Goal: Task Accomplishment & Management: Manage account settings

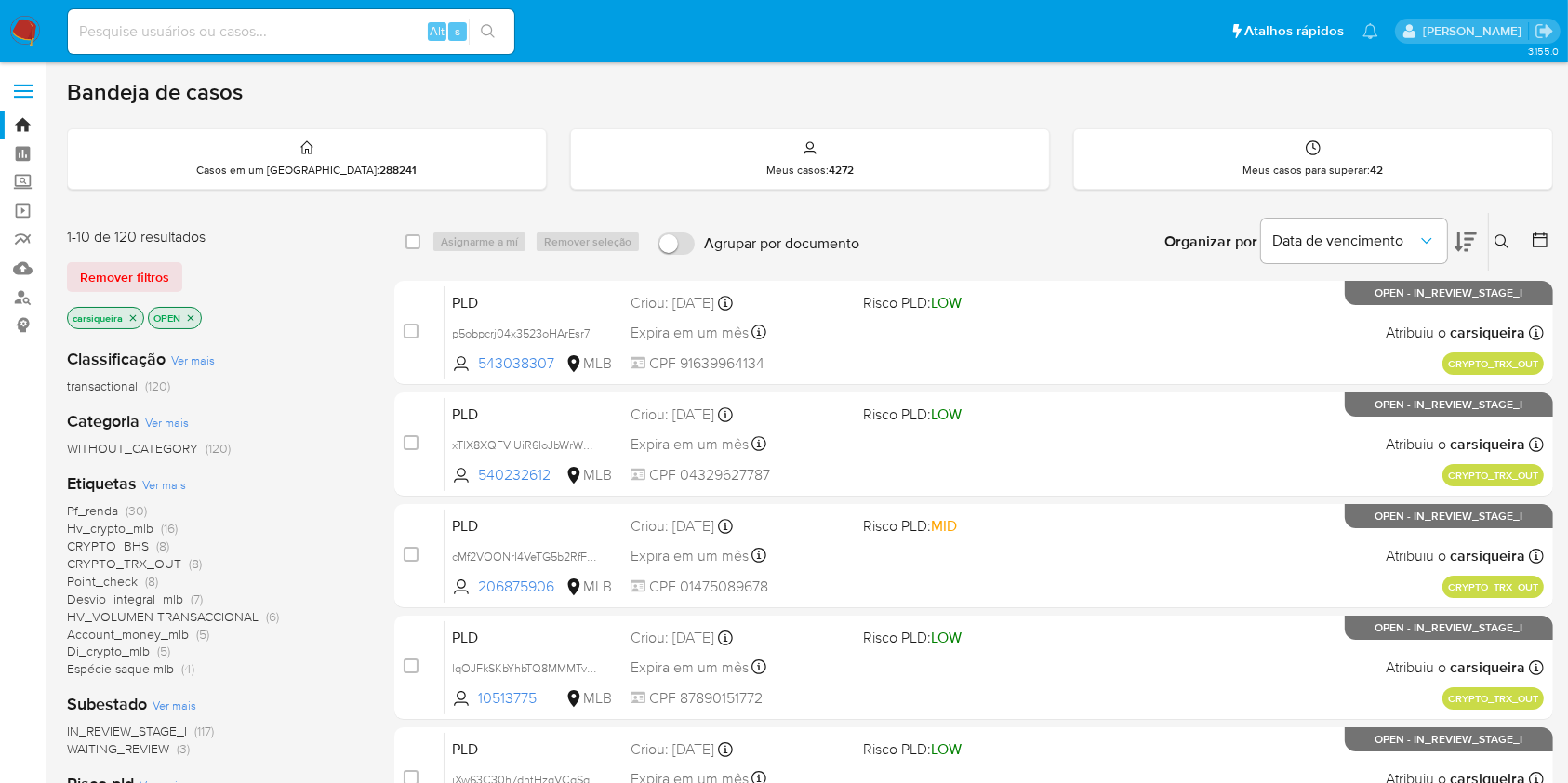
click at [311, 689] on div "Classificação Ver mais transactional (120) Categoria Ver mais WITHOUT_CATEGORY …" at bounding box center [215, 649] width 297 height 632
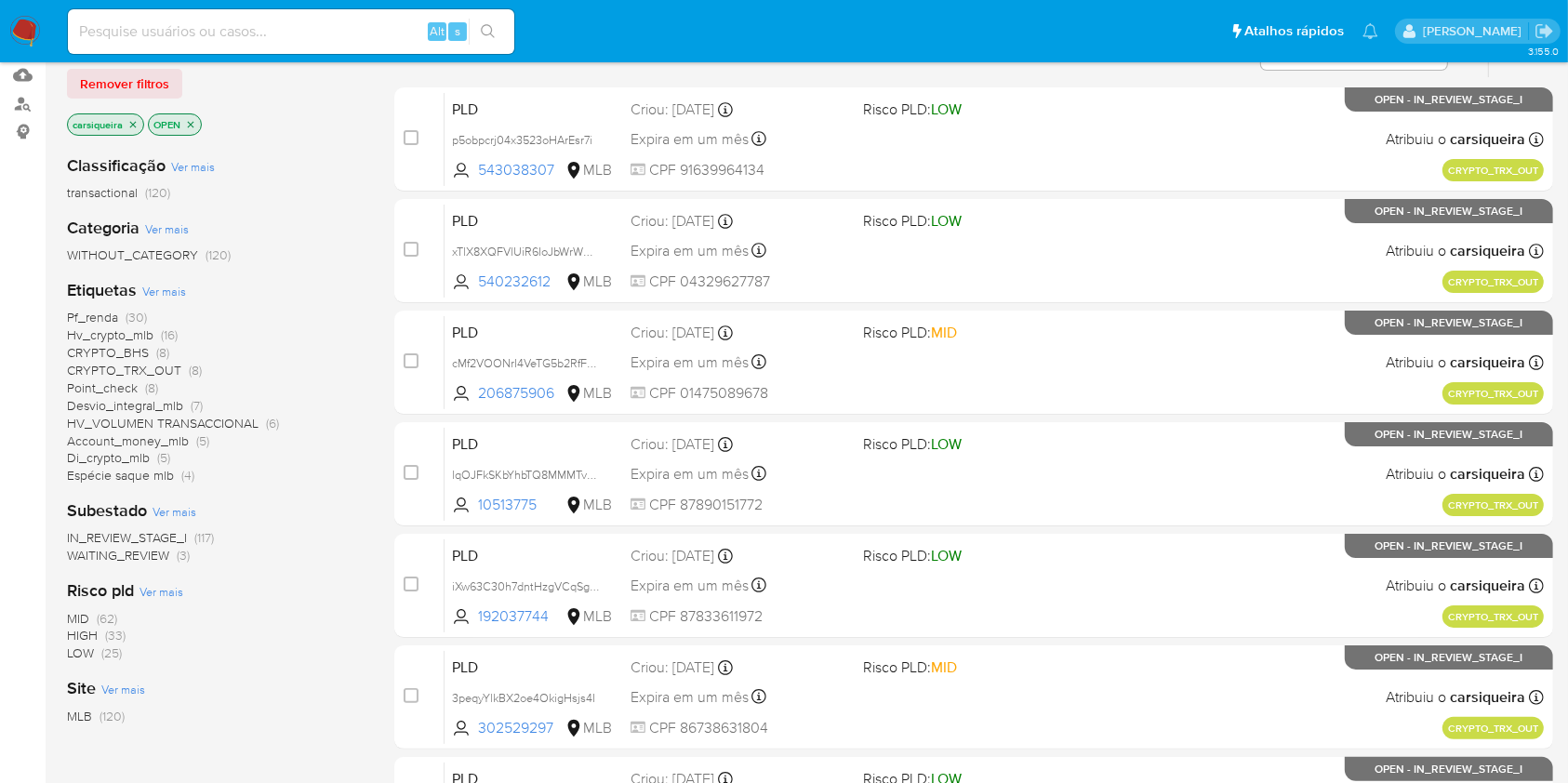
scroll to position [198, 0]
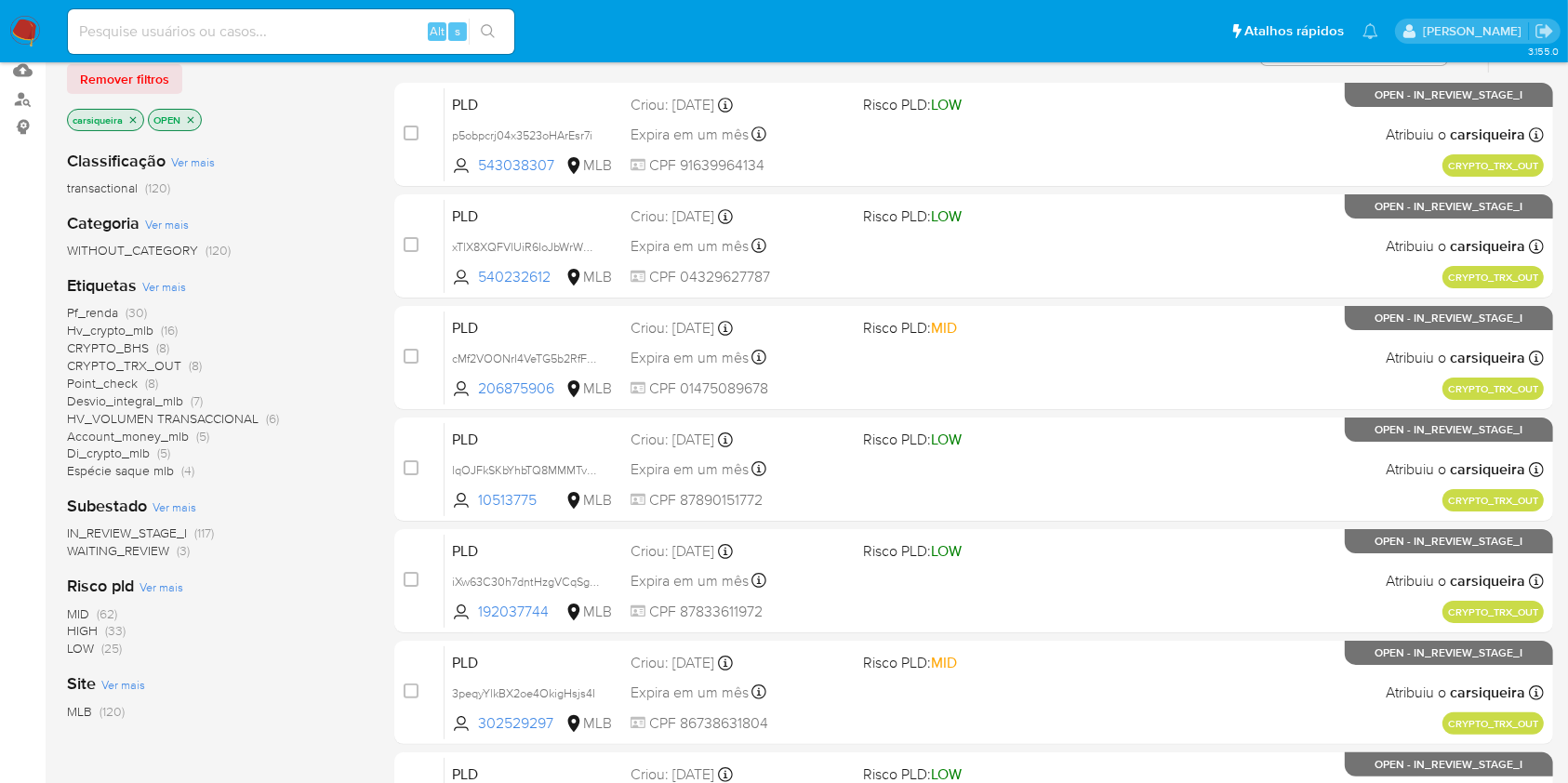
click at [128, 321] on span "Hv_crypto_mlb" at bounding box center [110, 329] width 87 height 18
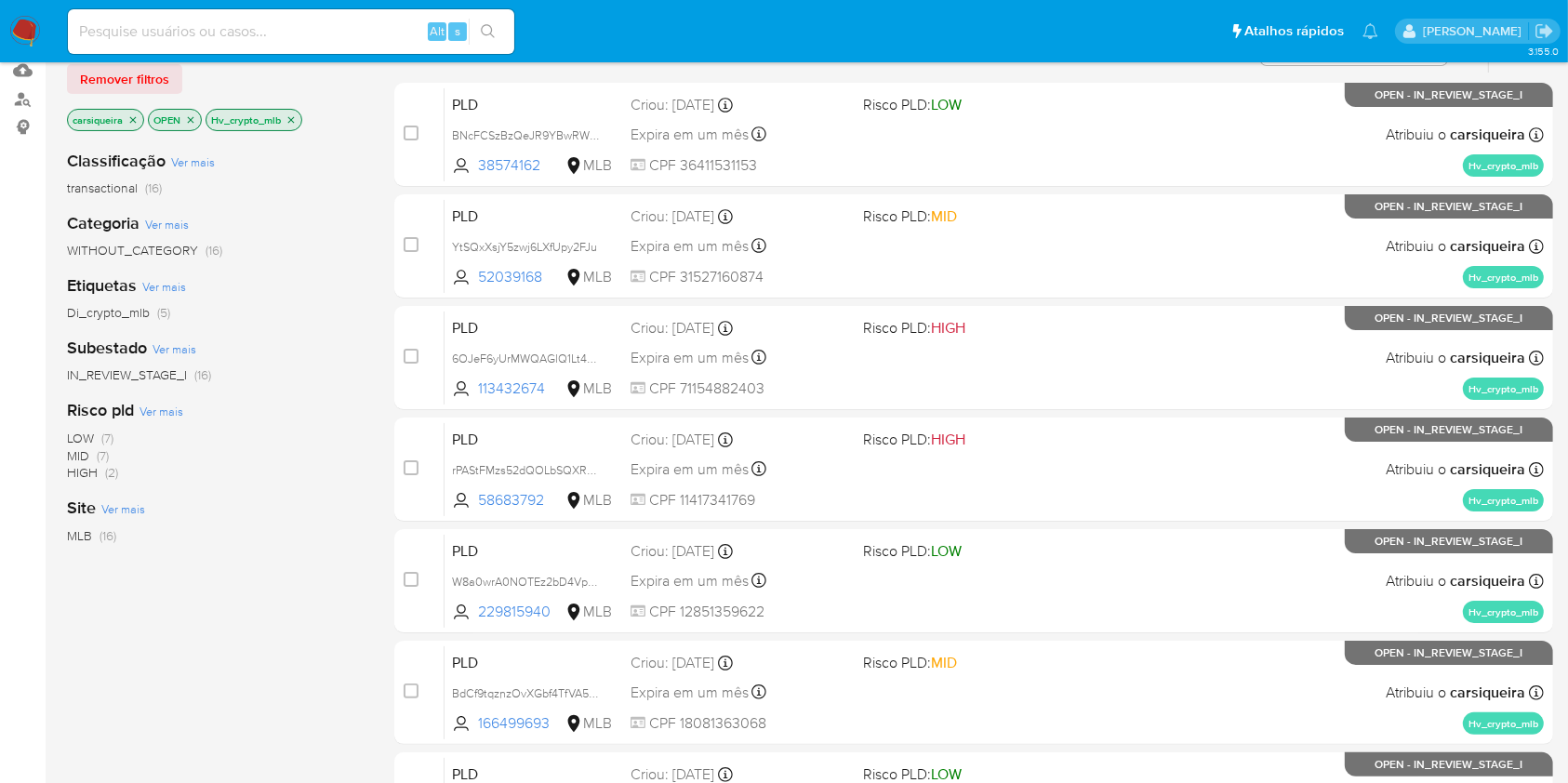
click at [293, 121] on icon "close-filter" at bounding box center [292, 120] width 12 height 12
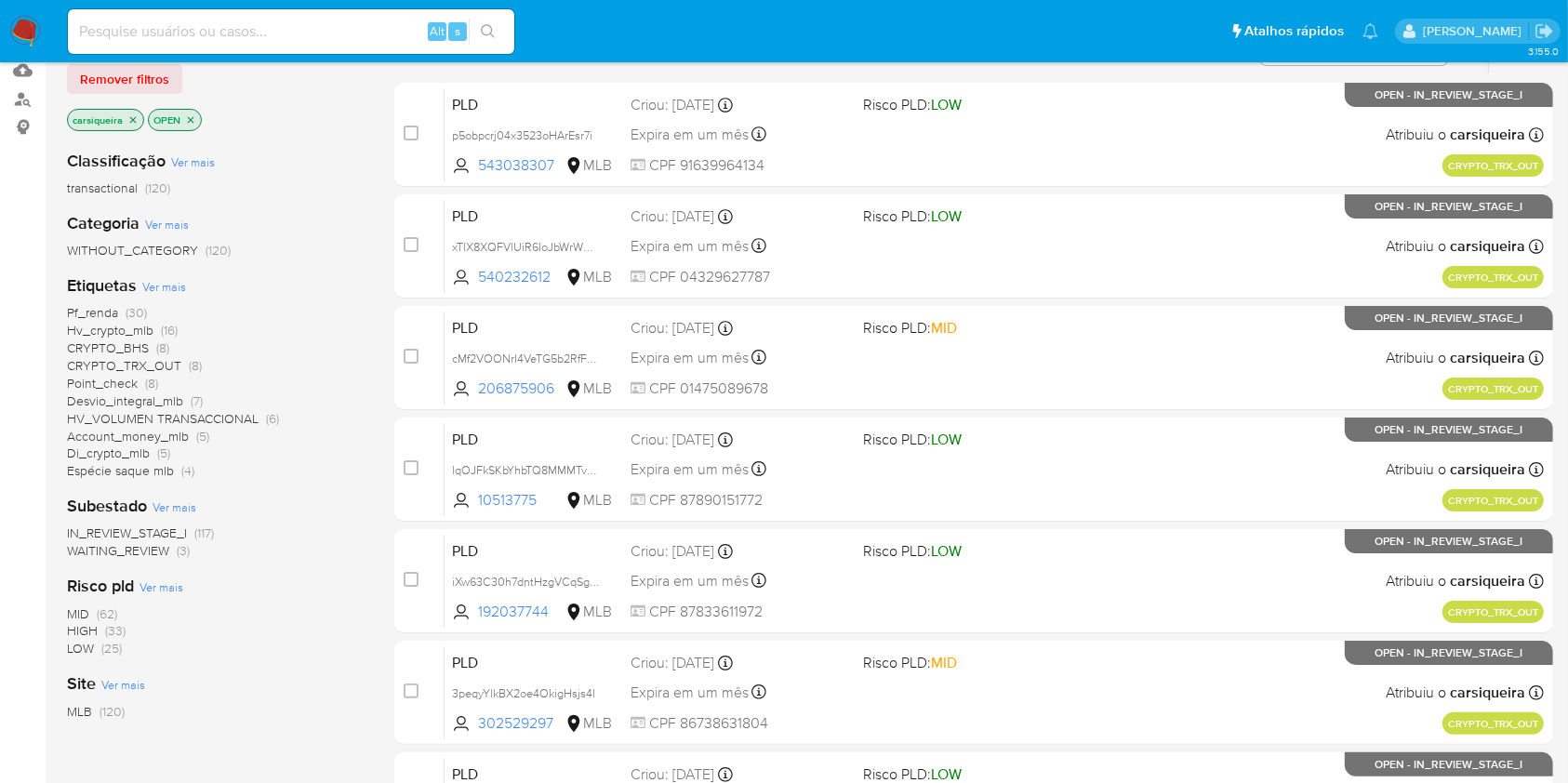
click at [134, 304] on span "(30)" at bounding box center [136, 312] width 21 height 18
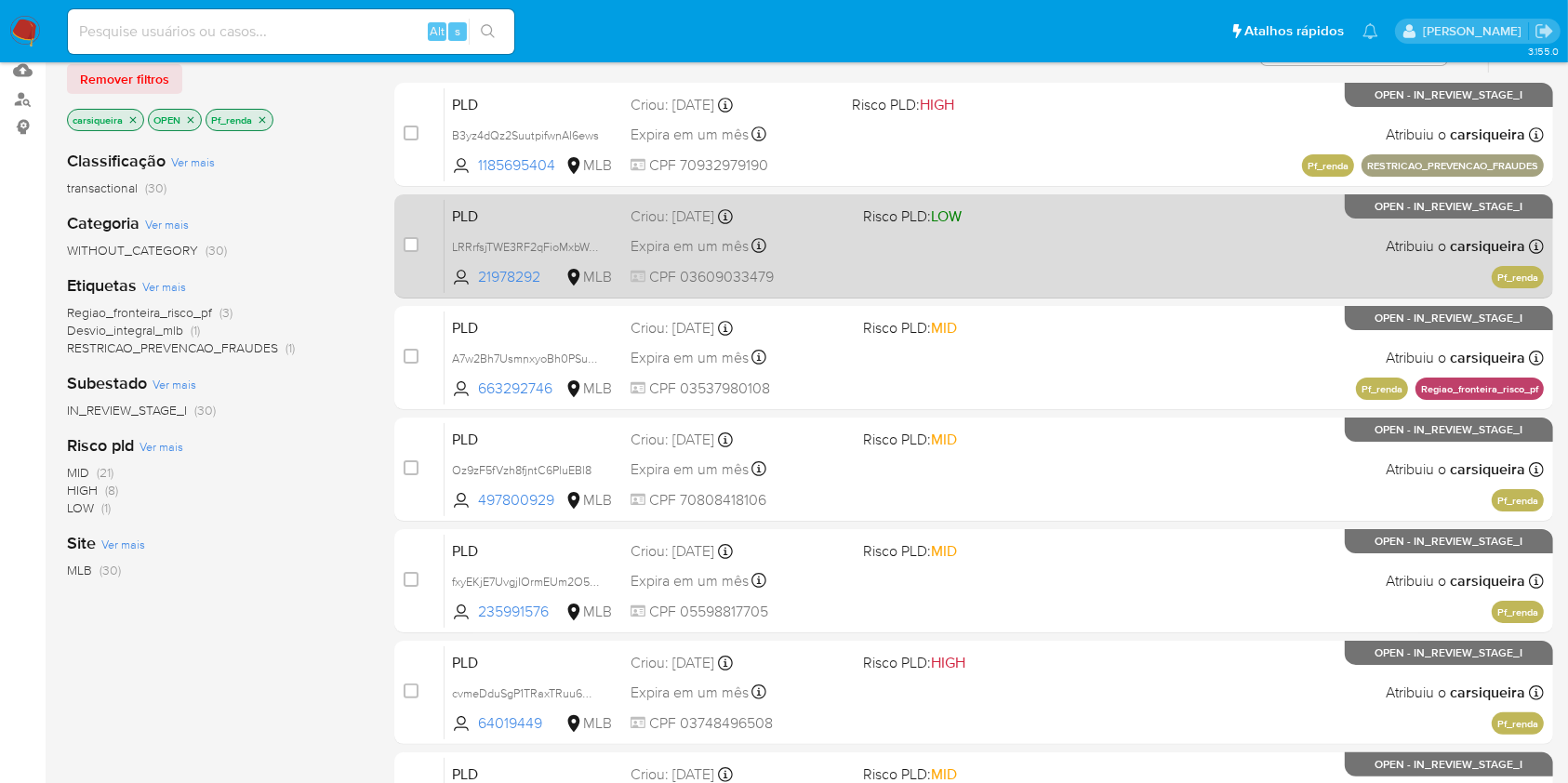
click at [937, 271] on div "PLD LRRrfsjTWE3RF2qFioMxbWd4 21978292 MLB Risco PLD: LOW Criou: 12/08/2025 Crio…" at bounding box center [994, 245] width 1100 height 94
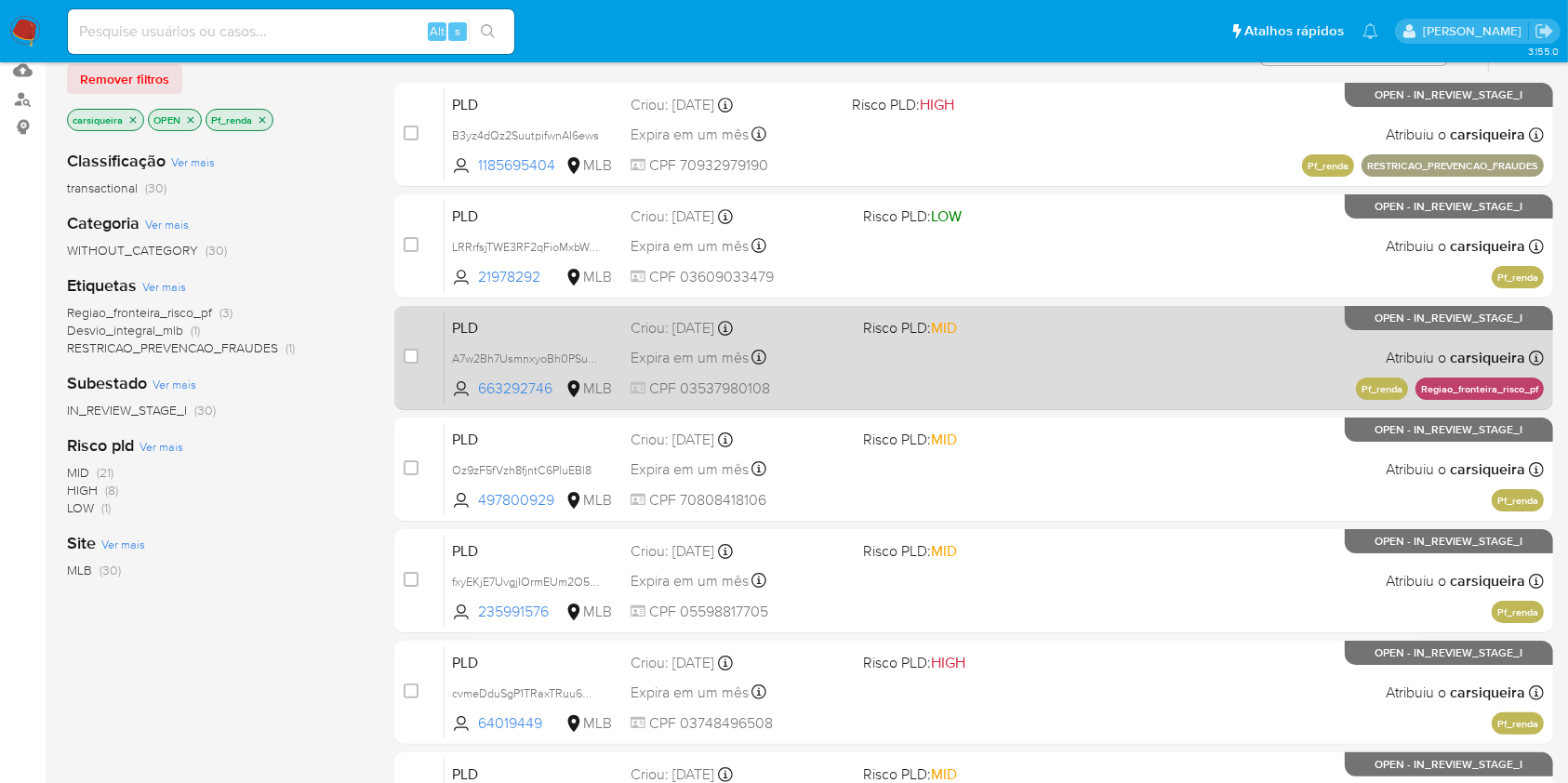
click at [1025, 354] on div "PLD A7w2Bh7UsmnxyoBh0PSus3hy 663292746 MLB Risco PLD: MID Criou: 12/08/2025 Cri…" at bounding box center [994, 357] width 1100 height 94
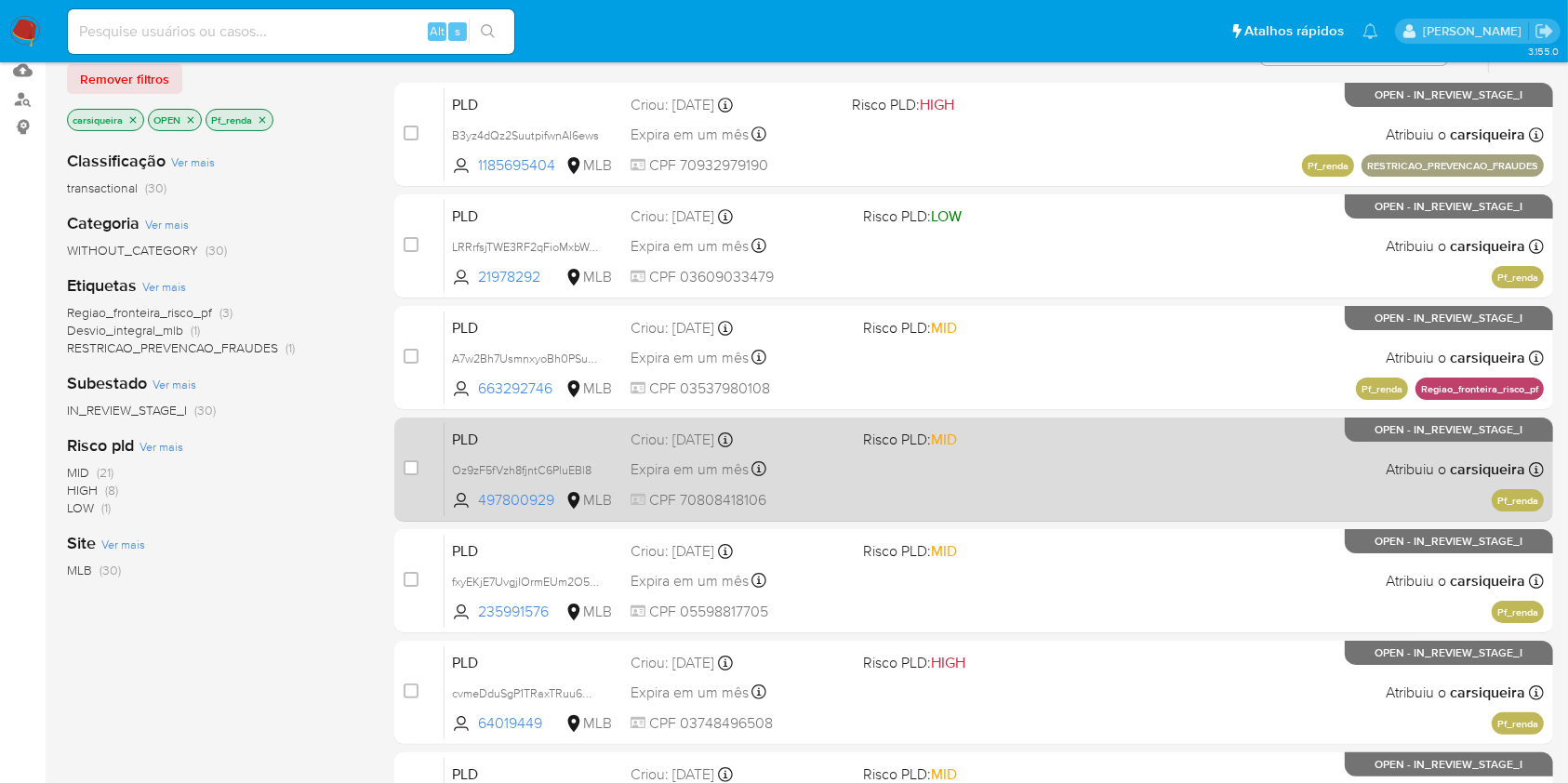
click at [1116, 460] on div "PLD Oz9zF5fVzh8fjntC6PluEBl8 497800929 MLB Risco PLD: MID Criou: 12/08/2025 Cri…" at bounding box center [994, 468] width 1100 height 94
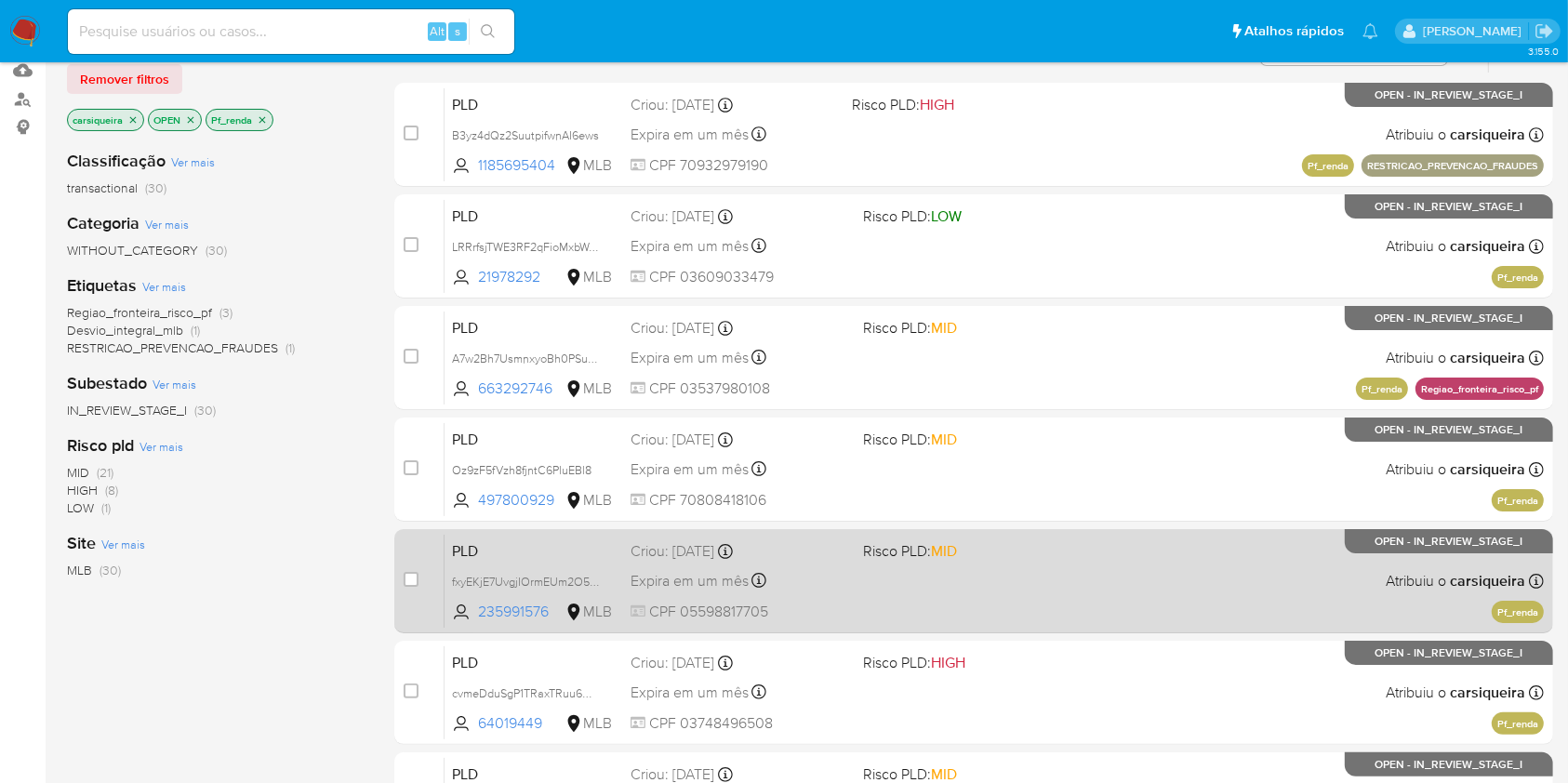
click at [1133, 581] on div "PLD fxyEKjE7UvgjIOrmEUm2O5TF 235991576 MLB Risco PLD: MID Criou: 12/08/2025 Cri…" at bounding box center [994, 580] width 1100 height 94
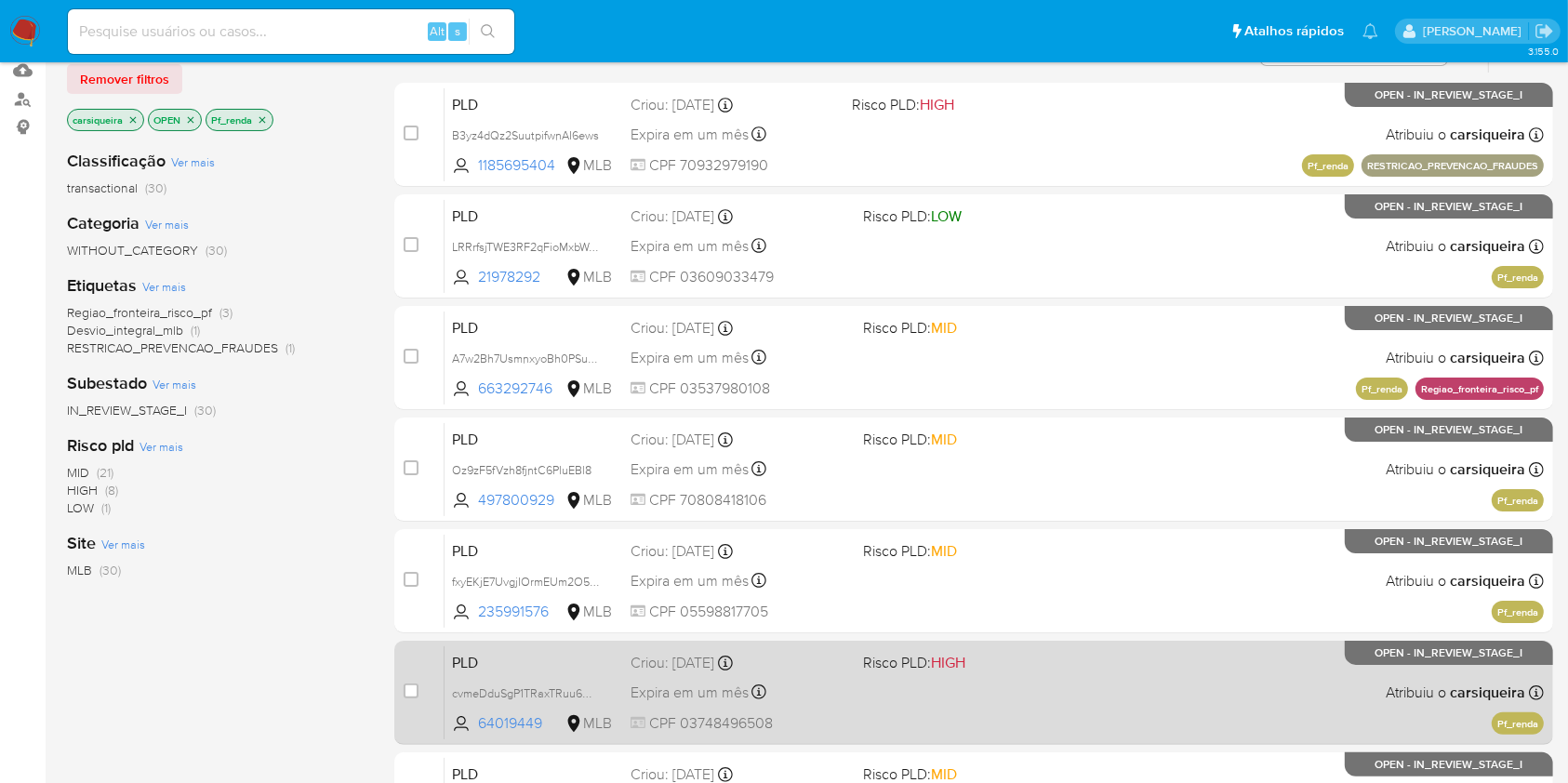
click at [988, 673] on div "PLD cvmeDduSgP1TRaxTRuu6OHhw 64019449 MLB Risco PLD: HIGH Criou: 12/08/2025 Cri…" at bounding box center [994, 692] width 1100 height 94
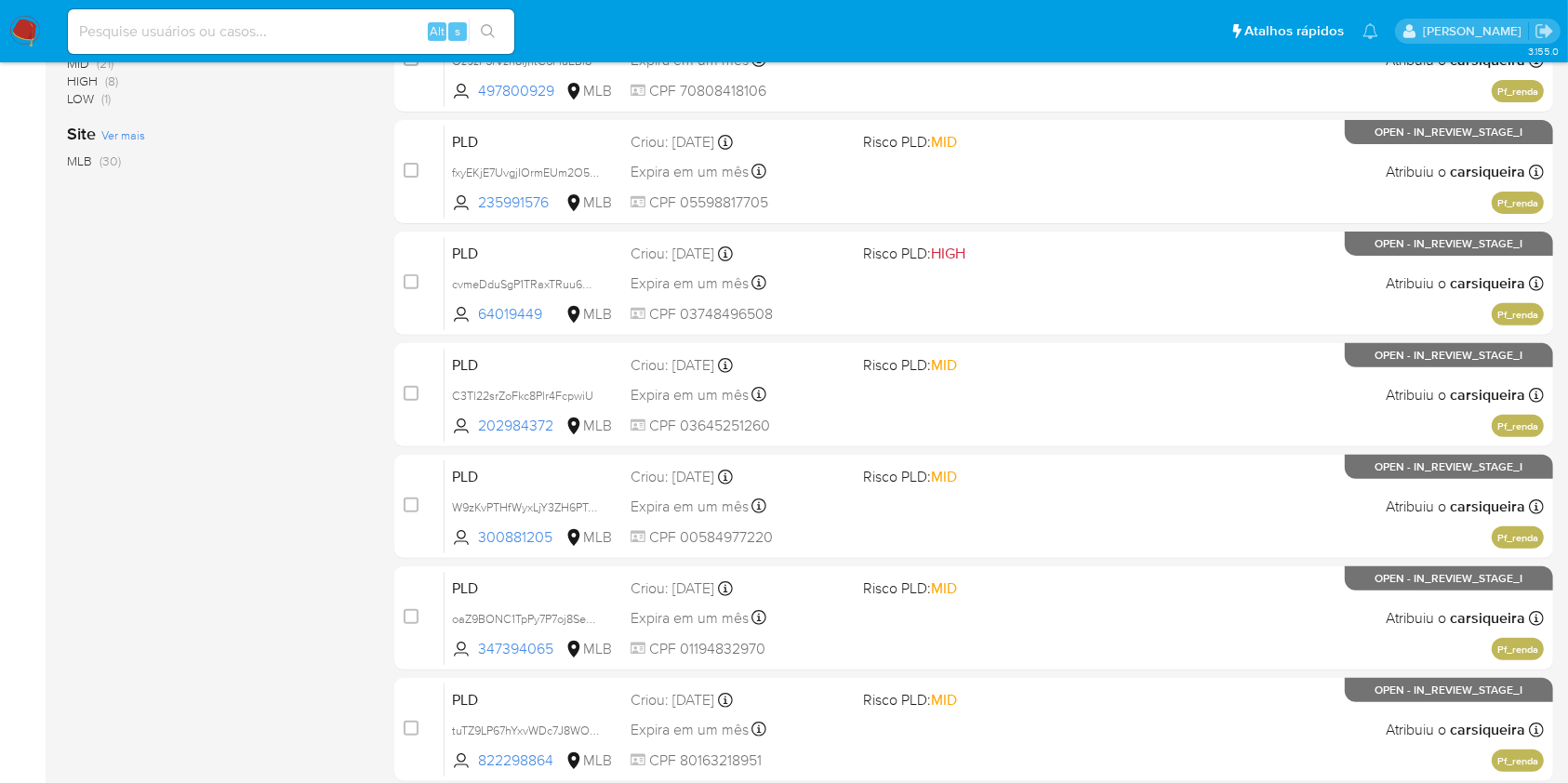
scroll to position [685, 0]
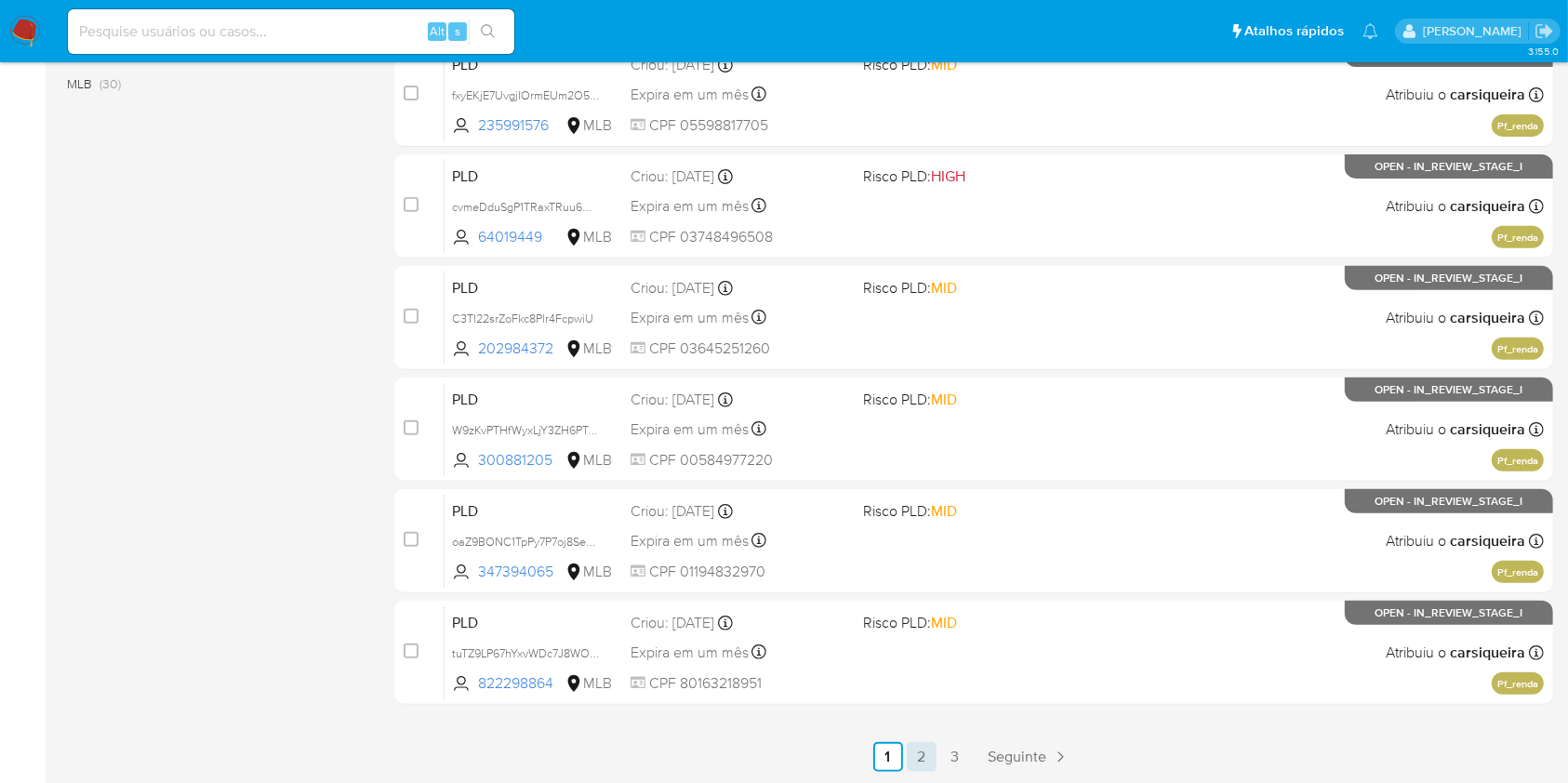
click at [917, 769] on link "2" at bounding box center [921, 757] width 30 height 30
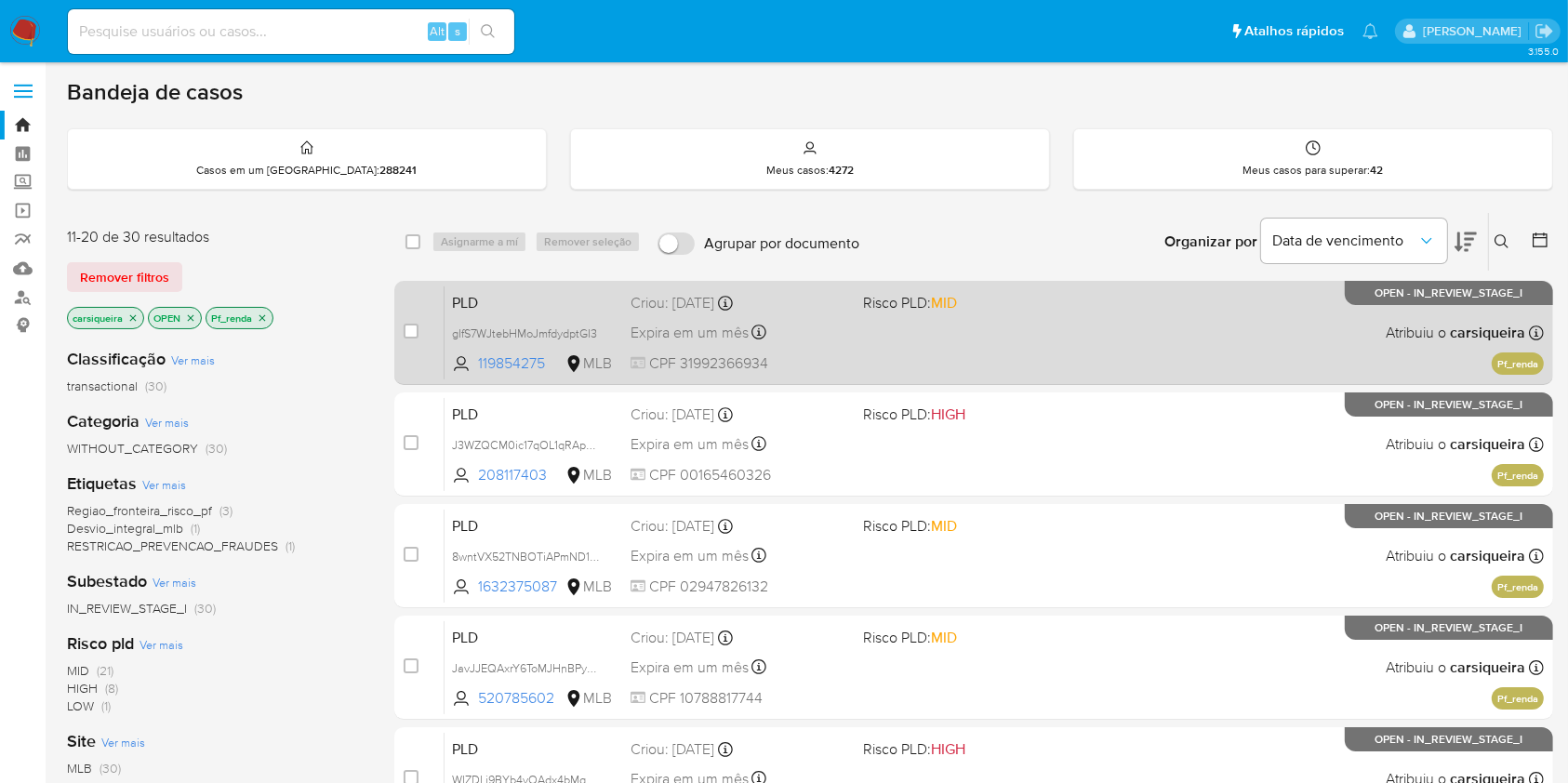
click at [1078, 318] on div "PLD gIfS7WJtebHMoJmfdydptGI3 119854275 MLB Risco PLD: MID Criou: 12/08/2025 Cri…" at bounding box center [994, 332] width 1100 height 94
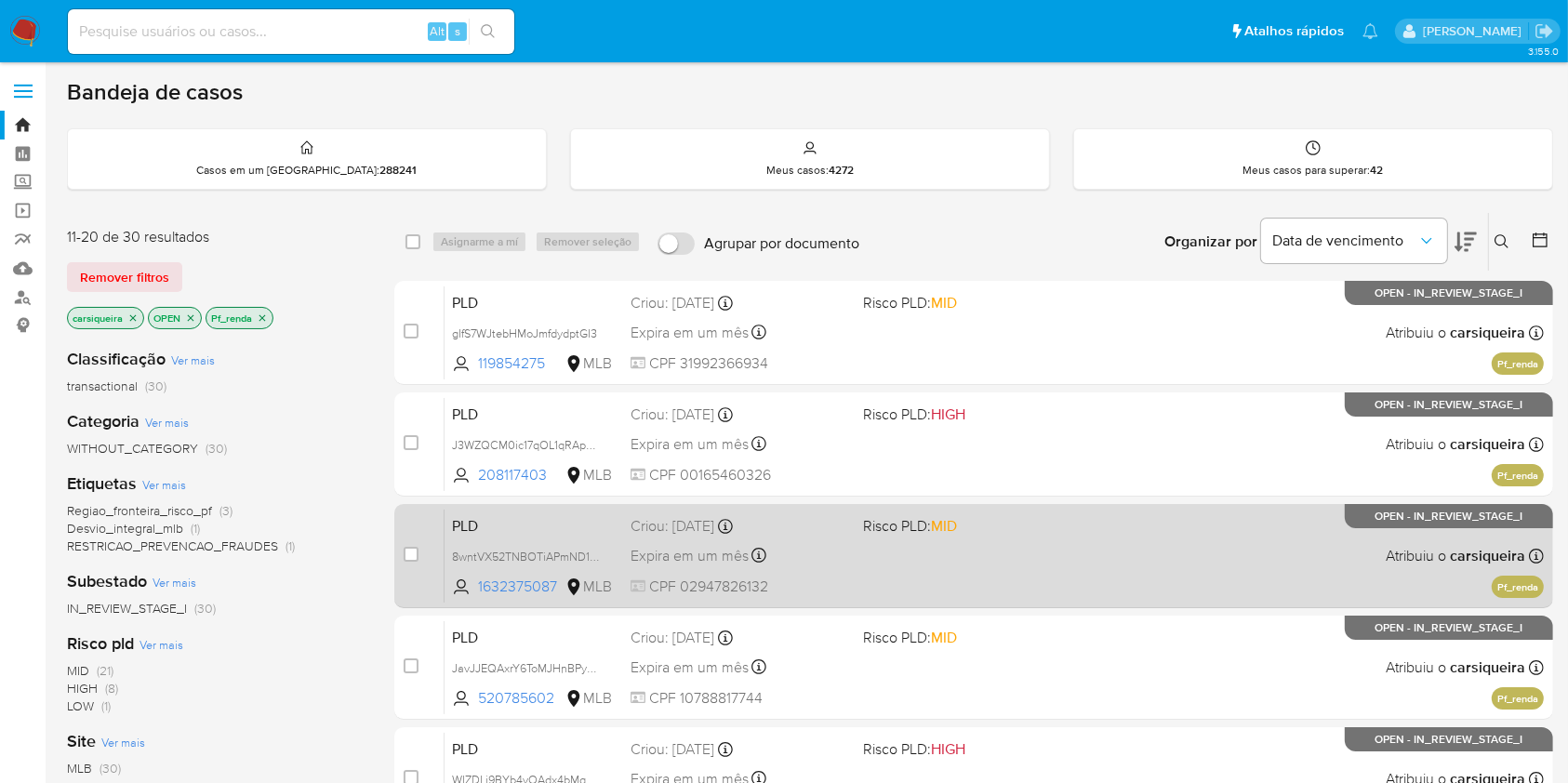
click at [972, 540] on div "PLD 8wntVX52TNBOTiAPmND1Mcwy 1632375087 MLB Risco PLD: MID Criou: 12/08/2025 Cr…" at bounding box center [994, 555] width 1100 height 94
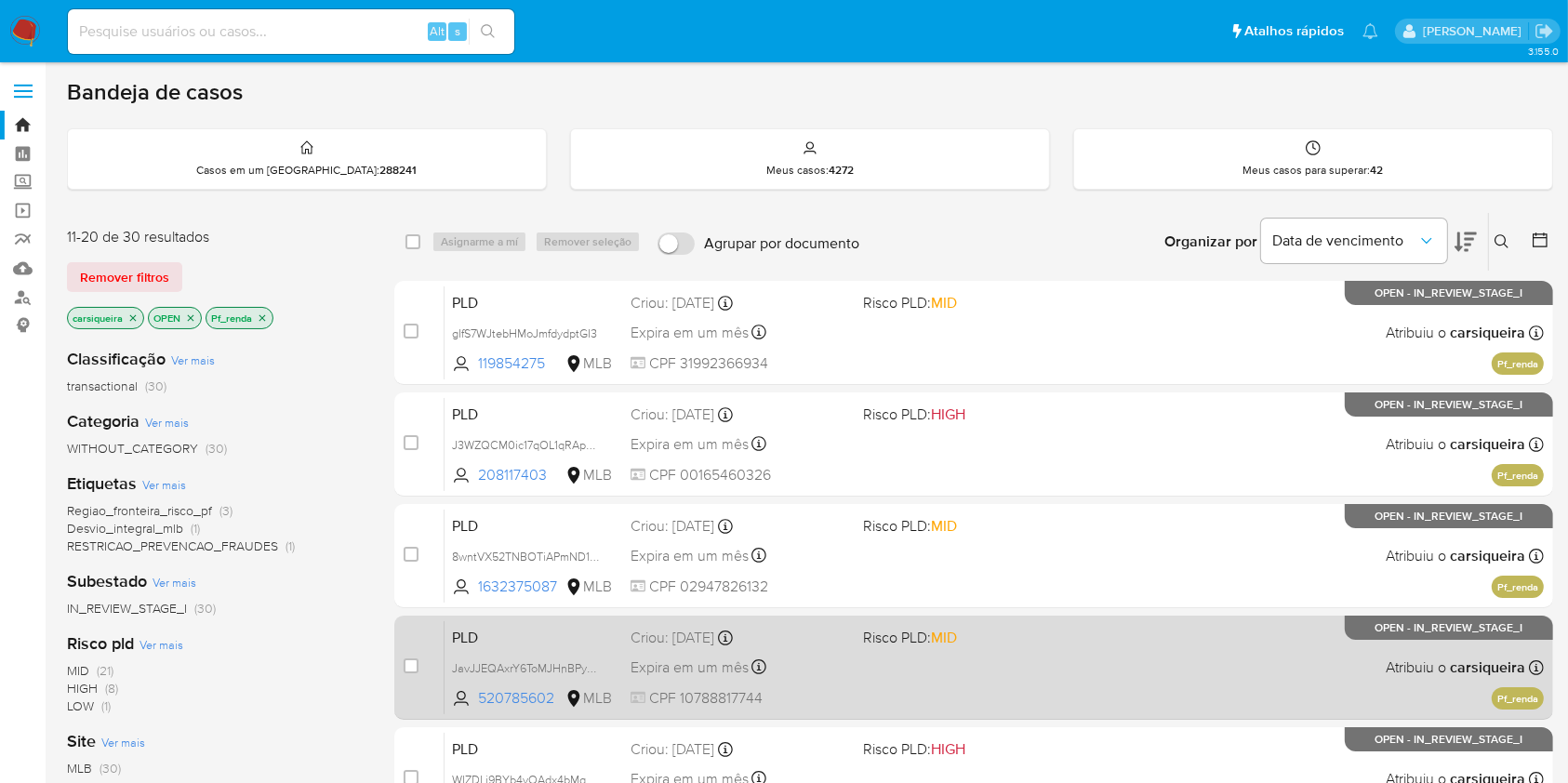
click at [1065, 647] on div "PLD JavJJEQAxrY6ToMJHnBPy3GE 520785602 MLB Risco PLD: MID Criou: 12/08/2025 Cri…" at bounding box center [994, 666] width 1100 height 94
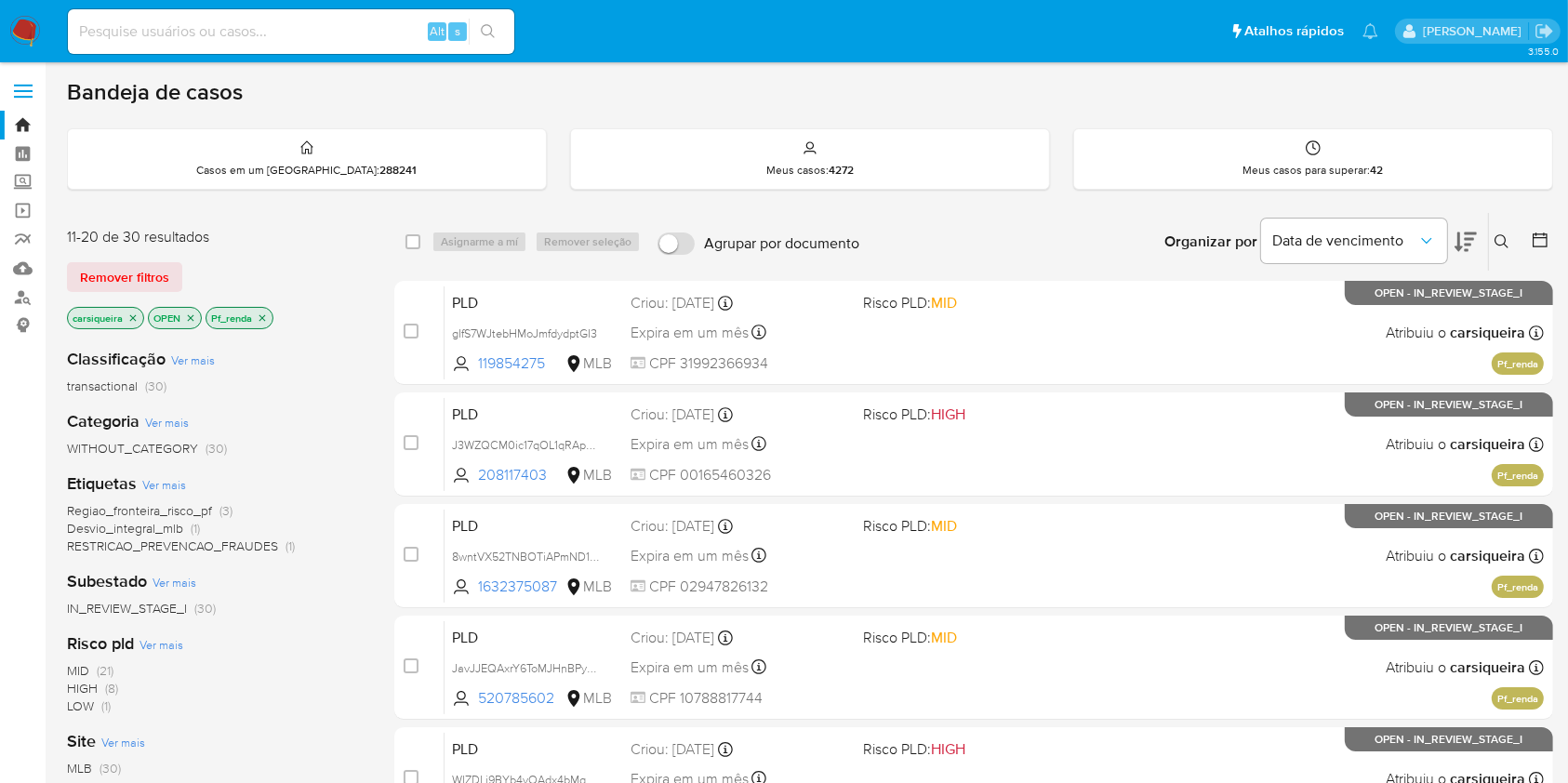
click at [187, 317] on icon "close-filter" at bounding box center [191, 319] width 12 height 12
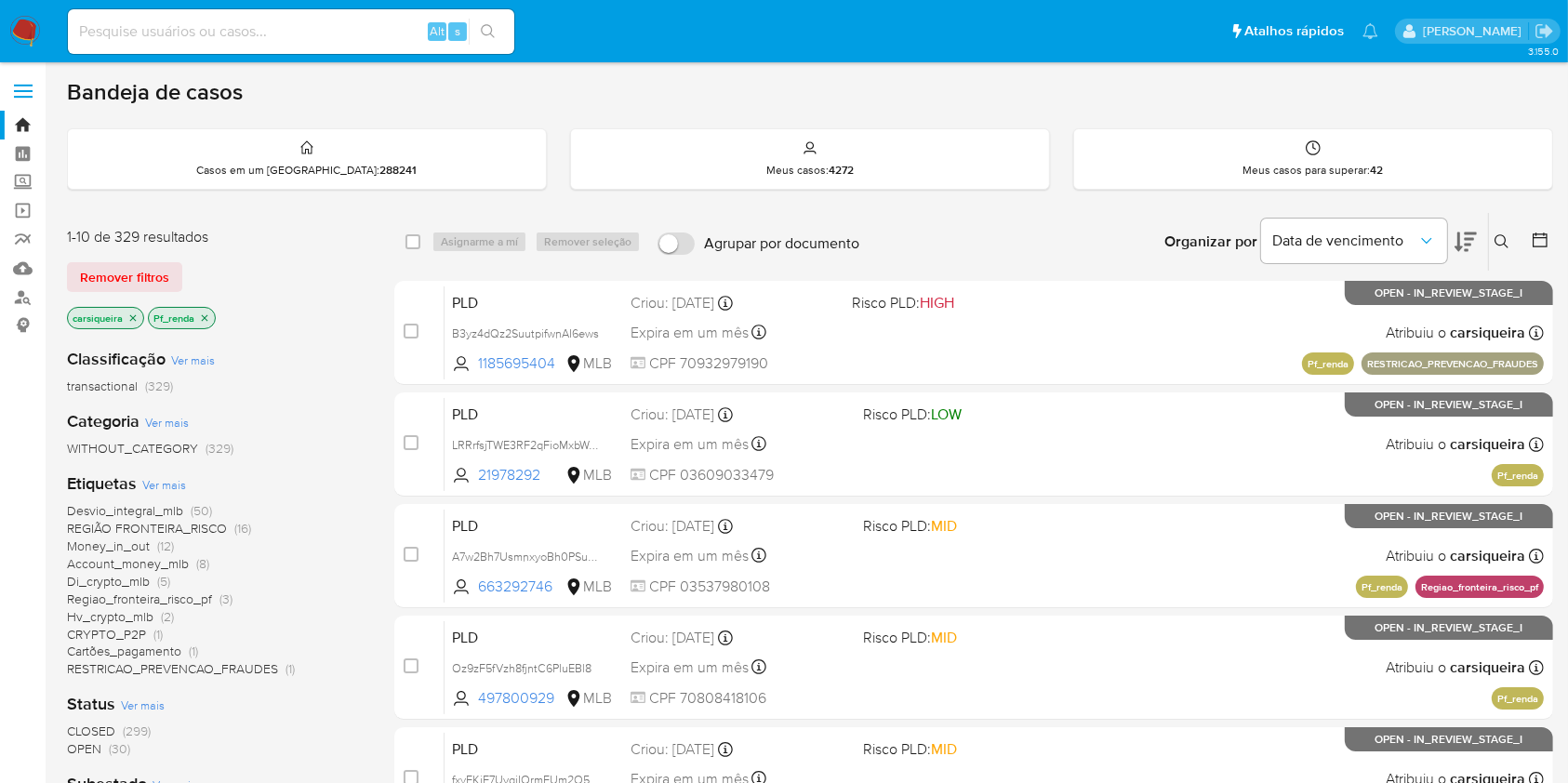
click at [207, 321] on icon "close-filter" at bounding box center [205, 319] width 12 height 12
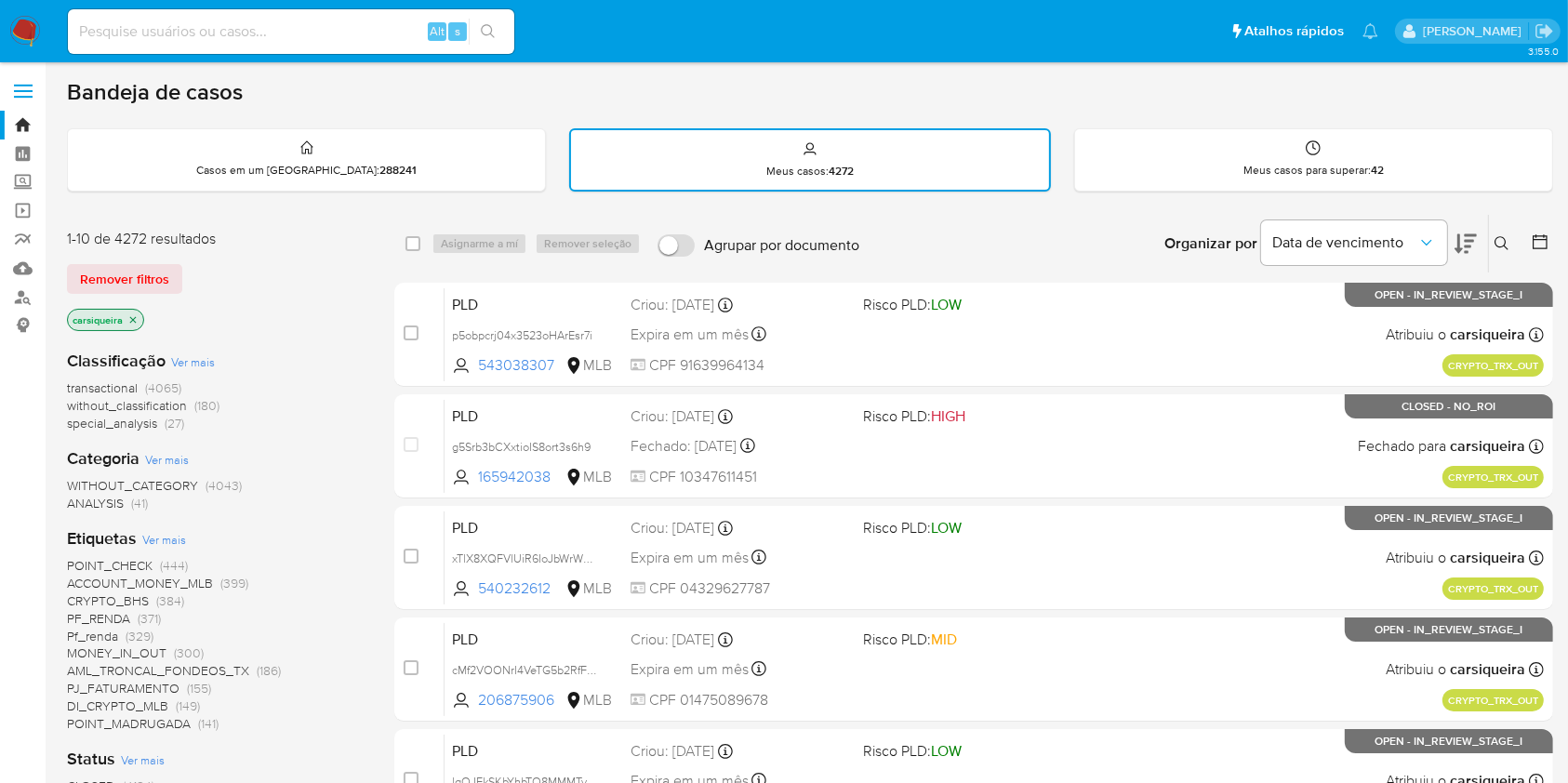
click at [296, 686] on div "POINT_CHECK (444) ACCOUNT_MONEY_MLB (399) CRYPTO_BHS (384) PF_RENDA (371) Pf_re…" at bounding box center [215, 645] width 297 height 176
click at [21, 38] on img at bounding box center [25, 31] width 32 height 32
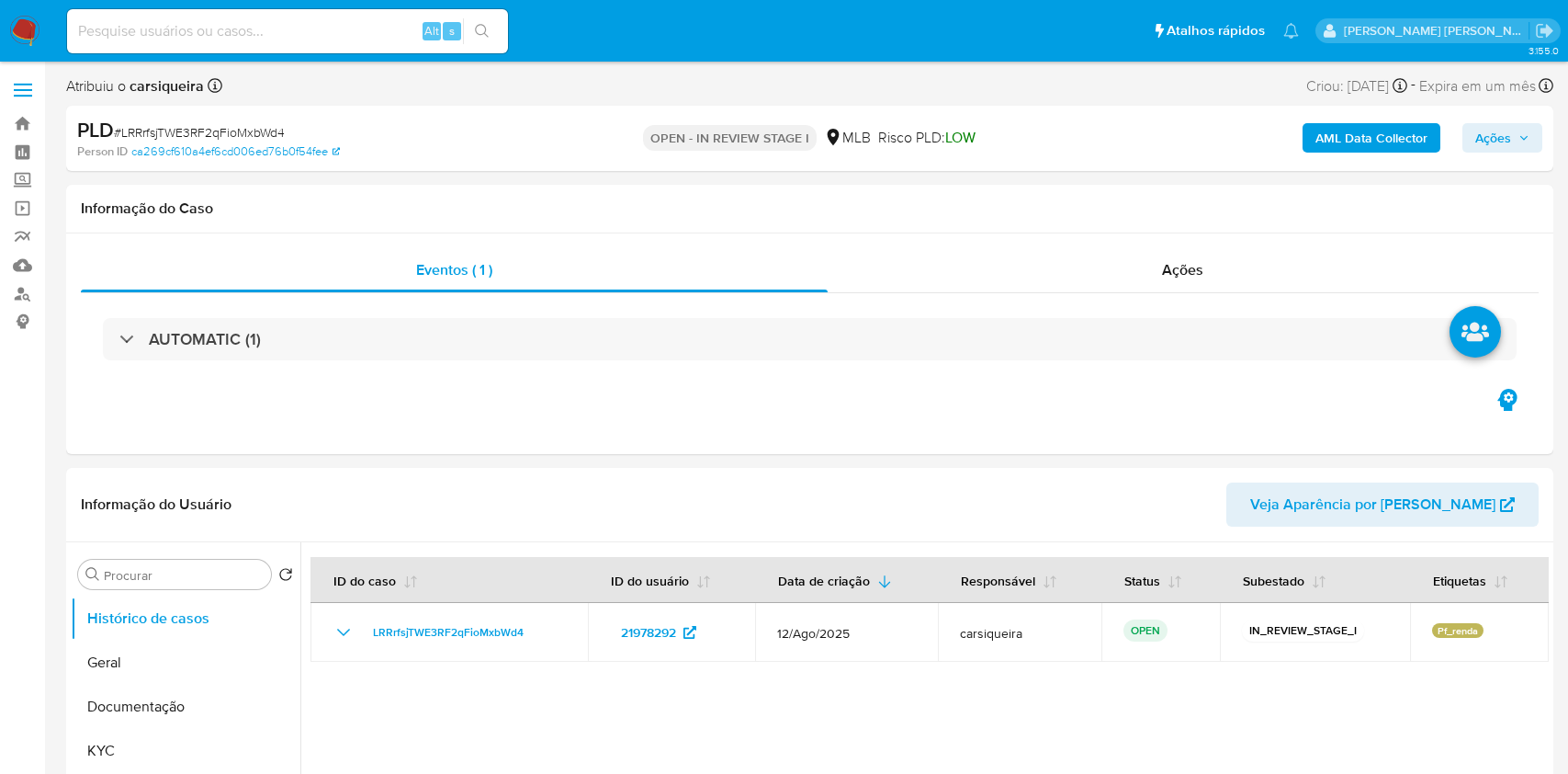
select select "10"
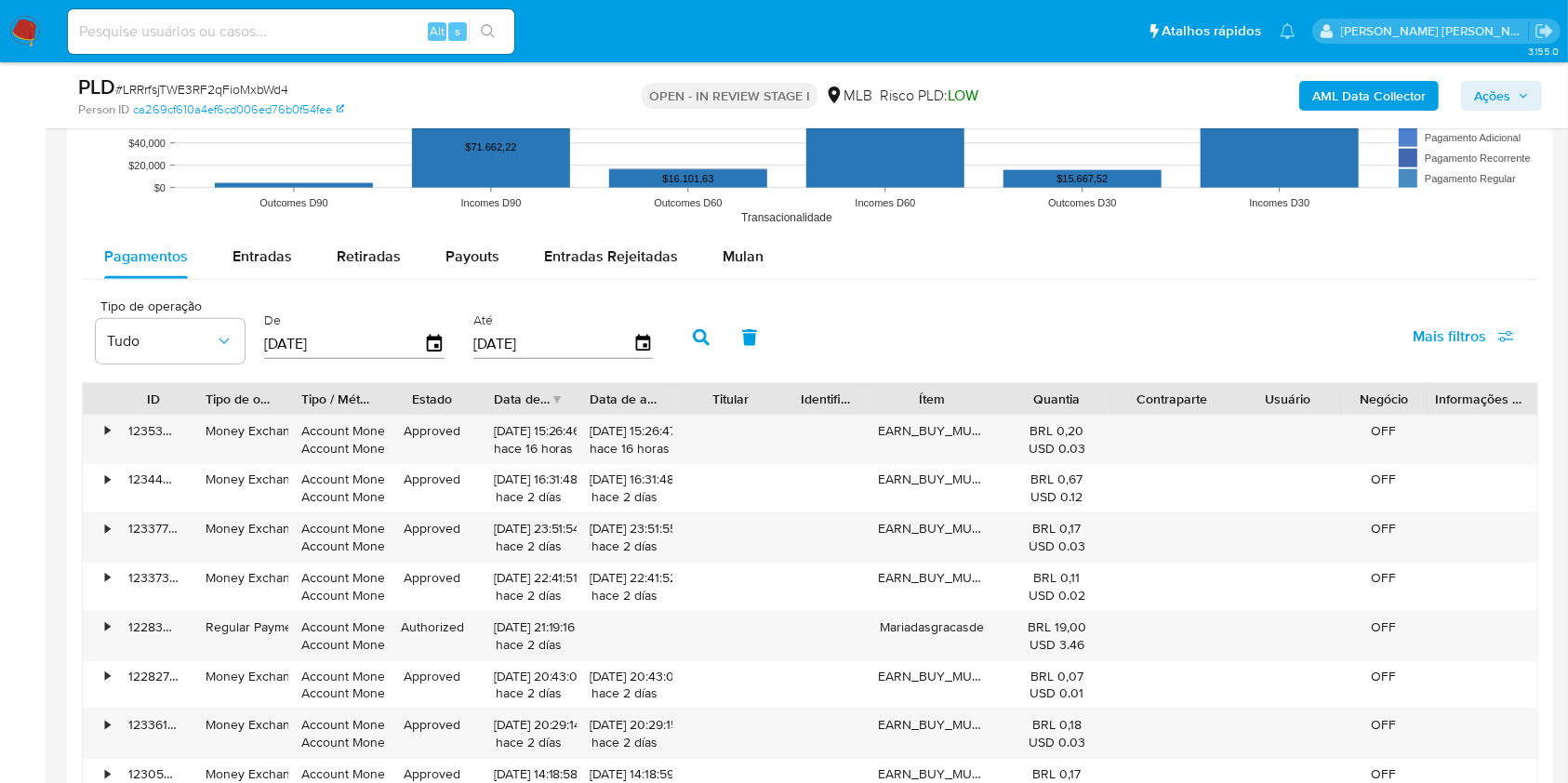
scroll to position [1973, 0]
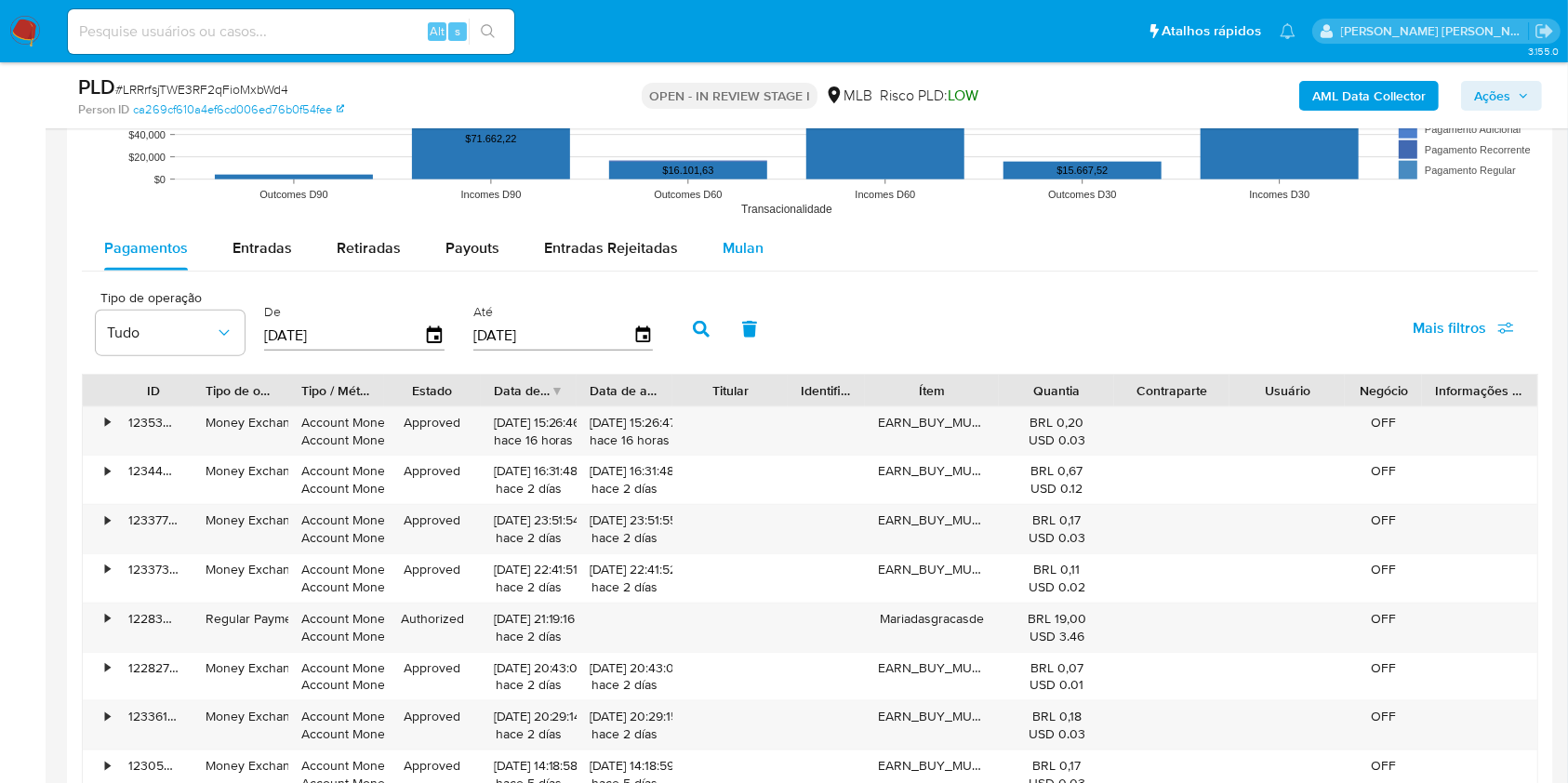
click at [730, 246] on span "Mulan" at bounding box center [742, 248] width 41 height 21
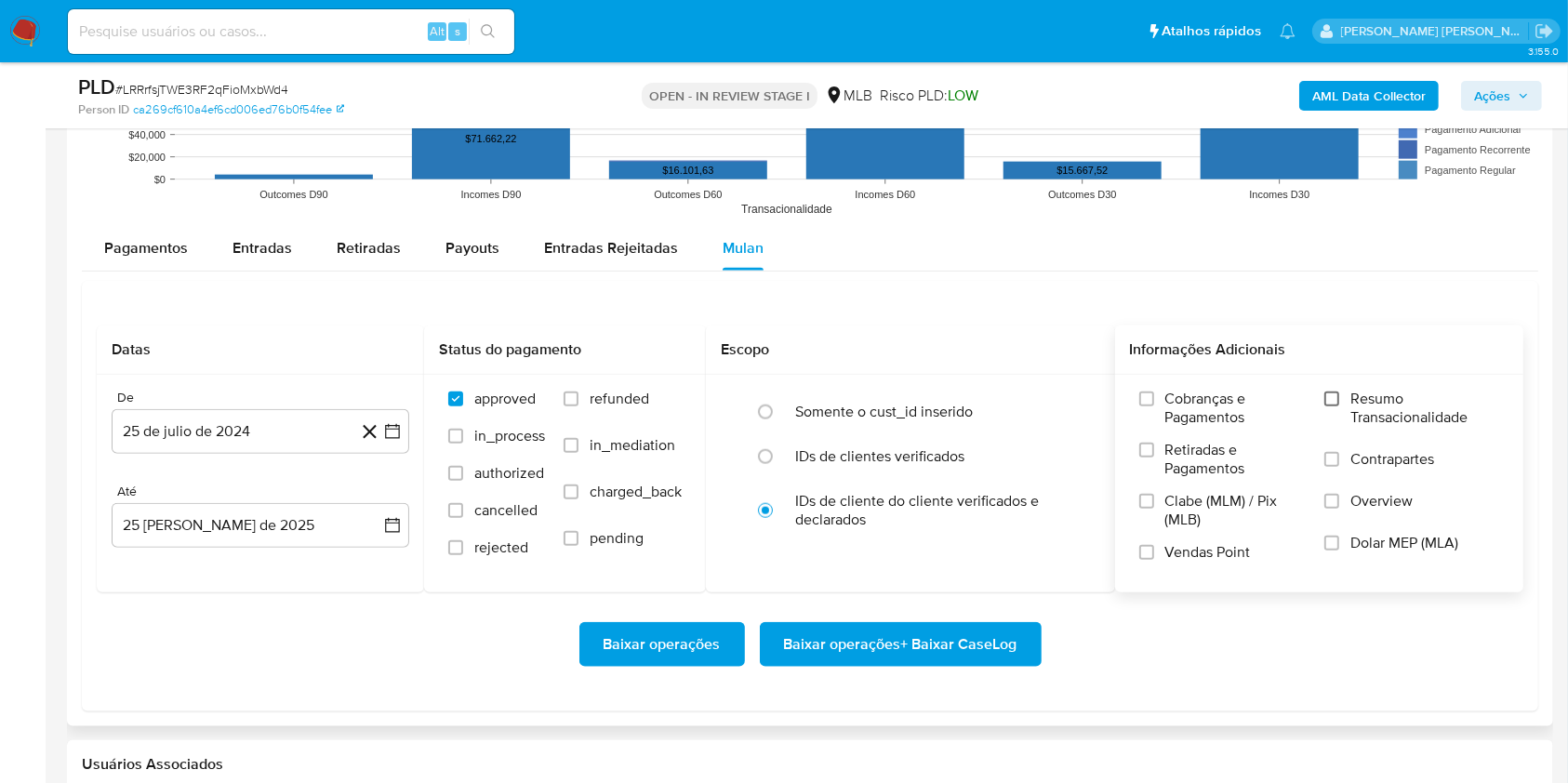
click at [1332, 402] on input "Resumo Transacionalidade" at bounding box center [1331, 399] width 14 height 14
click at [1140, 558] on label "Vendas Point" at bounding box center [1222, 560] width 166 height 33
click at [1140, 558] on input "Vendas Point" at bounding box center [1146, 551] width 14 height 14
click at [393, 438] on icon "button" at bounding box center [392, 431] width 18 height 18
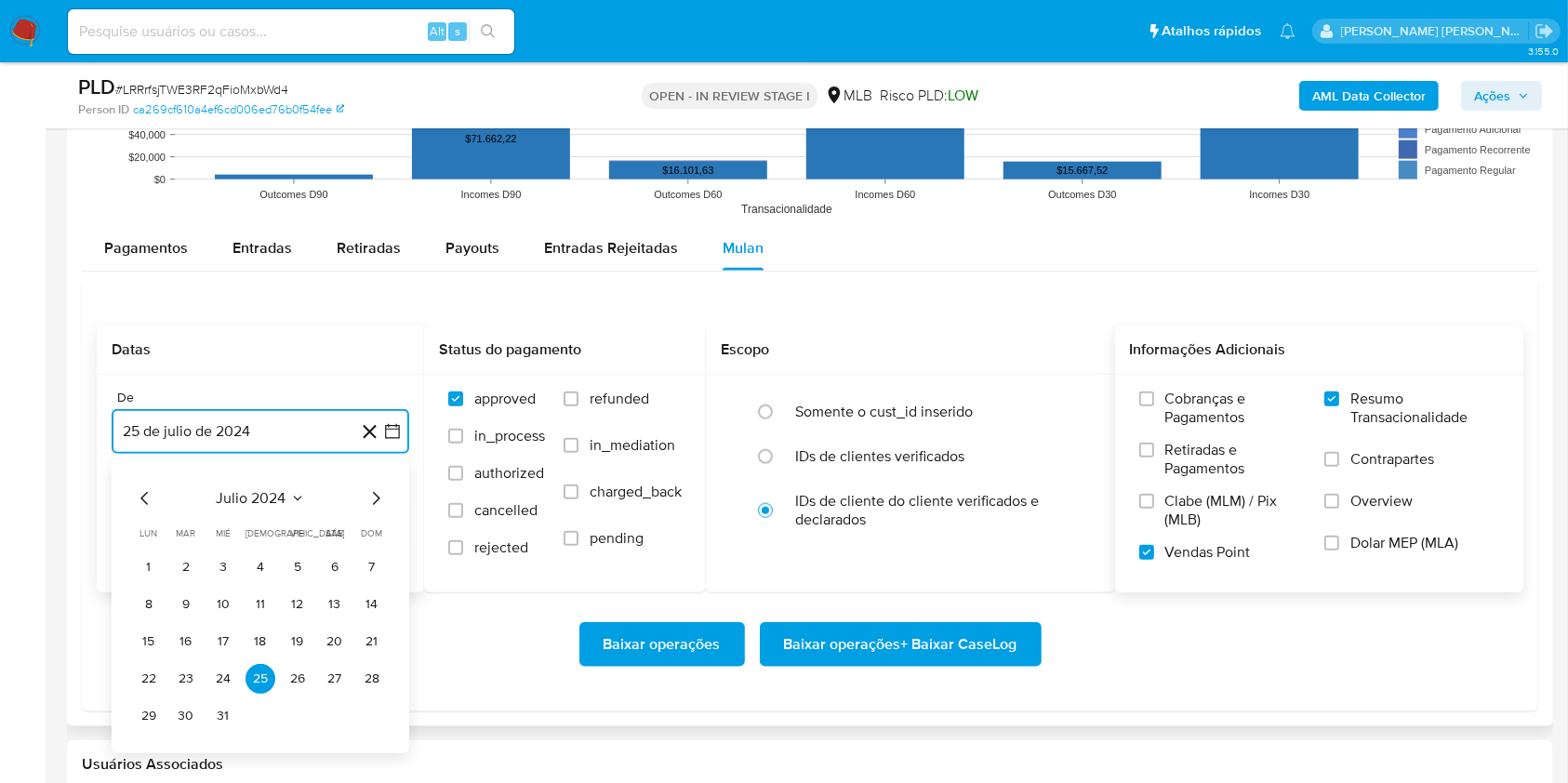
click at [374, 504] on icon "Mes siguiente" at bounding box center [376, 498] width 22 height 22
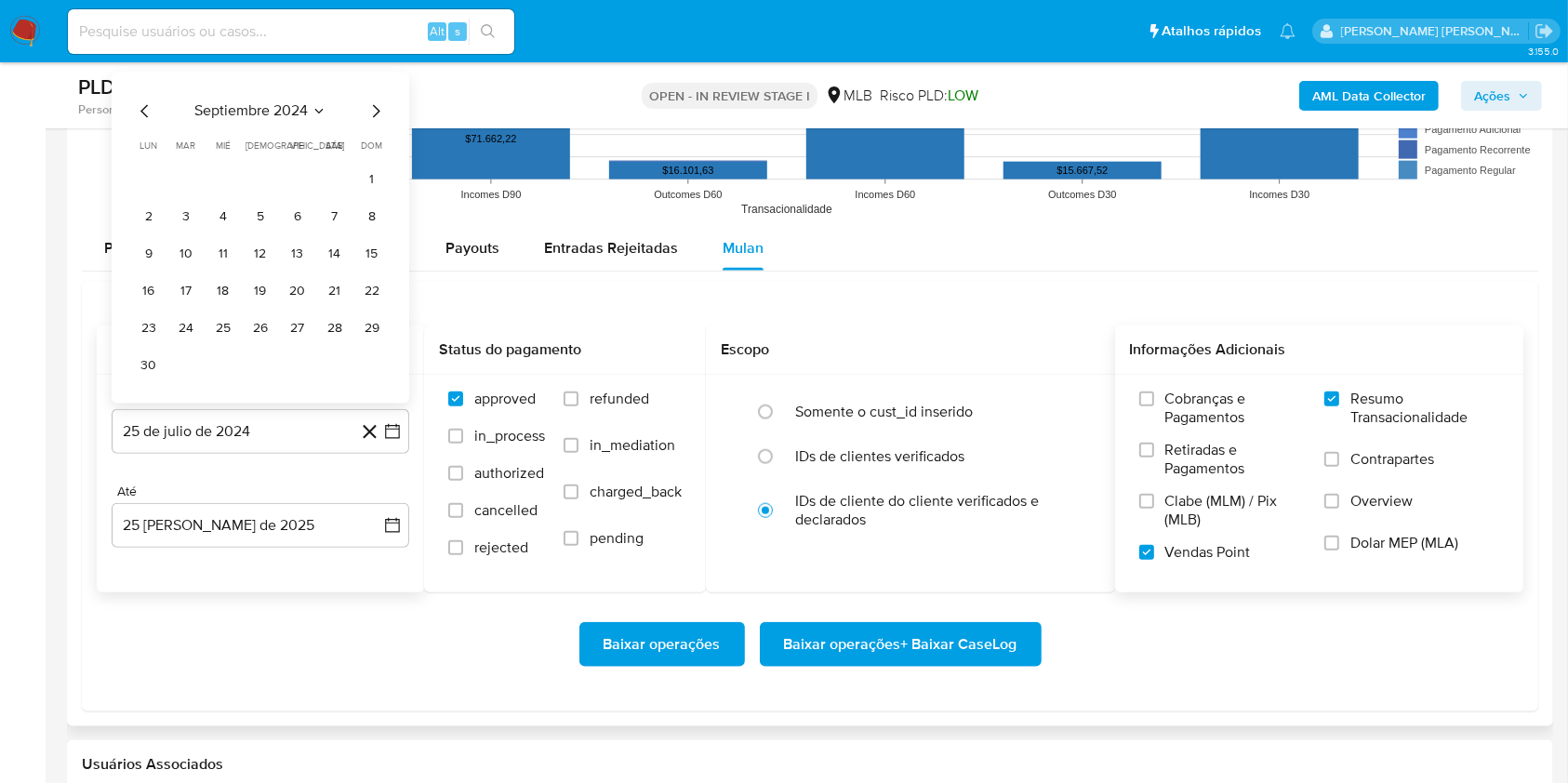
click at [374, 504] on button "25 de agosto de 2025" at bounding box center [261, 525] width 297 height 44
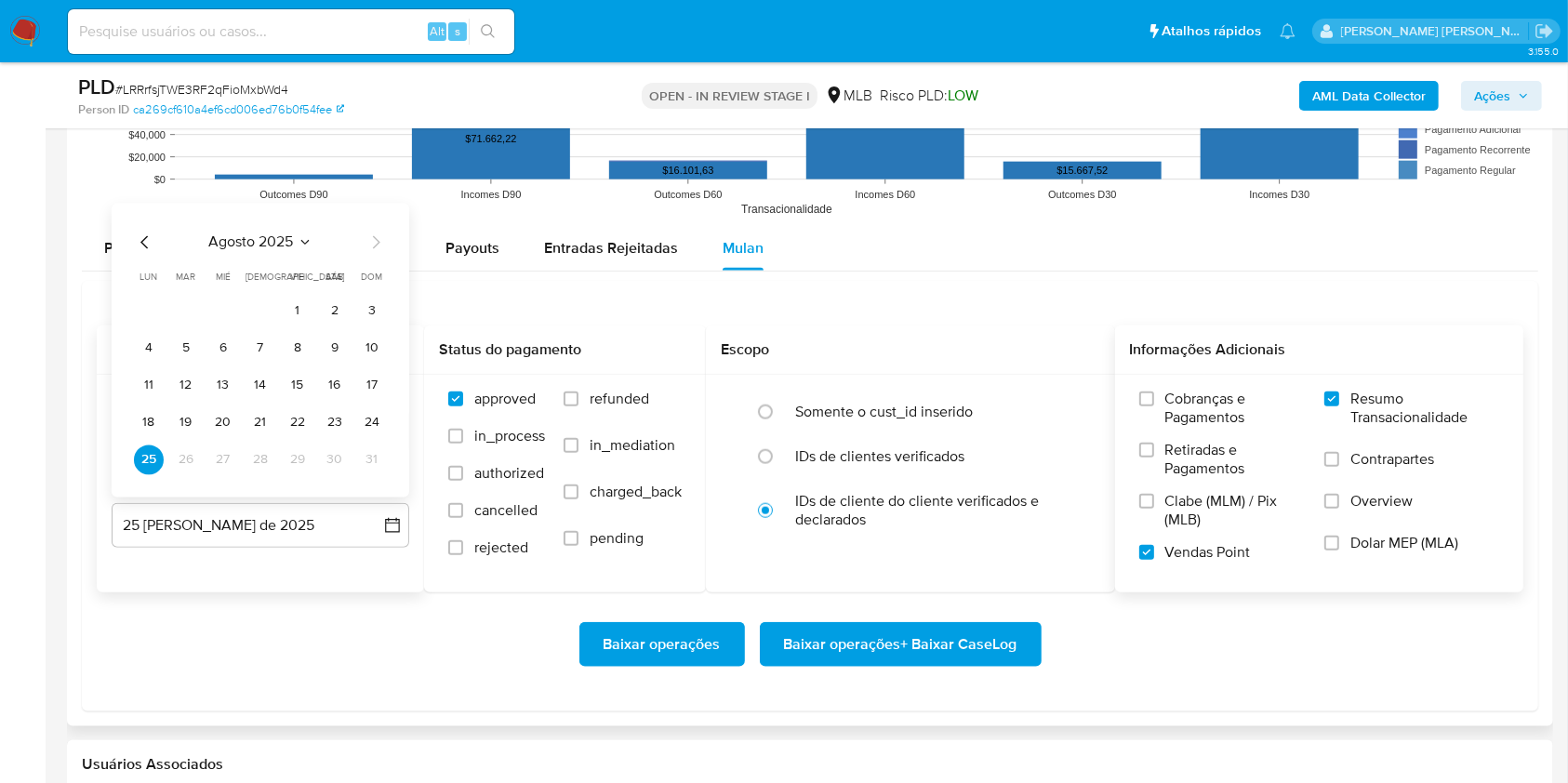
click at [374, 504] on button "25 de agosto de 2025" at bounding box center [261, 525] width 297 height 44
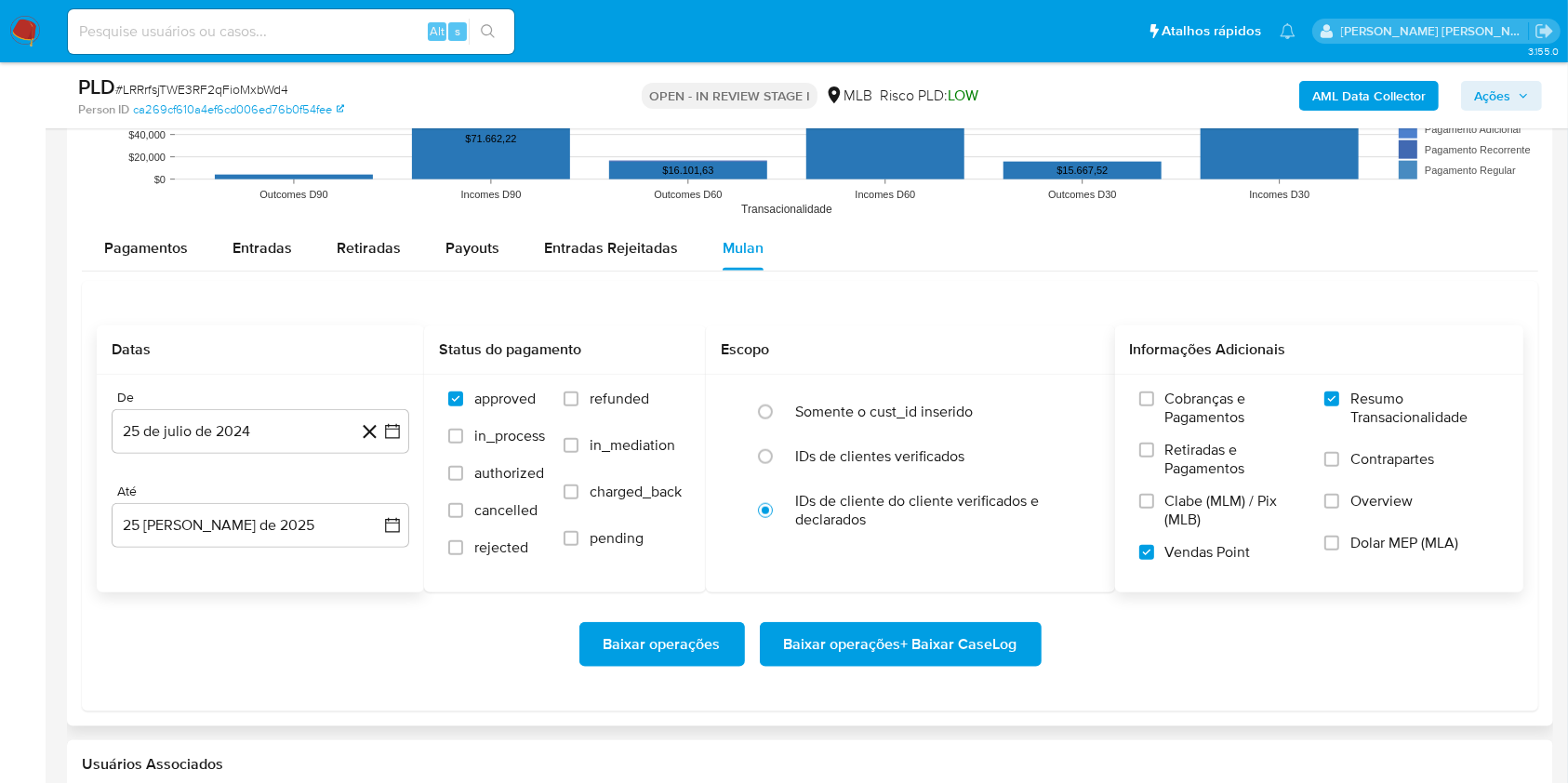
click at [374, 504] on button "25 de agosto de 2025" at bounding box center [261, 525] width 297 height 44
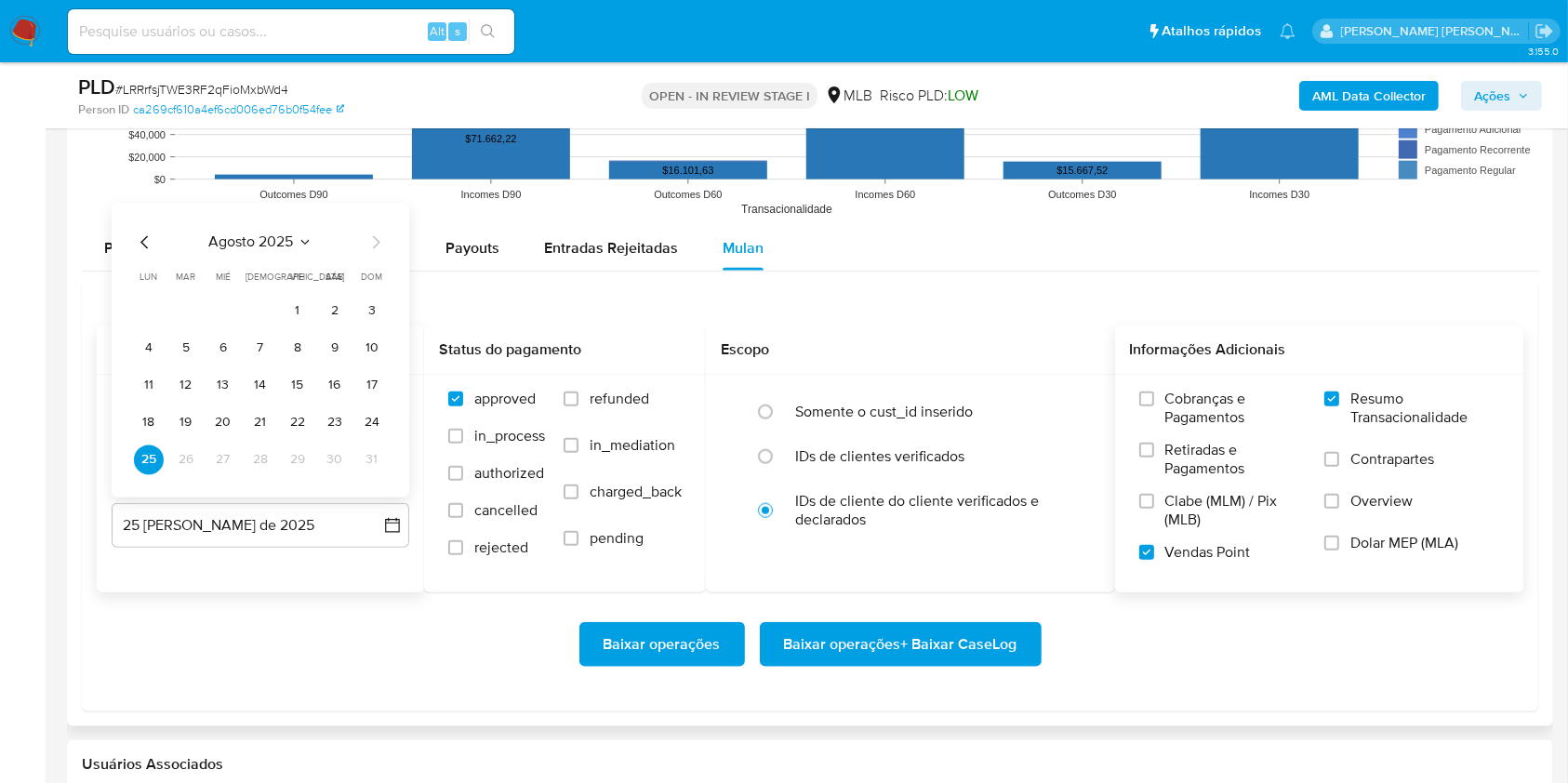
click at [374, 504] on button "25 de agosto de 2025" at bounding box center [261, 525] width 297 height 44
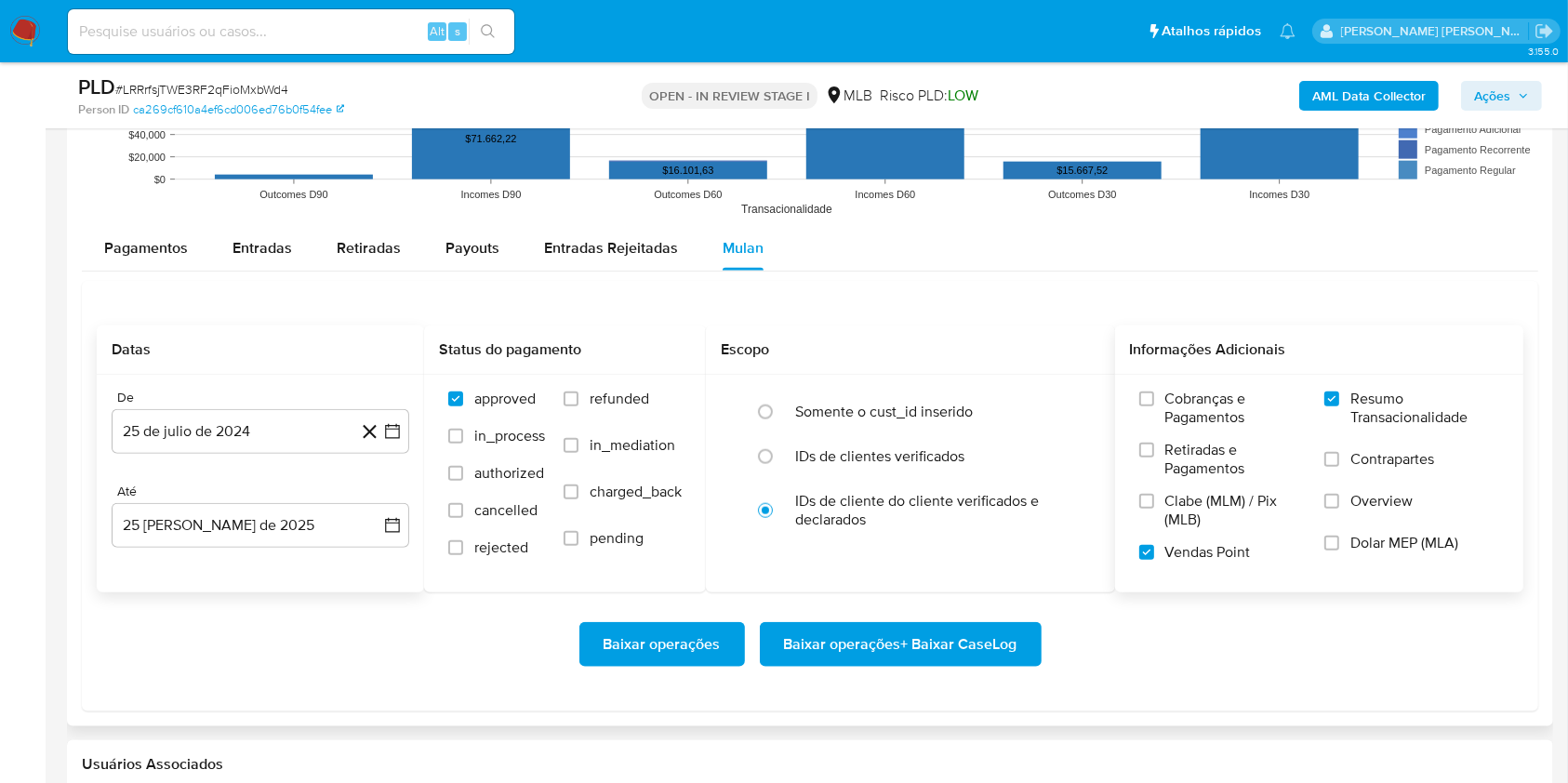
click at [373, 607] on div "Baixar operações Baixar operações + Baixar CaseLog" at bounding box center [810, 645] width 1427 height 104
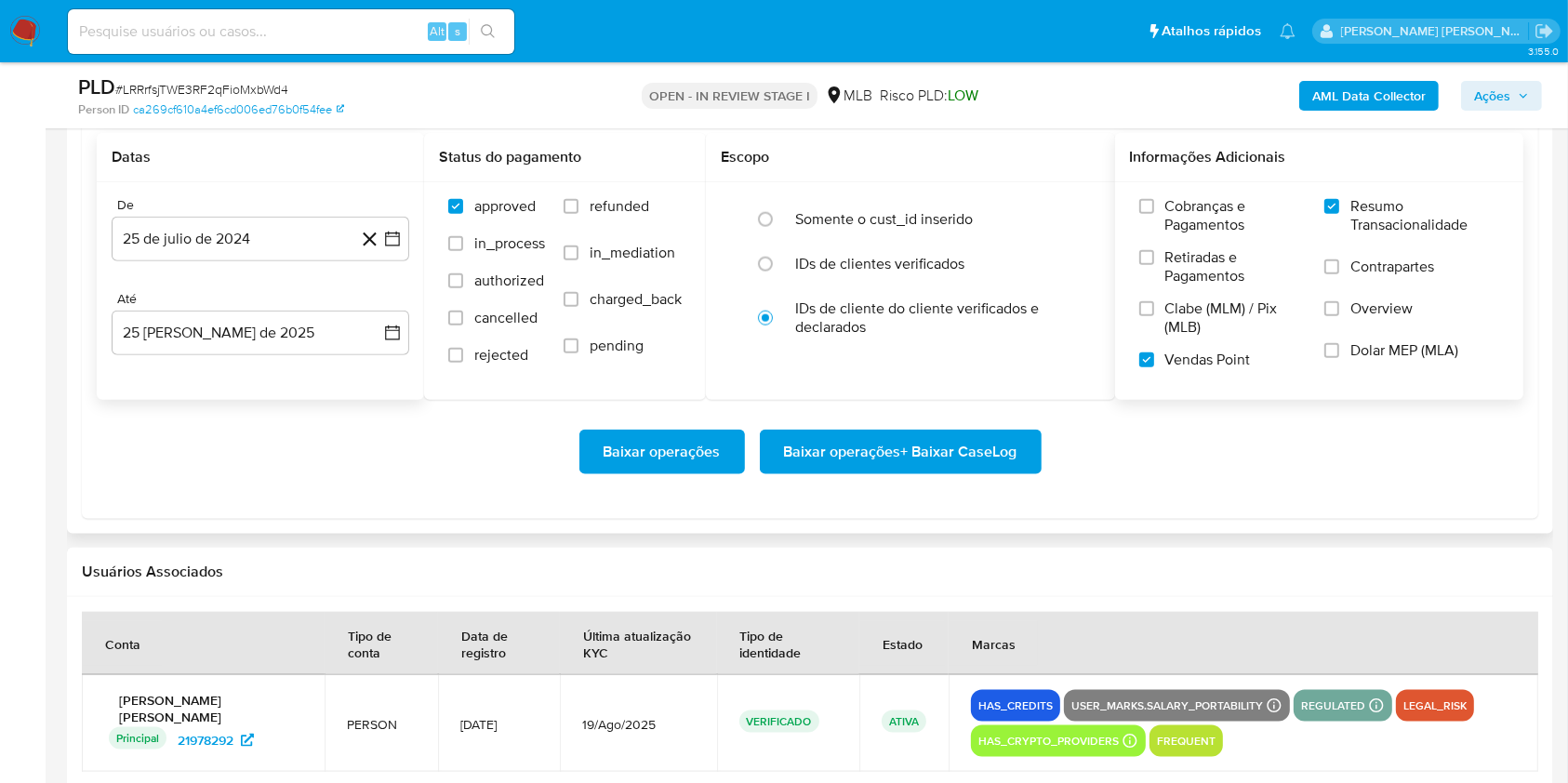
scroll to position [2172, 0]
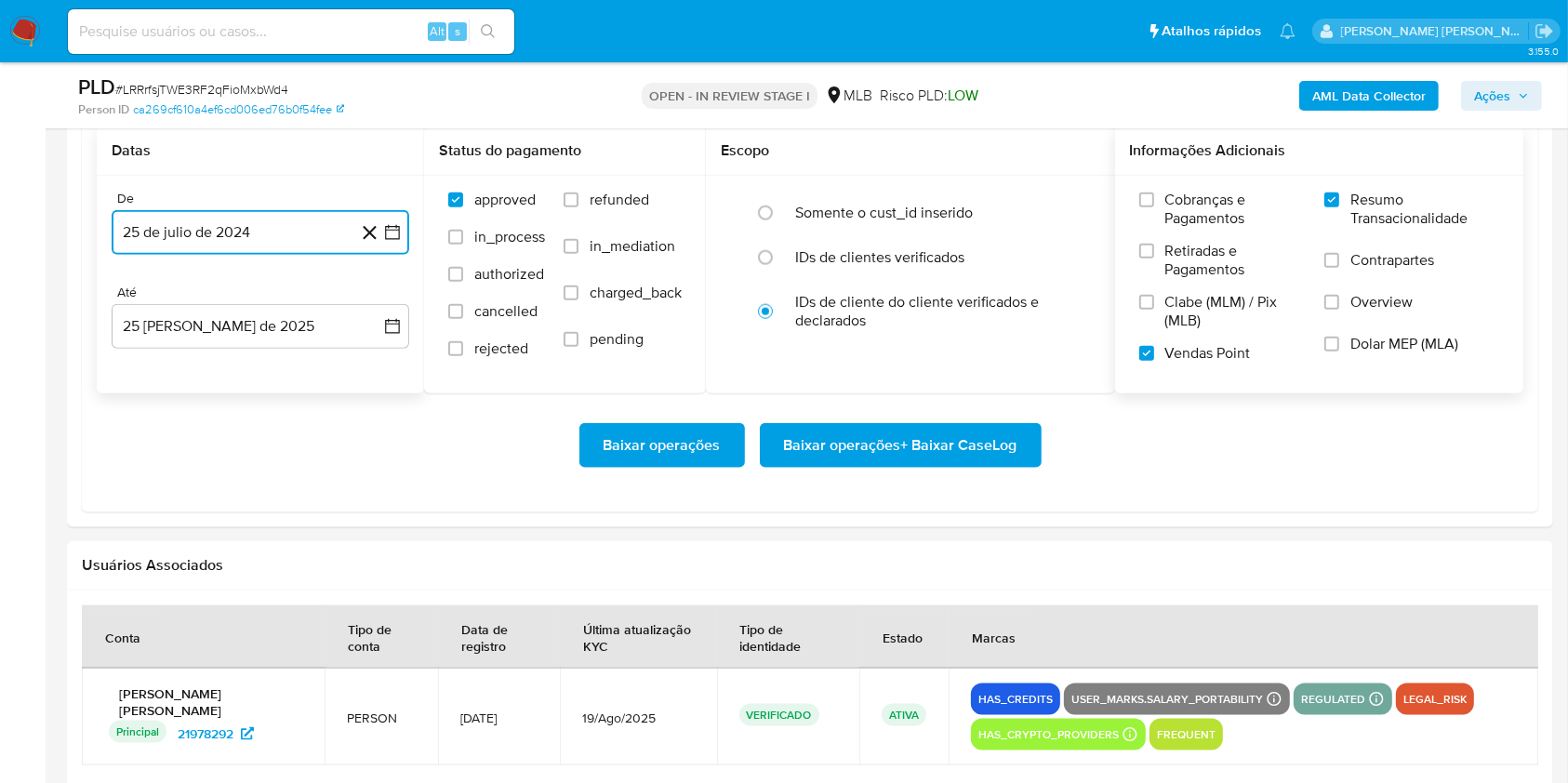
click at [391, 220] on button "25 de julio de 2024" at bounding box center [261, 233] width 297 height 44
click at [371, 301] on icon "Mes siguiente" at bounding box center [376, 299] width 22 height 22
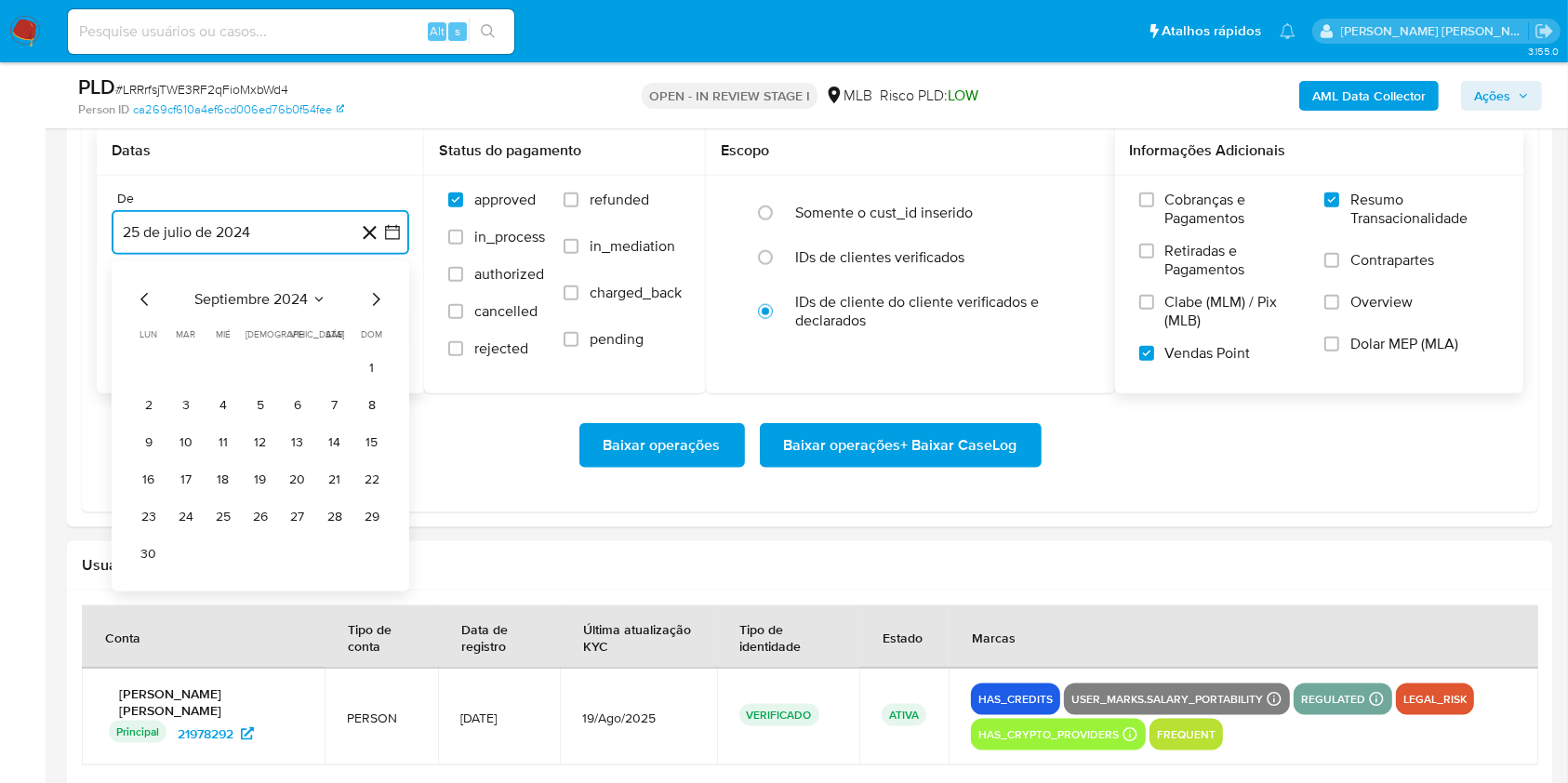
click at [371, 301] on icon "Mes siguiente" at bounding box center [376, 299] width 22 height 22
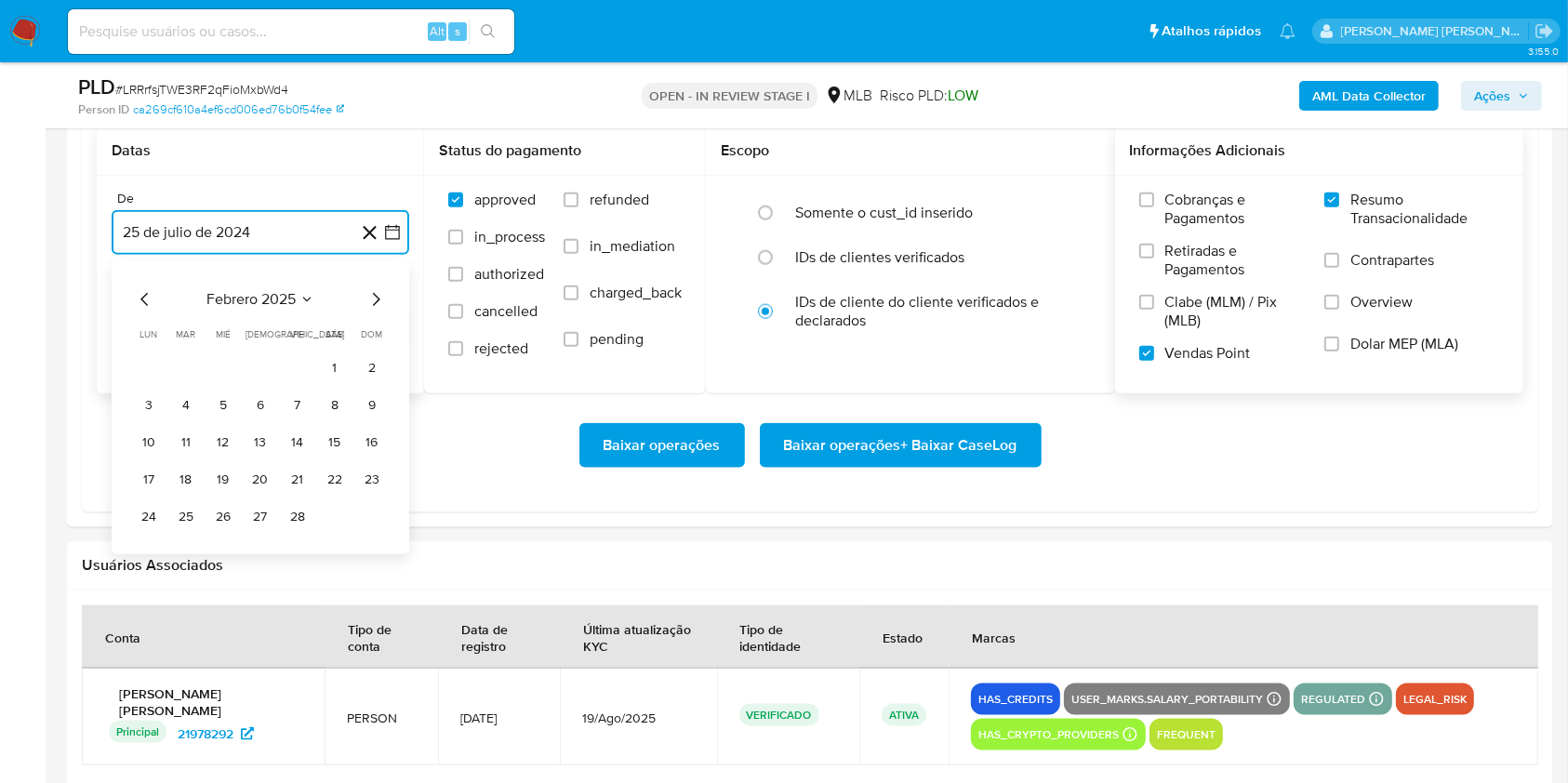
click at [371, 301] on icon "Mes siguiente" at bounding box center [376, 299] width 22 height 22
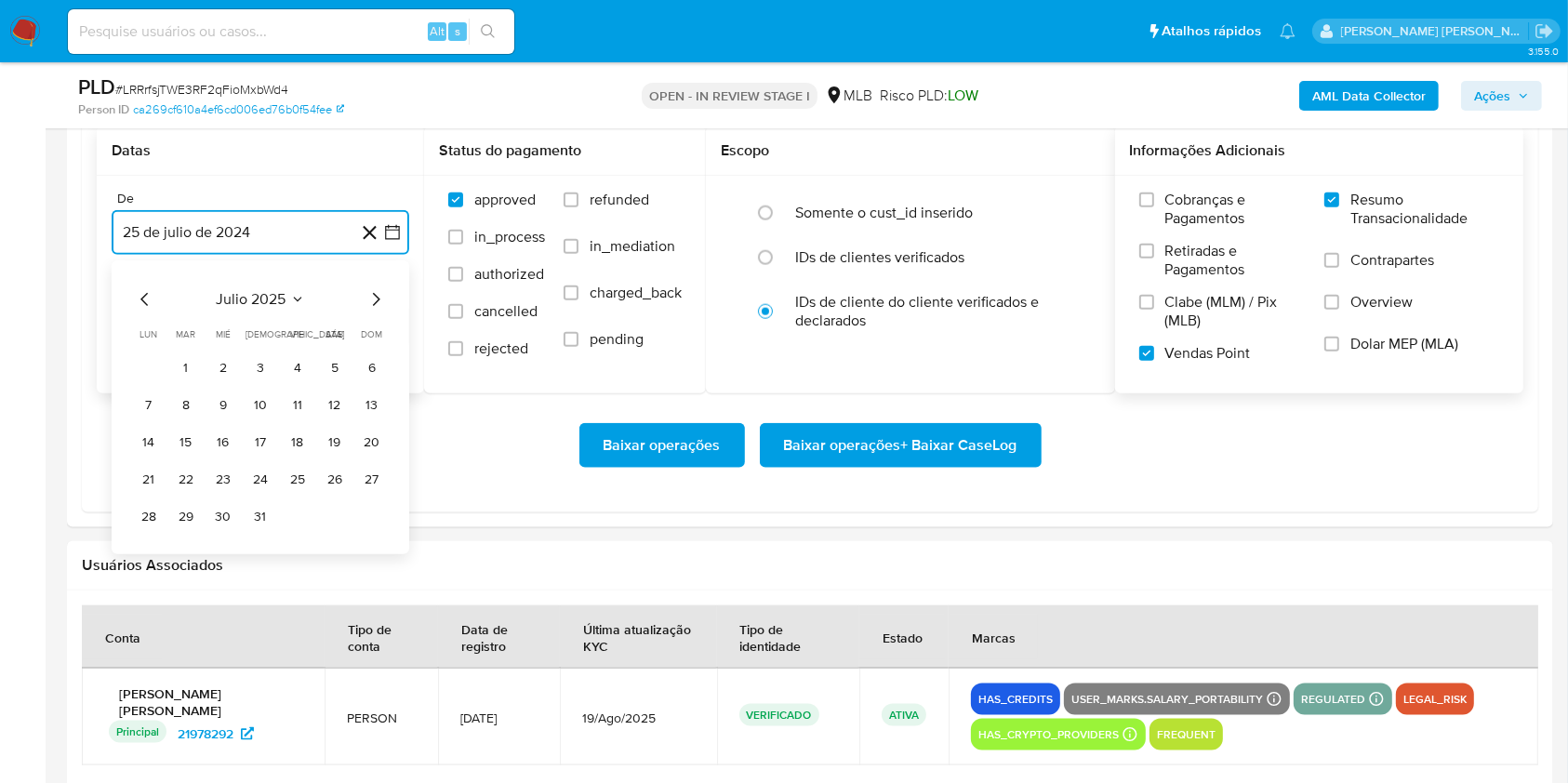
click at [371, 301] on icon "Mes siguiente" at bounding box center [376, 299] width 22 height 22
click at [144, 289] on icon "Mes anterior" at bounding box center [145, 299] width 22 height 22
click at [187, 363] on button "1" at bounding box center [185, 368] width 30 height 30
click at [252, 327] on button "25 [PERSON_NAME] de 2025" at bounding box center [261, 326] width 297 height 44
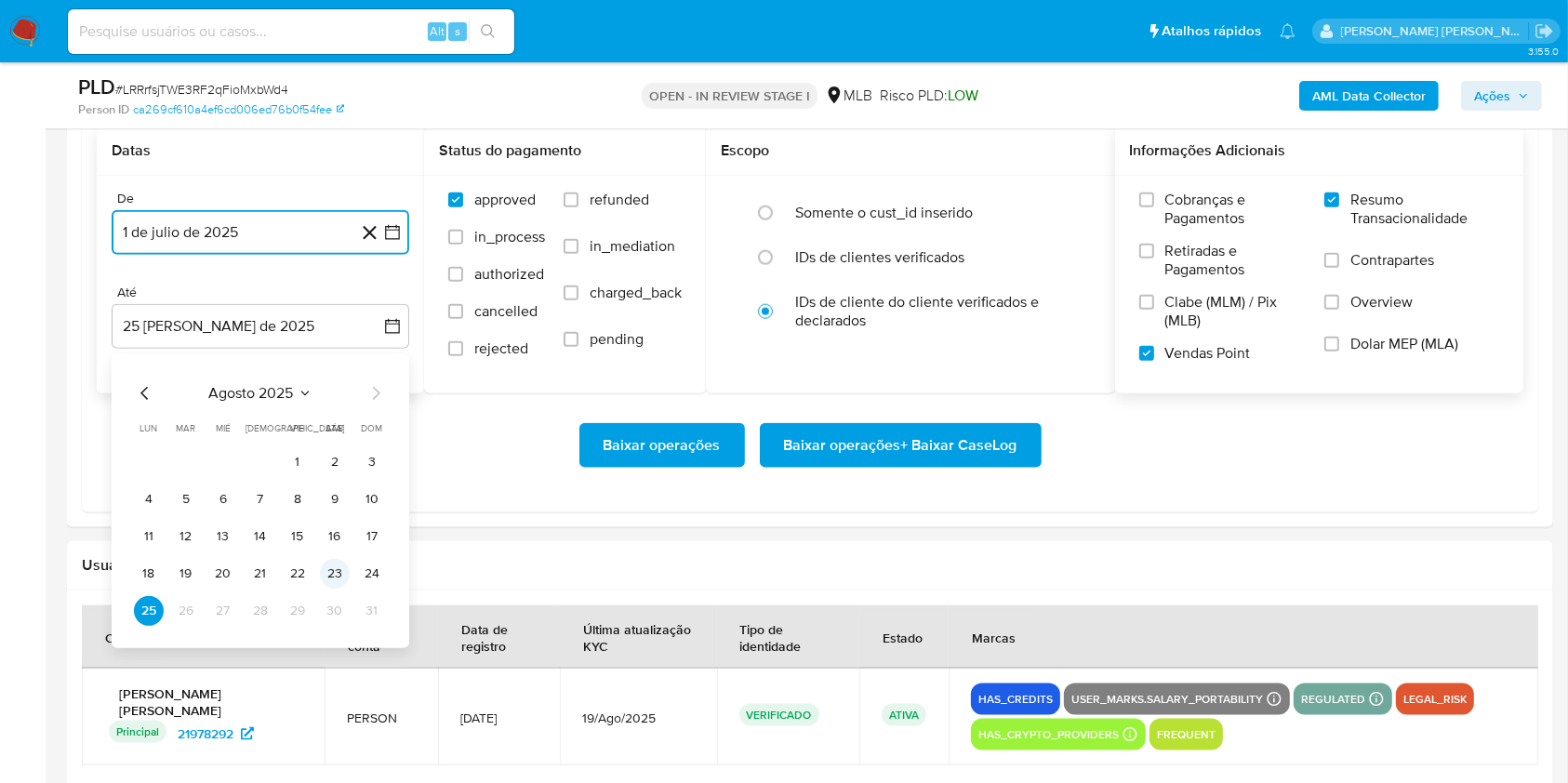
click at [324, 562] on button "23" at bounding box center [334, 573] width 30 height 30
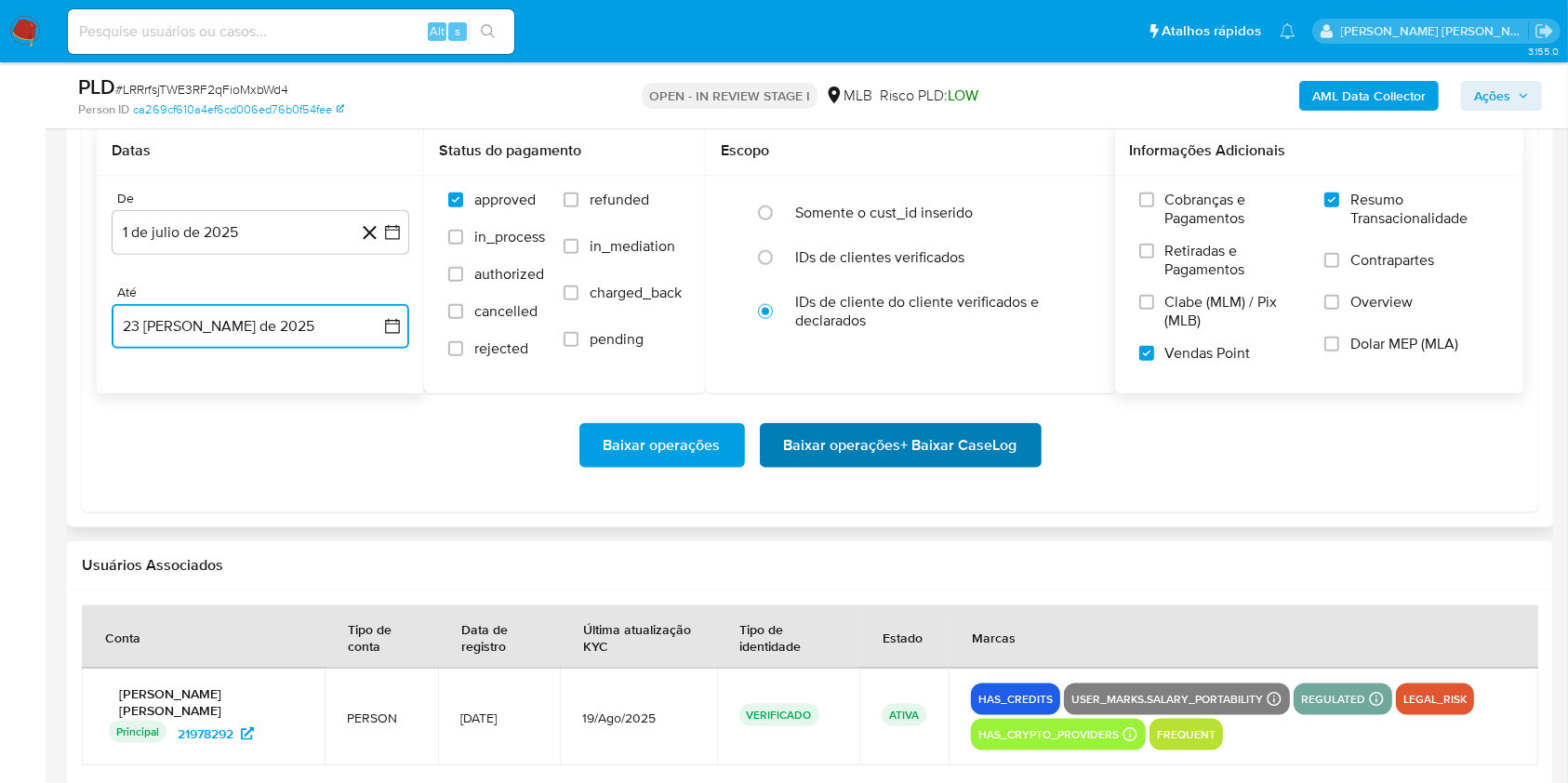
click at [855, 431] on span "Baixar operações + Baixar CaseLog" at bounding box center [901, 445] width 234 height 41
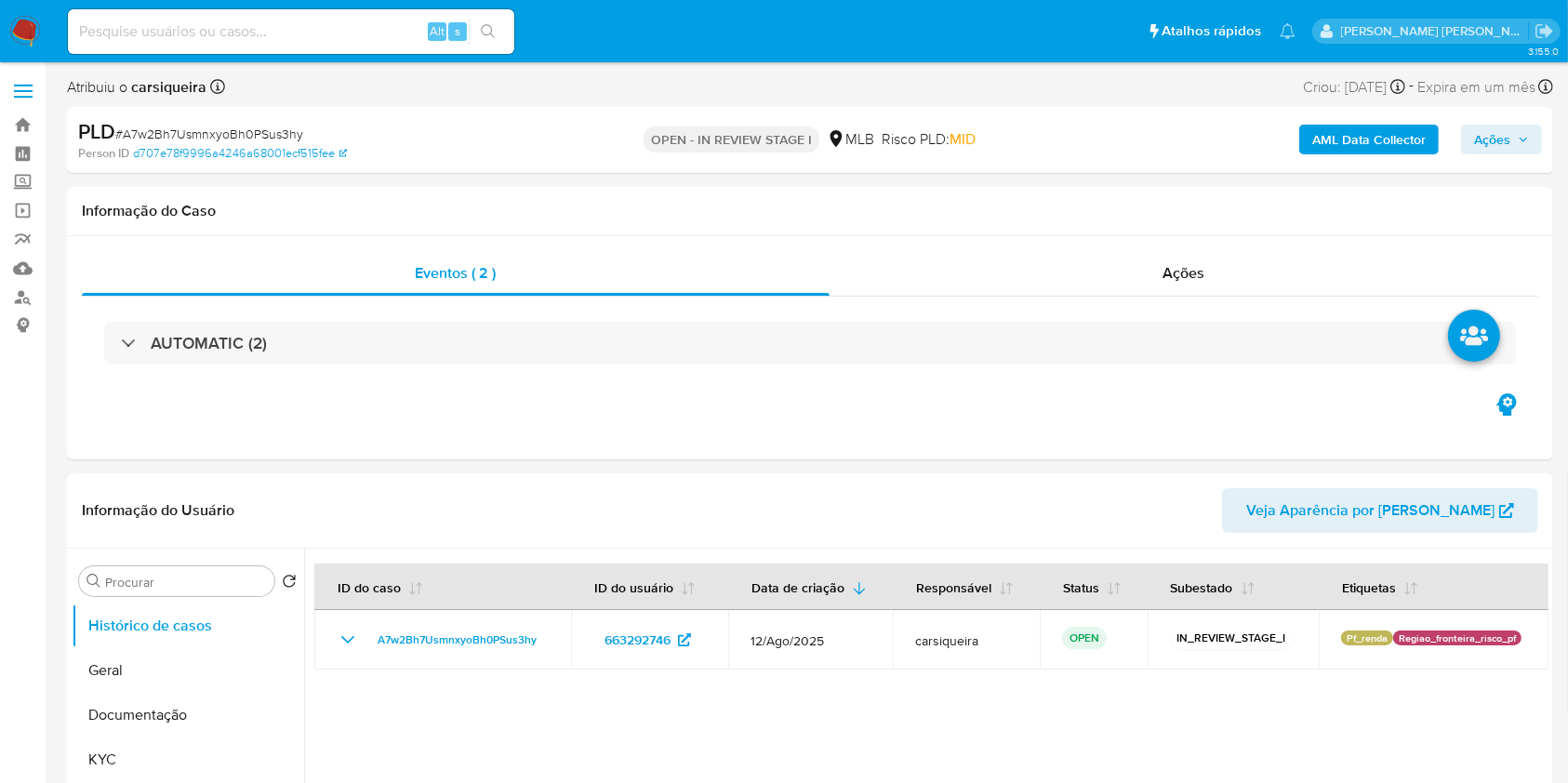
select select "10"
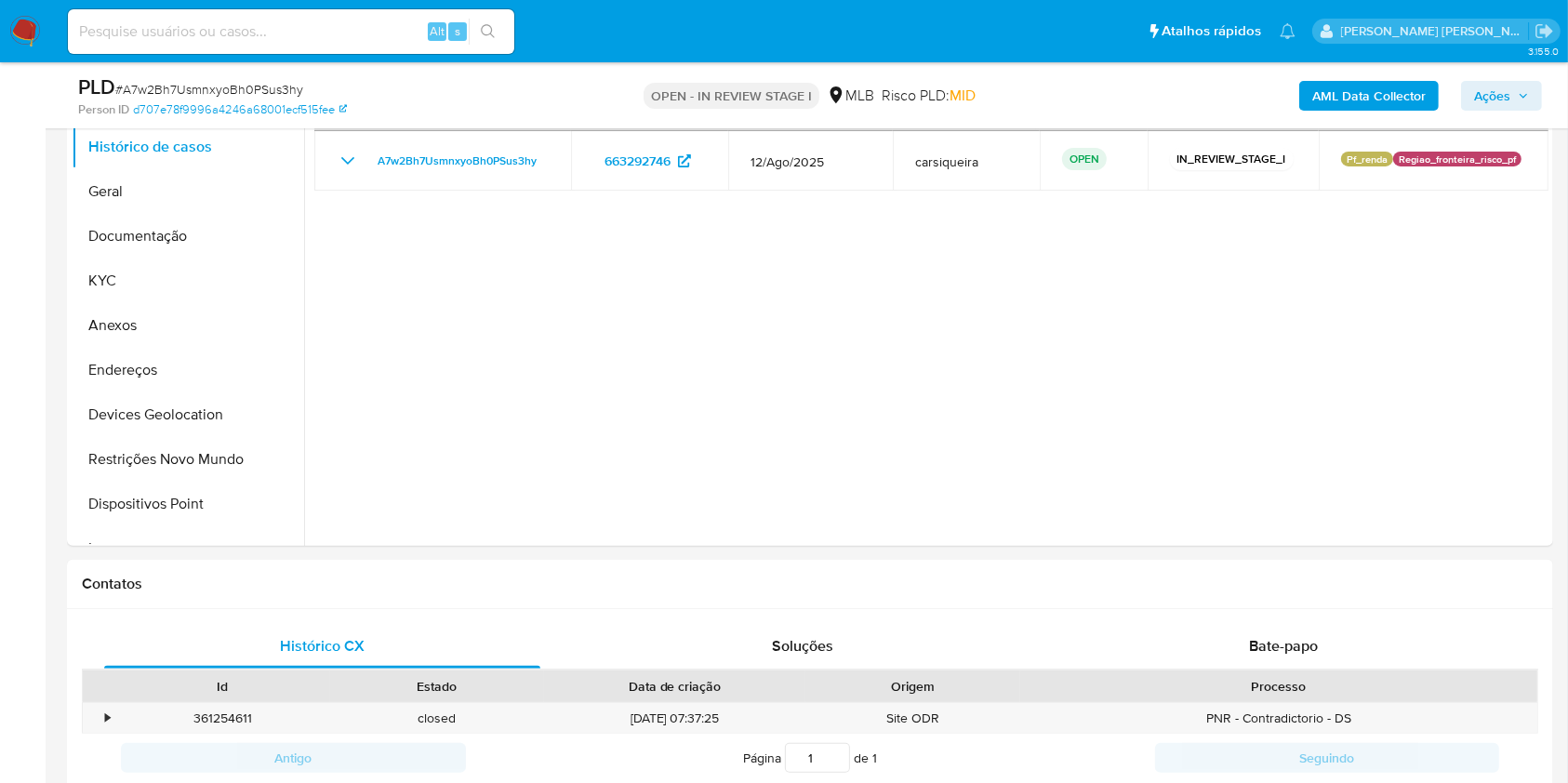
scroll to position [372, 0]
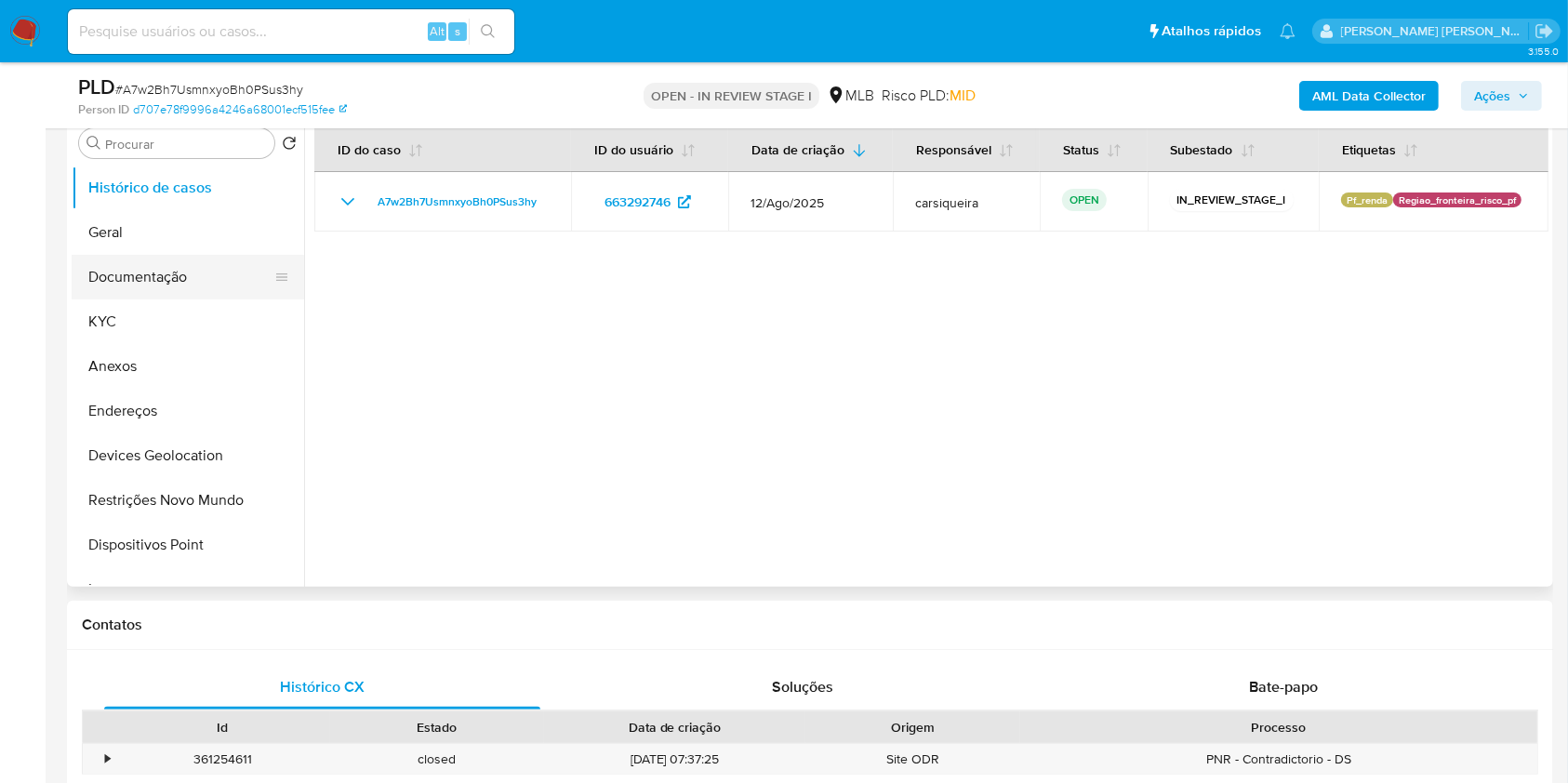
click at [164, 273] on button "Documentação" at bounding box center [180, 277] width 217 height 44
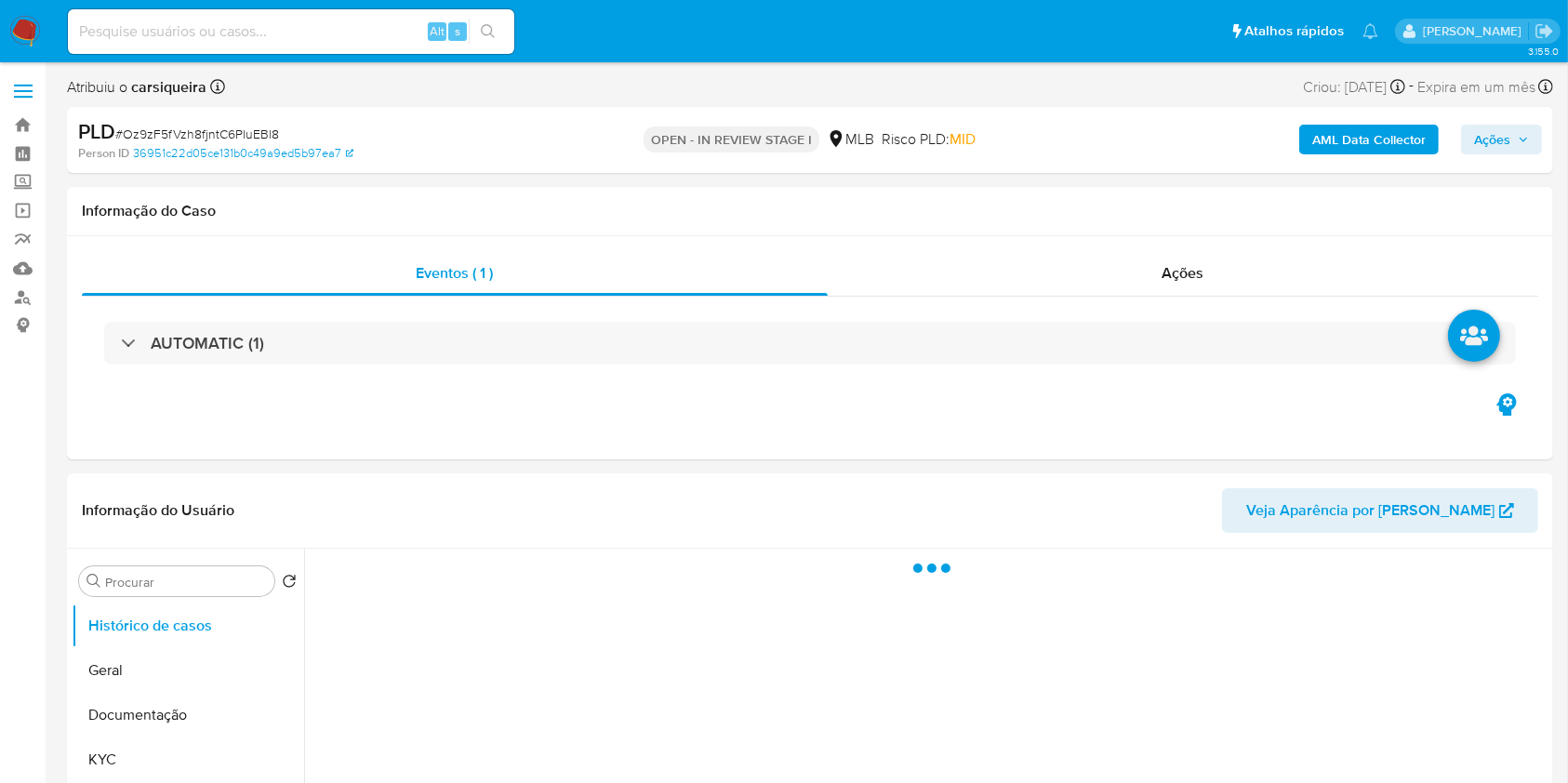
select select "10"
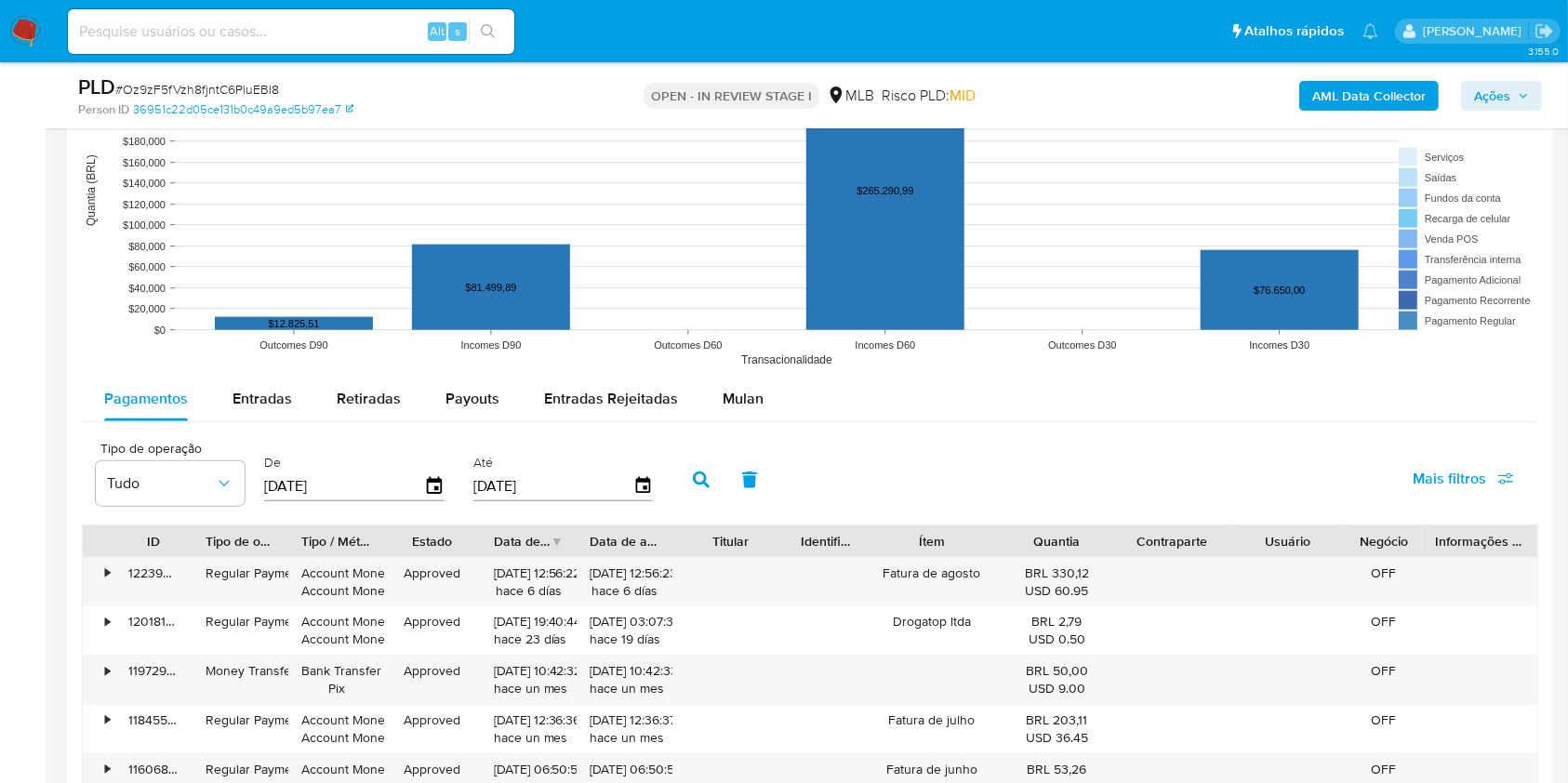
scroll to position [1832, 0]
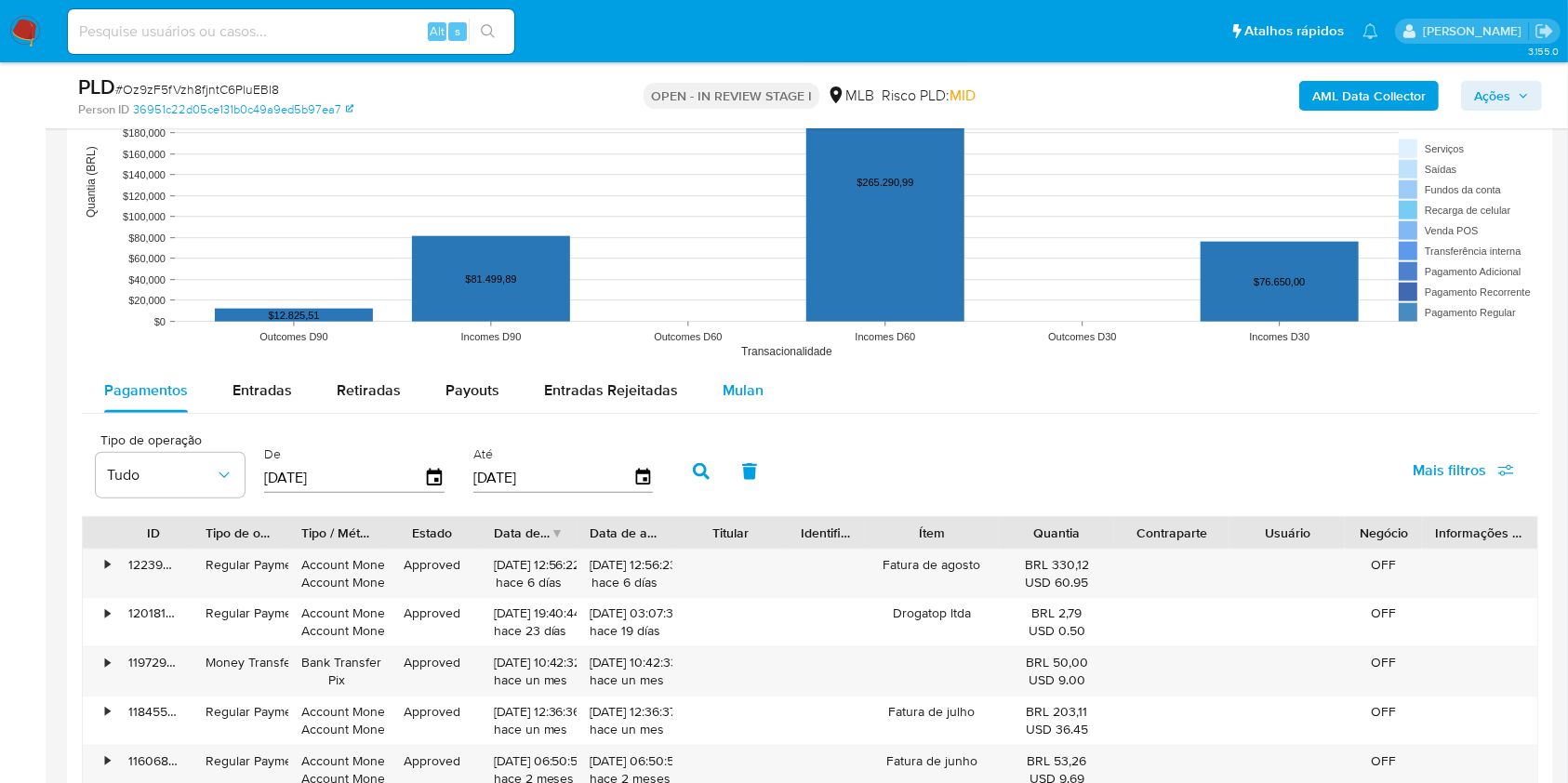
click at [751, 396] on span "Mulan" at bounding box center [742, 390] width 41 height 21
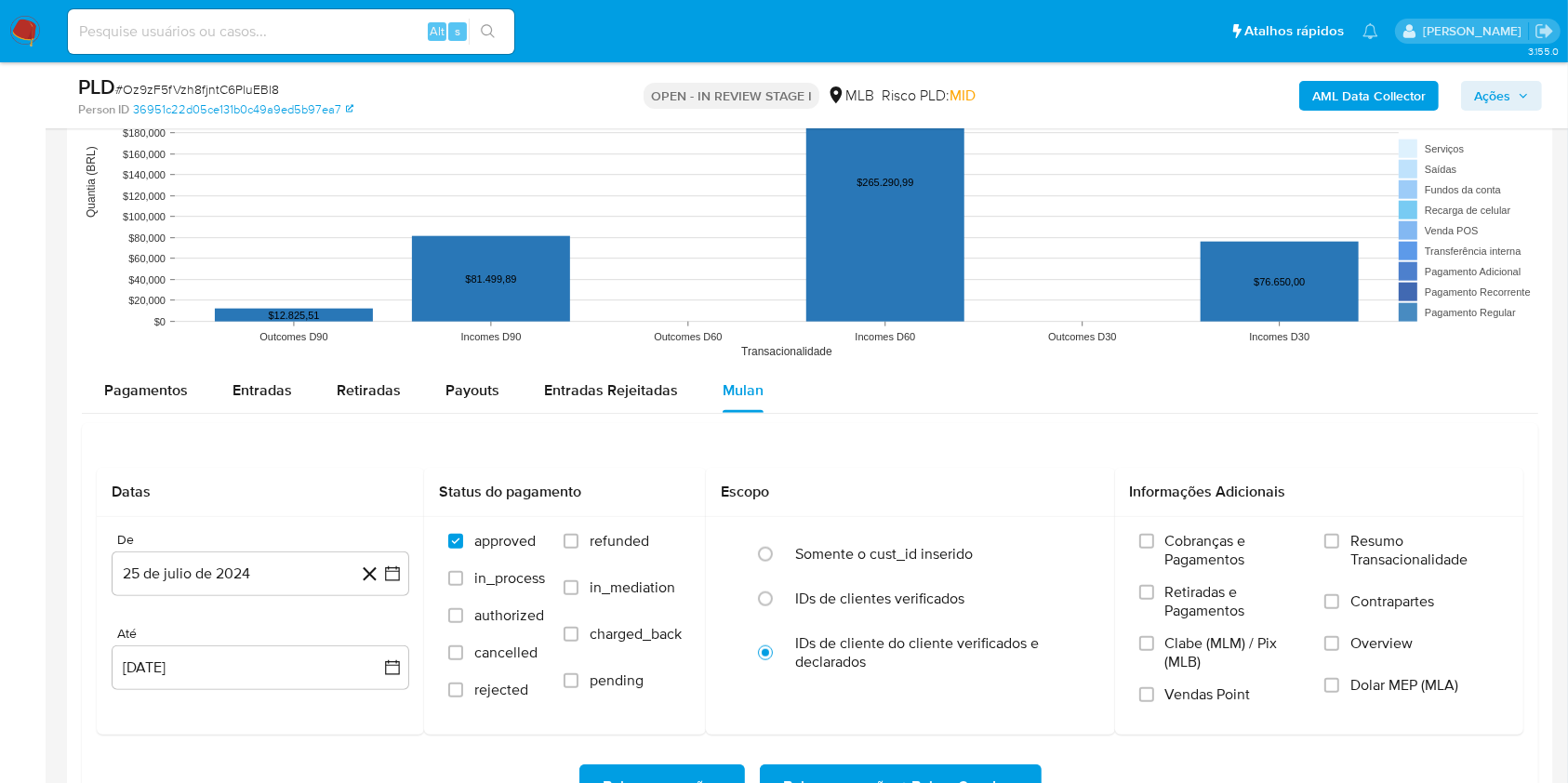
click at [1038, 433] on div "Datas De 25 de julio de 2024 25-07-2024 Até 25 de agosto de 2025 25-08-2025 Sta…" at bounding box center [810, 638] width 1456 height 431
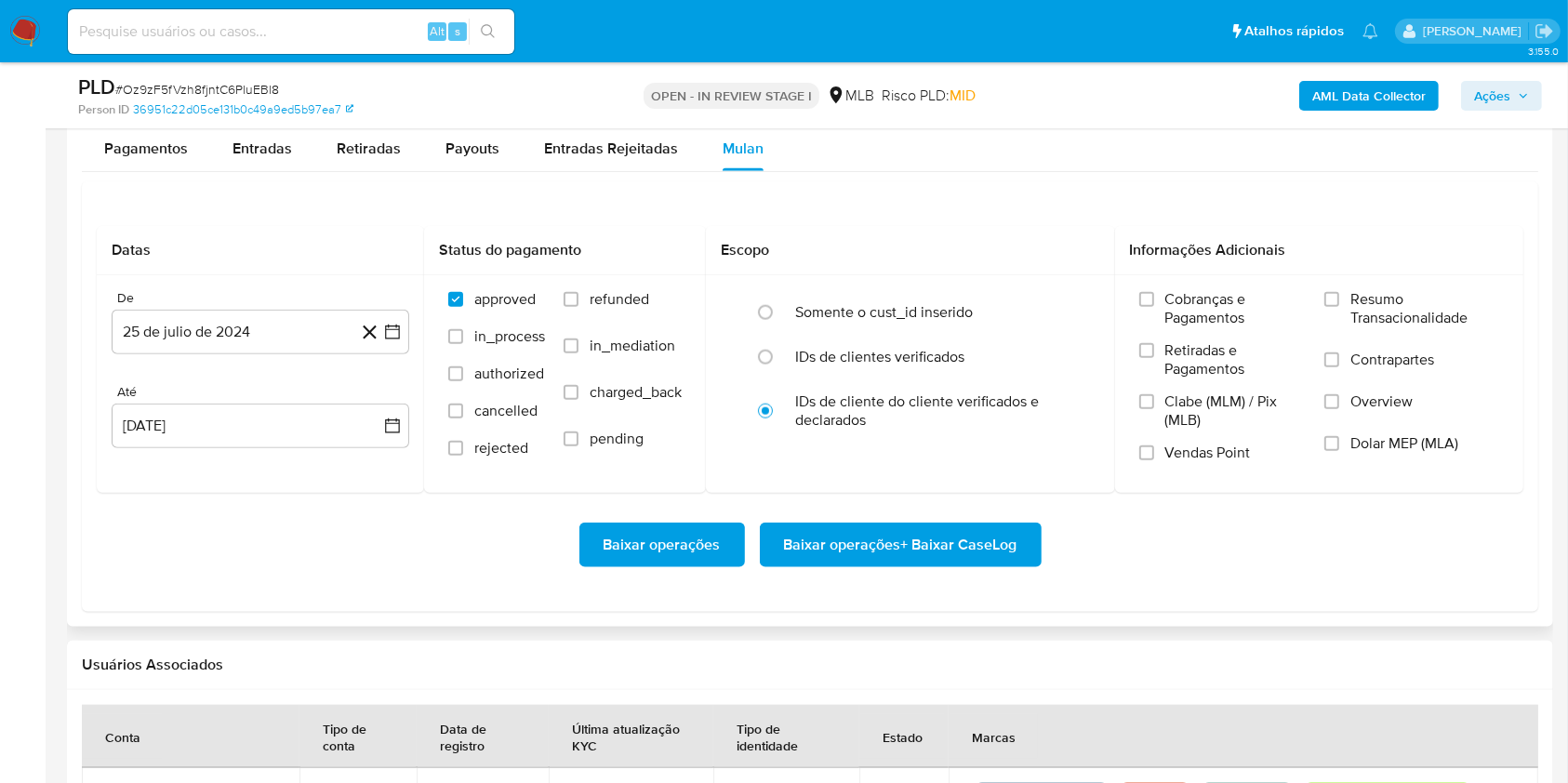
scroll to position [2080, 0]
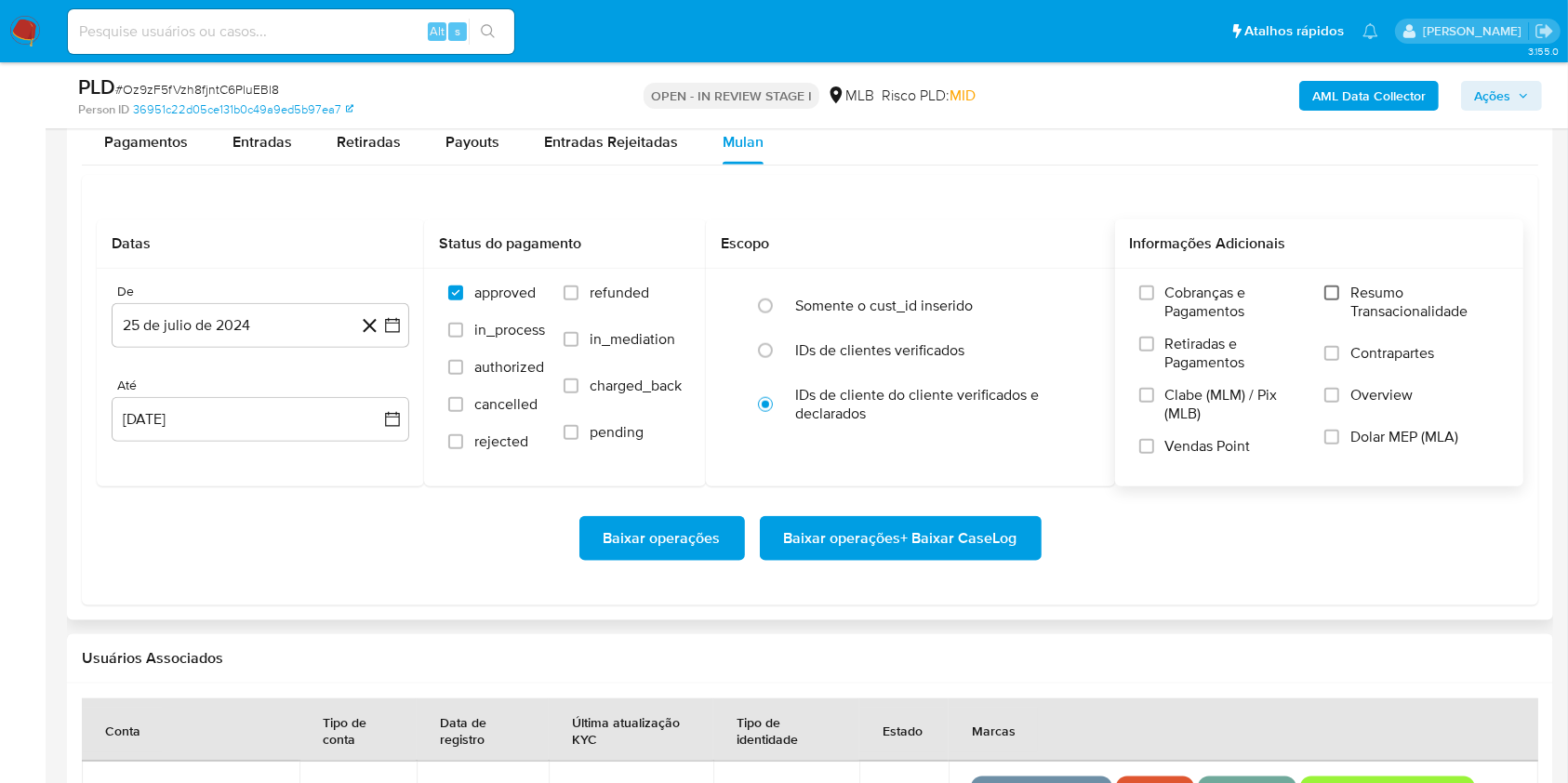
click at [1339, 290] on input "Resumo Transacionalidade" at bounding box center [1331, 293] width 14 height 14
click at [1153, 443] on input "Vendas Point" at bounding box center [1146, 446] width 14 height 14
click at [390, 335] on button "25 de julio de 2024" at bounding box center [261, 325] width 297 height 44
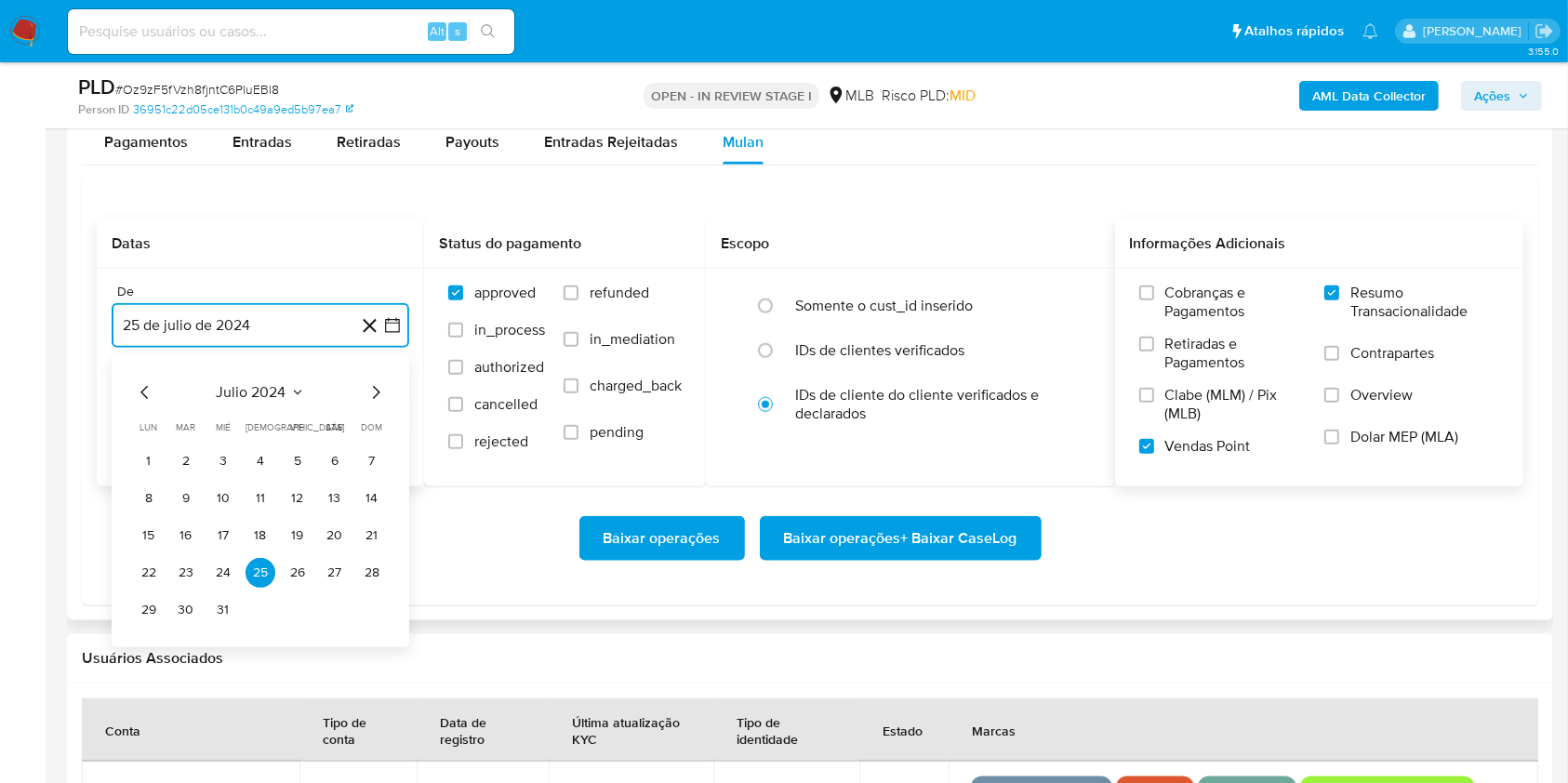
click at [377, 397] on icon "Mes siguiente" at bounding box center [376, 392] width 22 height 22
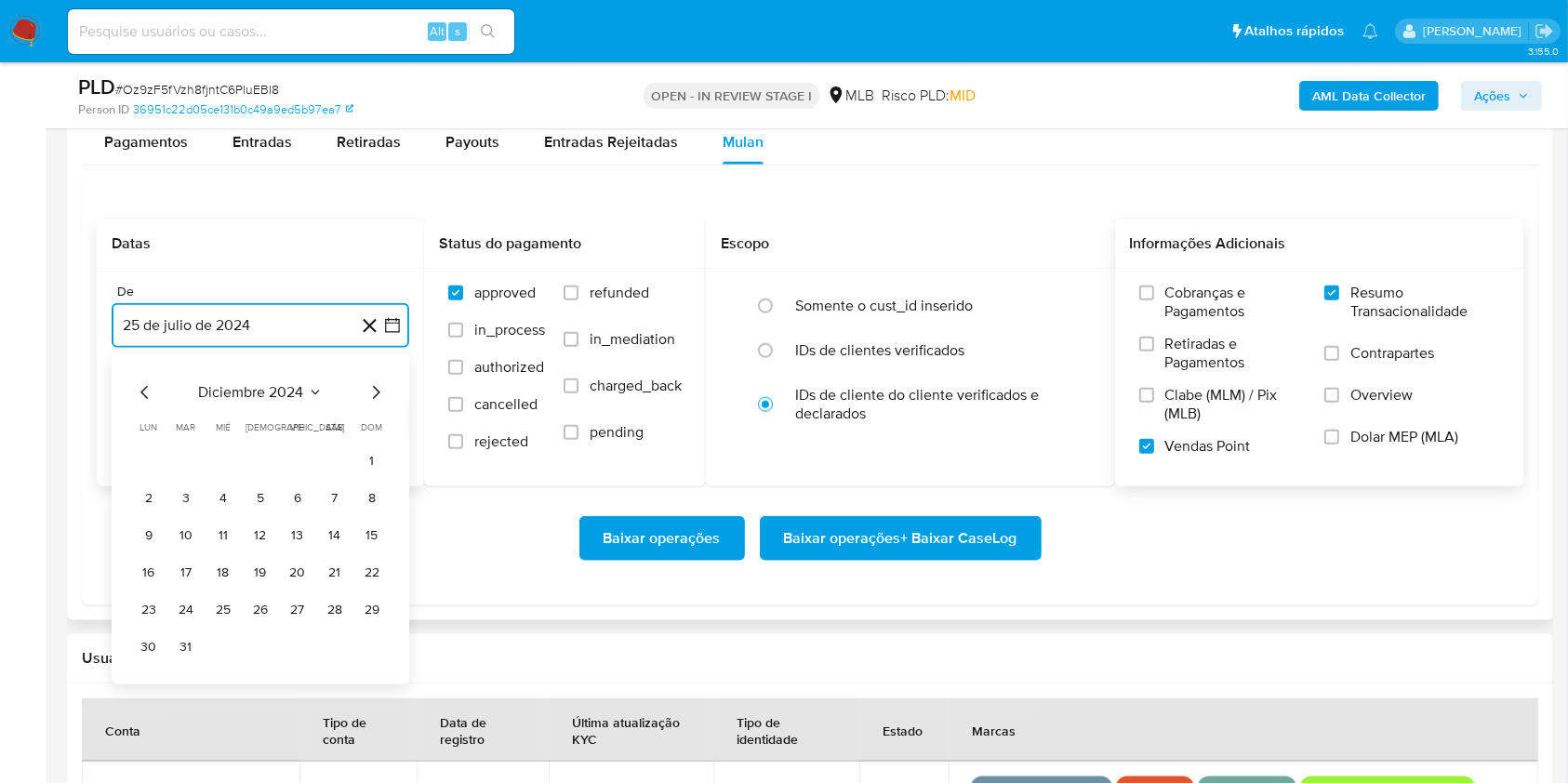
click at [377, 397] on icon "Mes siguiente" at bounding box center [376, 392] width 22 height 22
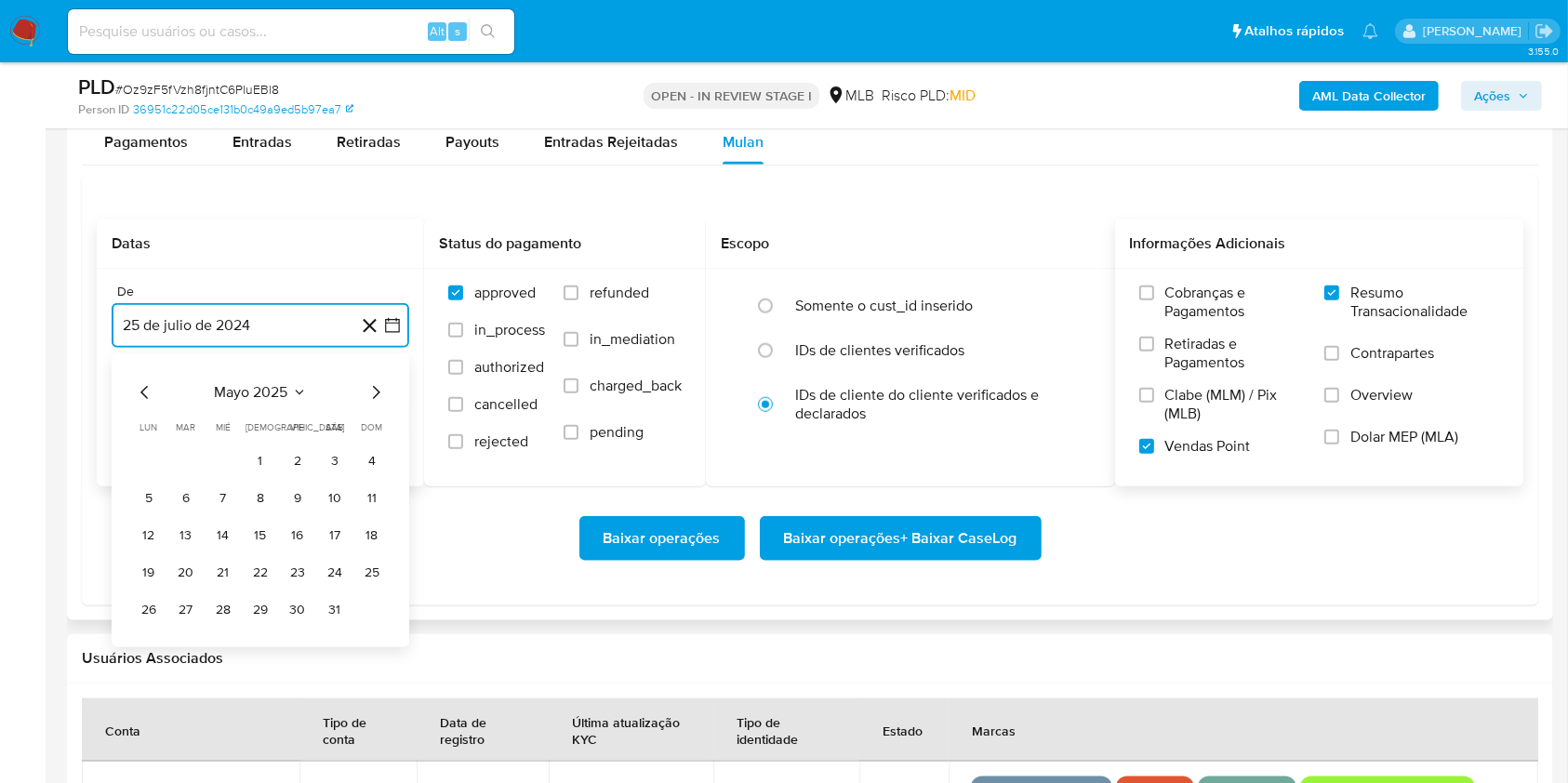
click at [377, 397] on icon "Mes siguiente" at bounding box center [376, 392] width 22 height 22
click at [192, 460] on button "1" at bounding box center [185, 461] width 30 height 30
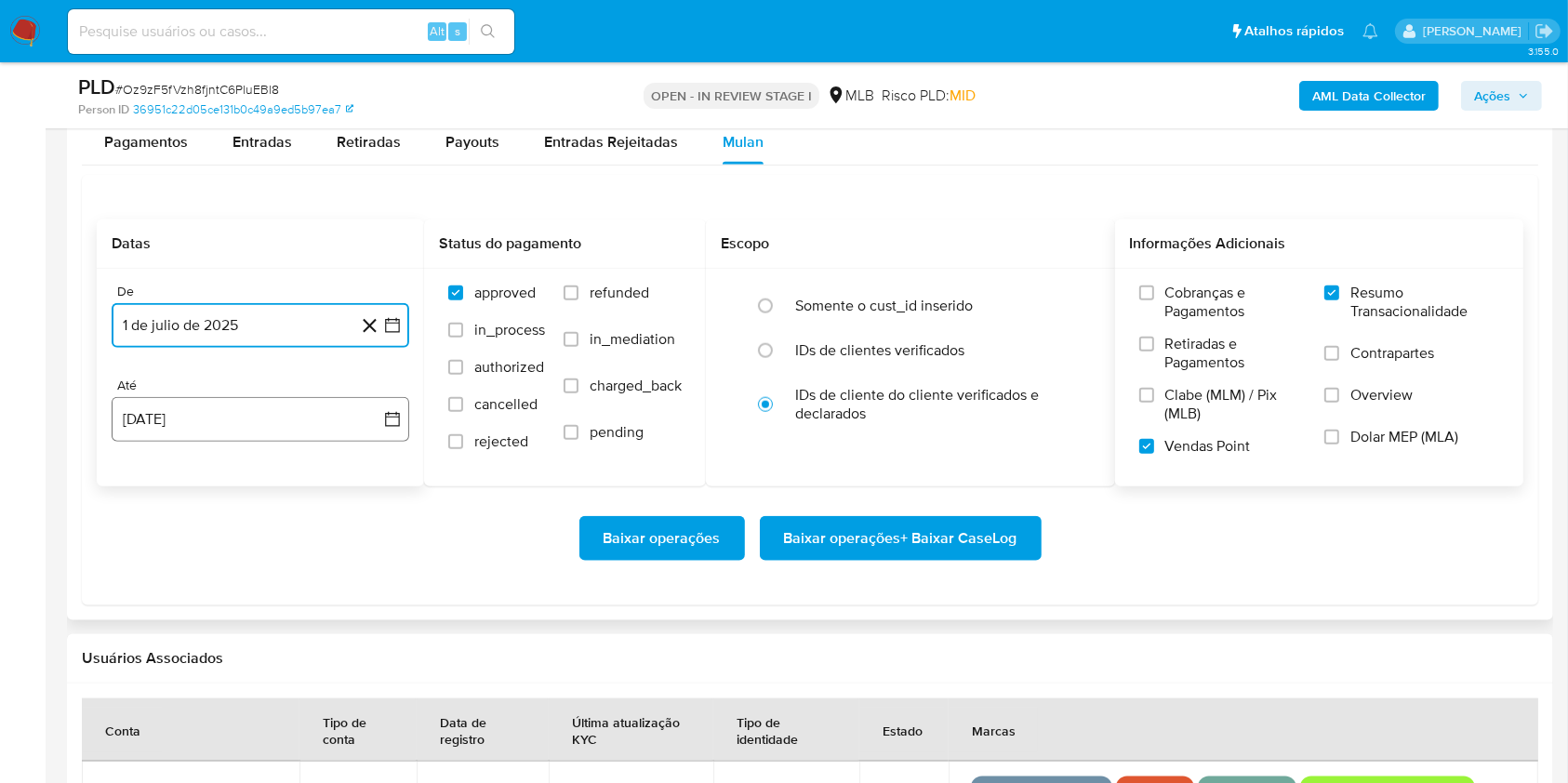
click at [264, 397] on button "25 [PERSON_NAME] de 2025" at bounding box center [261, 419] width 297 height 44
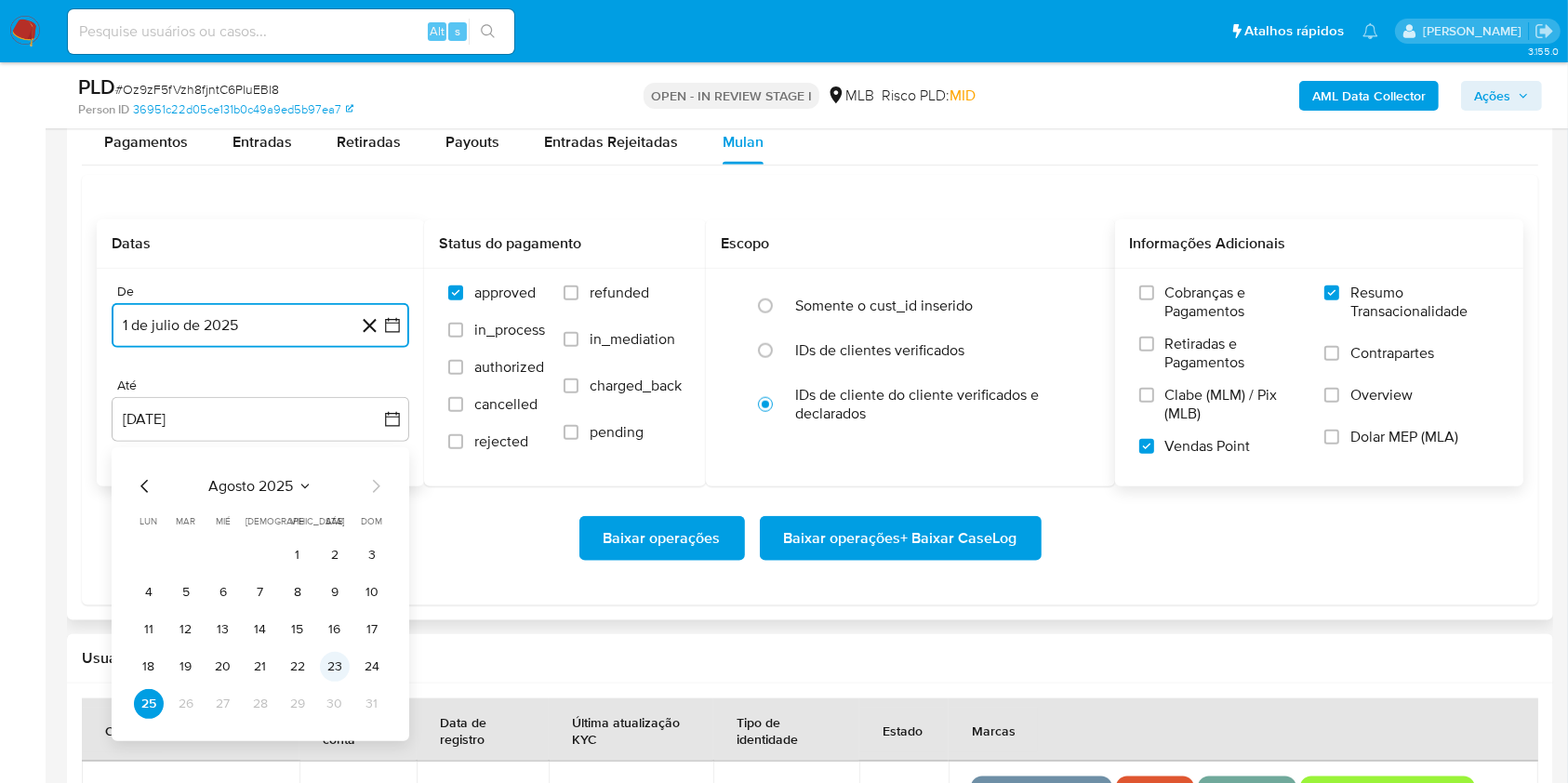
click at [328, 665] on button "23" at bounding box center [334, 666] width 30 height 30
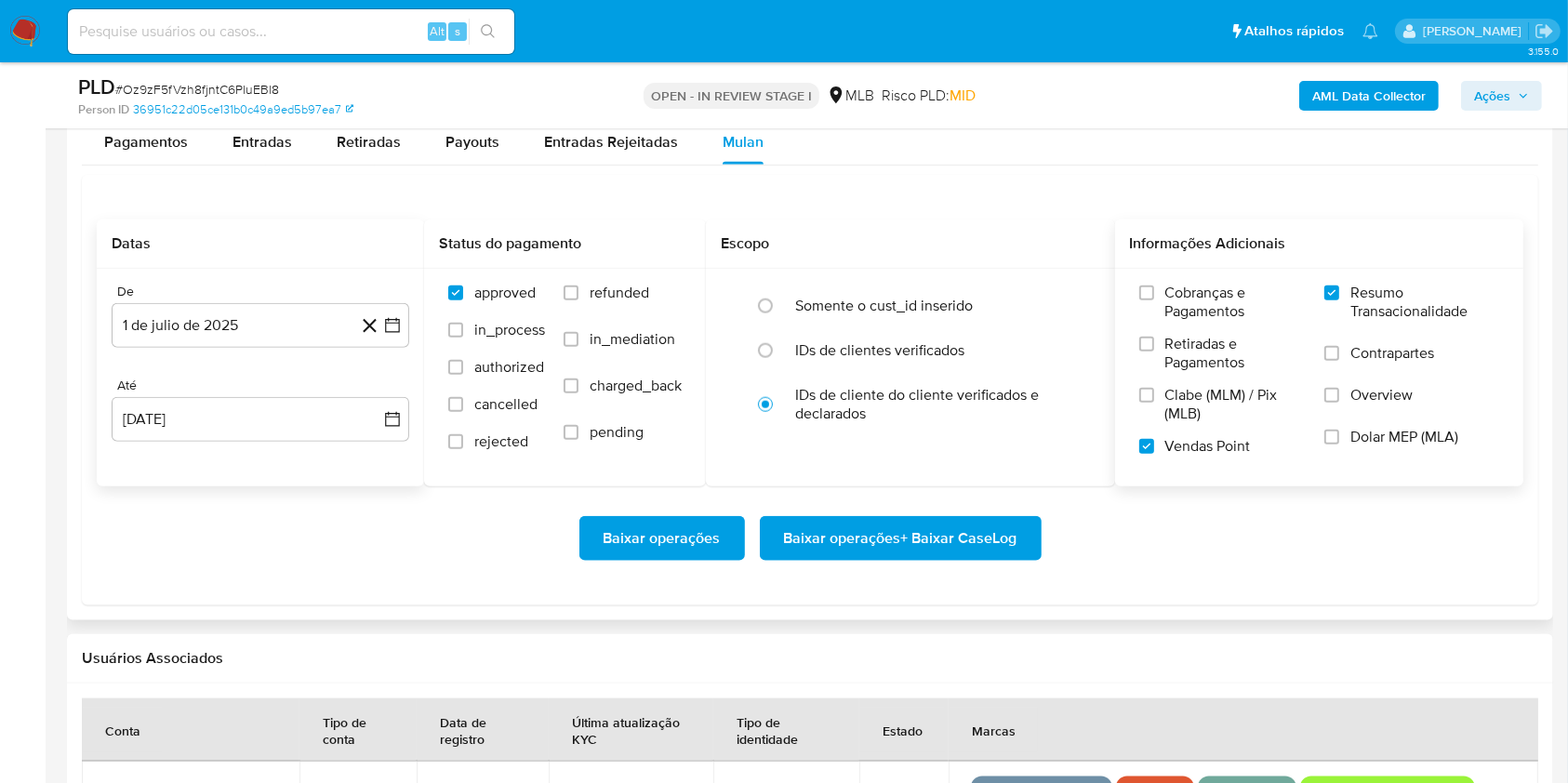
click at [820, 512] on div "Baixar operações Baixar operações + Baixar CaseLog" at bounding box center [810, 539] width 1427 height 104
click at [849, 532] on span "Baixar operações + Baixar CaseLog" at bounding box center [901, 539] width 234 height 41
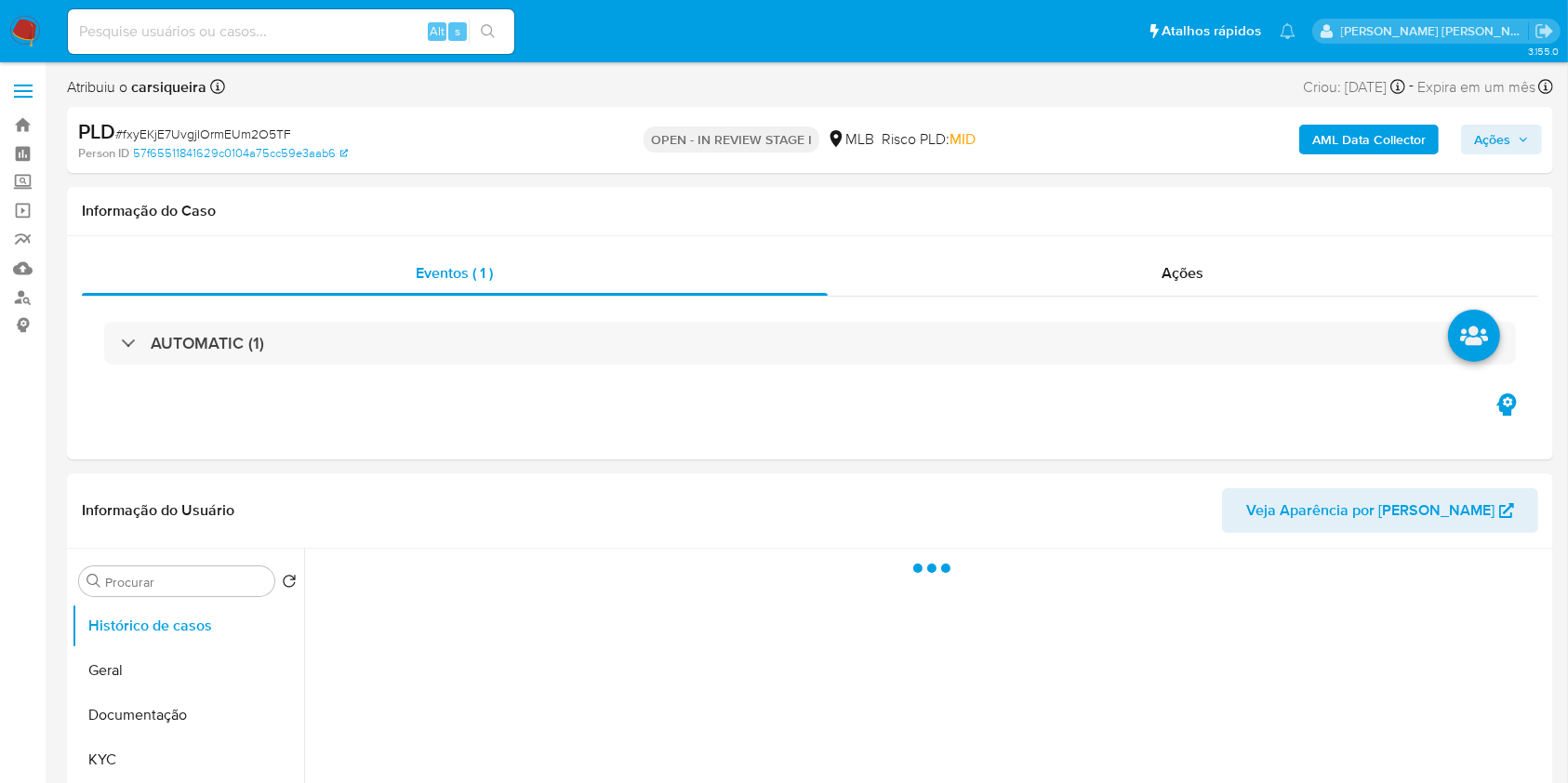
select select "10"
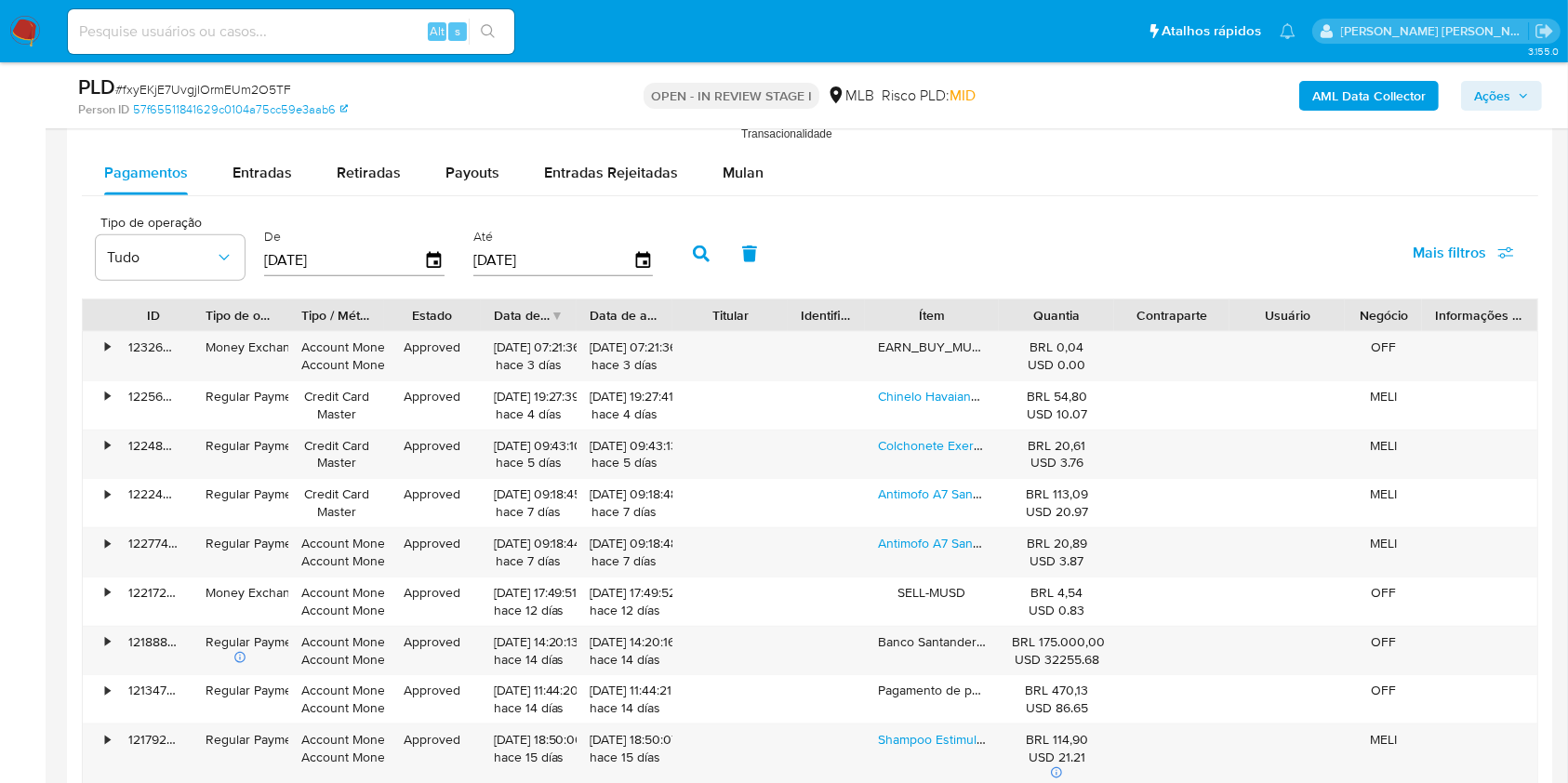
scroll to position [1971, 0]
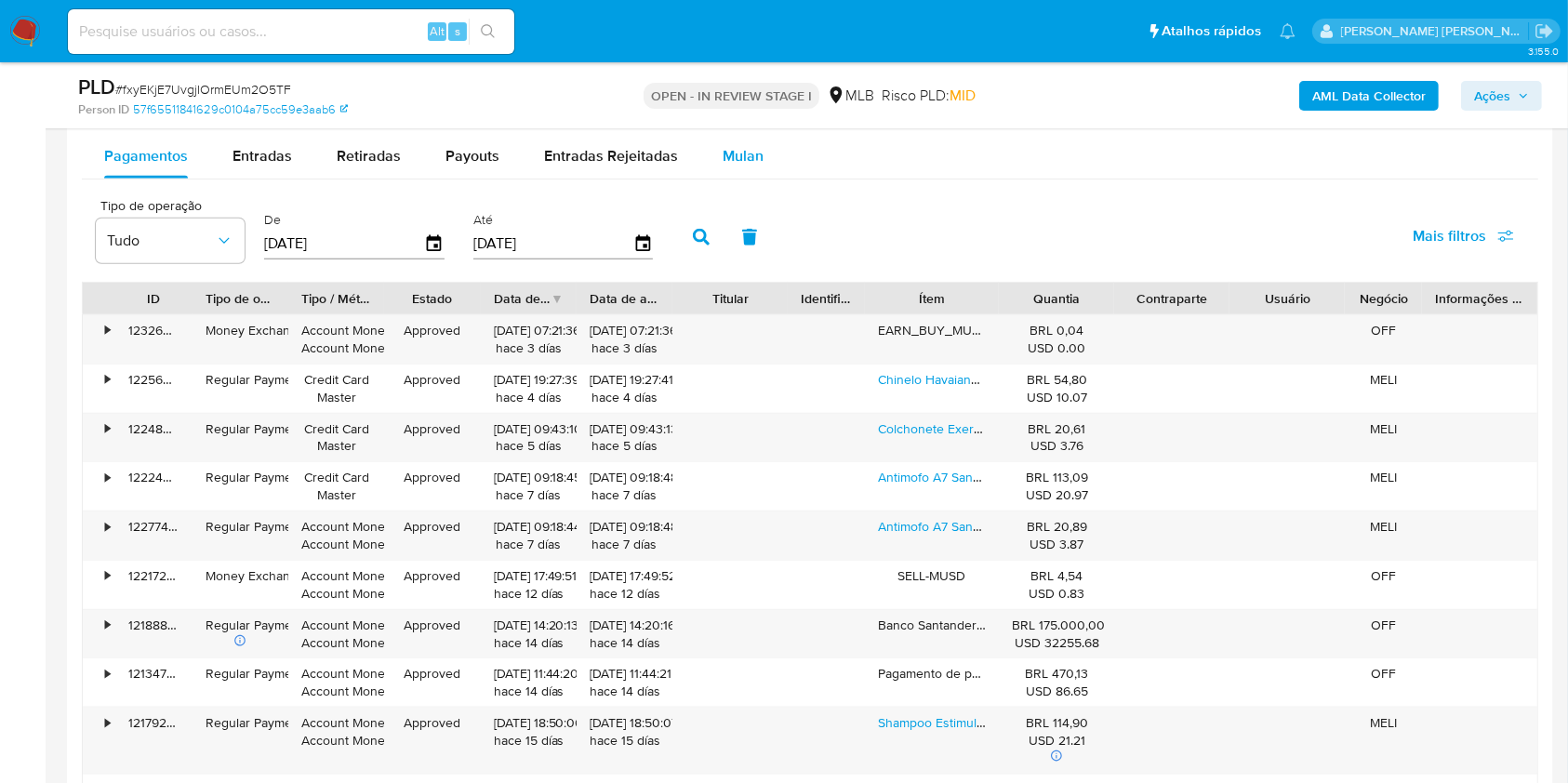
click at [747, 134] on div "Mulan" at bounding box center [742, 156] width 41 height 44
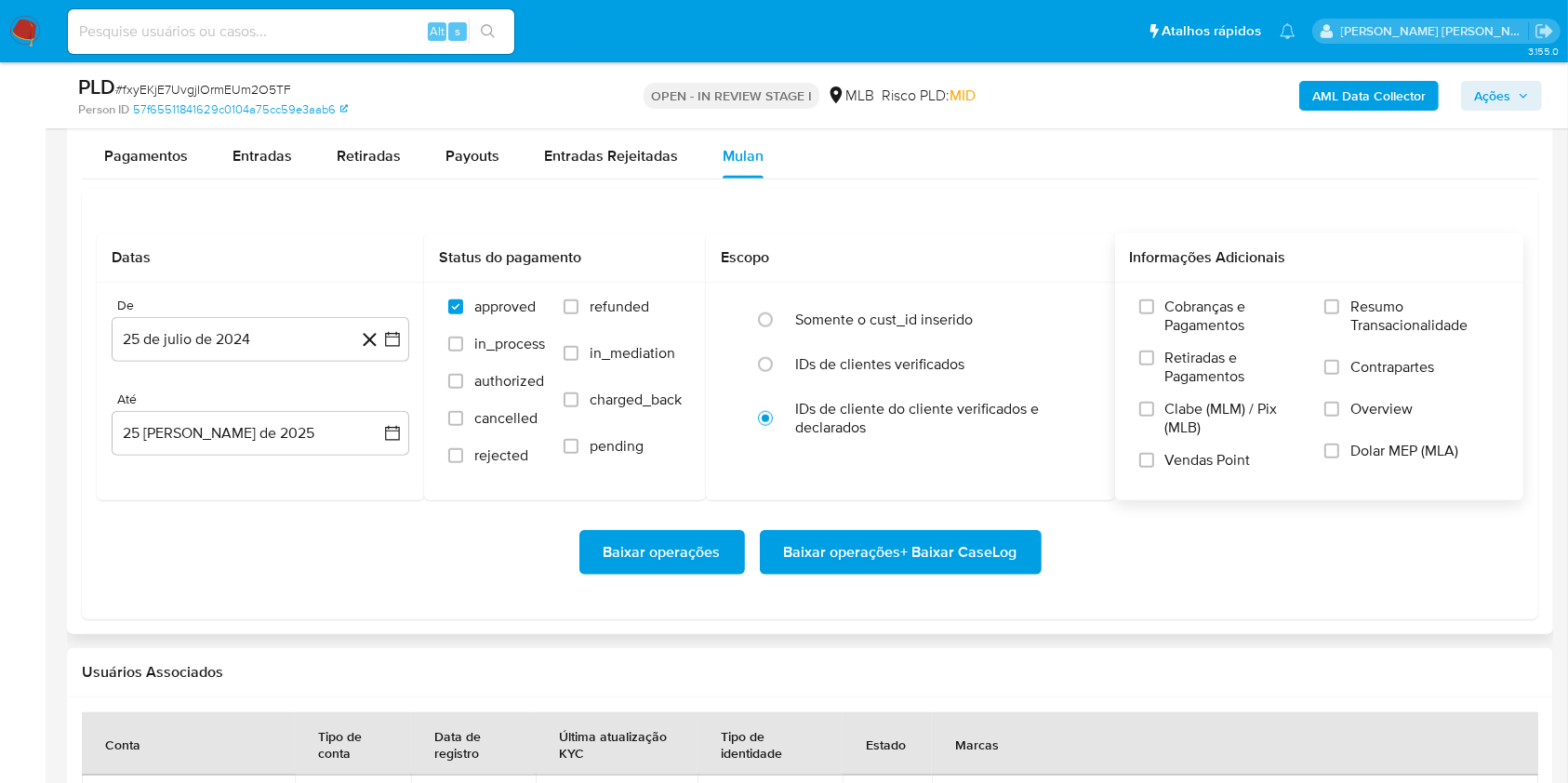
click at [1323, 306] on div "Cobranças e Pagamentos Retiradas e Pagamentos Clabe (MLM) / Pix (MLB) Vendas Po…" at bounding box center [1319, 390] width 379 height 186
click at [1331, 306] on input "Resumo Transacionalidade" at bounding box center [1331, 306] width 14 height 14
click at [1140, 458] on input "Vendas Point" at bounding box center [1146, 460] width 14 height 14
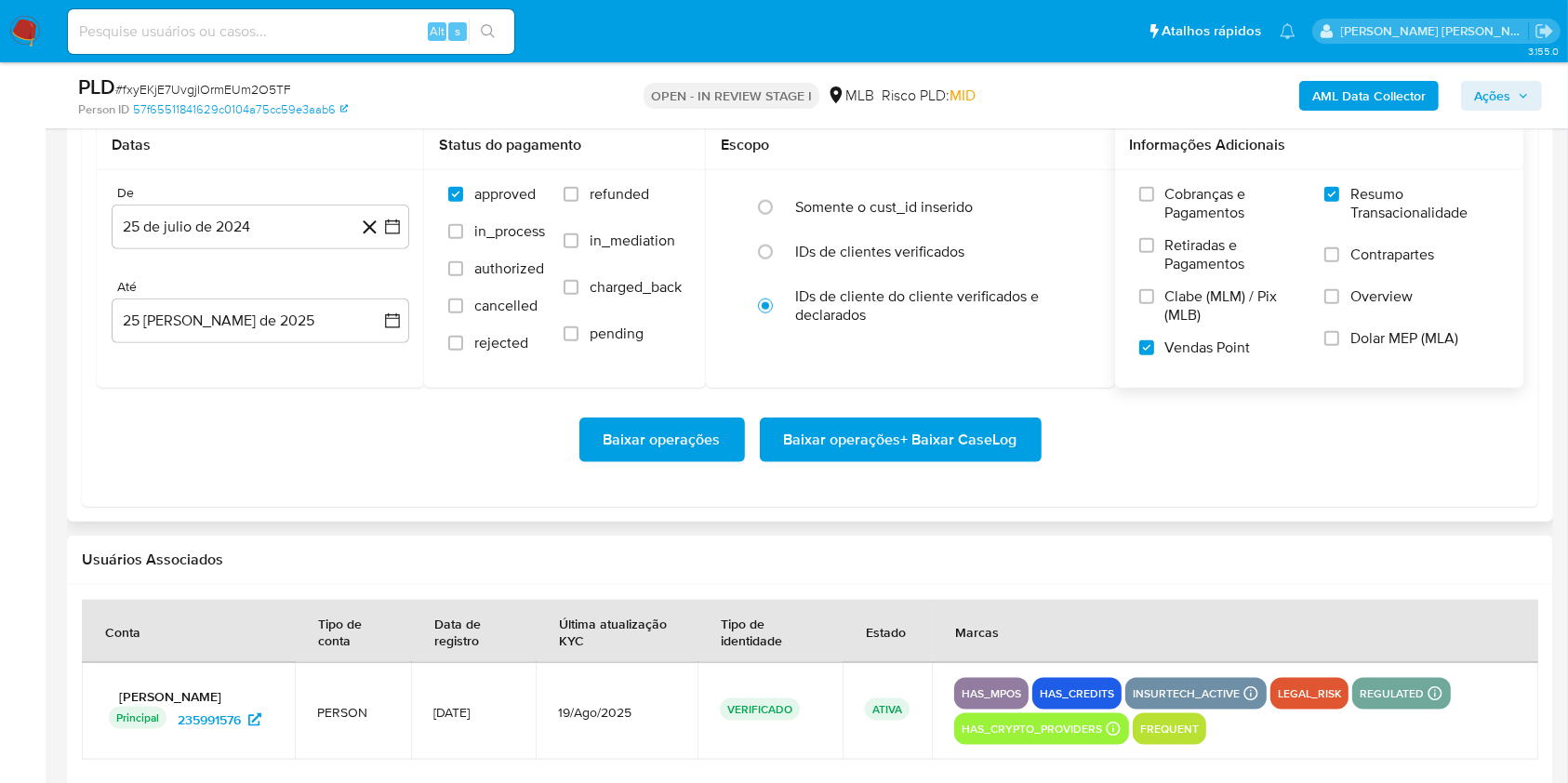
scroll to position [2076, 0]
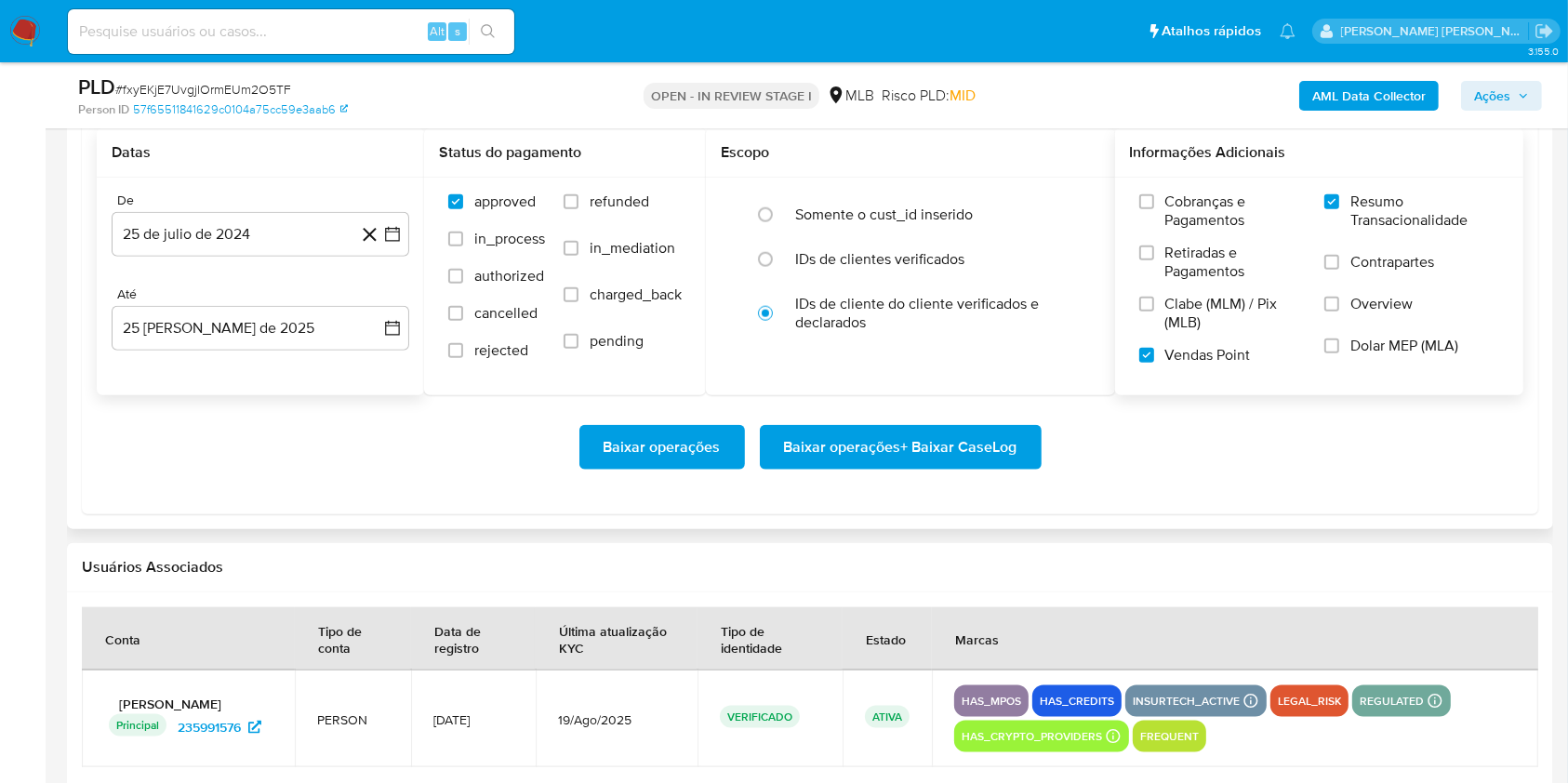
click at [409, 247] on div "De 25 de julio de 2024 25-07-2024 Até 25 de agosto de 2025 25-08-2025" at bounding box center [260, 286] width 327 height 217
click at [398, 235] on icon "button" at bounding box center [392, 234] width 18 height 18
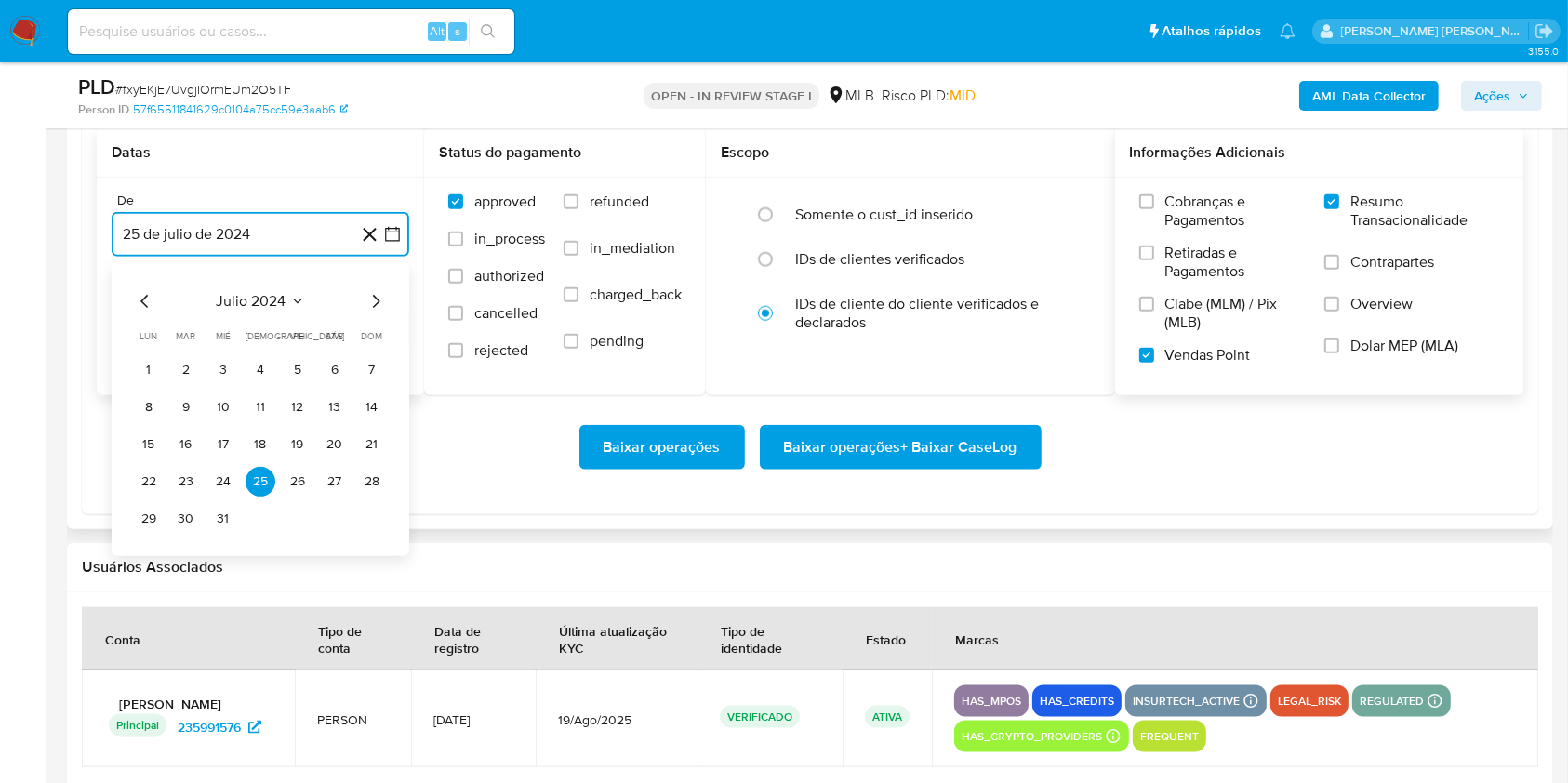
click at [367, 304] on icon "Mes siguiente" at bounding box center [376, 301] width 22 height 22
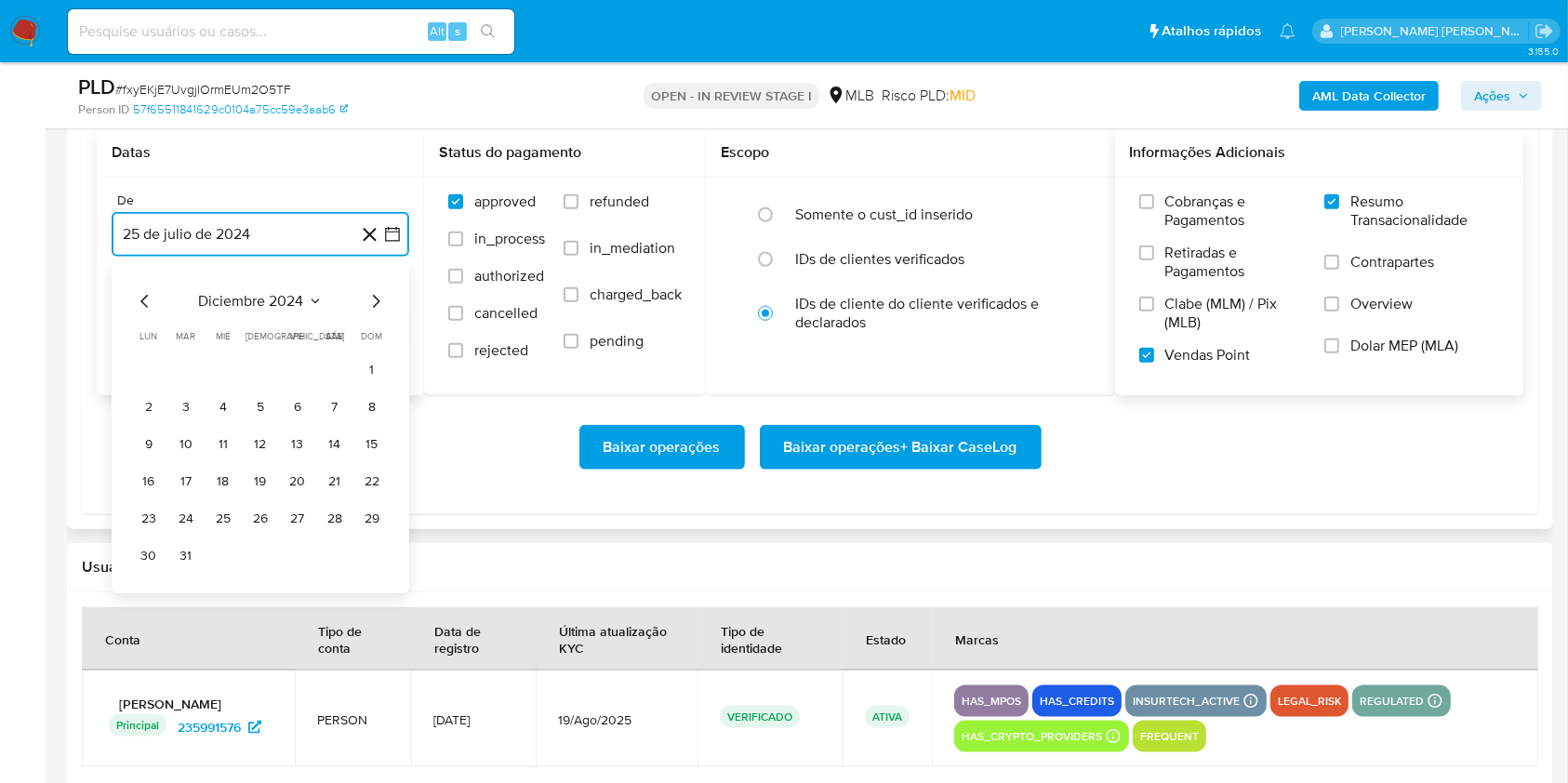
click at [367, 304] on icon "Mes siguiente" at bounding box center [376, 301] width 22 height 22
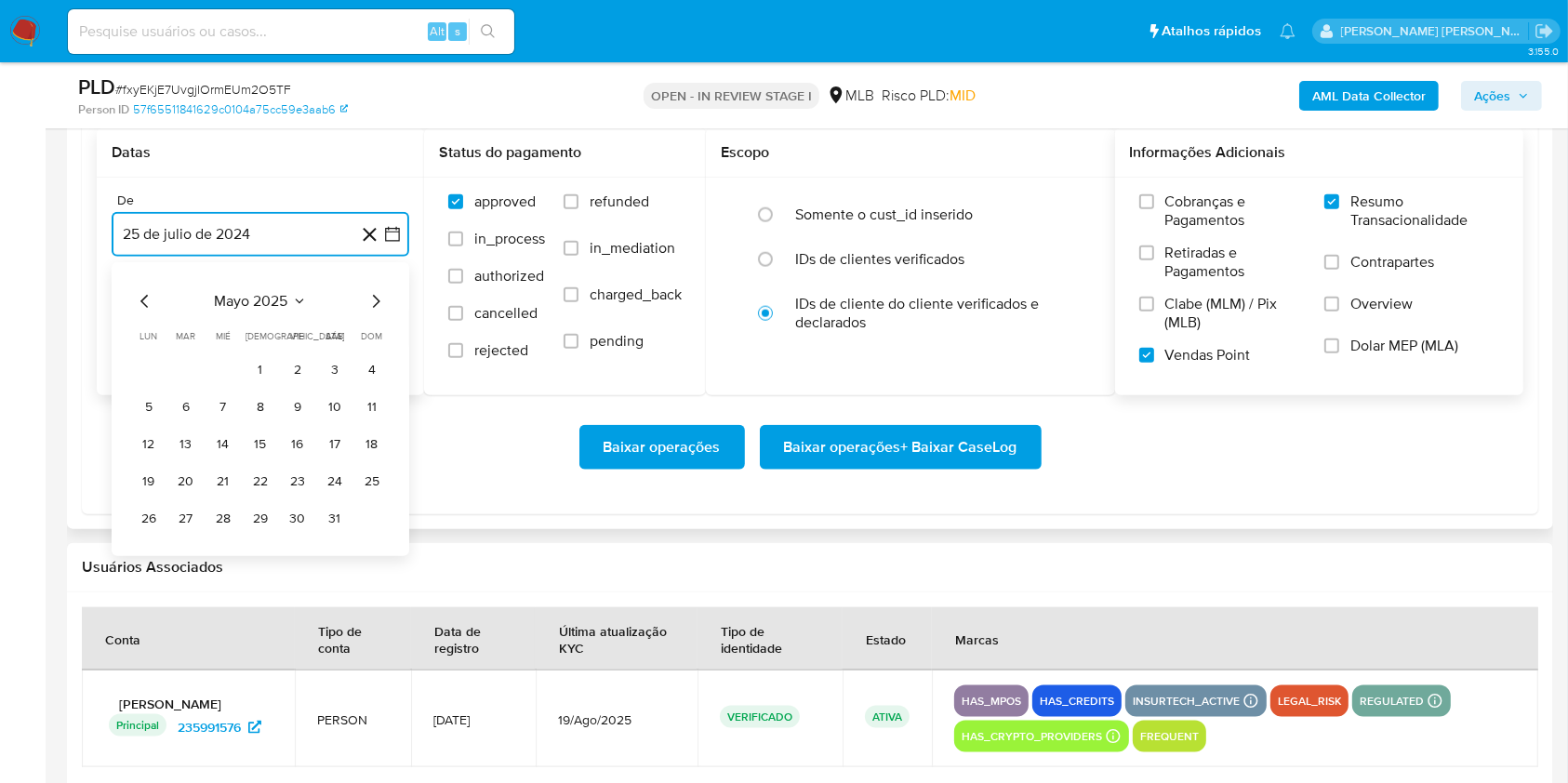
click at [367, 304] on icon "Mes siguiente" at bounding box center [376, 301] width 22 height 22
click at [187, 365] on button "1" at bounding box center [185, 370] width 30 height 30
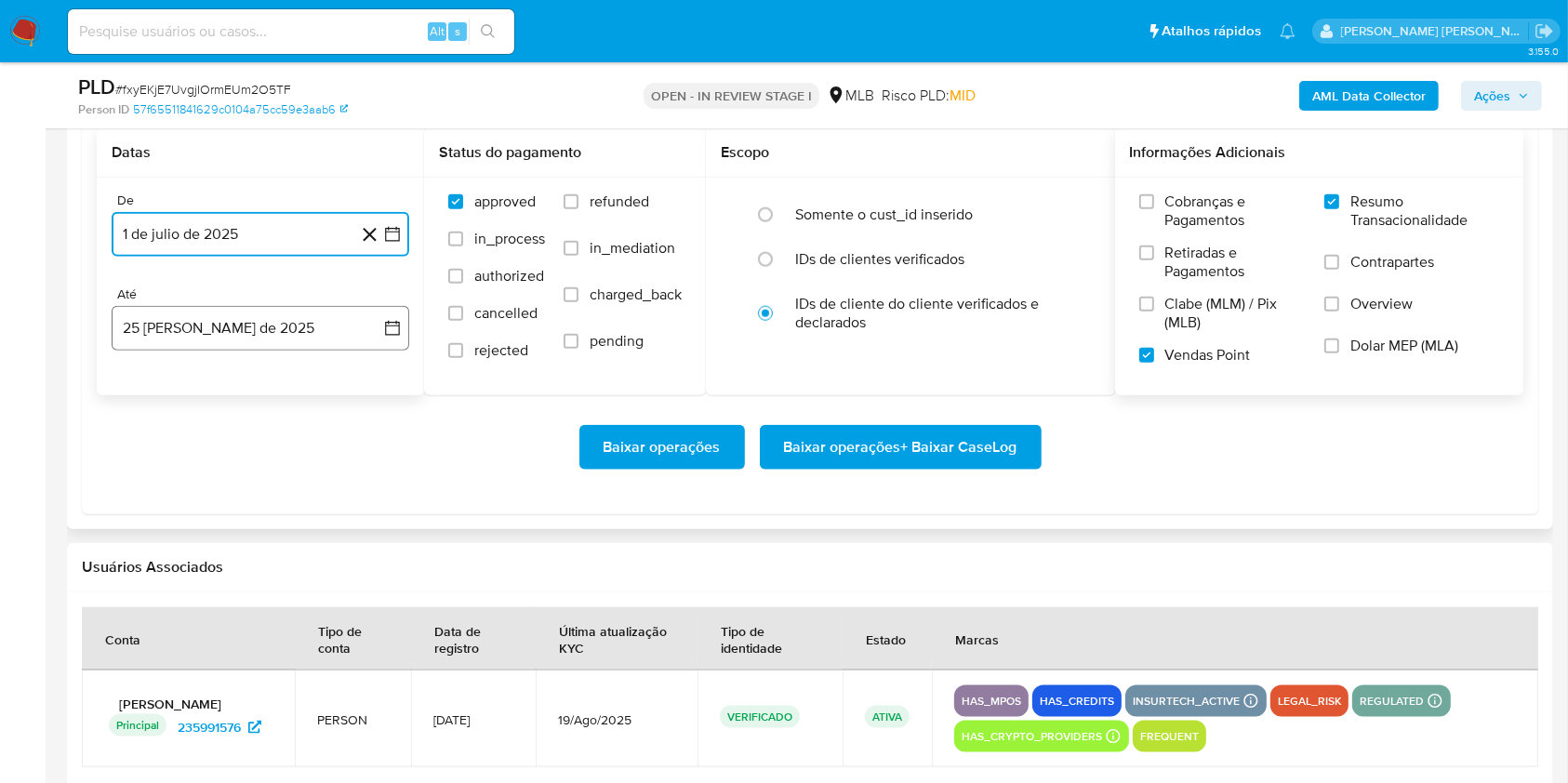
click at [235, 323] on button "25 [PERSON_NAME] de 2025" at bounding box center [261, 328] width 297 height 44
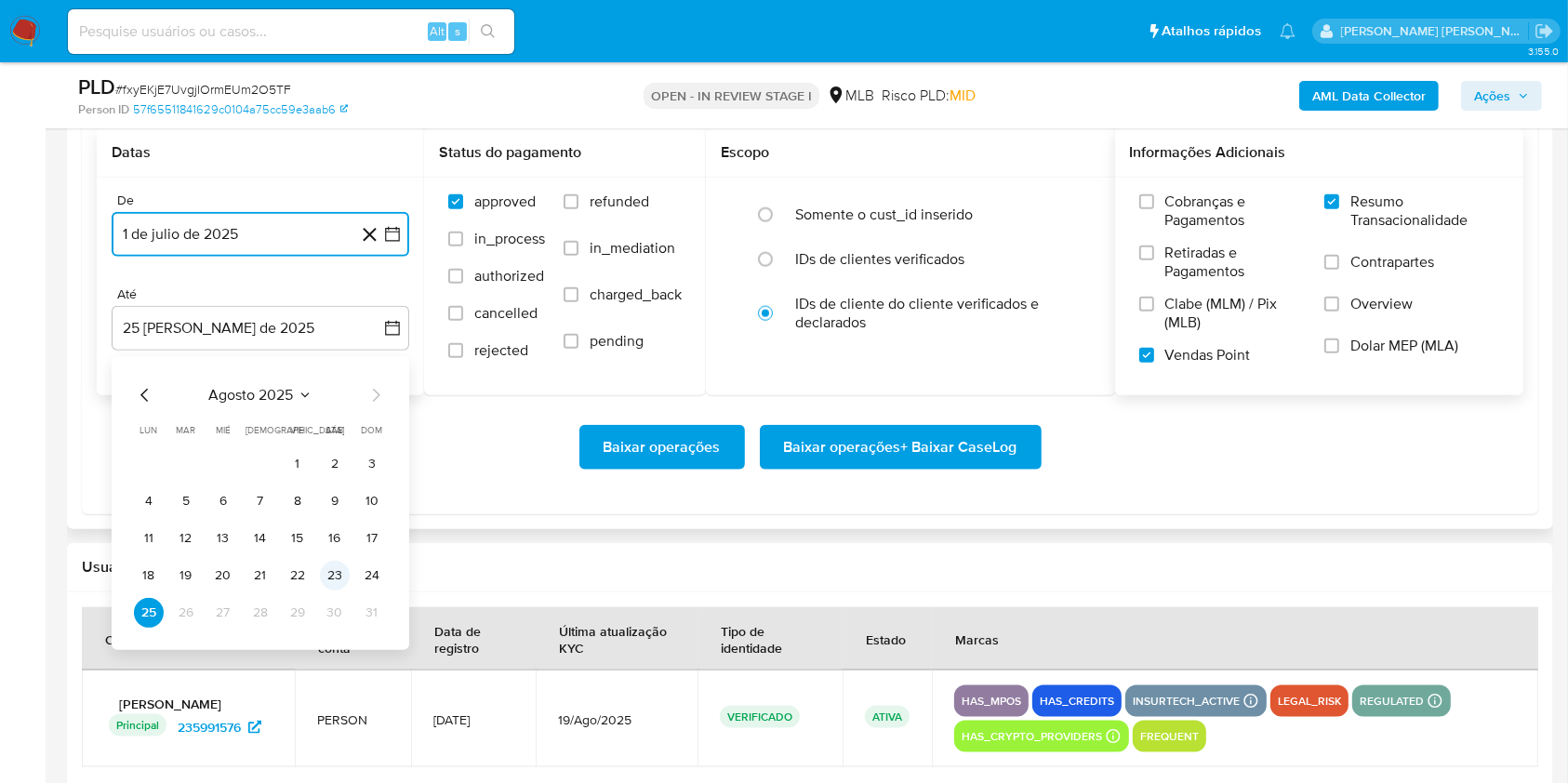
click at [328, 574] on button "23" at bounding box center [334, 575] width 30 height 30
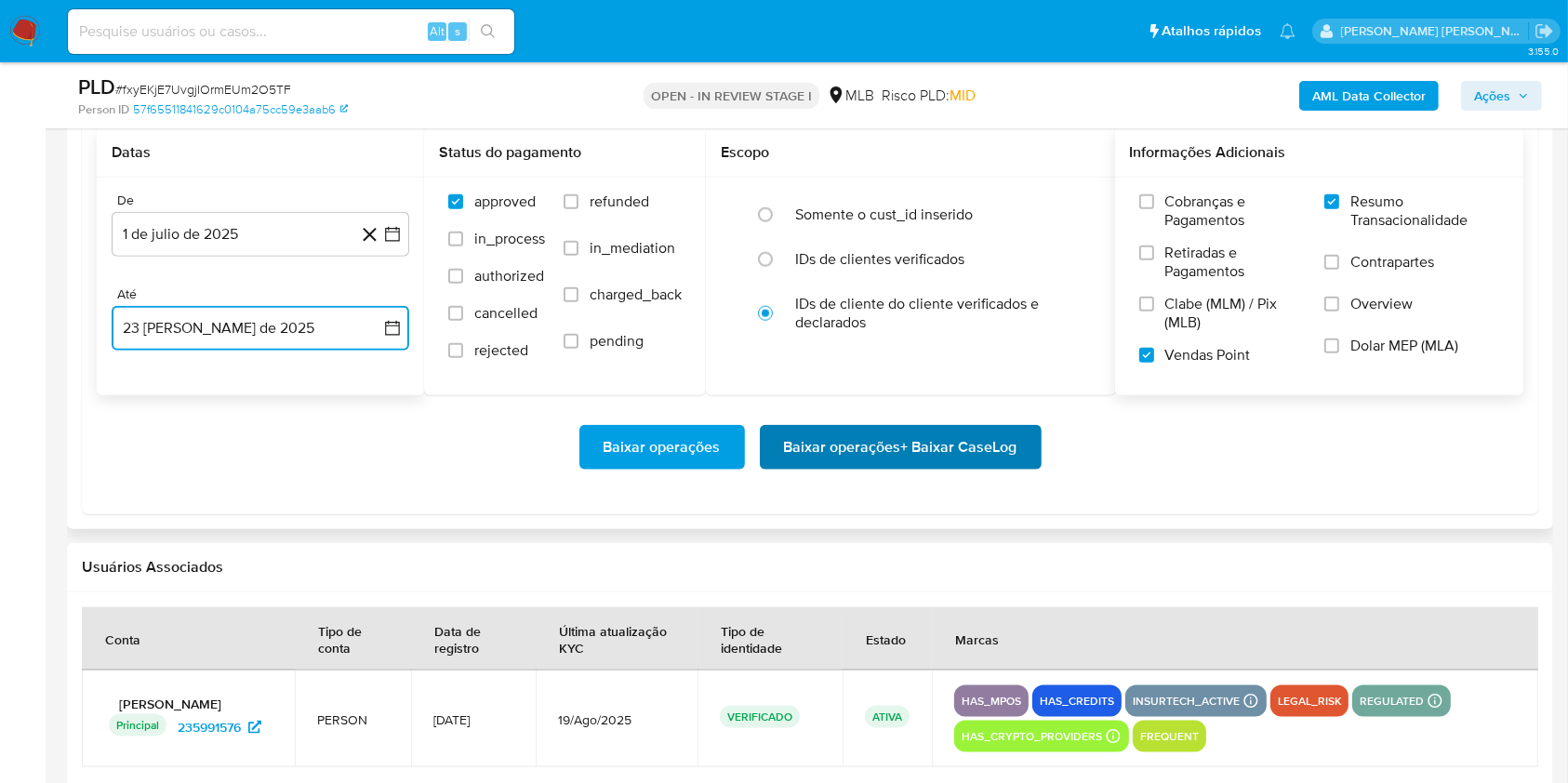
click at [805, 443] on span "Baixar operações + Baixar CaseLog" at bounding box center [901, 447] width 234 height 41
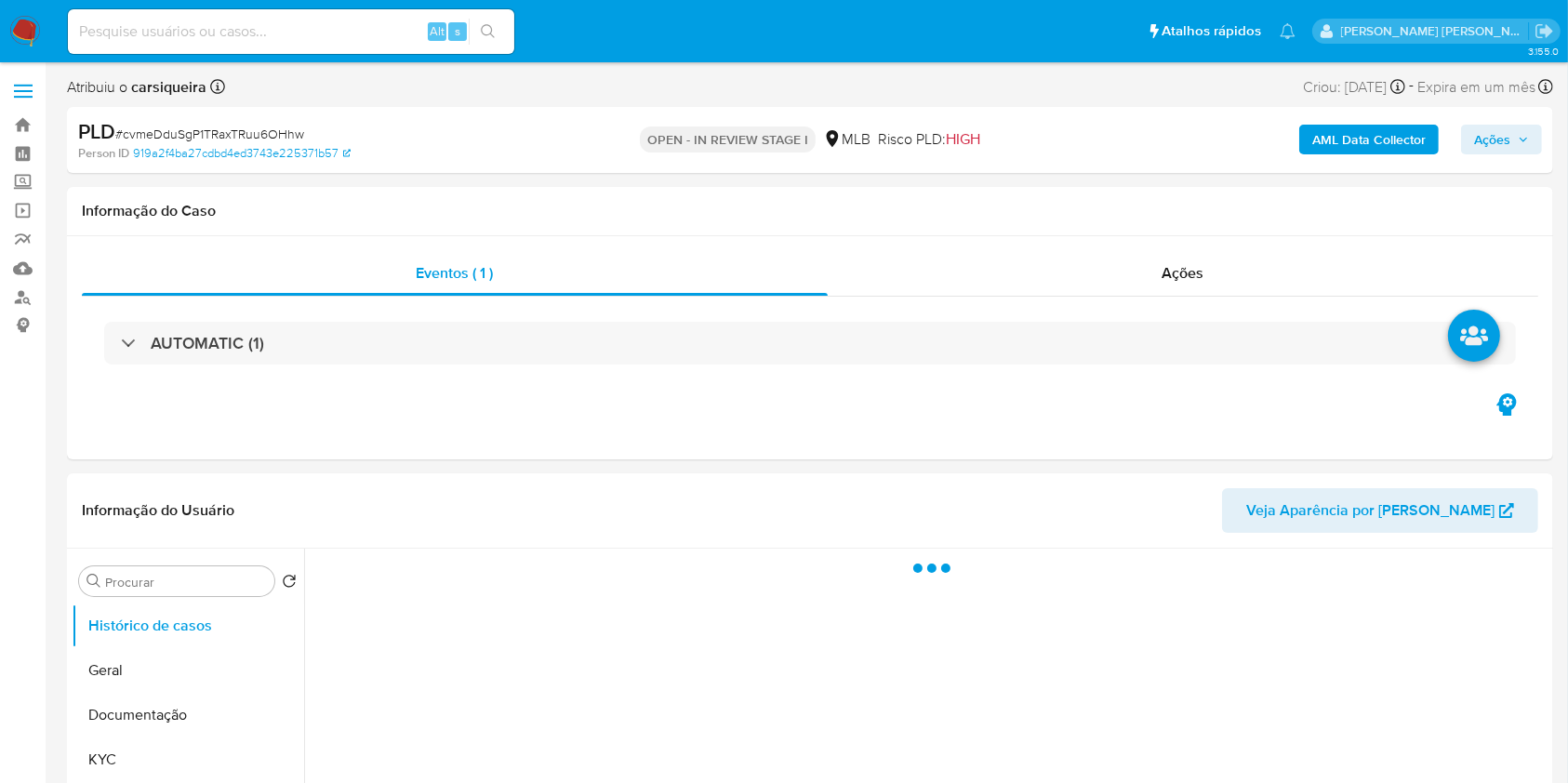
select select "10"
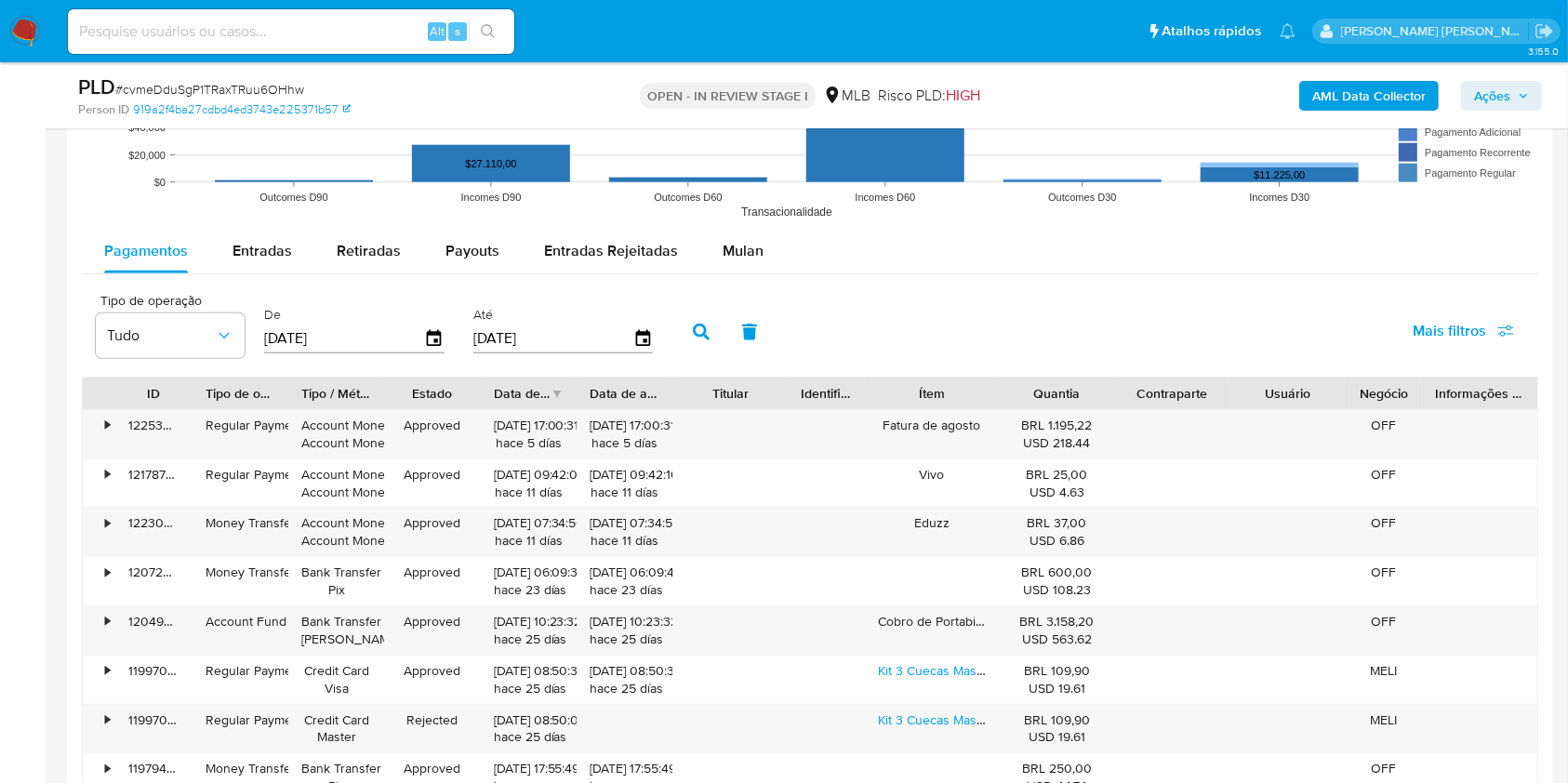
scroll to position [1916, 0]
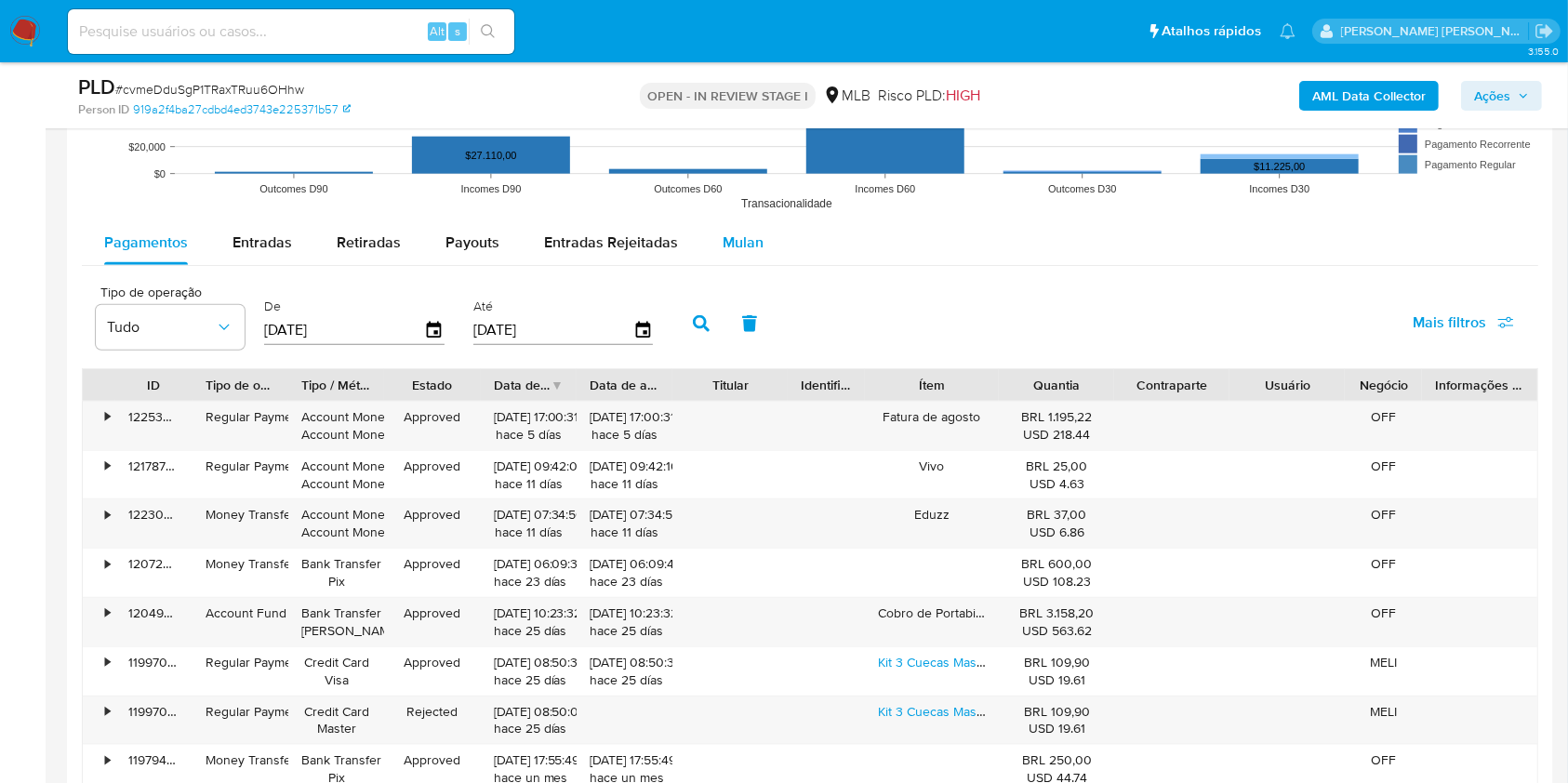
click at [746, 239] on span "Mulan" at bounding box center [742, 242] width 41 height 21
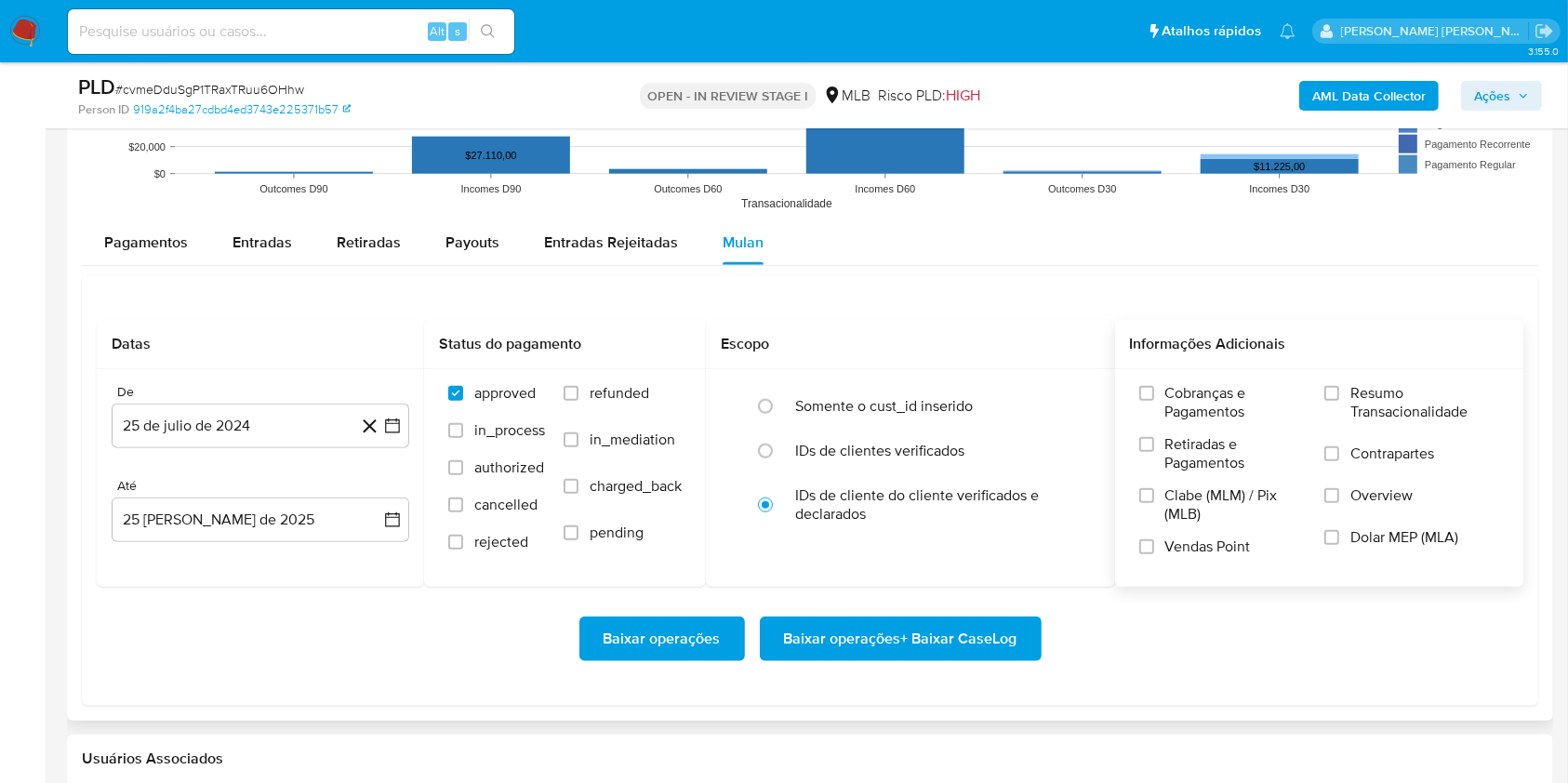
click at [1346, 393] on label "Resumo Transacionalidade" at bounding box center [1412, 414] width 175 height 61
click at [1339, 393] on input "Resumo Transacionalidade" at bounding box center [1331, 393] width 14 height 14
click at [1134, 545] on div "Cobranças e Pagamentos Retiradas e Pagamentos Clabe (MLM) / Pix (MLB) Vendas Po…" at bounding box center [1319, 477] width 379 height 186
click at [1153, 545] on input "Vendas Point" at bounding box center [1146, 546] width 14 height 14
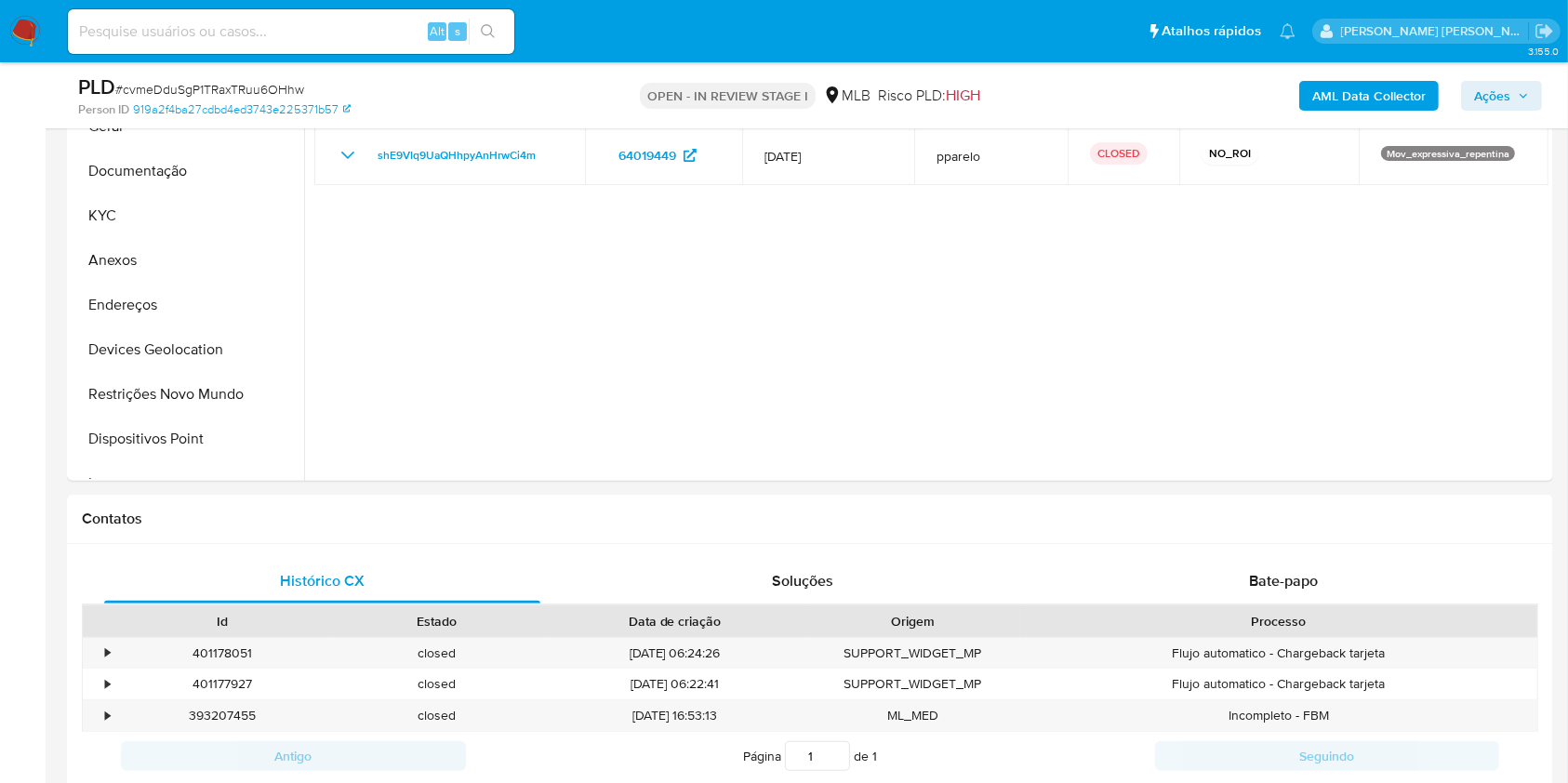
scroll to position [378, 0]
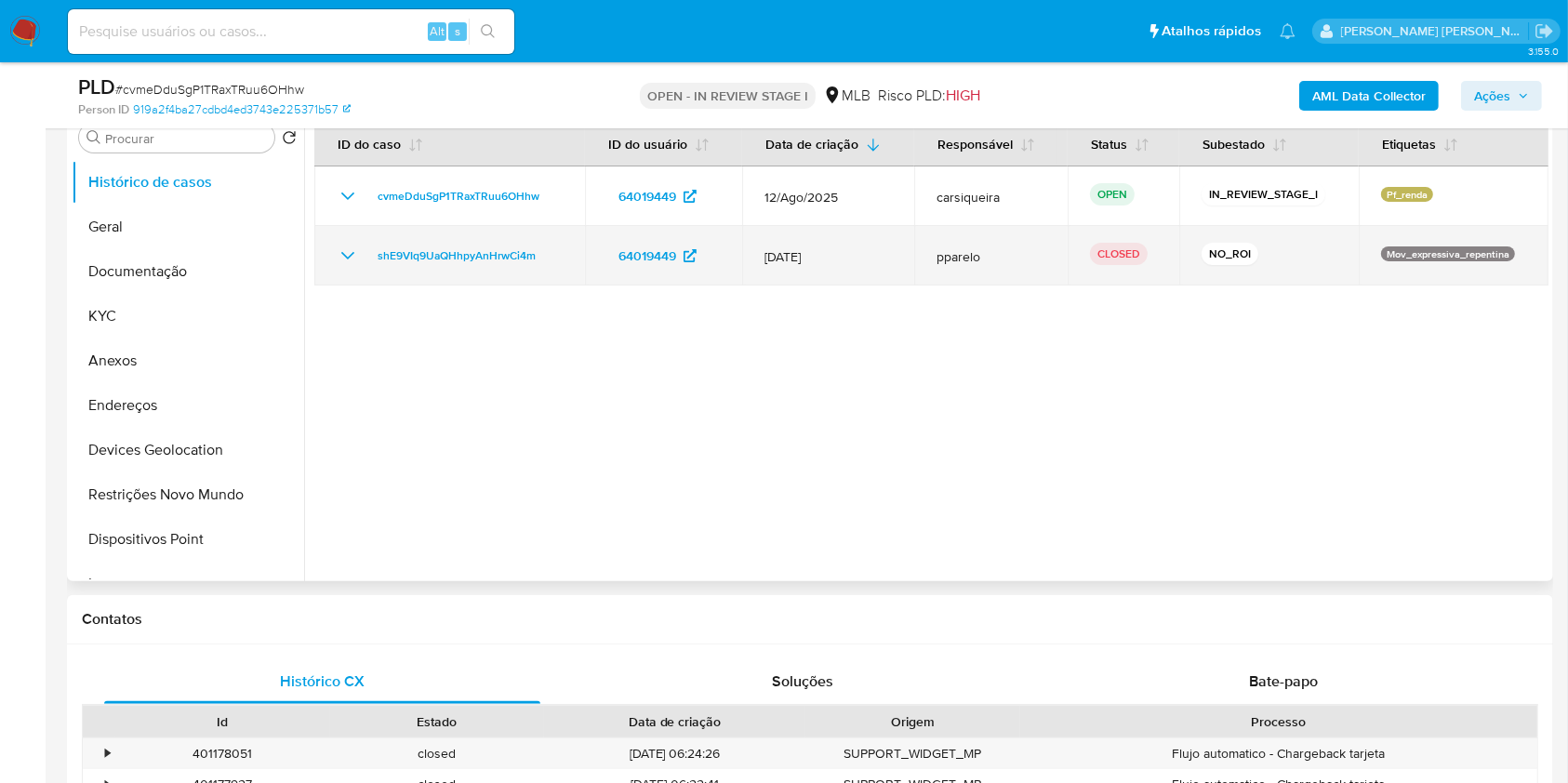
click at [342, 263] on icon "Mostrar/Ocultar" at bounding box center [348, 255] width 22 height 22
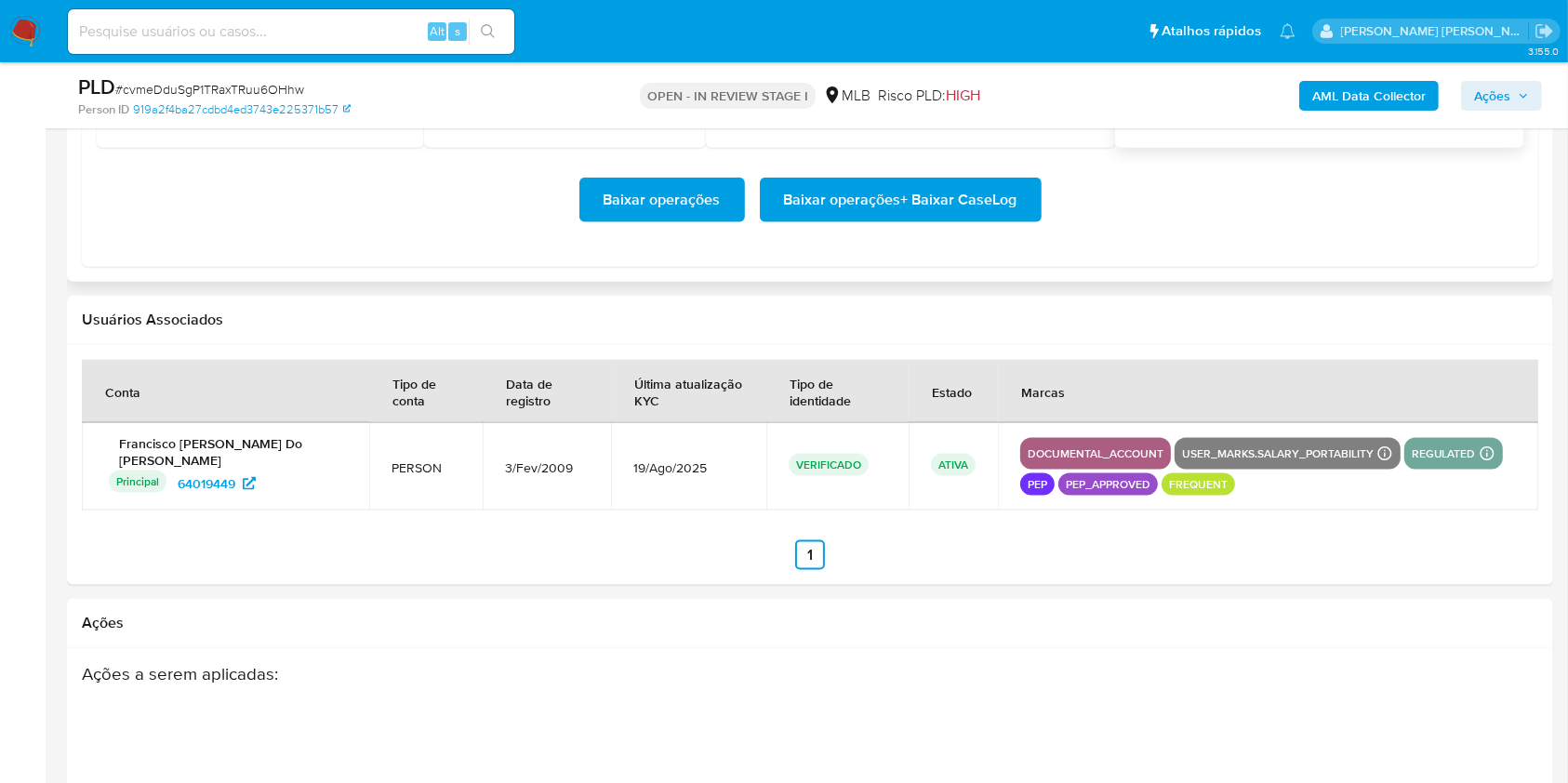
scroll to position [534, 0]
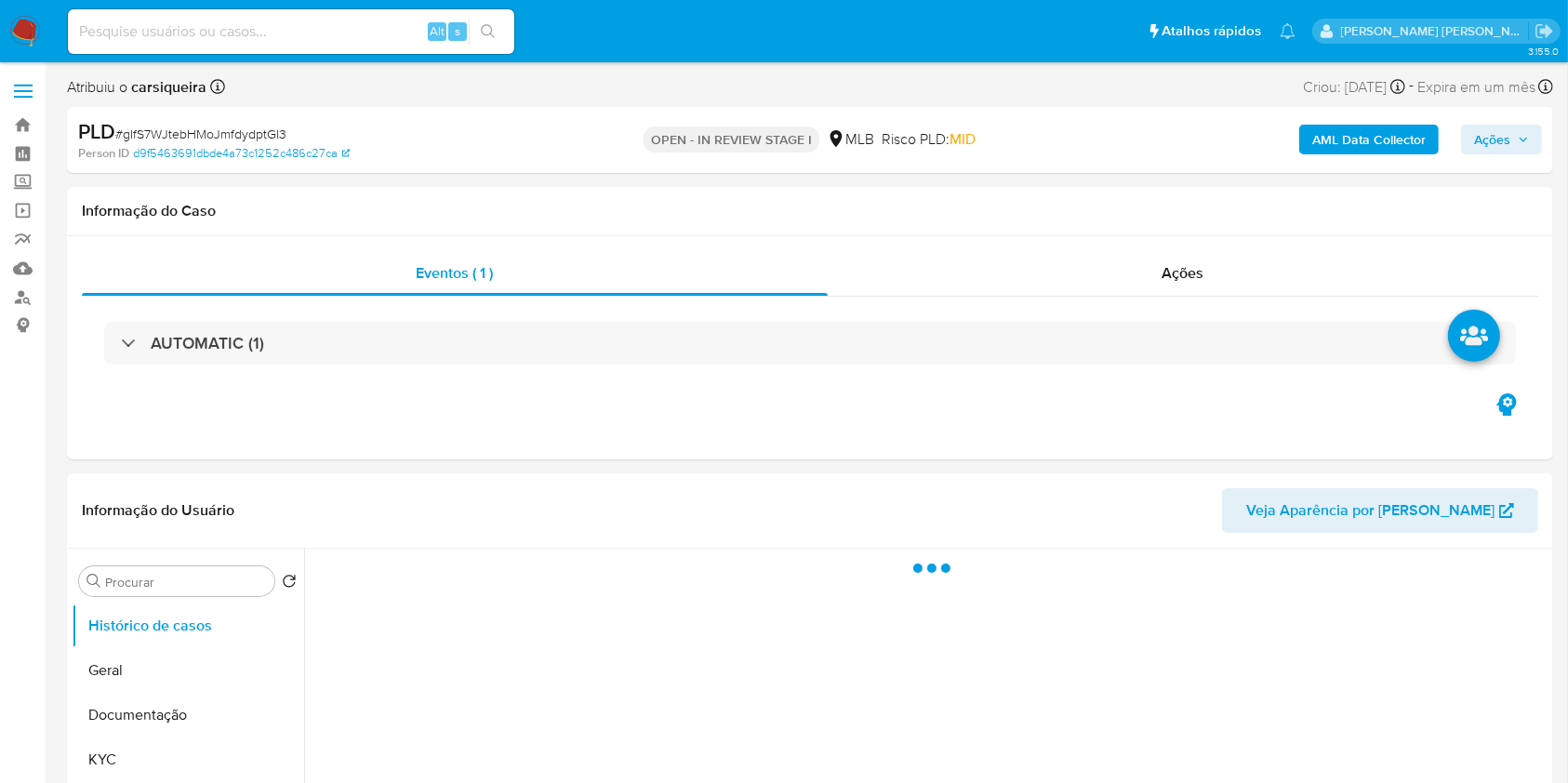
select select "10"
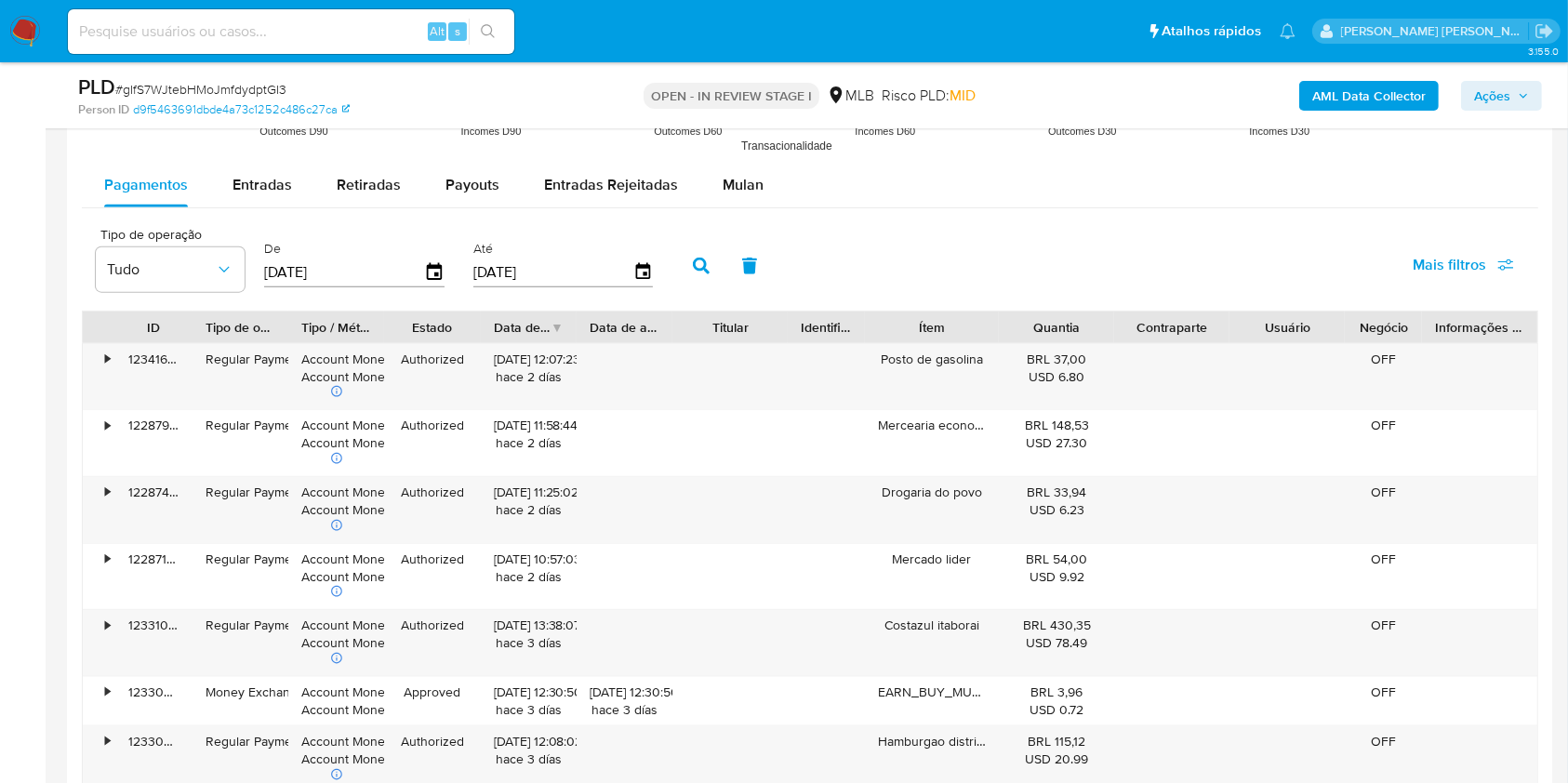
scroll to position [2041, 0]
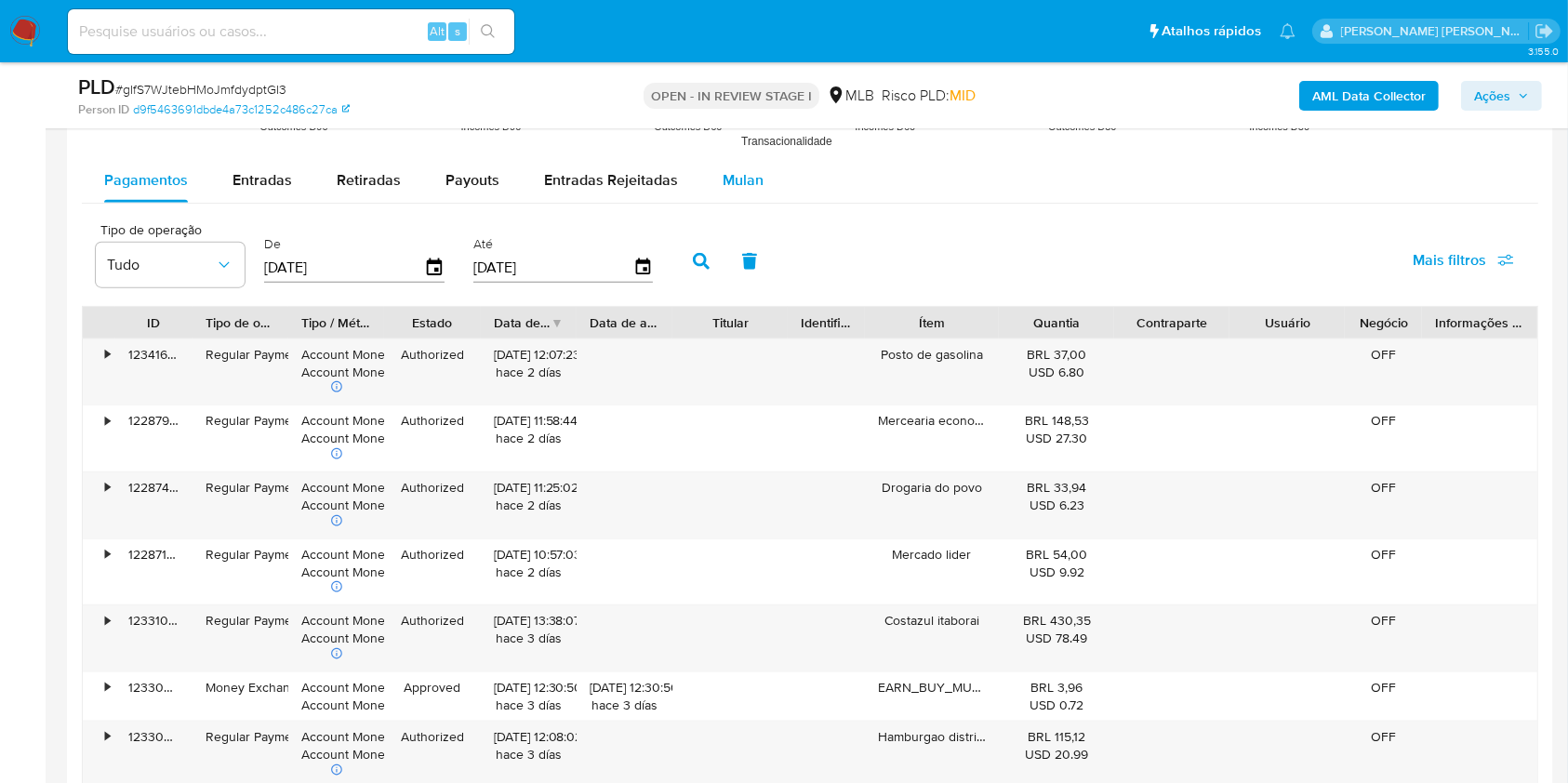
click at [740, 175] on span "Mulan" at bounding box center [742, 180] width 41 height 21
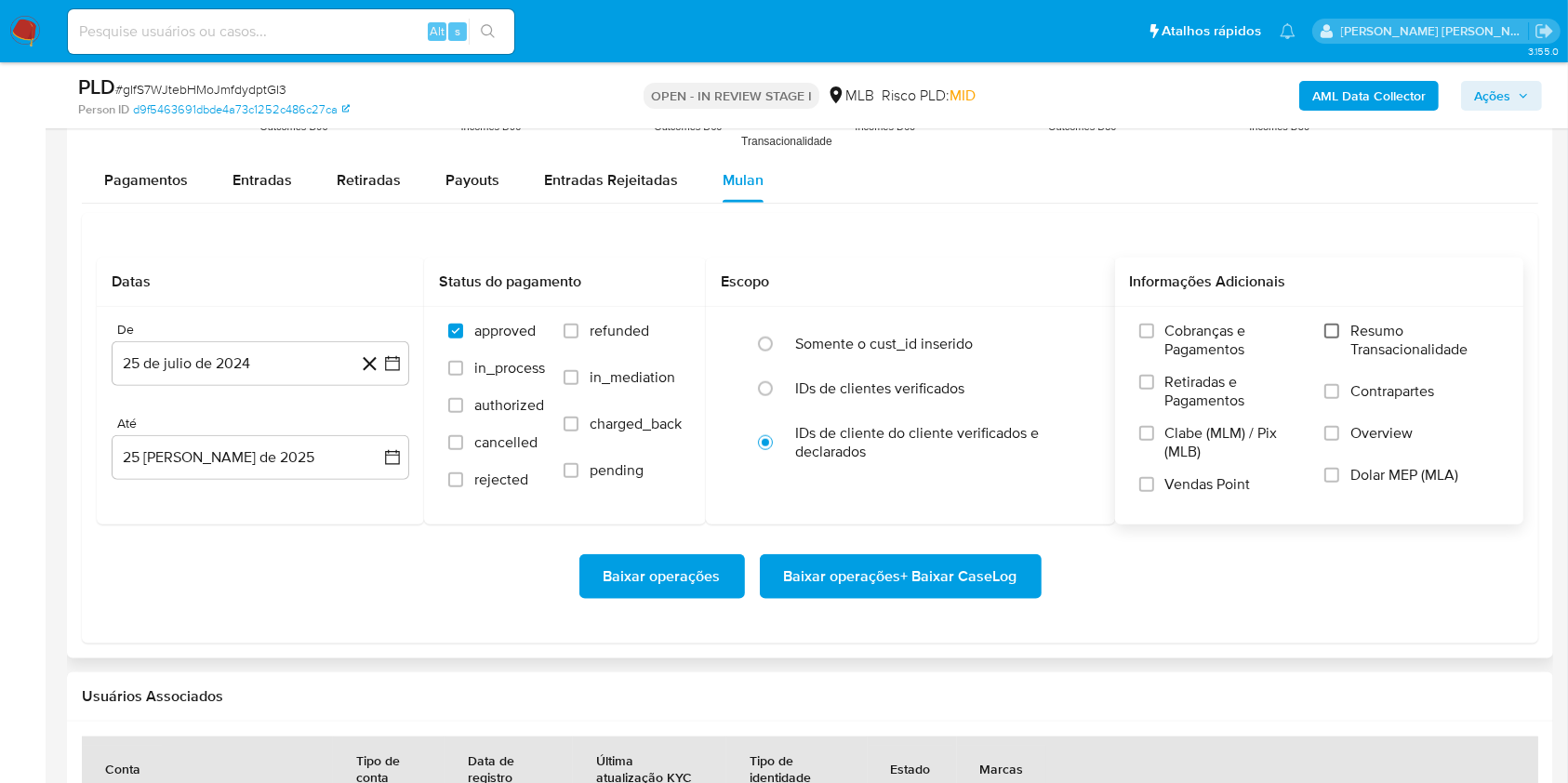
click at [1333, 323] on input "Resumo Transacionalidade" at bounding box center [1331, 330] width 14 height 14
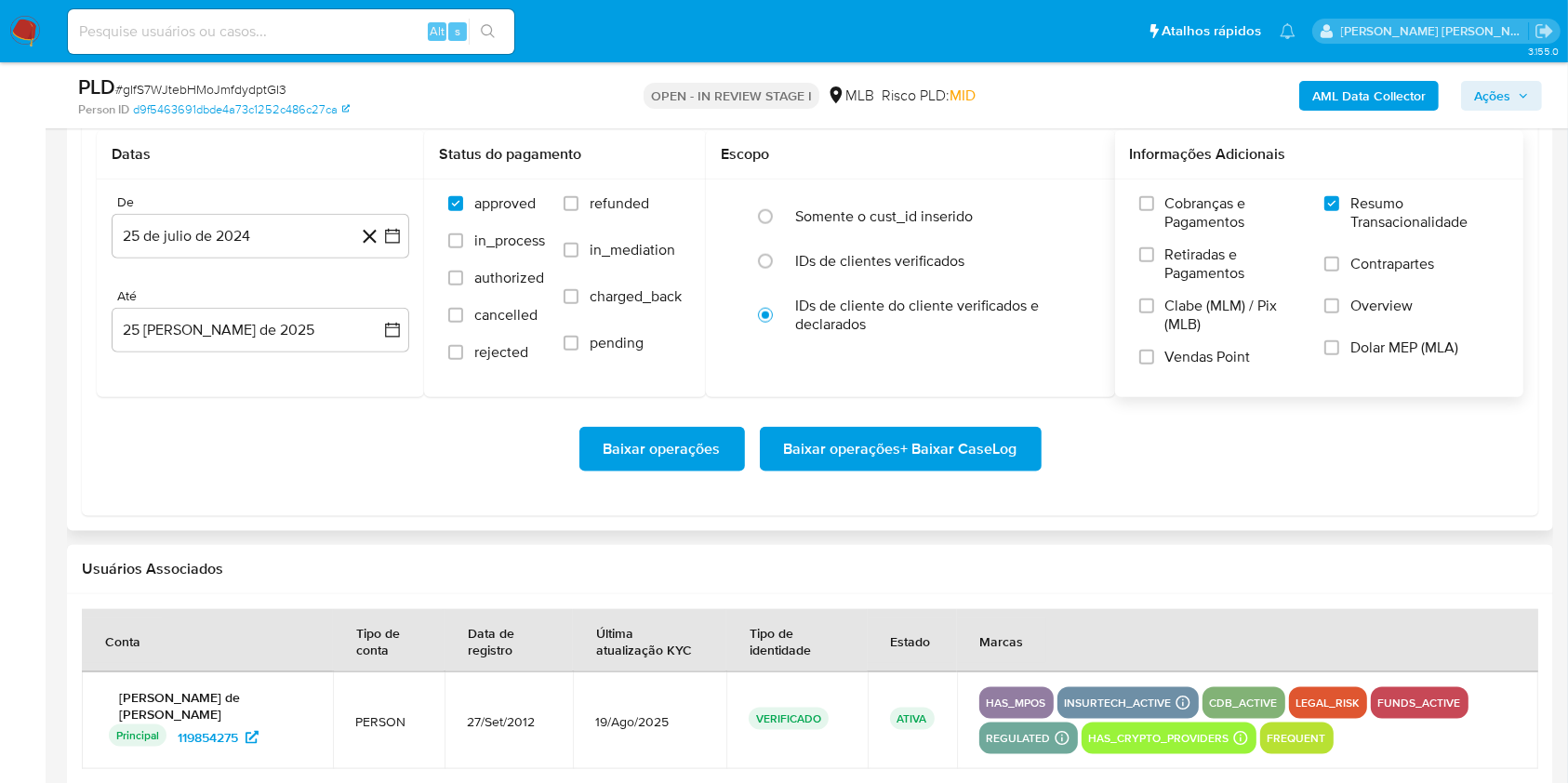
scroll to position [2165, 0]
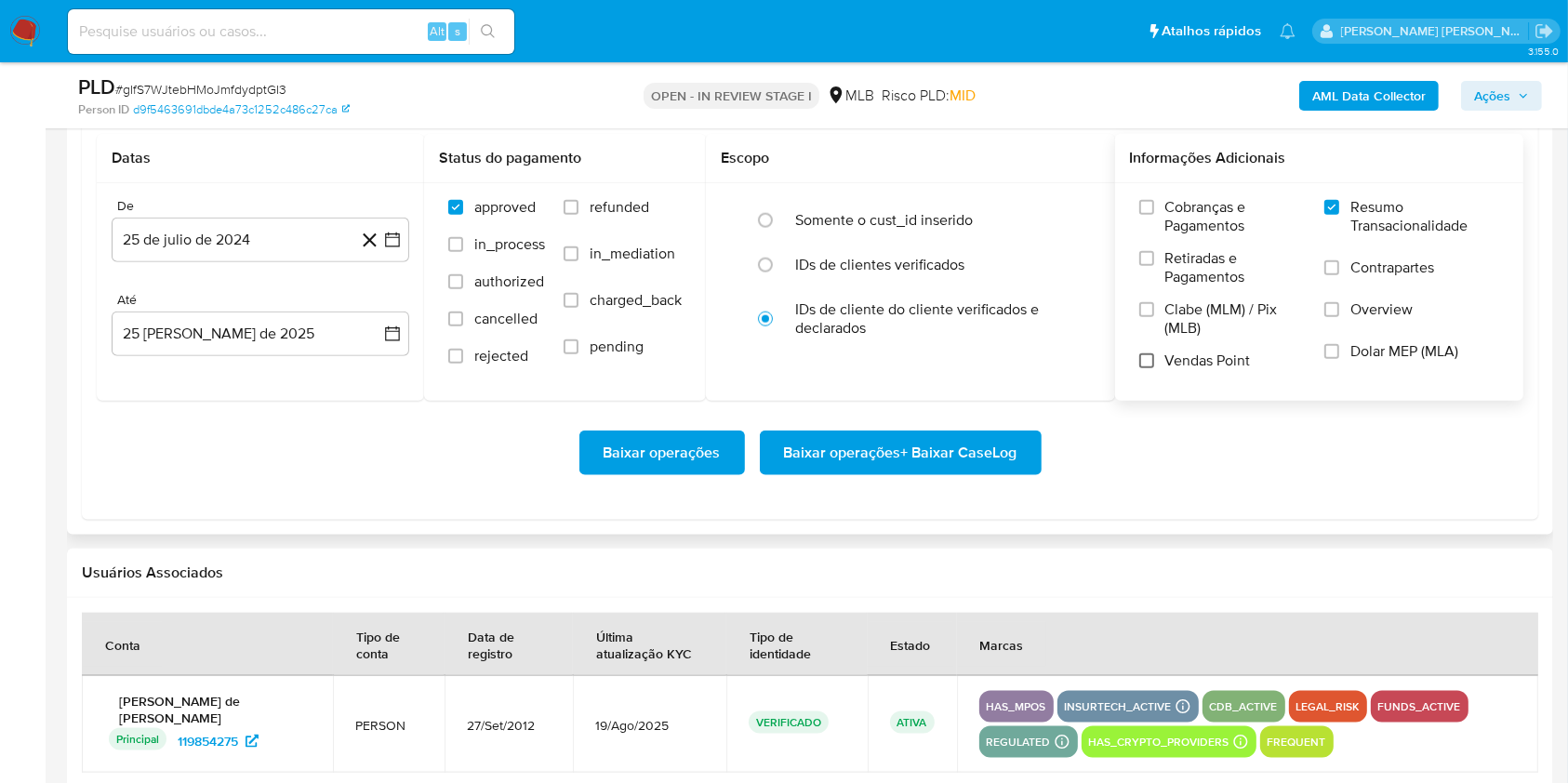
click at [1142, 364] on input "Vendas Point" at bounding box center [1146, 360] width 14 height 14
click at [392, 253] on button "25 de julio de 2024" at bounding box center [261, 239] width 297 height 44
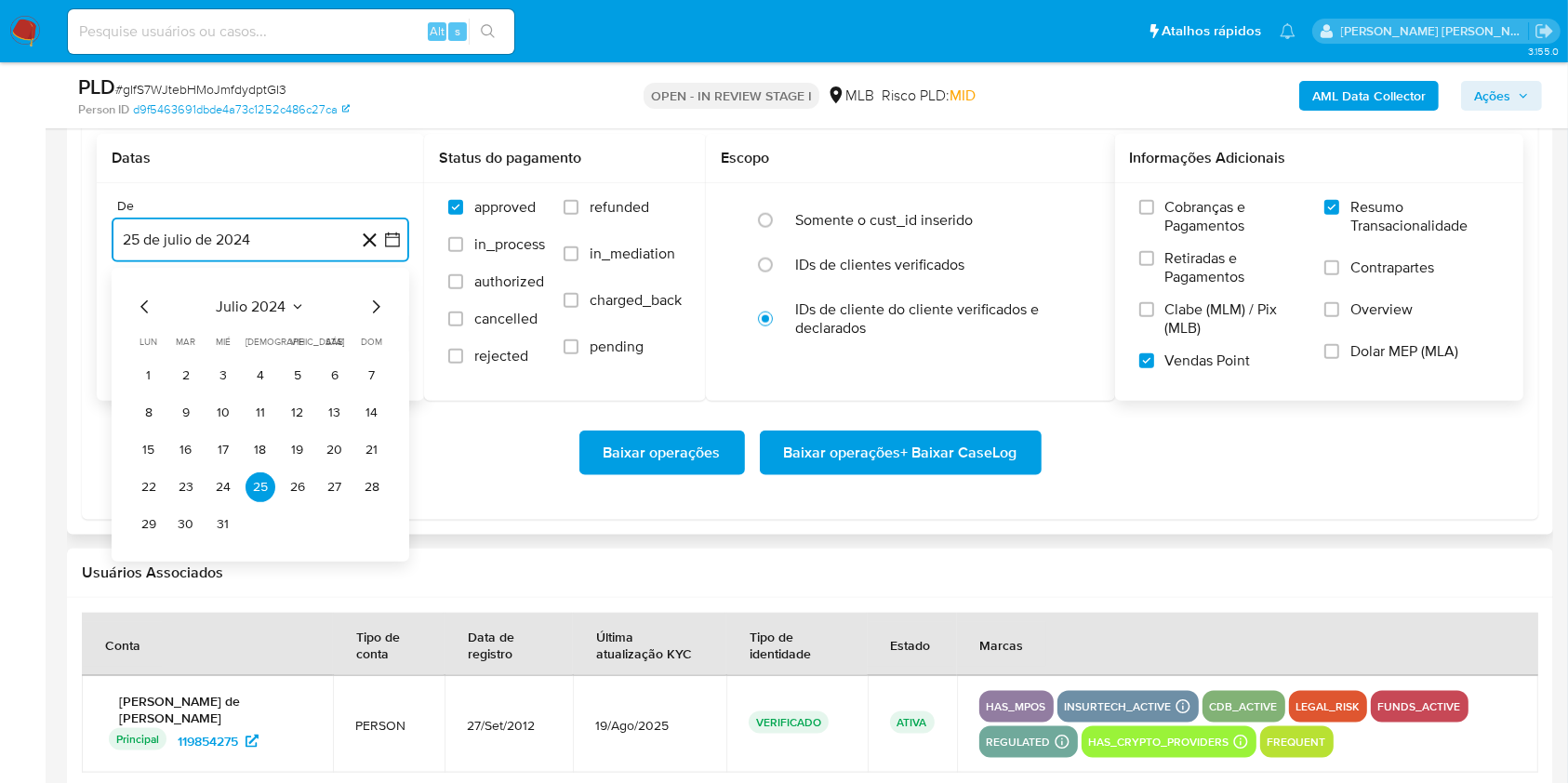
click at [378, 312] on icon "Mes siguiente" at bounding box center [376, 306] width 22 height 22
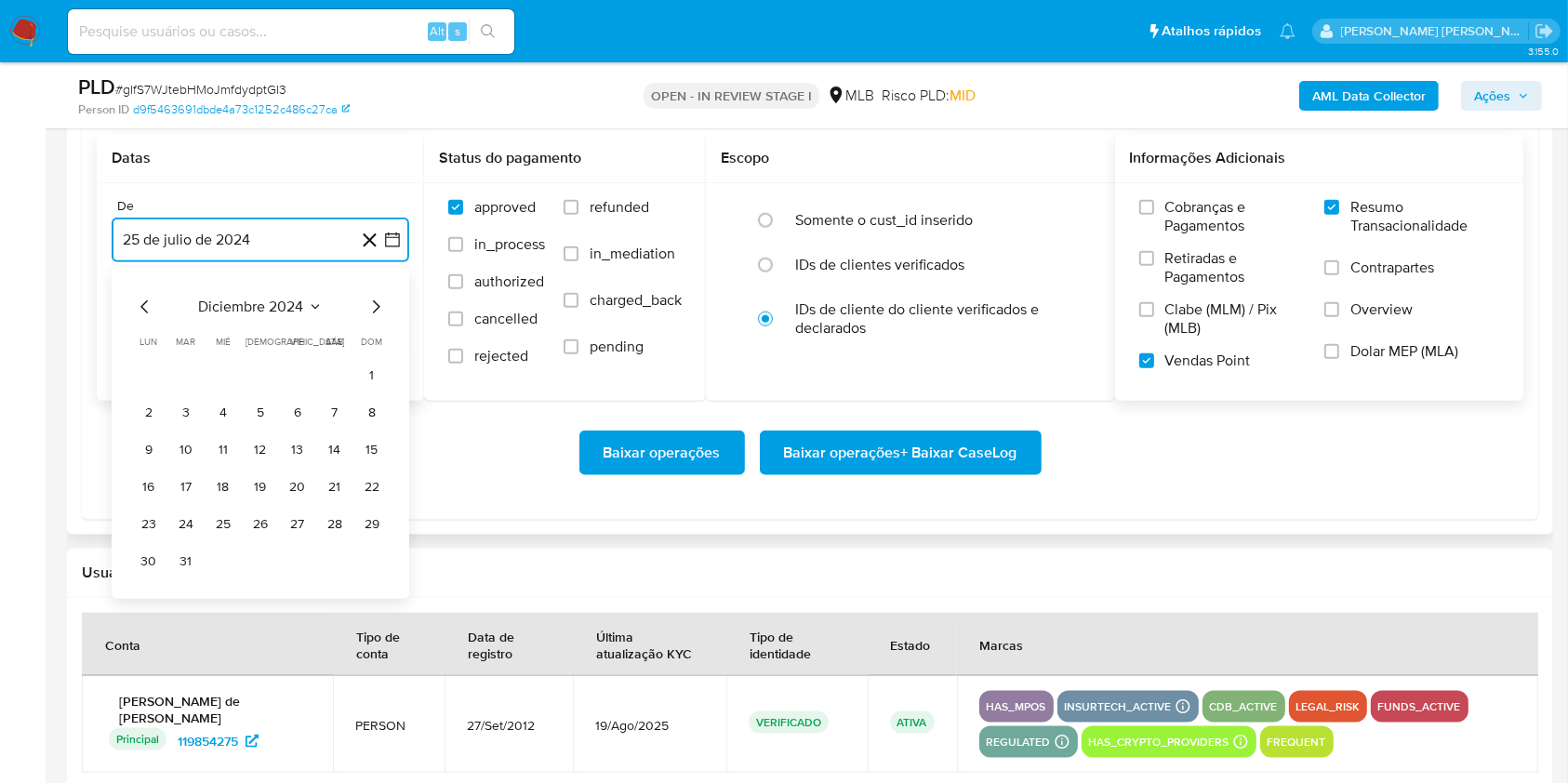
click at [378, 312] on icon "Mes siguiente" at bounding box center [376, 306] width 22 height 22
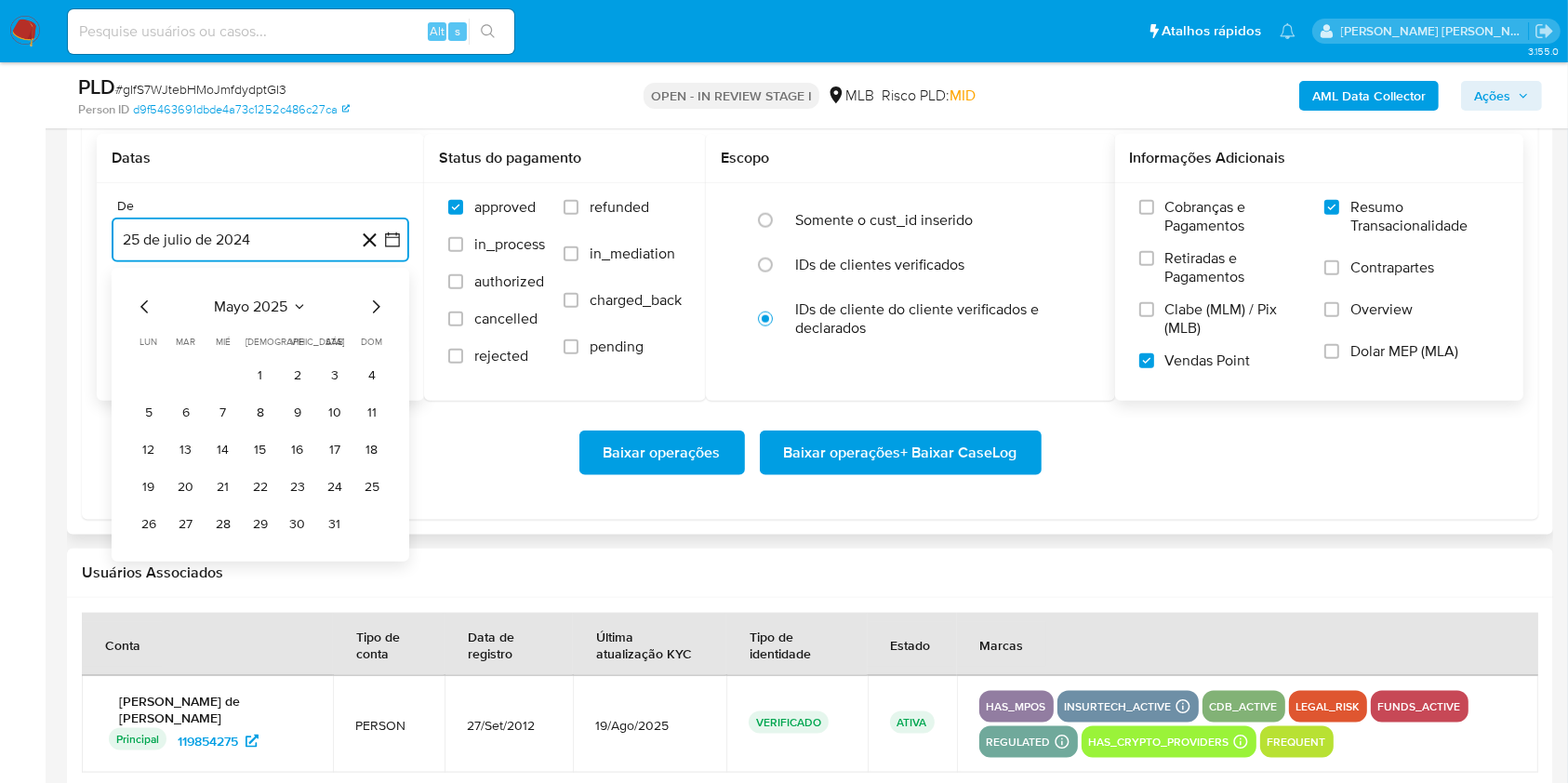
click at [378, 312] on icon "Mes siguiente" at bounding box center [376, 306] width 22 height 22
click at [198, 366] on td "1" at bounding box center [185, 376] width 30 height 30
click at [190, 371] on button "1" at bounding box center [185, 376] width 30 height 30
click at [247, 331] on button "25 de agosto de 2025" at bounding box center [261, 334] width 297 height 44
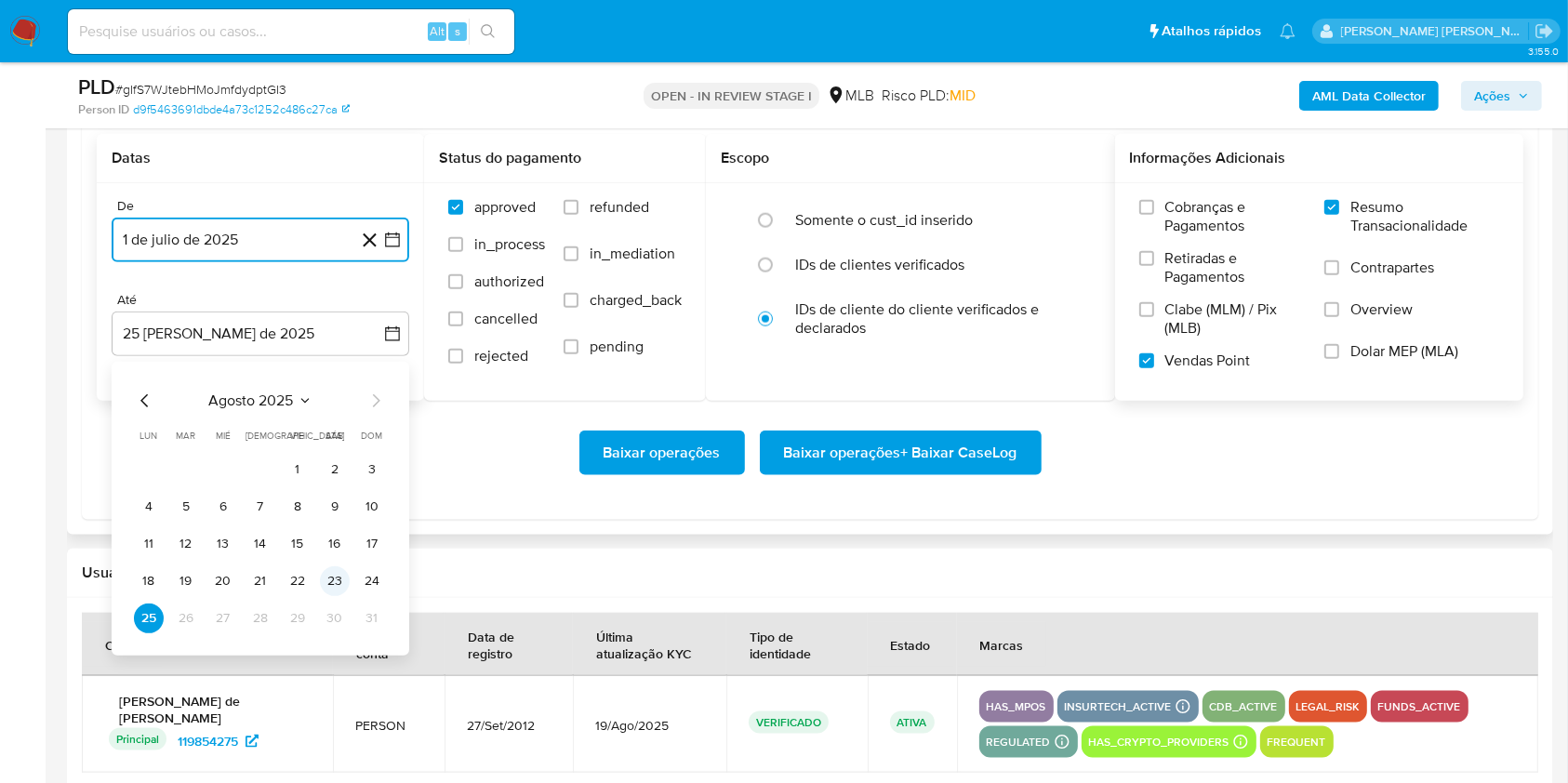
click at [327, 584] on button "23" at bounding box center [334, 581] width 30 height 30
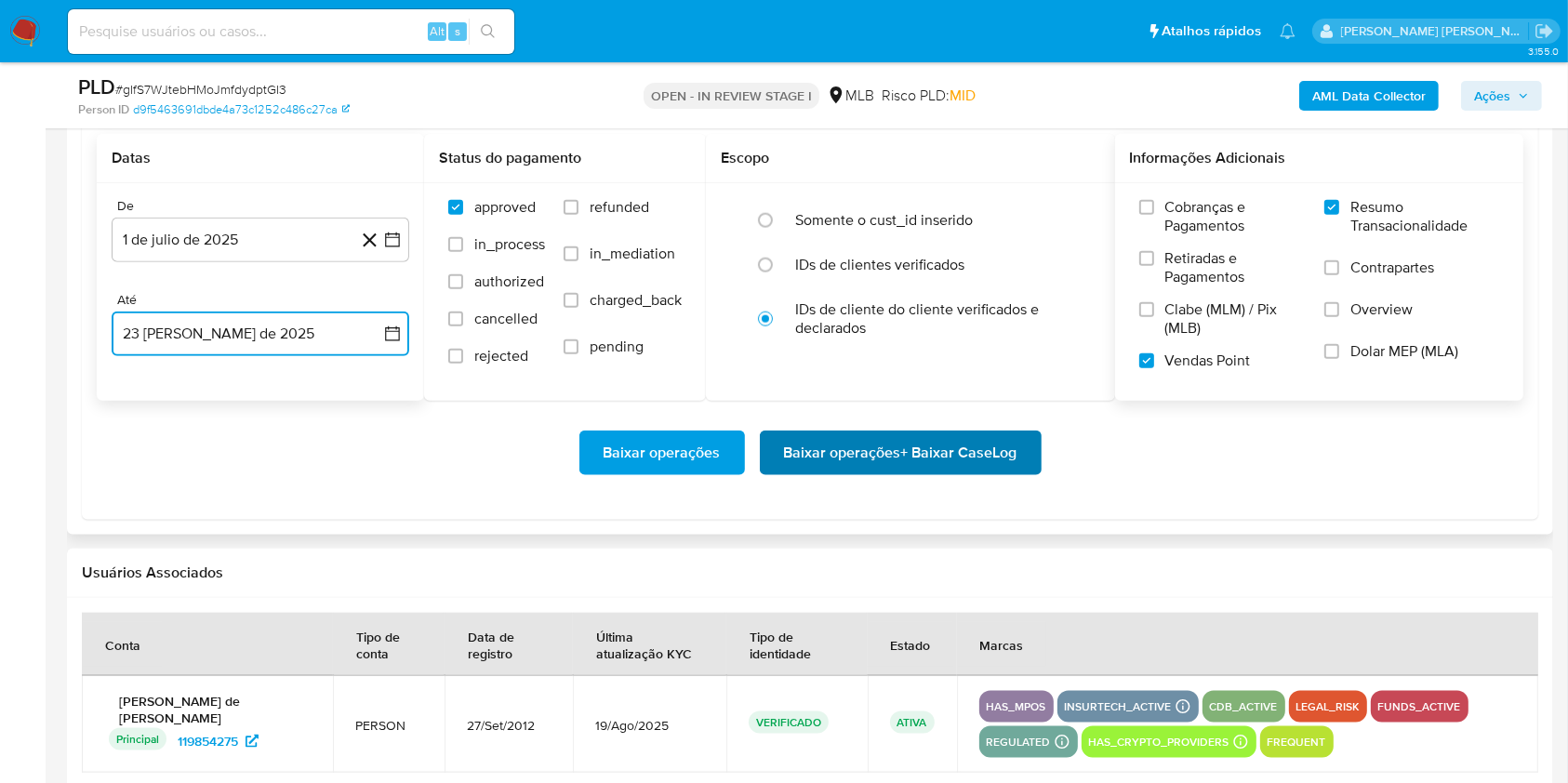
click at [798, 458] on span "Baixar operações + Baixar CaseLog" at bounding box center [901, 453] width 234 height 41
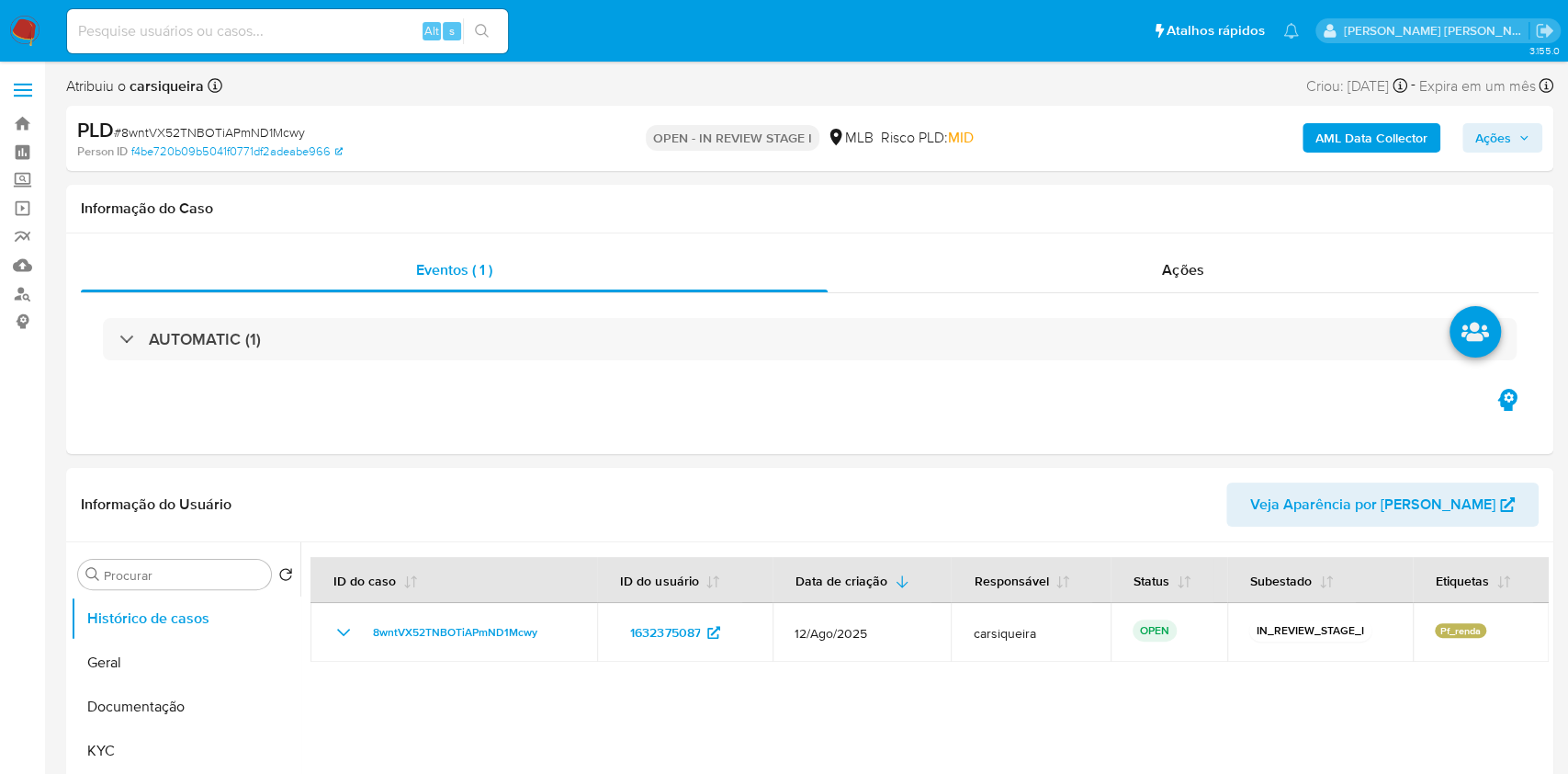
select select "10"
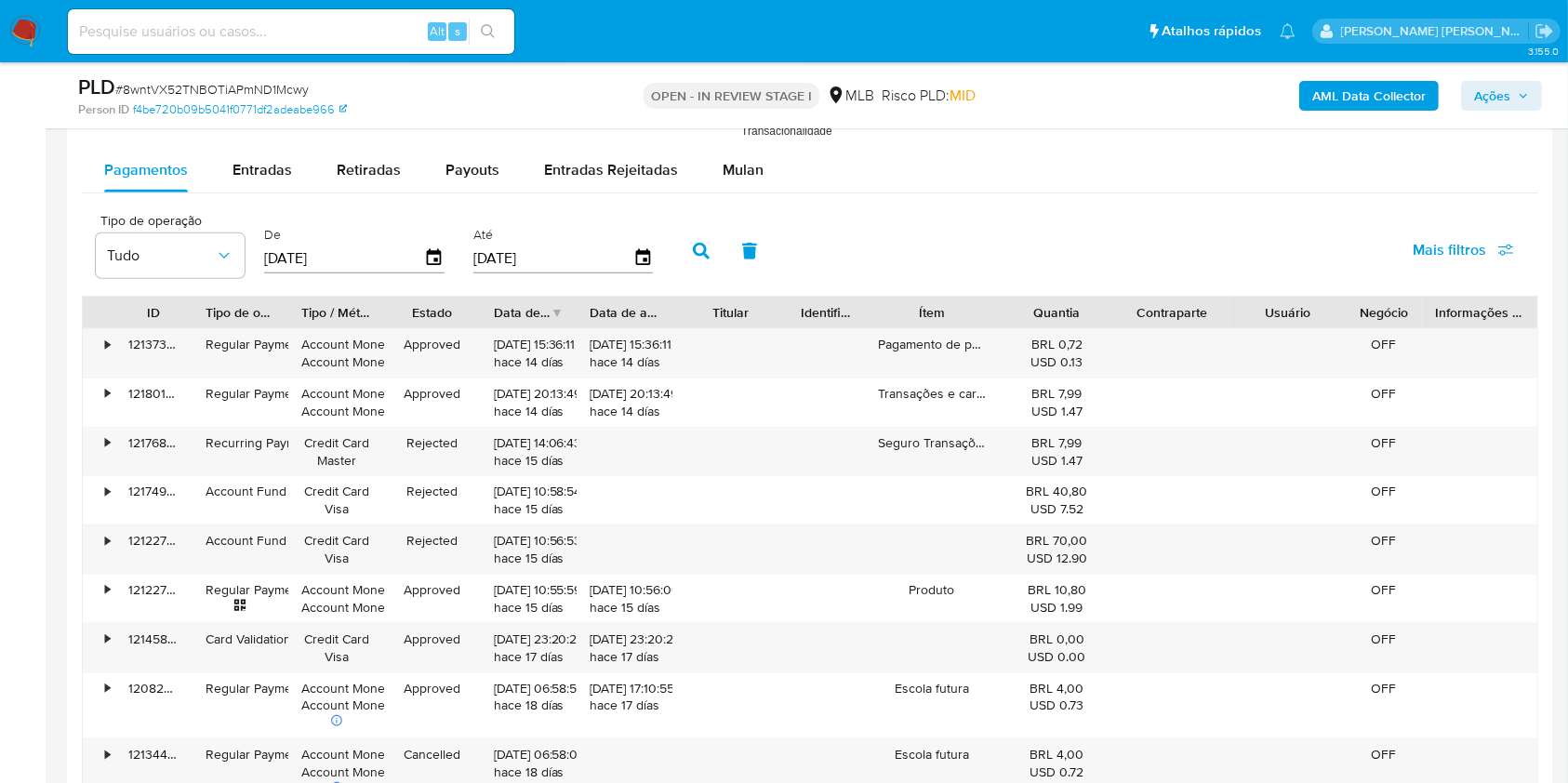
scroll to position [1909, 0]
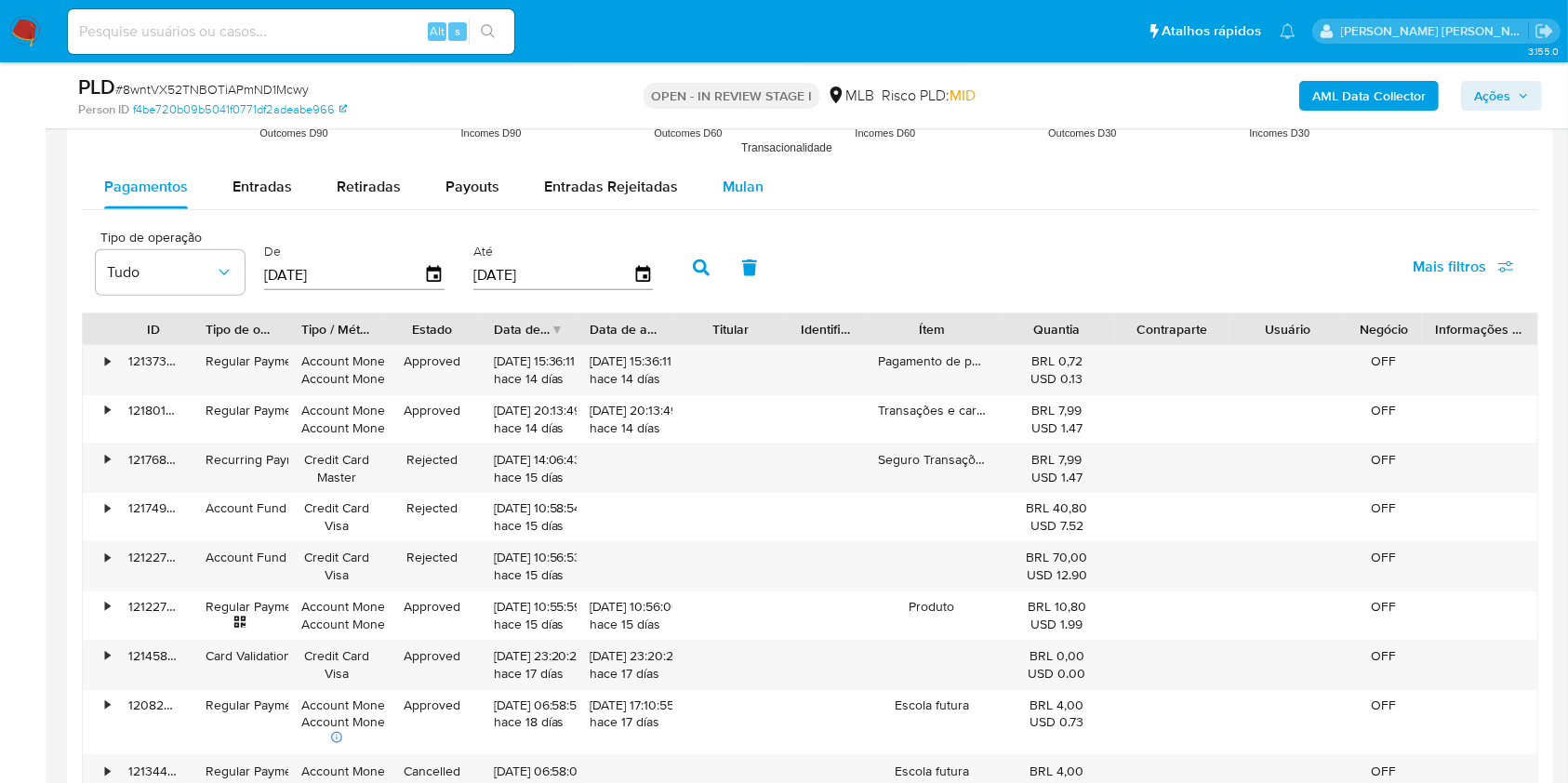
click at [750, 188] on span "Mulan" at bounding box center [742, 186] width 41 height 21
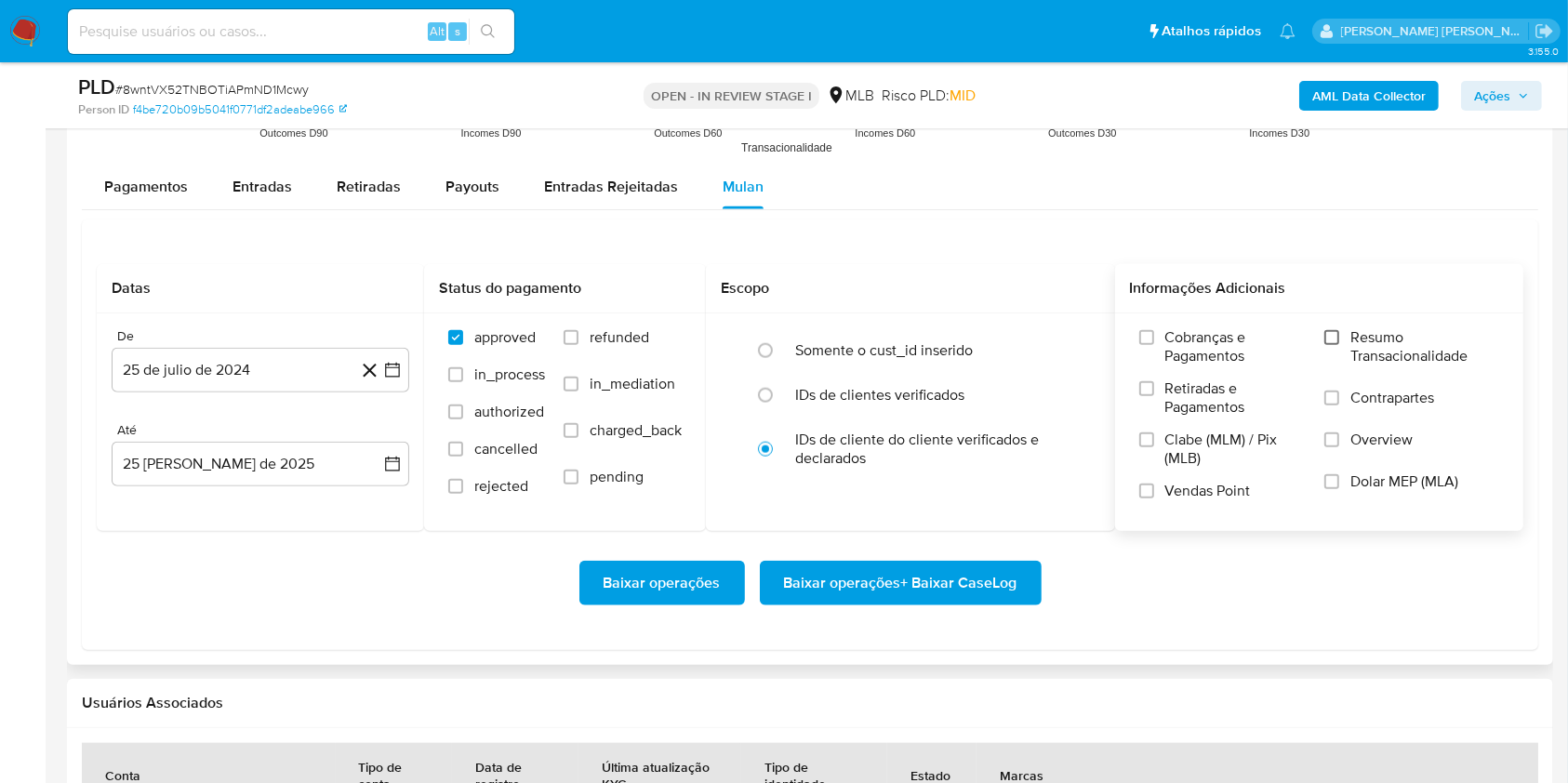
click at [1332, 331] on input "Resumo Transacionalidade" at bounding box center [1331, 337] width 14 height 14
click at [1152, 493] on input "Vendas Point" at bounding box center [1146, 490] width 14 height 14
click at [395, 379] on button "25 de julio de 2024" at bounding box center [261, 370] width 297 height 44
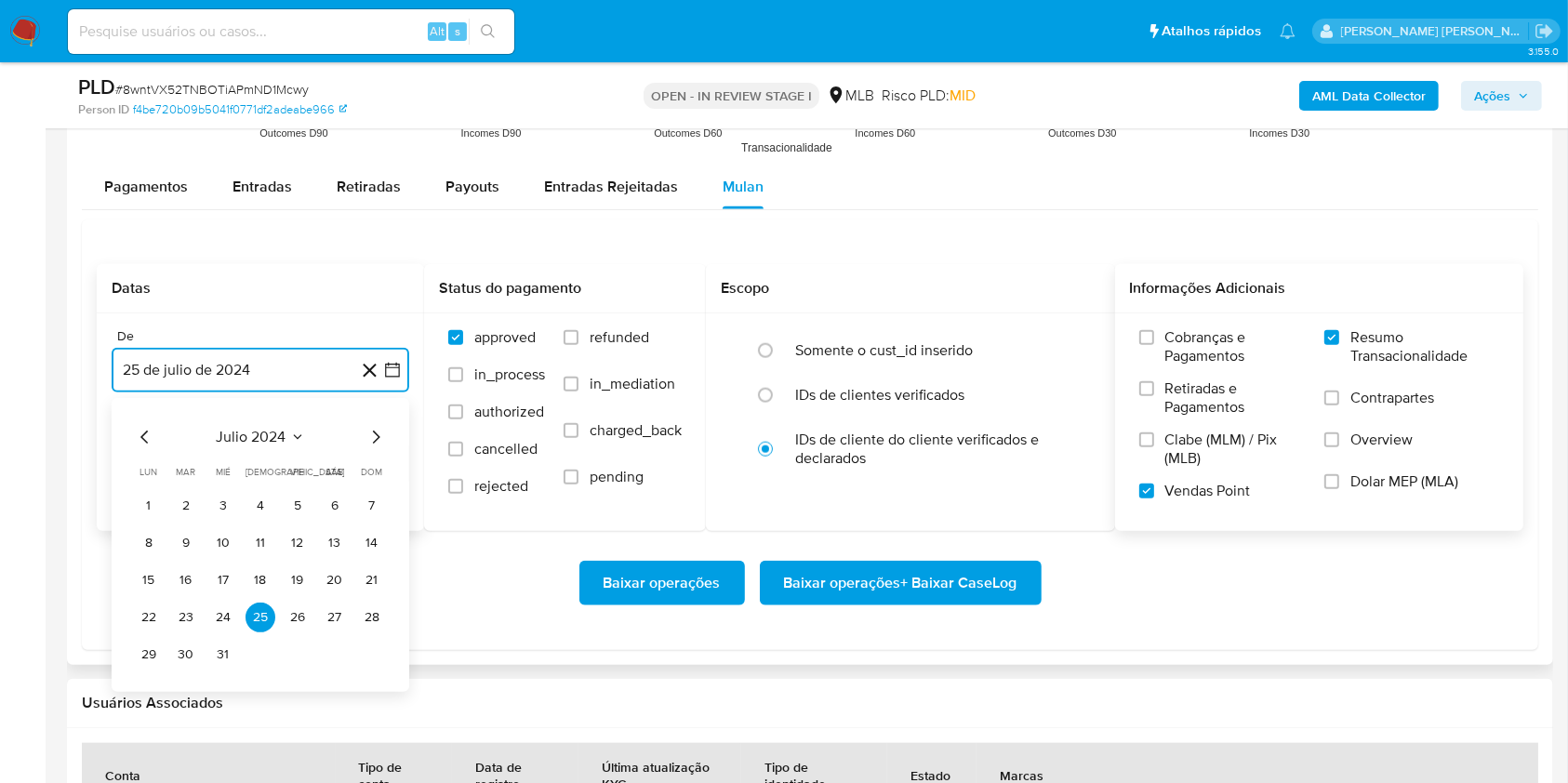
click at [372, 429] on icon "Mes siguiente" at bounding box center [376, 436] width 22 height 22
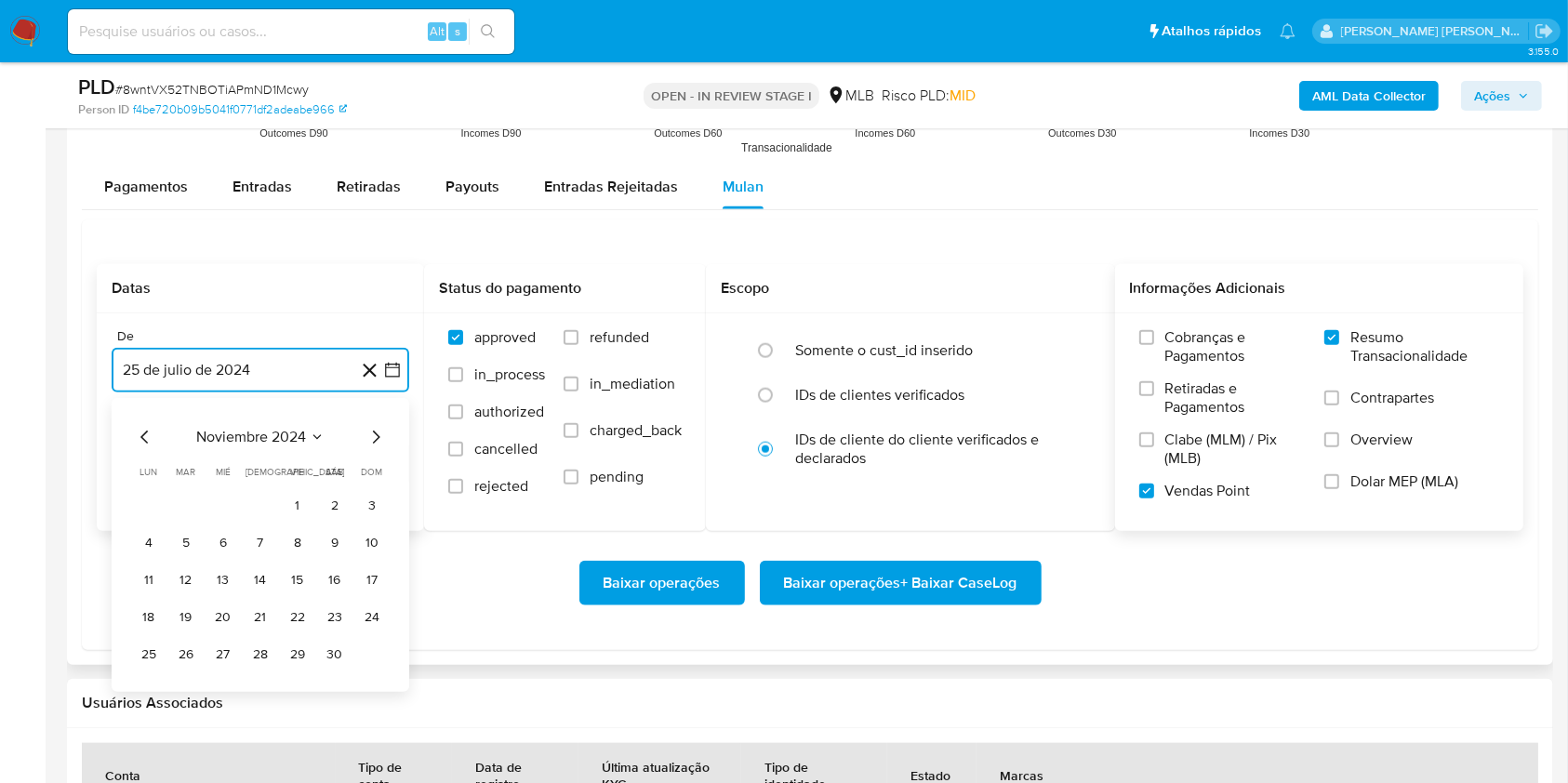
click at [372, 429] on icon "Mes siguiente" at bounding box center [376, 436] width 22 height 22
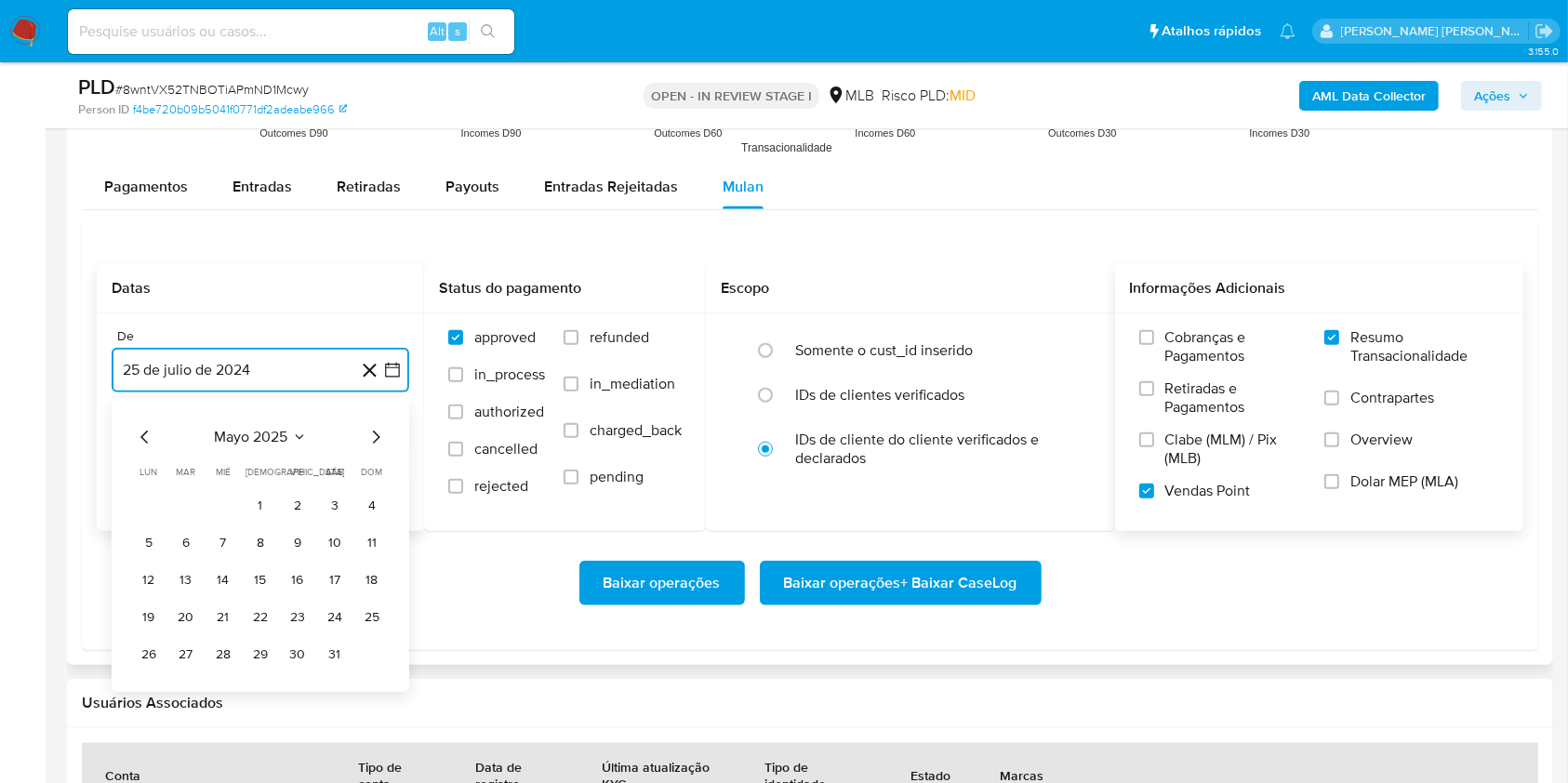
click at [372, 429] on icon "Mes siguiente" at bounding box center [376, 436] width 22 height 22
click at [176, 500] on button "1" at bounding box center [185, 506] width 30 height 30
click at [262, 463] on button "25 [PERSON_NAME] de 2025" at bounding box center [261, 464] width 297 height 44
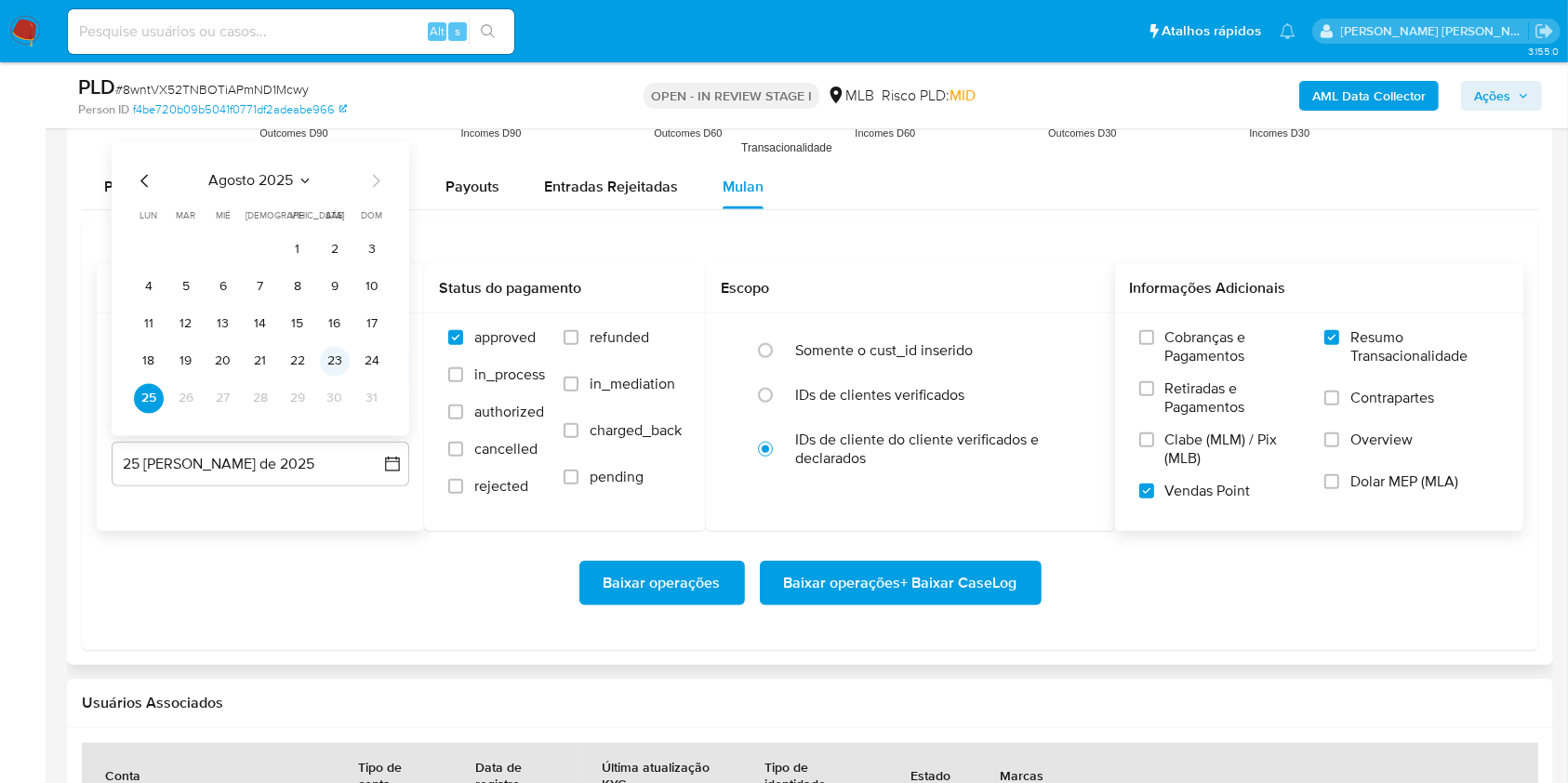
click at [342, 368] on button "23" at bounding box center [334, 361] width 30 height 30
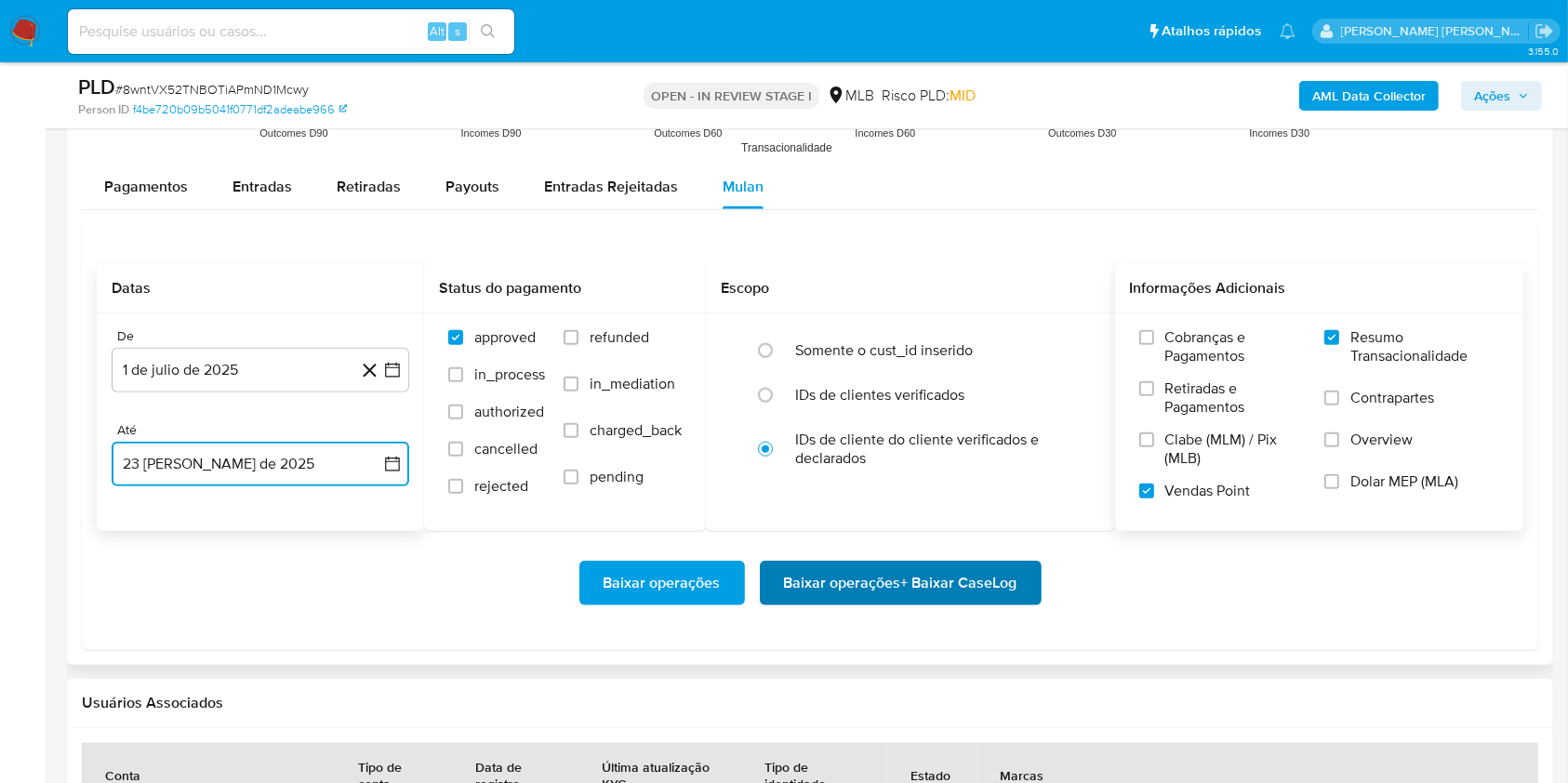
click at [823, 601] on span "Baixar operações + Baixar CaseLog" at bounding box center [901, 583] width 234 height 41
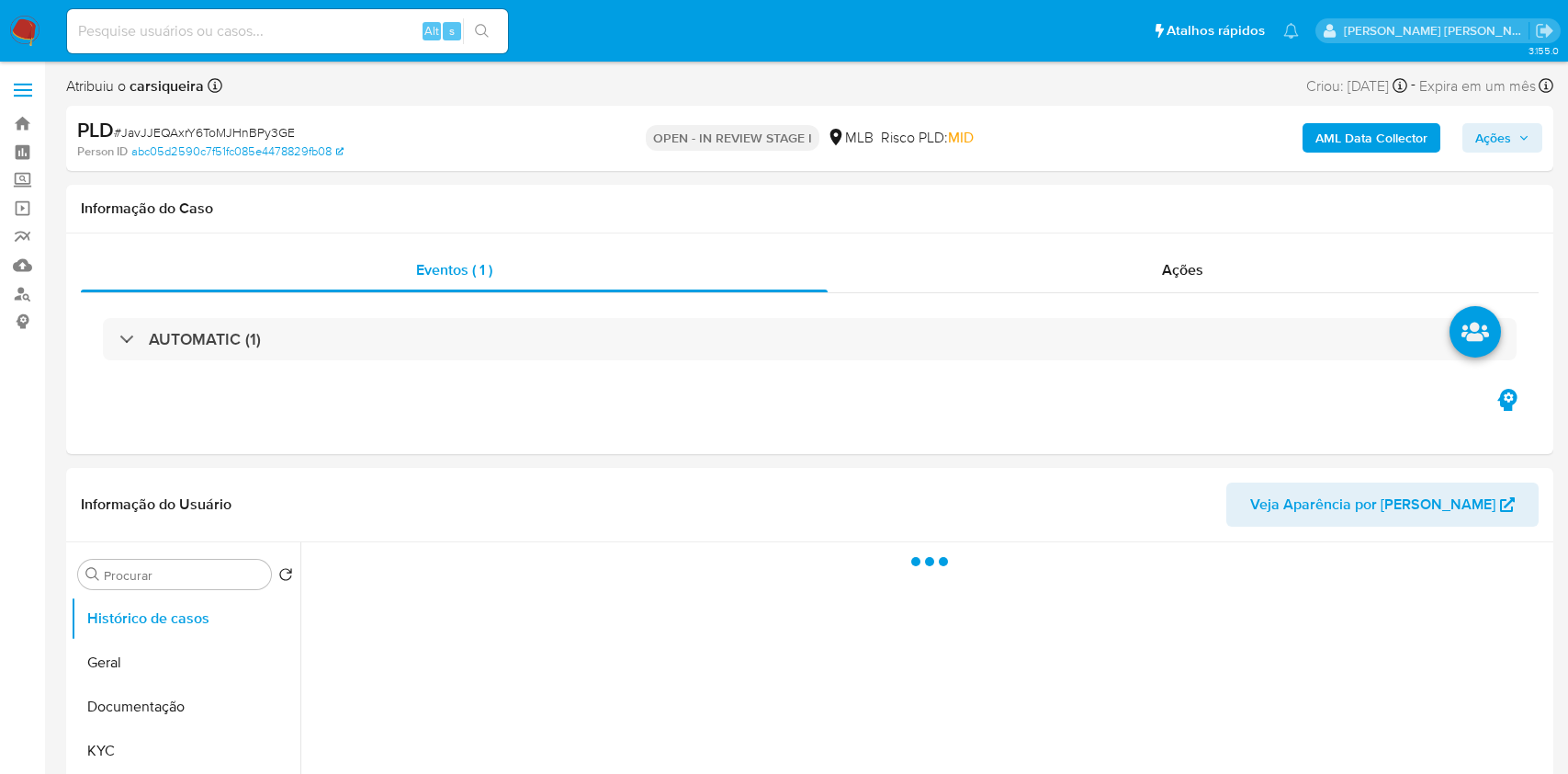
select select "10"
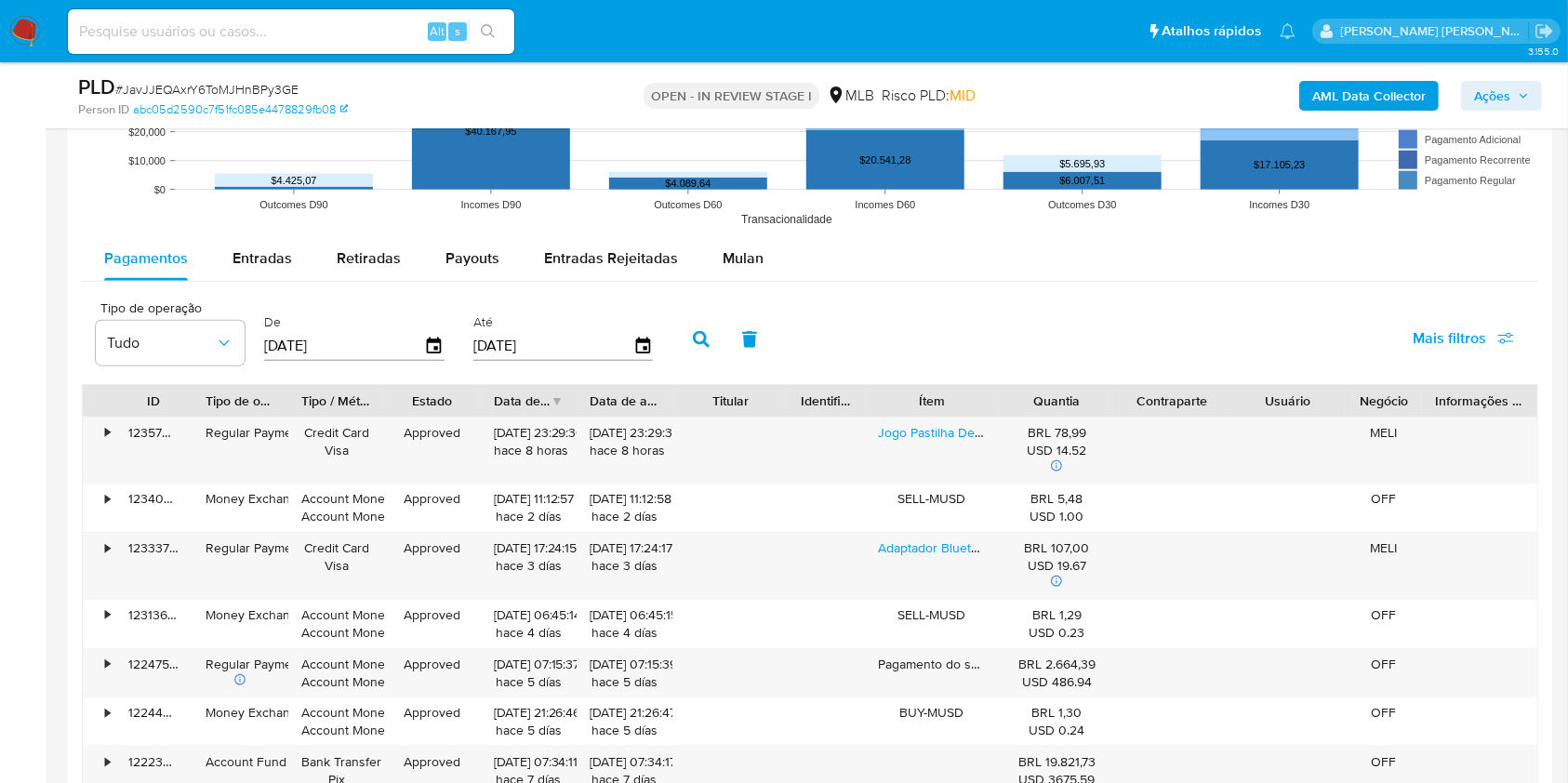
scroll to position [1936, 0]
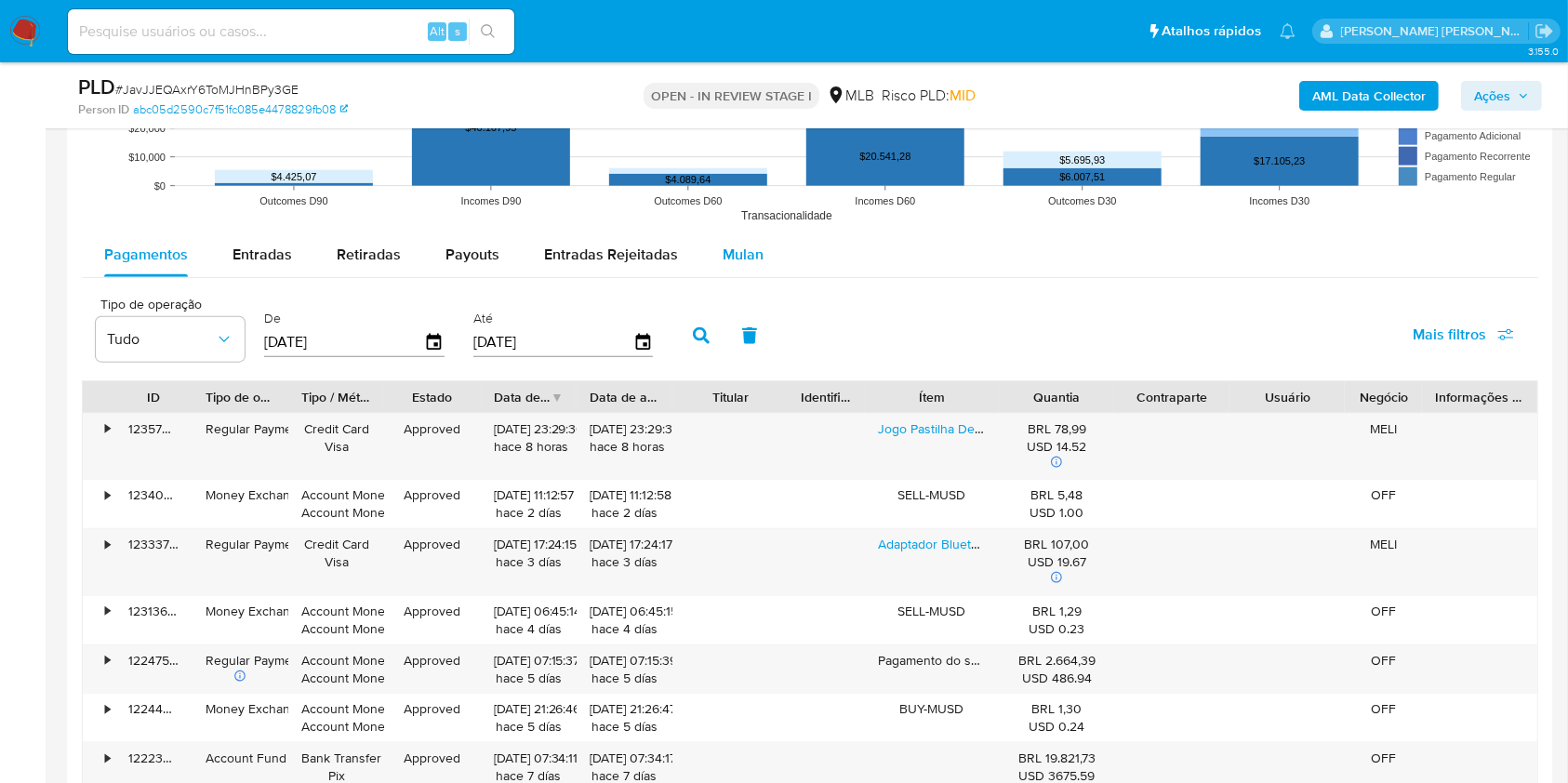
click at [736, 253] on span "Mulan" at bounding box center [742, 254] width 41 height 21
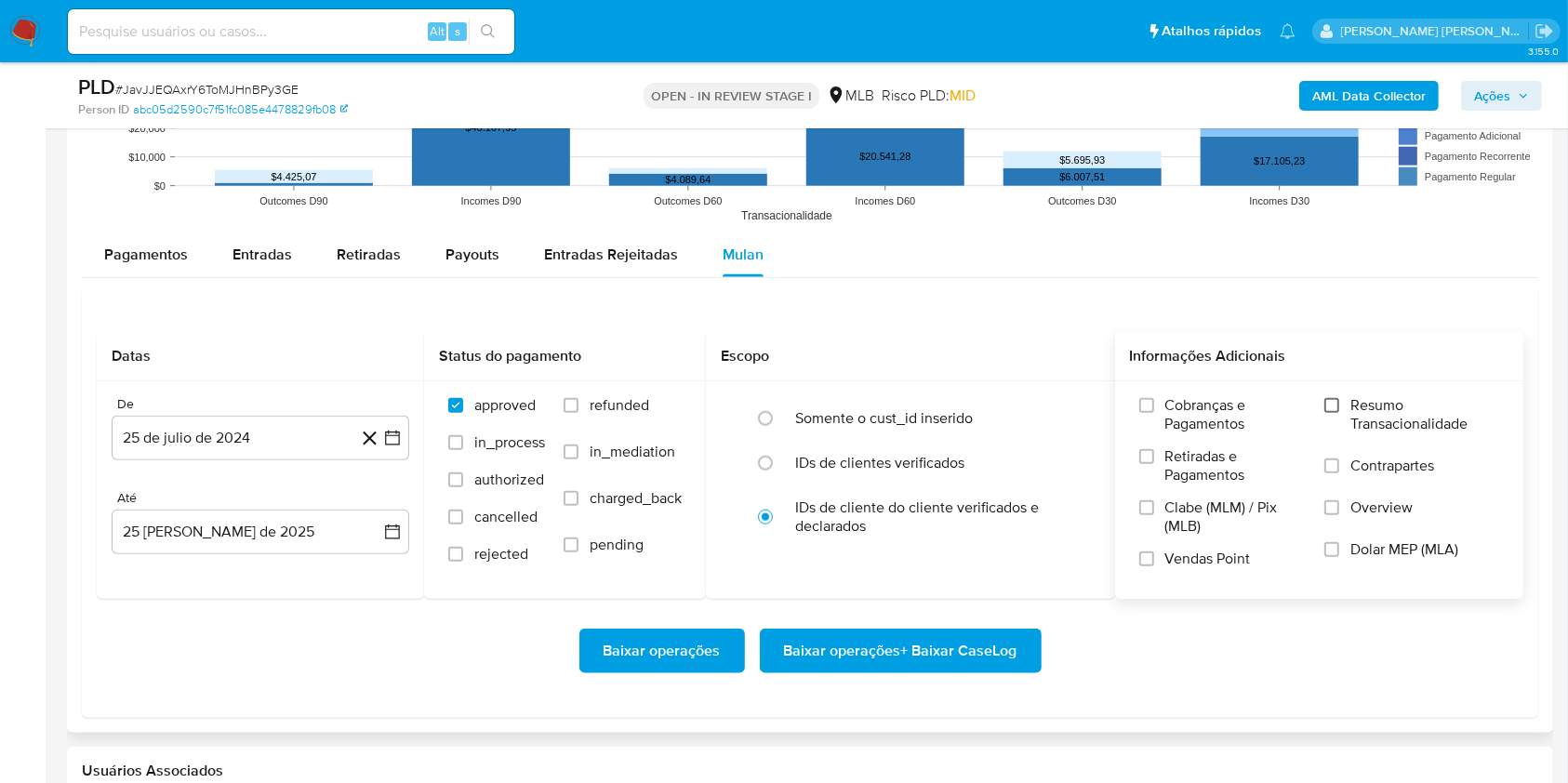
click at [1331, 405] on input "Resumo Transacionalidade" at bounding box center [1331, 405] width 14 height 14
click at [1148, 551] on input "Vendas Point" at bounding box center [1146, 558] width 14 height 14
click at [396, 454] on button "25 de julio de 2024" at bounding box center [261, 438] width 297 height 44
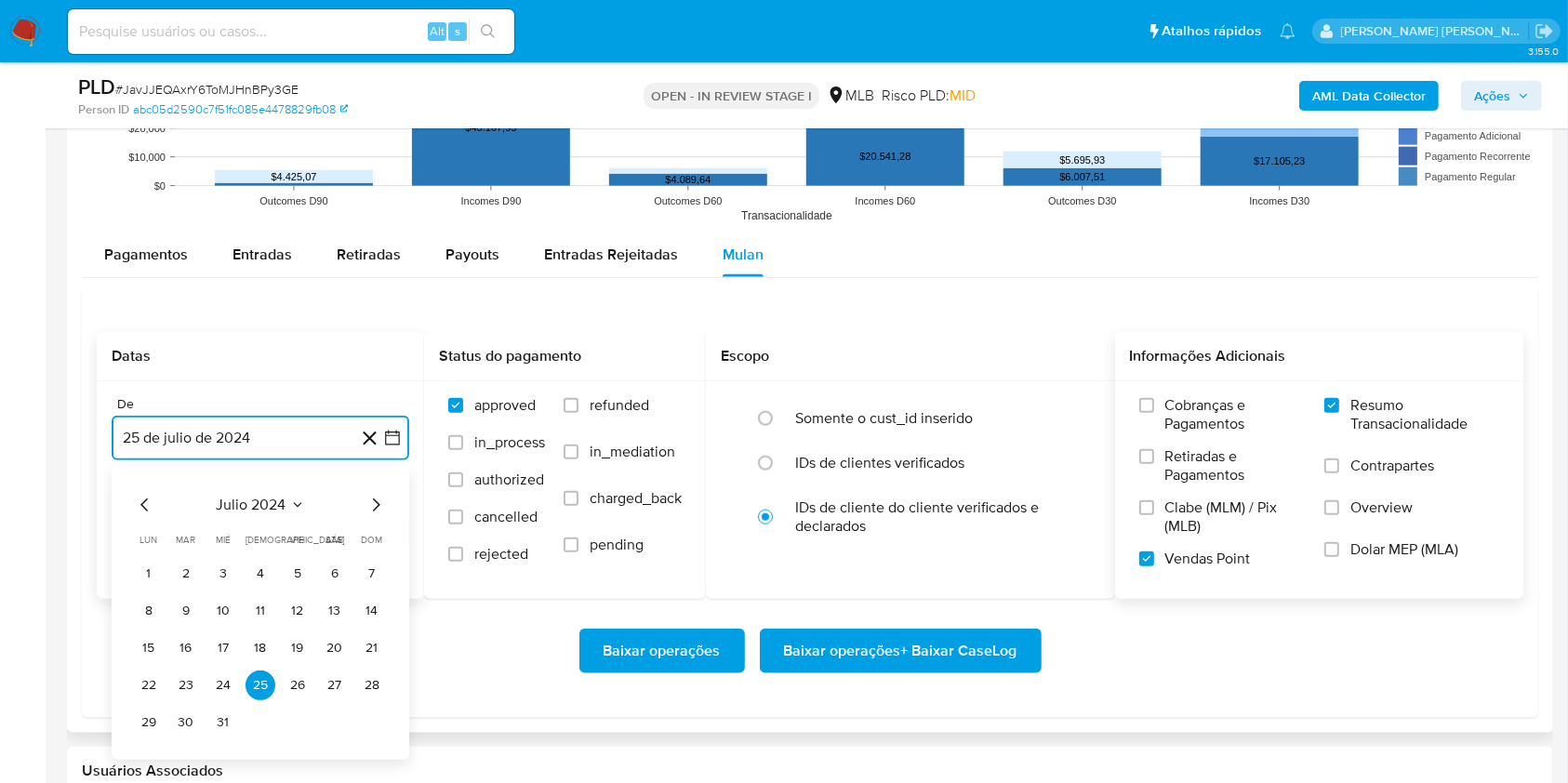
click at [372, 512] on icon "Mes siguiente" at bounding box center [376, 504] width 22 height 22
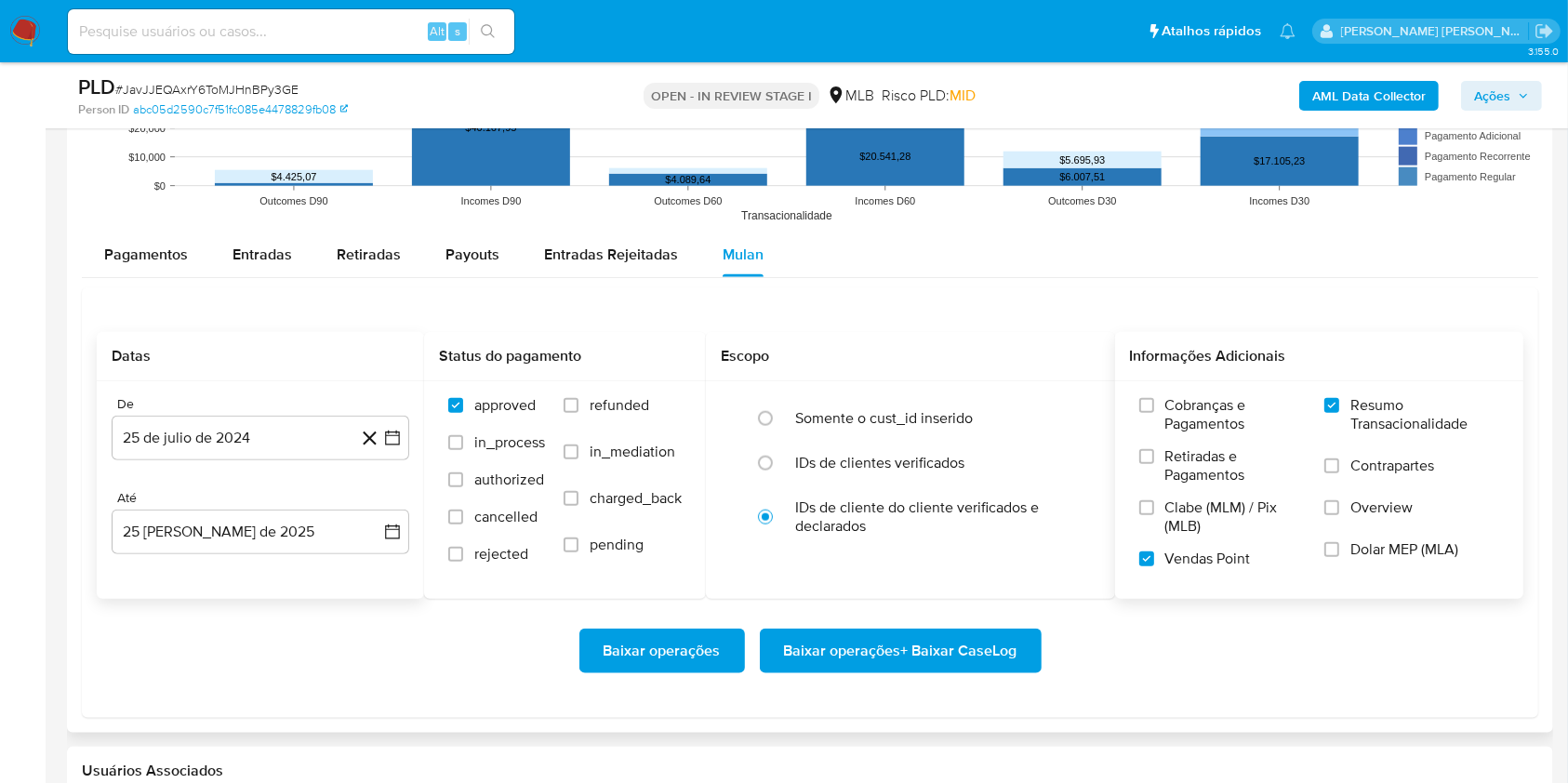
click at [372, 512] on button "25 de agosto de 2025" at bounding box center [261, 532] width 297 height 44
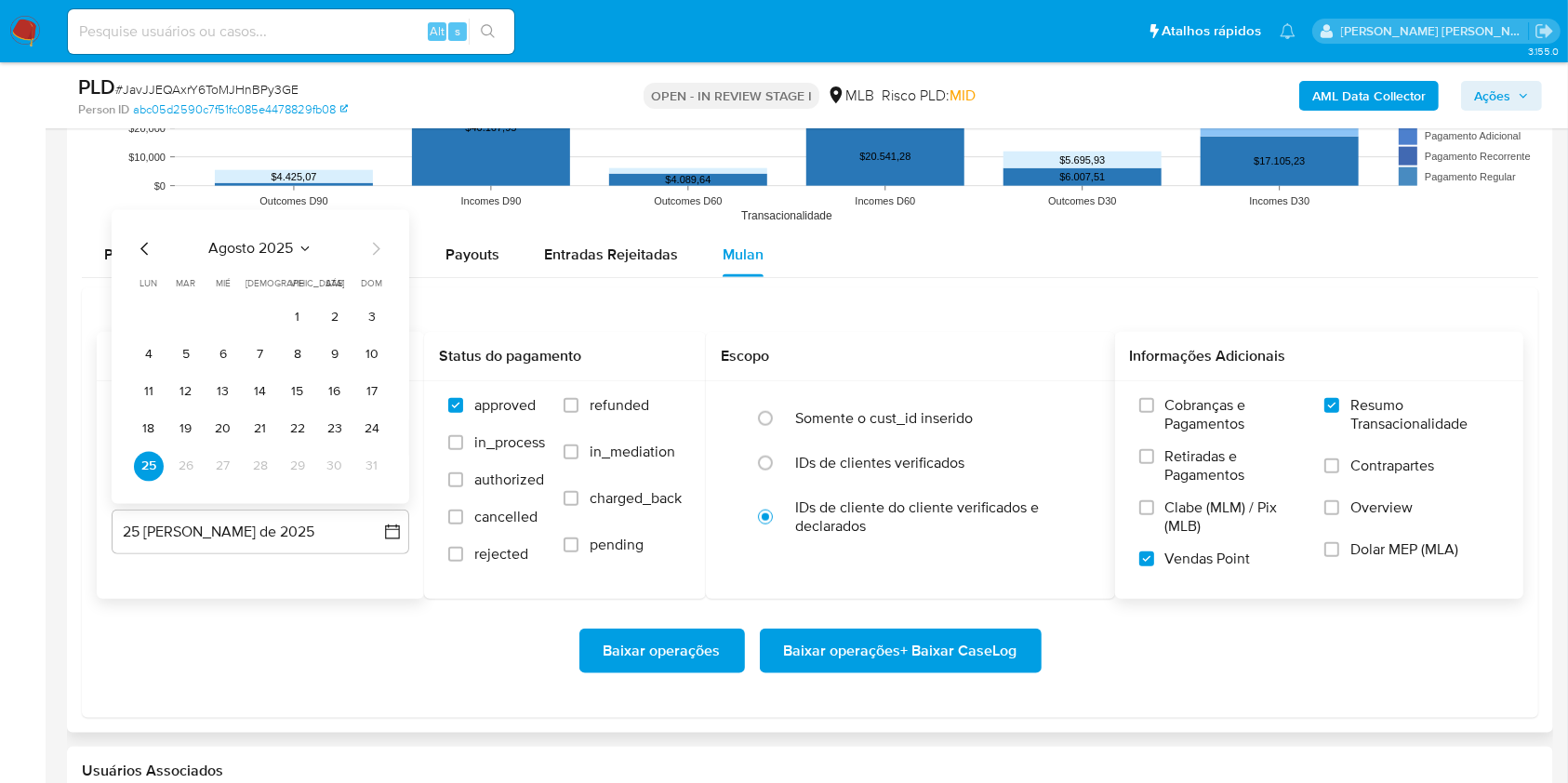
click at [372, 512] on button "25 de agosto de 2025" at bounding box center [261, 532] width 297 height 44
click at [371, 609] on div "Baixar operações Baixar operações + Baixar CaseLog" at bounding box center [810, 651] width 1427 height 104
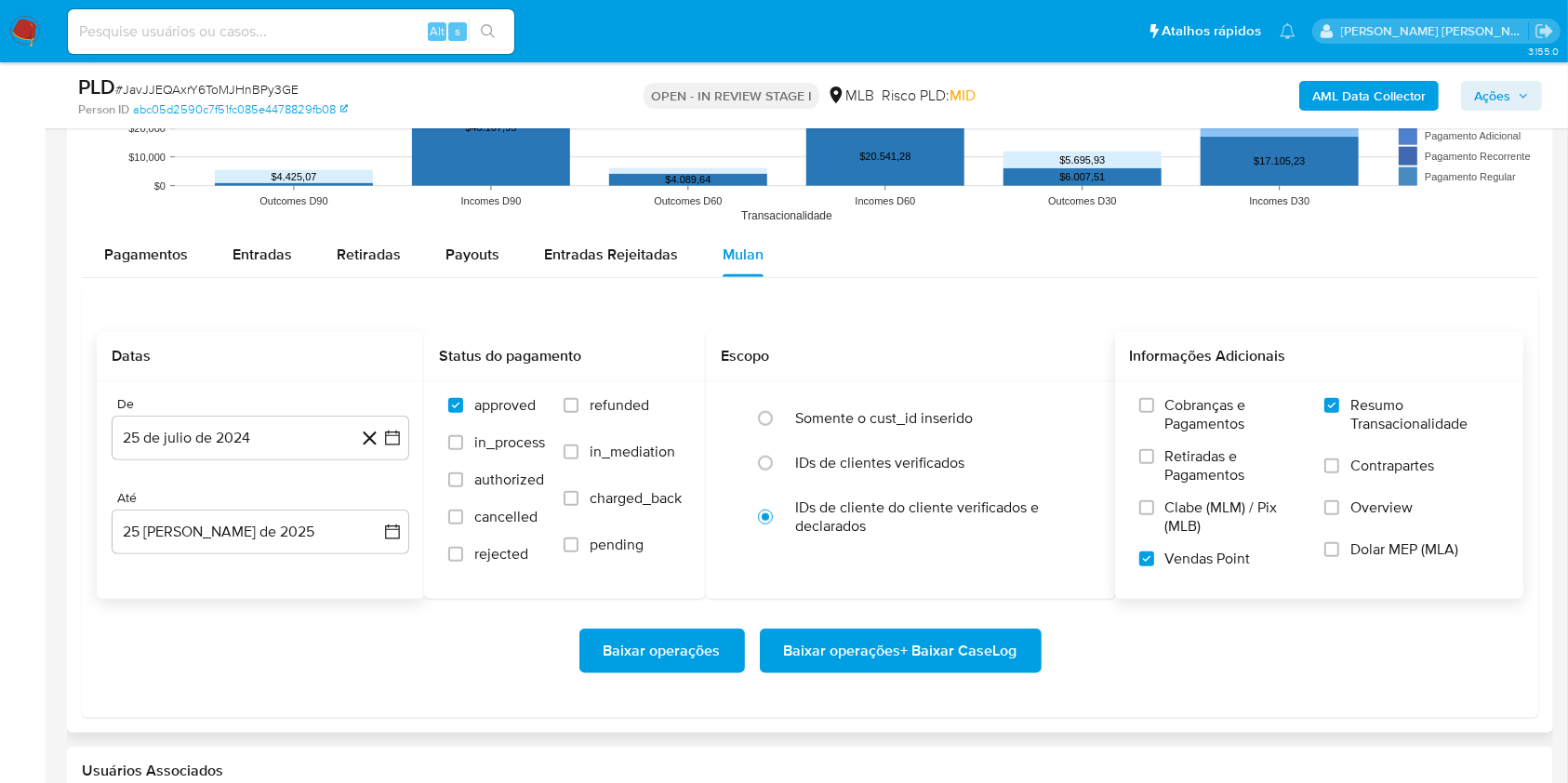
click at [371, 609] on div "Baixar operações Baixar operações + Baixar CaseLog" at bounding box center [810, 651] width 1427 height 104
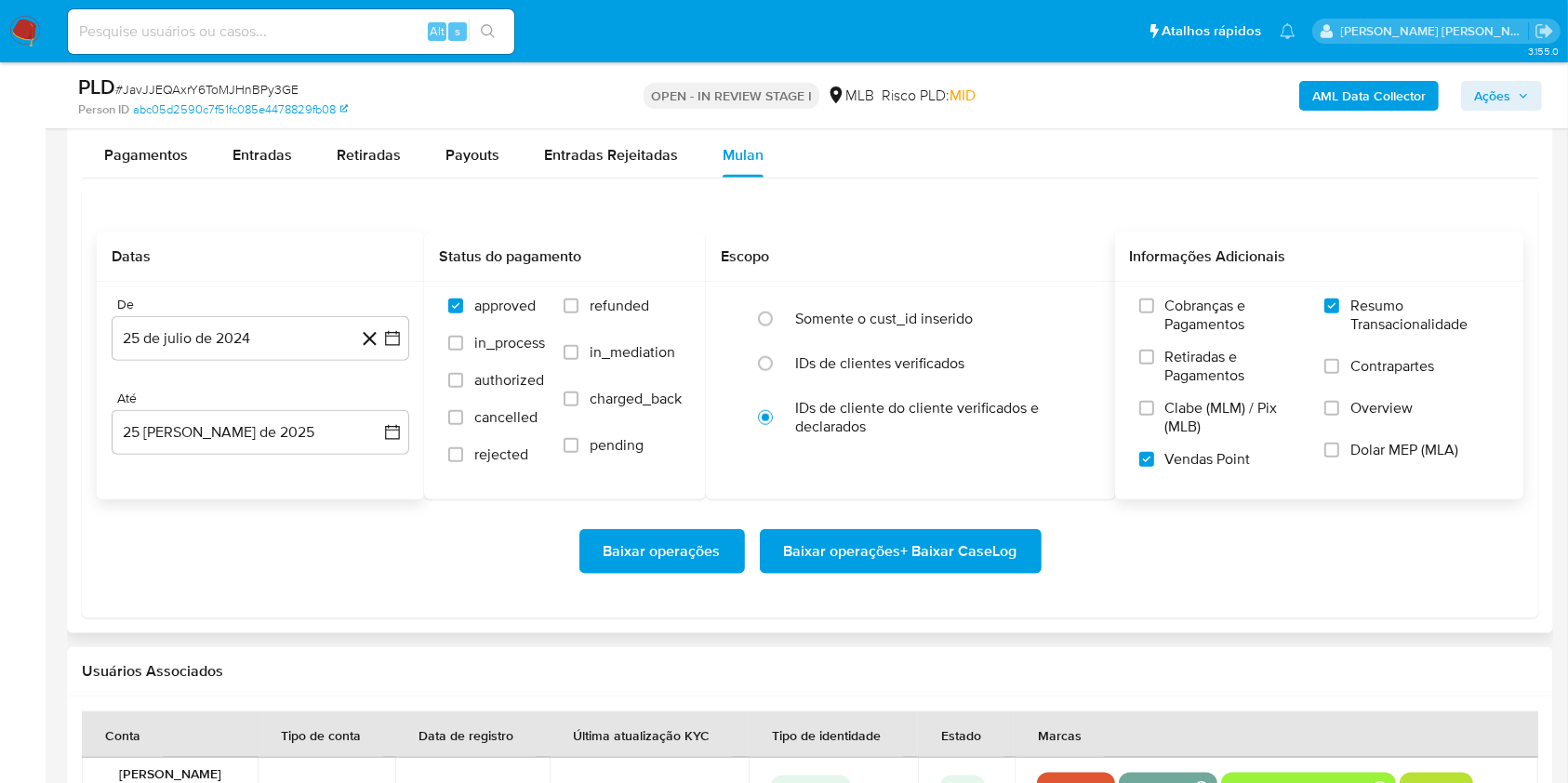
scroll to position [2084, 0]
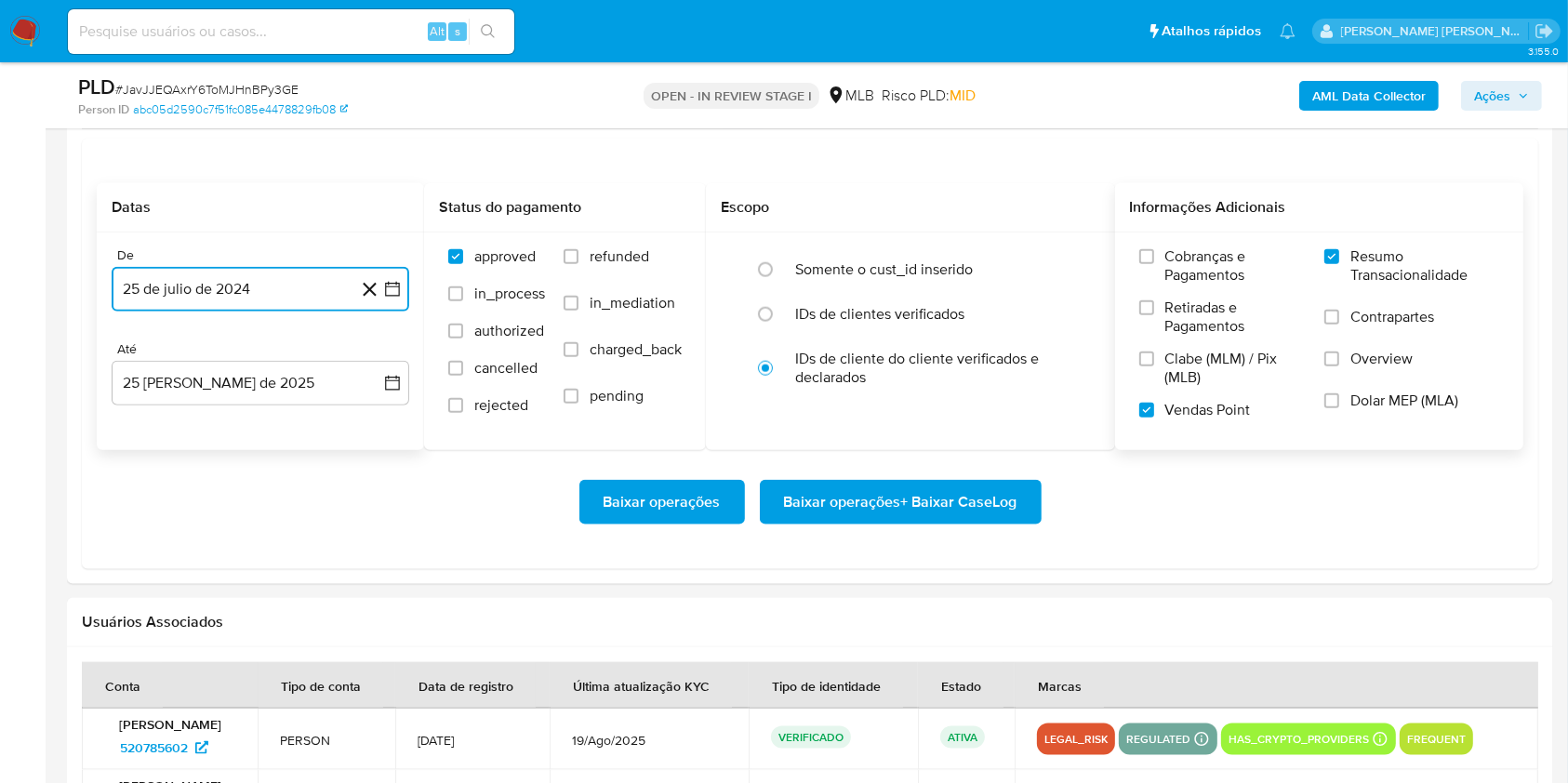
click at [400, 280] on icon "button" at bounding box center [392, 289] width 18 height 18
click at [378, 355] on icon "Mes siguiente" at bounding box center [377, 355] width 8 height 13
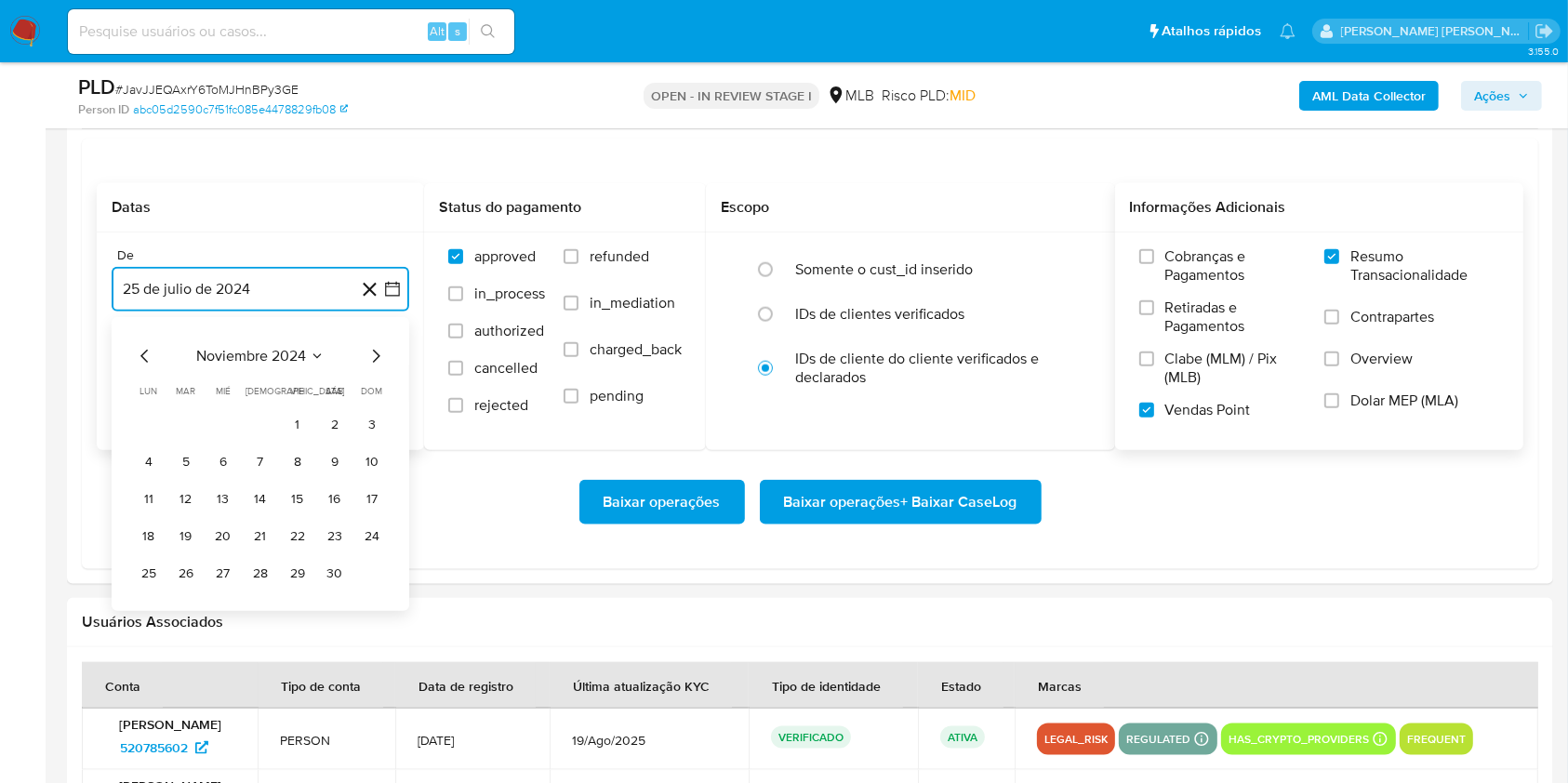
click at [378, 355] on icon "Mes siguiente" at bounding box center [377, 355] width 8 height 13
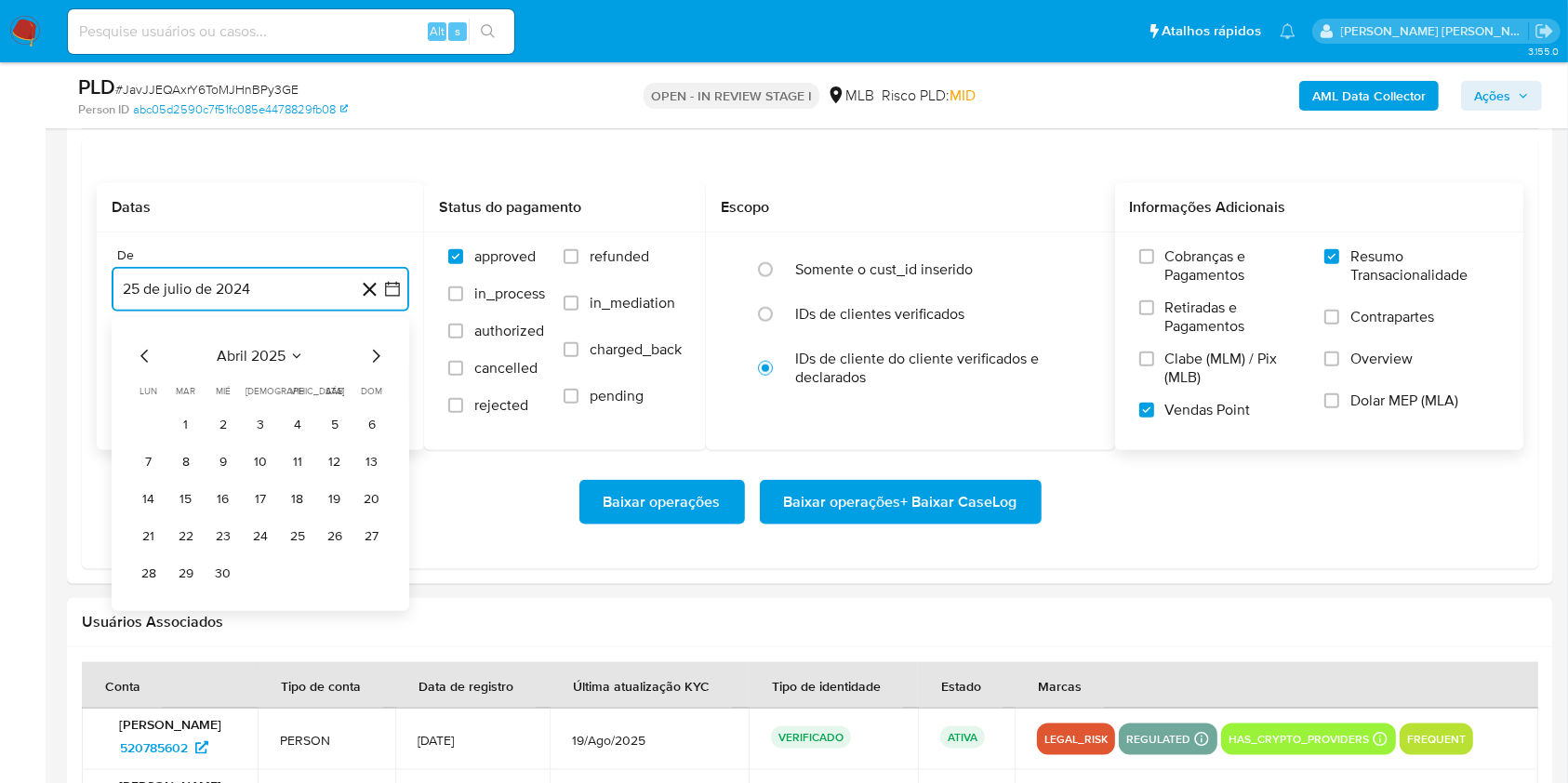
click at [378, 355] on icon "Mes siguiente" at bounding box center [377, 355] width 8 height 13
click at [200, 426] on button "1" at bounding box center [185, 425] width 30 height 30
click at [299, 374] on button "25 de agosto de 2025" at bounding box center [261, 383] width 297 height 44
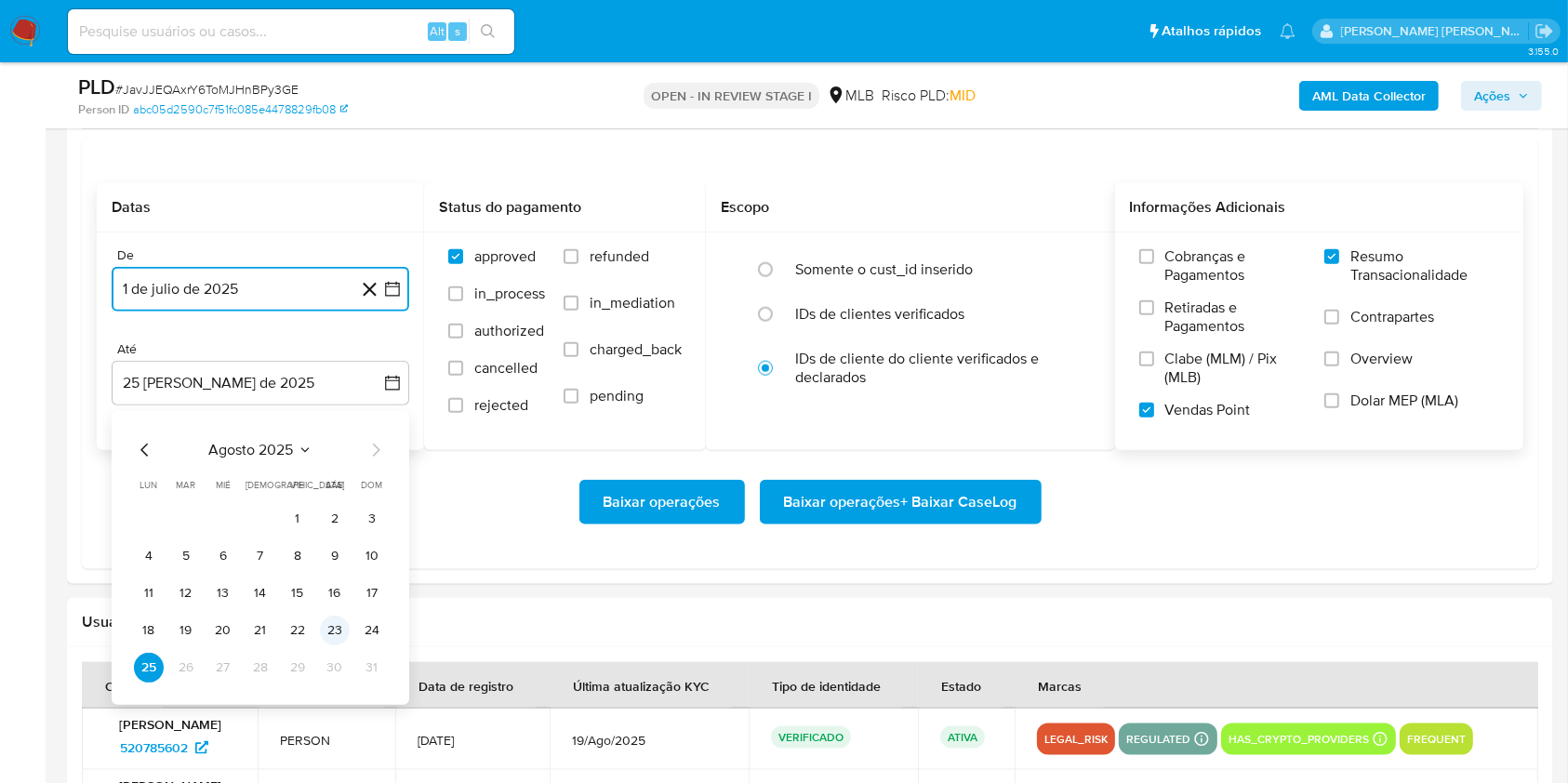
click at [342, 626] on button "23" at bounding box center [334, 630] width 30 height 30
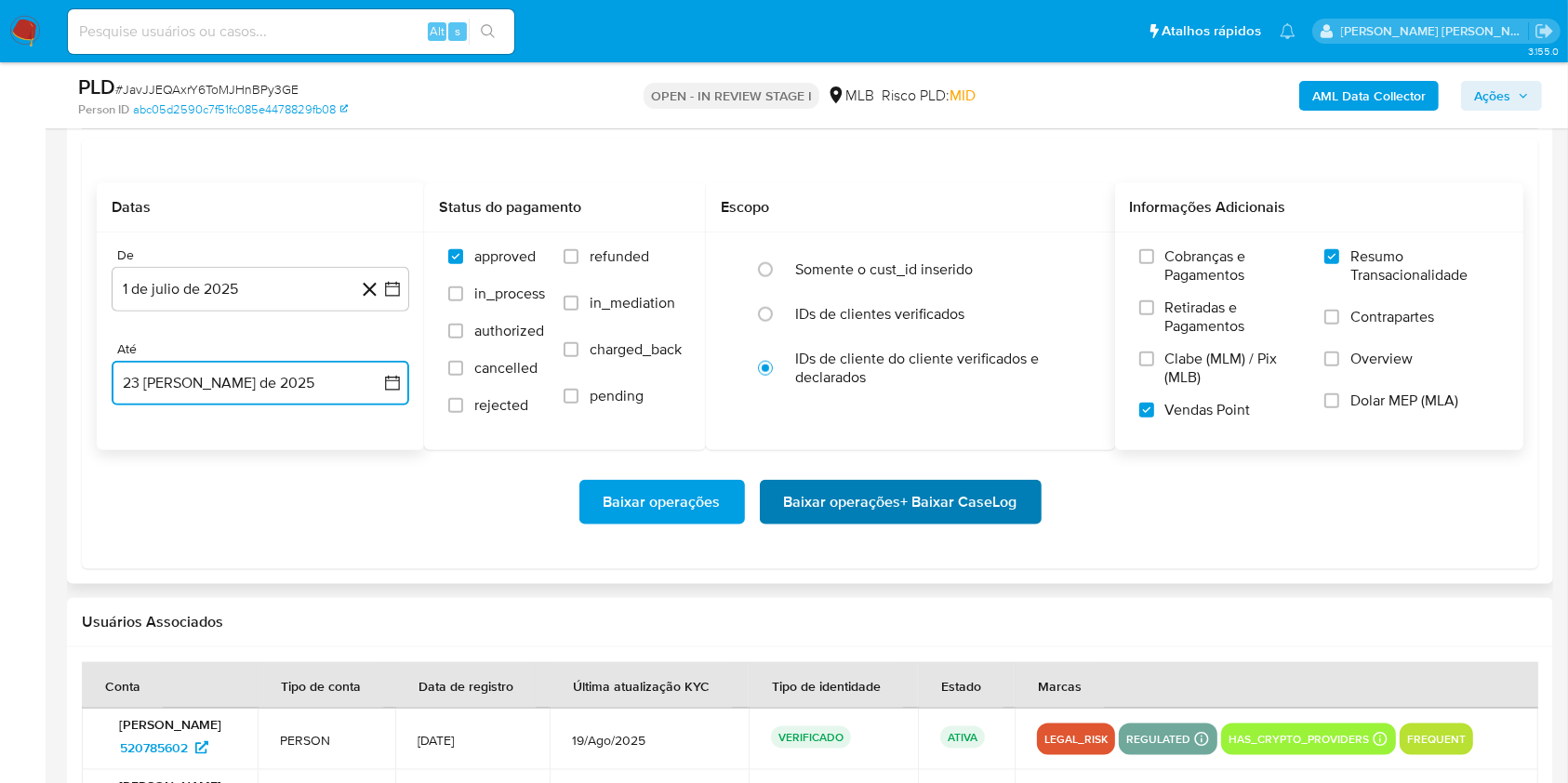
click at [872, 494] on span "Baixar operações + Baixar CaseLog" at bounding box center [901, 502] width 234 height 41
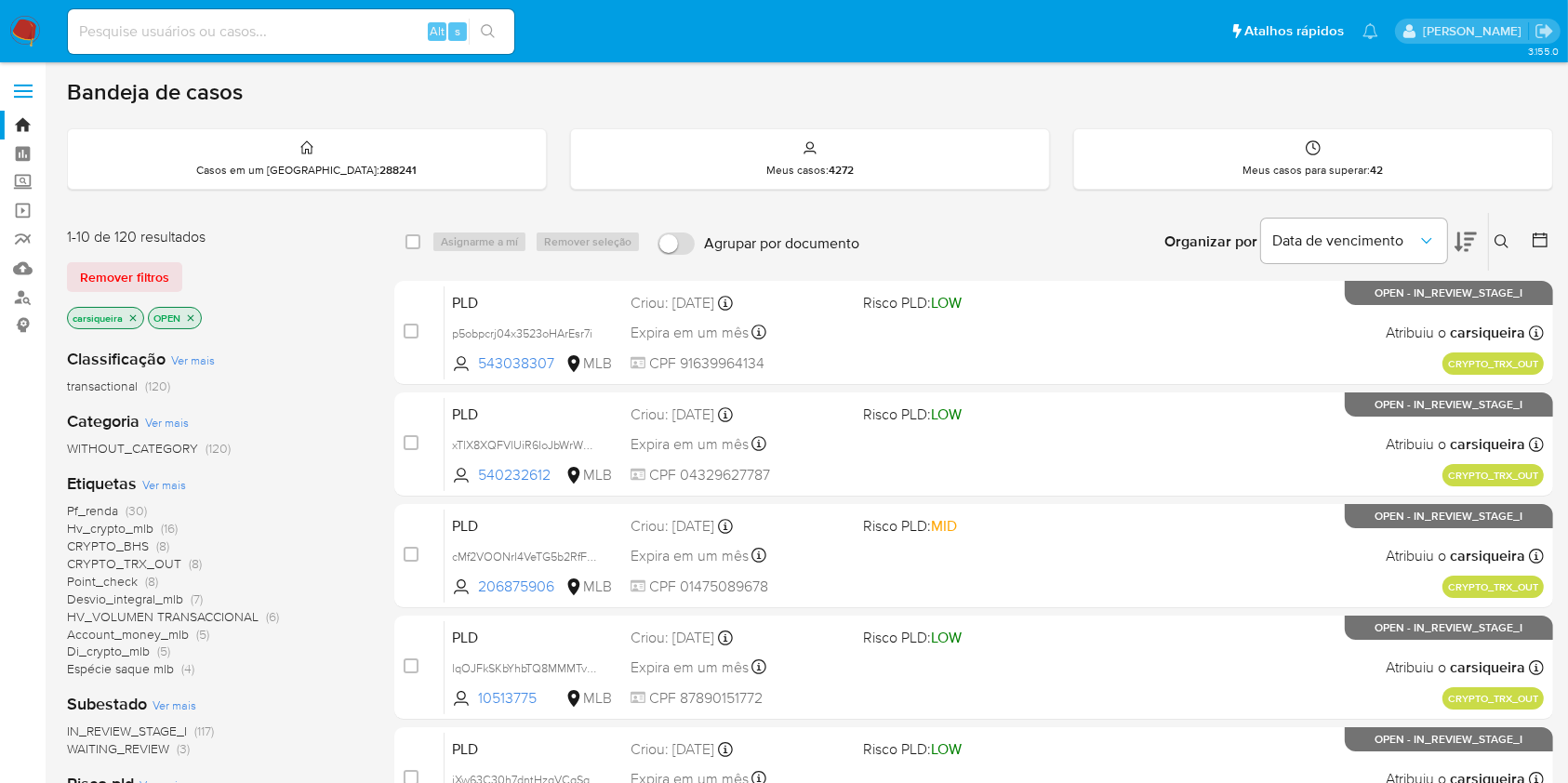
click at [299, 683] on div "Classificação Ver mais transactional (120) Categoria Ver mais WITHOUT_CATEGORY …" at bounding box center [215, 649] width 297 height 632
click at [134, 313] on icon "close-filter" at bounding box center [133, 319] width 12 height 12
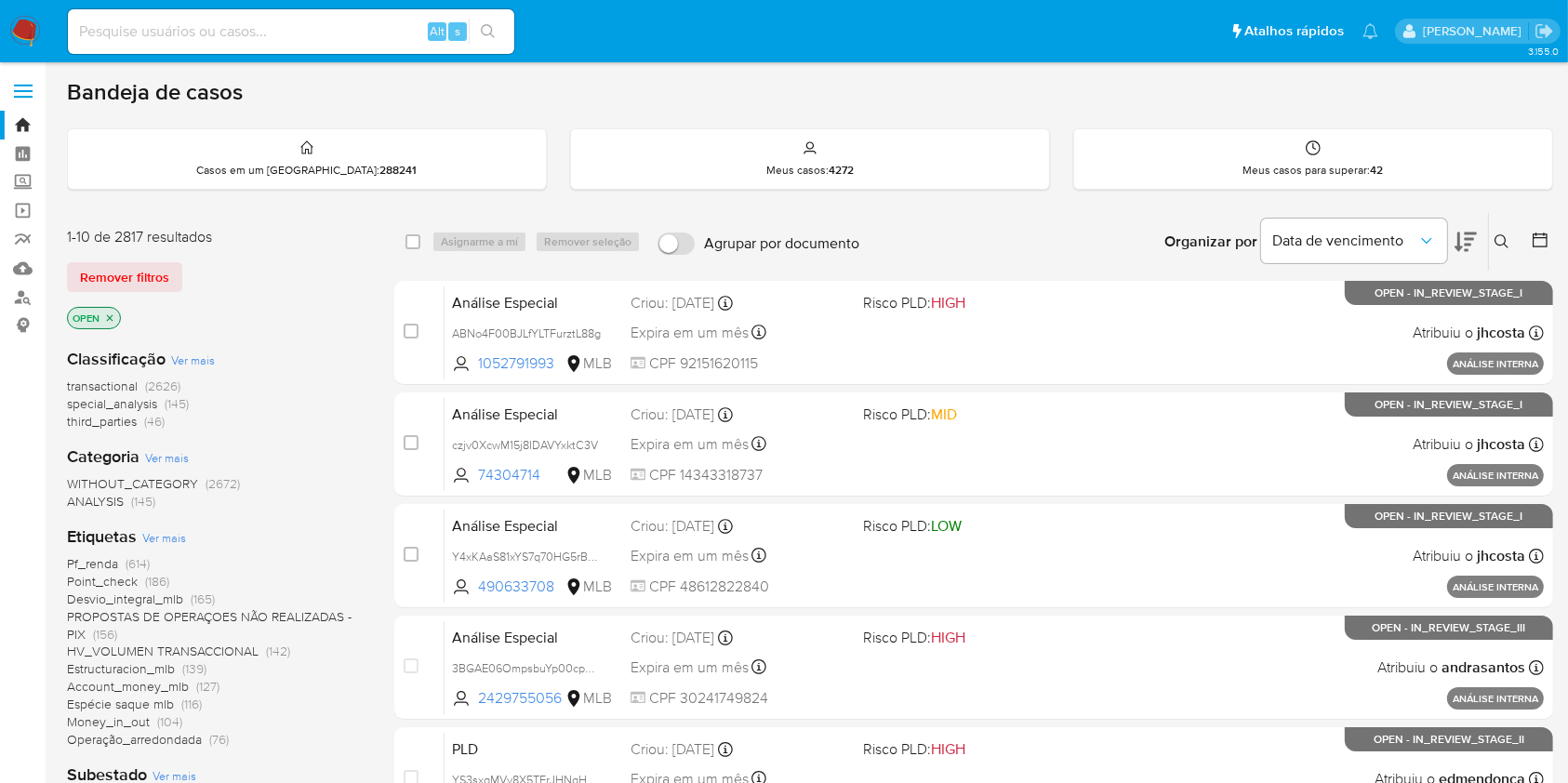
click at [331, 734] on div "Pf_renda (614) Point_check (186) Desvio_integral_mlb (165) PROPOSTAS DE OPERAÇO…" at bounding box center [215, 652] width 297 height 193
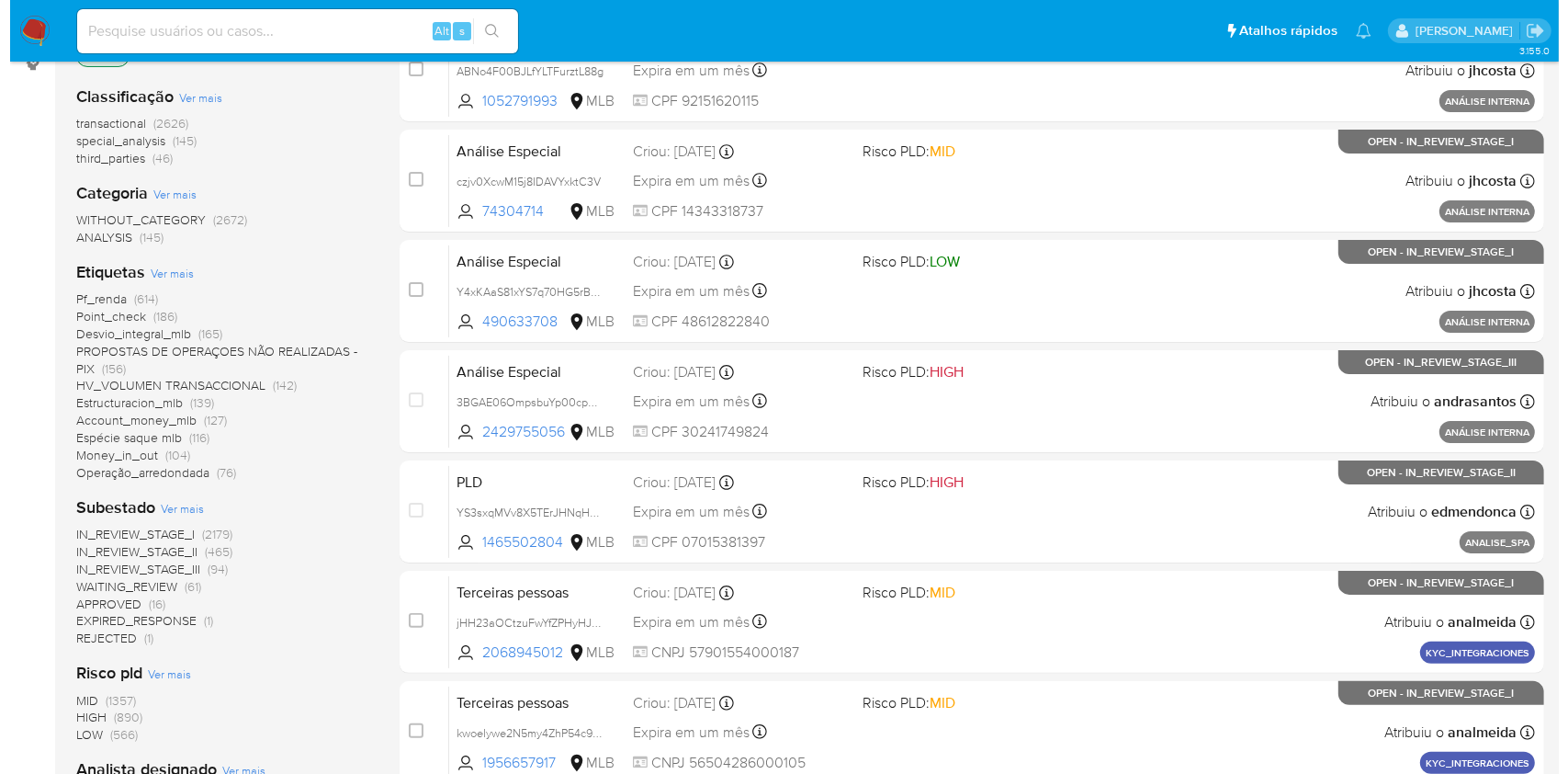
scroll to position [538, 0]
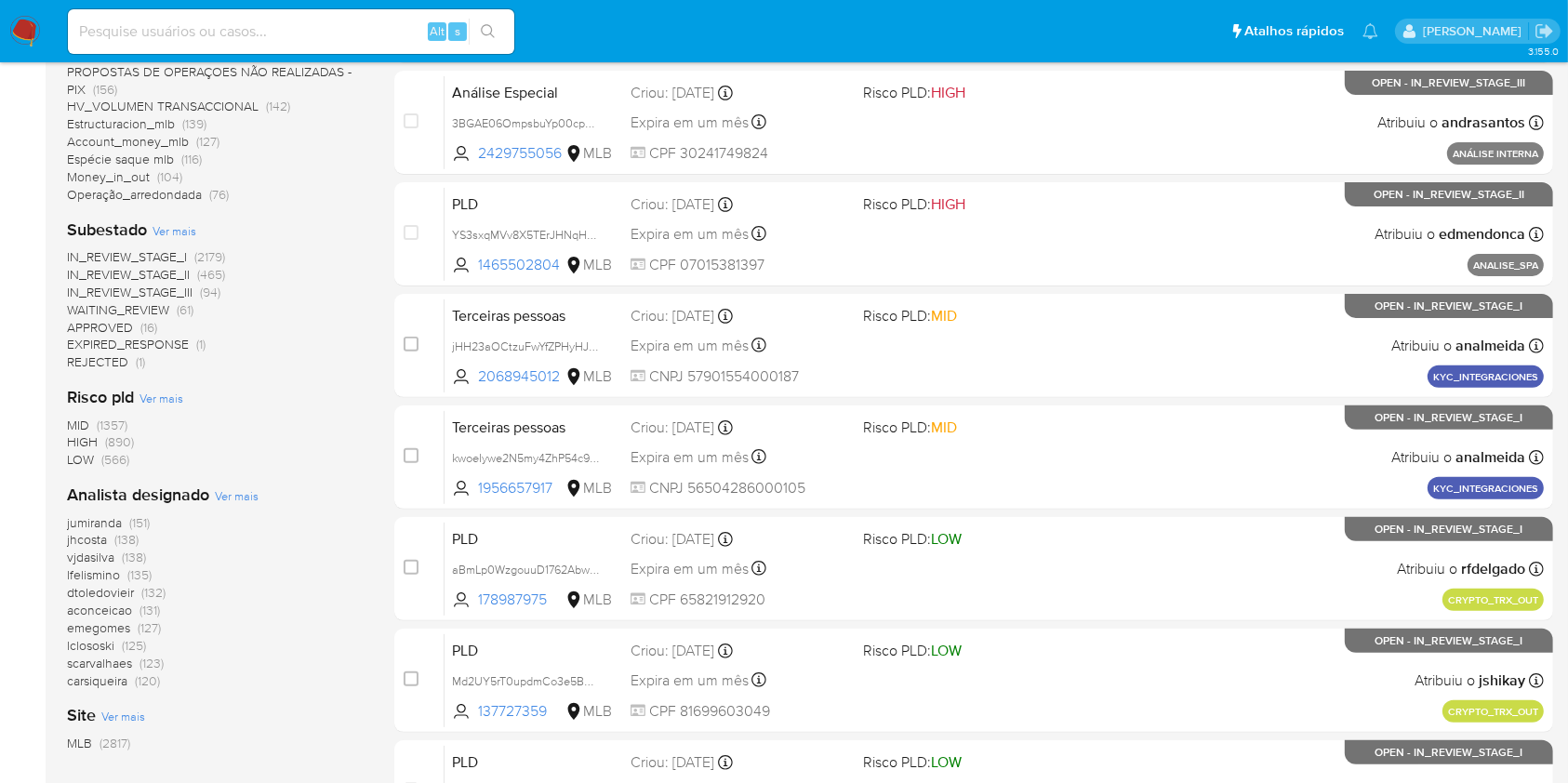
click at [250, 492] on span "Ver mais" at bounding box center [237, 495] width 43 height 16
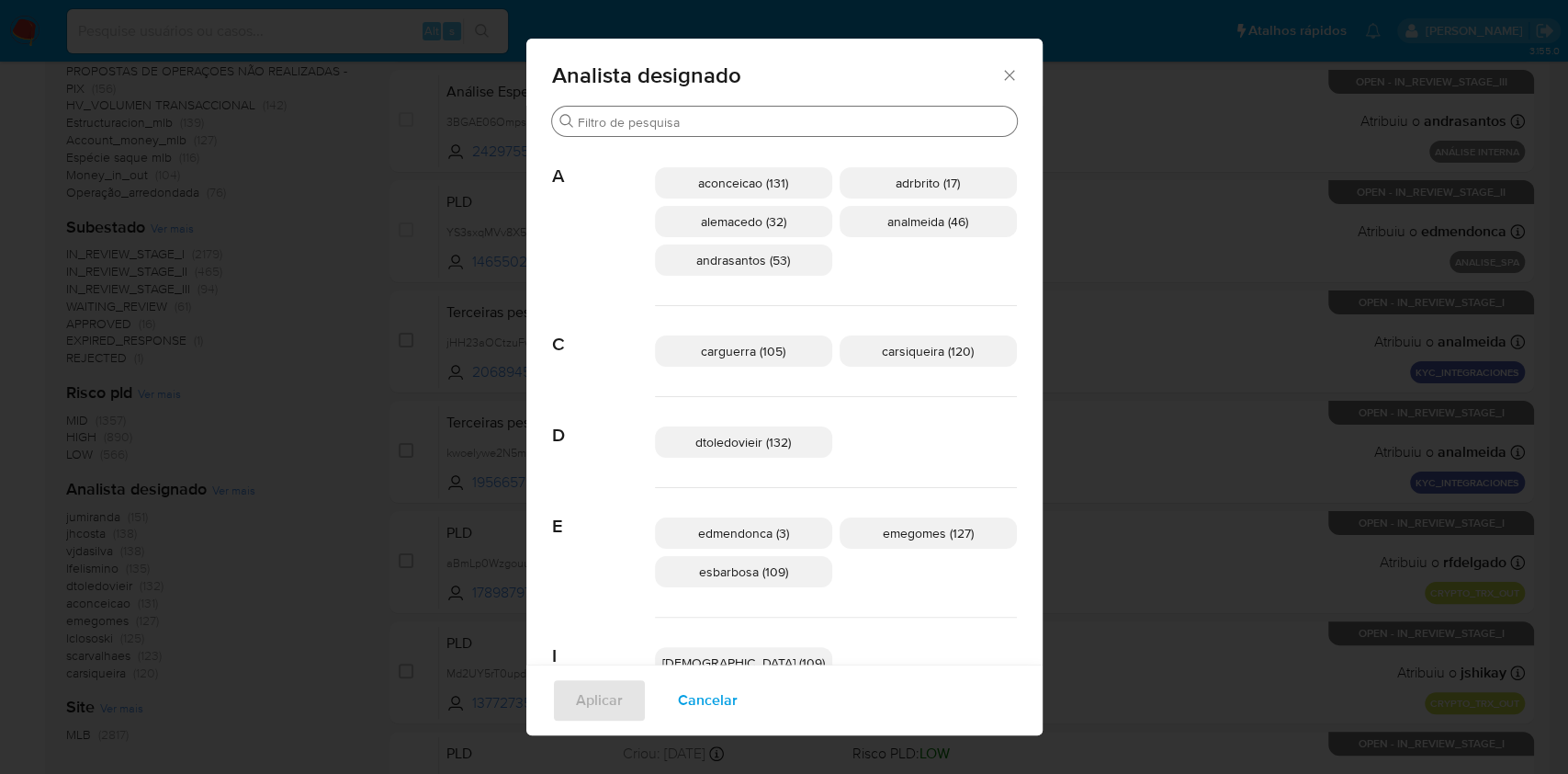
click at [671, 111] on div "Procurar" at bounding box center [784, 121] width 464 height 30
click at [693, 115] on input "Procurar" at bounding box center [794, 121] width 432 height 16
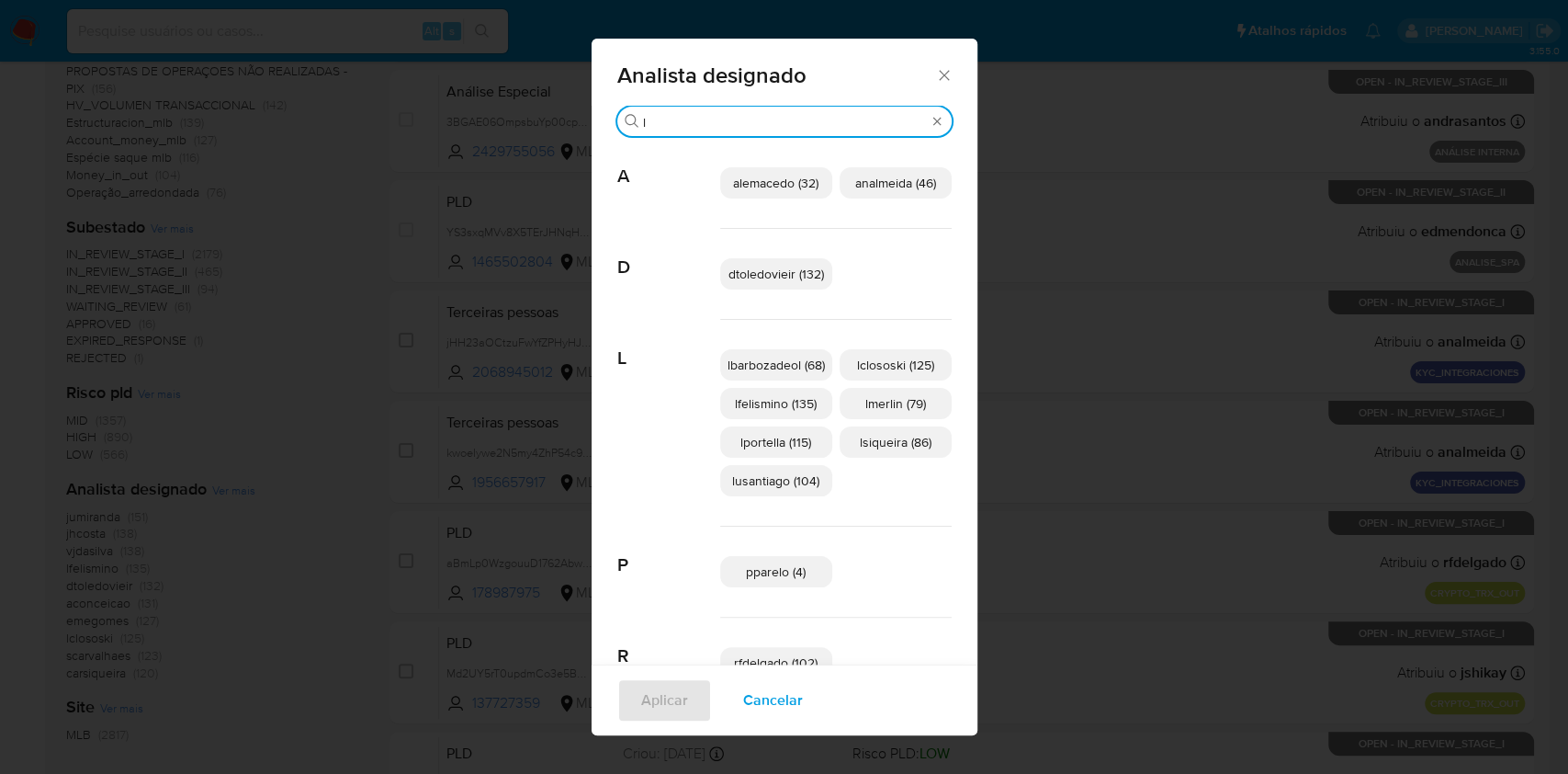
type input "l"
click at [915, 433] on span "lsiqueira (86)" at bounding box center [896, 442] width 72 height 18
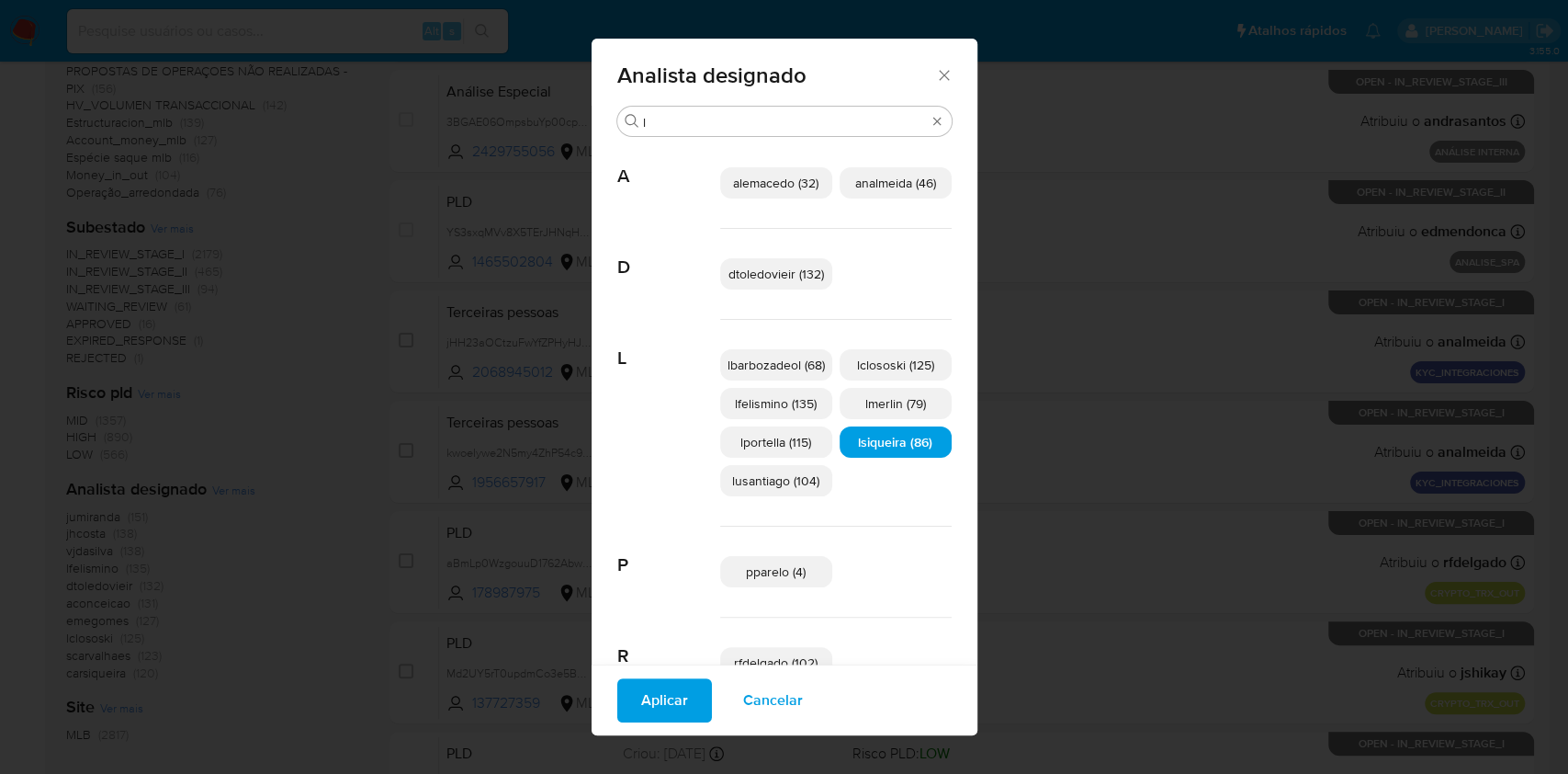
click at [666, 689] on span "Aplicar" at bounding box center [664, 701] width 47 height 40
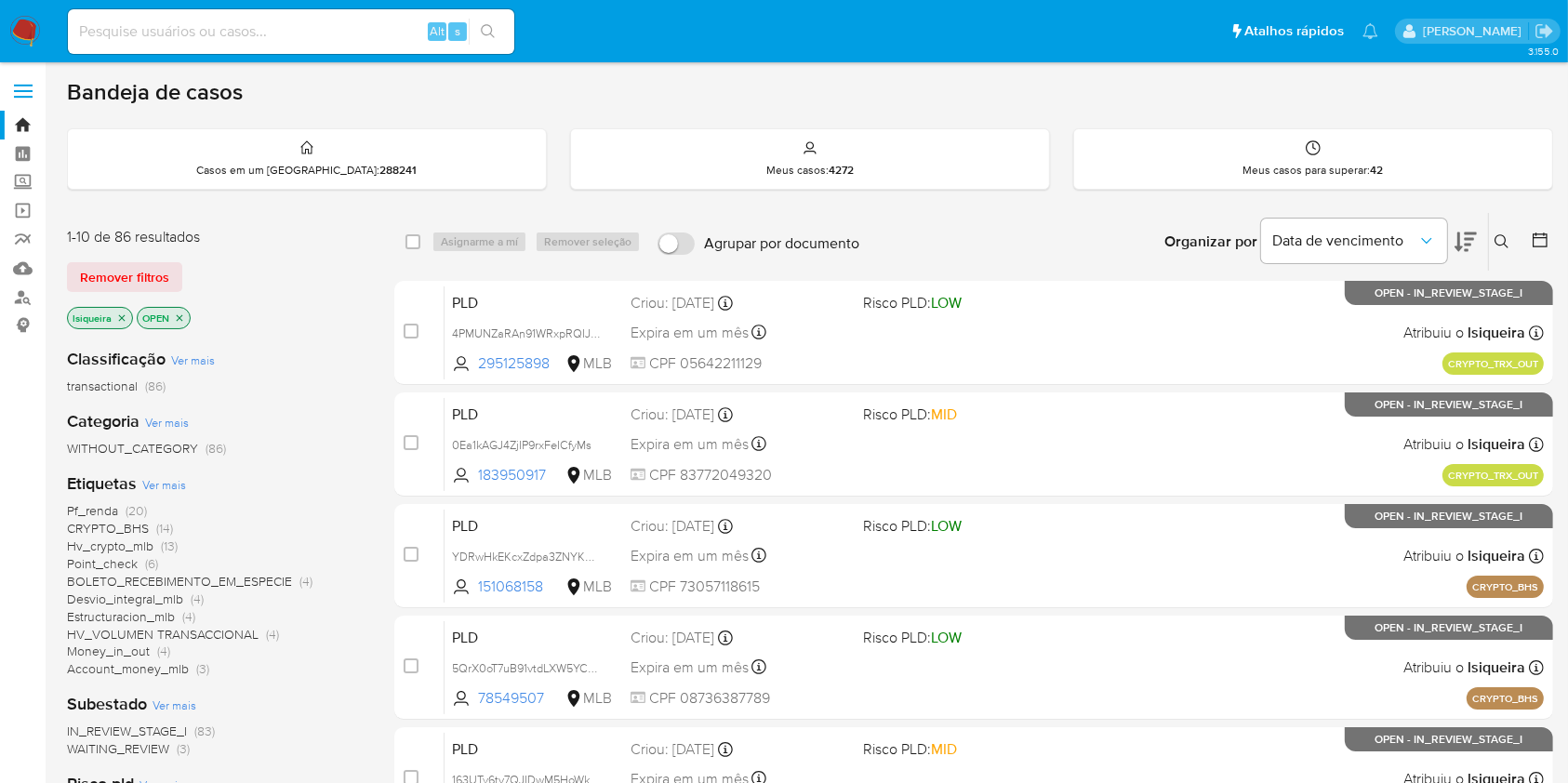
click at [330, 718] on div "Subestado Ver mais IN_REVIEW_STAGE_I (83) WAITING_REVIEW (3)" at bounding box center [215, 725] width 297 height 65
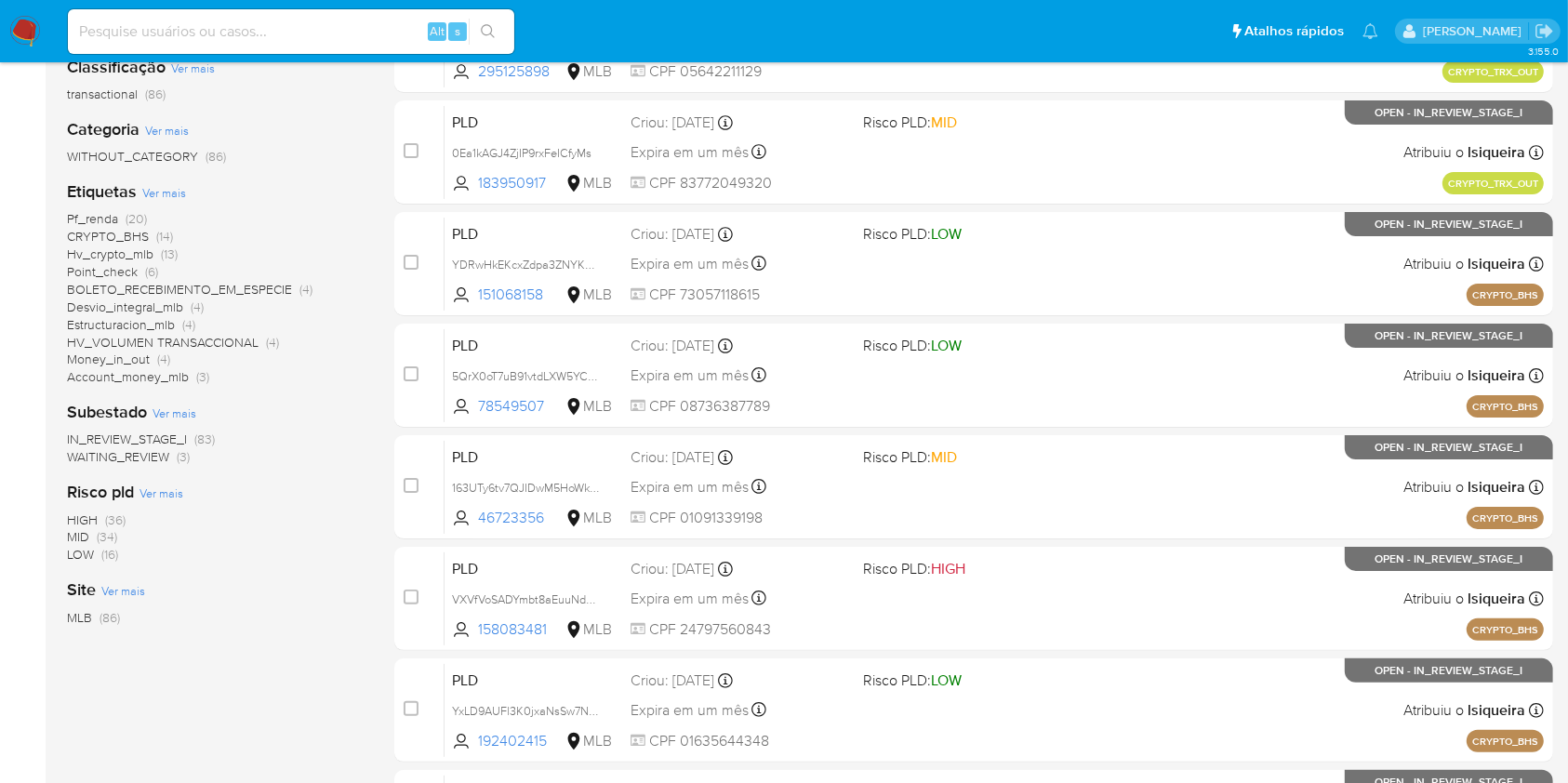
scroll to position [545, 0]
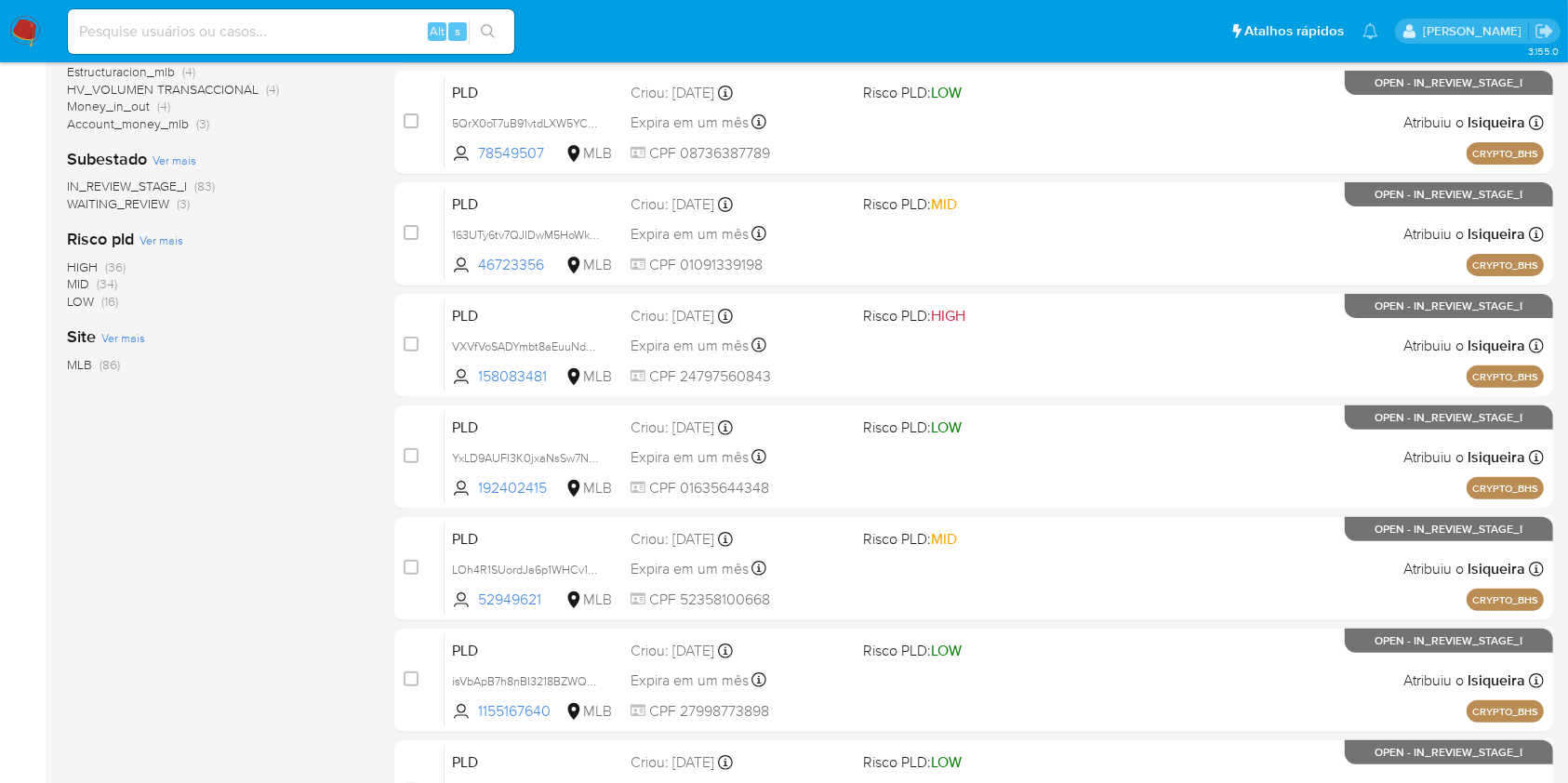
click at [164, 633] on div "1-10 de 86 resultados Remover filtros lsiqueira OPEN Classificação Ver mais tra…" at bounding box center [215, 289] width 297 height 1244
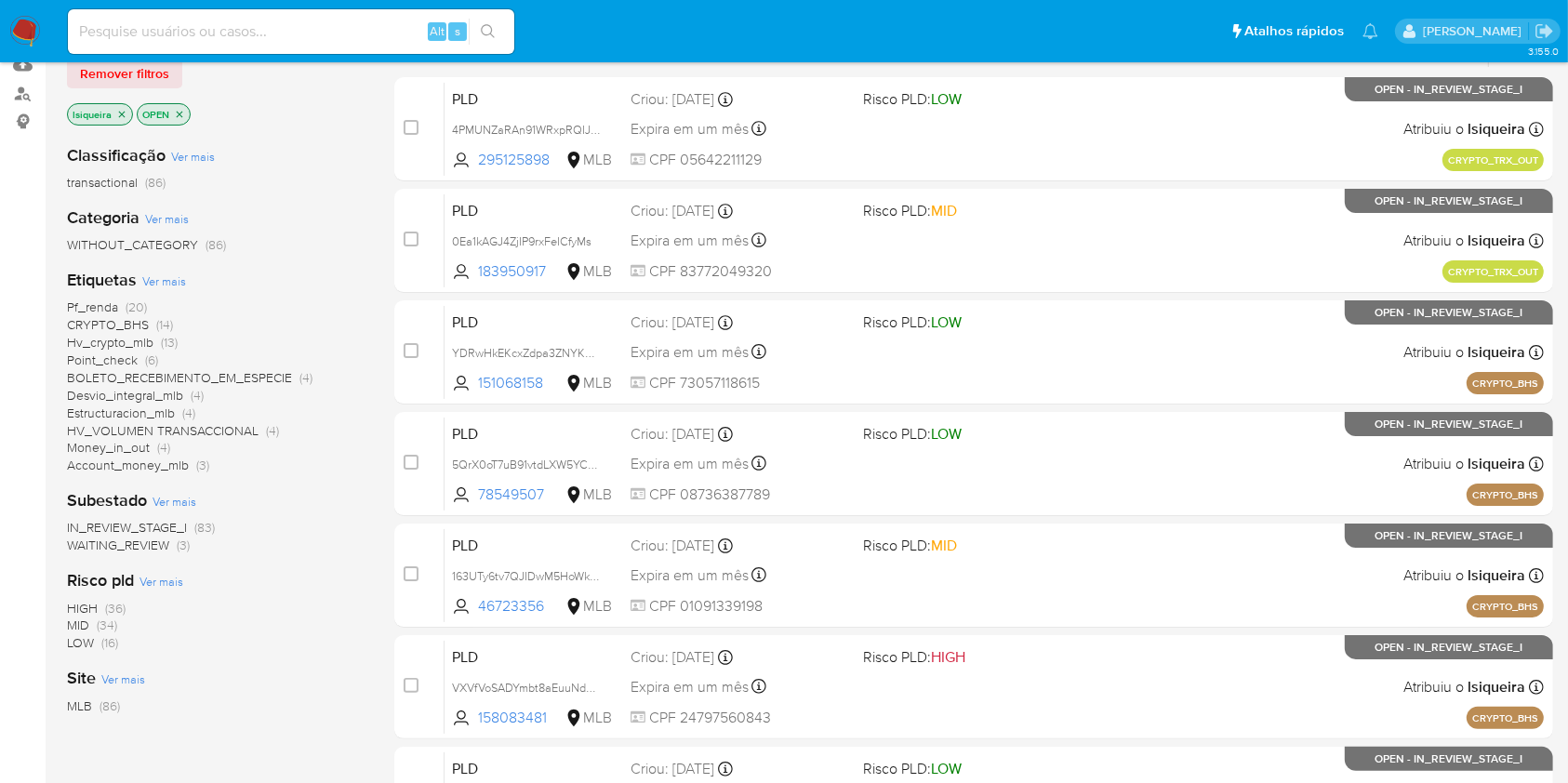
scroll to position [0, 0]
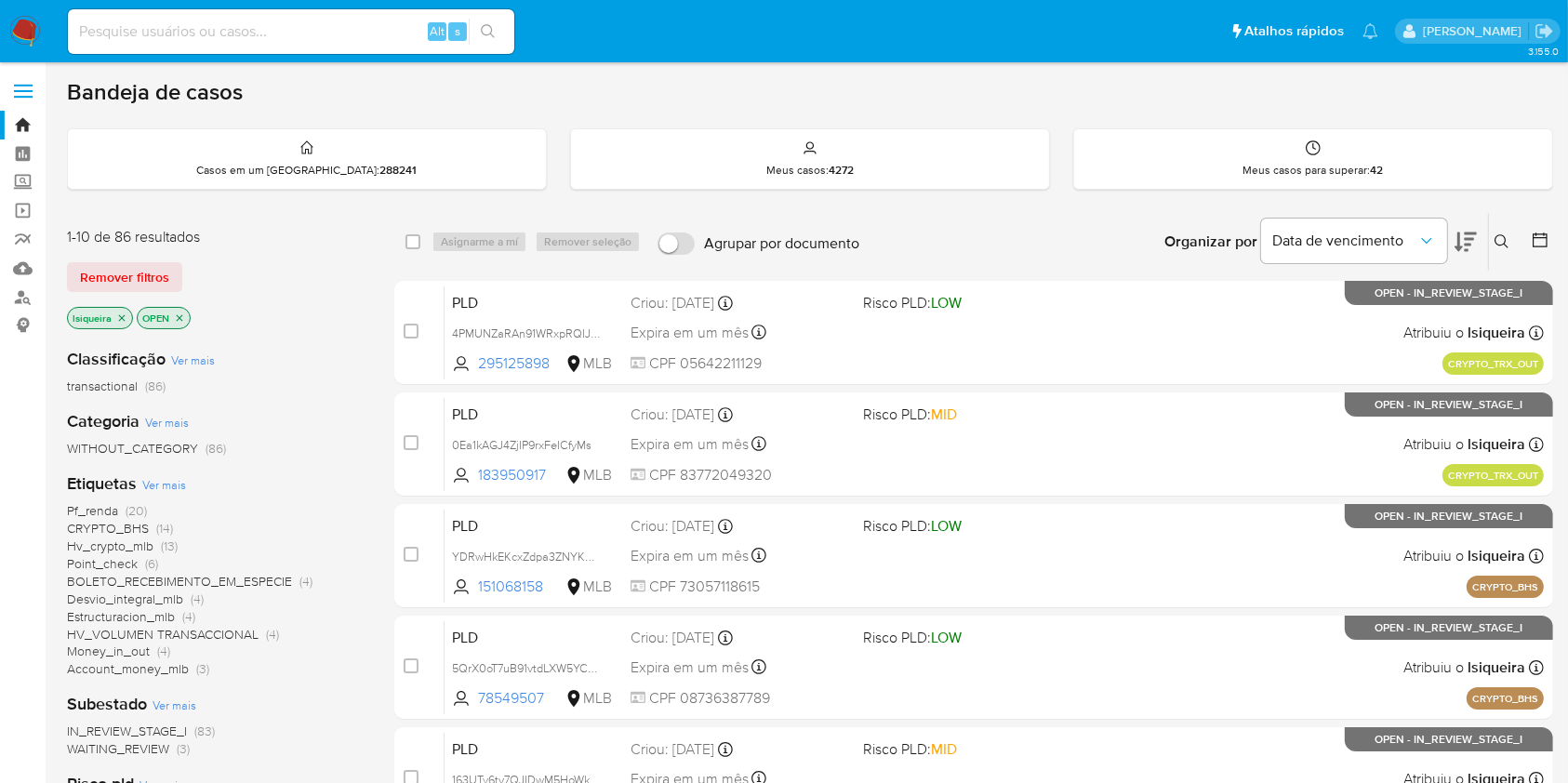
click at [320, 737] on div "IN_REVIEW_STAGE_I (83) WAITING_REVIEW (3)" at bounding box center [215, 740] width 297 height 36
click at [361, 732] on div "IN_REVIEW_STAGE_I (83) WAITING_REVIEW (3)" at bounding box center [215, 740] width 297 height 36
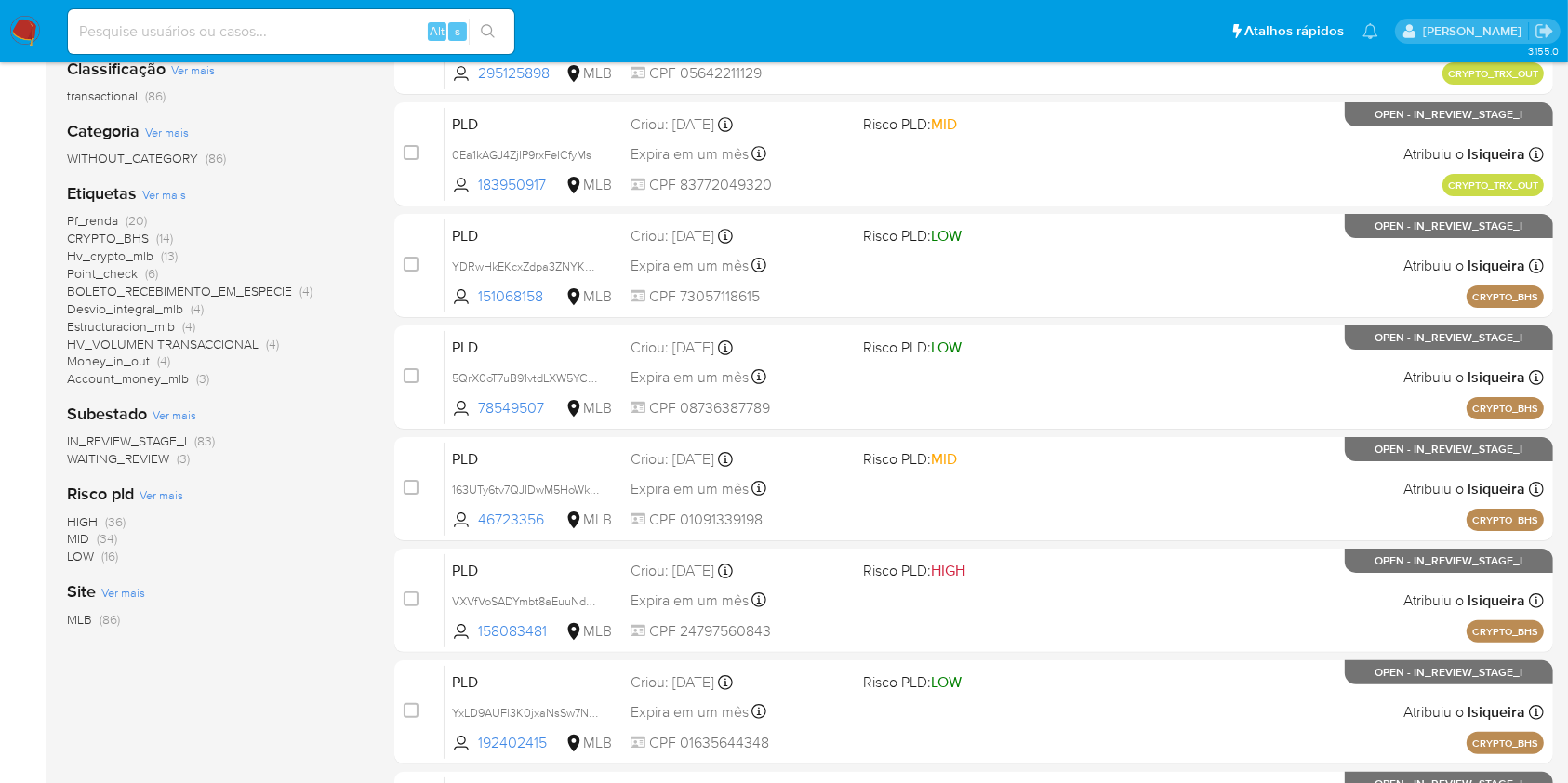
scroll to position [347, 0]
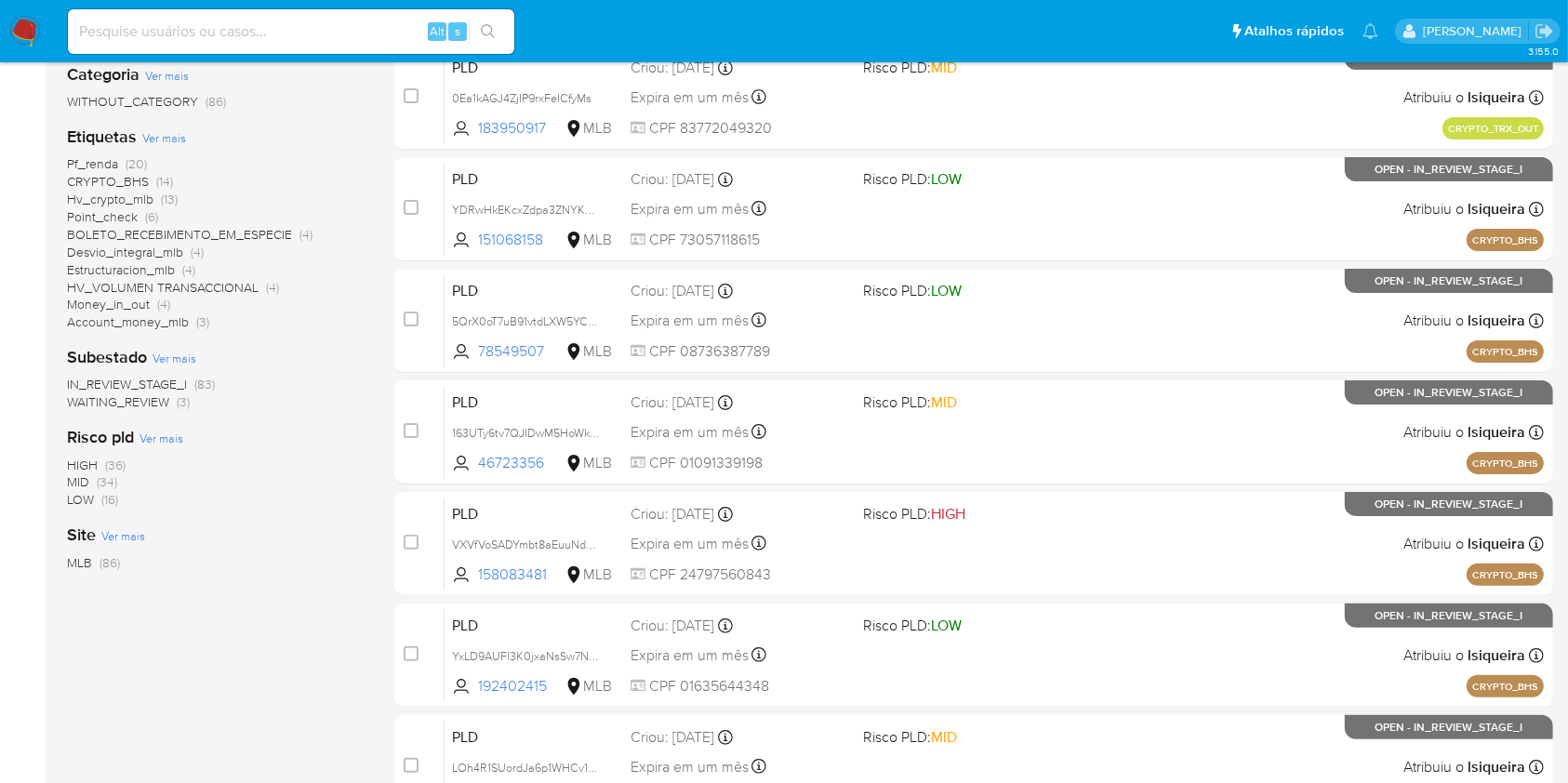
click at [125, 458] on span "(36)" at bounding box center [115, 464] width 20 height 18
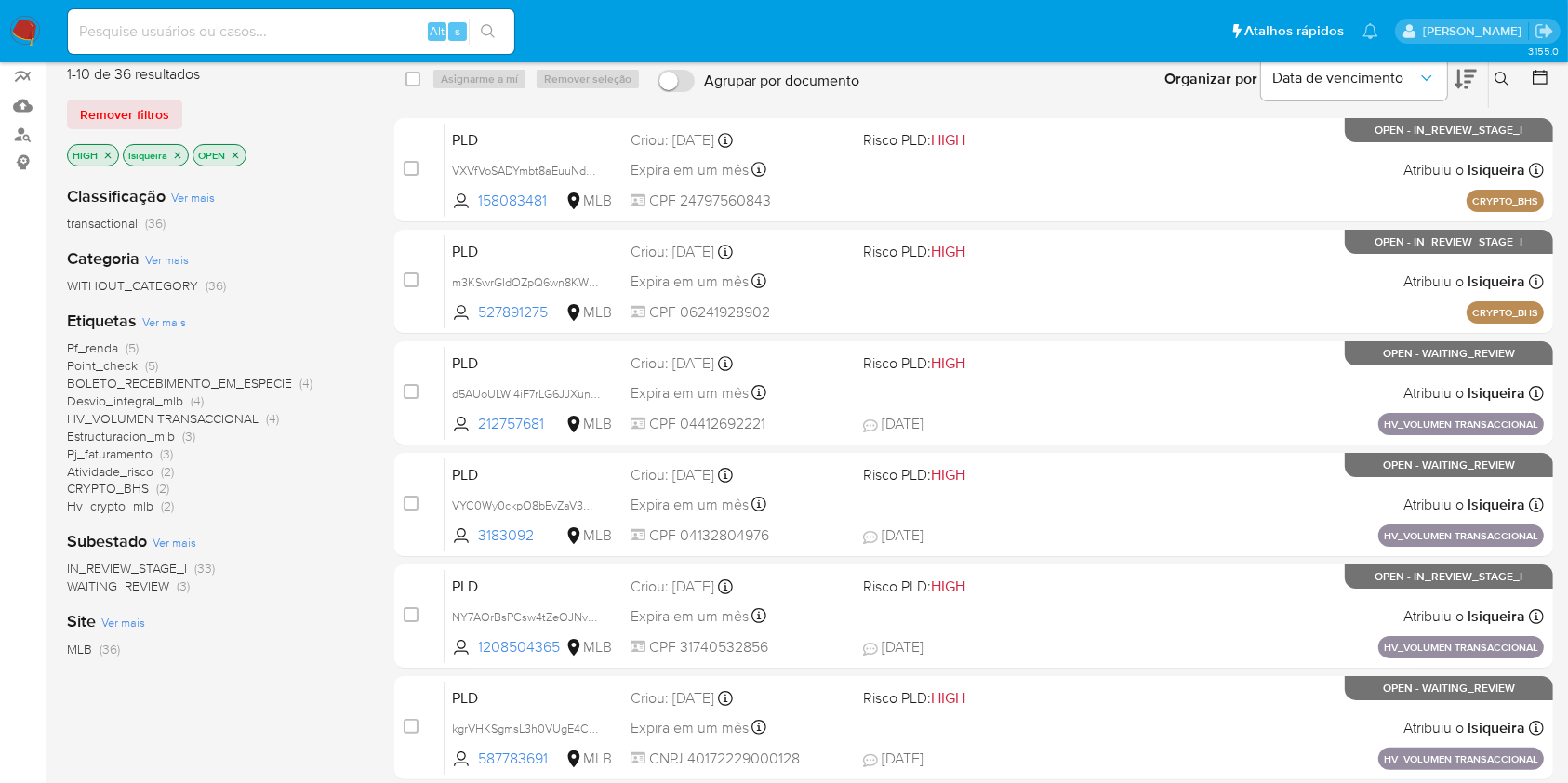
scroll to position [161, 0]
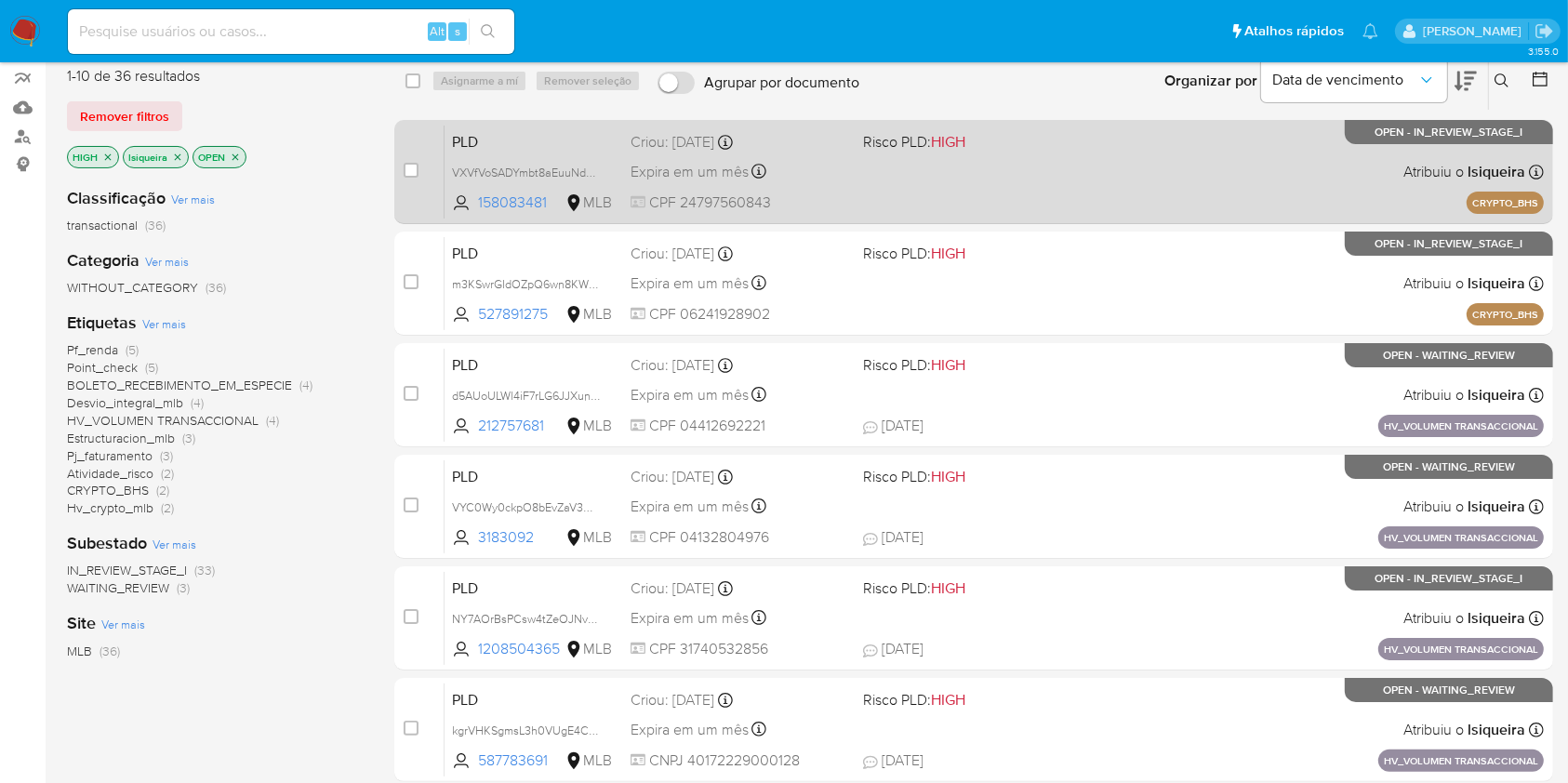
click at [1066, 190] on div "PLD VXVfVoSADYmbt8aEuuNdbBdL 158083481 MLB Risco PLD: HIGH Criou: [DATE] Criou:…" at bounding box center [994, 171] width 1100 height 94
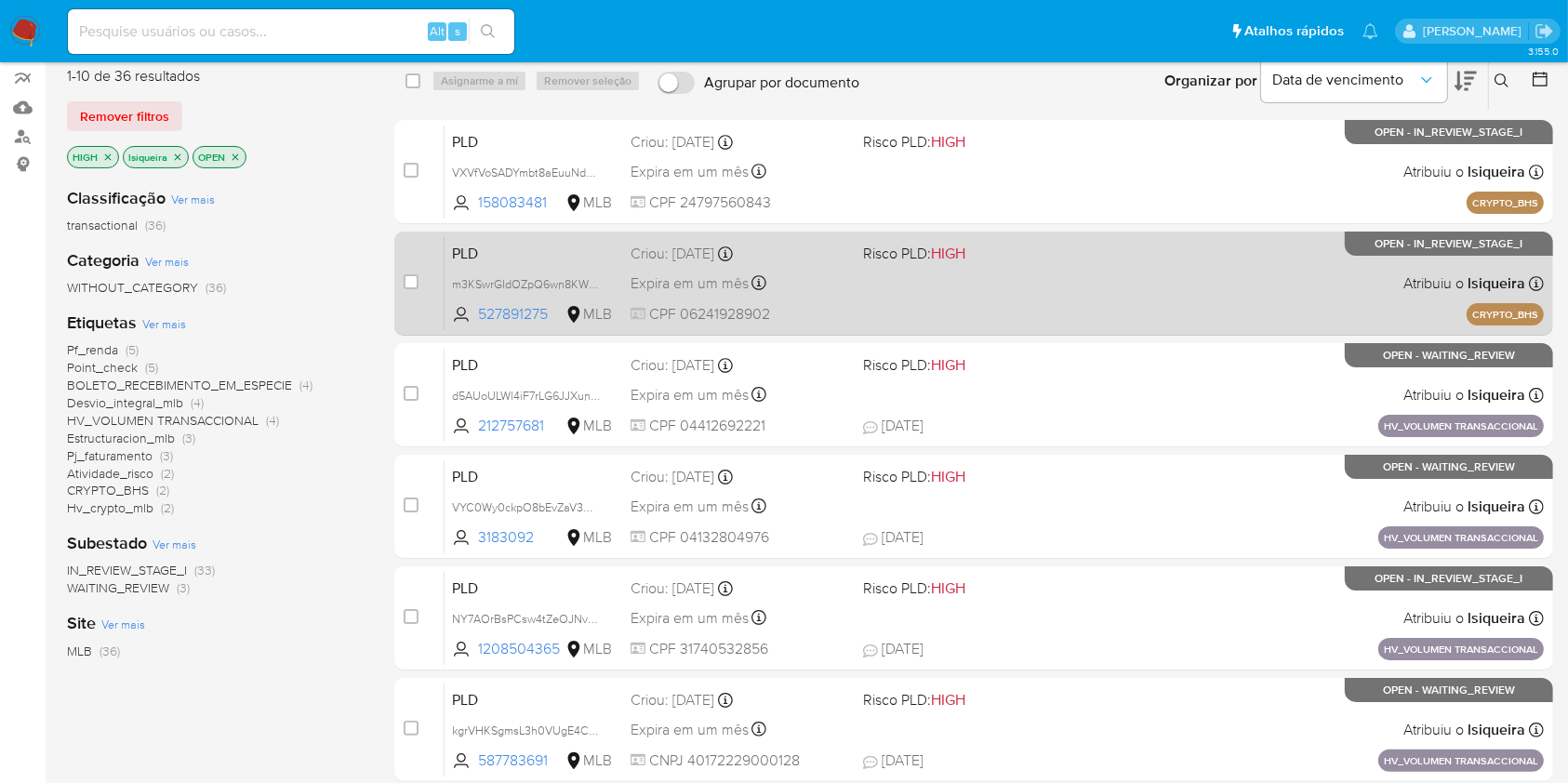
click at [929, 272] on div "PLD m3KSwrGIdOZpQ6wn8KWmaS96 527891275 MLB Risco PLD: HIGH Criou: [DATE] Criou:…" at bounding box center [994, 283] width 1100 height 94
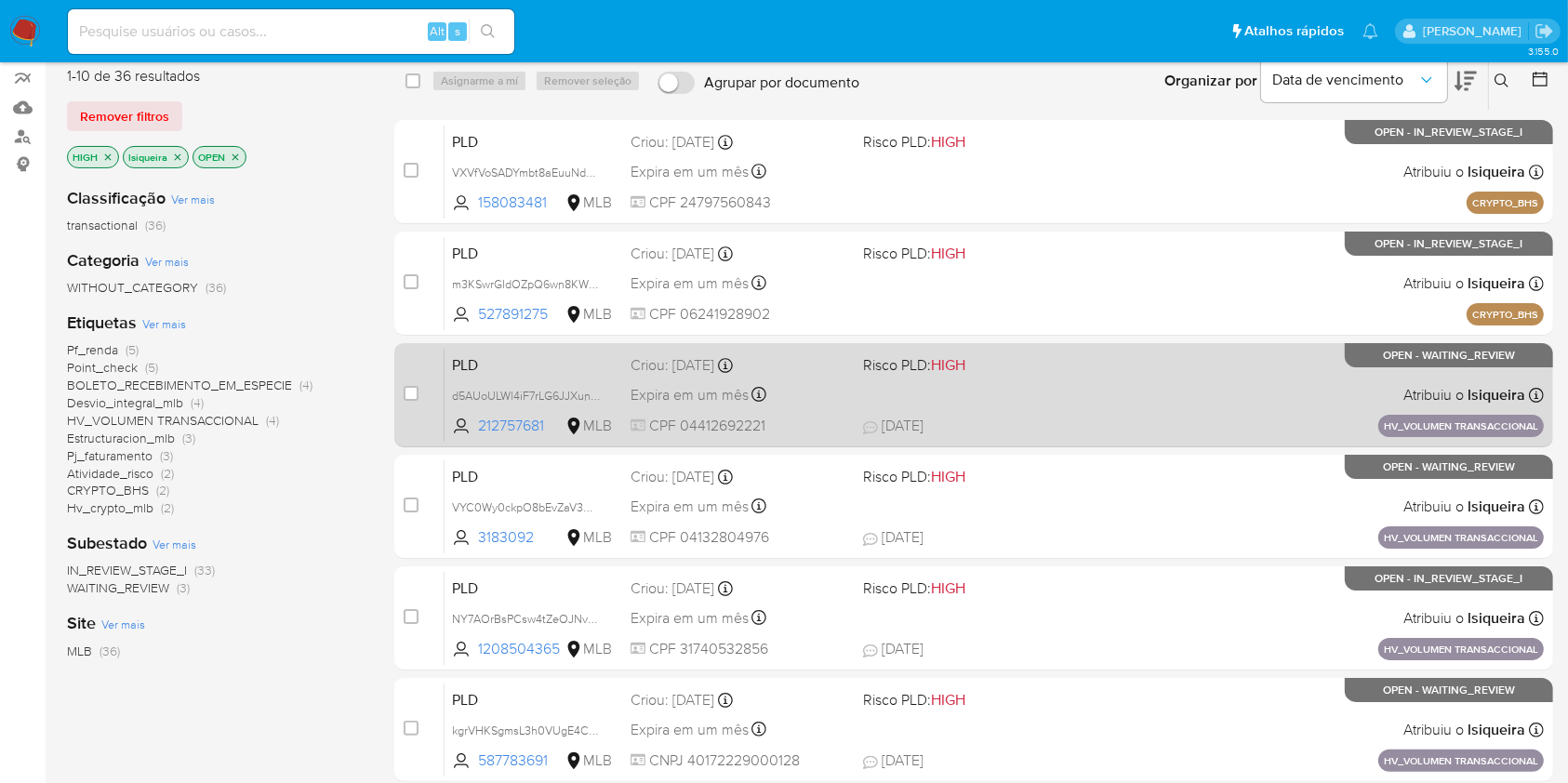
click at [967, 405] on div "PLD d5AUoULWl4iF7rLG6JJXunCM 212757681 MLB Risco PLD: HIGH Criou: [DATE] Criou:…" at bounding box center [994, 394] width 1100 height 94
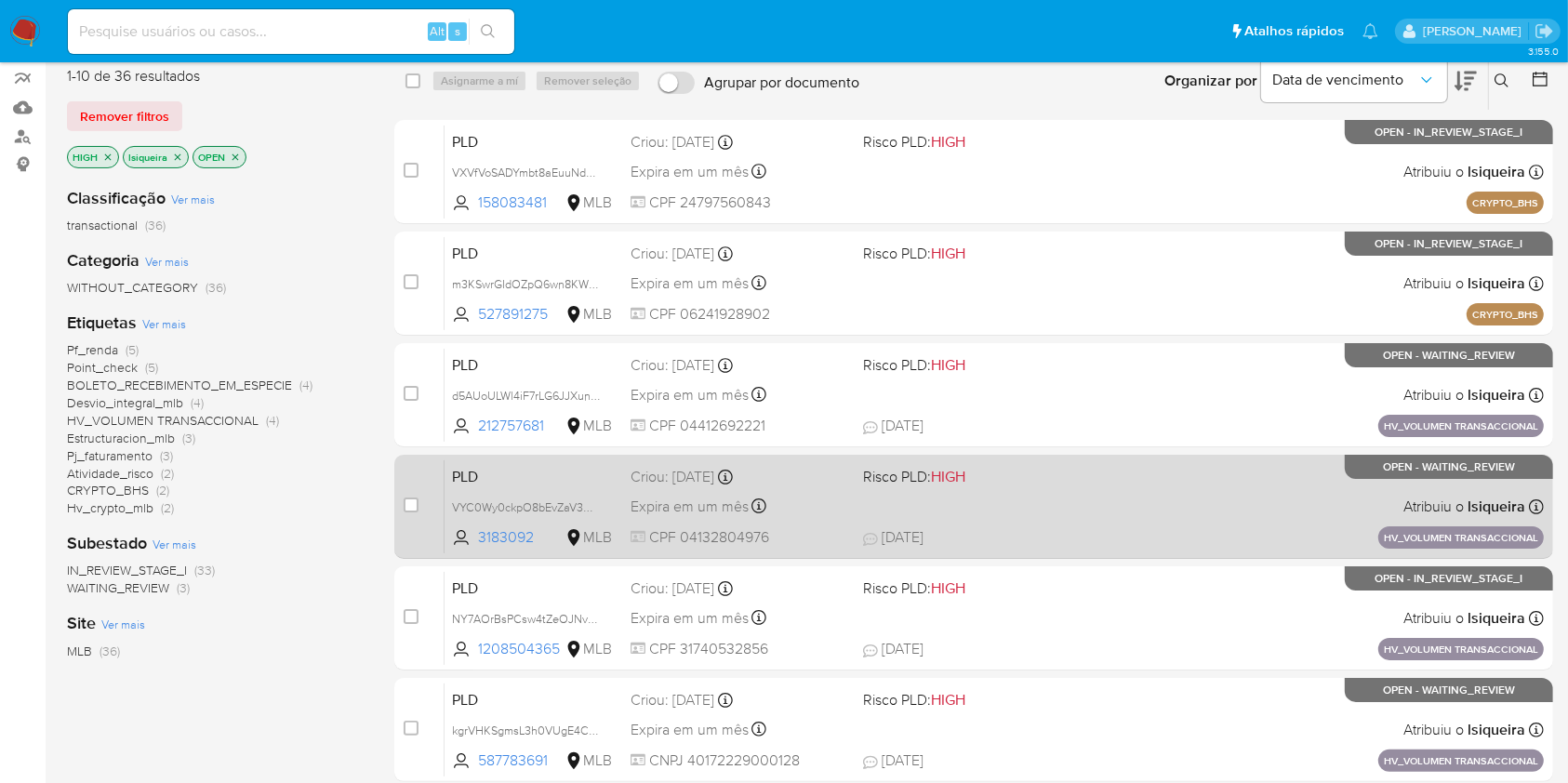
click at [893, 482] on span "Risco PLD: HIGH" at bounding box center [914, 476] width 102 height 20
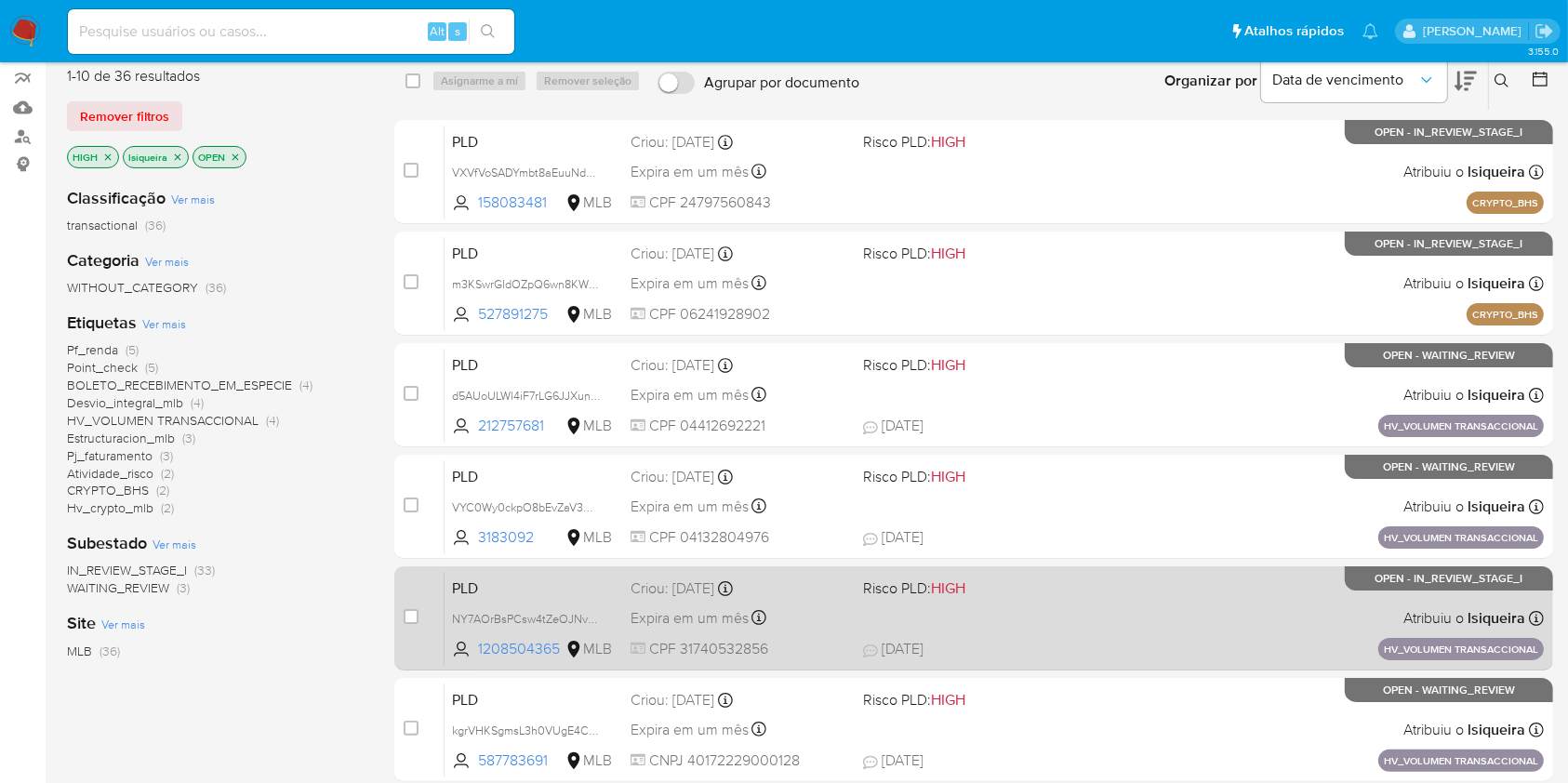
click at [842, 606] on div "Expira em um mês Expira em [DATE] 11:17:19" at bounding box center [739, 618] width 216 height 25
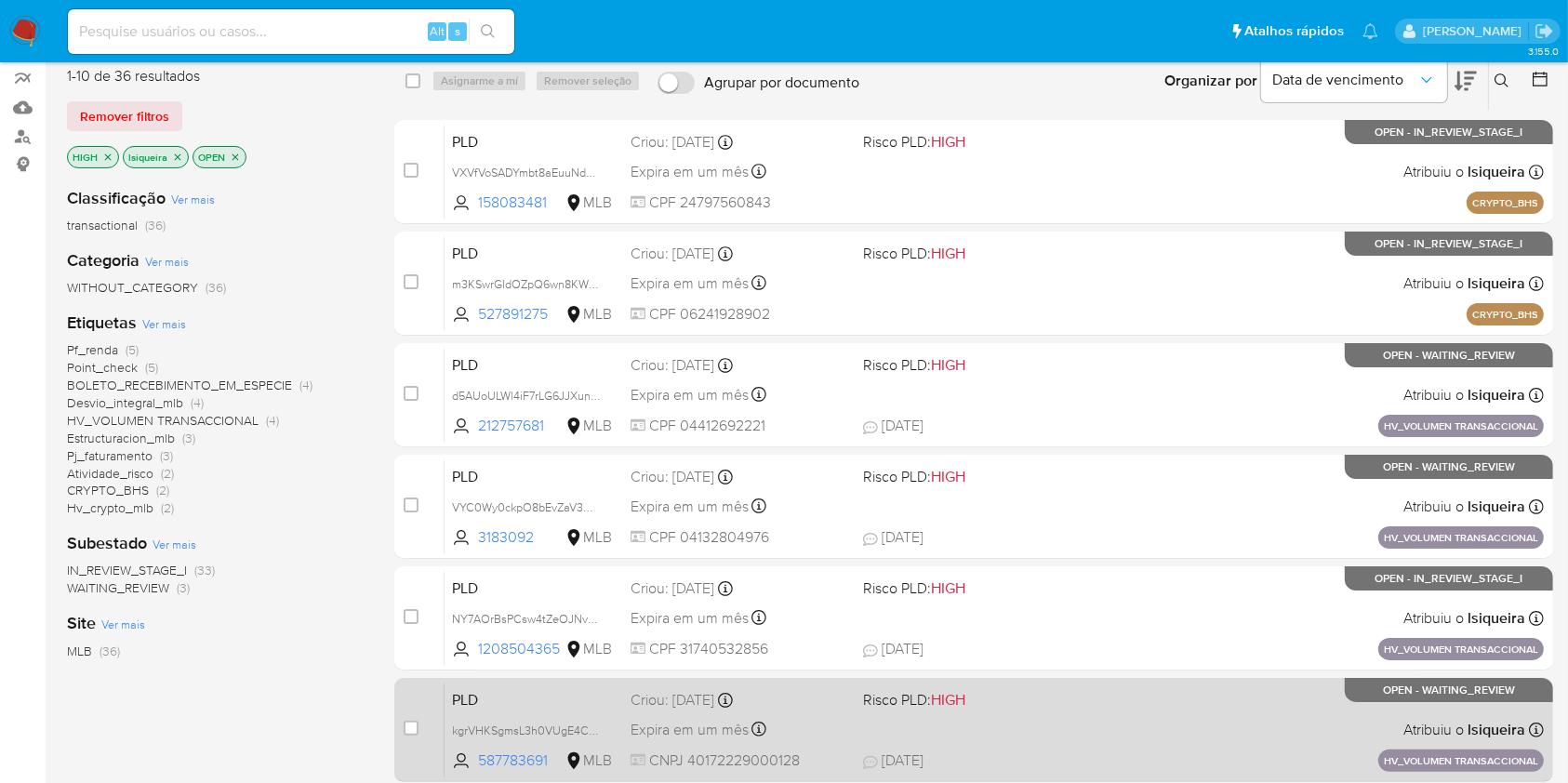
click at [1161, 704] on div "PLD kgrVHKSgmsL3h0VUgE4CICc7 587783691 MLB Risco PLD: HIGH Criou: [DATE] Criou:…" at bounding box center [994, 729] width 1100 height 94
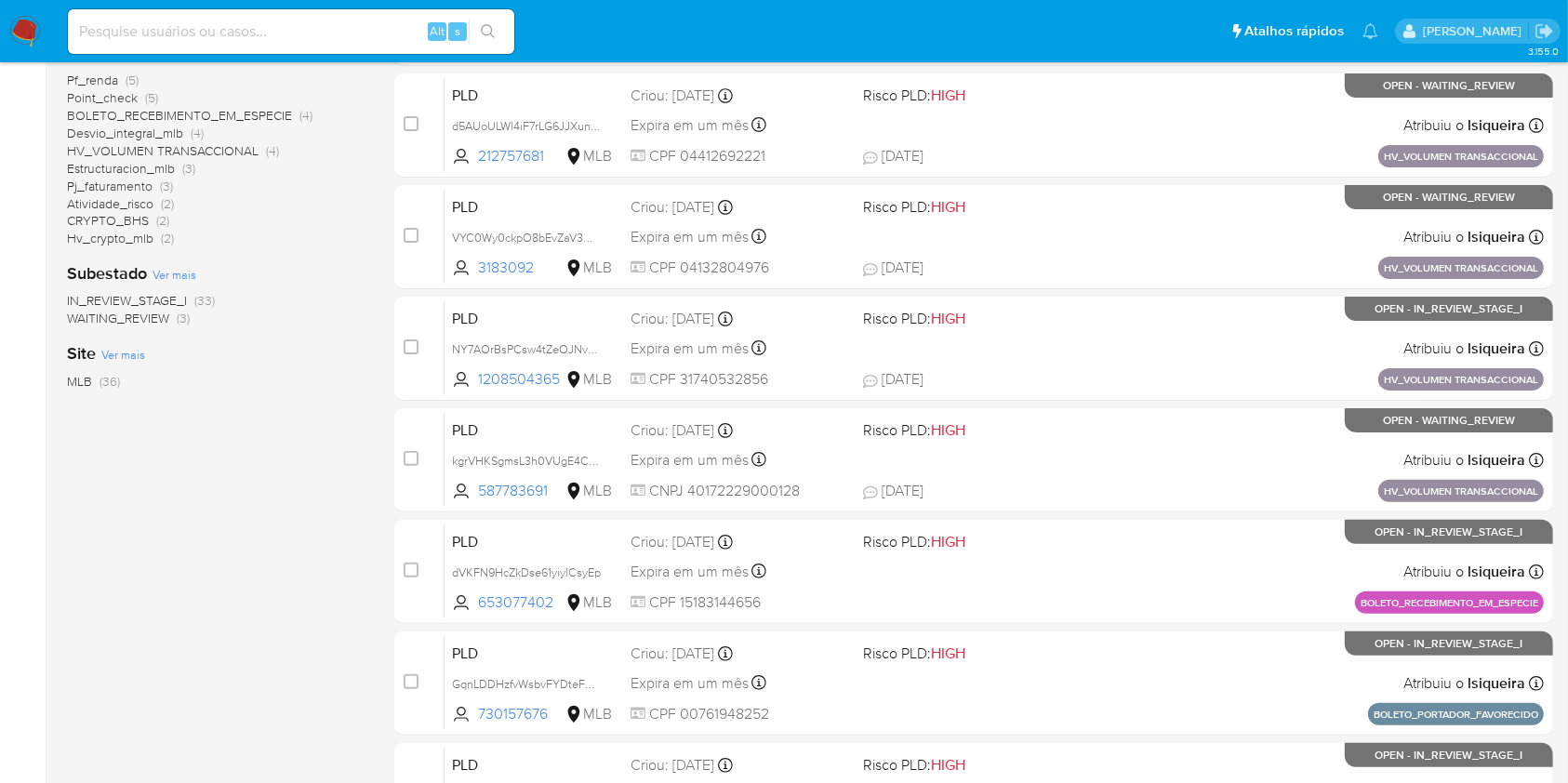
scroll to position [685, 0]
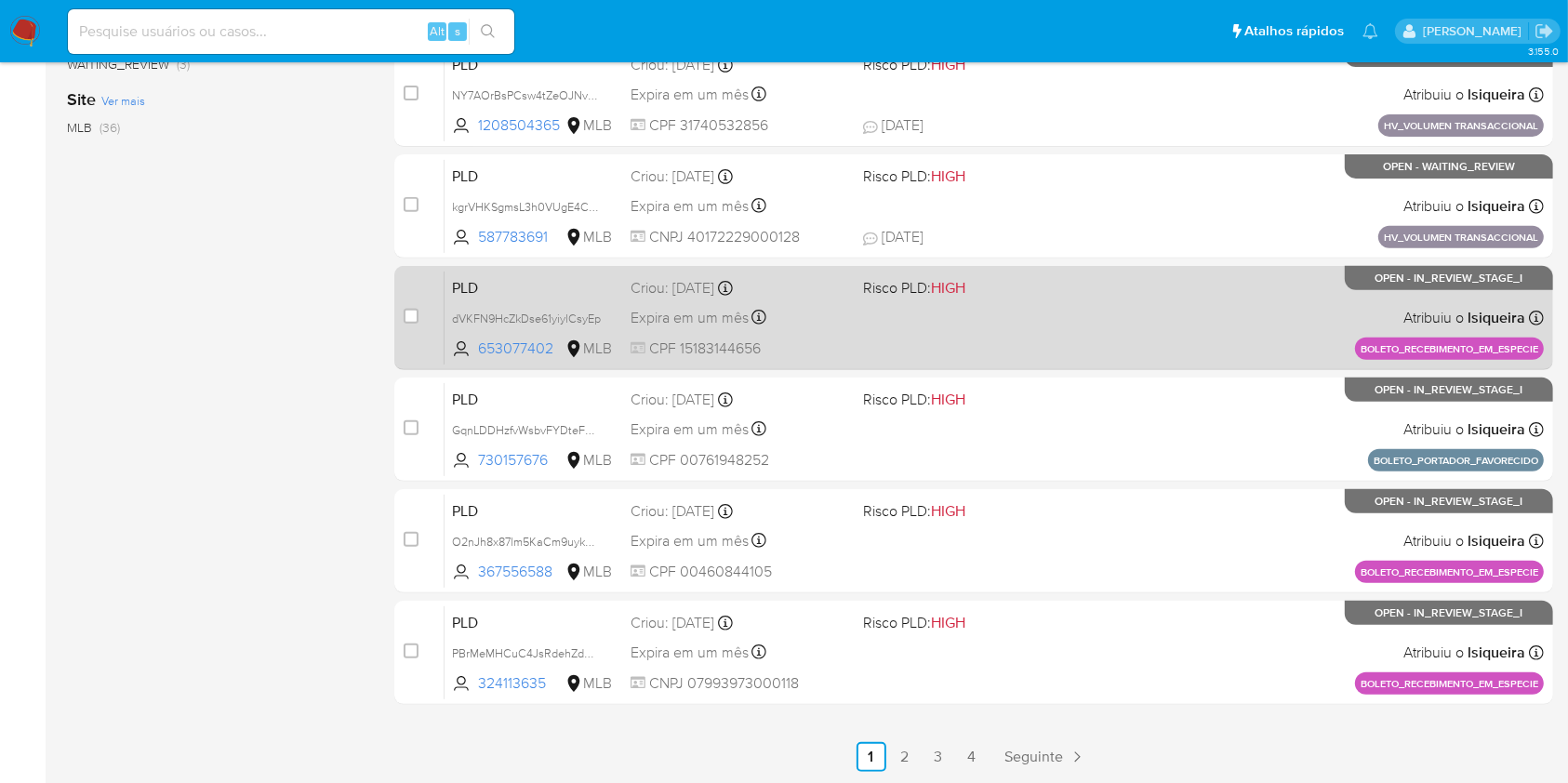
click at [1110, 323] on div "PLD dVKFN9HcZkDse61yiylCsyEp 653077402 MLB Risco PLD: HIGH Criou: [DATE] Criou:…" at bounding box center [994, 317] width 1100 height 94
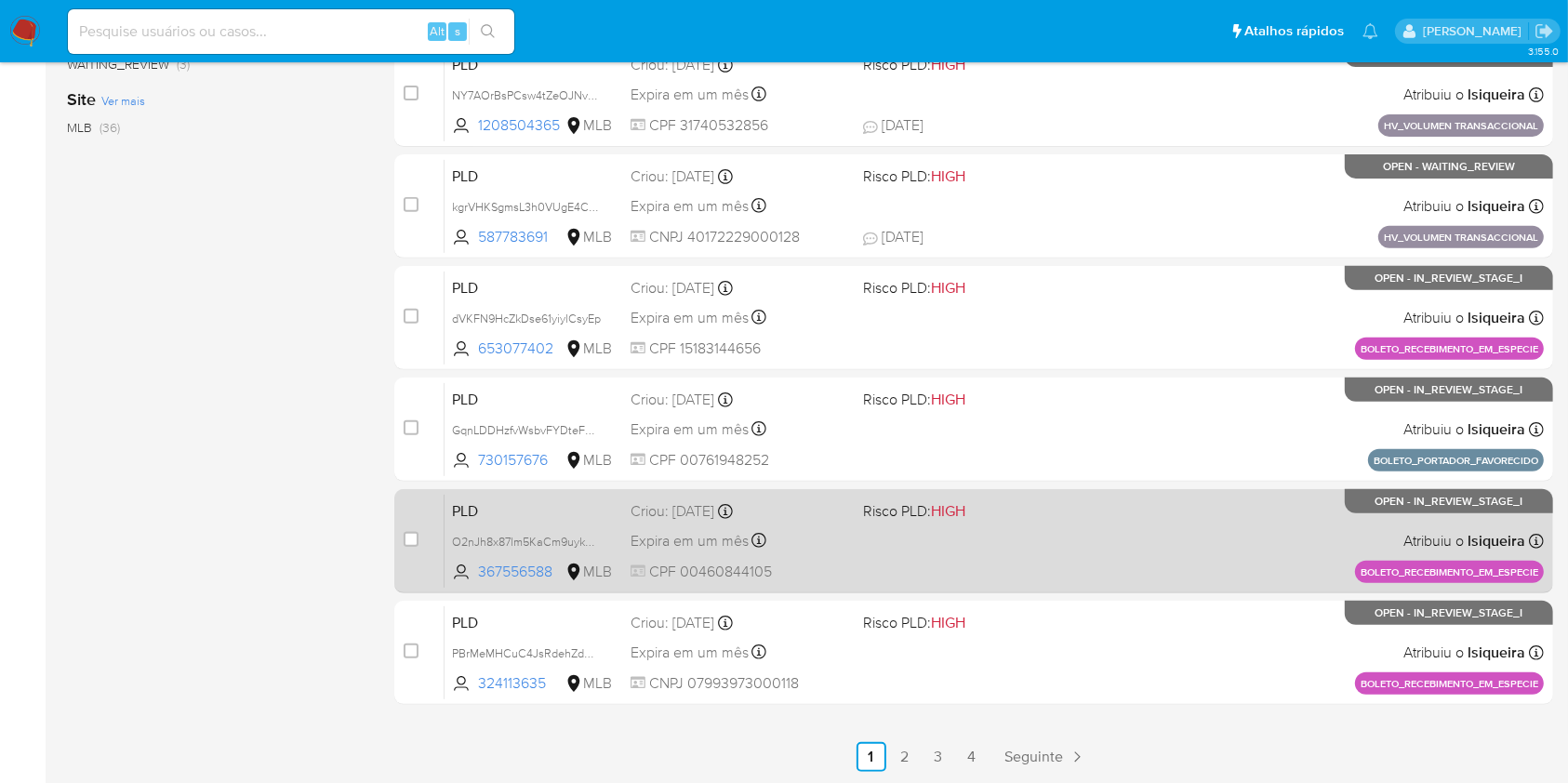
click at [1149, 542] on div "PLD O2nJh8x87lm5KaCm9uyk9vwP 367556588 MLB Risco PLD: HIGH Criou: [DATE] Criou:…" at bounding box center [994, 540] width 1100 height 94
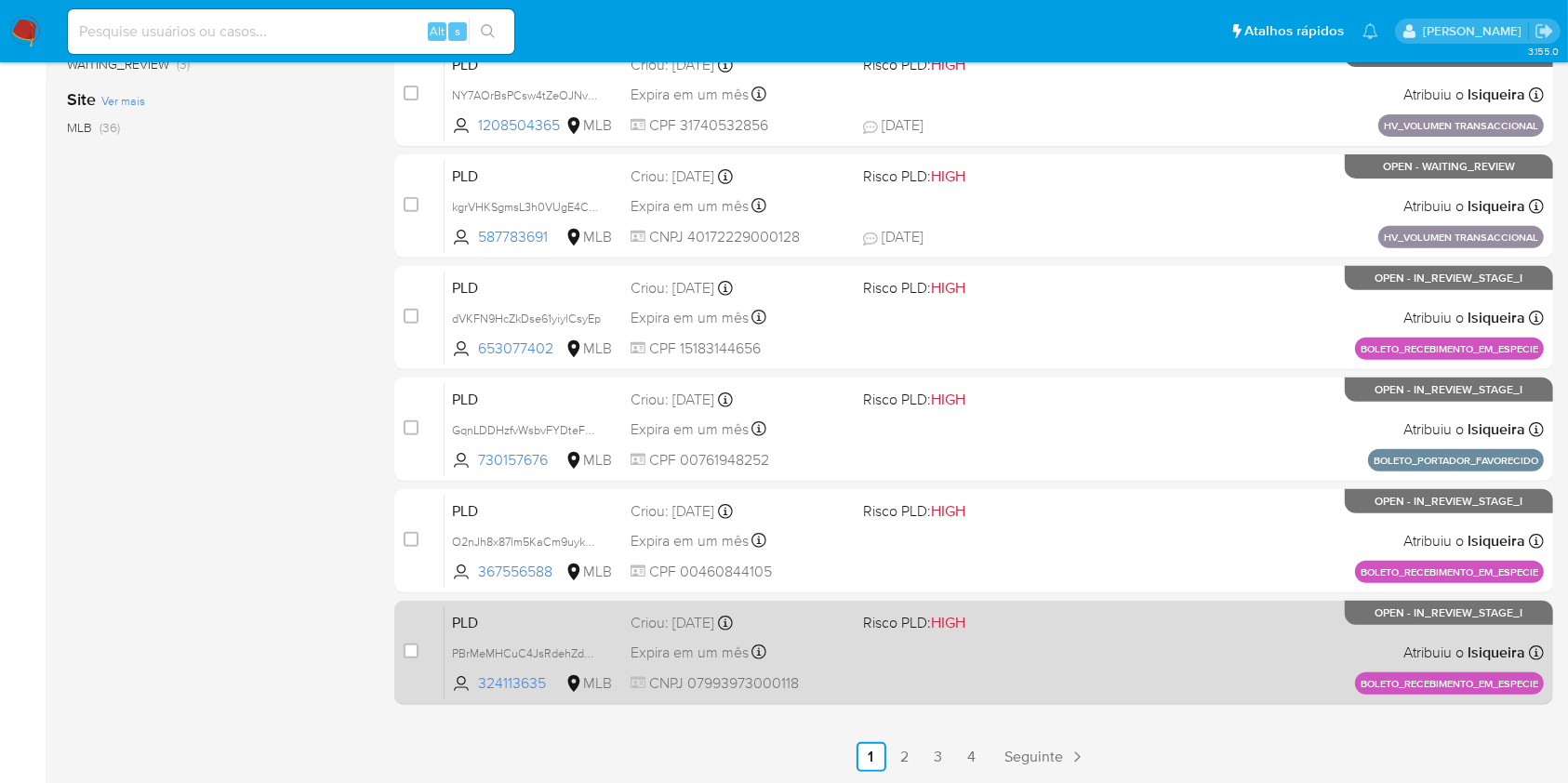
click at [962, 684] on div "PLD PBrMeMHCuC4JsRdehZdGWzUH 324113635 MLB Risco PLD: HIGH Criou: [DATE] Criou:…" at bounding box center [994, 652] width 1100 height 94
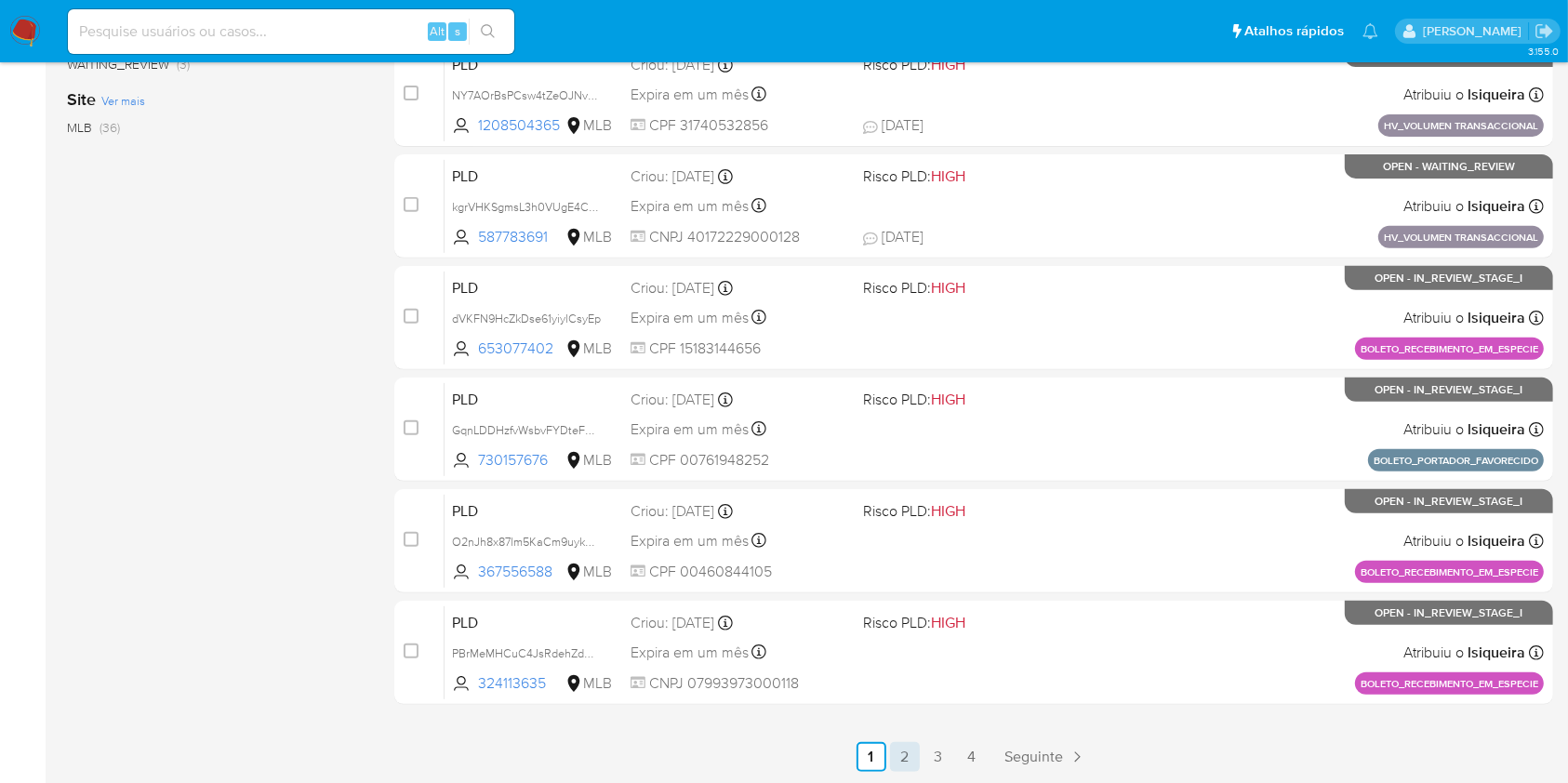
click at [903, 760] on link "2" at bounding box center [905, 757] width 30 height 30
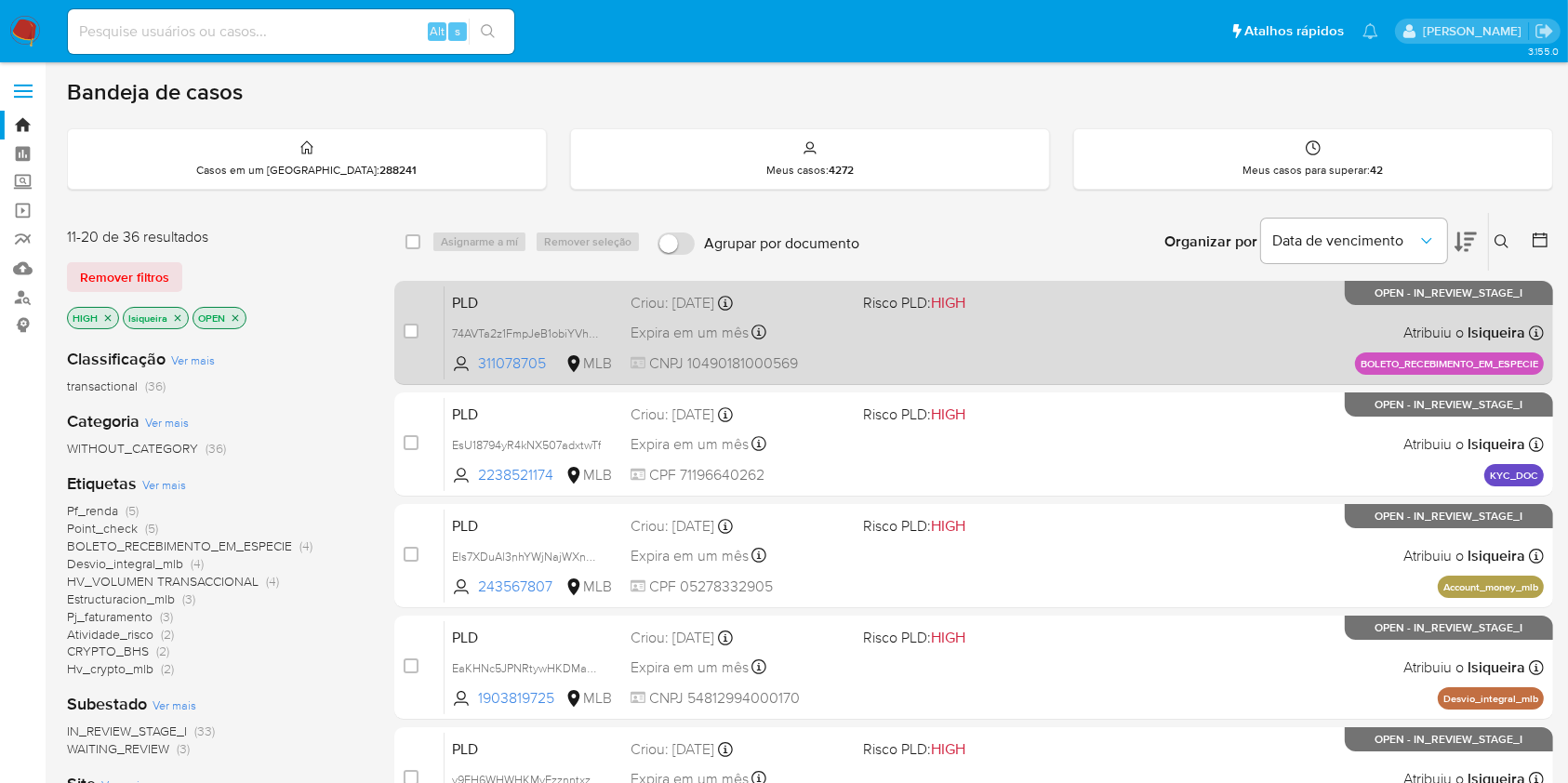
click at [909, 358] on div "PLD 74AVTa2z1FmpJeB1obiYVhcQ 311078705 MLB Risco PLD: HIGH Criou: [DATE] Criou:…" at bounding box center [994, 332] width 1100 height 94
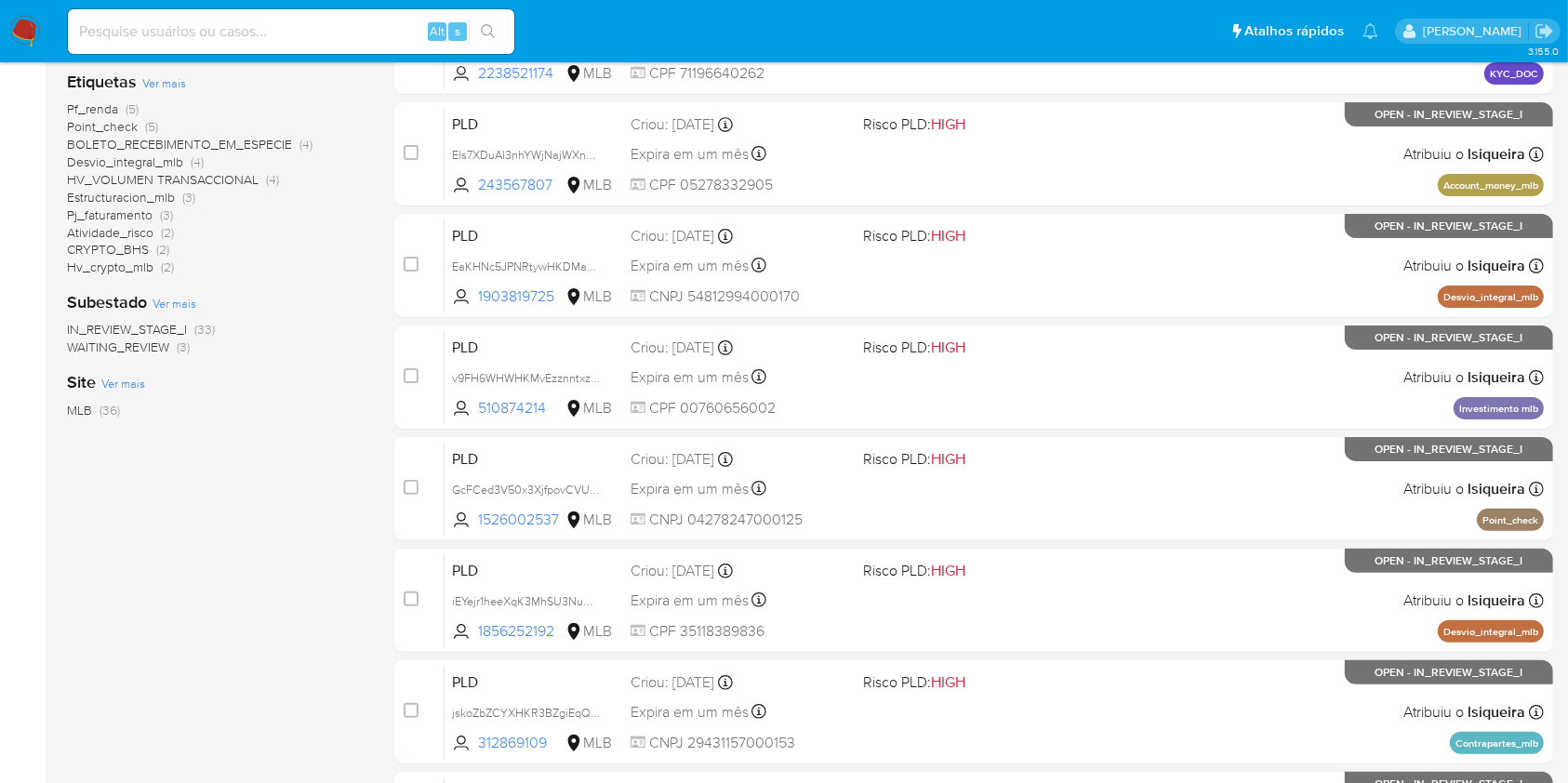
scroll to position [429, 0]
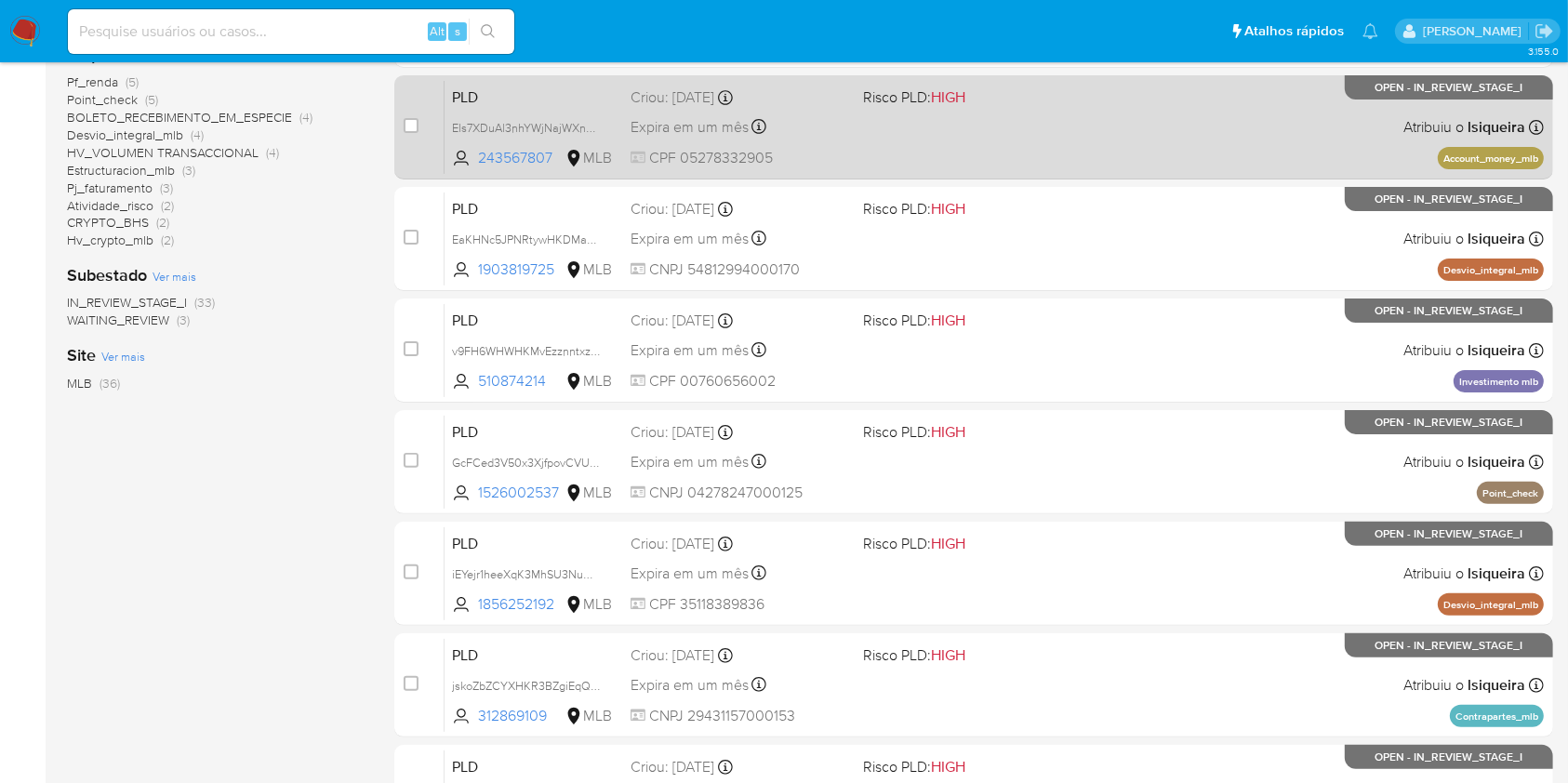
click at [1148, 127] on div "PLD Els7XDuAl3nhYWjNajWXnJoF 243567807 MLB Risco PLD: HIGH Criou: [DATE] Criou:…" at bounding box center [994, 126] width 1100 height 94
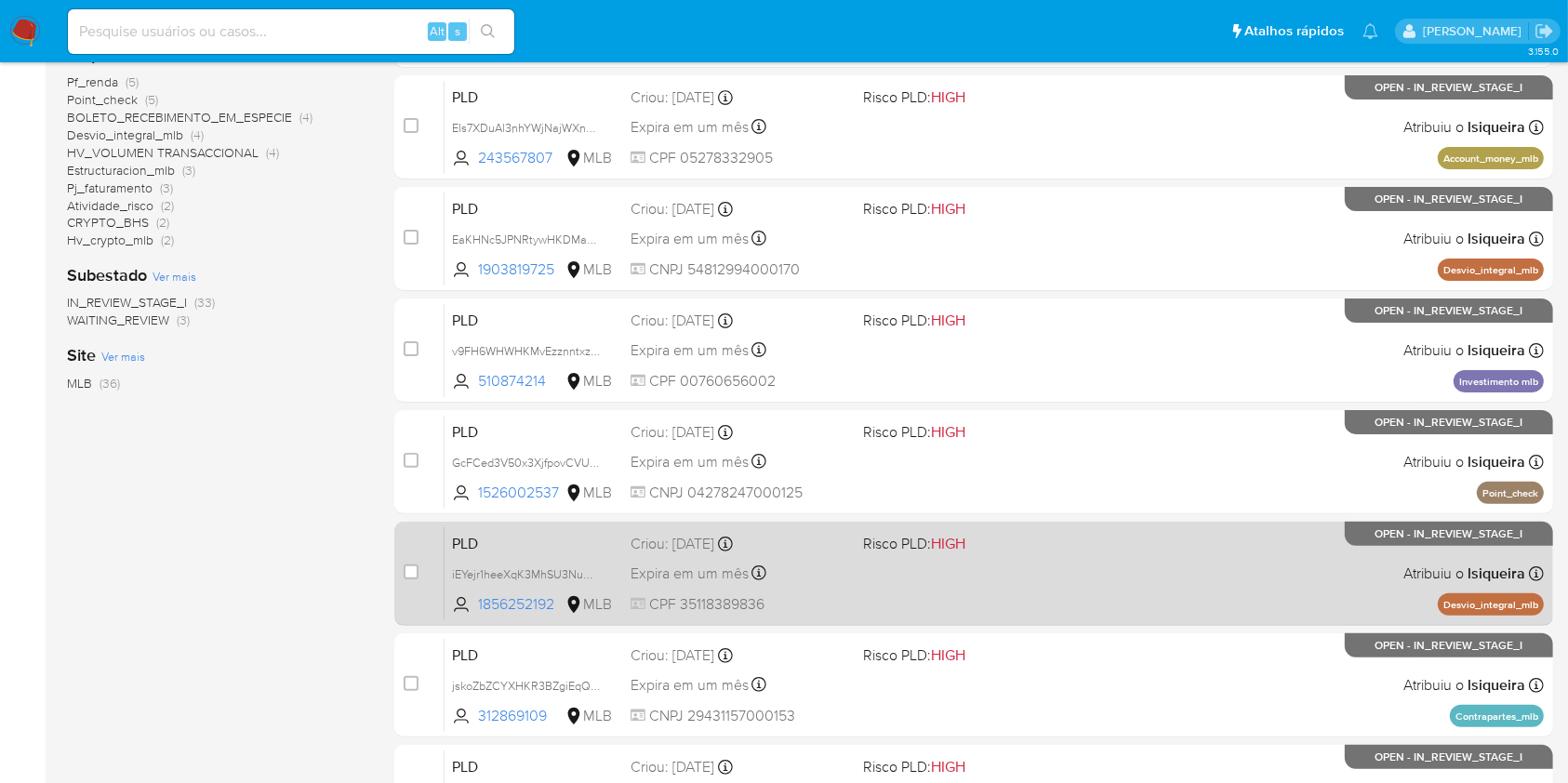
click at [1238, 575] on div "PLD iEYejr1heeXqK3MhSU3NuWpK 1856252192 MLB Risco PLD: HIGH Criou: [DATE] Criou…" at bounding box center [994, 573] width 1100 height 94
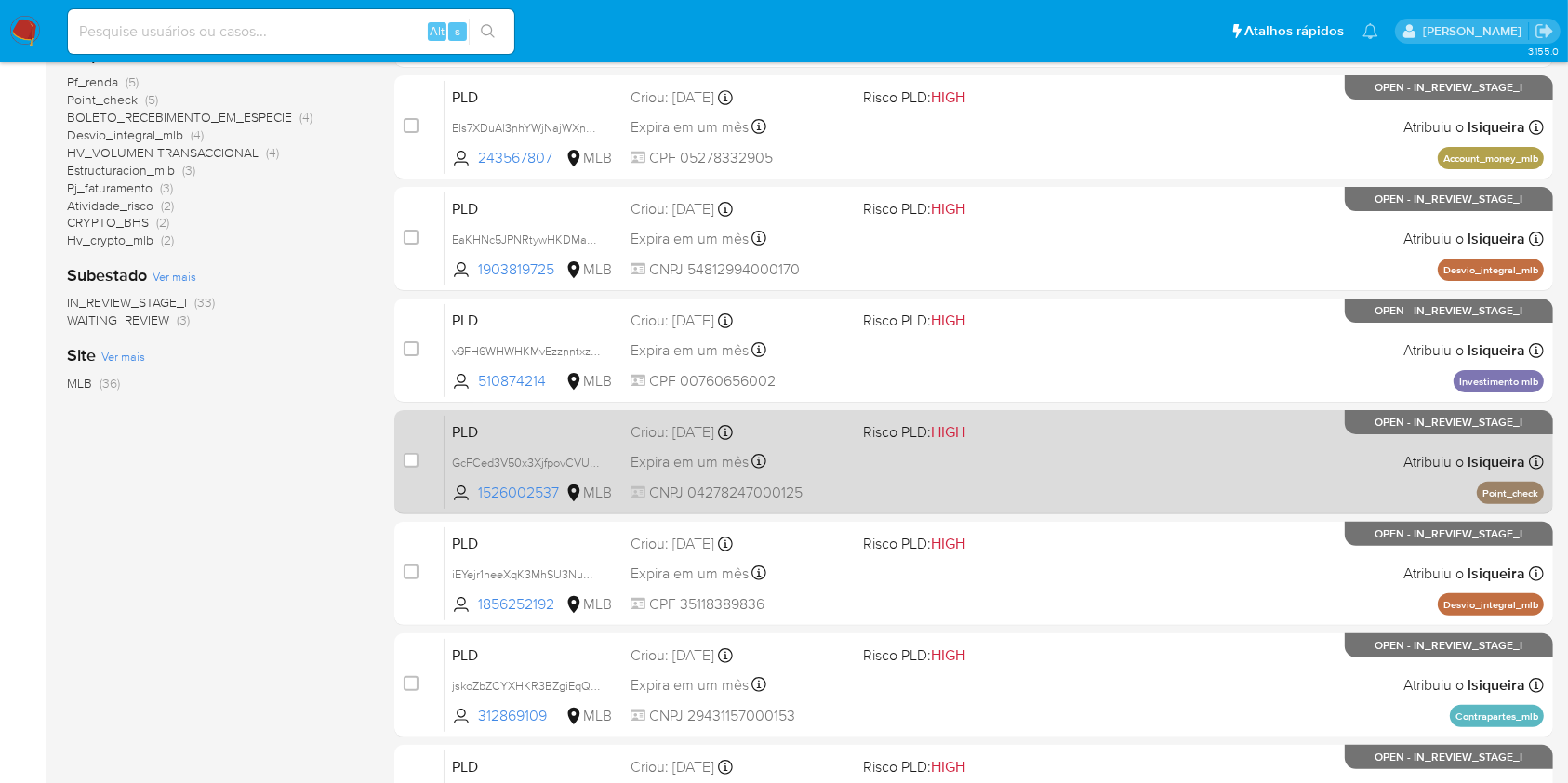
click at [1050, 447] on div "PLD GcFCed3V50x3XjfpovCVUmWH 1526002537 MLB Risco PLD: HIGH Criou: [DATE] Criou…" at bounding box center [994, 461] width 1100 height 94
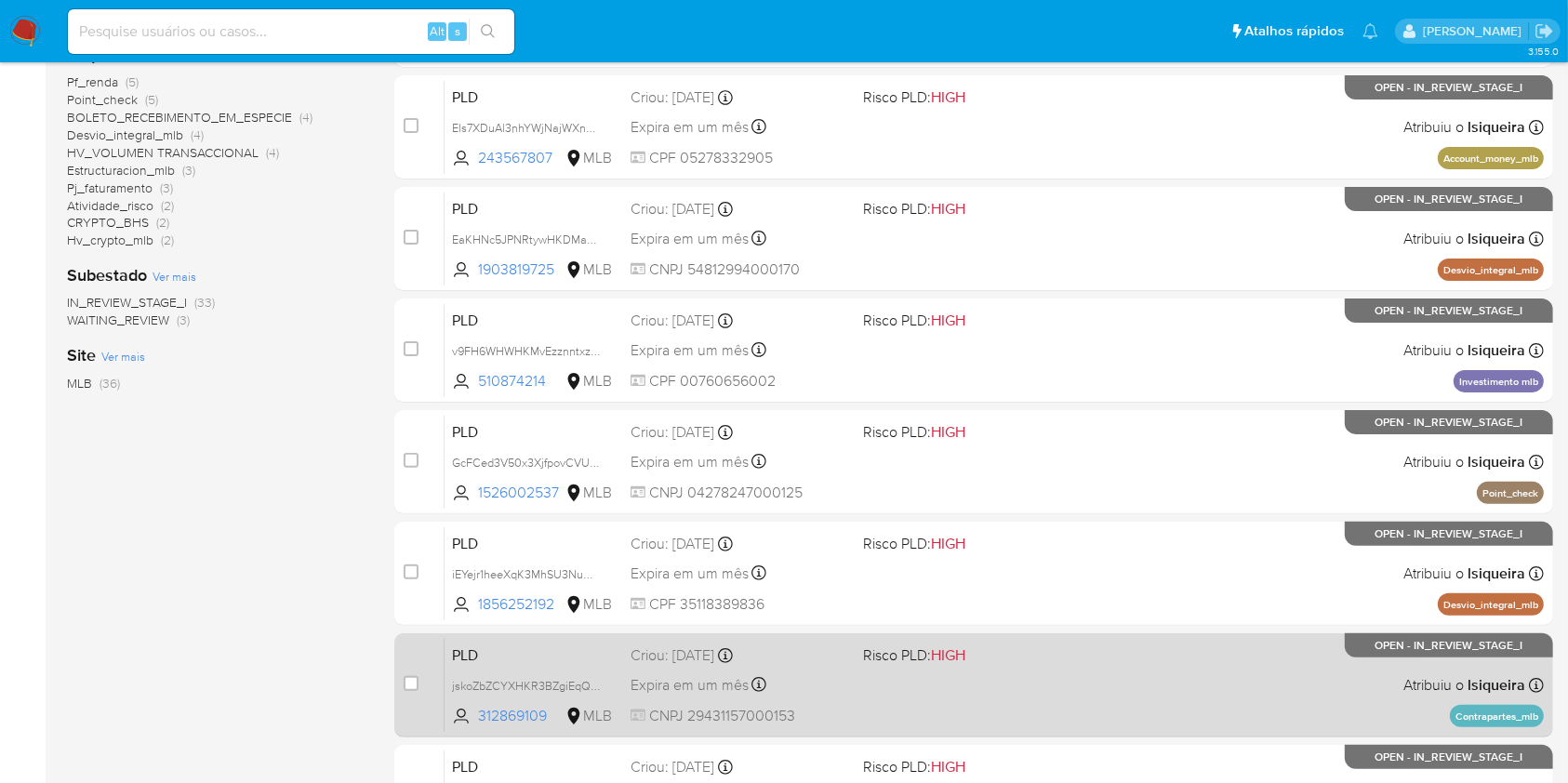
click at [1184, 714] on div "PLD jskoZbZCYXHKR3BZgiEqQbWp 312869109 MLB Risco PLD: HIGH Criou: [DATE] Criou:…" at bounding box center [994, 685] width 1100 height 94
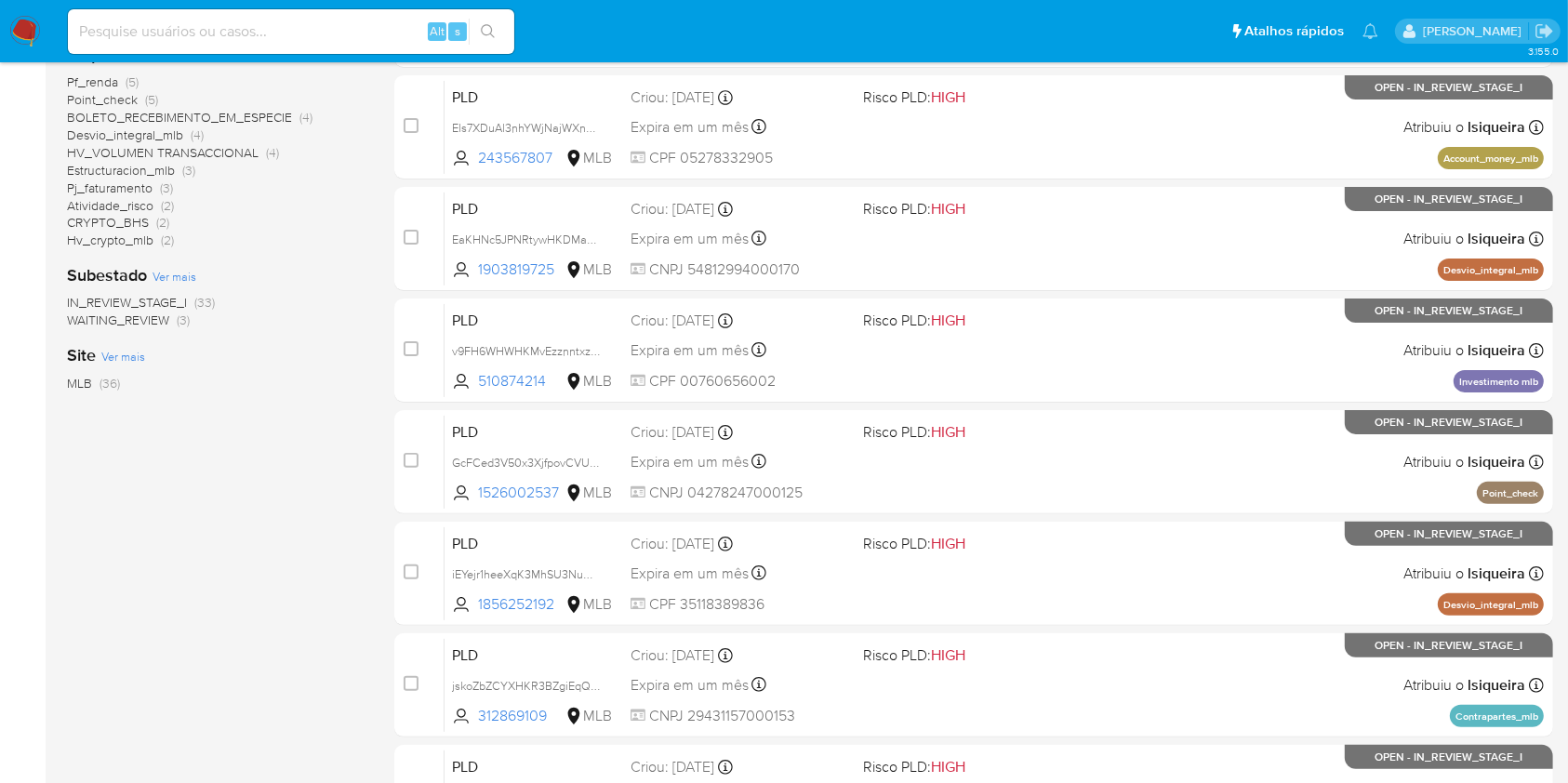
scroll to position [685, 0]
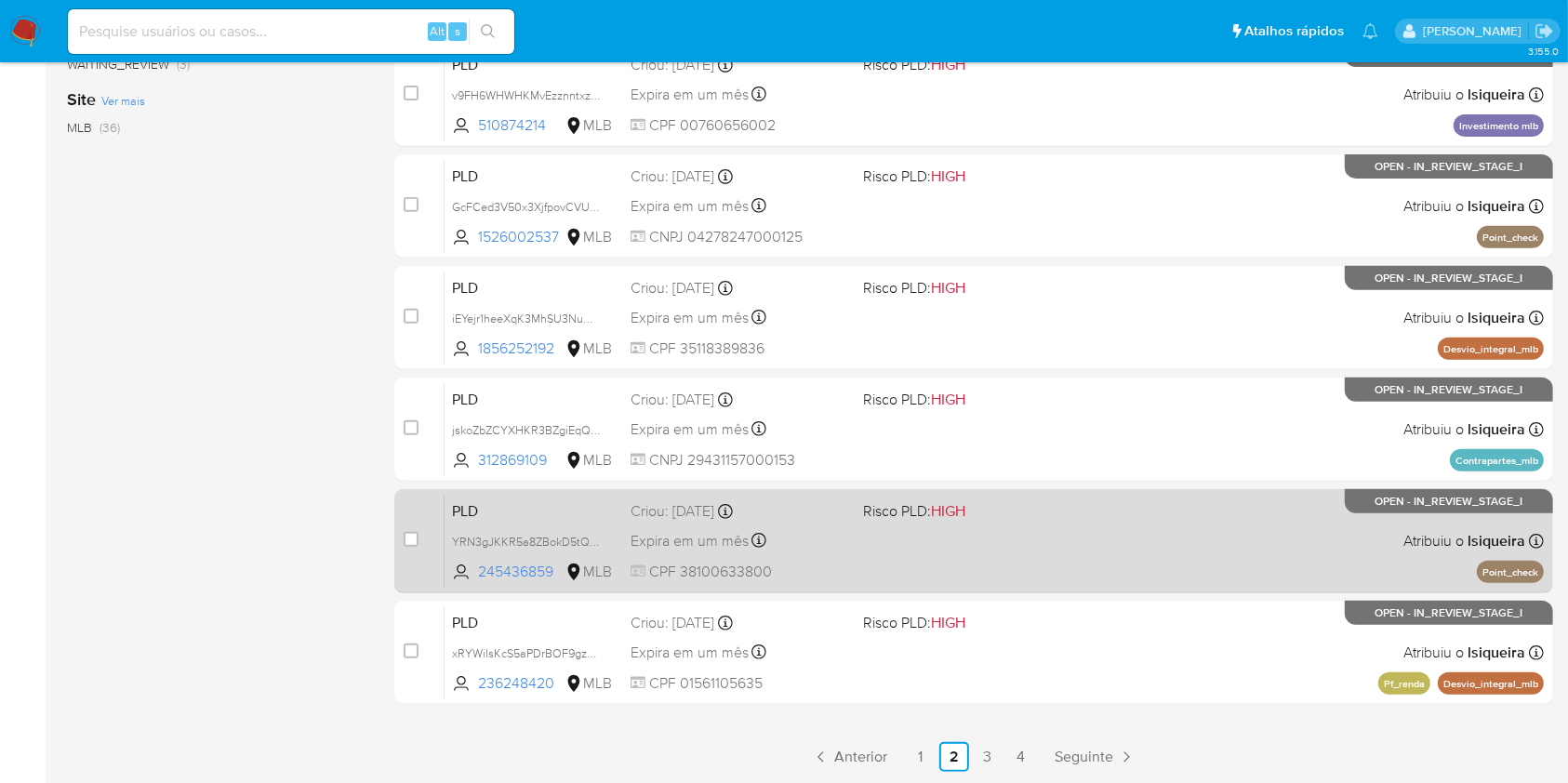
click at [1171, 529] on div "PLD YRN3gJKKR5a8ZBokD5tQELvj 245436859 MLB Risco PLD: HIGH Criou: [DATE] Criou:…" at bounding box center [994, 540] width 1100 height 94
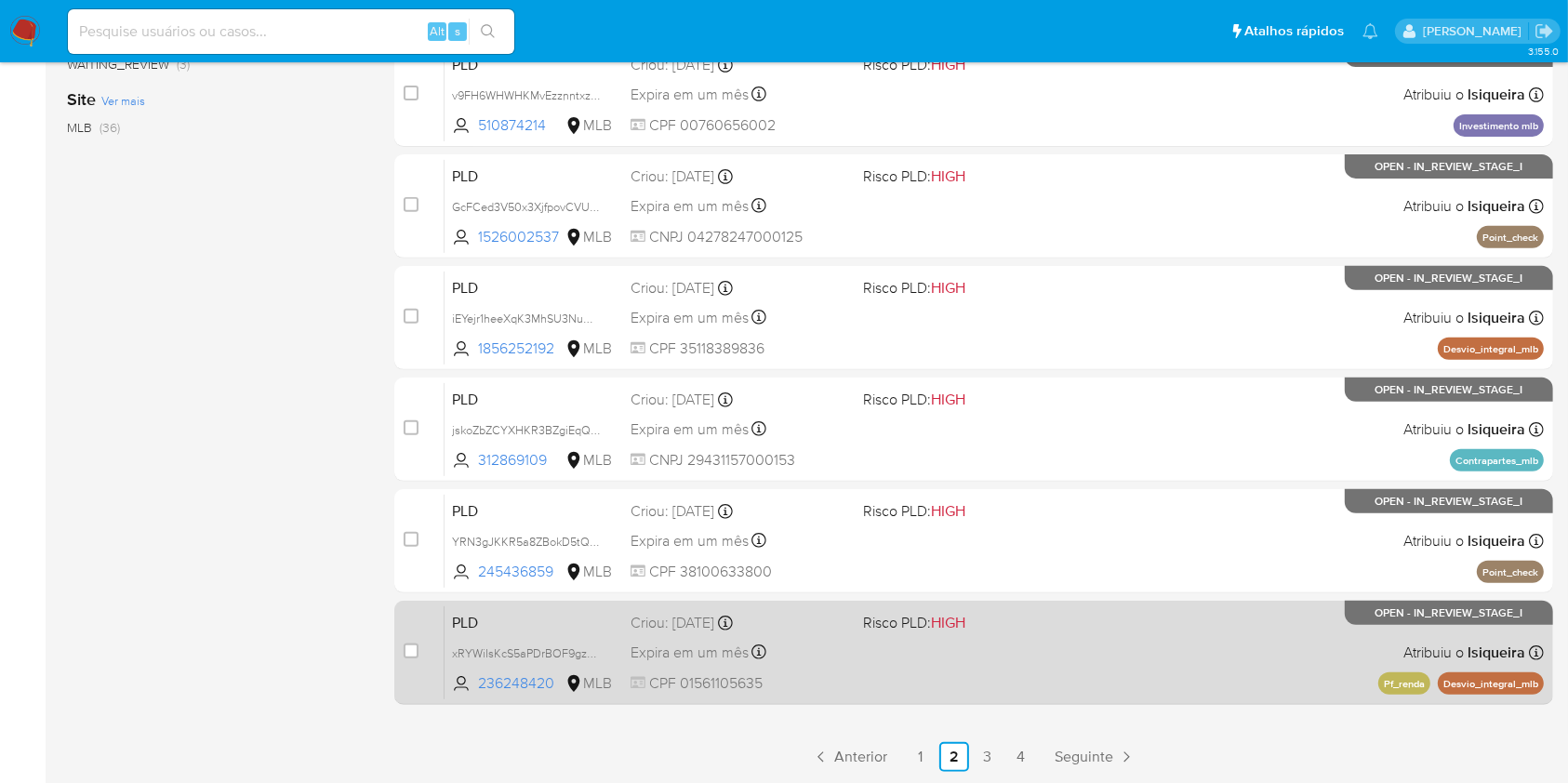
click at [819, 665] on div "PLD xRYWiIsKcS5aPDrBOF9gz0eK 236248420 MLB Risco PLD: HIGH Criou: [DATE] Criou:…" at bounding box center [994, 652] width 1100 height 94
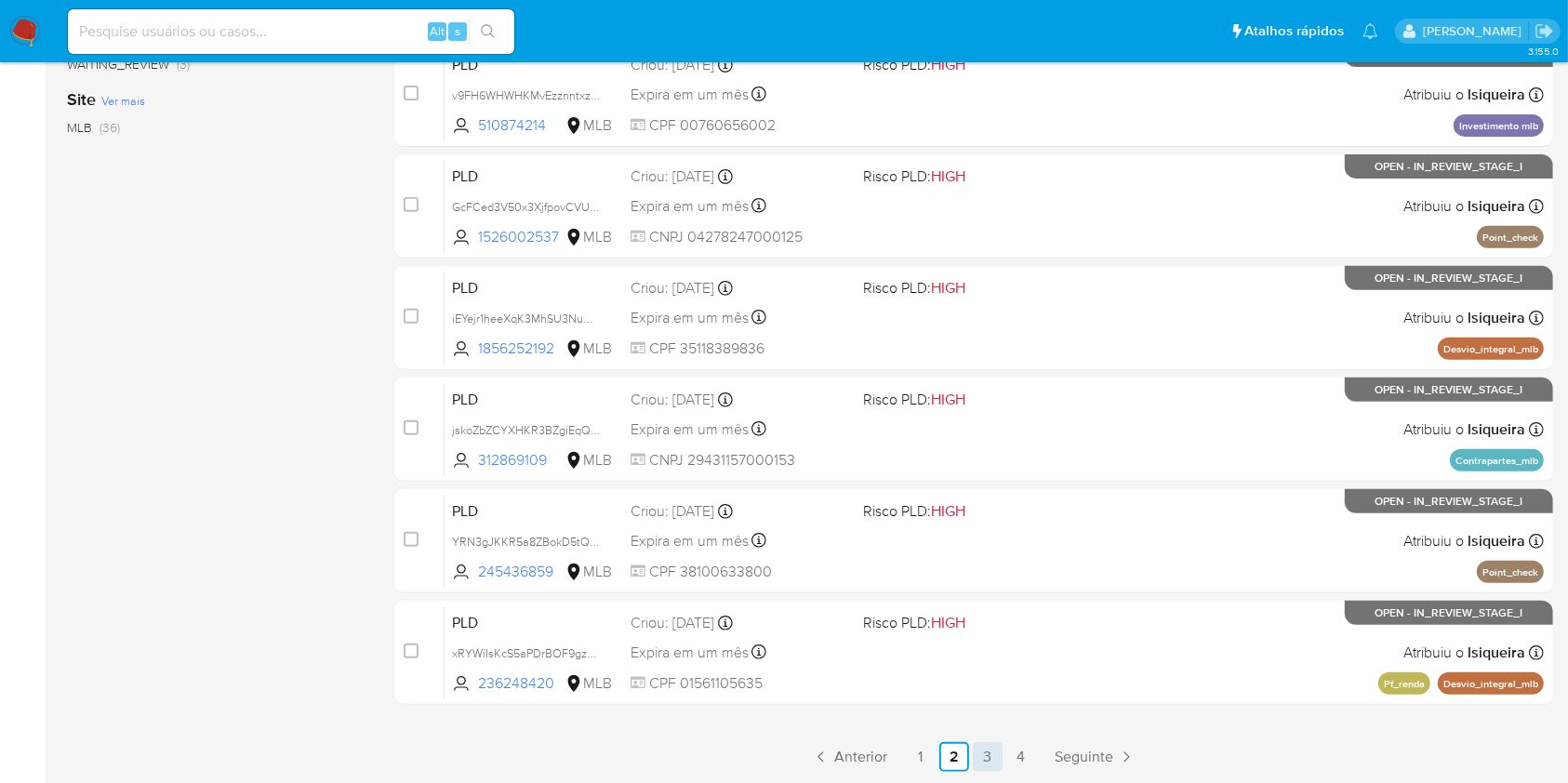
click at [993, 747] on link "3" at bounding box center [988, 757] width 30 height 30
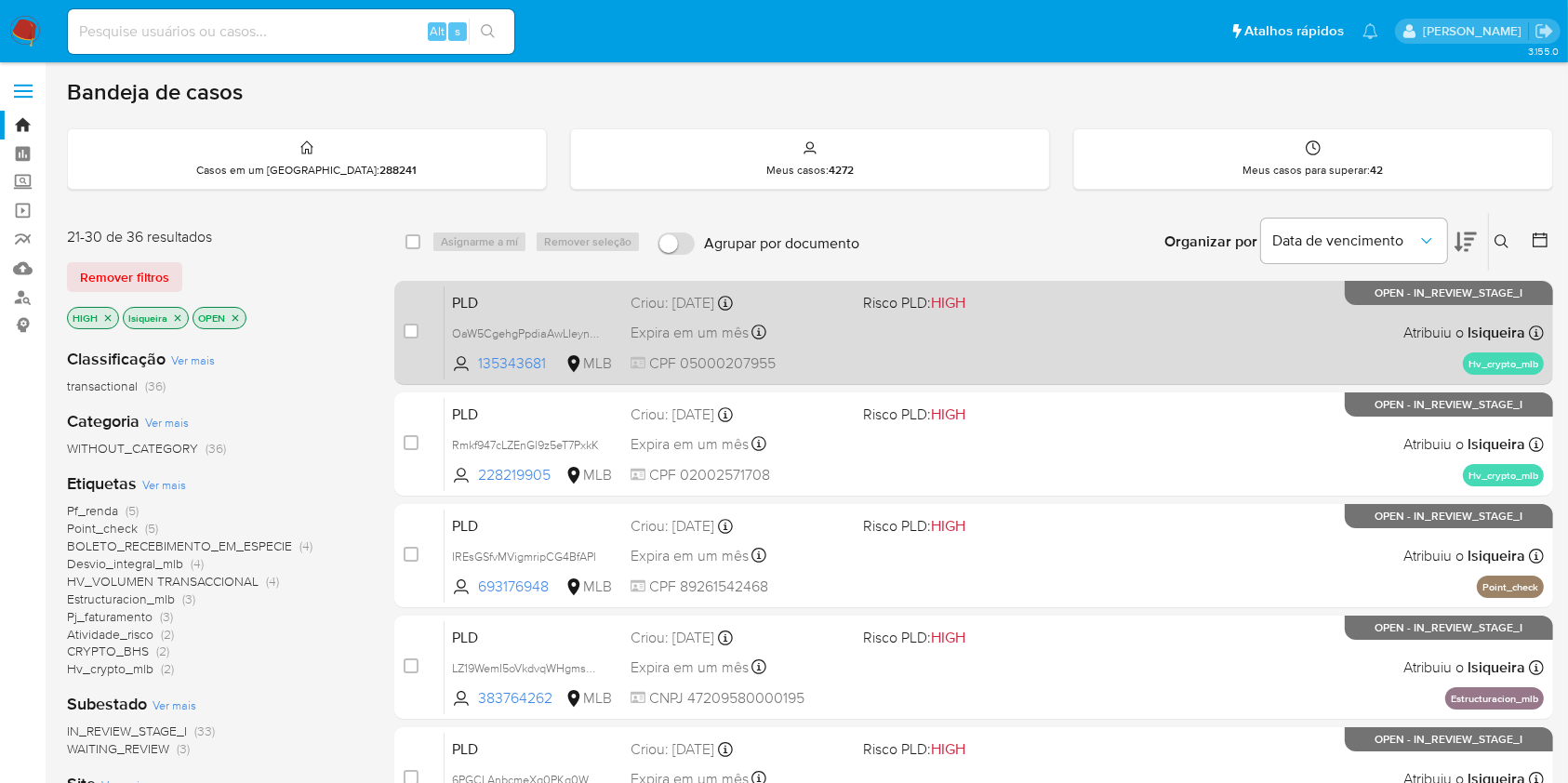
click at [1328, 296] on div "PLD OaW5CgehgPpdiaAwLIeynvHU 135343681 MLB Risco PLD: HIGH Criou: 12/08/2025 Cr…" at bounding box center [994, 332] width 1100 height 94
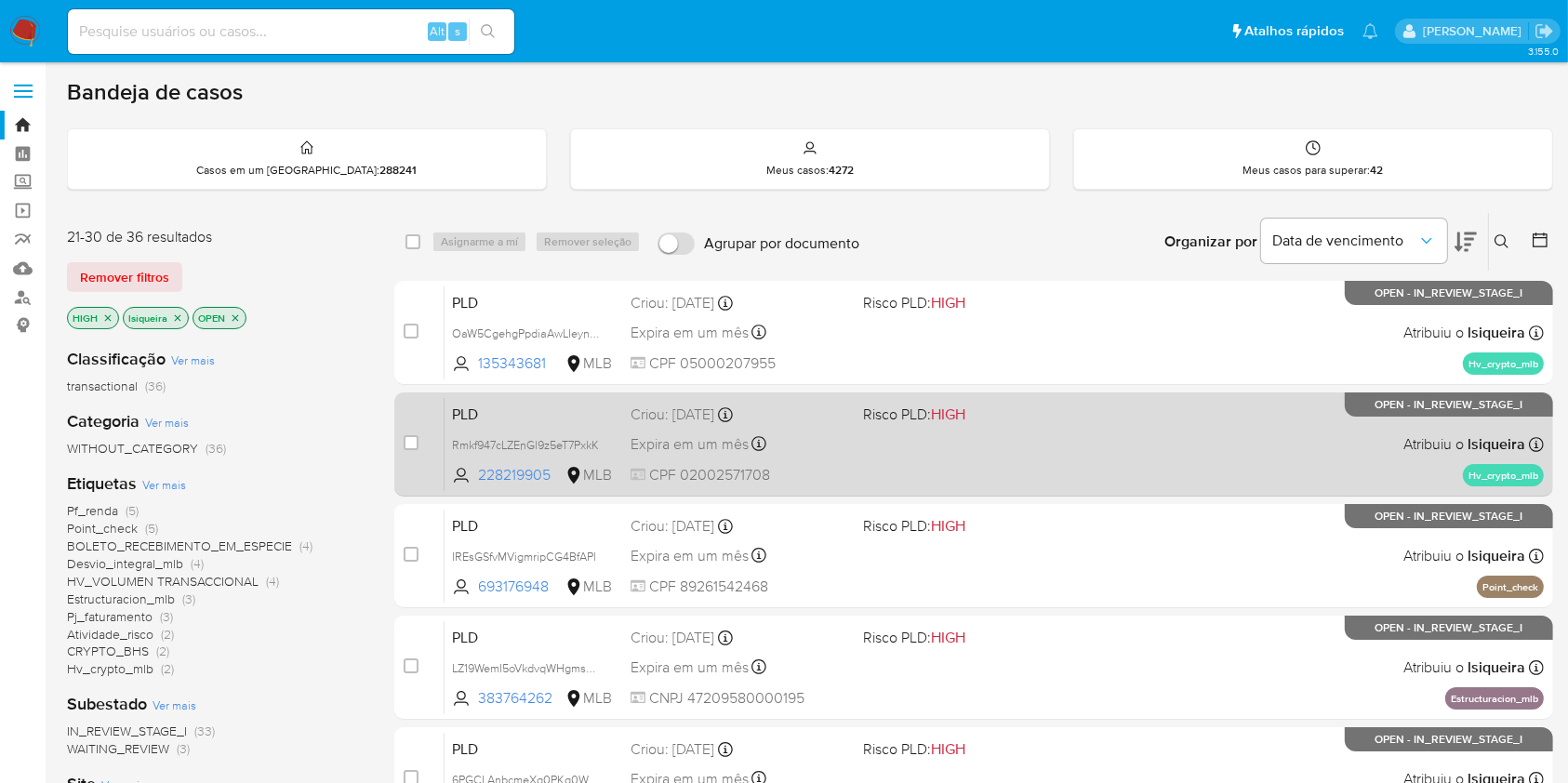
click at [1012, 430] on div "PLD Rmkf947cLZEnGl9z5eT7PxkK 228219905 MLB Risco PLD: HIGH Criou: 12/08/2025 Cr…" at bounding box center [994, 443] width 1100 height 94
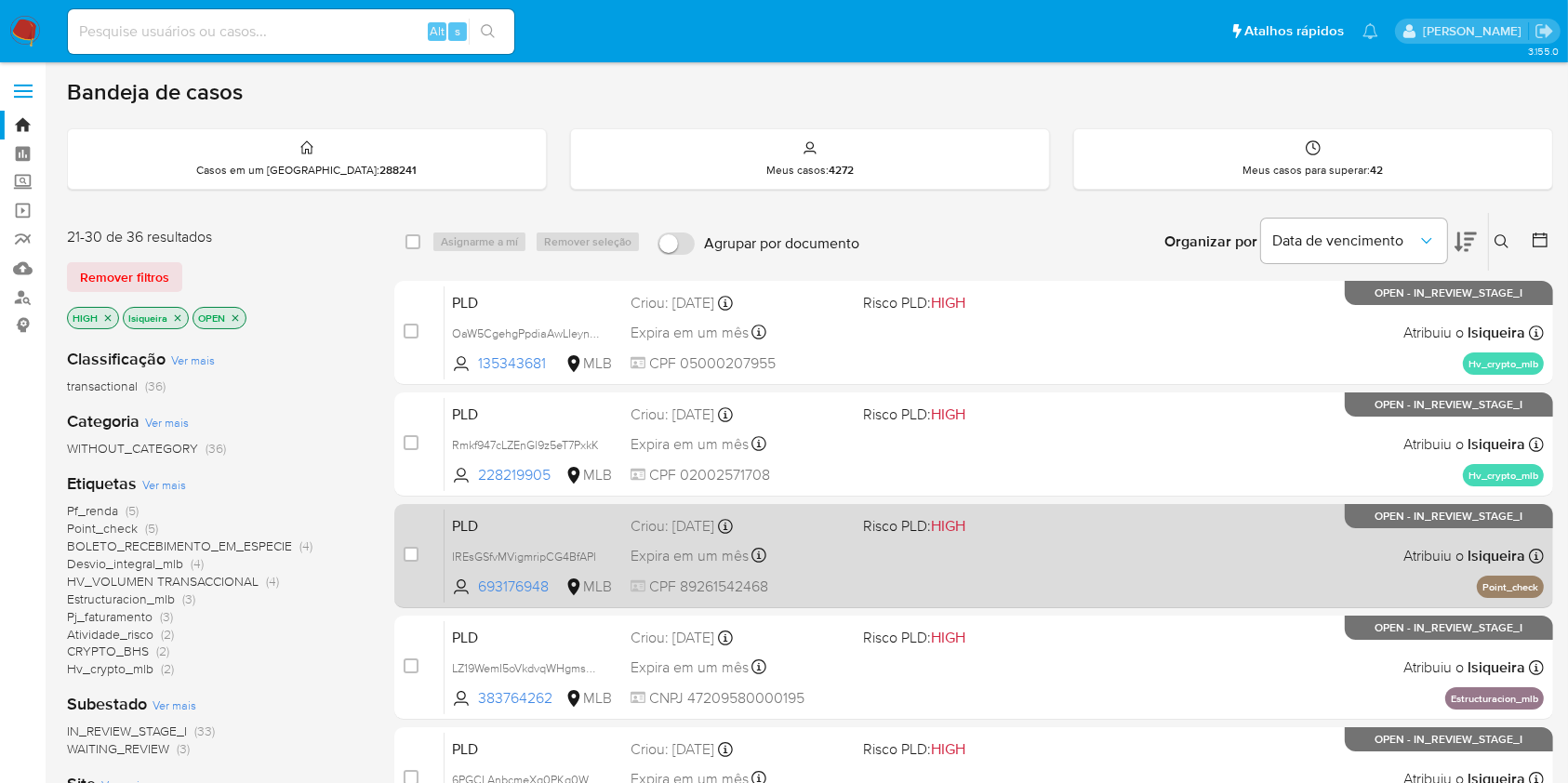
click at [1149, 603] on div "case-item-checkbox Incapaz de atribuir o caso PLD IREsGSfvMVigmripCG4BfAPl 6931…" at bounding box center [973, 556] width 1159 height 104
click at [1080, 570] on div "PLD IREsGSfvMVigmripCG4BfAPl 693176948 MLB Risco PLD: HIGH Criou: 12/08/2025 Cr…" at bounding box center [994, 555] width 1100 height 94
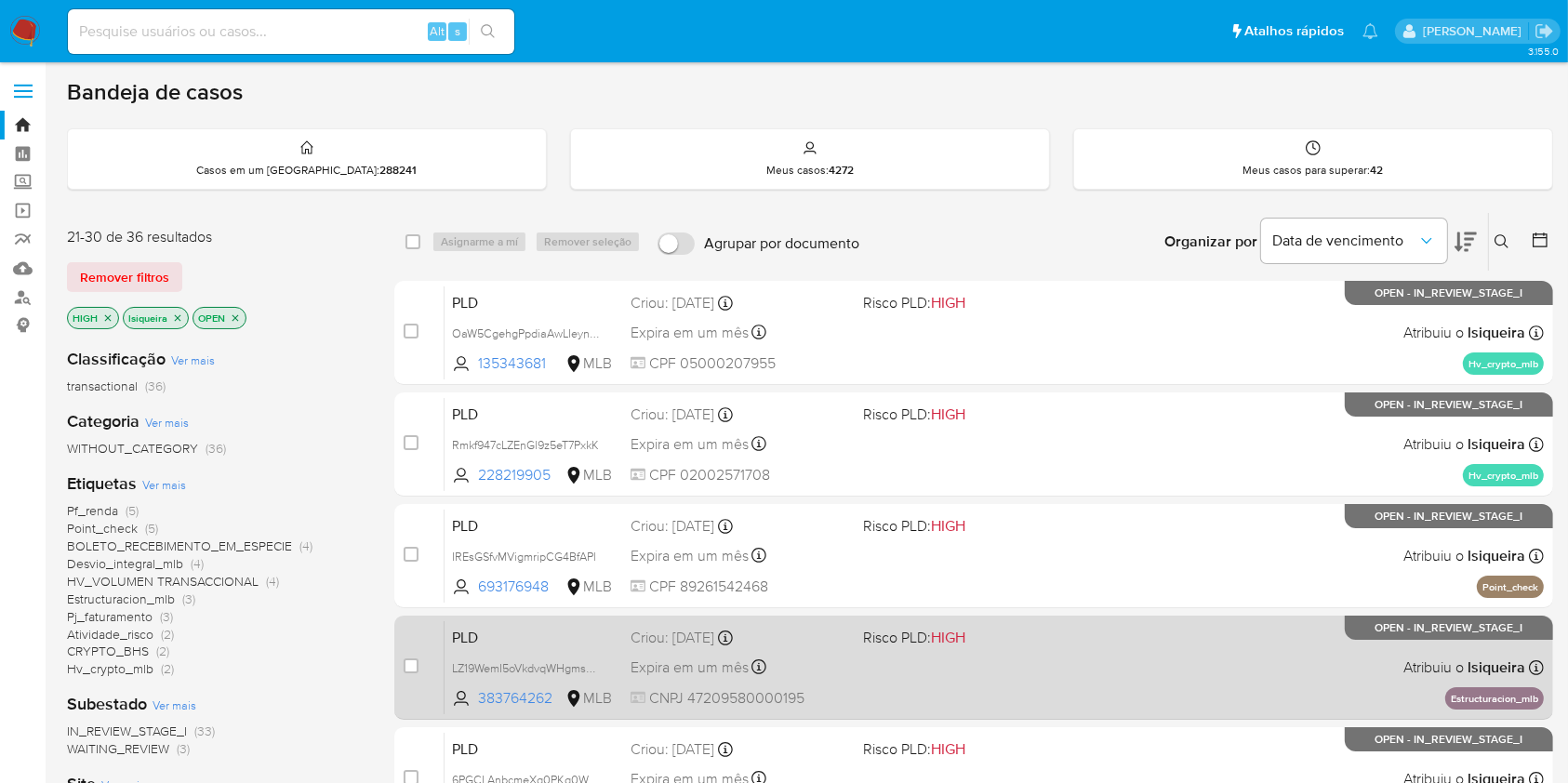
click at [1131, 673] on div "PLD LZ19WemI5oVkdvqWHgmscQw8 383764262 MLB Risco PLD: HIGH Criou: 12/08/2025 Cr…" at bounding box center [994, 666] width 1100 height 94
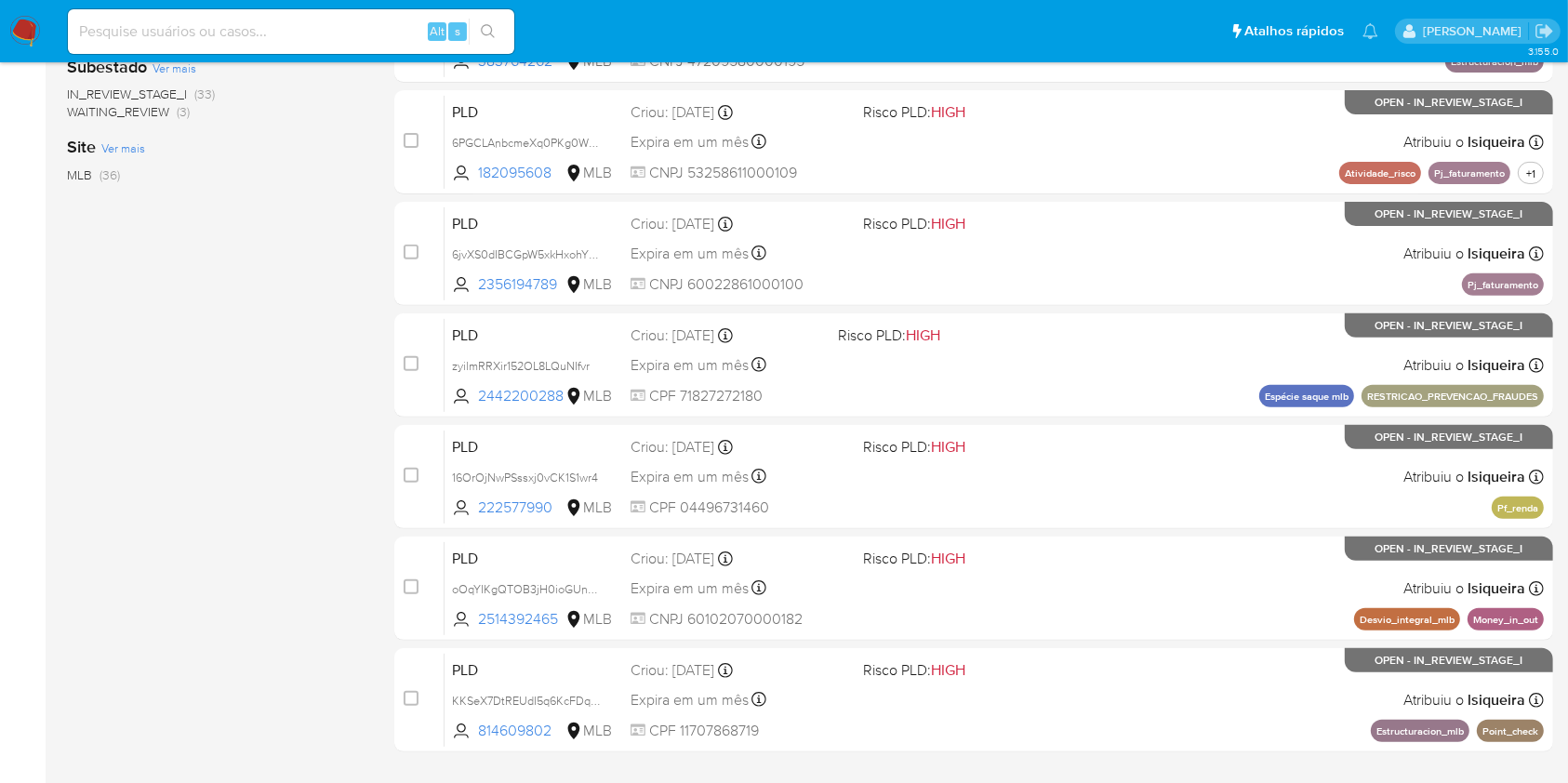
scroll to position [639, 0]
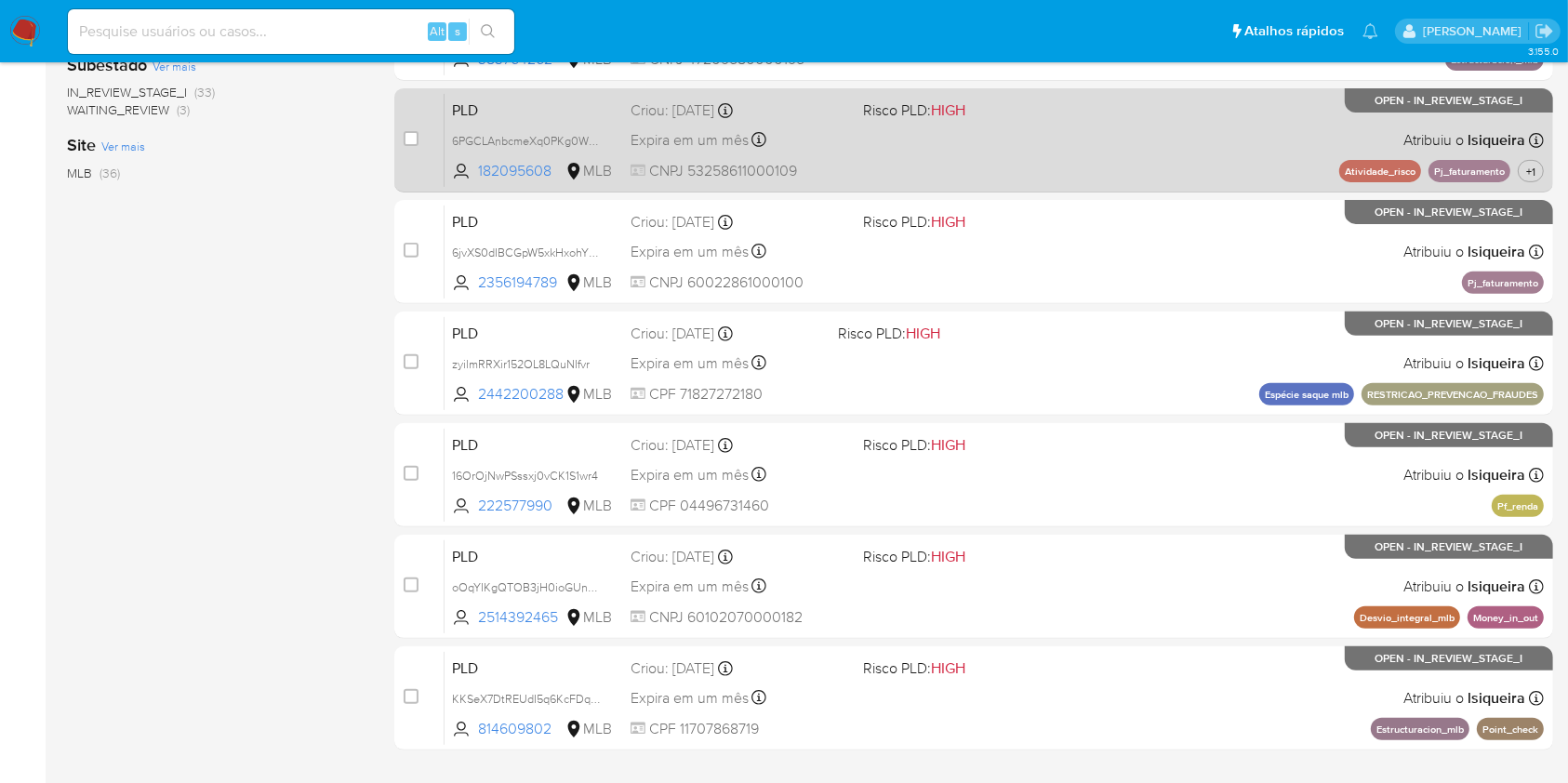
click at [994, 109] on span "Risco PLD: HIGH" at bounding box center [971, 108] width 216 height 24
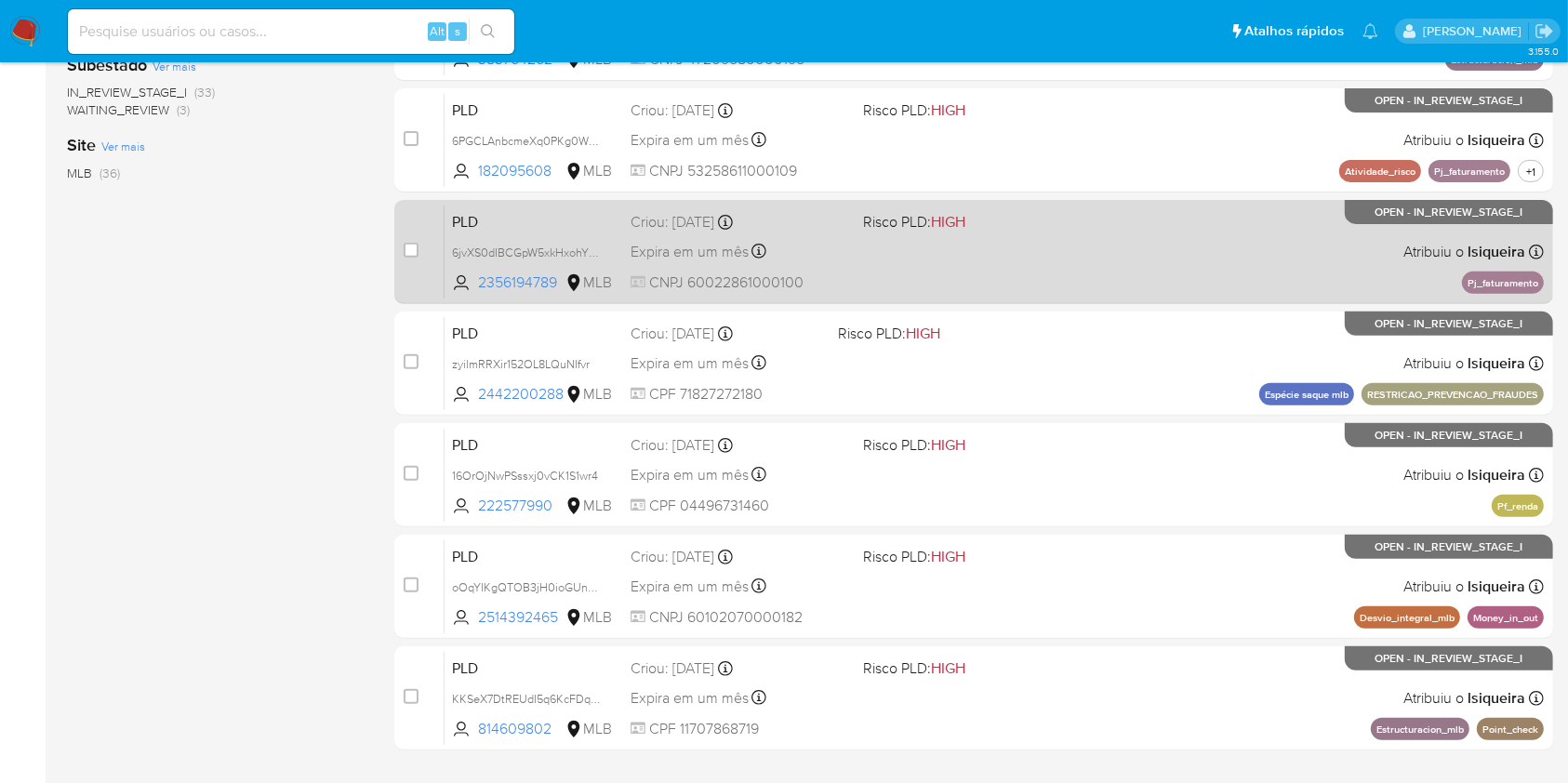
click at [955, 220] on span "HIGH" at bounding box center [948, 222] width 35 height 21
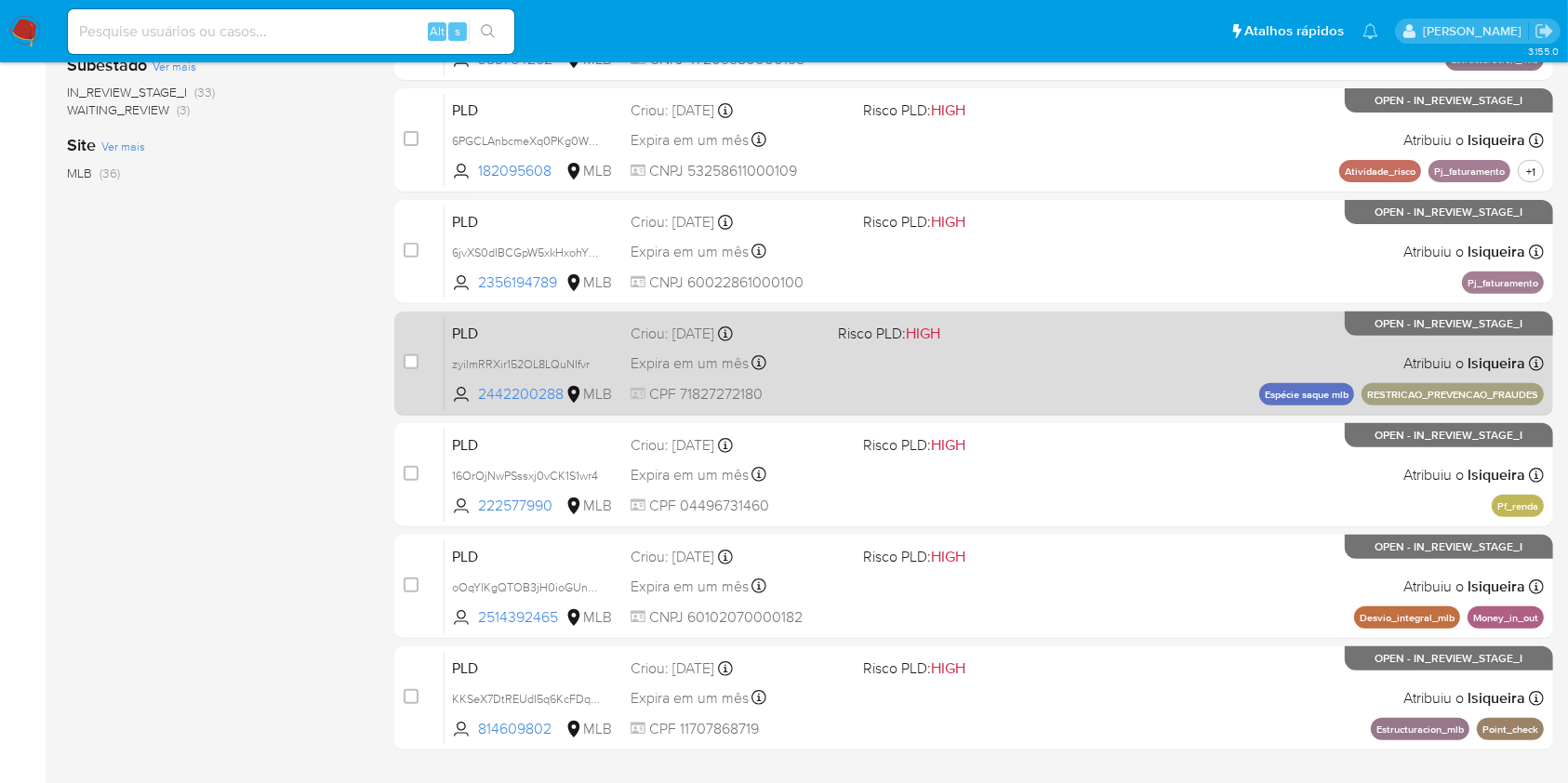
click at [1005, 349] on div "PLD zyilmRRXir152OL8LQuNIfvr 2442200288 MLB Risco PLD: HIGH Criou: 12/08/2025 C…" at bounding box center [994, 363] width 1100 height 94
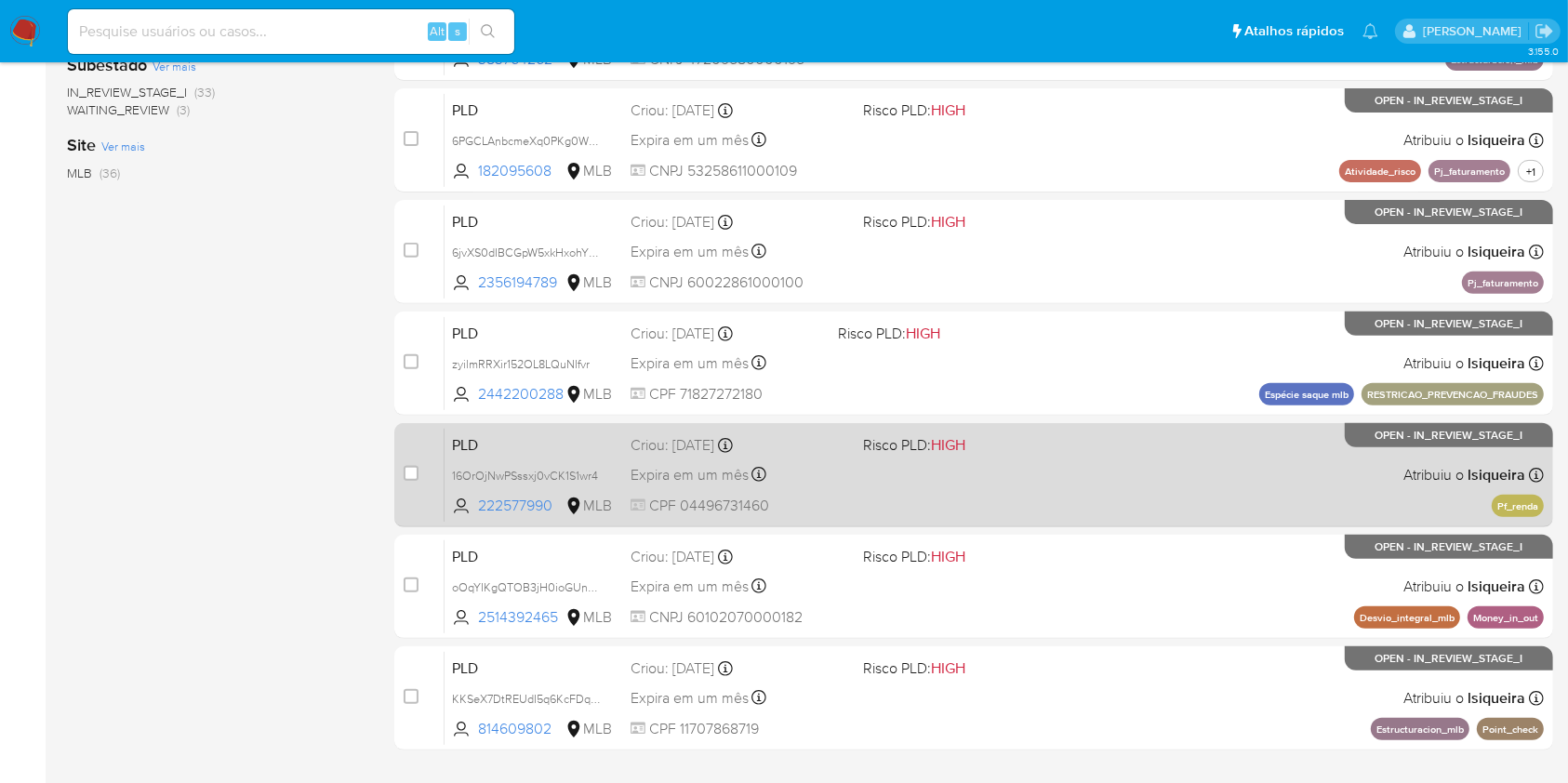
click at [1093, 468] on div "PLD 16OrOjNwPSssxj0vCK1S1wr4 222577990 MLB Risco PLD: HIGH Criou: 12/08/2025 Cr…" at bounding box center [994, 474] width 1100 height 94
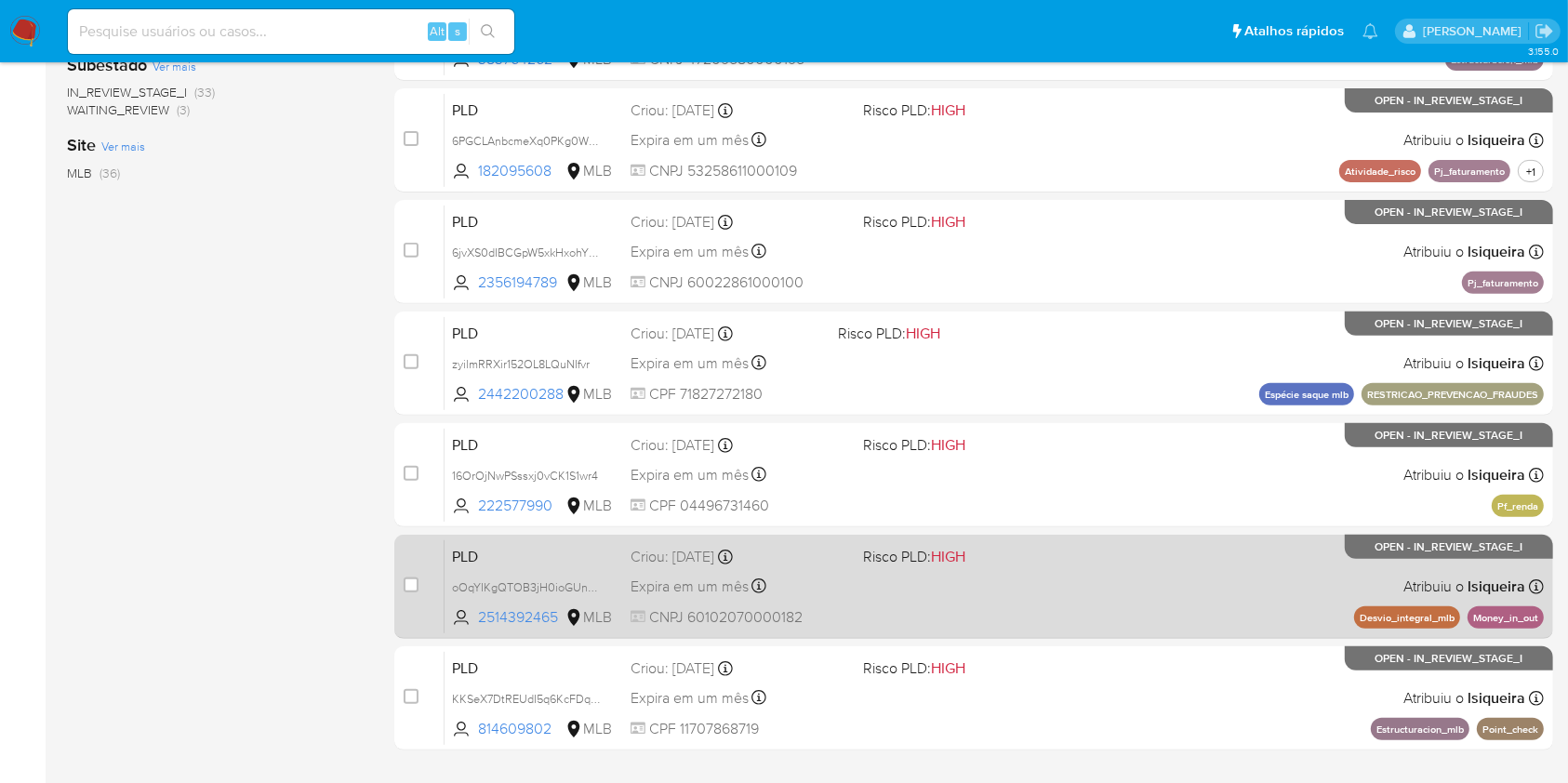
click at [1006, 540] on div "PLD oOqYIKgQTOB3jH0ioGUnsAaS 2514392465 MLB Risco PLD: HIGH Criou: 12/08/2025 C…" at bounding box center [994, 586] width 1100 height 94
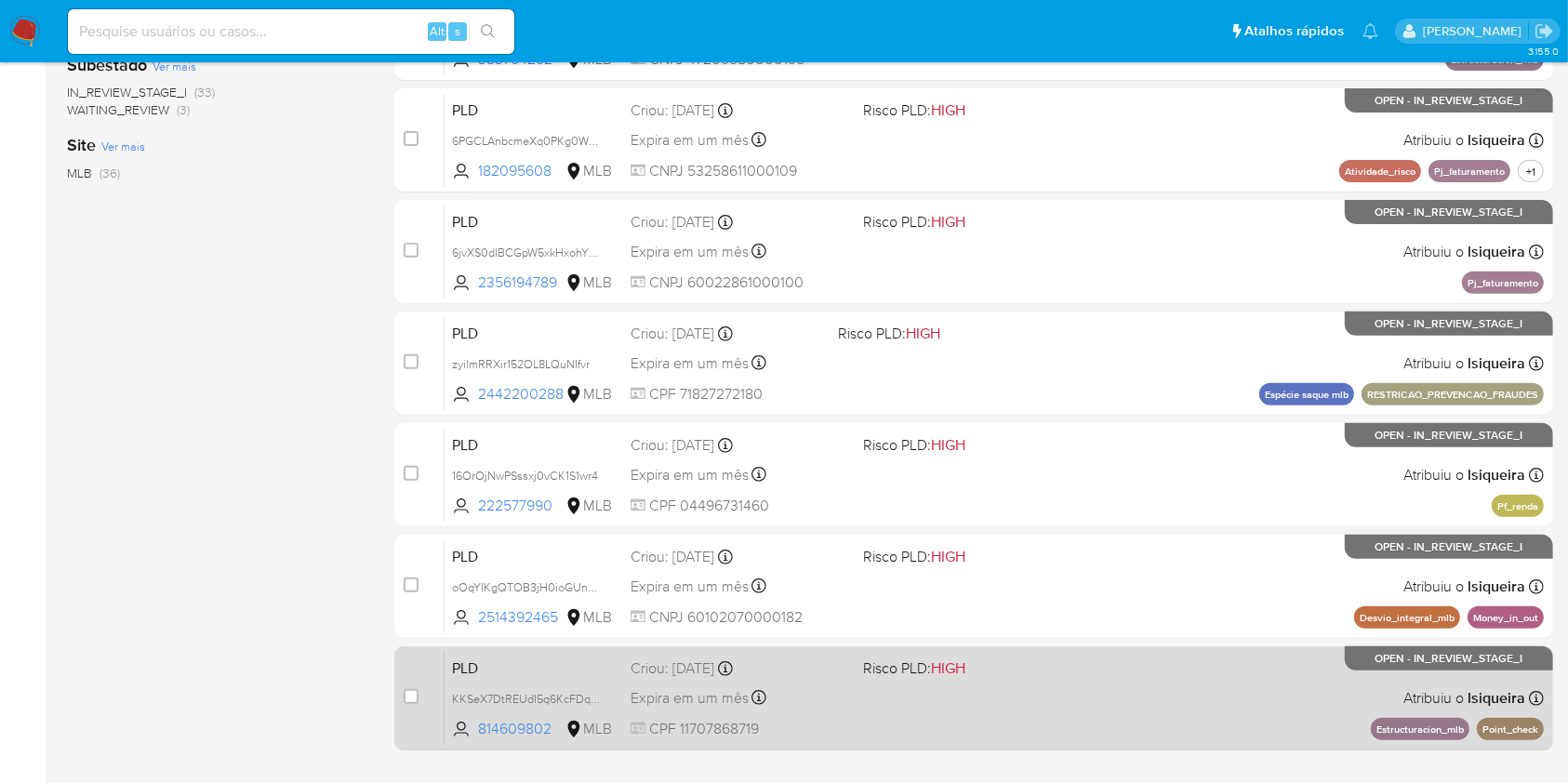
click at [934, 696] on div "PLD KKSeX7DtREUdI5q6KcFDqBH1 814609802 MLB Risco PLD: HIGH Criou: 12/08/2025 Cr…" at bounding box center [994, 697] width 1100 height 94
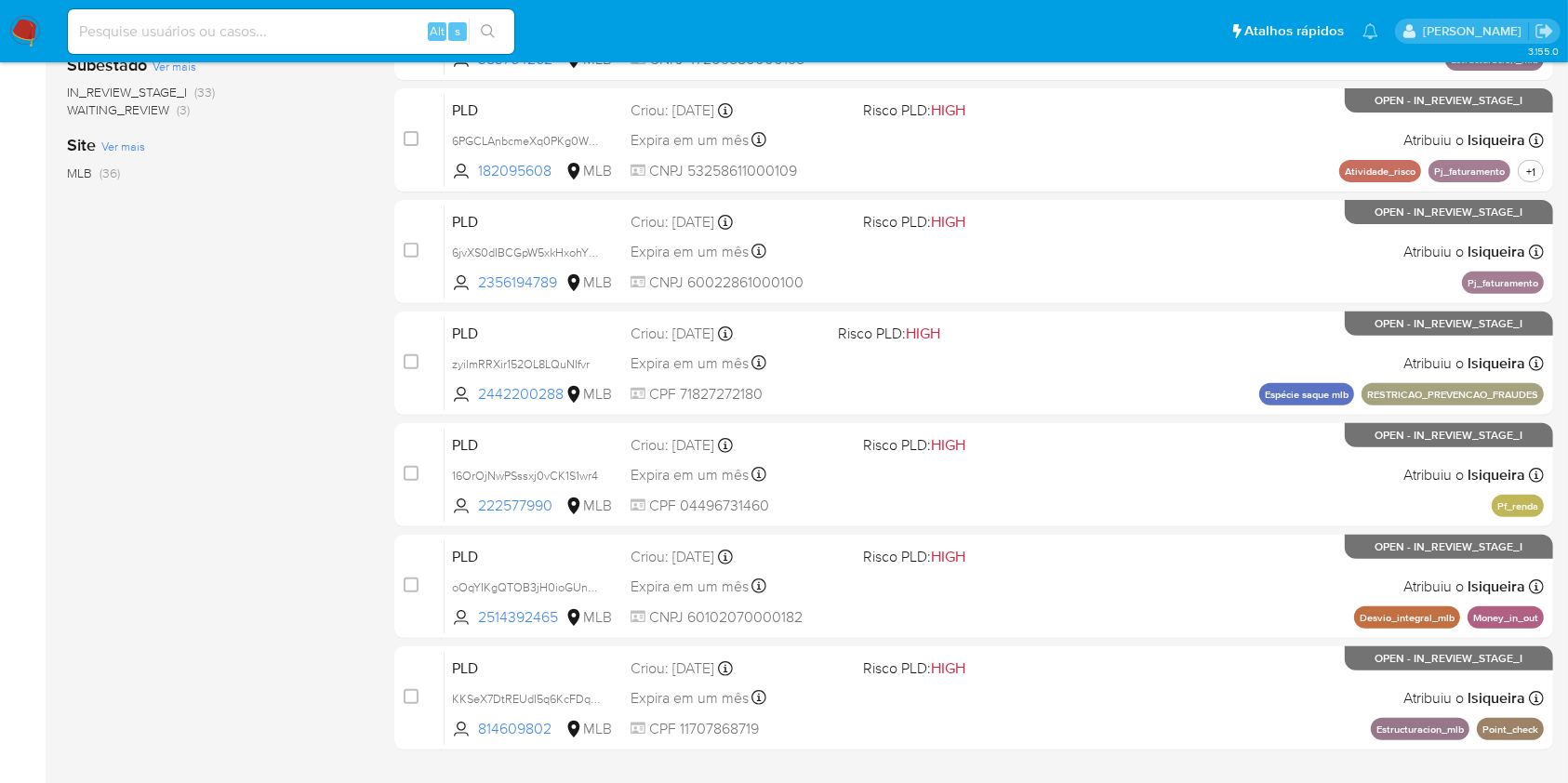
click at [182, 427] on div "21-30 de 36 resultados Remover filtros HIGH lsiqueira OPEN Classificação Ver ma…" at bounding box center [215, 195] width 297 height 1244
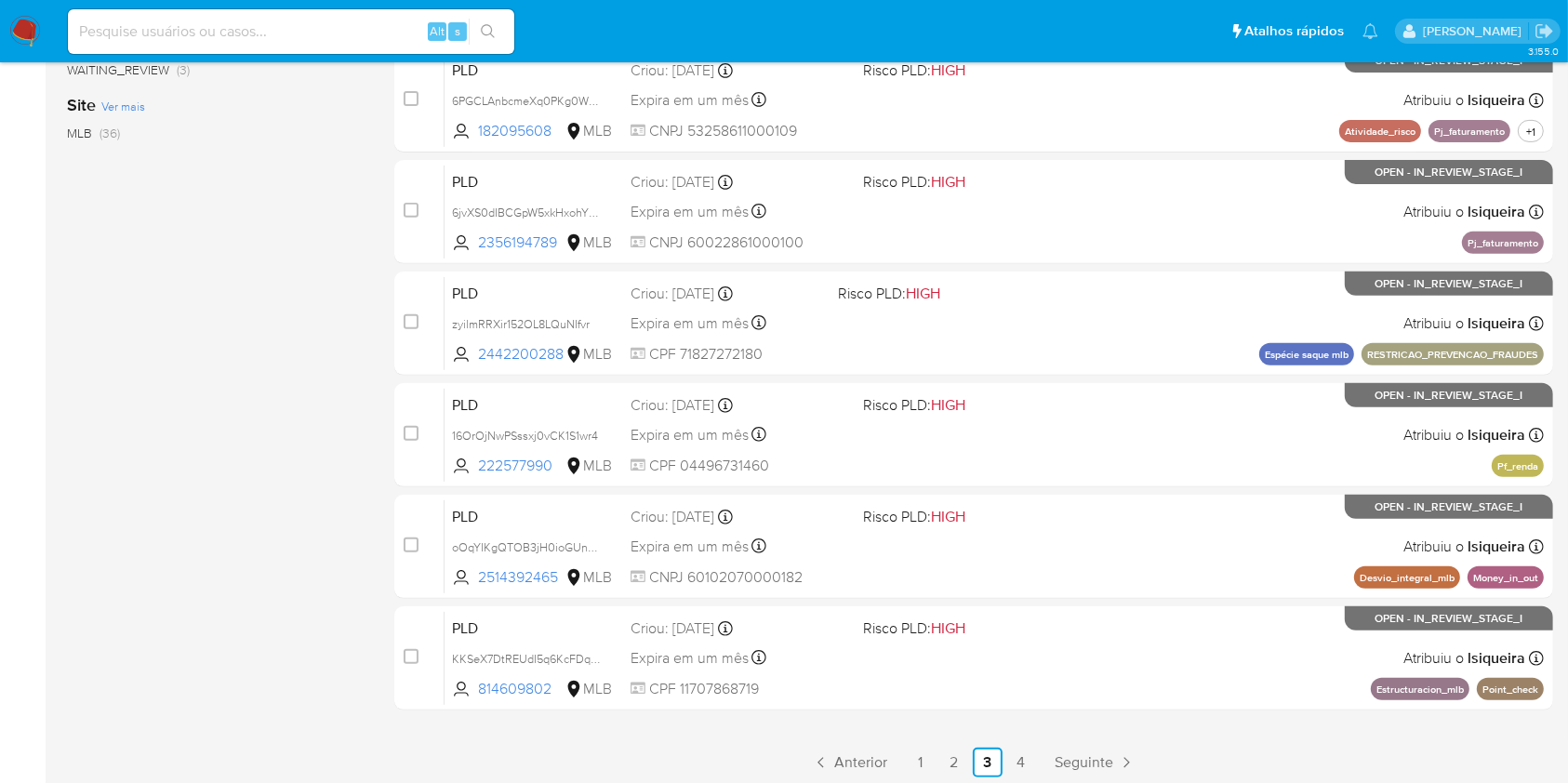
scroll to position [685, 0]
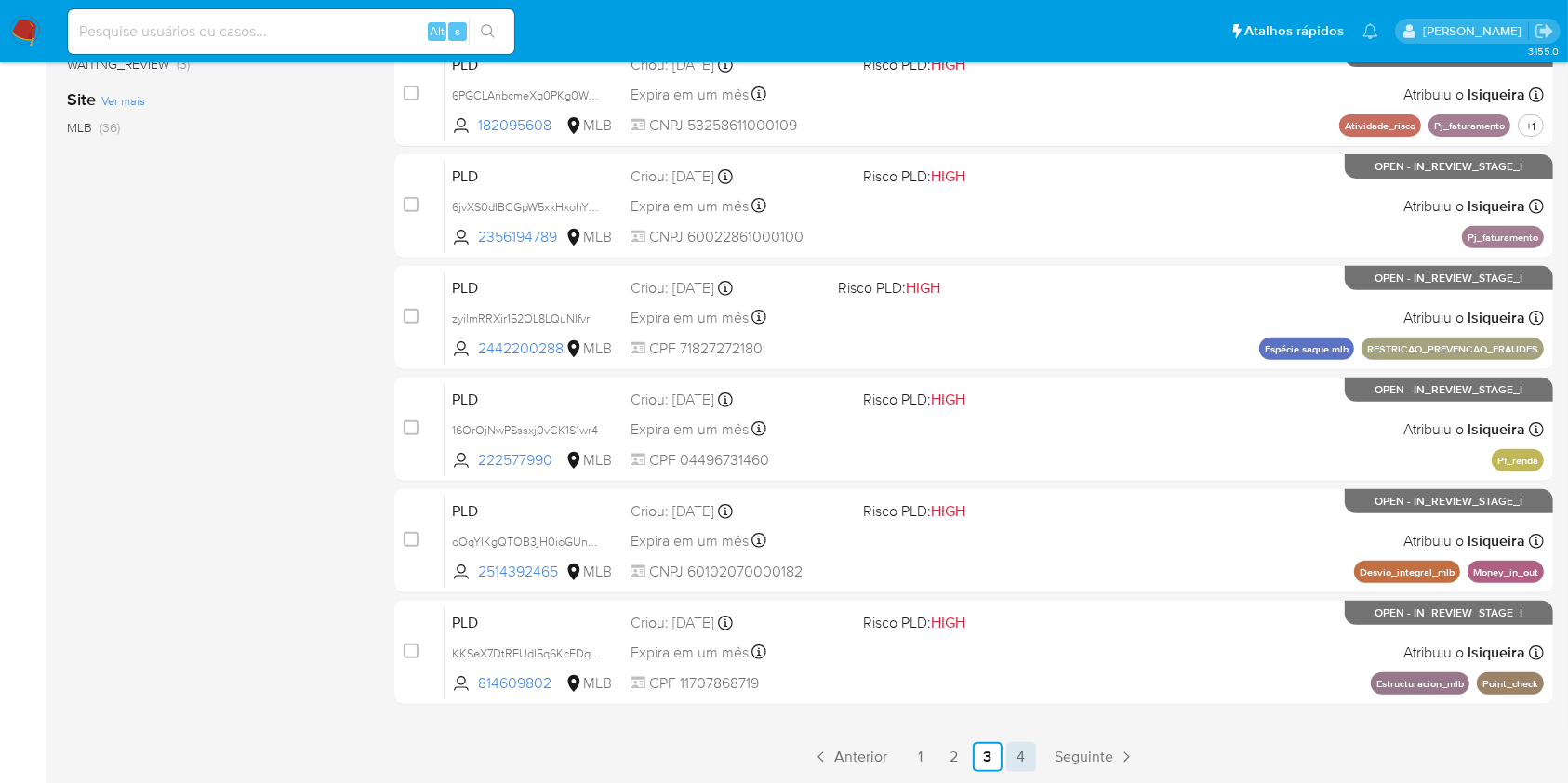
click at [1023, 764] on link "4" at bounding box center [1021, 757] width 30 height 30
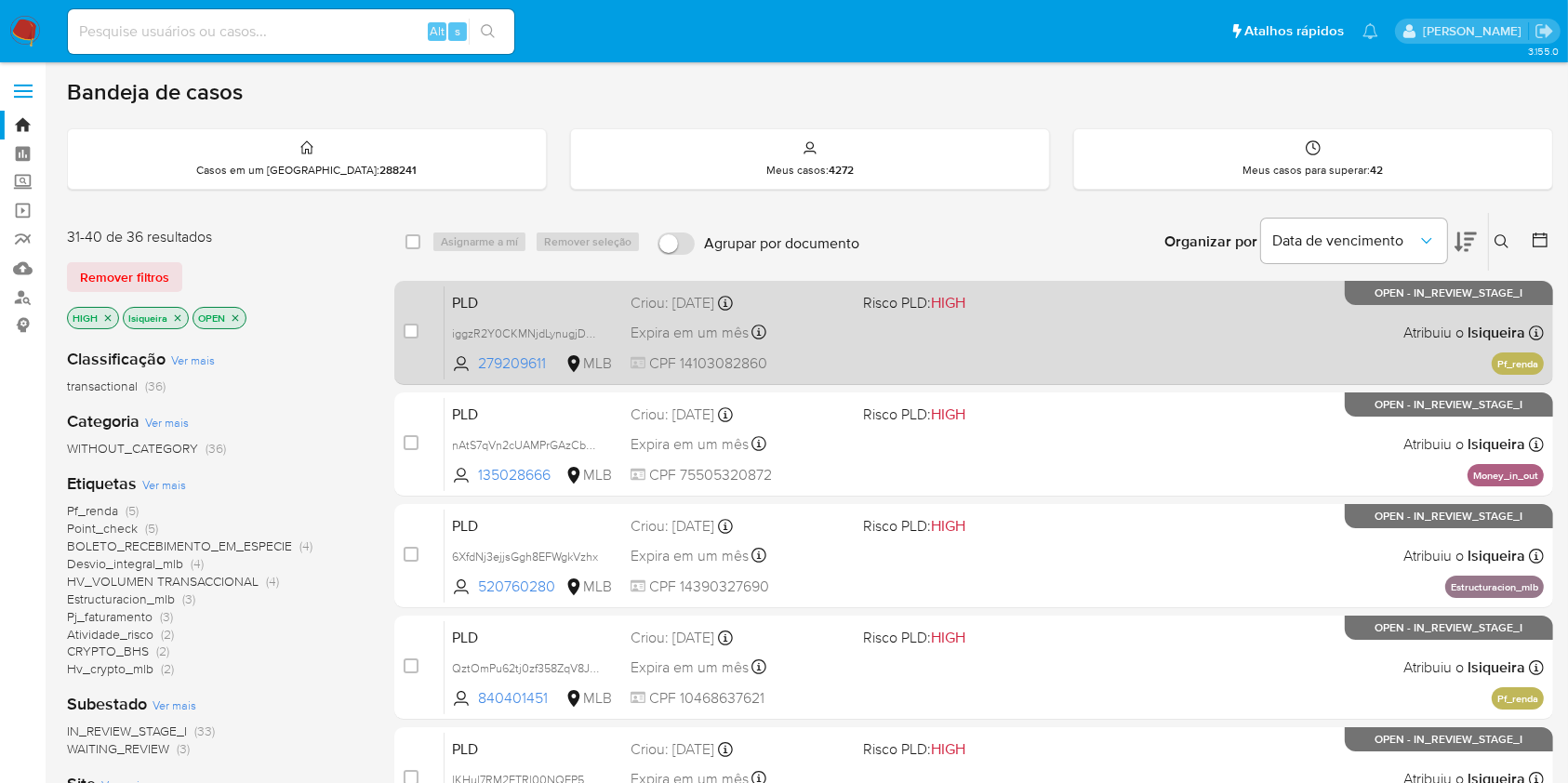
click at [1000, 341] on div "PLD iggzR2Y0CKMNjdLynugjDH3X 279209611 MLB Risco PLD: HIGH Criou: 12/08/2025 Cr…" at bounding box center [994, 332] width 1100 height 94
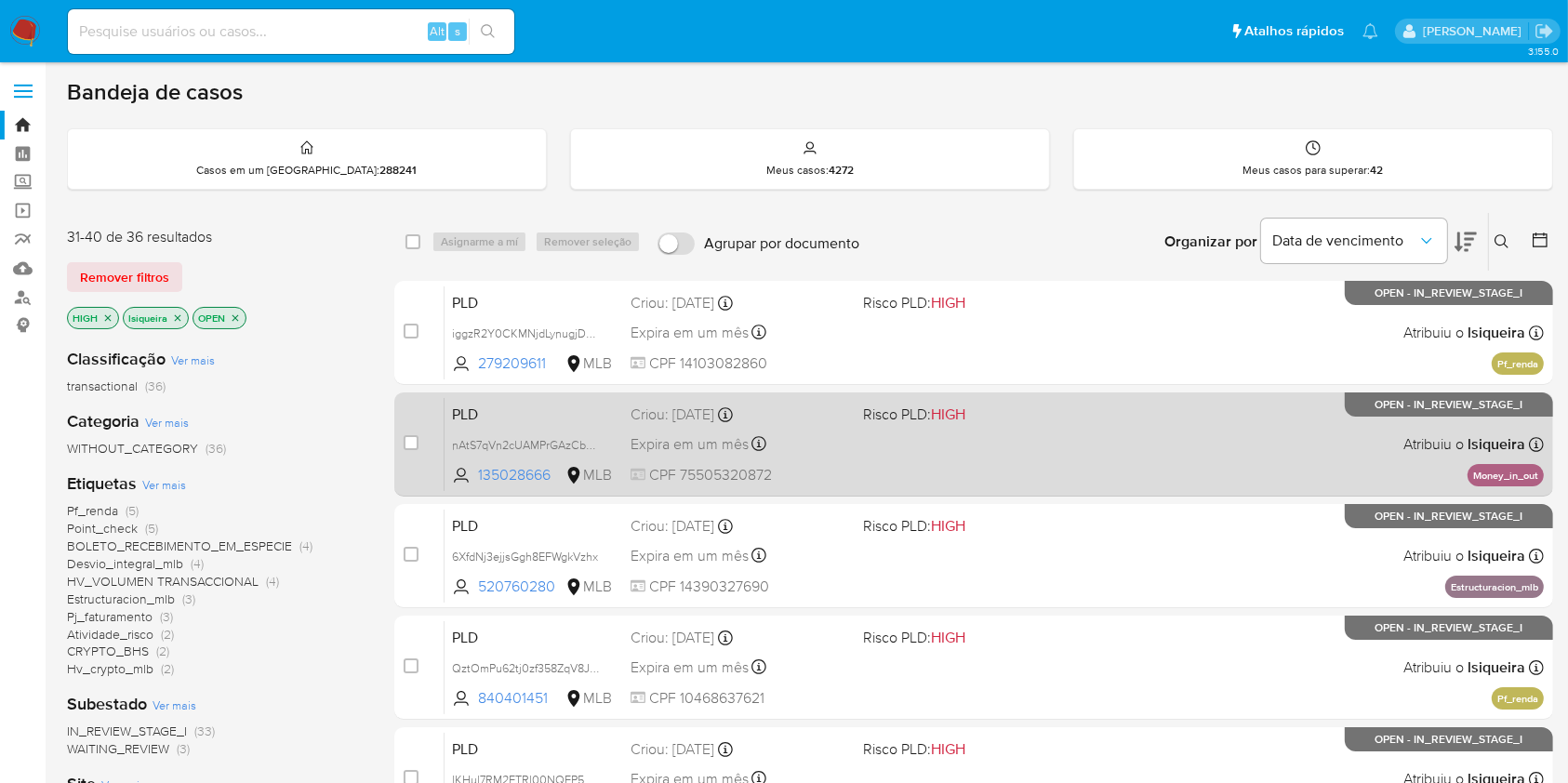
click at [990, 442] on div "PLD nAtS7qVn2cUAMPrGAzCbhqaT 135028666 MLB Risco PLD: HIGH Criou: 12/08/2025 Cr…" at bounding box center [994, 443] width 1100 height 94
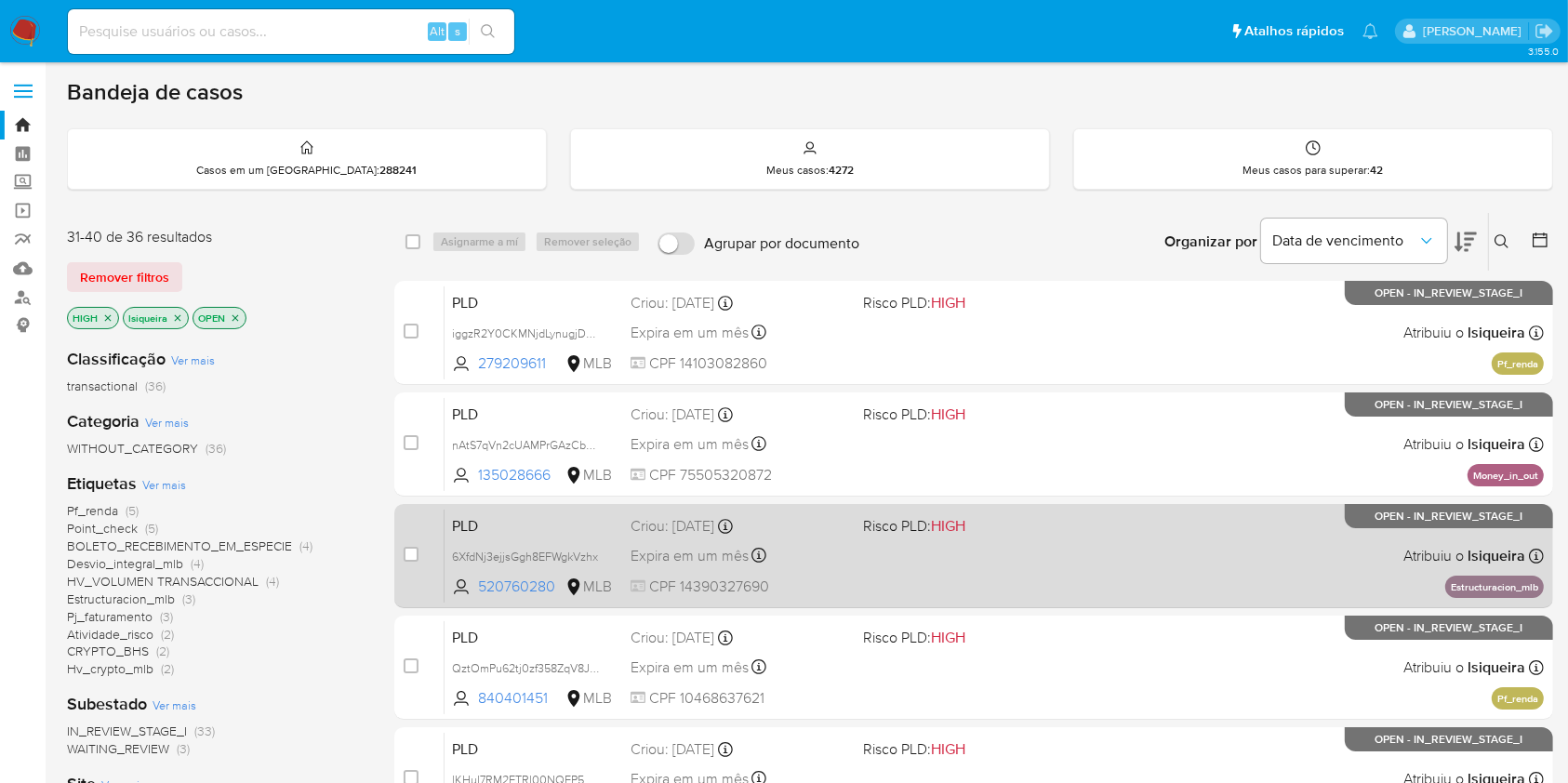
click at [1087, 538] on div "PLD 6XfdNj3ejjsGgh8EFWgkVzhx 520760280 MLB Risco PLD: HIGH Criou: 12/08/2025 Cr…" at bounding box center [994, 555] width 1100 height 94
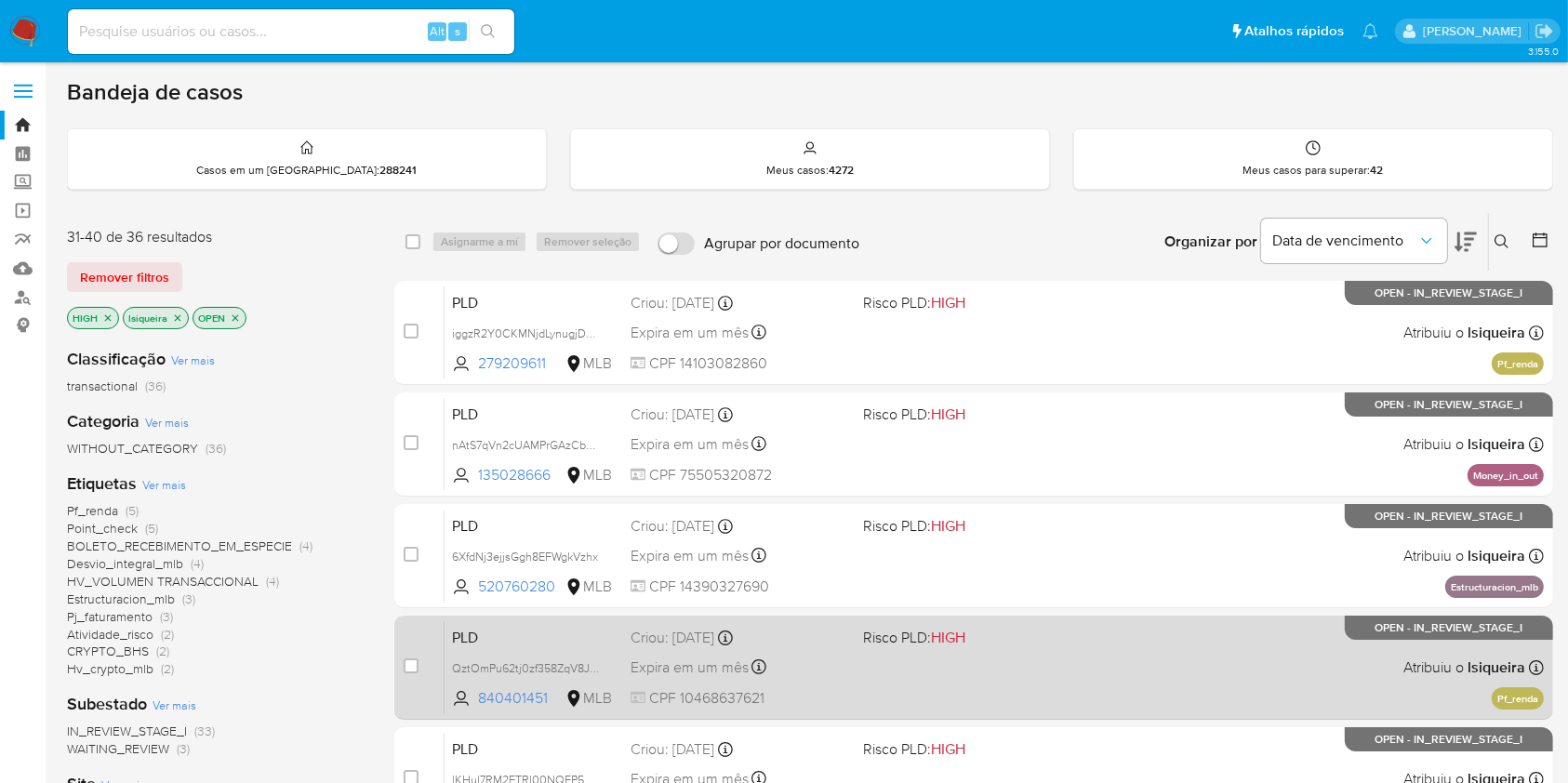
click at [1100, 668] on div "PLD QztOmPu62tj0zf358ZqV8J2Y 840401451 MLB Risco PLD: HIGH Criou: 12/08/2025 Cr…" at bounding box center [994, 666] width 1100 height 94
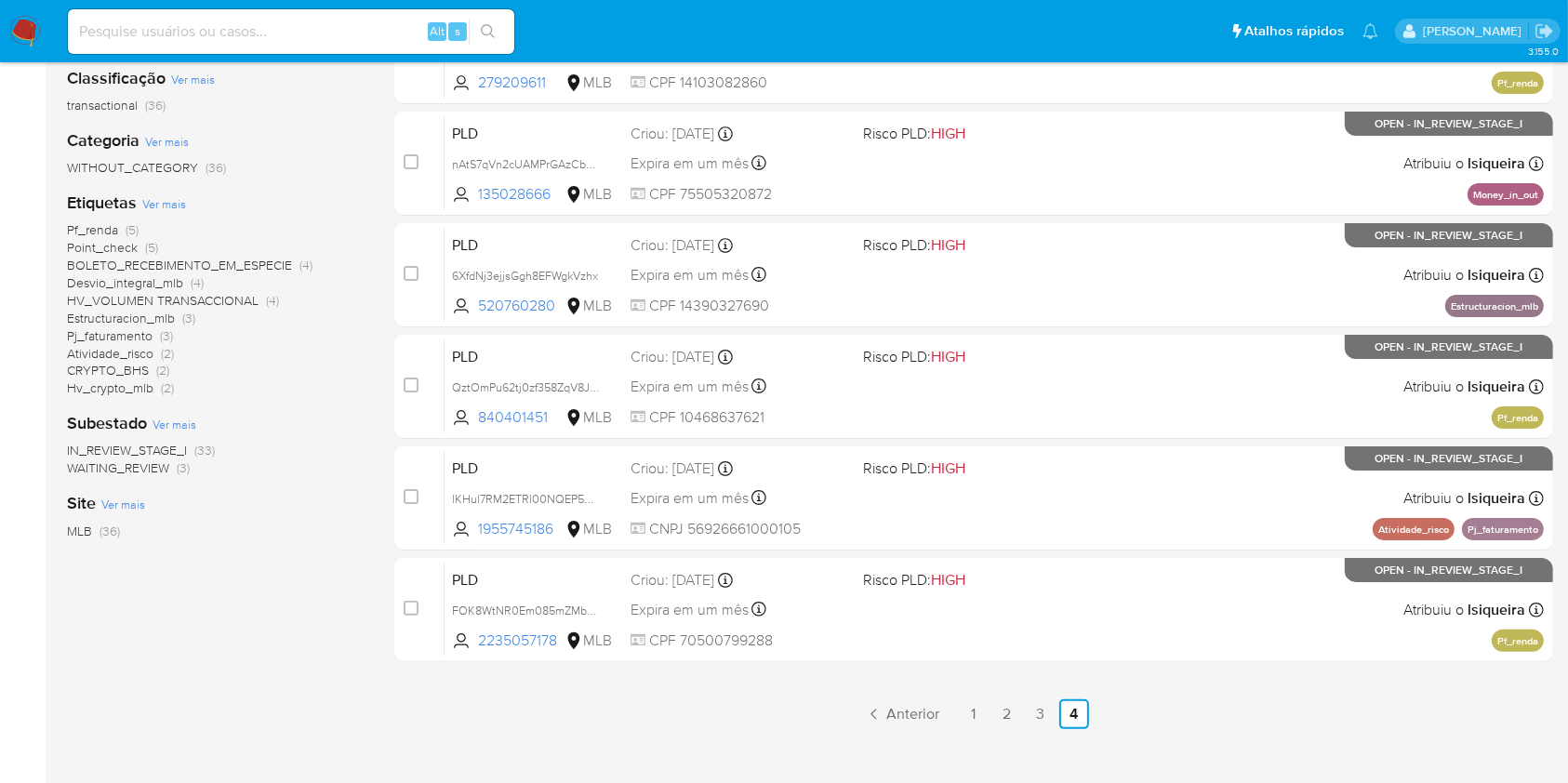
scroll to position [282, 0]
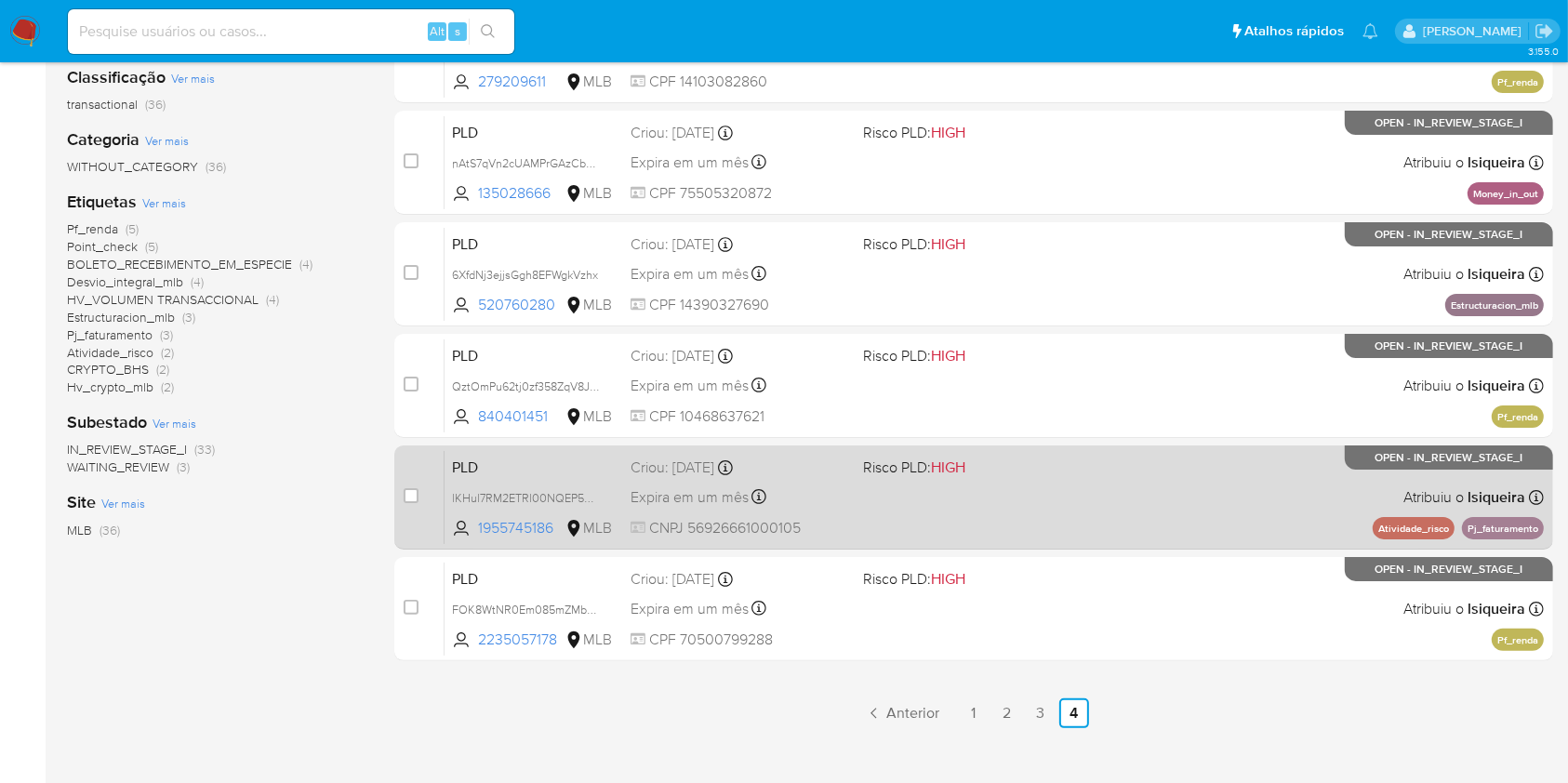
click at [1193, 500] on div "PLD lKHul7RM2ETRl00NQEP5RhSF 1955745186 MLB Risco PLD: HIGH Criou: 12/08/2025 C…" at bounding box center [994, 496] width 1100 height 94
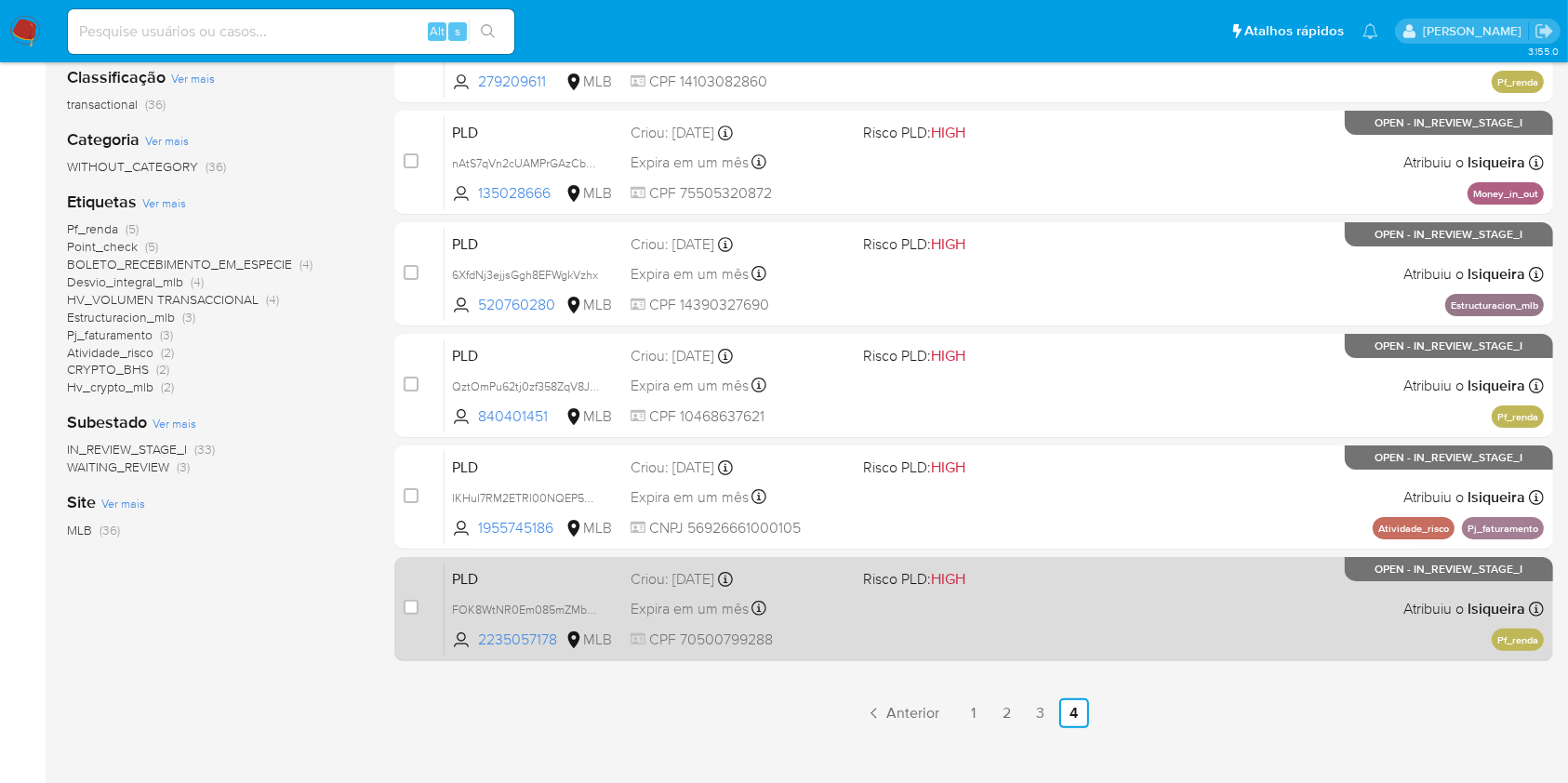
click at [1095, 572] on div "PLD FOK8WtNR0Em085mZMbu93r2n 2235057178 MLB Risco PLD: HIGH Criou: 12/08/2025 C…" at bounding box center [994, 608] width 1100 height 94
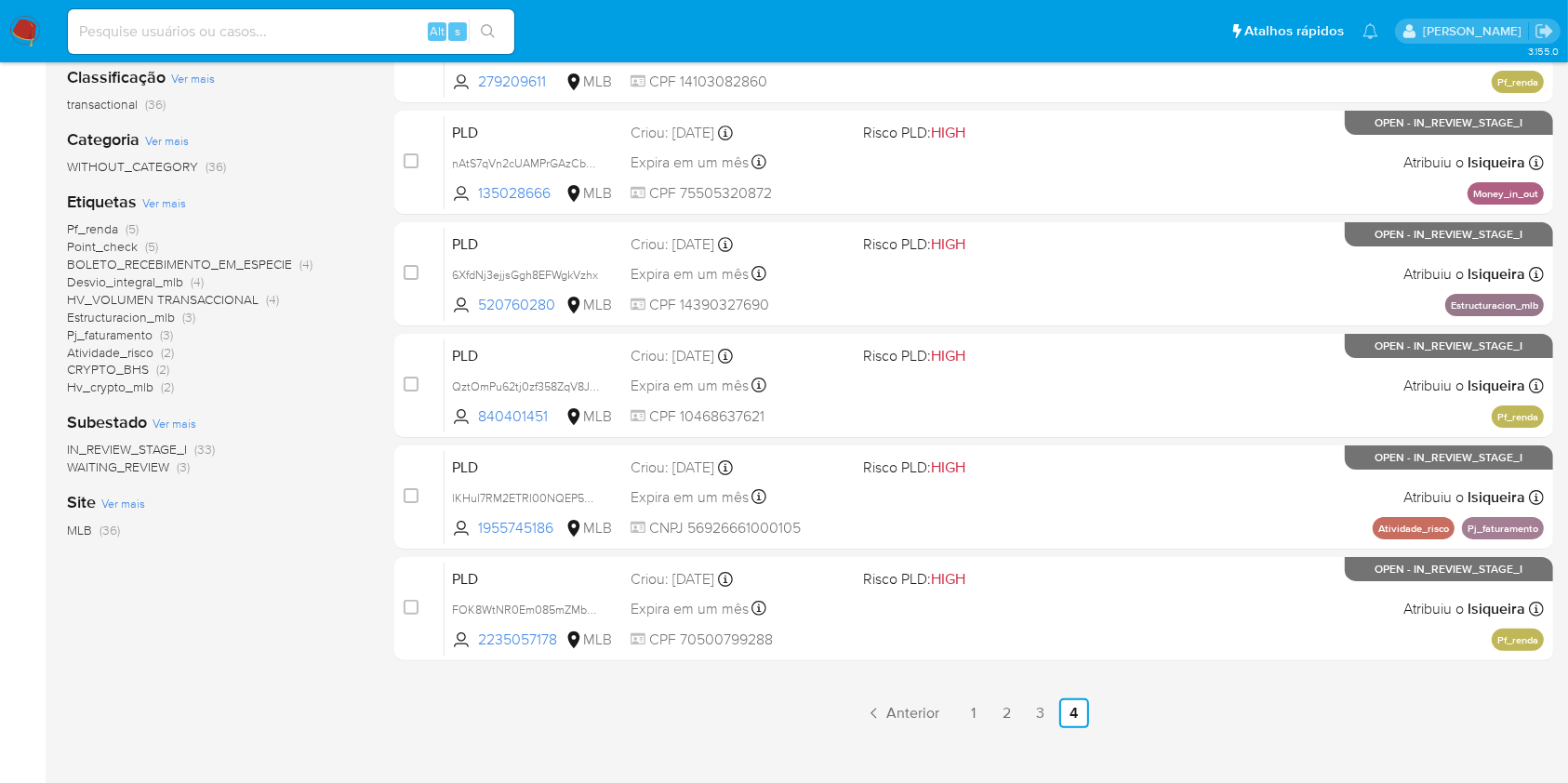
click at [230, 640] on div "Classificação Ver mais transactional (36) Categoria Ver mais WITHOUT_CATEGORY (…" at bounding box center [215, 367] width 297 height 632
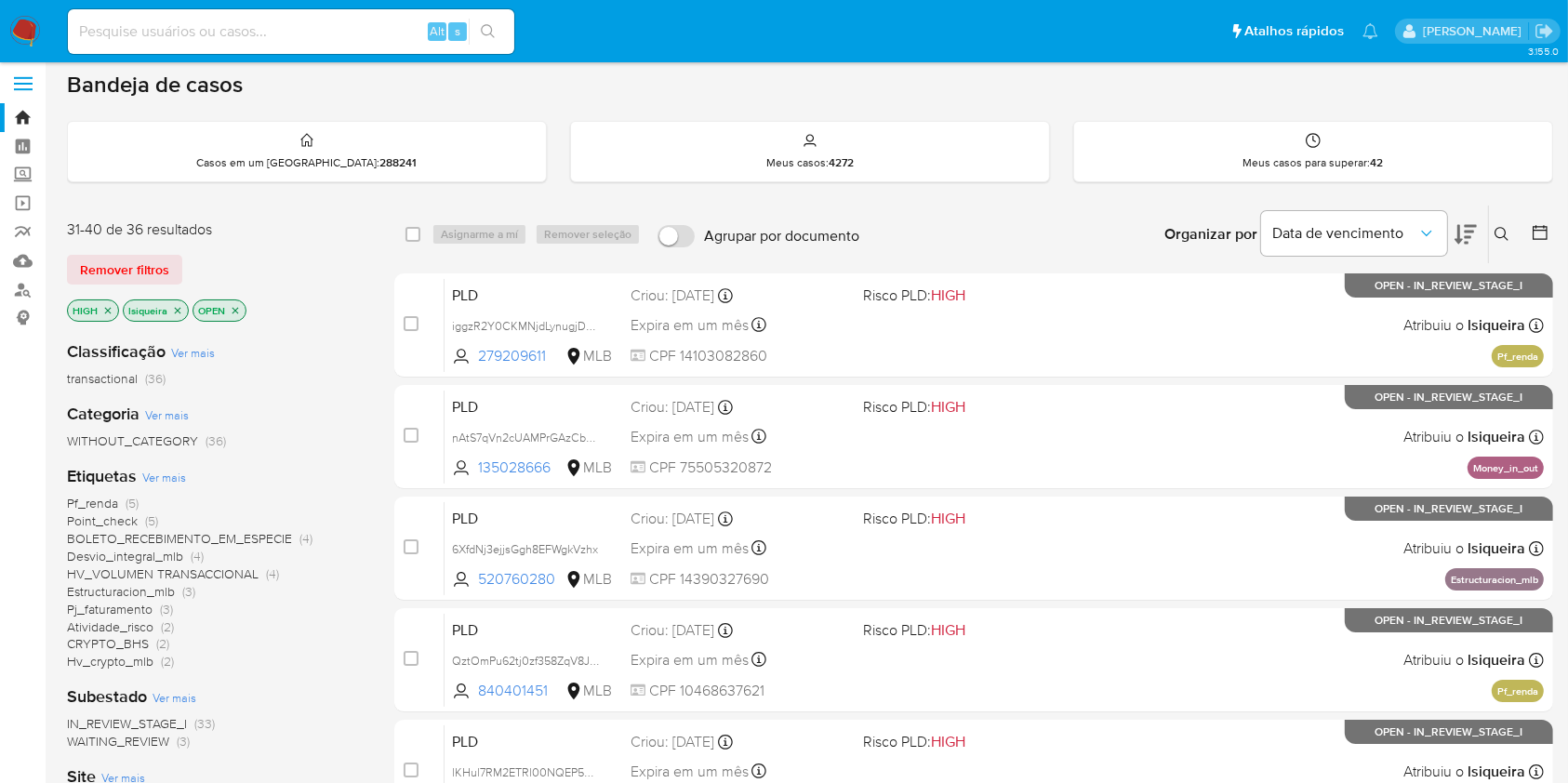
scroll to position [0, 0]
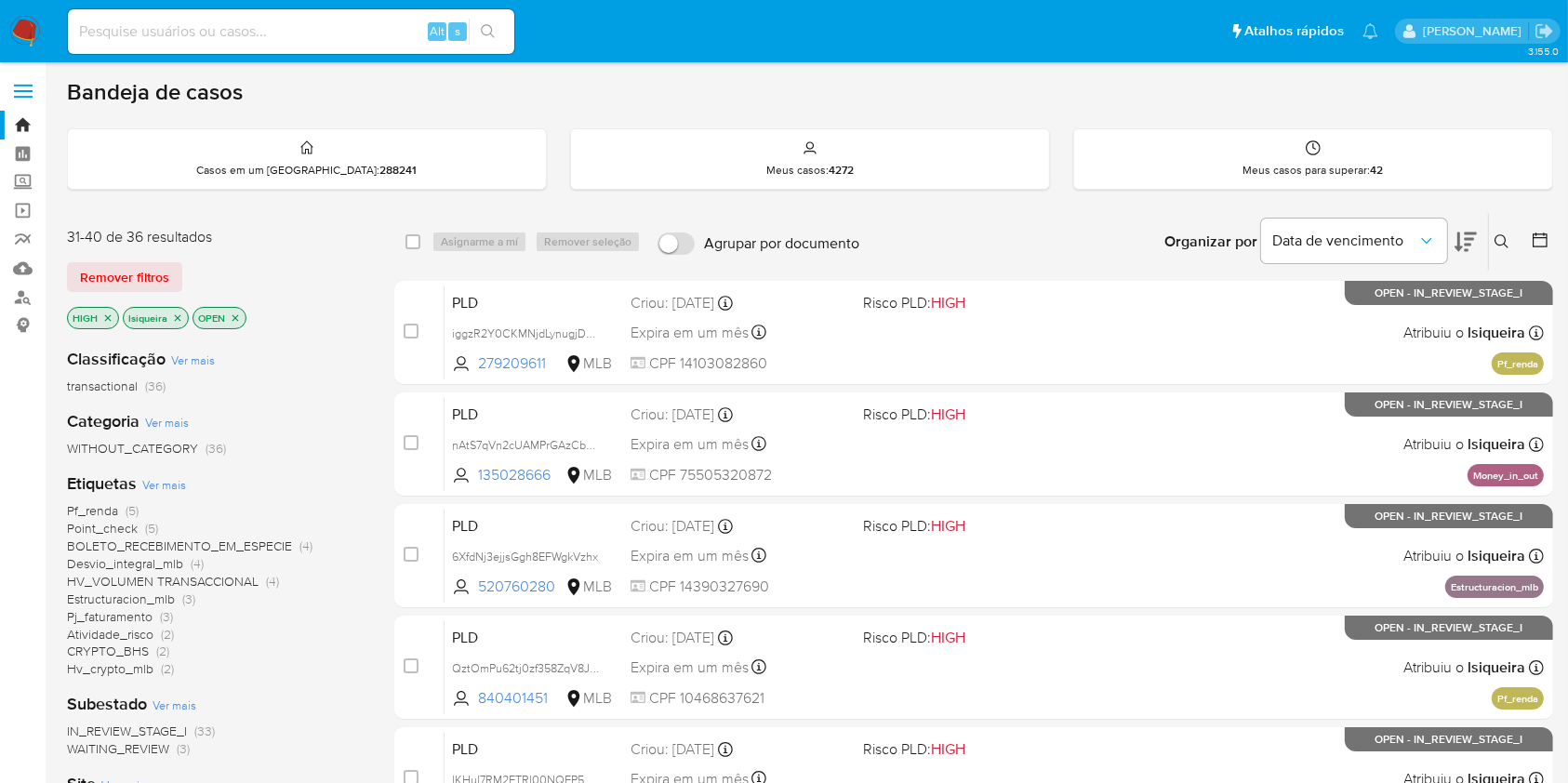
click at [106, 309] on p "HIGH" at bounding box center [93, 318] width 50 height 20
click at [110, 319] on icon "close-filter" at bounding box center [108, 318] width 7 height 7
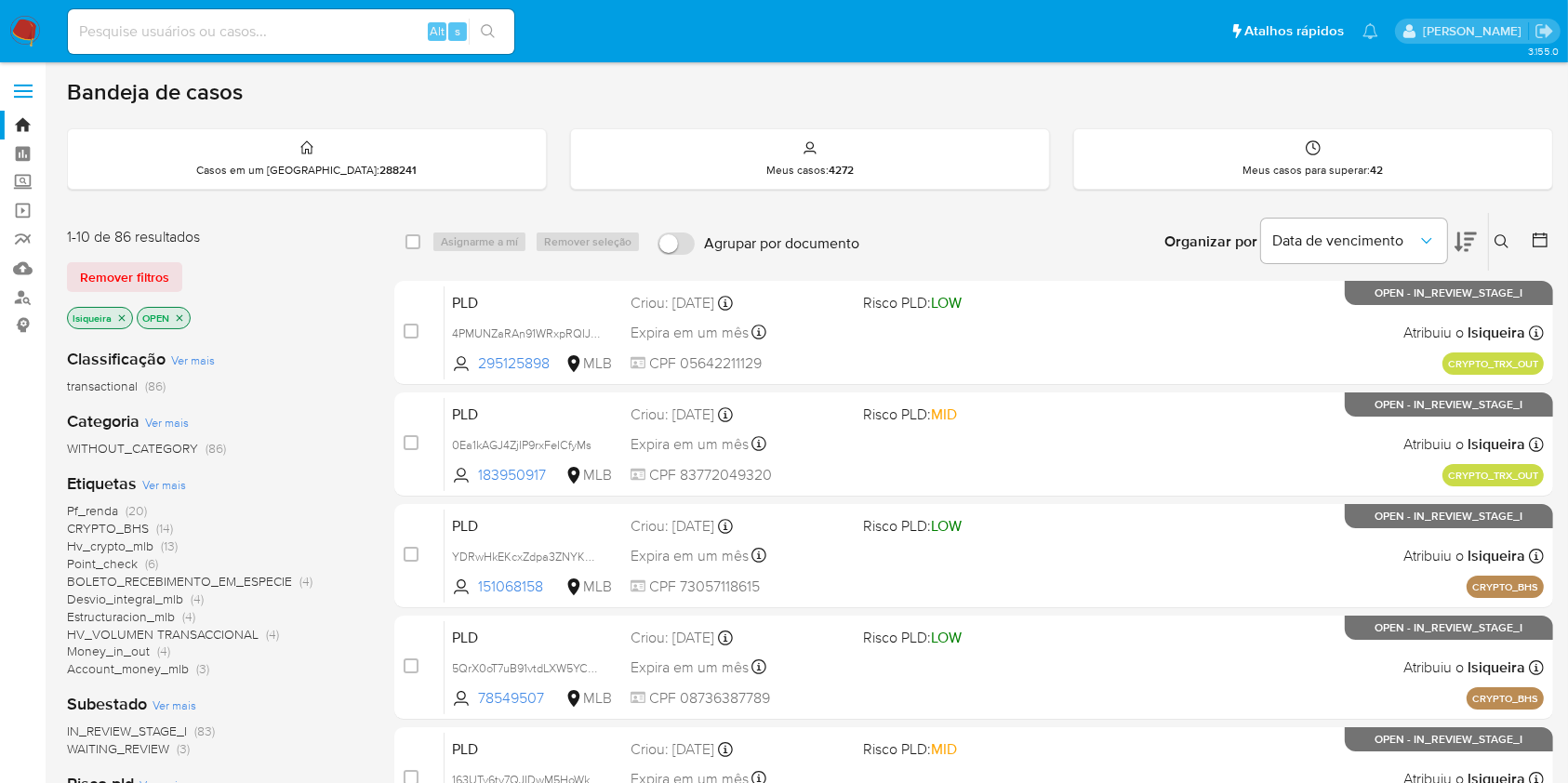
click at [301, 399] on div "Classificação Ver mais transactional (86) Categoria Ver mais WITHOUT_CATEGORY (…" at bounding box center [215, 649] width 297 height 632
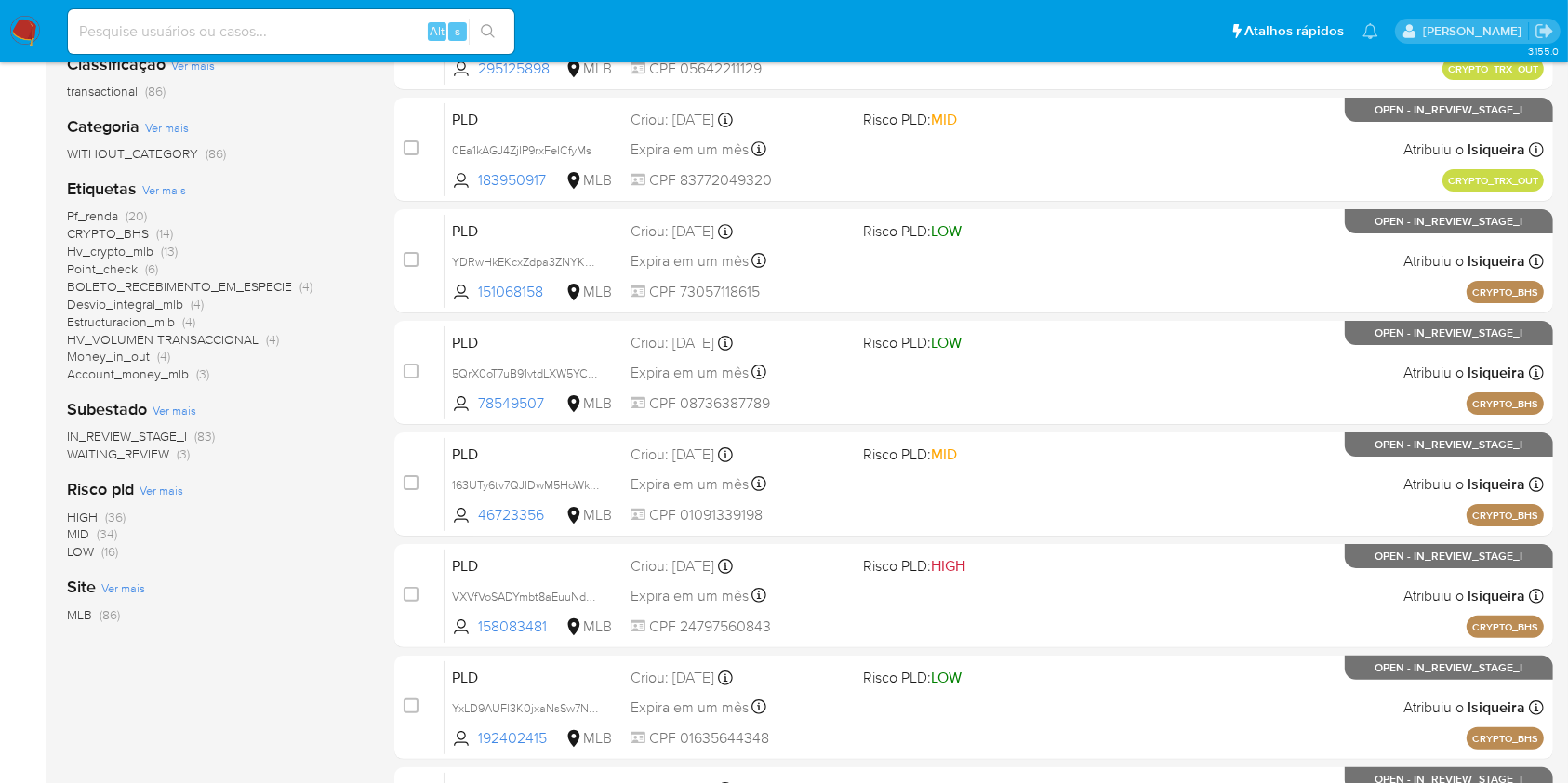
scroll to position [396, 0]
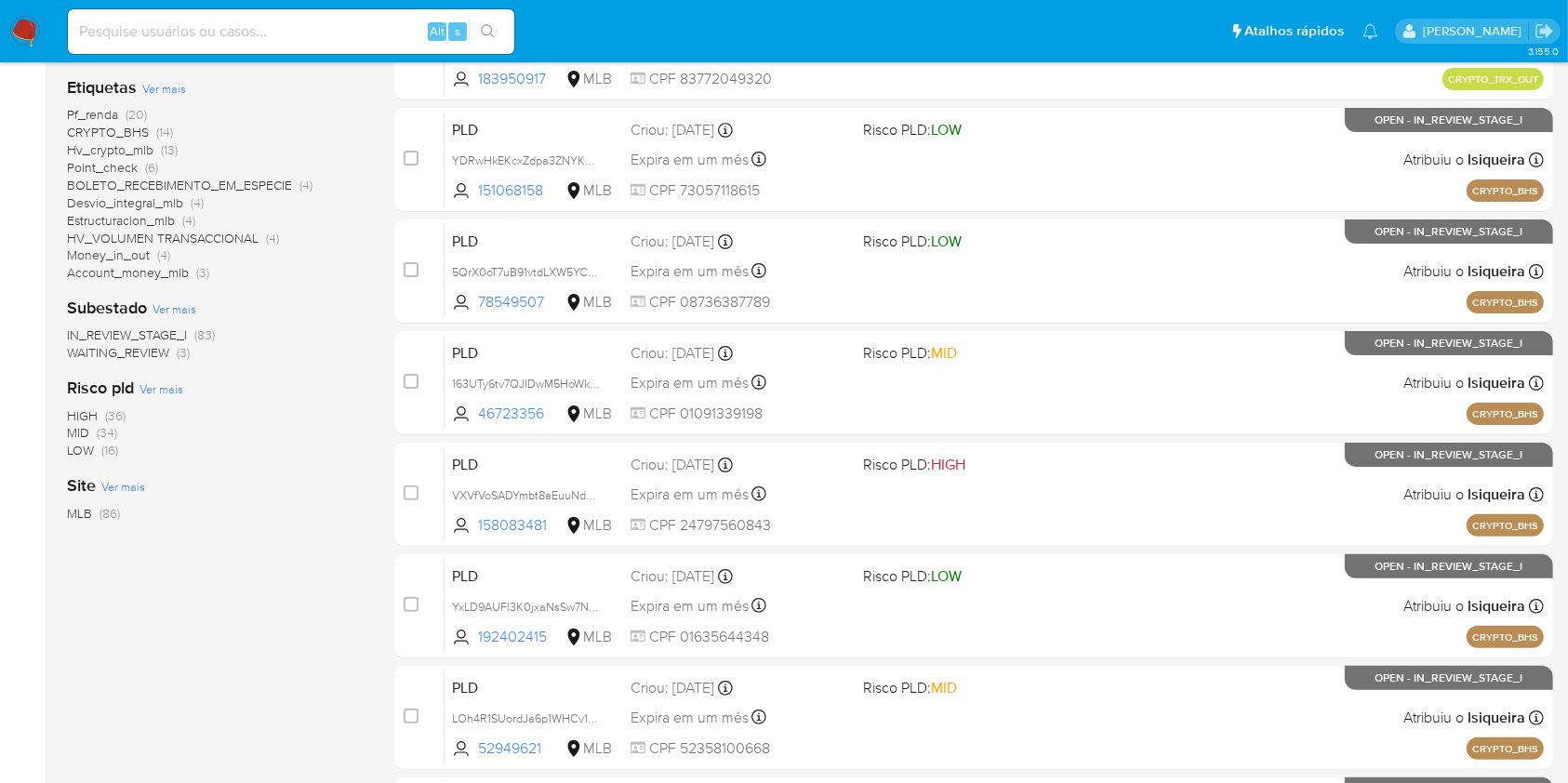
click at [110, 431] on span "(34)" at bounding box center [106, 432] width 20 height 18
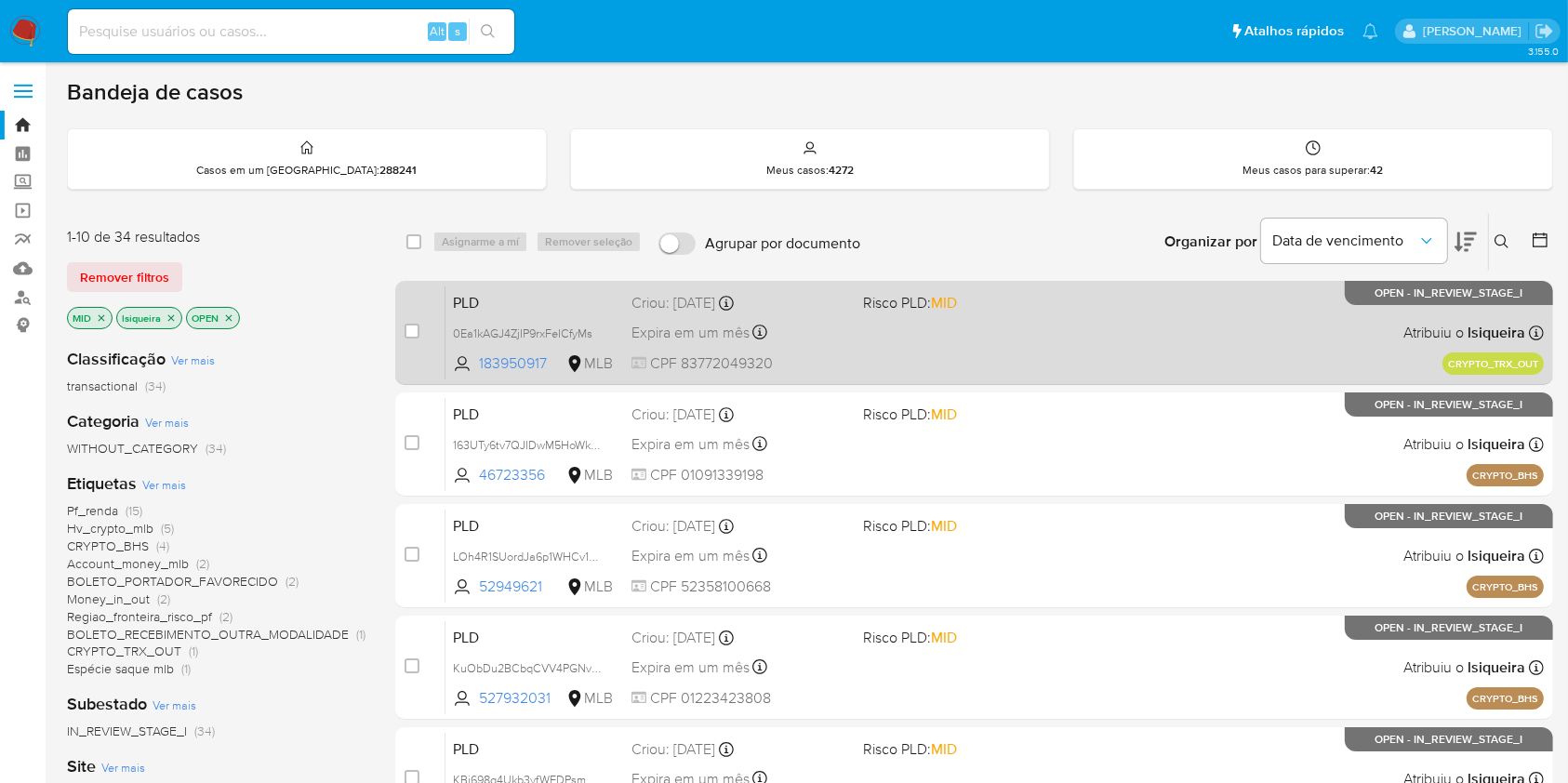
click at [1092, 331] on div "PLD 0Ea1kAGJ4ZjIP9rxFeICfyMs 183950917 MLB Risco PLD: MID Criou: 19/08/2025 Cri…" at bounding box center [994, 332] width 1099 height 94
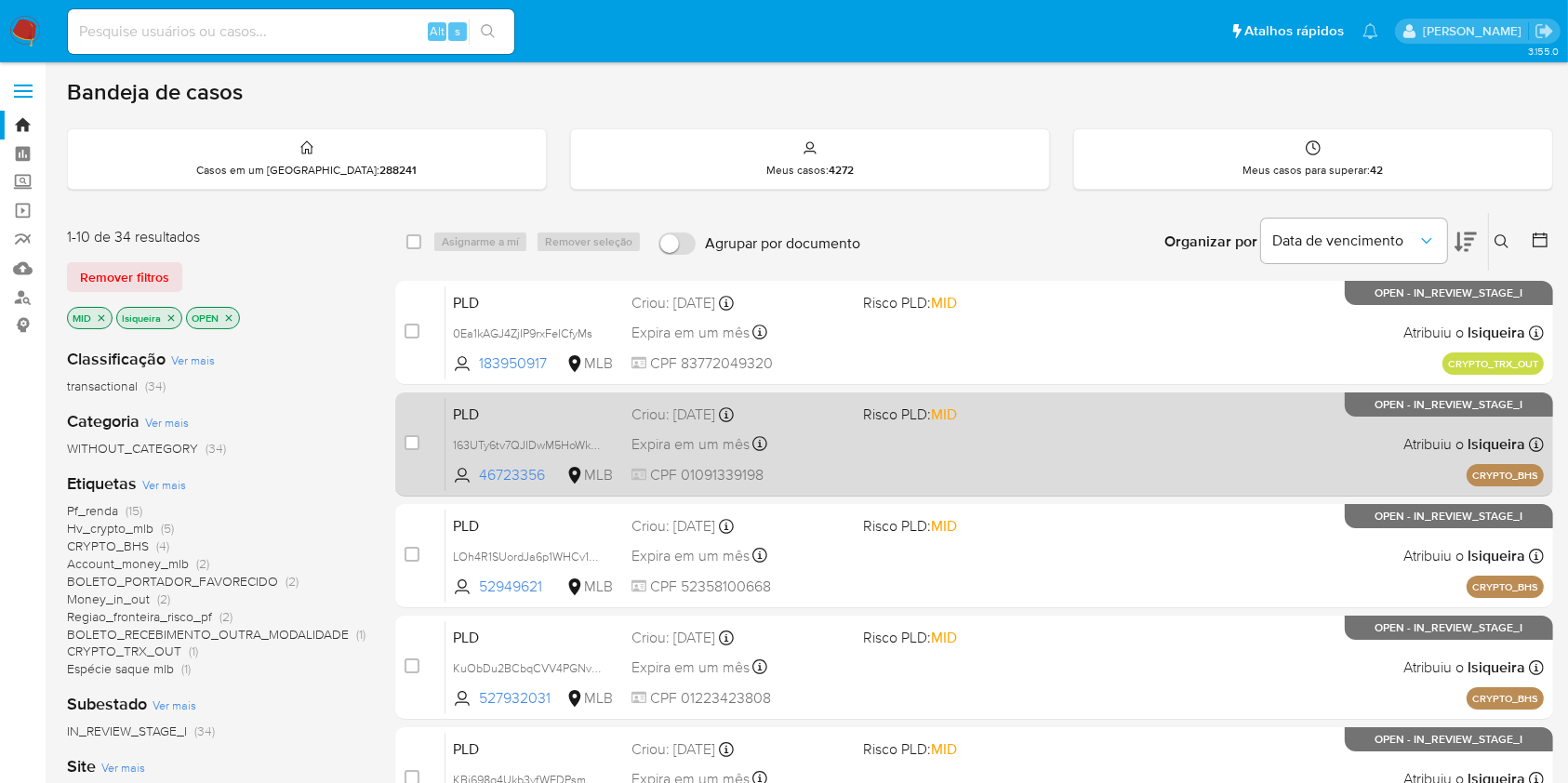
click at [1047, 465] on div "PLD 163UTy6tv7QJIDwM5HoWkiwS 46723356 MLB Risco PLD: MID Criou: 14/08/2025 Crio…" at bounding box center [994, 443] width 1099 height 94
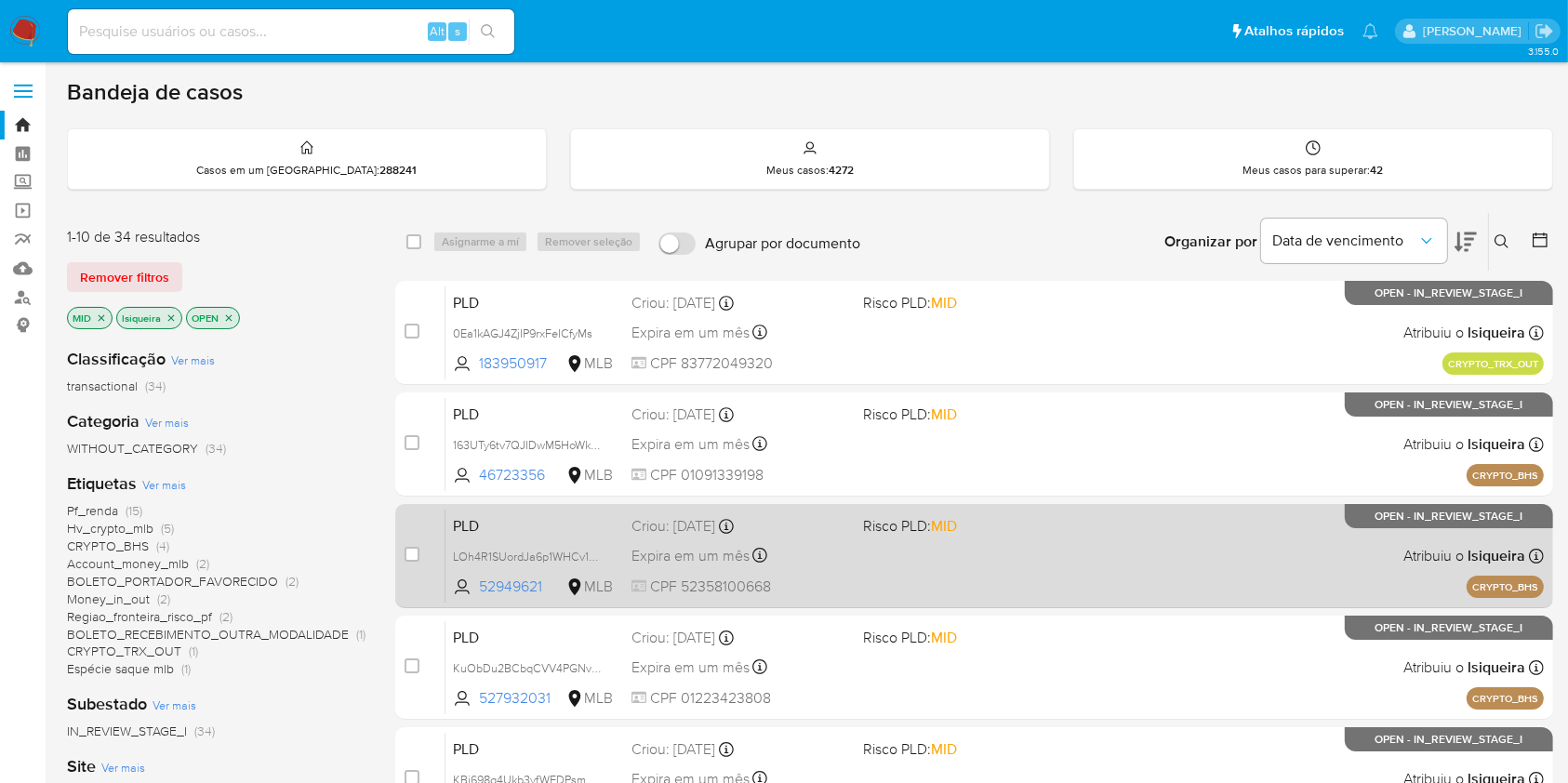
click at [997, 558] on div "PLD LOh4R1SUordJa6p1WHCv1RYe 52949621 MLB Risco PLD: MID Criou: 14/08/2025 Crio…" at bounding box center [994, 555] width 1099 height 94
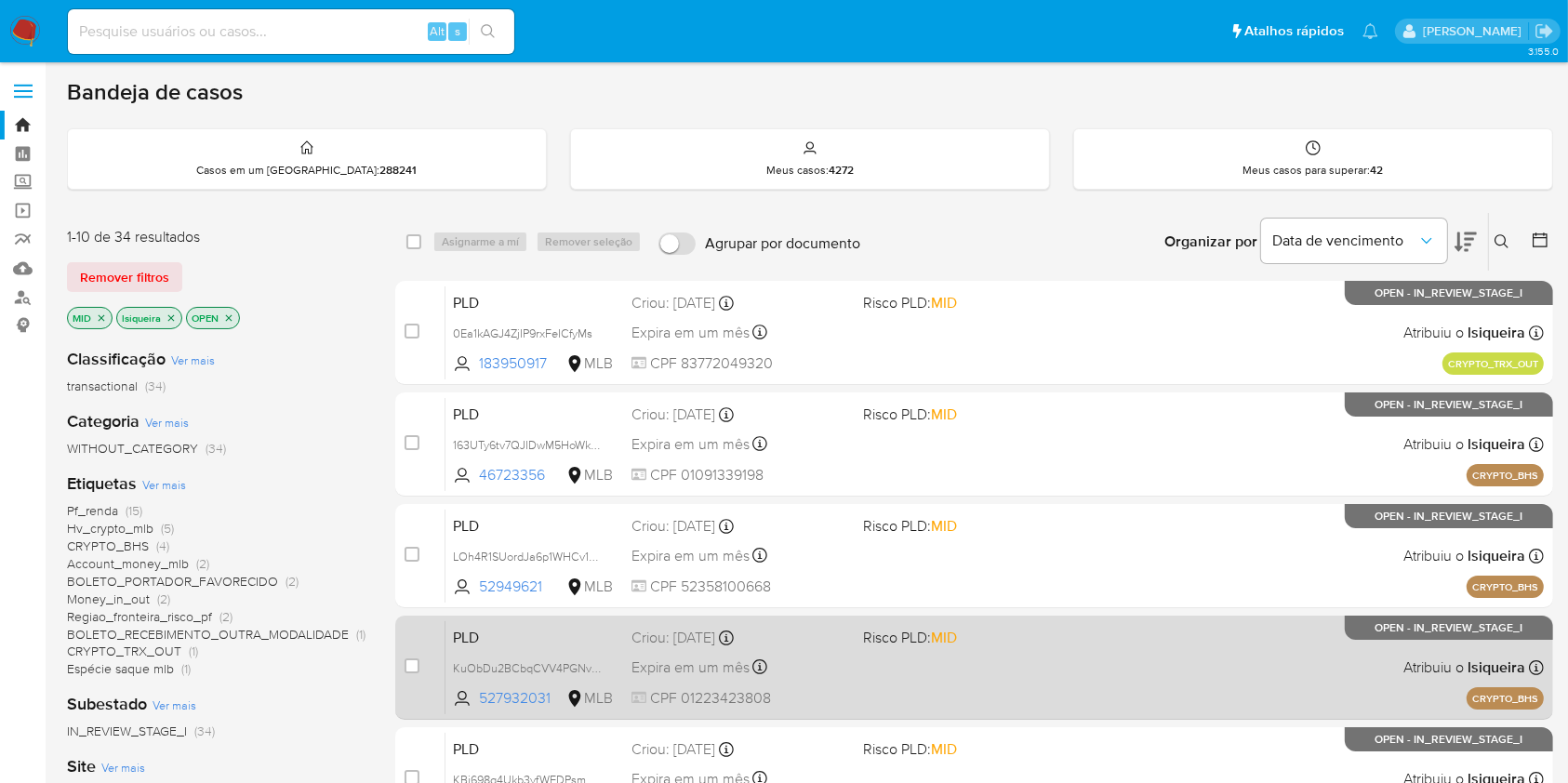
click at [1048, 685] on div "PLD KuObDu2BCbqCVV4PGNvRP9hA 527932031 MLB Risco PLD: MID Criou: 14/08/2025 Cri…" at bounding box center [994, 666] width 1099 height 94
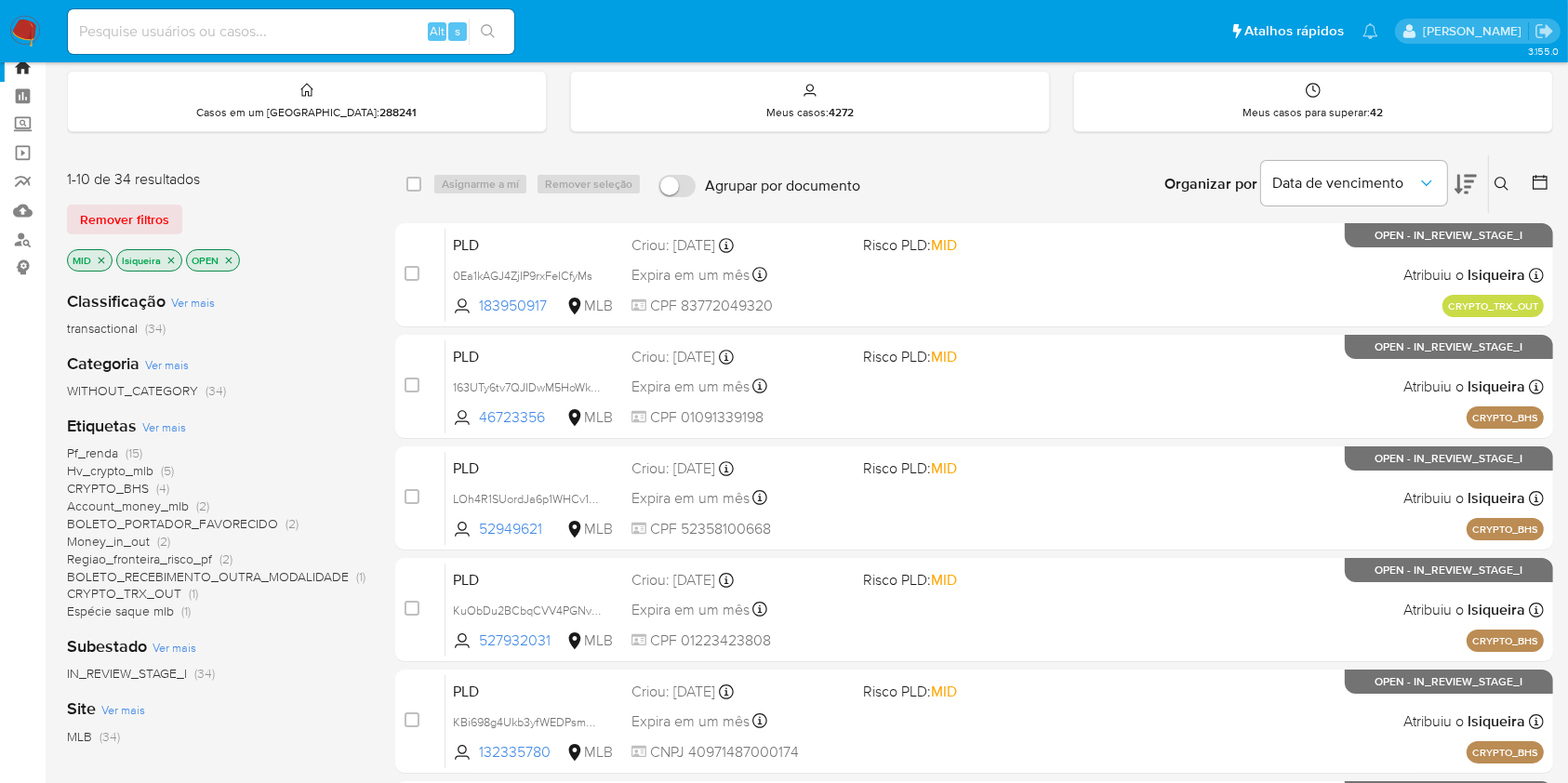
scroll to position [104, 0]
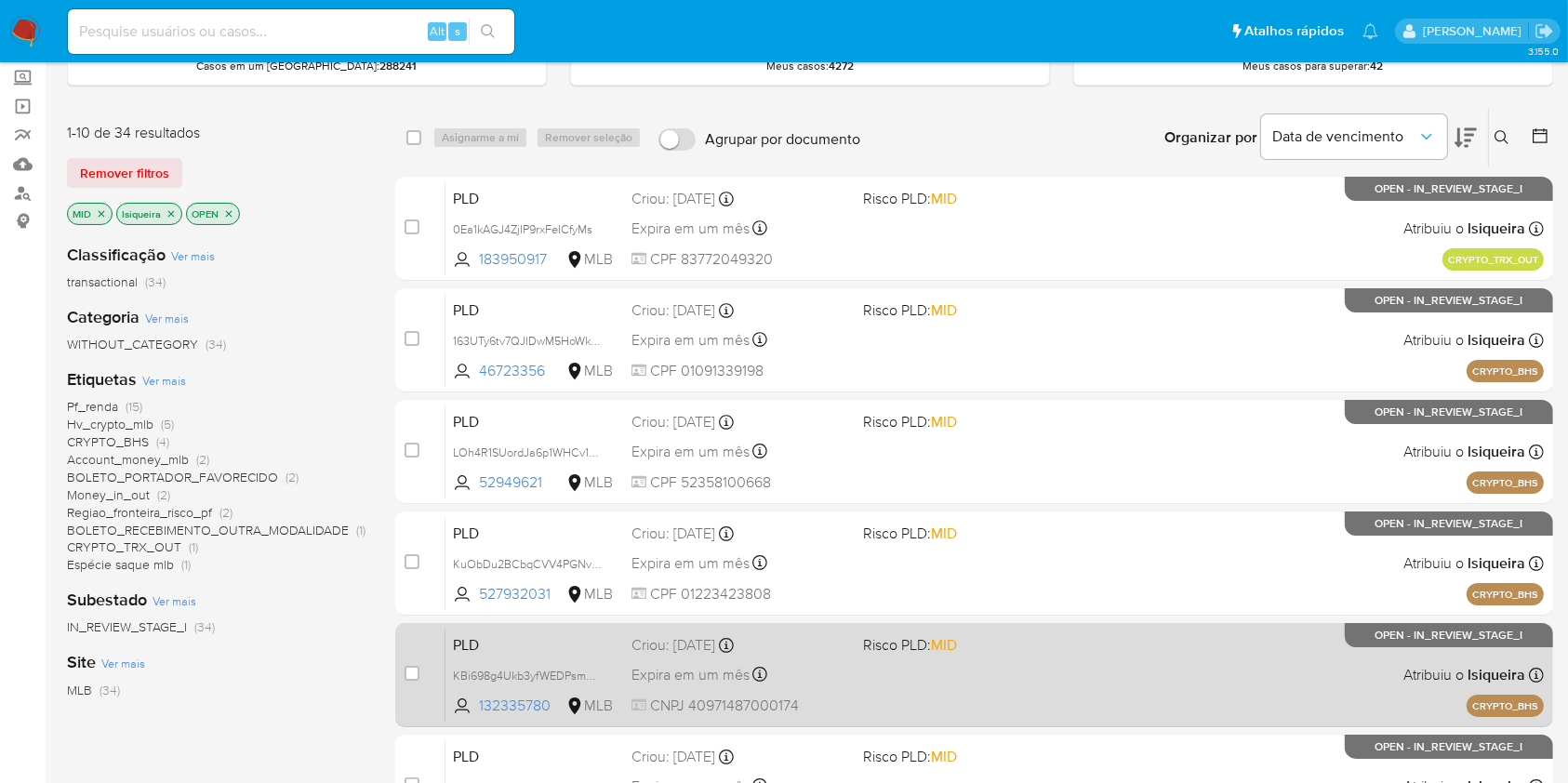
click at [1339, 696] on div "PLD KBi698g4Ukb3yfWEDPsmQgXW 132335780 MLB Risco PLD: MID Criou: 14/08/2025 Cri…" at bounding box center [994, 674] width 1099 height 94
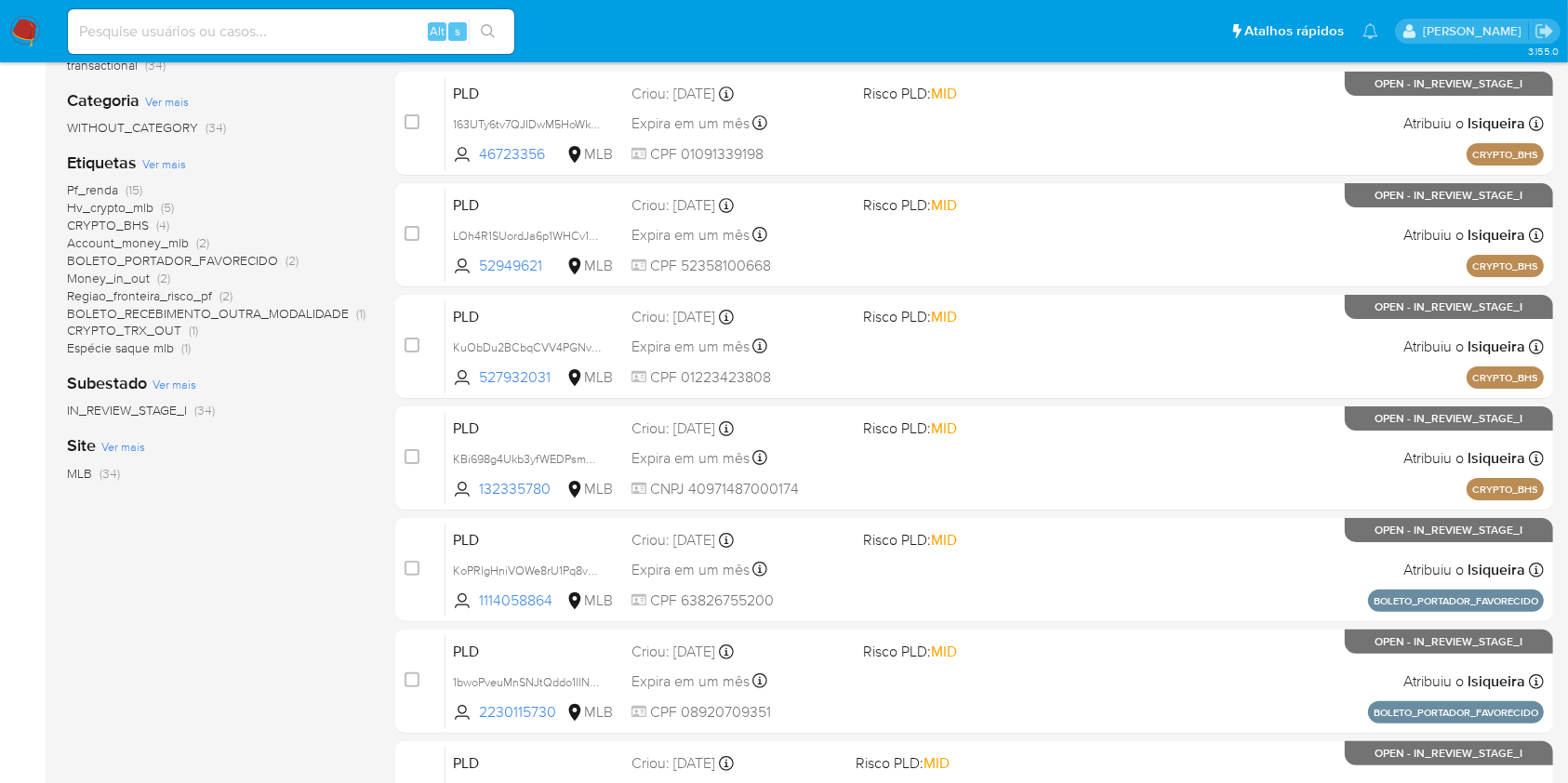
scroll to position [685, 0]
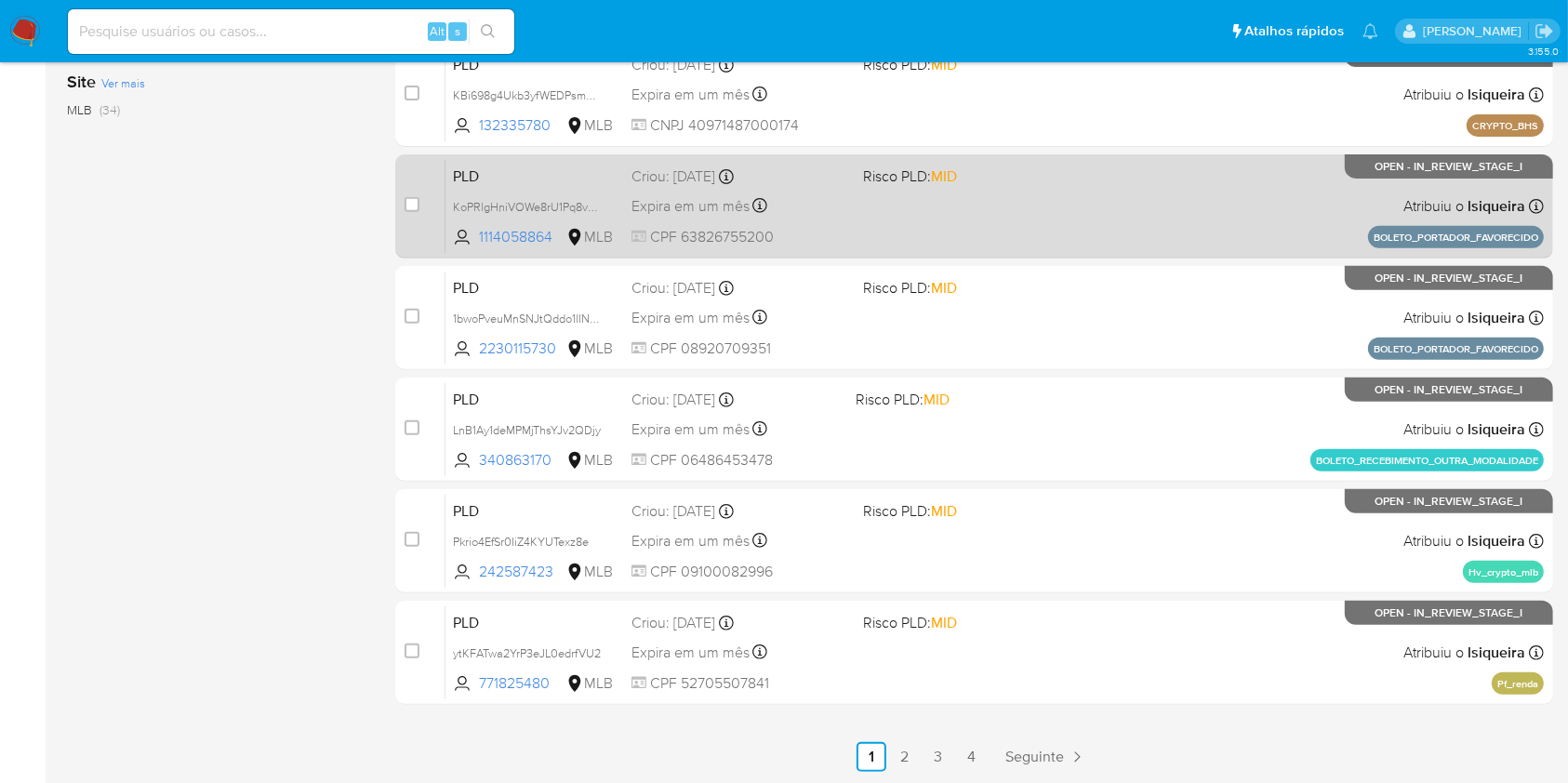
click at [1223, 182] on div "PLD KoPRlgHniVOWe8rU1Pq8vREq 1114058864 MLB Risco PLD: MID Criou: 14/08/2025 Cr…" at bounding box center [994, 206] width 1099 height 94
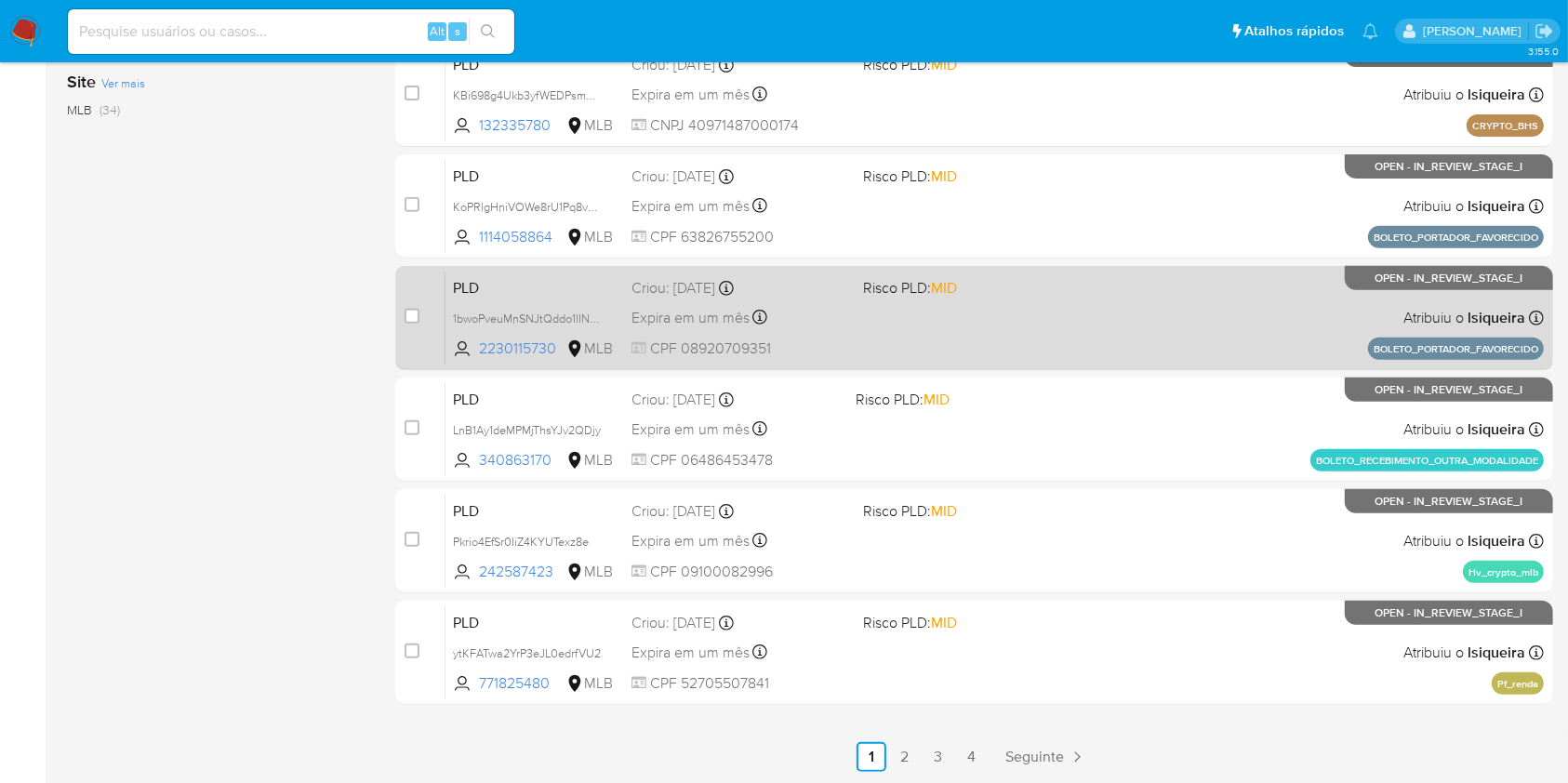
click at [1087, 331] on div "PLD 1bwoPveuMnSNJtQddo1lINdw 2230115730 MLB Risco PLD: MID Criou: 14/08/2025 Cr…" at bounding box center [994, 317] width 1099 height 94
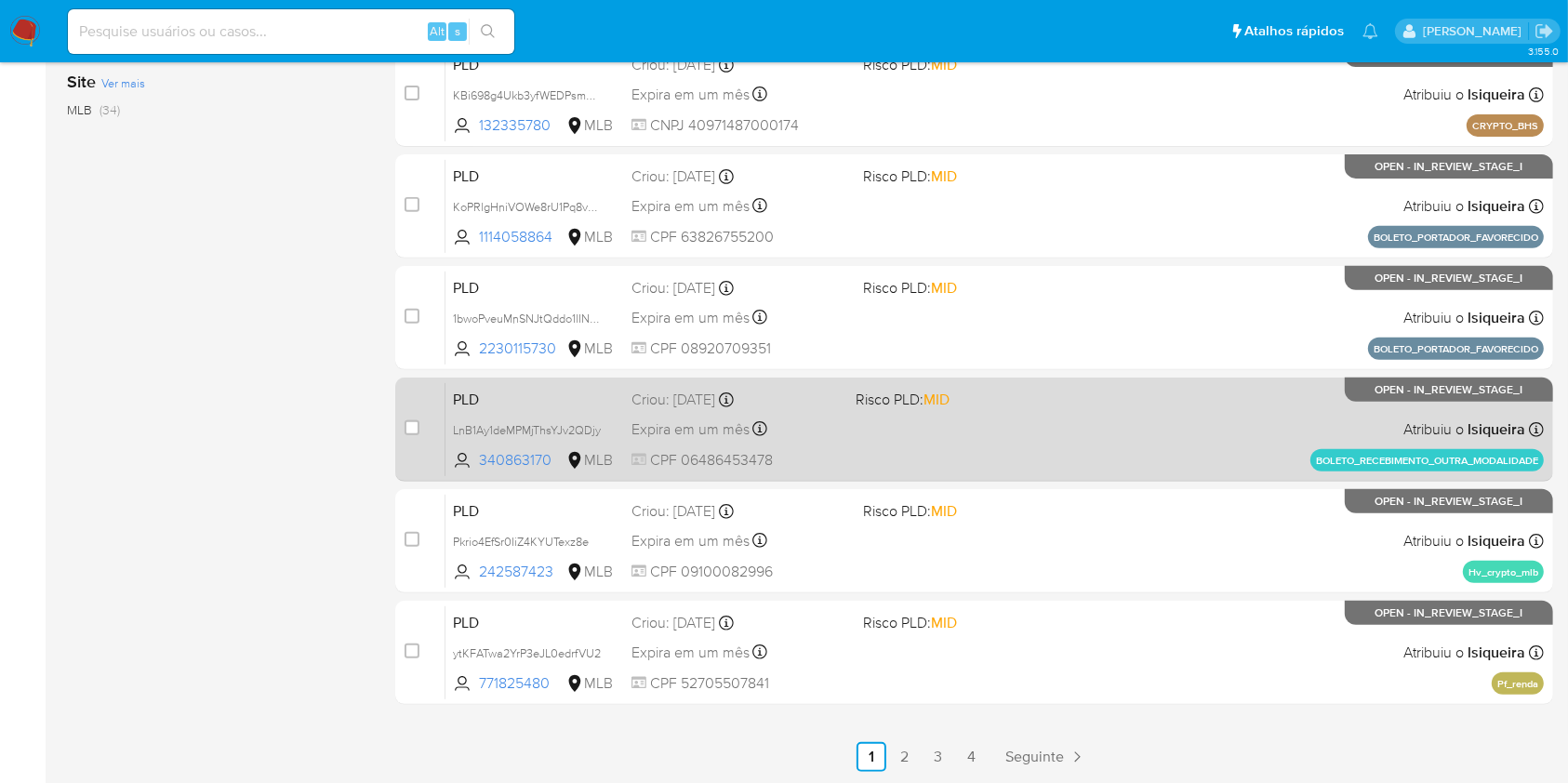
click at [1053, 425] on div "PLD LnB1Ay1deMPMjThsYJv2QDjy 340863170 MLB Risco PLD: MID Criou: 14/08/2025 Cri…" at bounding box center [994, 429] width 1099 height 94
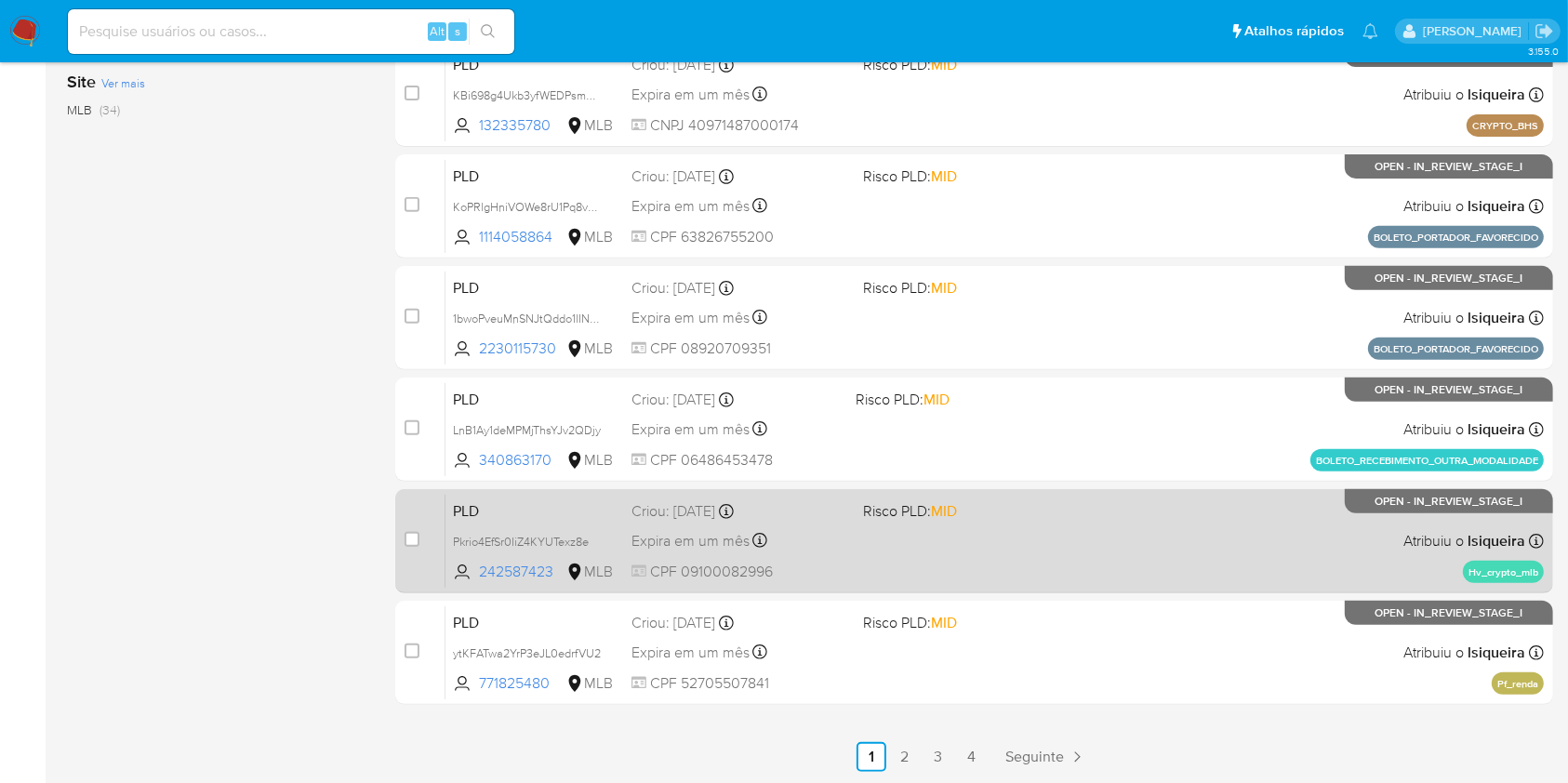
click at [959, 535] on div "PLD Pkrio4EfSr0IiZ4KYUTexz8e 242587423 MLB Risco PLD: MID Criou: 12/08/2025 Cri…" at bounding box center [994, 540] width 1099 height 94
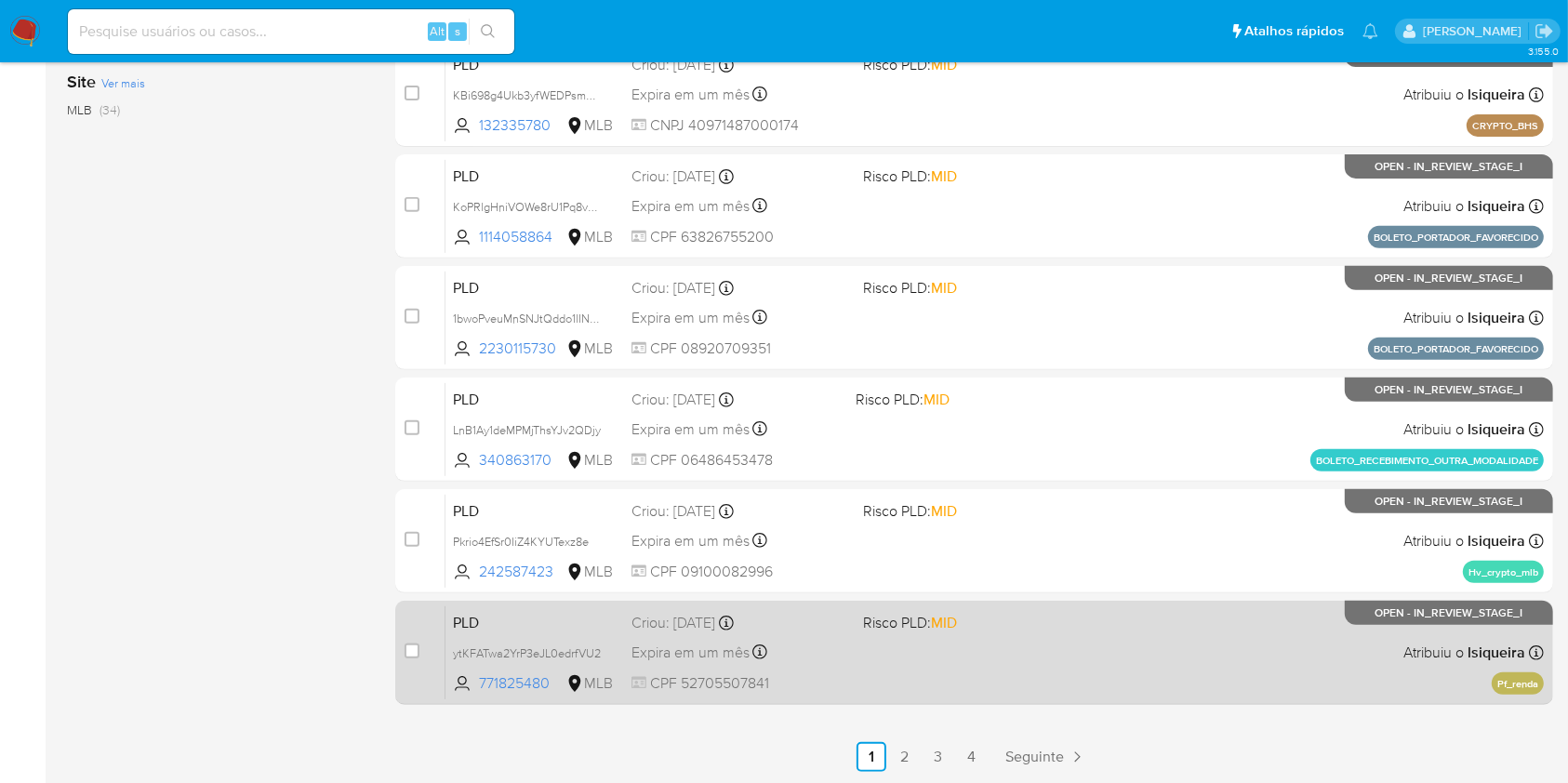
click at [1056, 649] on div "PLD ytKFATwa2YrP3eJL0edrfVU2 771825480 MLB Risco PLD: MID Criou: 12/08/2025 Cri…" at bounding box center [994, 652] width 1099 height 94
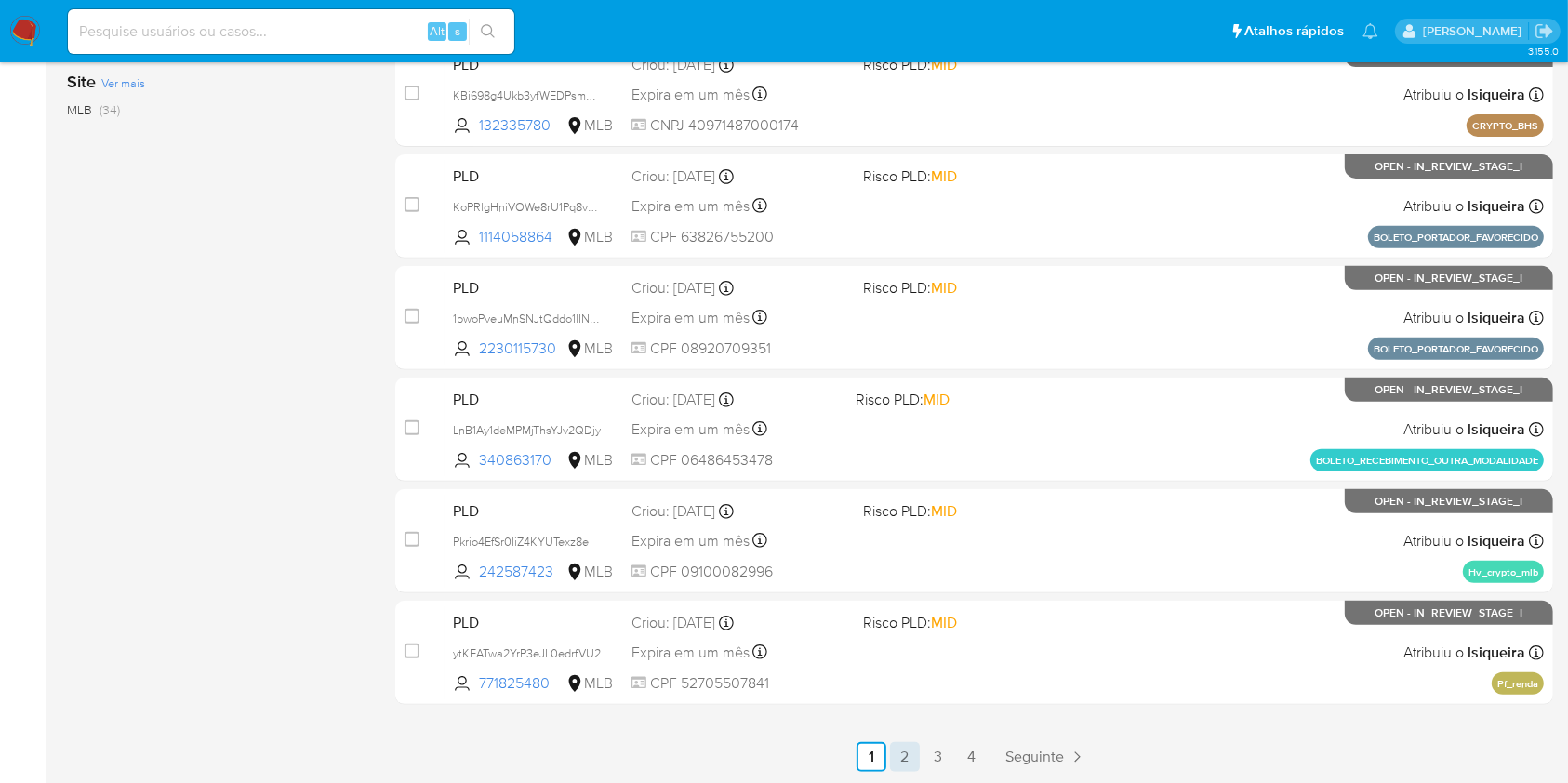
click at [901, 752] on link "2" at bounding box center [905, 757] width 30 height 30
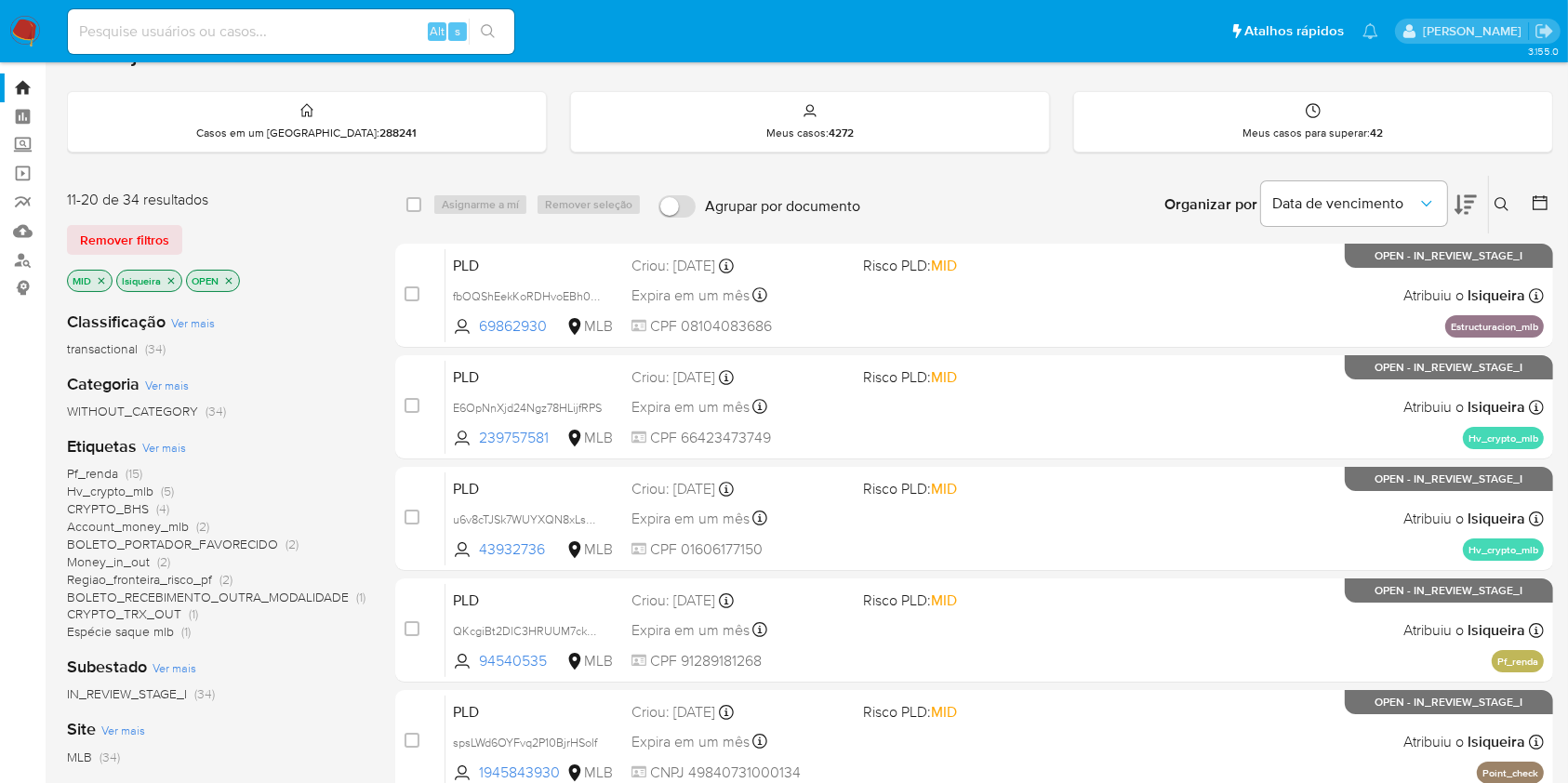
scroll to position [22, 0]
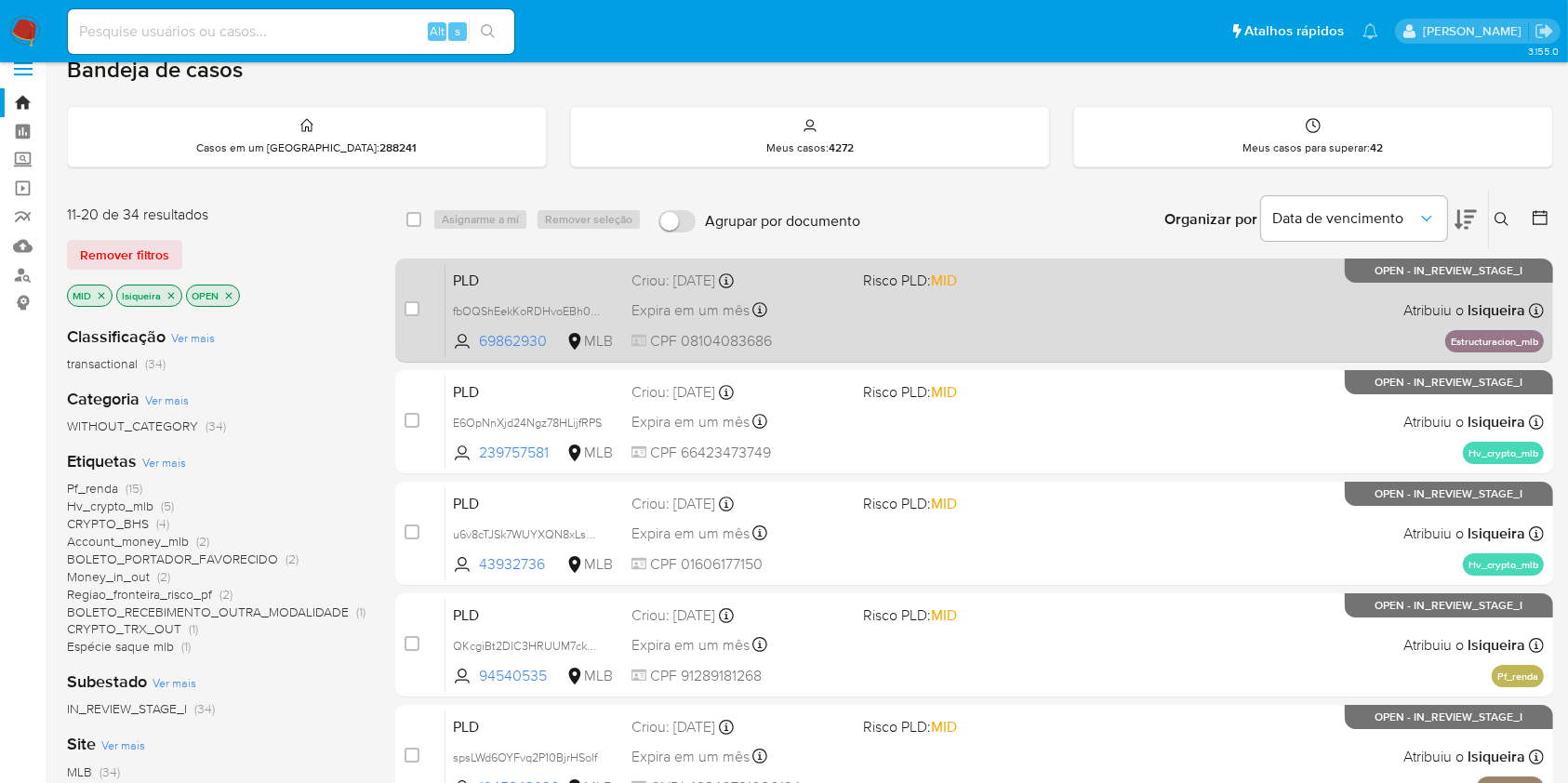
click at [1050, 315] on div "PLD fbOQShEekKoRDHvoEBh0w10Y 69862930 MLB Risco PLD: MID Criou: 12/08/2025 Crio…" at bounding box center [994, 310] width 1099 height 94
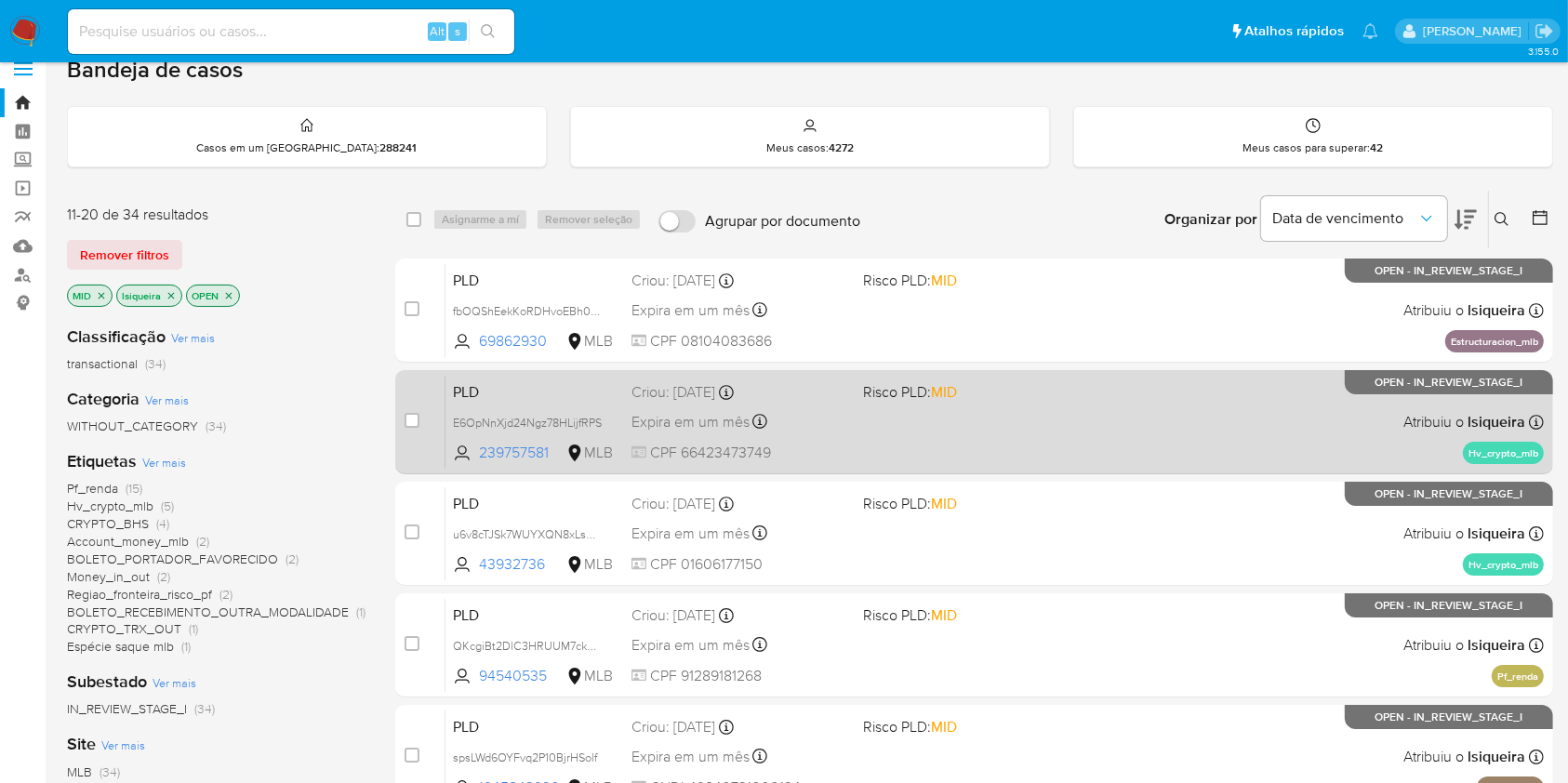
click at [969, 418] on div "PLD E6OpNnXjd24Ngz78HLijfRPS 239757581 MLB Risco PLD: MID Criou: 12/08/2025 Cri…" at bounding box center [994, 421] width 1099 height 94
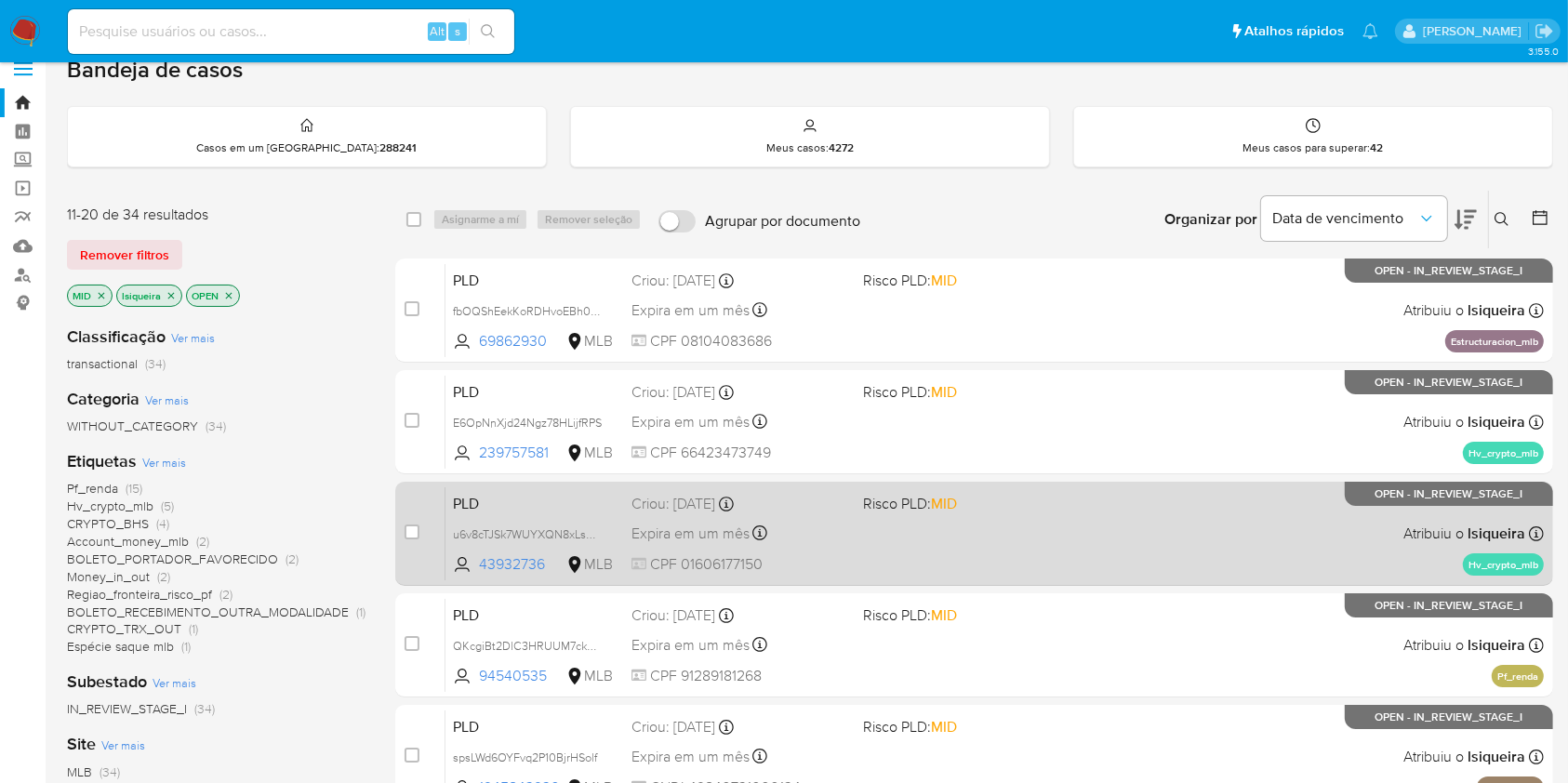
click at [910, 533] on div "PLD u6v8cTJSk7WUYXQN8xLsmjEh 43932736 MLB Risco PLD: MID Criou: 12/08/2025 Crio…" at bounding box center [994, 533] width 1099 height 94
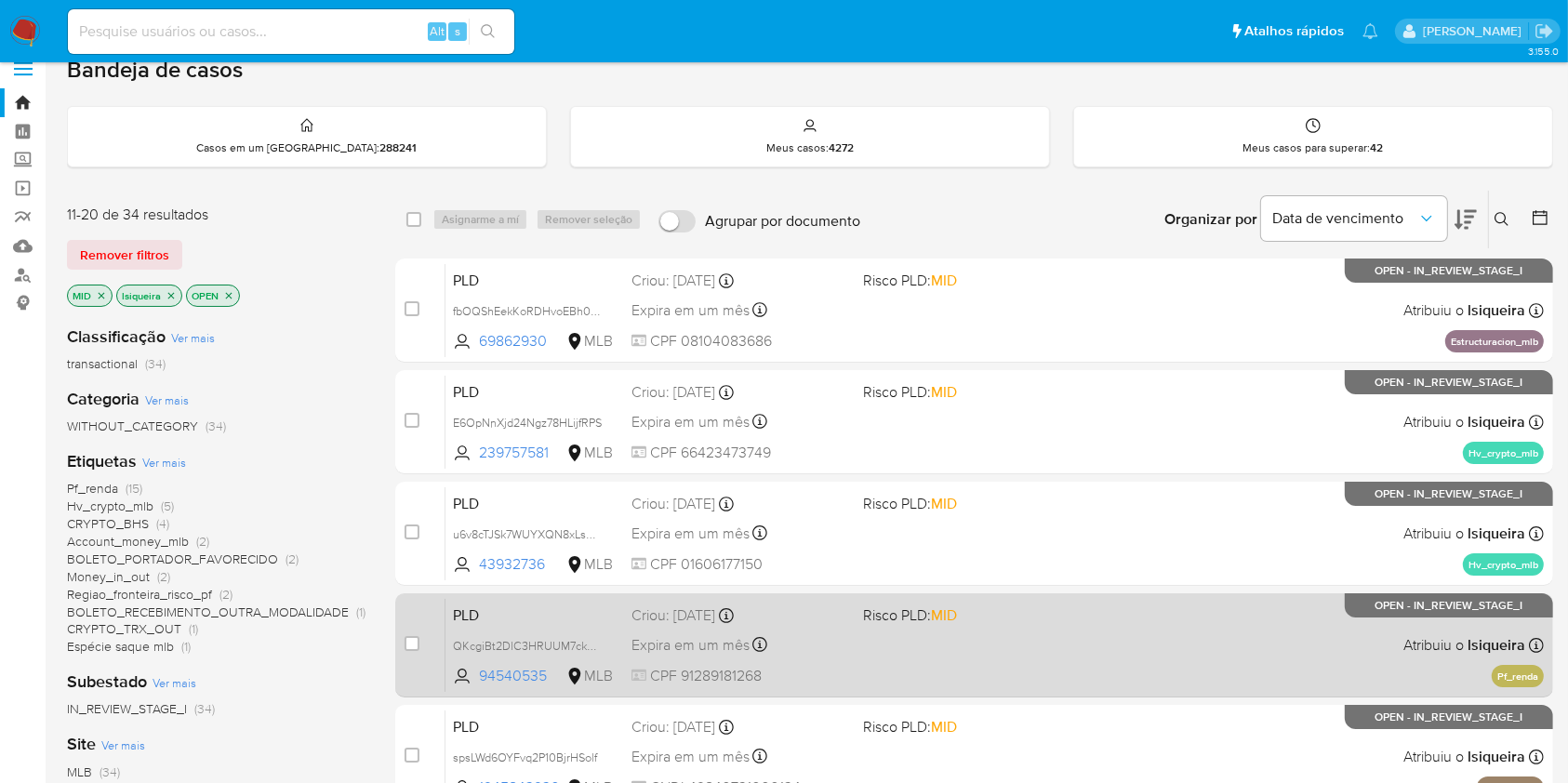
click at [1139, 642] on div "PLD QKcgiBt2DlC3HRUUM7ckg3YH 94540535 MLB Risco PLD: MID Criou: 12/08/2025 Crio…" at bounding box center [994, 644] width 1099 height 94
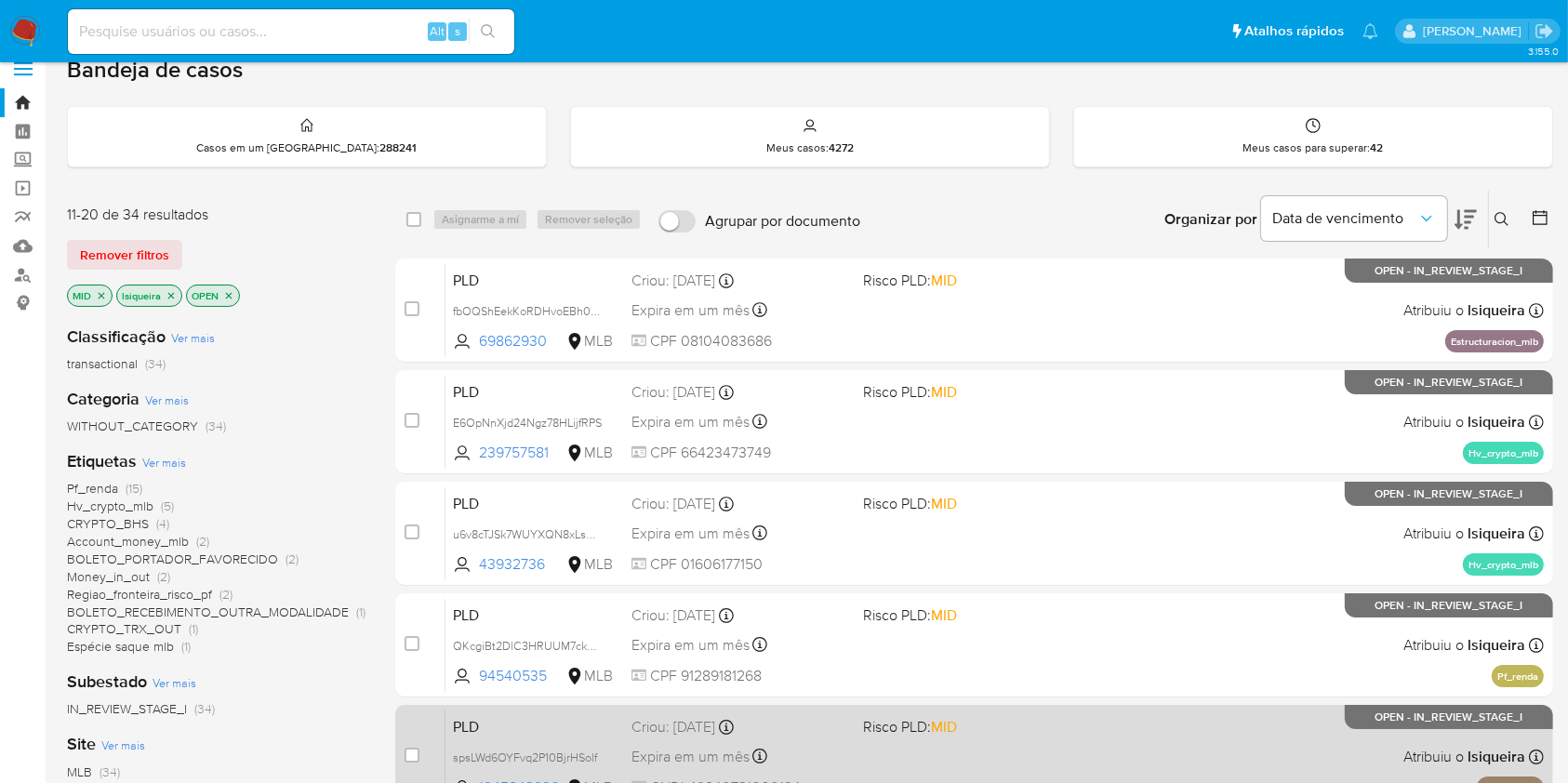
click at [1208, 743] on div "PLD spsLWd6OYFvq2P10BjrHSolf 1945843930 MLB Risco PLD: MID Criou: 12/08/2025 Cr…" at bounding box center [994, 756] width 1099 height 94
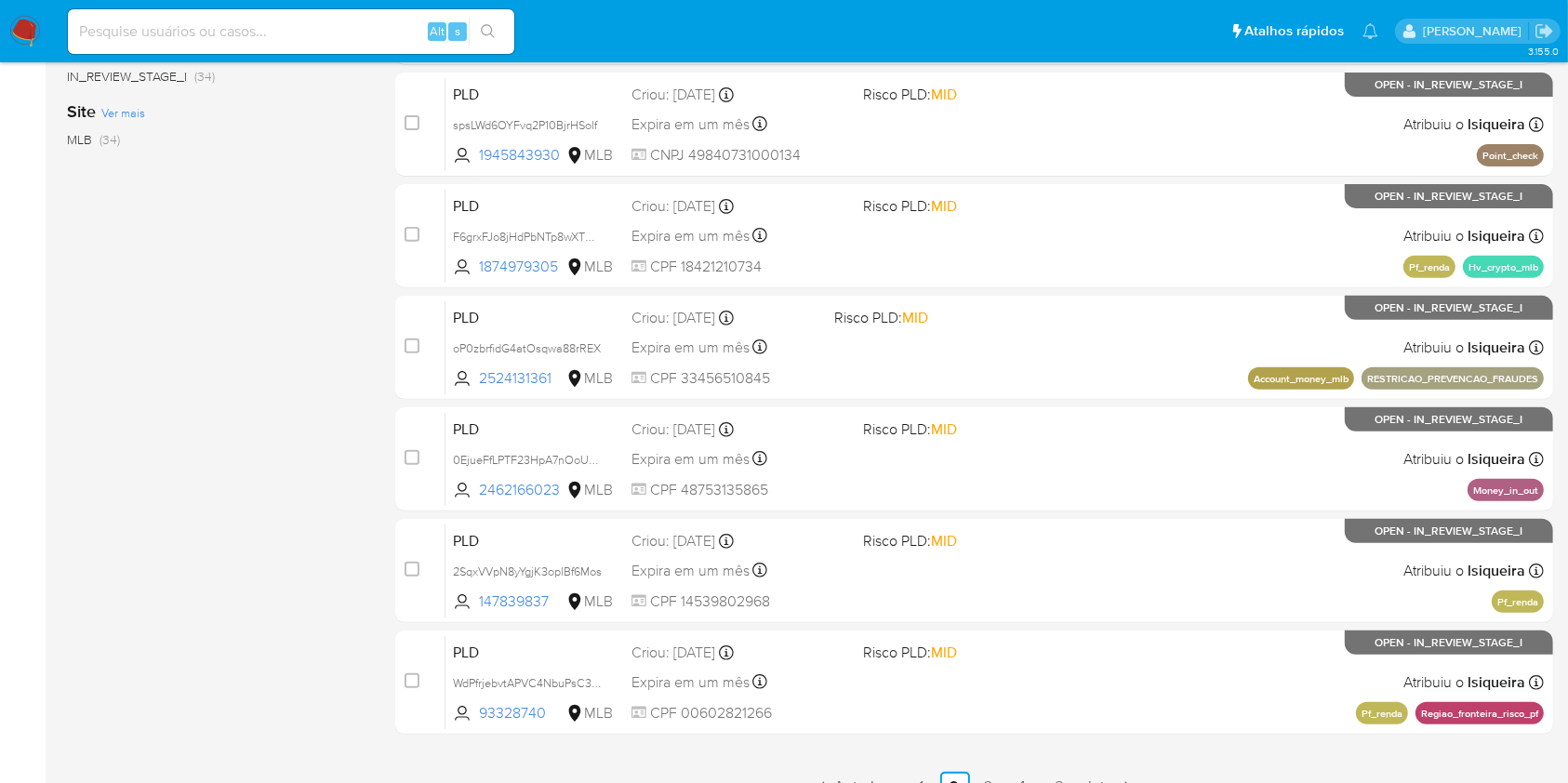
scroll to position [685, 0]
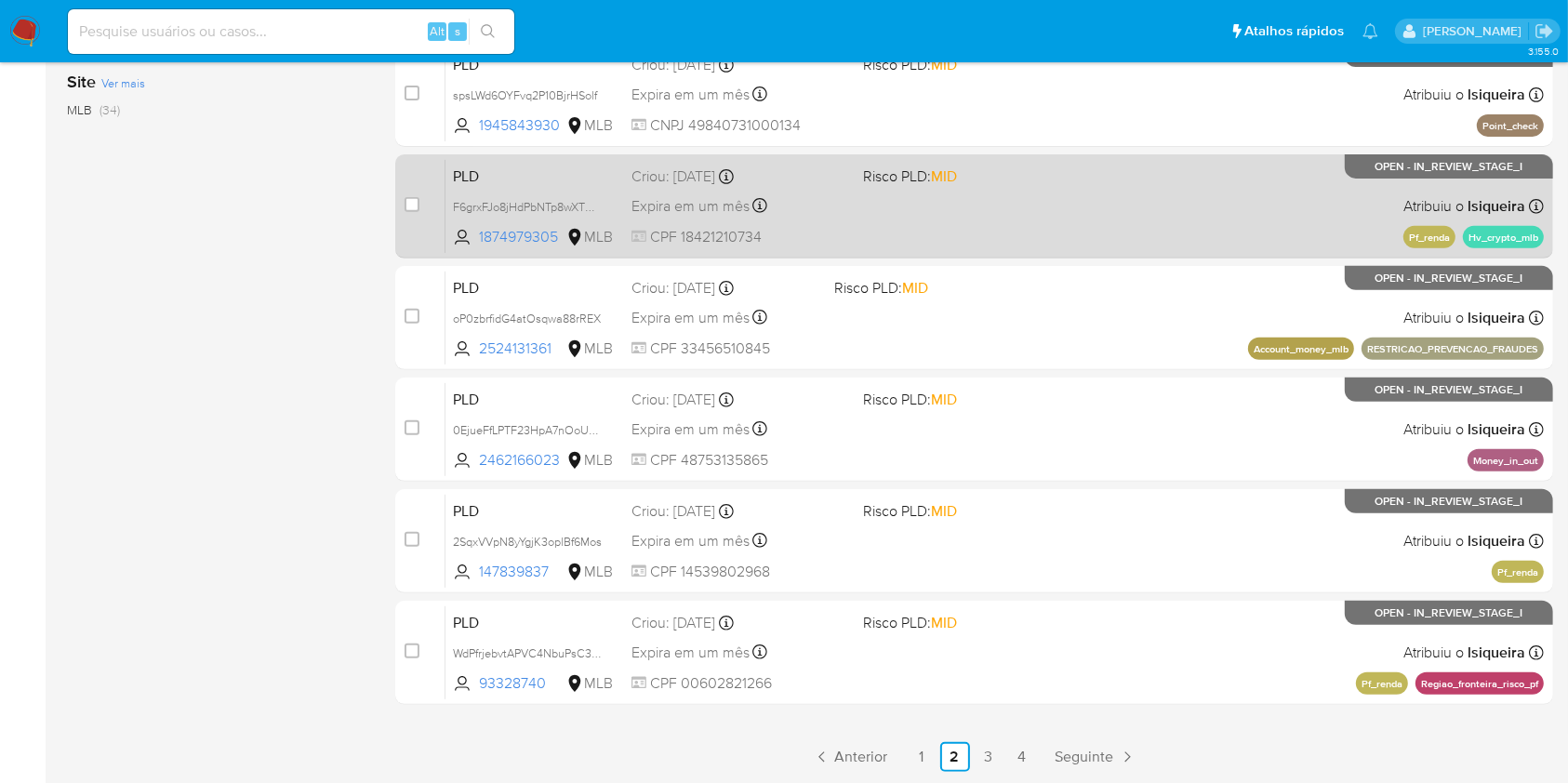
click at [900, 216] on div "PLD F6grxFJo8jHdPbNTp8wXT0wB 1874979305 MLB Risco PLD: MID Criou: 12/08/2025 Cr…" at bounding box center [994, 206] width 1099 height 94
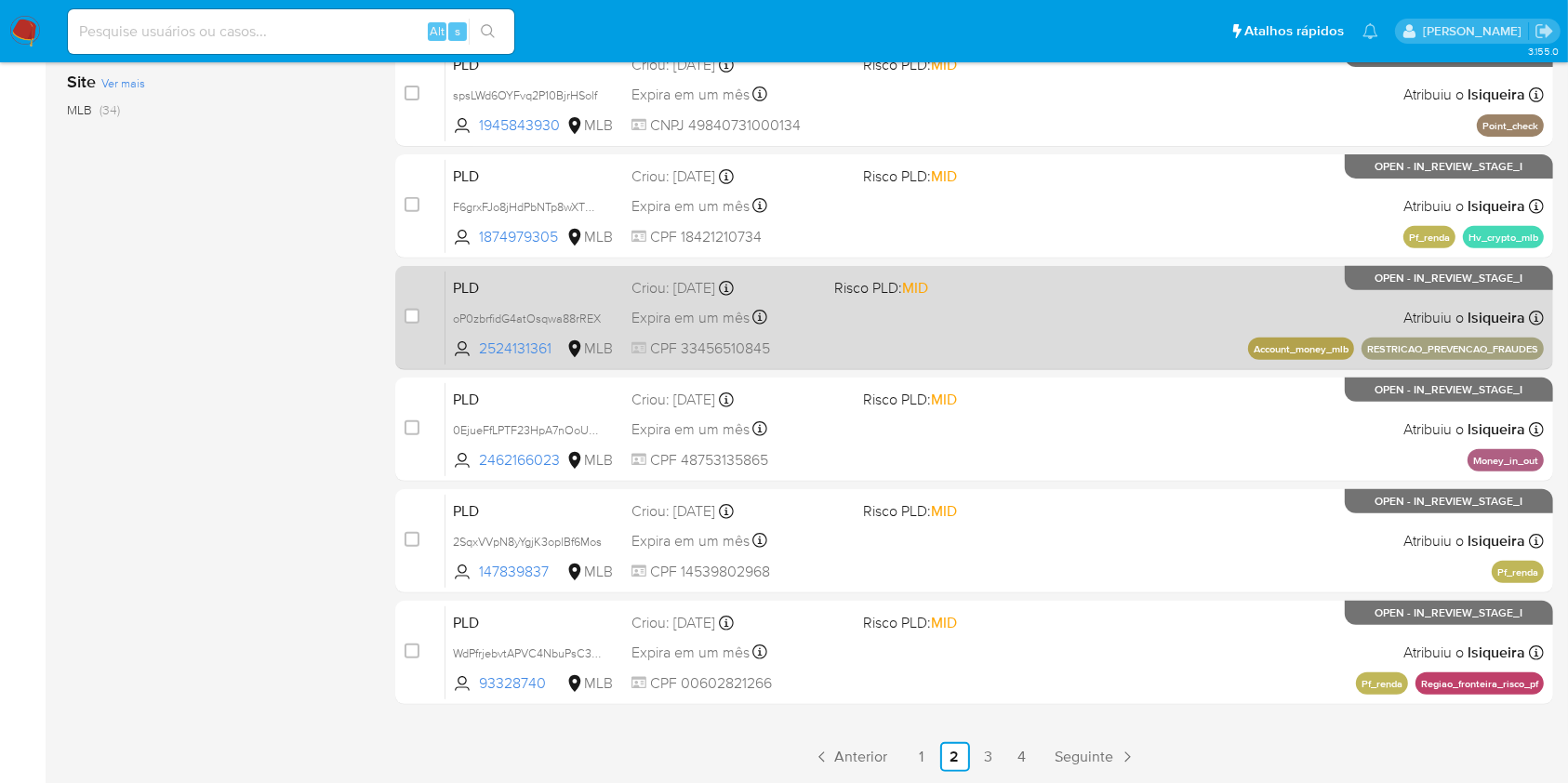
click at [1012, 334] on div "PLD oP0zbrfidG4atOsqwa88rREX 2524131361 MLB Risco PLD: MID Criou: 12/08/2025 Cr…" at bounding box center [994, 317] width 1099 height 94
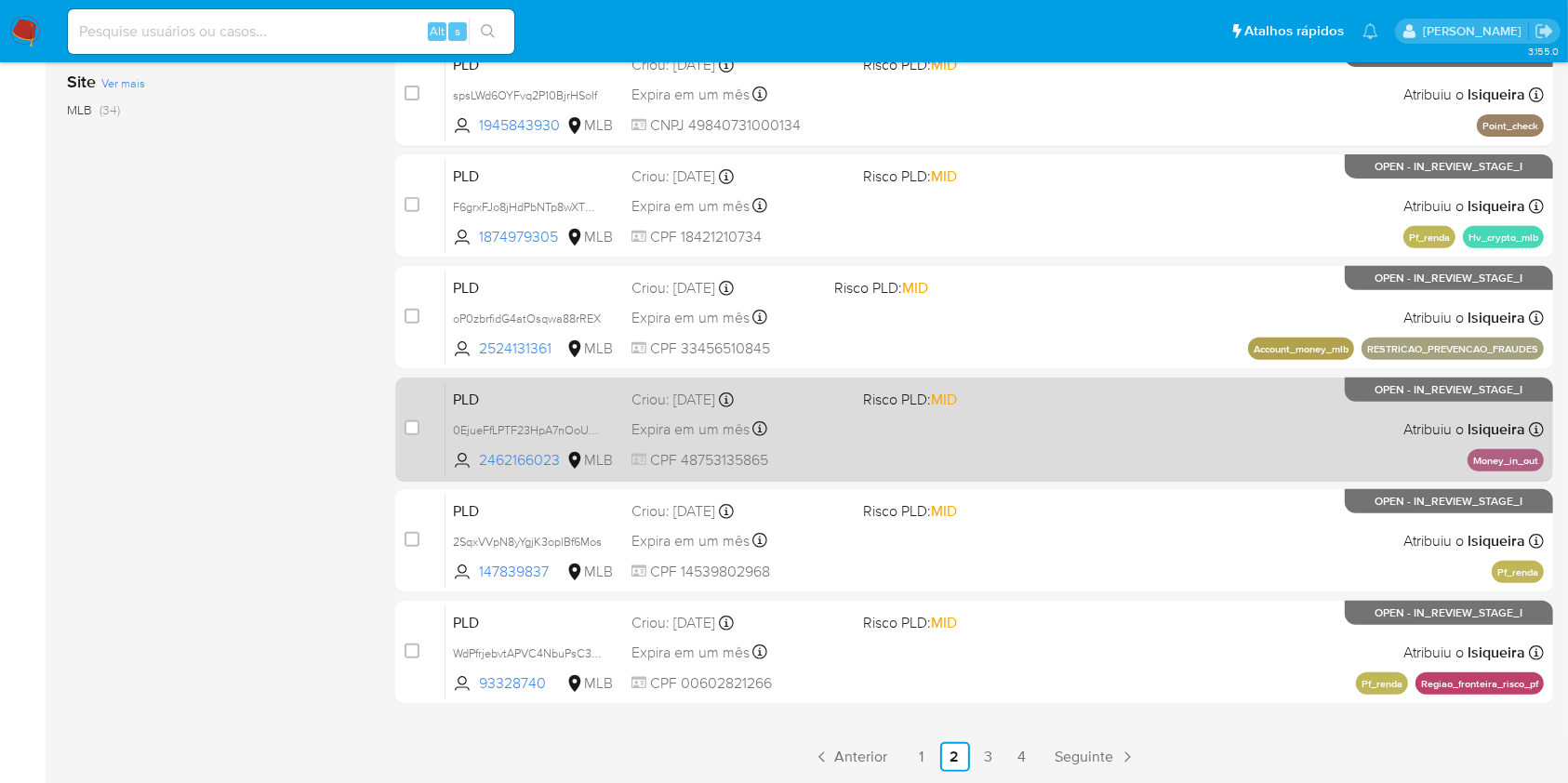
click at [1044, 438] on div "PLD 0EjueFfLPTF23HpA7nOoUpUL 2462166023 MLB Risco PLD: MID Criou: 12/08/2025 Cr…" at bounding box center [994, 429] width 1099 height 94
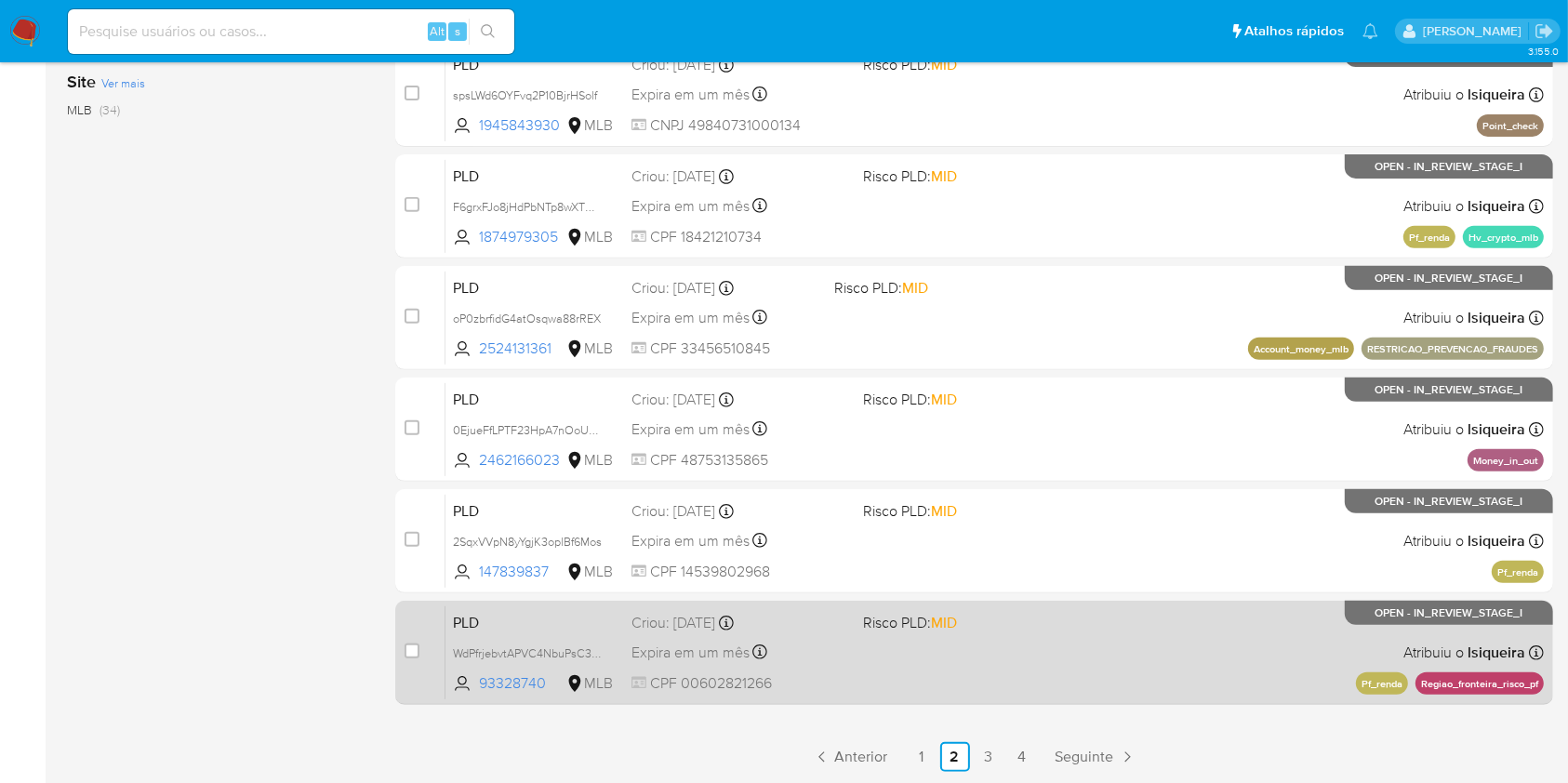
click at [1010, 601] on div "case-item-checkbox Incapaz de atribuir o caso PLD WdPfrjebvtAPVC4NbuPsC3T9 9332…" at bounding box center [973, 653] width 1158 height 104
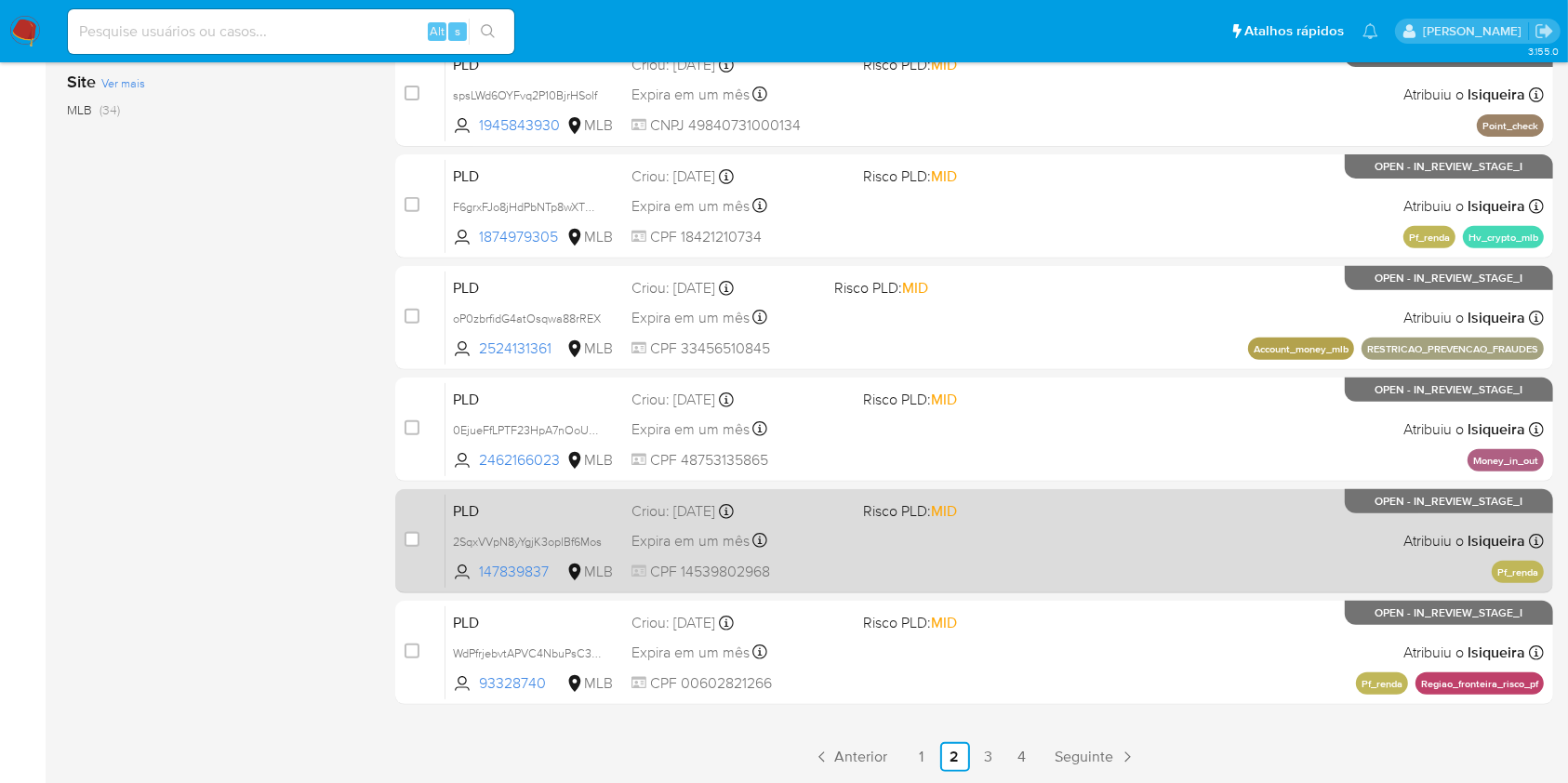
click at [1001, 546] on div "PLD 2SqxVVpN8yYgjK3oplBf6Mos 147839837 MLB Risco PLD: MID Criou: 12/08/2025 Cri…" at bounding box center [994, 540] width 1099 height 94
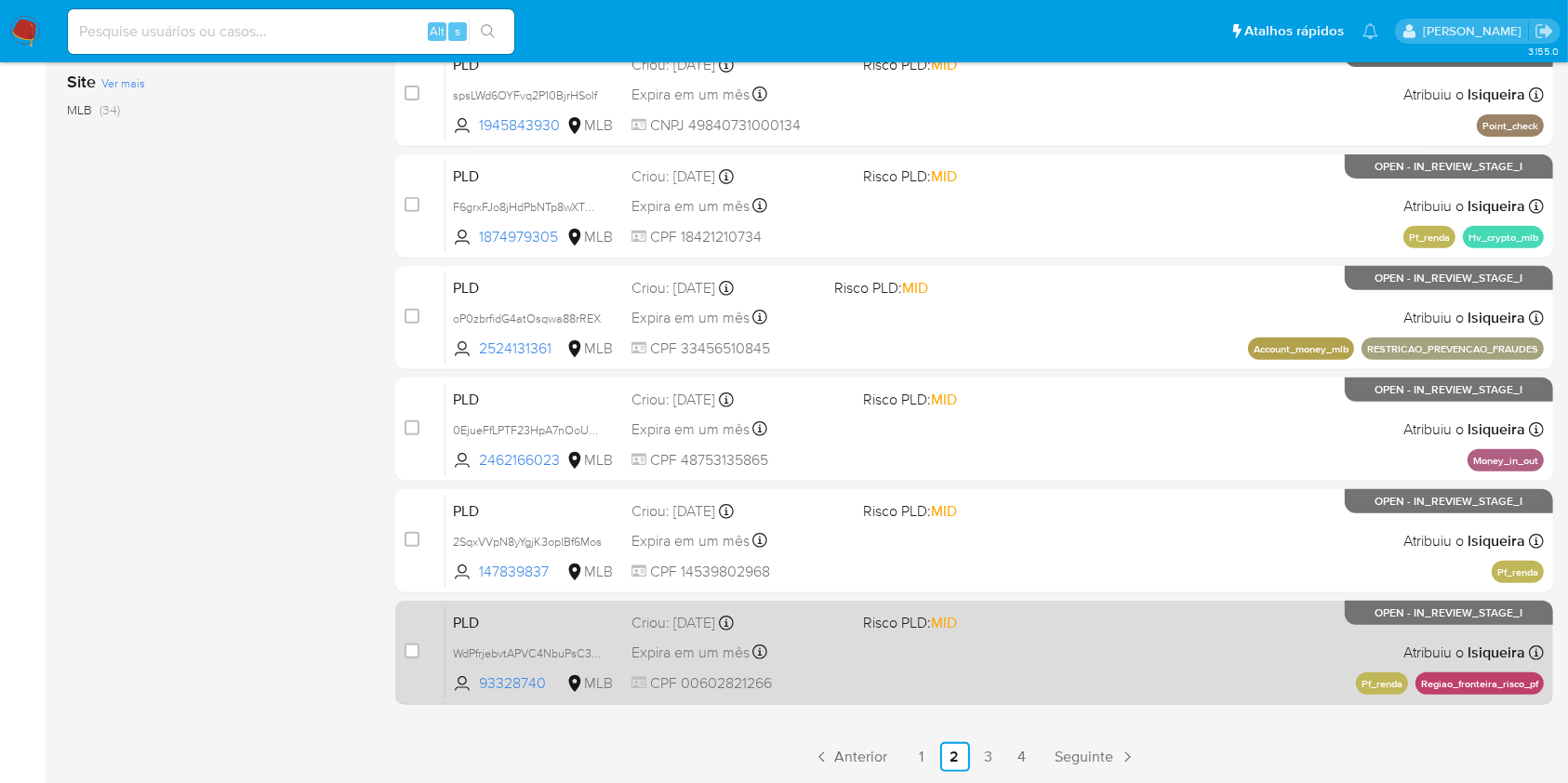
click at [1009, 640] on div "PLD WdPfrjebvtAPVC4NbuPsC3T9 93328740 MLB Risco PLD: MID Criou: 12/08/2025 Crio…" at bounding box center [994, 652] width 1099 height 94
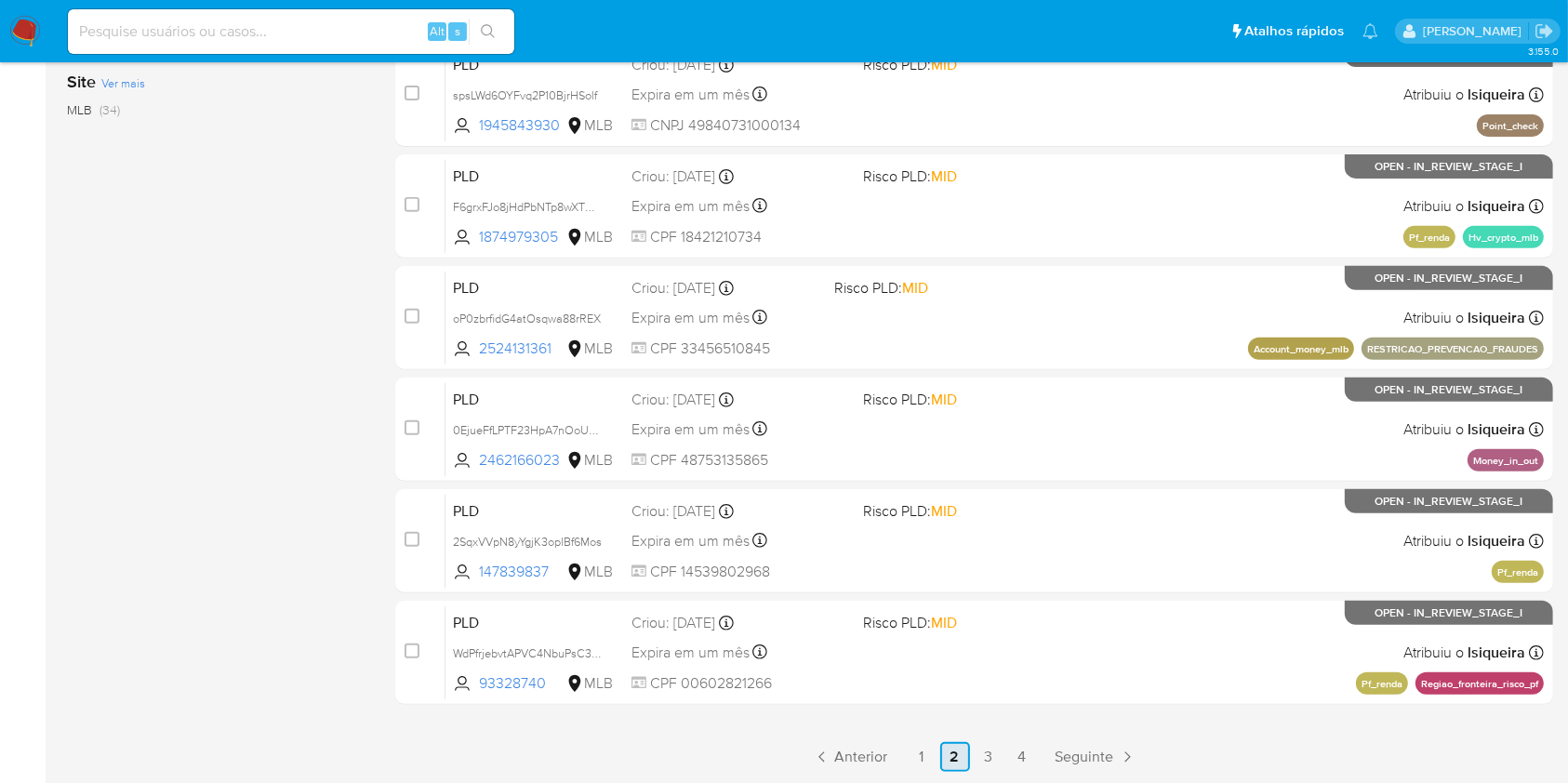
click at [952, 762] on link "2" at bounding box center [955, 757] width 30 height 30
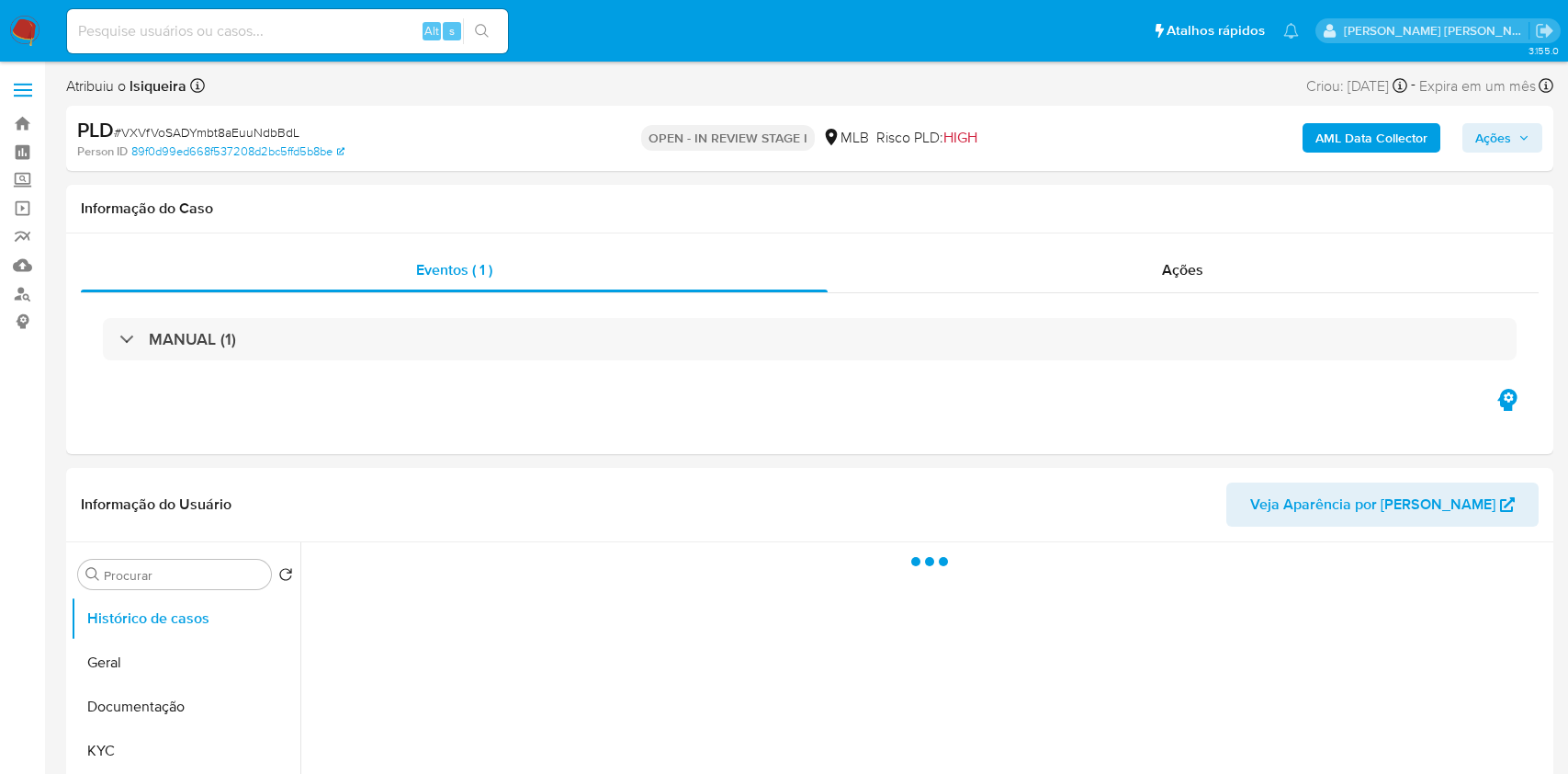
select select "10"
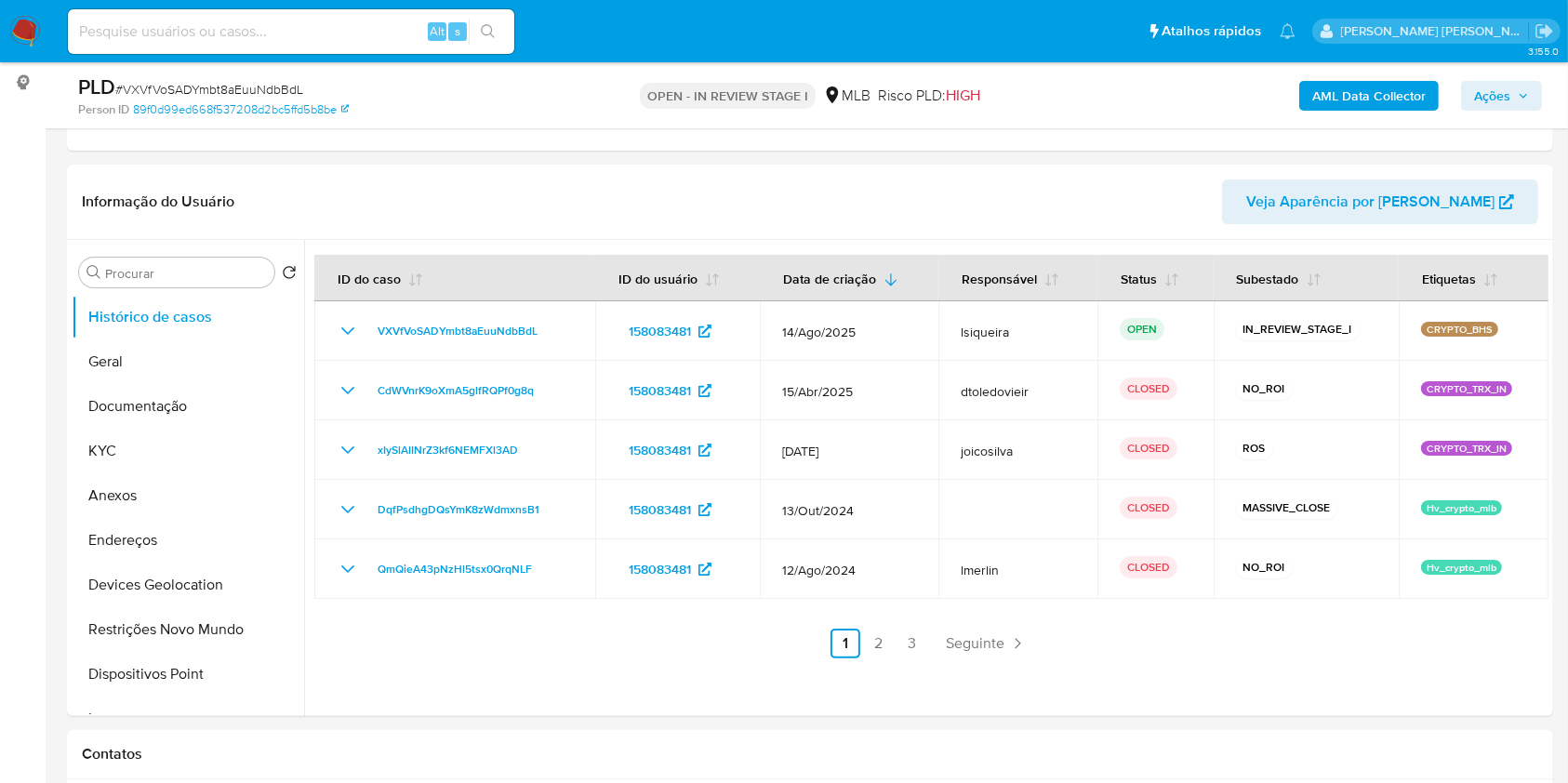
scroll to position [253, 0]
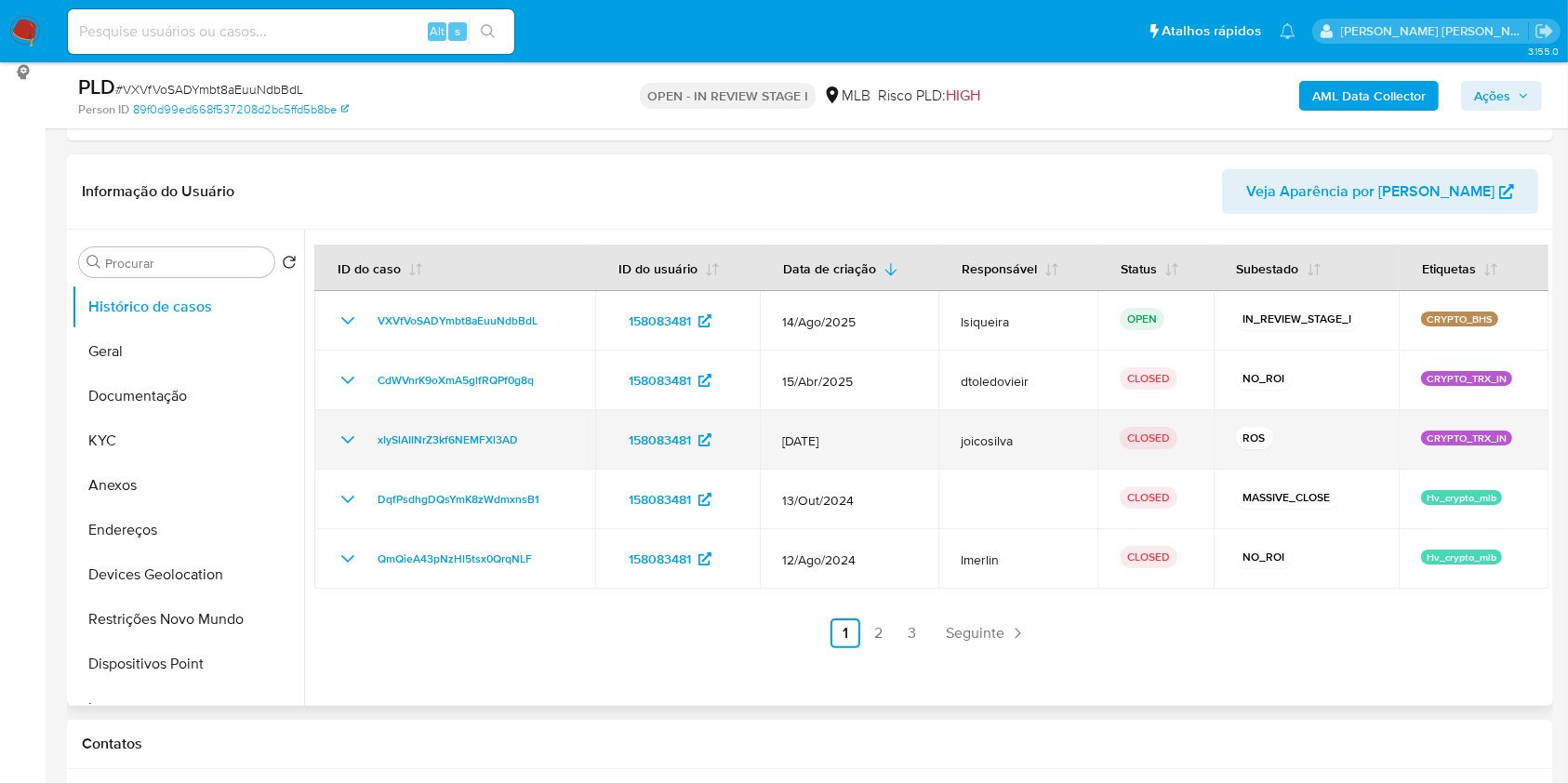
click at [342, 438] on icon "Mostrar/Ocultar" at bounding box center [348, 439] width 22 height 22
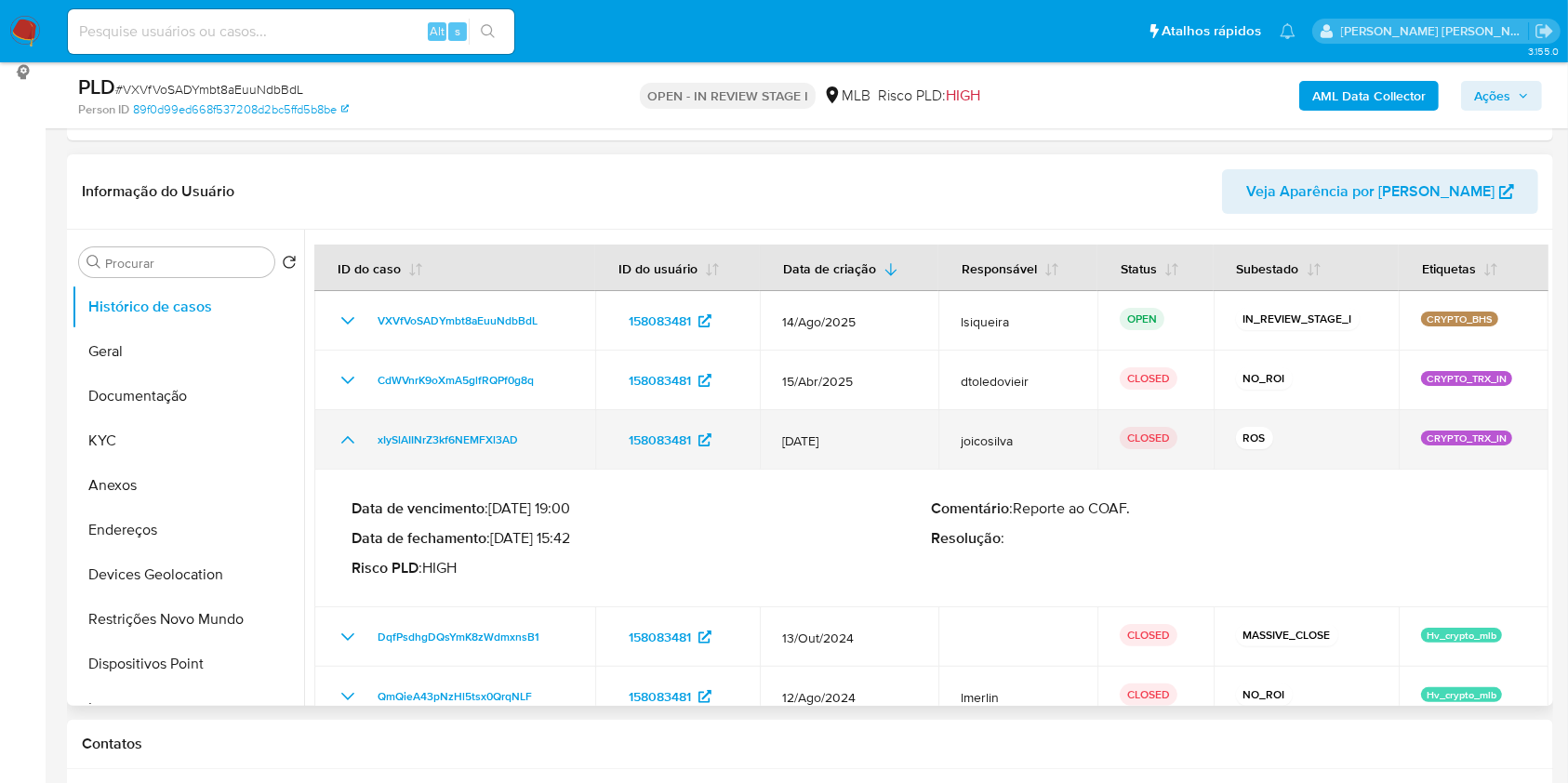
click at [342, 438] on icon "Mostrar/Ocultar" at bounding box center [348, 439] width 22 height 22
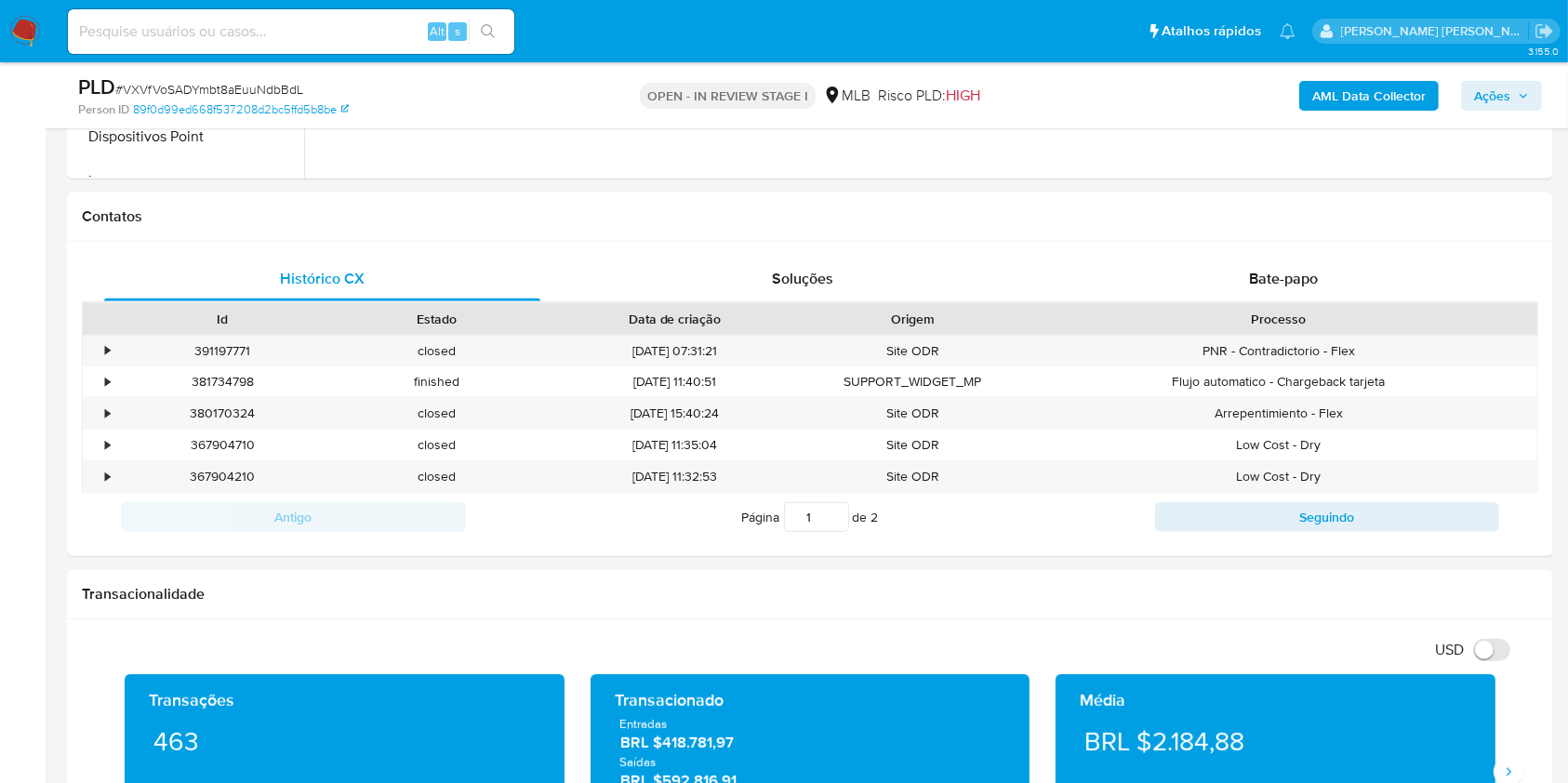
scroll to position [746, 0]
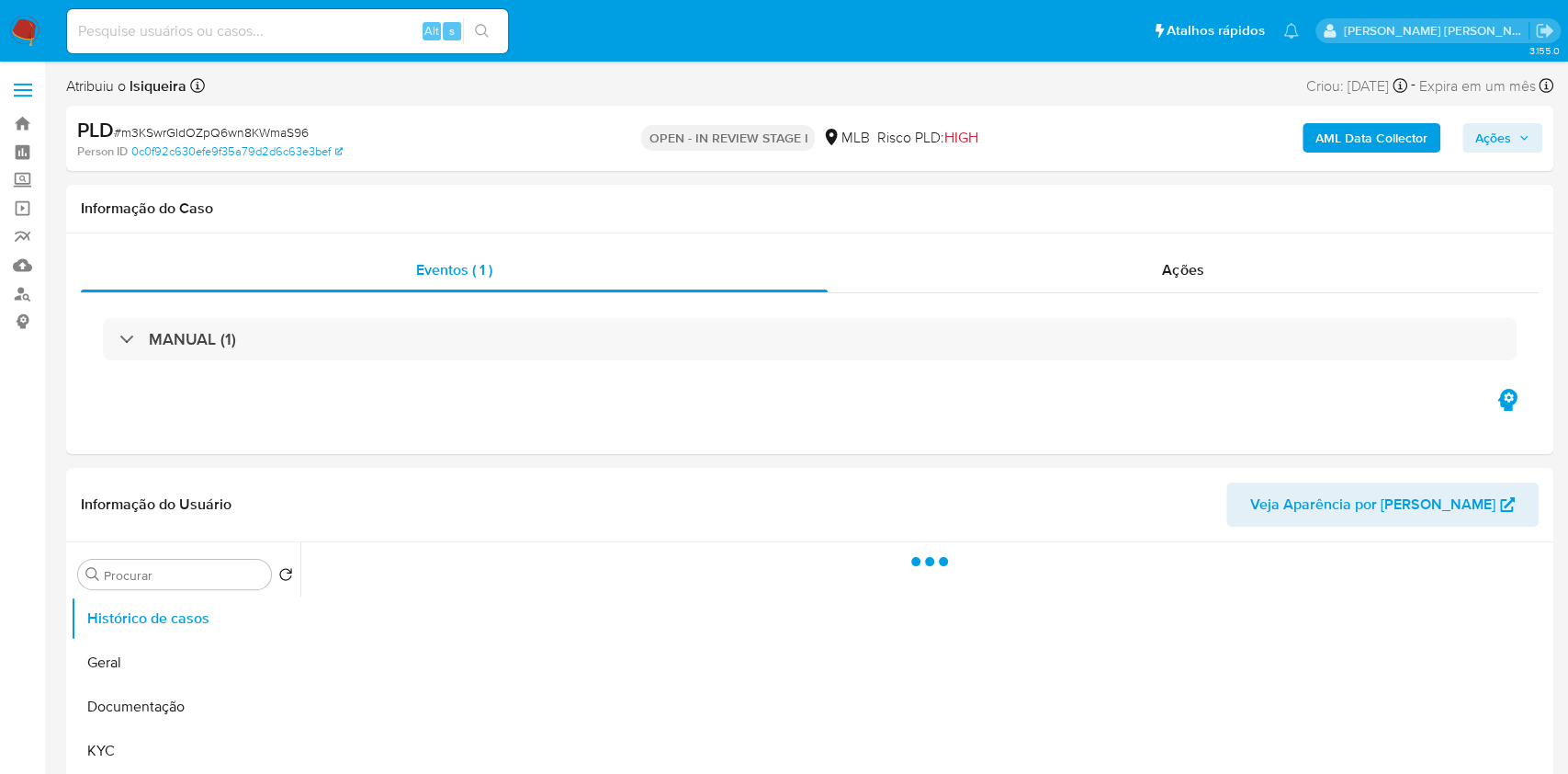
select select "10"
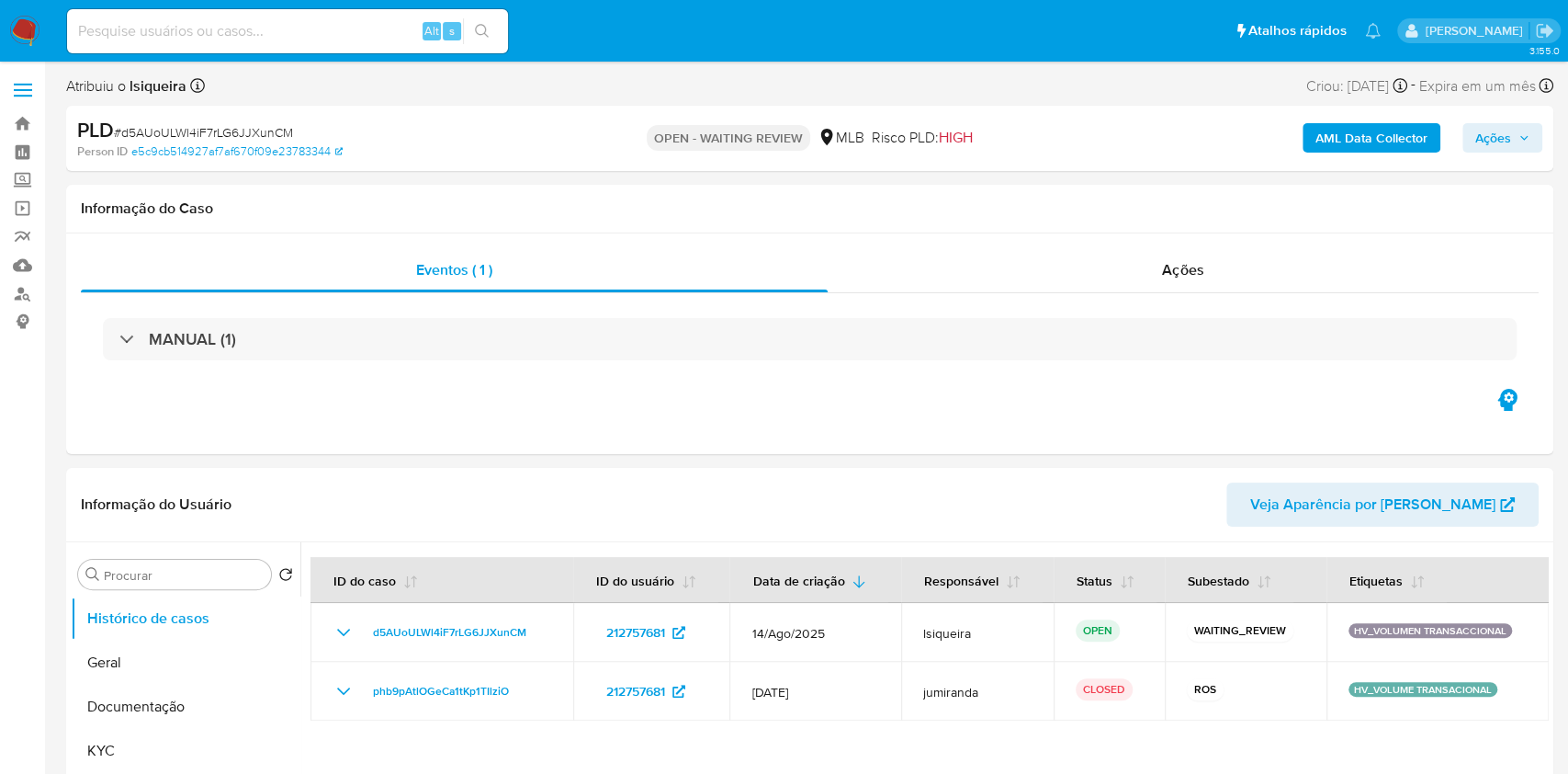
select select "10"
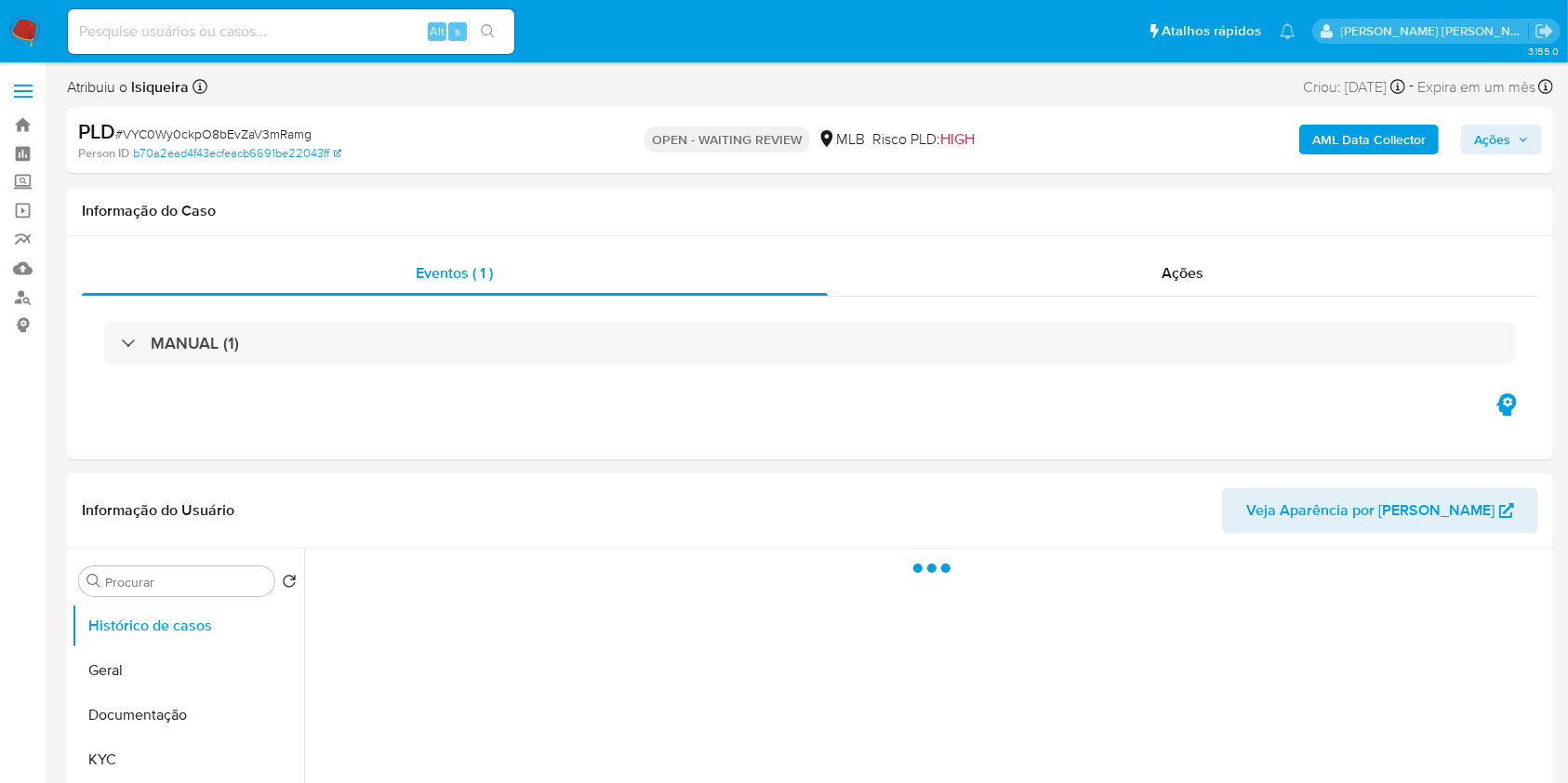
select select "10"
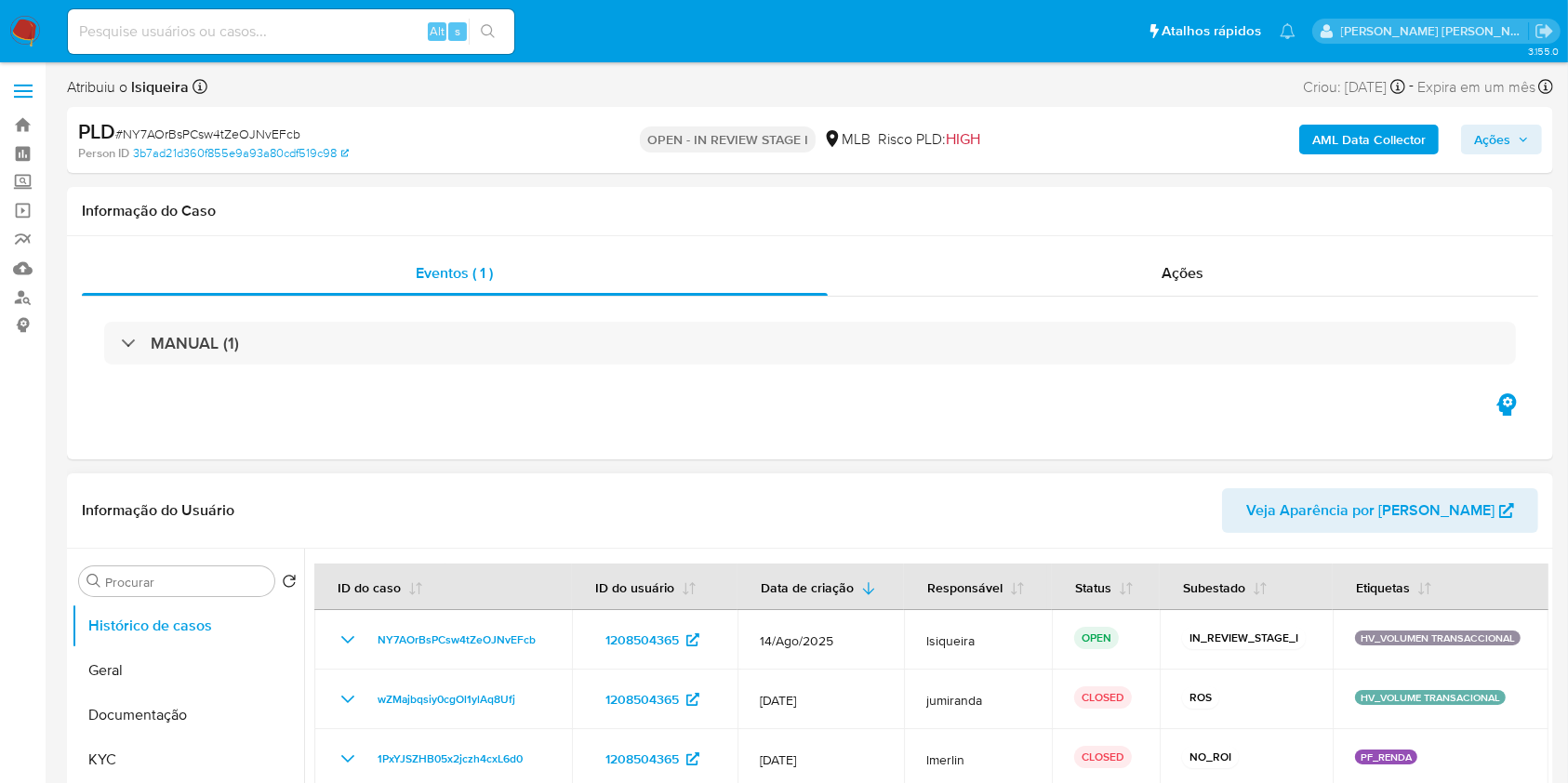
select select "10"
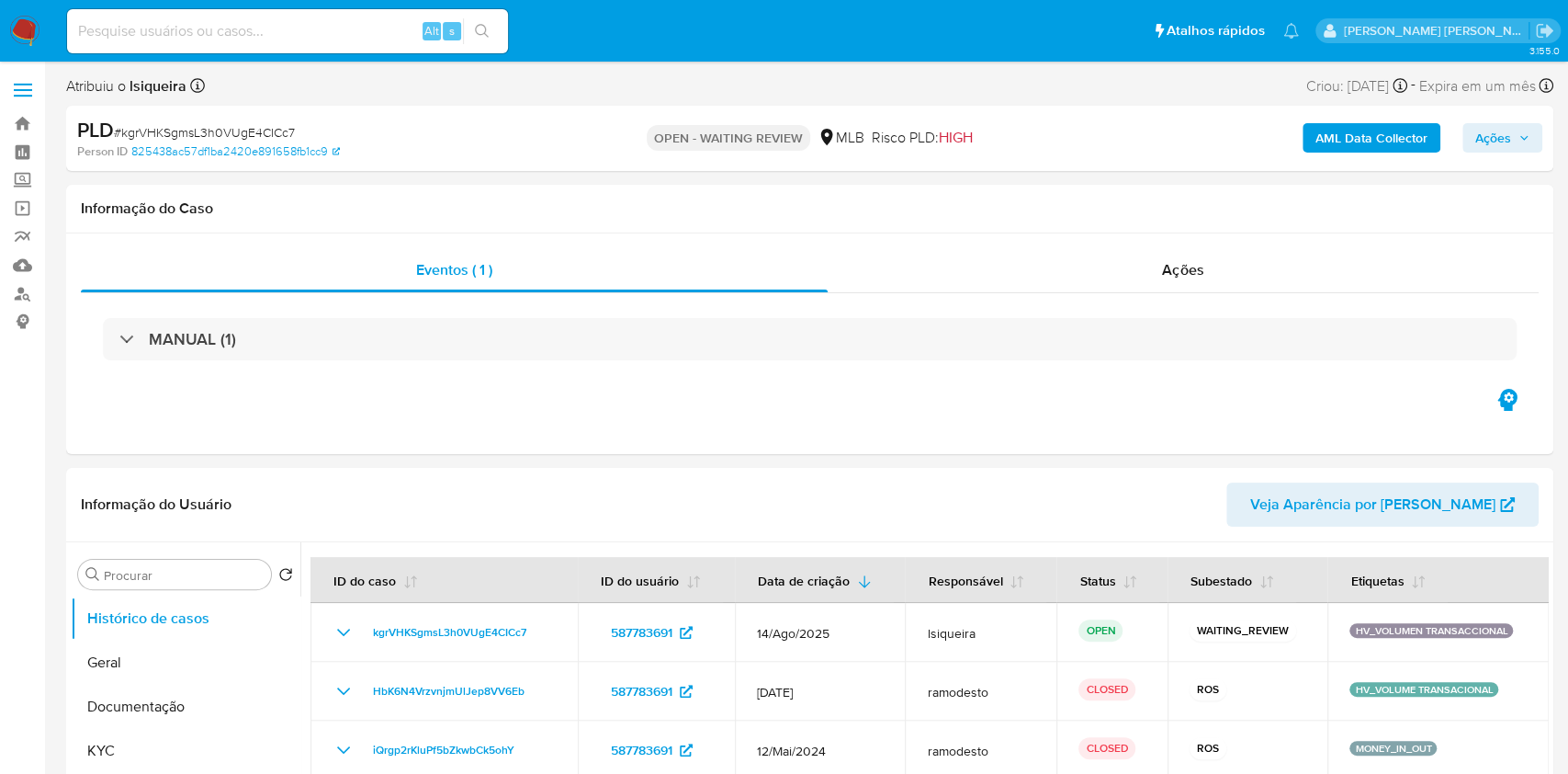
select select "10"
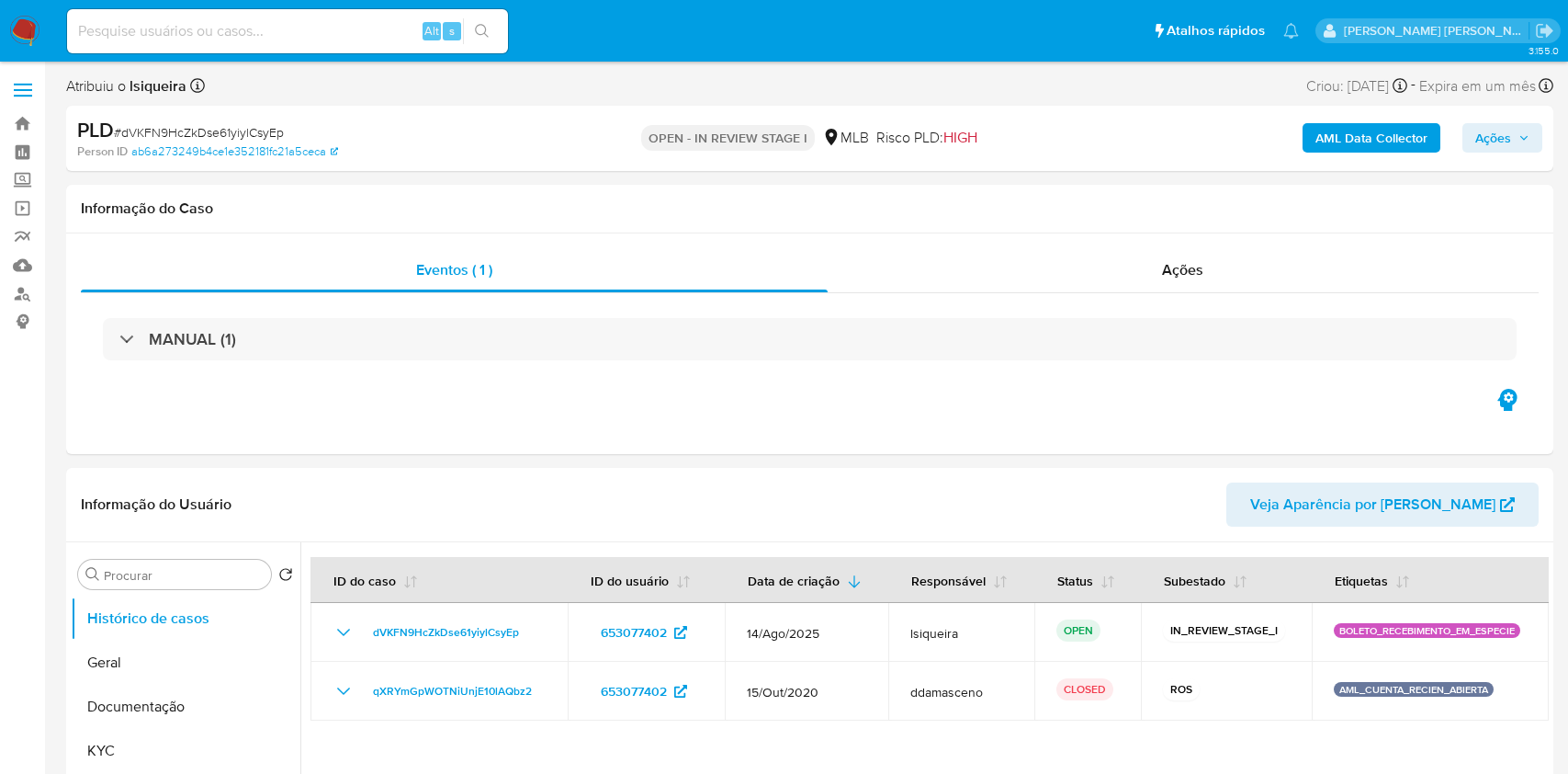
select select "10"
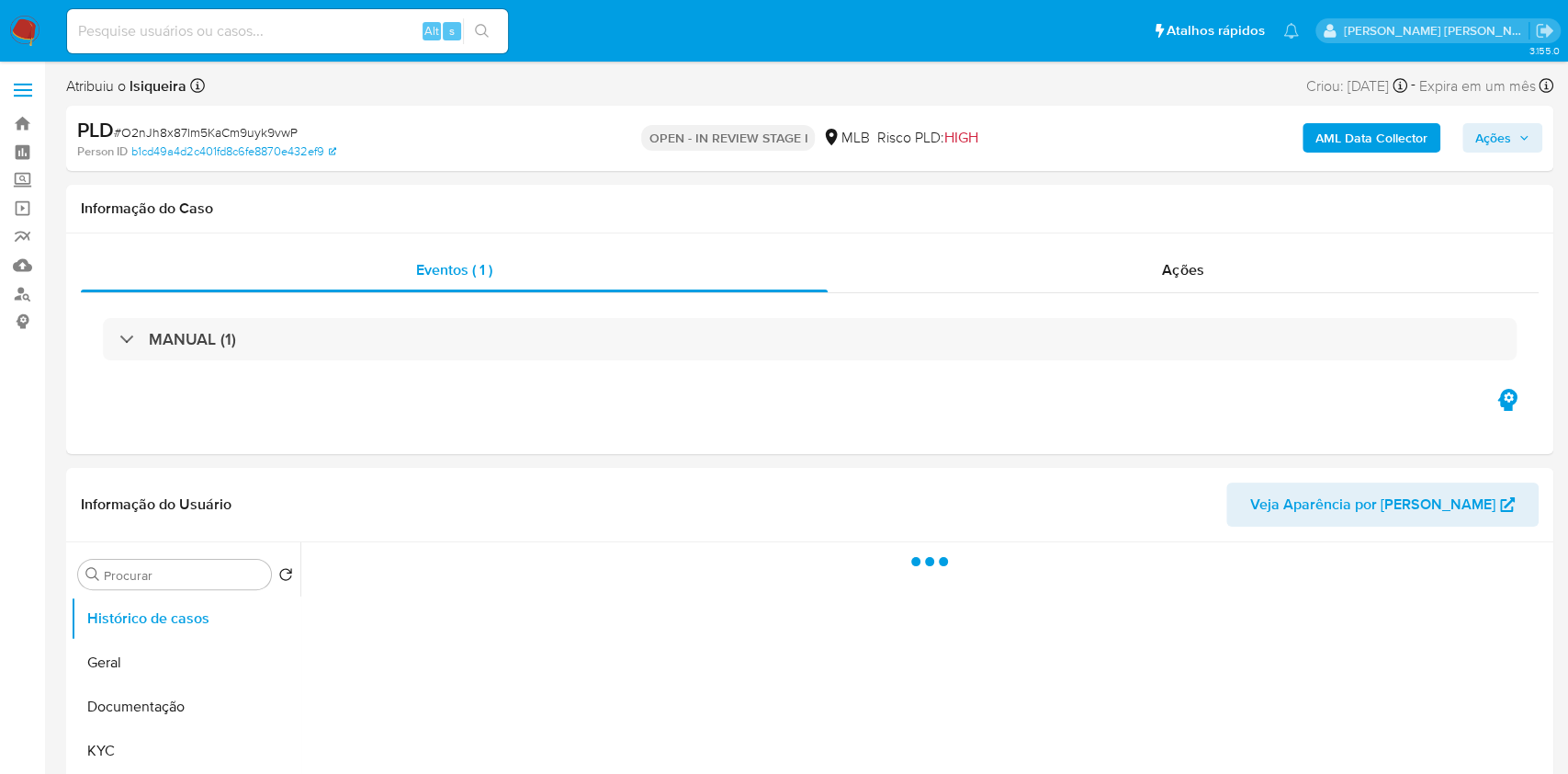
select select "10"
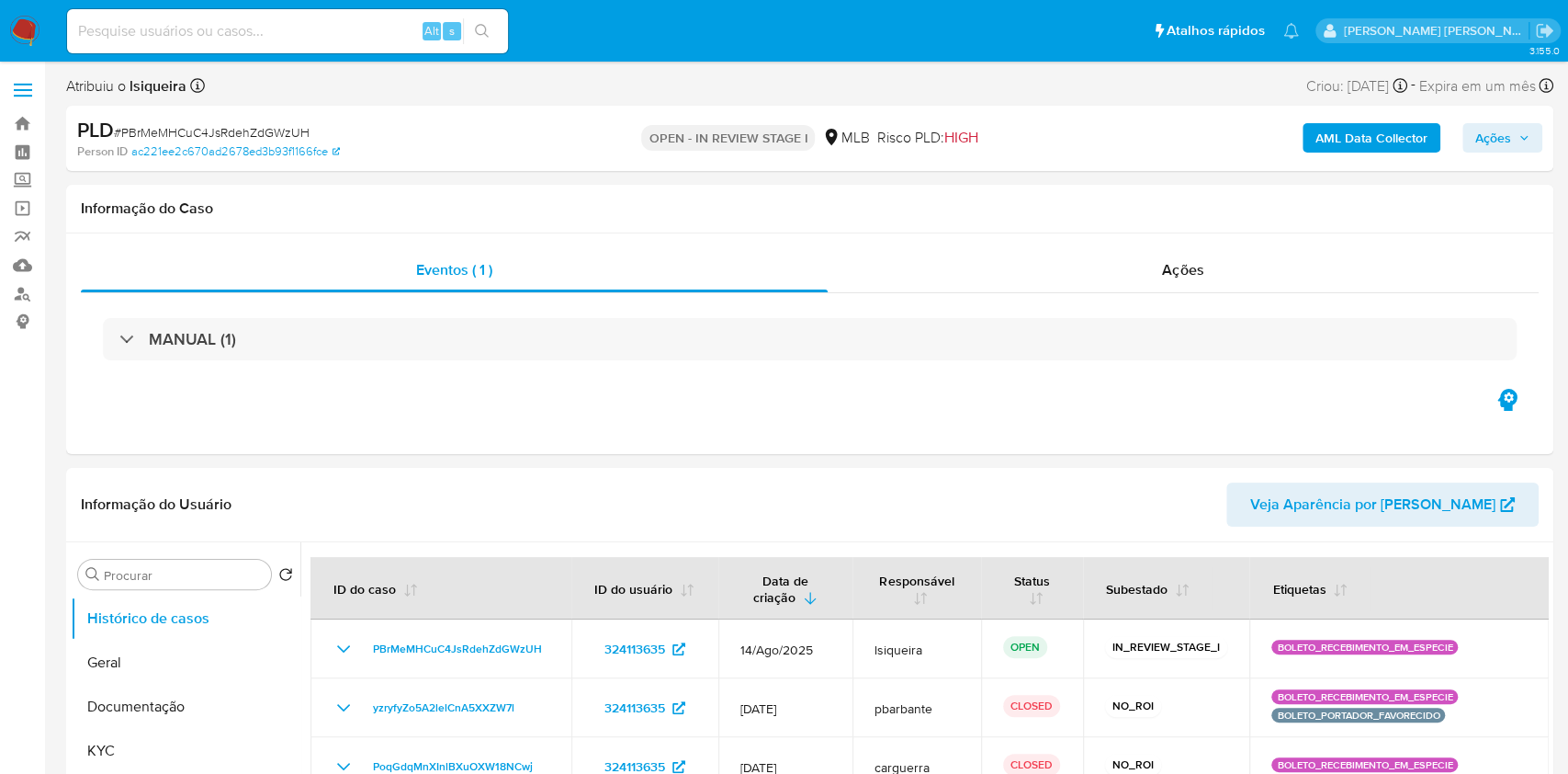
select select "10"
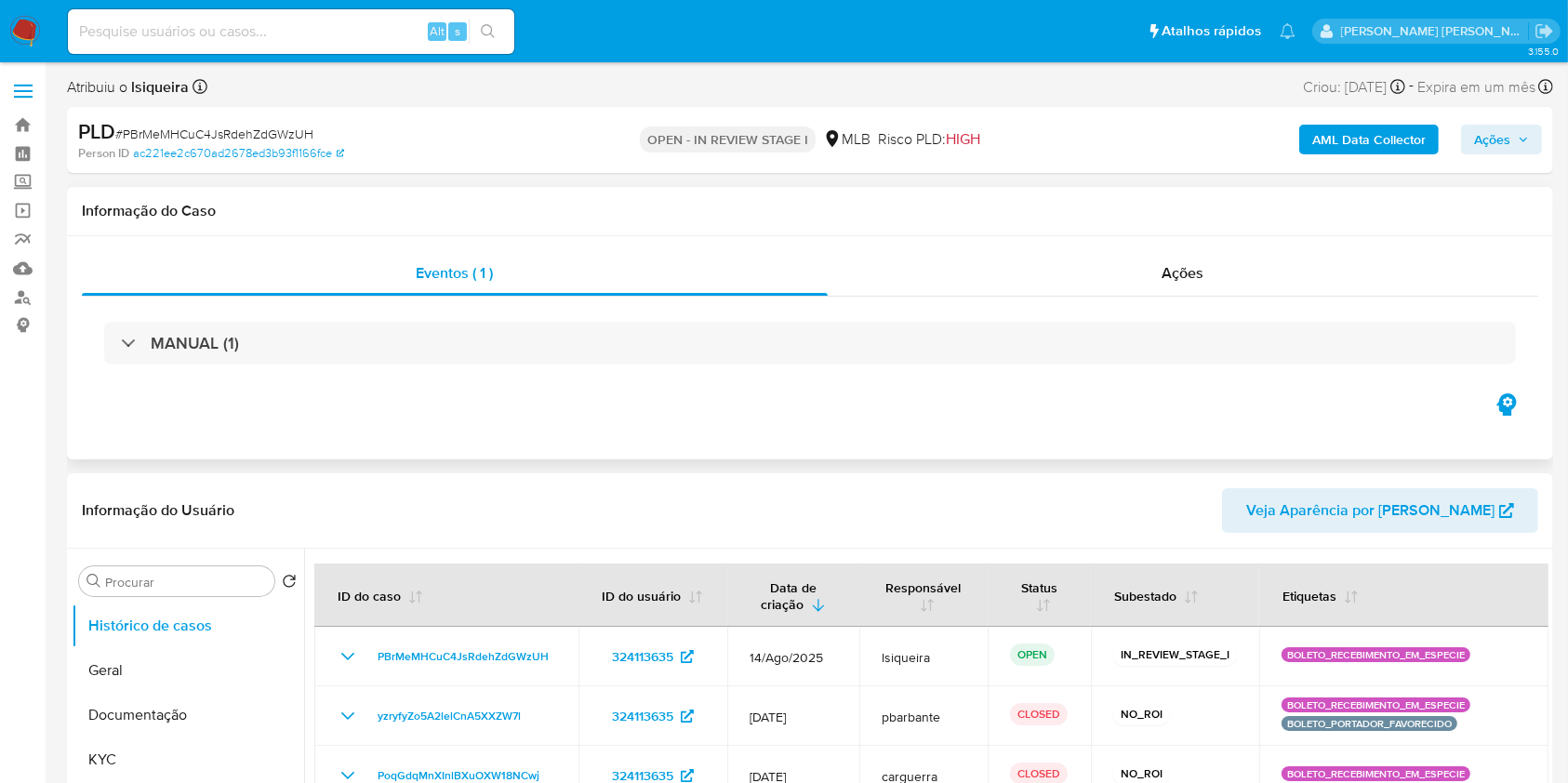
click at [896, 412] on div "Eventos ( 1 ) Ações MANUAL (1)" at bounding box center [809, 348] width 1486 height 223
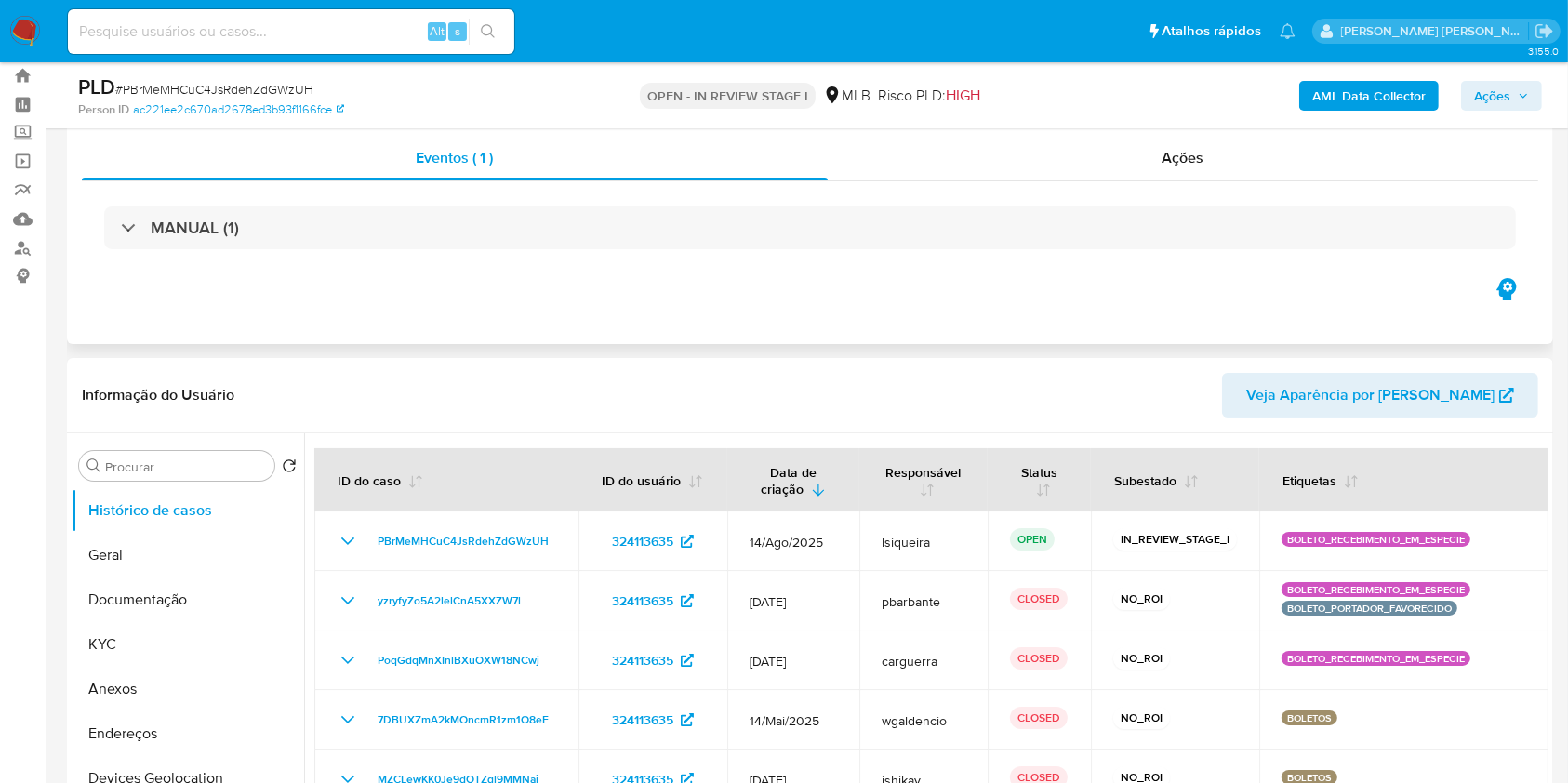
scroll to position [98, 0]
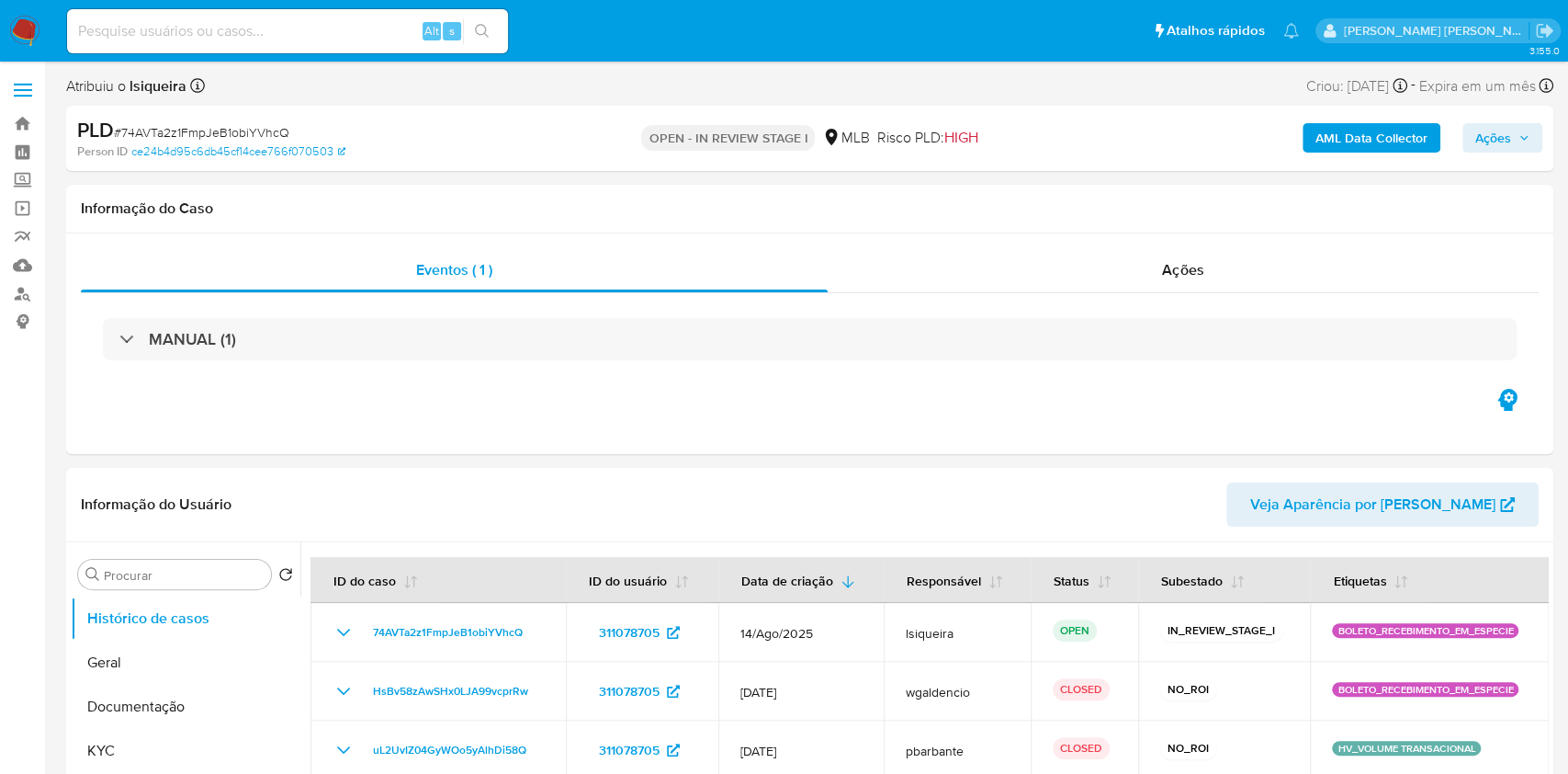
select select "10"
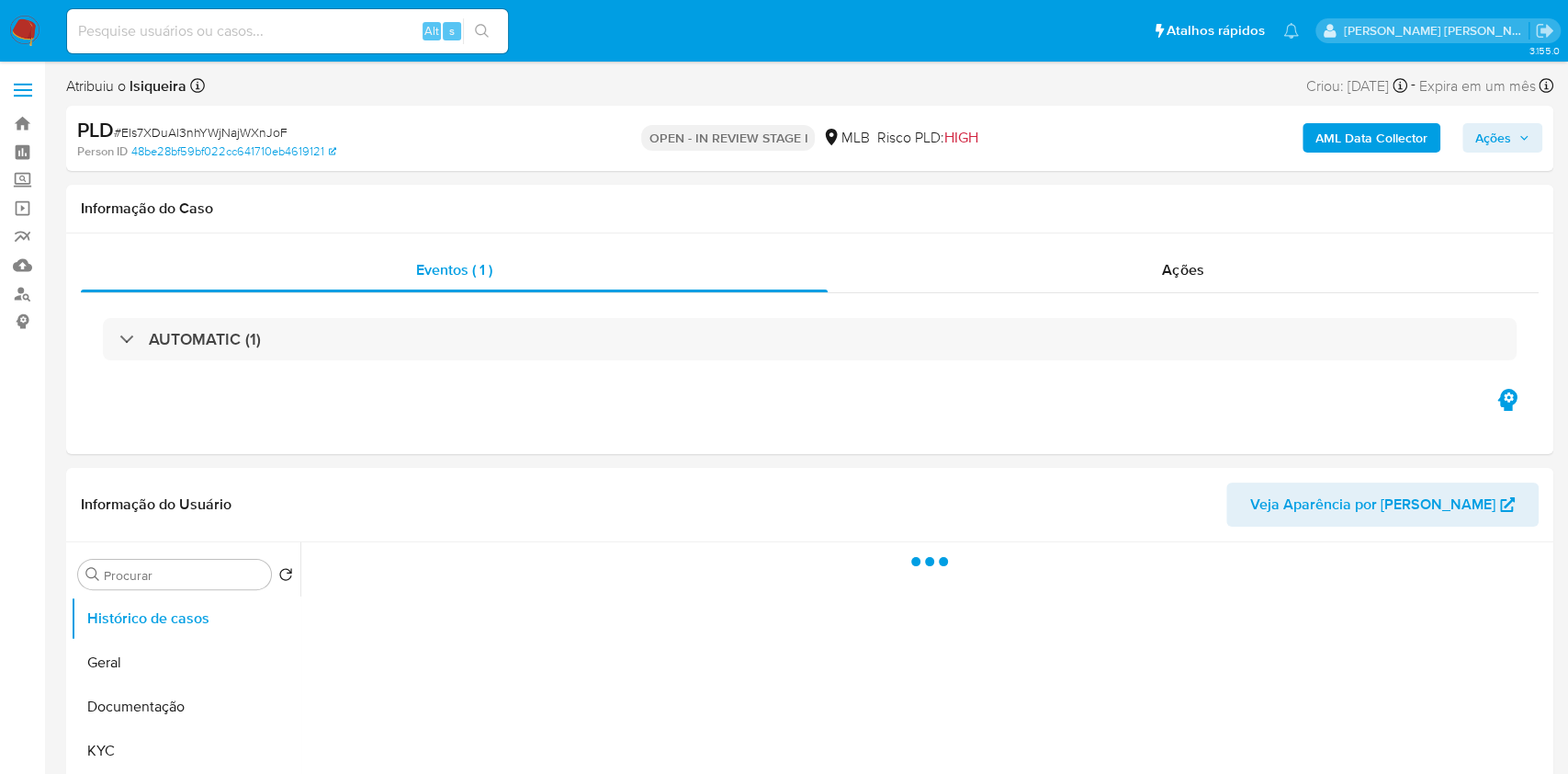
select select "10"
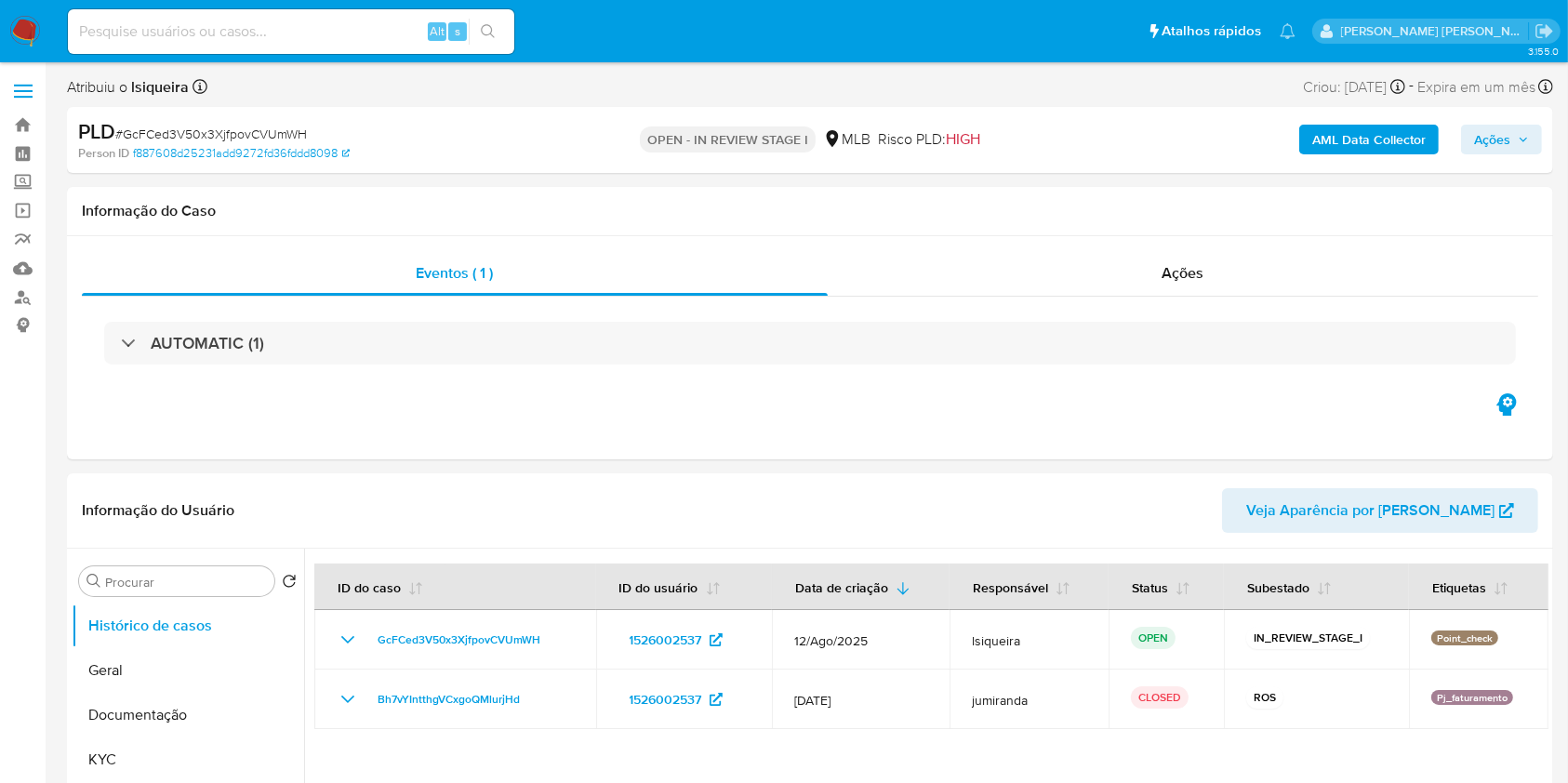
select select "10"
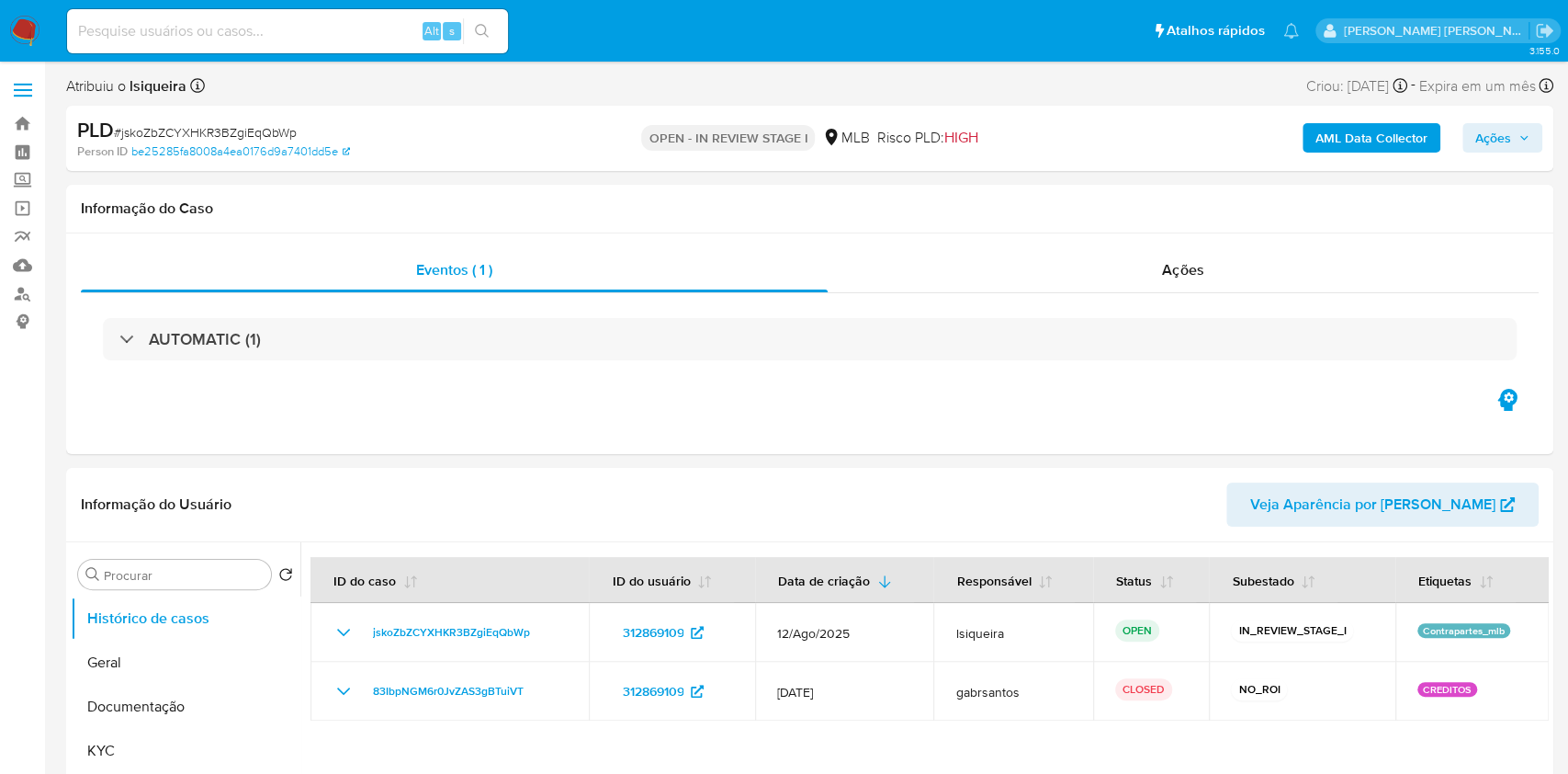
select select "10"
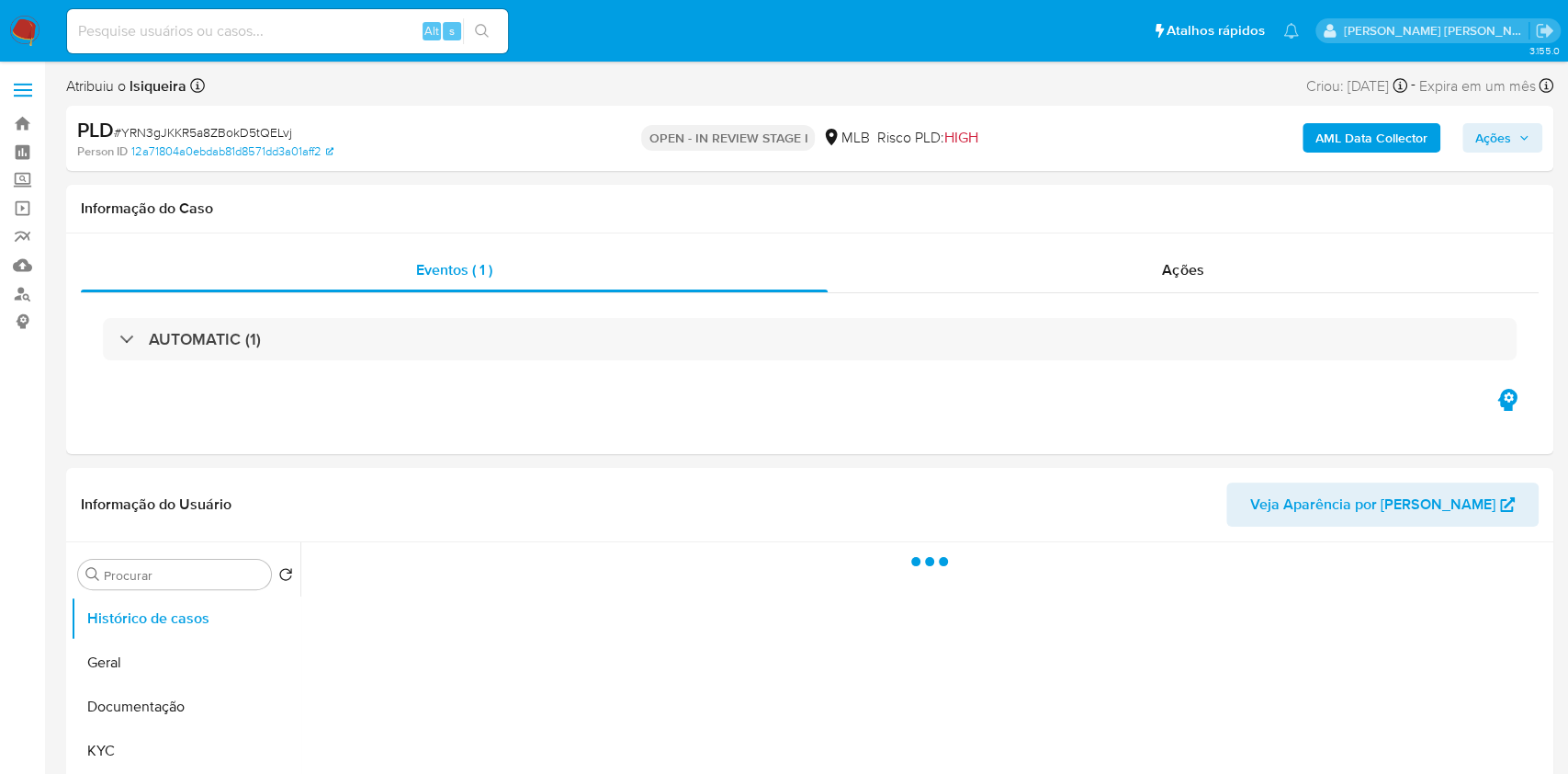
select select "10"
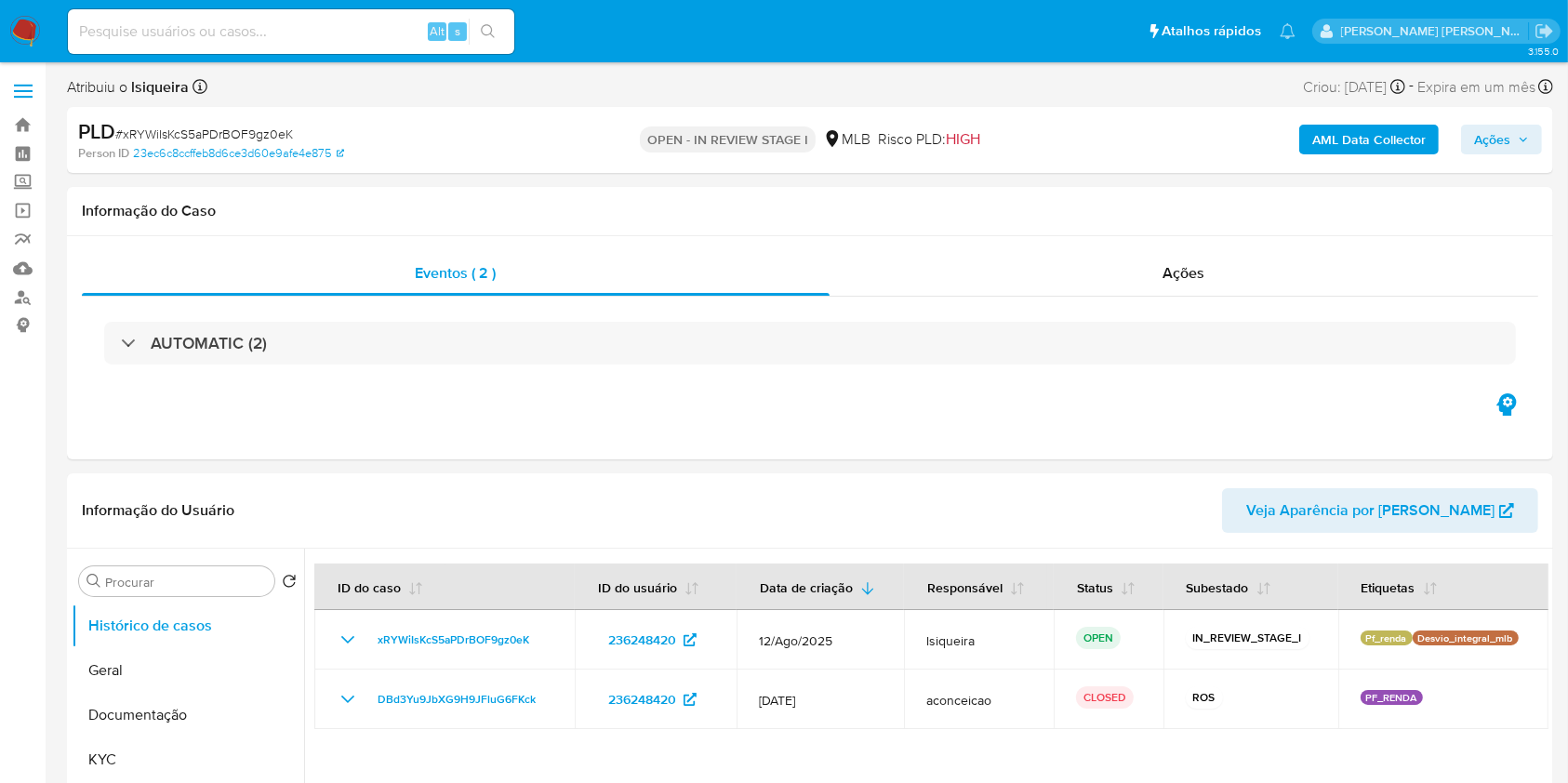
select select "10"
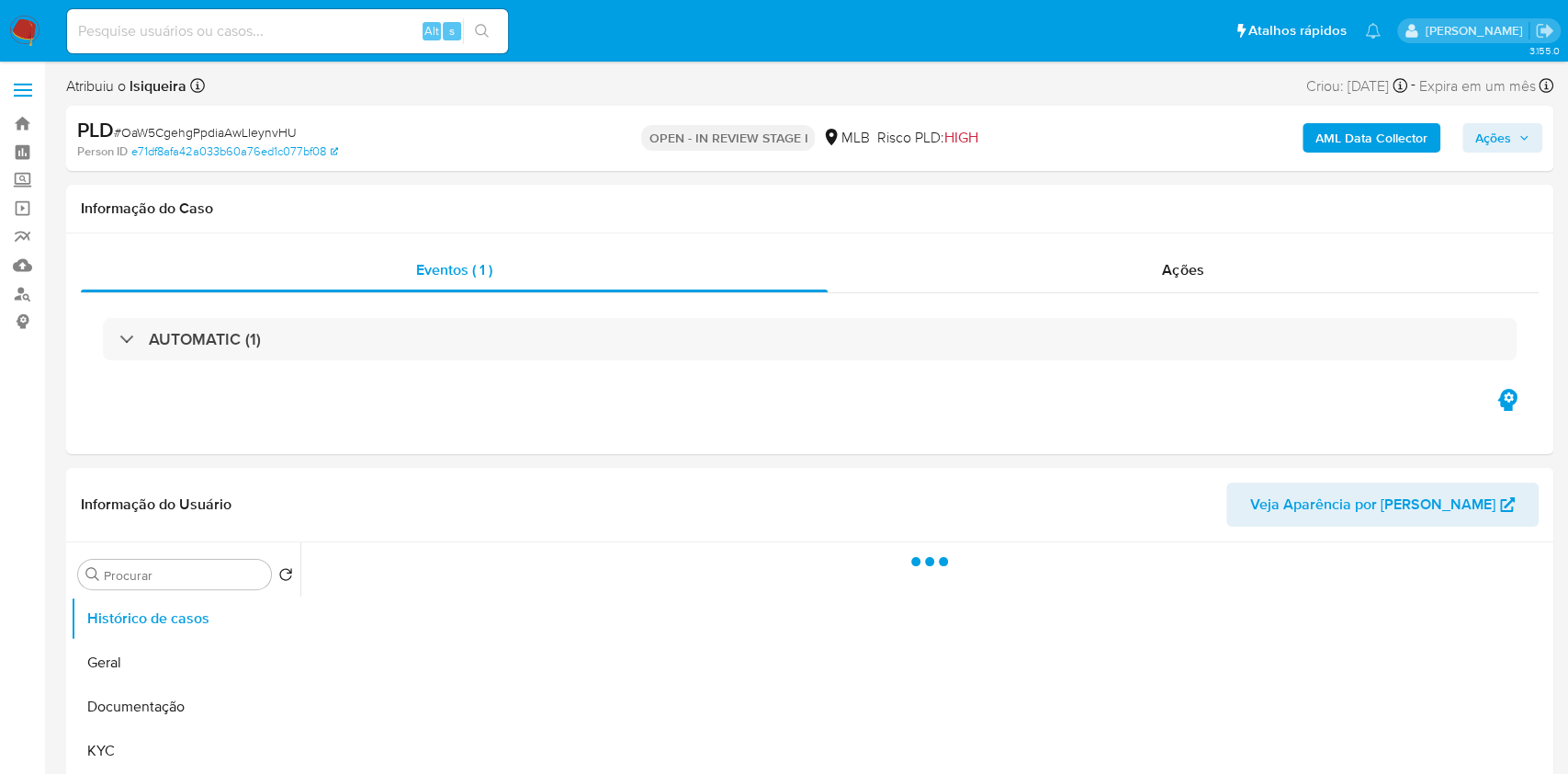
select select "10"
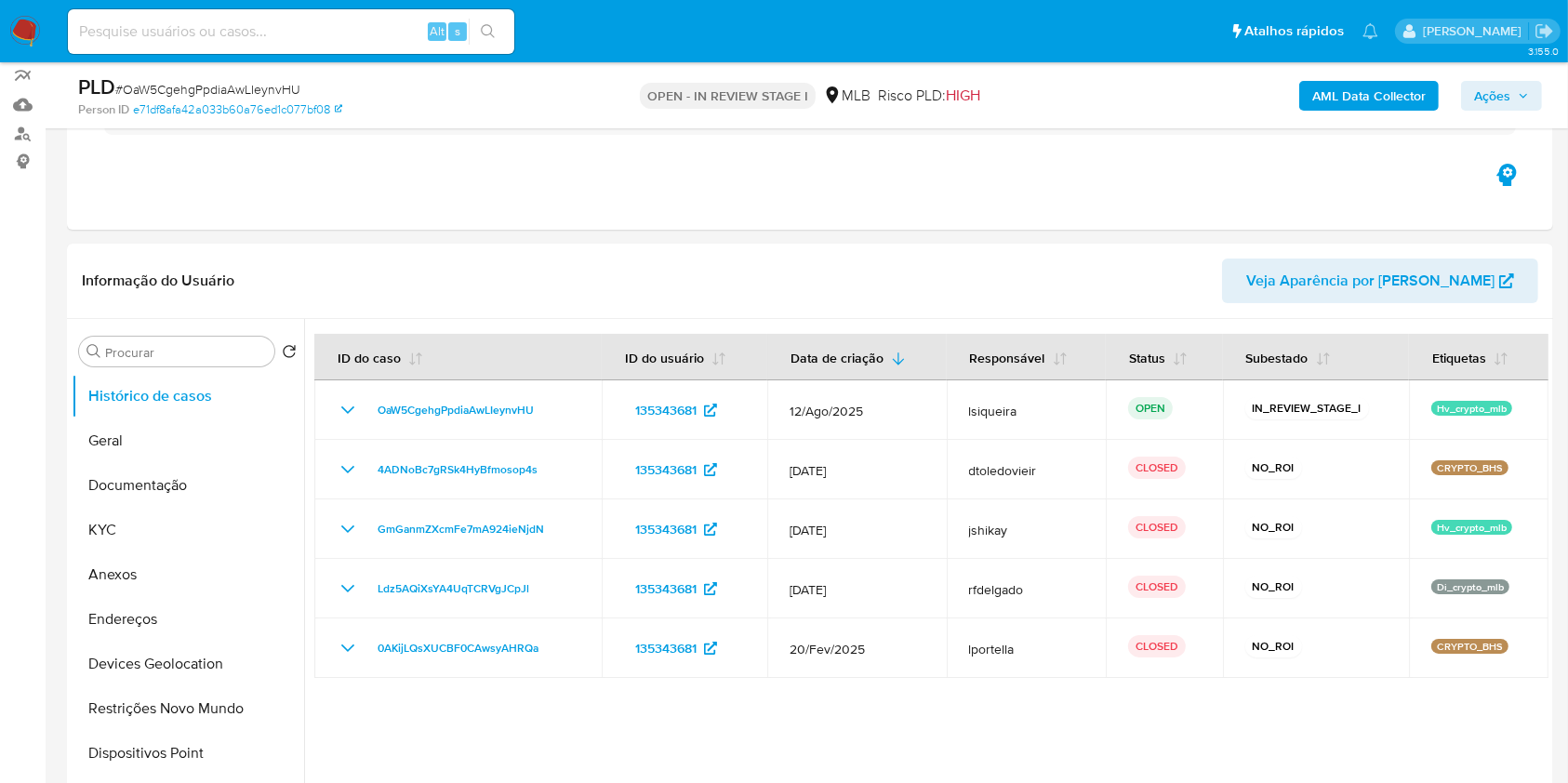
scroll to position [203, 0]
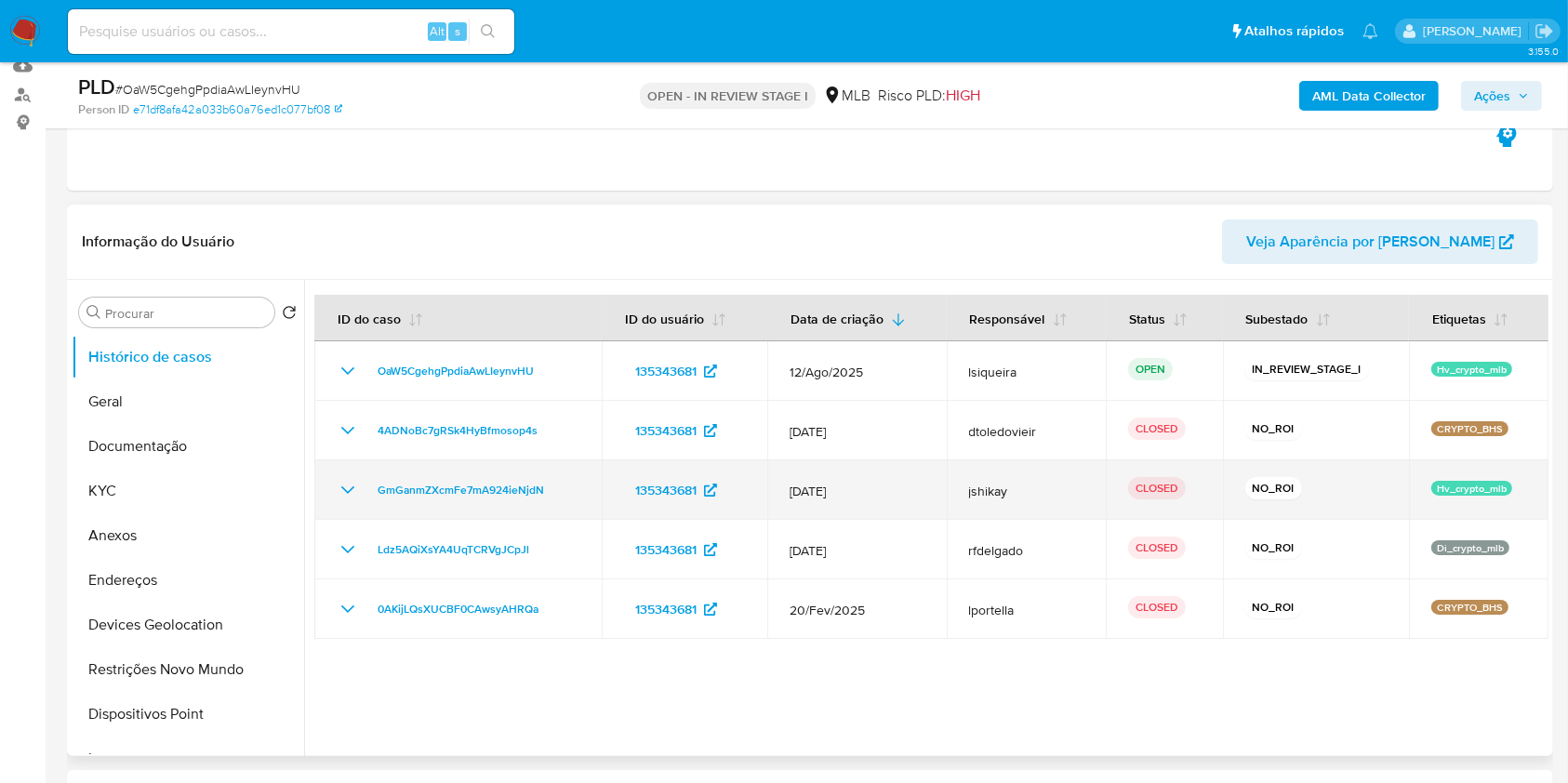
click at [344, 482] on icon "Mostrar/Ocultar" at bounding box center [348, 489] width 22 height 22
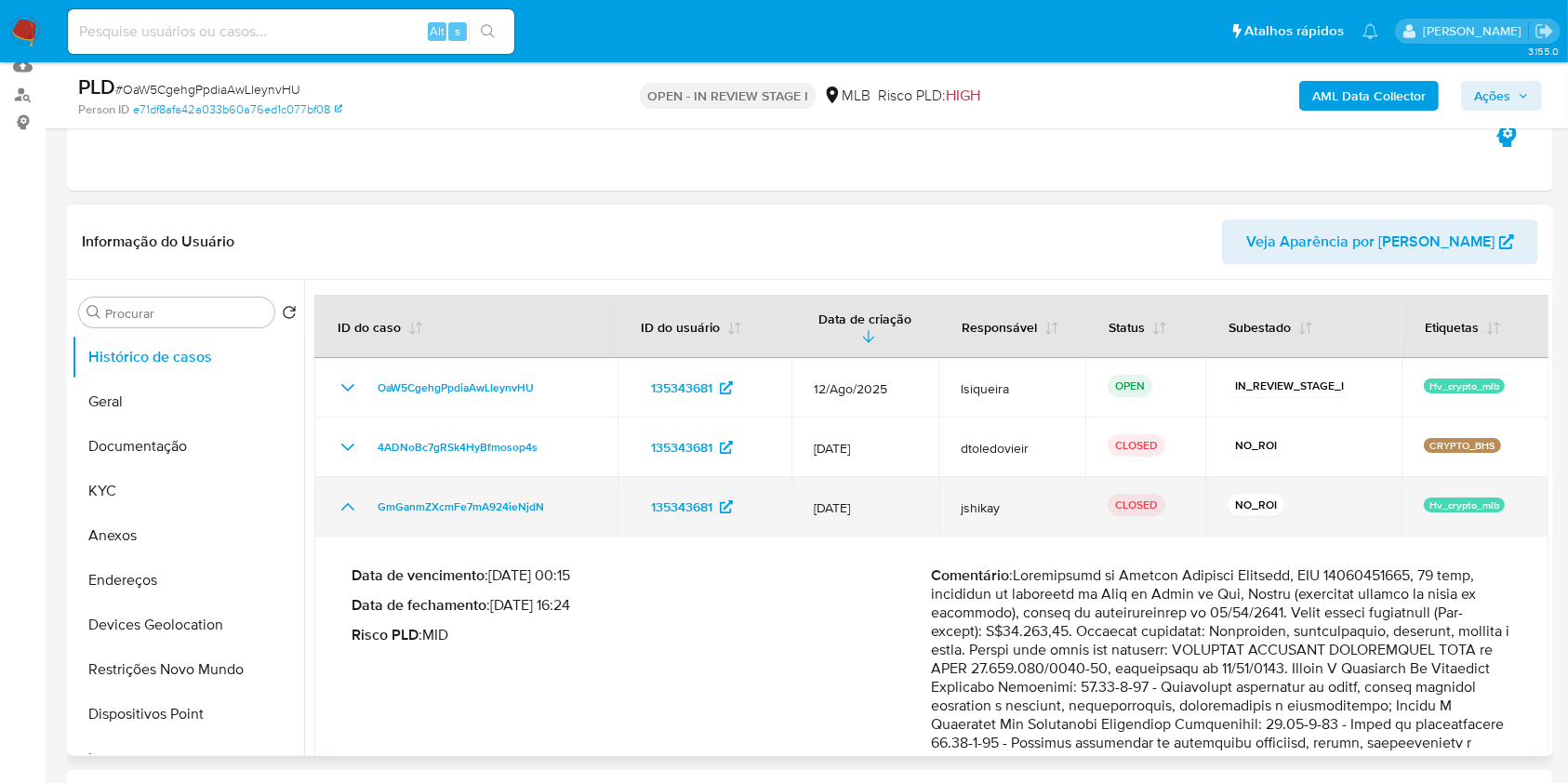
click at [344, 482] on td "GmGanmZXcmFe7mA924ieNjdN" at bounding box center [466, 507] width 303 height 60
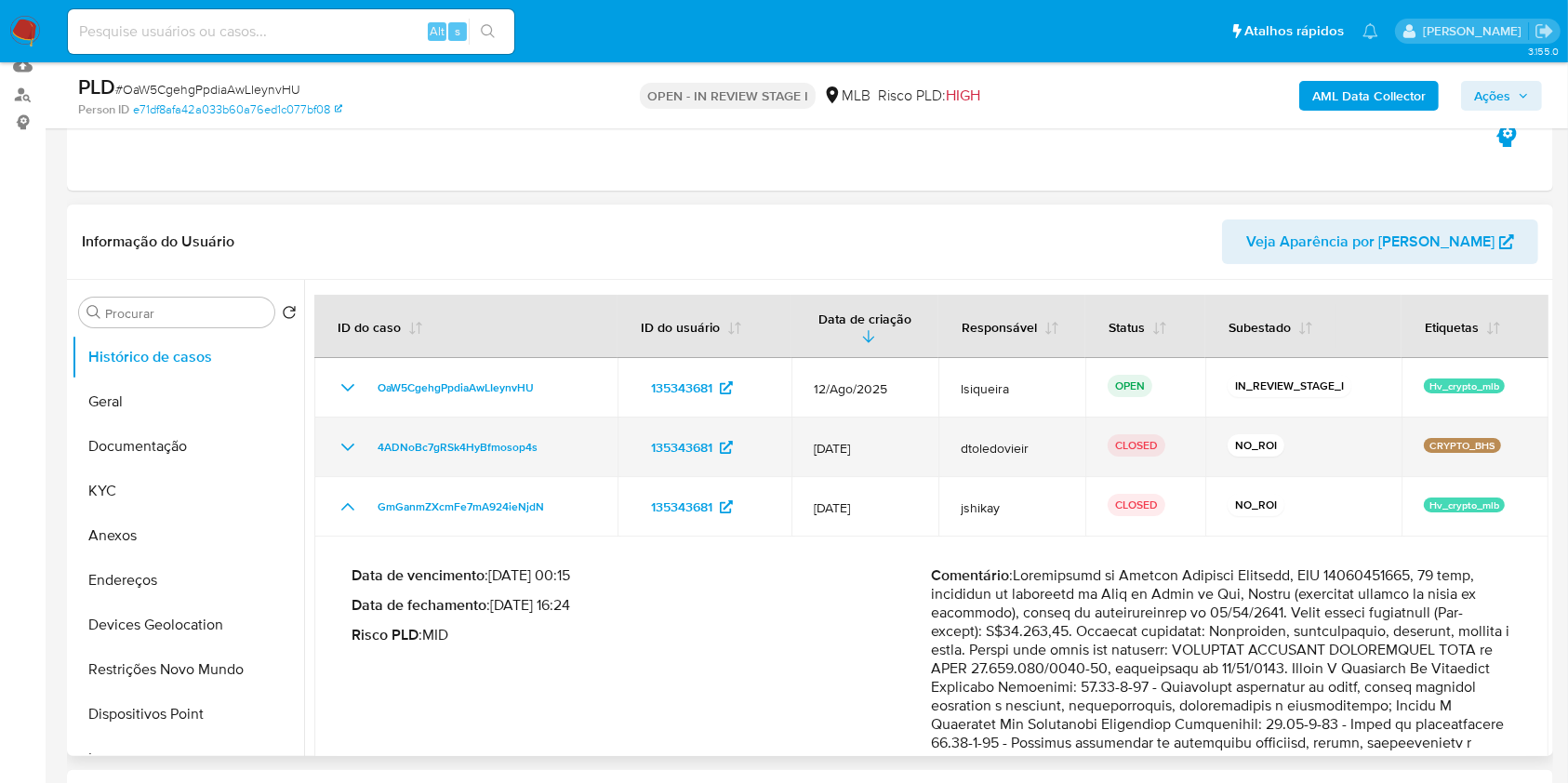
click at [343, 452] on icon "Mostrar/Ocultar" at bounding box center [348, 447] width 22 height 22
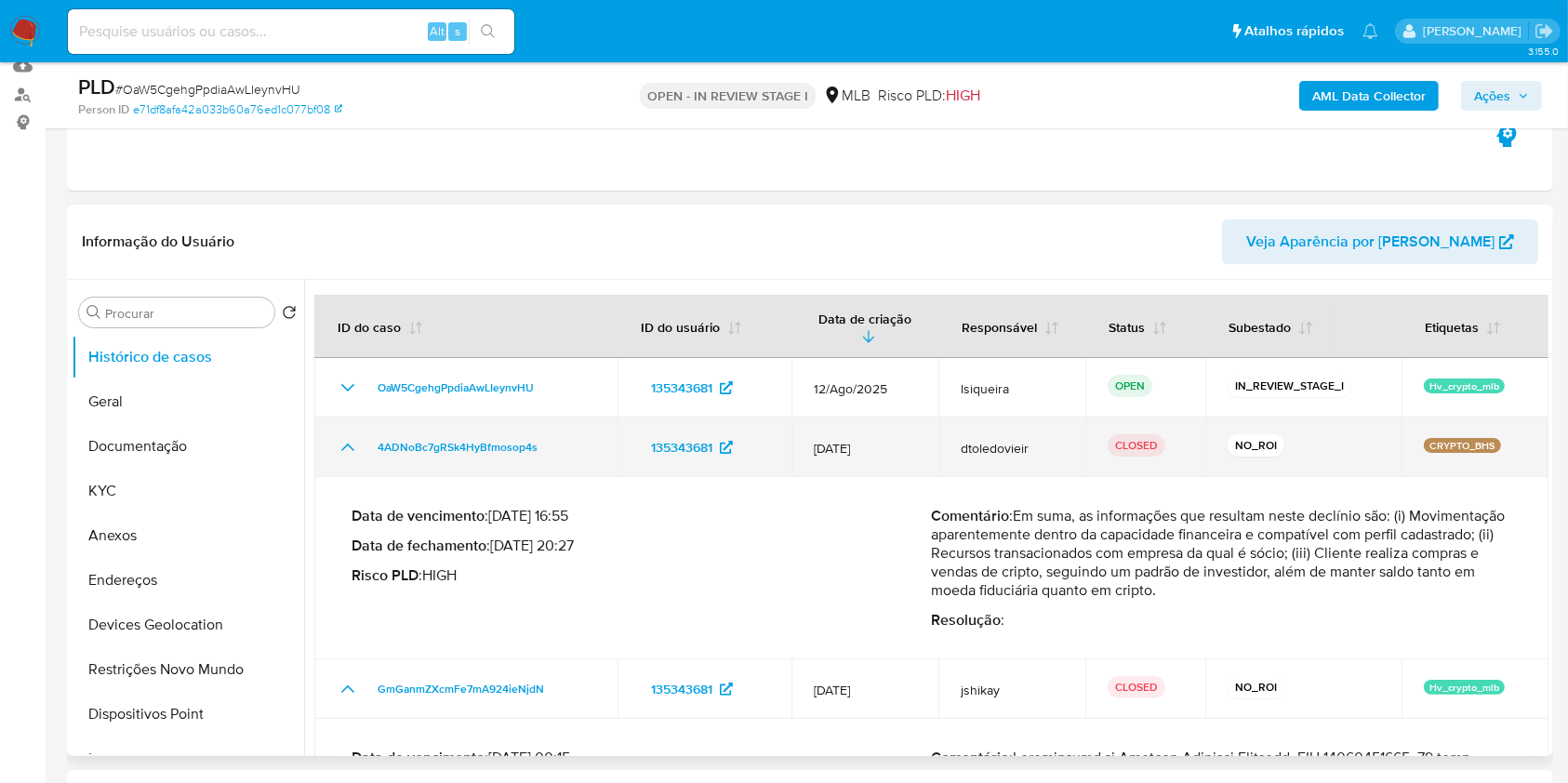
click at [343, 452] on icon "Mostrar/Ocultar" at bounding box center [348, 447] width 22 height 22
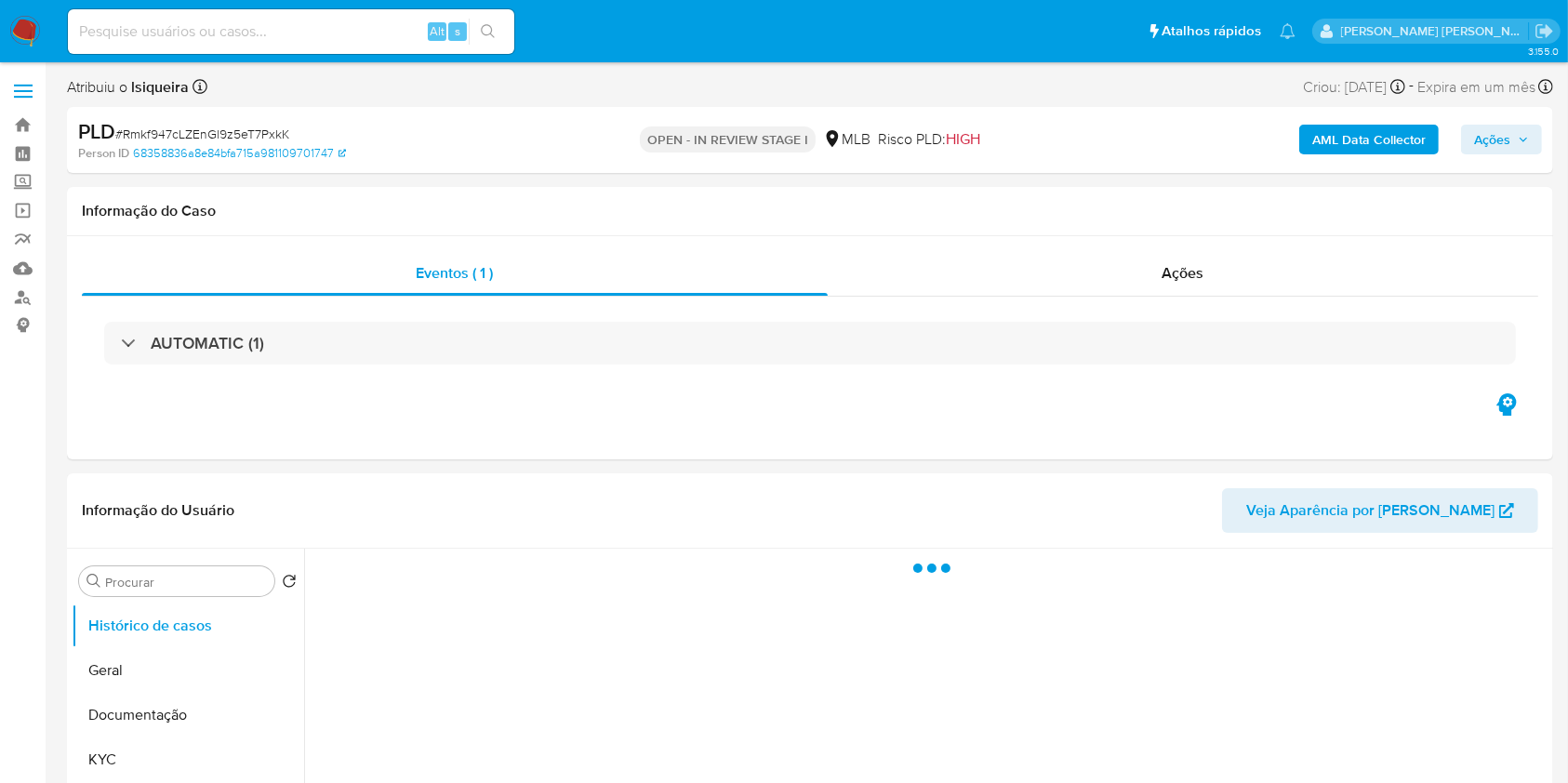
select select "10"
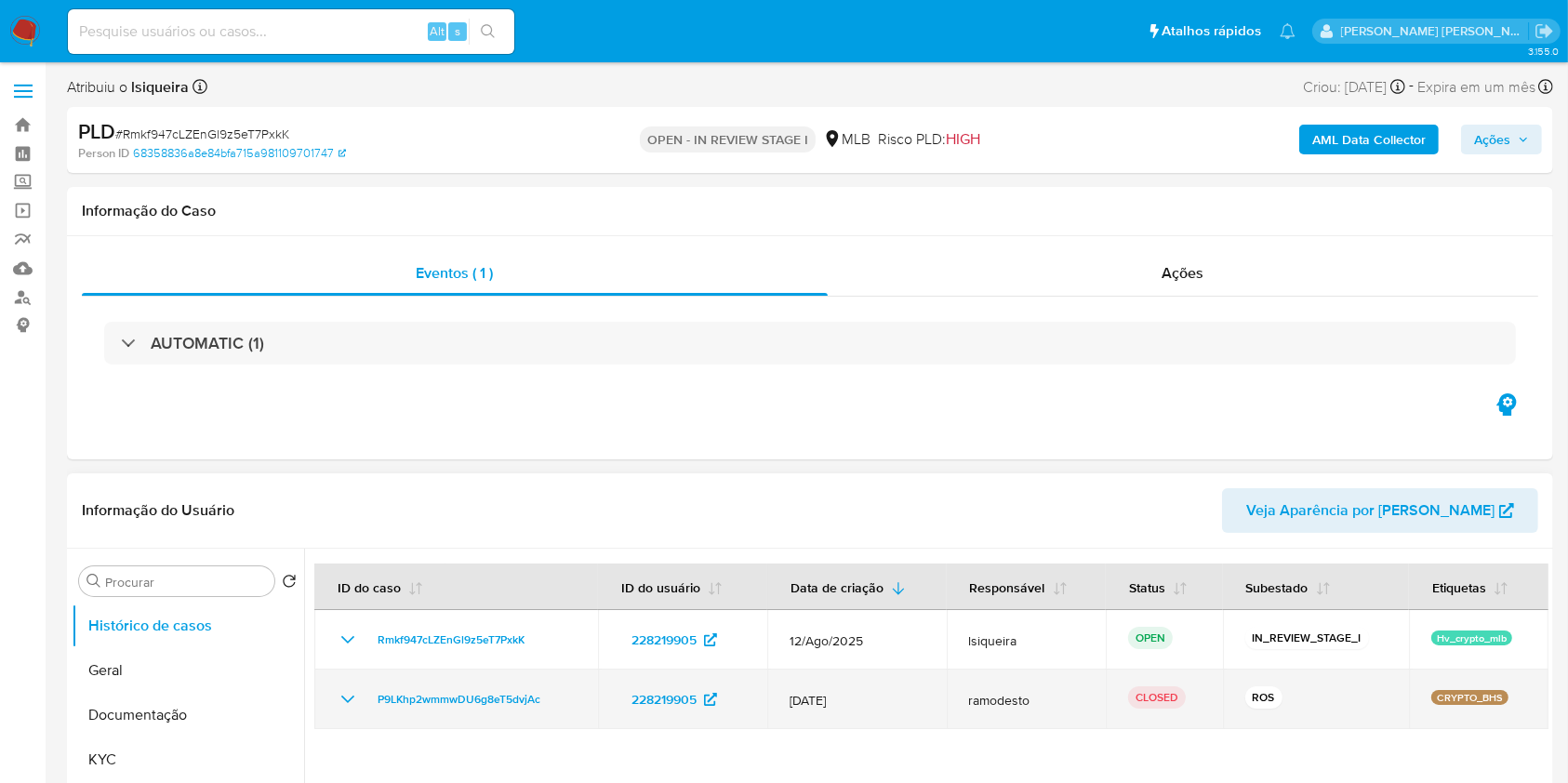
click at [351, 700] on icon "Mostrar/Ocultar" at bounding box center [348, 699] width 22 height 22
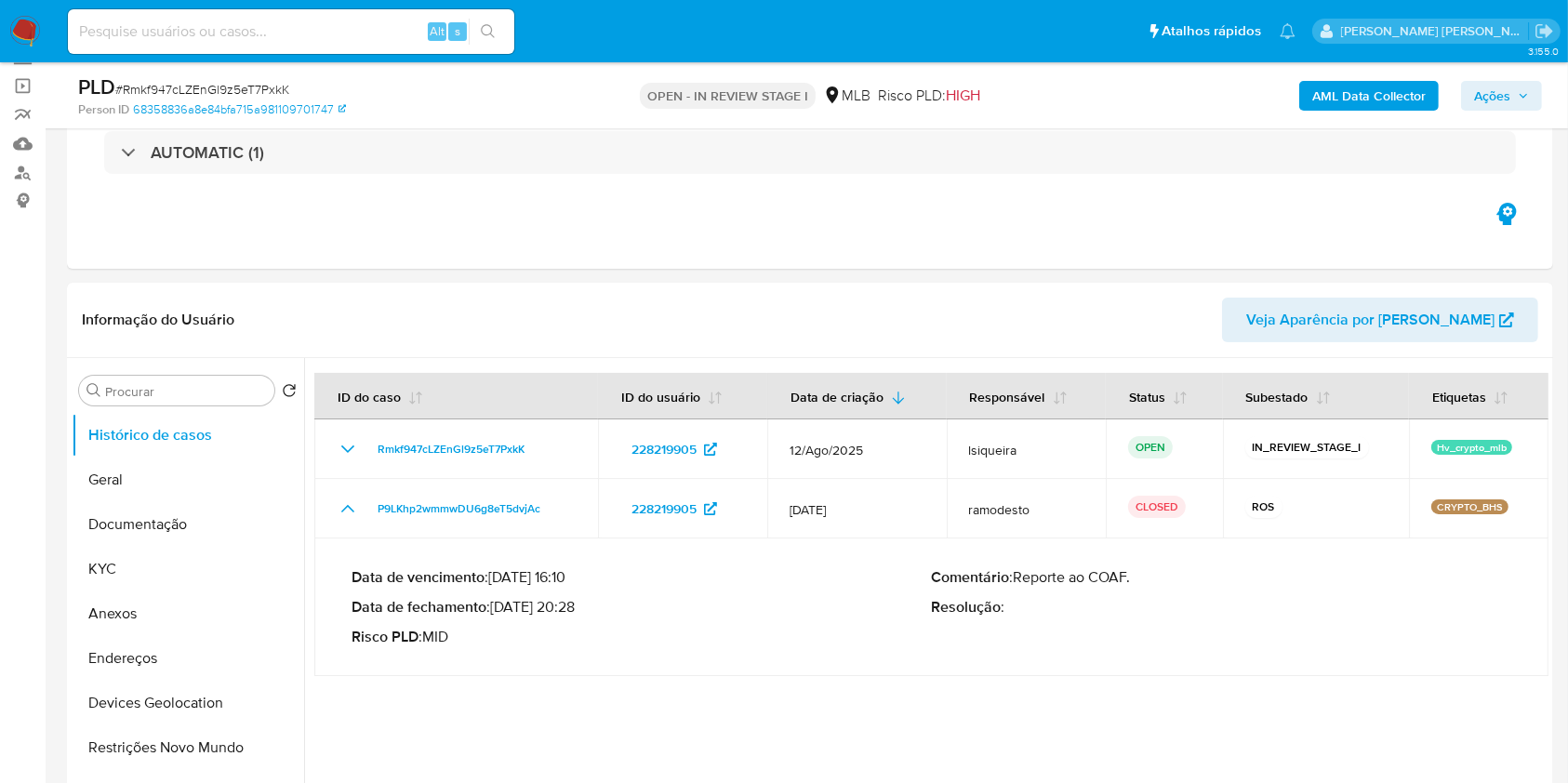
scroll to position [135, 0]
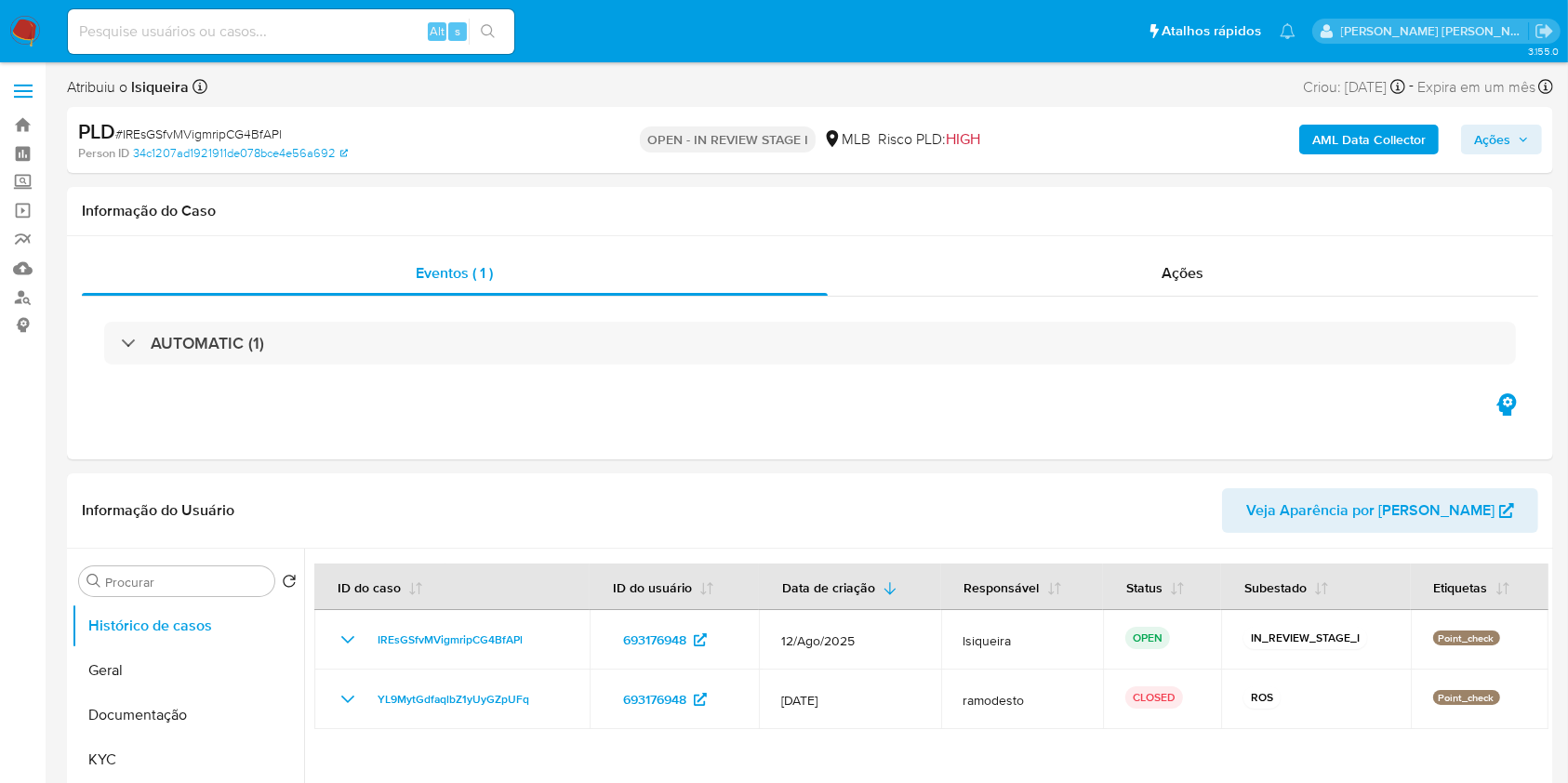
select select "10"
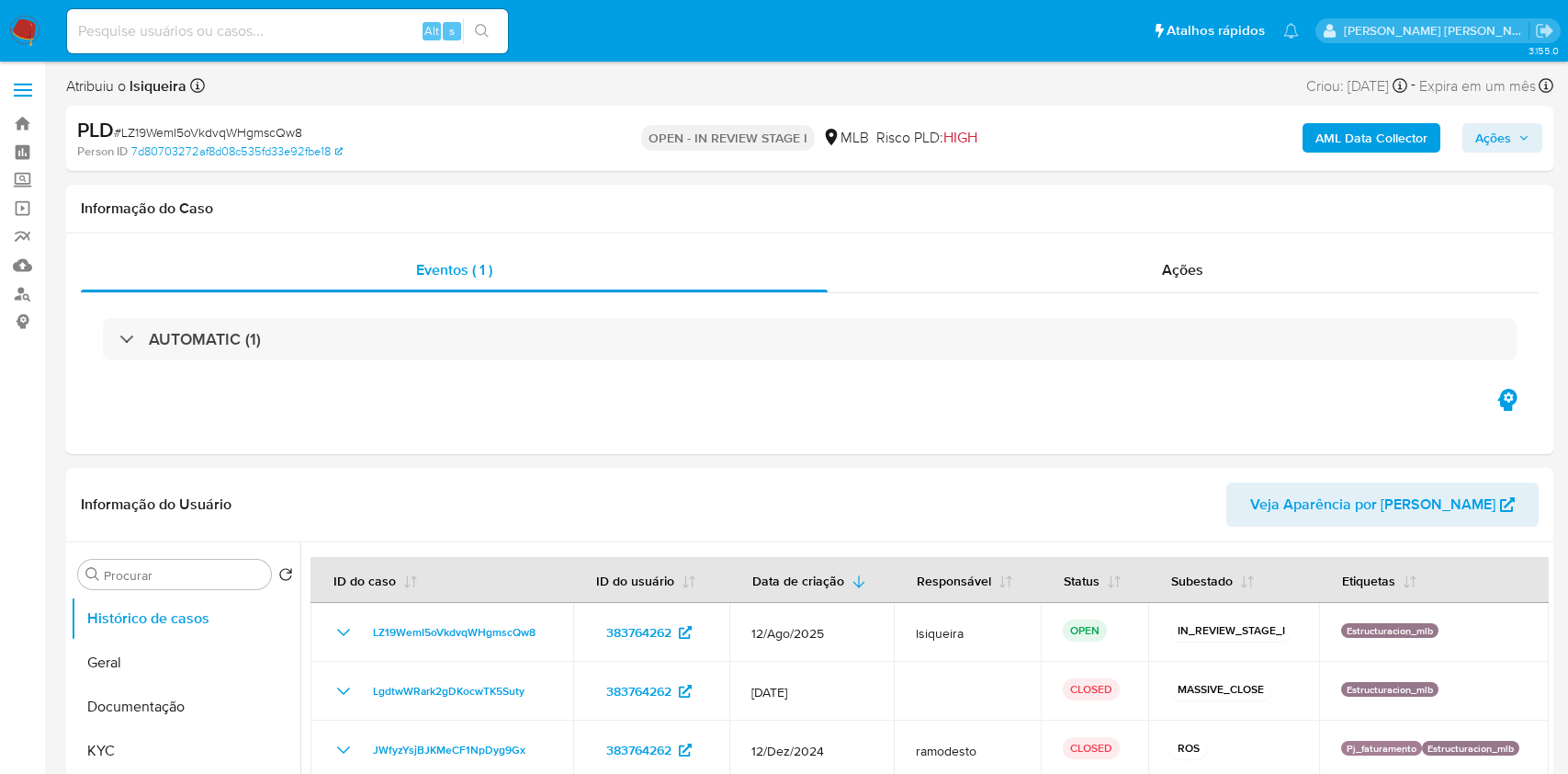
select select "10"
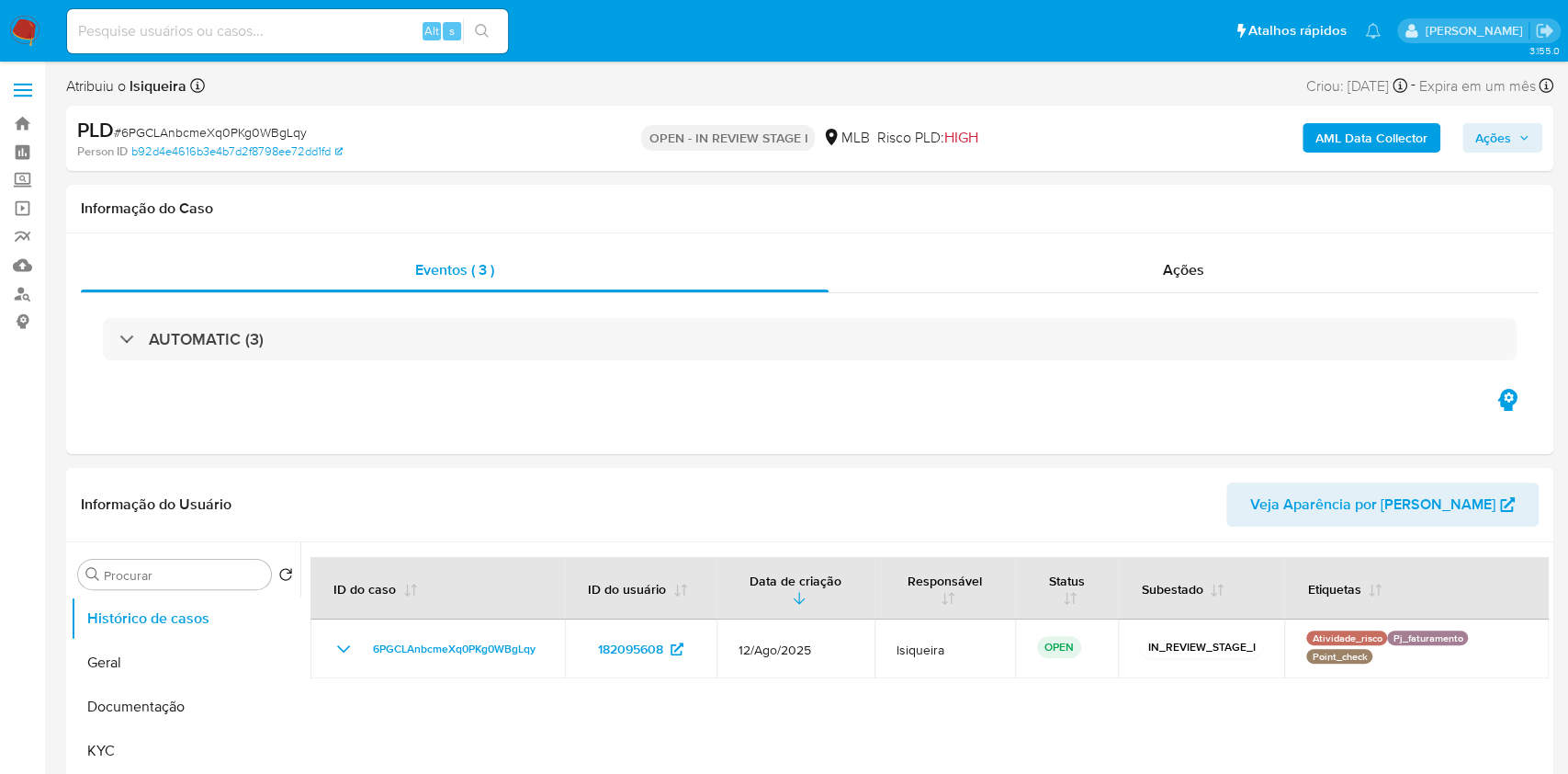
select select "10"
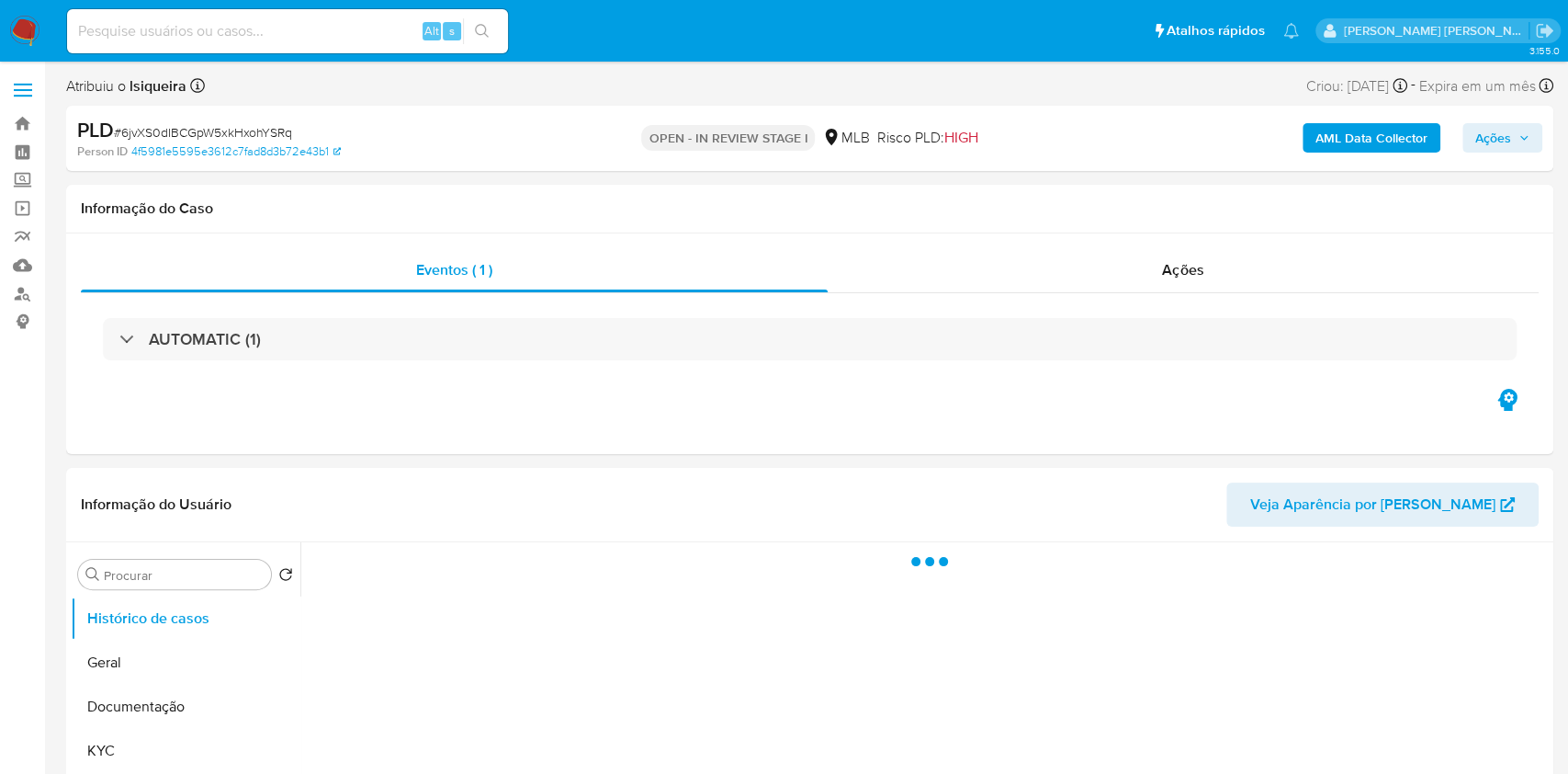
select select "10"
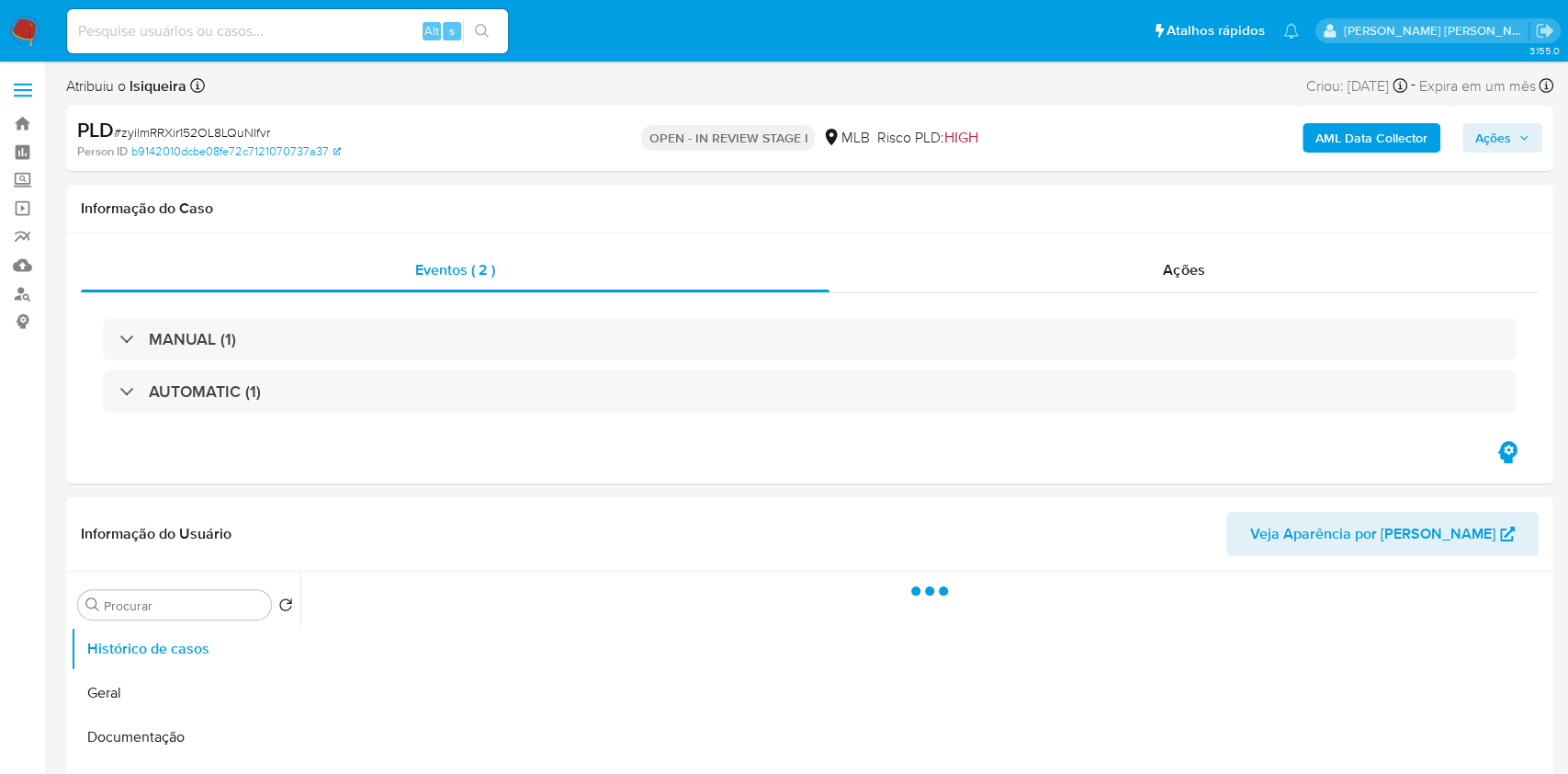
select select "10"
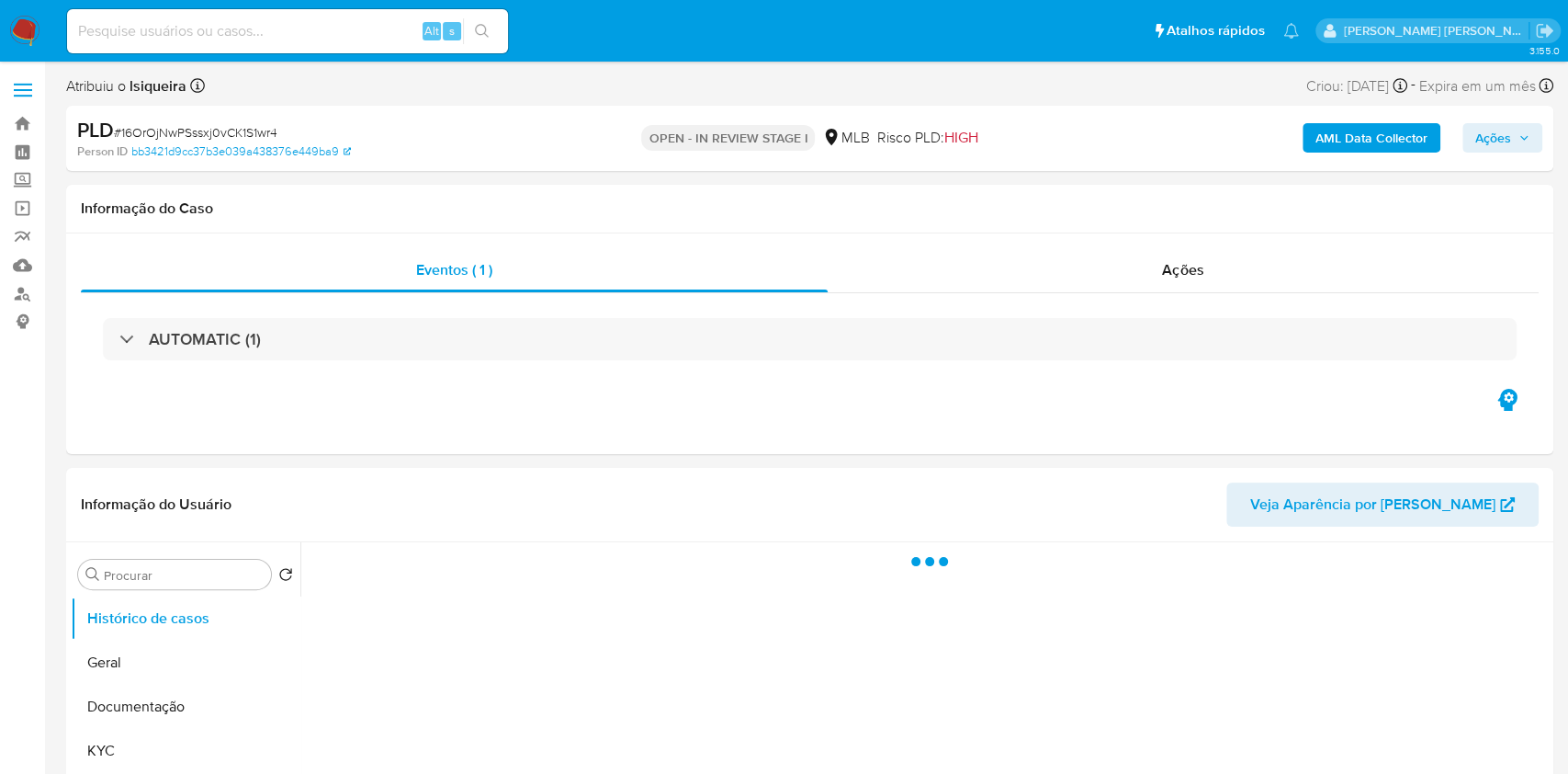
select select "10"
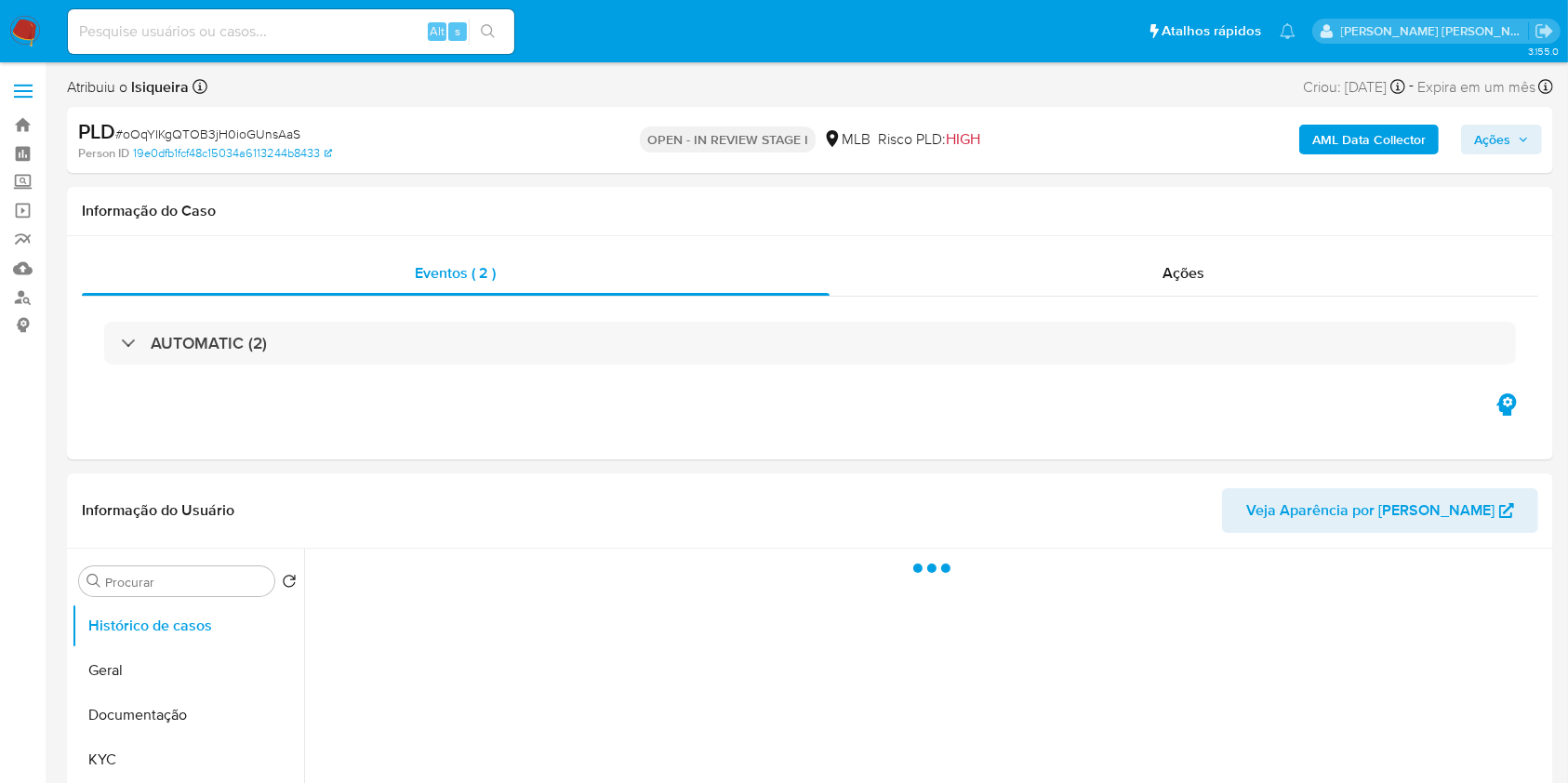
select select "10"
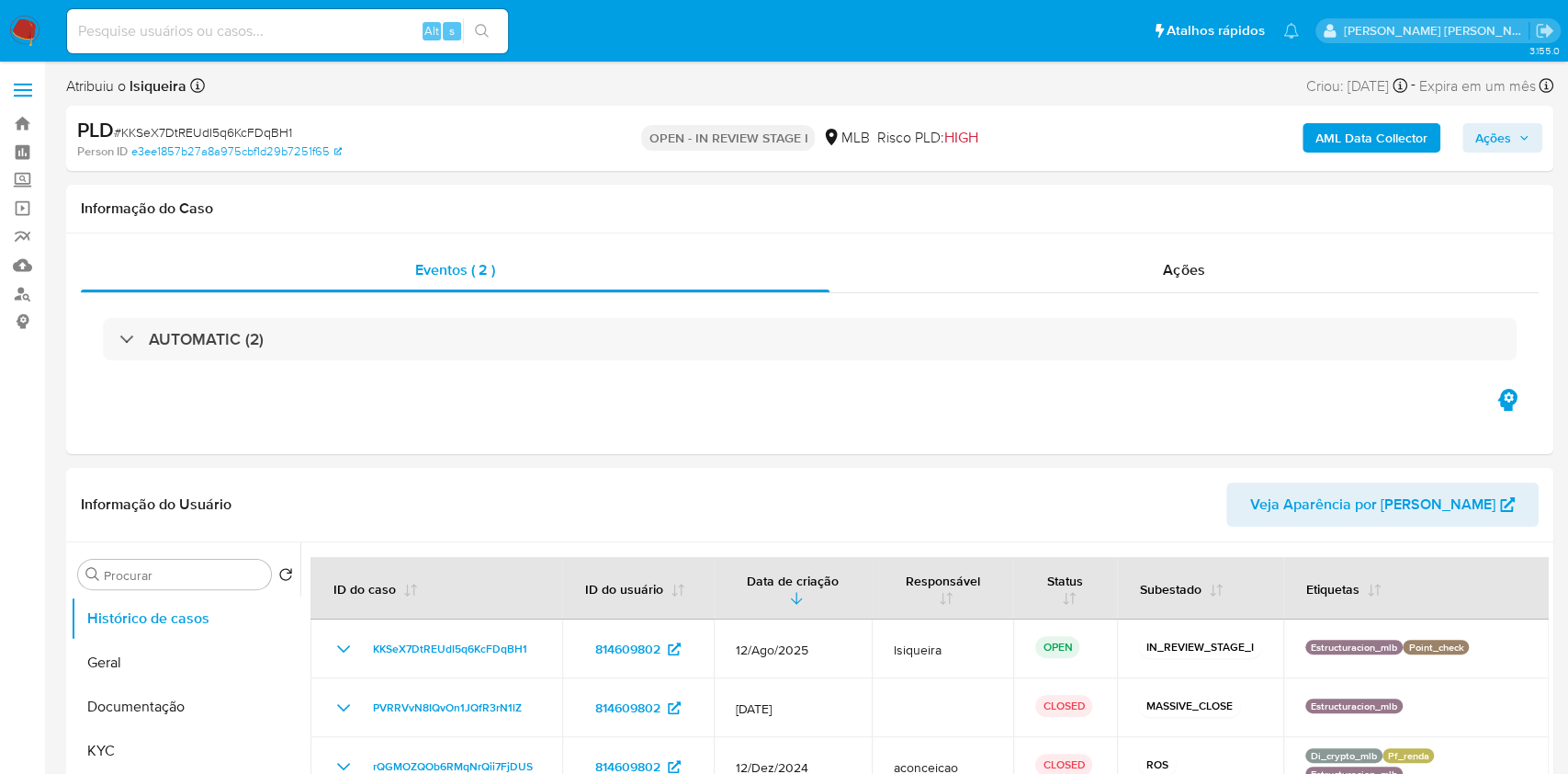
select select "10"
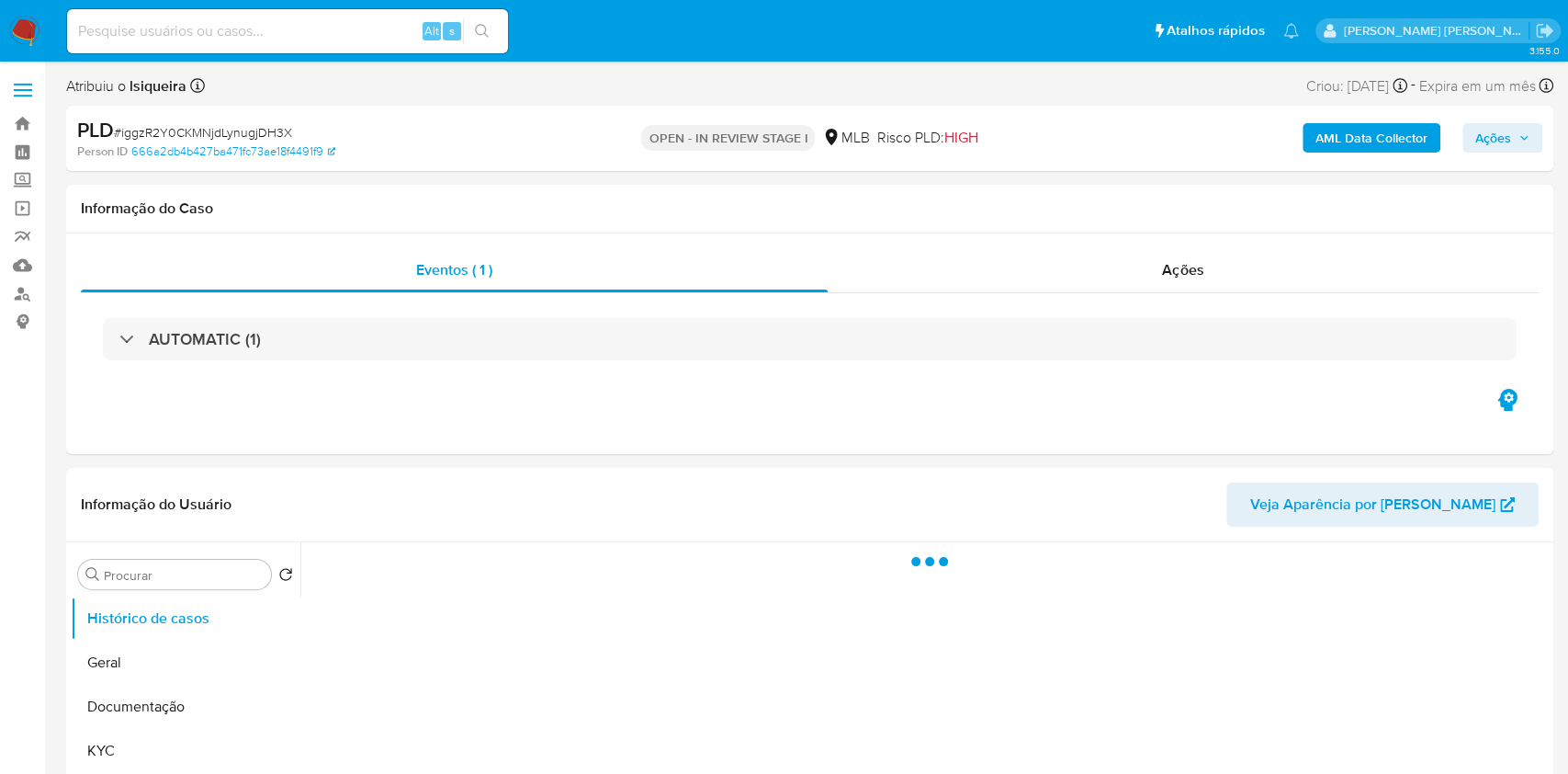
select select "10"
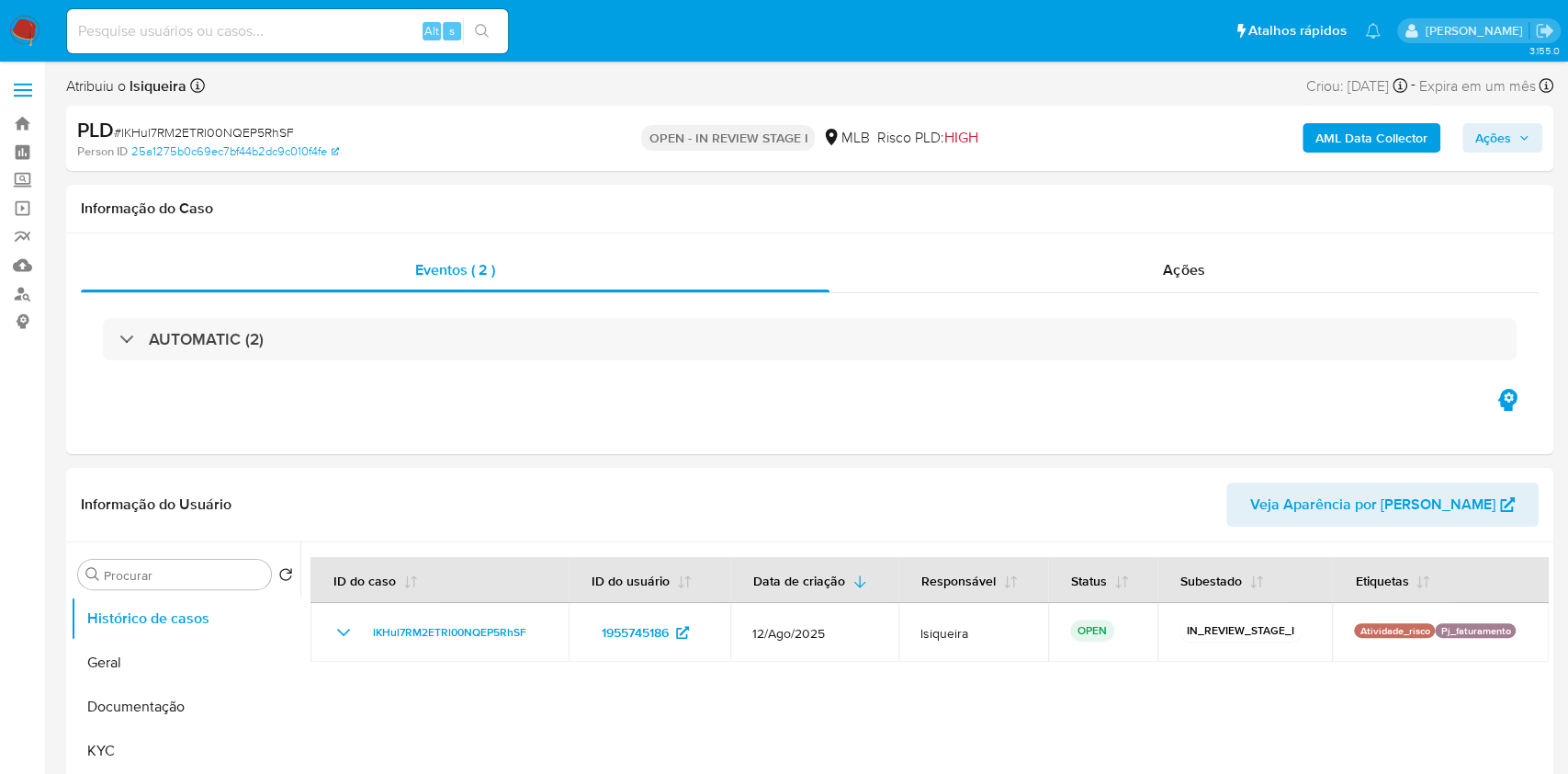
select select "10"
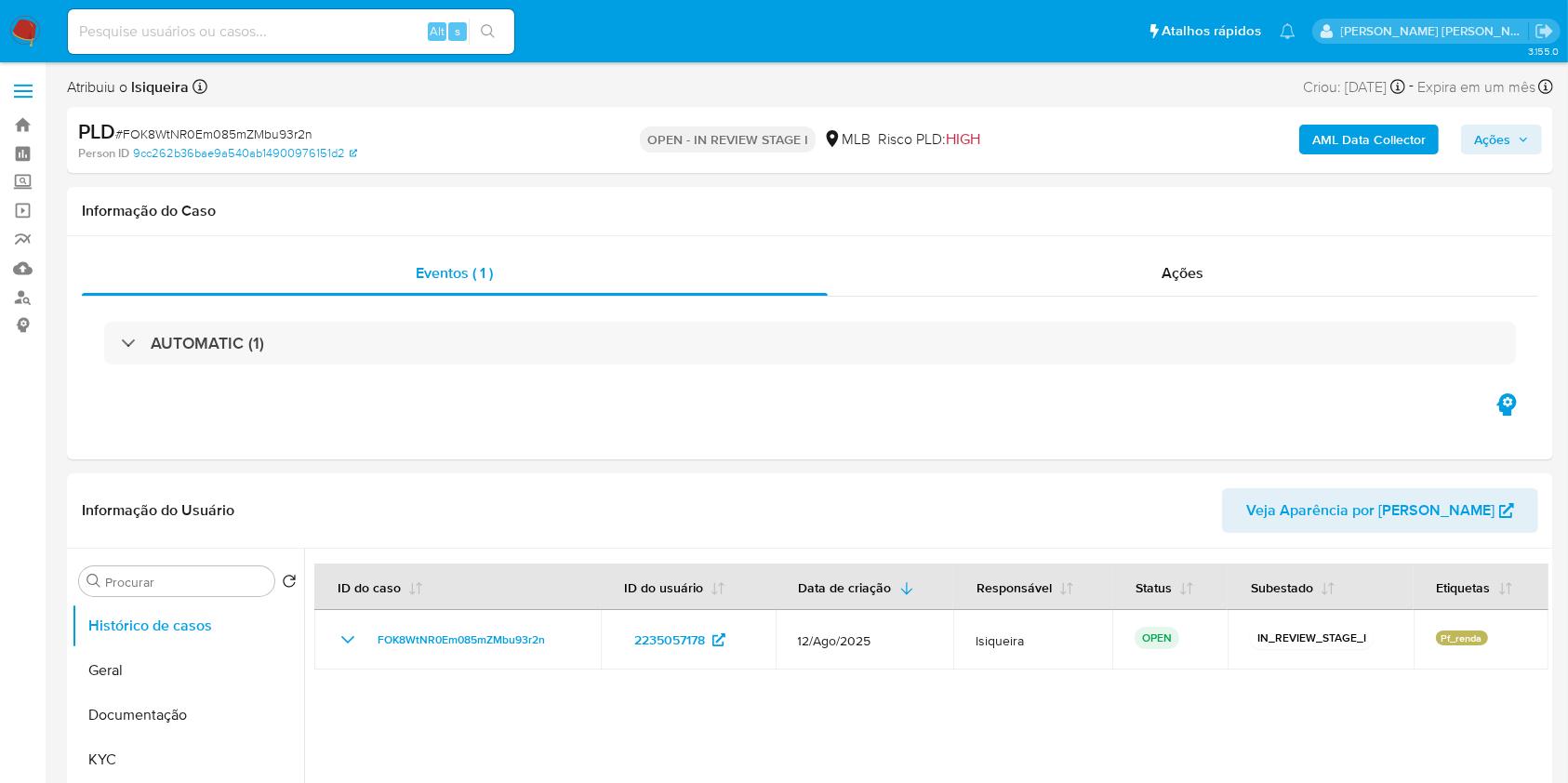
select select "10"
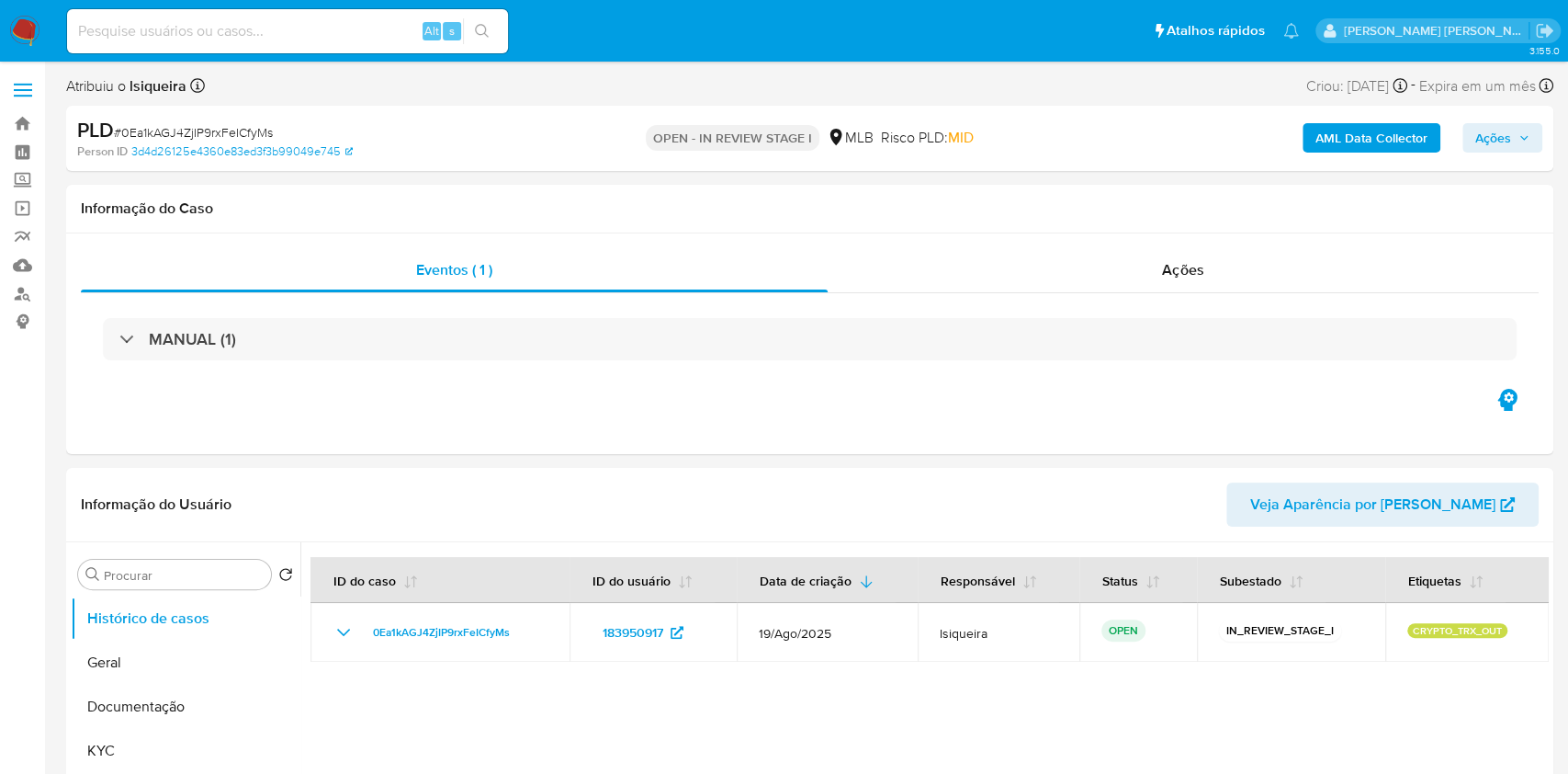
select select "10"
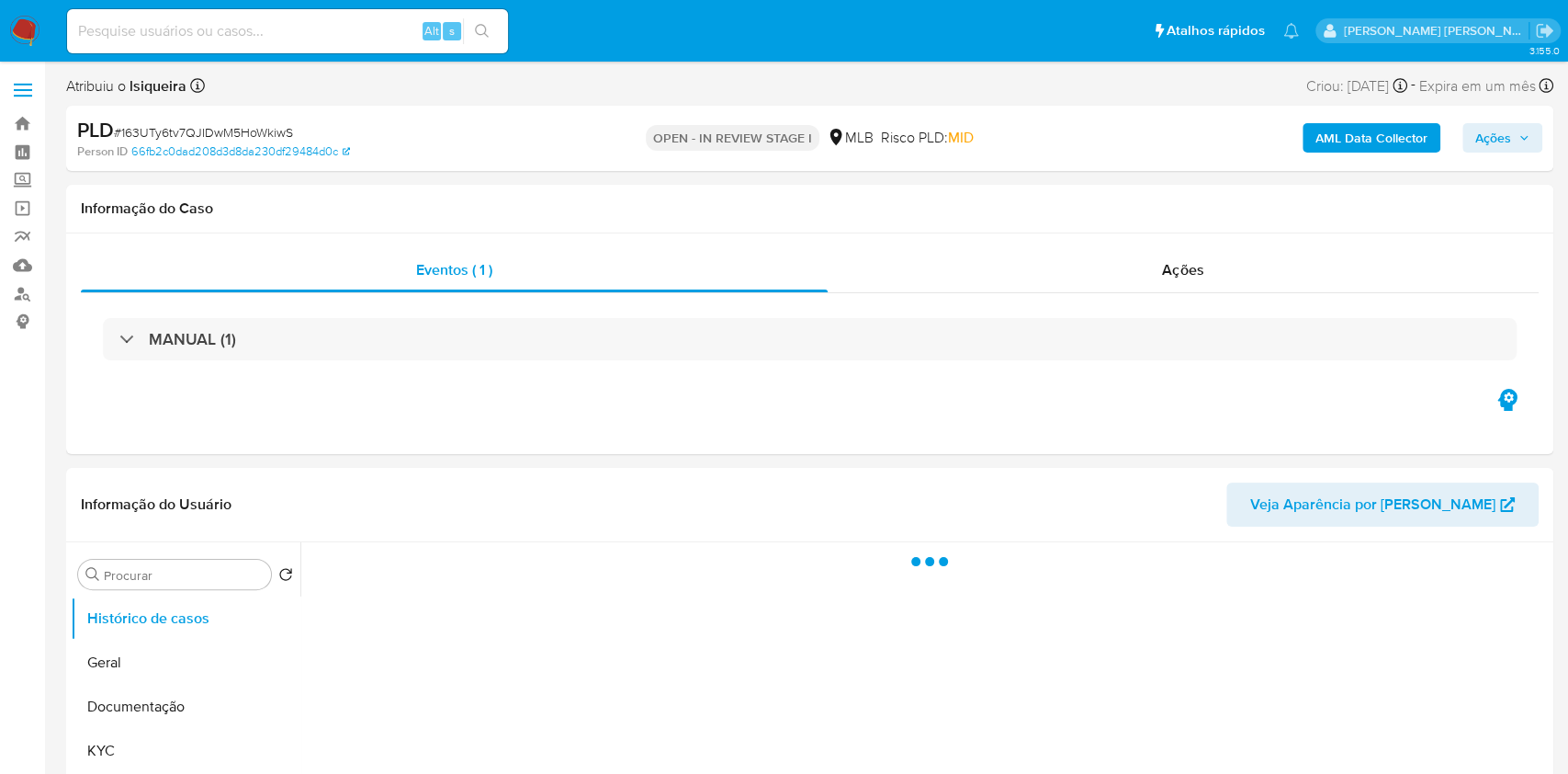
select select "10"
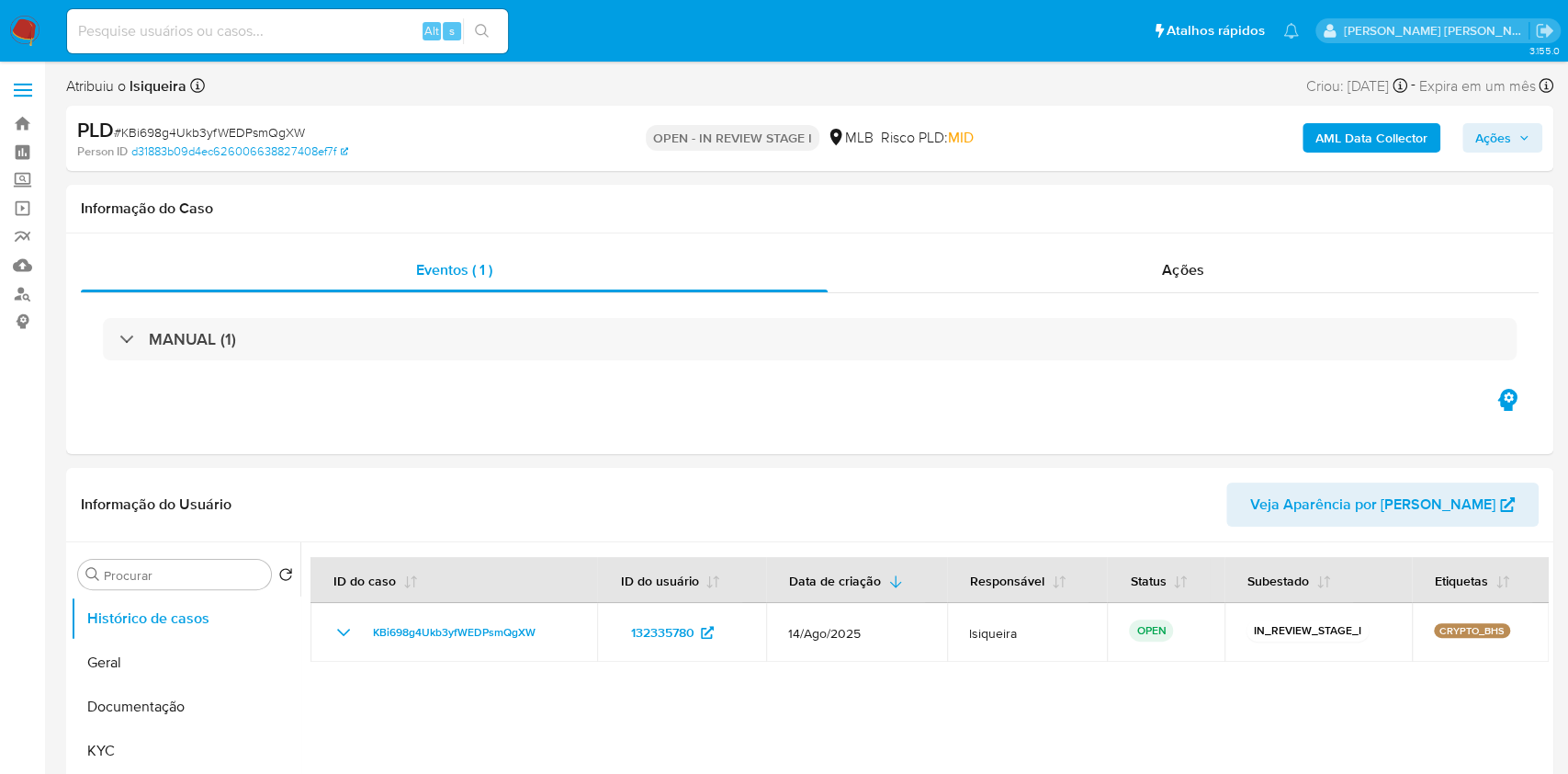
select select "10"
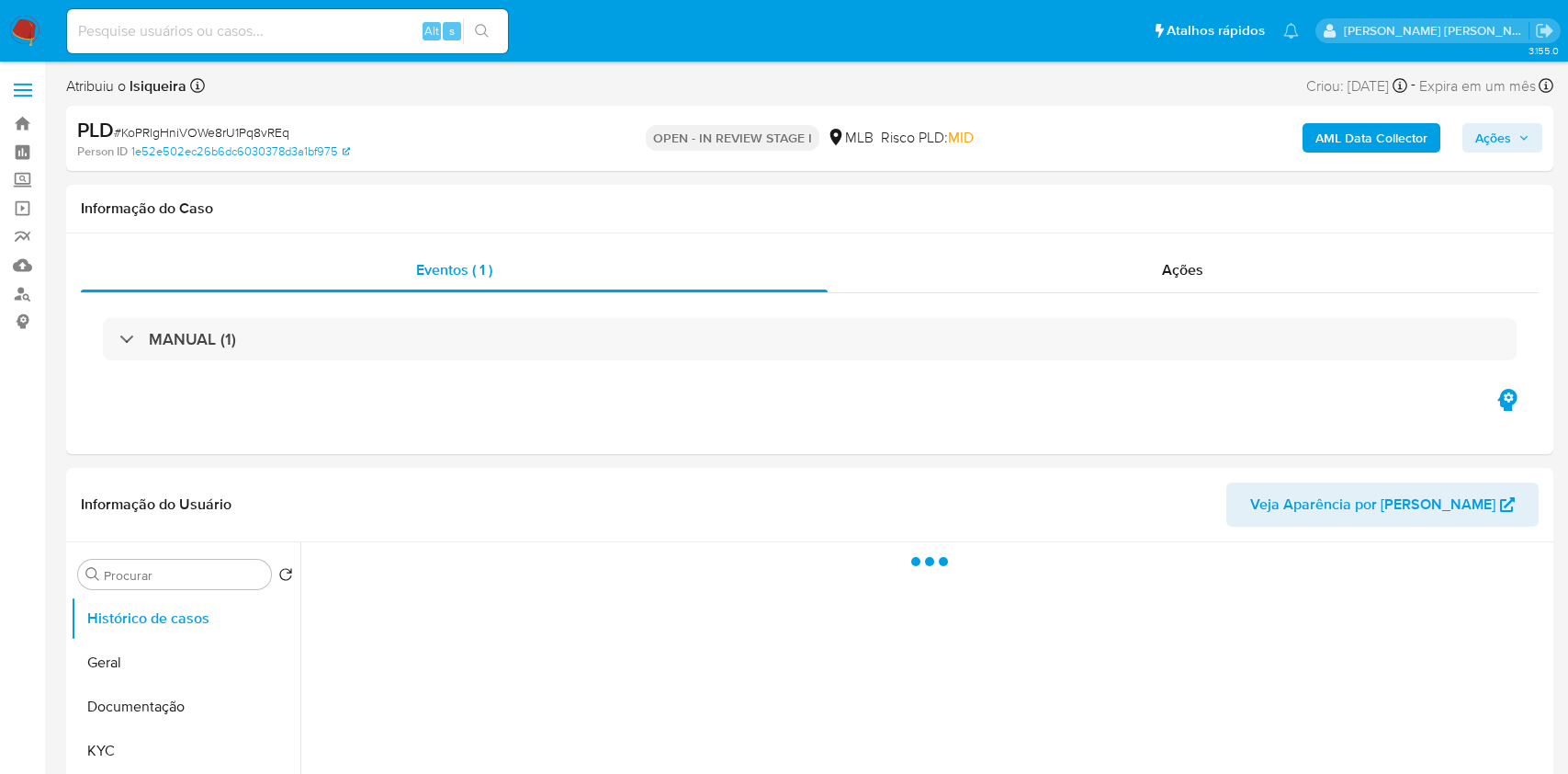
select select "10"
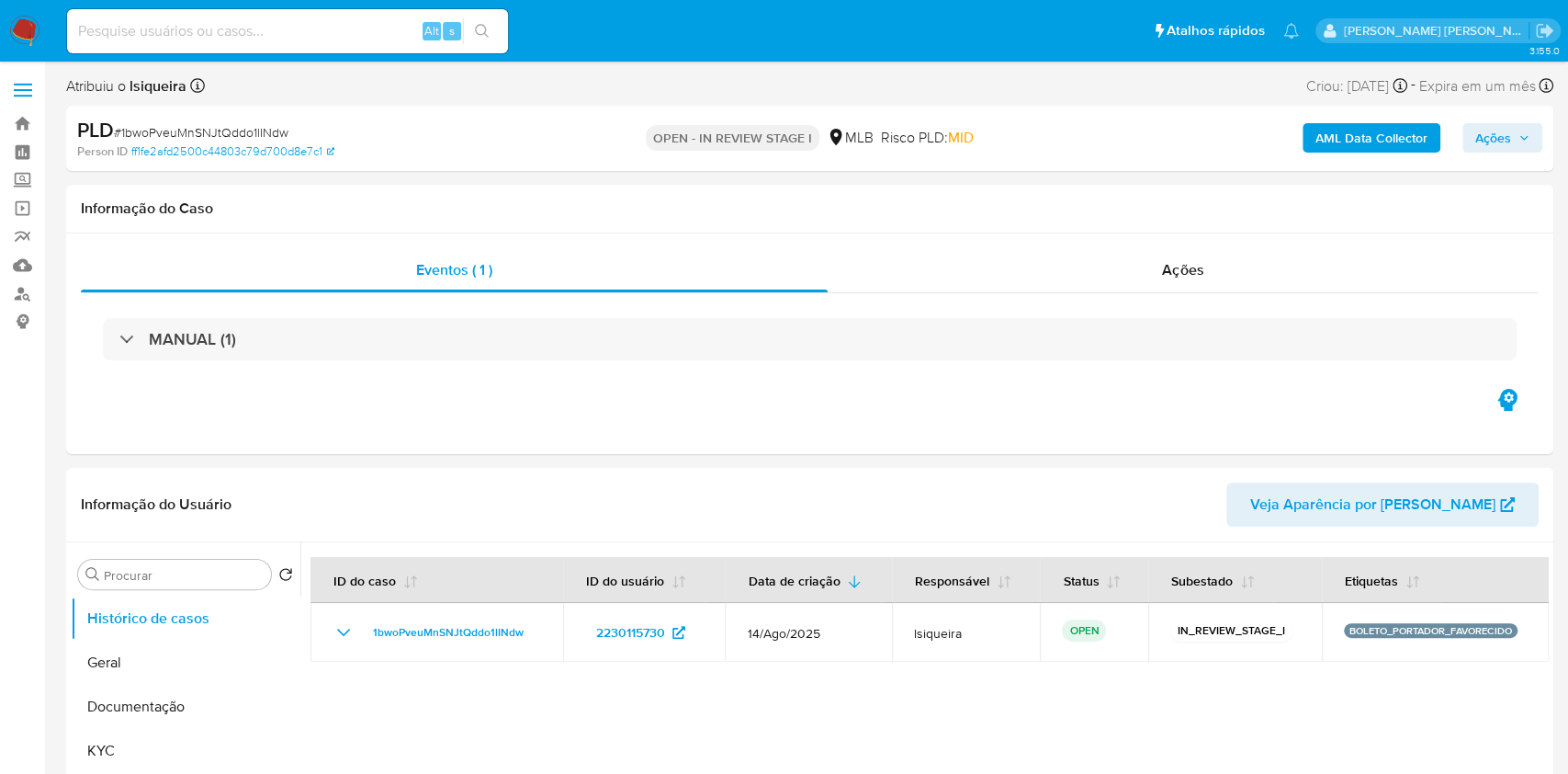
select select "10"
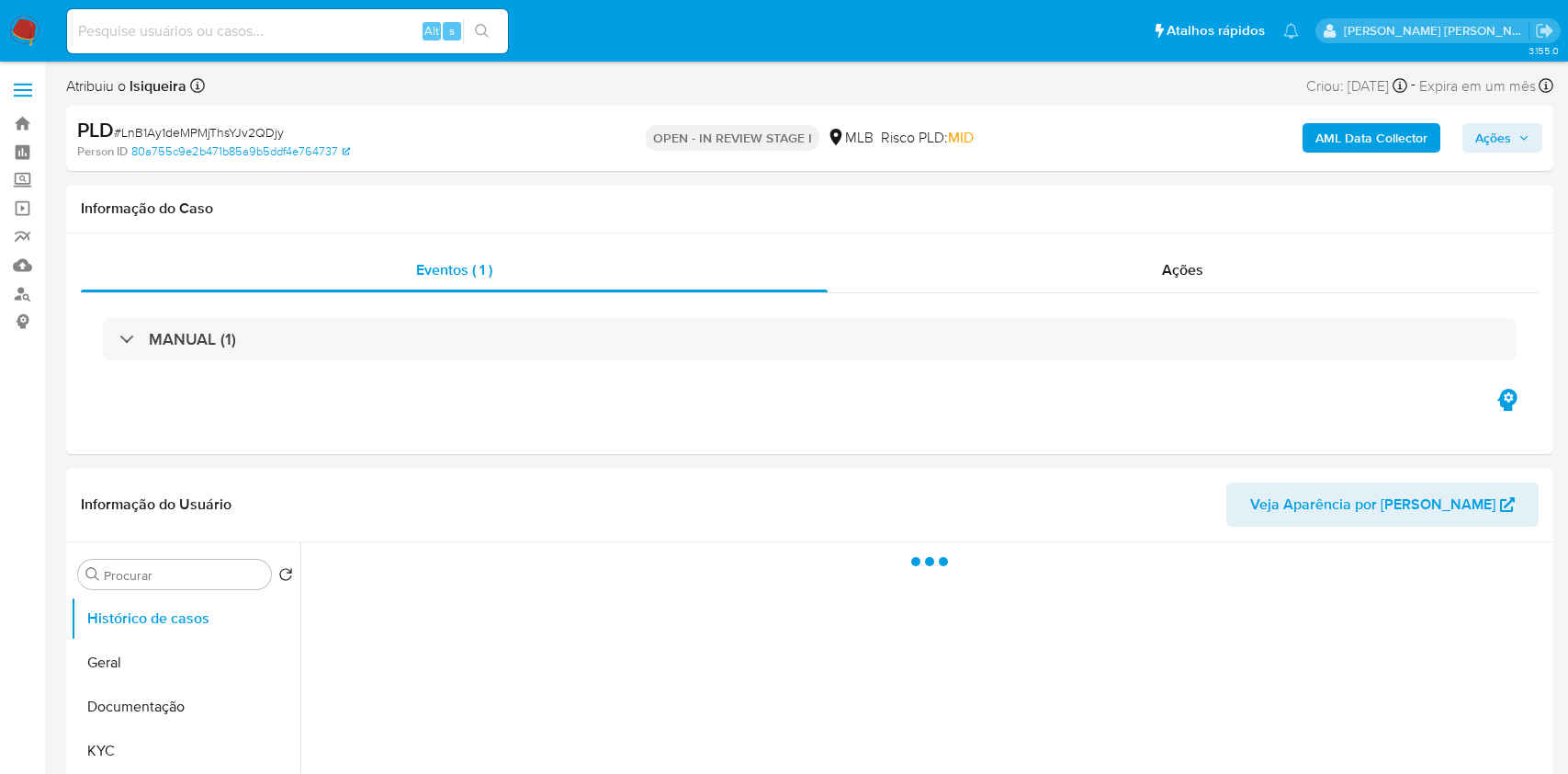
select select "10"
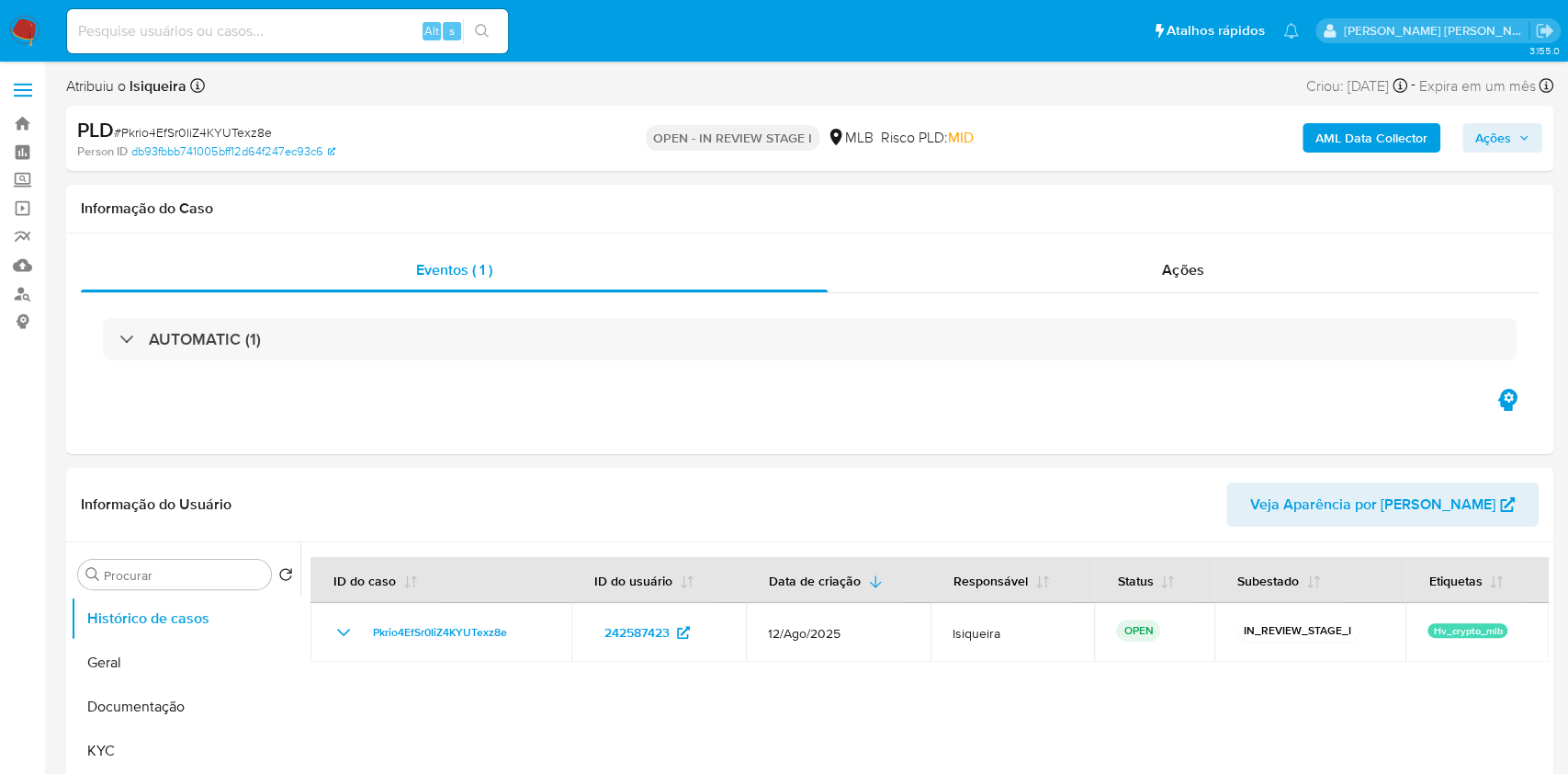
select select "10"
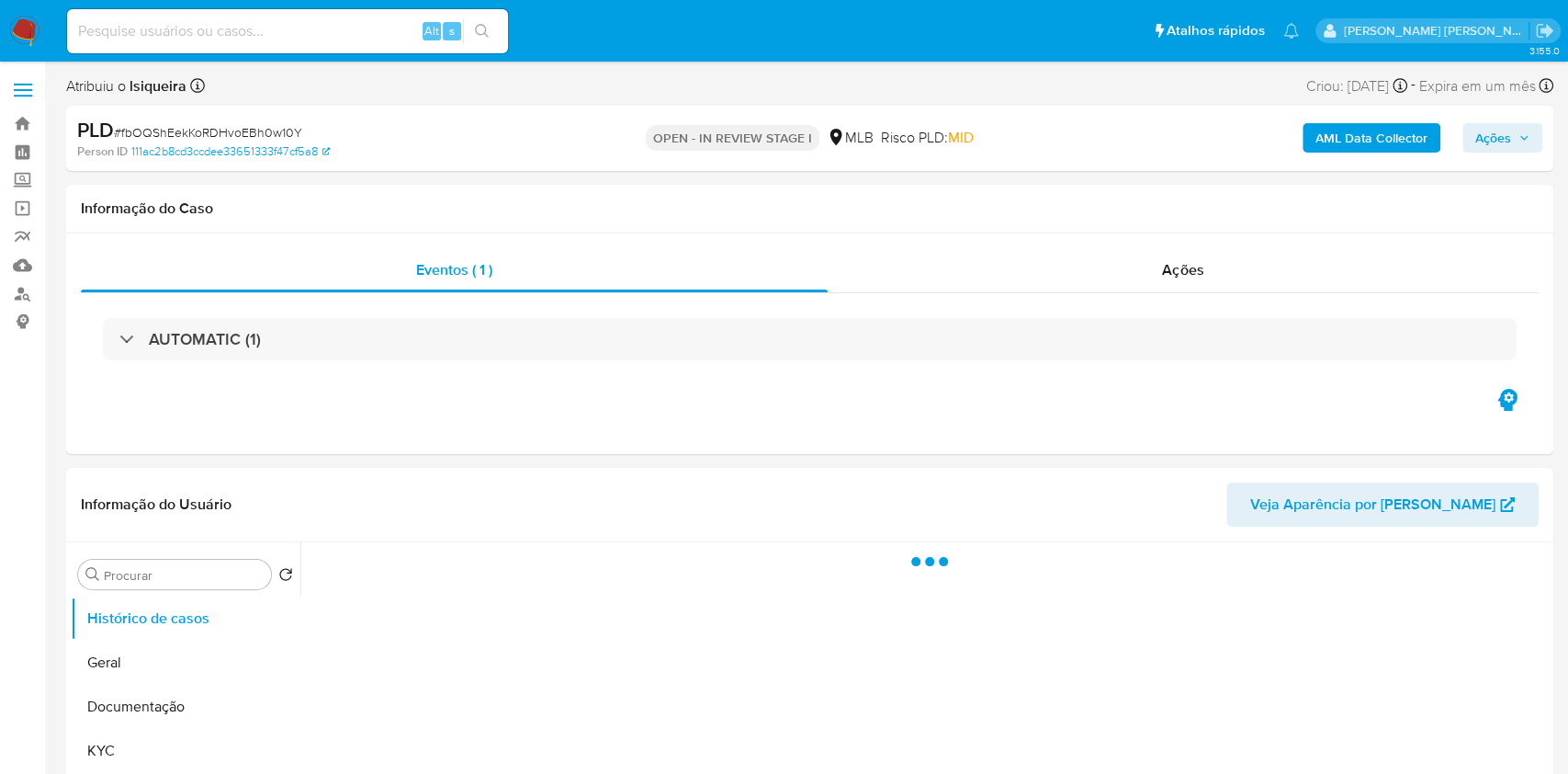
select select "10"
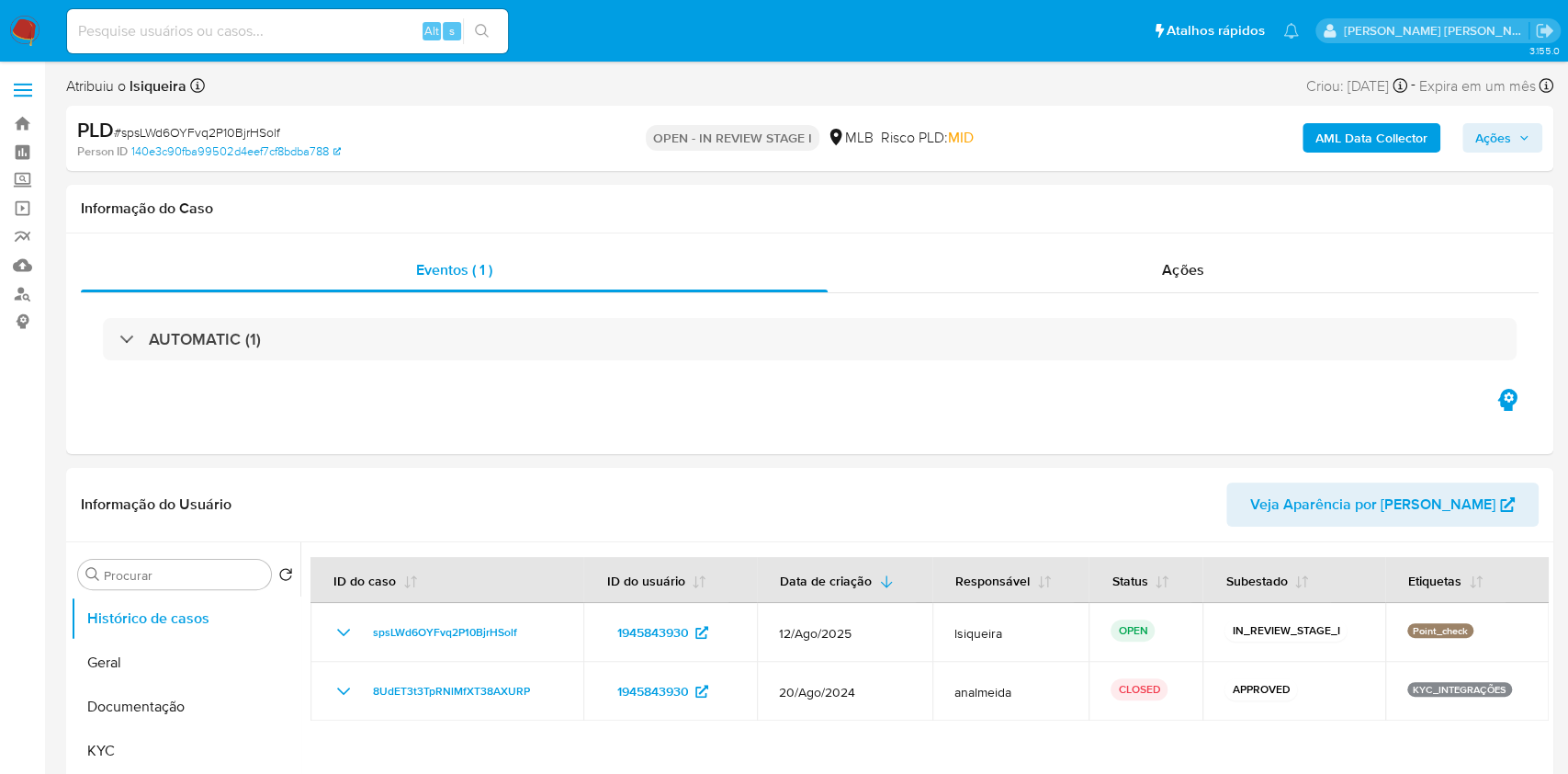
select select "10"
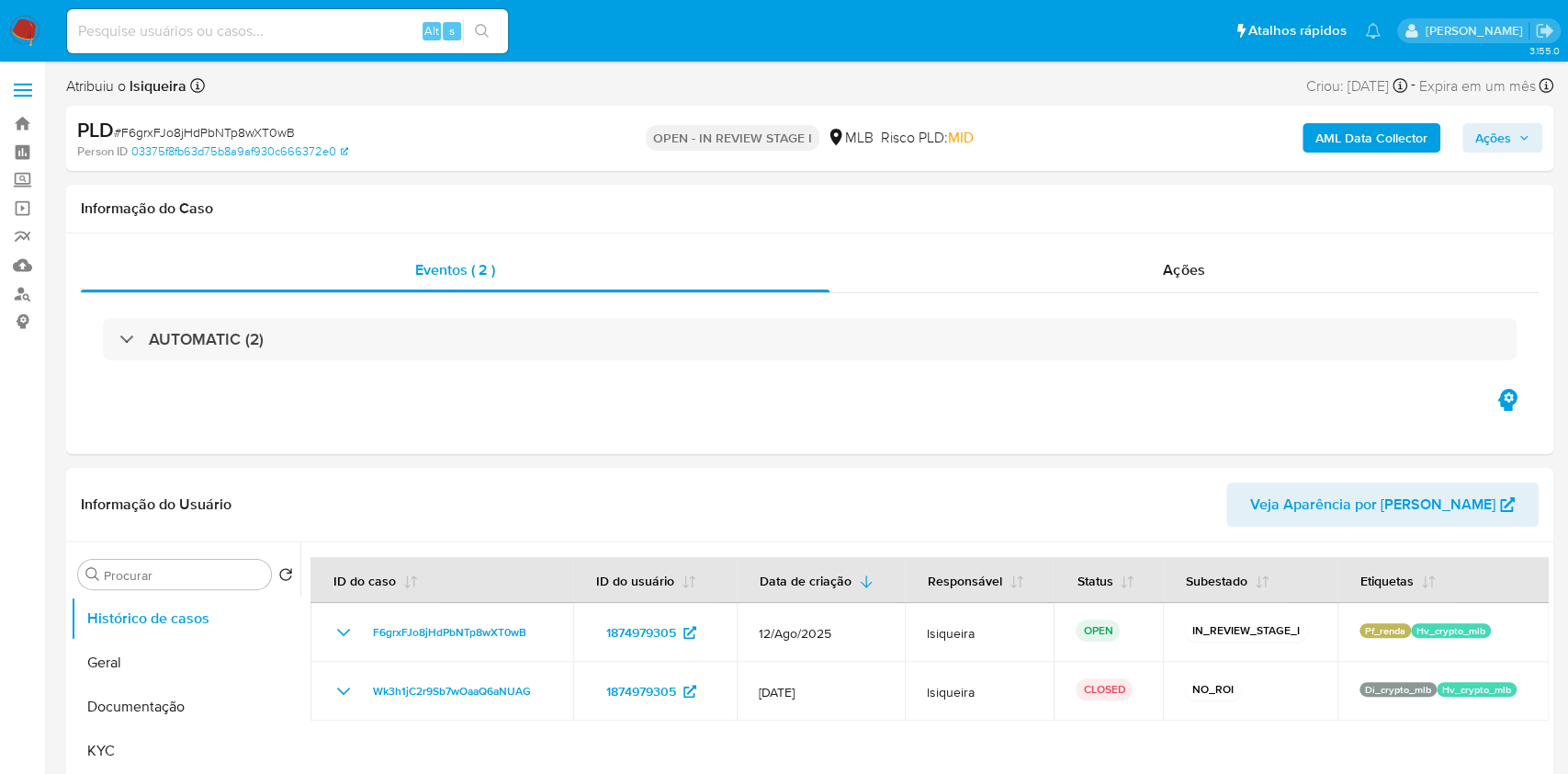
select select "10"
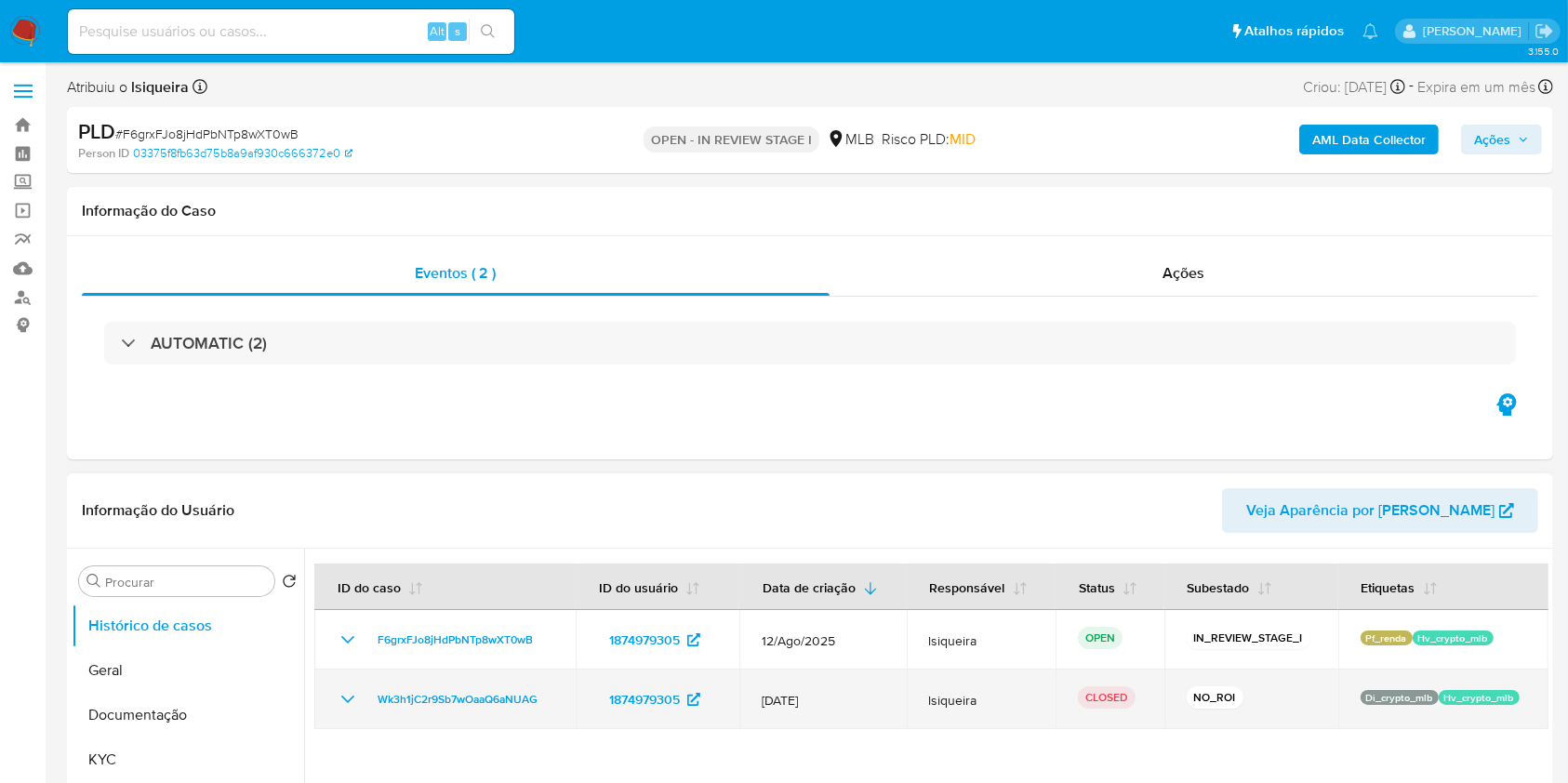
click at [353, 697] on icon "Mostrar/Ocultar" at bounding box center [348, 699] width 22 height 22
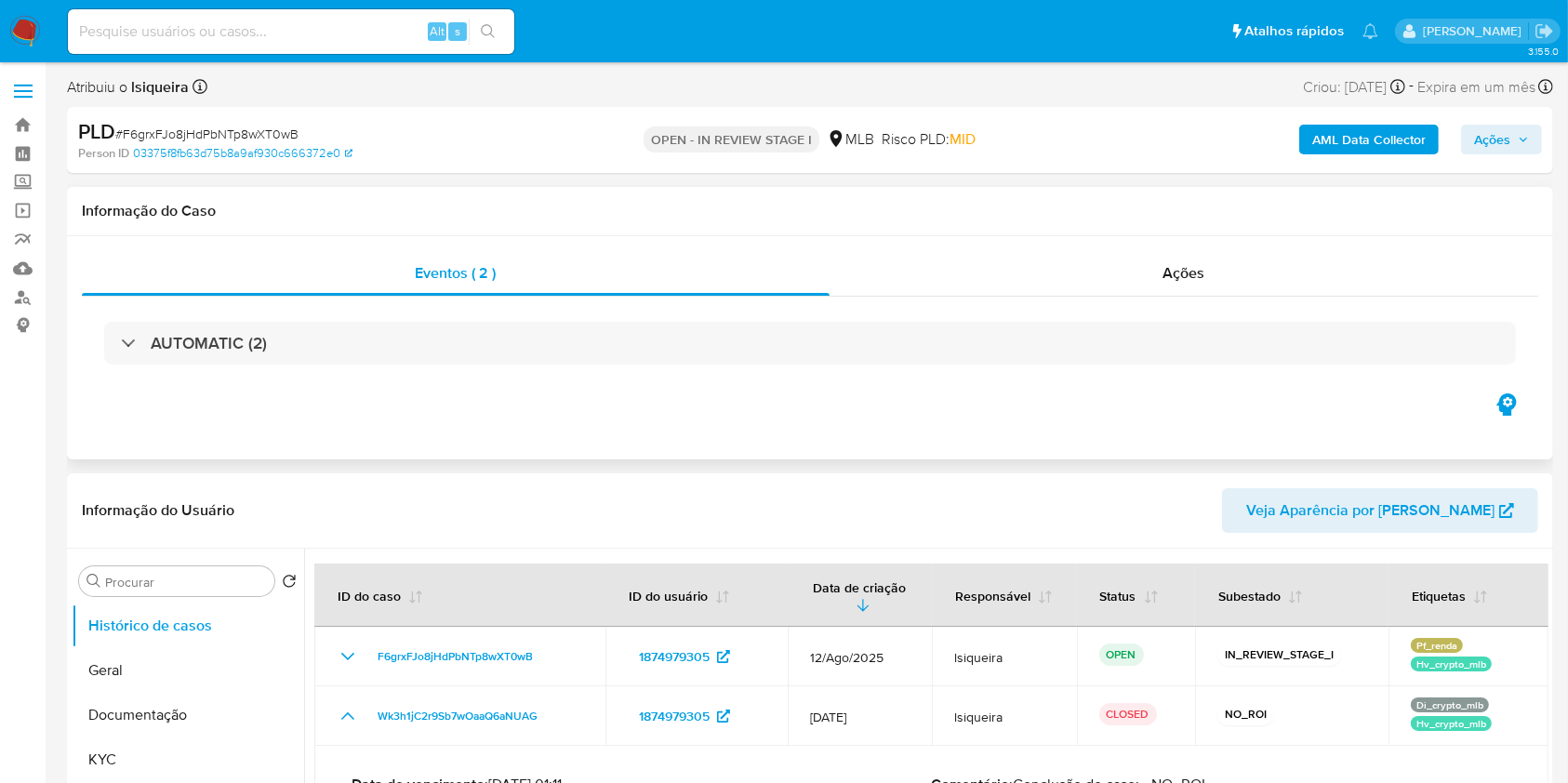
click at [535, 443] on div "Eventos ( 2 ) Ações AUTOMATIC (2)" at bounding box center [809, 348] width 1486 height 223
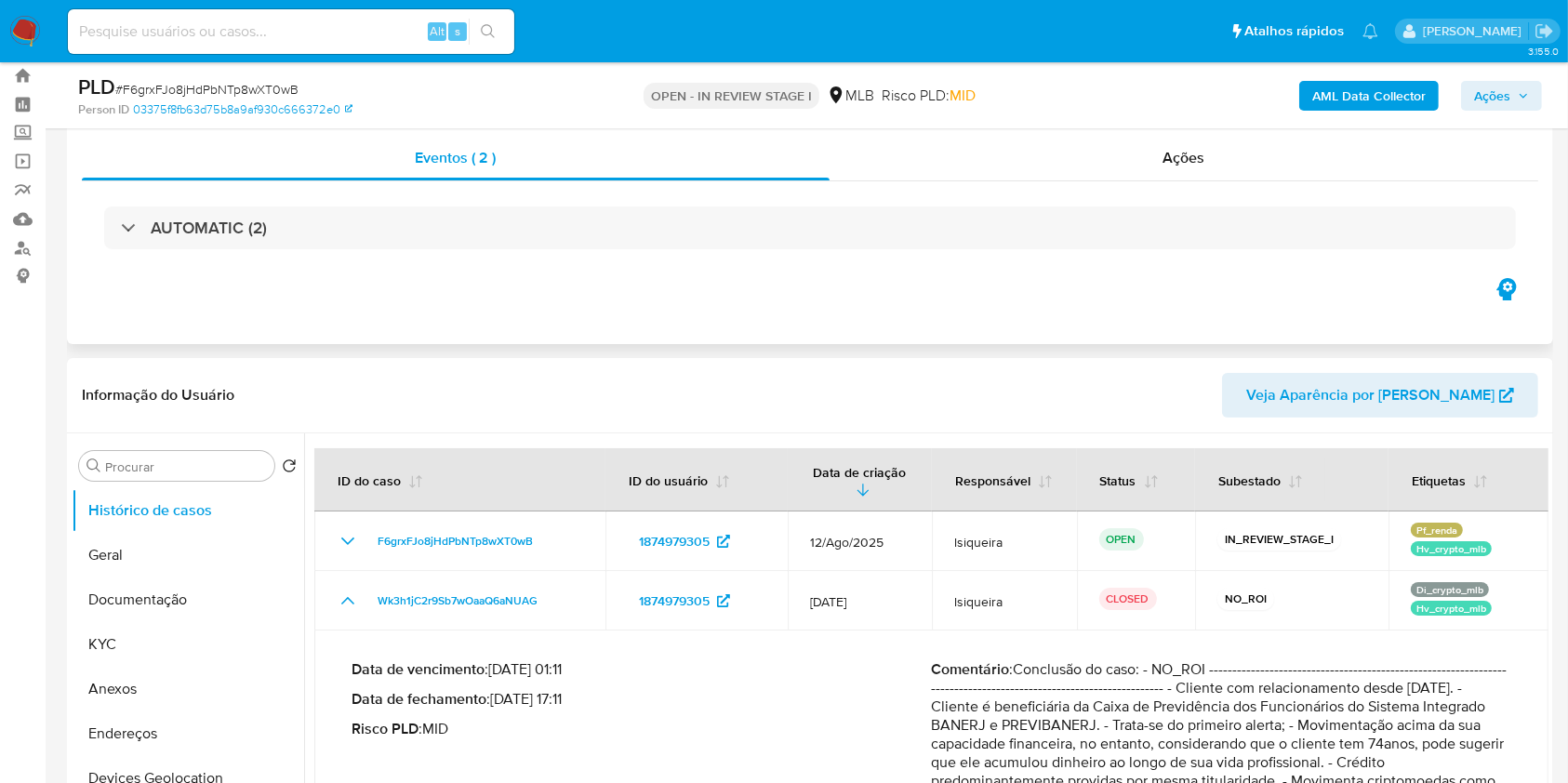
scroll to position [149, 0]
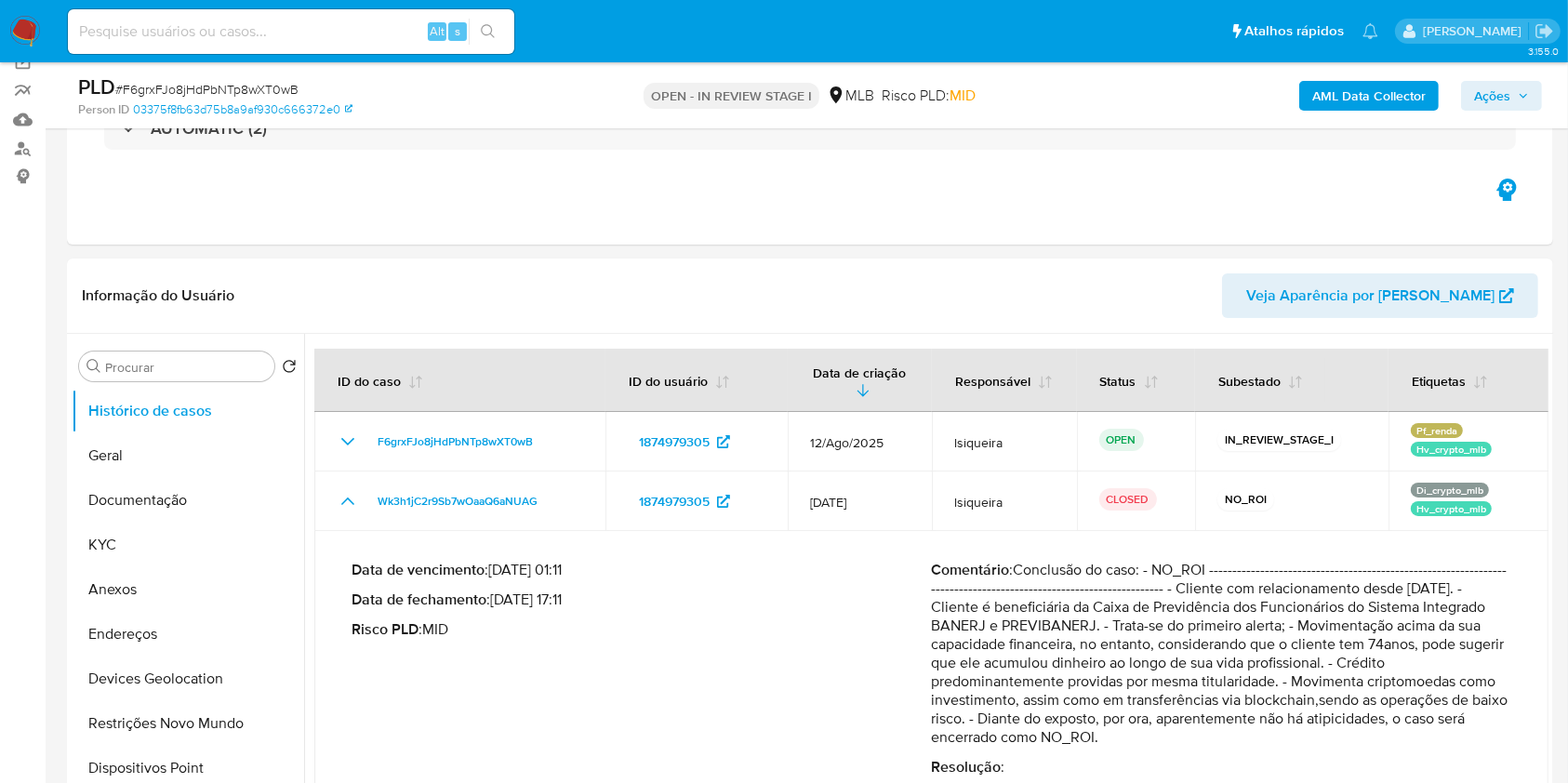
click at [1482, 84] on span "Ações" at bounding box center [1493, 96] width 37 height 30
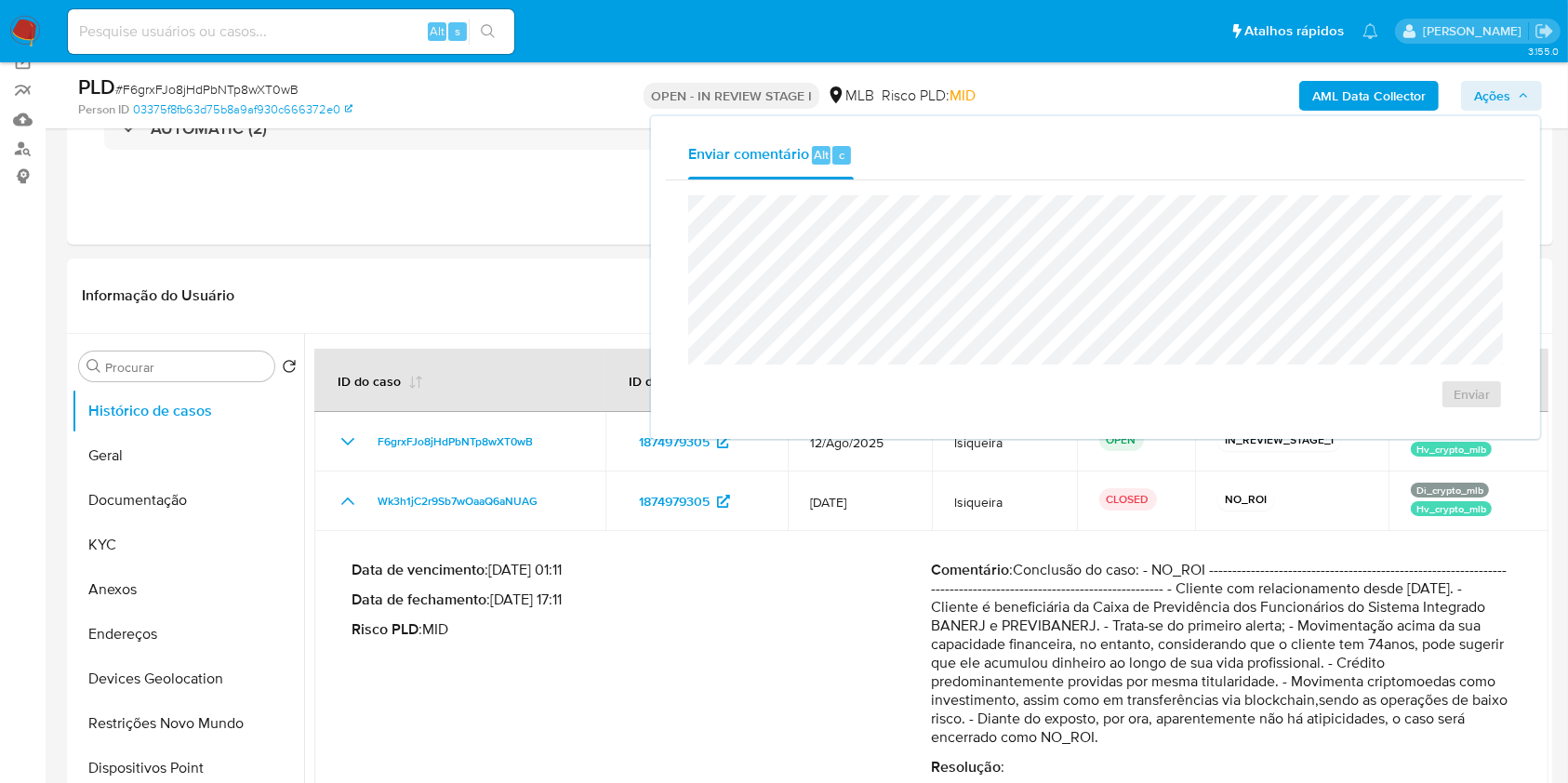
click at [237, 86] on span "# F6grxFJo8jHdPbNTp8wXT0wB" at bounding box center [207, 89] width 183 height 18
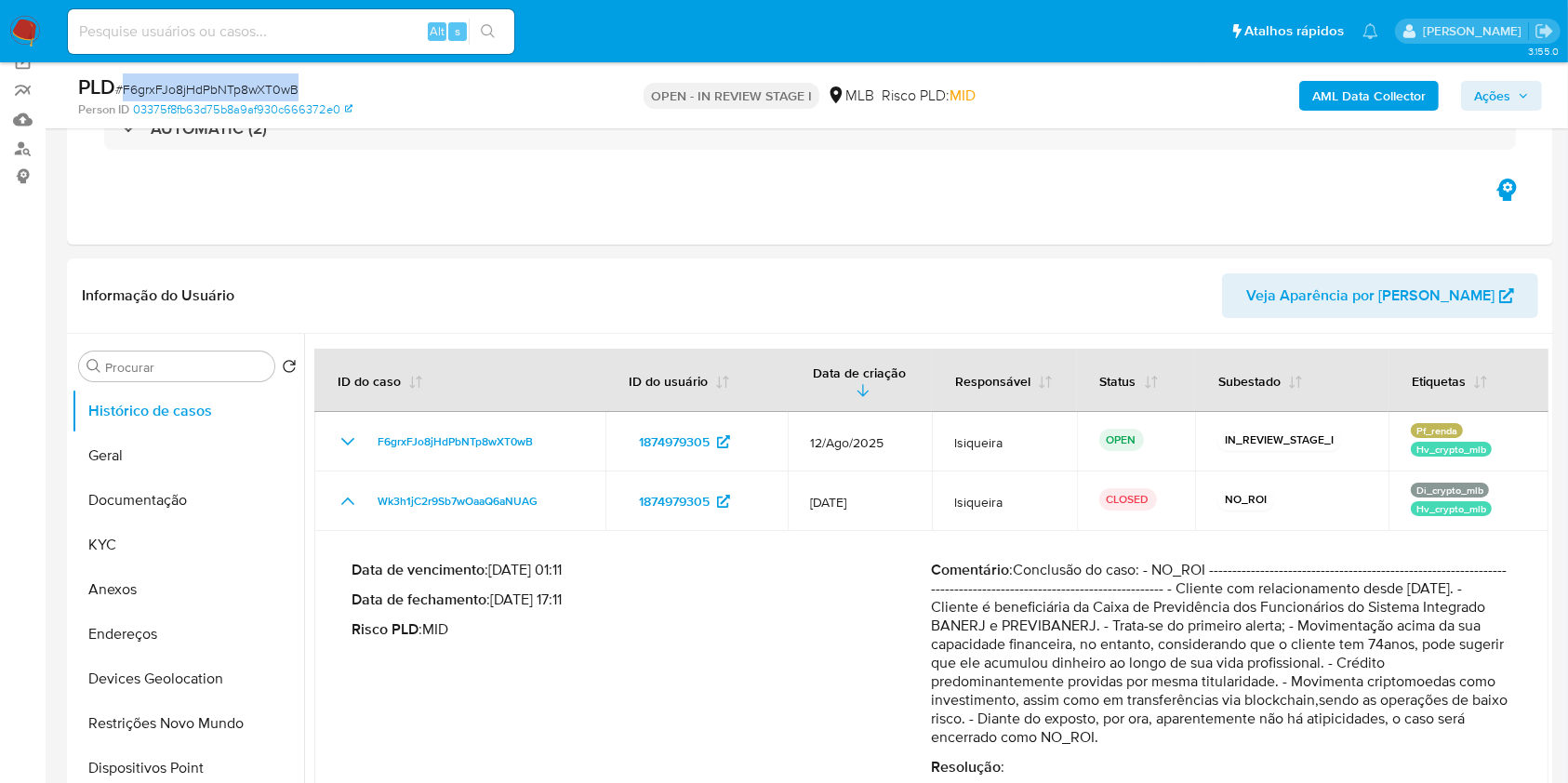
click at [237, 86] on span "# F6grxFJo8jHdPbNTp8wXT0wB" at bounding box center [207, 89] width 183 height 18
copy span "F6grxFJo8jHdPbNTp8wXT0wB"
click at [30, 18] on img at bounding box center [25, 31] width 32 height 32
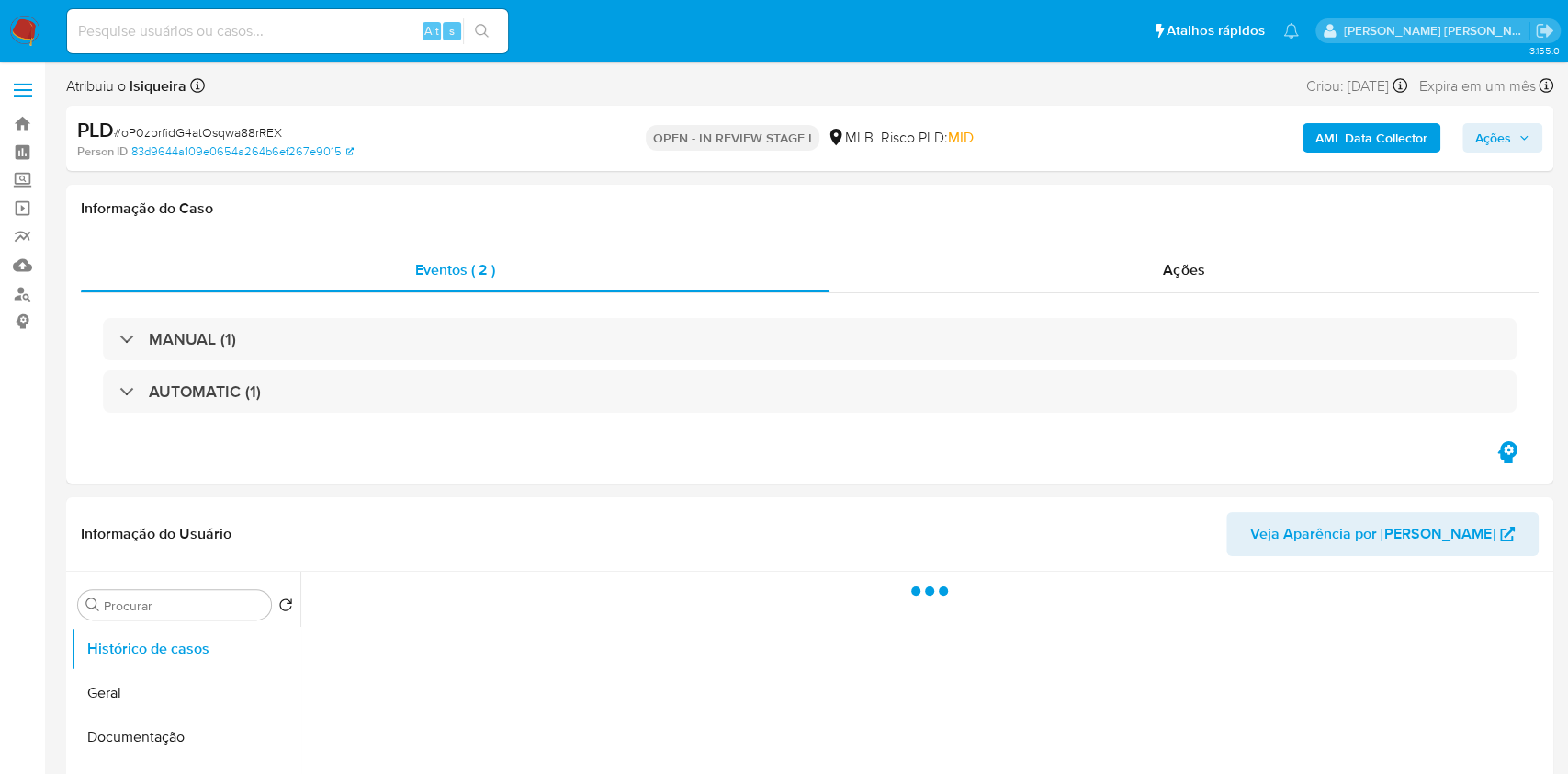
select select "10"
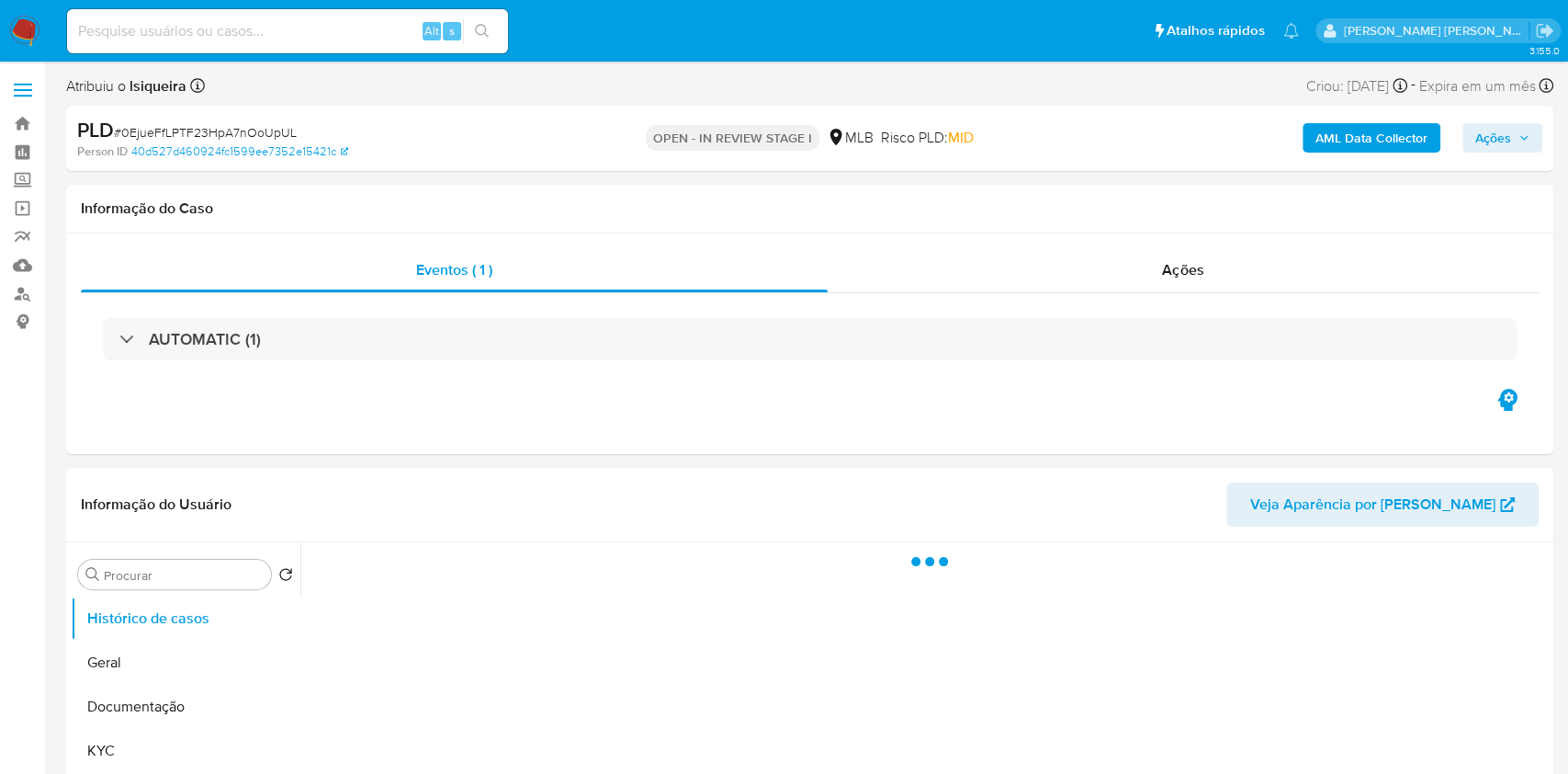
select select "10"
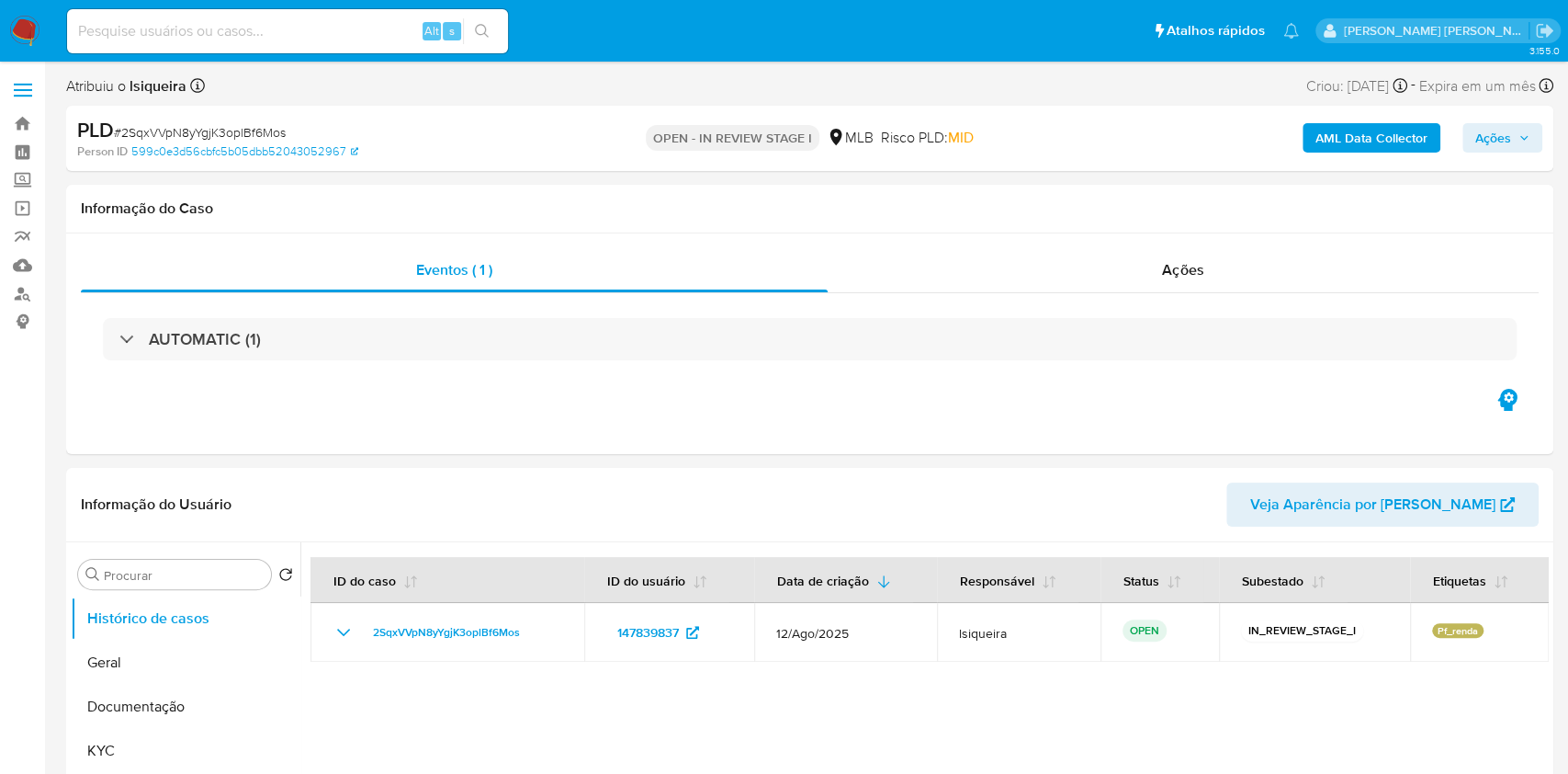
select select "10"
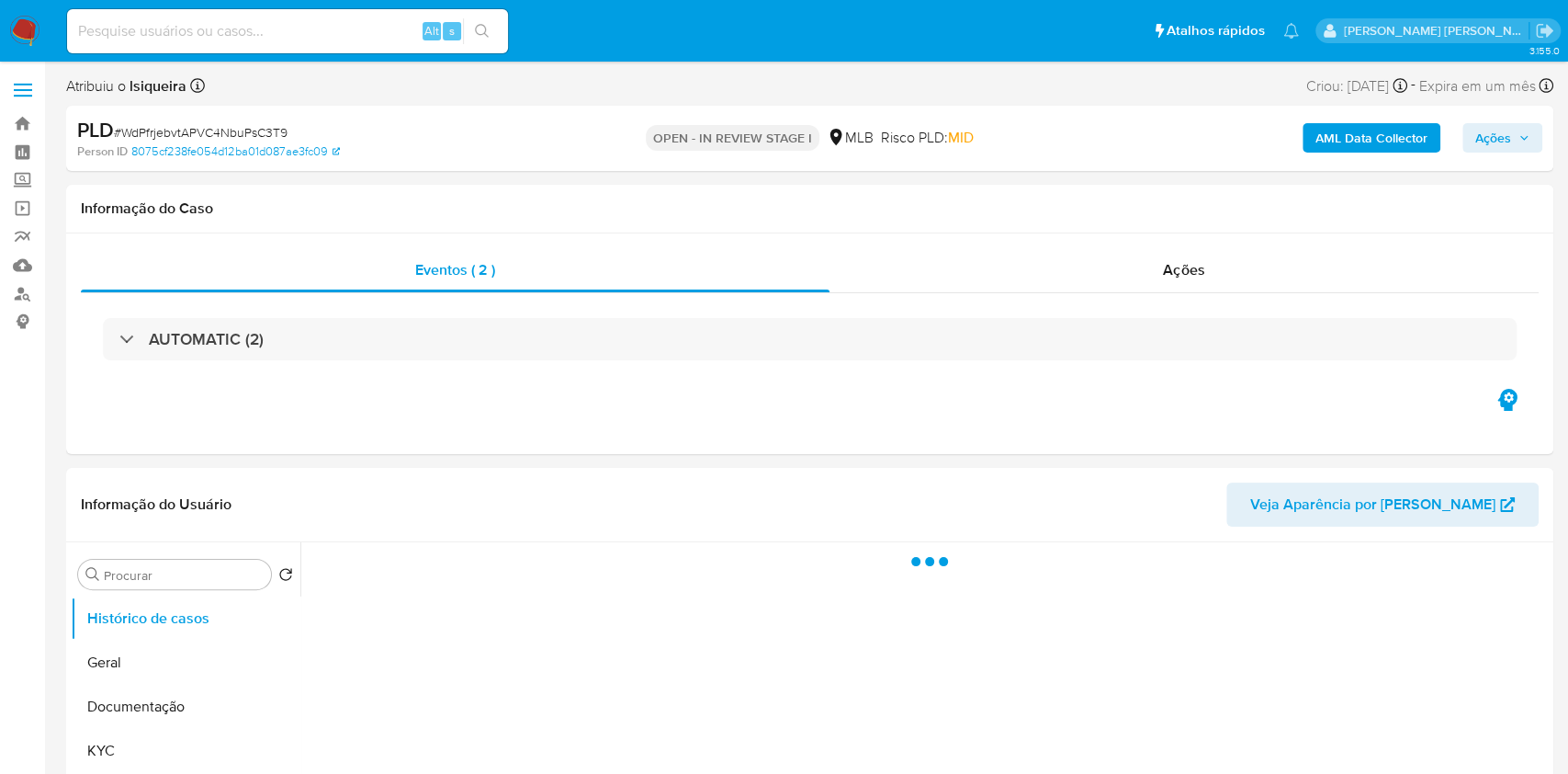
select select "10"
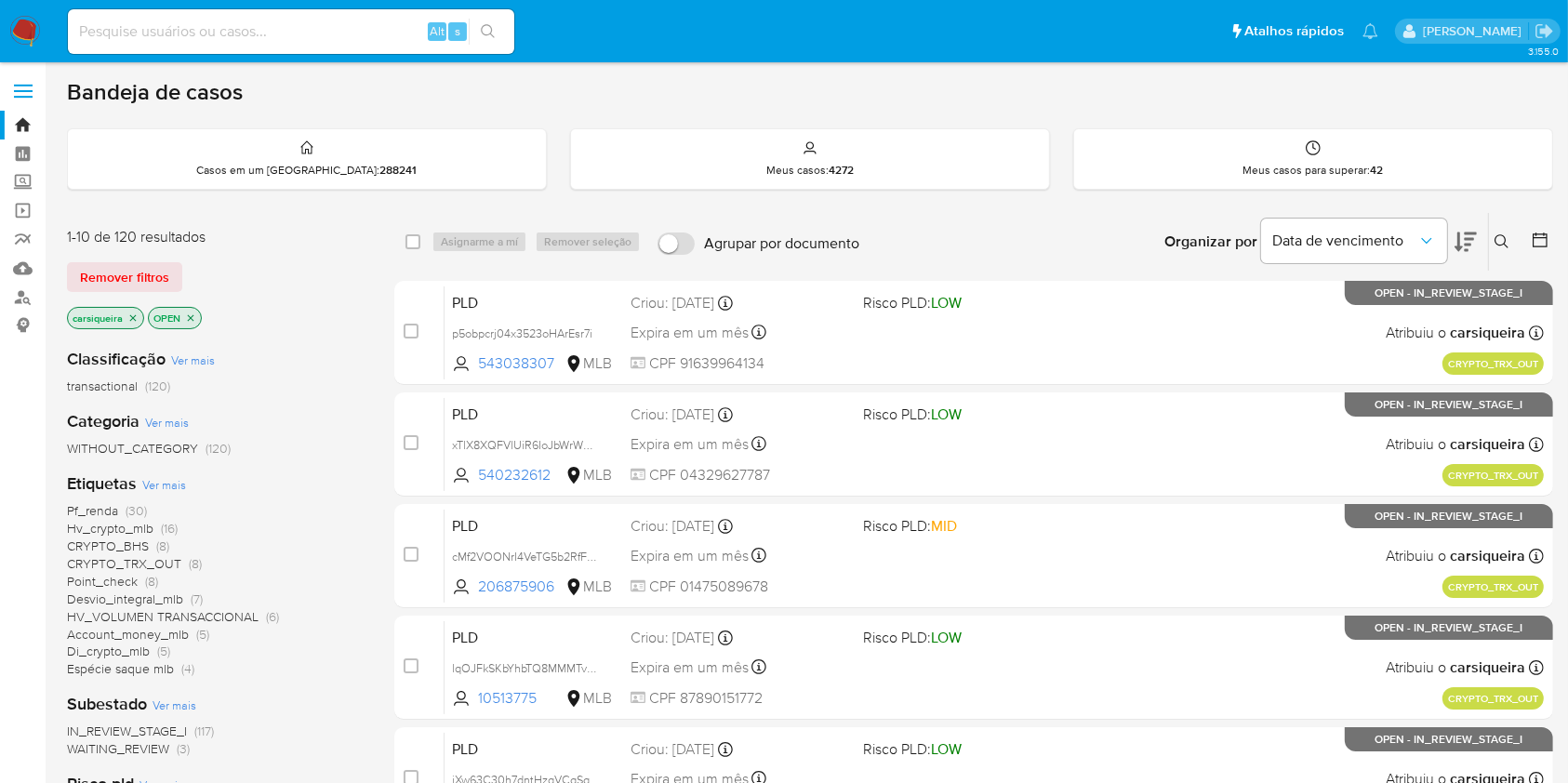
click at [193, 317] on icon "close-filter" at bounding box center [191, 319] width 12 height 12
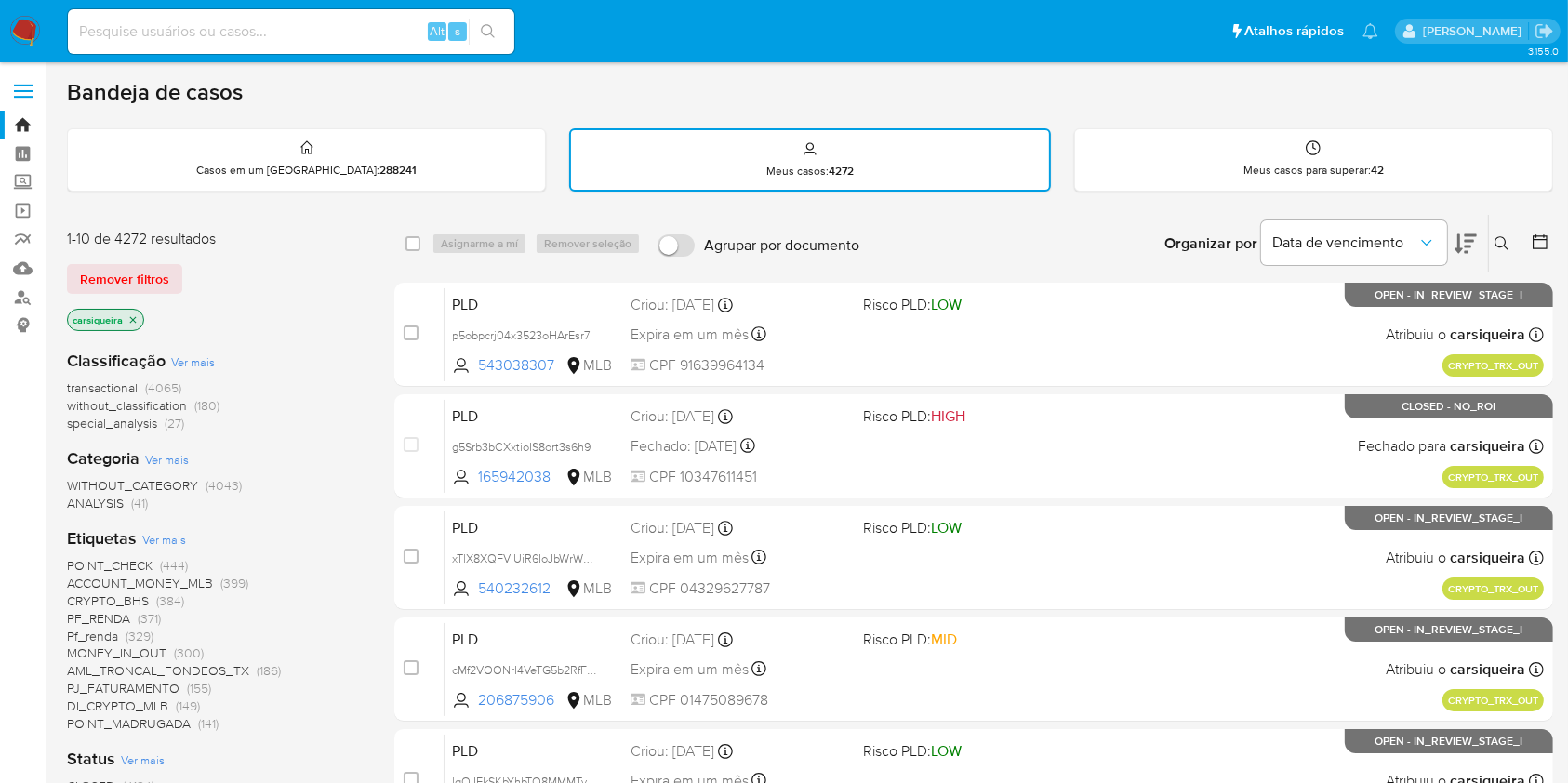
click at [1489, 241] on button at bounding box center [1504, 243] width 31 height 22
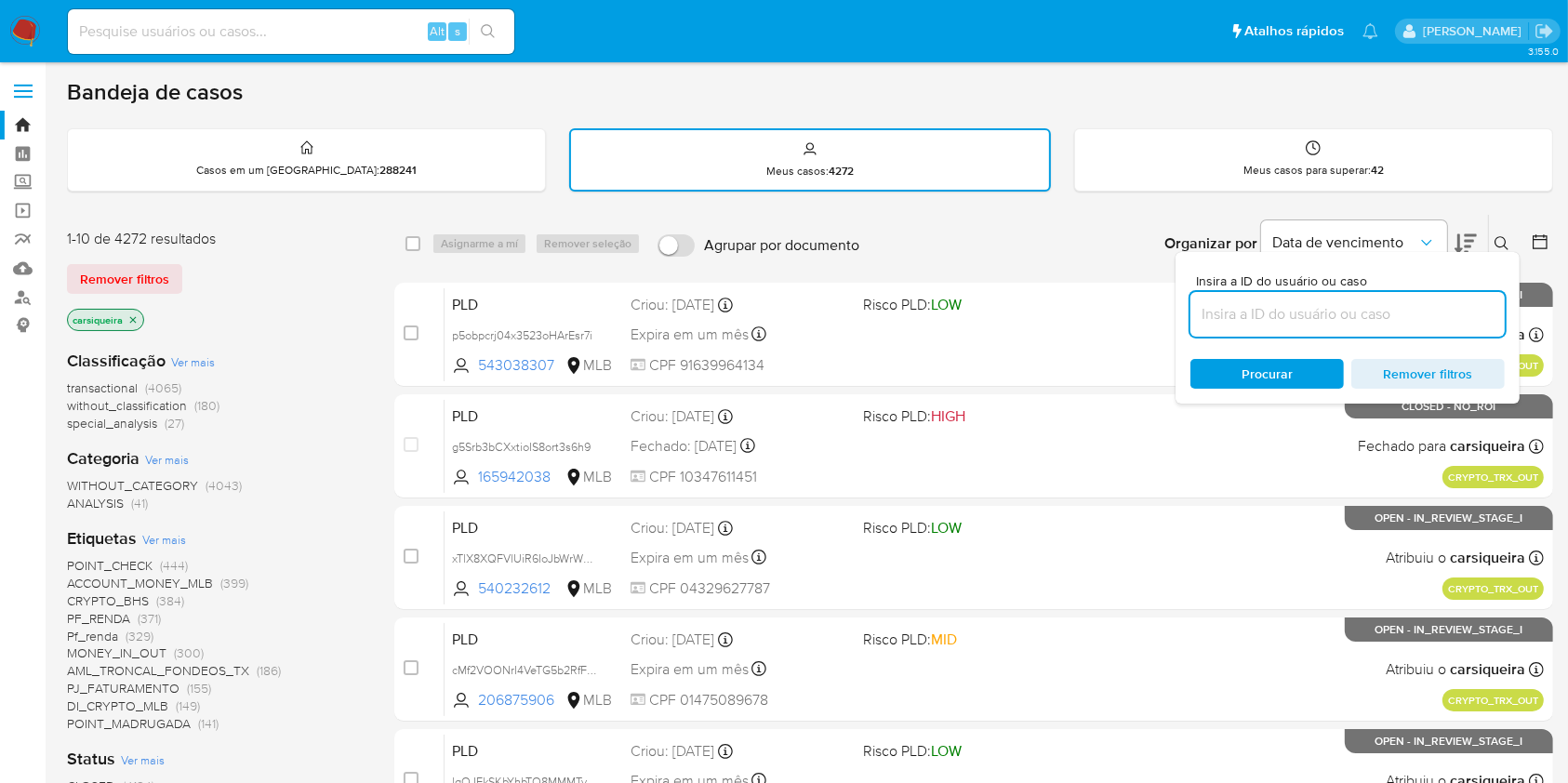
click at [1278, 320] on input at bounding box center [1348, 314] width 315 height 24
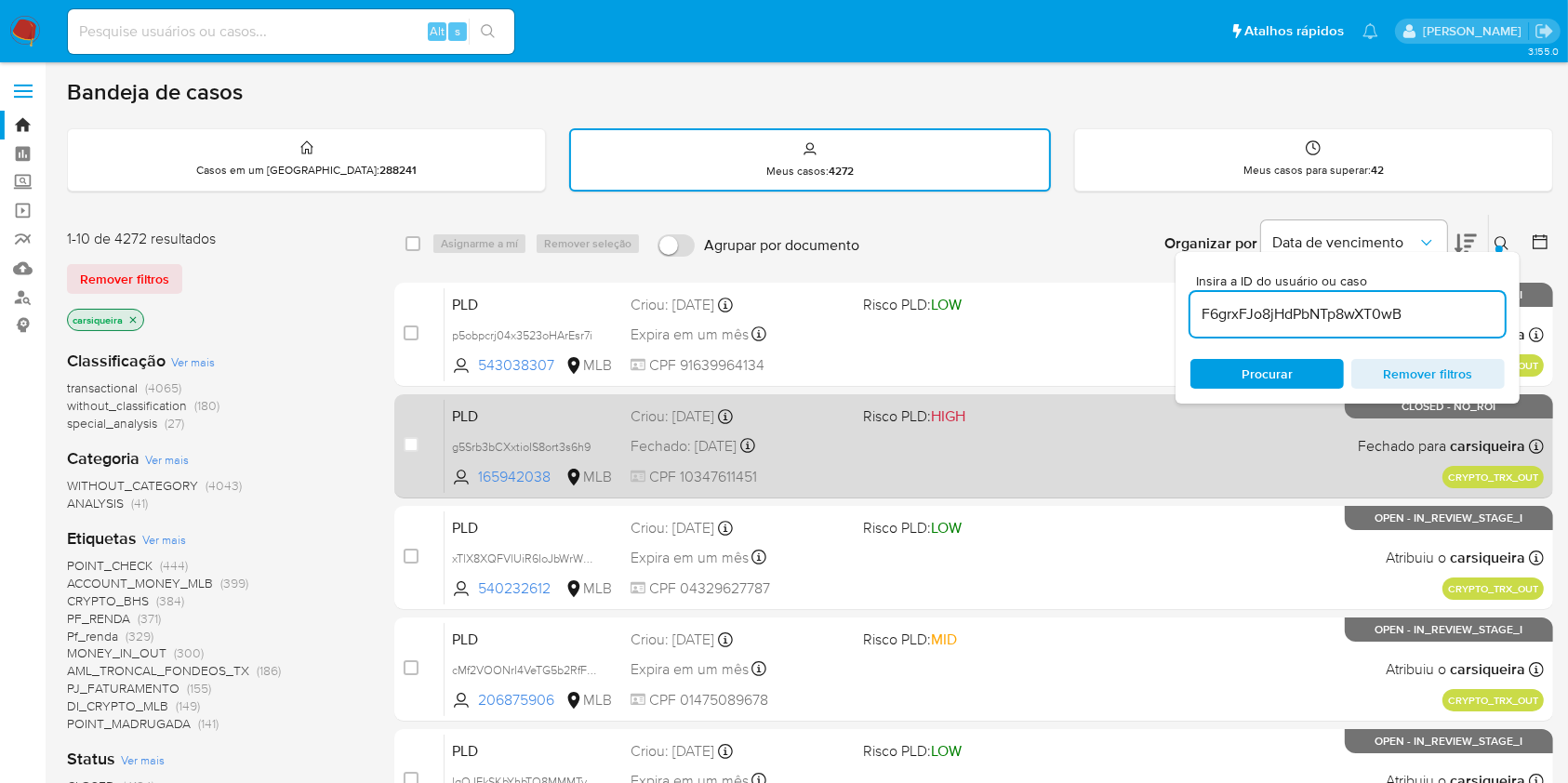
type input "F6grxFJo8jHdPbNTp8wXT0wB"
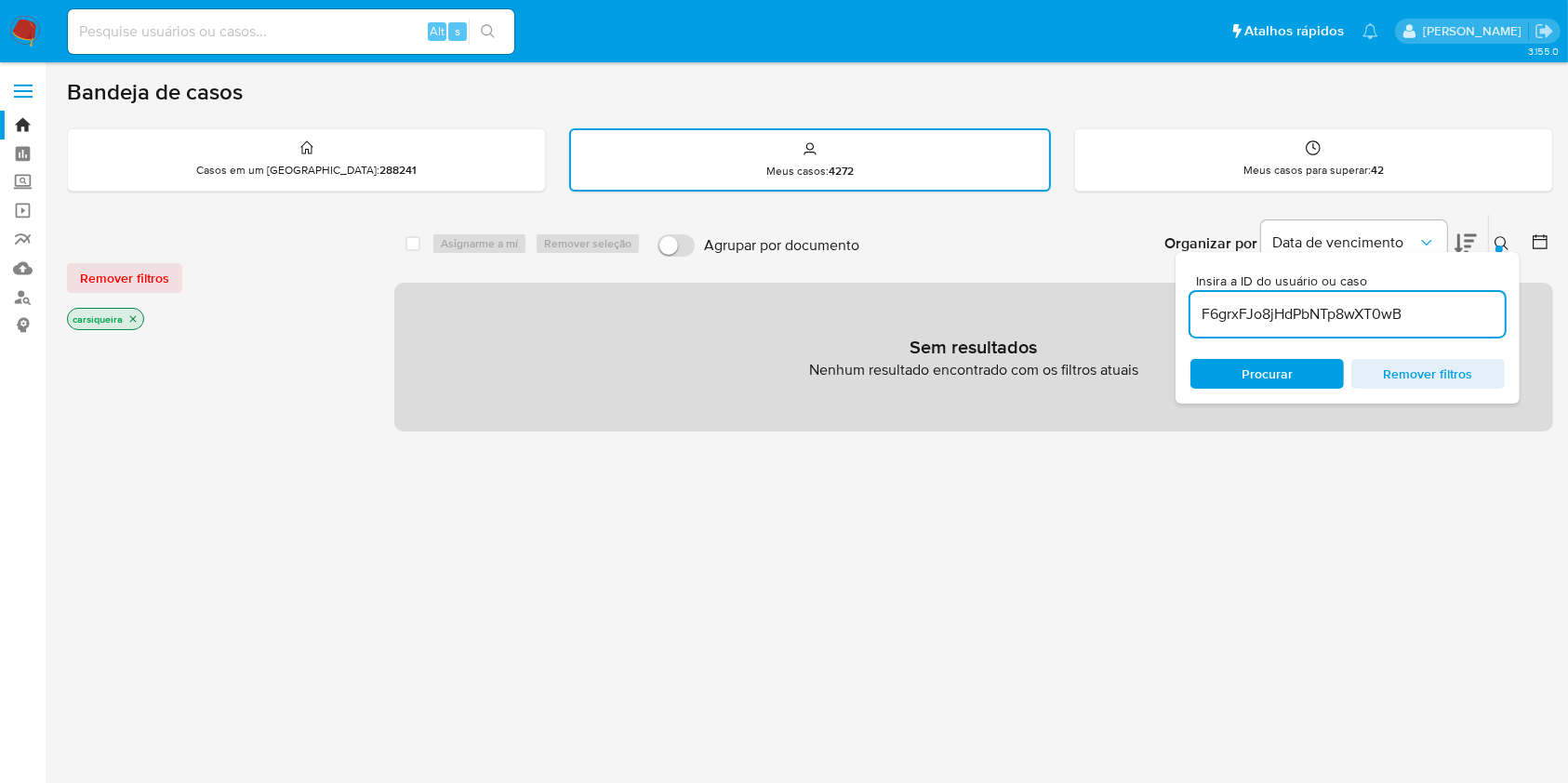
click at [133, 310] on p "carsiqueira" at bounding box center [105, 319] width 75 height 20
click at [138, 317] on icon "close-filter" at bounding box center [133, 320] width 12 height 12
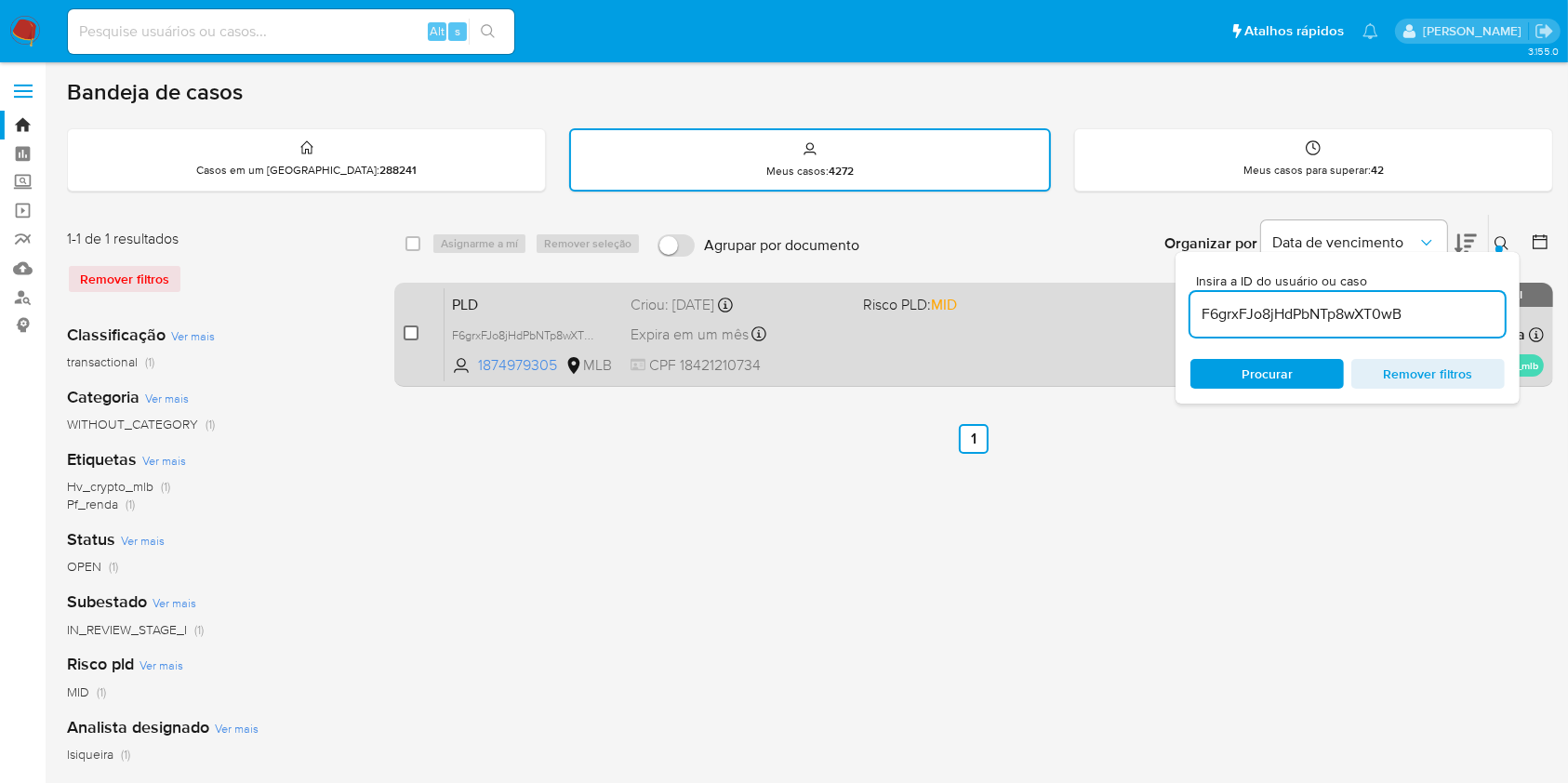
click at [414, 328] on input "checkbox" at bounding box center [410, 332] width 14 height 14
checkbox input "true"
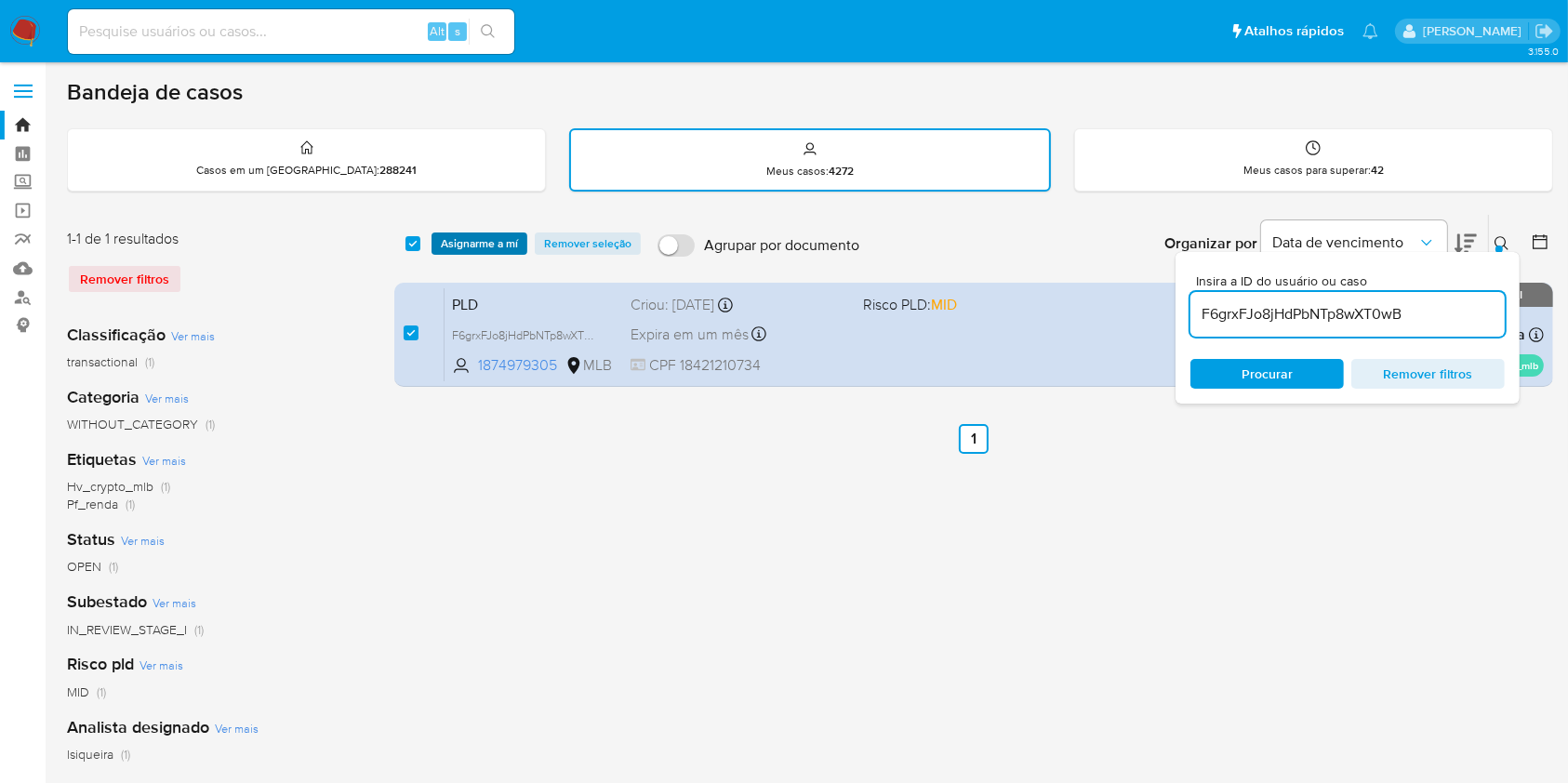
click at [492, 238] on span "Asignarme a mí" at bounding box center [480, 243] width 77 height 18
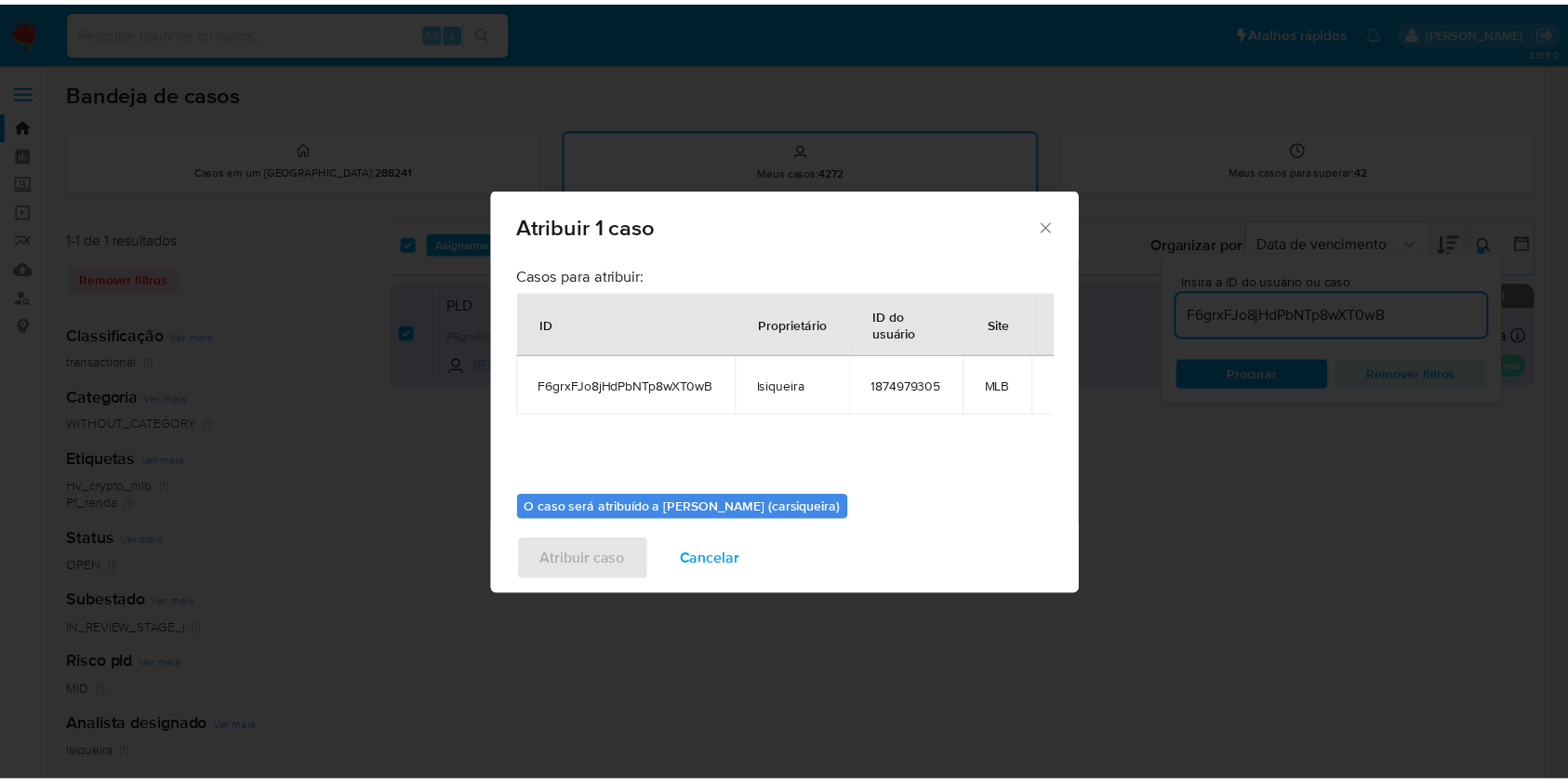
scroll to position [95, 0]
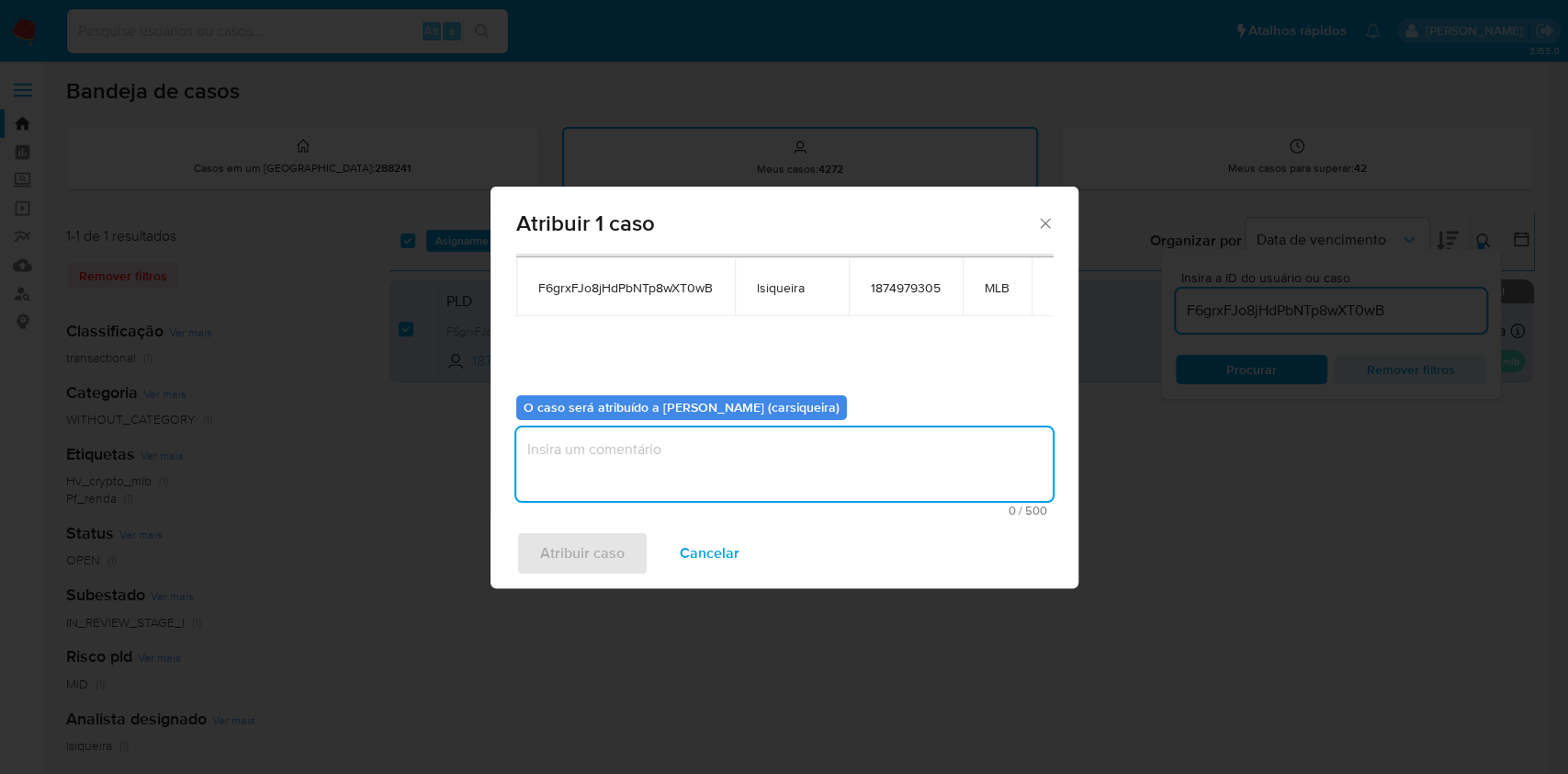
paste textarea "F6grxFJo8jHdPbNTp8wXT0wB"
click at [859, 457] on textarea "assign-modal" at bounding box center [784, 464] width 537 height 73
type textarea "F6grxFJo8jHdPbNTp8wXT0wB"
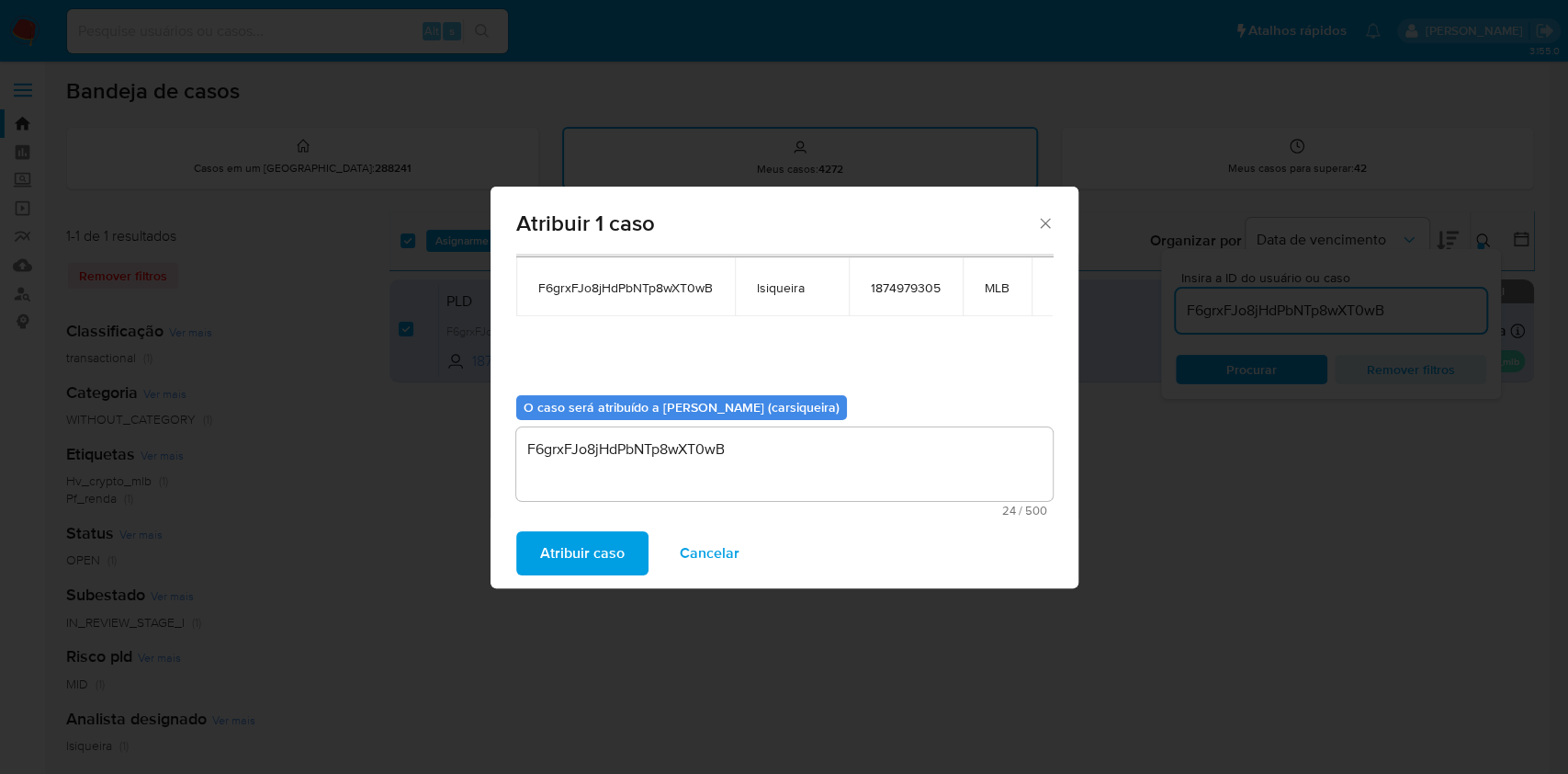
click at [537, 550] on button "Atribuir caso" at bounding box center [582, 554] width 133 height 44
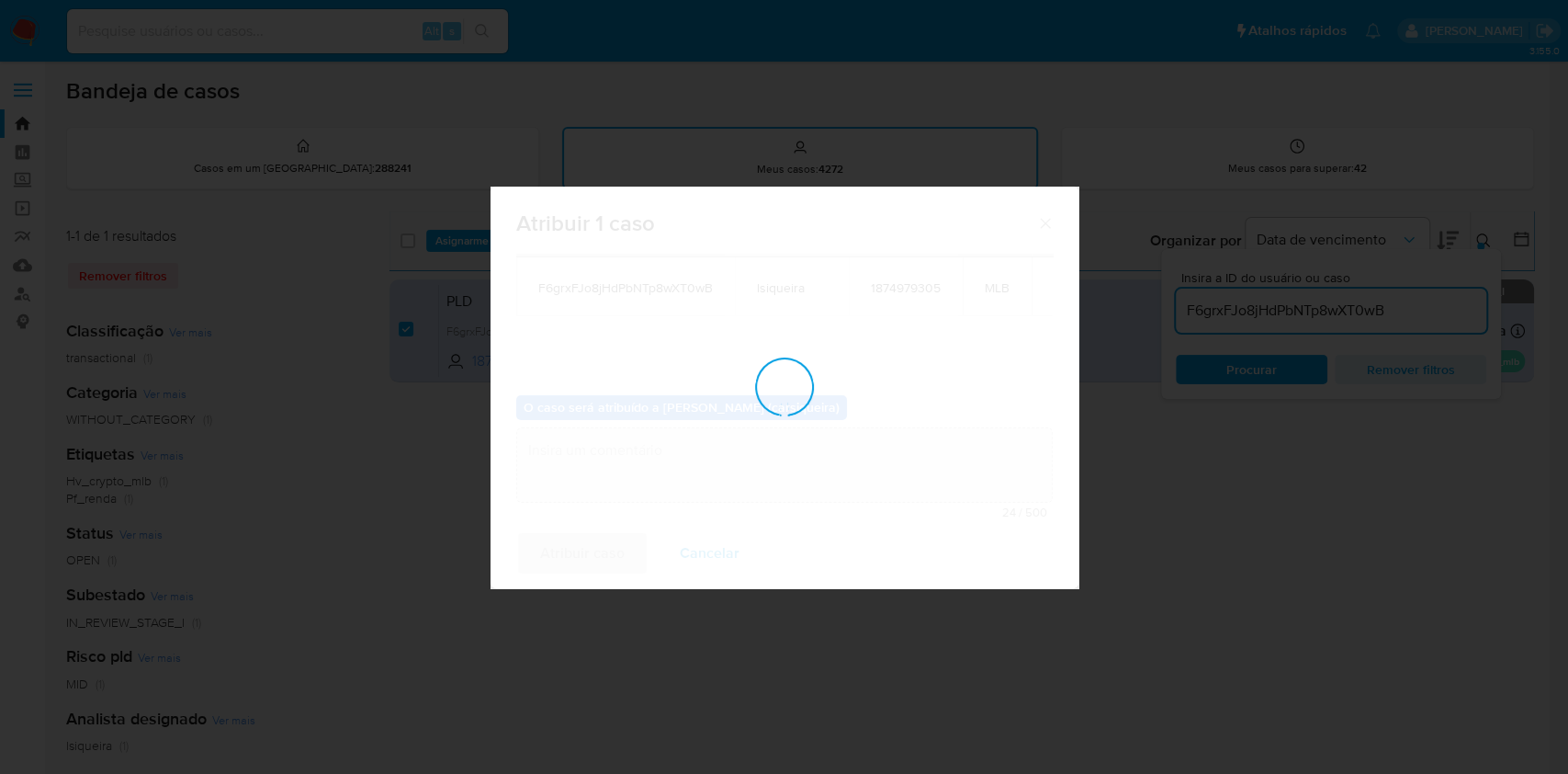
checkbox input "false"
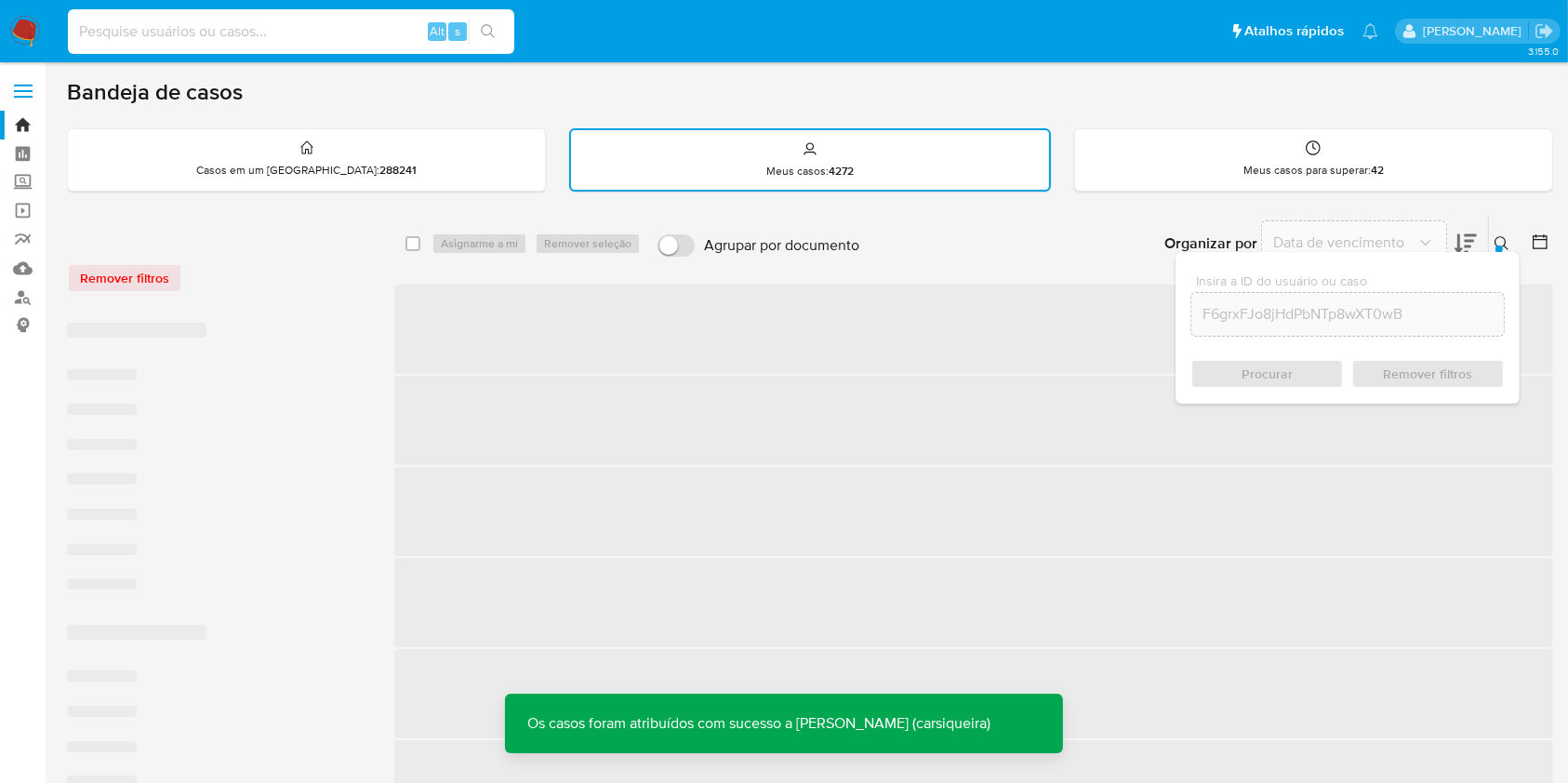
click at [168, 38] on input at bounding box center [291, 31] width 446 height 24
paste input "F6grxFJo8jHdPbNTp8wXT0wB"
type input "F6grxFJo8jHdPbNTp8wXT0wB"
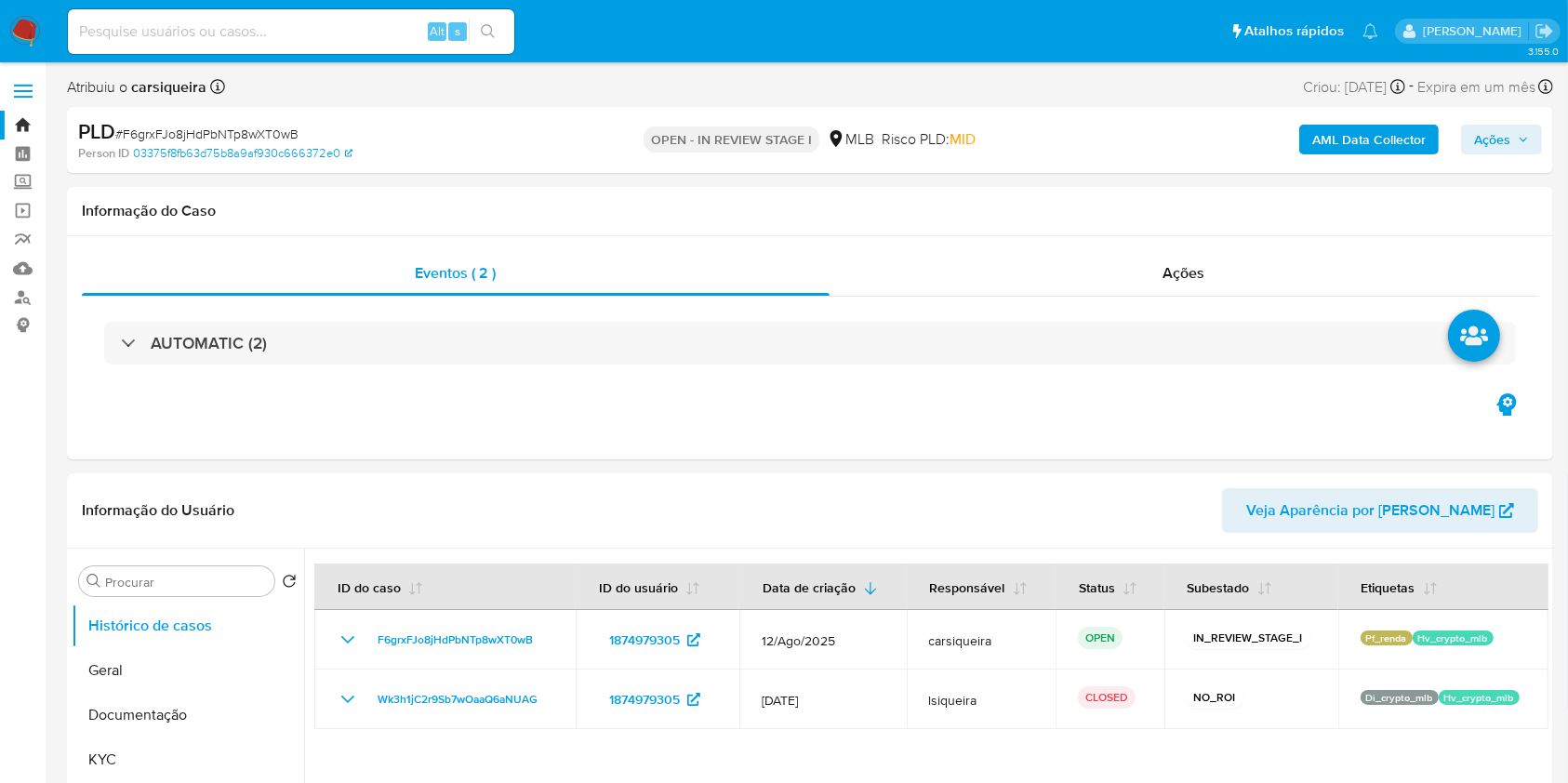
select select "10"
click at [1498, 145] on span "Ações" at bounding box center [1493, 139] width 37 height 30
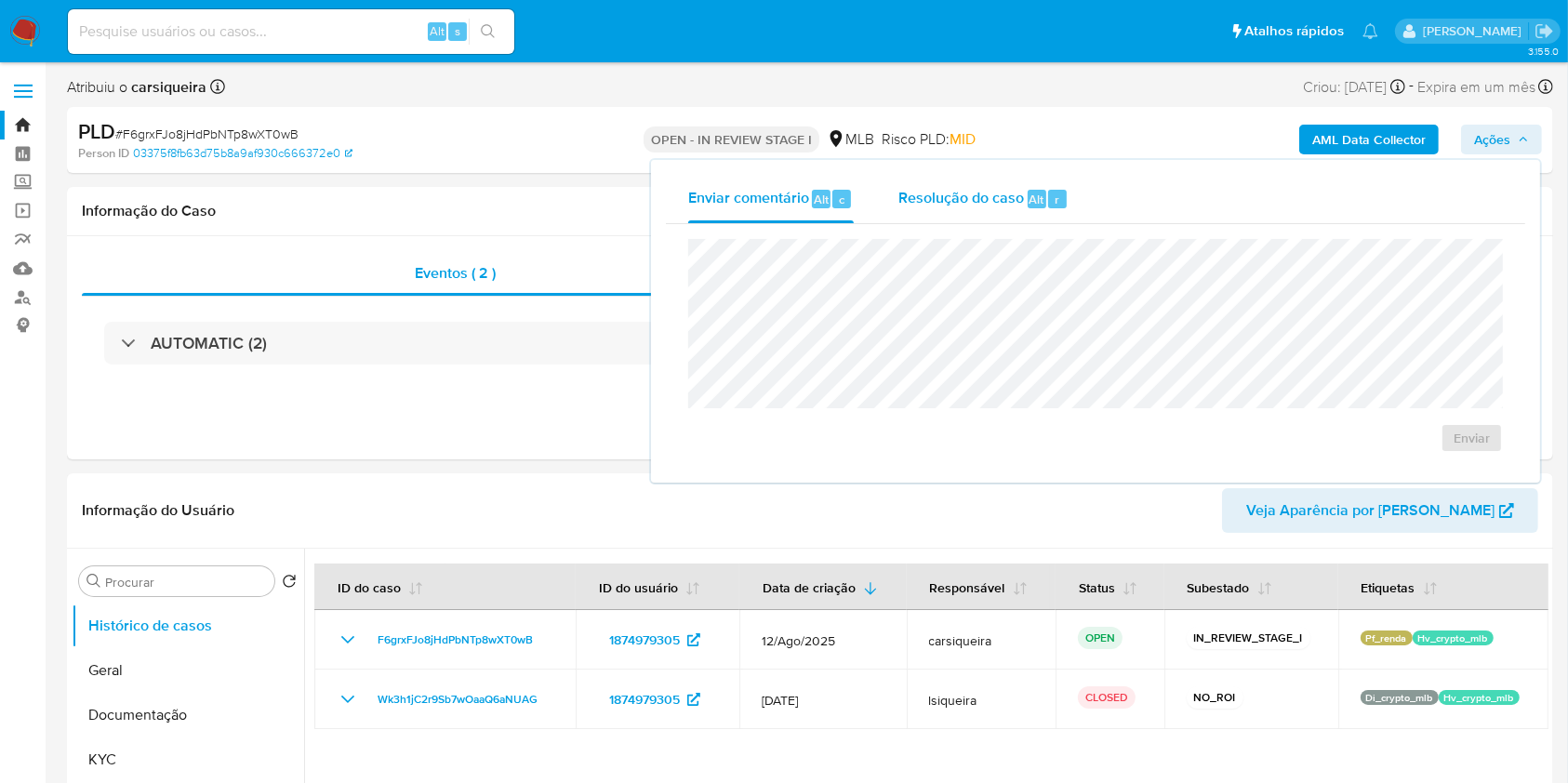
click at [964, 210] on div "Resolução do caso Alt r" at bounding box center [984, 199] width 170 height 48
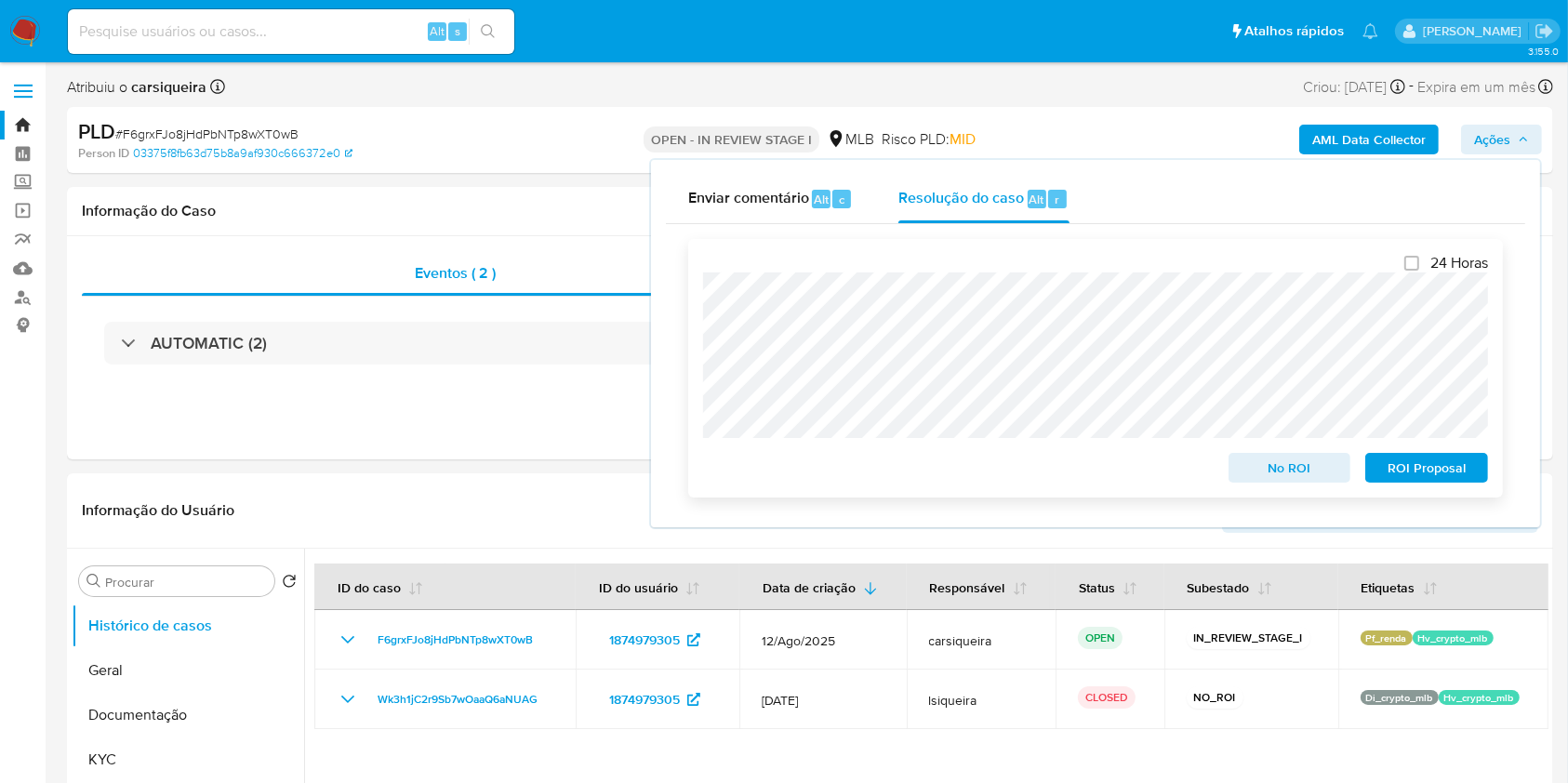
click at [1261, 461] on span "No ROI" at bounding box center [1290, 467] width 97 height 26
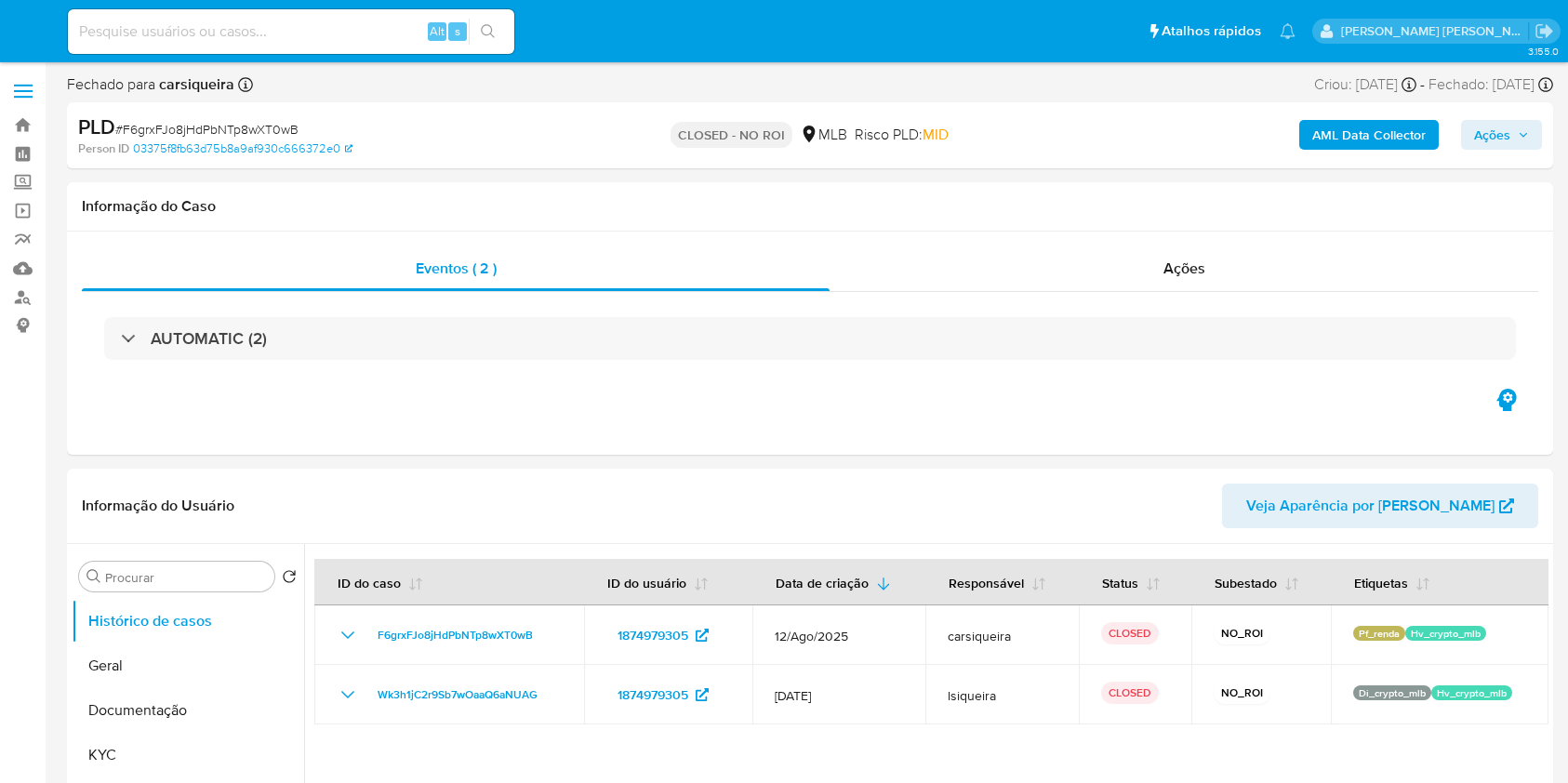
select select "10"
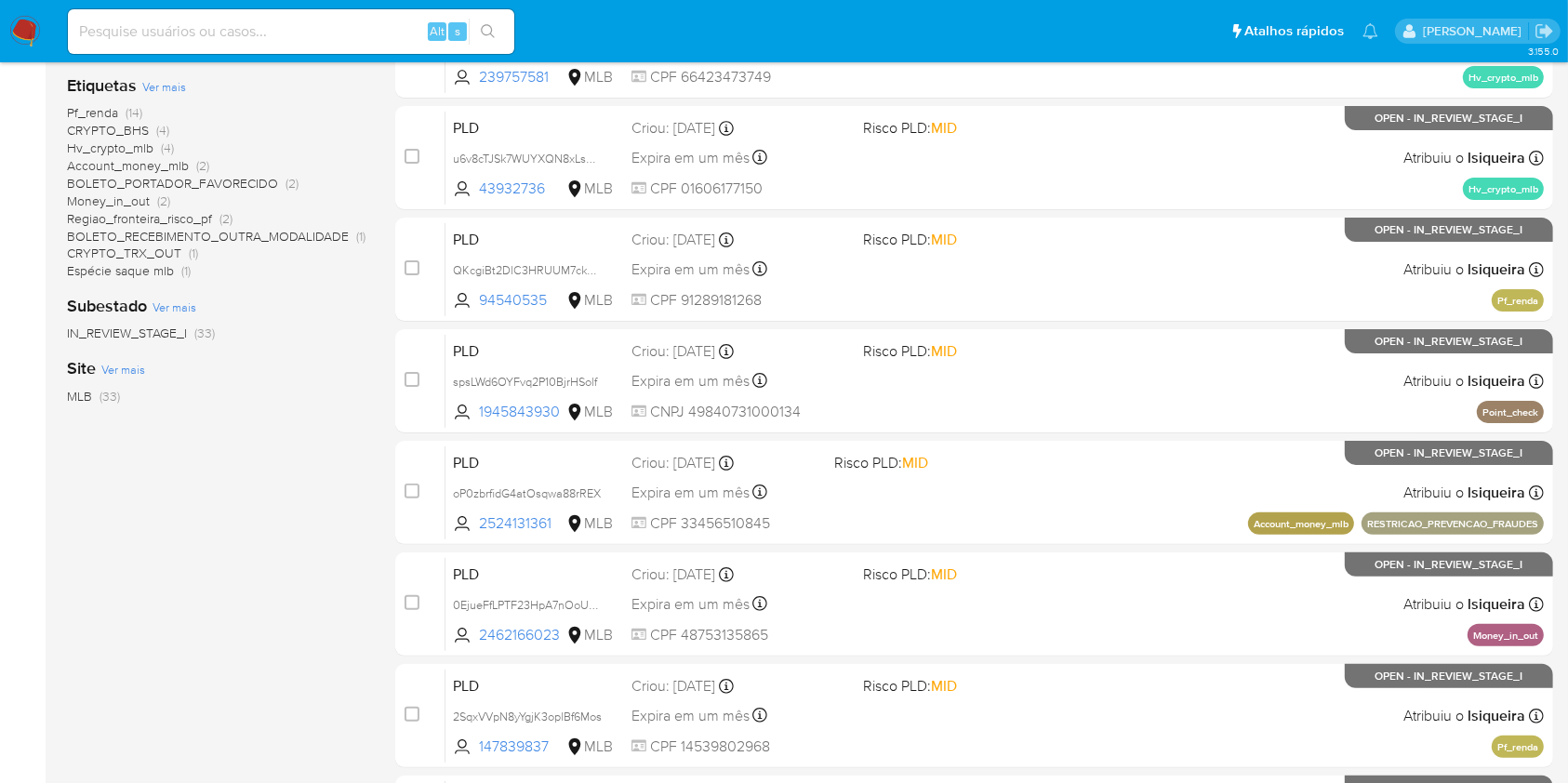
scroll to position [685, 0]
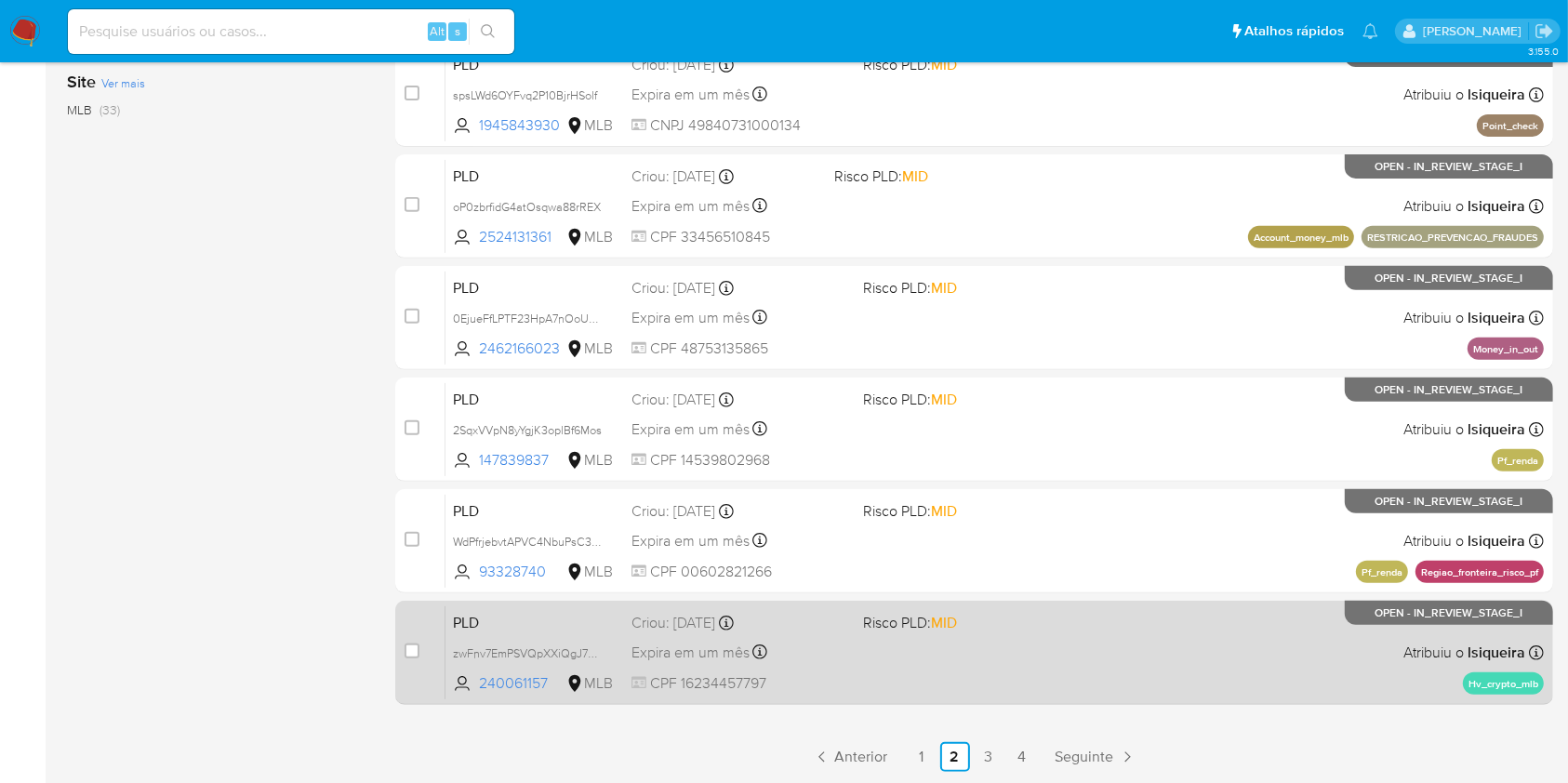
click at [1160, 654] on div "PLD zwFnv7EmPSVQpXXiQgJ7RMJH 240061157 MLB Risco PLD: MID Criou: 12/08/2025 Cri…" at bounding box center [994, 652] width 1099 height 94
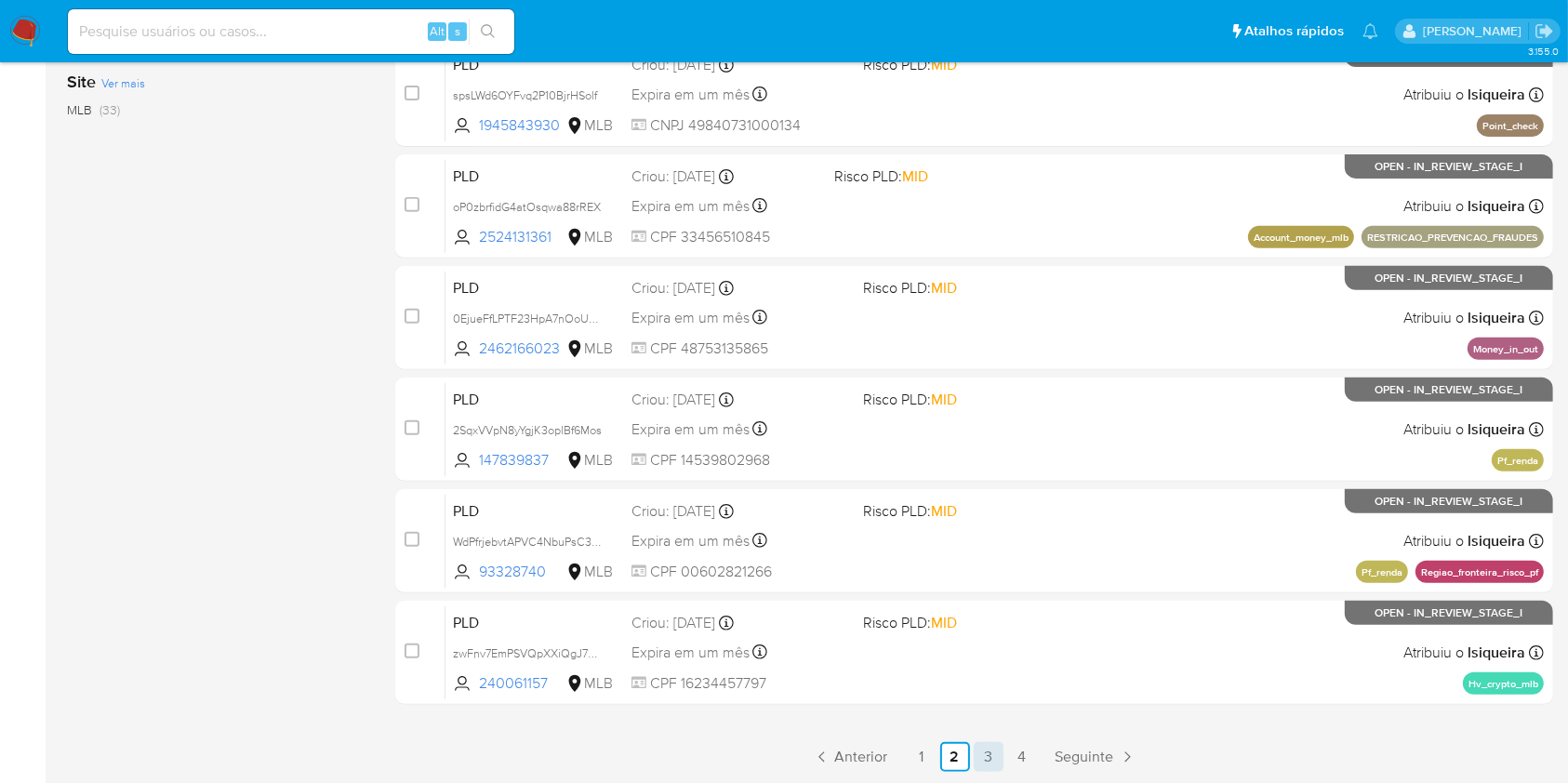
click at [994, 763] on link "3" at bounding box center [989, 757] width 30 height 30
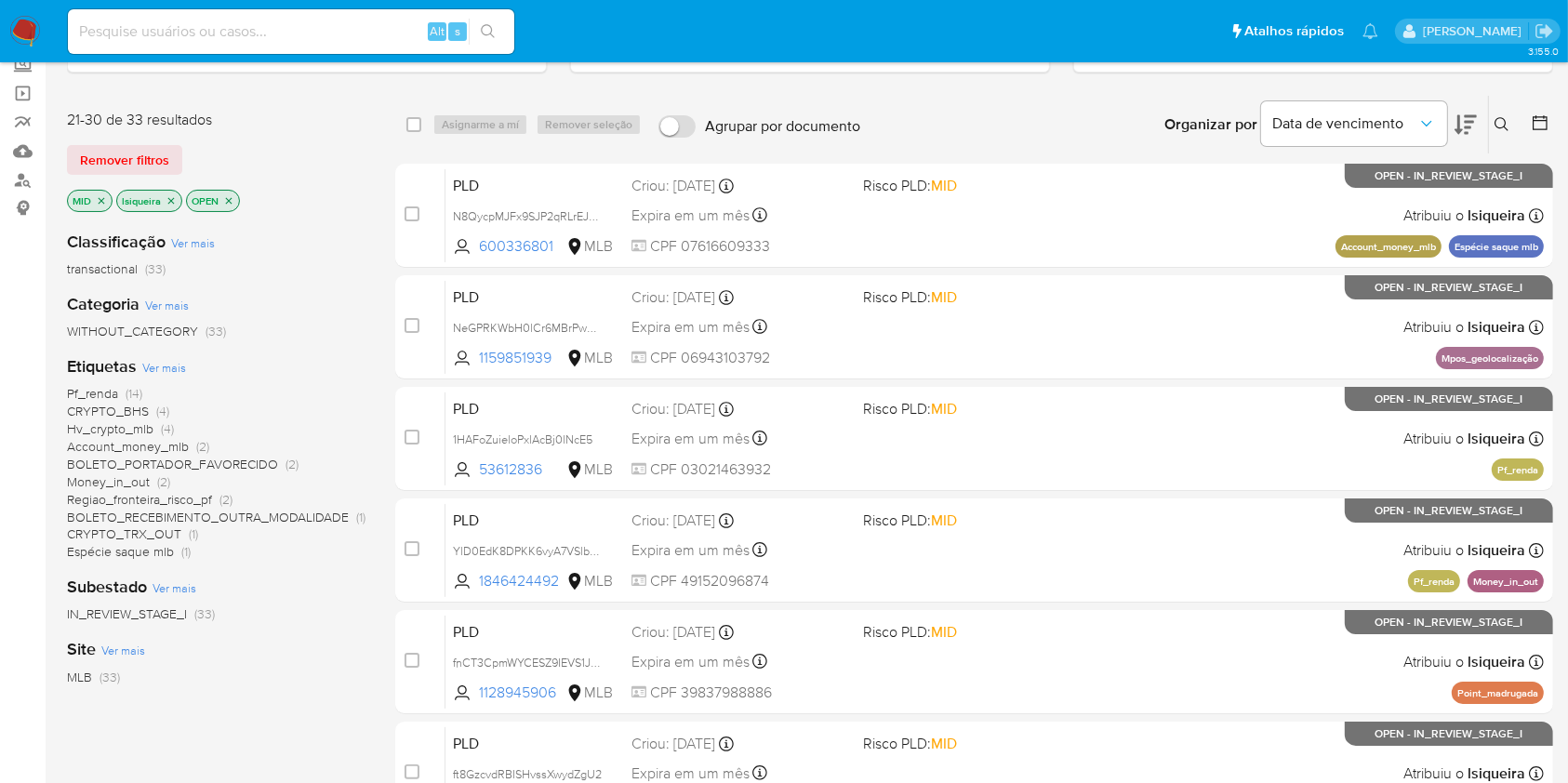
scroll to position [166, 0]
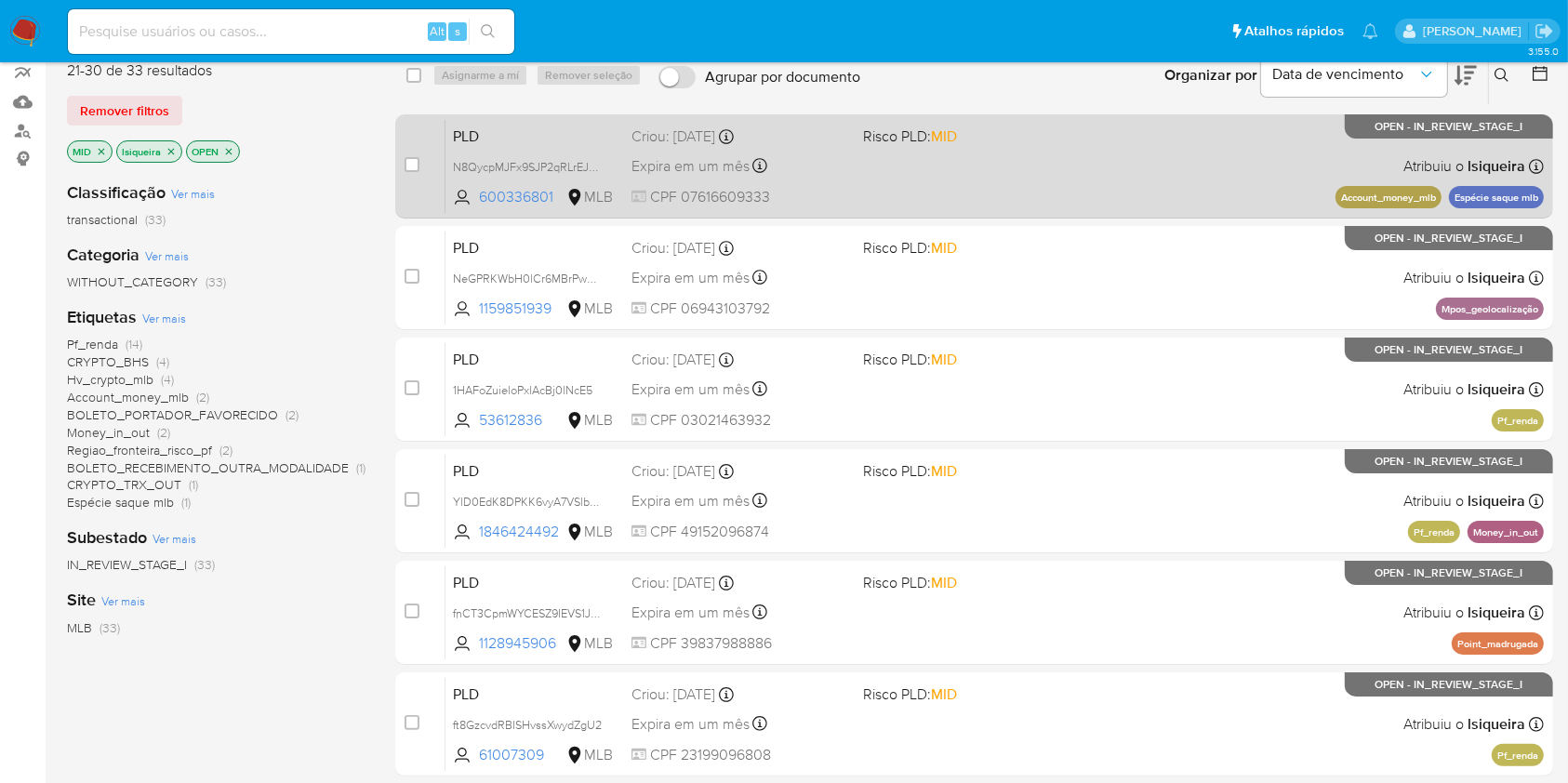
click at [1168, 176] on div "PLD N8QycpMJFx9SJP2qRLrEJxU6 600336801 MLB Risco PLD: MID Criou: 12/08/2025 Cri…" at bounding box center [994, 165] width 1099 height 94
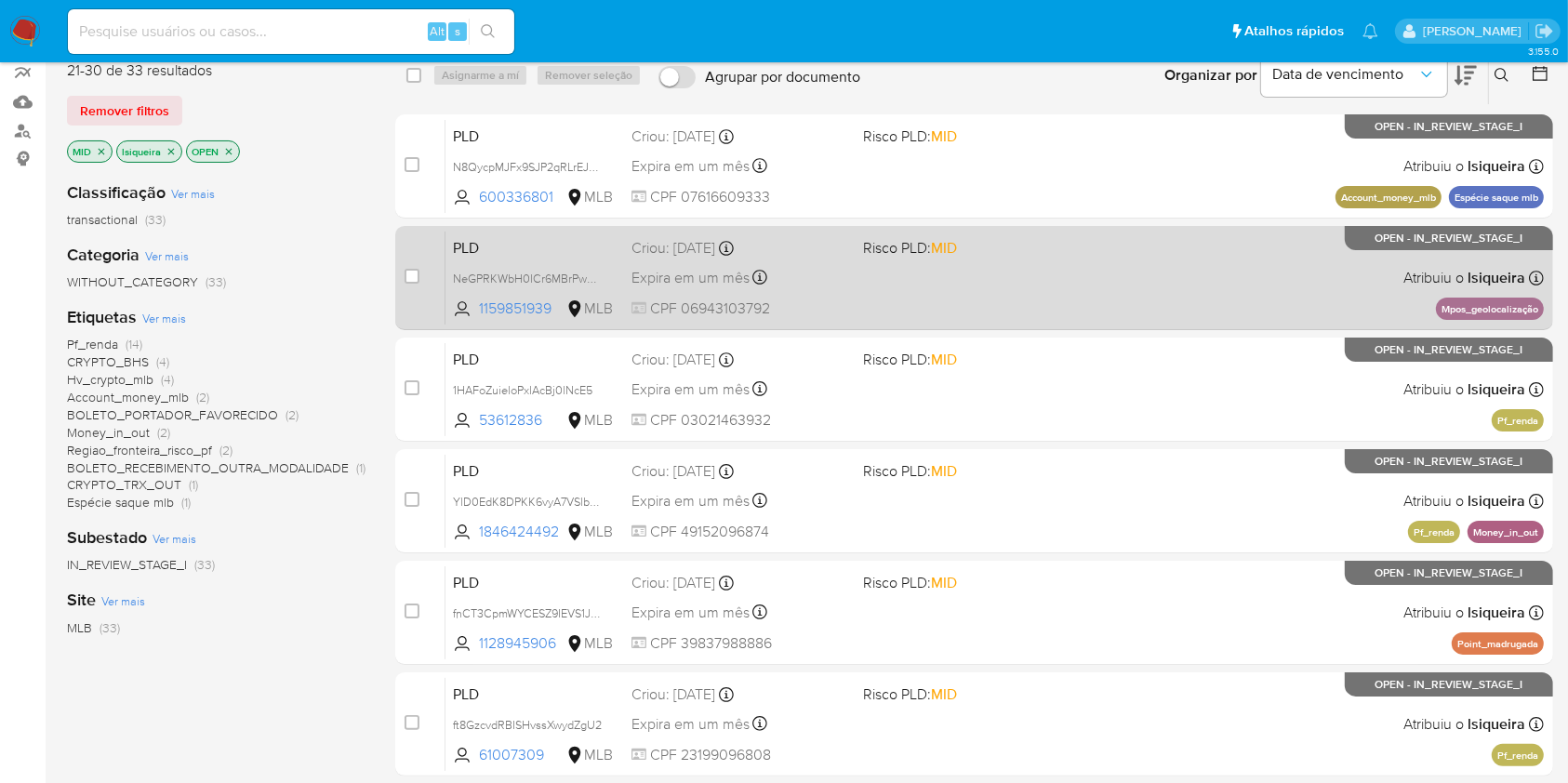
click at [1126, 243] on div "PLD NeGPRKWbH0lCr6MBrPwhYeQx 1159851939 MLB Risco PLD: MID Criou: 12/08/2025 Cr…" at bounding box center [994, 277] width 1099 height 94
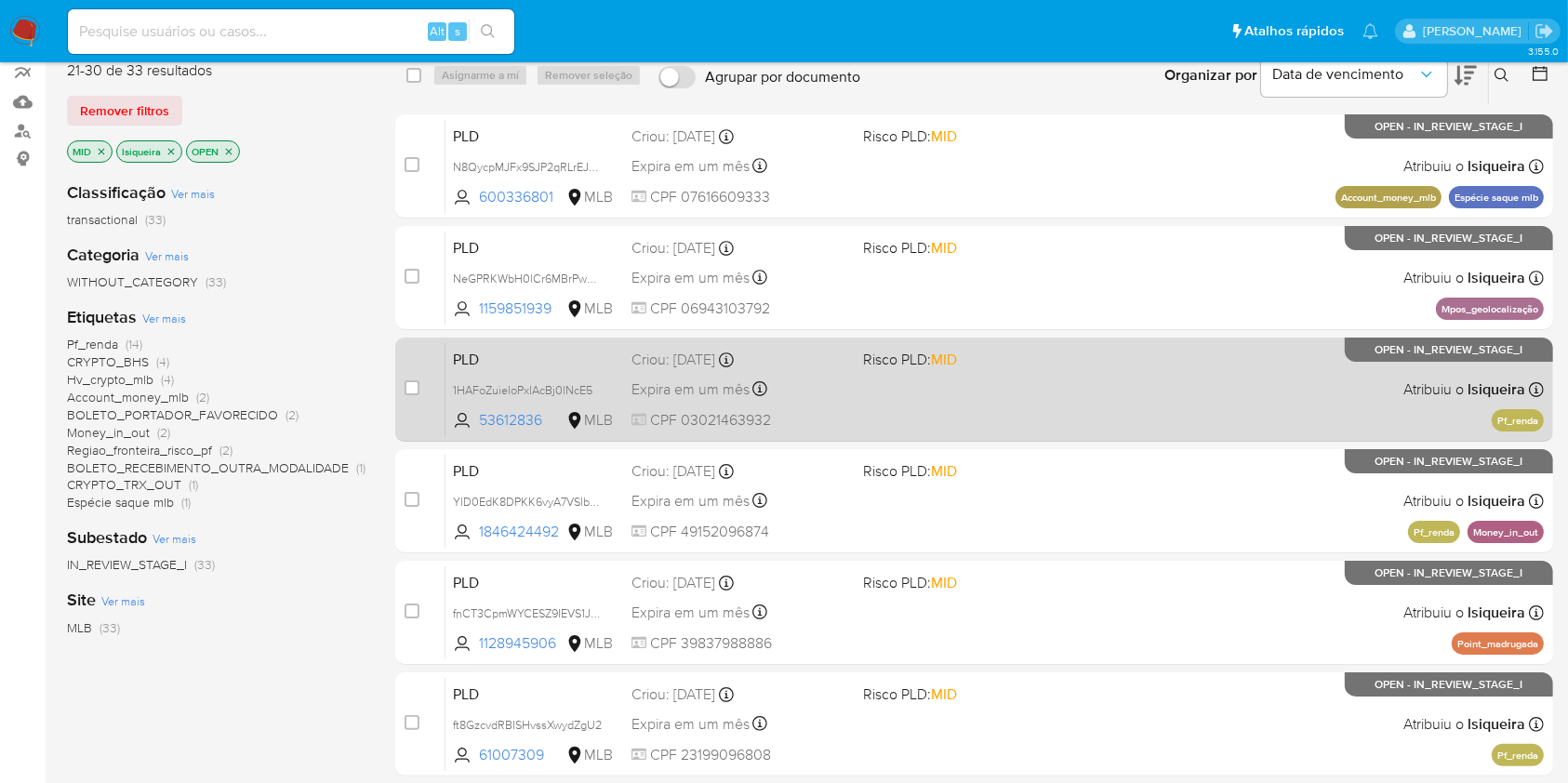
click at [990, 394] on div "PLD 1HAFoZuieloPxlAcBj0lNcE5 53612836 MLB Risco PLD: MID Criou: 12/08/2025 Crio…" at bounding box center [994, 388] width 1099 height 94
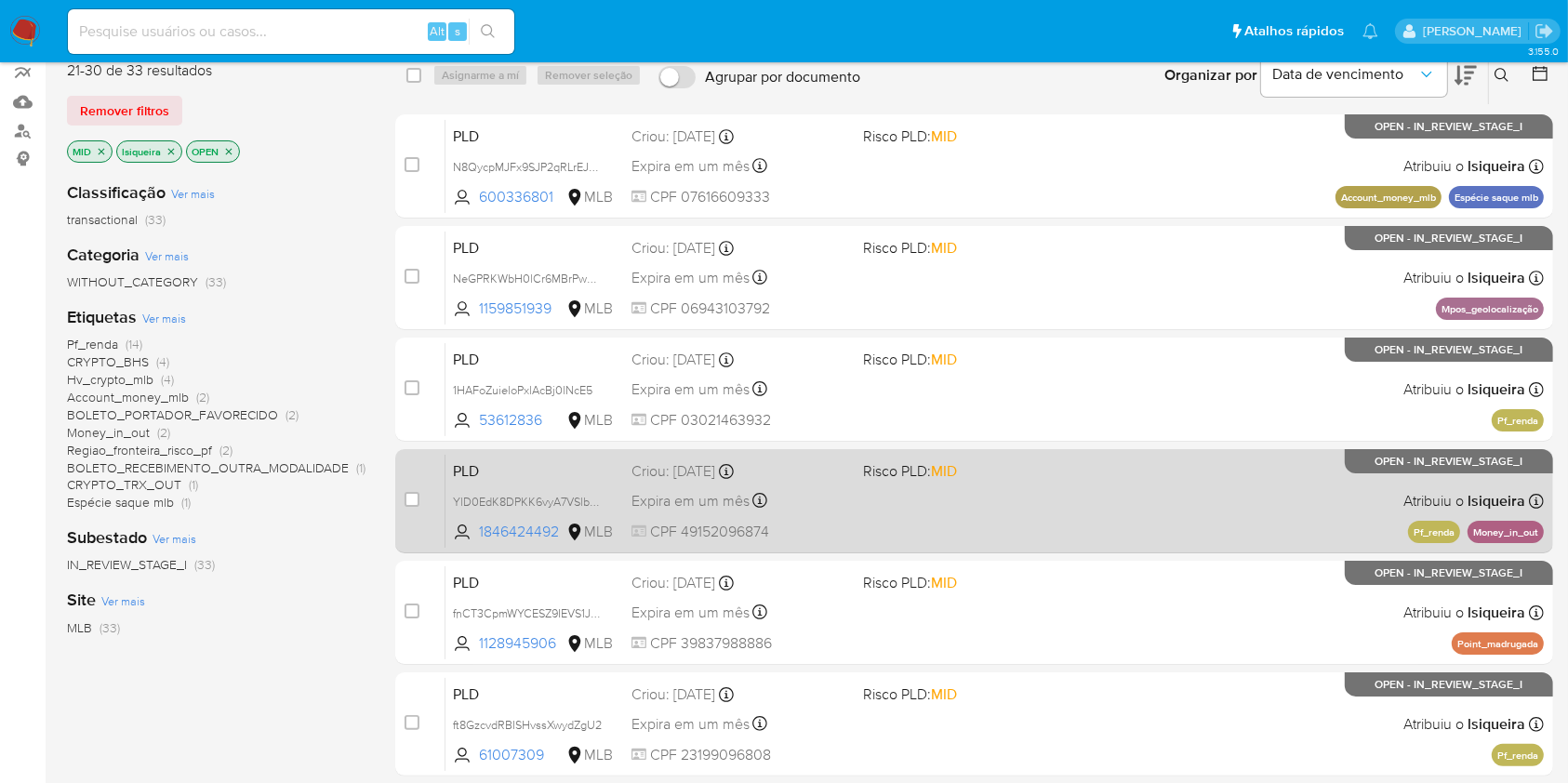
click at [990, 480] on div "PLD YlD0EdK8DPKK6vyA7VSlbt44 1846424492 MLB Risco PLD: MID Criou: 12/08/2025 Cr…" at bounding box center [994, 500] width 1099 height 94
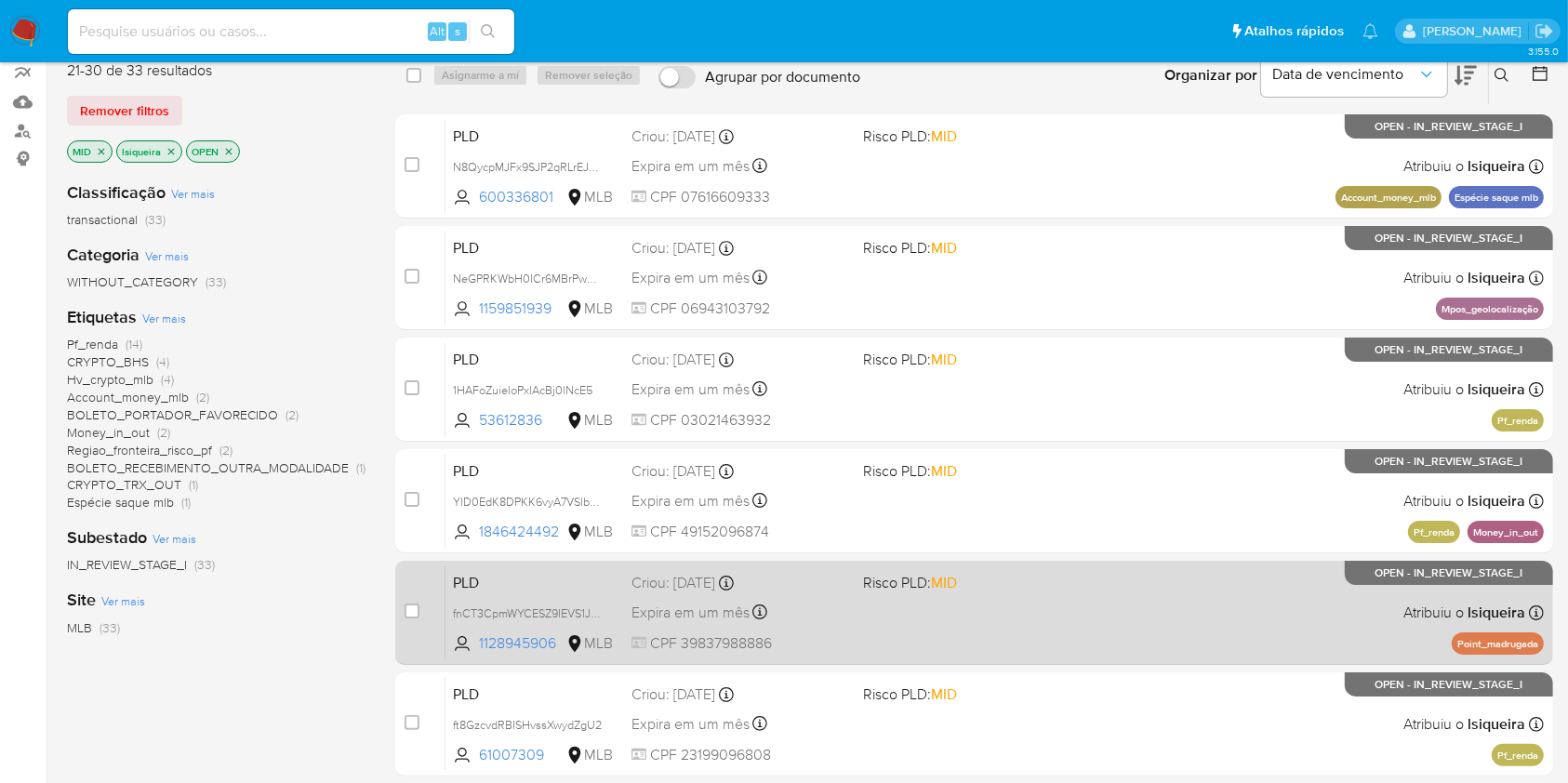
click at [1067, 599] on div "PLD fnCT3CpmWYCESZ9IEVS1Ji9F 1128945906 MLB Risco PLD: MID Criou: 12/08/2025 Cr…" at bounding box center [994, 612] width 1099 height 94
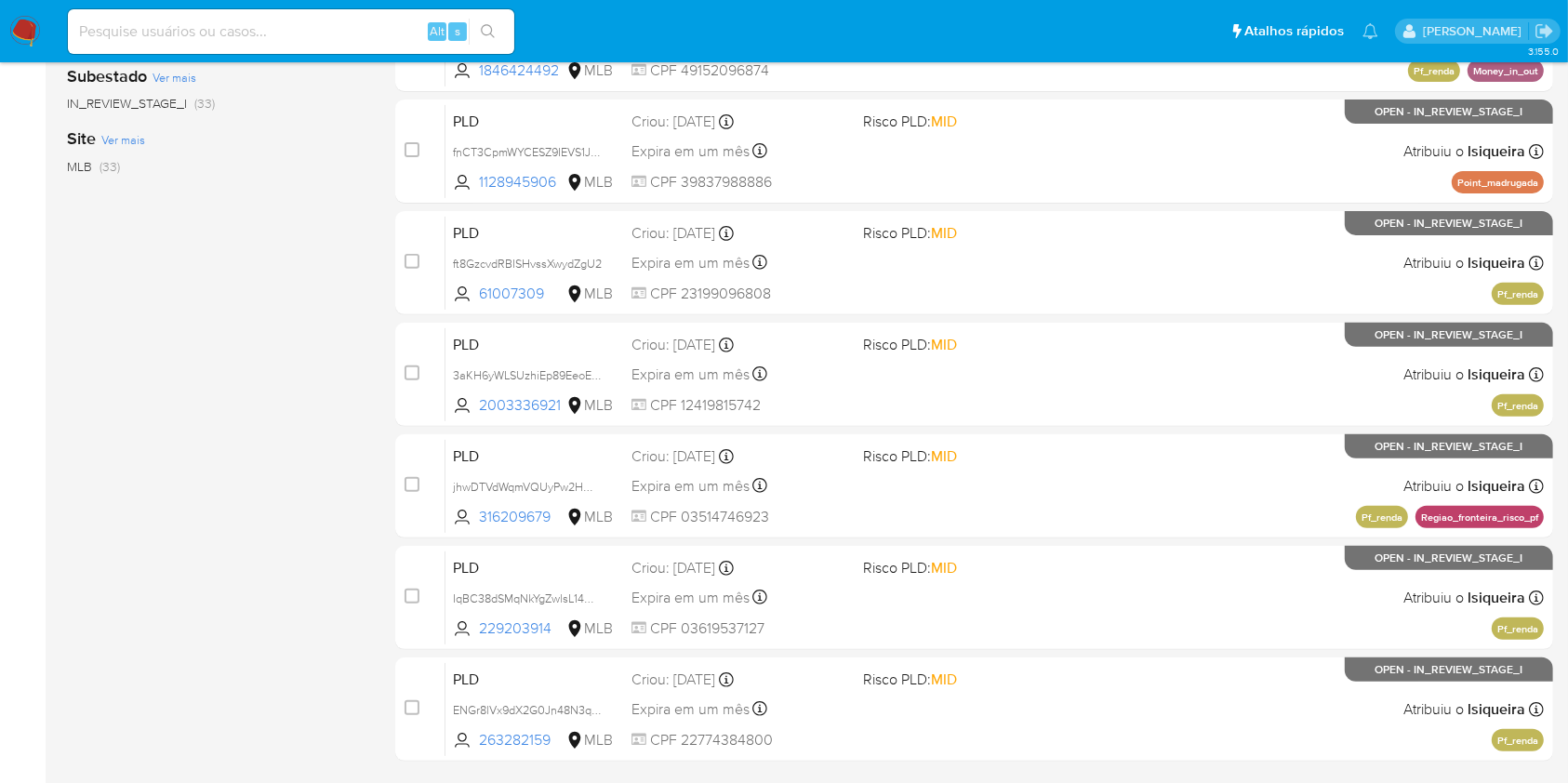
scroll to position [685, 0]
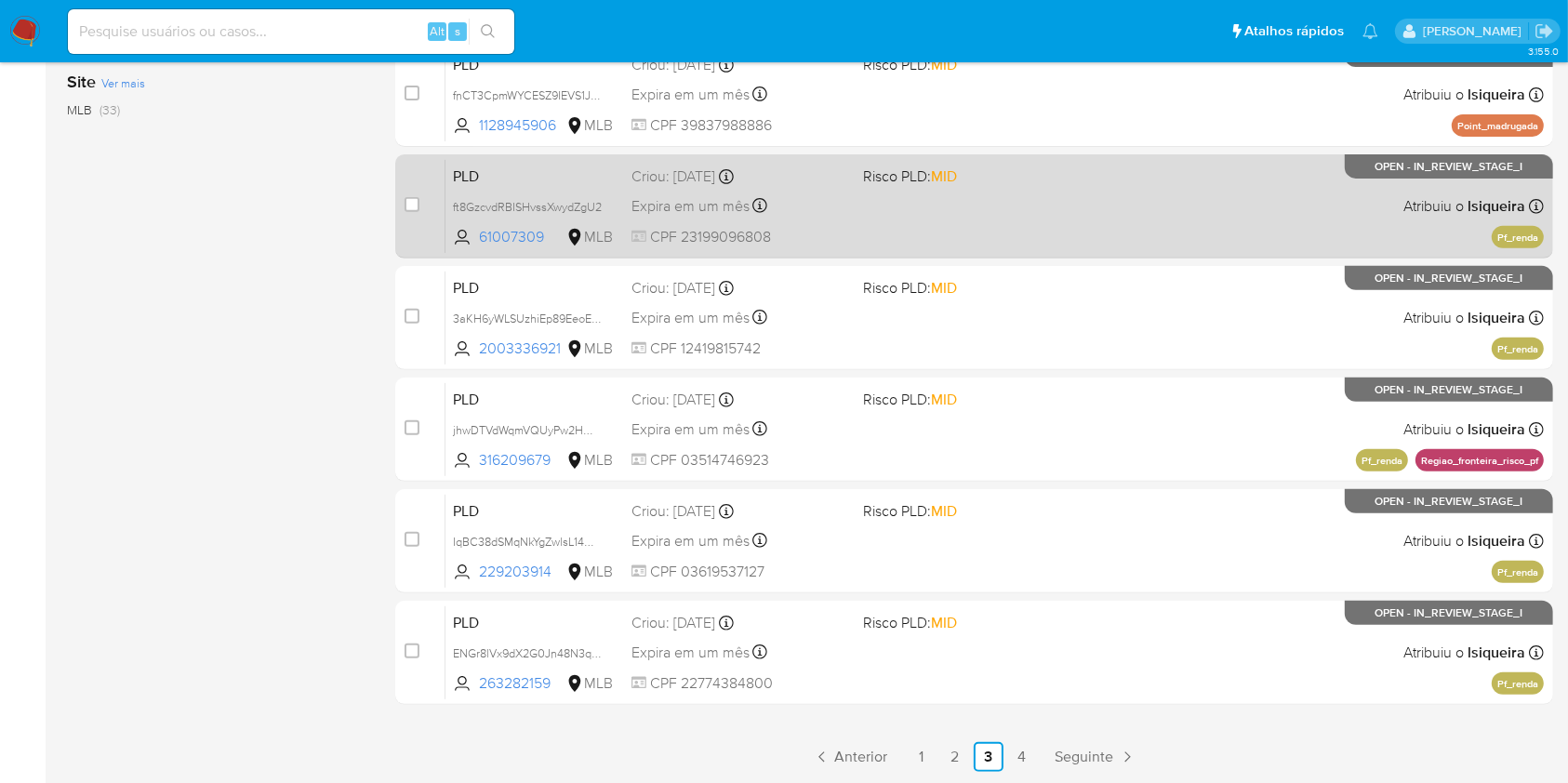
click at [1120, 204] on div "PLD ft8GzcvdRBISHvssXwydZgU2 61007309 MLB Risco PLD: MID Criou: 12/08/2025 Crio…" at bounding box center [994, 206] width 1099 height 94
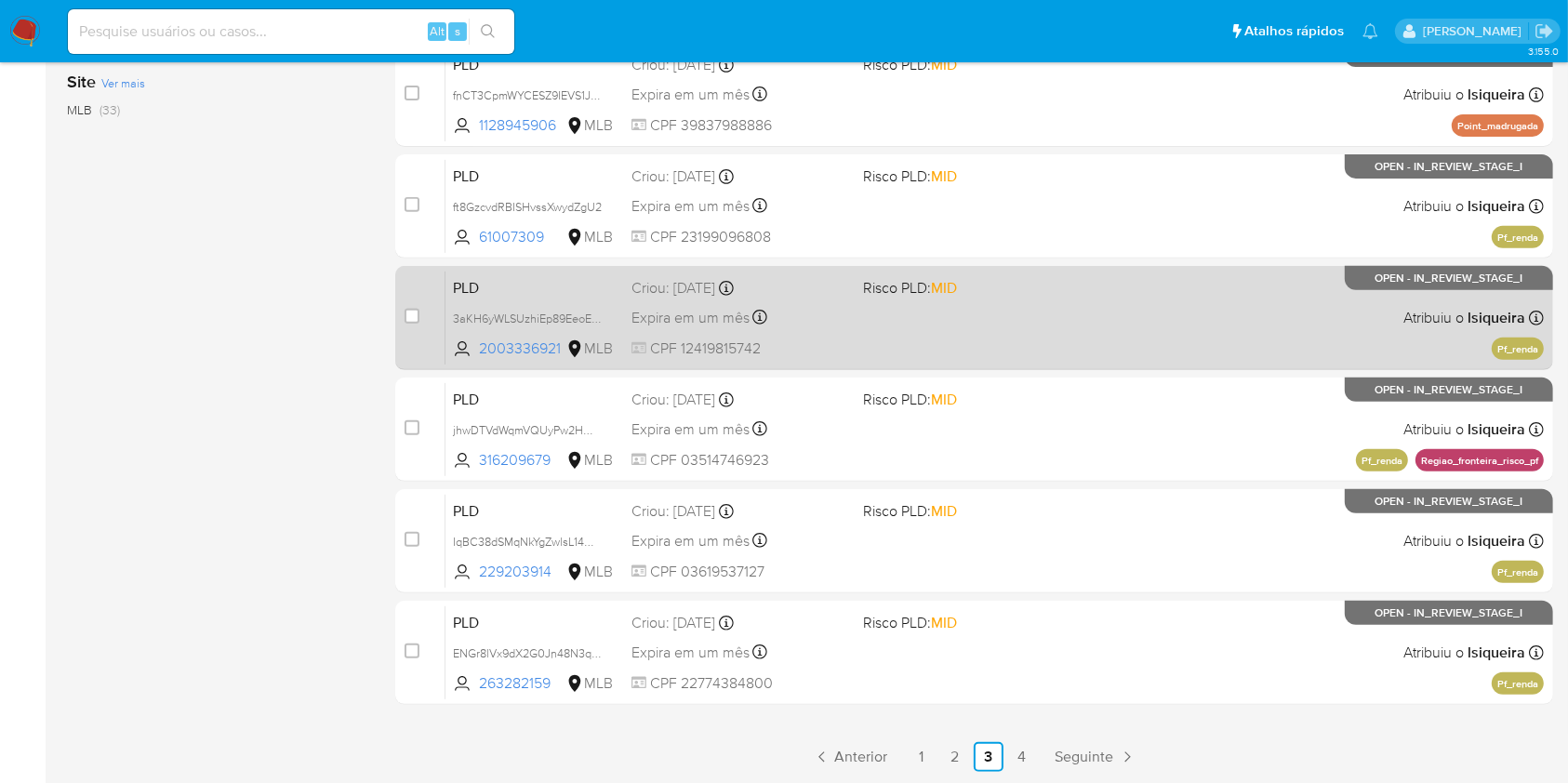
click at [1063, 363] on div "PLD 3aKH6yWLSUzhiEp89EeoEhbc 2003336921 MLB Risco PLD: MID Criou: 12/08/2025 Cr…" at bounding box center [994, 317] width 1099 height 94
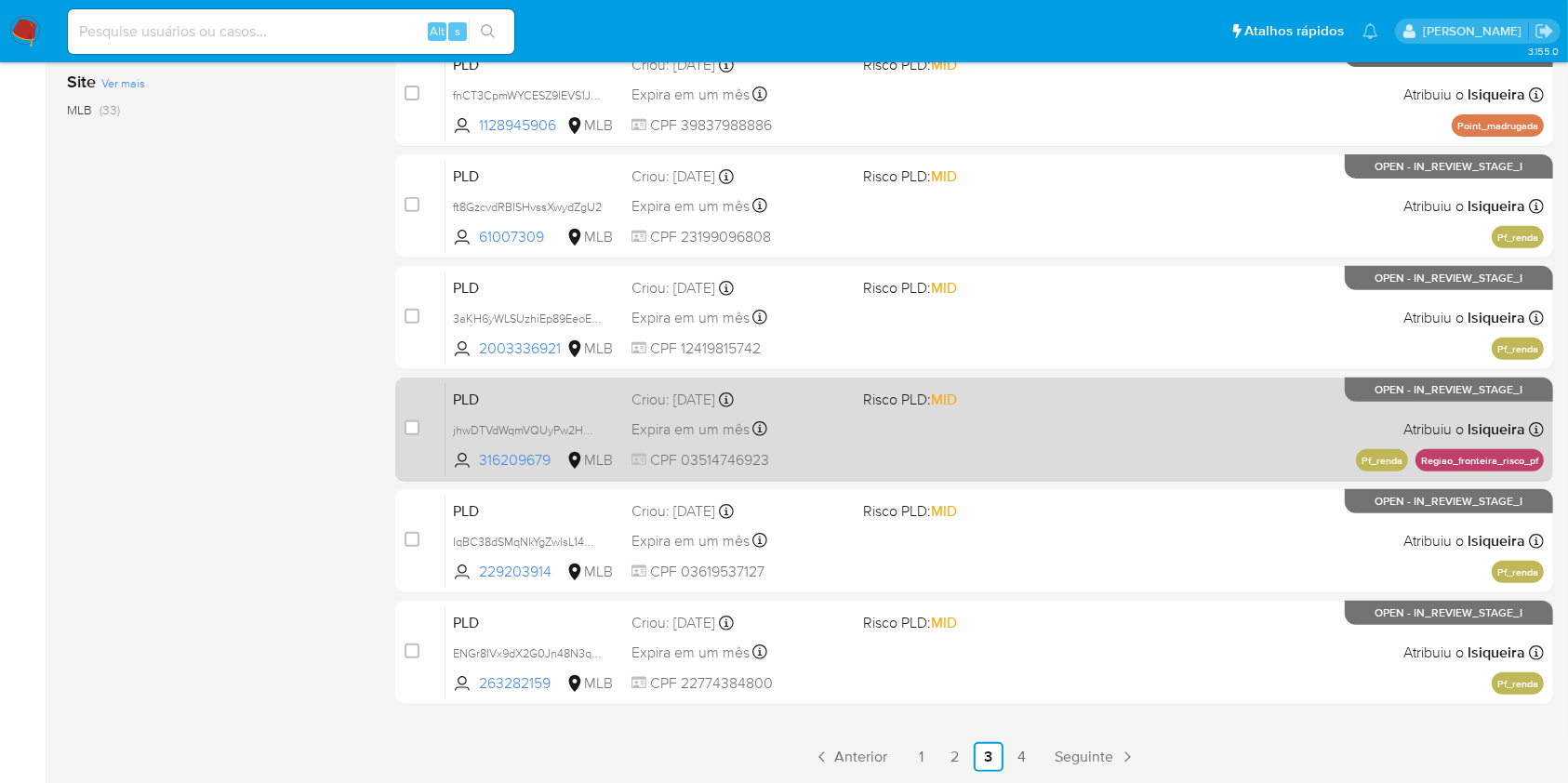
click at [953, 410] on div "PLD jhwDTVdWqmVQUyPw2HOcUgf7 316209679 MLB Risco PLD: MID Criou: 12/08/2025 Cri…" at bounding box center [994, 429] width 1099 height 94
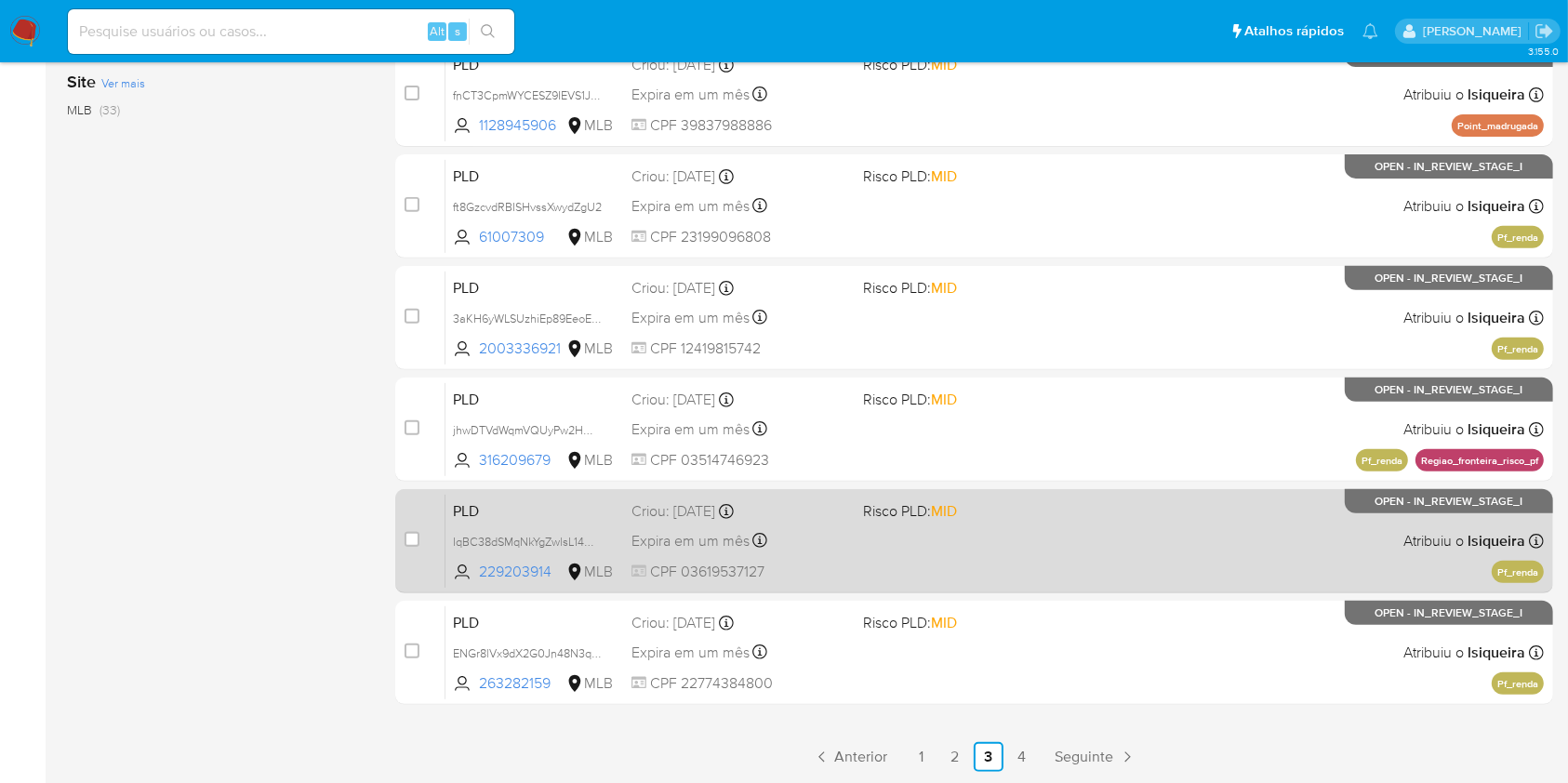
click at [1302, 546] on div "PLD IqBC38dSMqNkYgZwlsL14mWp 229203914 MLB Risco PLD: MID Criou: 12/08/2025 Cri…" at bounding box center [994, 540] width 1099 height 94
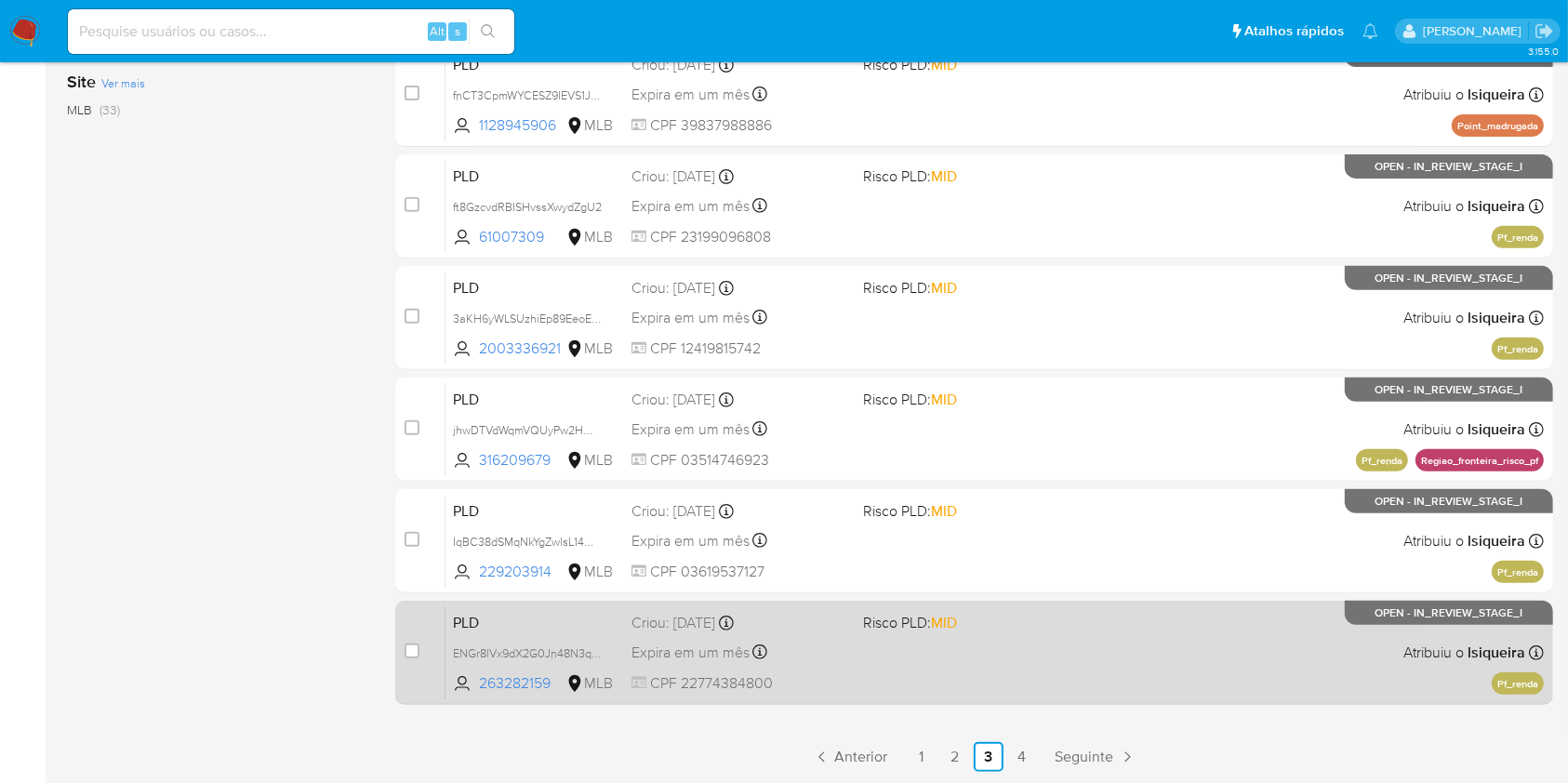
click at [1294, 654] on div "PLD ENGr8lVx9dX2G0Jn48N3q8pW 263282159 MLB Risco PLD: MID Criou: 12/08/2025 Cri…" at bounding box center [994, 652] width 1099 height 94
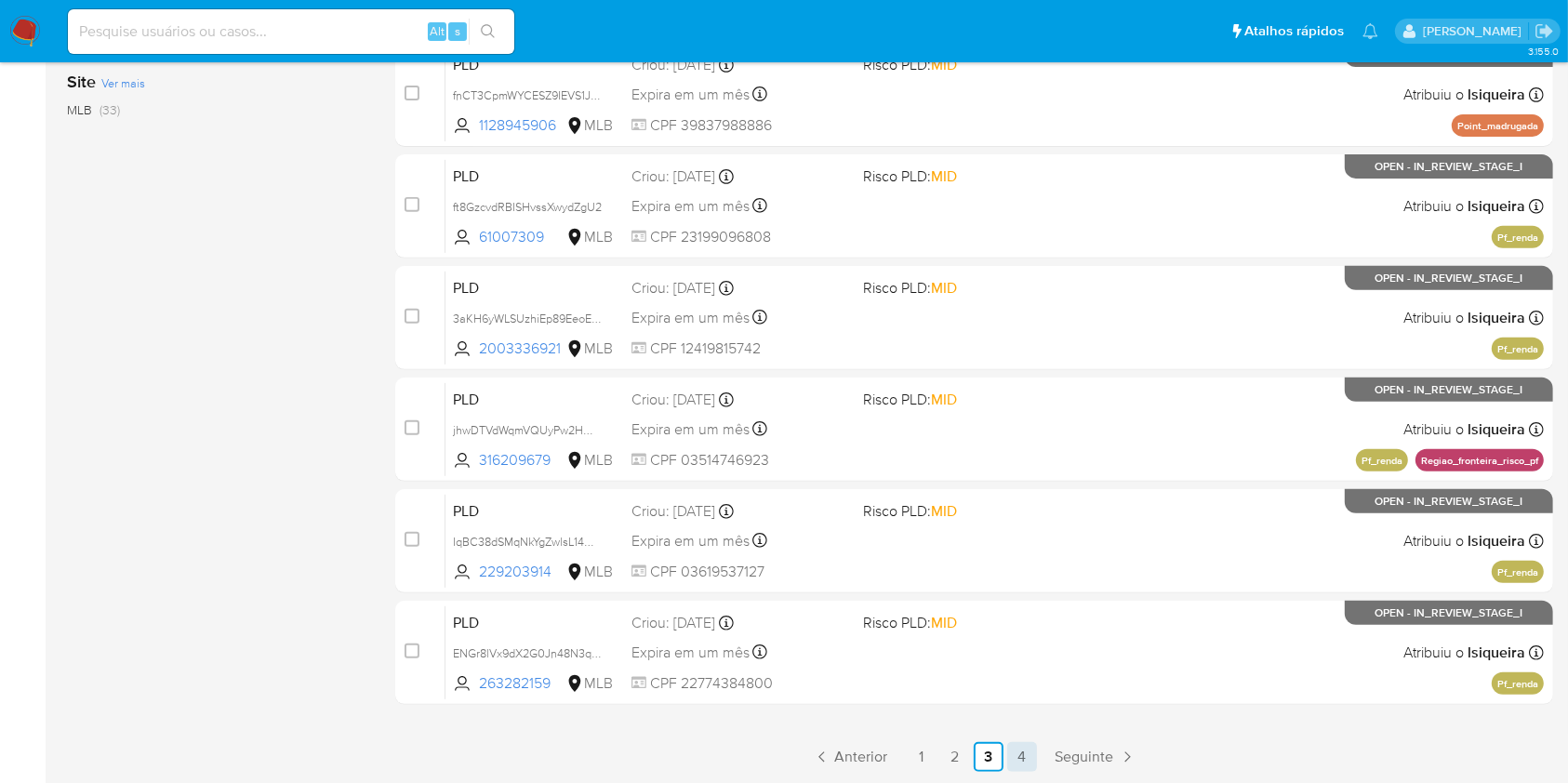
click at [1017, 762] on link "4" at bounding box center [1022, 757] width 30 height 30
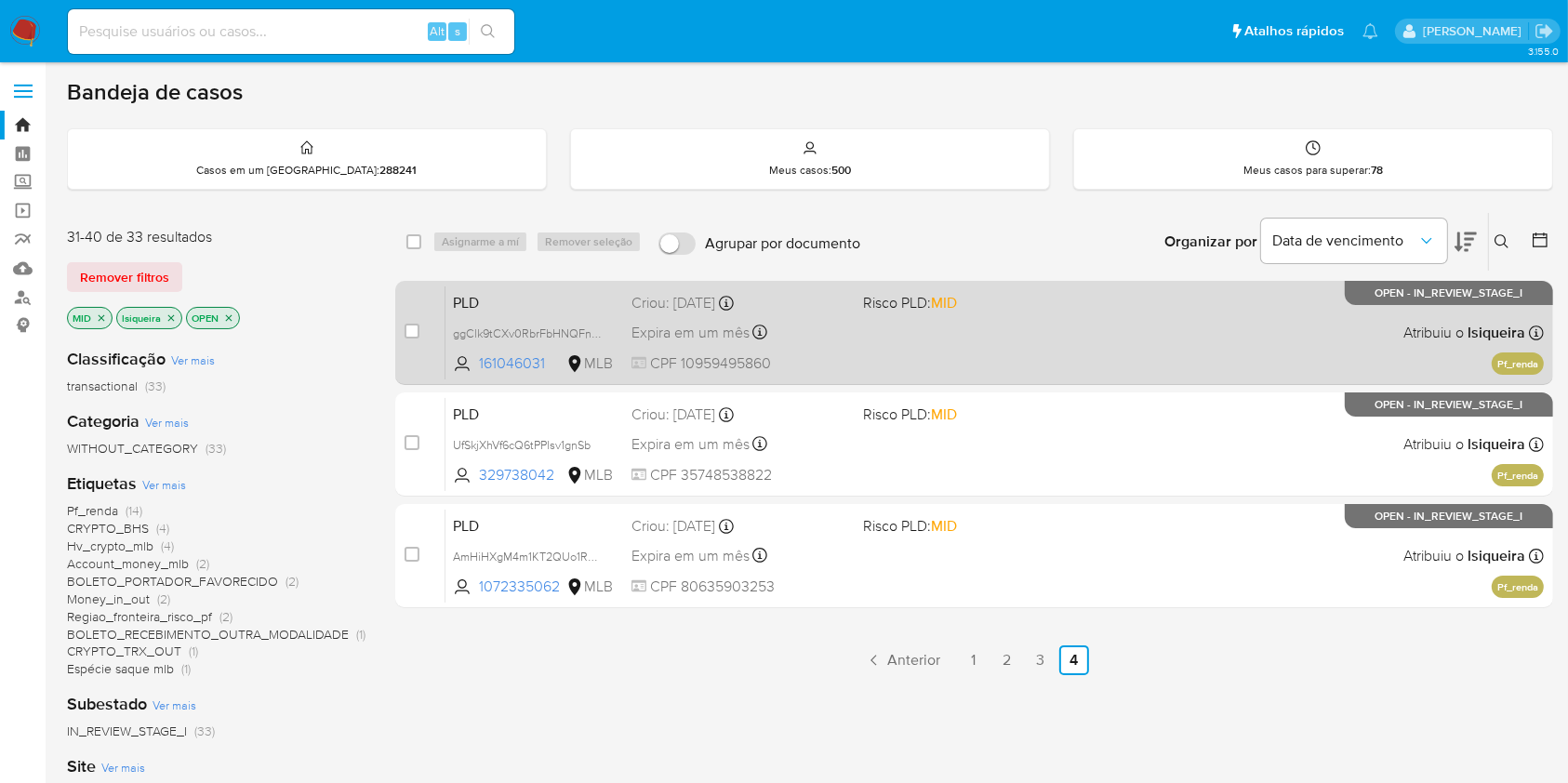
click at [1011, 350] on div "PLD ggClk9tCXv0RbrFbHNQFn6ML 161046031 MLB Risco PLD: MID Criou: 12/08/2025 Cri…" at bounding box center [994, 332] width 1099 height 94
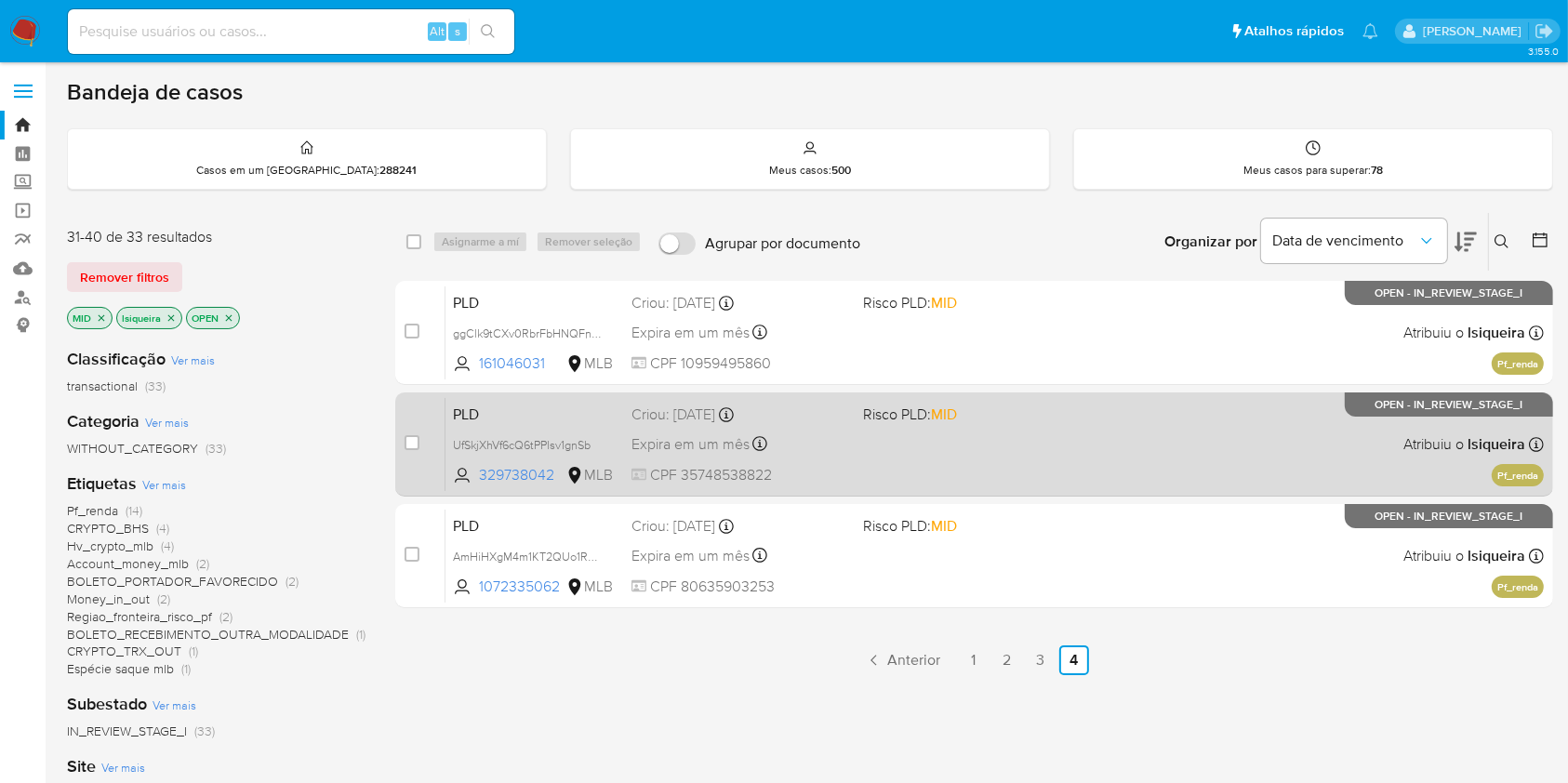
click at [967, 435] on div "PLD UfSkjXhVf6cQ6tPPlsv1gnSb 329738042 MLB Risco PLD: MID Criou: 12/08/2025 Cri…" at bounding box center [994, 443] width 1099 height 94
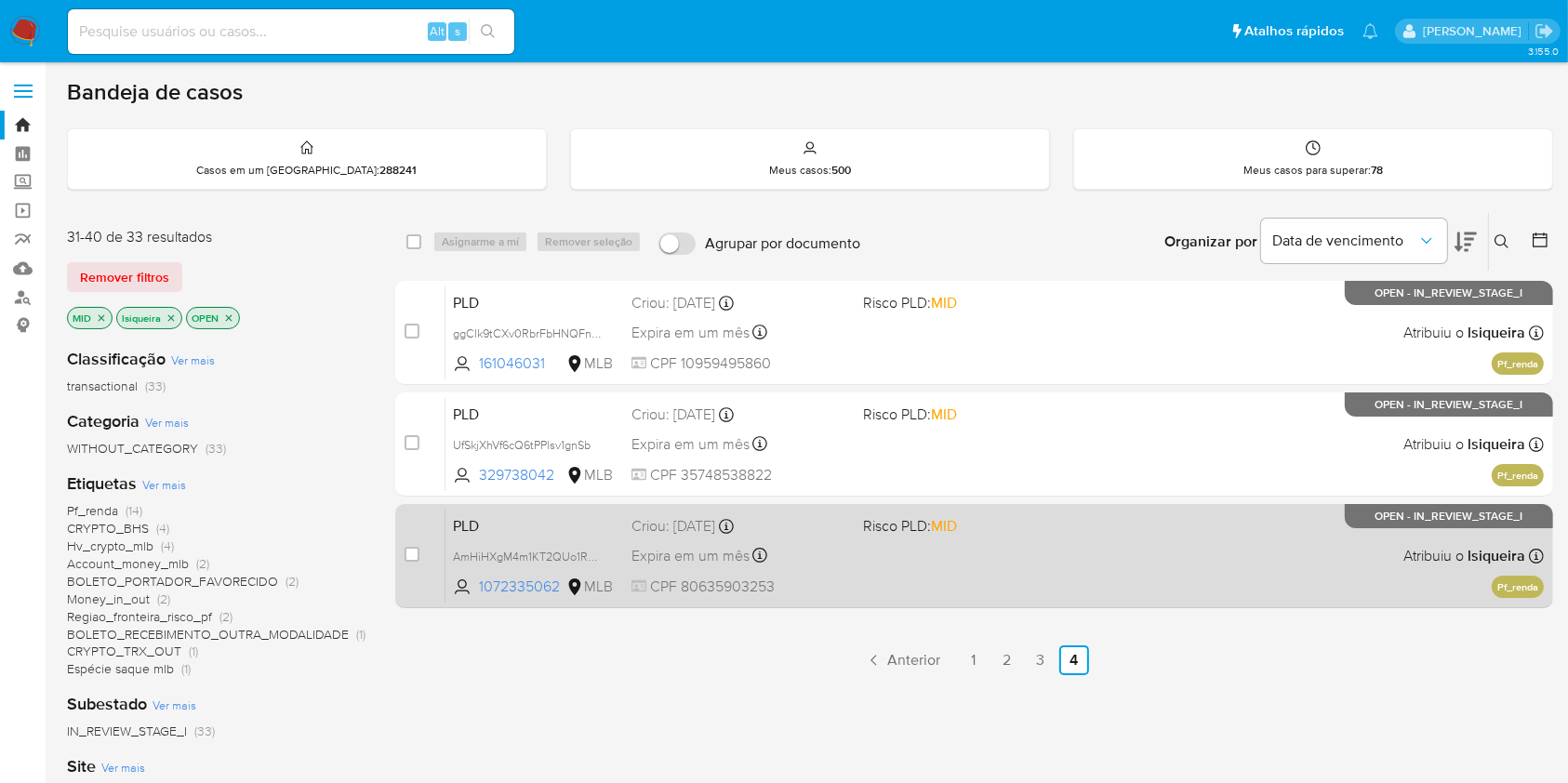
click at [1026, 554] on div "PLD AmHiHXgM4m1KT2QUo1RzCX1g 1072335062 MLB Risco PLD: MID Criou: 12/08/2025 Cr…" at bounding box center [994, 555] width 1099 height 94
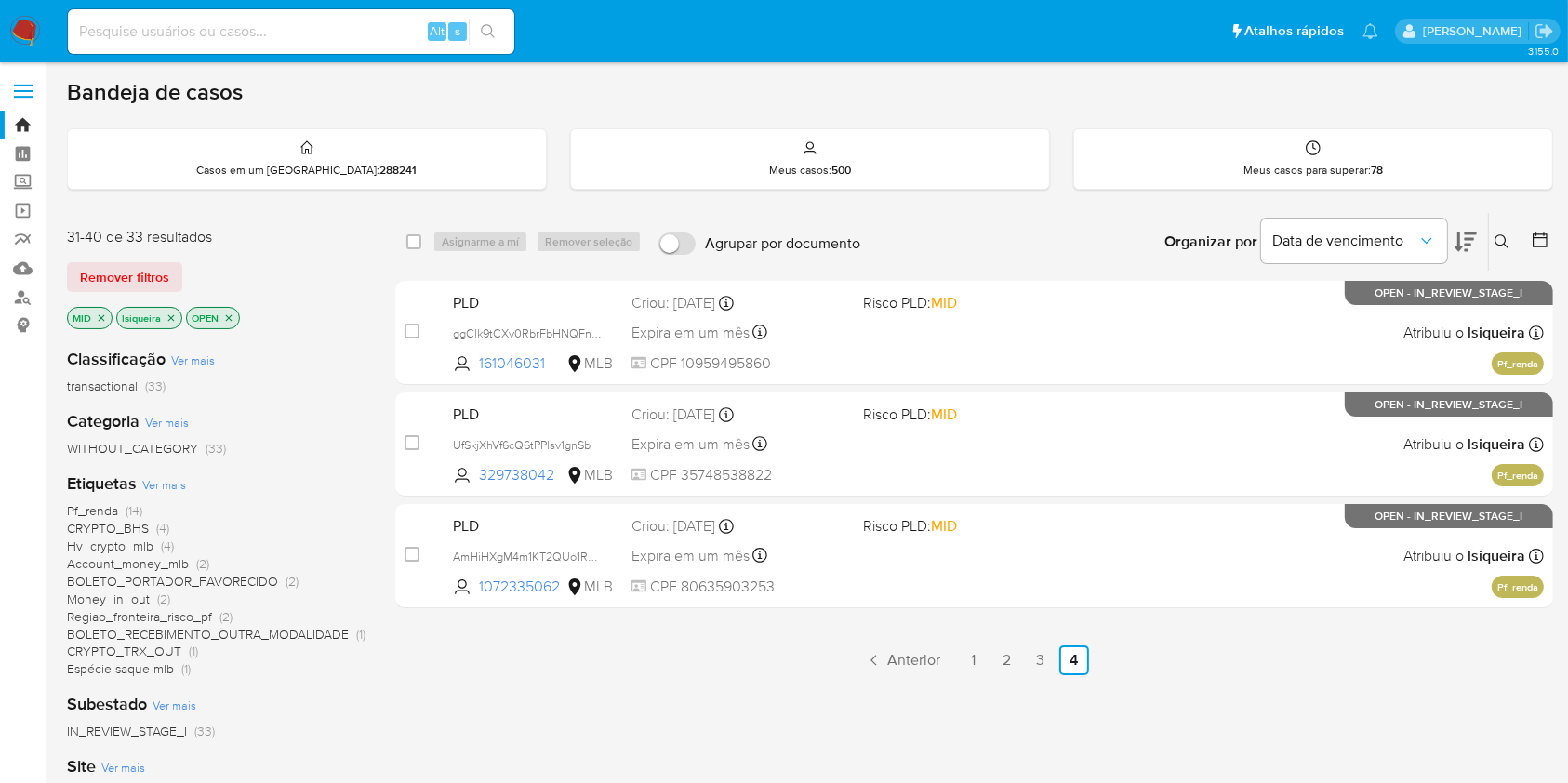
click at [102, 322] on icon "close-filter" at bounding box center [101, 319] width 12 height 12
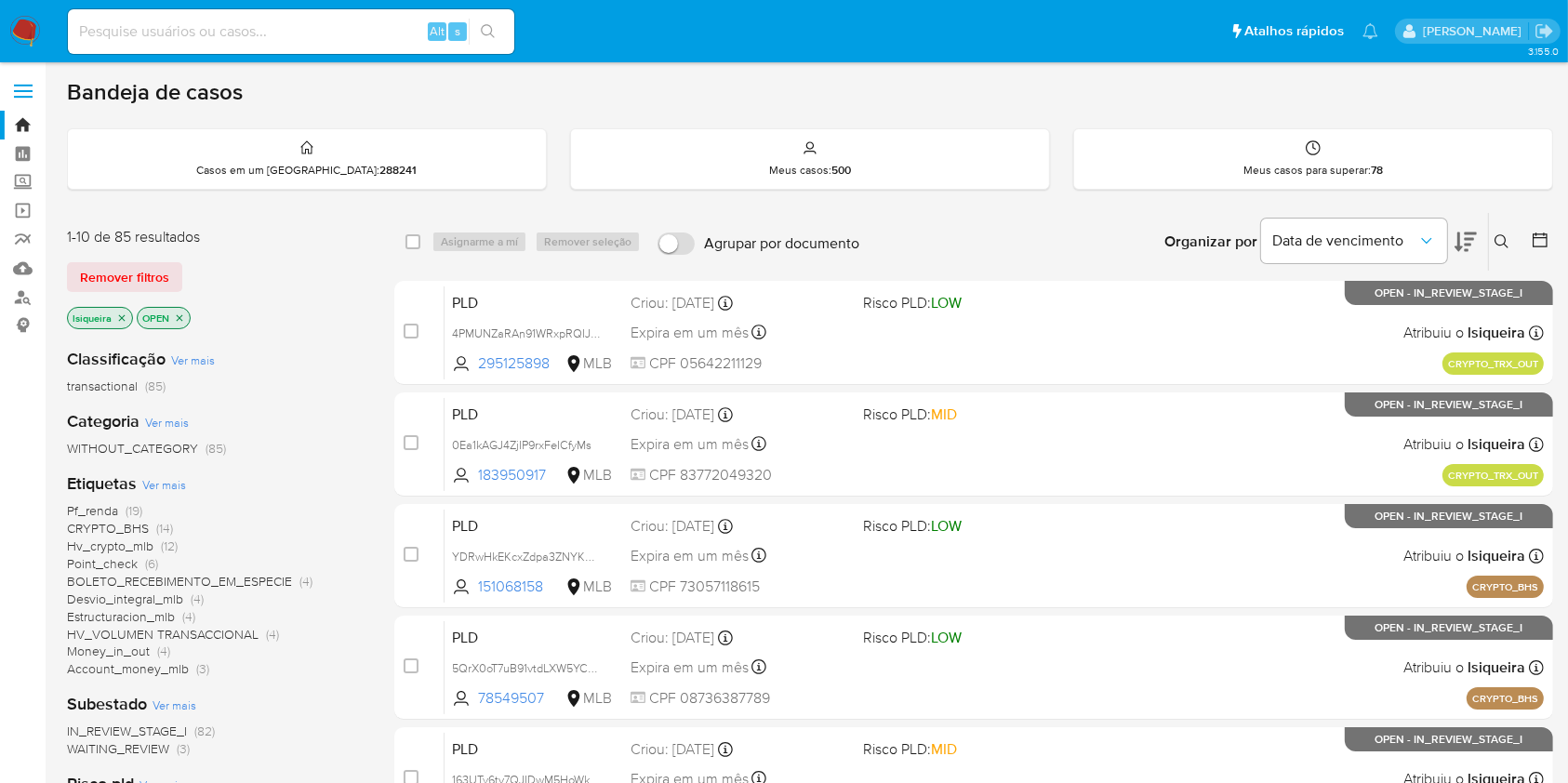
click at [321, 673] on div "Pf_renda (19) CRYPTO_BHS (14) Hv_crypto_mlb (12) Point_check (6) BOLETO_RECEBIM…" at bounding box center [215, 590] width 297 height 176
click at [319, 709] on div "Subestado Ver mais IN_REVIEW_STAGE_I (82) WAITING_REVIEW (3)" at bounding box center [215, 725] width 297 height 65
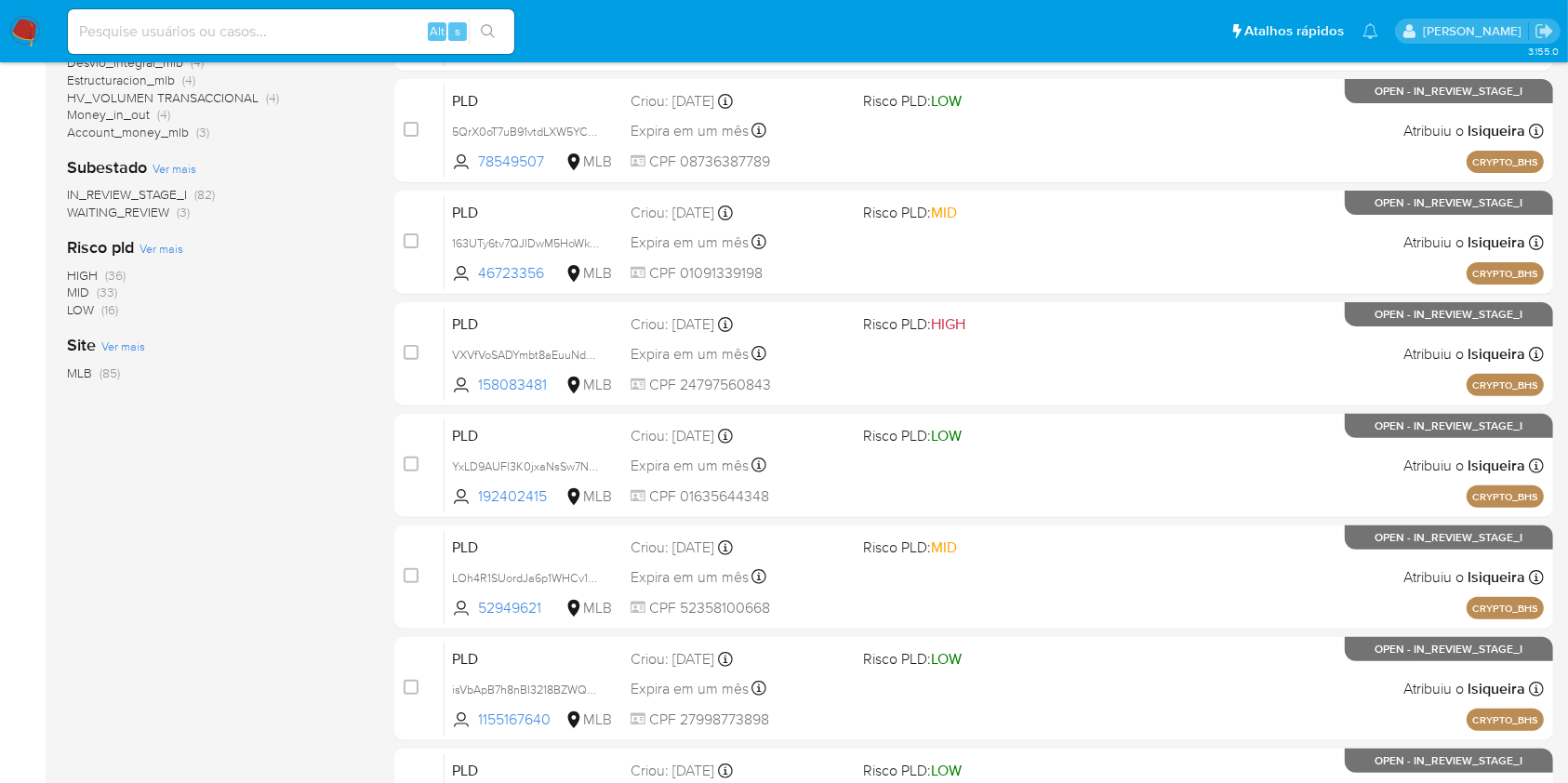
scroll to position [564, 0]
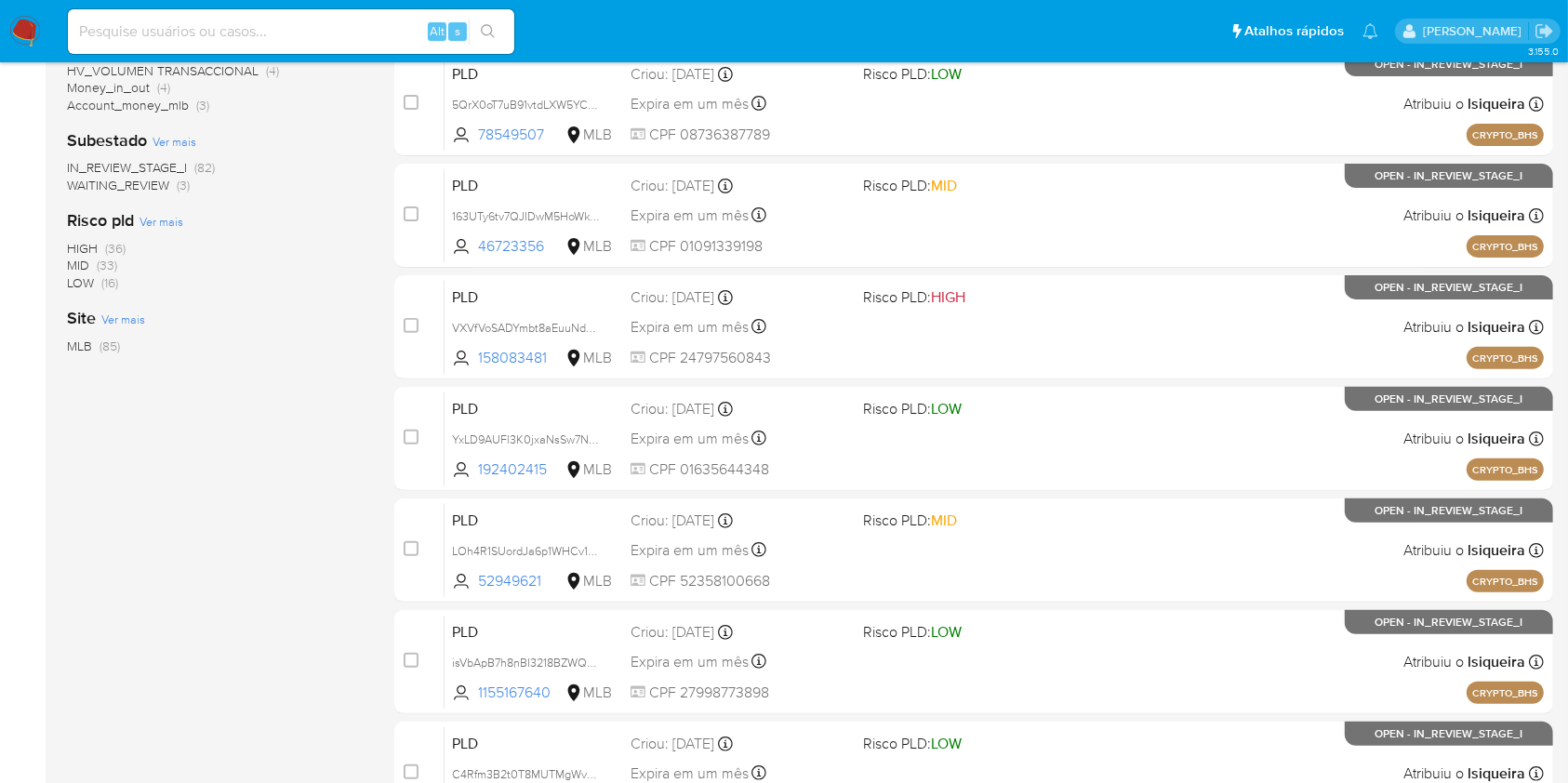
click at [108, 287] on span "(16)" at bounding box center [109, 282] width 16 height 18
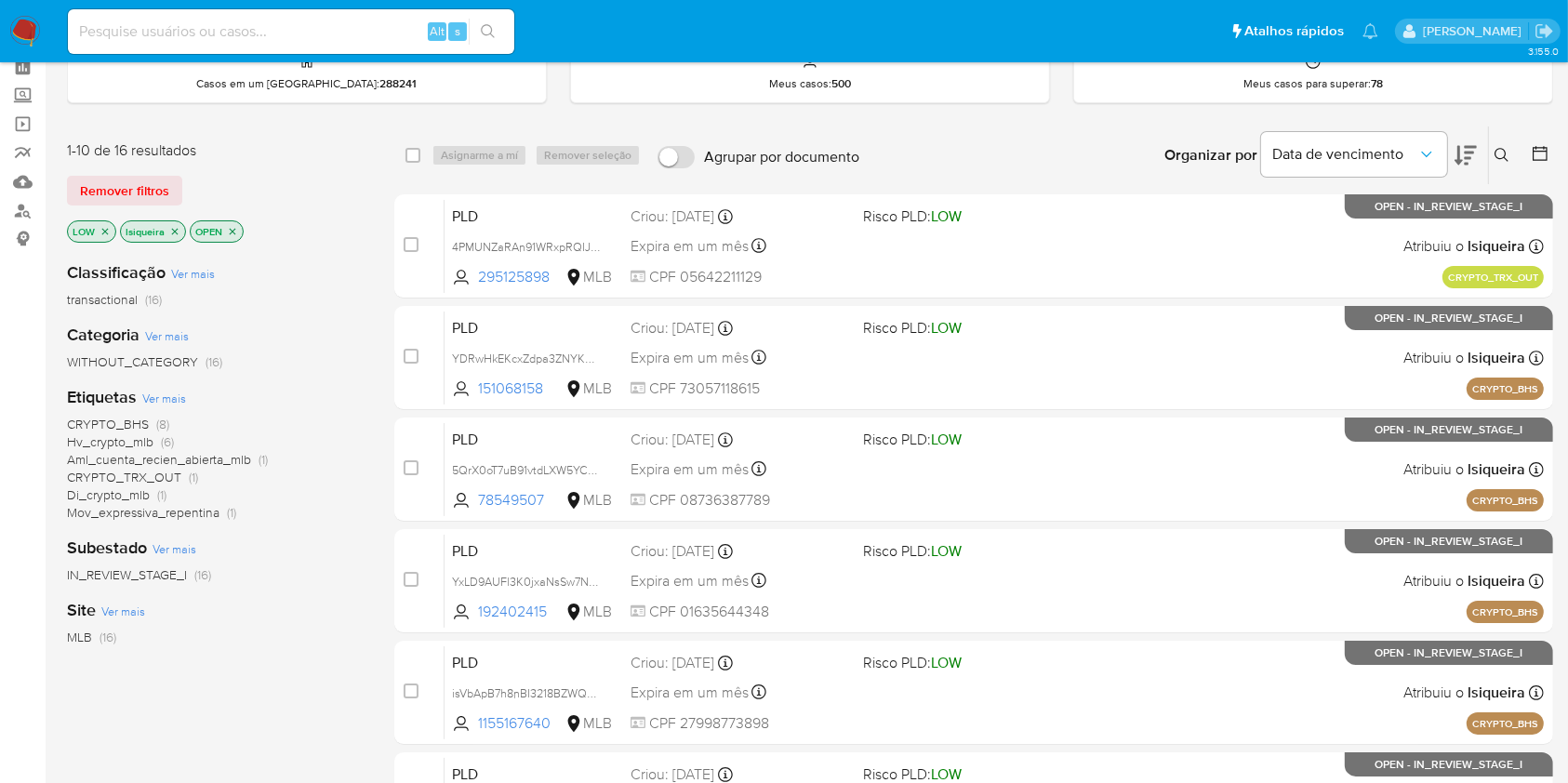
scroll to position [83, 0]
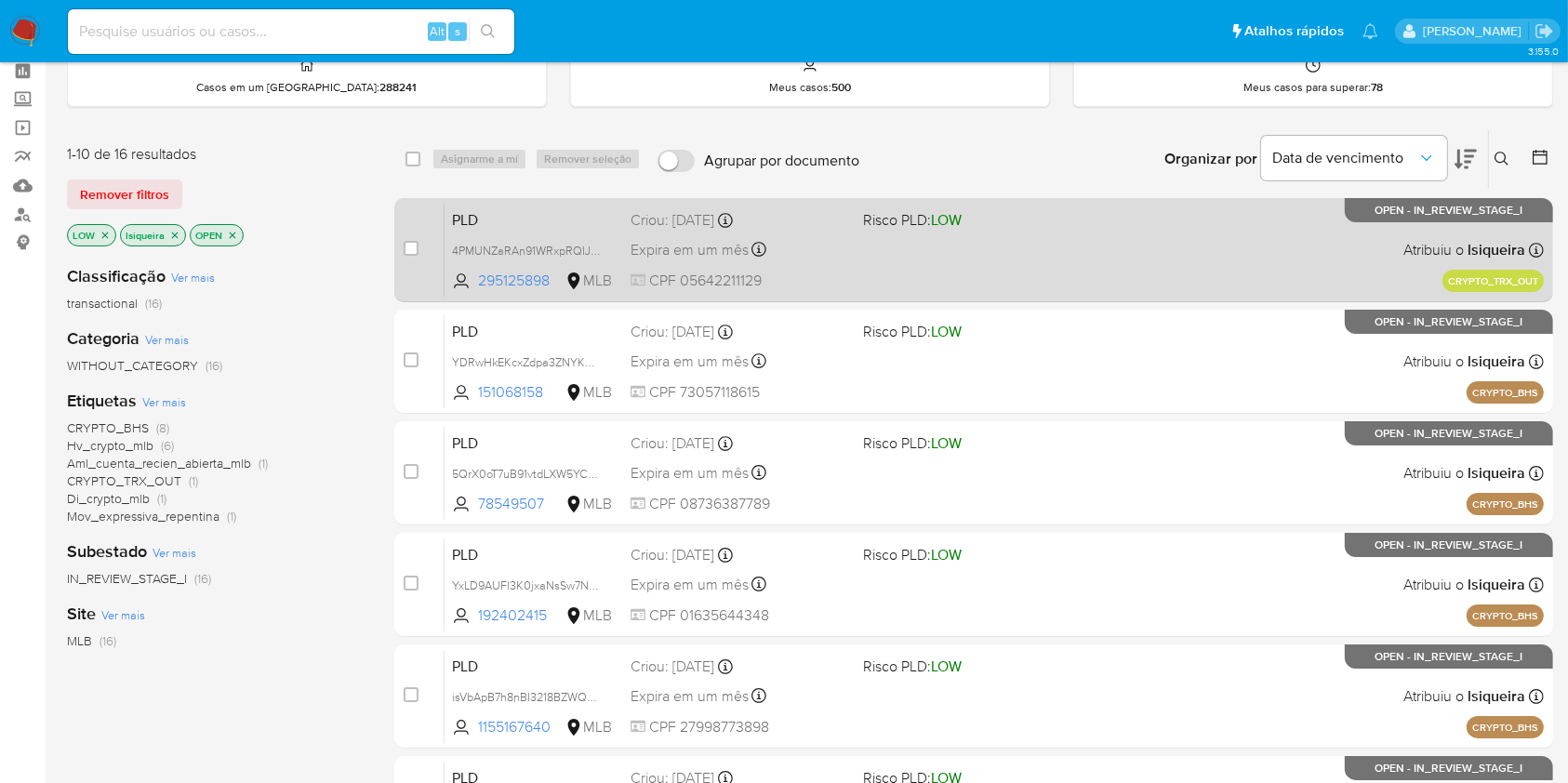
click at [1075, 266] on div "PLD 4PMUNZaRAn91WRxpRQIJ29DO 295125898 MLB Risco PLD: LOW Criou: 19/08/2025 Cri…" at bounding box center [994, 249] width 1100 height 94
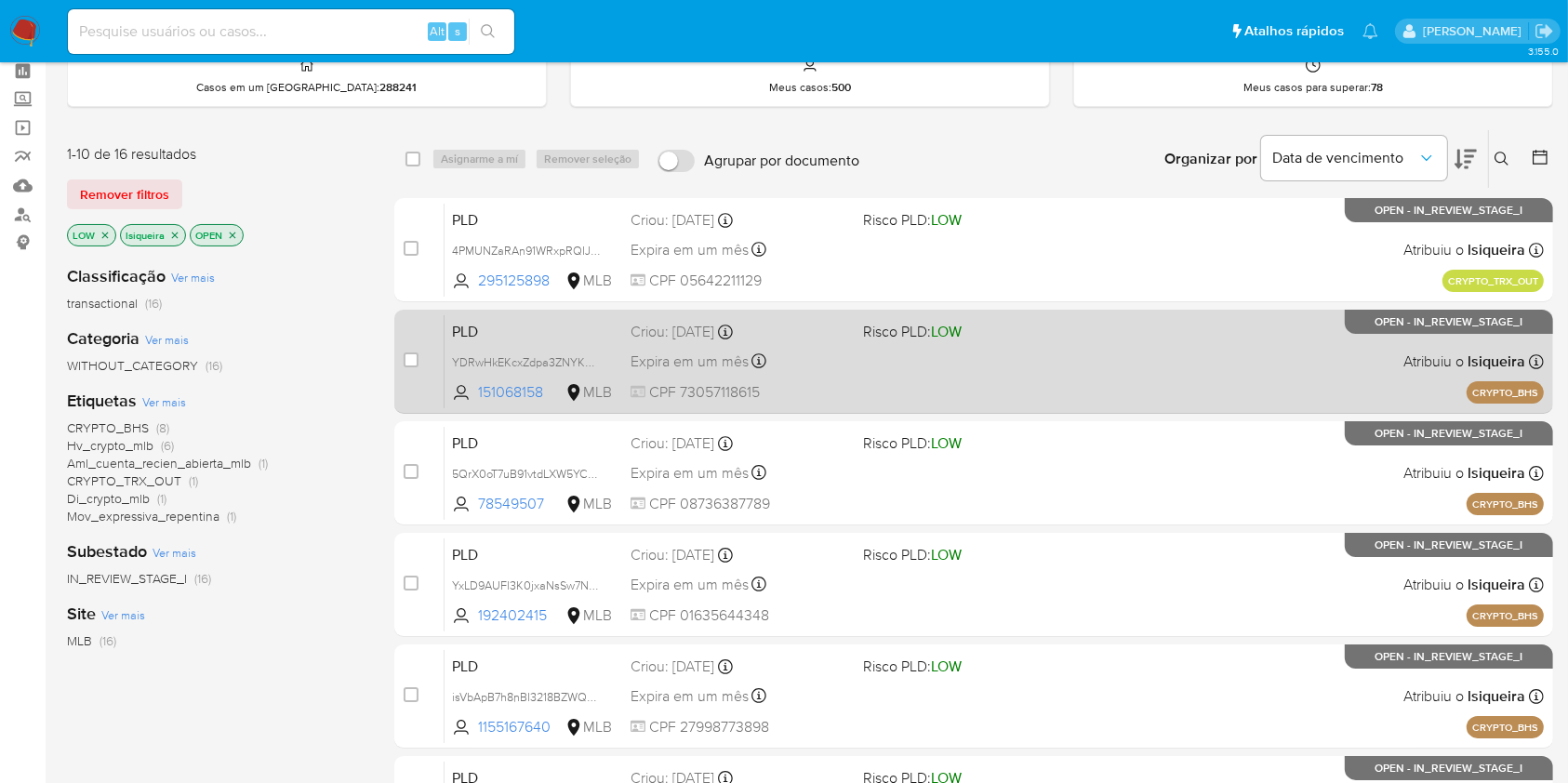
click at [1037, 344] on div "PLD YDRwHkEKcxZdpa3ZNYKhn8y0 151068158 MLB Risco PLD: LOW Criou: 14/08/2025 Cri…" at bounding box center [994, 361] width 1100 height 94
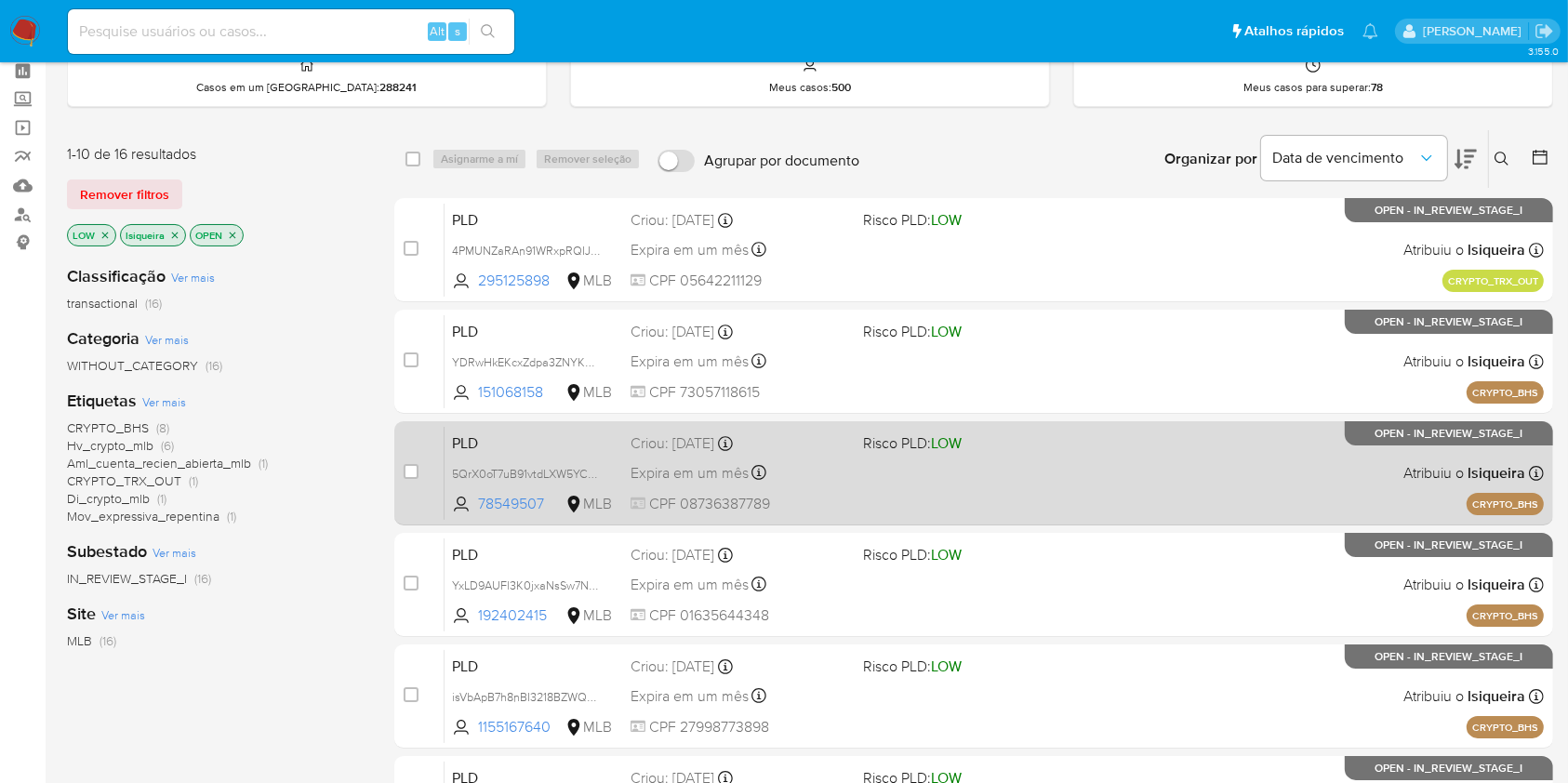
click at [1017, 458] on div "PLD 5QrX0oT7uB91vtdLXW5YCxYh 78549507 MLB Risco PLD: LOW Criou: 14/08/2025 Crio…" at bounding box center [994, 472] width 1100 height 94
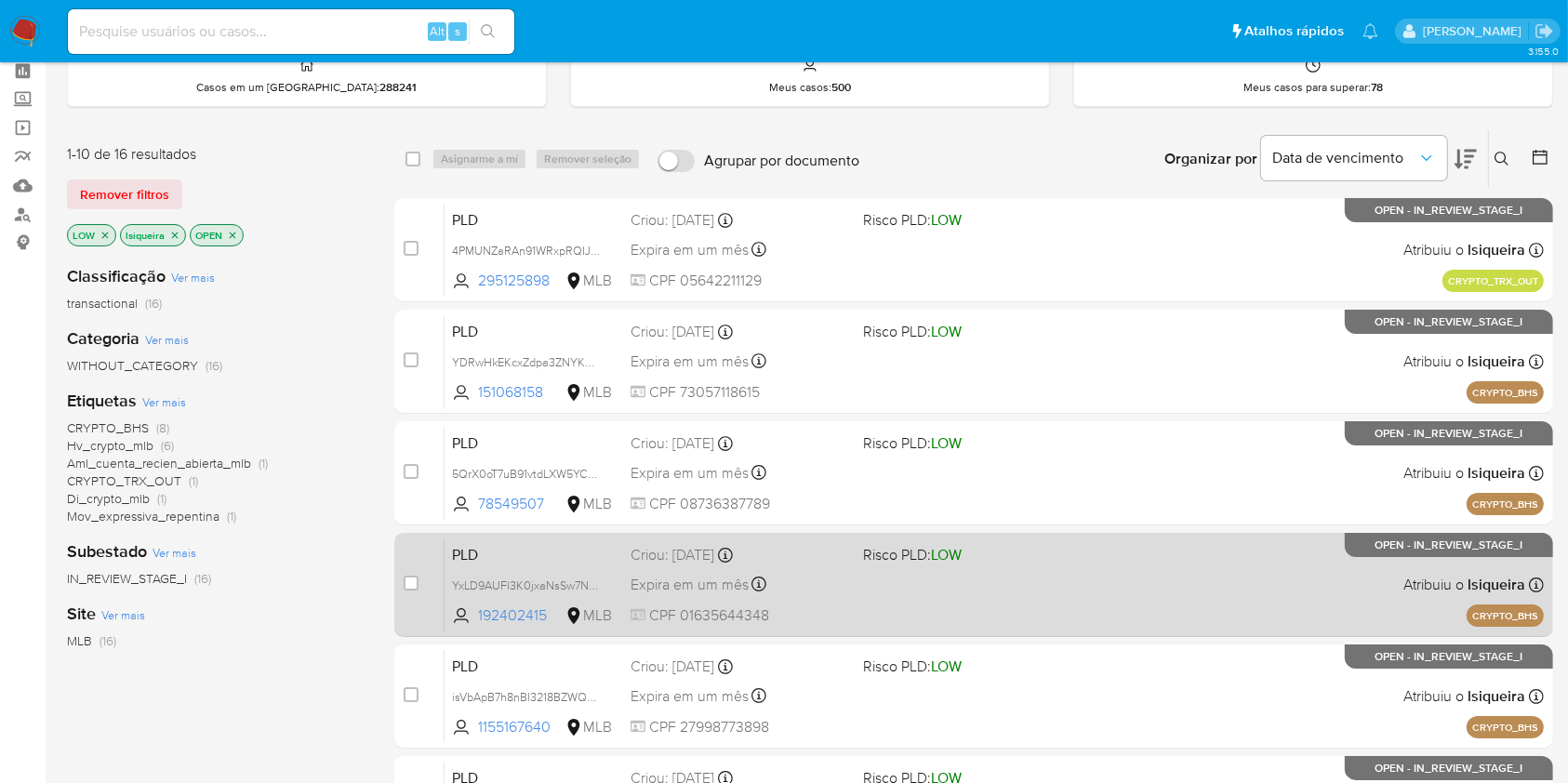
click at [1138, 571] on div "PLD YxLD9AUFl3K0jxaNsSw7NQ8S 192402415 MLB Risco PLD: LOW Criou: 14/08/2025 Cri…" at bounding box center [994, 584] width 1100 height 94
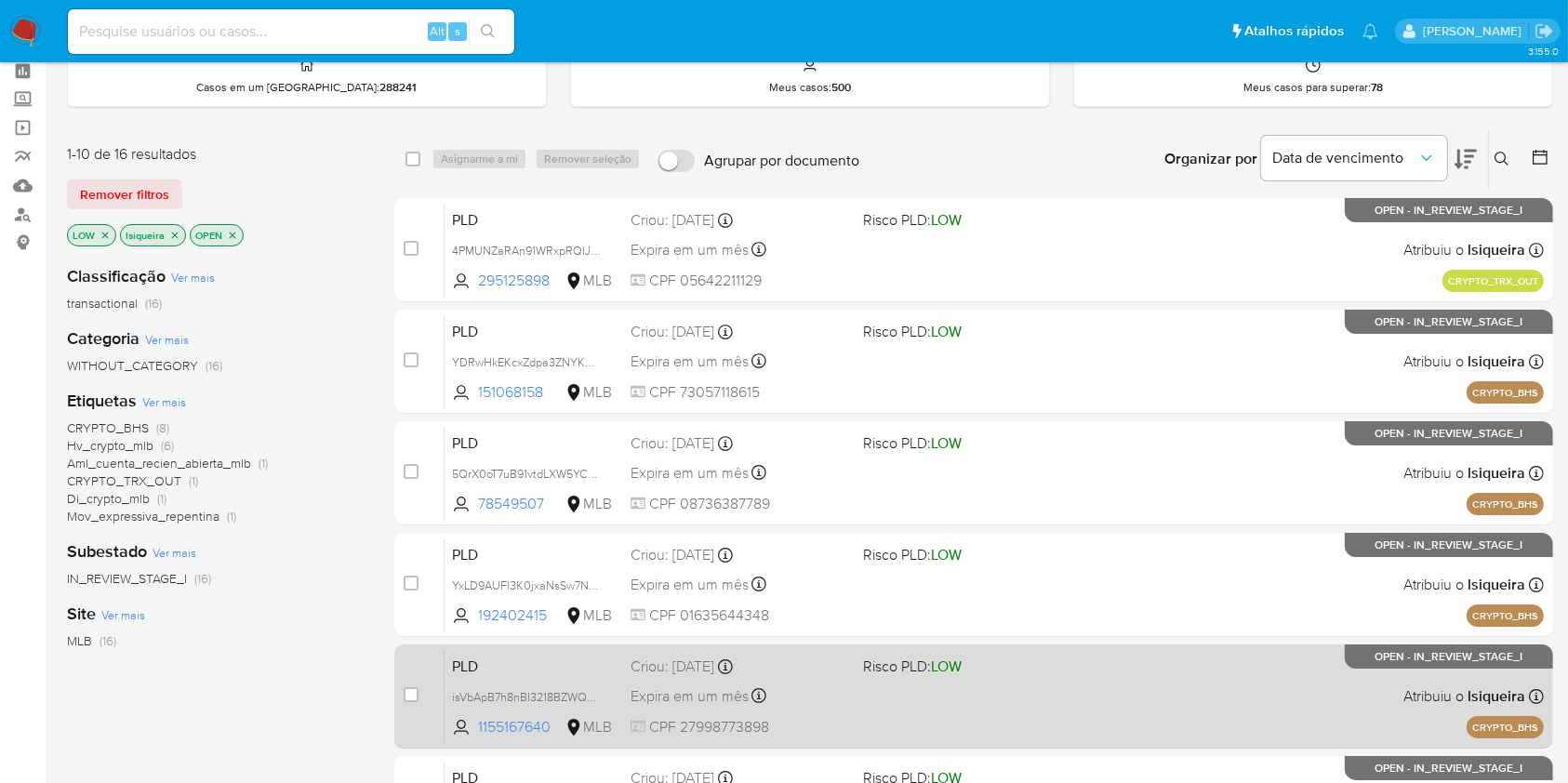
click at [1063, 697] on div "PLD isVbApB7h8nBI3218BZWQumY 1155167640 MLB Risco PLD: LOW Criou: 14/08/2025 Cr…" at bounding box center [994, 695] width 1100 height 94
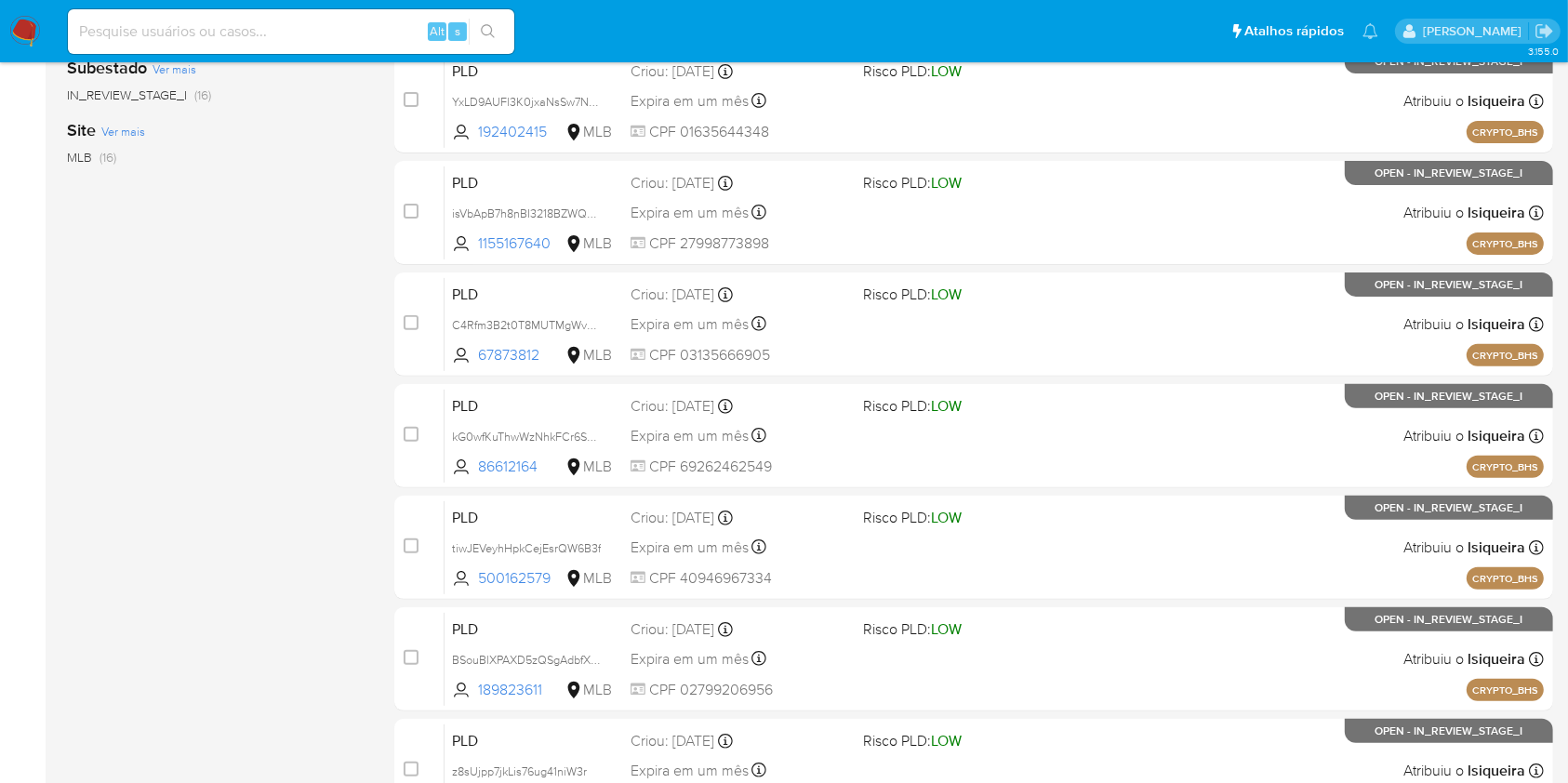
scroll to position [685, 0]
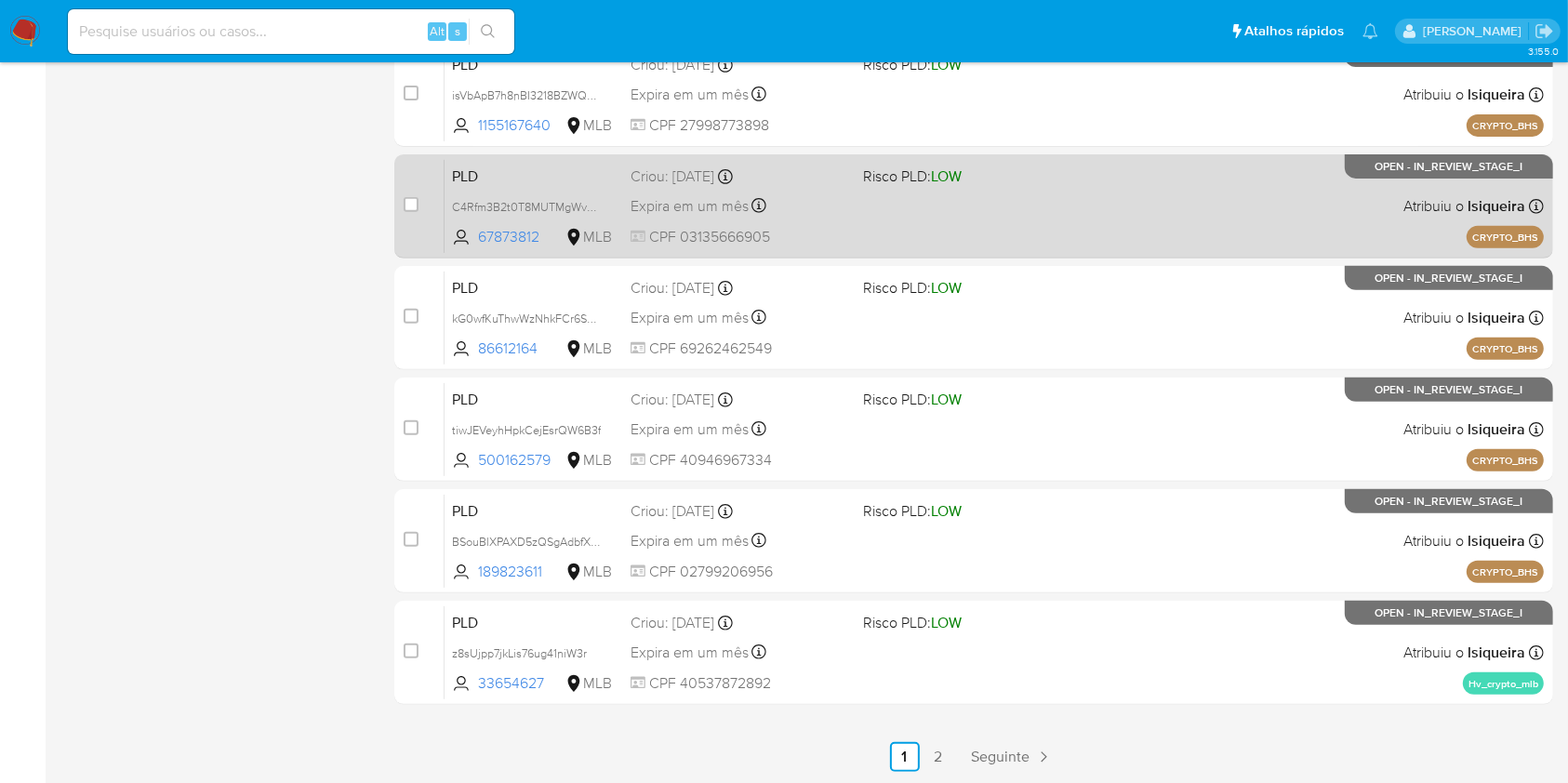
click at [1011, 191] on div "PLD C4Rfm3B2t0T8MUTMgWvadKAb 67873812 MLB Risco PLD: LOW Criou: 14/08/2025 Crio…" at bounding box center [994, 206] width 1100 height 94
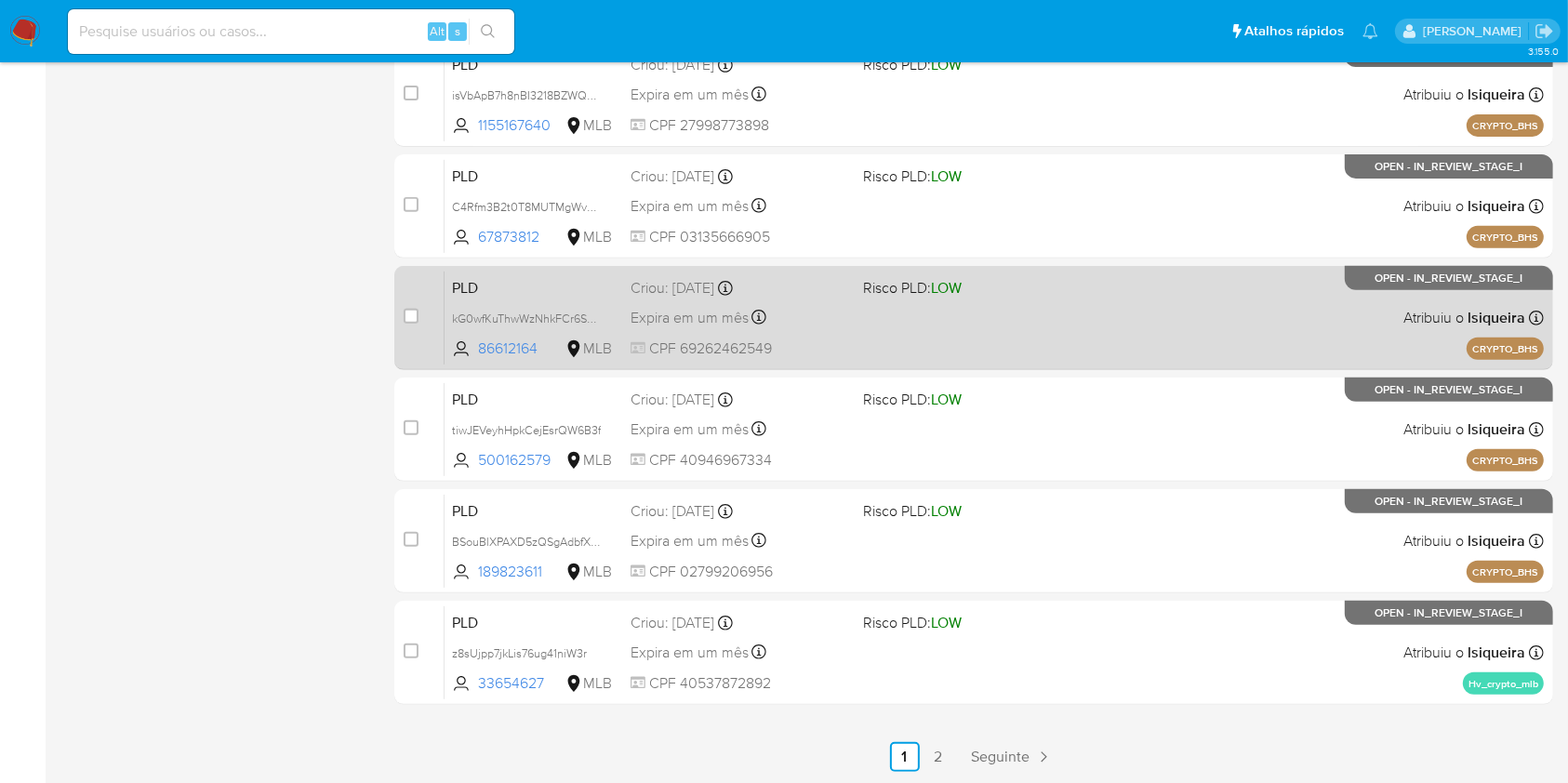
click at [841, 309] on div "Expira em um mês Expira em 28/09/2025 18:45:30" at bounding box center [739, 318] width 216 height 25
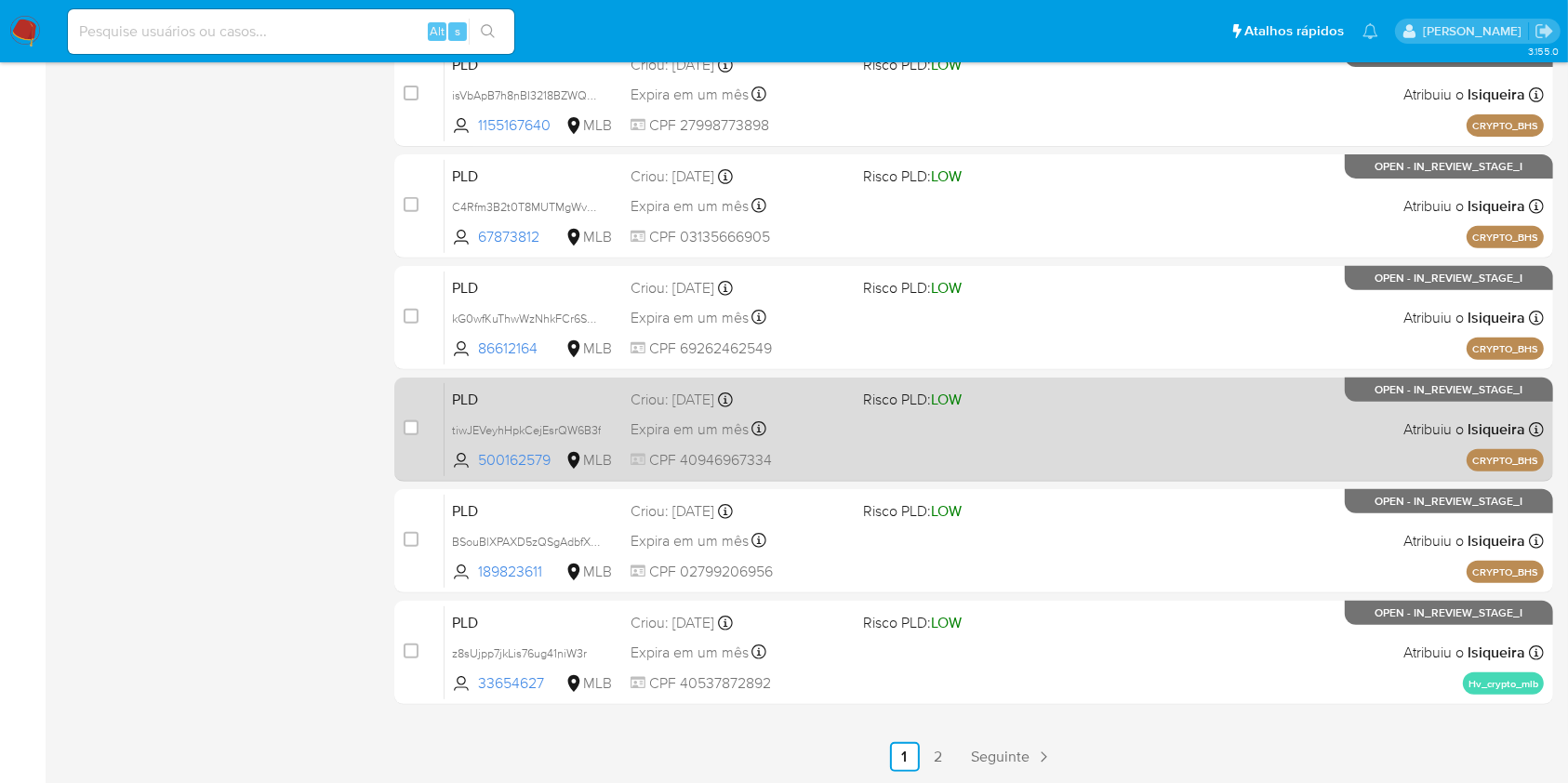
click at [966, 427] on div "PLD tiwJEVeyhHpkCejEsrQW6B3f 500162579 MLB Risco PLD: LOW Criou: 14/08/2025 Cri…" at bounding box center [994, 429] width 1100 height 94
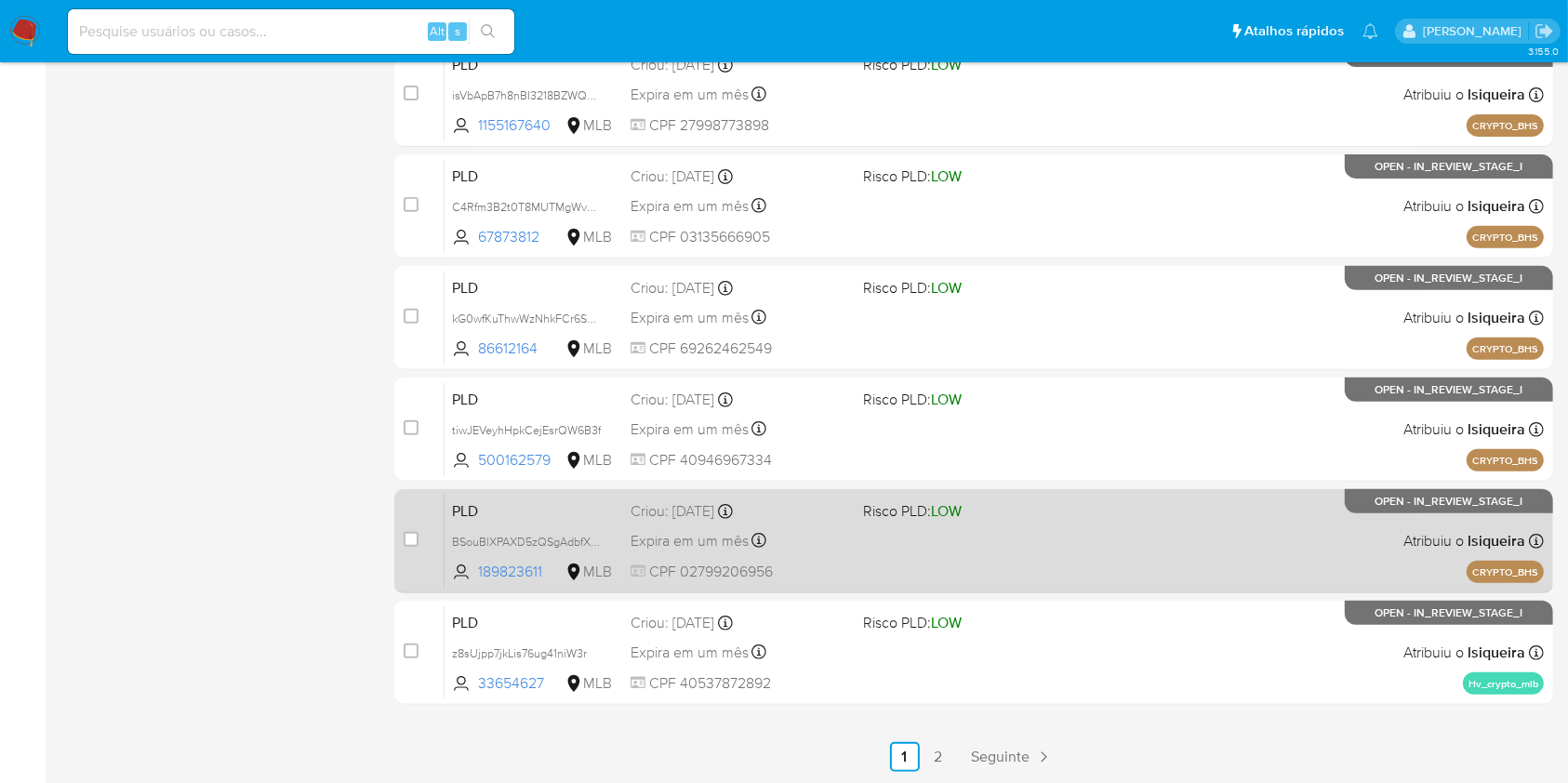
click at [1087, 545] on div "PLD BSouBlXPAXD5zQSgAdbfX708 189823611 MLB Risco PLD: LOW Criou: 14/08/2025 Cri…" at bounding box center [994, 540] width 1100 height 94
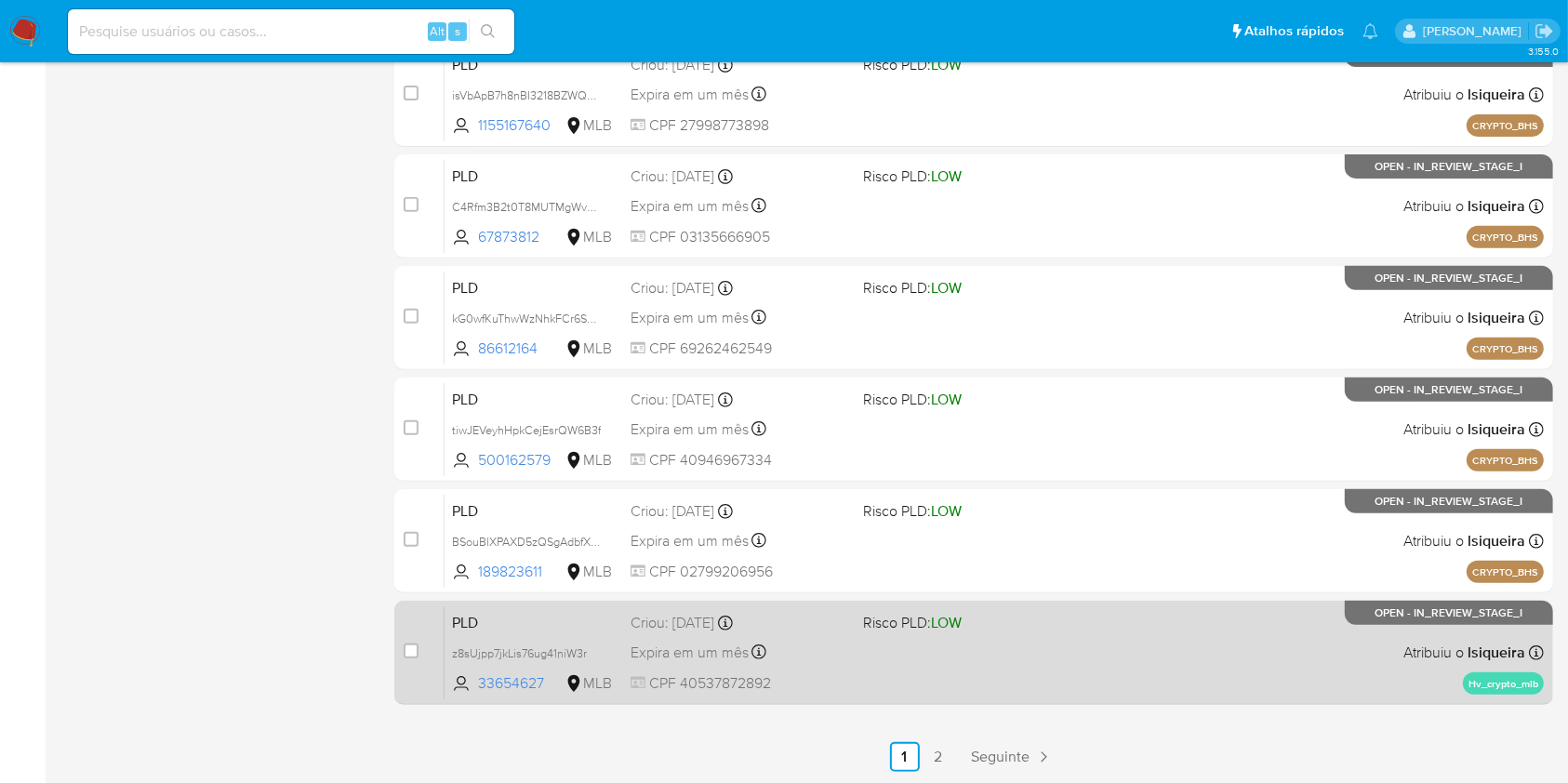
click at [1143, 627] on div "PLD z8sUjpp7jkLis76ug41niW3r 33654627 MLB Risco PLD: LOW Criou: 12/08/2025 Crio…" at bounding box center [994, 652] width 1100 height 94
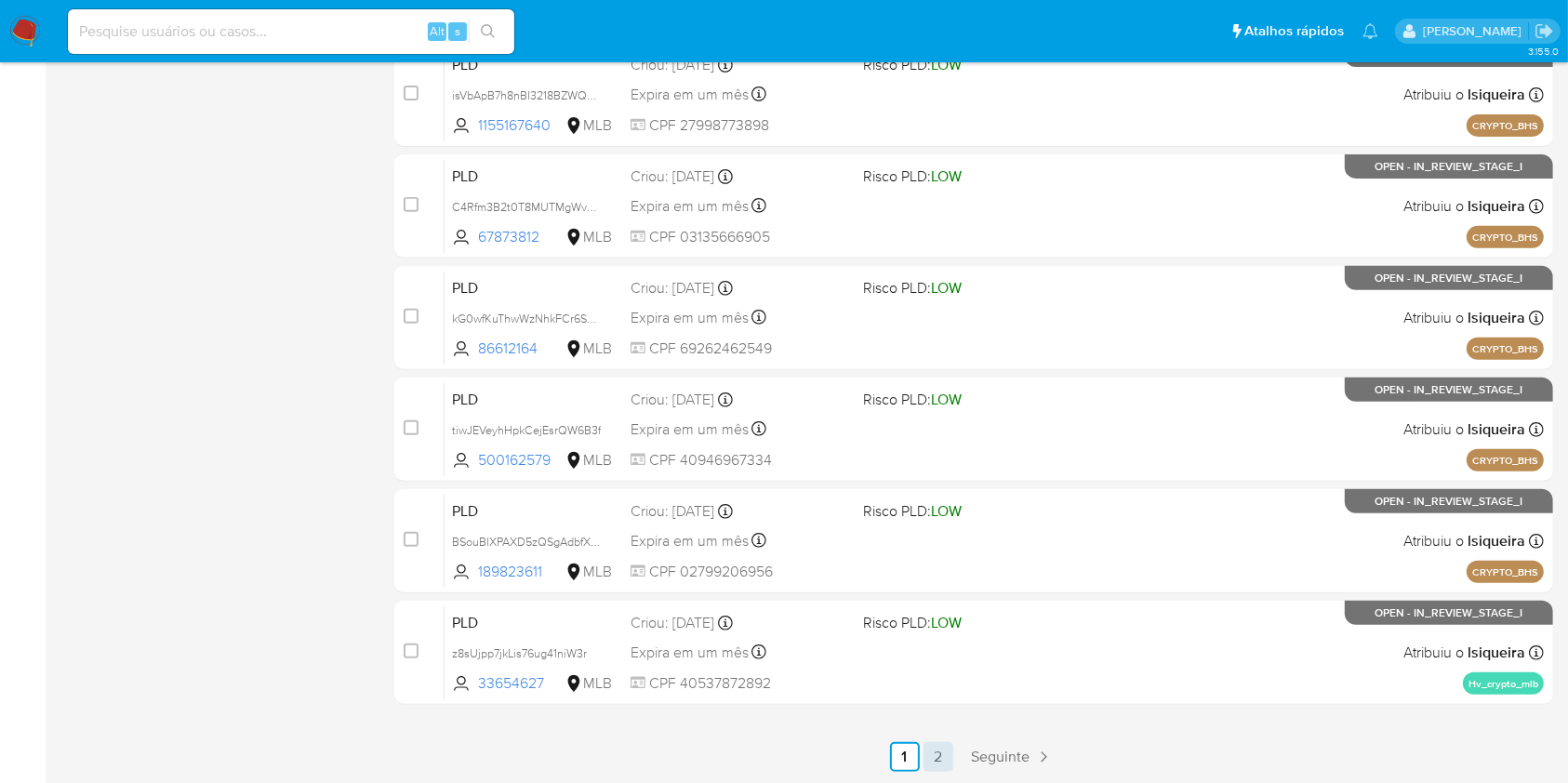
click at [951, 758] on link "2" at bounding box center [938, 757] width 30 height 30
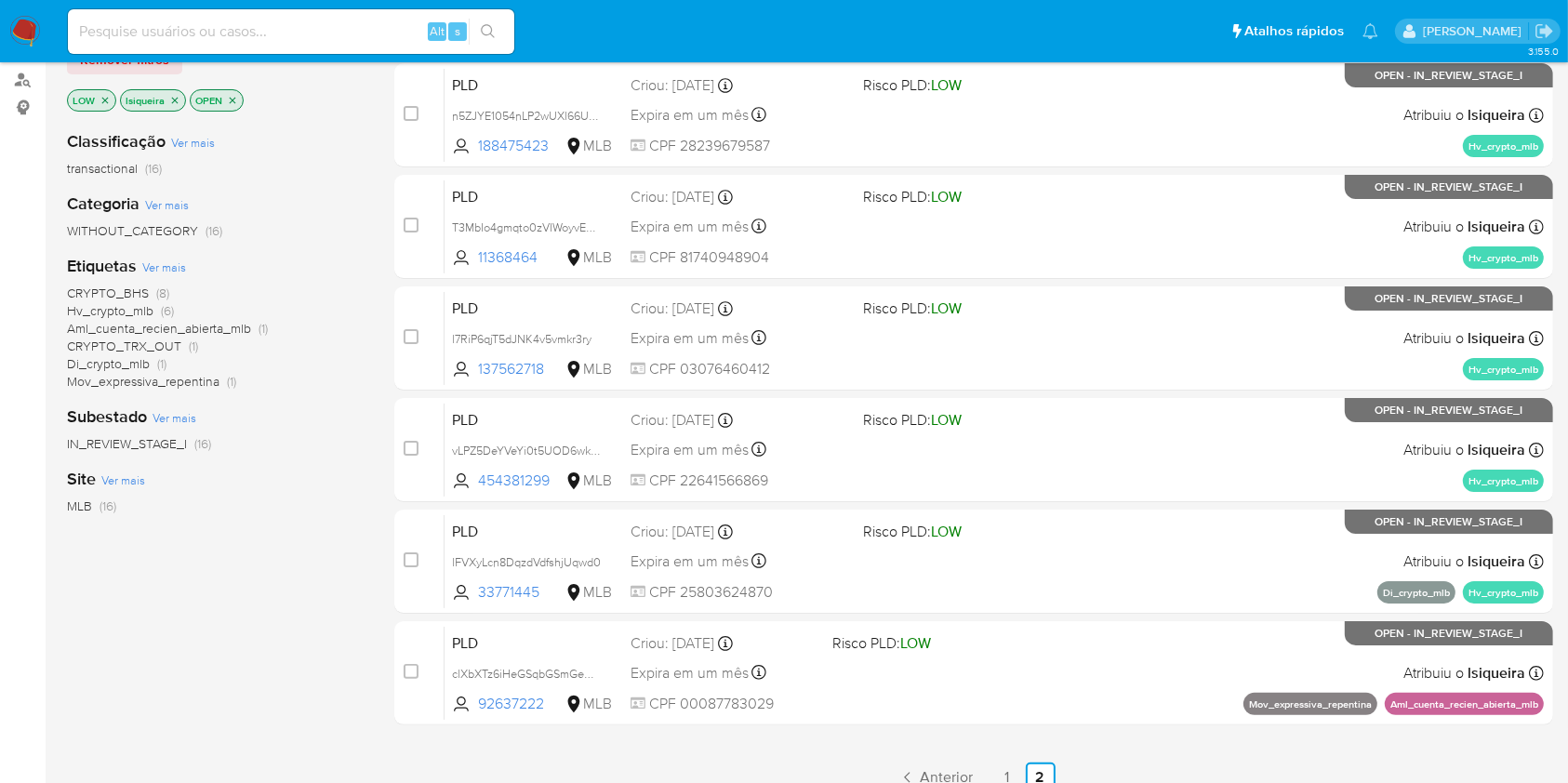
scroll to position [181, 0]
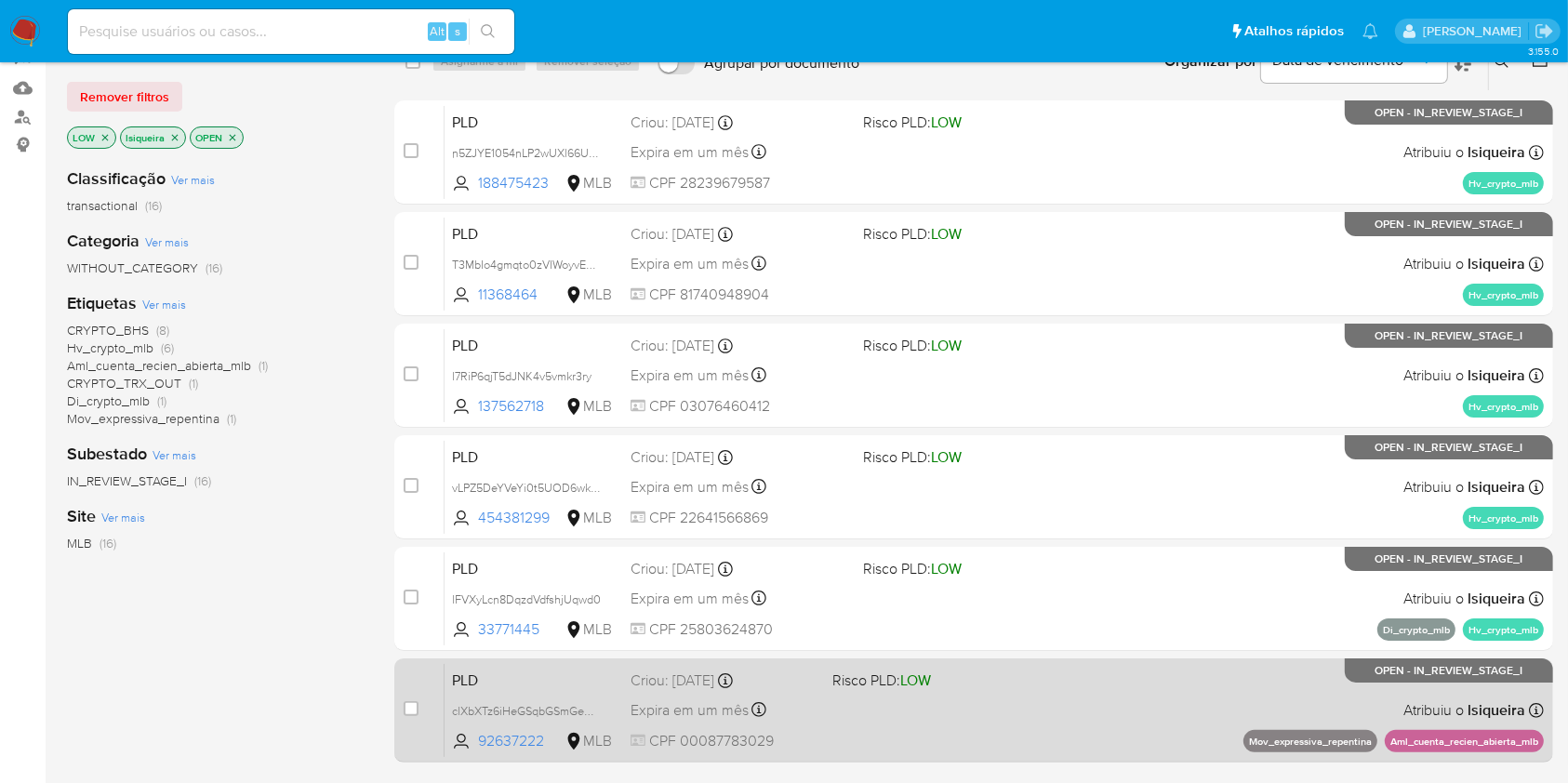
click at [1094, 737] on div "PLD clXbXTz6iHeGSqbGSmGeMaHw 92637222 MLB Risco PLD: LOW Criou: 12/08/2025 Crio…" at bounding box center [994, 710] width 1100 height 94
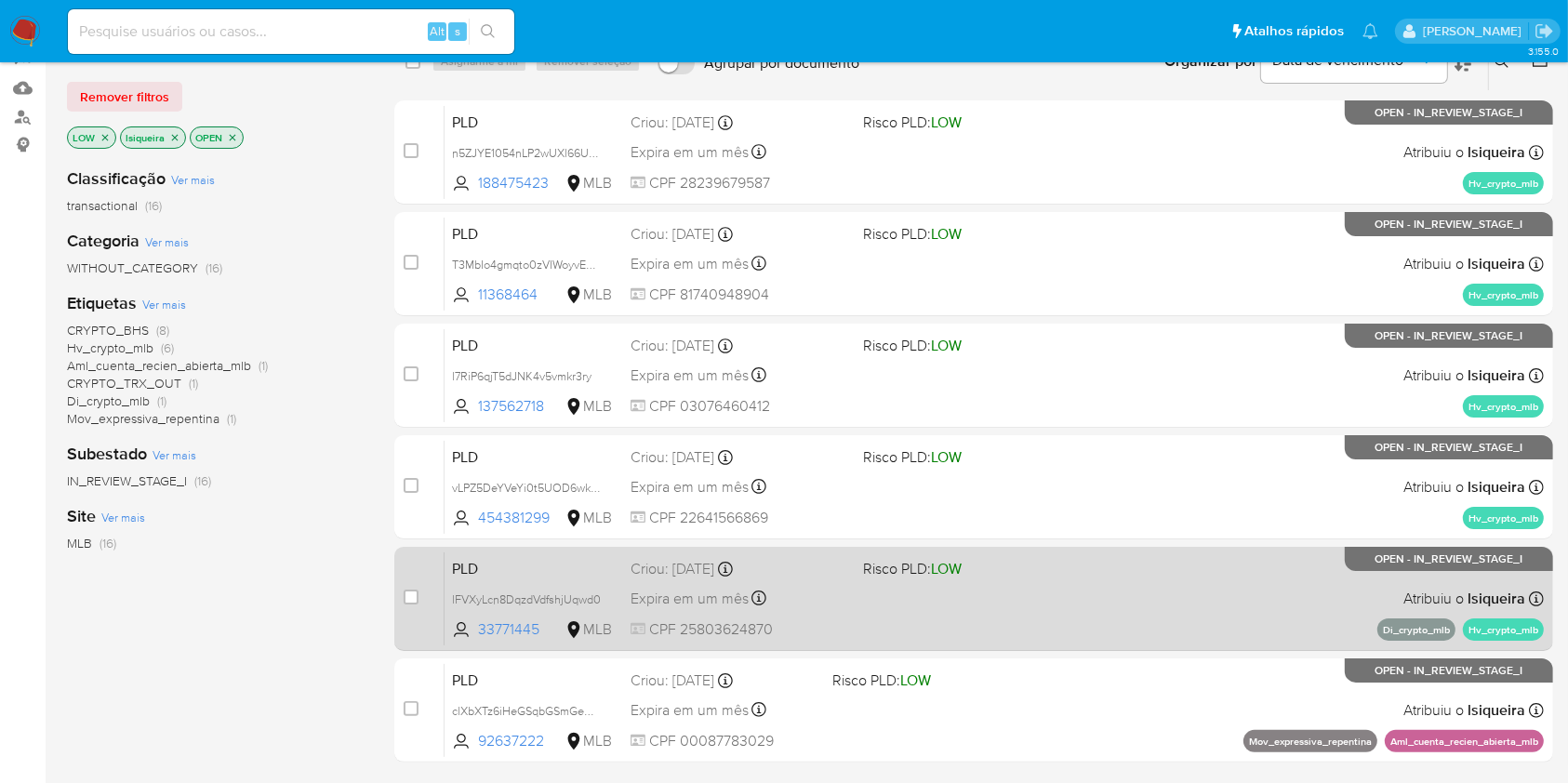
click at [1025, 575] on span "Risco PLD: LOW" at bounding box center [971, 567] width 216 height 24
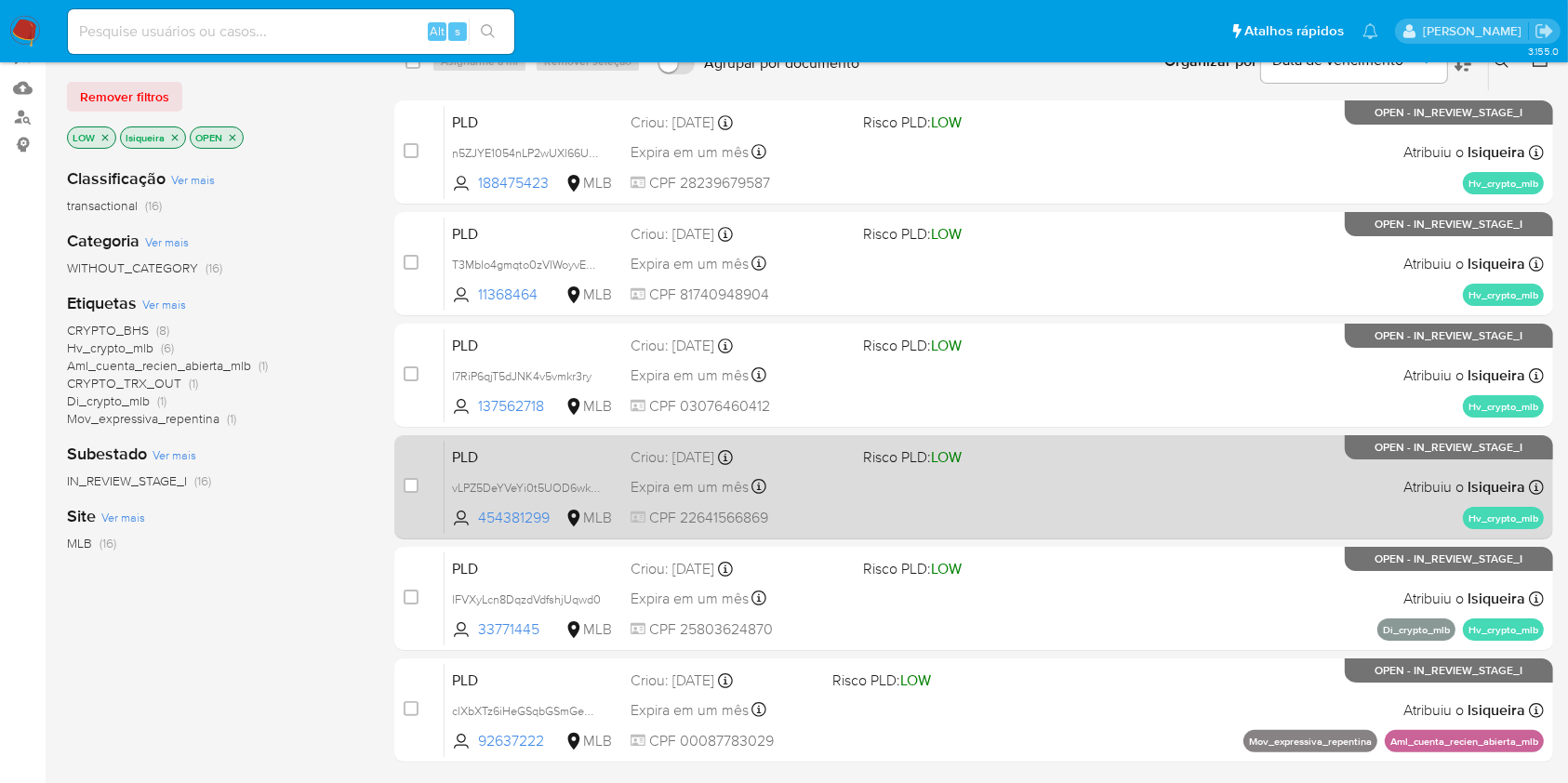
click at [1028, 476] on div "PLD vLPZ5DeYVeYi0t5UOD6wkLx1 454381299 MLB Risco PLD: LOW Criou: 12/08/2025 Cri…" at bounding box center [994, 487] width 1100 height 94
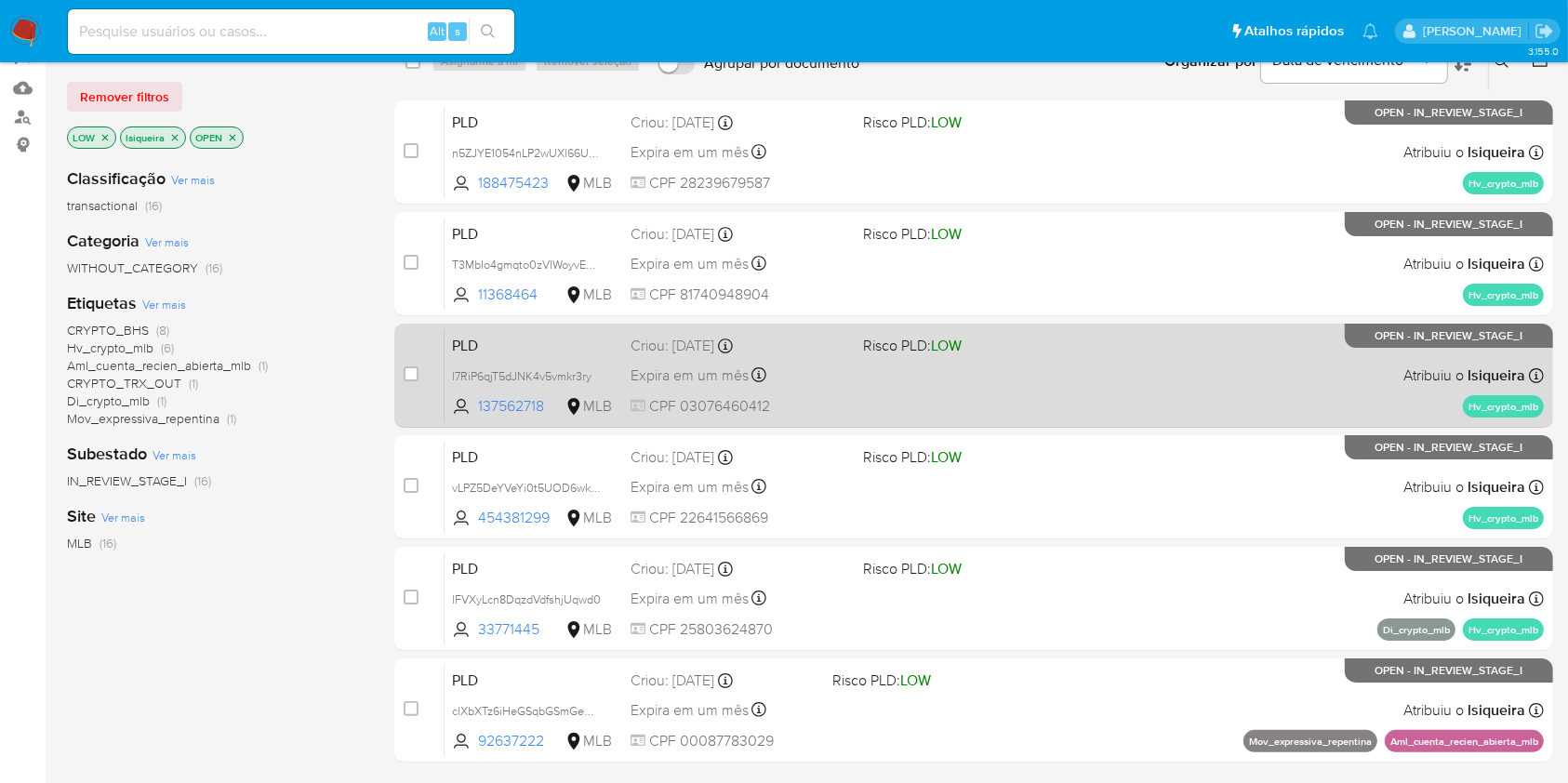
click at [1057, 379] on div "PLD l7RiP6qjT5dJNK4v5vmkr3ry 137562718 MLB Risco PLD: LOW Criou: 12/08/2025 Cri…" at bounding box center [994, 375] width 1100 height 94
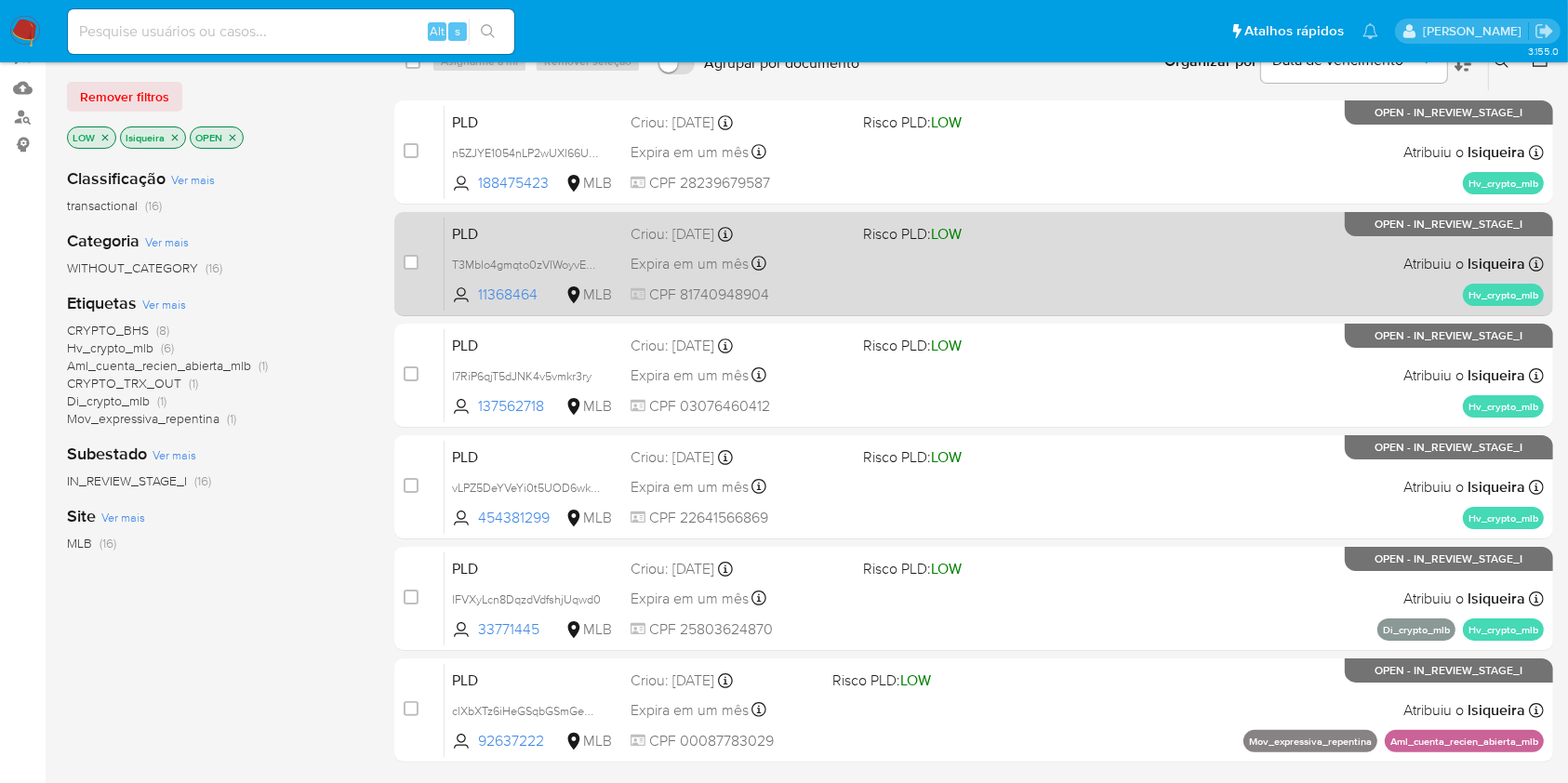
click at [1035, 241] on div "PLD T3MbIo4gmqto0zVIWoyvE8Hv 11368464 MLB Risco PLD: LOW Criou: 12/08/2025 Crio…" at bounding box center [994, 263] width 1100 height 94
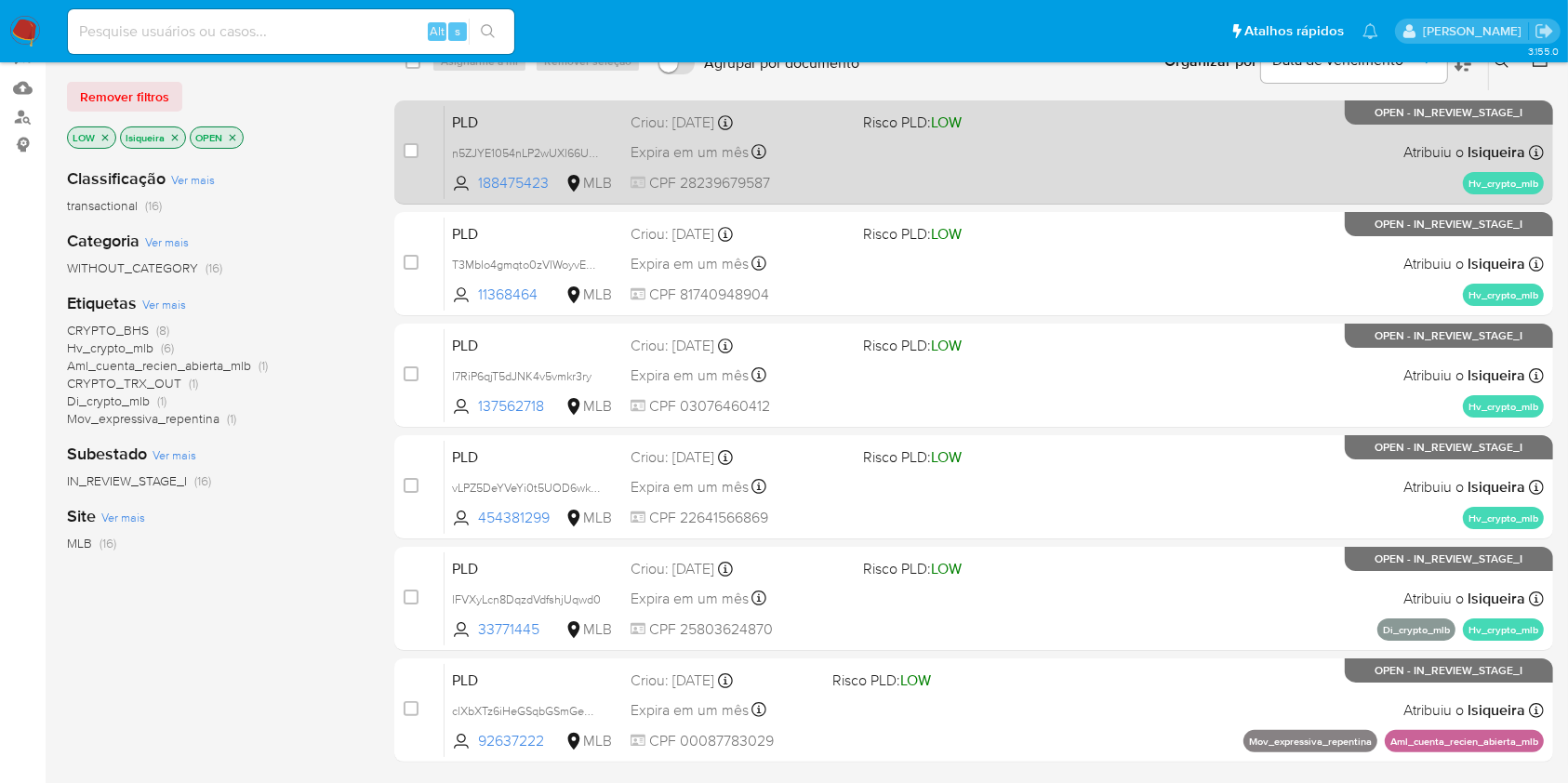
click at [899, 153] on div "PLD n5ZJYE1054nLP2wUXl66UGSh 188475423 MLB Risco PLD: LOW Criou: 12/08/2025 Cri…" at bounding box center [994, 152] width 1100 height 94
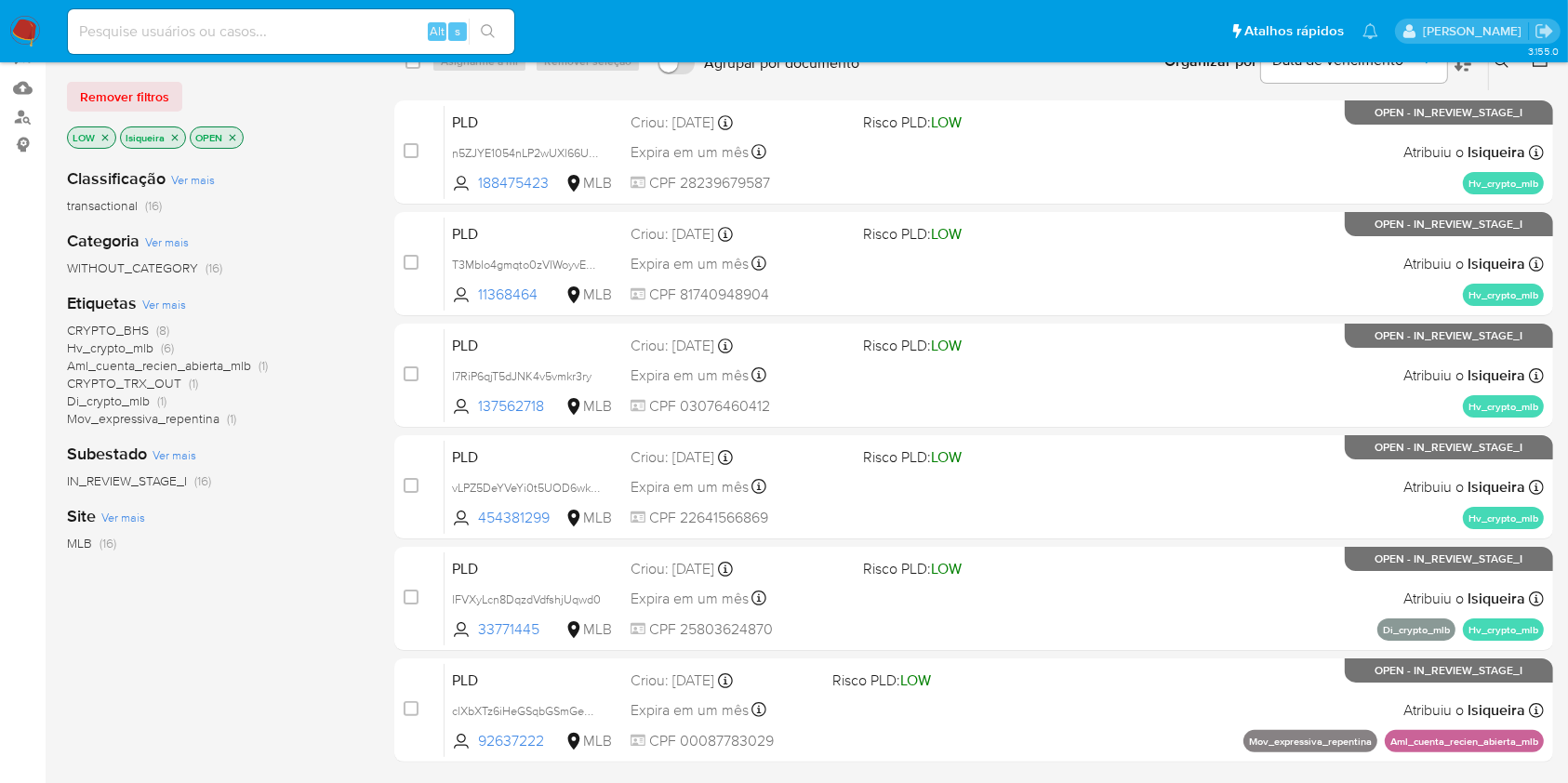
click at [29, 38] on img at bounding box center [25, 31] width 32 height 32
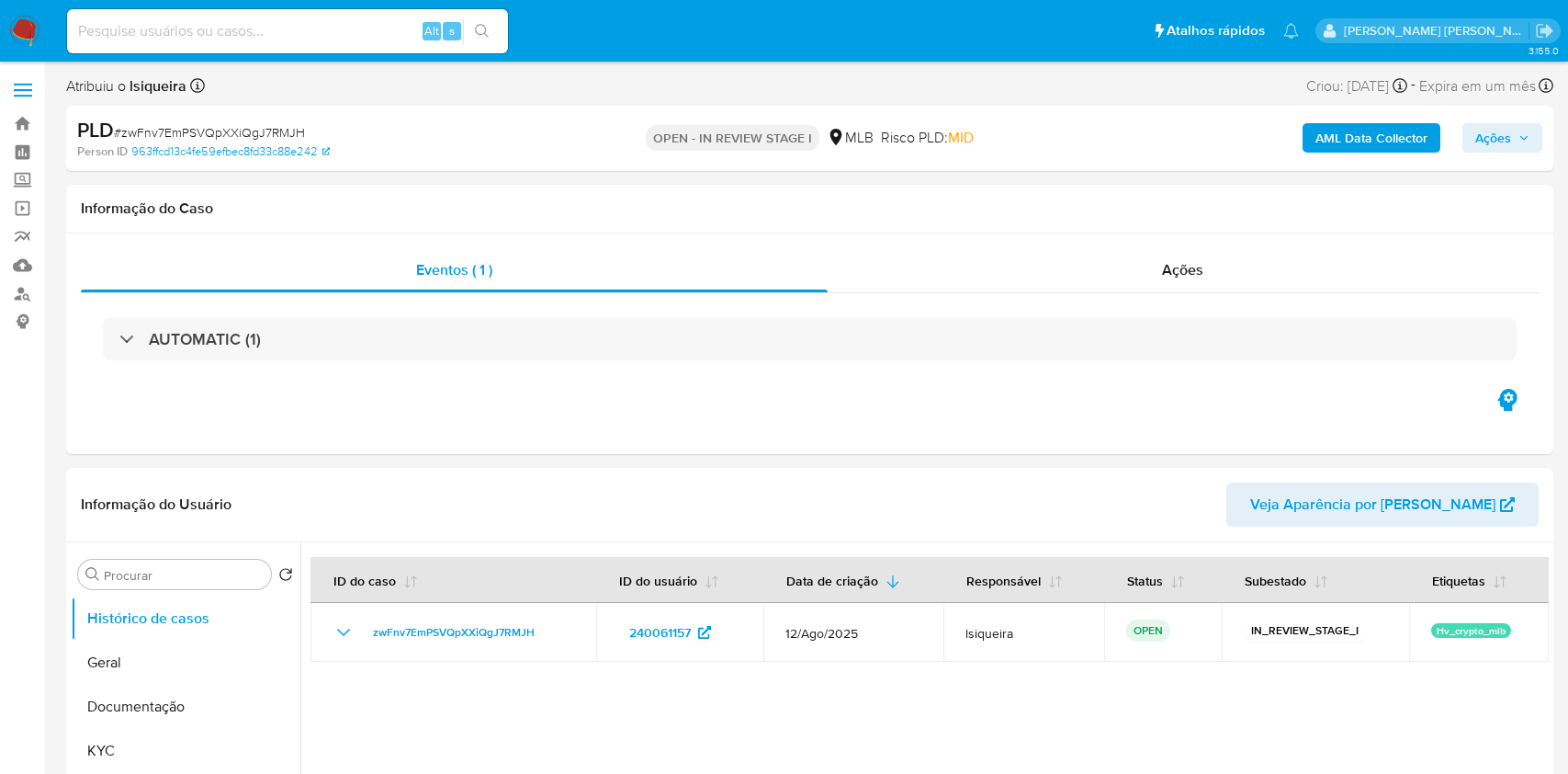
select select "10"
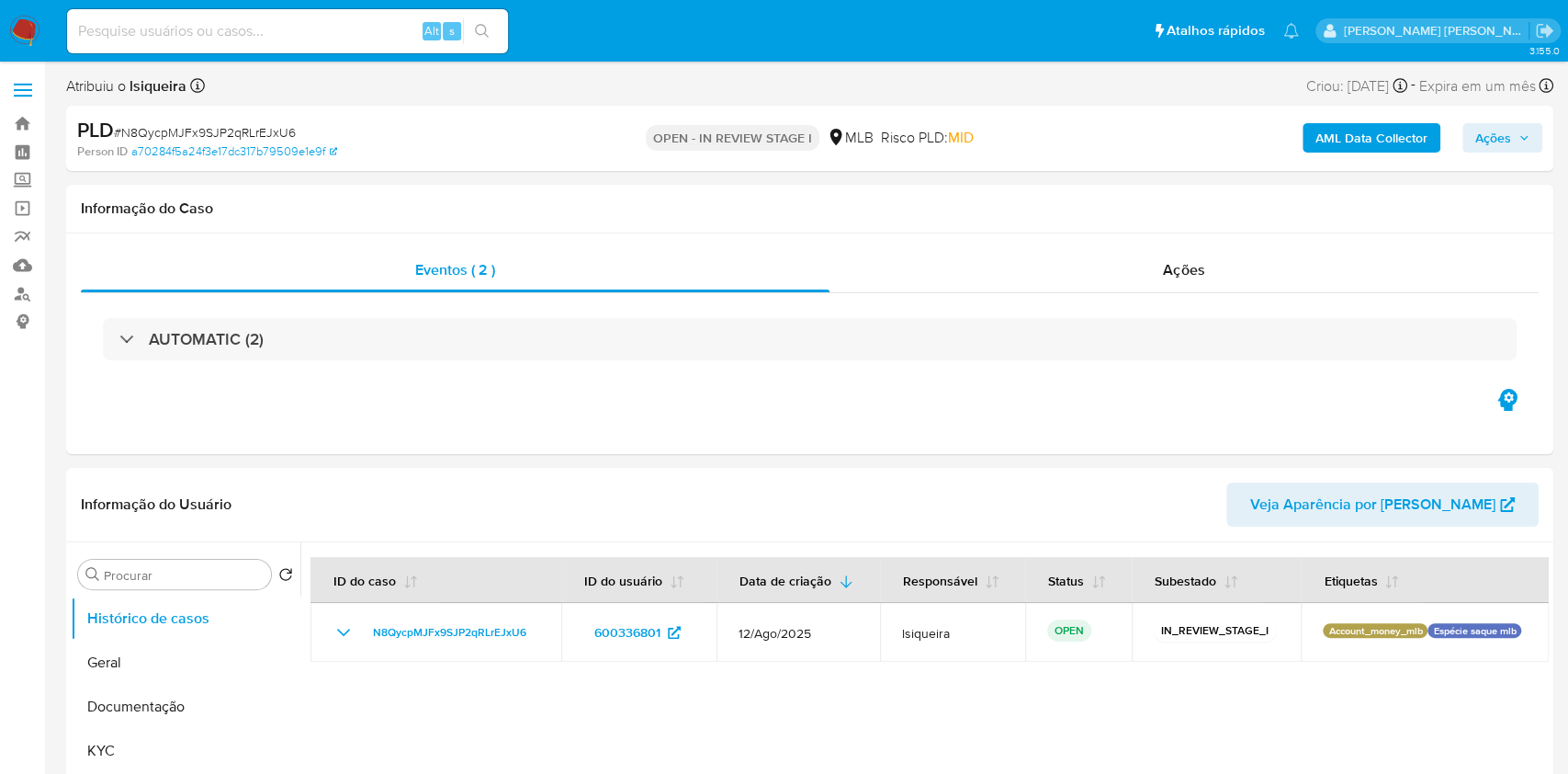
select select "10"
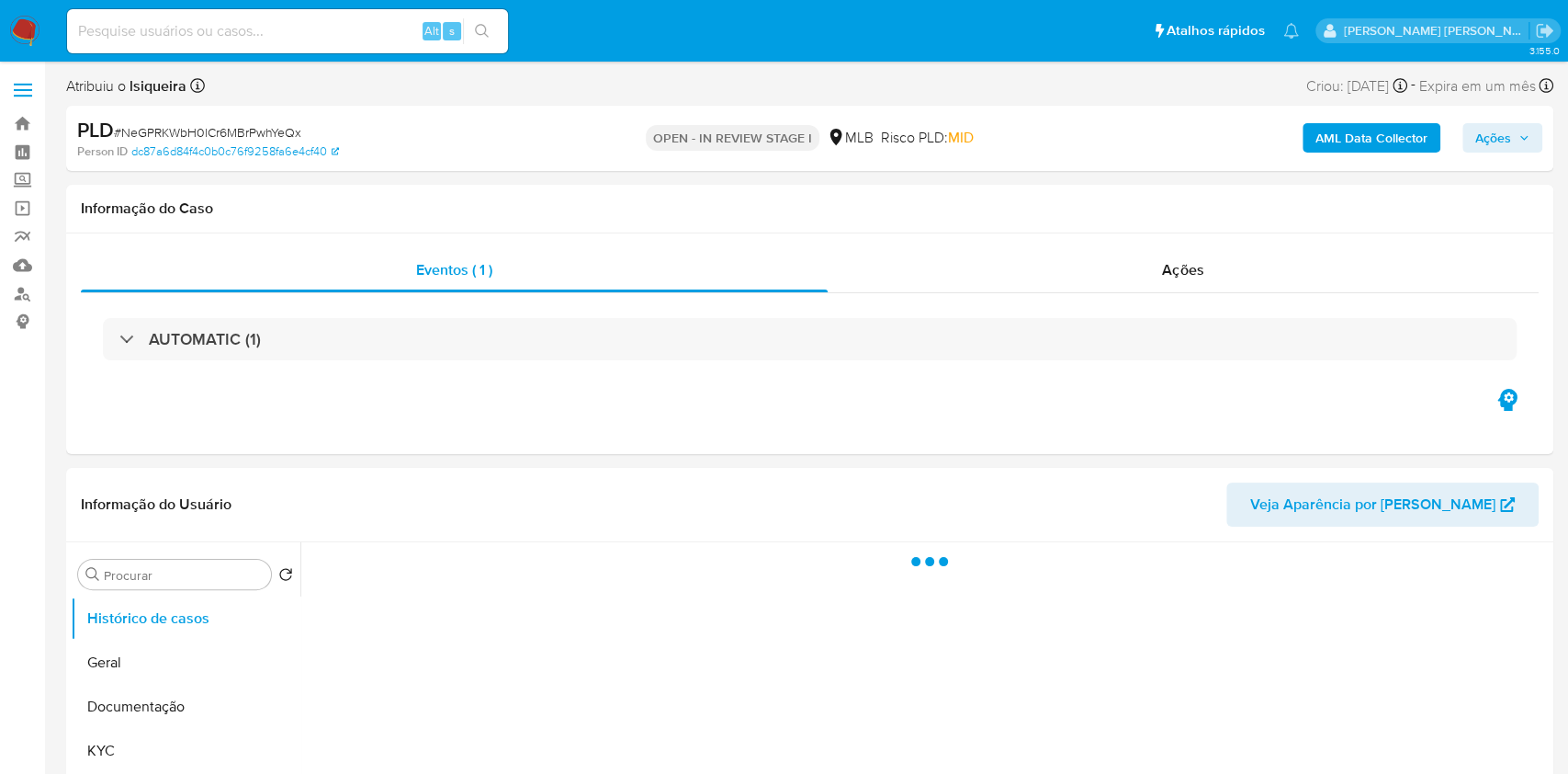
select select "10"
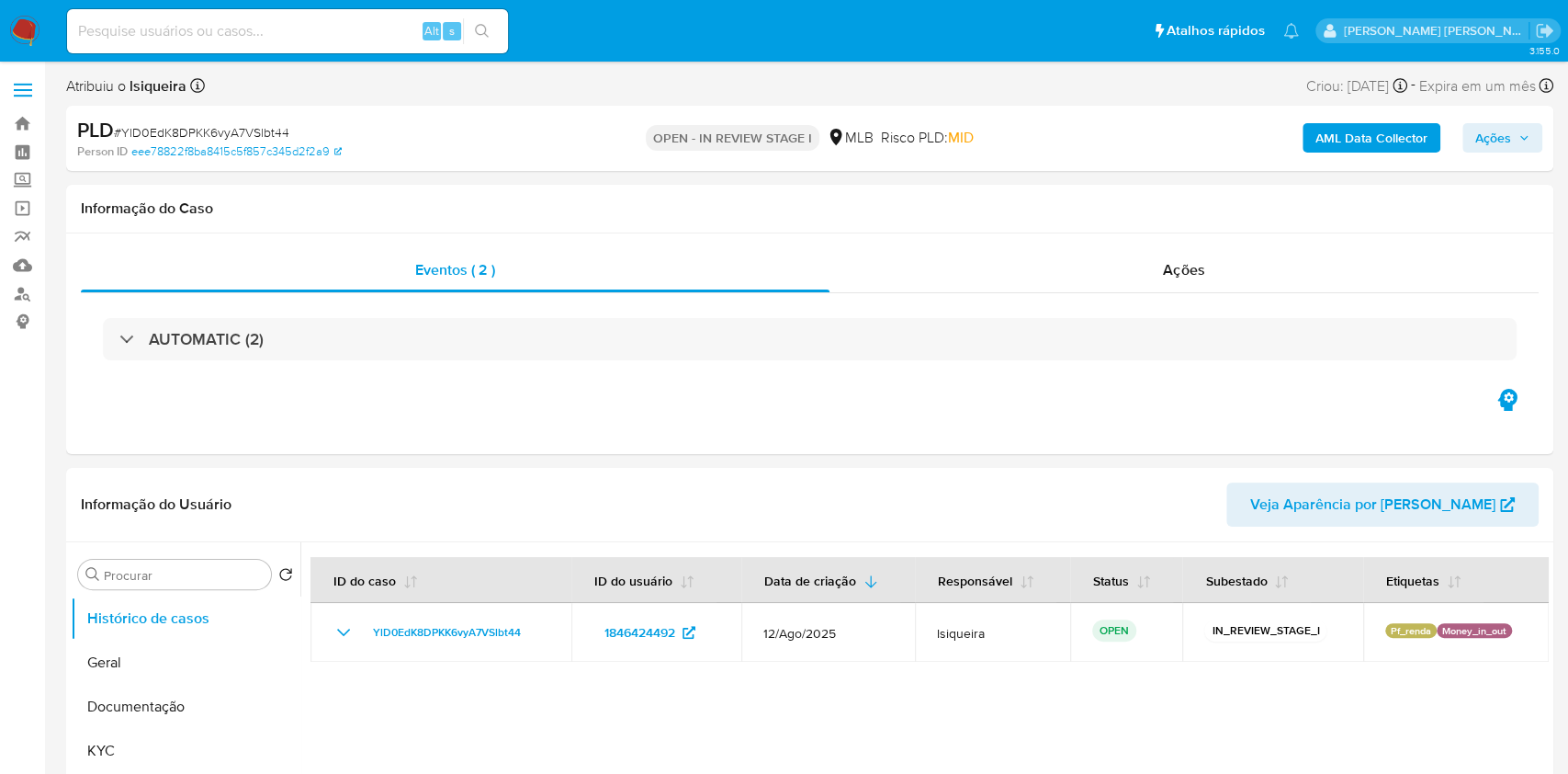
select select "10"
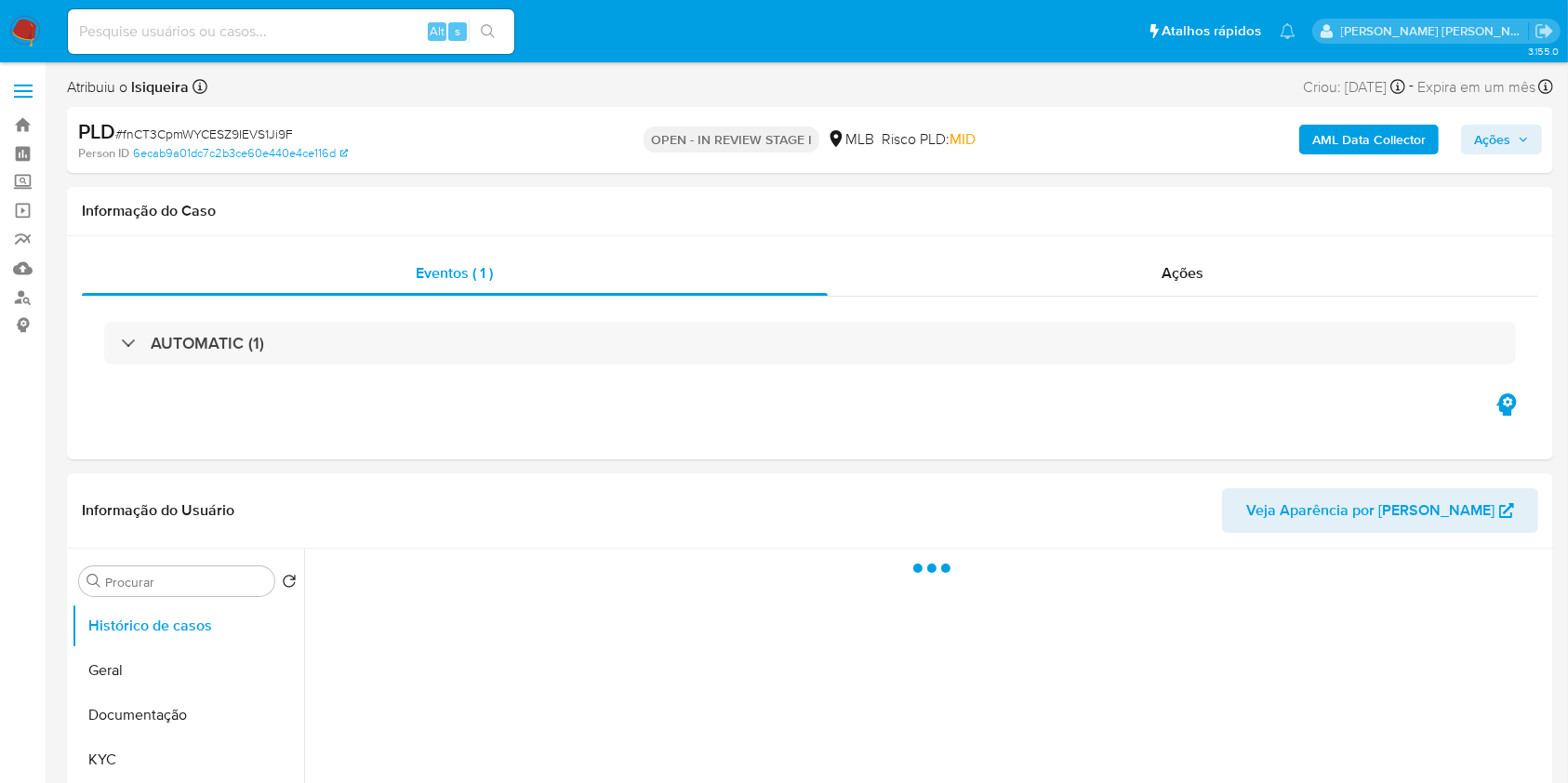
select select "10"
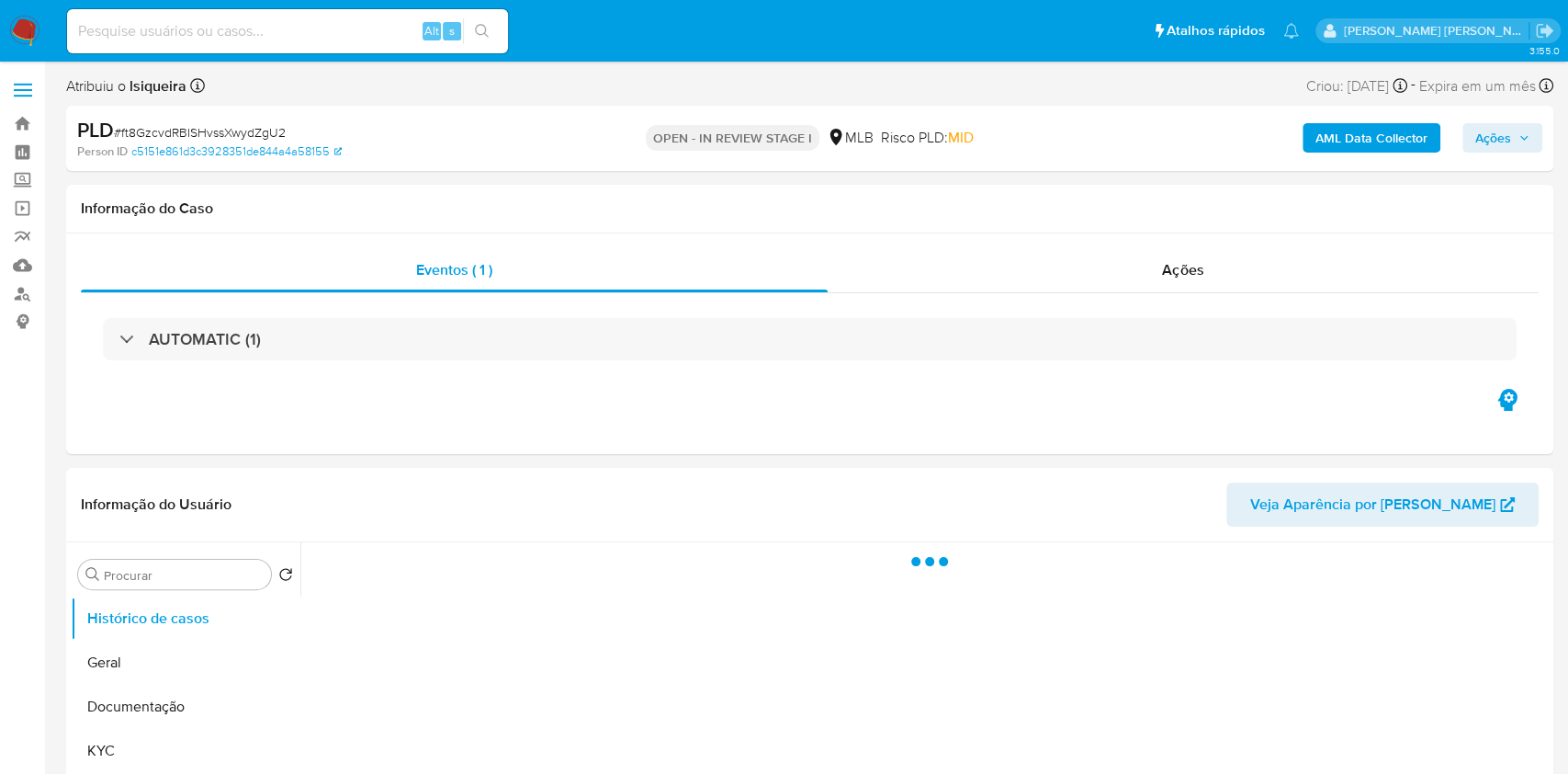
select select "10"
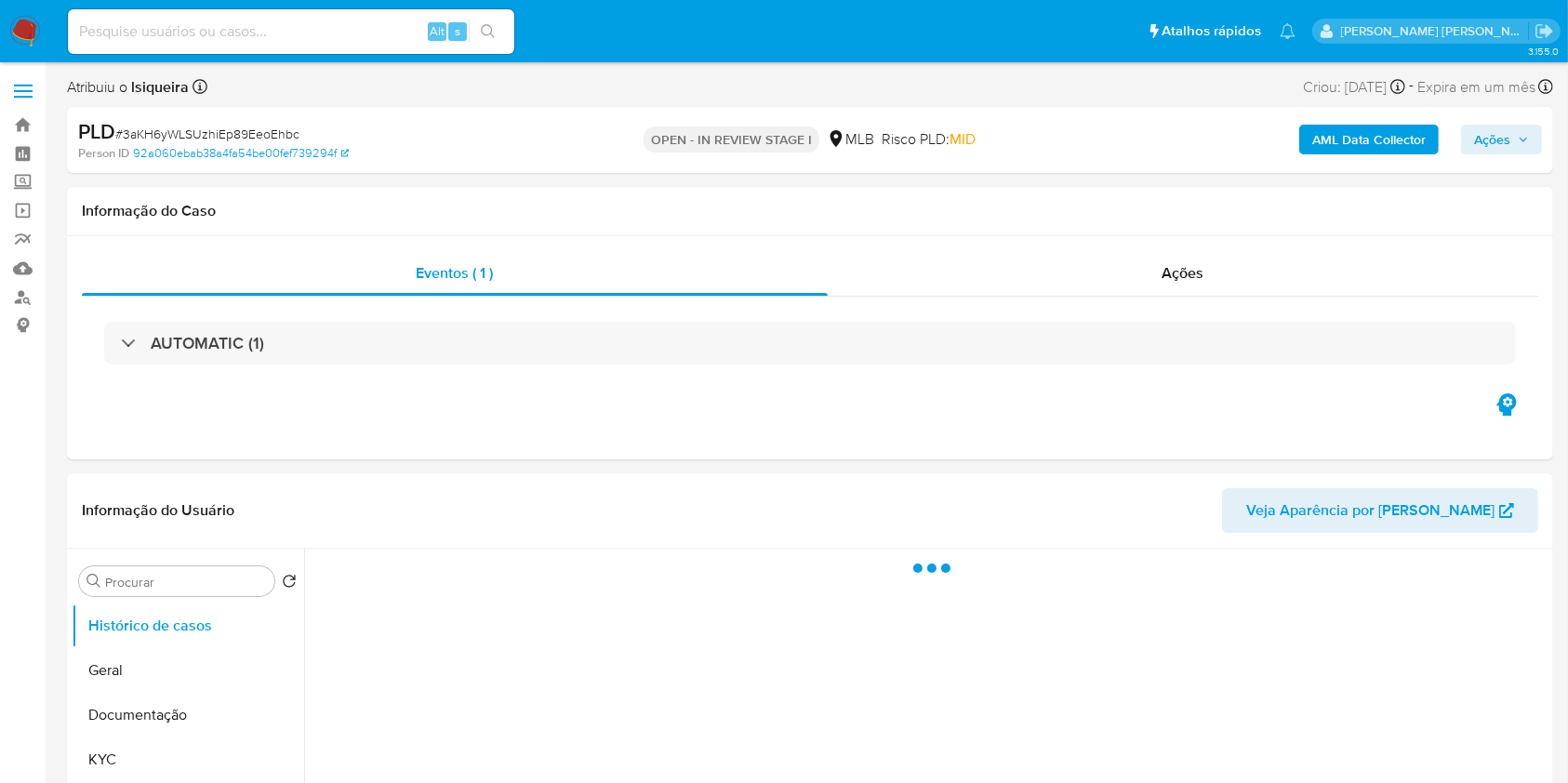
select select "10"
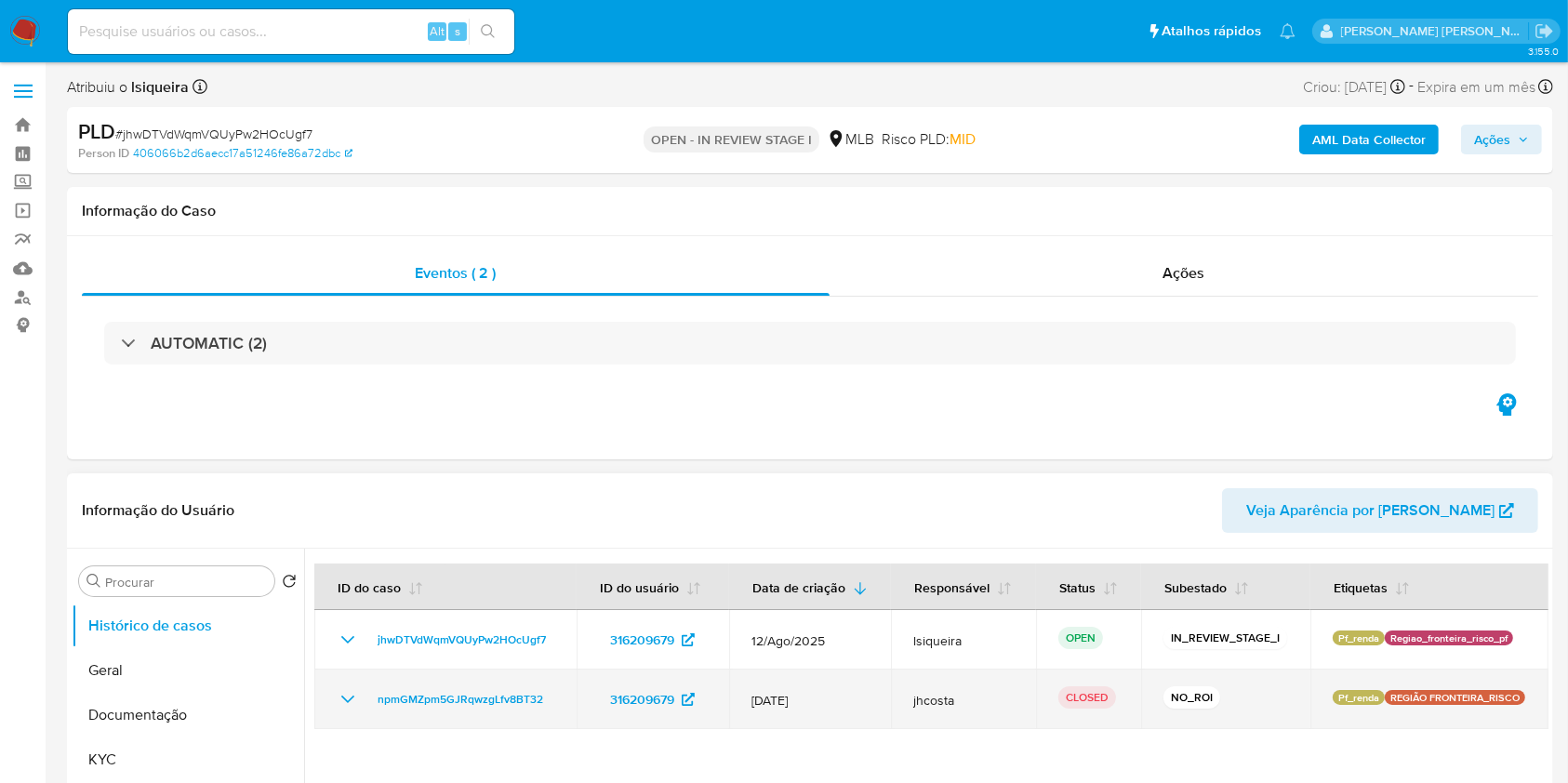
click at [342, 696] on icon "Mostrar/Ocultar" at bounding box center [348, 700] width 13 height 8
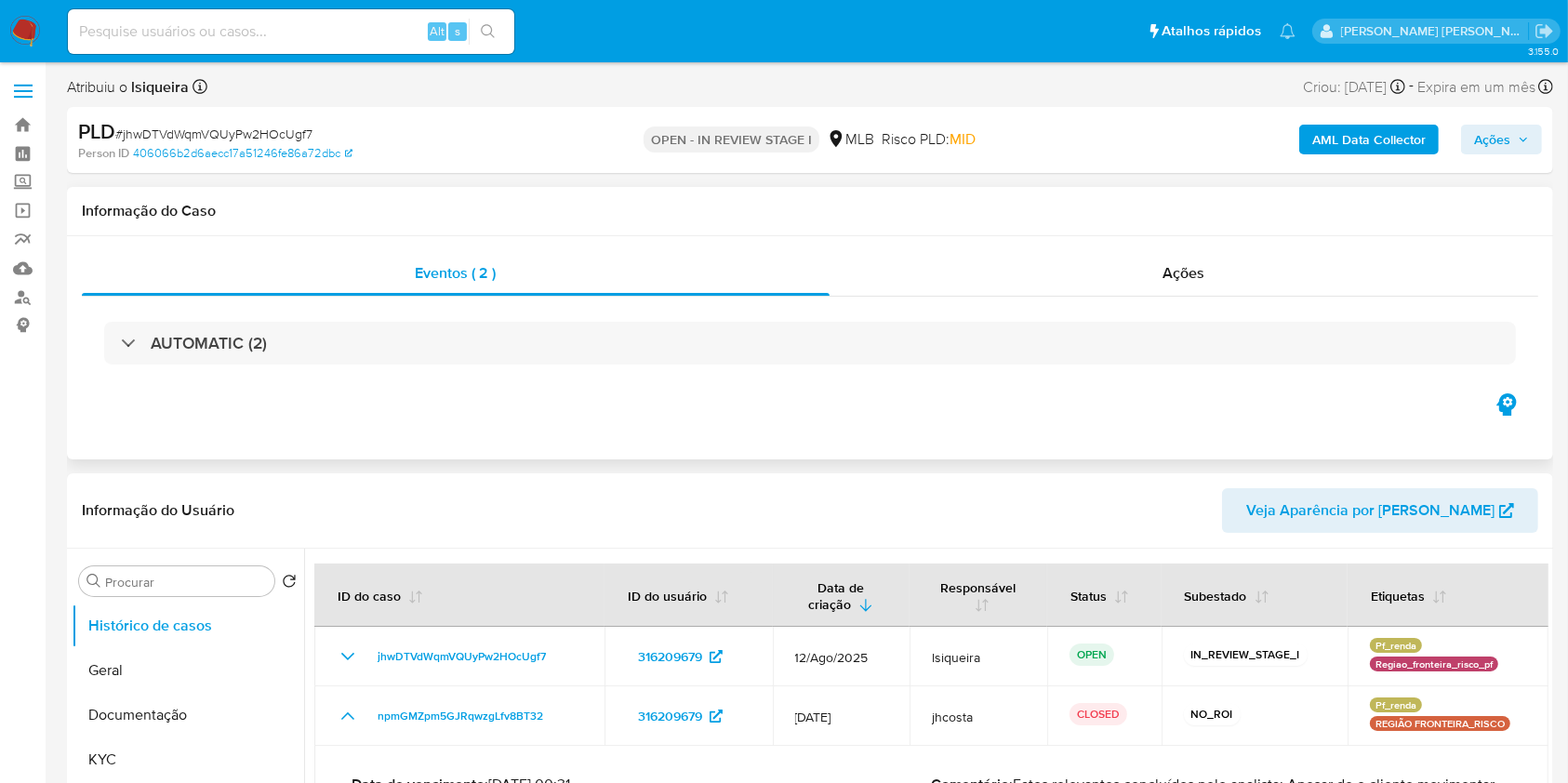
click at [494, 412] on div "Eventos ( 2 ) Ações AUTOMATIC (2)" at bounding box center [809, 348] width 1486 height 223
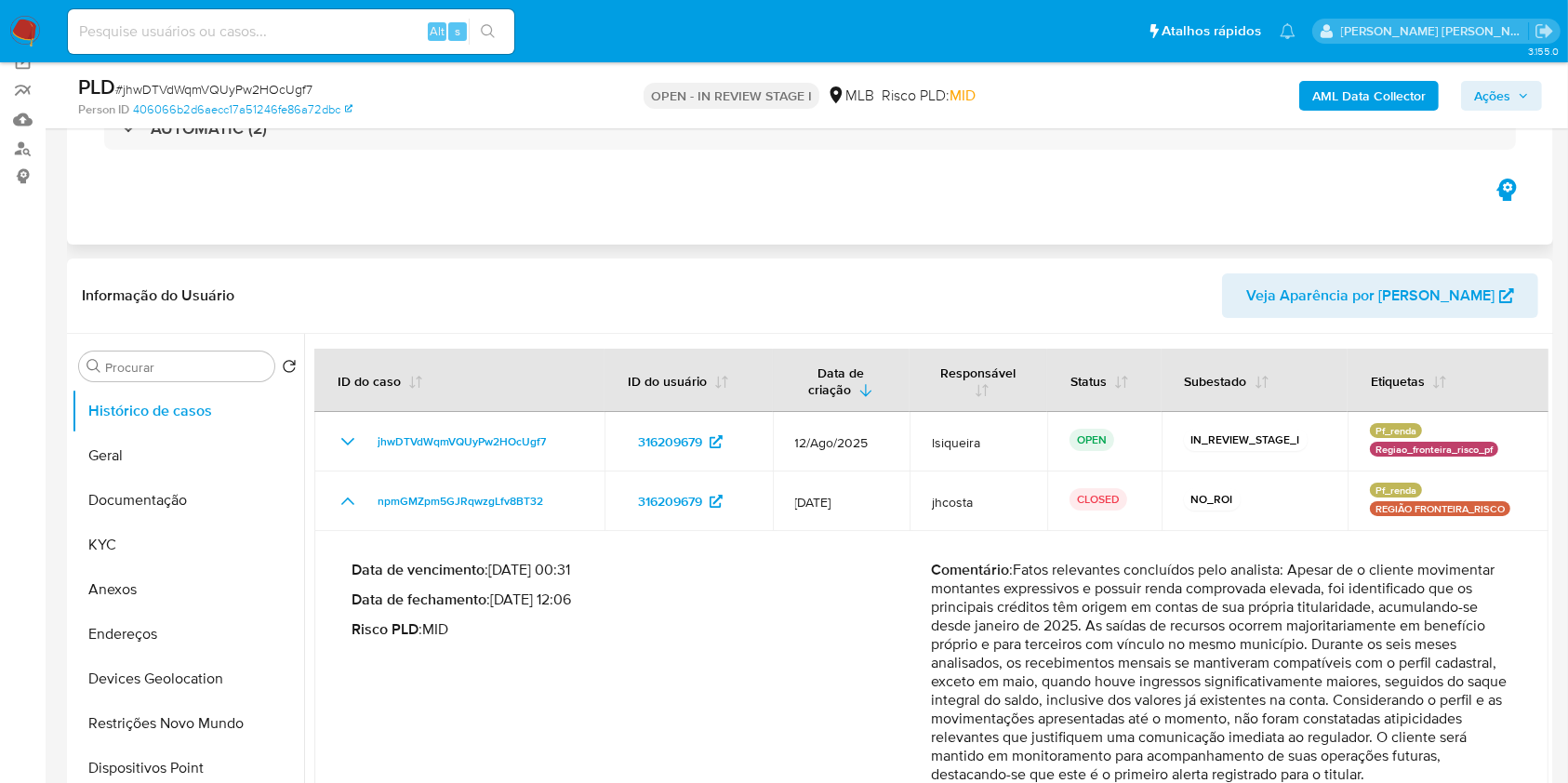
scroll to position [198, 0]
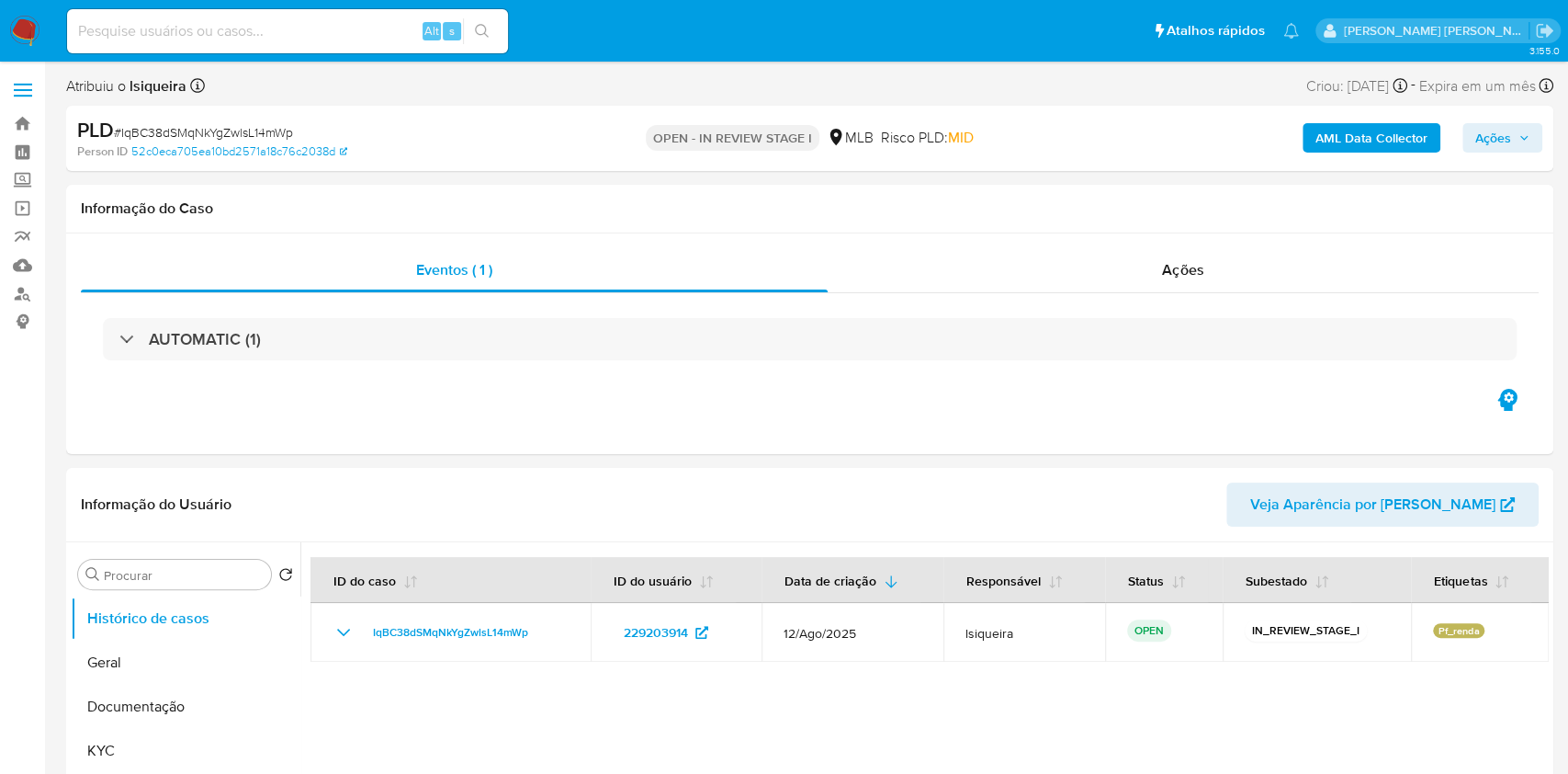
select select "10"
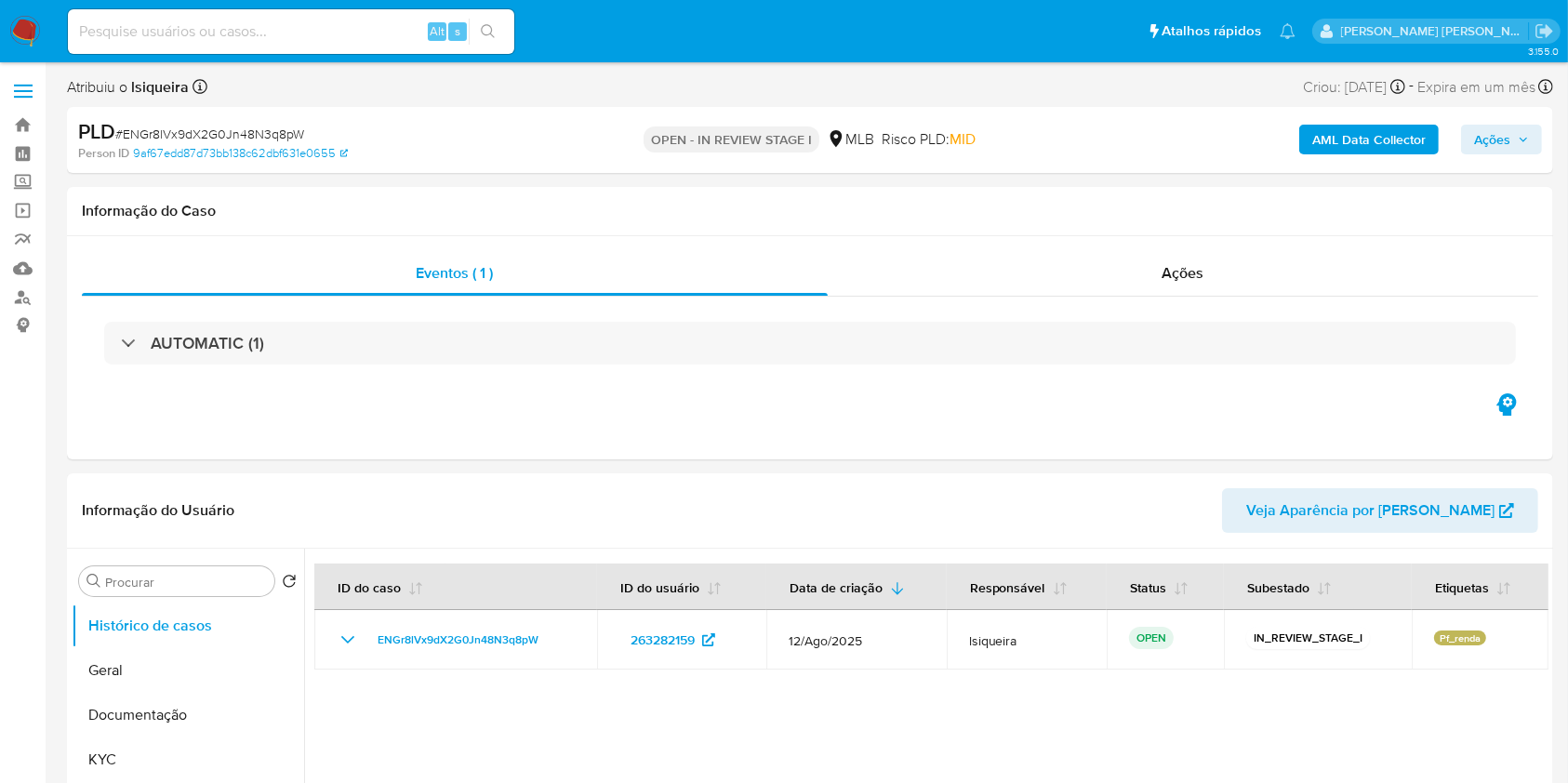
select select "10"
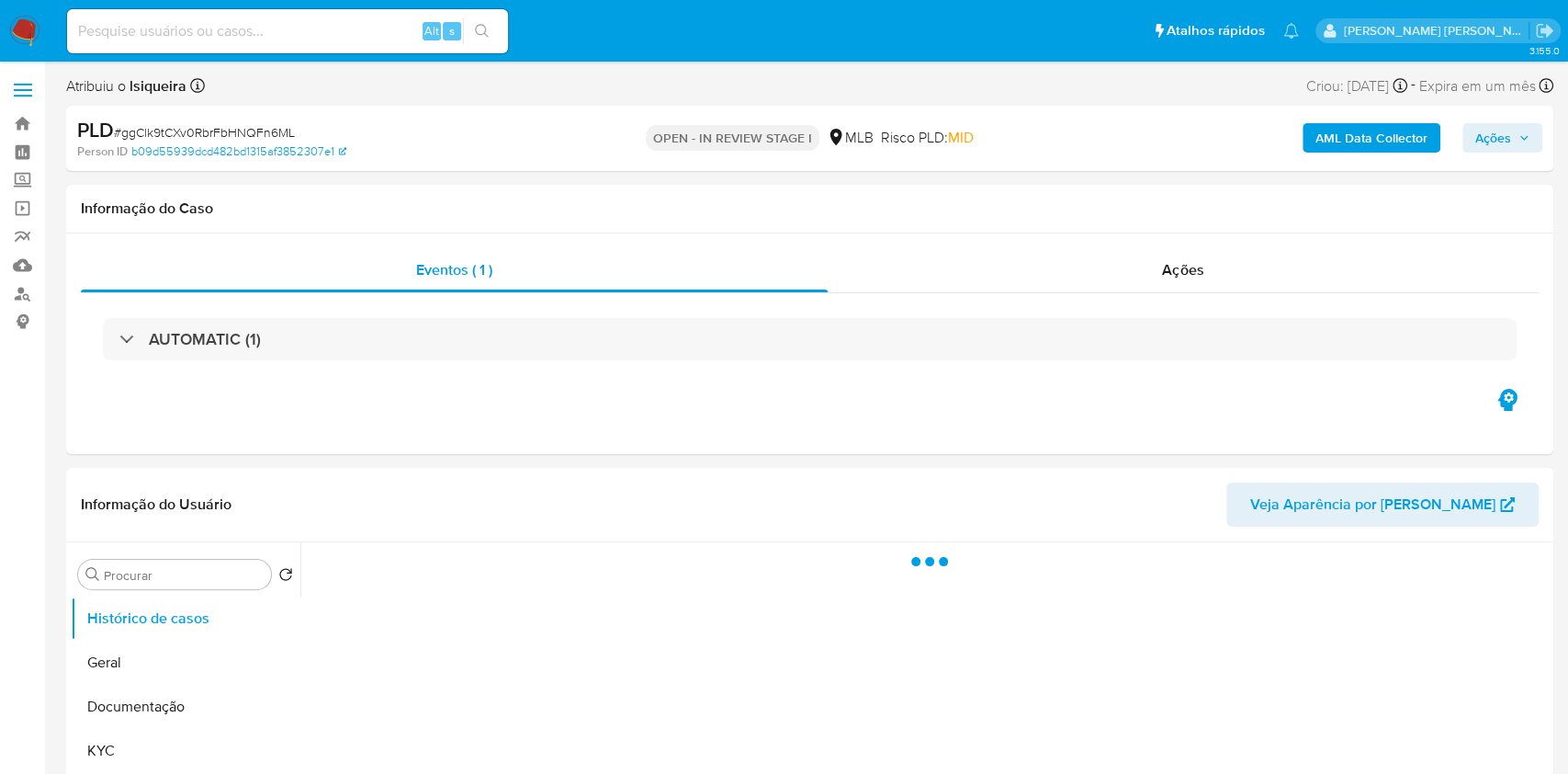
select select "10"
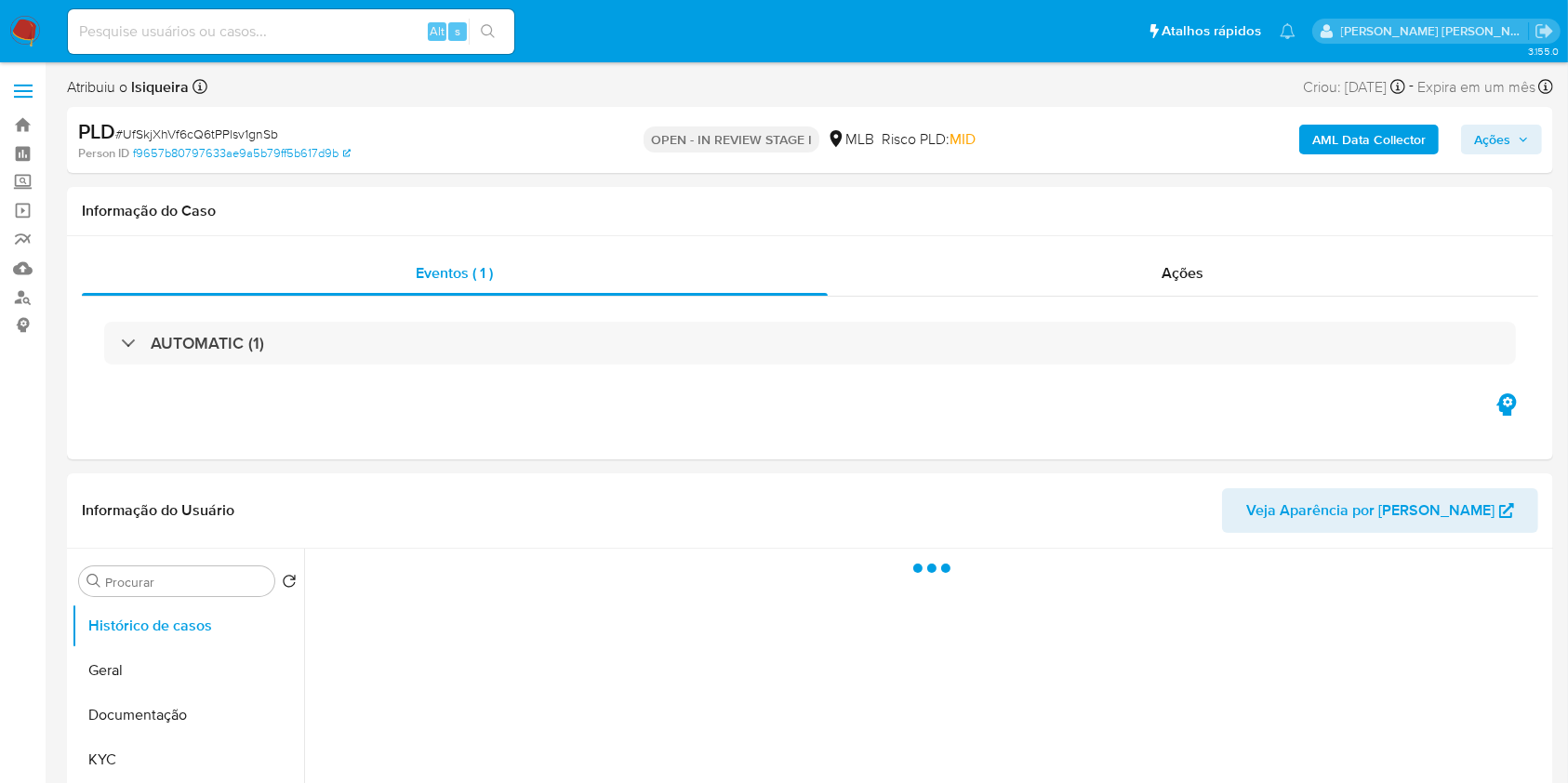
select select "10"
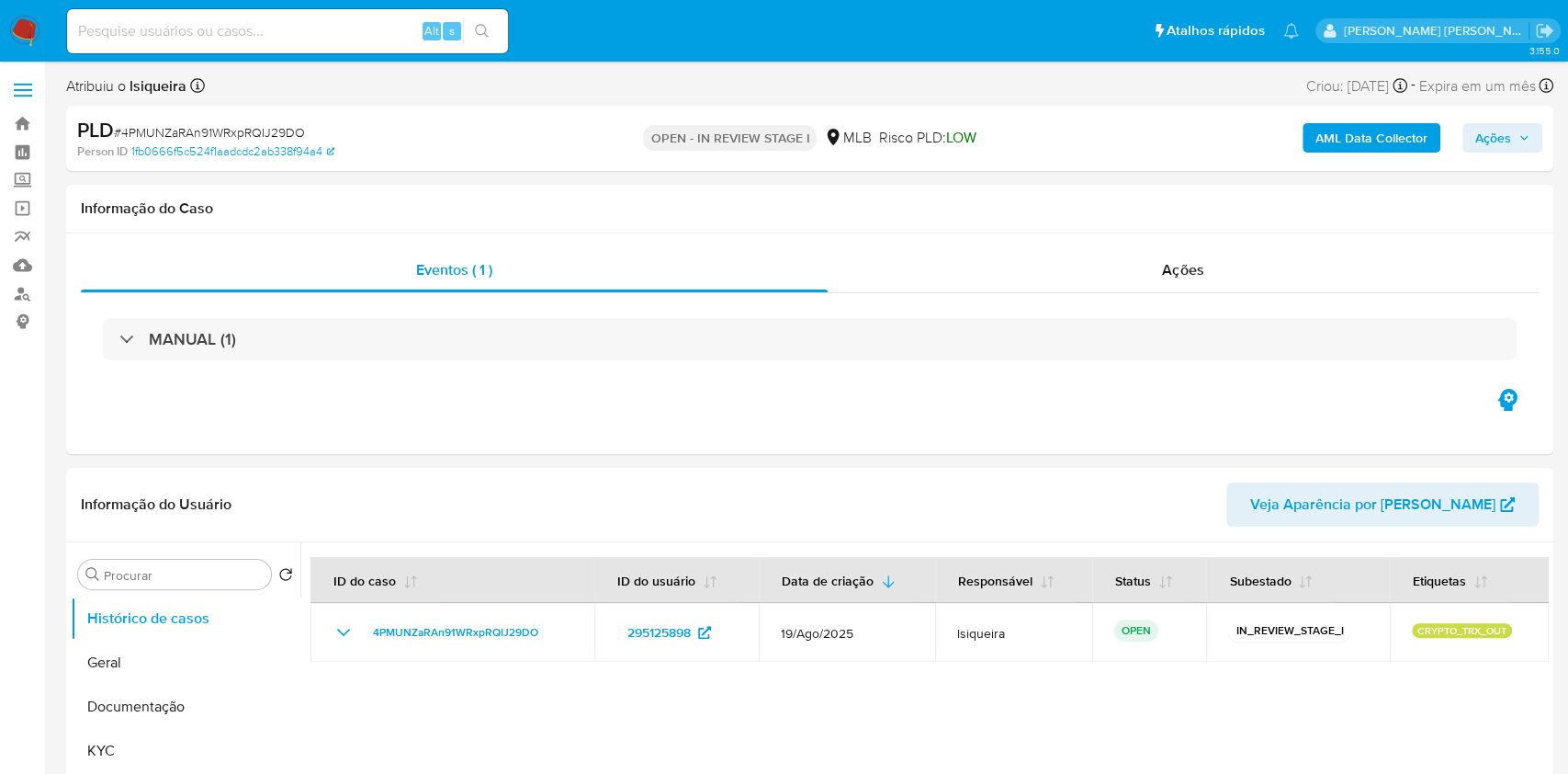
select select "10"
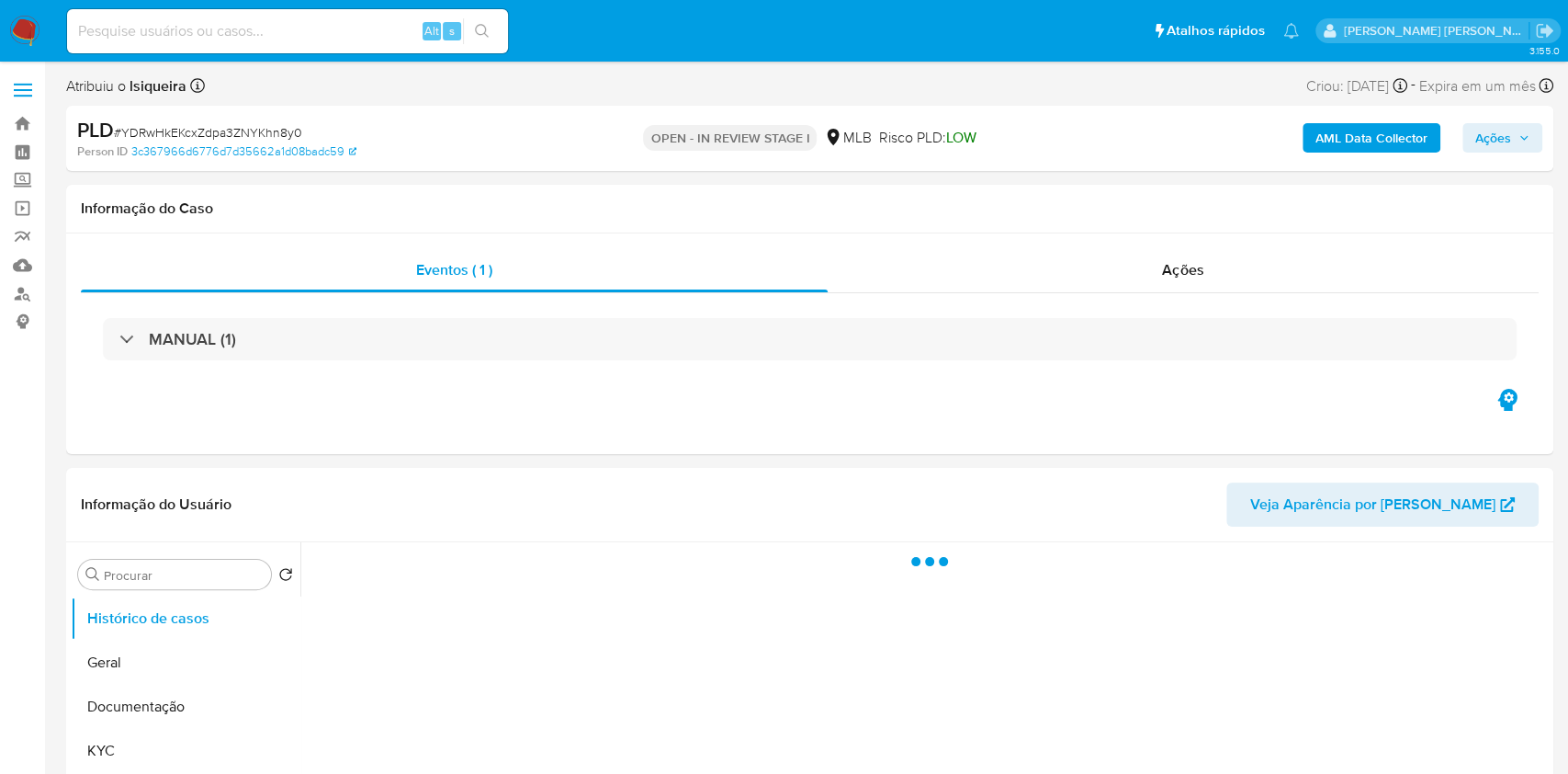
select select "10"
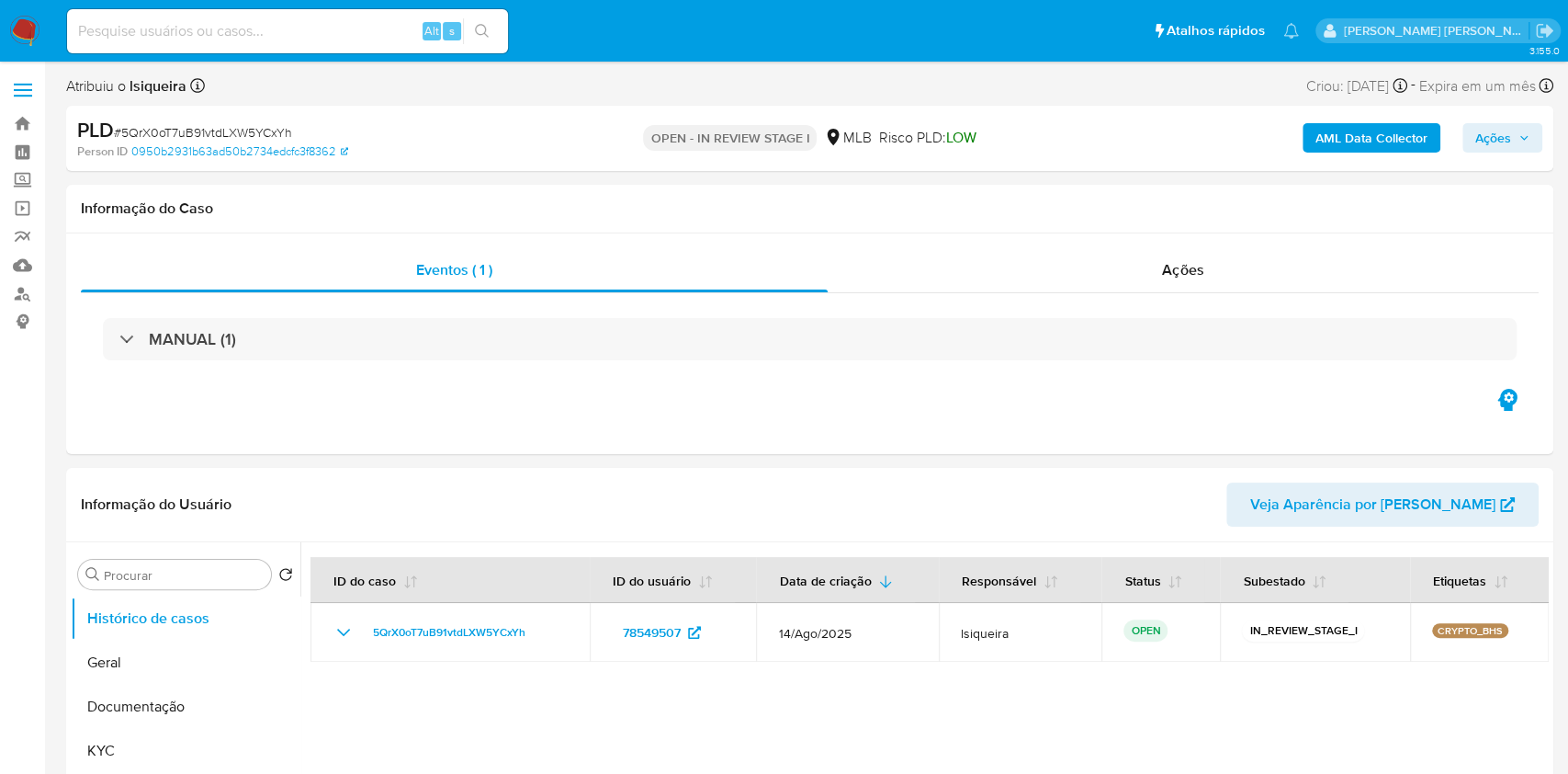
select select "10"
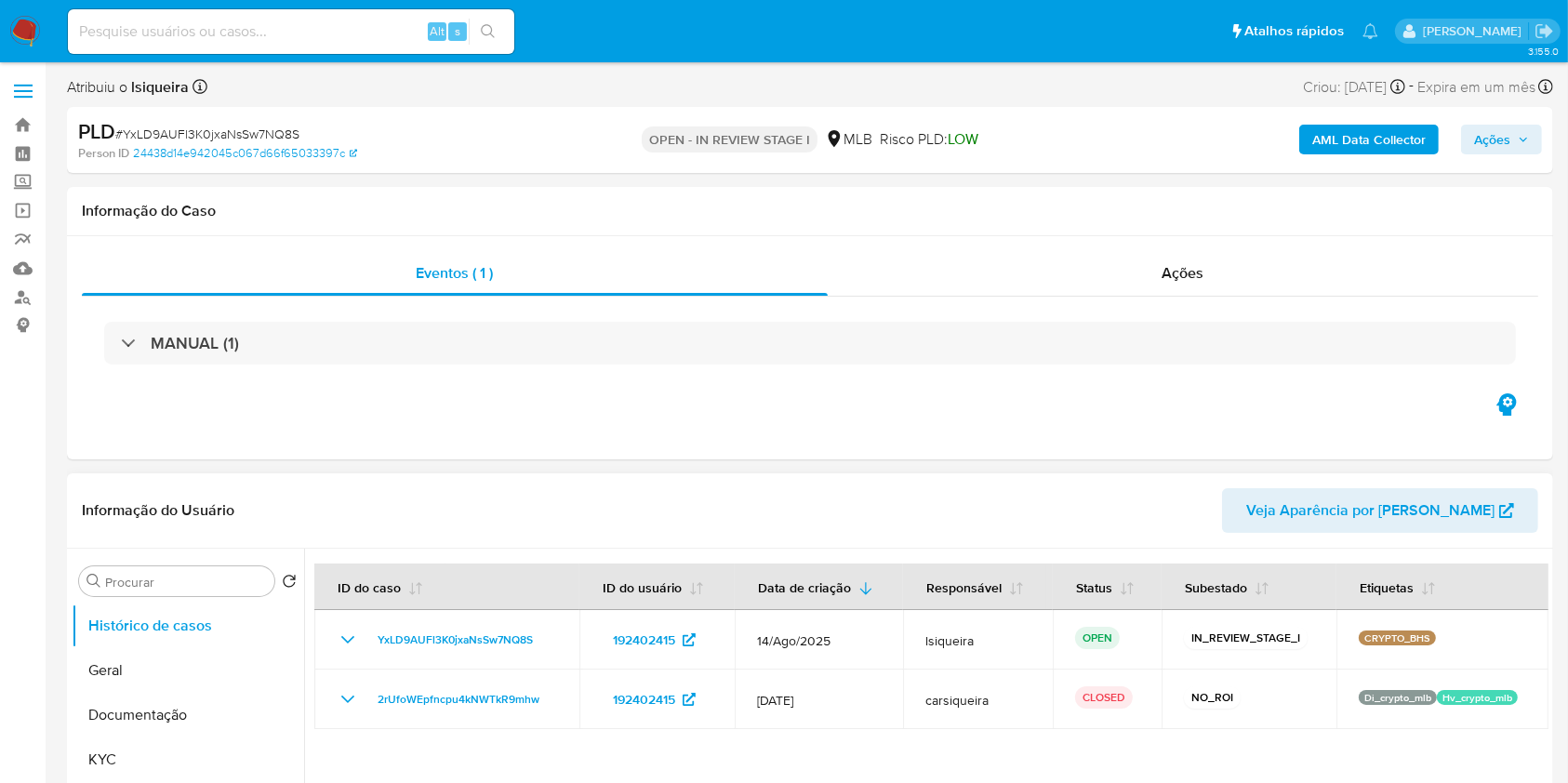
select select "10"
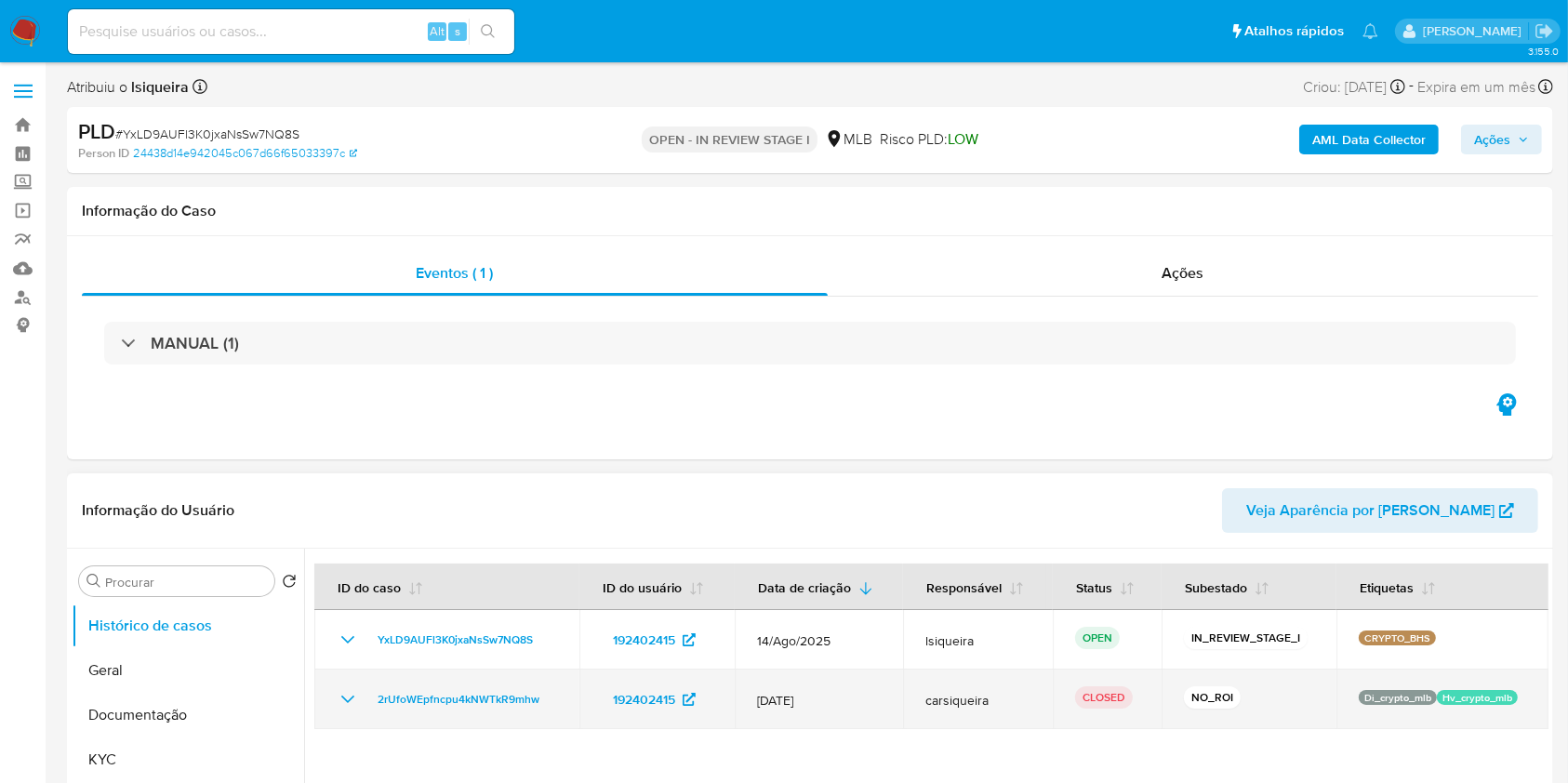
click at [342, 696] on icon "Mostrar/Ocultar" at bounding box center [348, 700] width 13 height 8
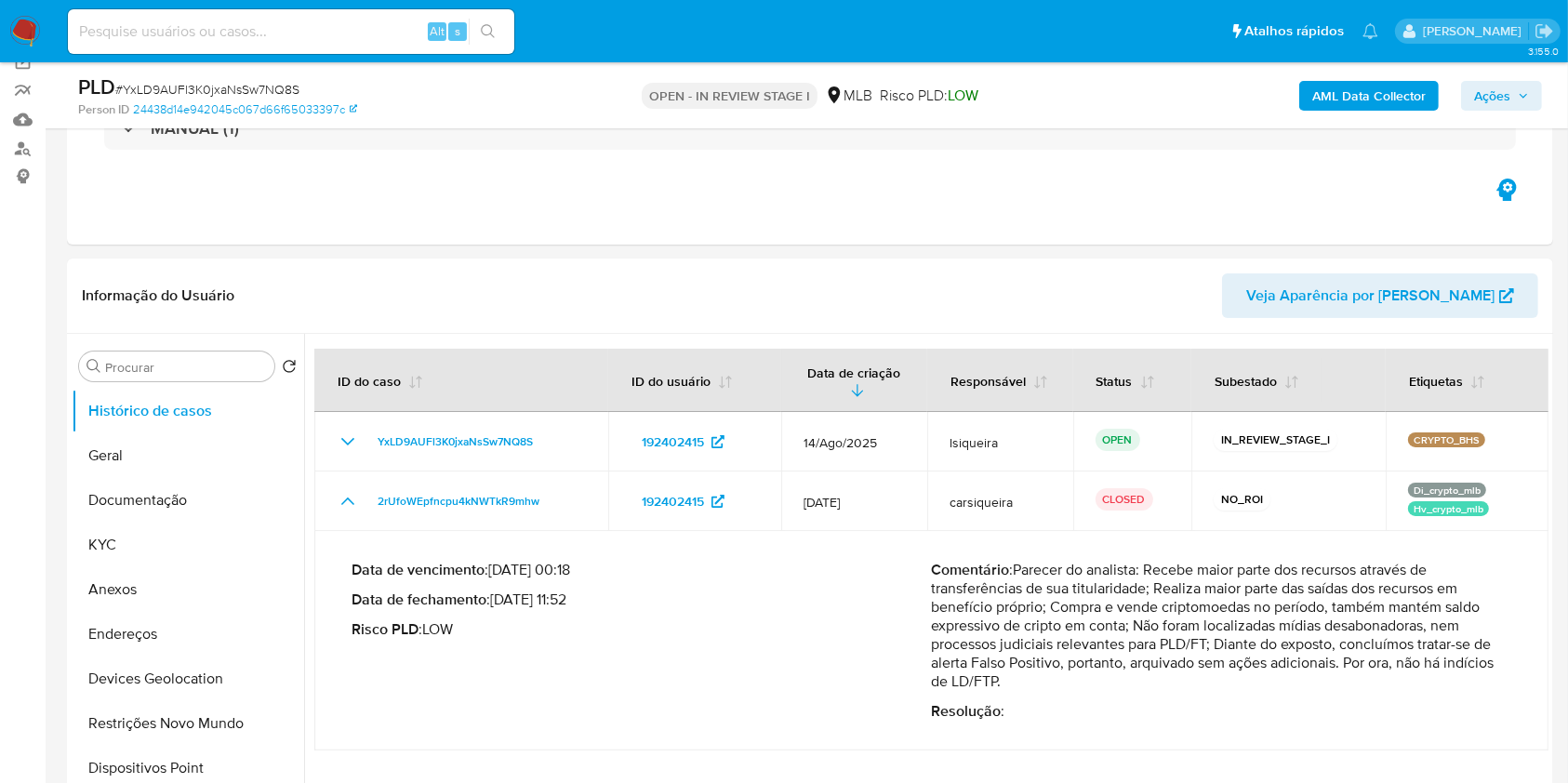
scroll to position [198, 0]
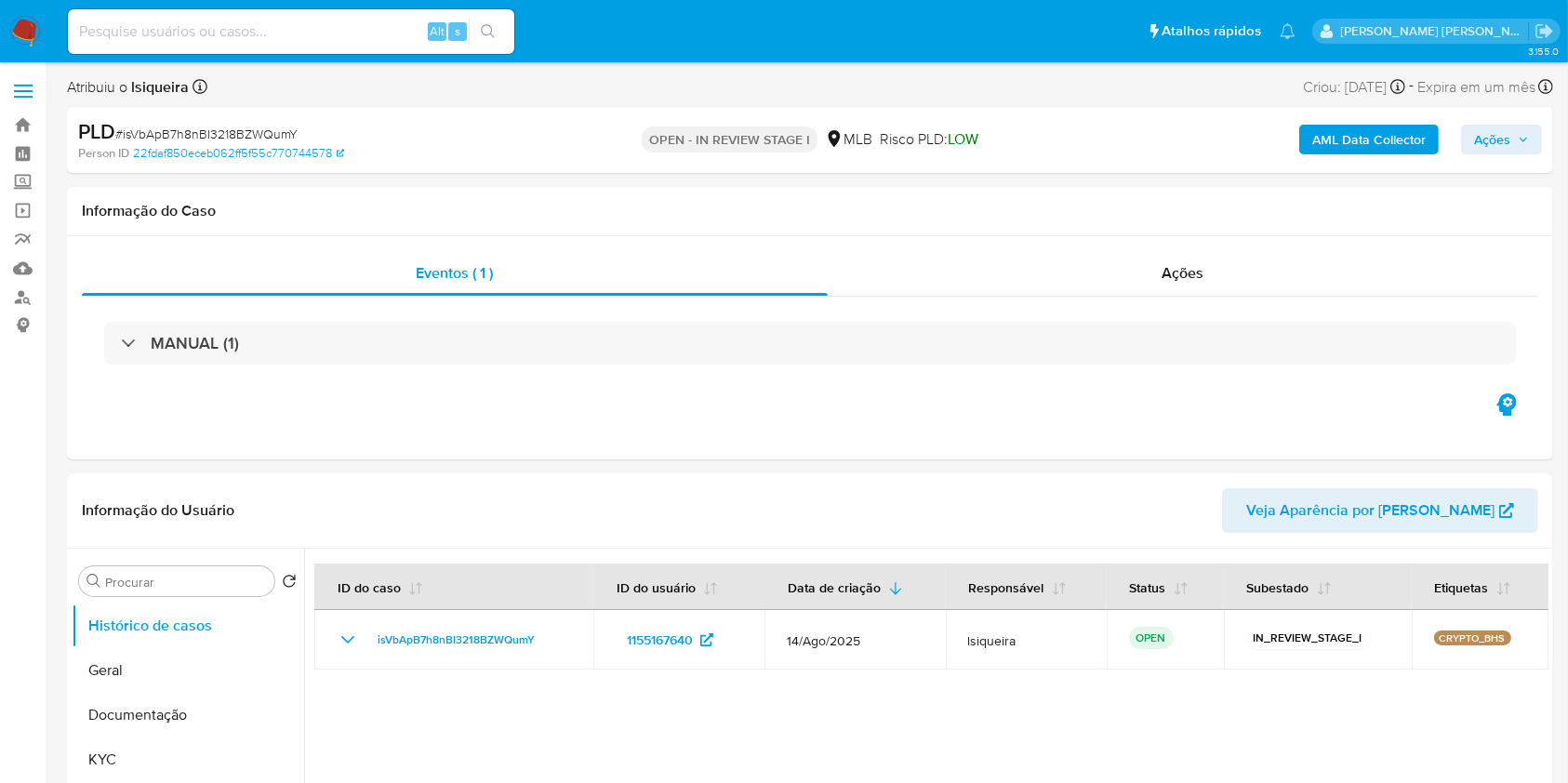
select select "10"
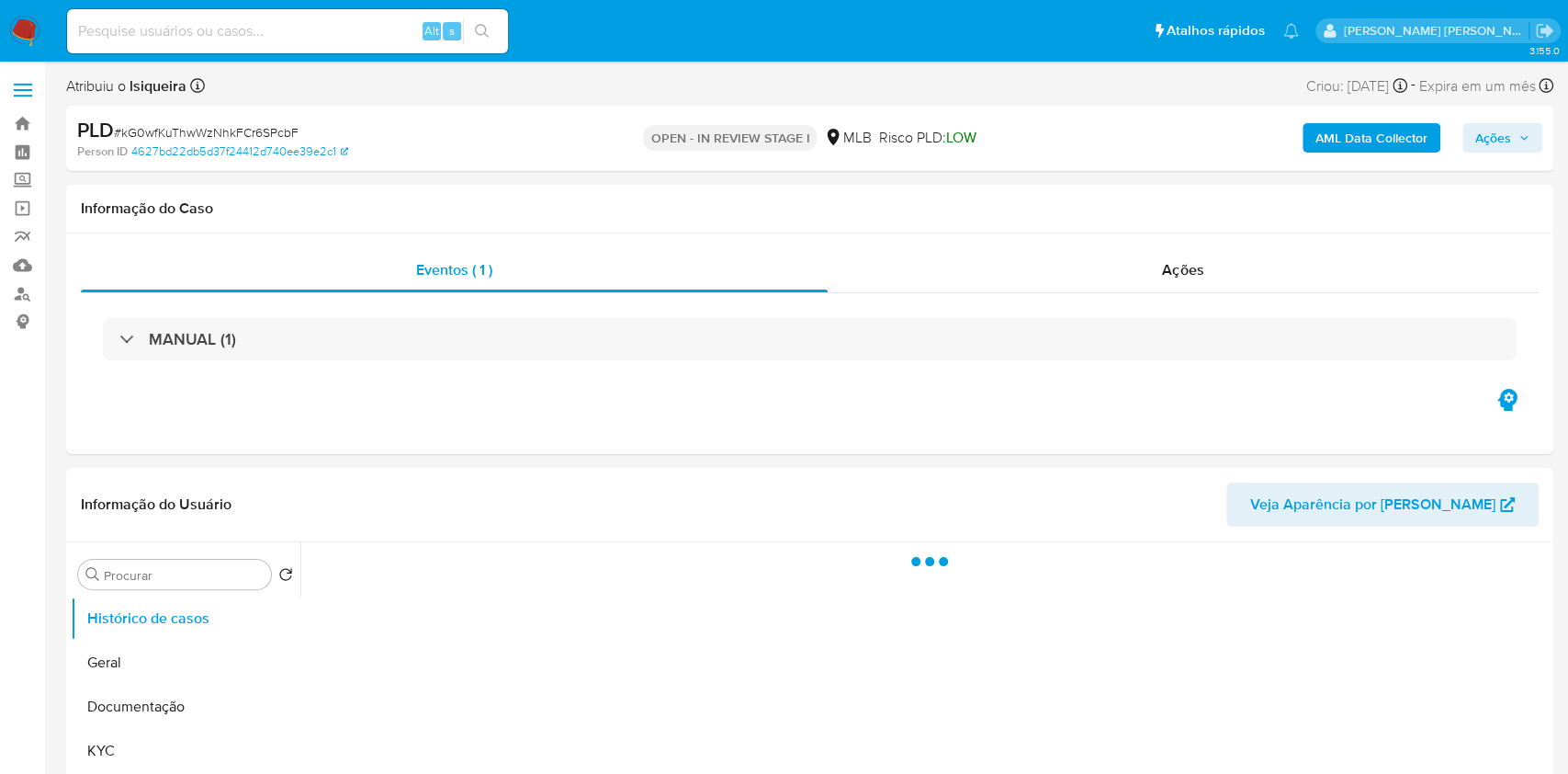
select select "10"
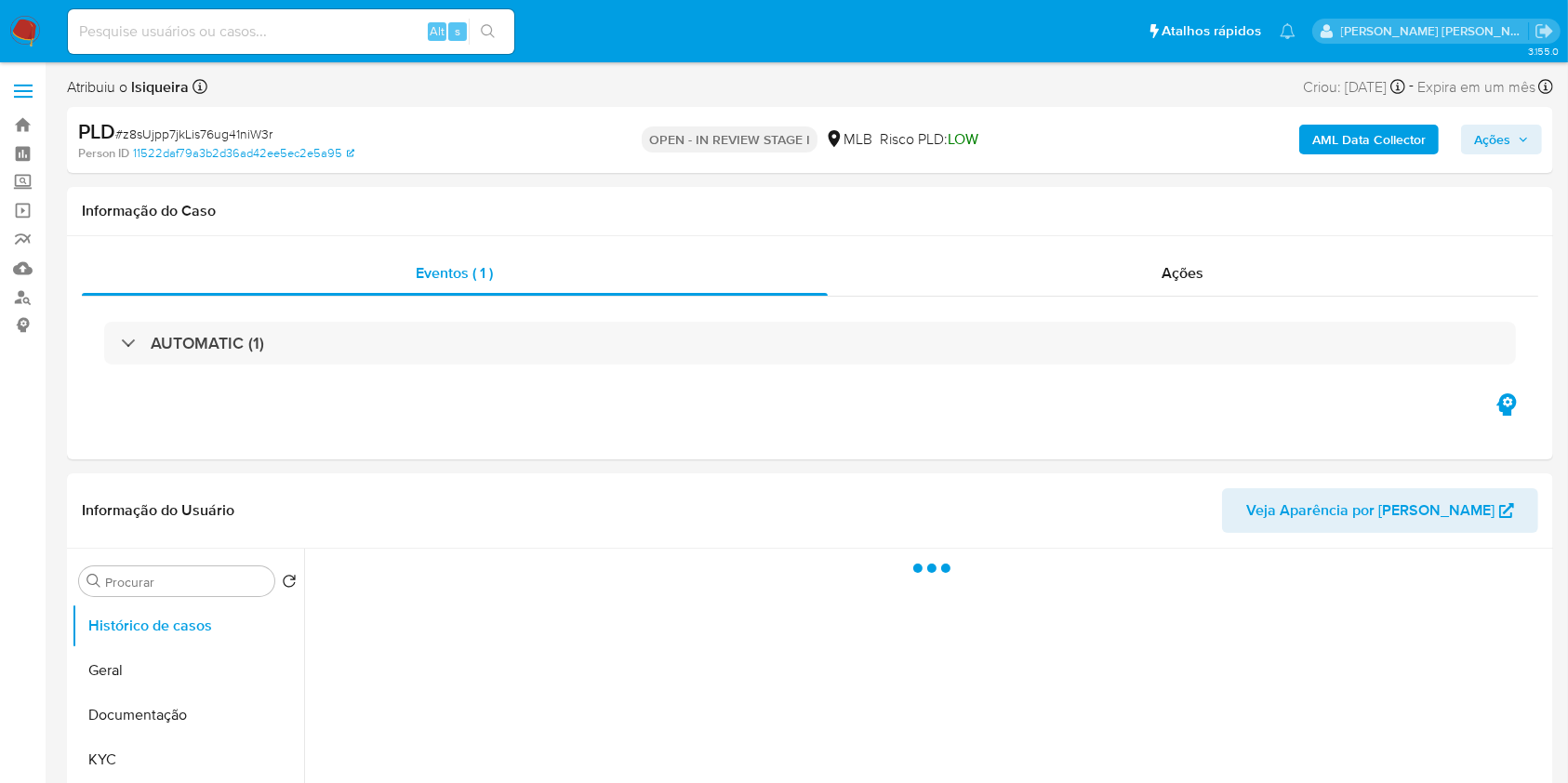
select select "10"
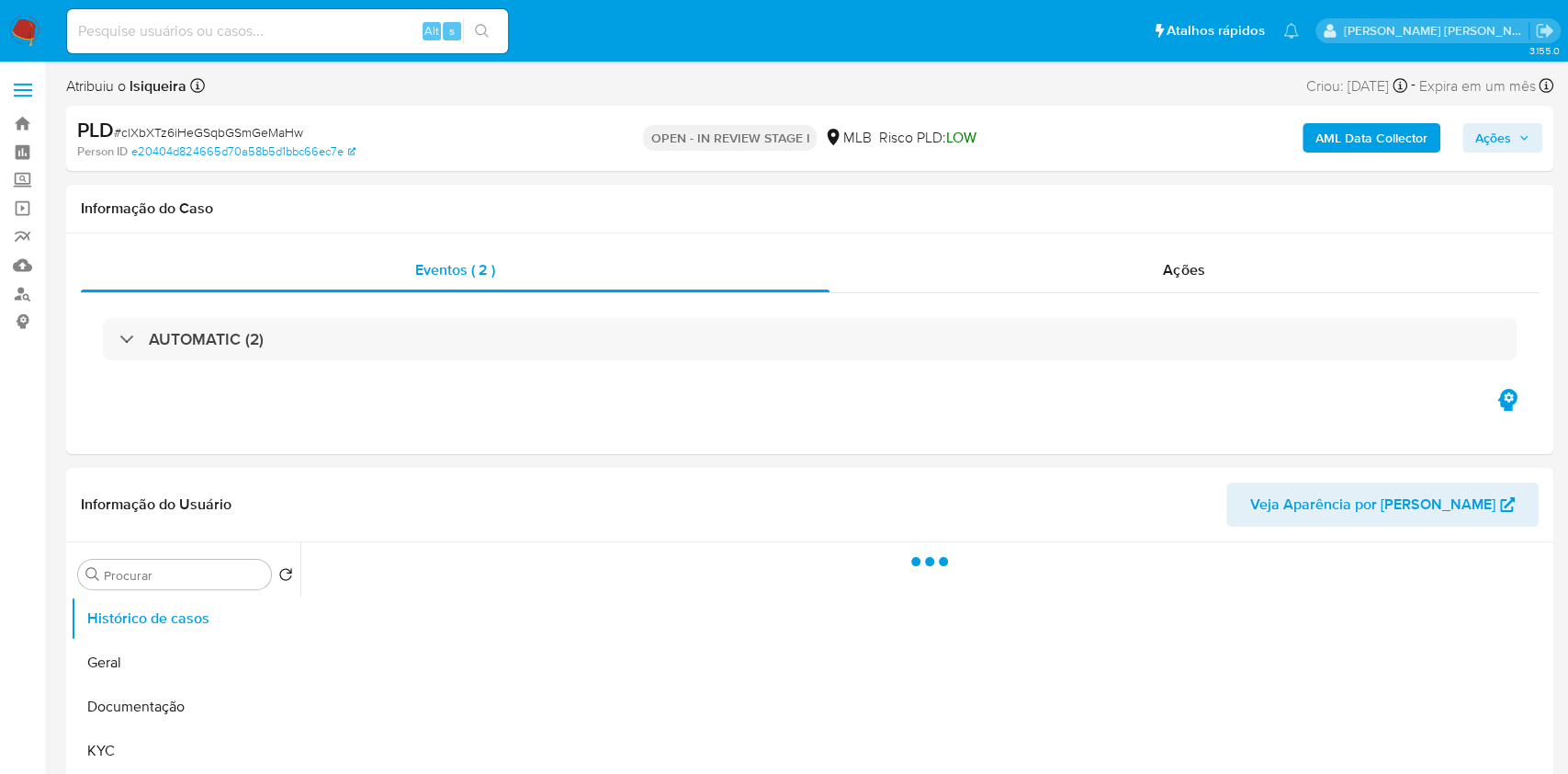
select select "10"
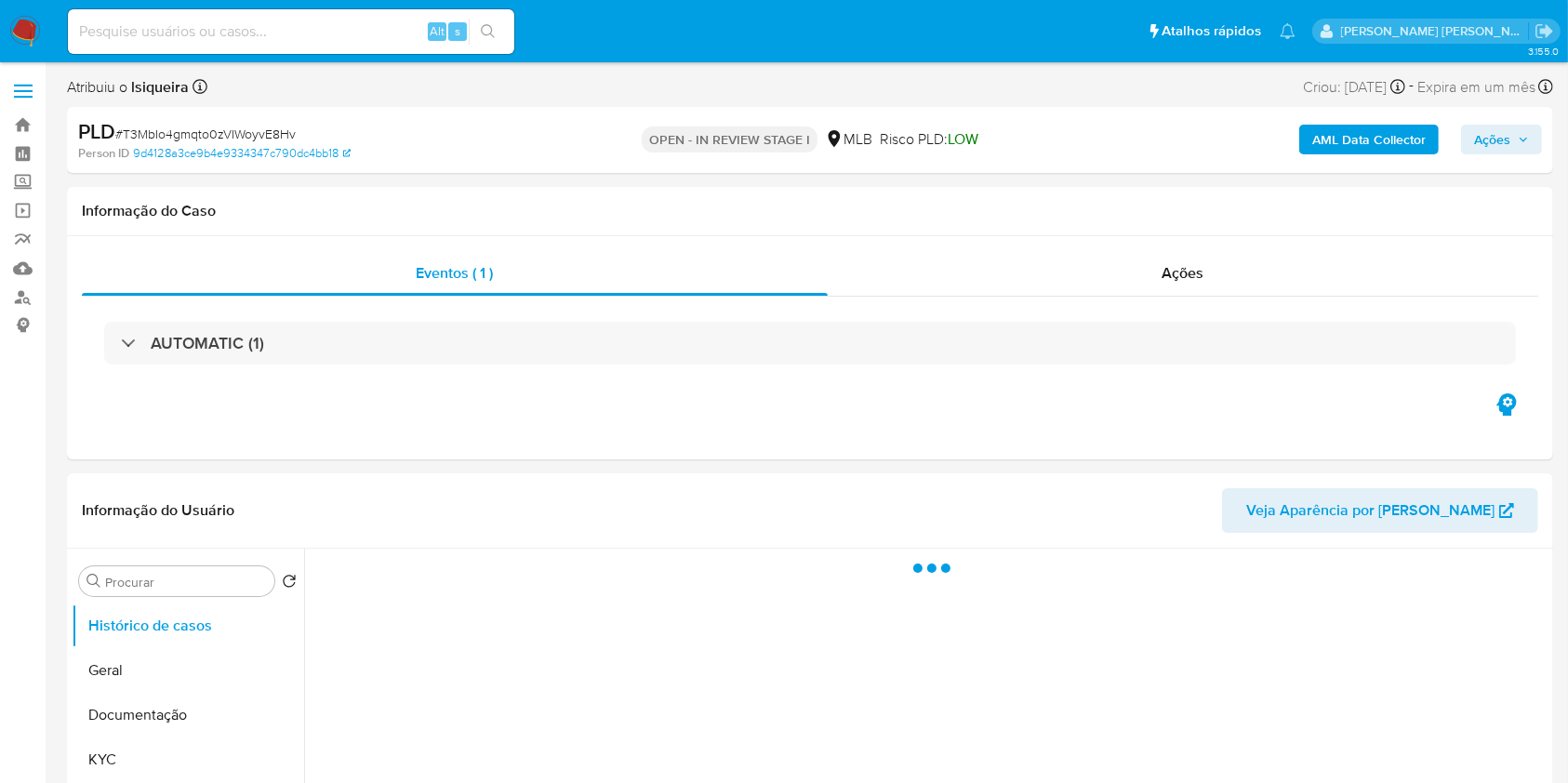
select select "10"
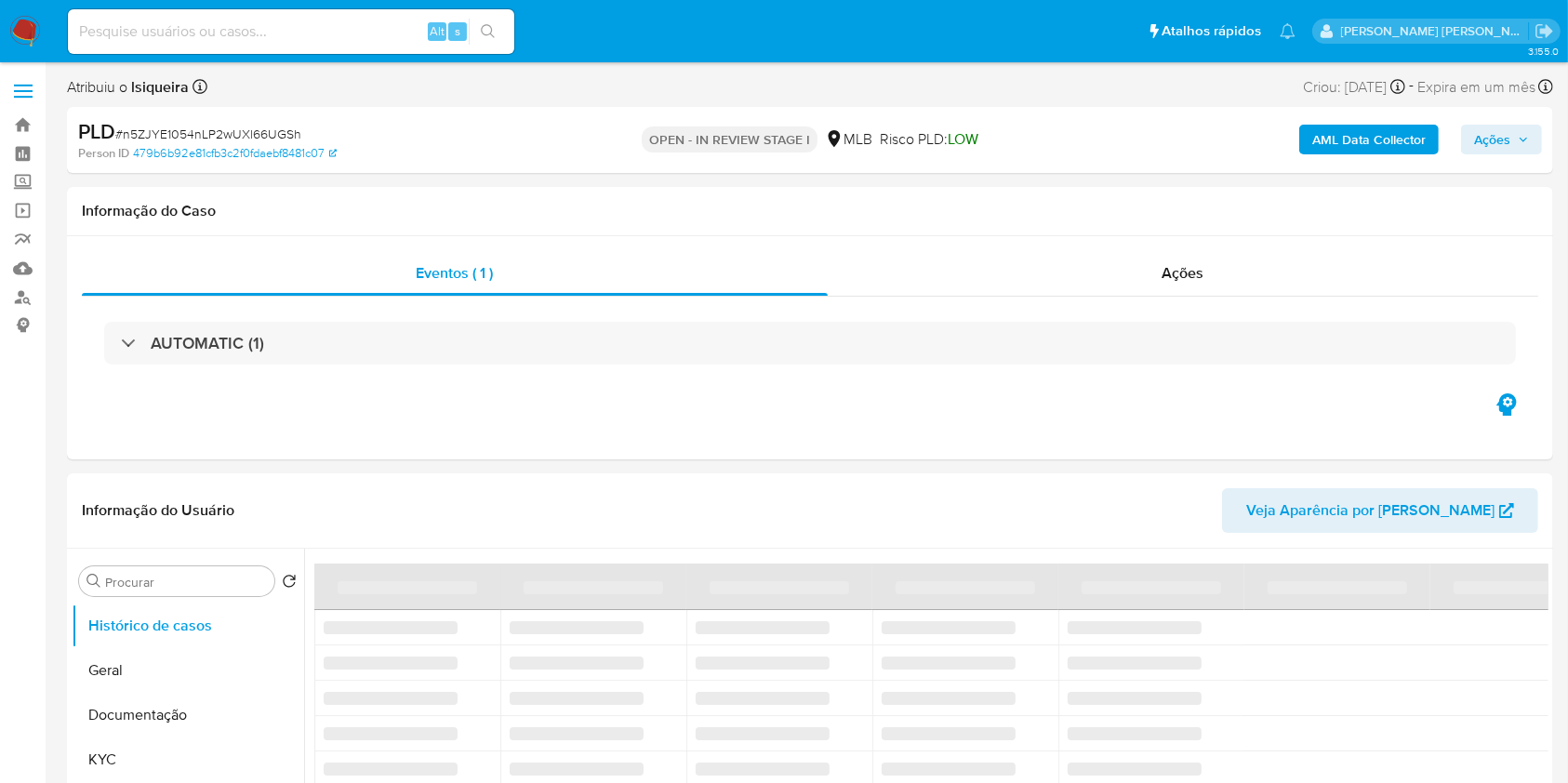
select select "10"
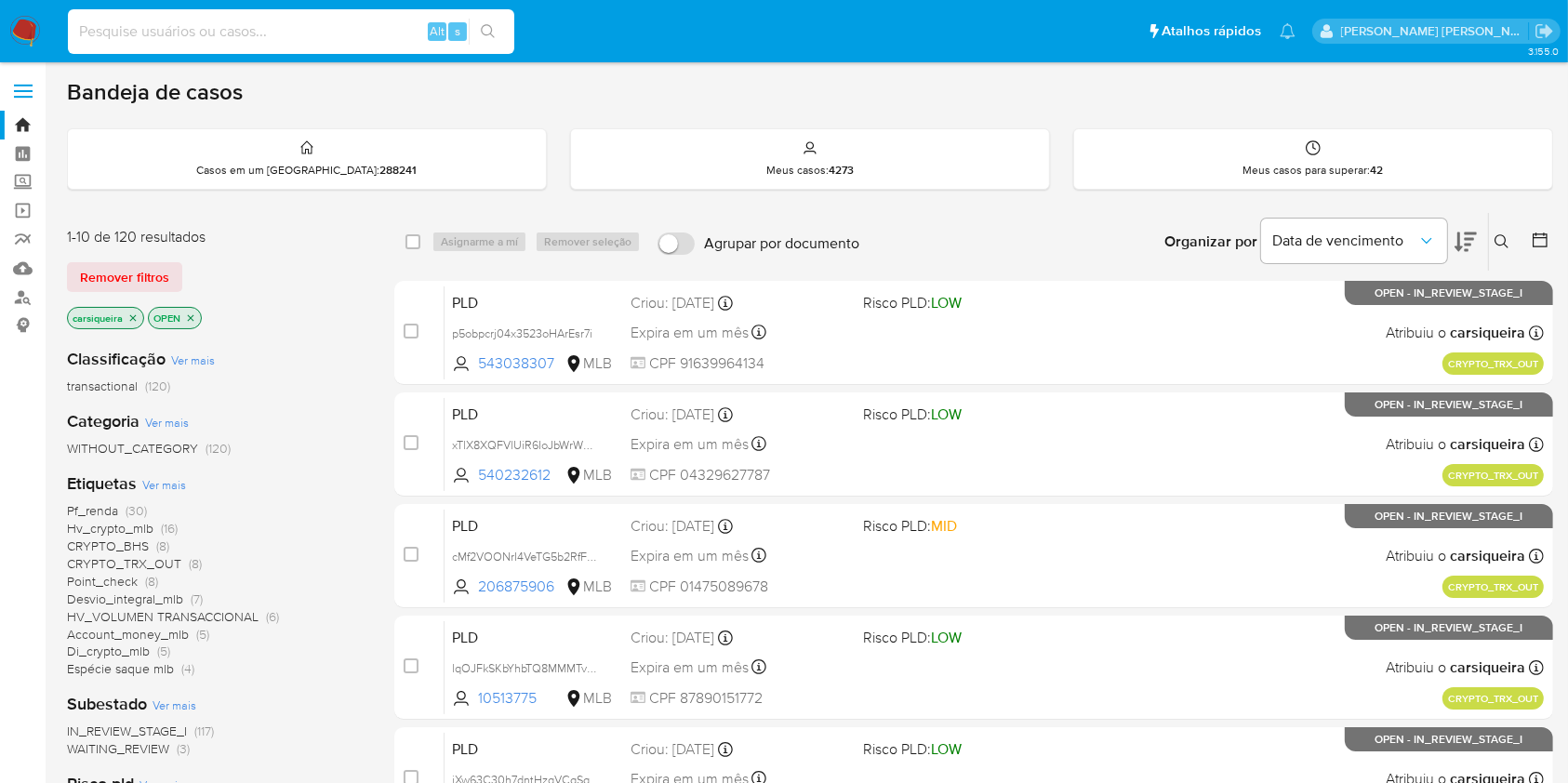
click at [266, 35] on input at bounding box center [291, 31] width 446 height 24
paste input "daG94XCsNTz1zaPgk3H6XyDT"
type input "daG94XCsNTz1zaPgk3H6XyDT"
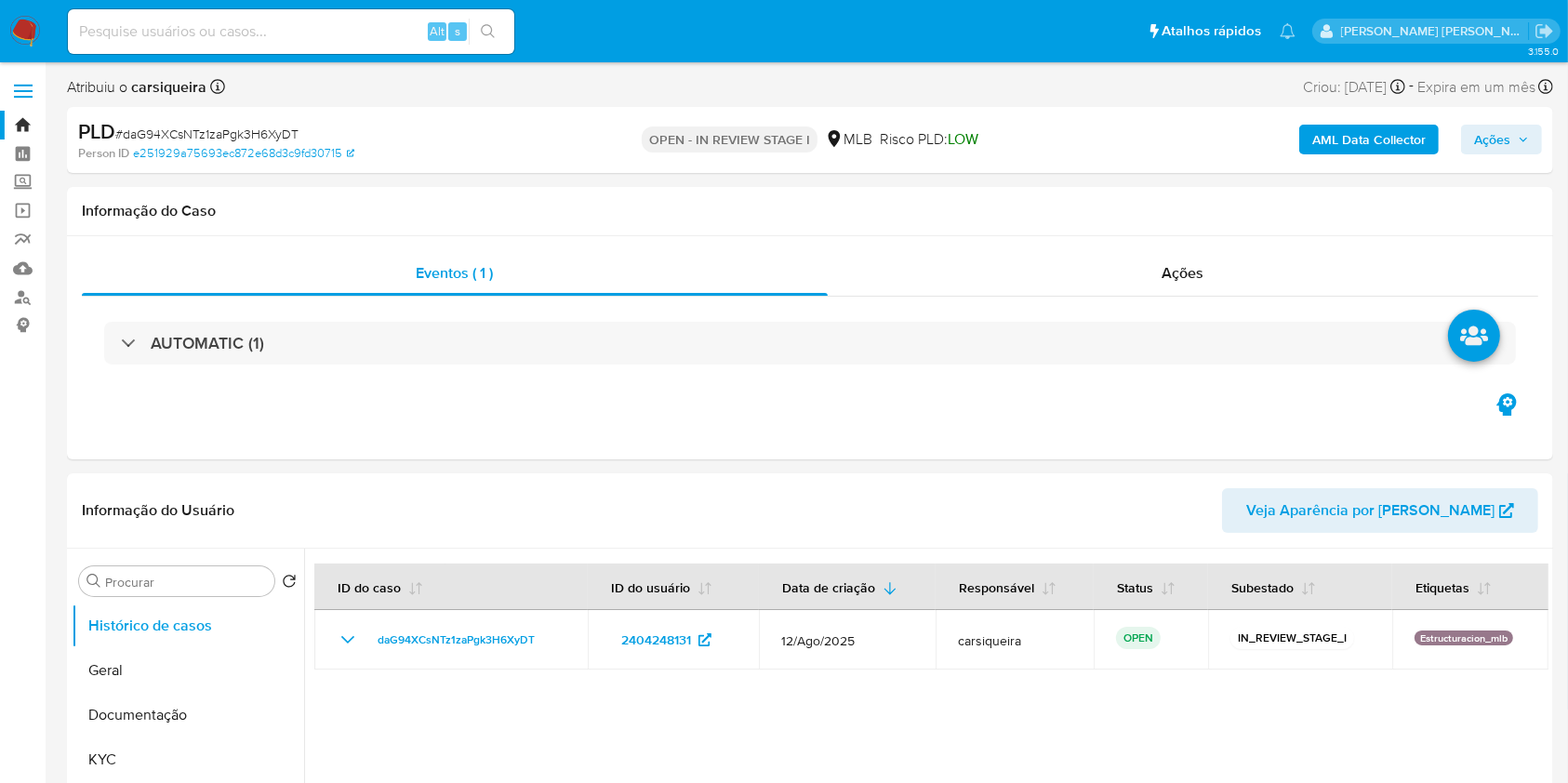
select select "10"
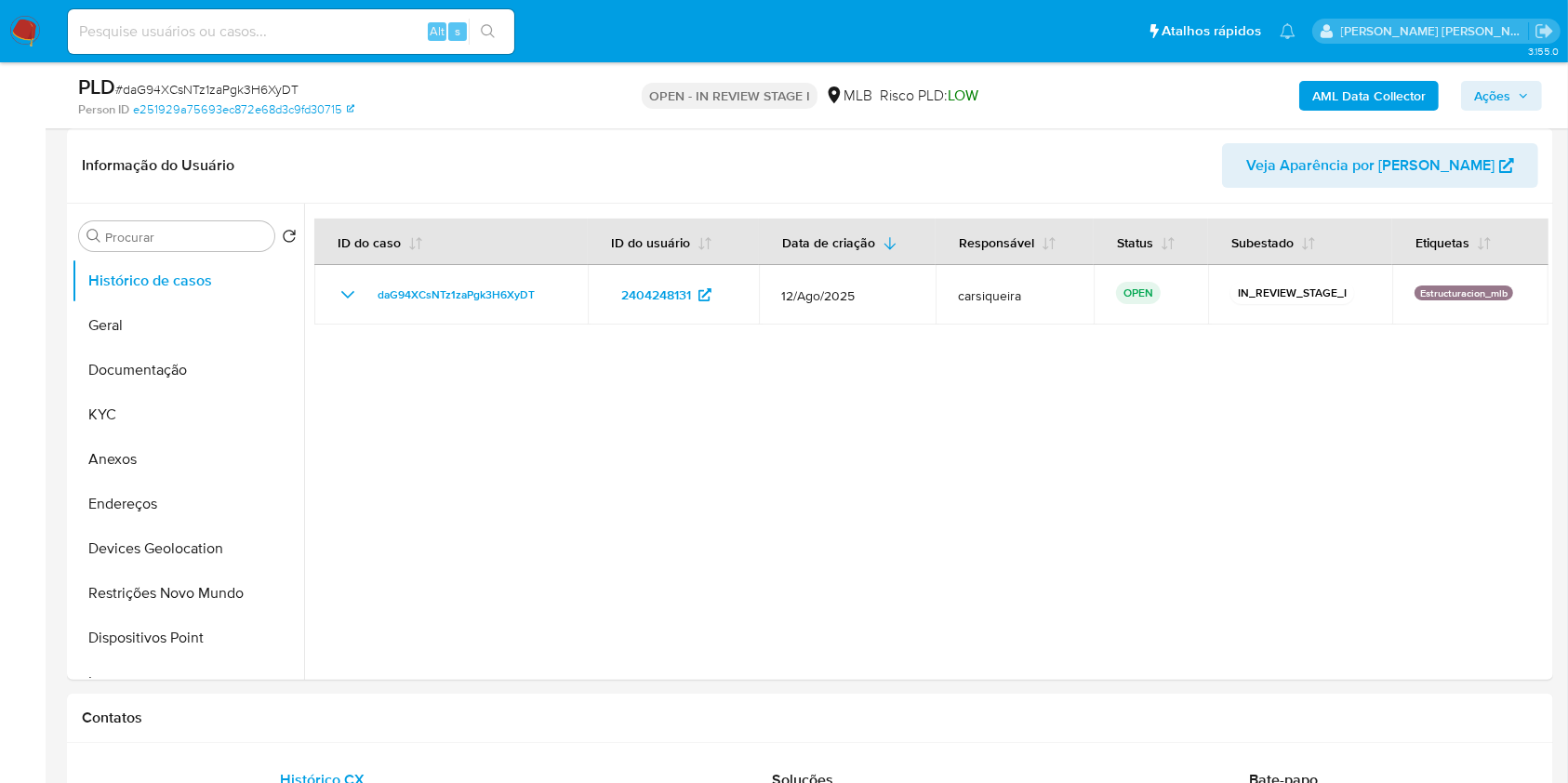
scroll to position [283, 0]
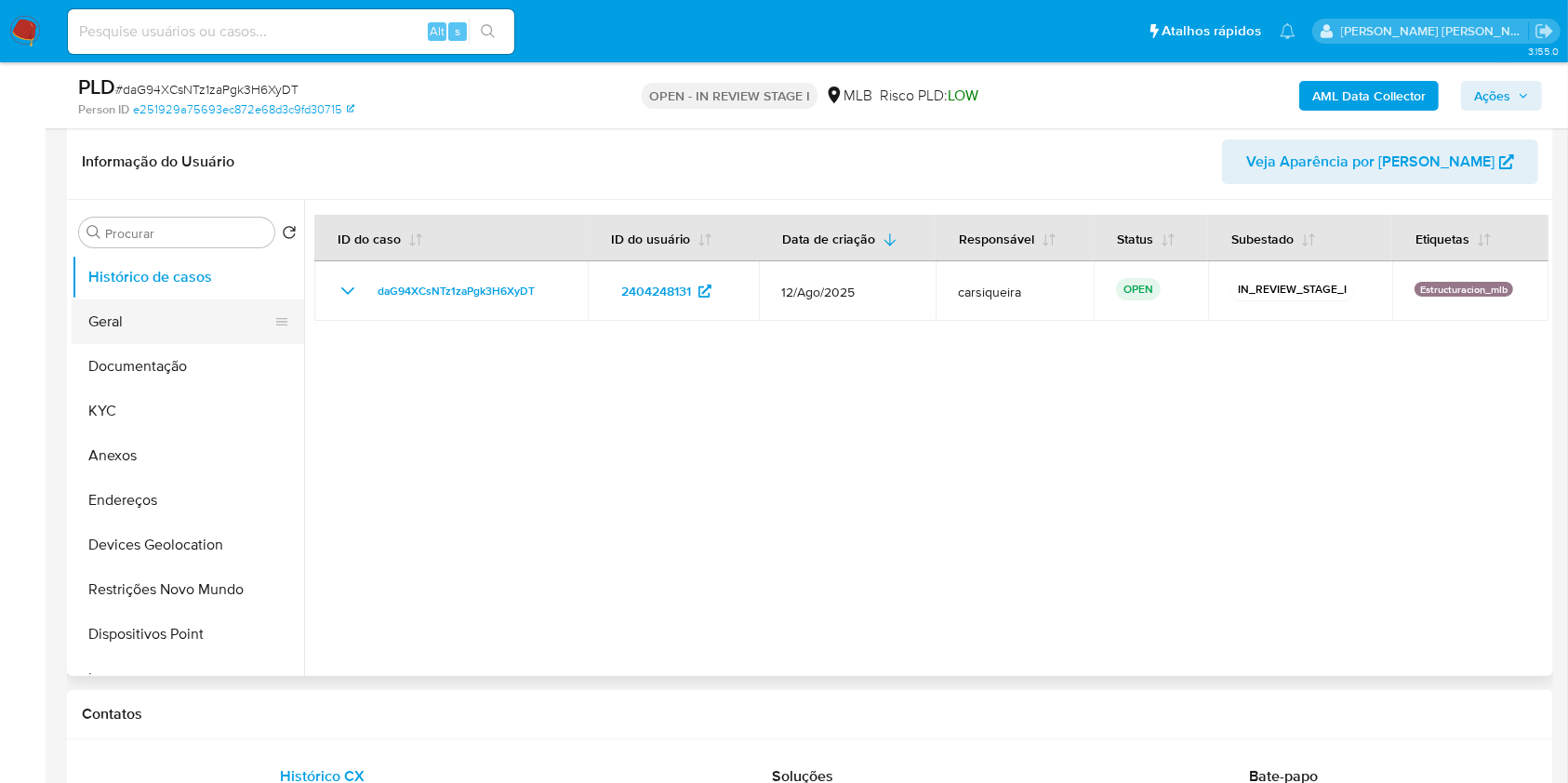
click at [140, 316] on button "Geral" at bounding box center [180, 322] width 217 height 44
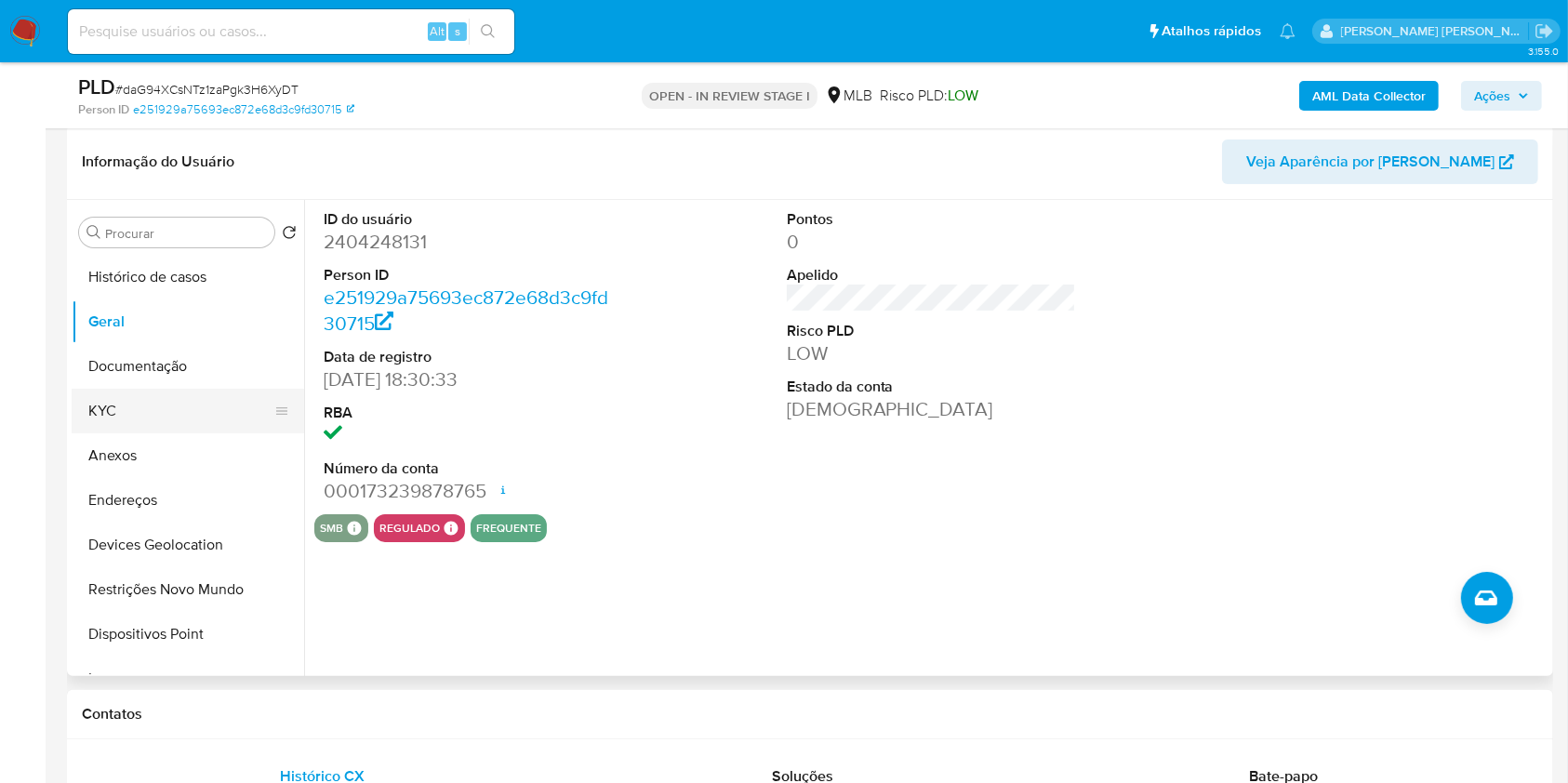
click at [209, 407] on button "KYC" at bounding box center [180, 411] width 217 height 44
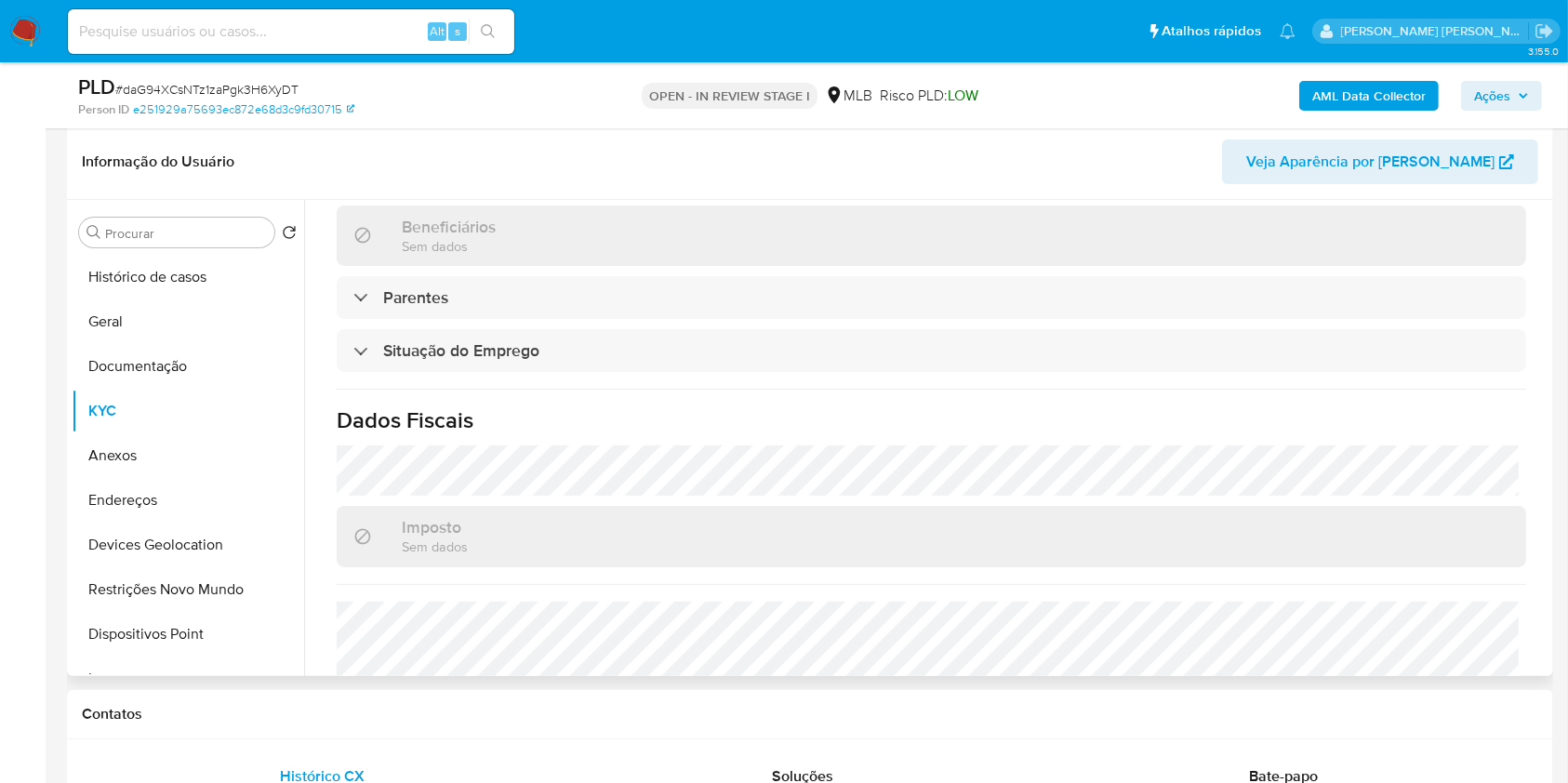
scroll to position [813, 0]
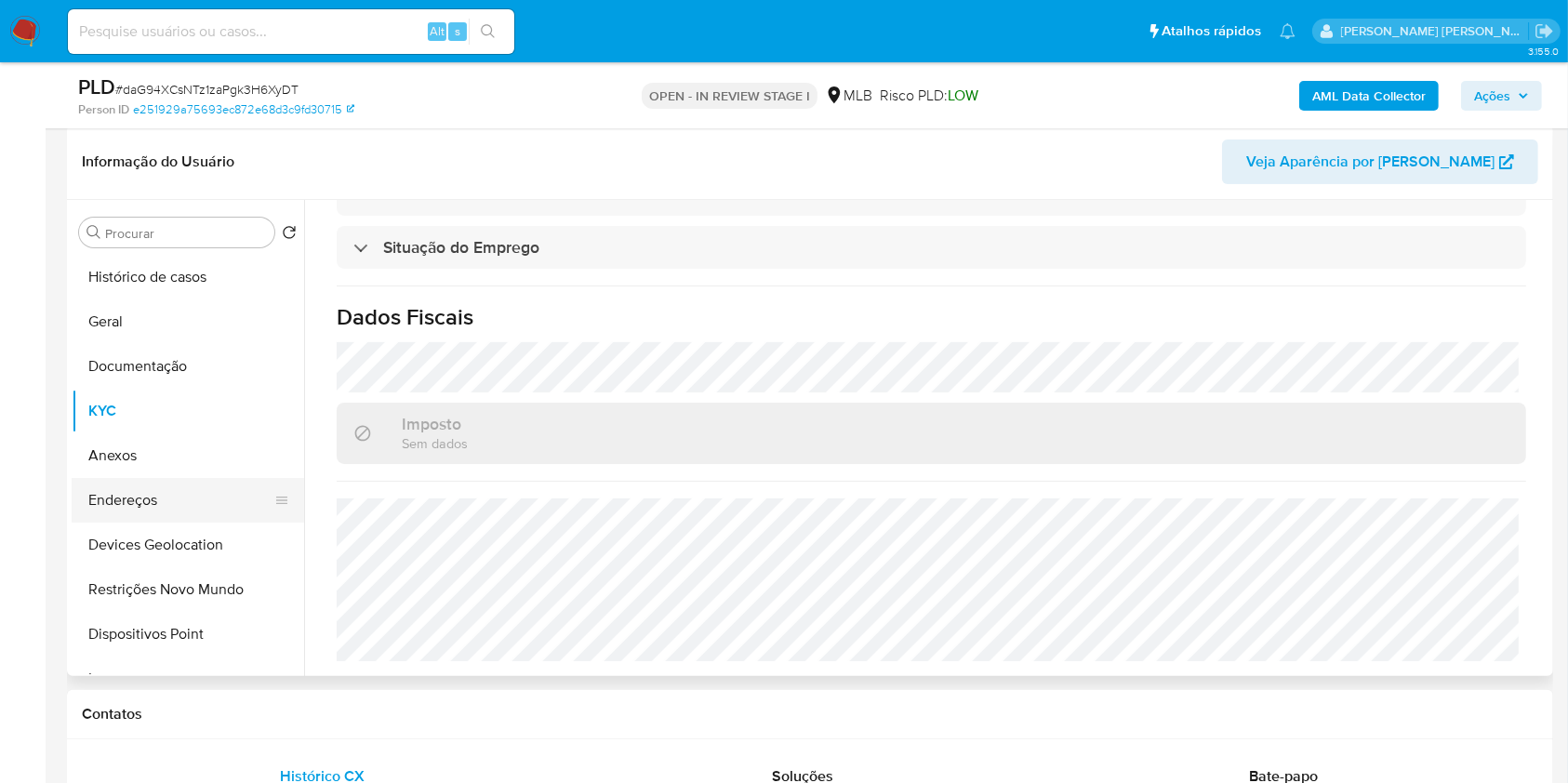
click at [183, 518] on button "Endereços" at bounding box center [180, 500] width 217 height 44
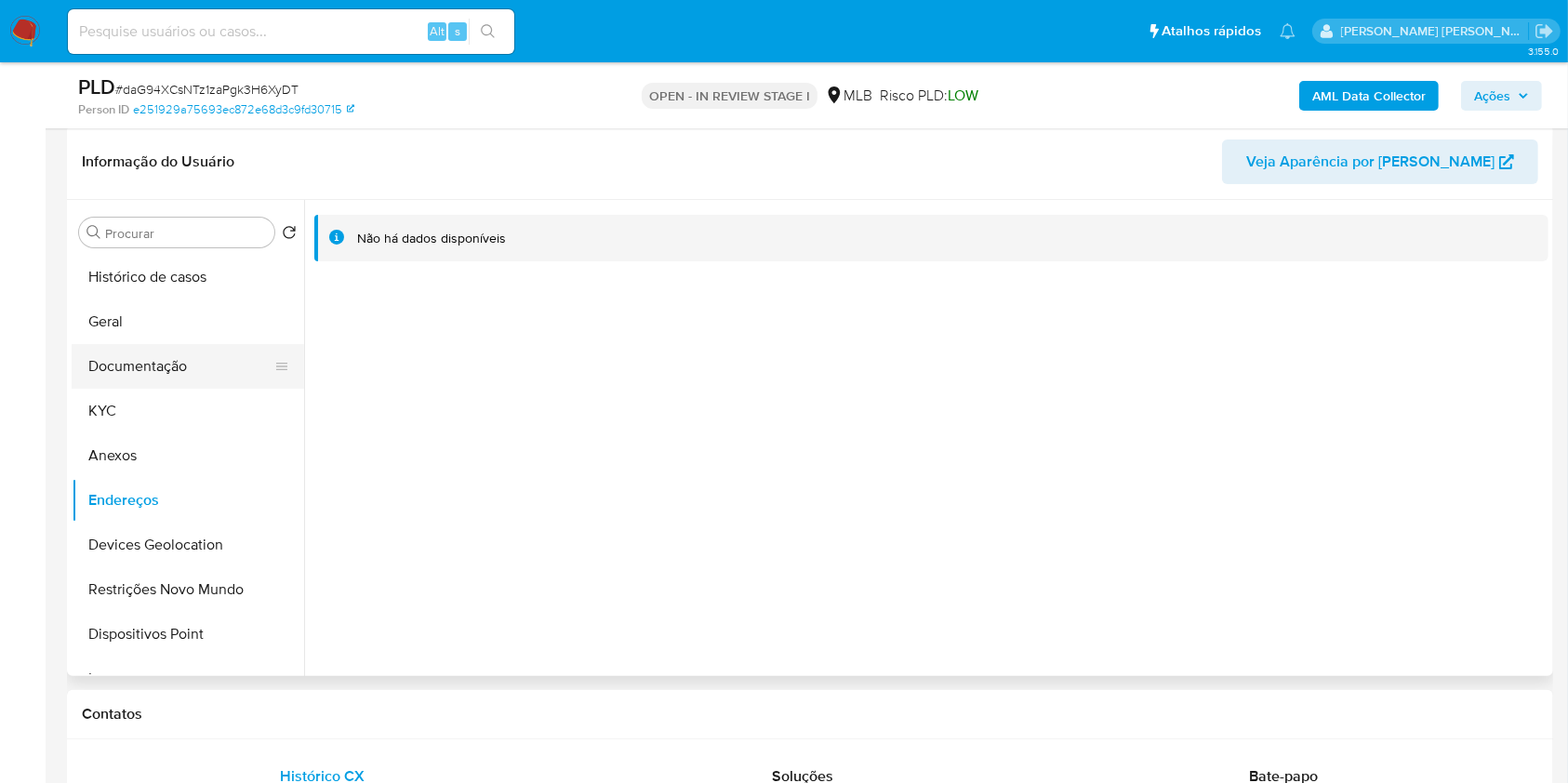
click at [205, 346] on button "Documentação" at bounding box center [180, 366] width 217 height 44
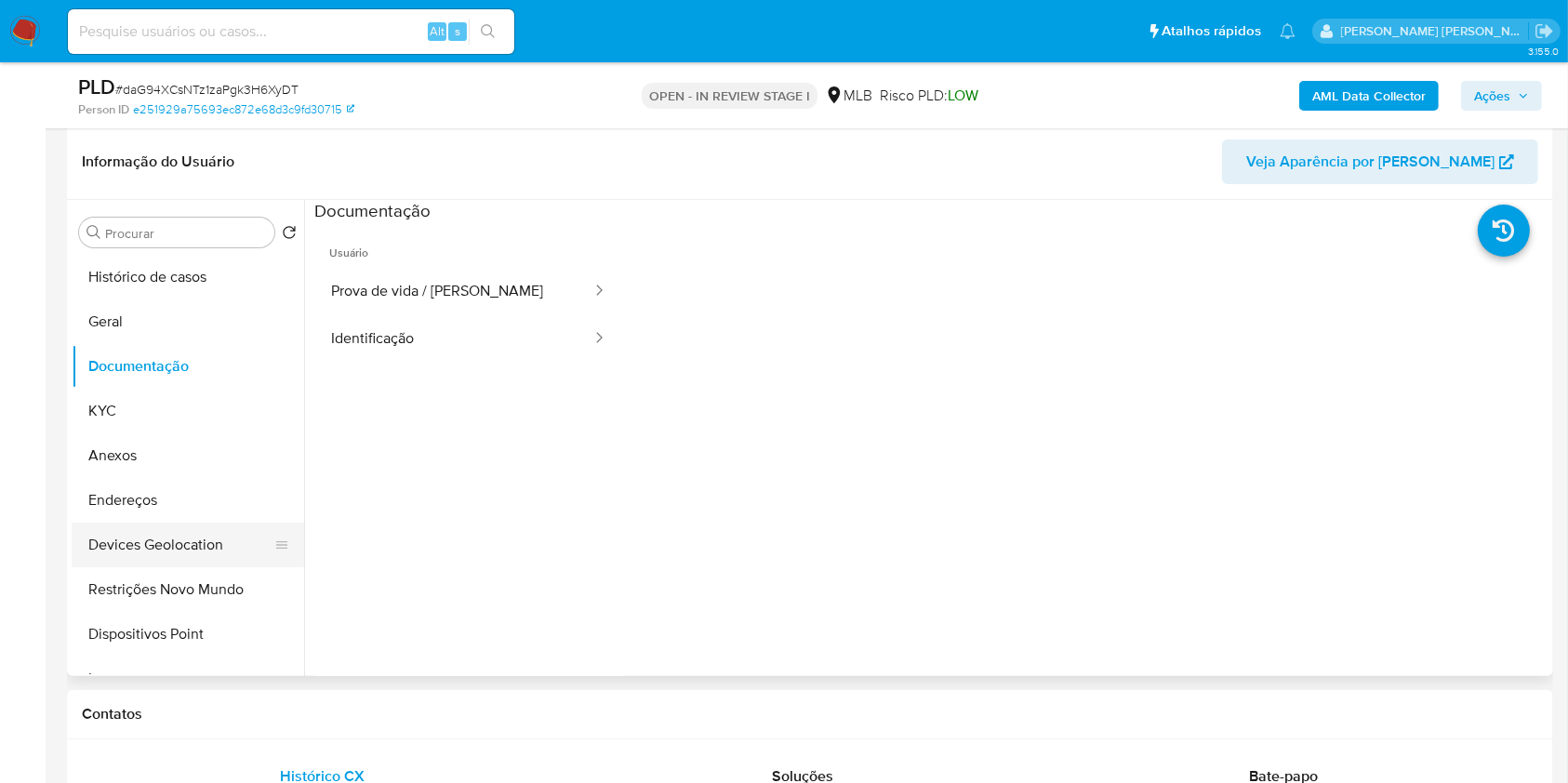
click at [191, 522] on button "Devices Geolocation" at bounding box center [180, 545] width 217 height 44
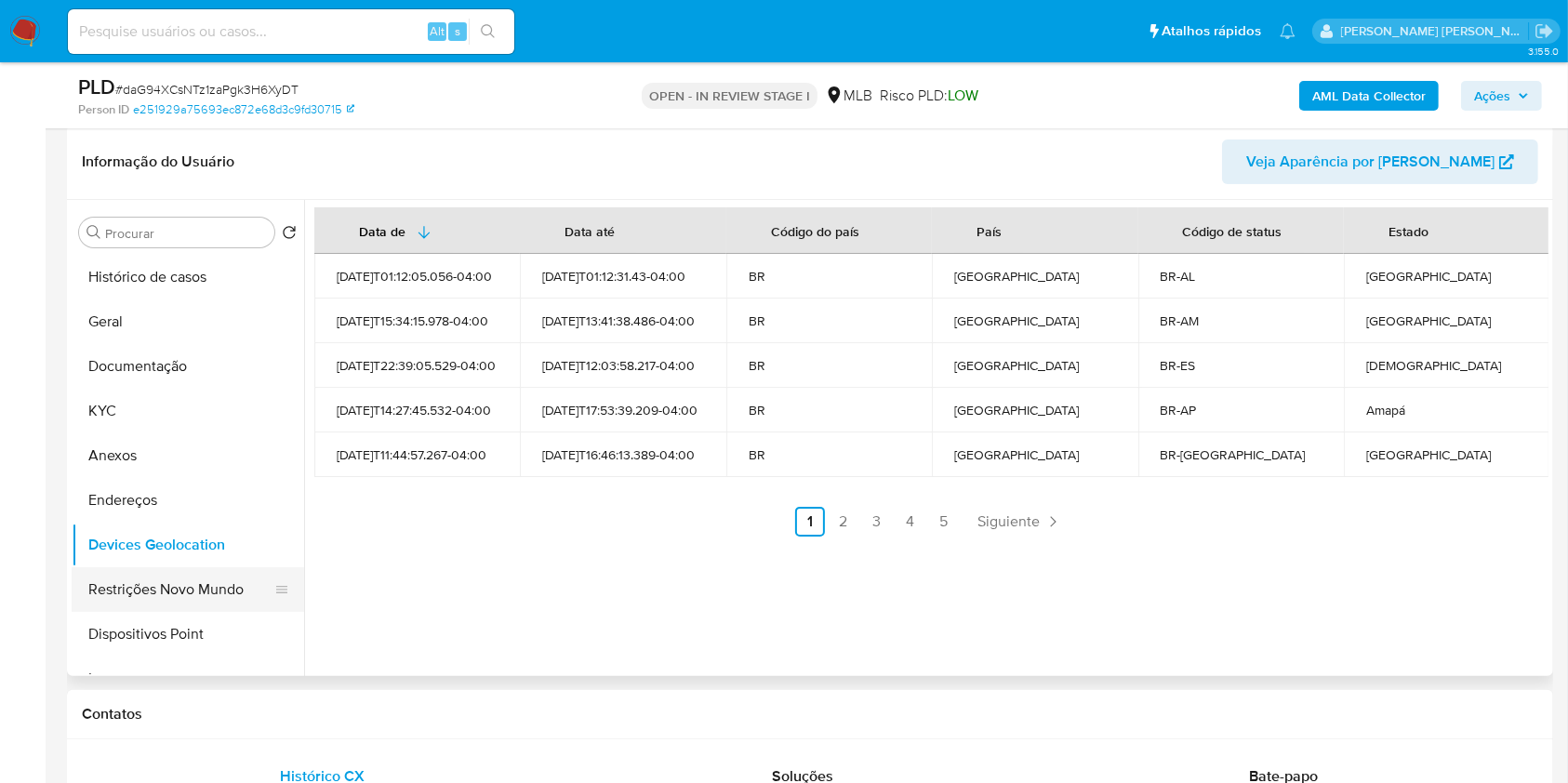
click at [180, 599] on button "Restrições Novo Mundo" at bounding box center [180, 590] width 217 height 44
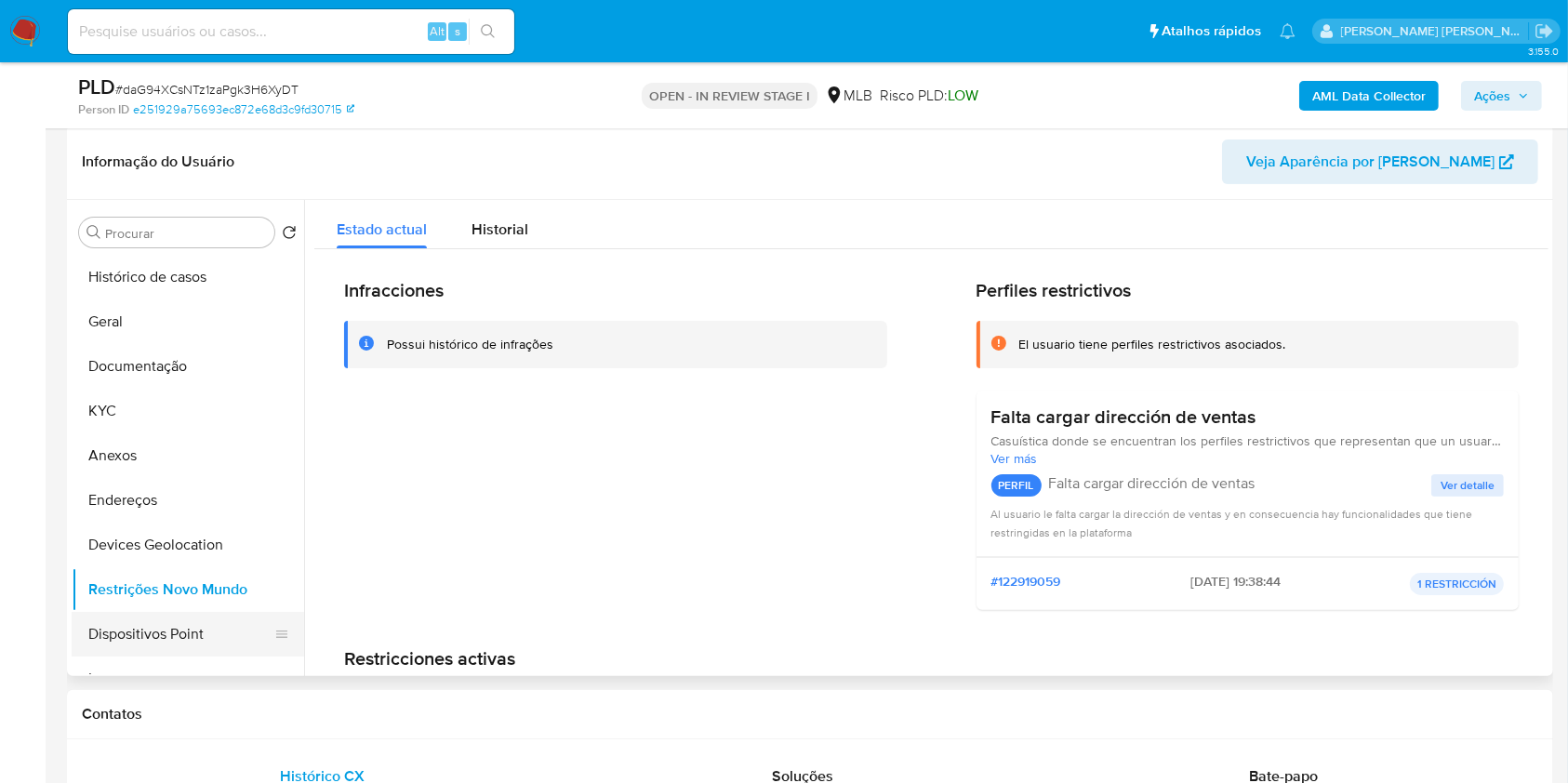
click at [209, 618] on button "Dispositivos Point" at bounding box center [180, 634] width 217 height 44
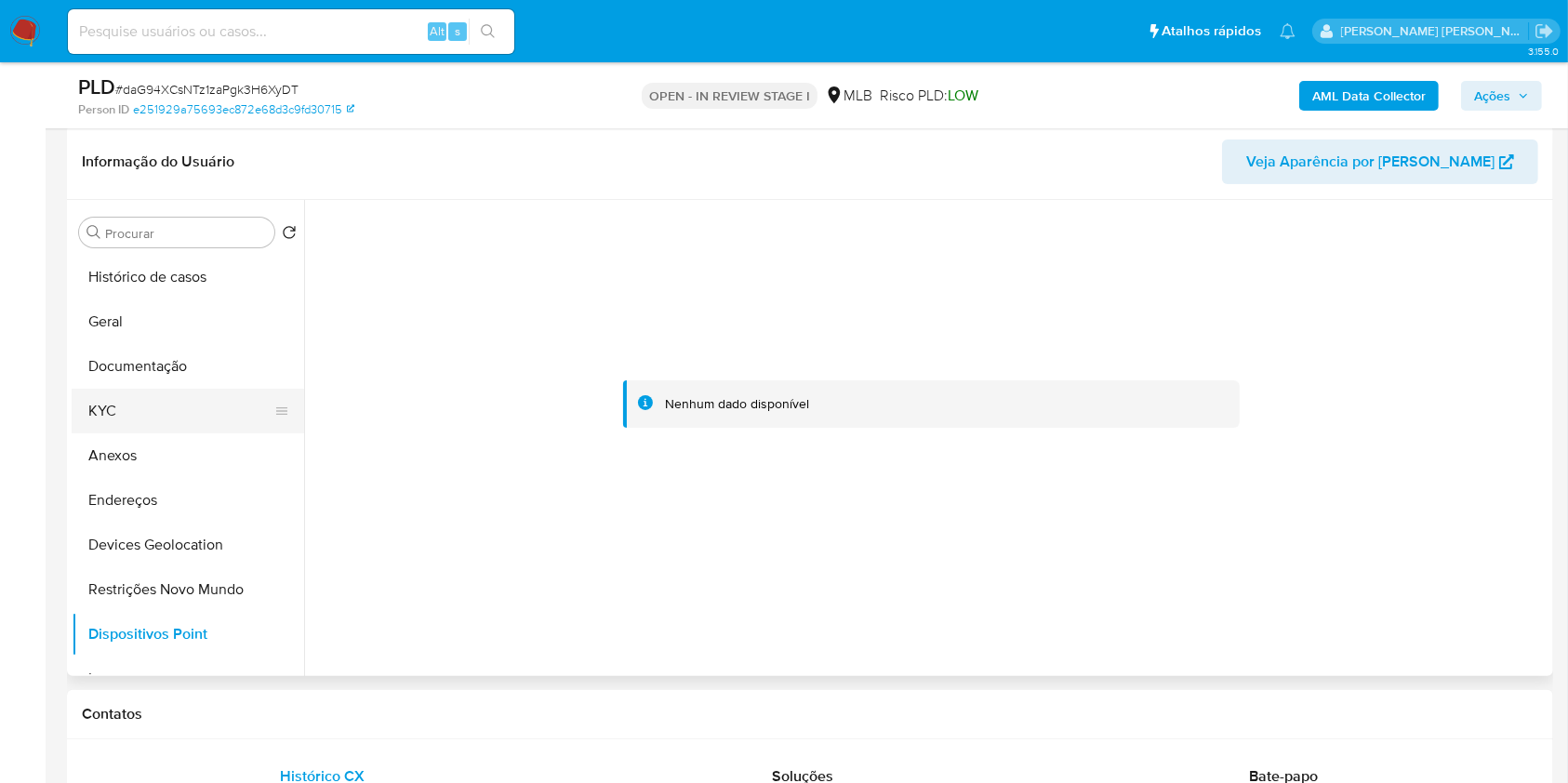
click at [190, 405] on button "KYC" at bounding box center [180, 411] width 217 height 44
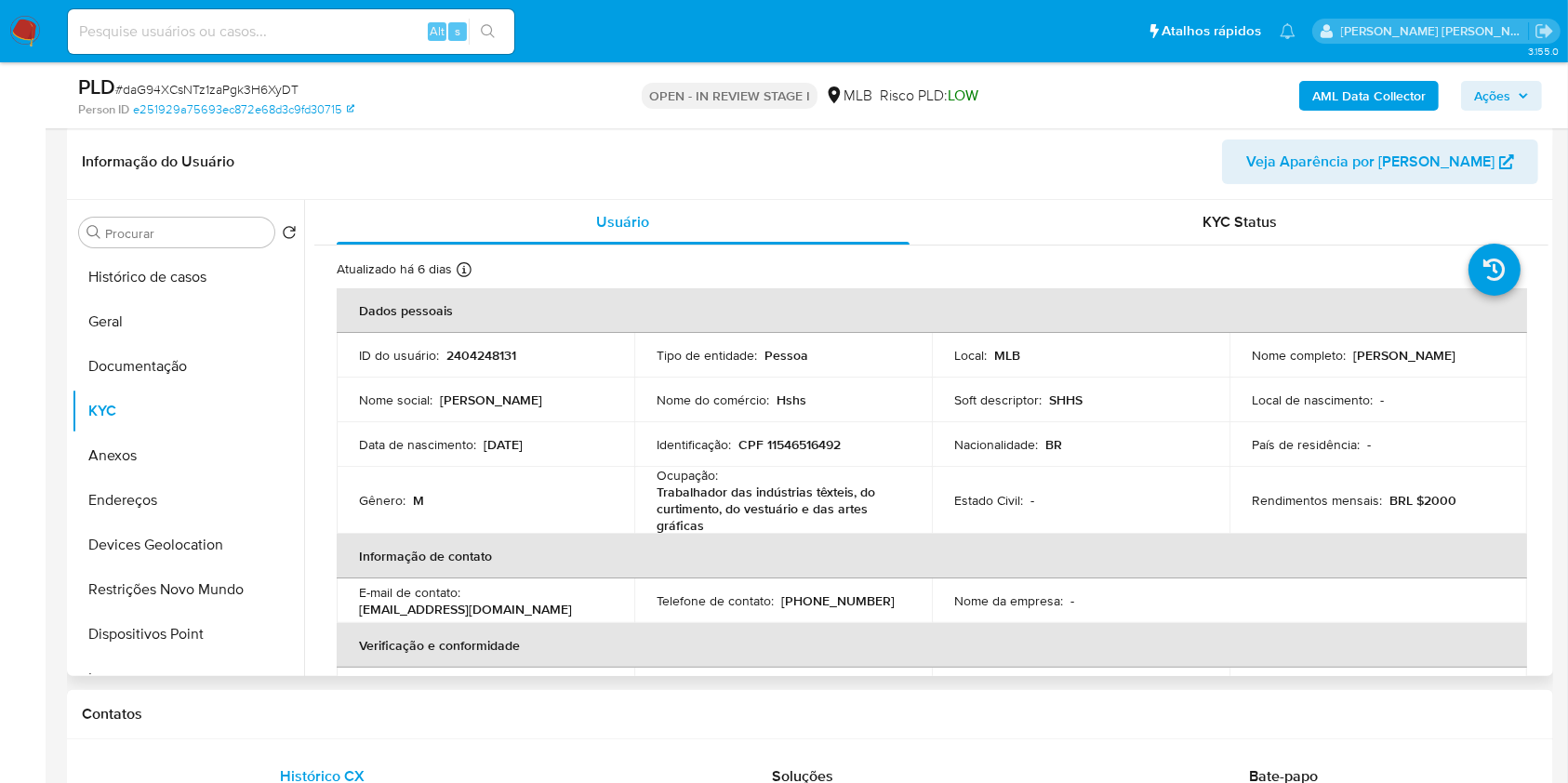
click at [871, 408] on td "Nome do comércio : Hshs" at bounding box center [783, 400] width 297 height 44
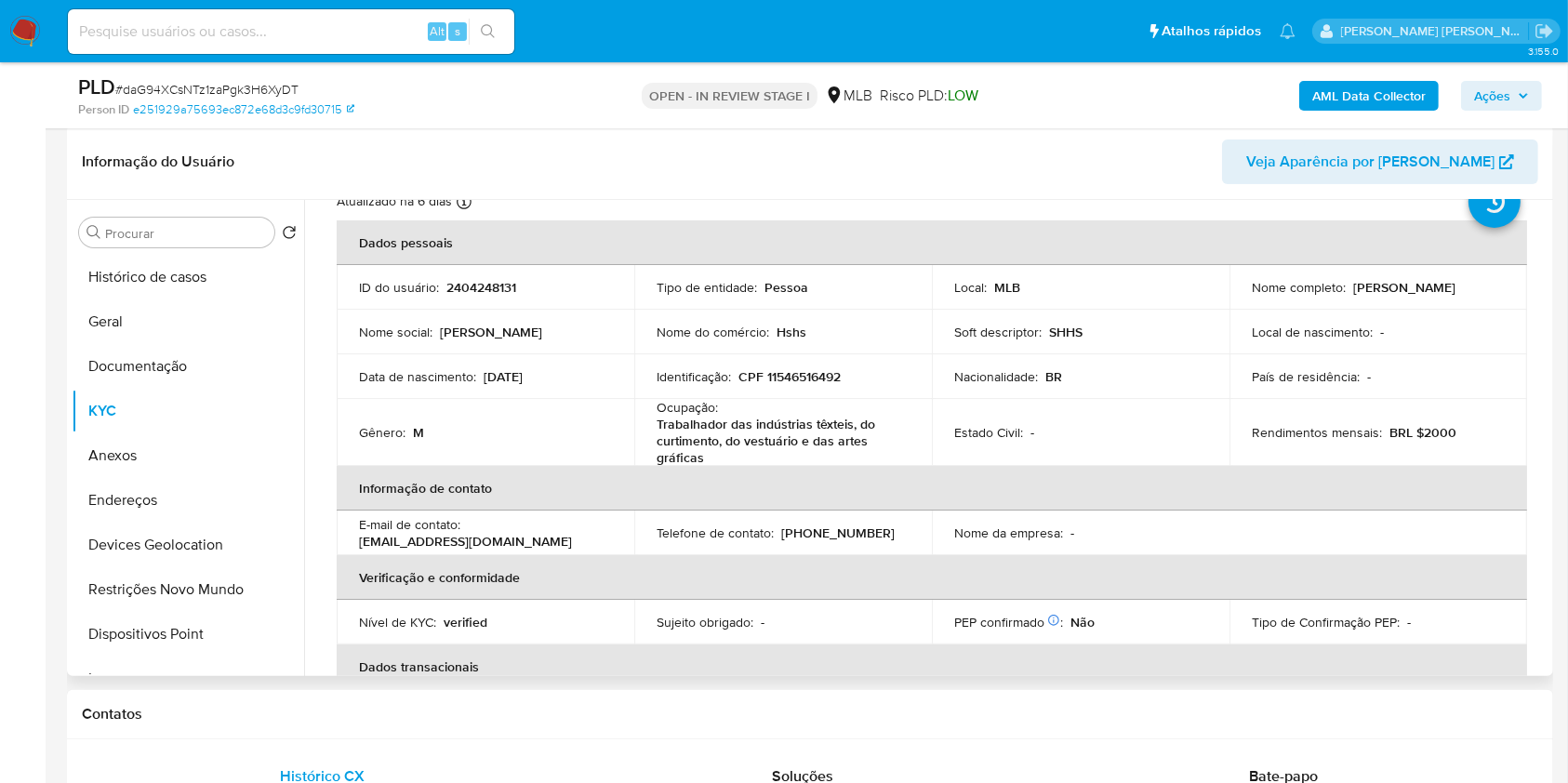
scroll to position [19, 0]
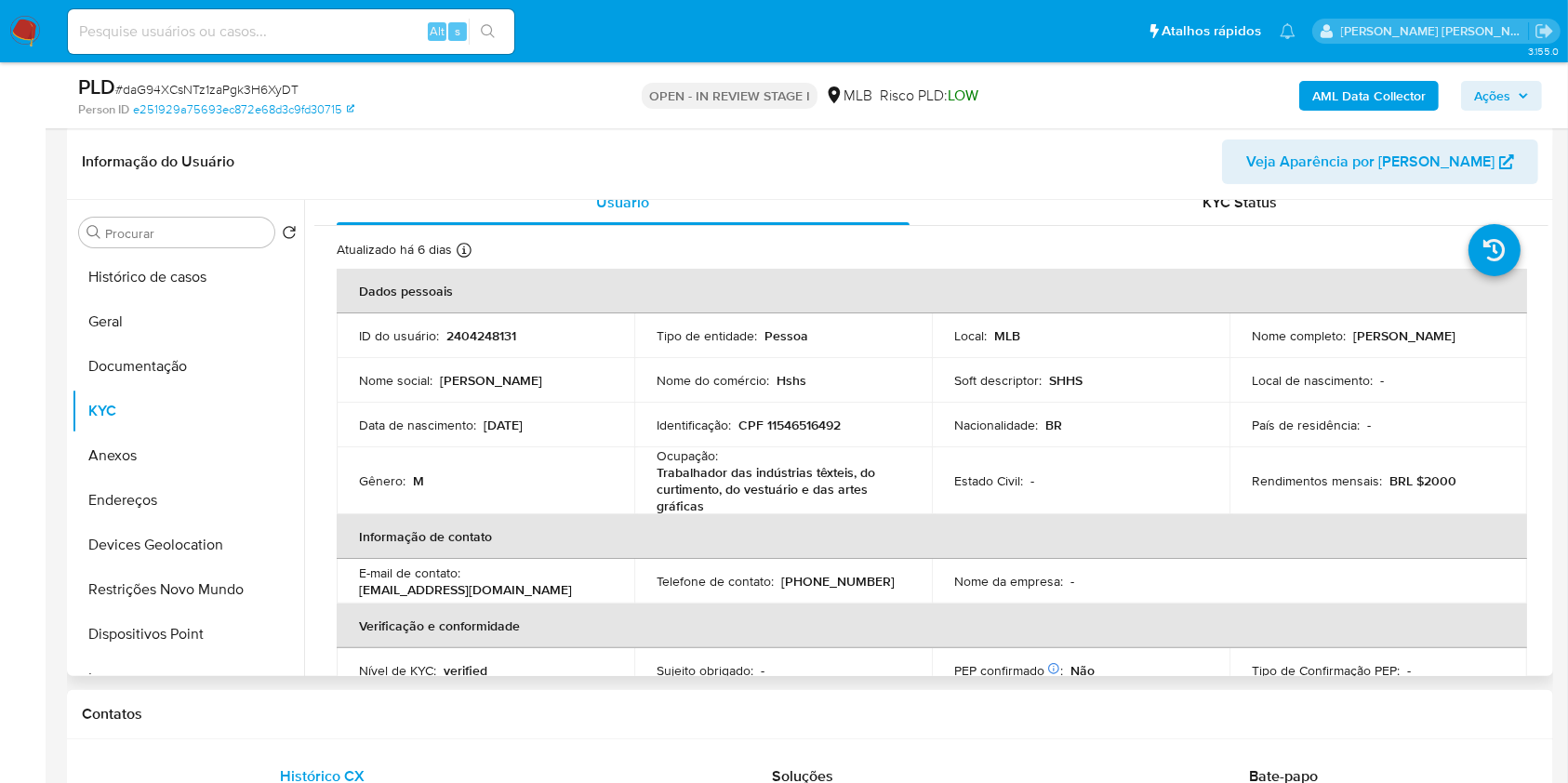
click at [585, 590] on div "E-mail de contato : galera_star@hotmail.com" at bounding box center [486, 581] width 253 height 34
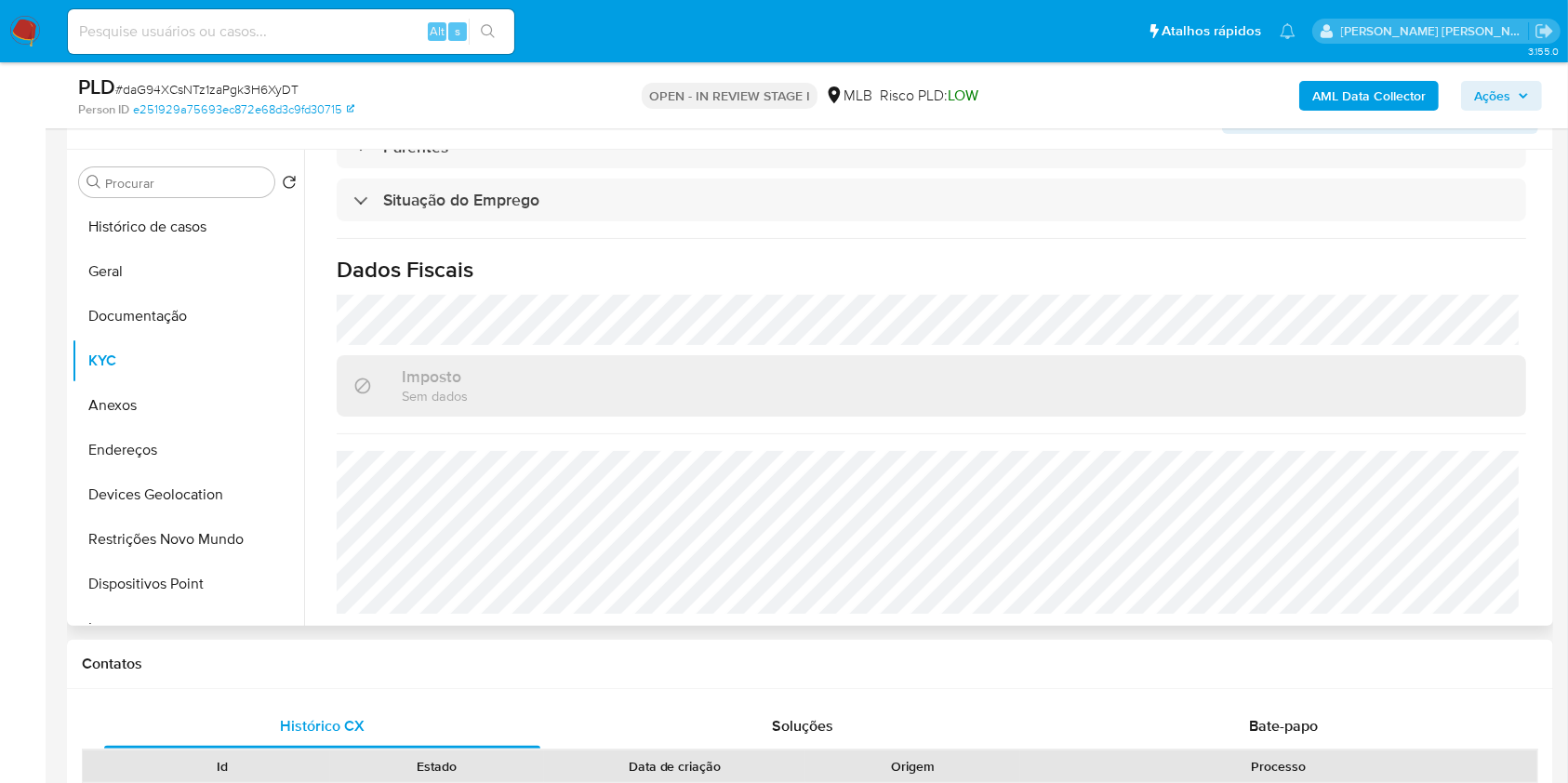
scroll to position [813, 0]
click at [589, 270] on h1 "Dados Fiscais" at bounding box center [932, 266] width 1190 height 28
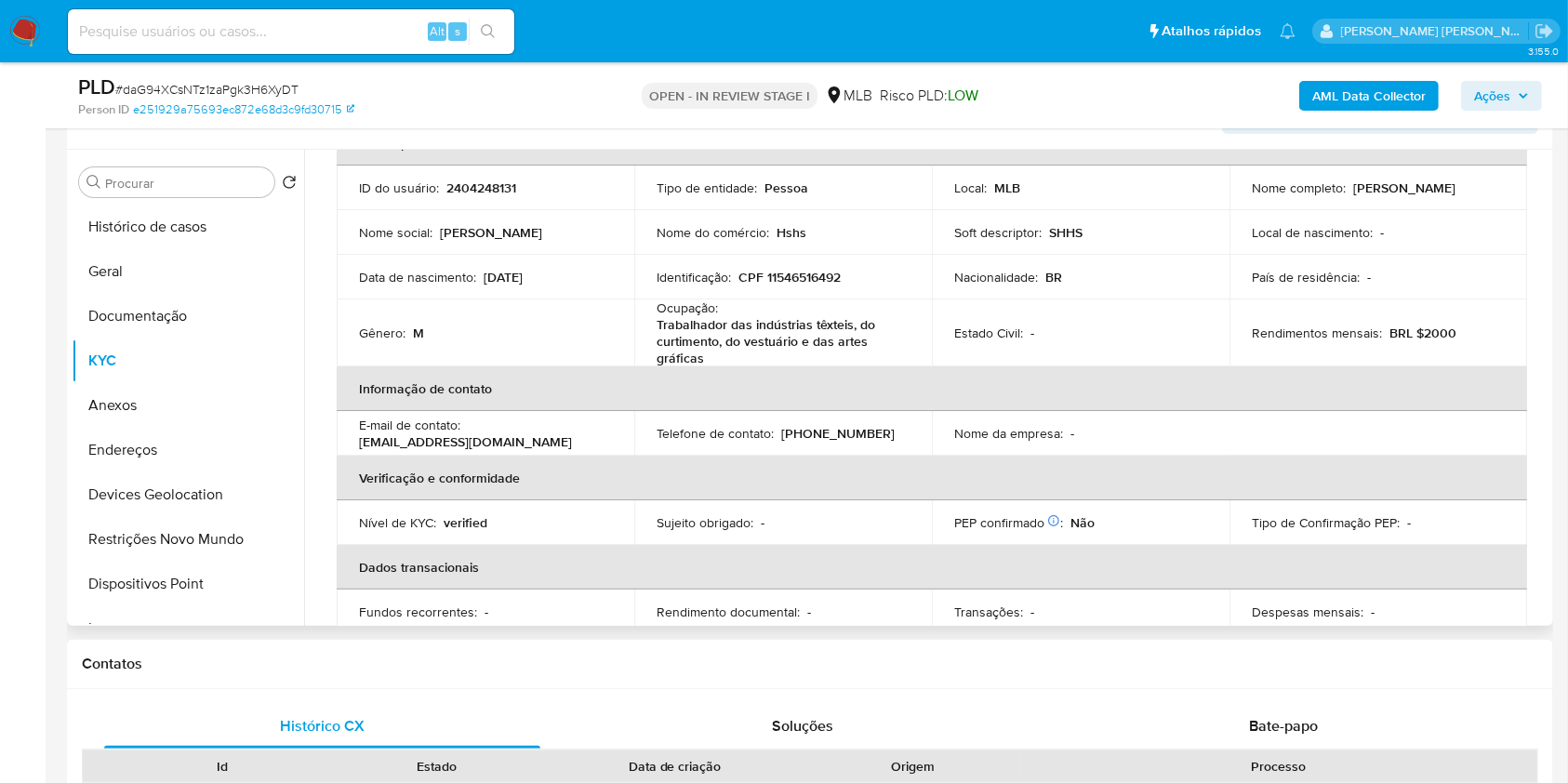
scroll to position [69, 0]
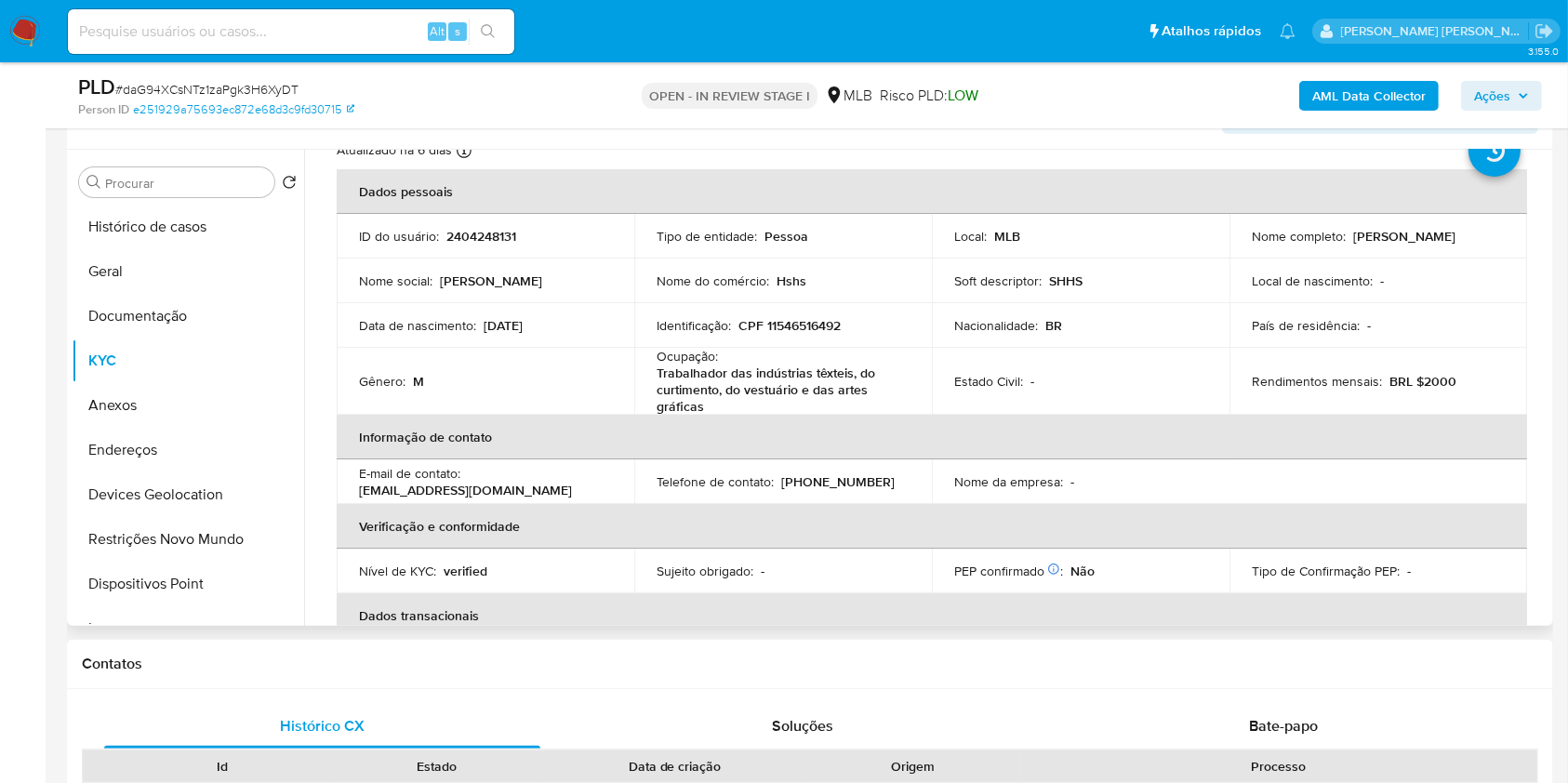
click at [786, 331] on p "CPF 11546516492" at bounding box center [790, 324] width 102 height 16
copy p "11546516492"
click at [1348, 77] on div "AML Data Collector Ações" at bounding box center [1301, 95] width 483 height 43
click at [1348, 93] on b "AML Data Collector" at bounding box center [1369, 96] width 114 height 30
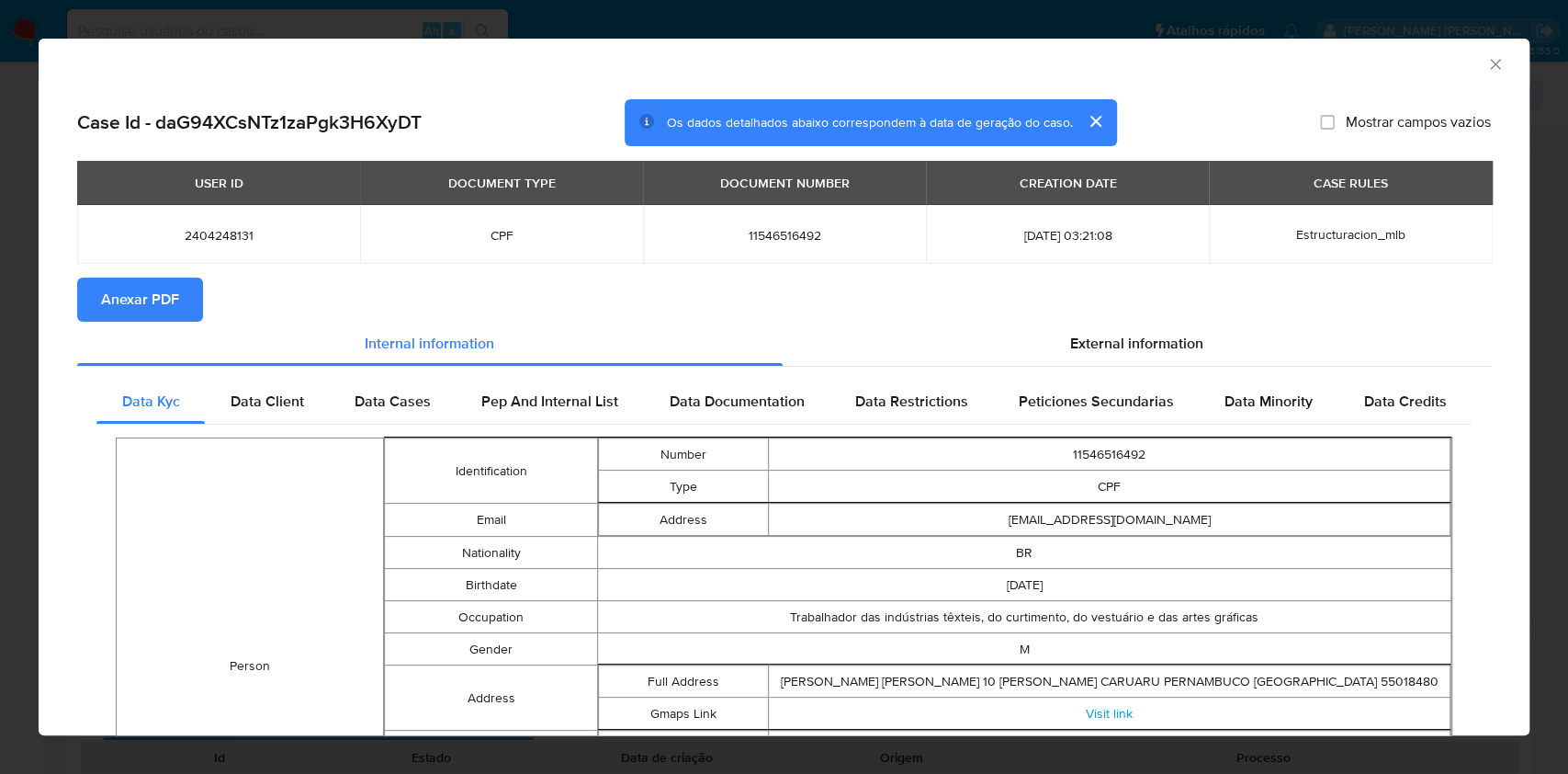
click at [755, 242] on span "11546516492" at bounding box center [784, 235] width 238 height 16
copy span "11546516492"
click at [0, 385] on div "AML Data Collector Case Id - daG94XCsNTz1zaPgk3H6XyDT Os dados detalhados abaix…" at bounding box center [784, 387] width 1568 height 774
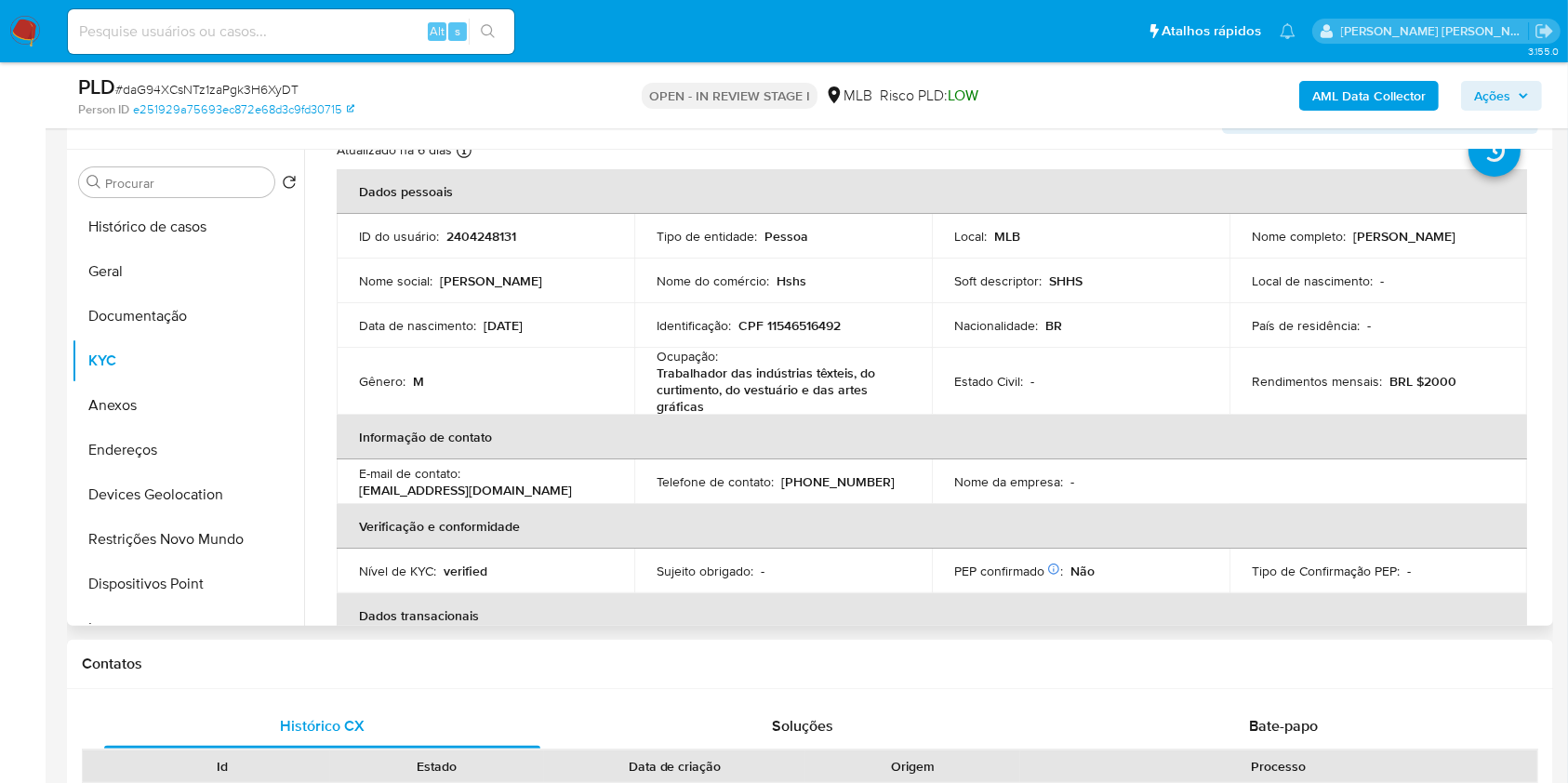
click at [571, 390] on td "Gênero : M" at bounding box center [486, 380] width 297 height 67
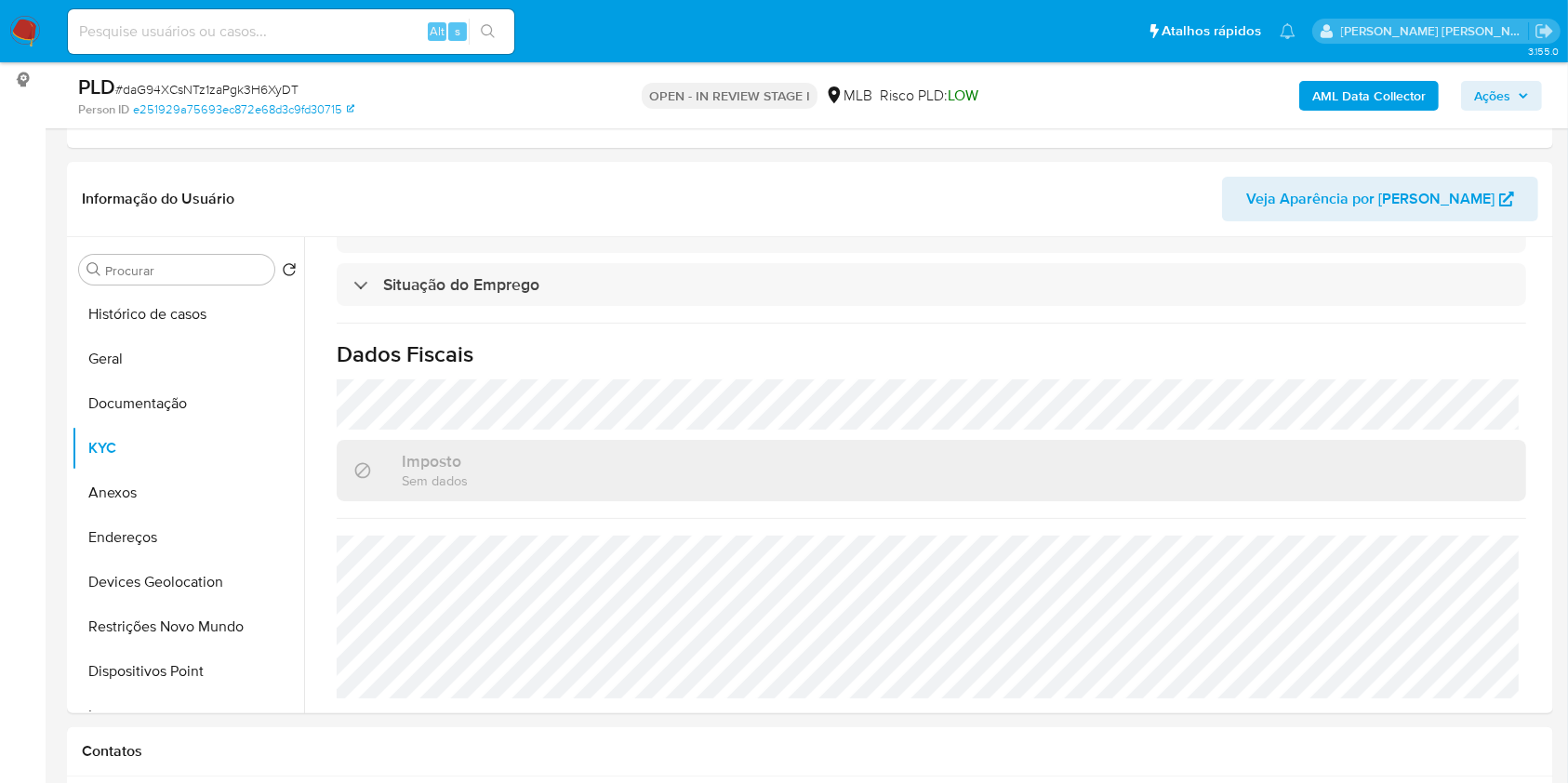
scroll to position [249, 0]
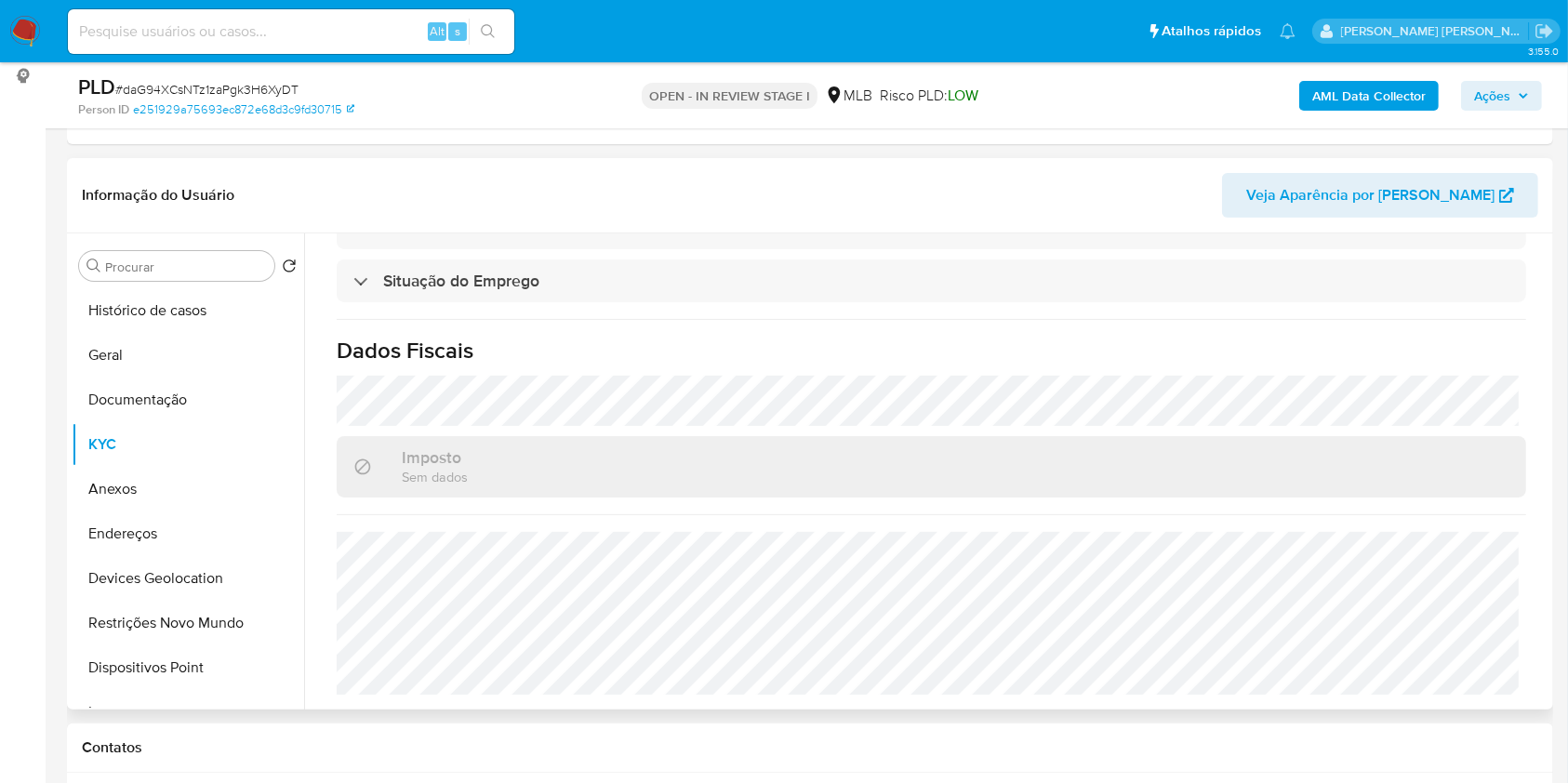
click at [926, 361] on h1 "Dados Fiscais" at bounding box center [932, 350] width 1190 height 28
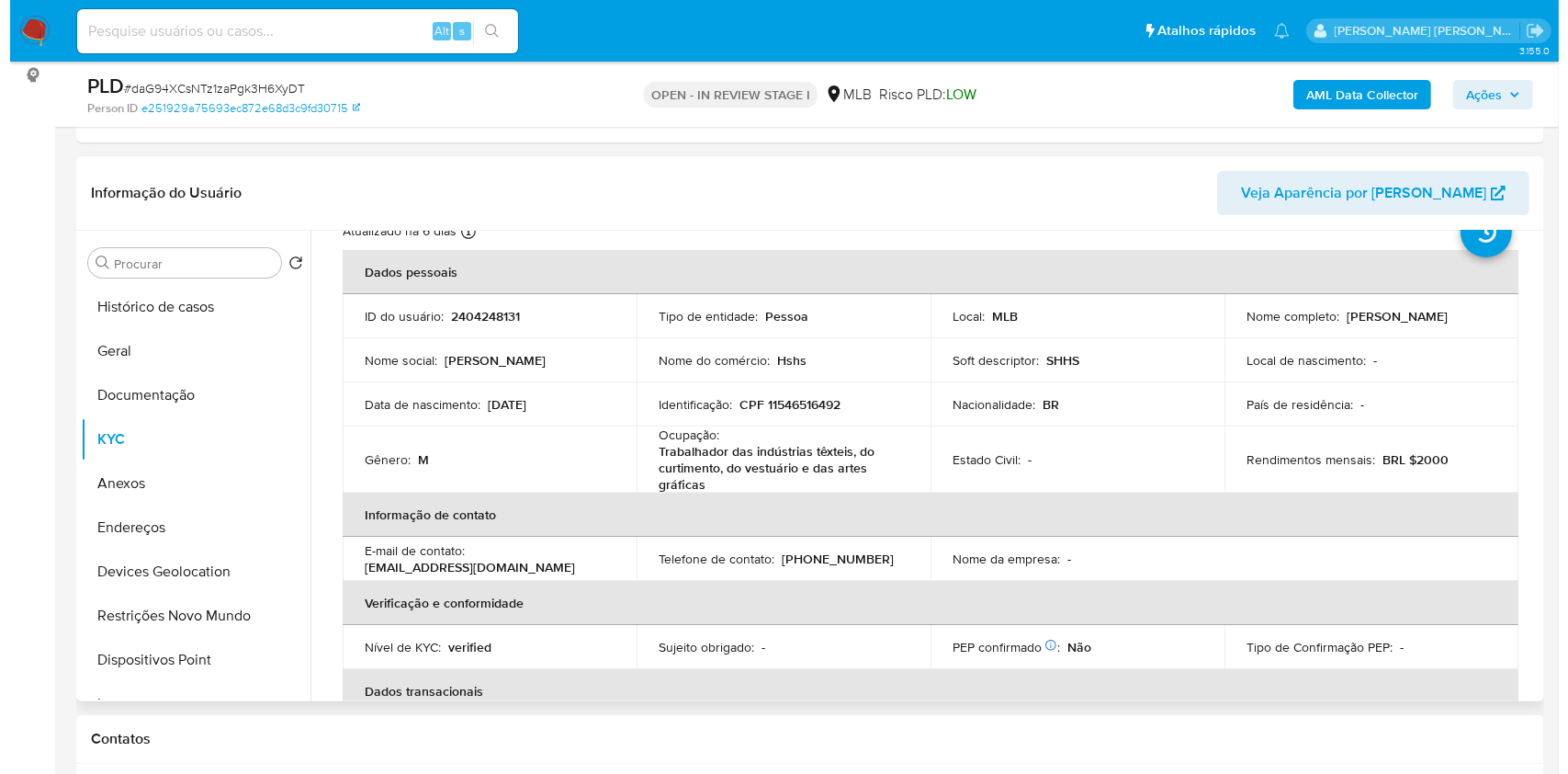
scroll to position [19, 0]
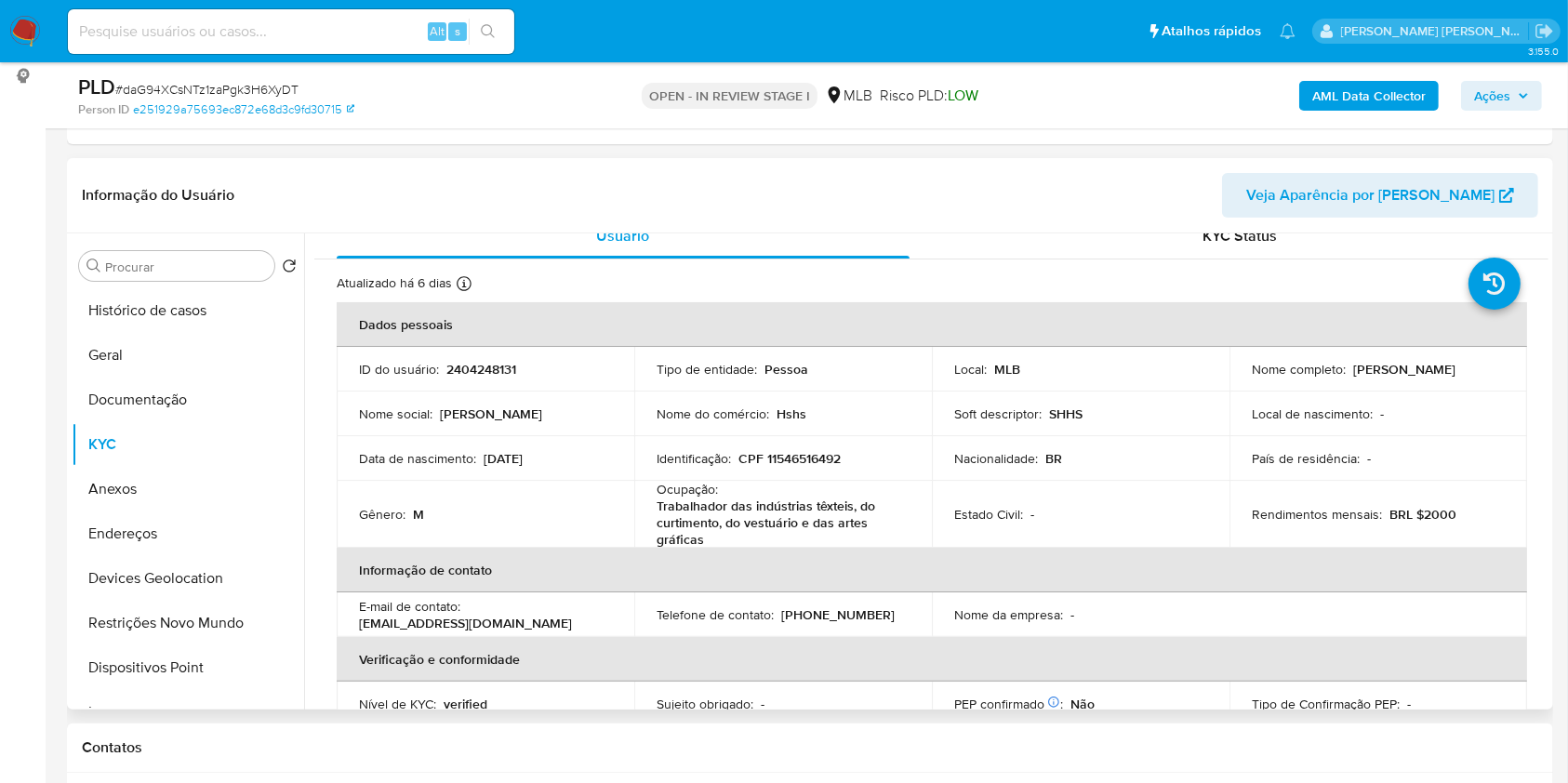
drag, startPoint x: 1246, startPoint y: 372, endPoint x: 1407, endPoint y: 382, distance: 161.3
click at [1407, 378] on p "Deyvison Lucas de Carvalho" at bounding box center [1405, 369] width 102 height 16
copy p "Deyvison Lucas de Carvalho"
click at [1344, 81] on b "AML Data Collector" at bounding box center [1369, 96] width 114 height 30
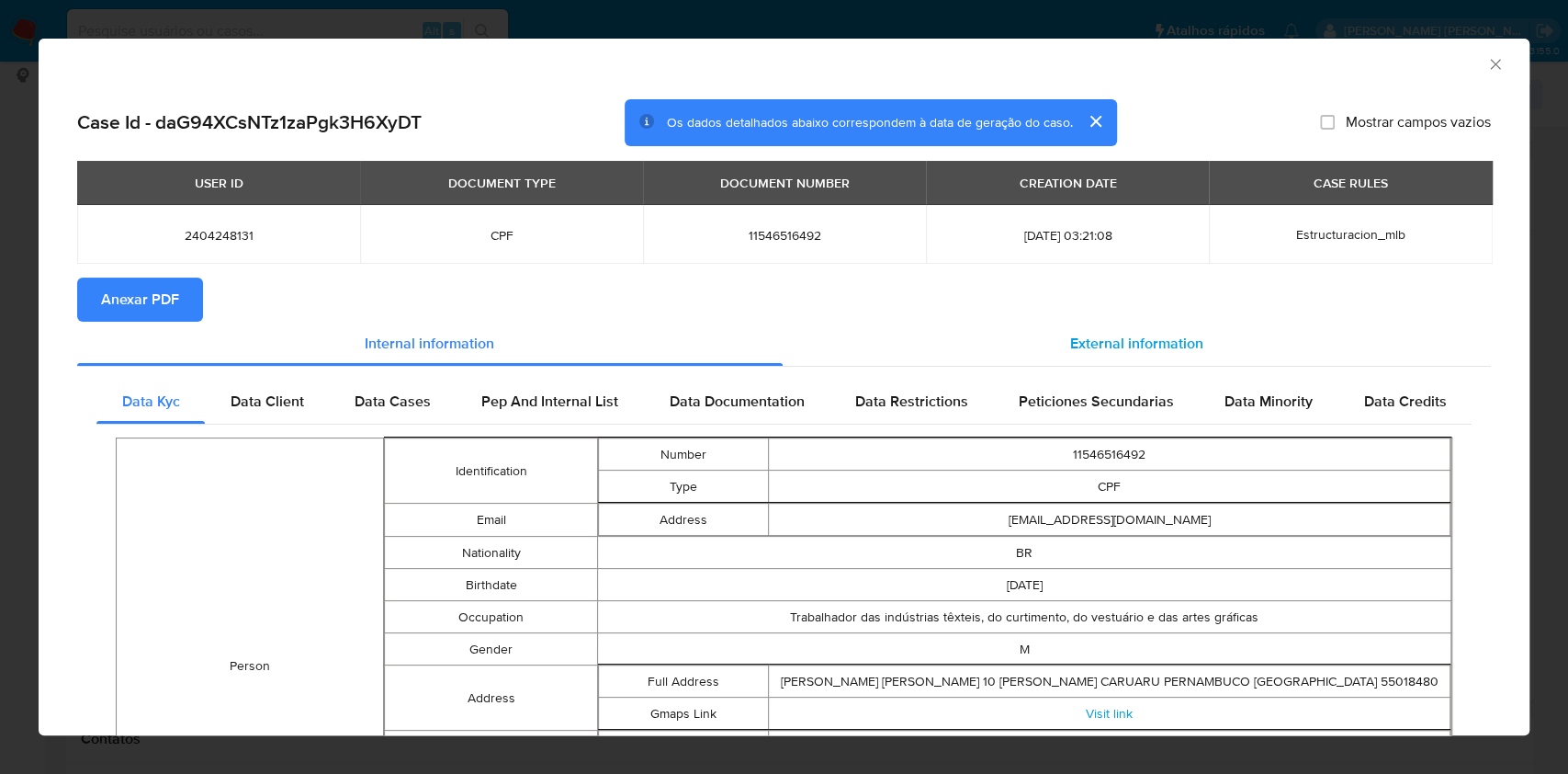
click at [1130, 342] on span "External information" at bounding box center [1137, 344] width 134 height 21
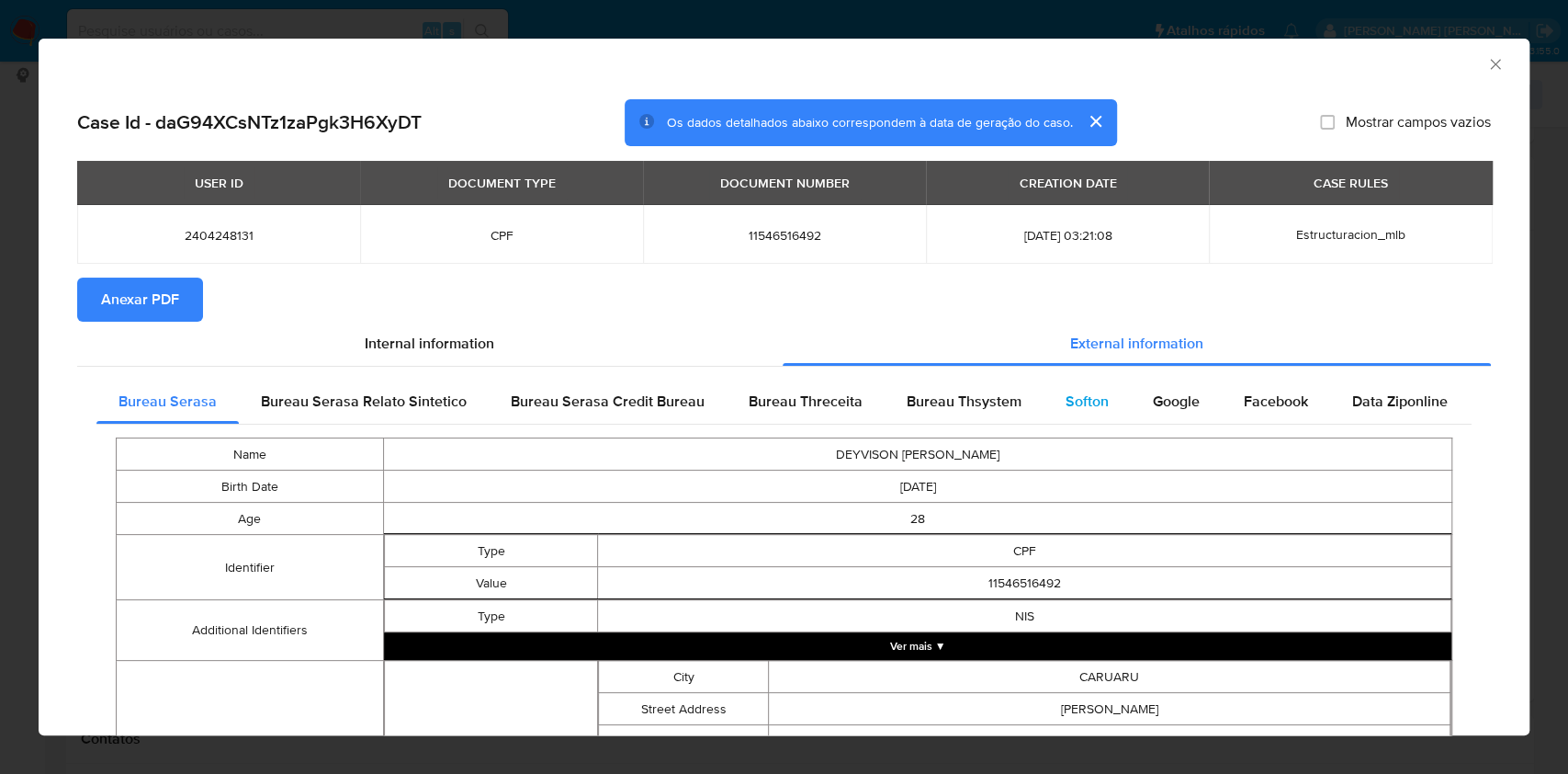
click at [1076, 396] on span "Softon" at bounding box center [1086, 401] width 43 height 21
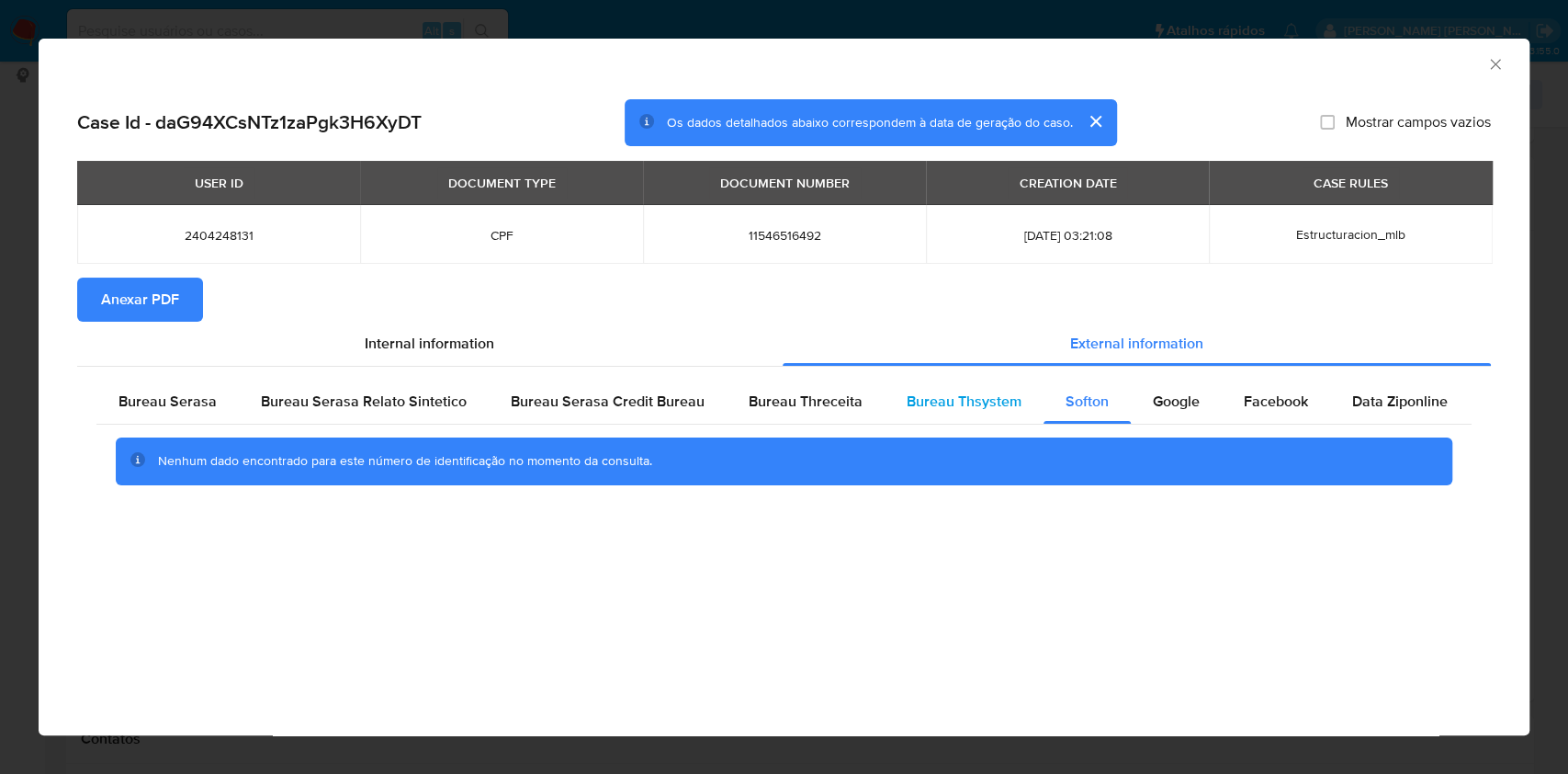
click at [948, 393] on span "Bureau Thsystem" at bounding box center [964, 401] width 114 height 21
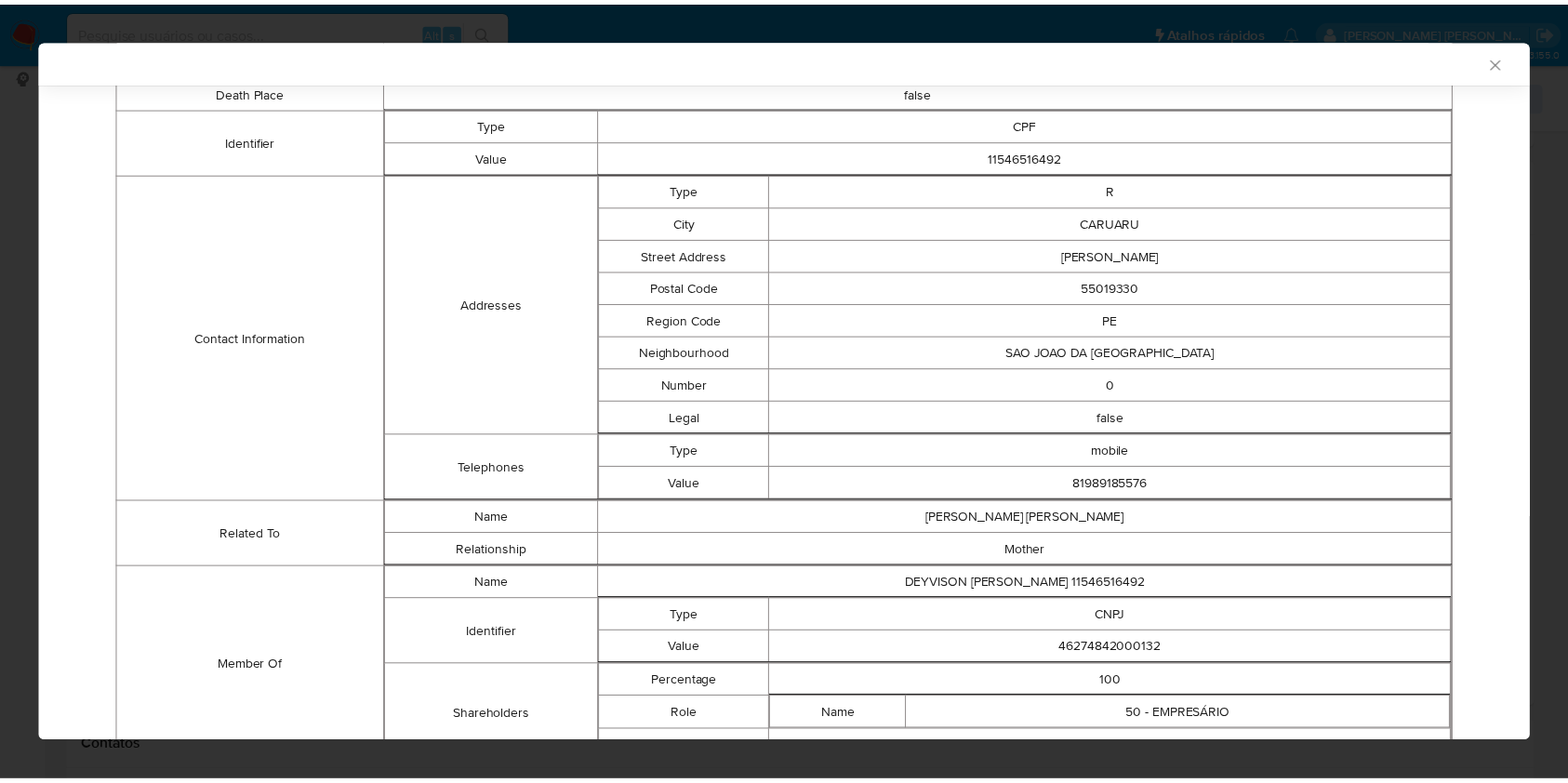
scroll to position [580, 0]
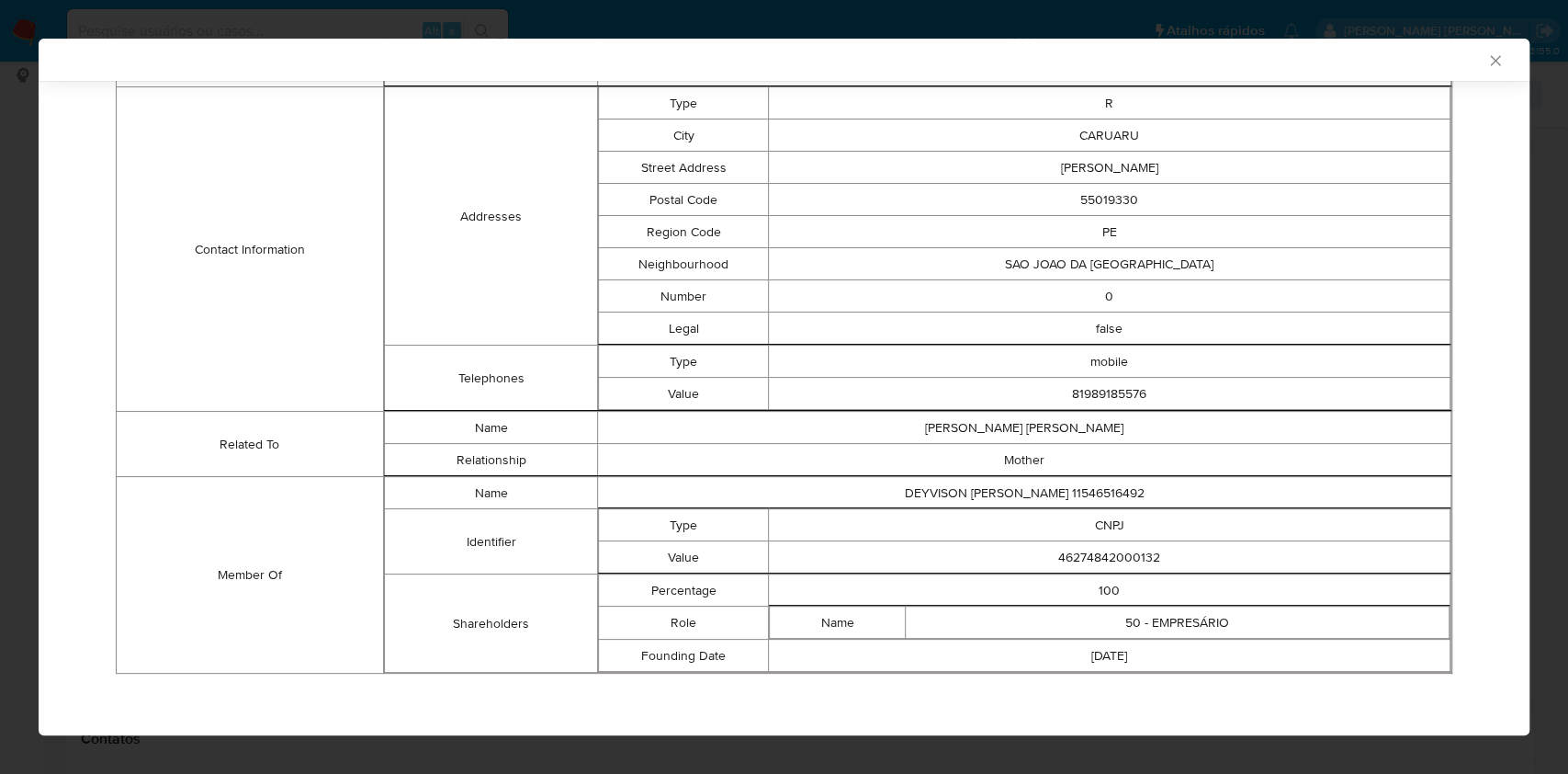
click at [1139, 563] on td "46274842000132" at bounding box center [1109, 557] width 682 height 32
copy td "46274842000132"
click at [0, 473] on div "AML Data Collector Case Id - daG94XCsNTz1zaPgk3H6XyDT Os dados detalhados abaix…" at bounding box center [784, 387] width 1568 height 774
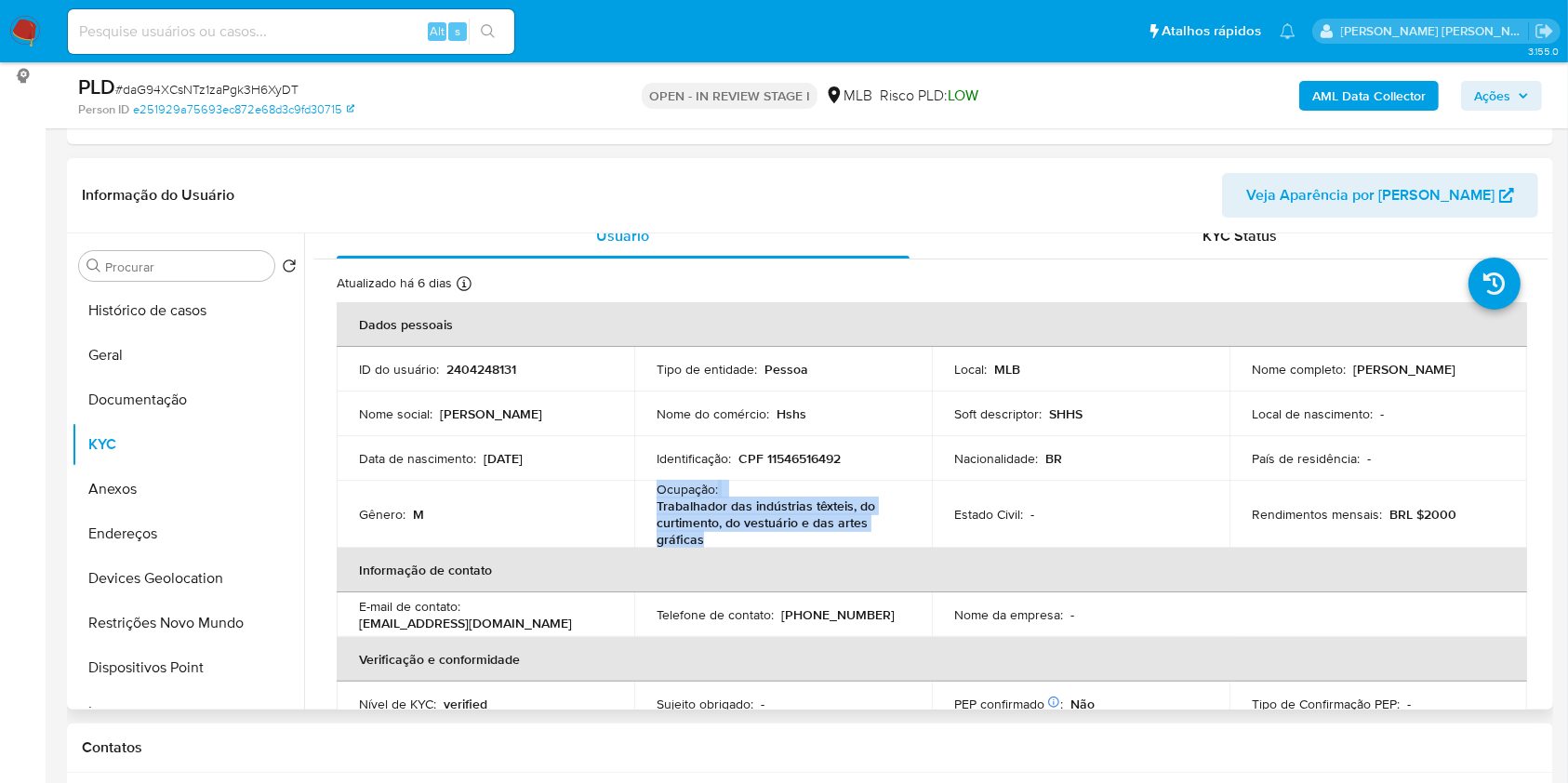
drag, startPoint x: 654, startPoint y: 493, endPoint x: 713, endPoint y: 500, distance: 59.4
click at [706, 536] on td "Ocupação : Trabalhador das indústrias têxteis, do curtimento, do vestuário e da…" at bounding box center [783, 514] width 297 height 67
copy div "Ocupação : Trabalhador das indústrias têxteis, do curtimento, do vestuário e da…"
click at [1505, 96] on span "Ações" at bounding box center [1493, 96] width 37 height 30
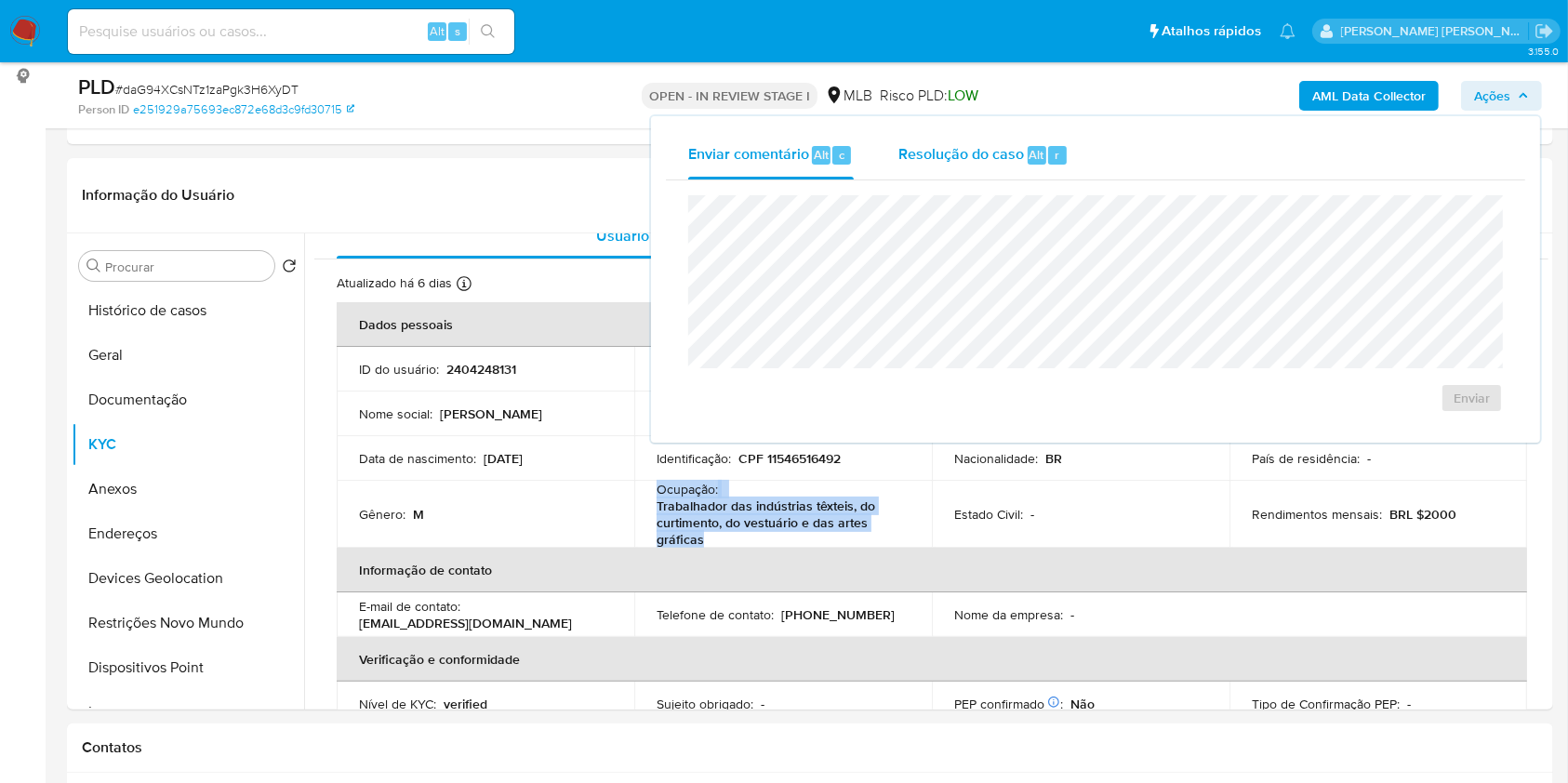
click at [1014, 172] on div "Resolução do caso Alt r" at bounding box center [984, 155] width 170 height 48
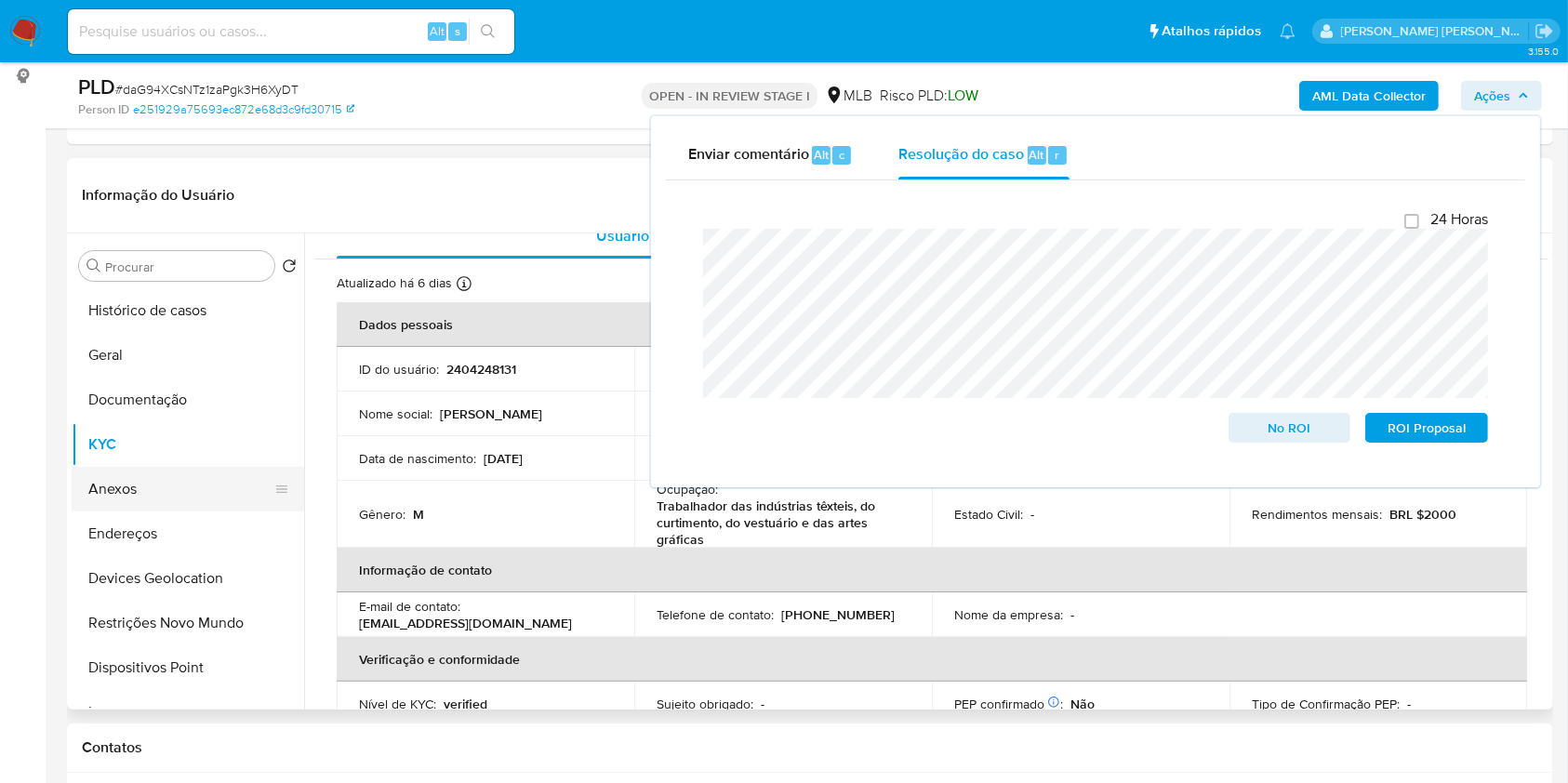
click at [170, 505] on button "Anexos" at bounding box center [180, 489] width 217 height 44
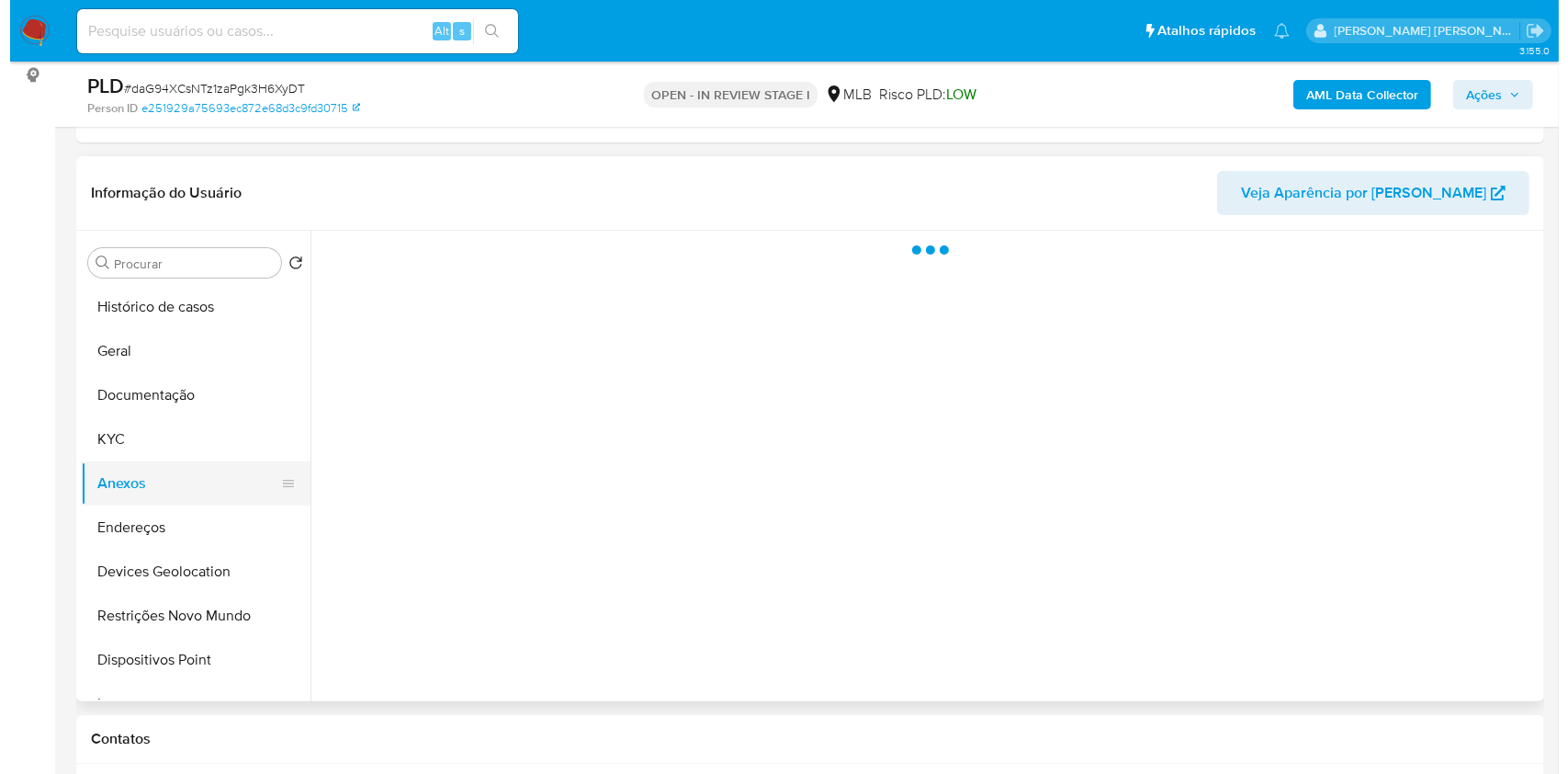
scroll to position [0, 0]
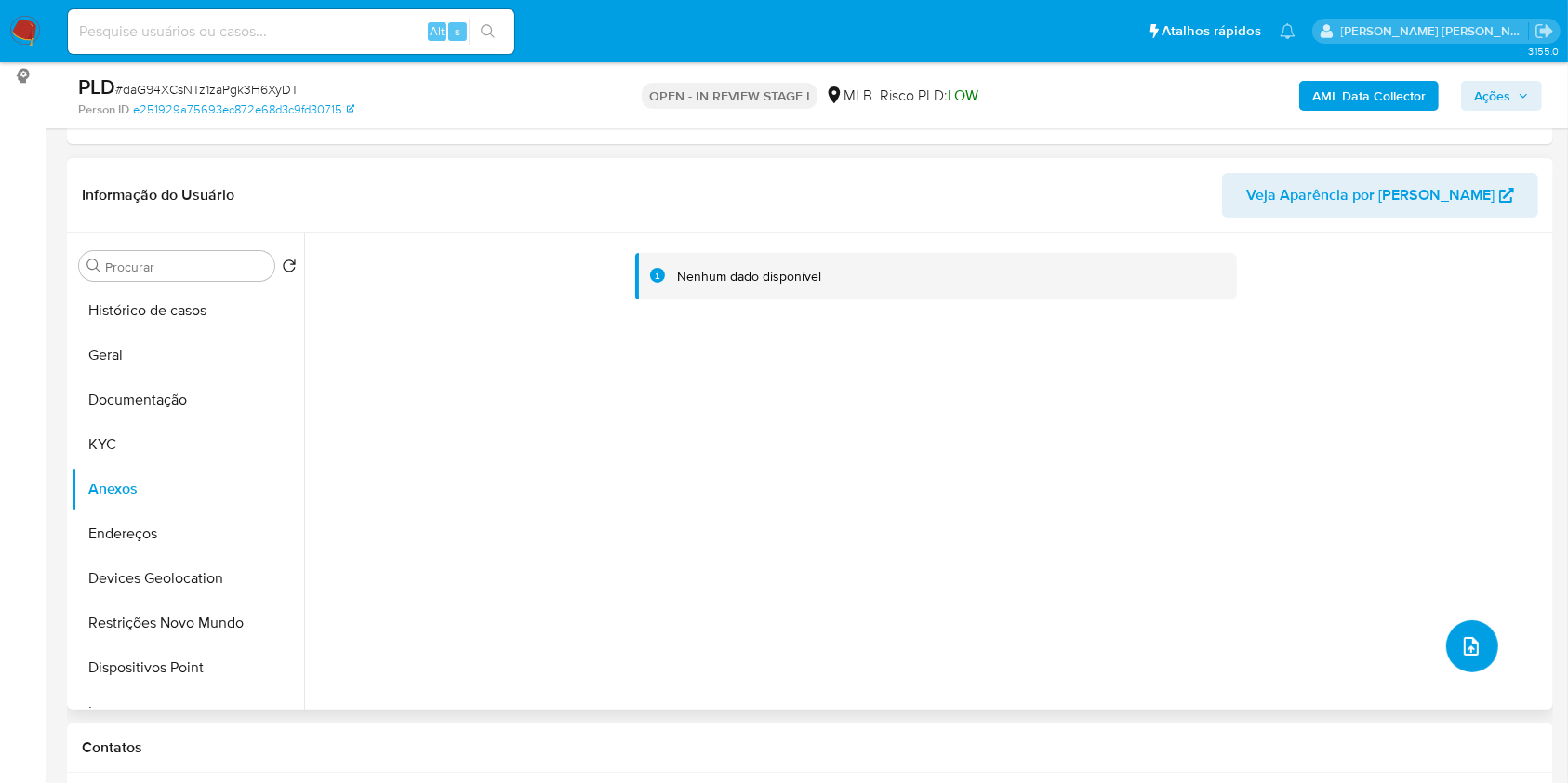
click at [1465, 643] on icon "upload-file" at bounding box center [1470, 646] width 22 height 22
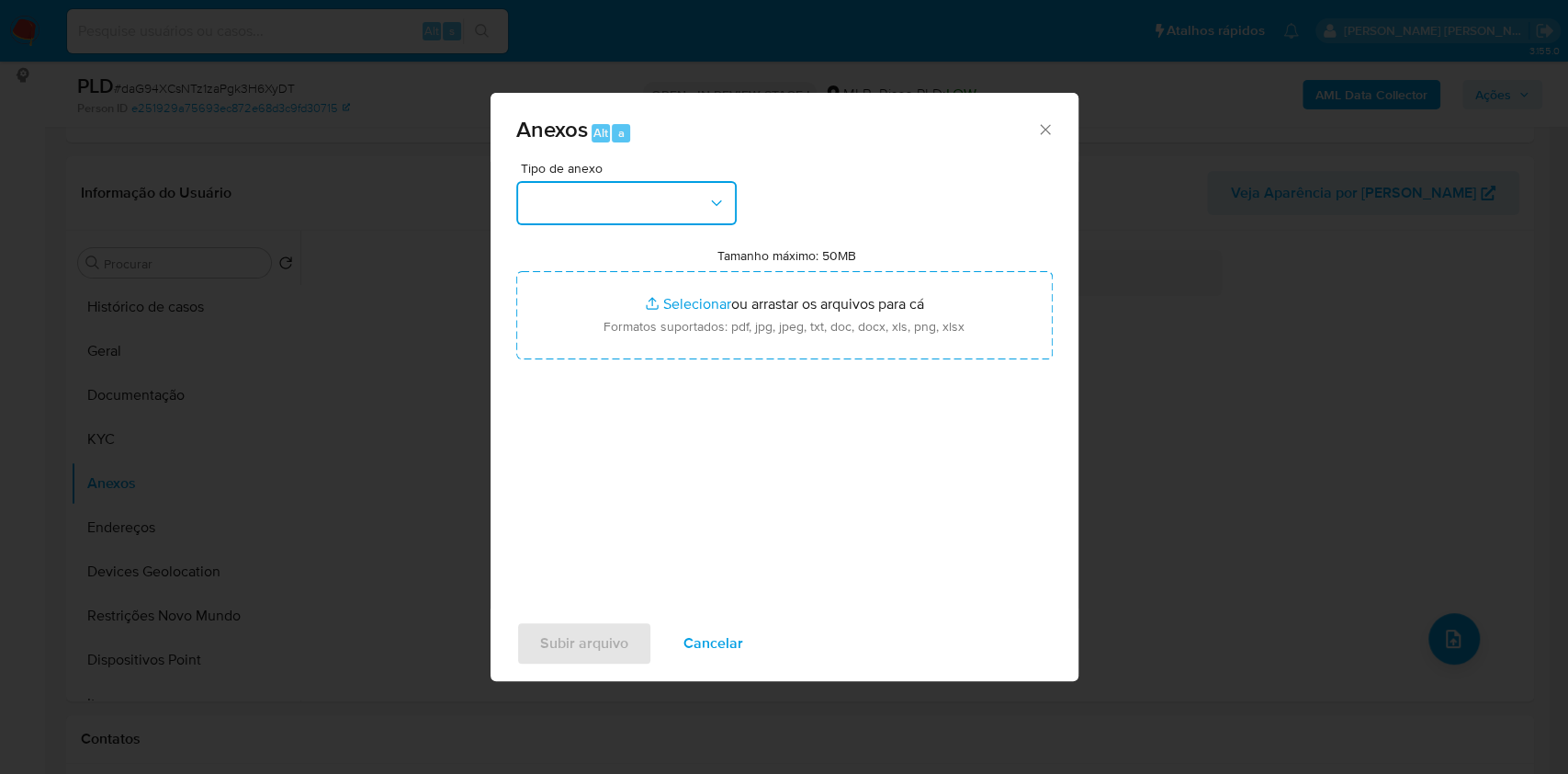
click at [684, 189] on button "button" at bounding box center [626, 203] width 220 height 44
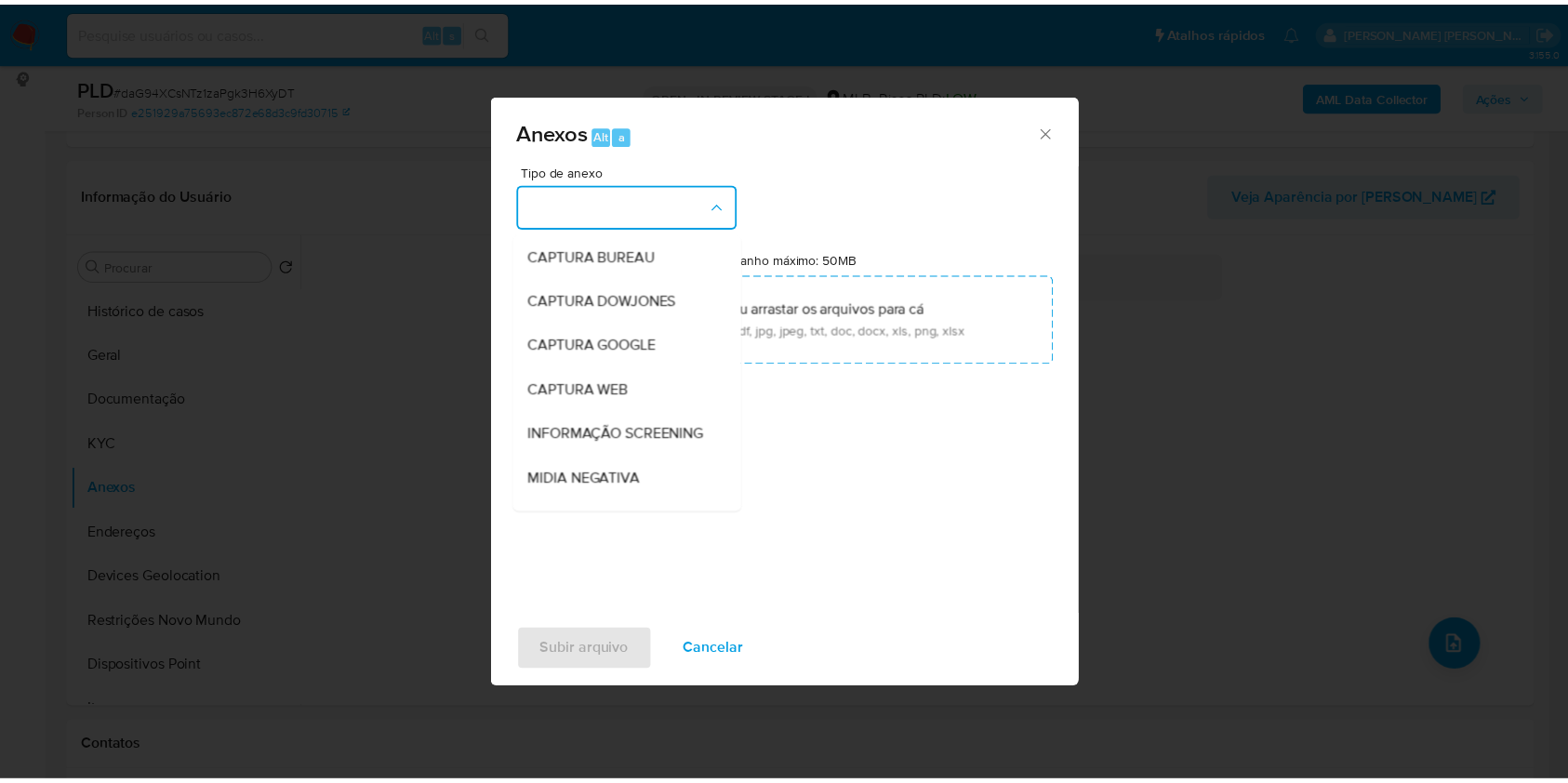
scroll to position [286, 0]
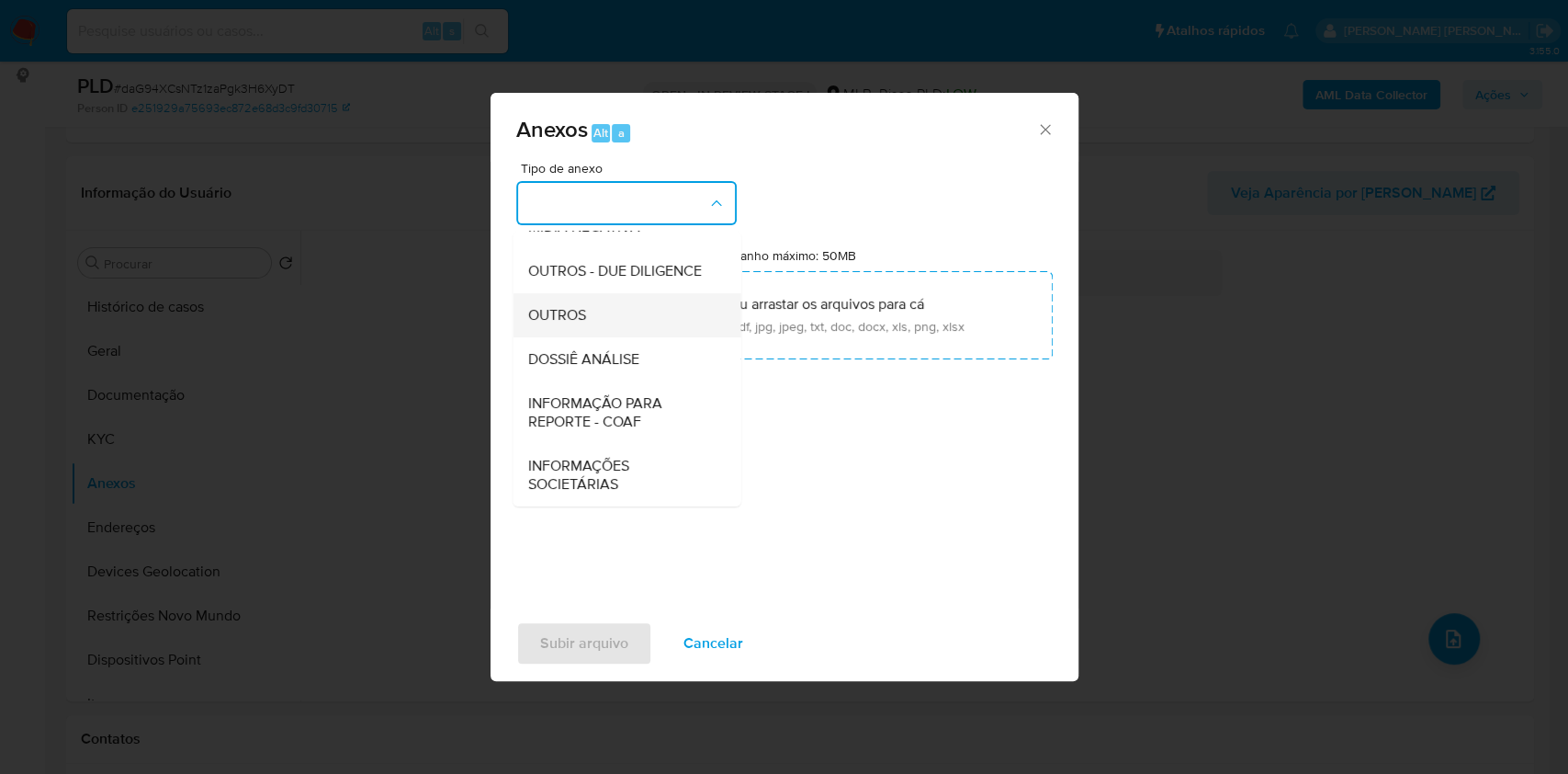
click at [587, 327] on div "OUTROS" at bounding box center [621, 315] width 188 height 44
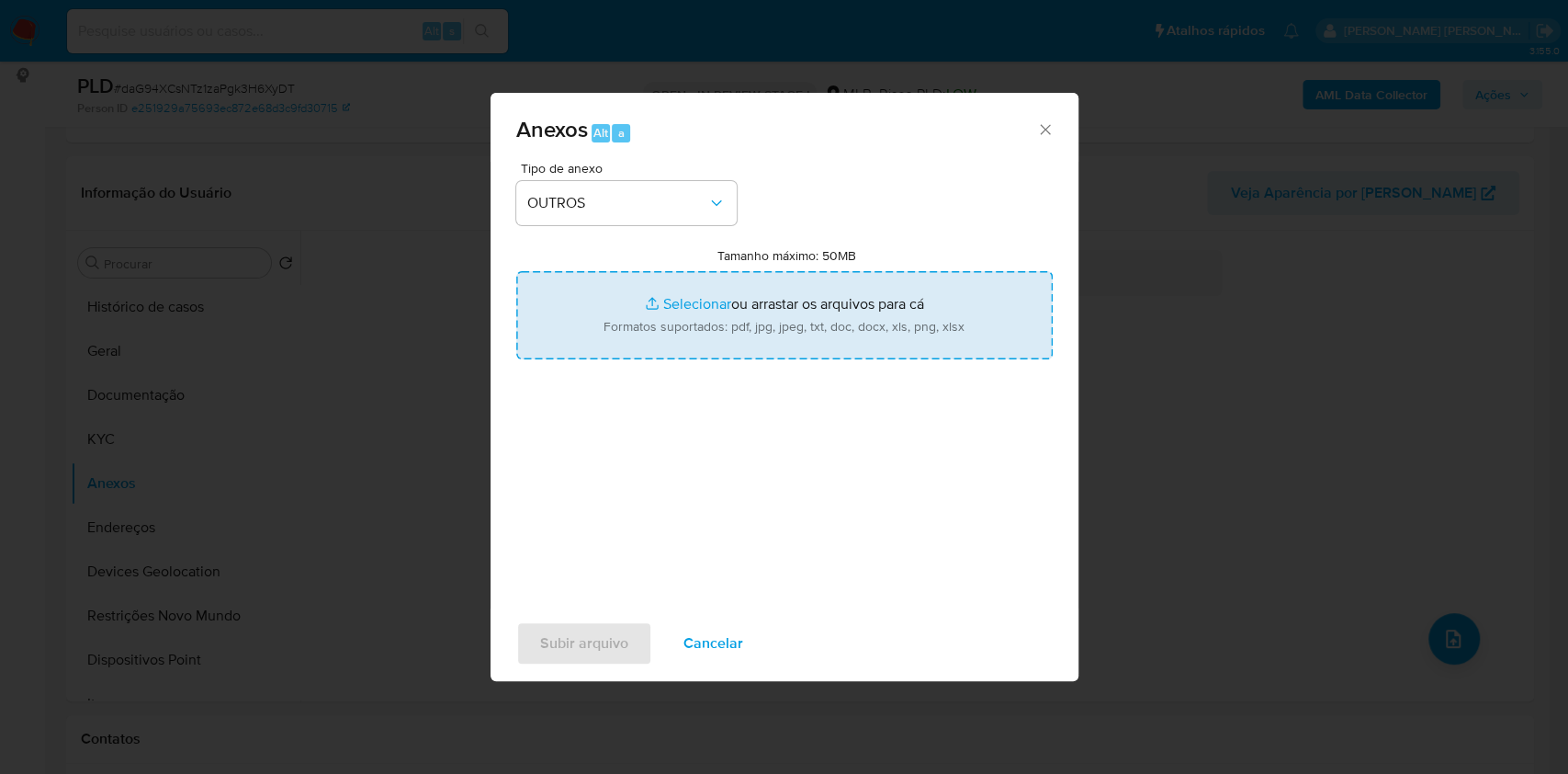
click at [687, 305] on input "Tamanho máximo: 50MB Selecionar arquivos" at bounding box center [784, 315] width 537 height 88
type input "C:\fakepath\Mulan 2404248131_2025_08_21_16_04_49.xlsx"
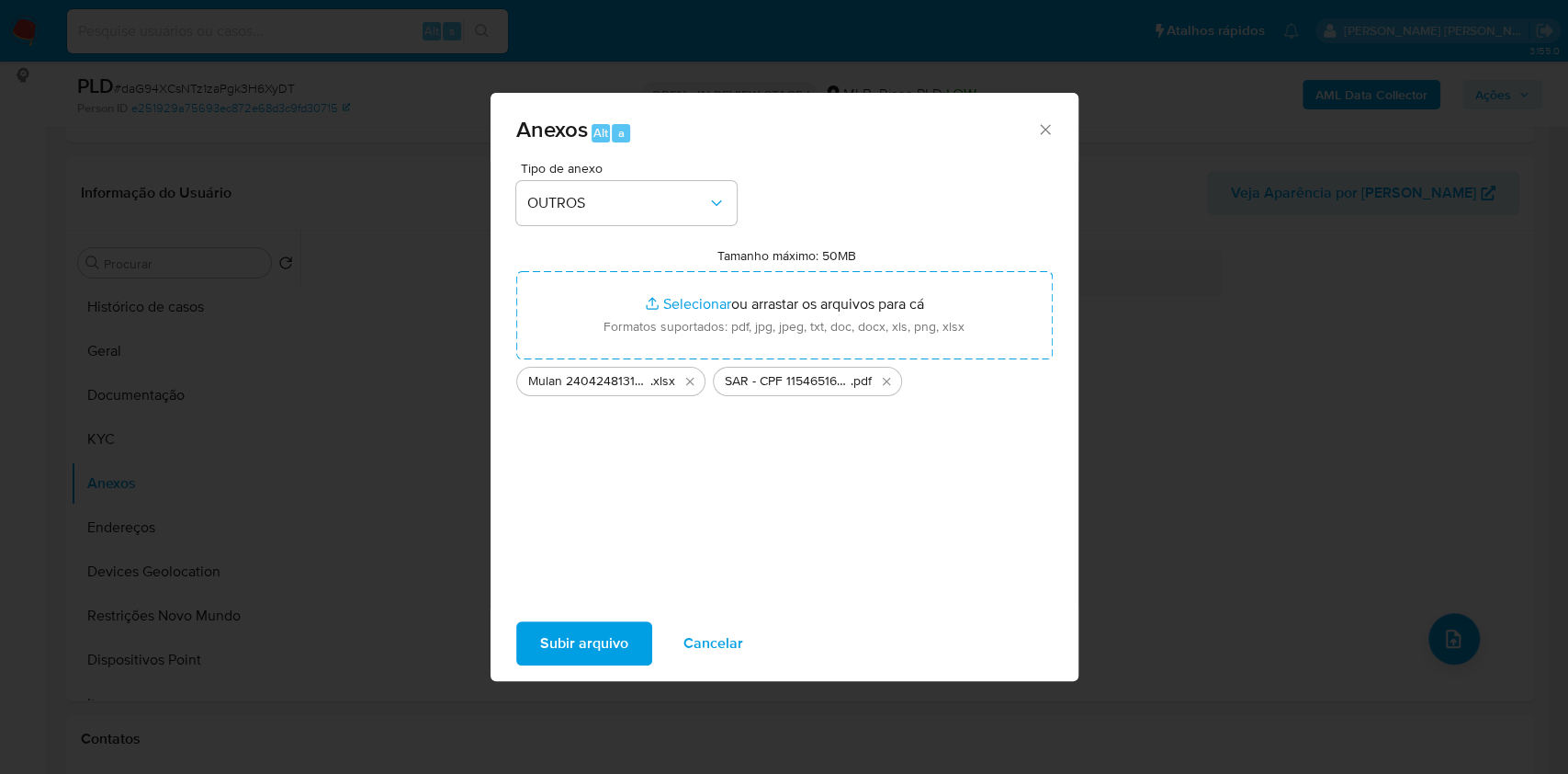
click at [614, 638] on span "Subir arquivo" at bounding box center [584, 643] width 88 height 40
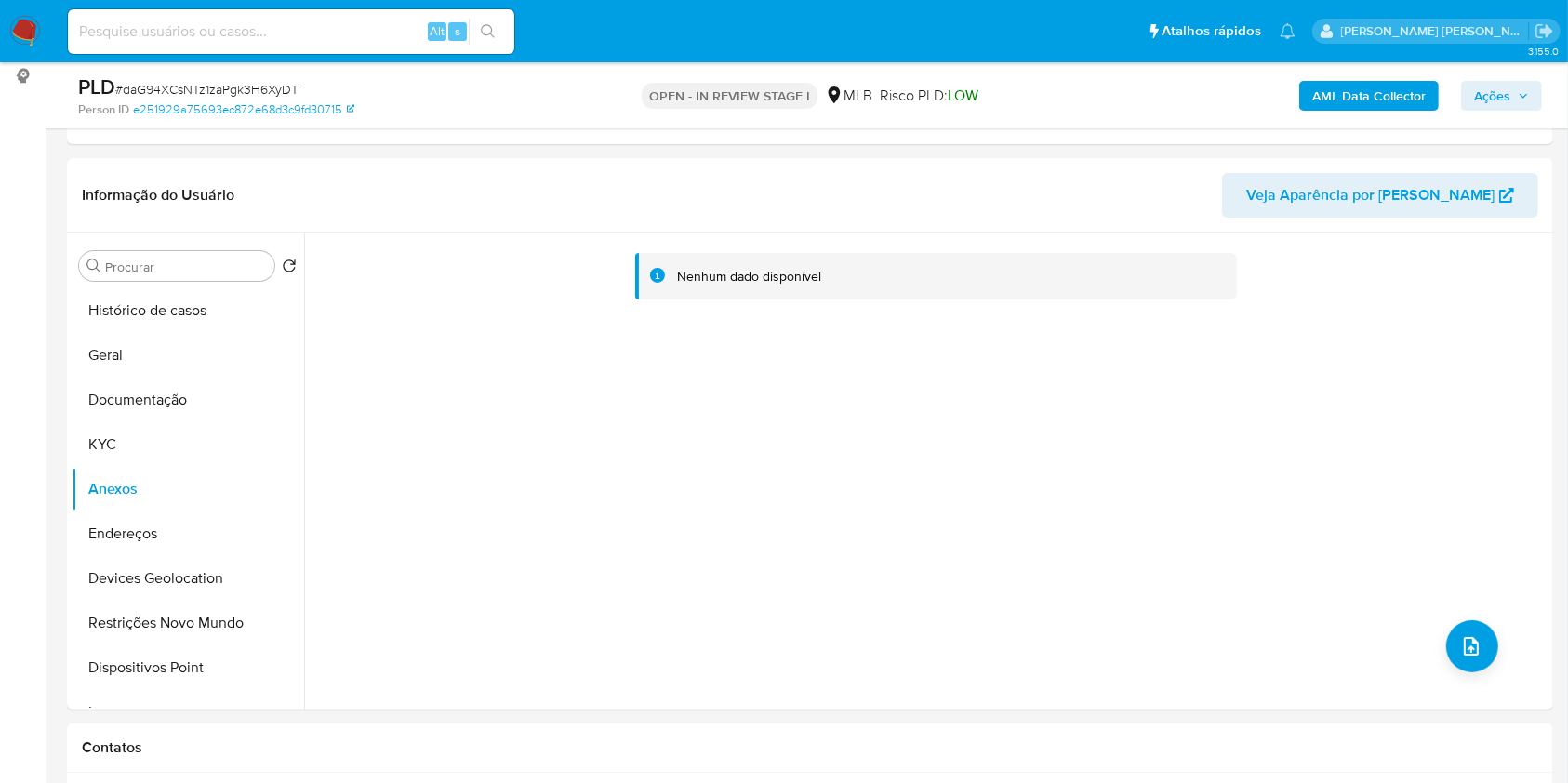
click at [1381, 97] on b "AML Data Collector" at bounding box center [1369, 96] width 114 height 30
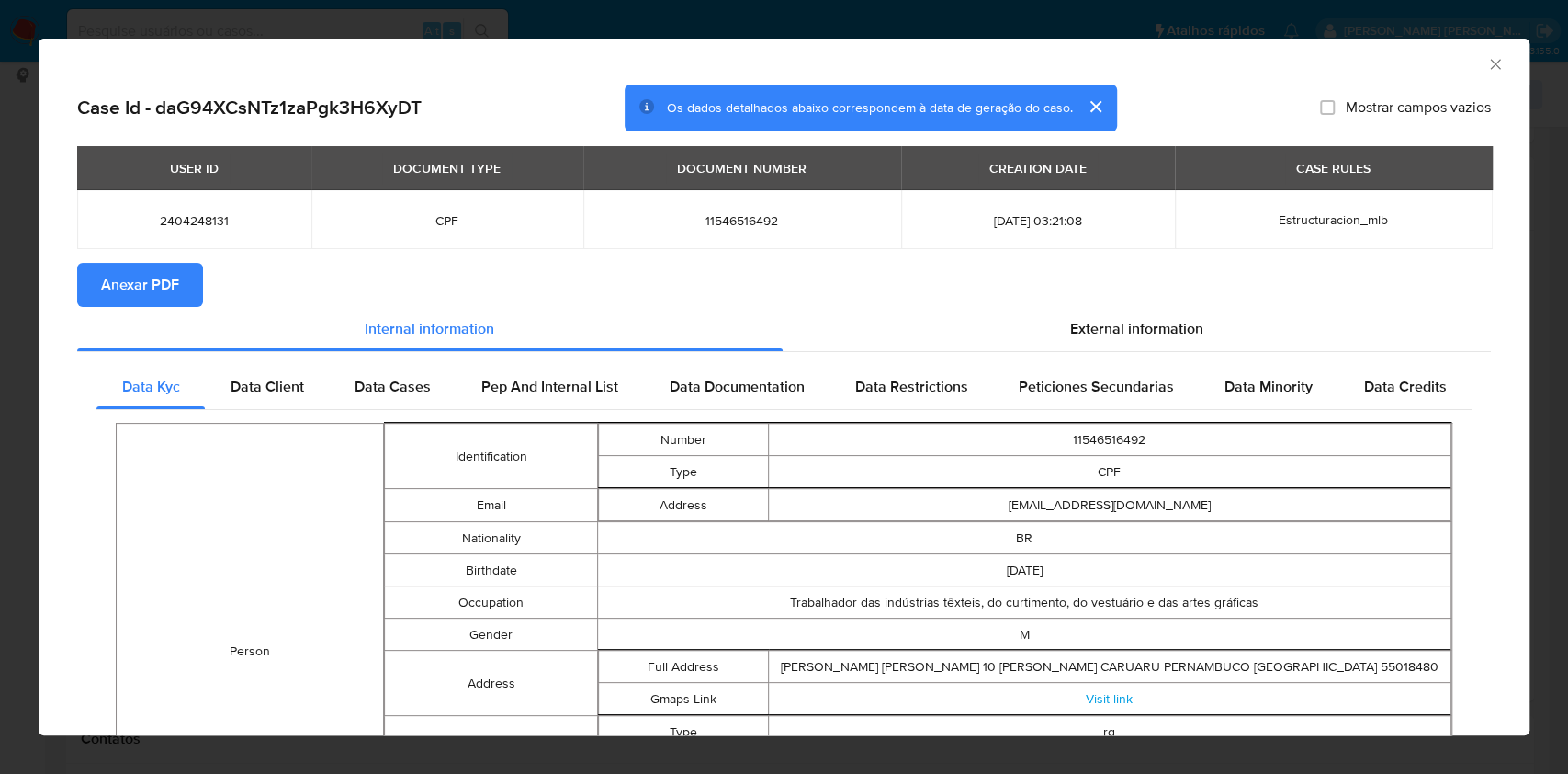
click at [139, 289] on span "Anexar PDF" at bounding box center [140, 284] width 78 height 40
click at [0, 301] on div "AML Data Collector Case Id - daG94XCsNTz1zaPgk3H6XyDT Os dados detalhados abaix…" at bounding box center [784, 387] width 1568 height 774
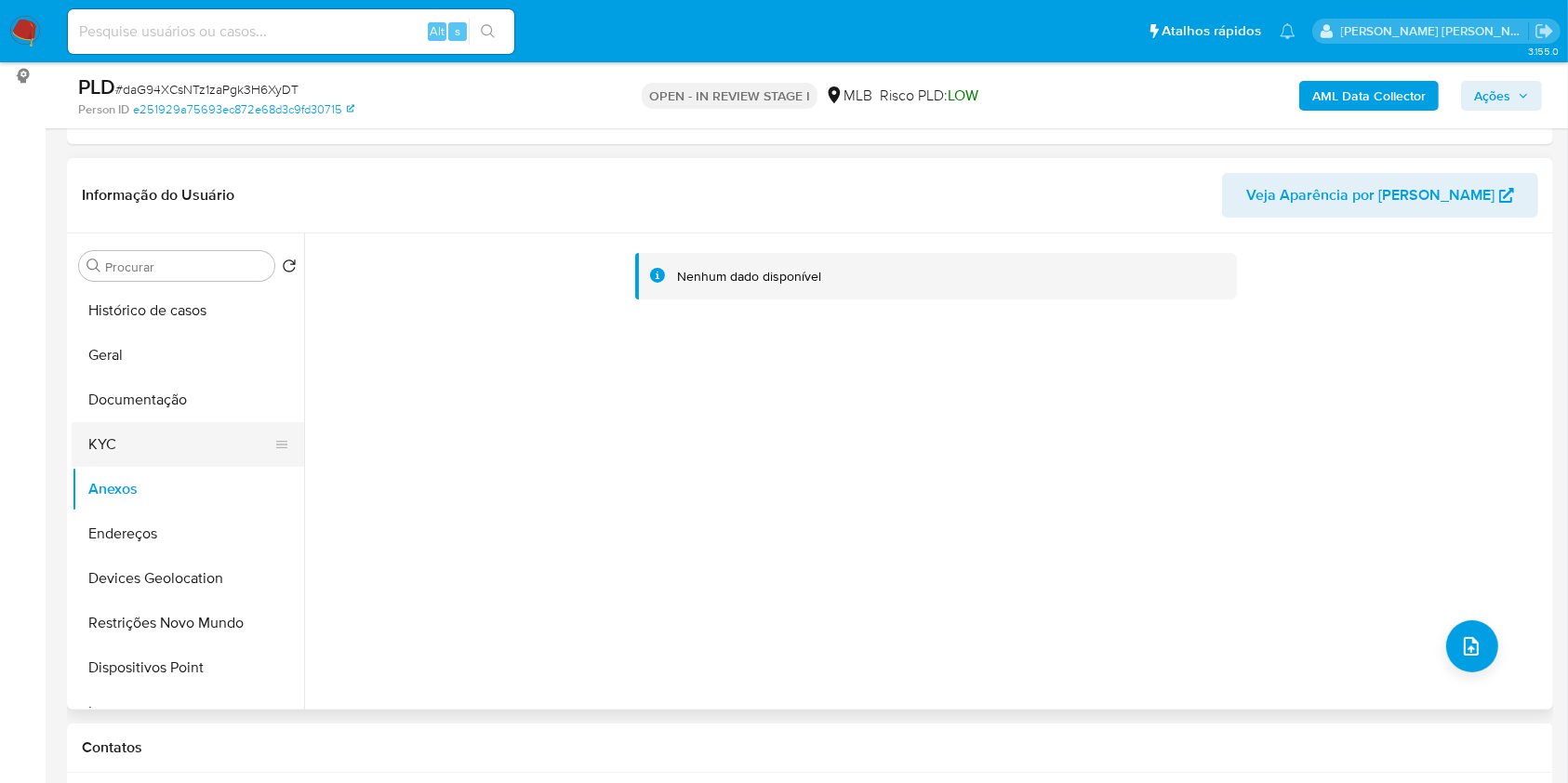
click at [128, 445] on button "KYC" at bounding box center [180, 444] width 217 height 44
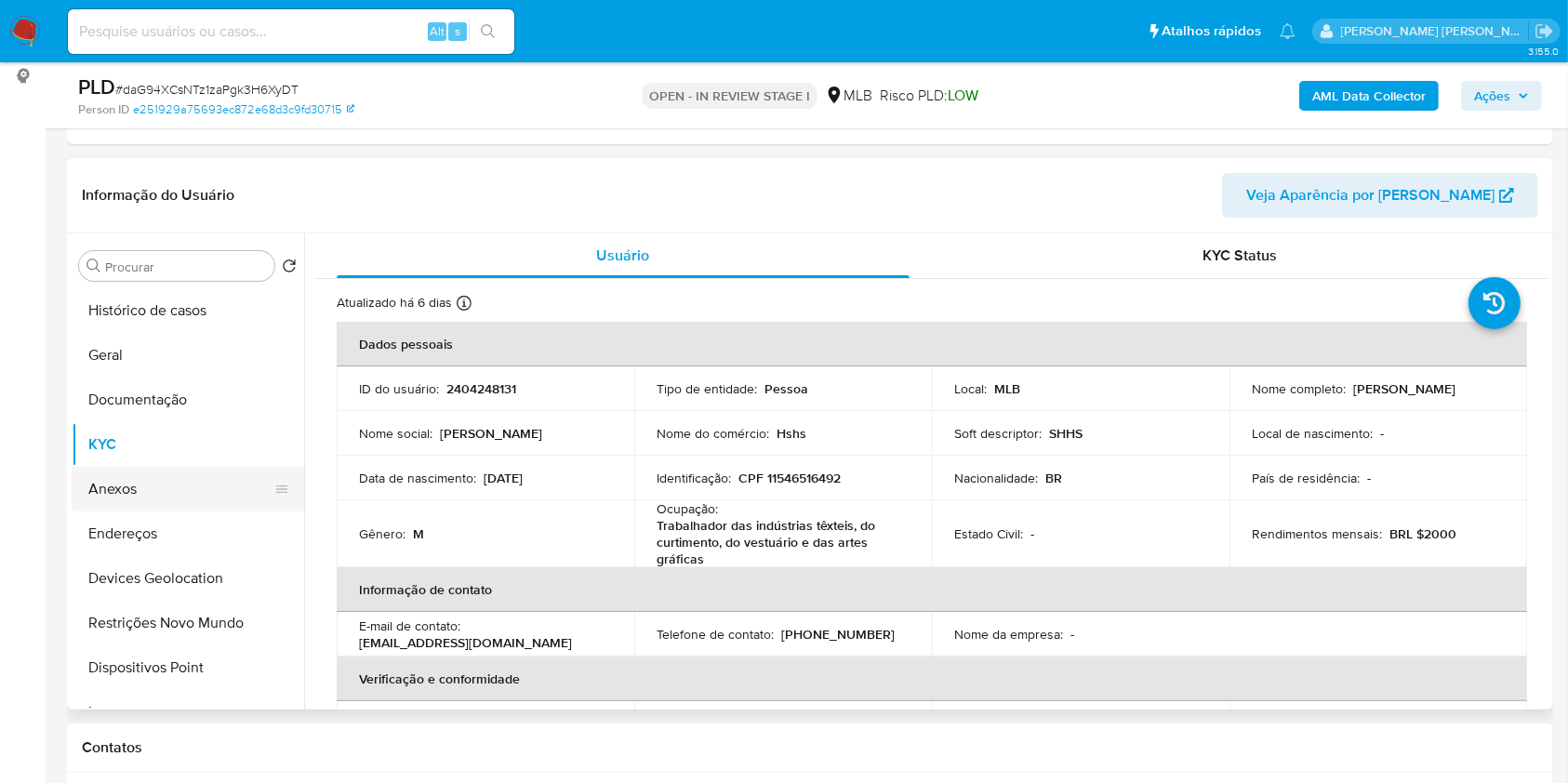
click at [167, 489] on button "Anexos" at bounding box center [180, 489] width 217 height 44
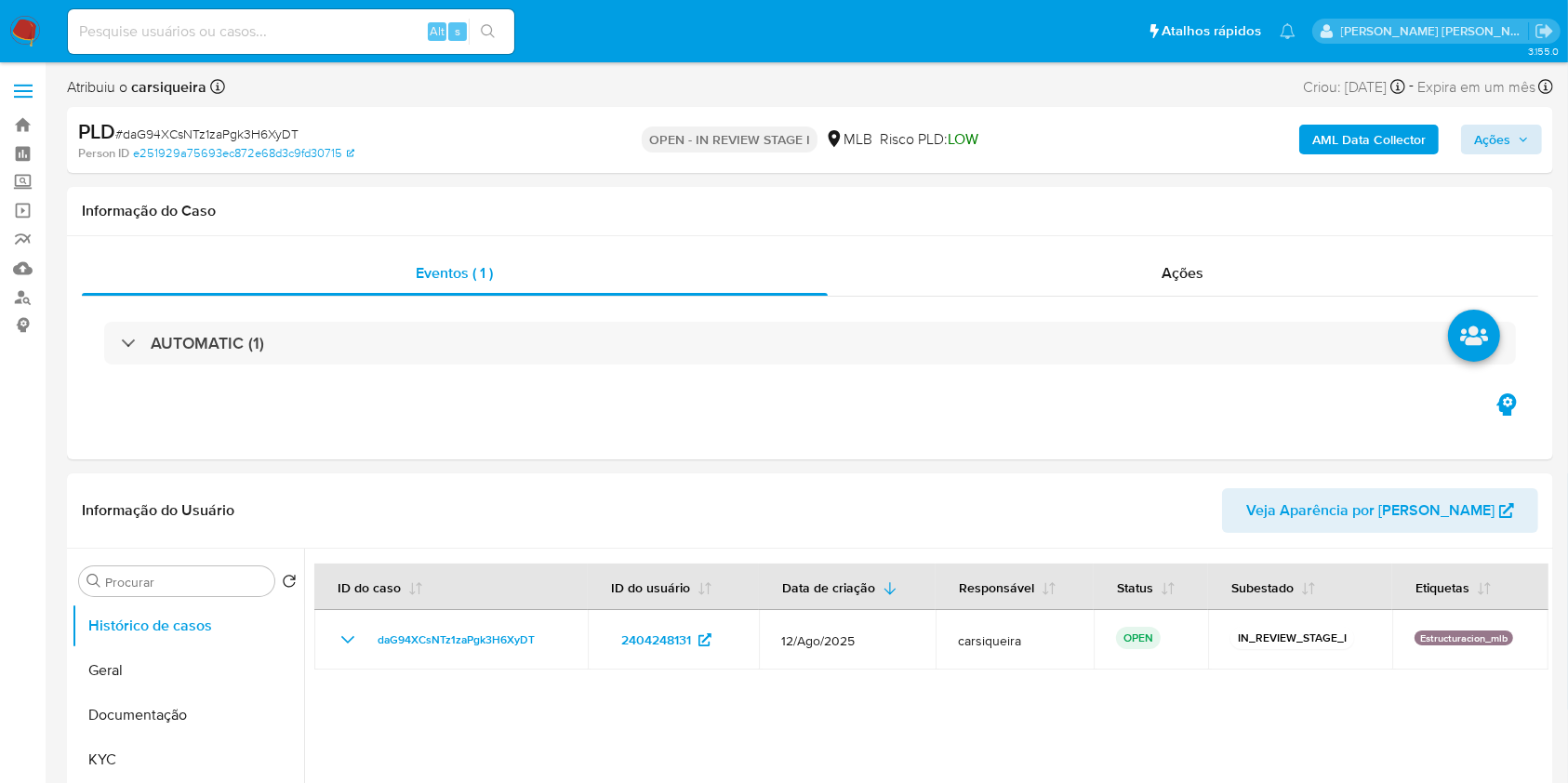
select select "10"
click at [1503, 153] on span "Ações" at bounding box center [1493, 139] width 37 height 30
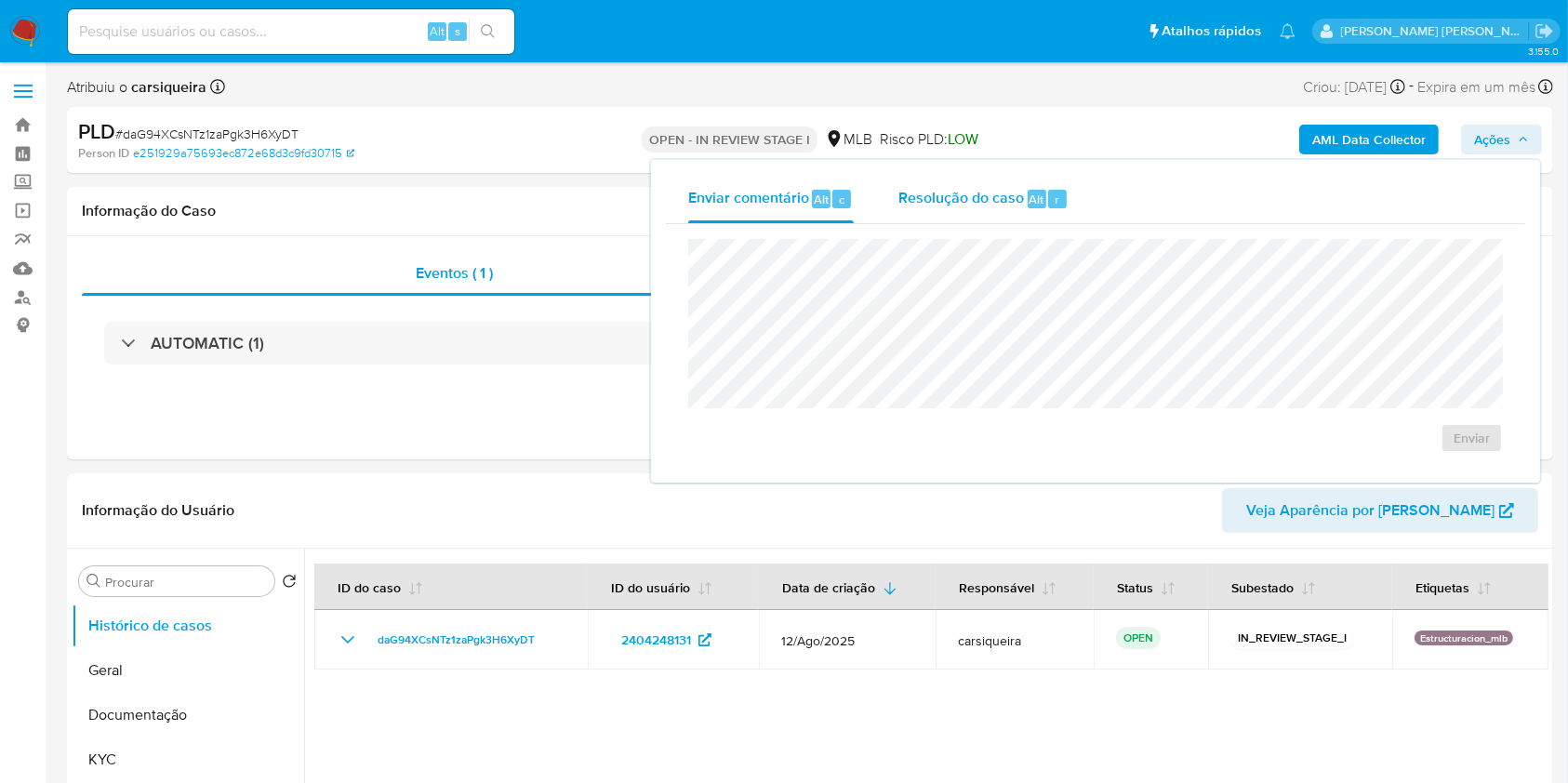
click at [975, 197] on span "Resolução do caso" at bounding box center [962, 199] width 126 height 21
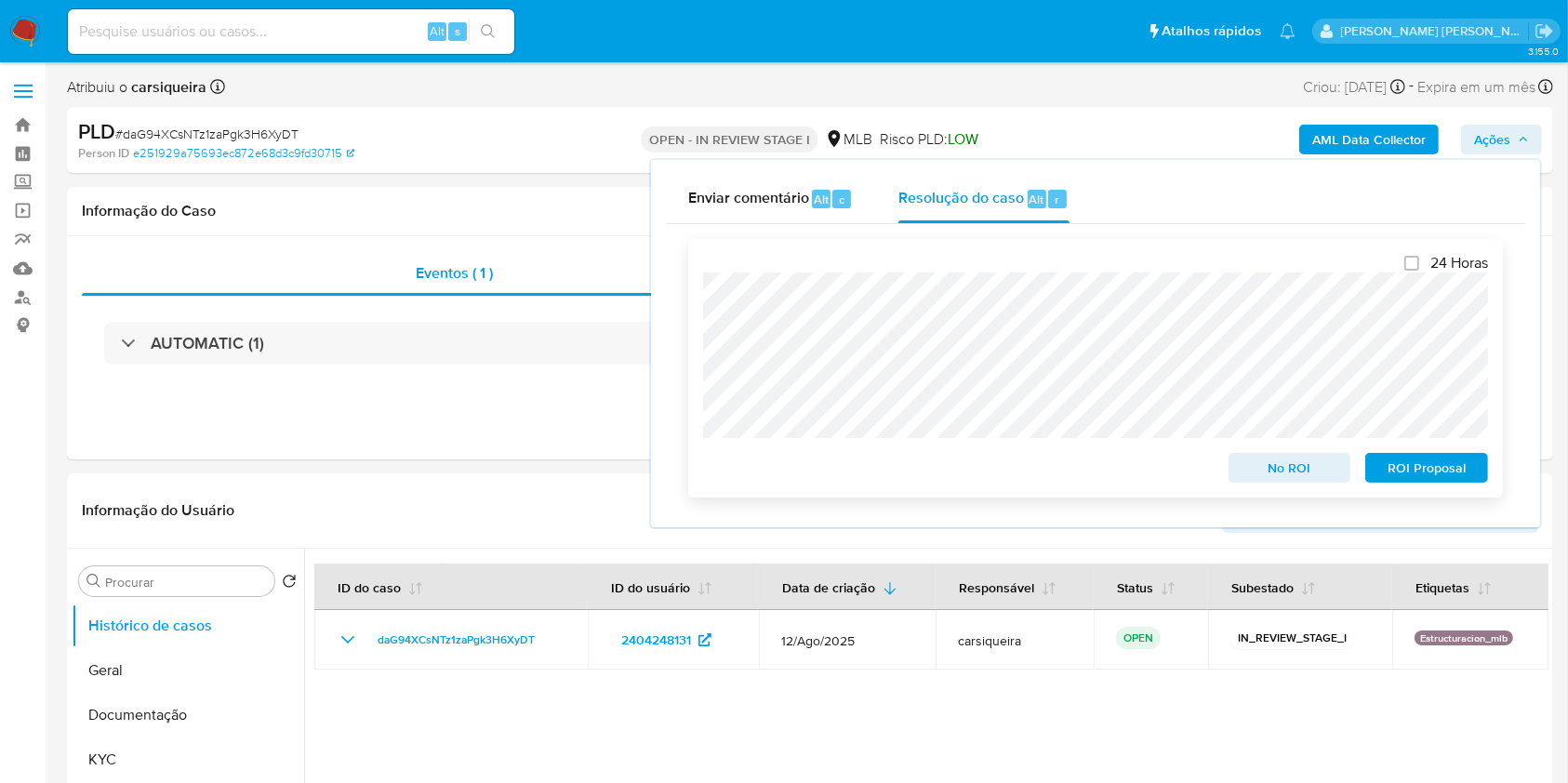
click at [1421, 479] on span "ROI Proposal" at bounding box center [1427, 467] width 97 height 26
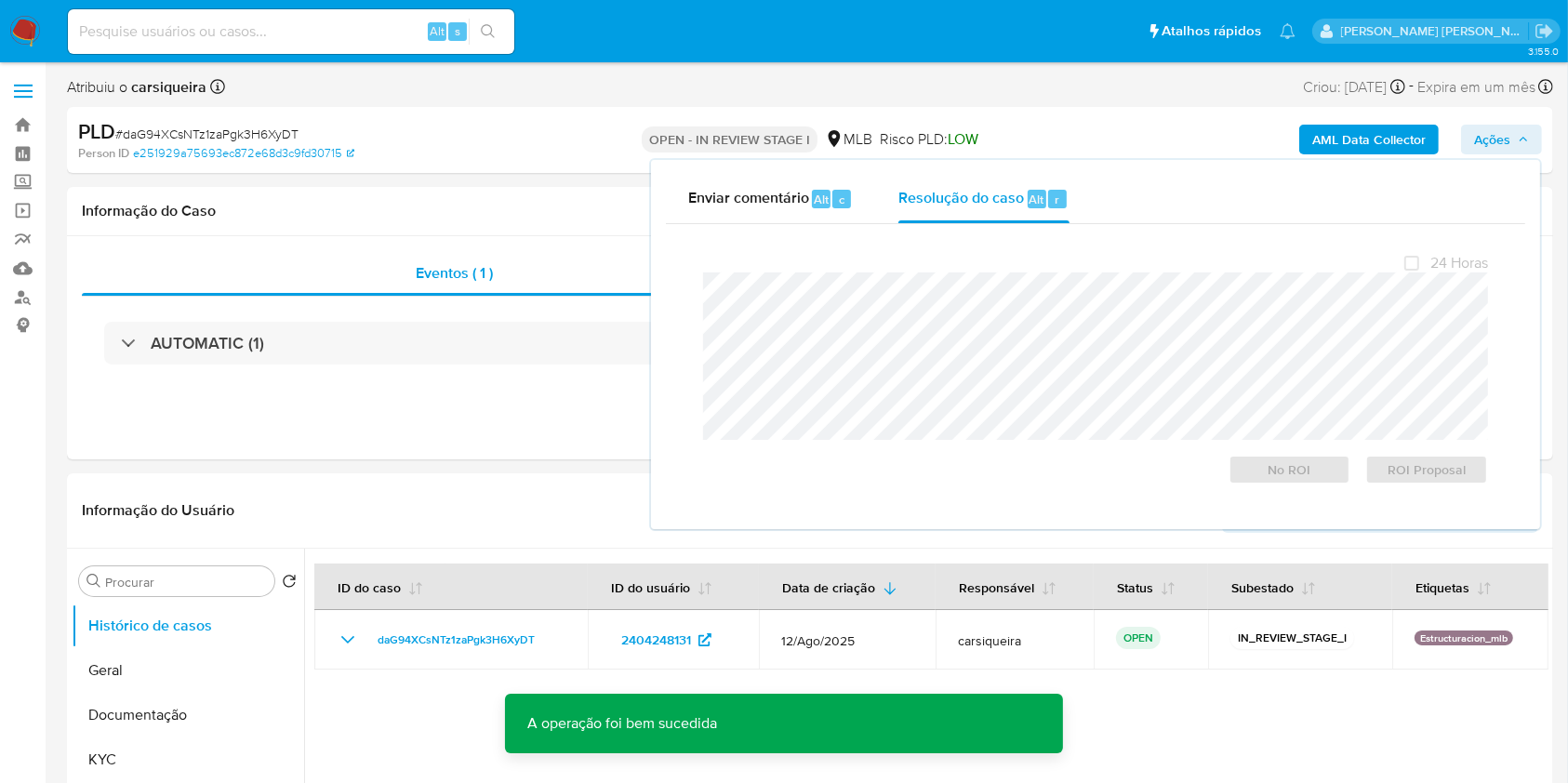
click at [228, 133] on span "# daG94XCsNTz1zaPgk3H6XyDT" at bounding box center [207, 133] width 183 height 18
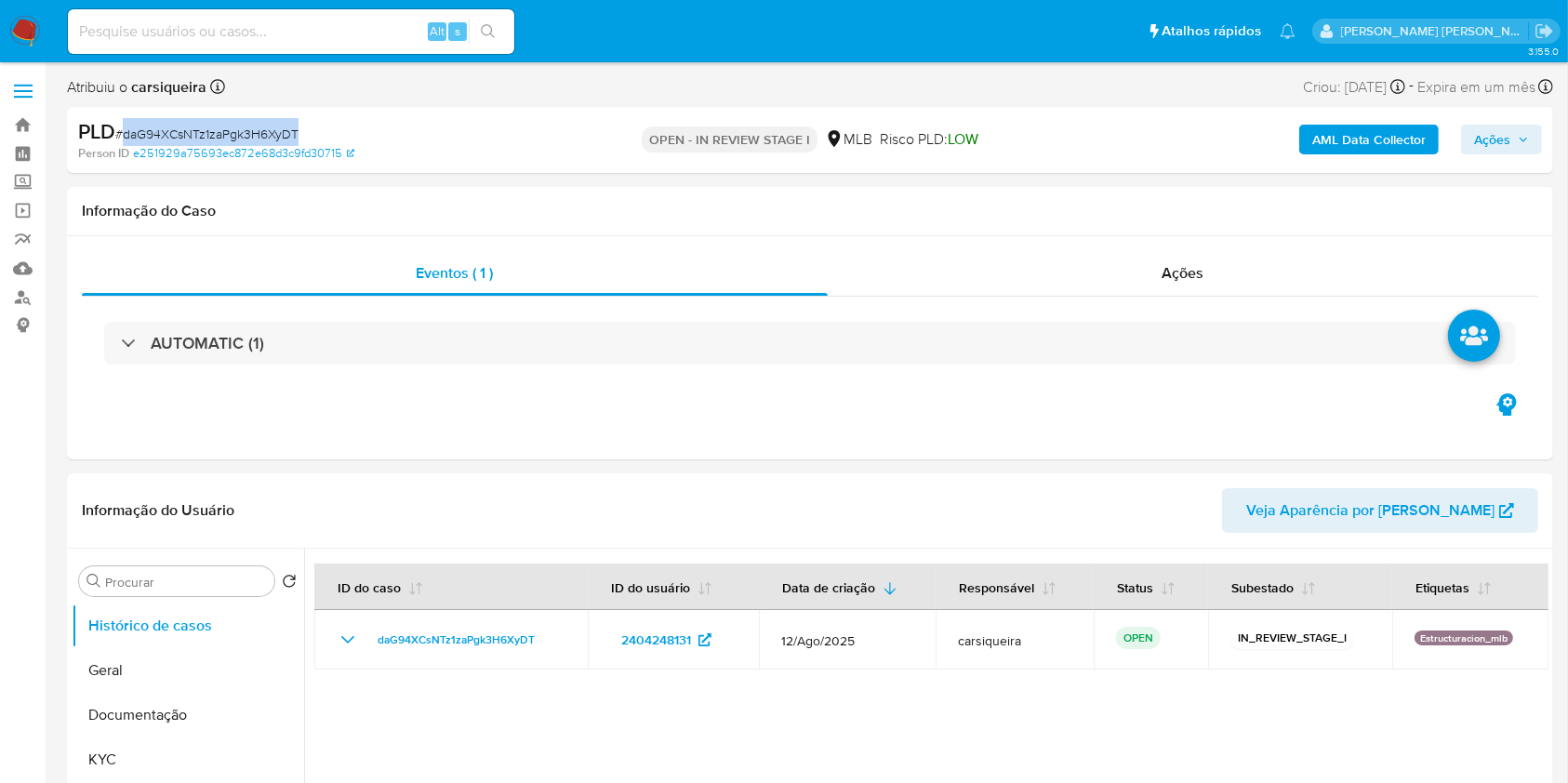
click at [228, 133] on span "# daG94XCsNTz1zaPgk3H6XyDT" at bounding box center [207, 133] width 183 height 18
copy span "daG94XCsNTz1zaPgk3H6XyDT"
click at [1499, 150] on span "Ações" at bounding box center [1493, 139] width 37 height 30
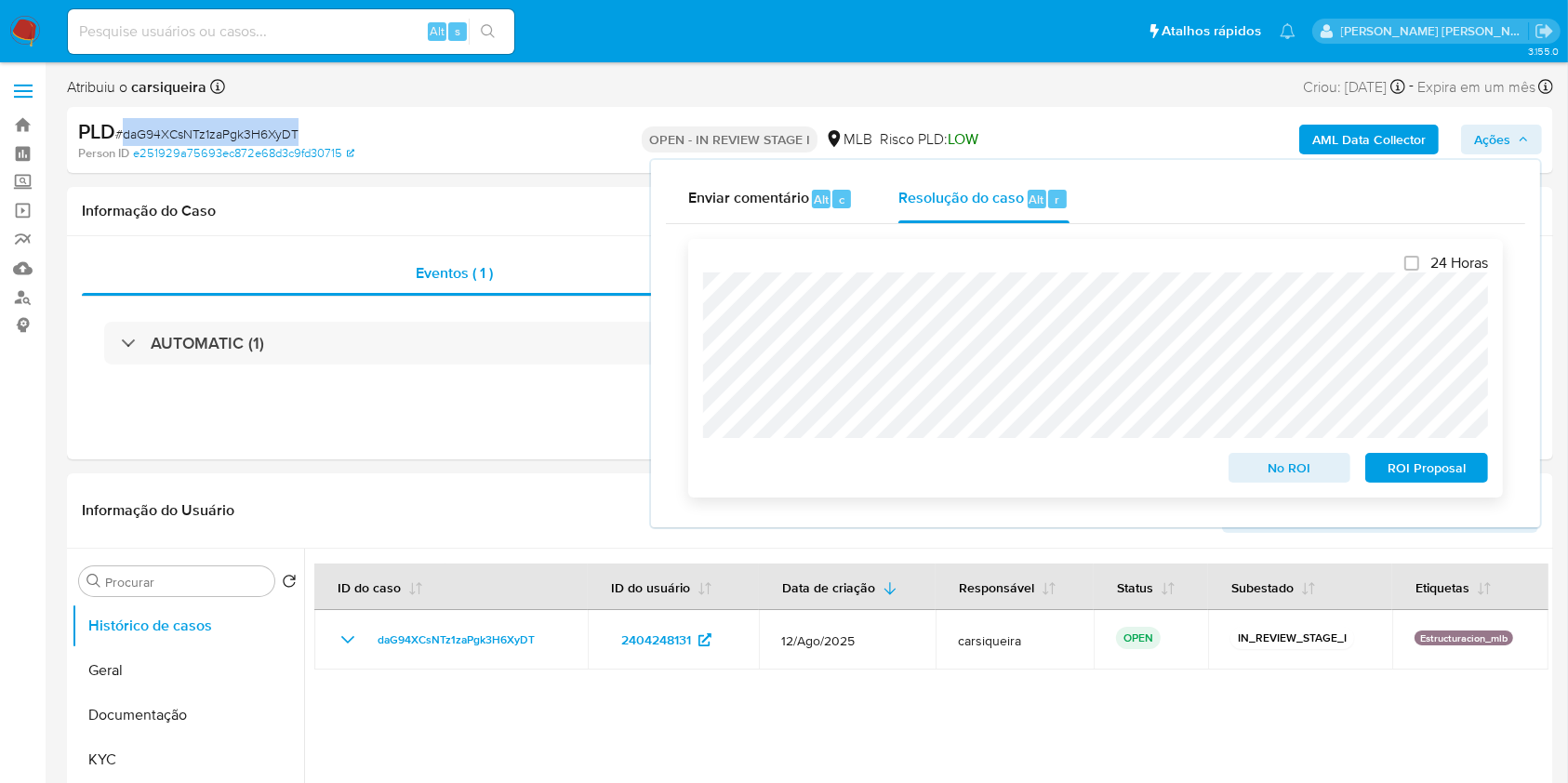
click at [1443, 468] on span "ROI Proposal" at bounding box center [1427, 467] width 97 height 26
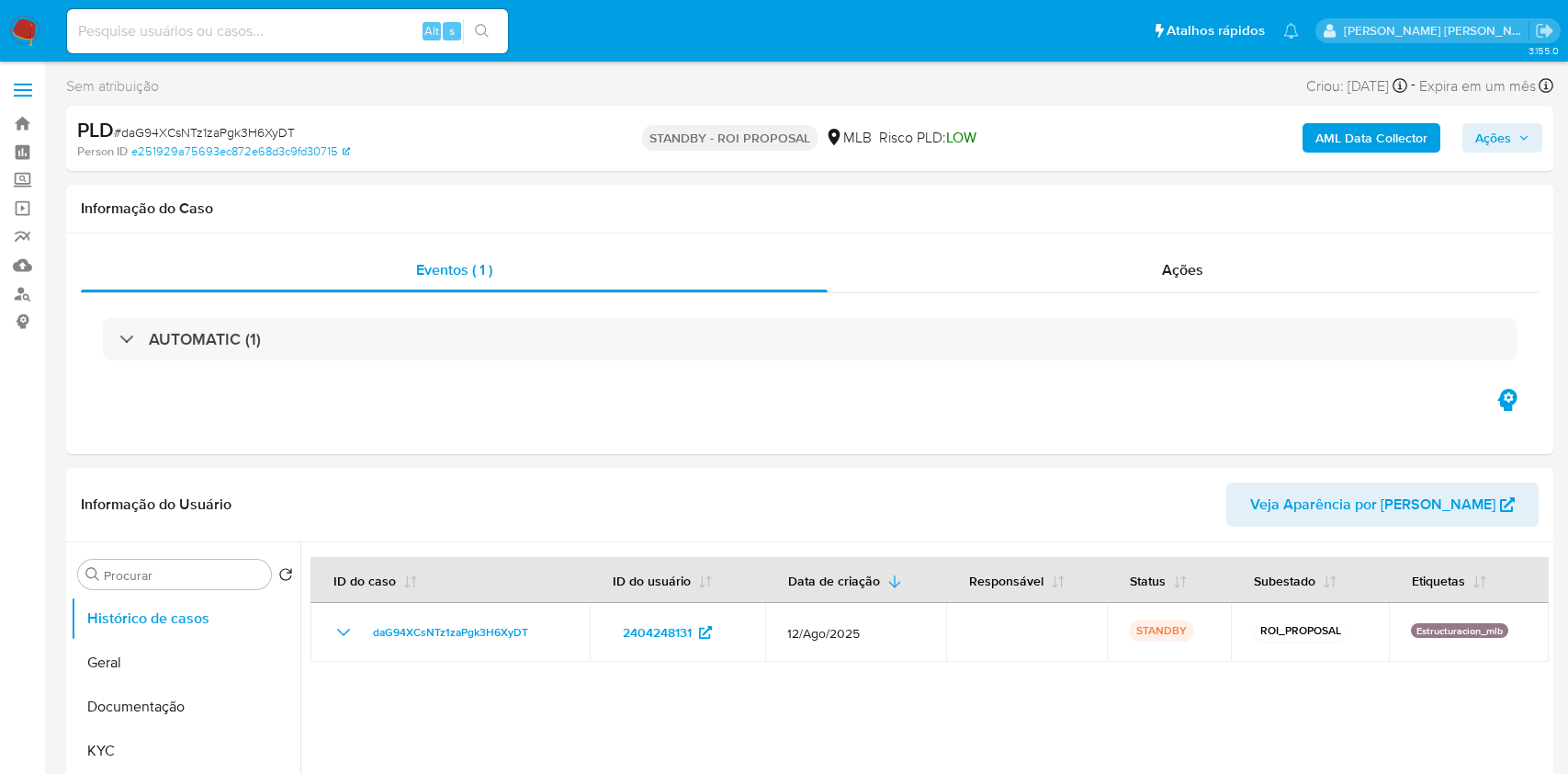
select select "10"
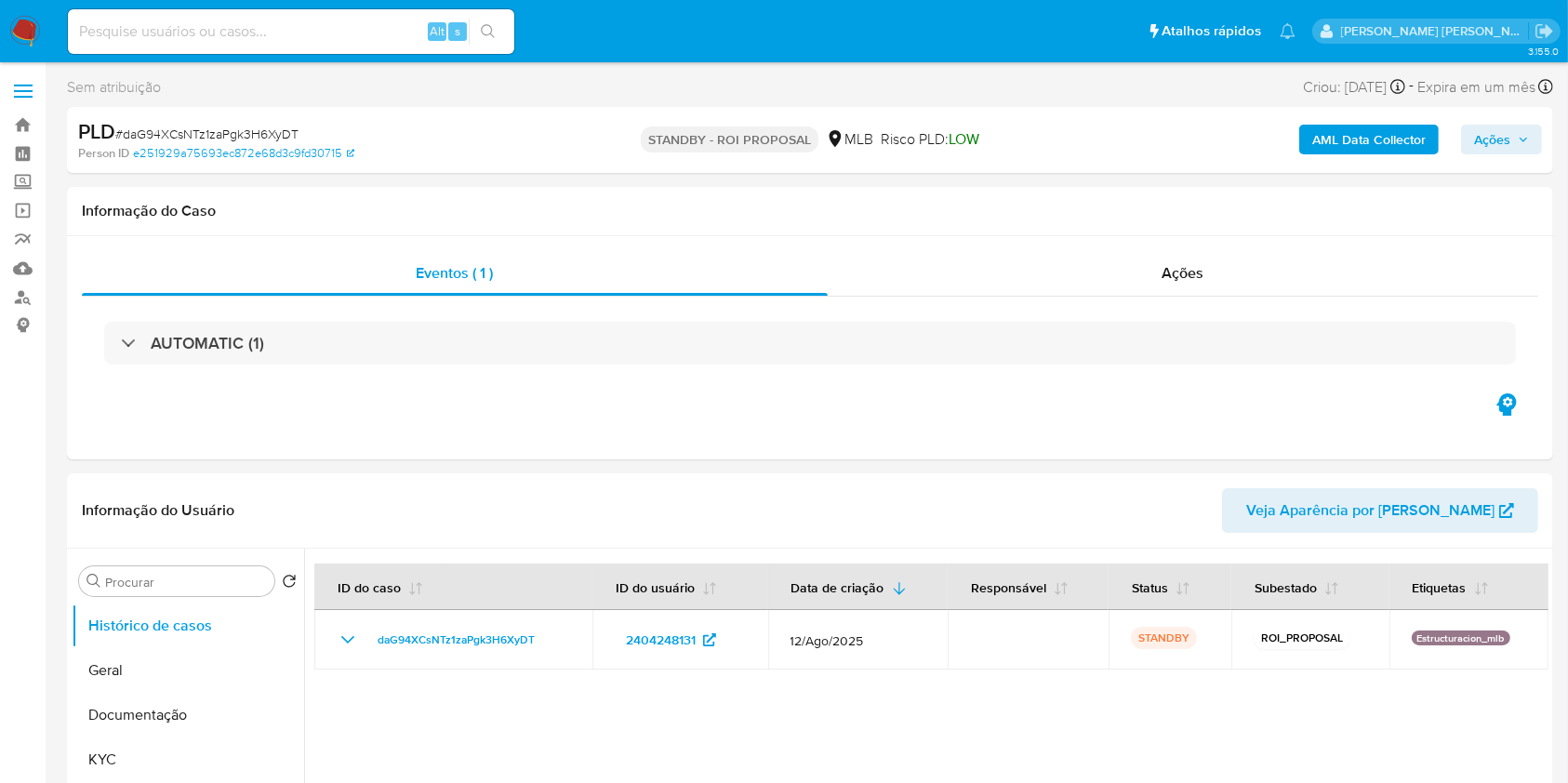
click at [32, 34] on img at bounding box center [25, 31] width 32 height 32
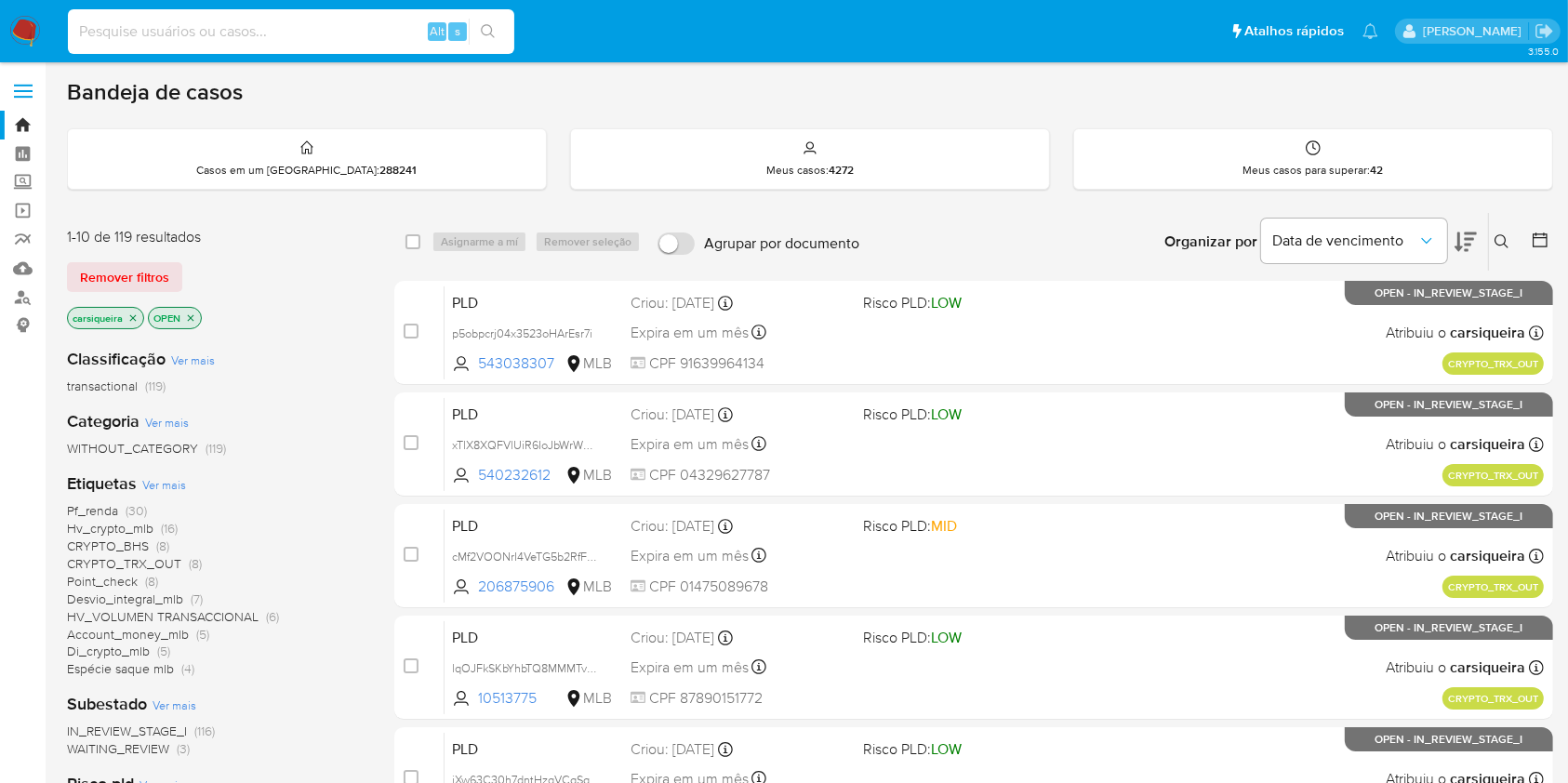
click at [320, 29] on input at bounding box center [291, 31] width 446 height 24
paste input "LRRrfsjTWE3RF2qFioMxbWd4"
type input "LRRrfsjTWE3RF2qFioMxbWd4"
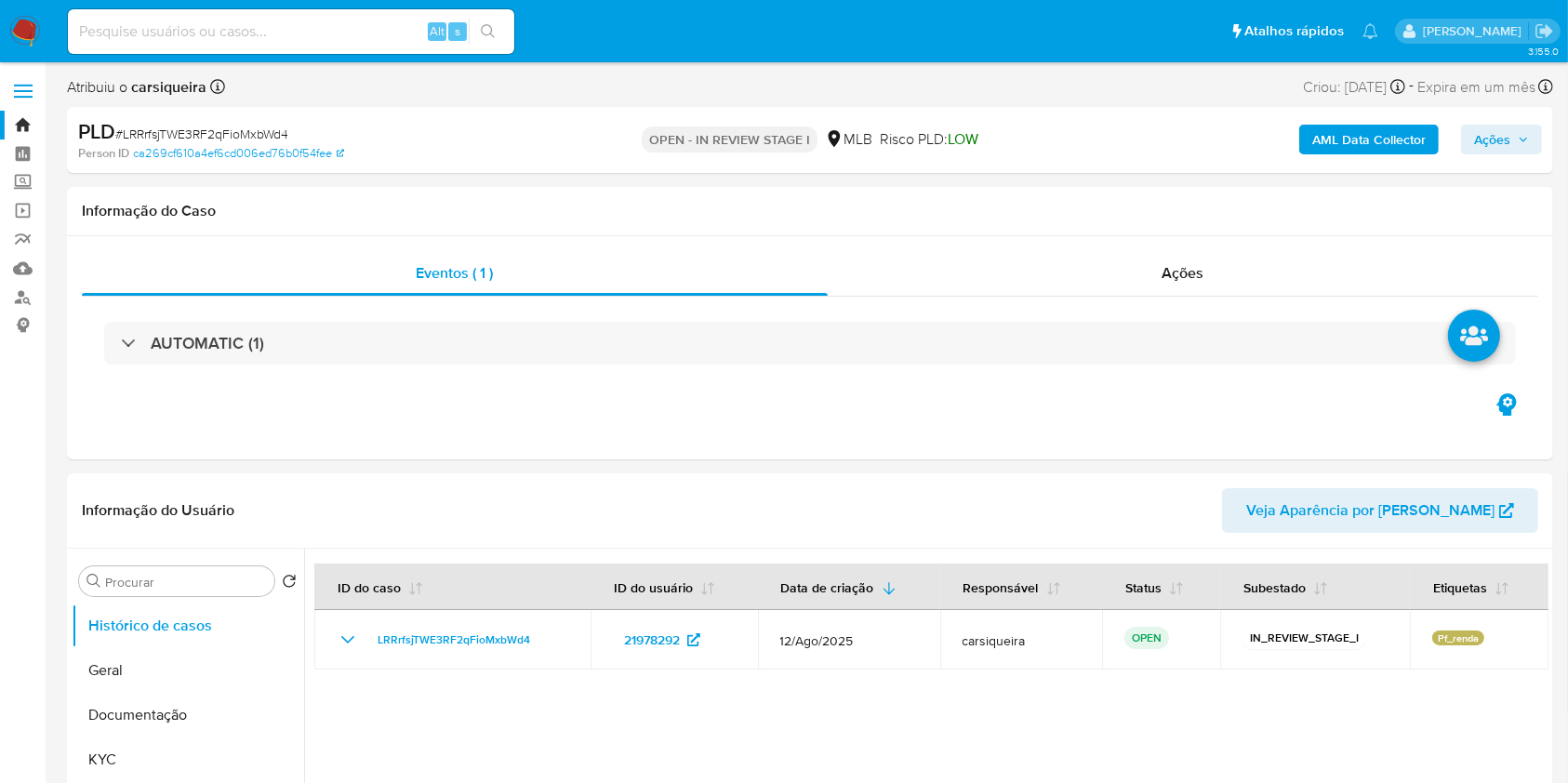
select select "10"
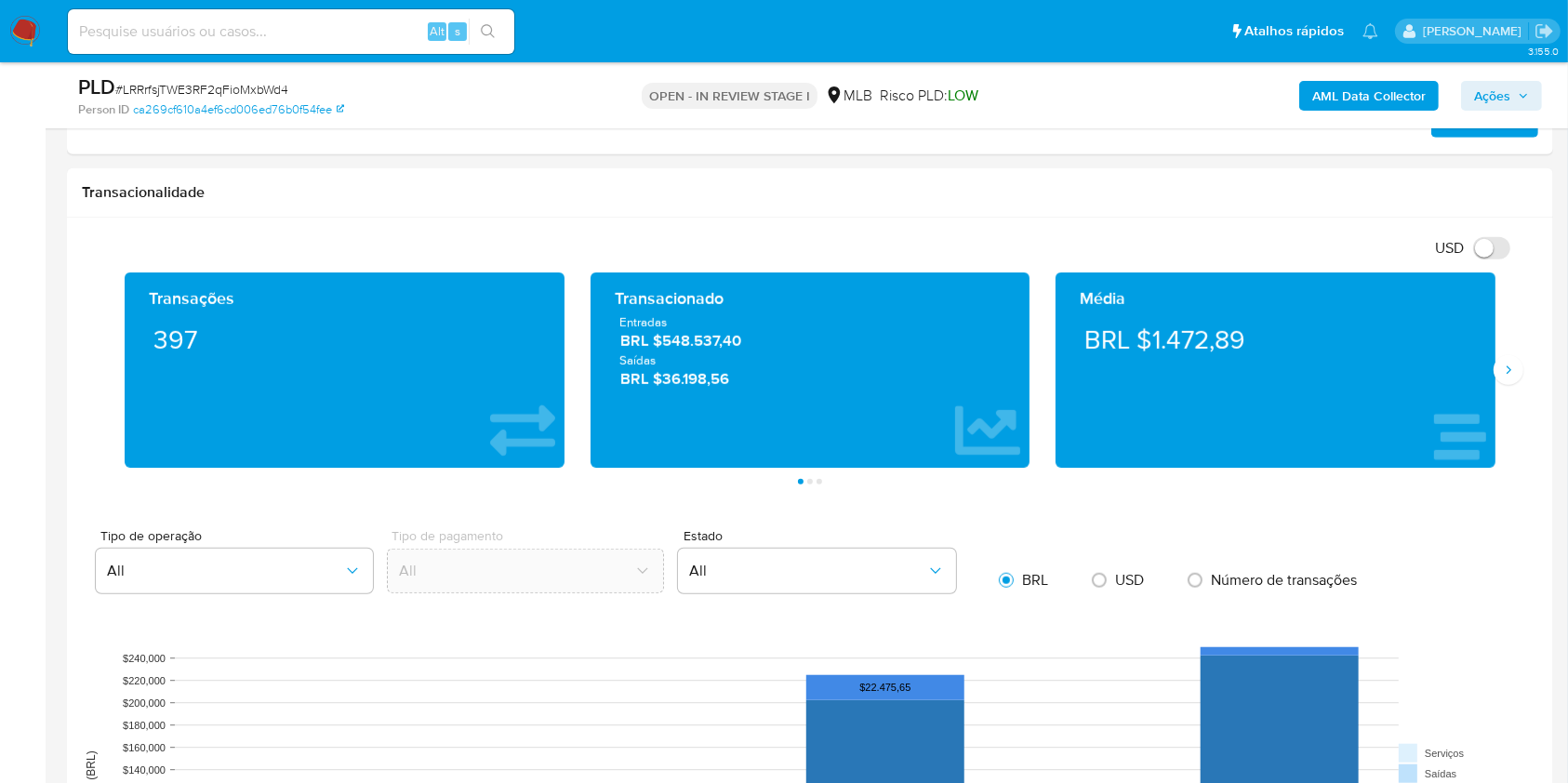
scroll to position [1218, 0]
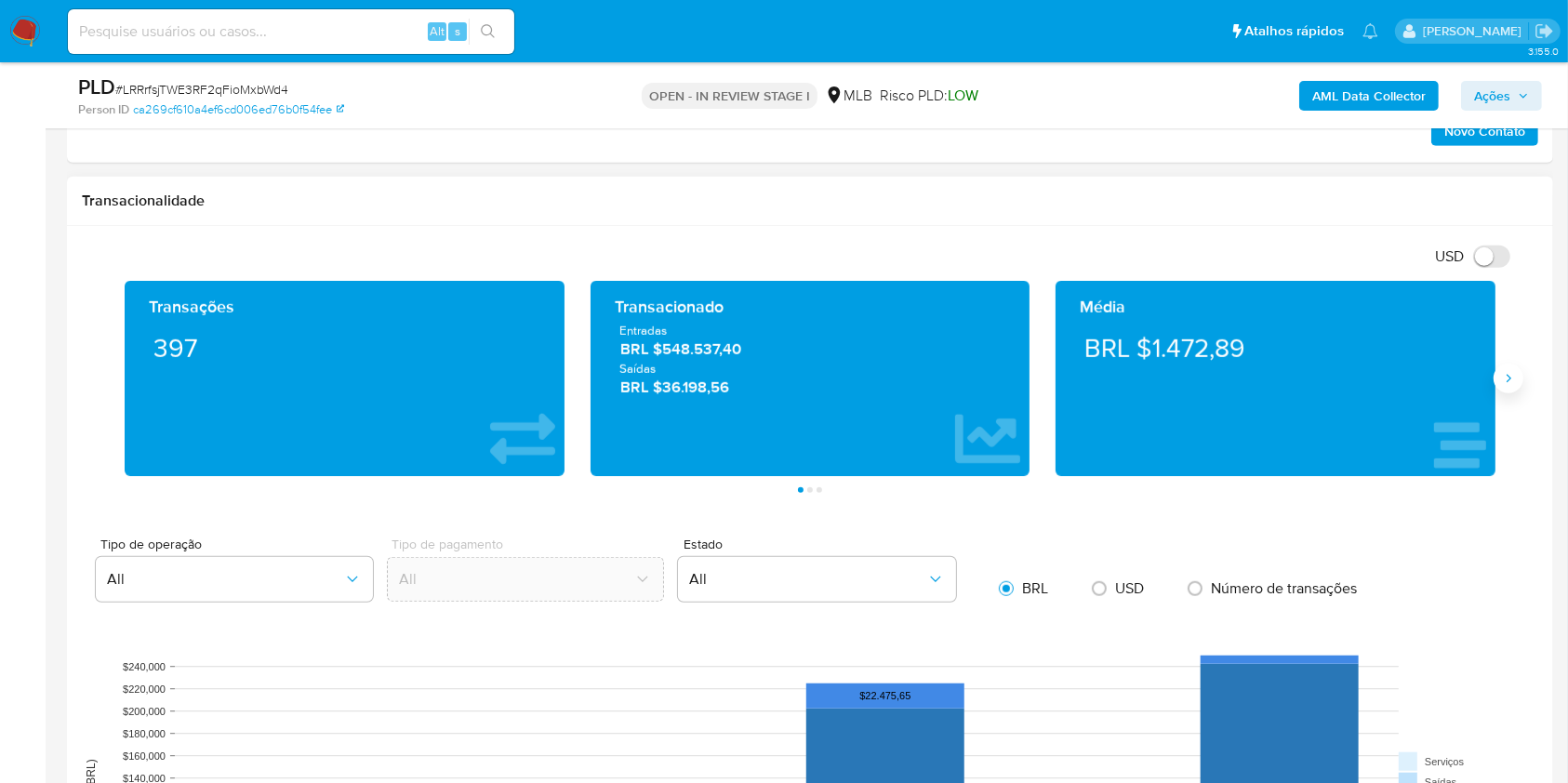
click at [1507, 371] on icon "Siguiente" at bounding box center [1508, 378] width 14 height 14
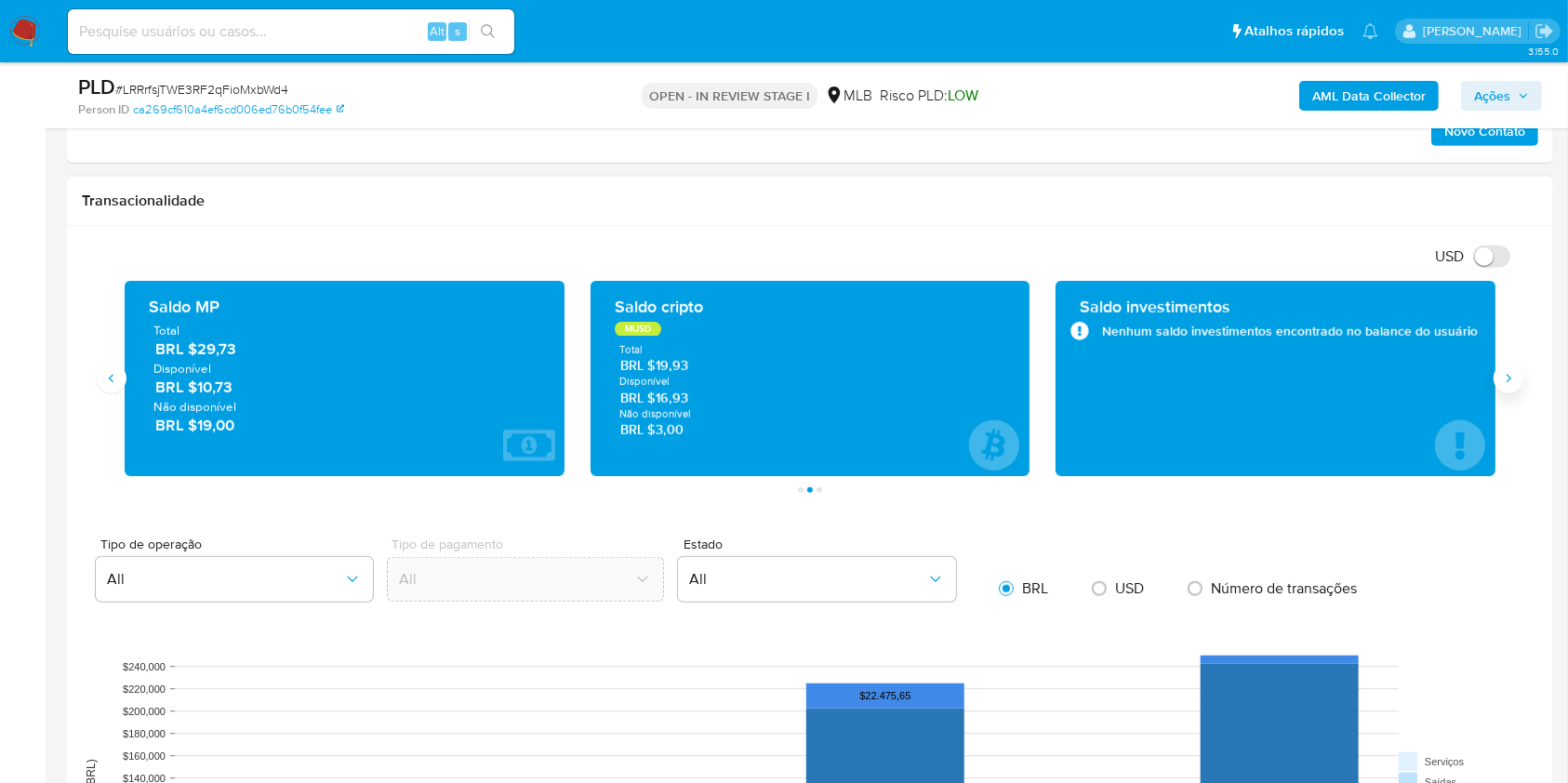
click at [1507, 371] on icon "Siguiente" at bounding box center [1508, 378] width 14 height 14
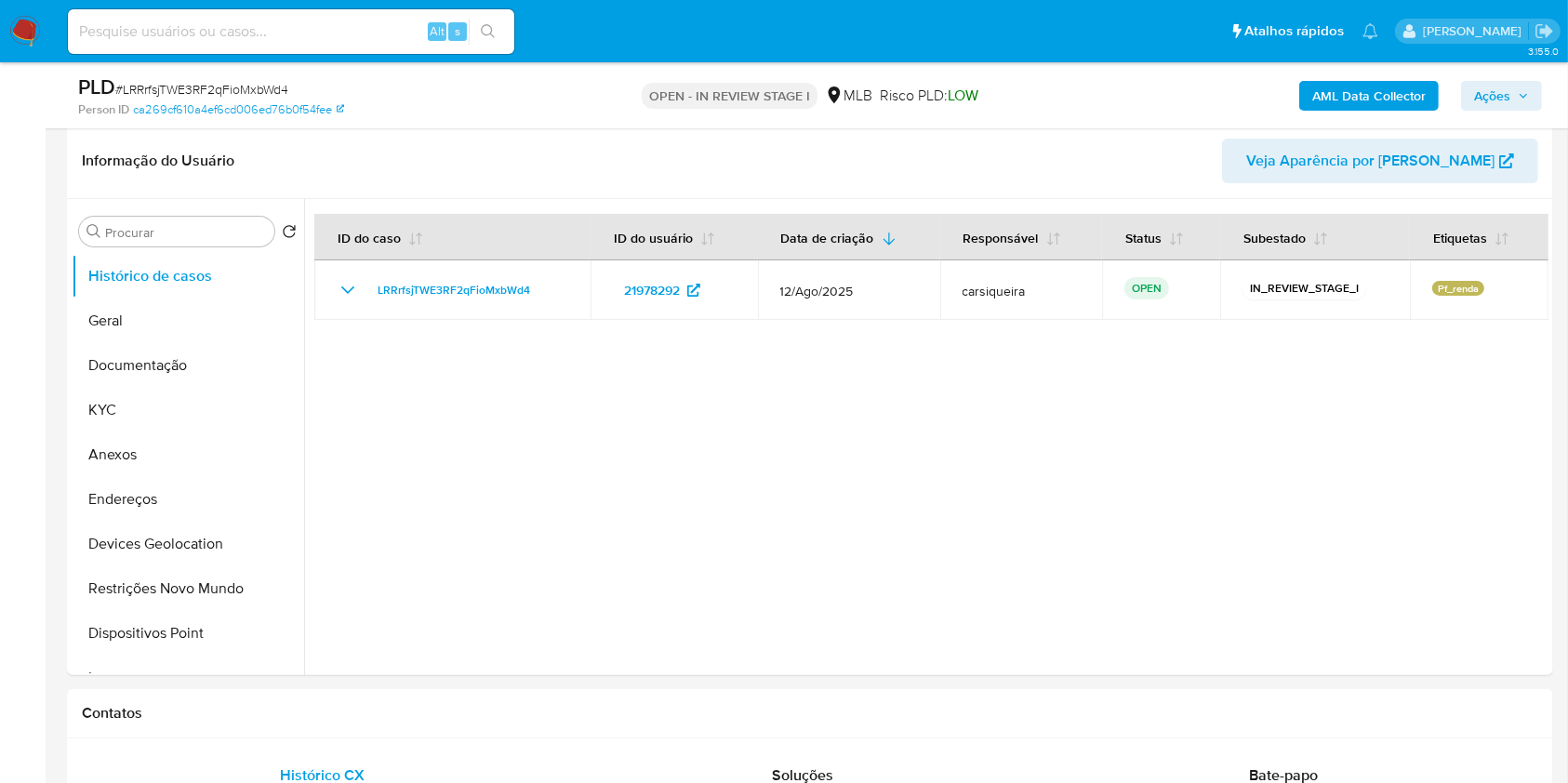
scroll to position [296, 0]
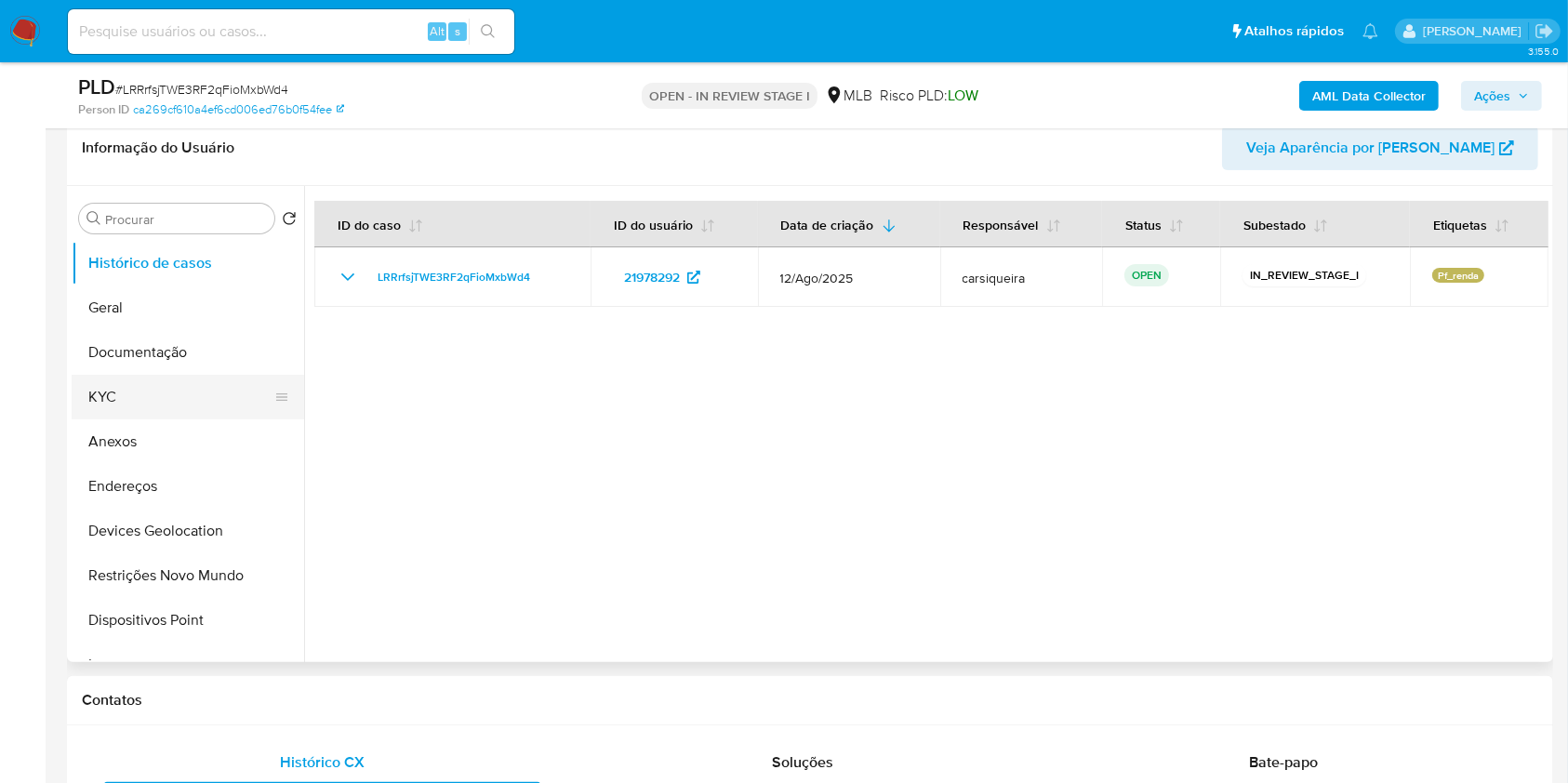
click at [163, 393] on button "KYC" at bounding box center [180, 397] width 217 height 44
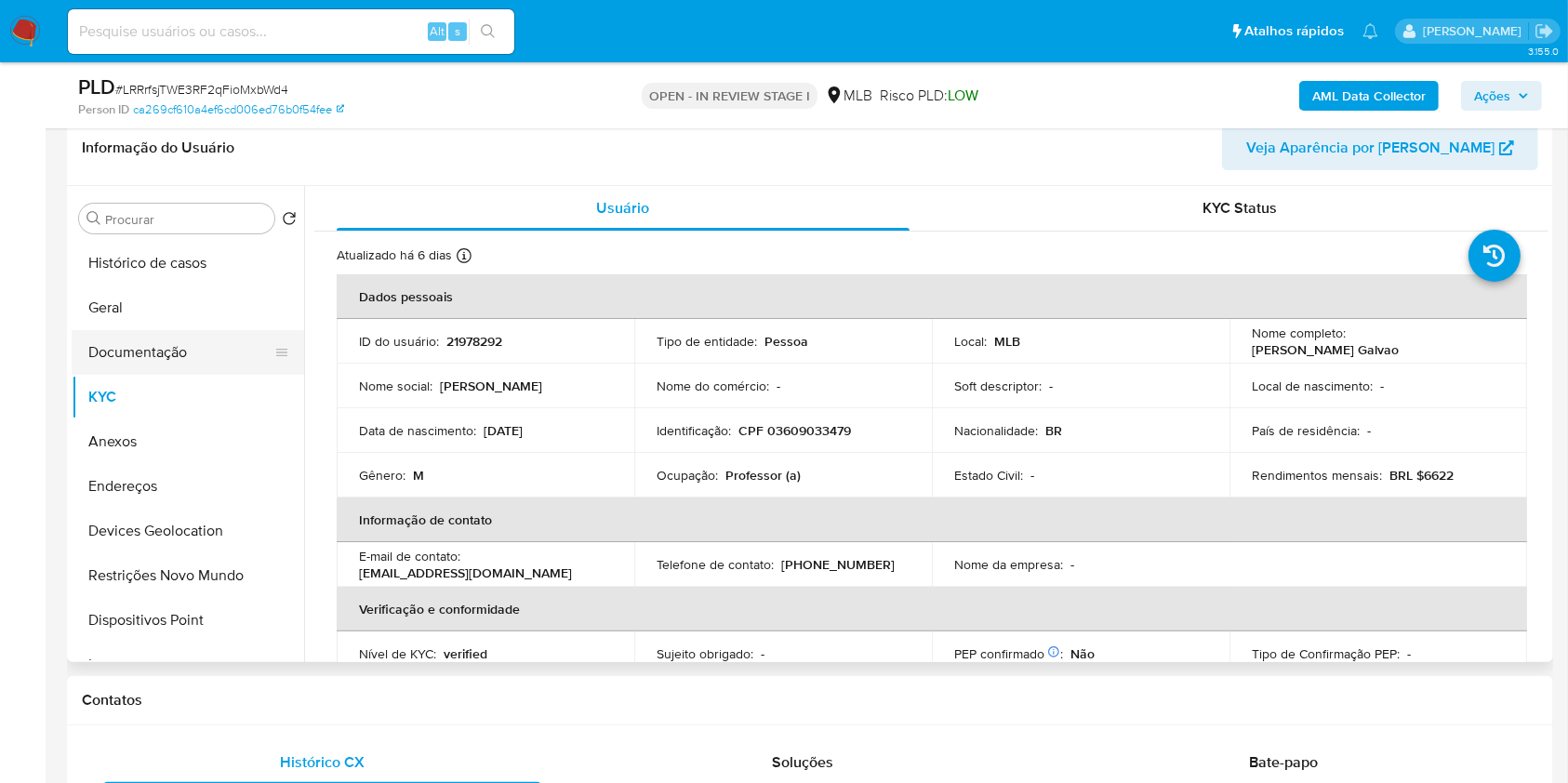
click at [187, 331] on button "Documentação" at bounding box center [180, 352] width 217 height 44
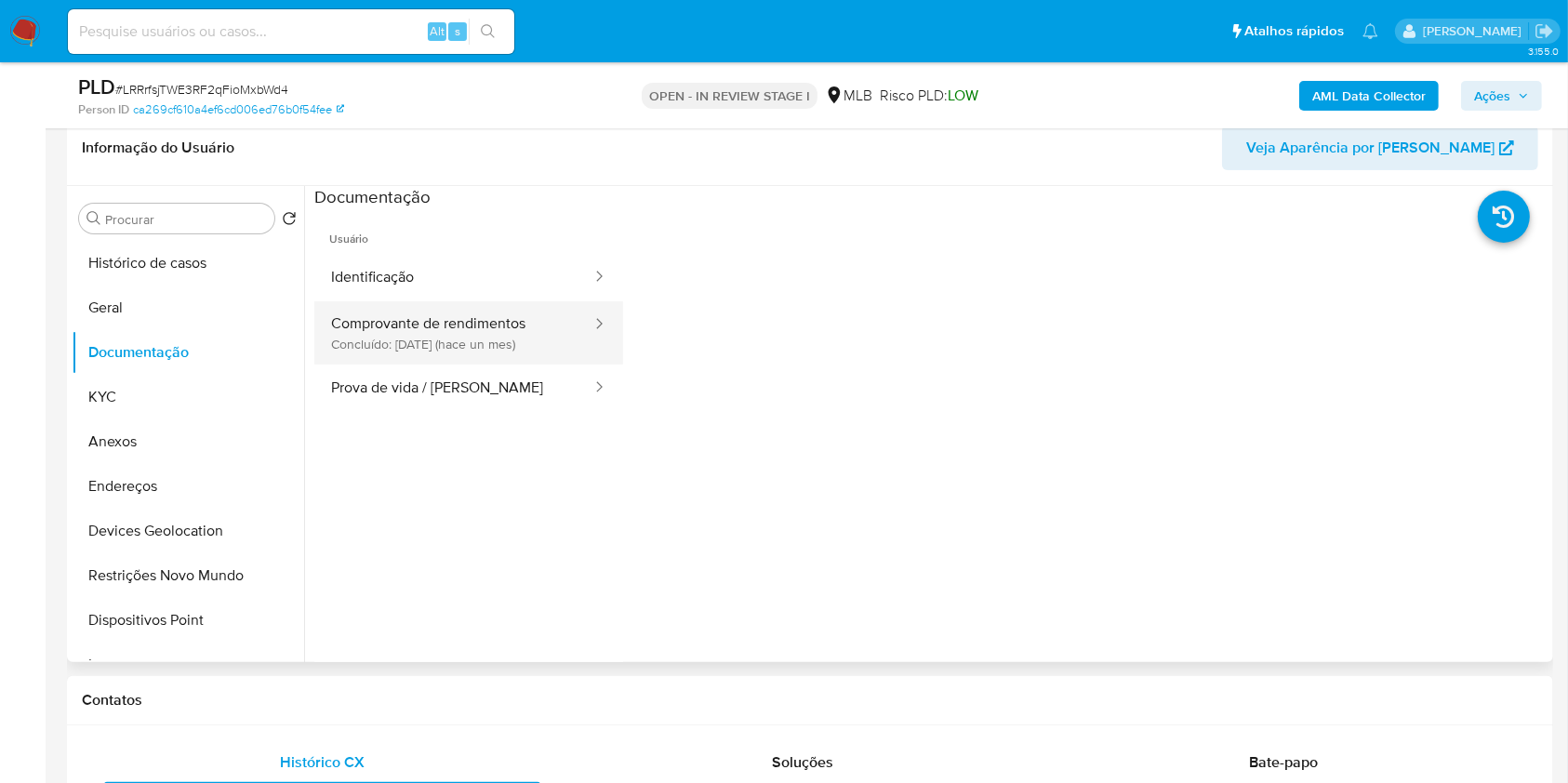
click at [458, 334] on button "Comprovante de rendimentos Concluído: 15/07/2025 (hace un mes)" at bounding box center [454, 333] width 279 height 64
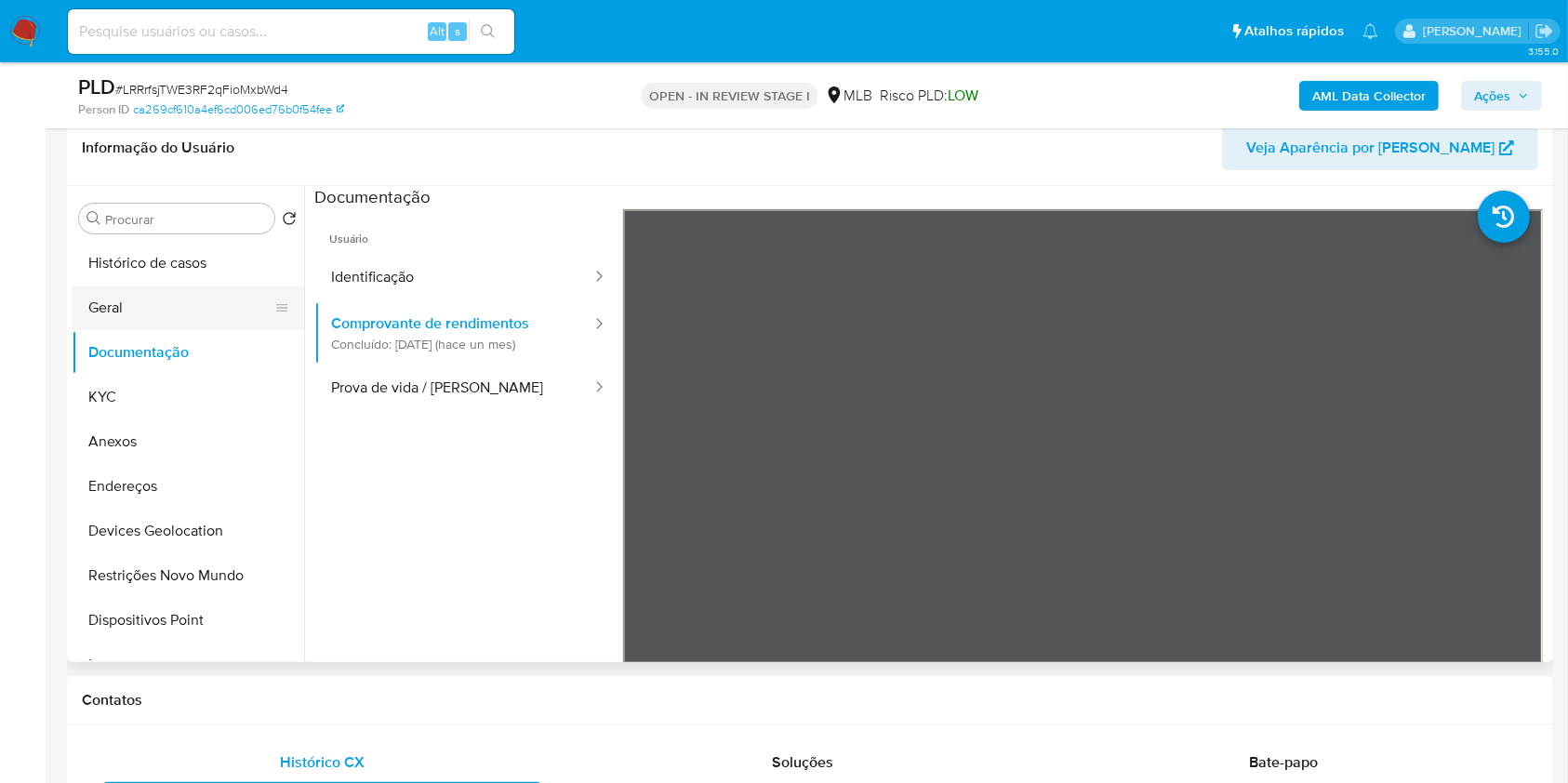
click at [170, 299] on button "Geral" at bounding box center [180, 308] width 217 height 44
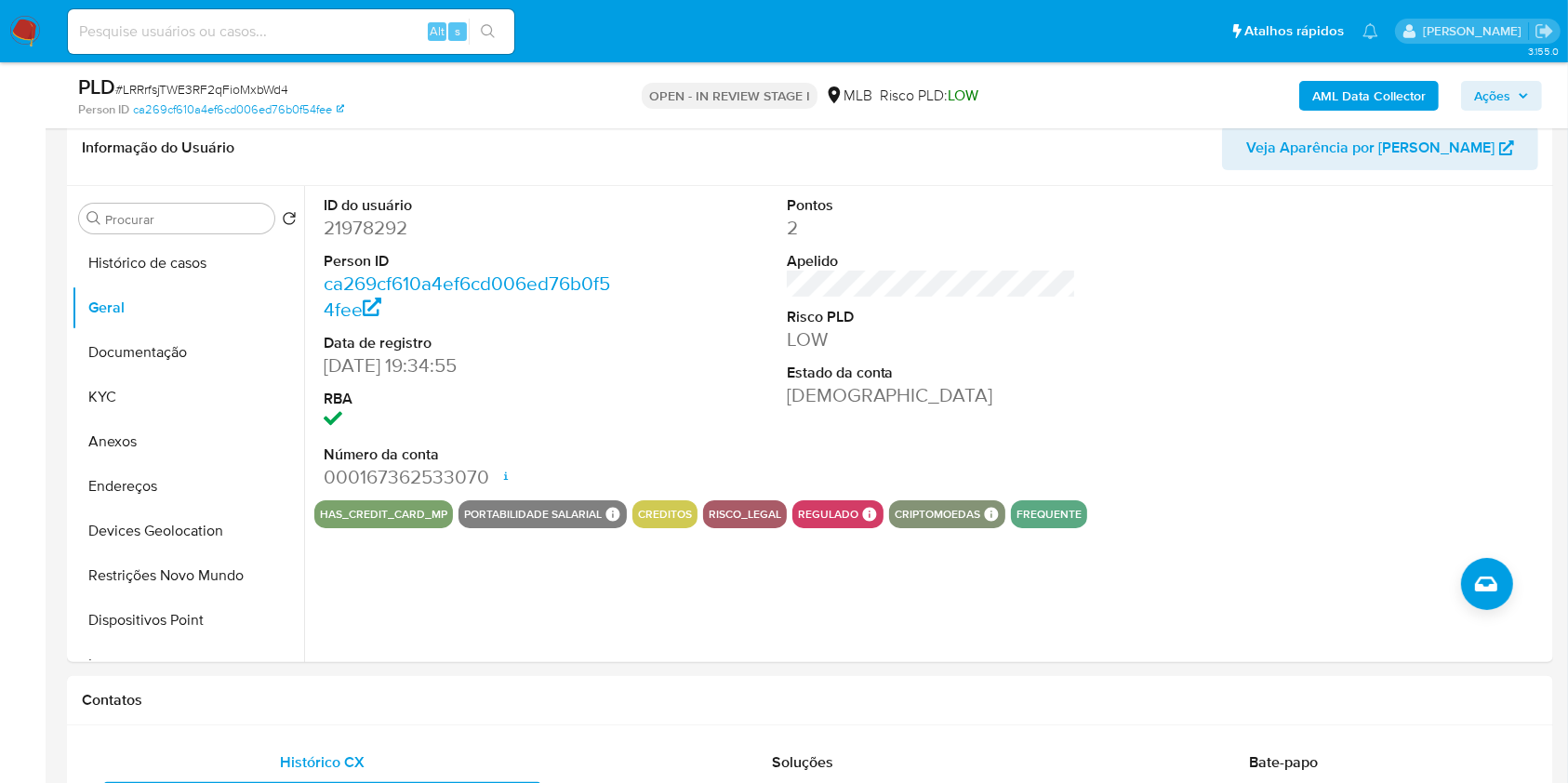
click at [1352, 88] on b "AML Data Collector" at bounding box center [1369, 96] width 114 height 30
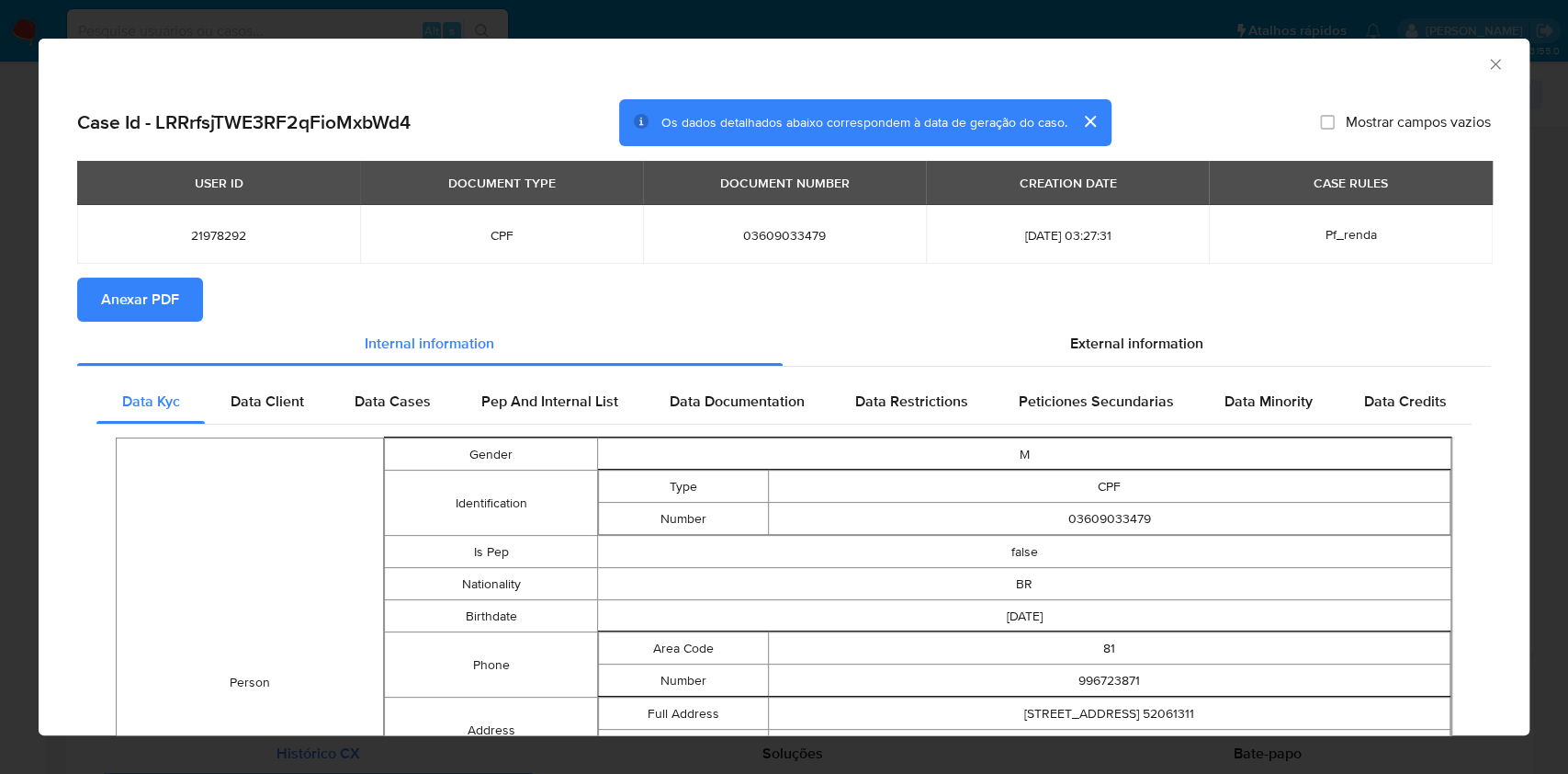
click at [147, 298] on span "Anexar PDF" at bounding box center [140, 300] width 78 height 40
click at [0, 496] on div "AML Data Collector Case Id - LRRrfsjTWE3RF2qFioMxbWd4 Os dados detalhados abaix…" at bounding box center [784, 387] width 1568 height 774
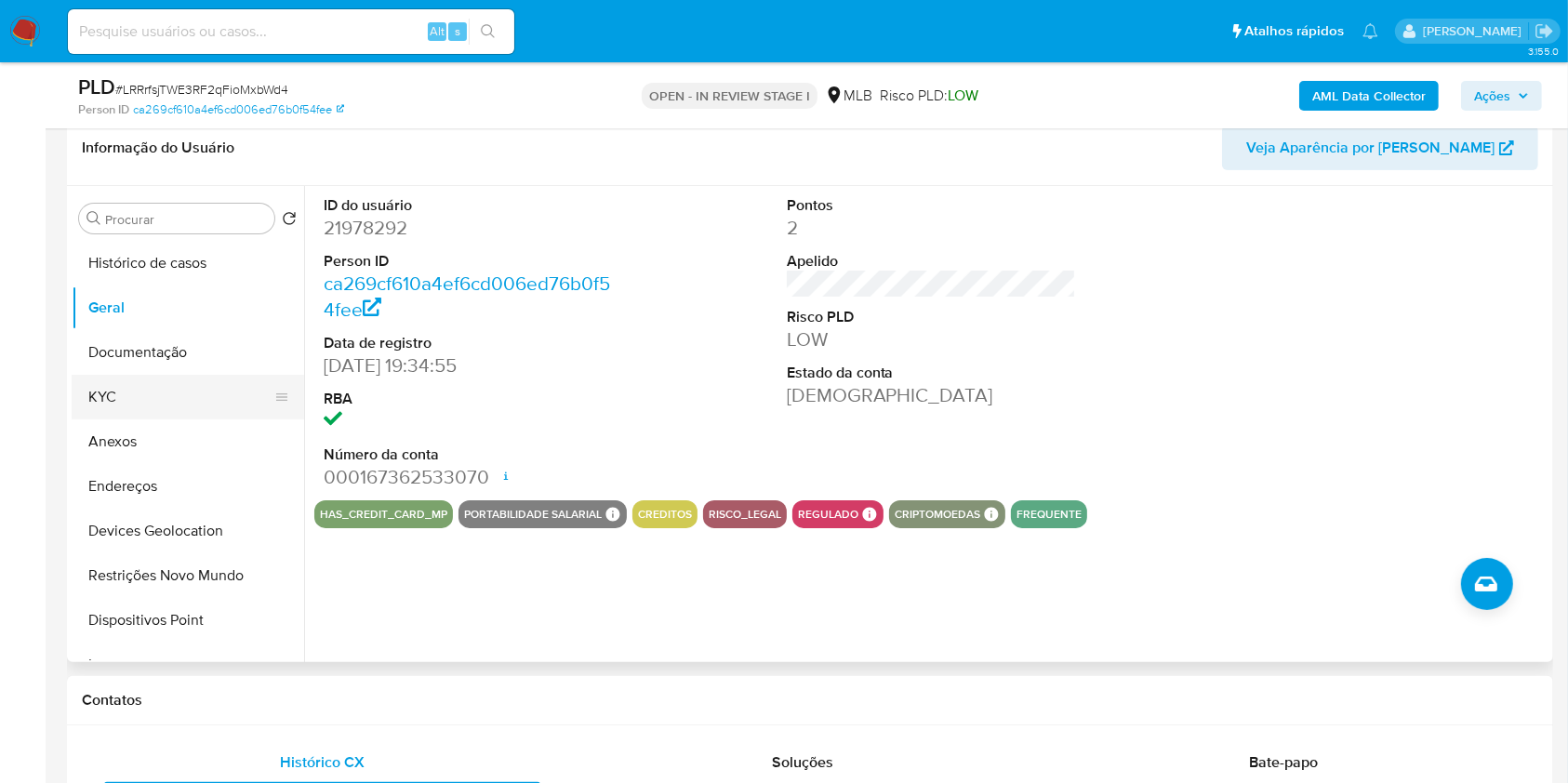
click at [124, 392] on button "KYC" at bounding box center [180, 397] width 217 height 44
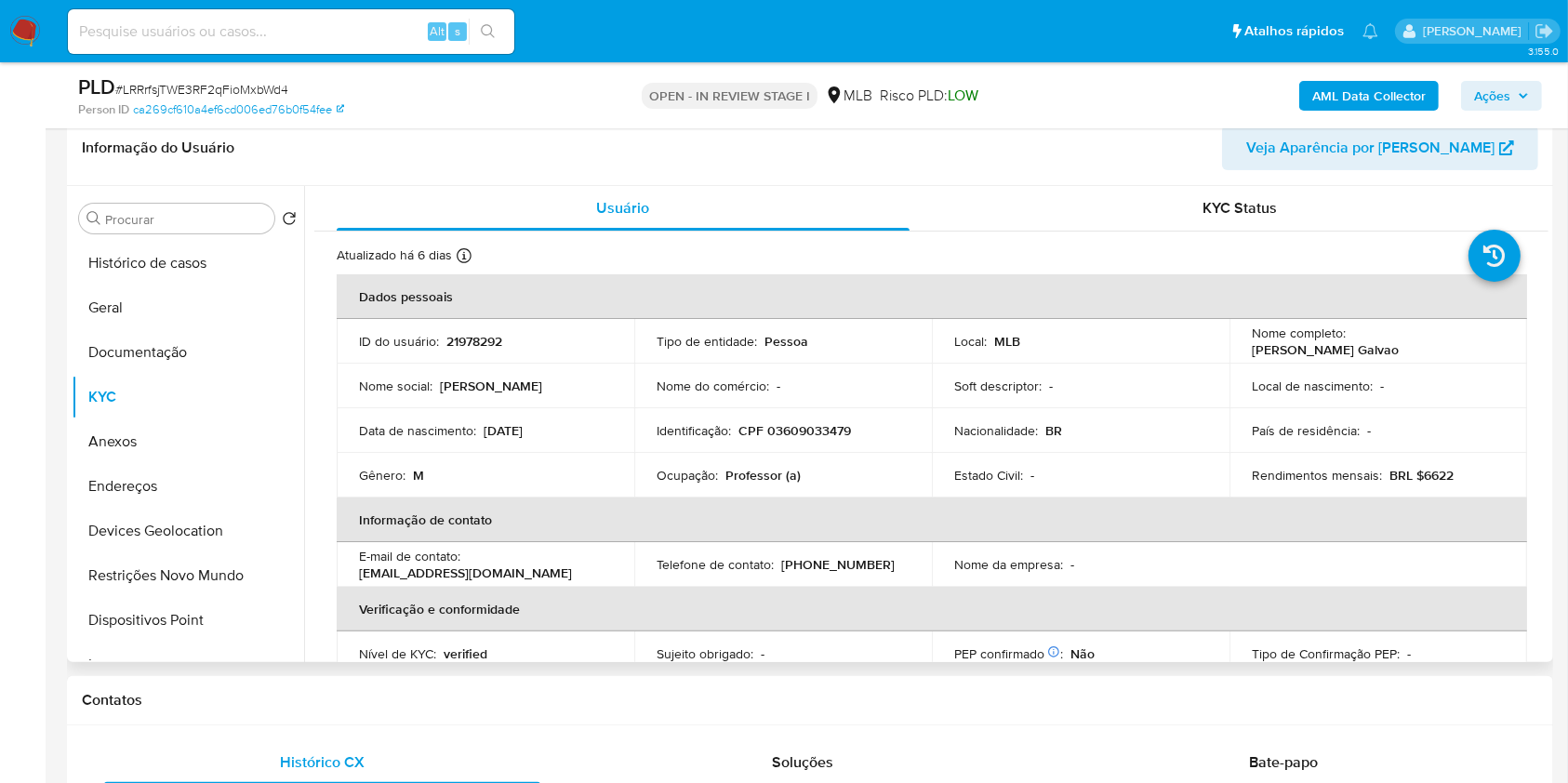
scroll to position [791, 0]
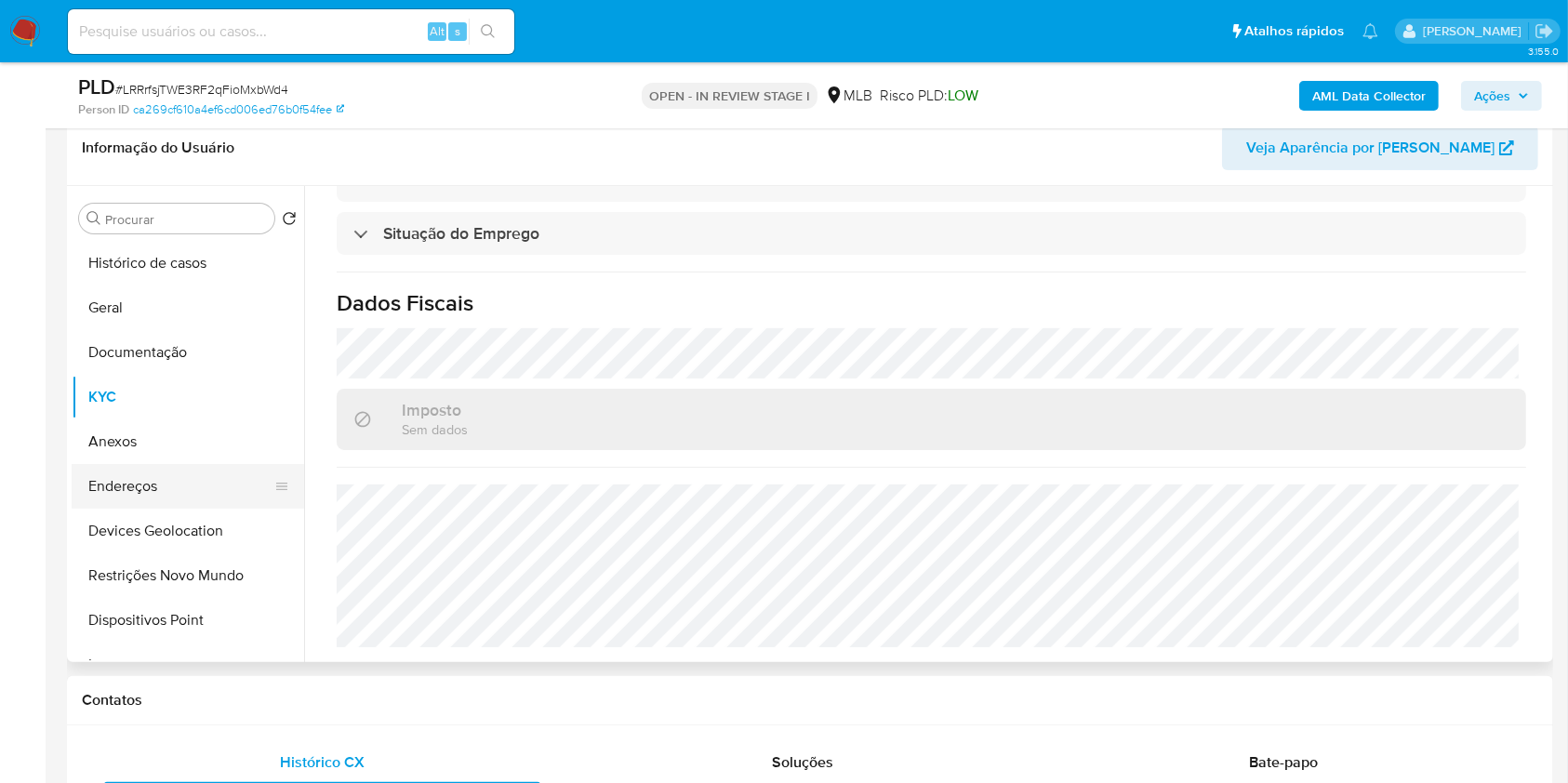
click at [205, 475] on button "Endereços" at bounding box center [180, 487] width 217 height 44
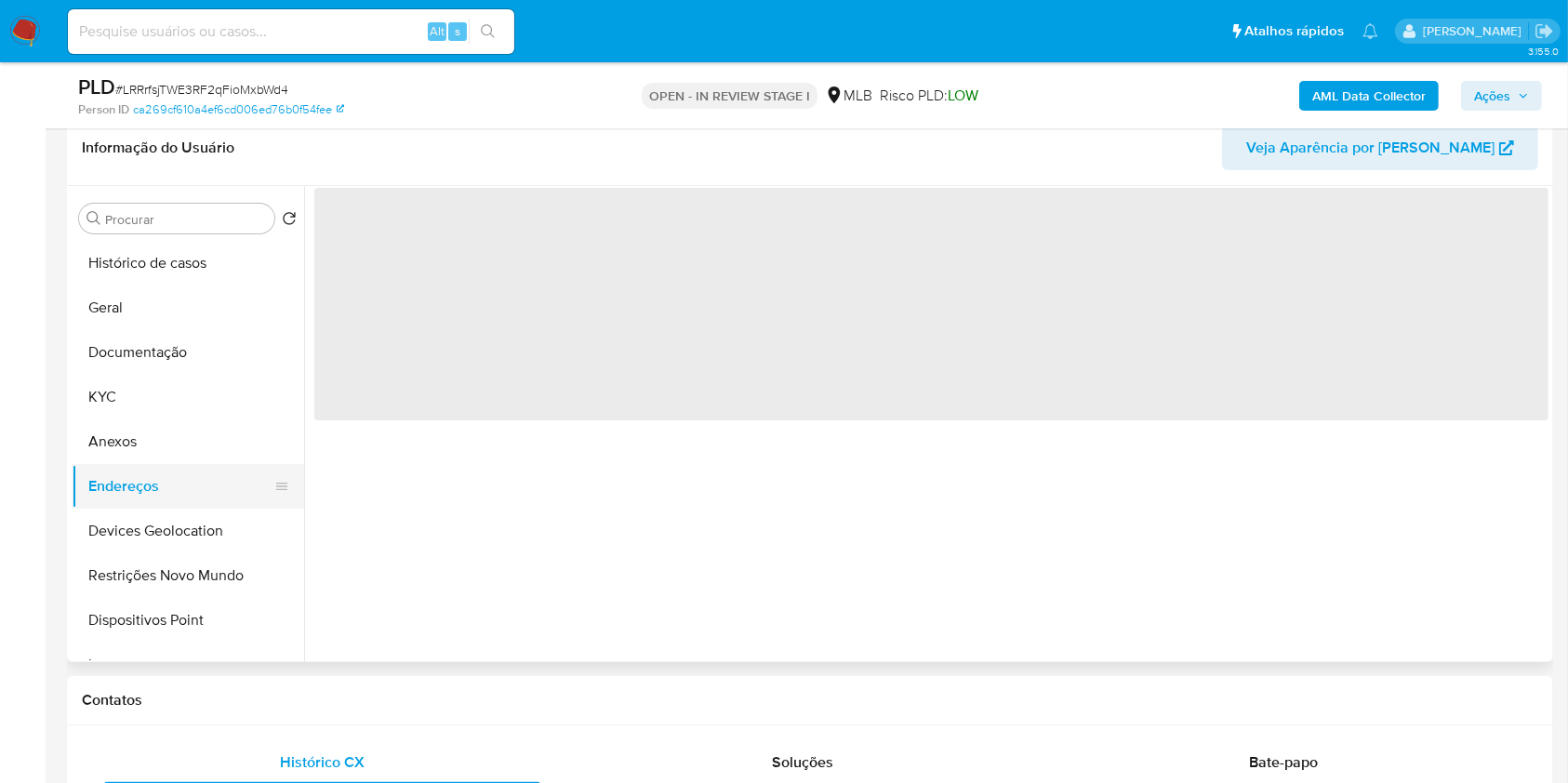
scroll to position [0, 0]
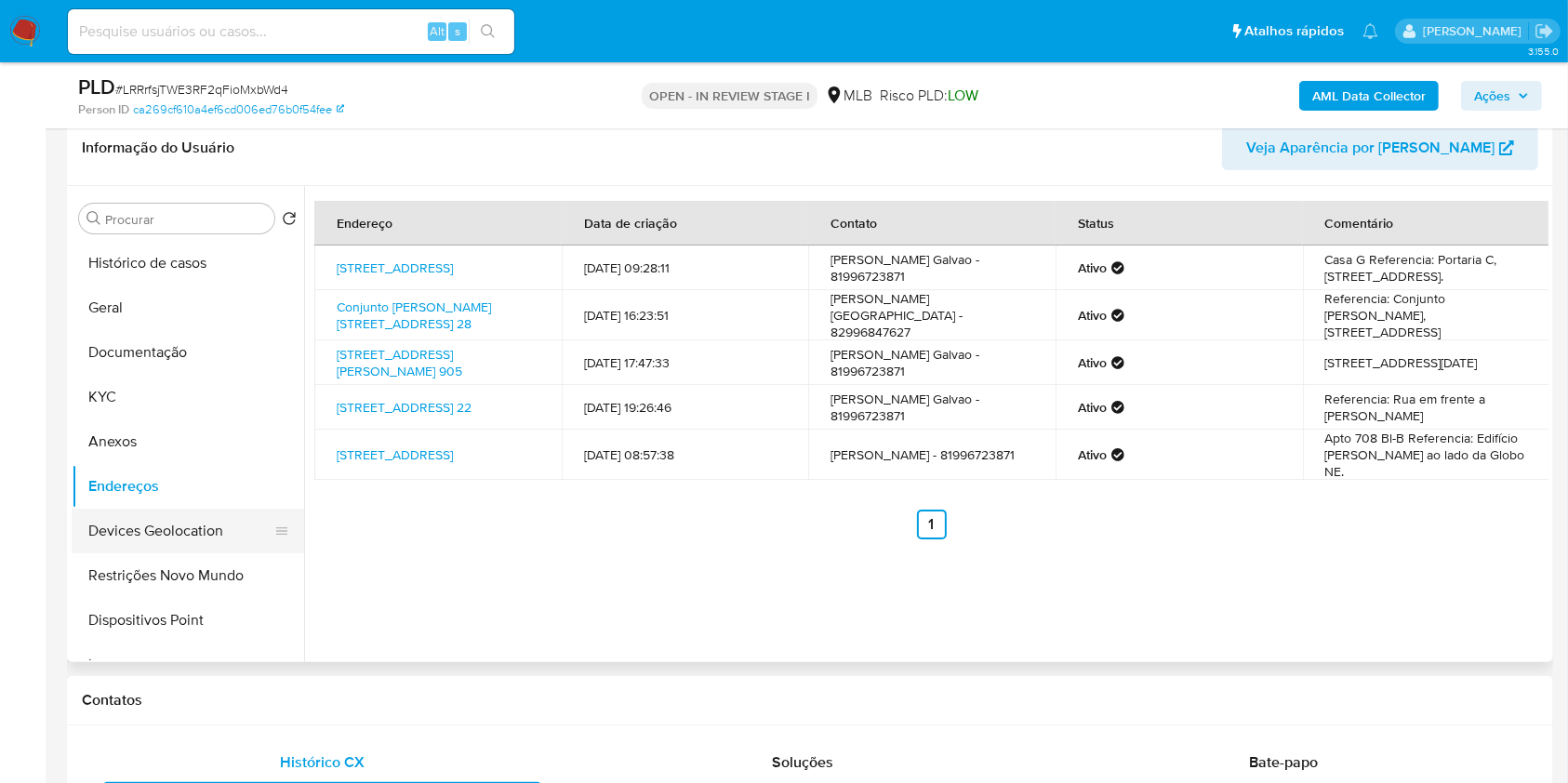
click at [166, 525] on button "Devices Geolocation" at bounding box center [180, 531] width 217 height 44
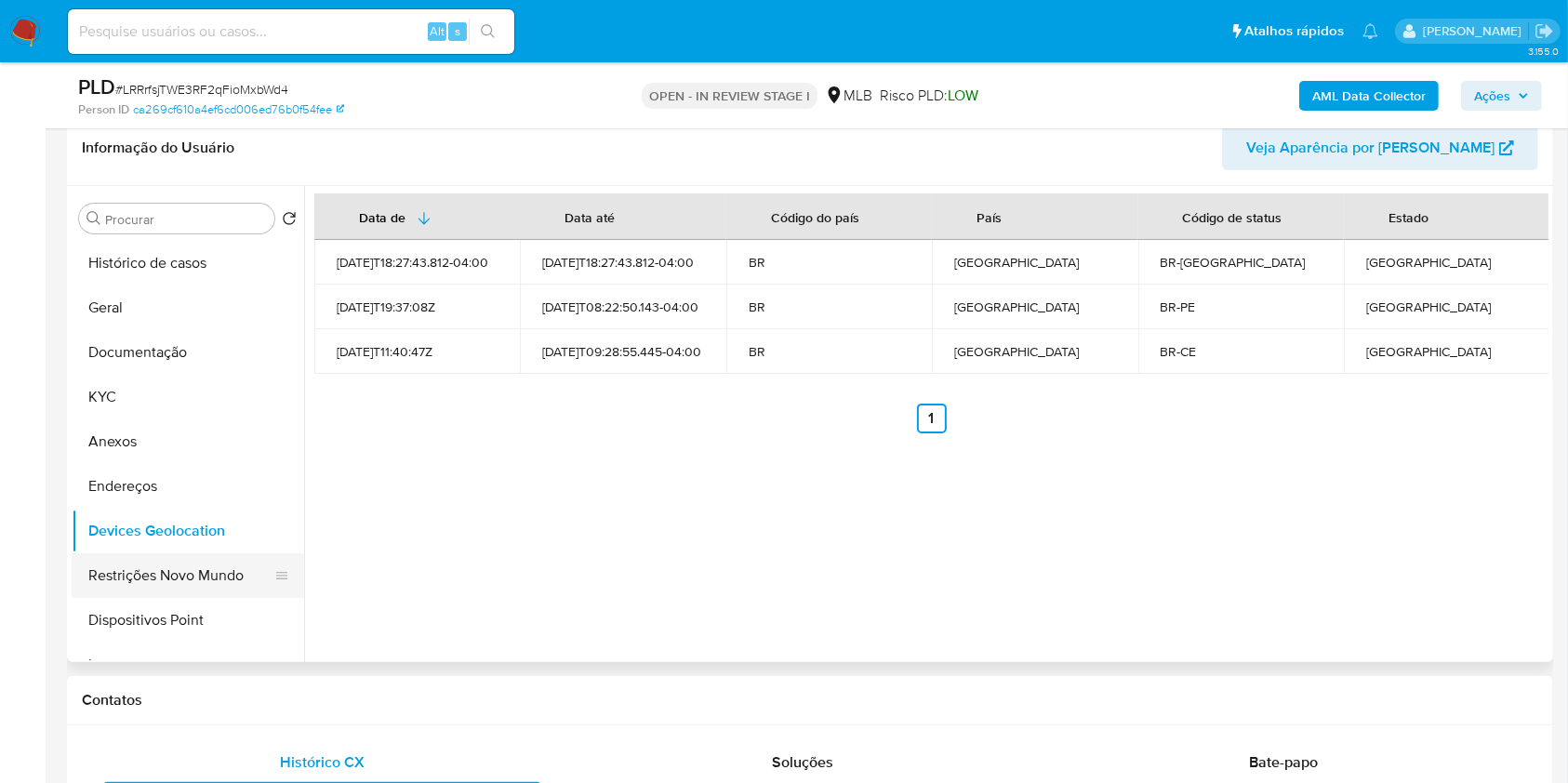
click at [200, 572] on button "Restrições Novo Mundo" at bounding box center [180, 575] width 217 height 44
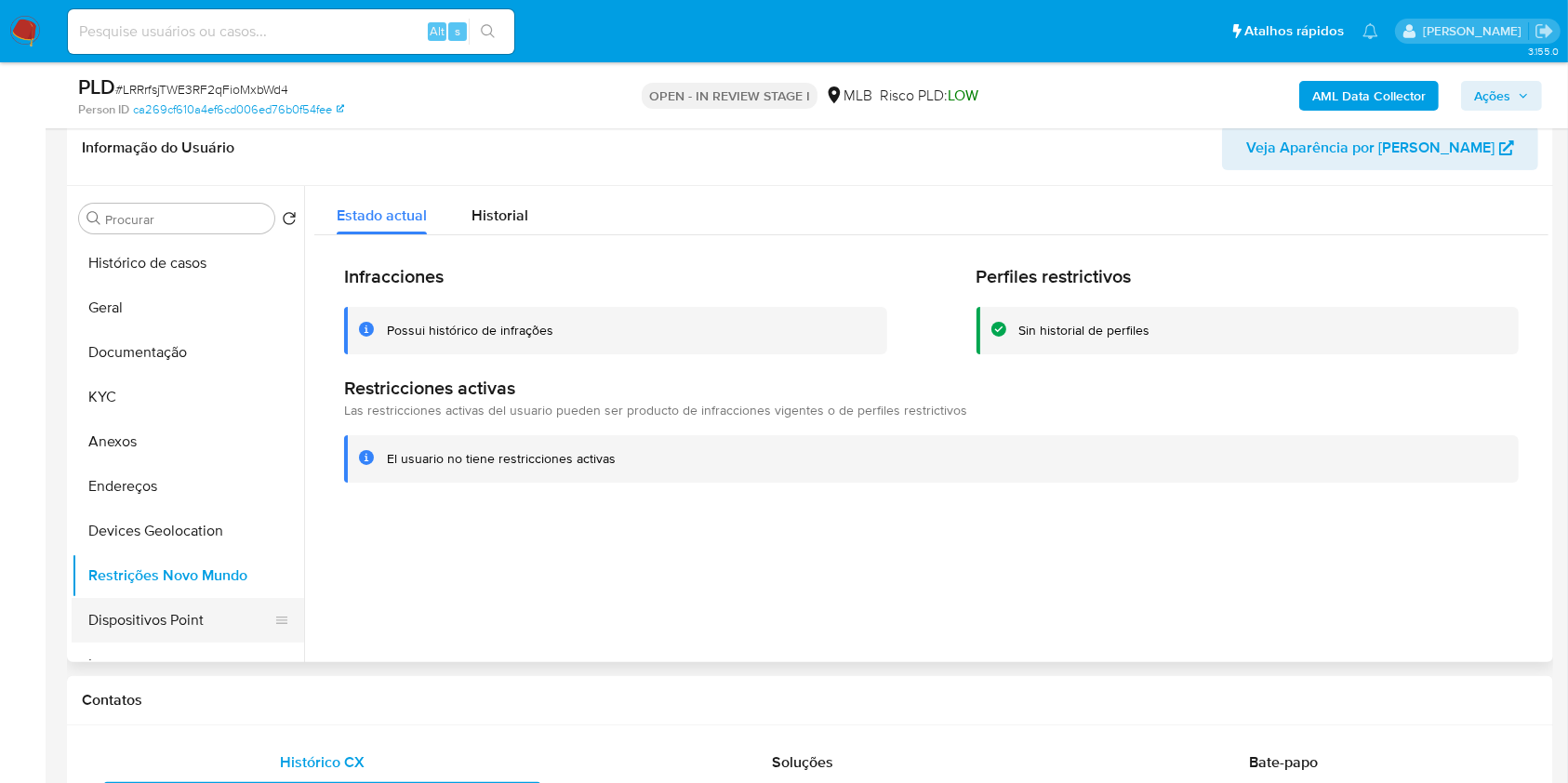
click at [231, 617] on button "Dispositivos Point" at bounding box center [180, 620] width 217 height 44
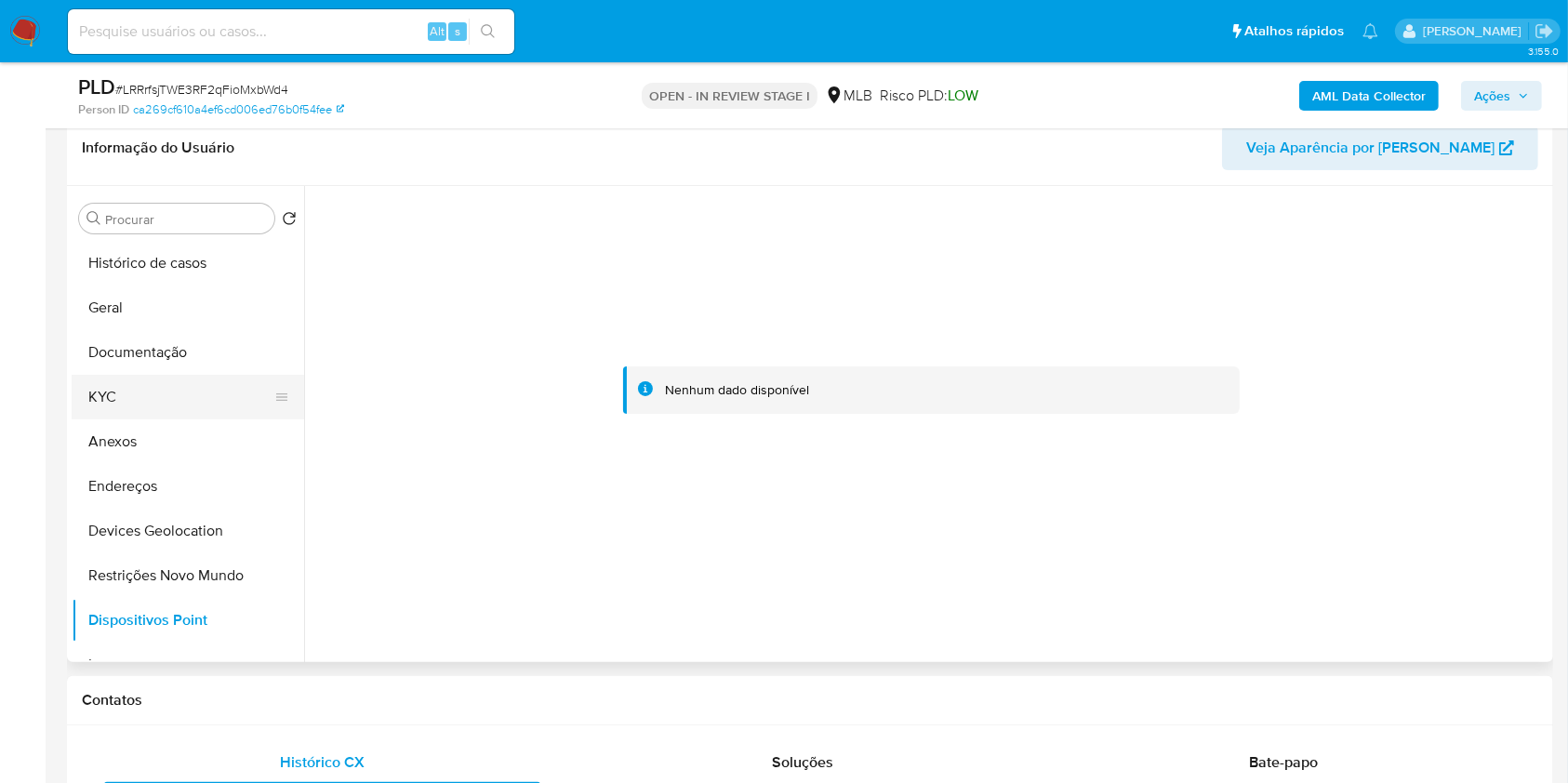
click at [168, 379] on button "KYC" at bounding box center [180, 397] width 217 height 44
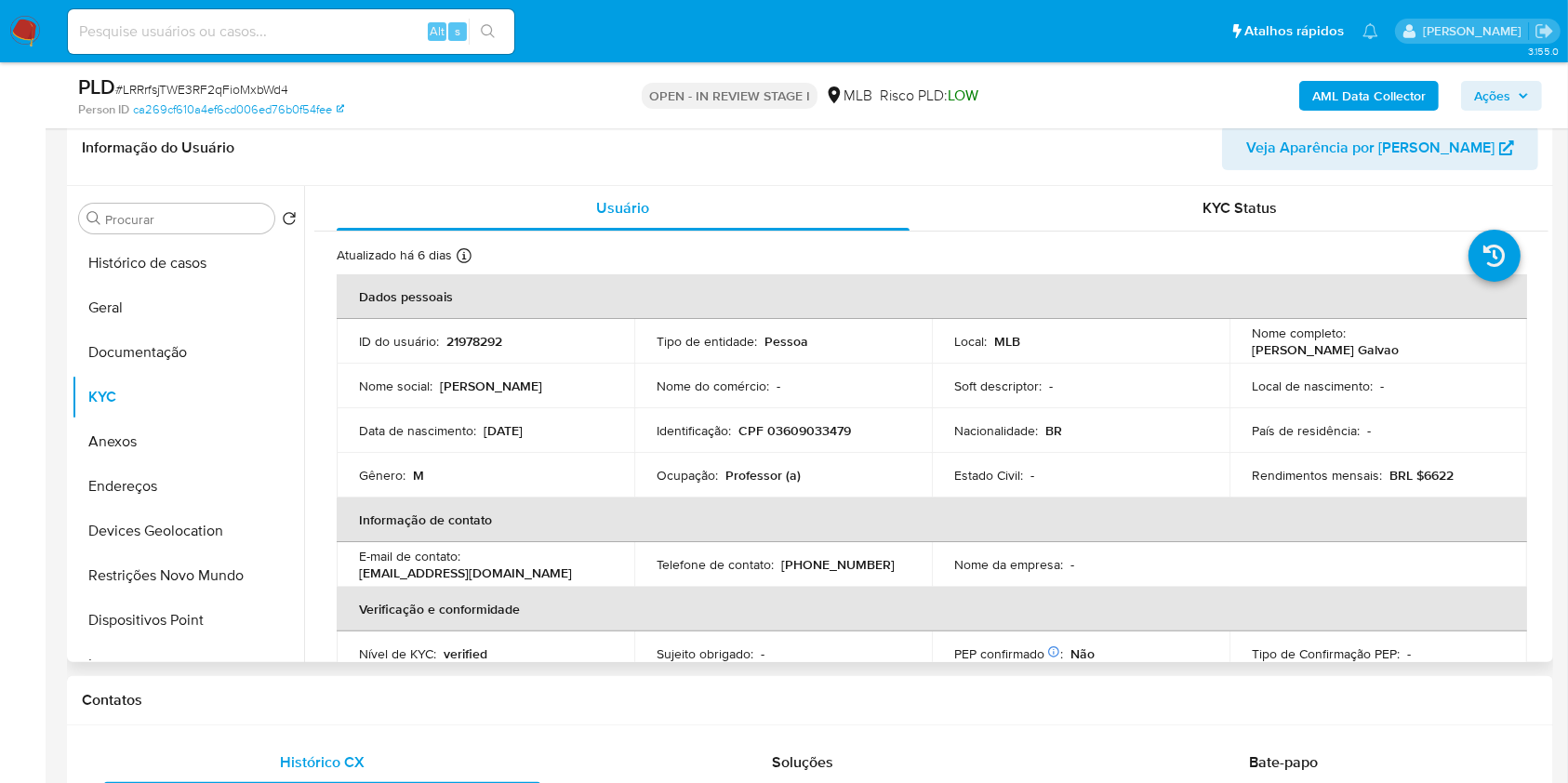
click at [837, 438] on p "CPF 03609033479" at bounding box center [795, 430] width 113 height 16
copy p "03609033479"
click at [604, 475] on div "Gênero : M" at bounding box center [486, 475] width 253 height 16
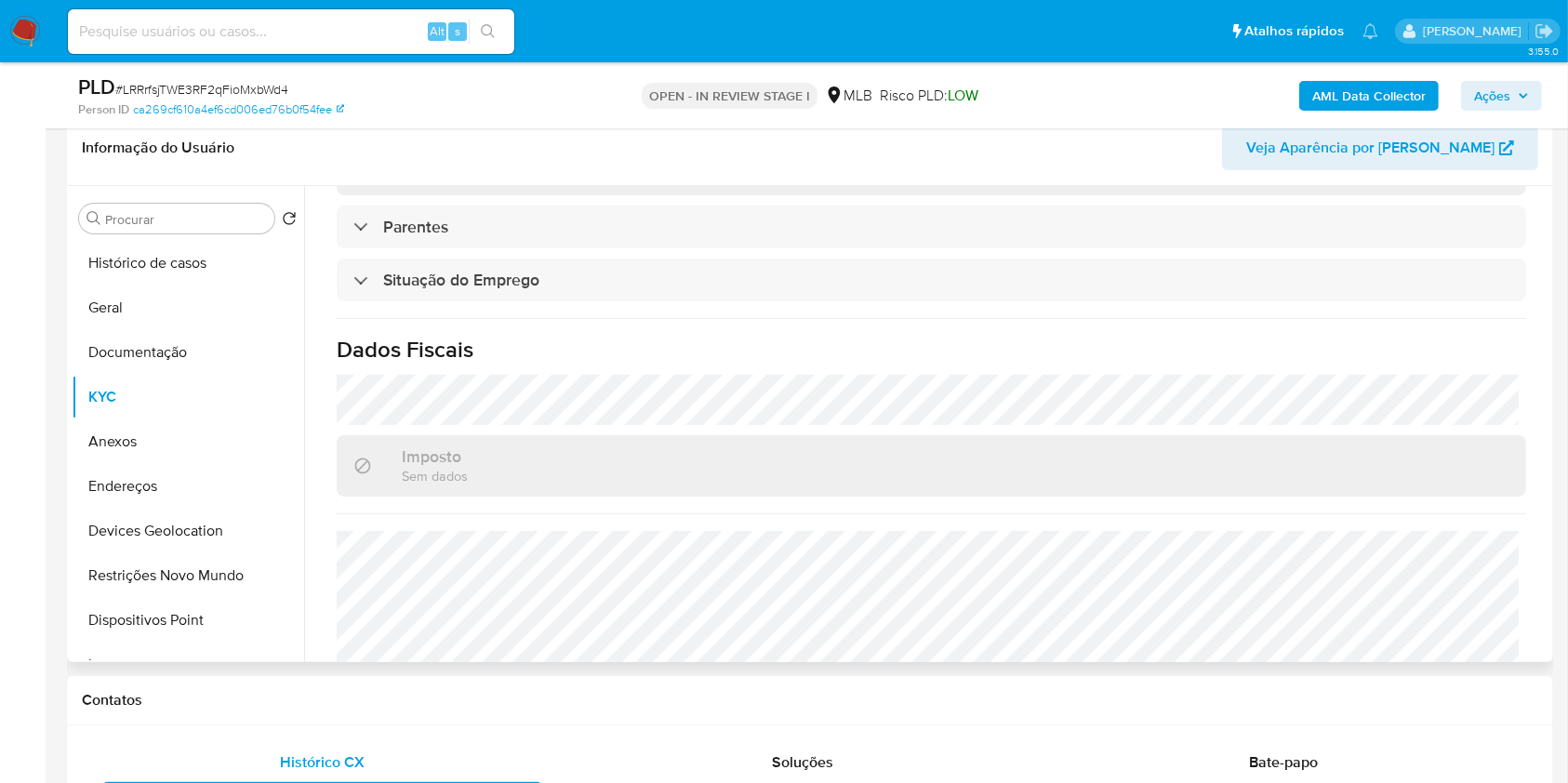
scroll to position [791, 0]
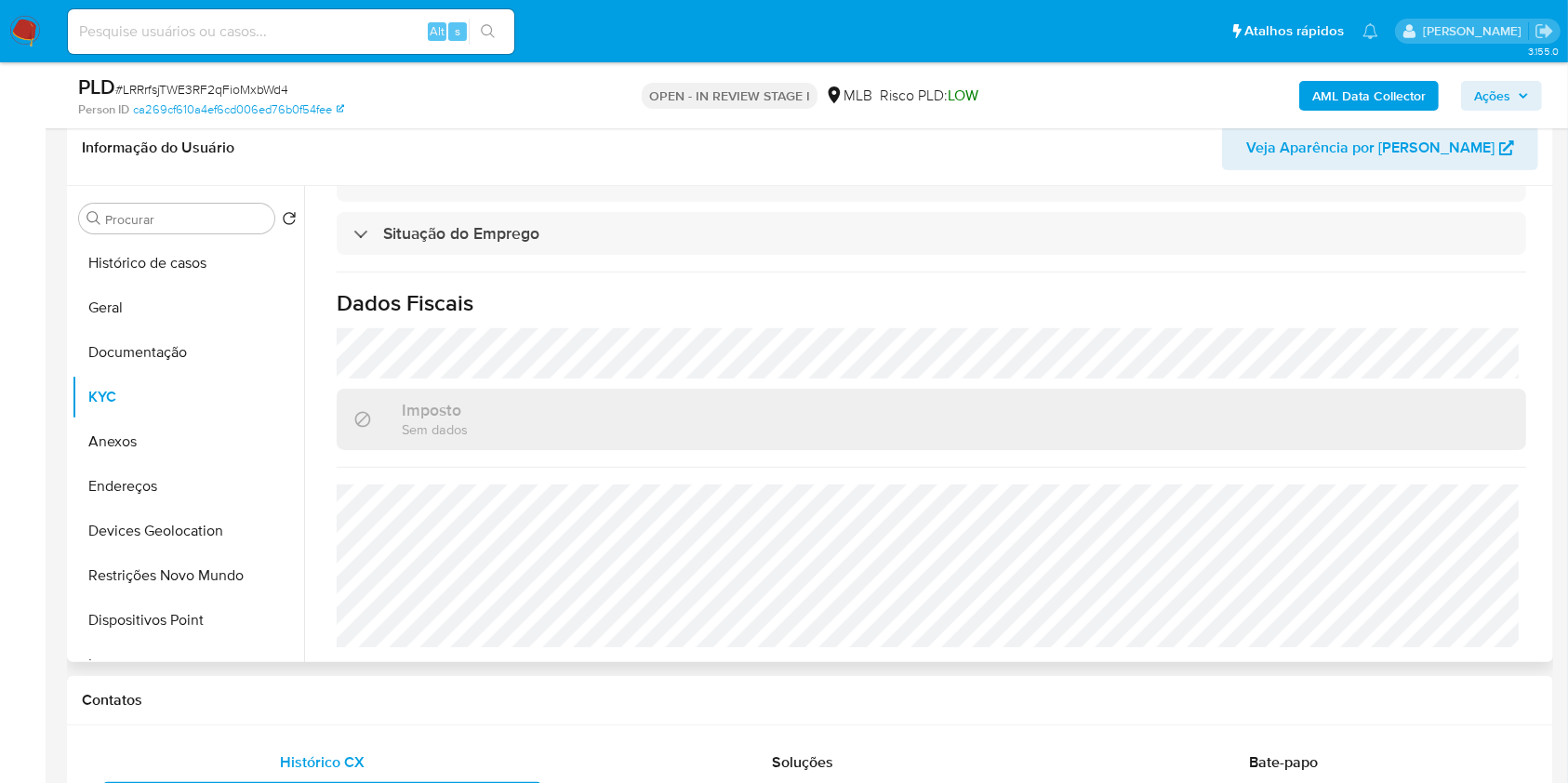
click at [1260, 416] on div "Imposto Sem dados" at bounding box center [932, 419] width 1190 height 61
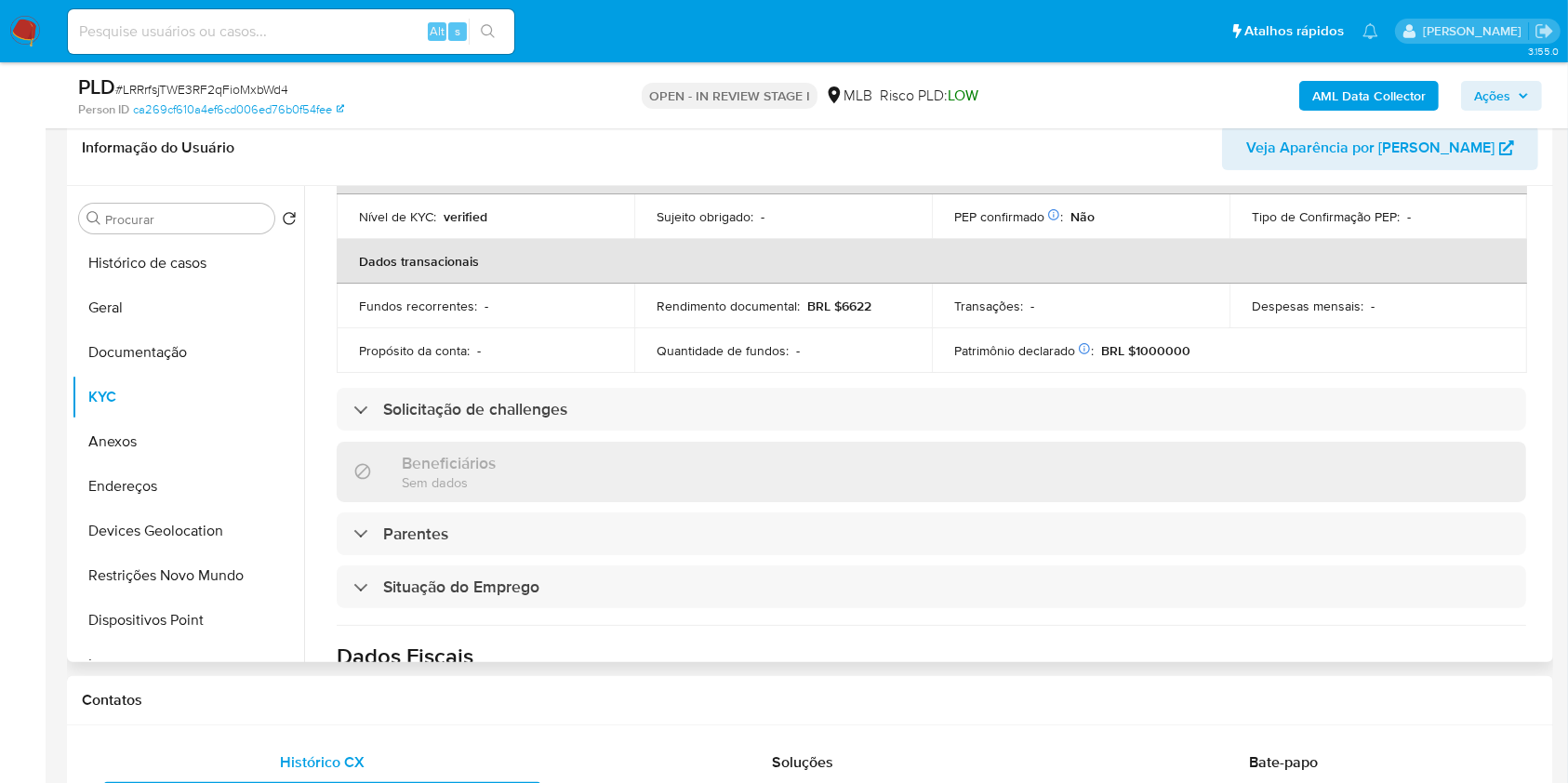
scroll to position [195, 0]
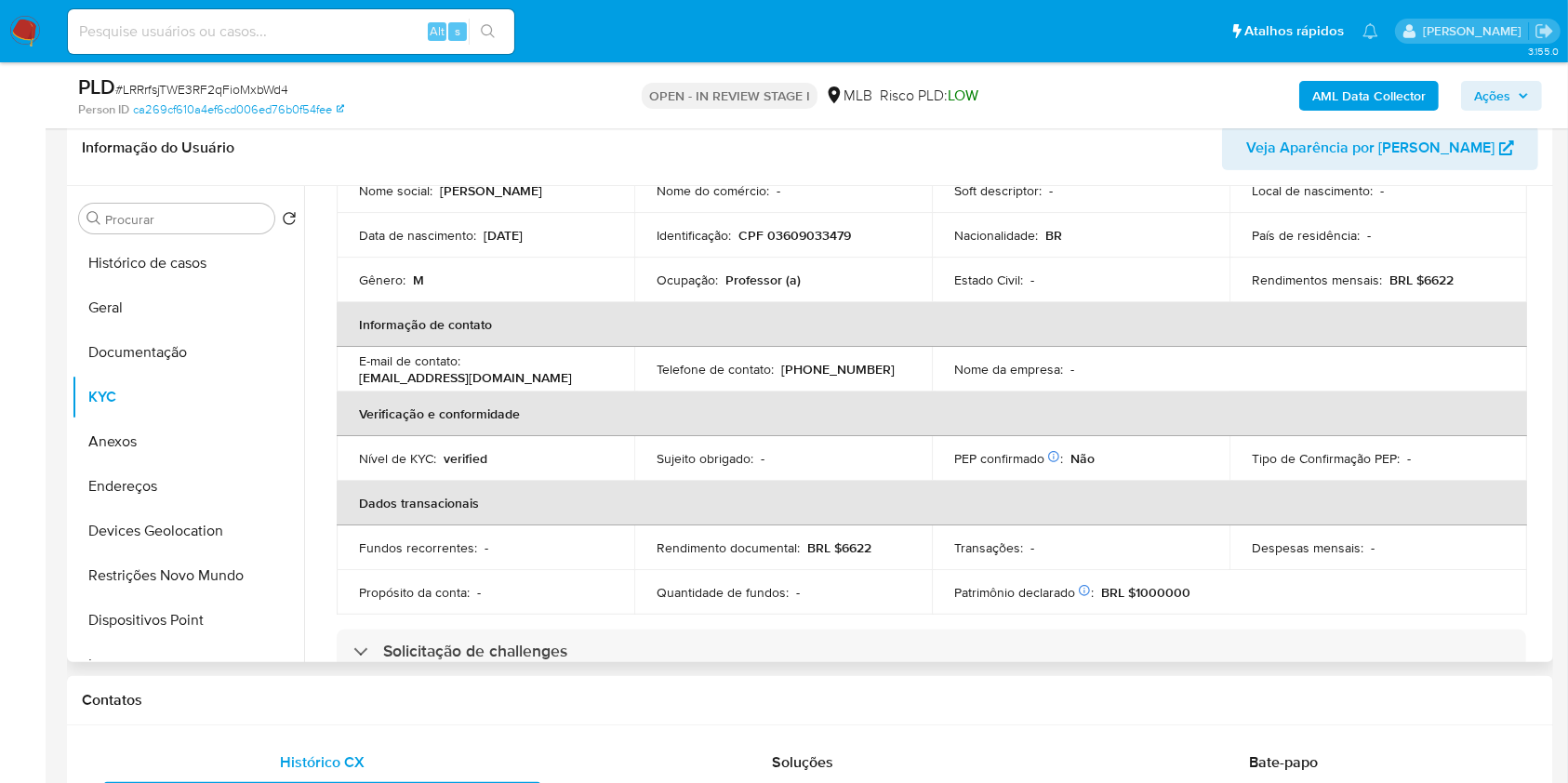
click at [1260, 416] on th "Verificação e conformidade" at bounding box center [932, 414] width 1190 height 44
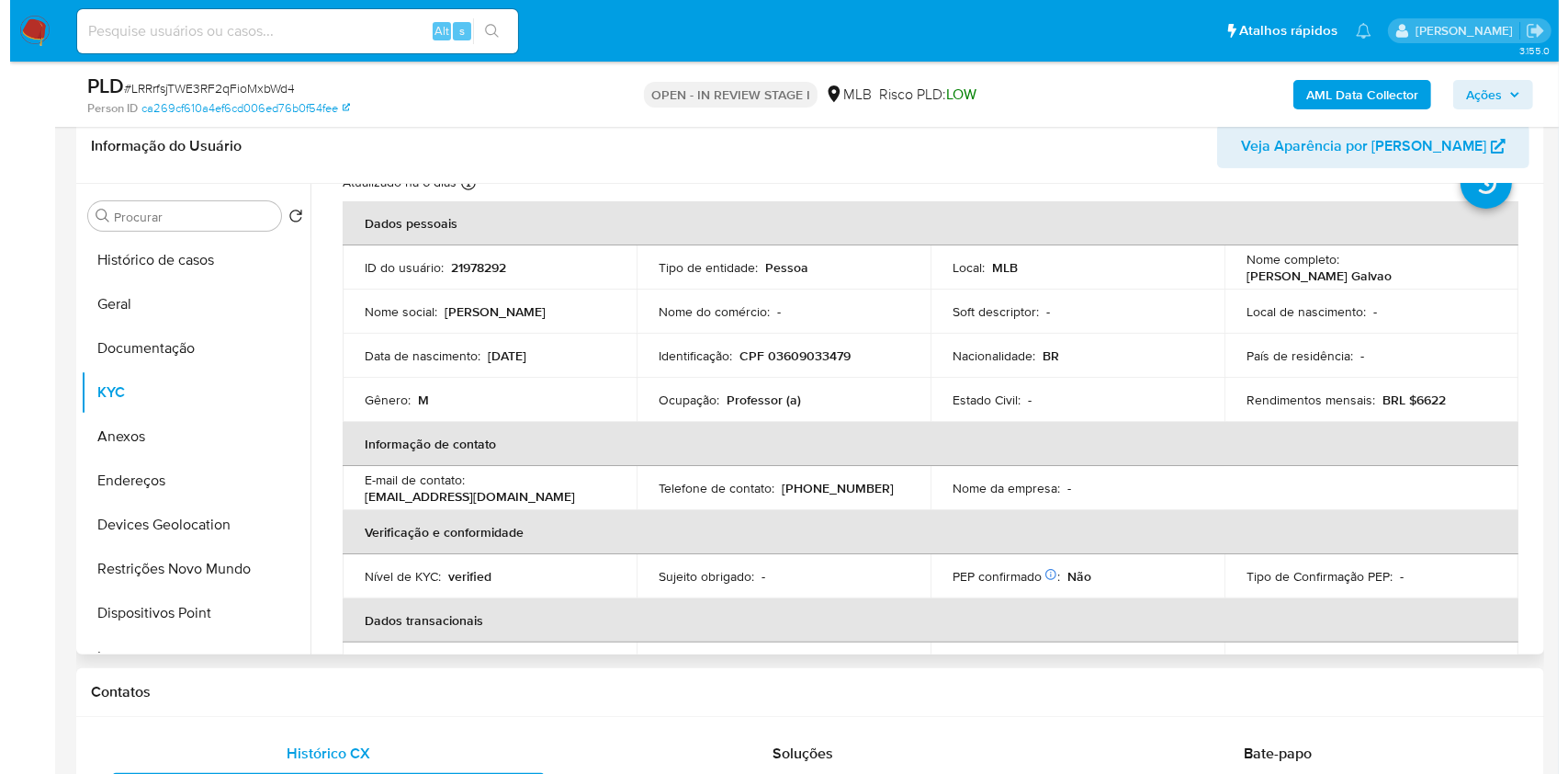
scroll to position [0, 0]
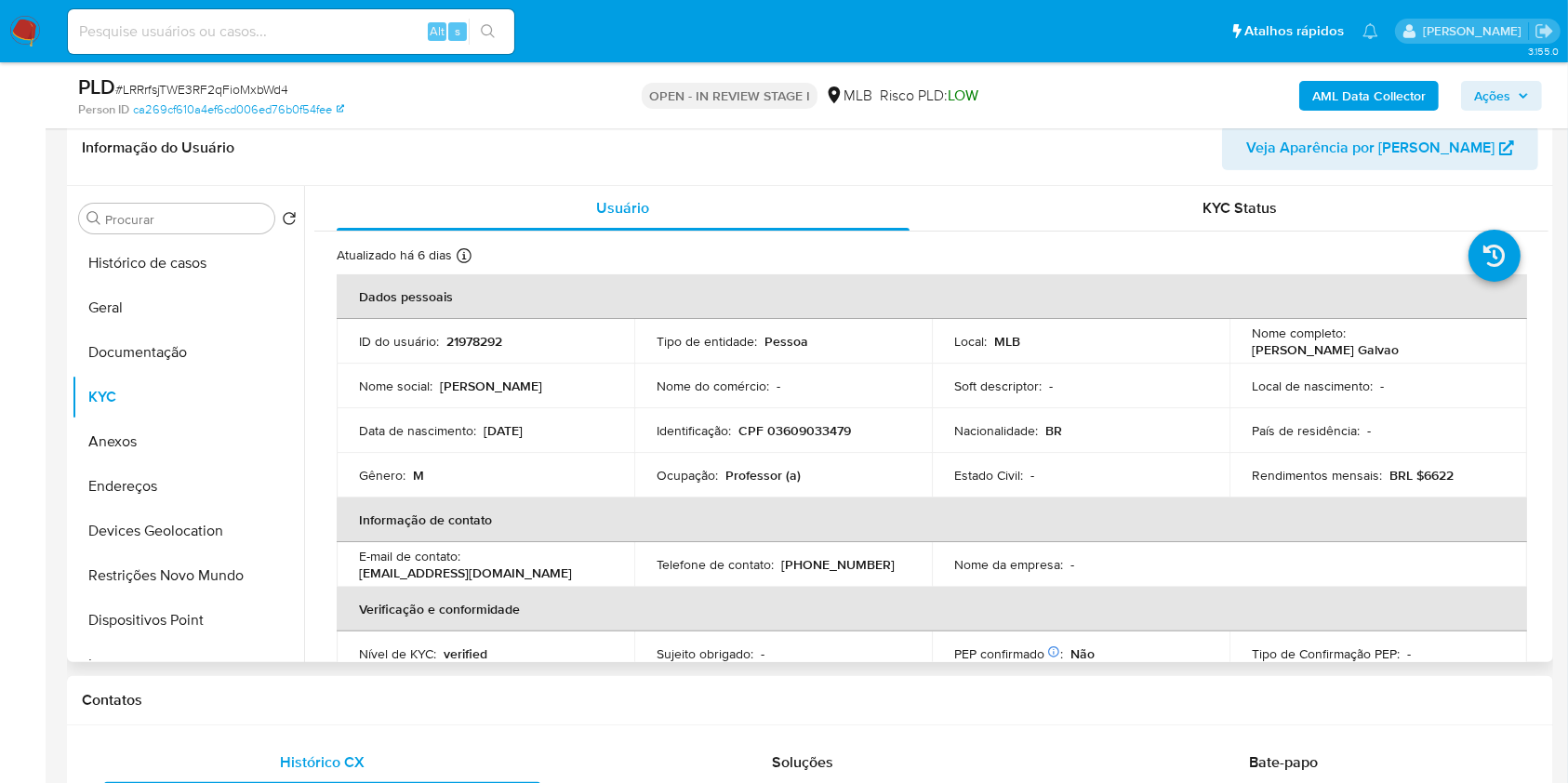
drag, startPoint x: 1414, startPoint y: 341, endPoint x: 1244, endPoint y: 352, distance: 170.4
click at [1244, 352] on td "Nome completo : Michel Cavassano Galvao" at bounding box center [1378, 341] width 297 height 44
drag, startPoint x: 1243, startPoint y: 351, endPoint x: 1447, endPoint y: 354, distance: 204.0
click at [1447, 354] on td "Nome completo : Michel Cavassano Galvao" at bounding box center [1378, 341] width 297 height 44
copy p "Michel Cavassano Galvao"
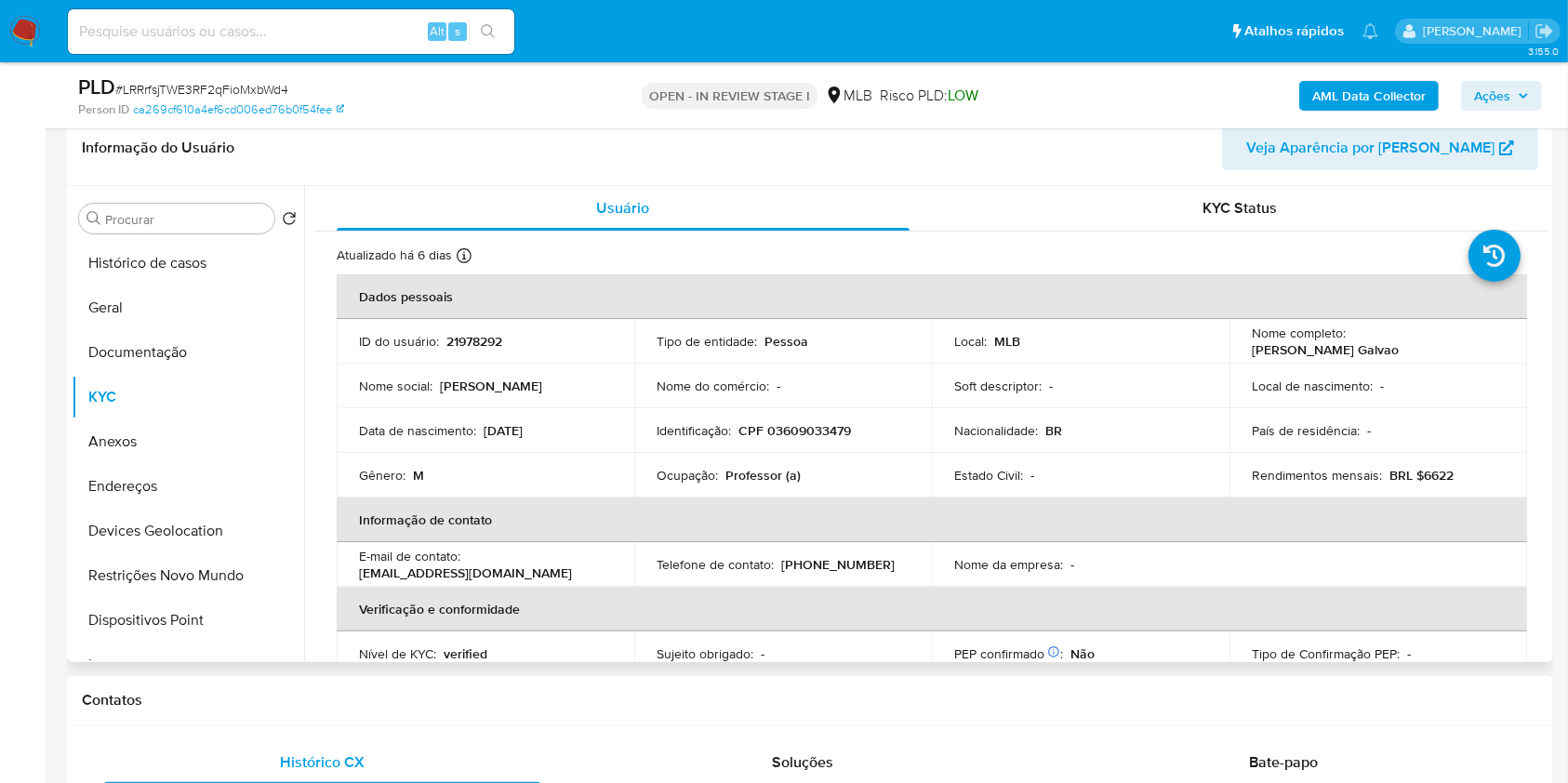
copy p "Michel Cavassano Galvao"
click at [1514, 91] on span "Ações" at bounding box center [1501, 96] width 55 height 26
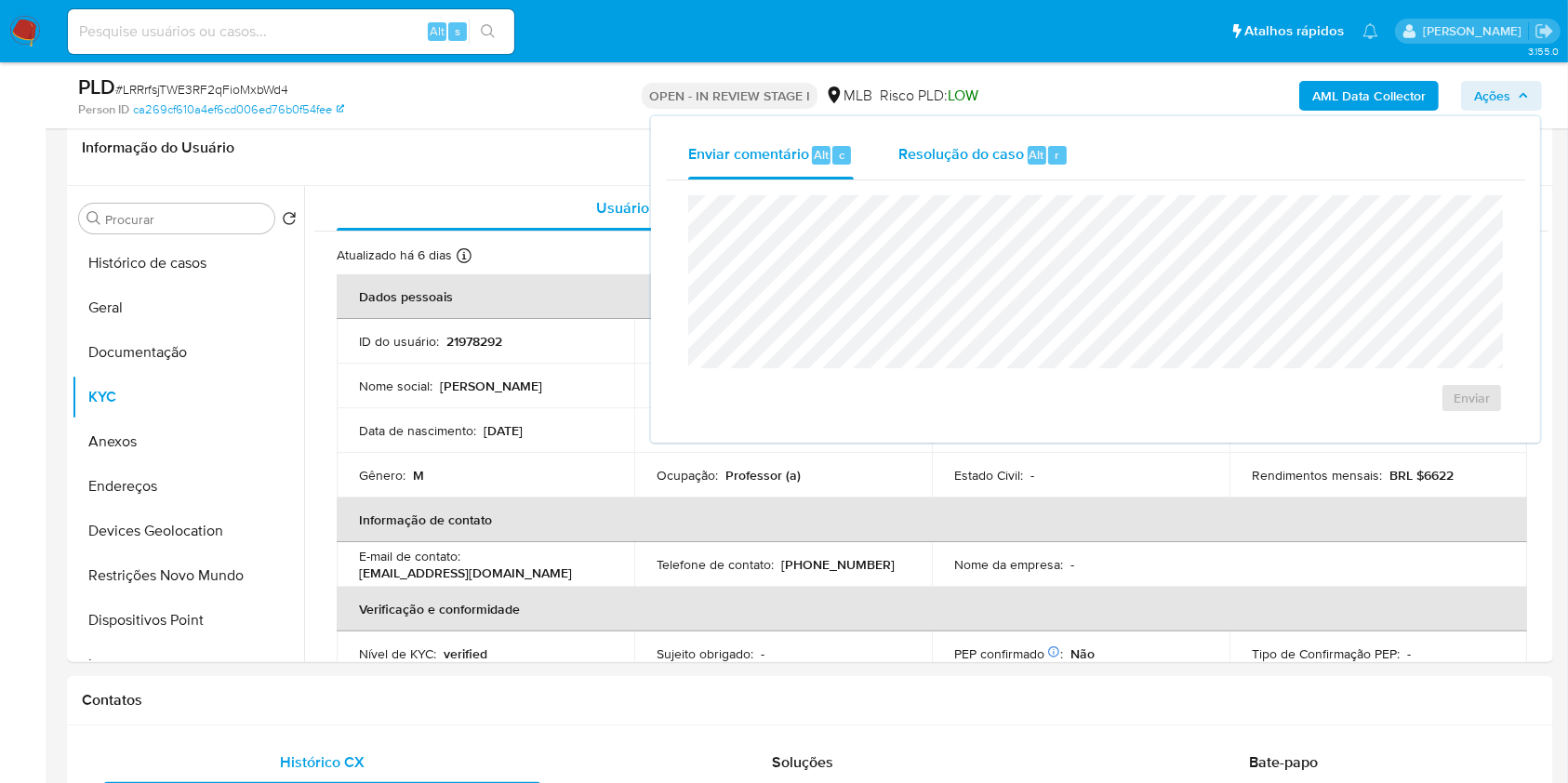
click at [1026, 138] on div "Resolução do caso Alt r" at bounding box center [984, 155] width 170 height 48
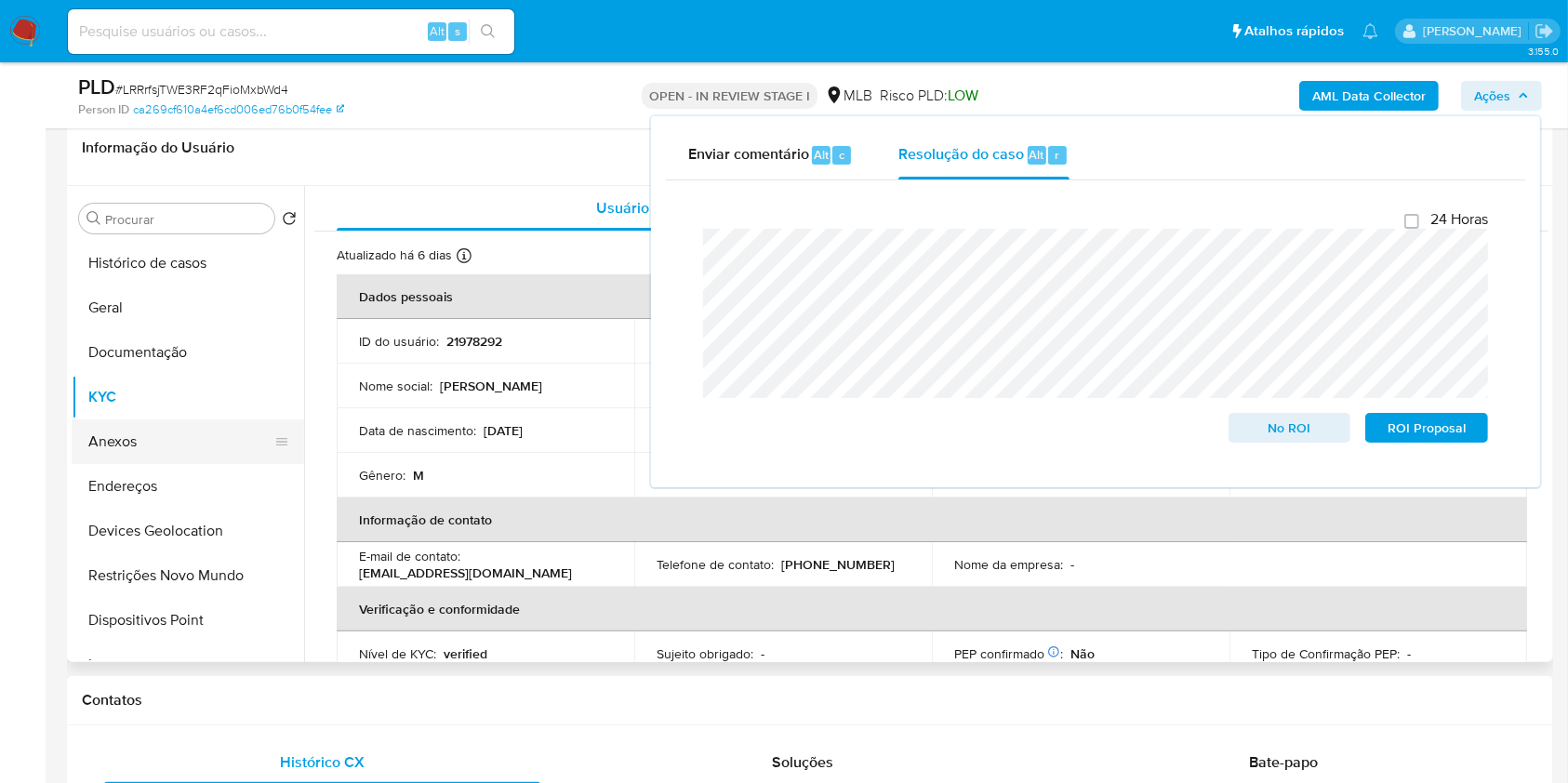
click at [174, 442] on button "Anexos" at bounding box center [180, 441] width 217 height 44
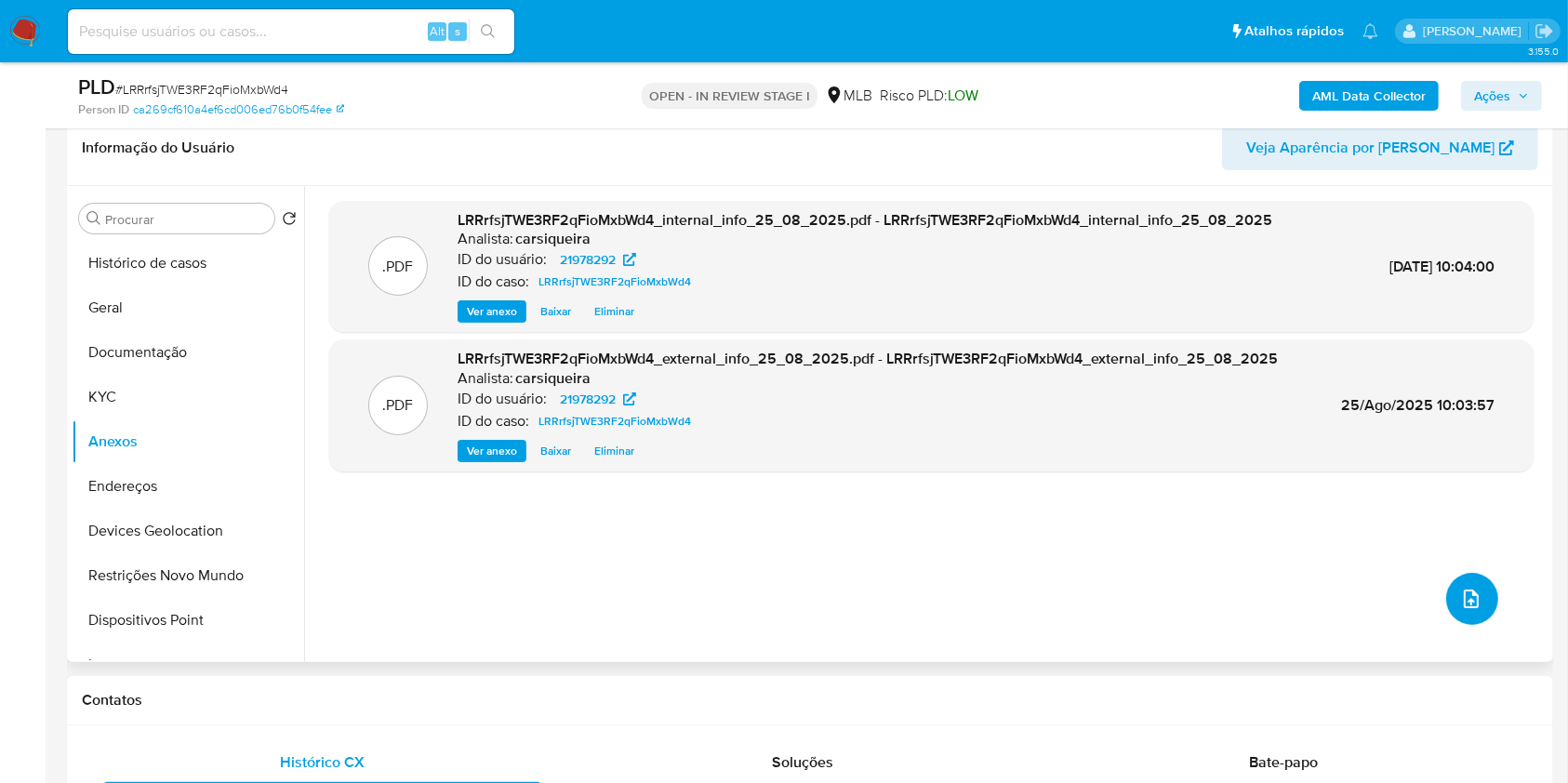
click at [1460, 600] on icon "upload-file" at bounding box center [1470, 599] width 22 height 22
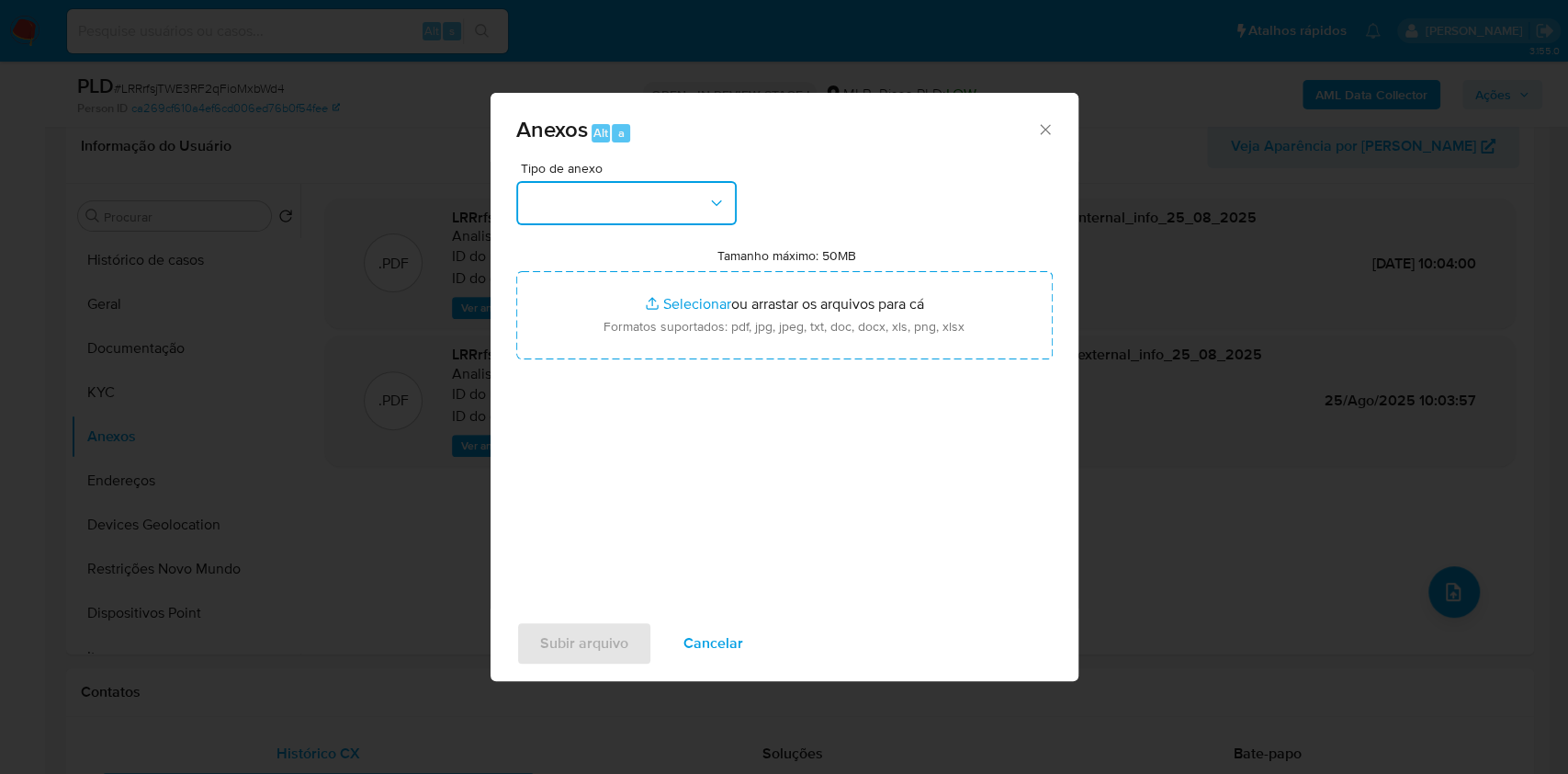
click at [615, 213] on button "button" at bounding box center [626, 203] width 220 height 44
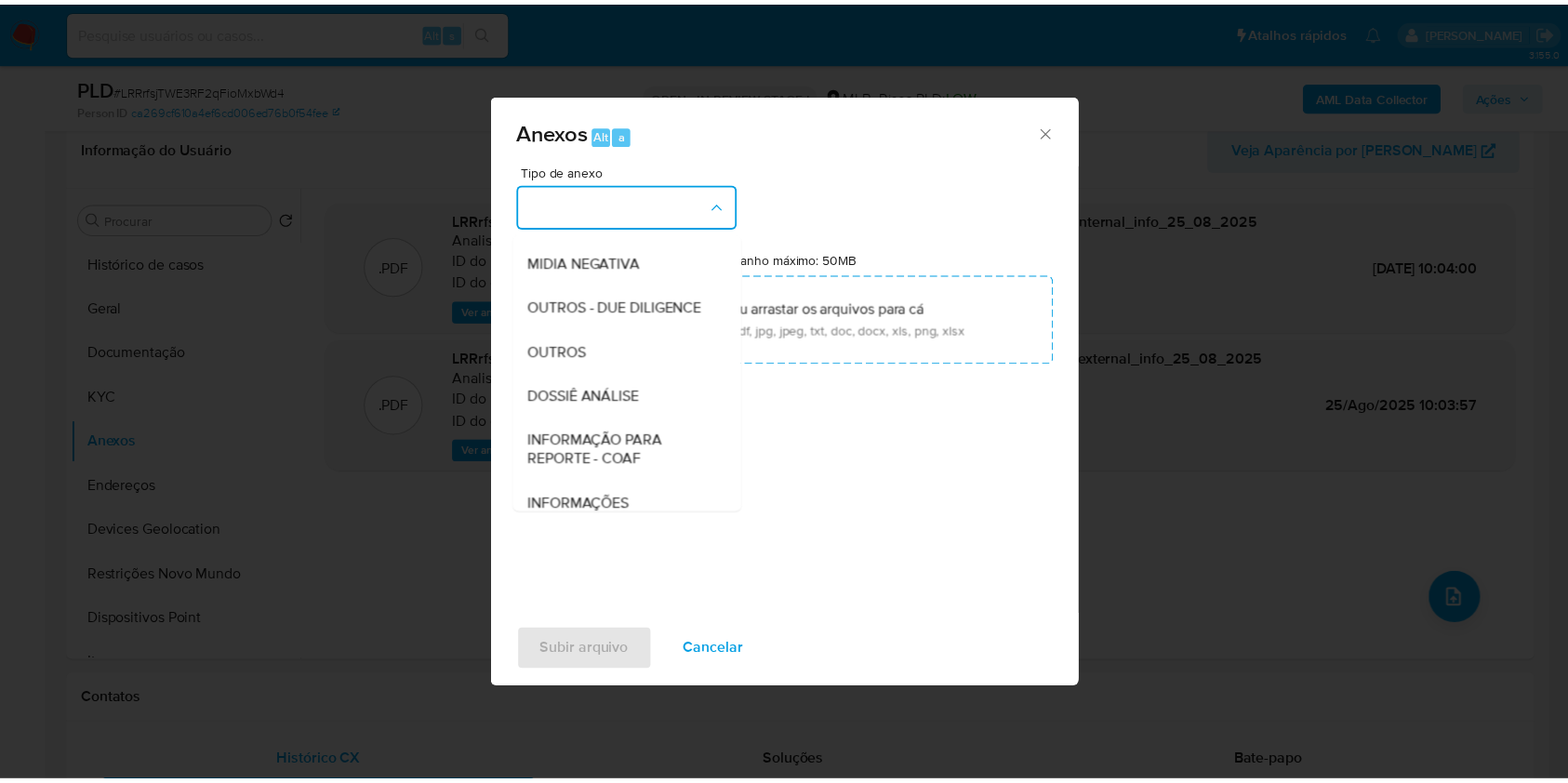
scroll to position [286, 0]
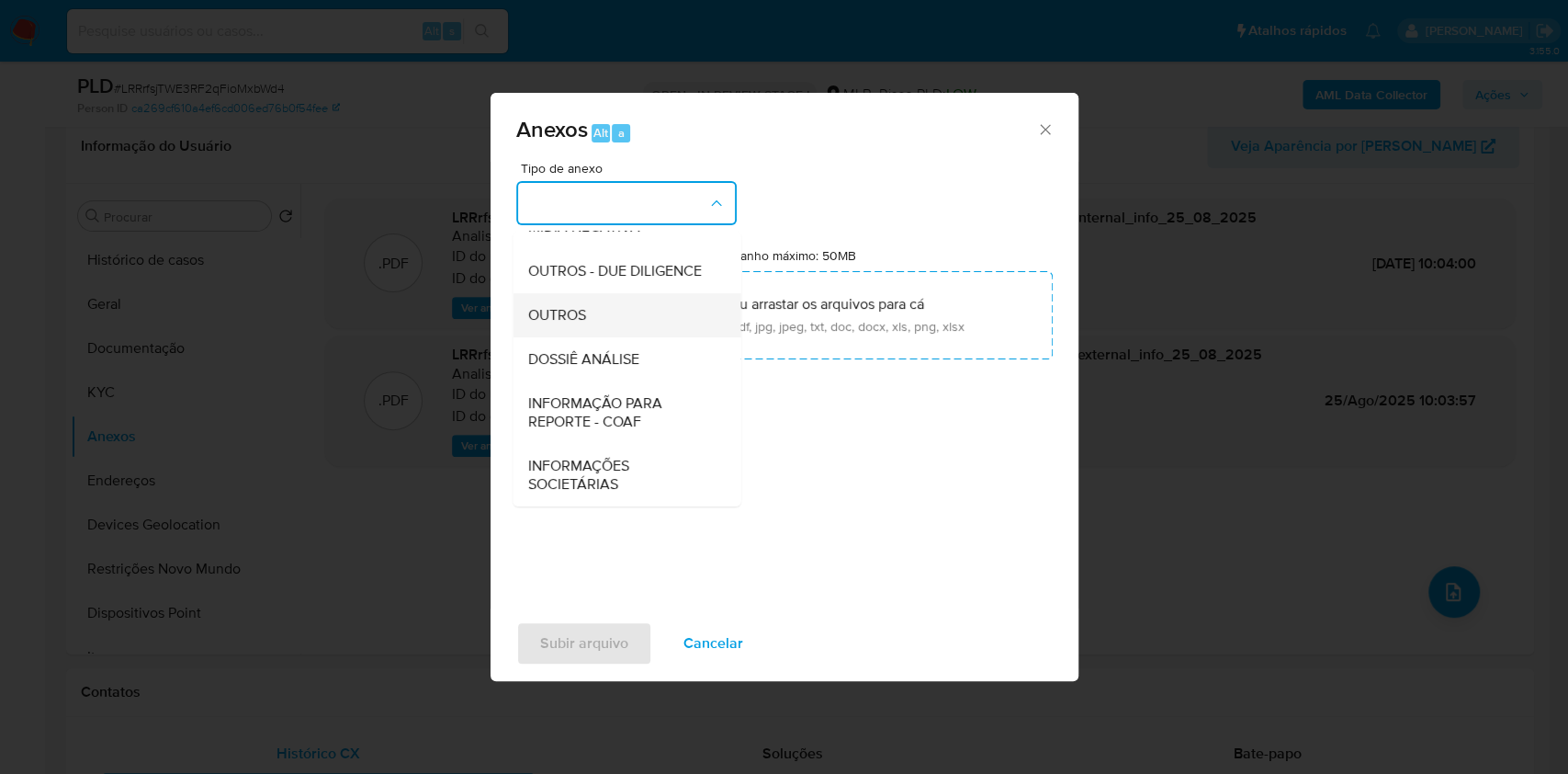
click at [571, 297] on div "OUTROS" at bounding box center [621, 315] width 188 height 44
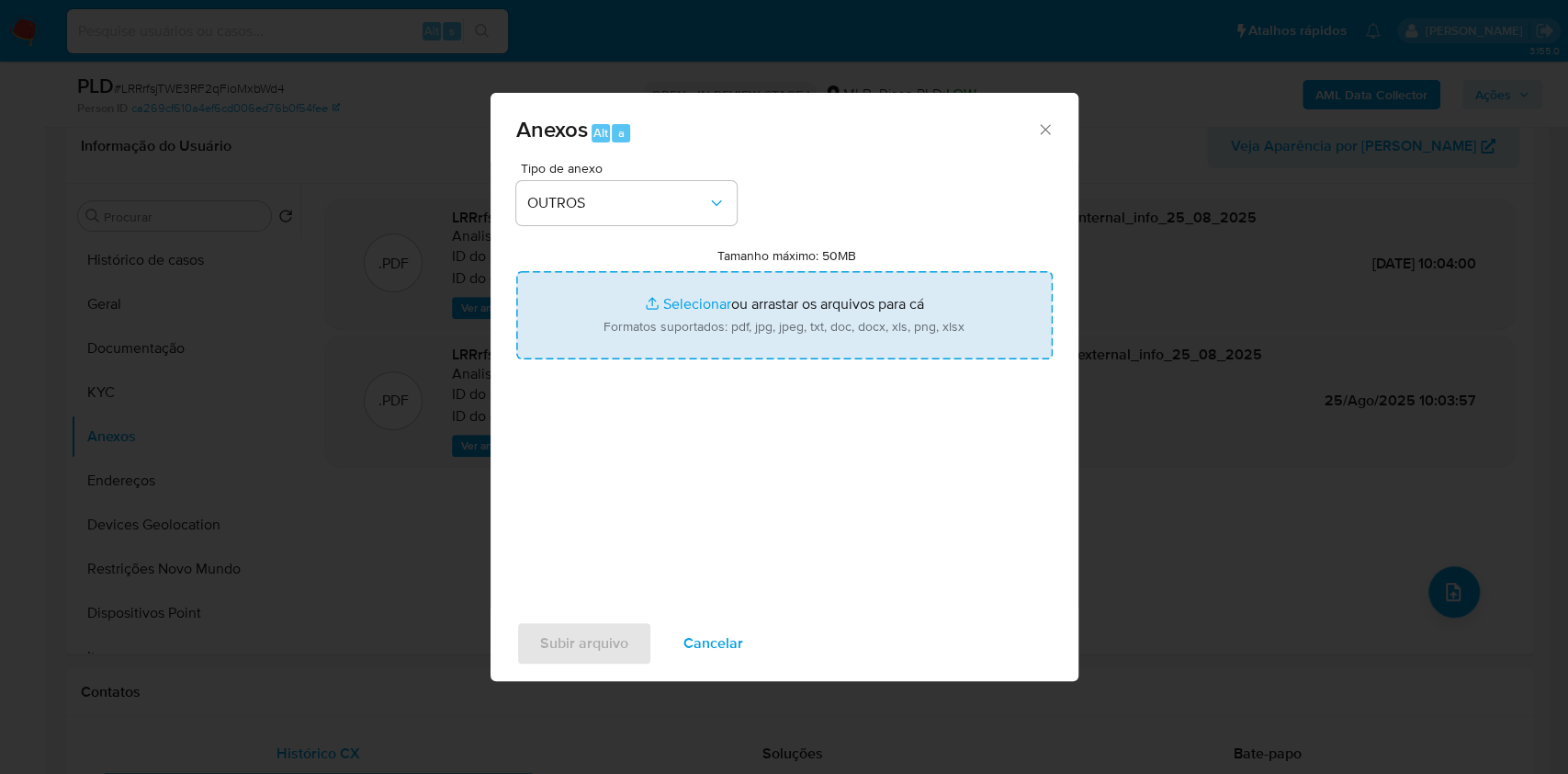
click at [674, 310] on input "Tamanho máximo: 50MB Selecionar arquivos" at bounding box center [784, 315] width 537 height 88
type input "C:\fakepath\Mulan 21978292_2025_08_25_07_36_11.xlsx"
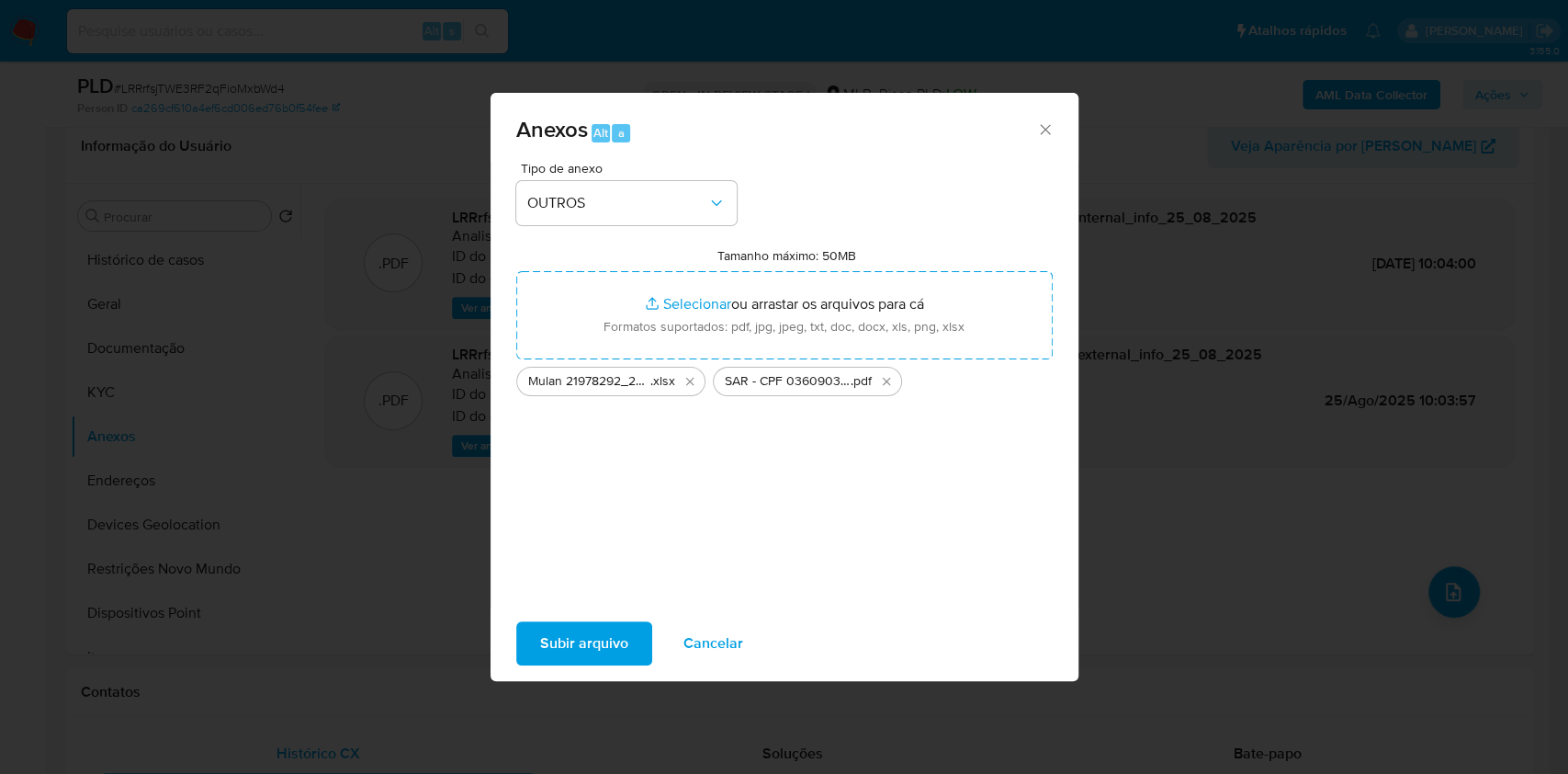
click at [557, 651] on span "Subir arquivo" at bounding box center [584, 643] width 88 height 40
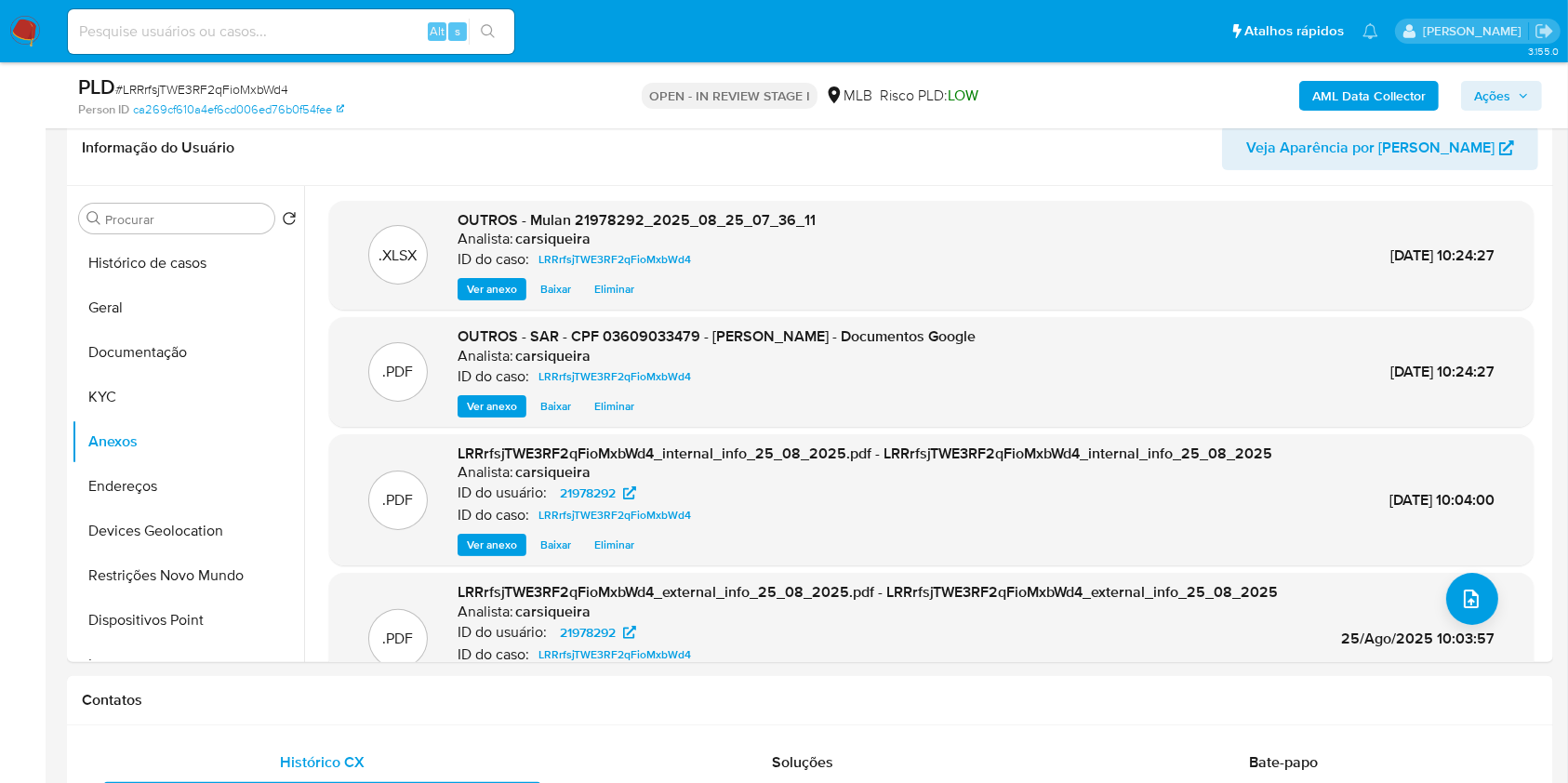
click at [1495, 96] on span "Ações" at bounding box center [1493, 96] width 37 height 30
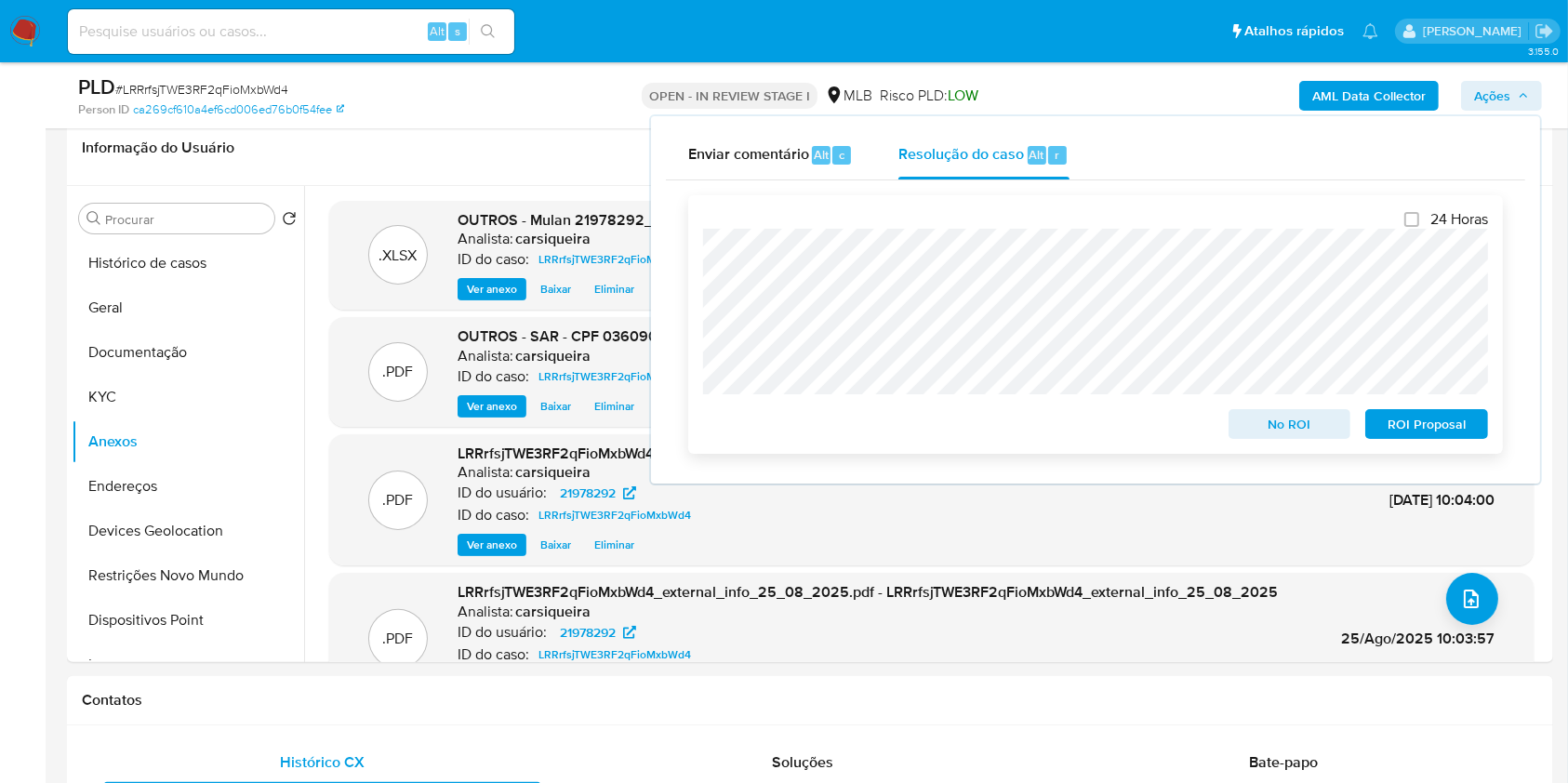
click at [1429, 435] on span "ROI Proposal" at bounding box center [1427, 424] width 97 height 26
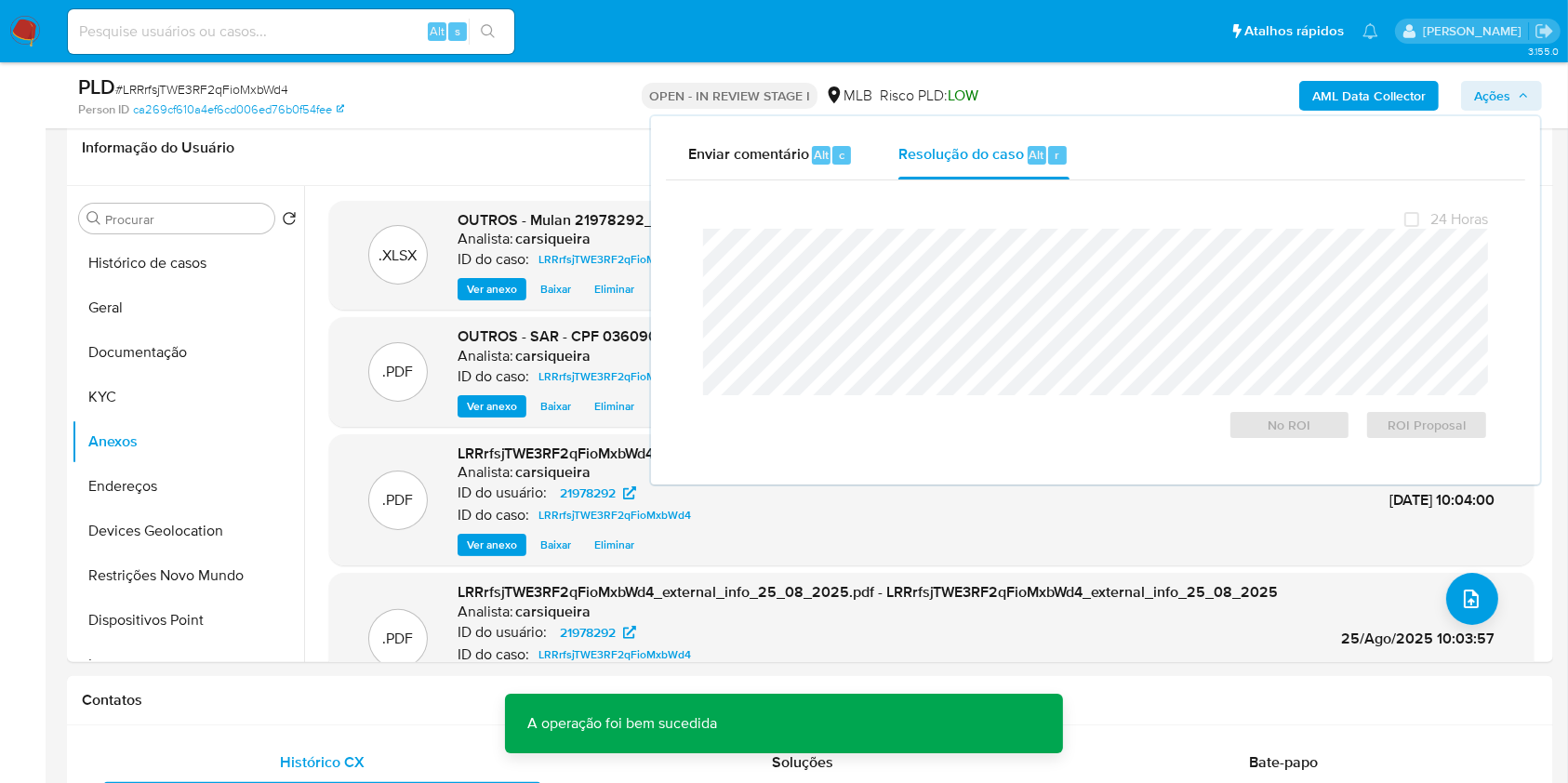
click at [218, 80] on span "# LRRrfsjTWE3RF2qFioMxbWd4" at bounding box center [201, 89] width 173 height 18
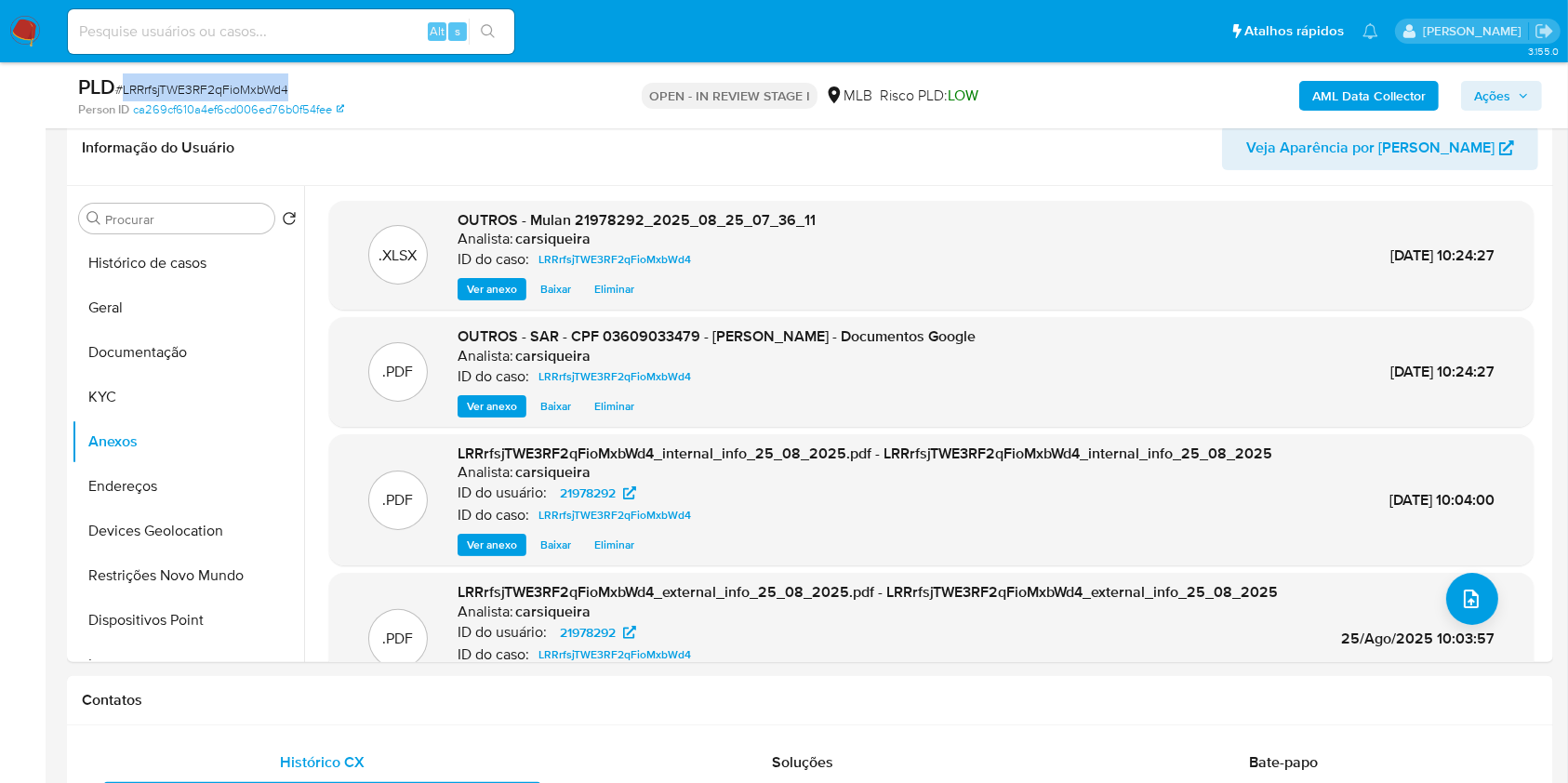
click at [218, 80] on span "# LRRrfsjTWE3RF2qFioMxbWd4" at bounding box center [201, 89] width 173 height 18
copy span "LRRrfsjTWE3RF2qFioMxbWd4"
click at [1511, 102] on span "Ações" at bounding box center [1501, 96] width 55 height 26
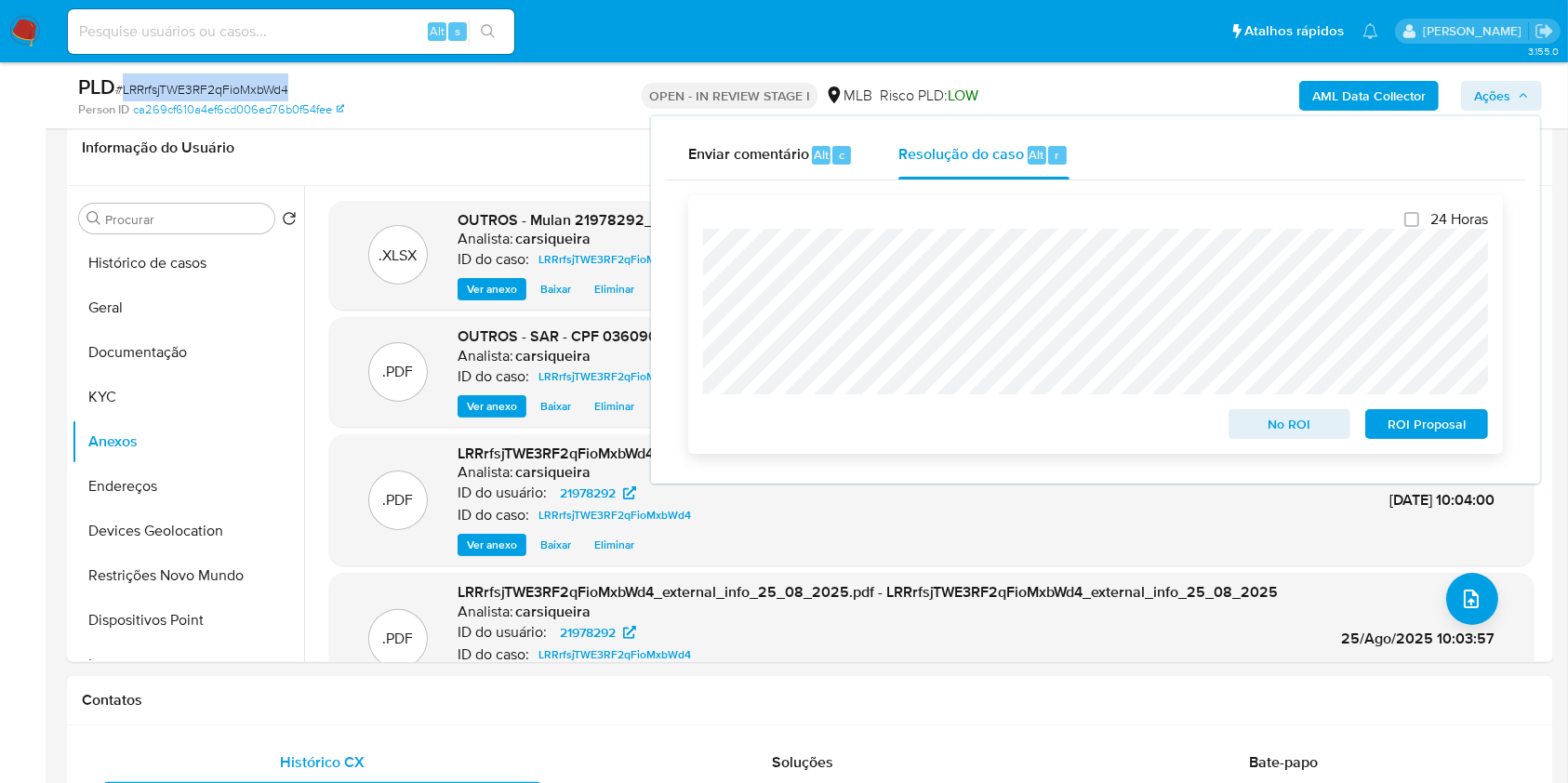
click at [1425, 420] on span "ROI Proposal" at bounding box center [1427, 424] width 97 height 26
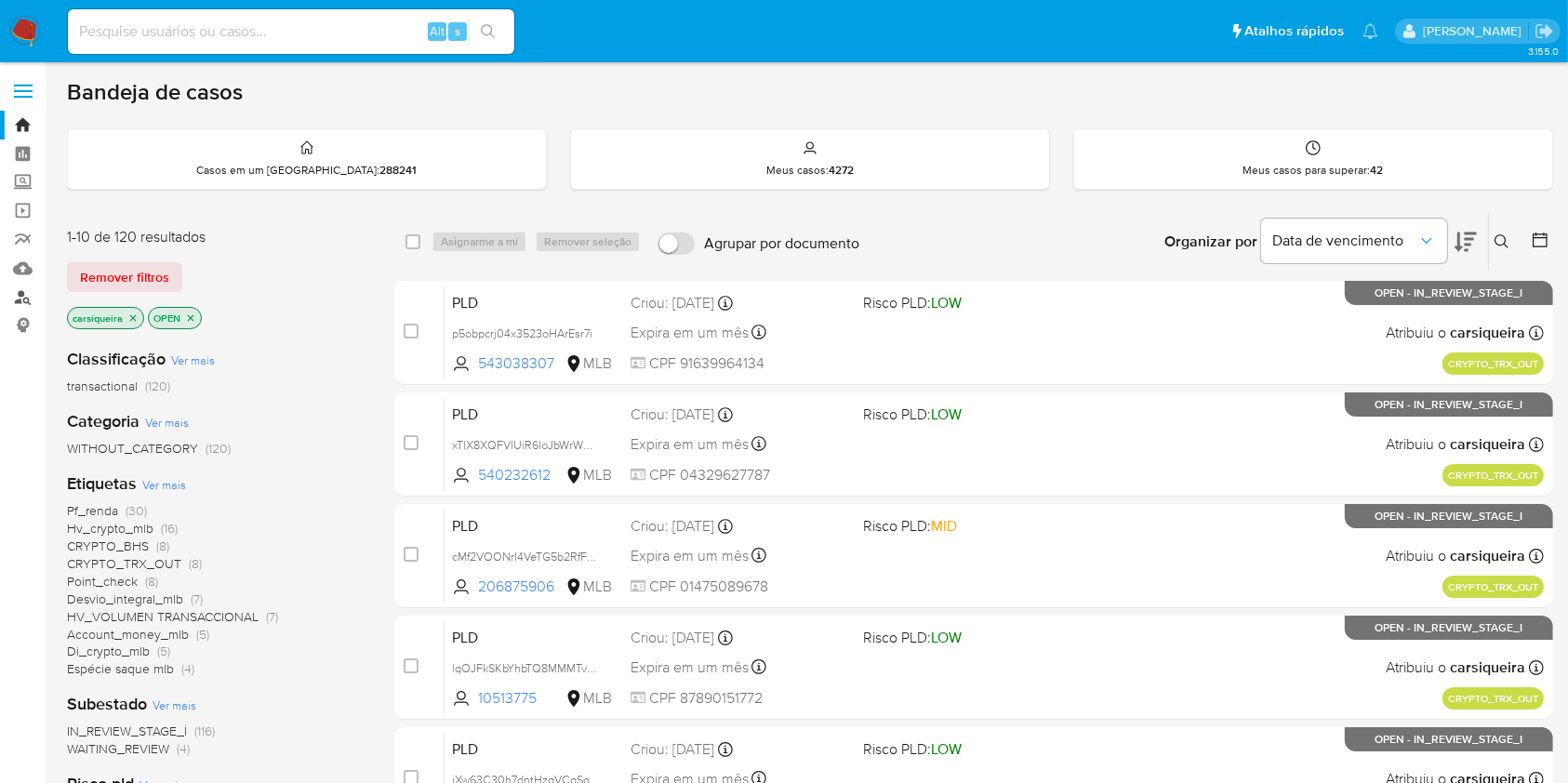
click at [23, 293] on link "Localizador de pessoas" at bounding box center [110, 297] width 221 height 29
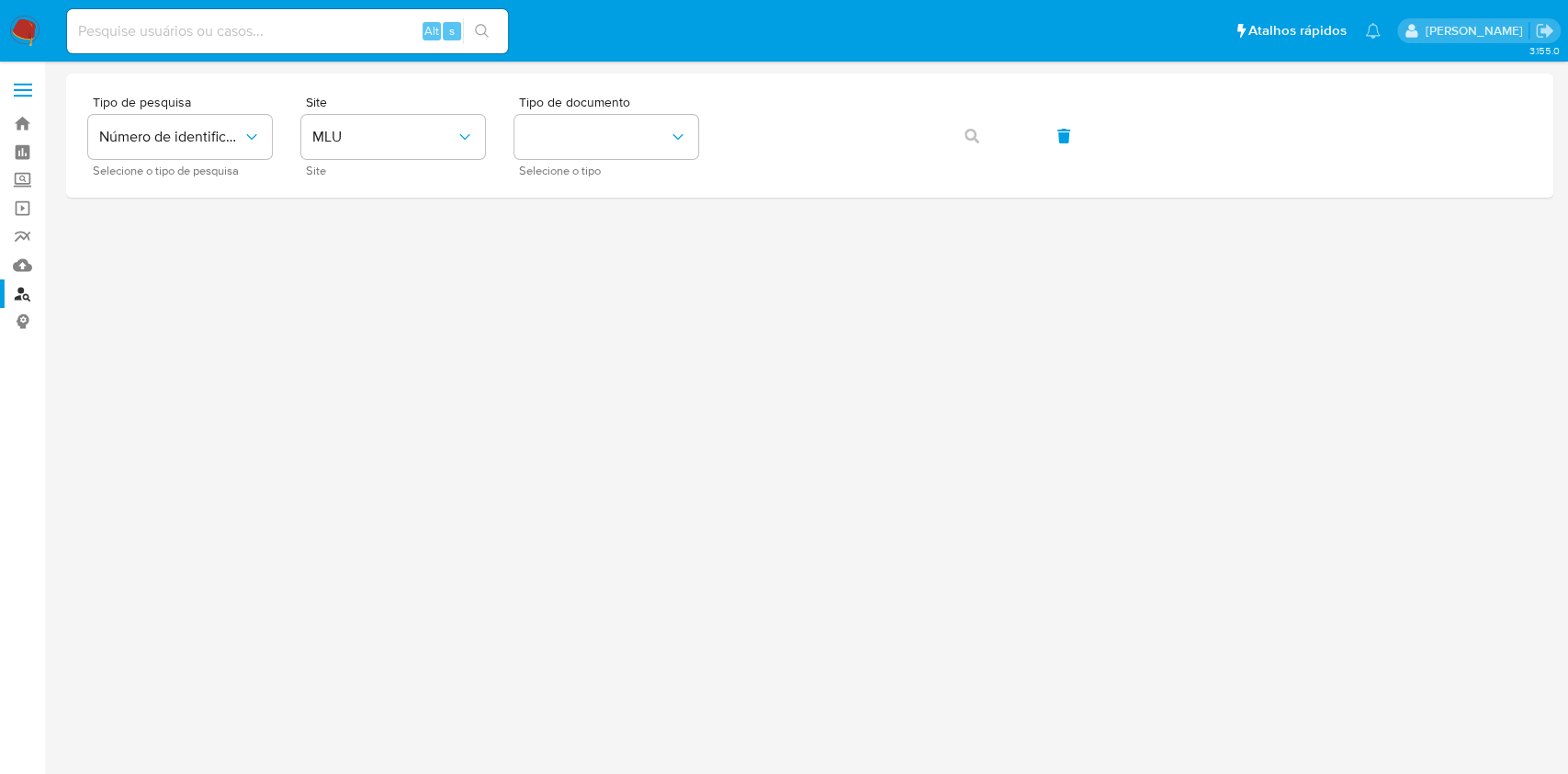
click at [19, 31] on img at bounding box center [25, 31] width 31 height 31
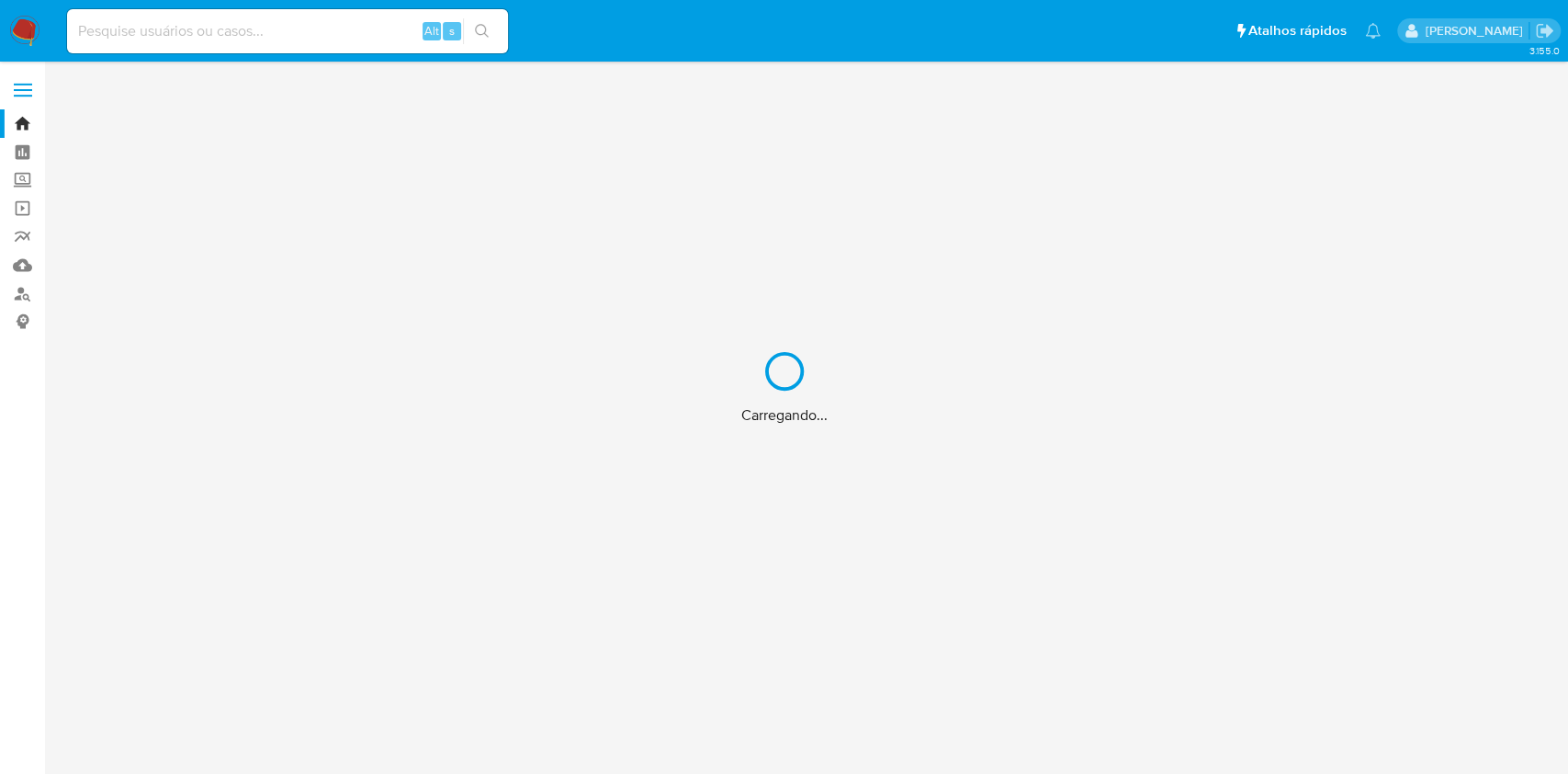
click at [0, 423] on div "Carregando..." at bounding box center [784, 387] width 1568 height 774
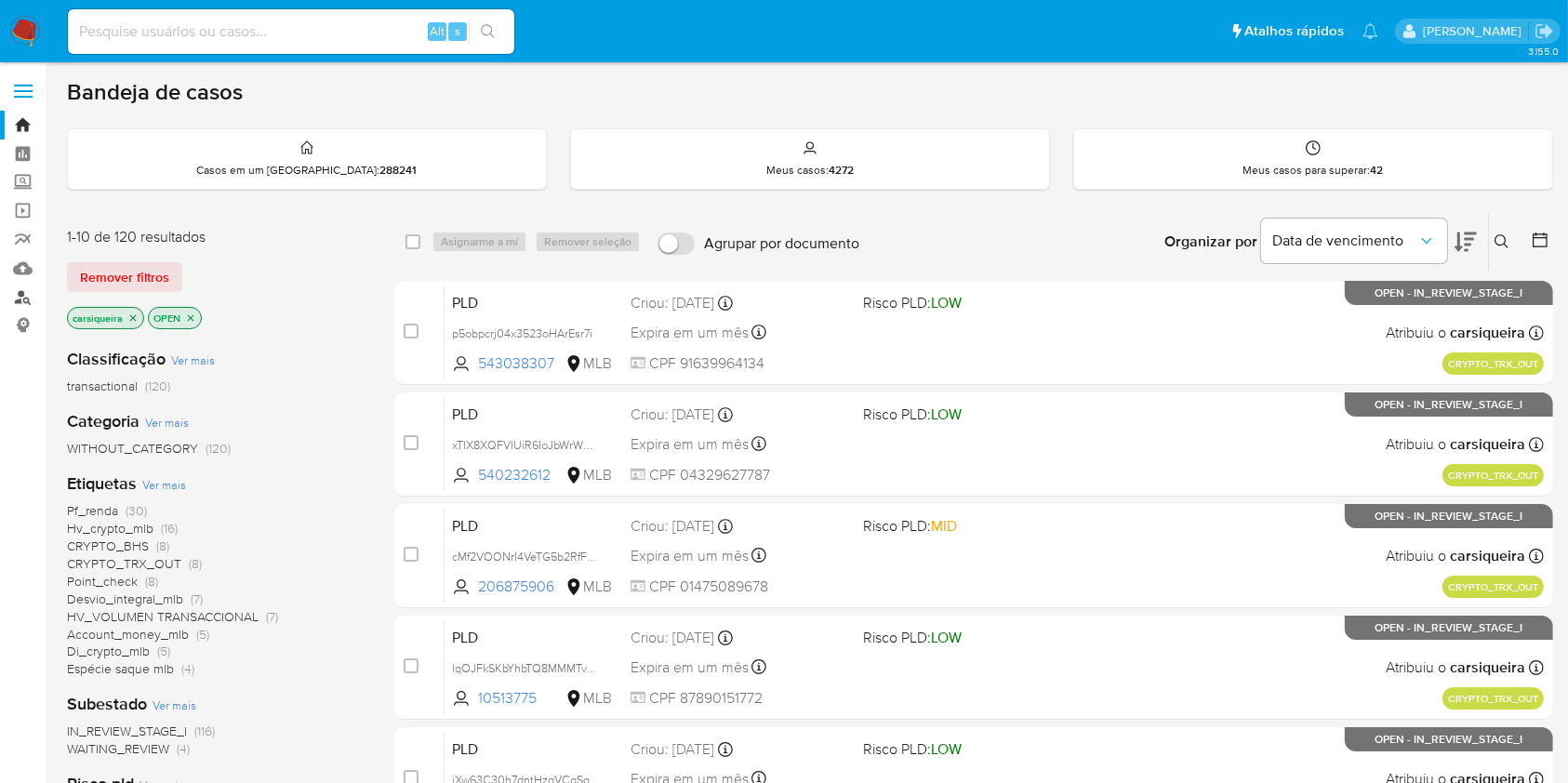
click at [22, 291] on link "Localizador de pessoas" at bounding box center [110, 297] width 221 height 29
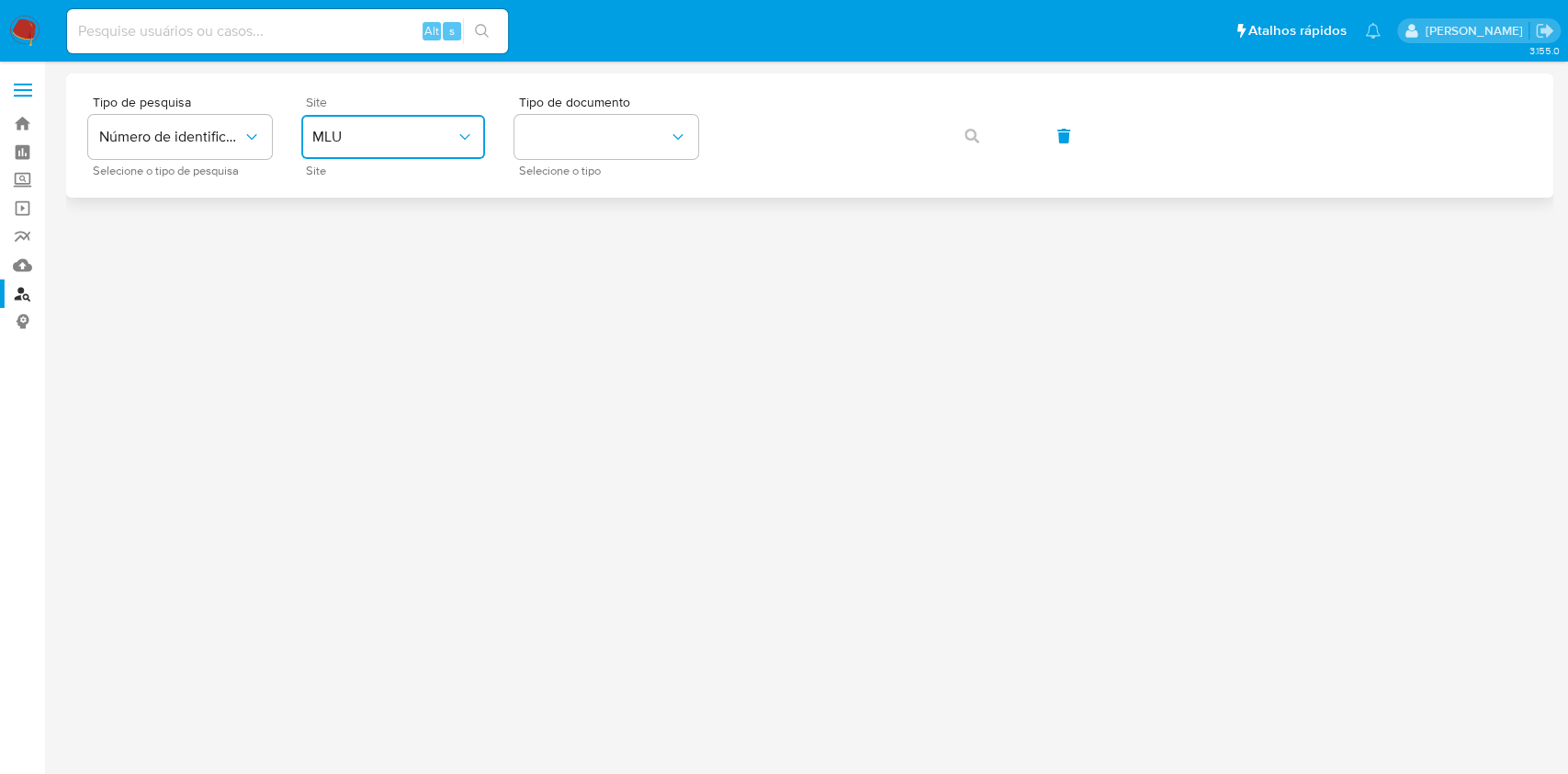
click at [375, 144] on span "MLU" at bounding box center [384, 136] width 143 height 18
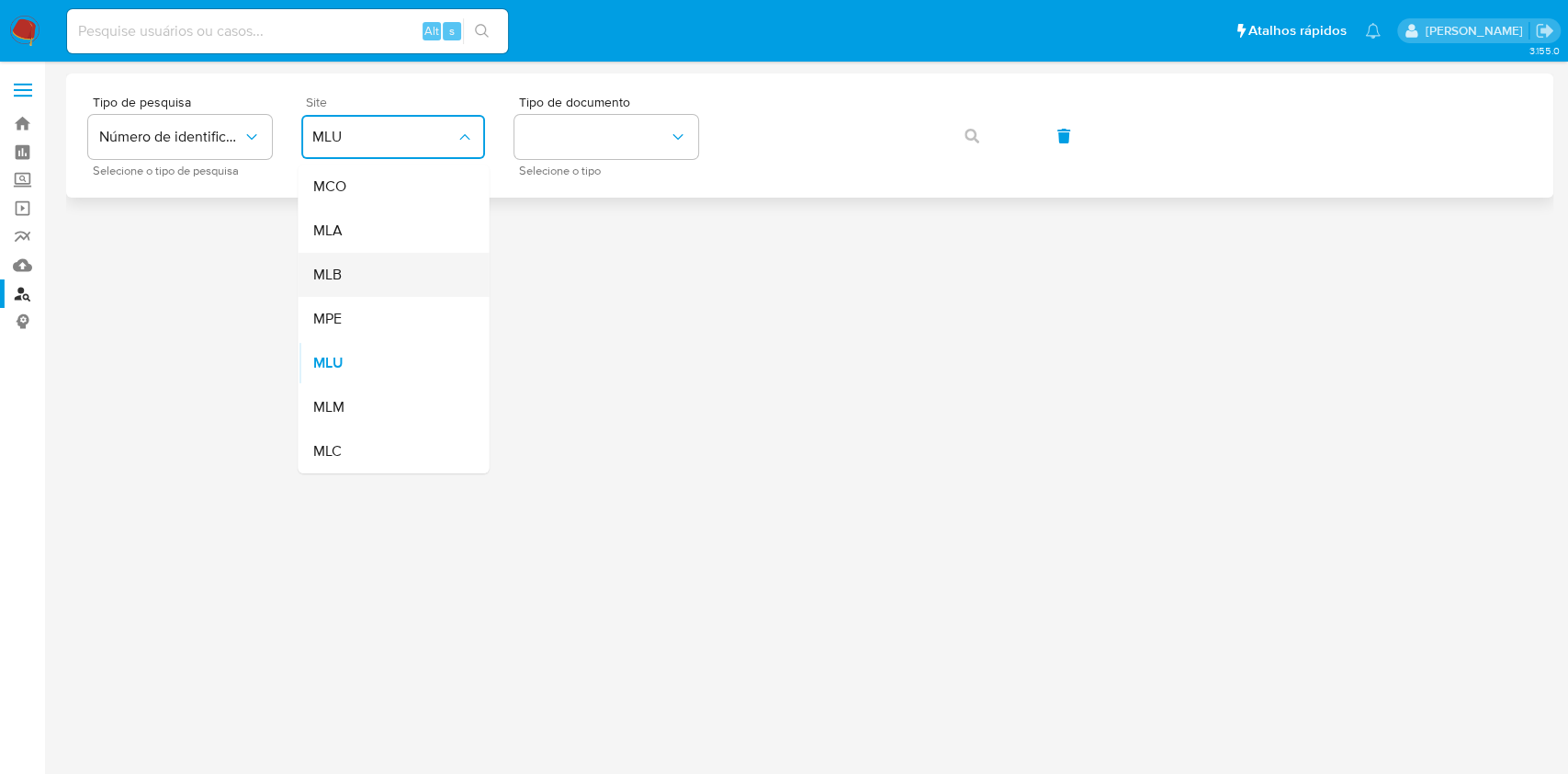
click at [401, 254] on div "MLB" at bounding box center [388, 275] width 151 height 44
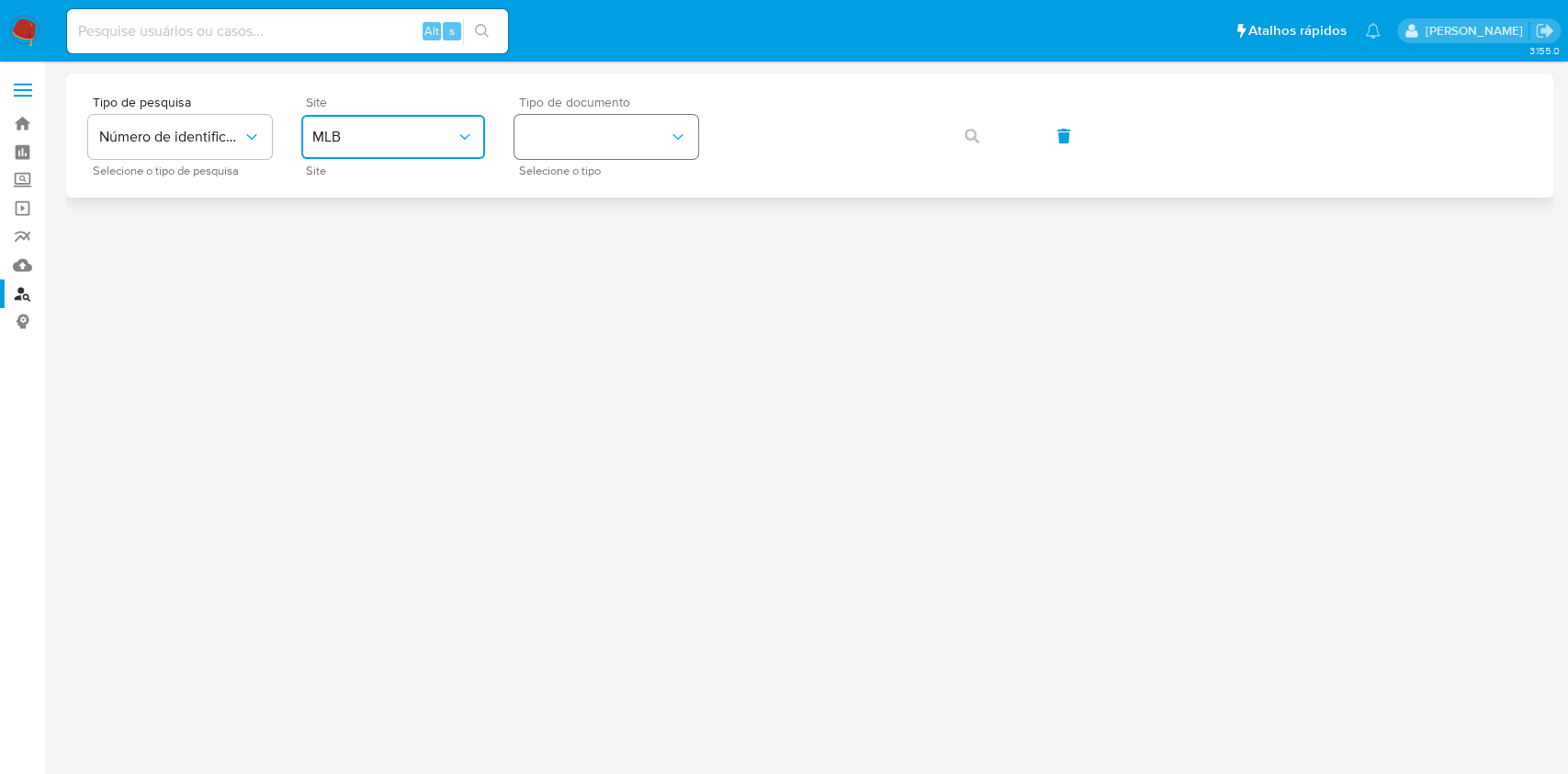
click at [628, 115] on button "identificationType" at bounding box center [606, 136] width 184 height 44
click at [633, 232] on div "CPF CPF" at bounding box center [601, 259] width 151 height 63
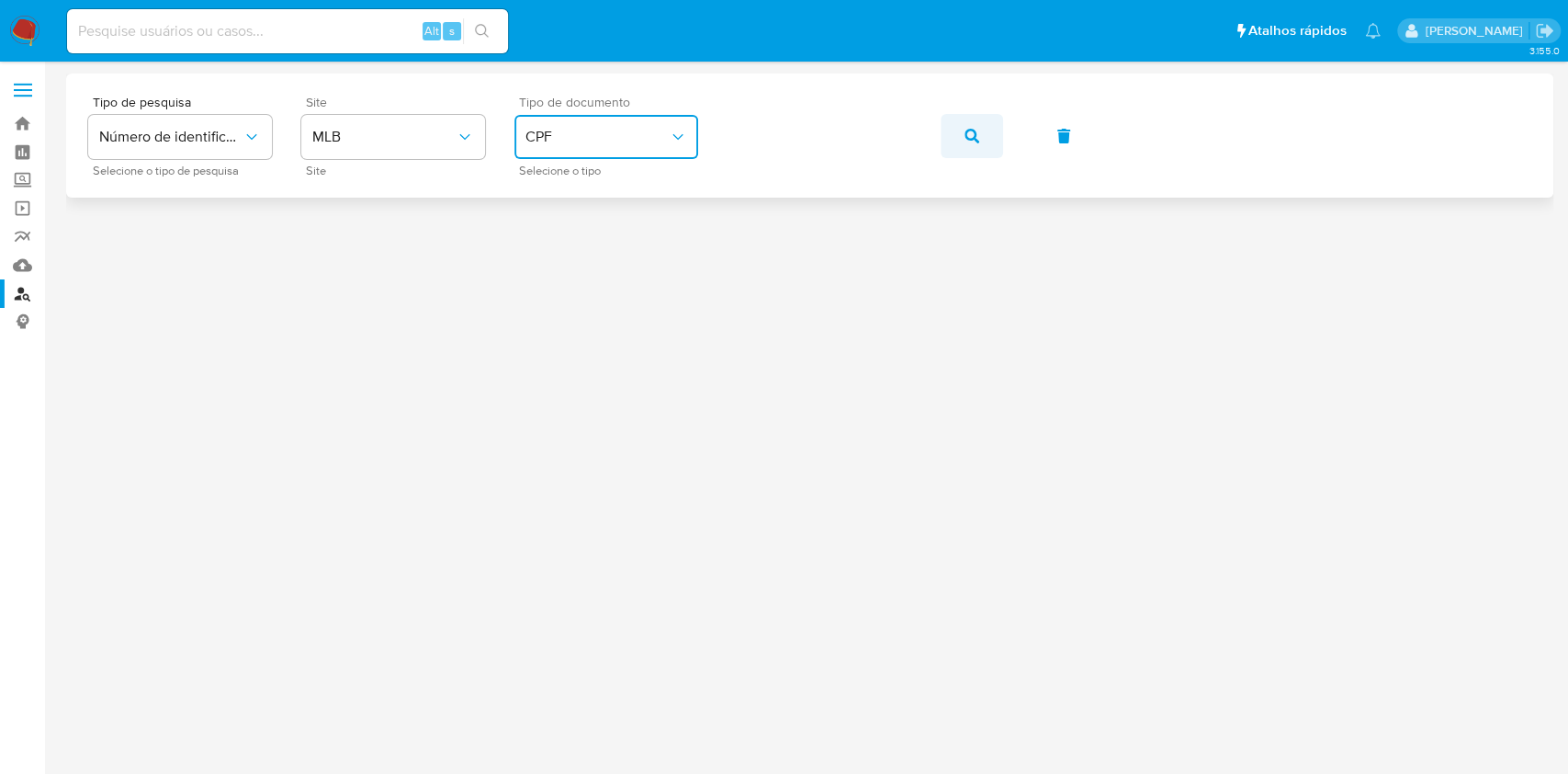
click at [991, 143] on button "button" at bounding box center [972, 136] width 63 height 44
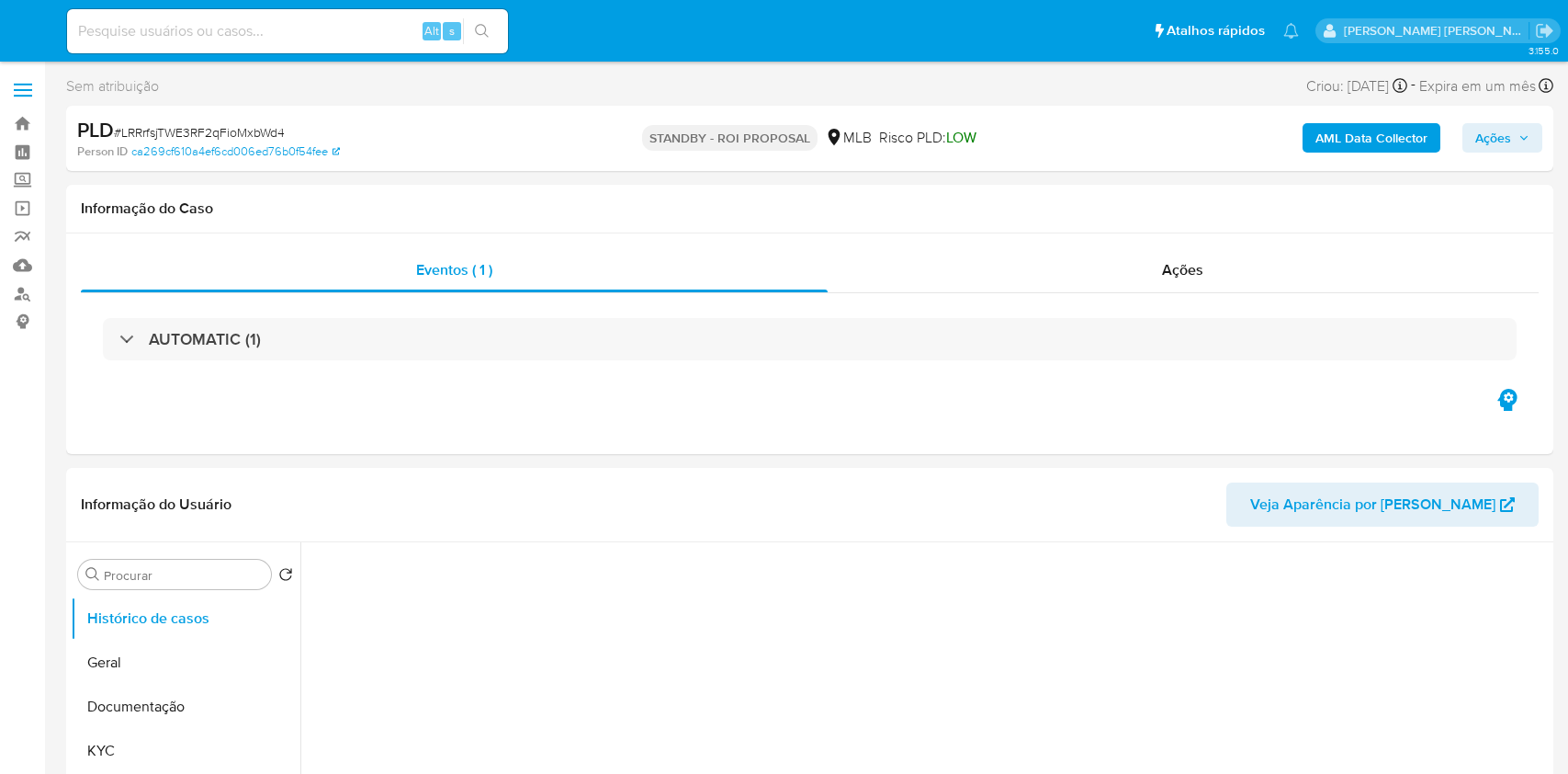
select select "10"
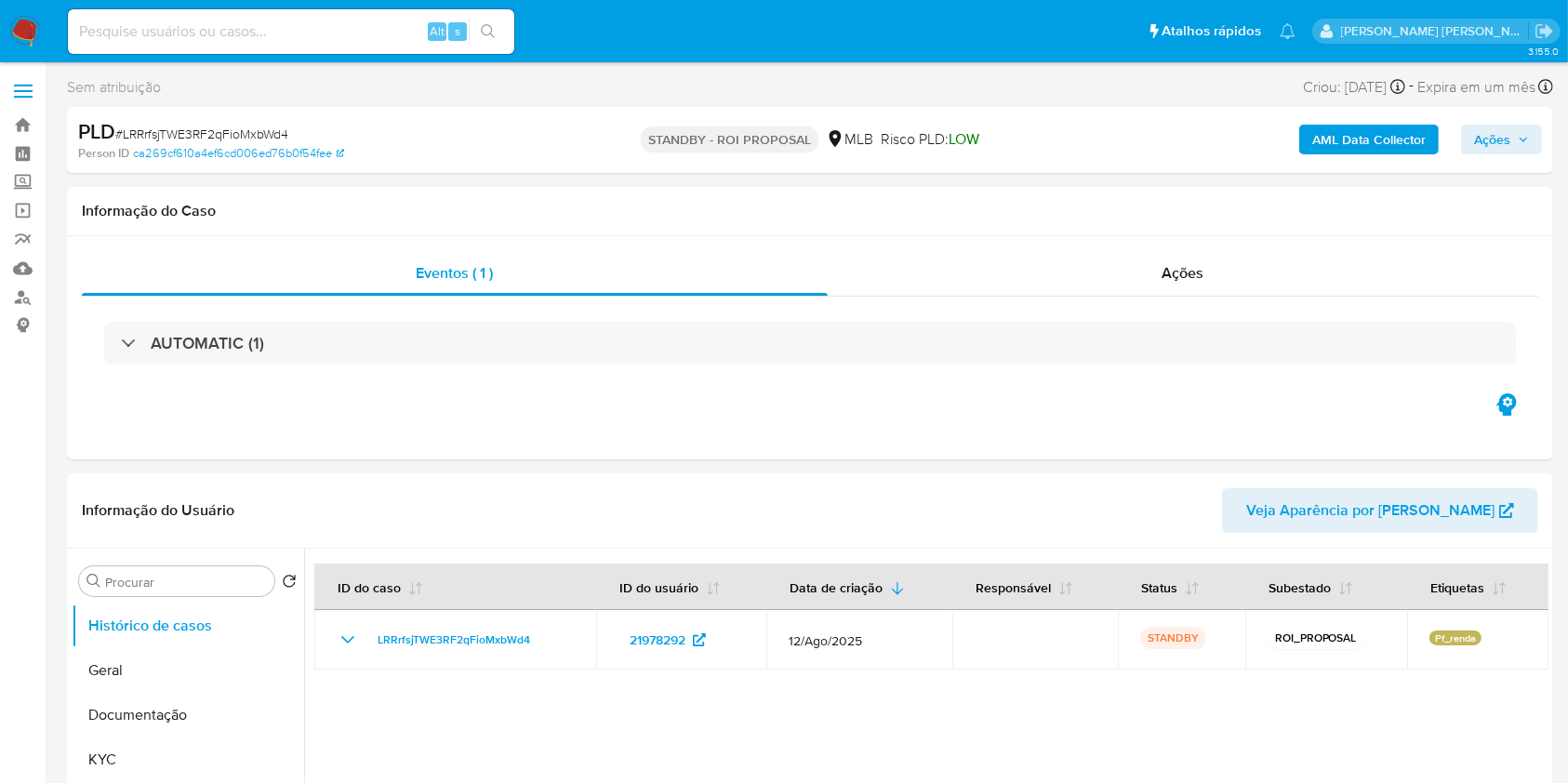
click at [27, 17] on img at bounding box center [25, 31] width 32 height 32
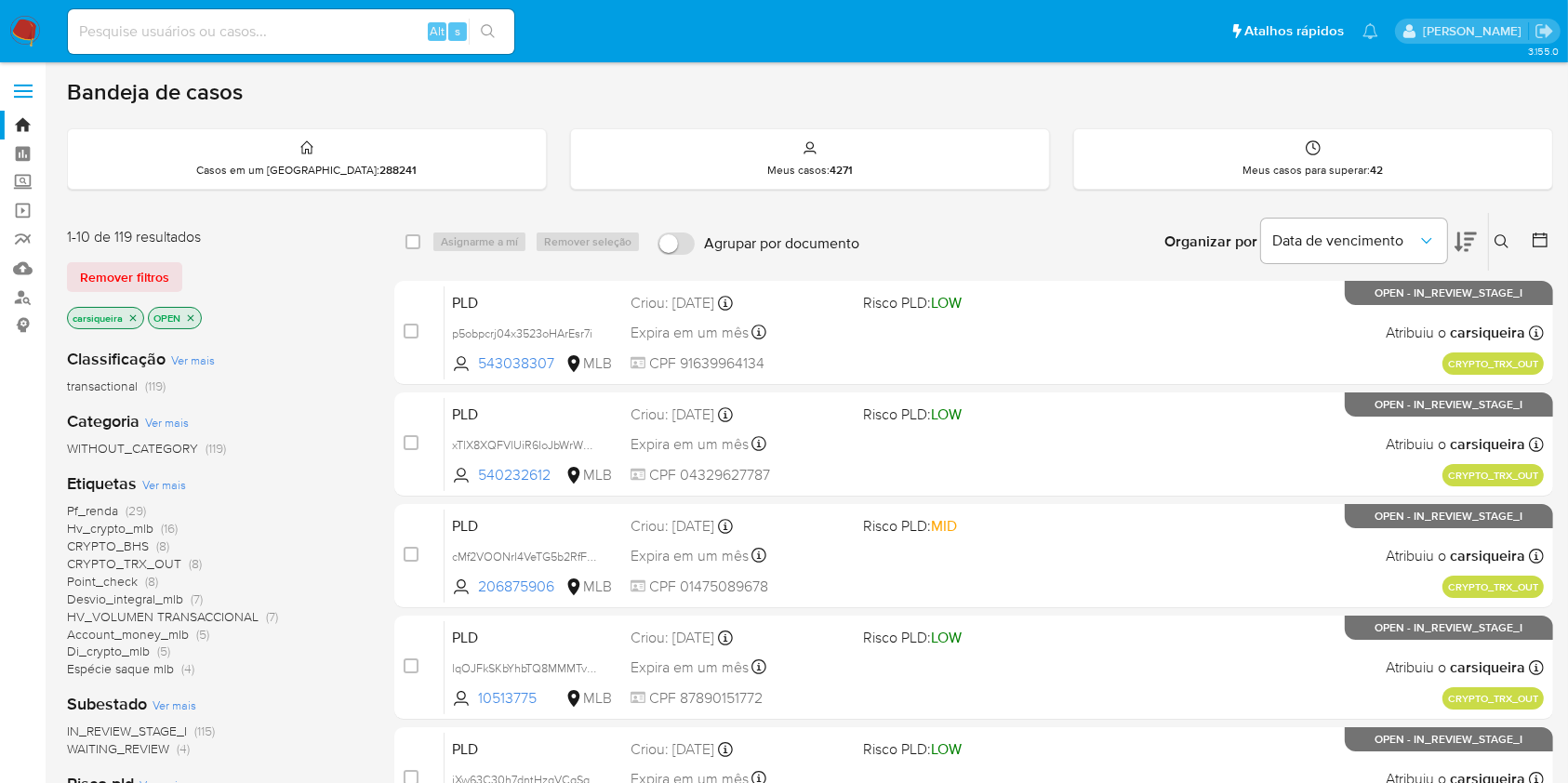
click at [37, 38] on img at bounding box center [25, 31] width 32 height 32
click at [339, 24] on input at bounding box center [291, 31] width 446 height 24
paste input "8wntVX52TNBOTiAPmND1Mcwy"
type input "8wntVX52TNBOTiAPmND1Mcwy"
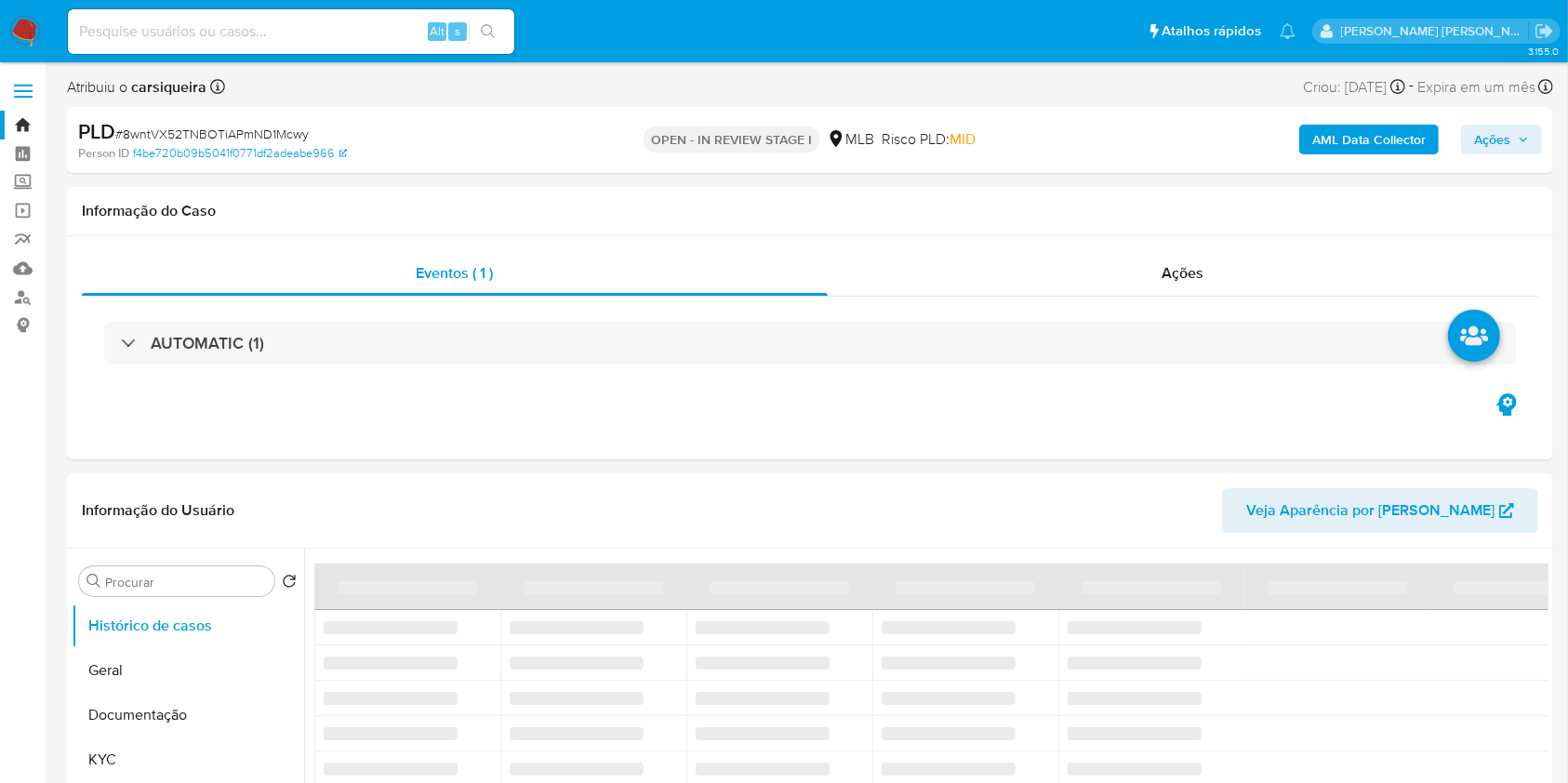
select select "10"
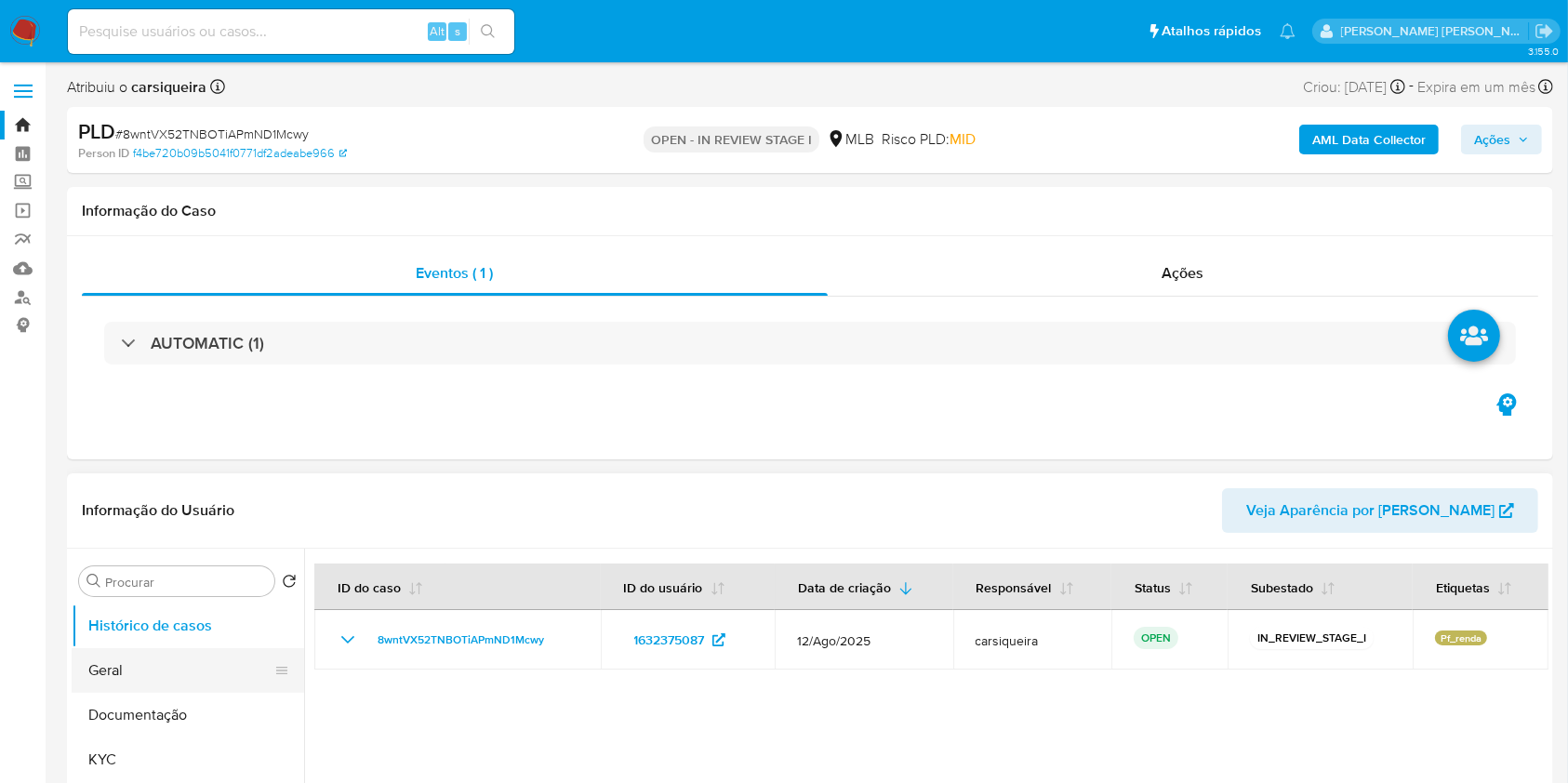
click at [256, 669] on button "Geral" at bounding box center [180, 670] width 217 height 44
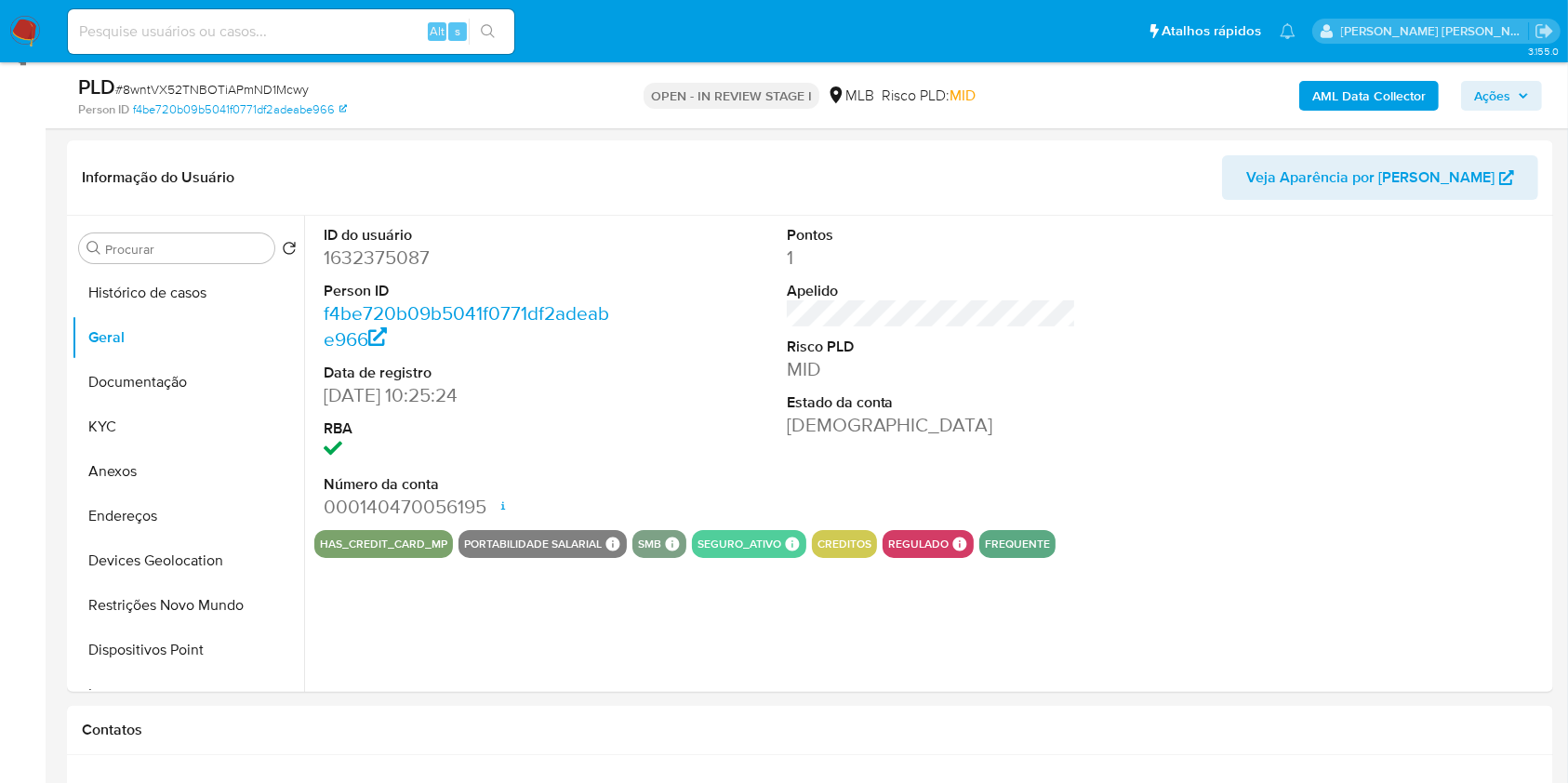
scroll to position [279, 0]
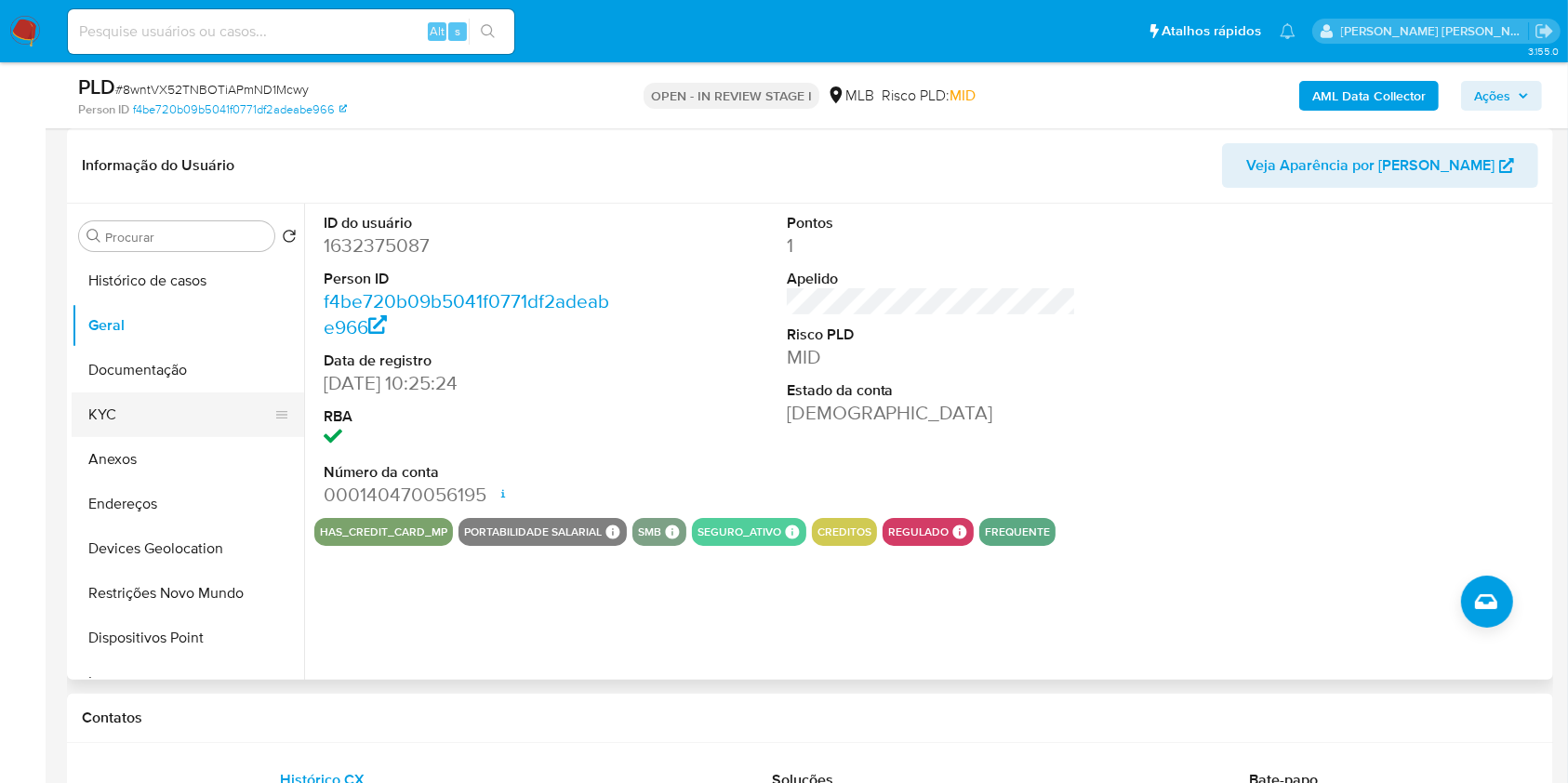
click at [188, 418] on button "KYC" at bounding box center [180, 414] width 217 height 44
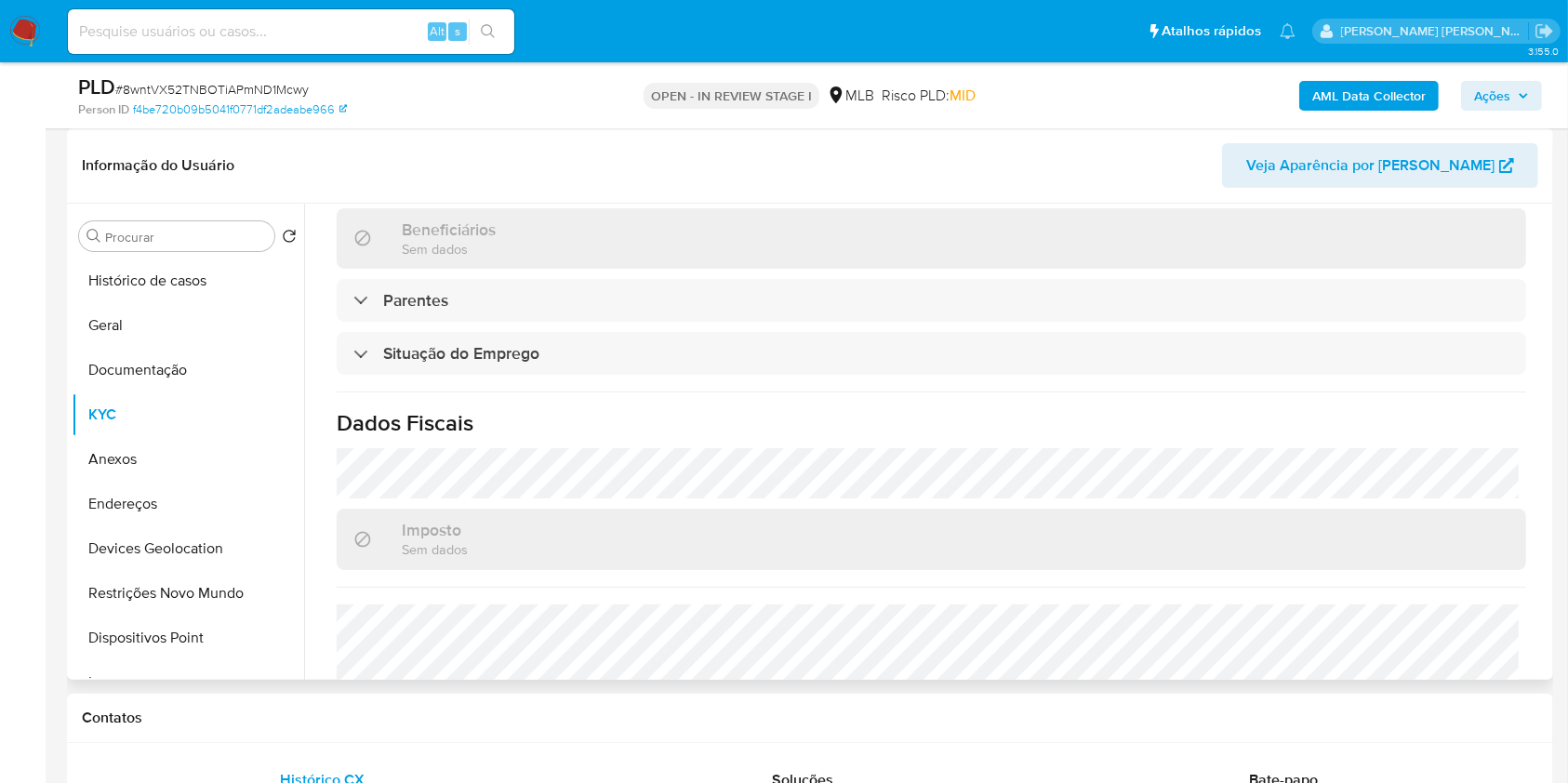
scroll to position [797, 0]
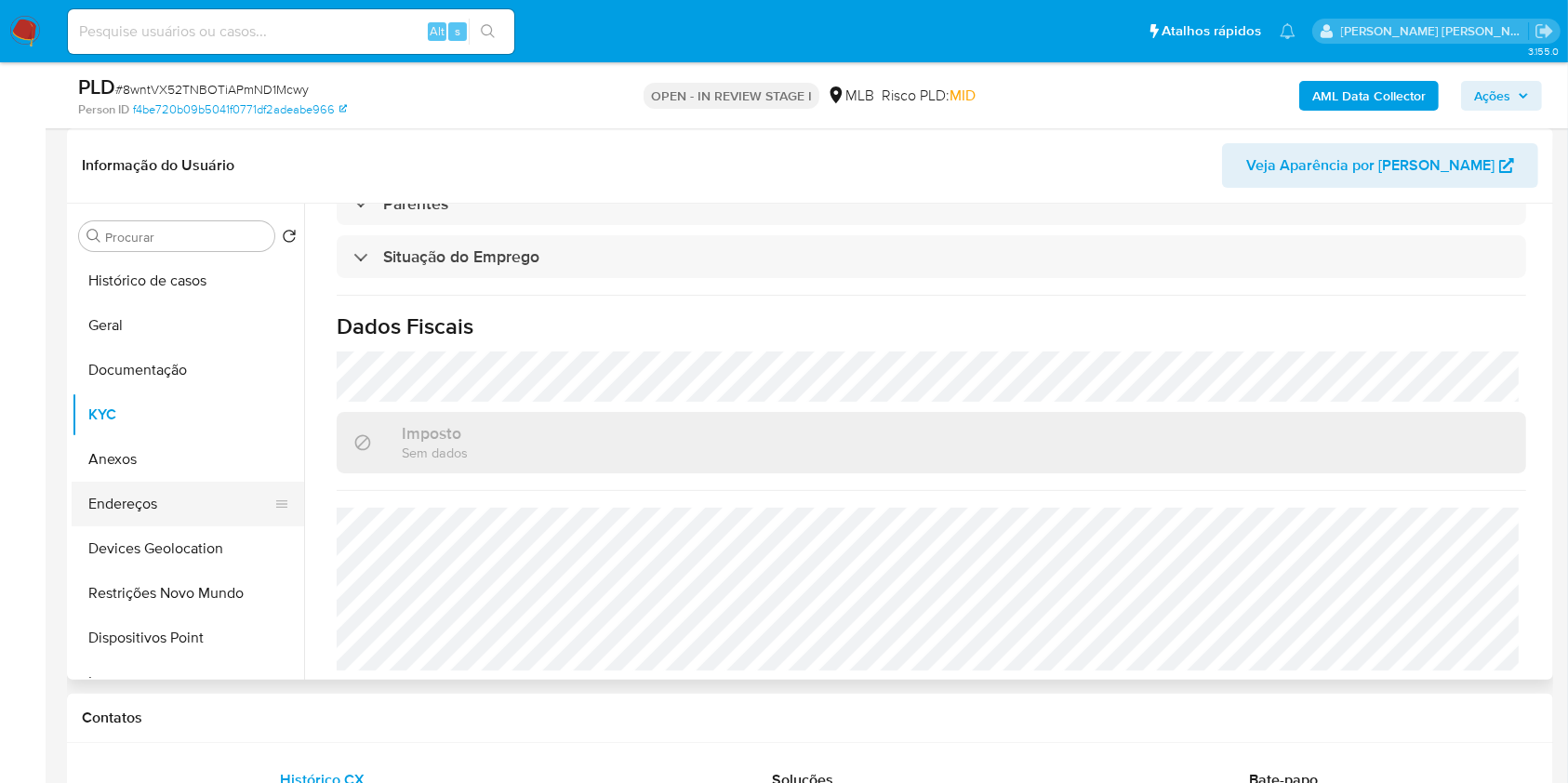
click at [177, 494] on button "Endereços" at bounding box center [180, 504] width 217 height 44
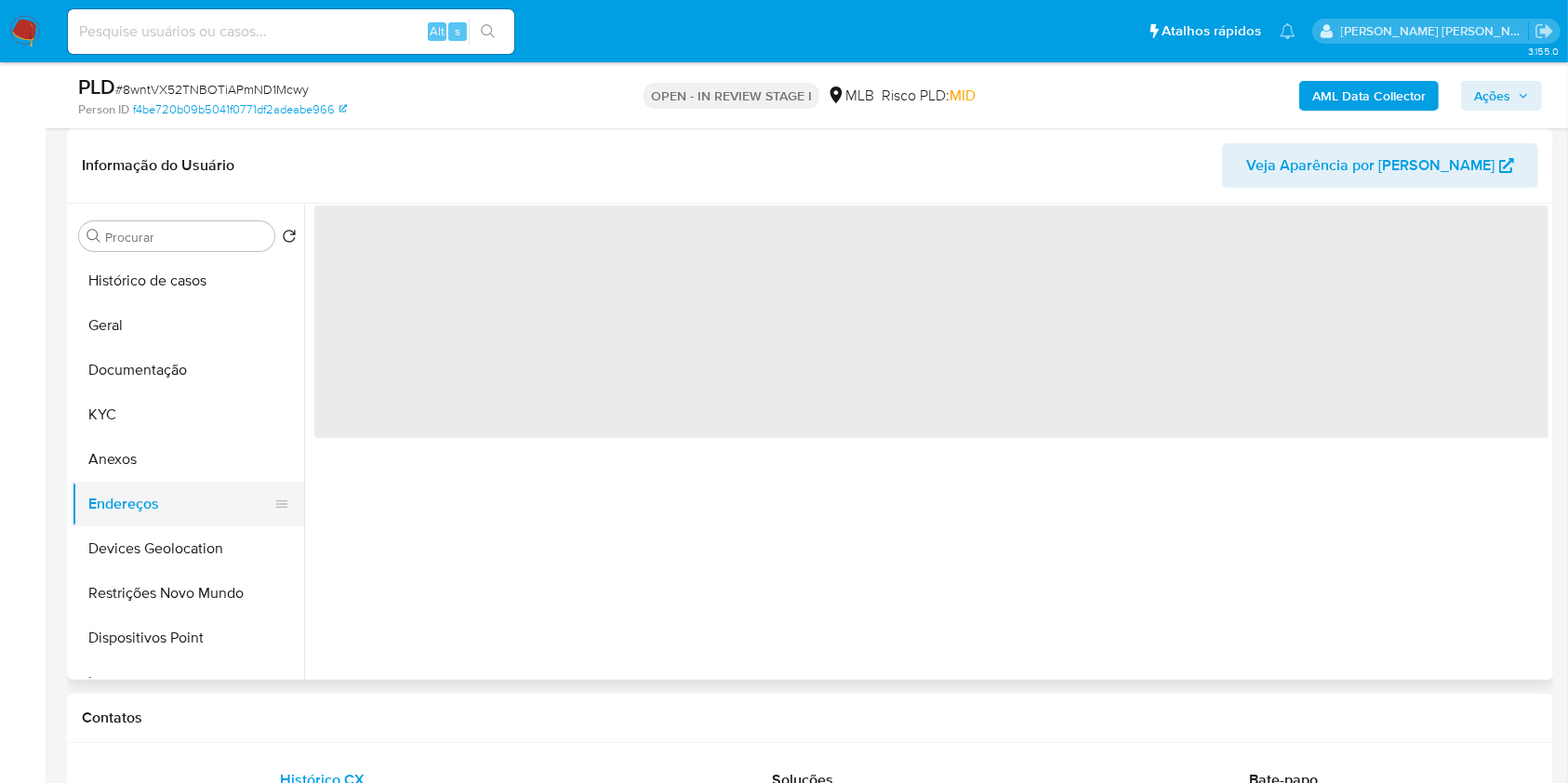
scroll to position [0, 0]
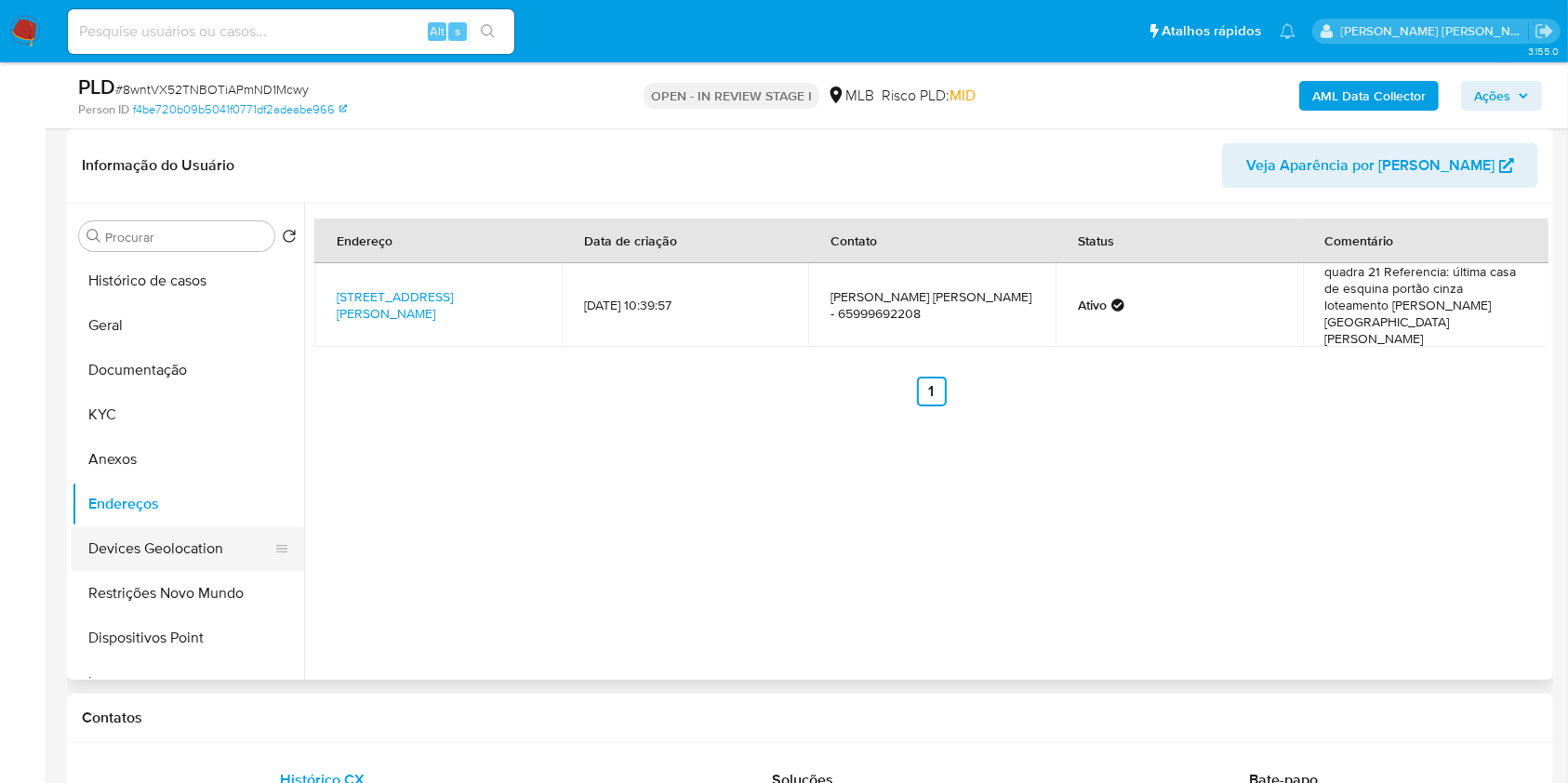
click at [206, 555] on button "Devices Geolocation" at bounding box center [180, 548] width 217 height 44
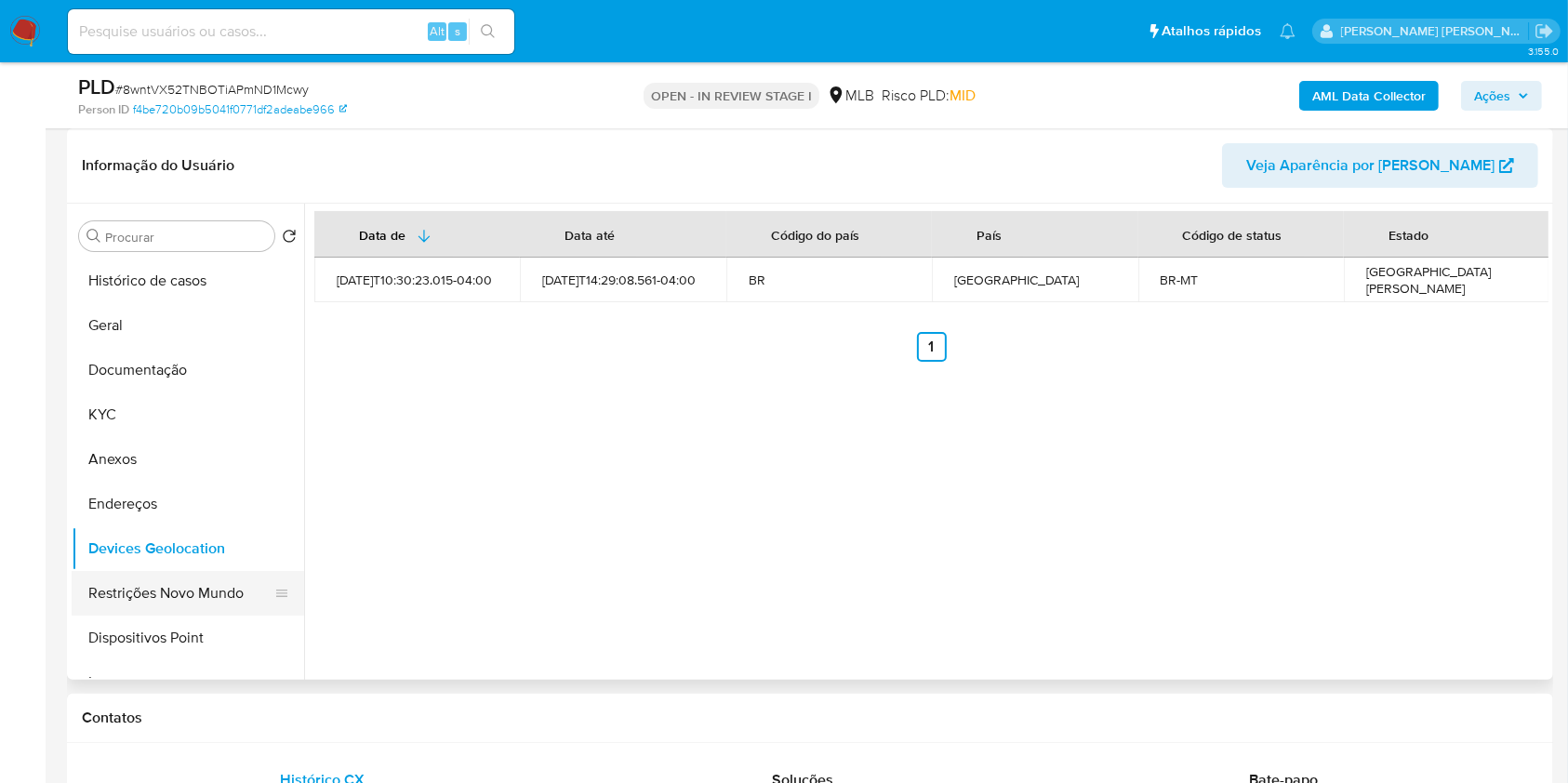
click at [203, 586] on button "Restrições Novo Mundo" at bounding box center [180, 593] width 217 height 44
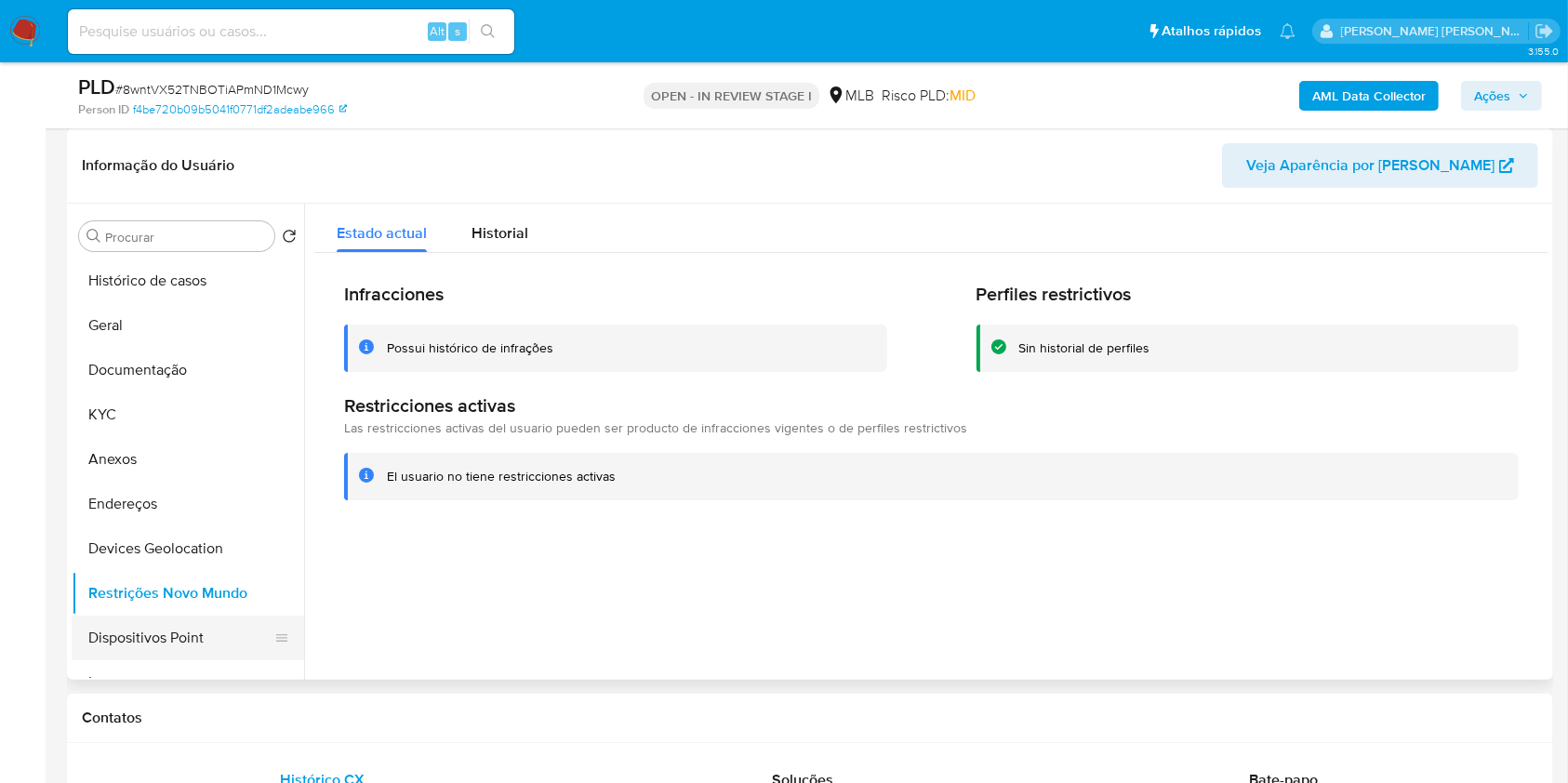
click at [154, 621] on button "Dispositivos Point" at bounding box center [180, 638] width 217 height 44
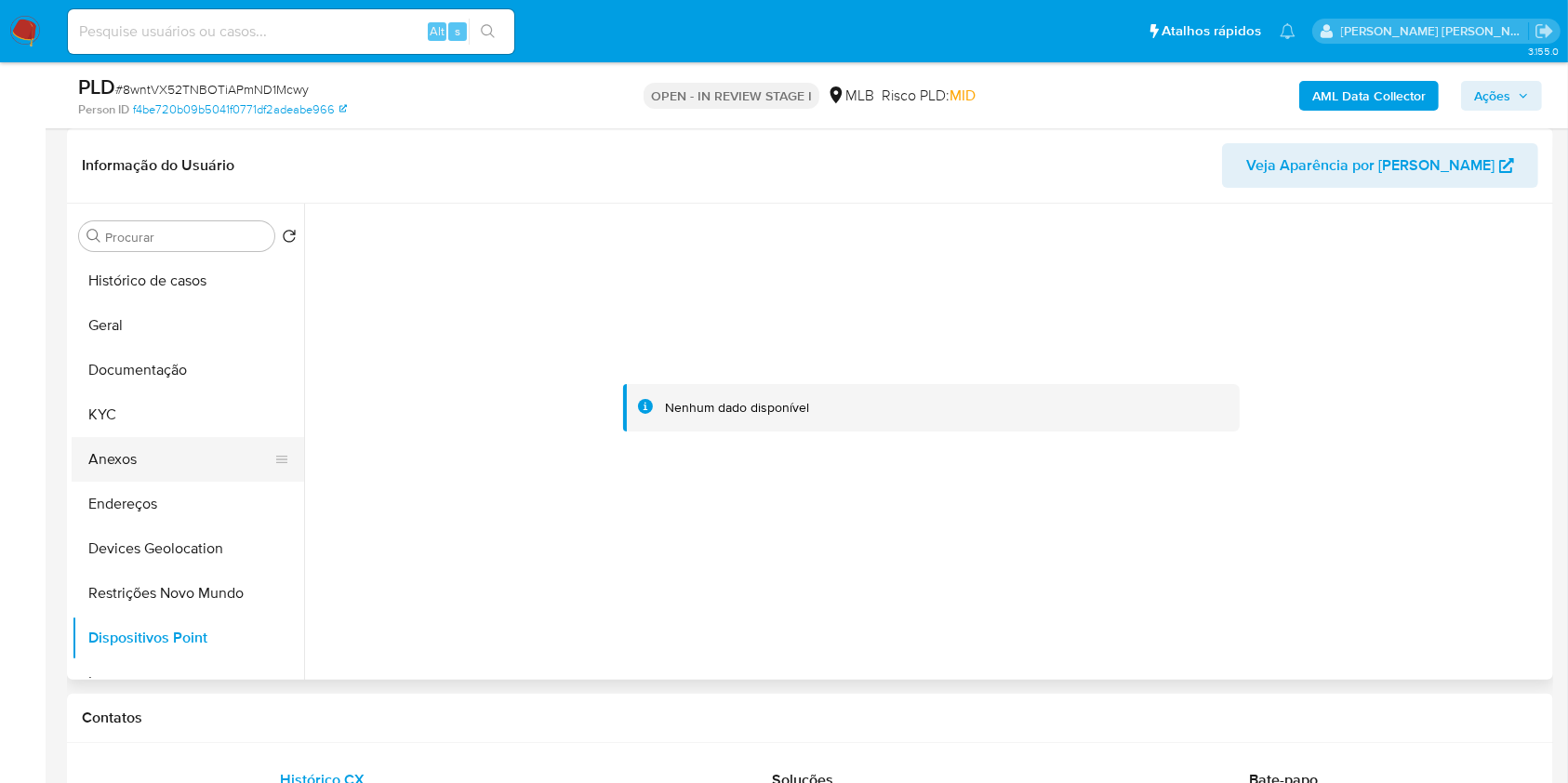
click at [203, 444] on button "Anexos" at bounding box center [180, 460] width 217 height 44
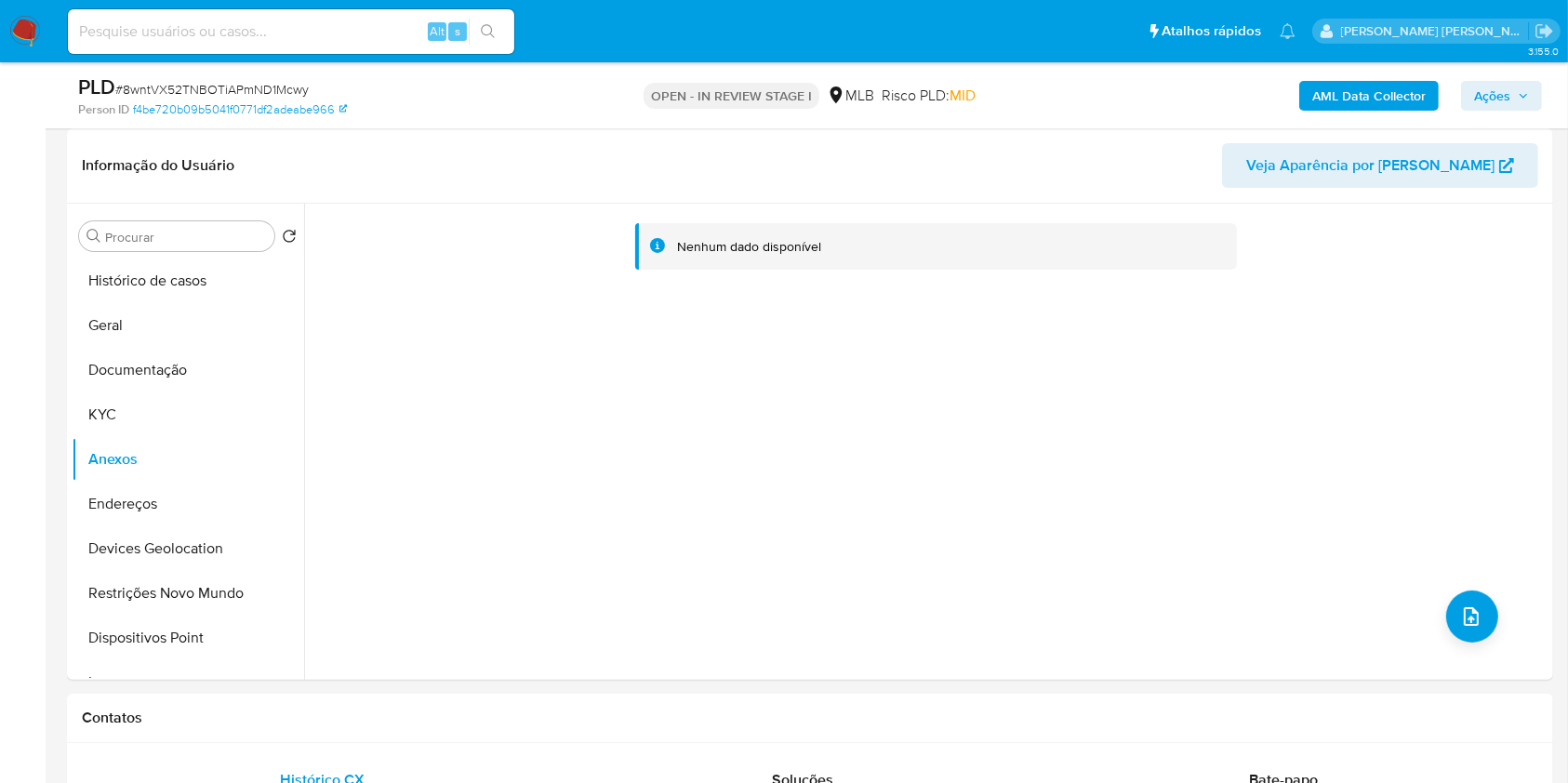
click at [1371, 95] on b "AML Data Collector" at bounding box center [1369, 96] width 114 height 30
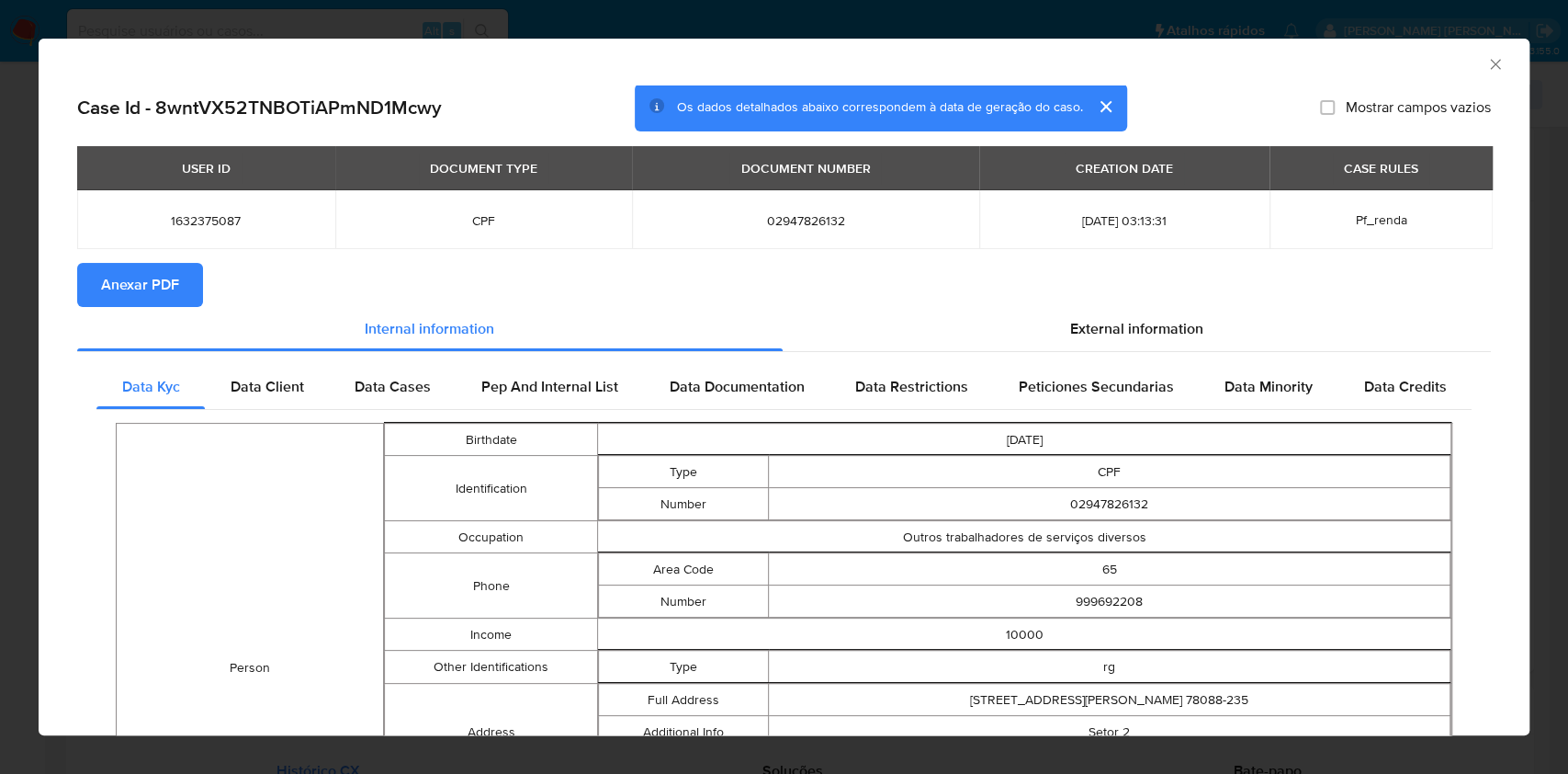
click at [154, 295] on span "Anexar PDF" at bounding box center [140, 284] width 78 height 40
click at [151, 272] on span "Anexar PDF" at bounding box center [140, 284] width 78 height 40
click at [758, 213] on span "02947826132" at bounding box center [806, 220] width 303 height 16
copy span "02947826132"
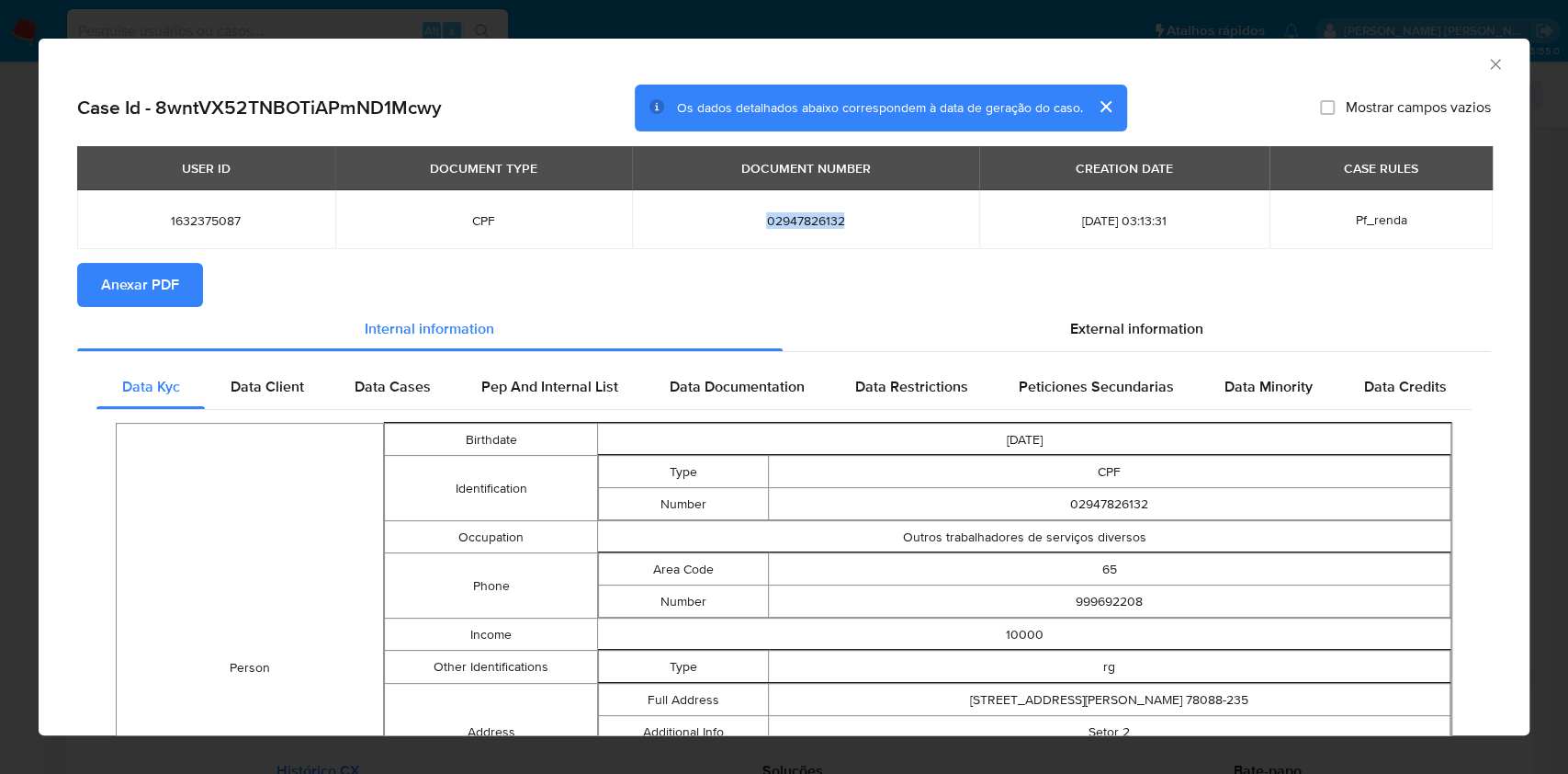
click at [0, 172] on div "AML Data Collector Case Id - 8wntVX52TNBOTiAPmND1Mcwy Os dados detalhados abaix…" at bounding box center [784, 387] width 1568 height 774
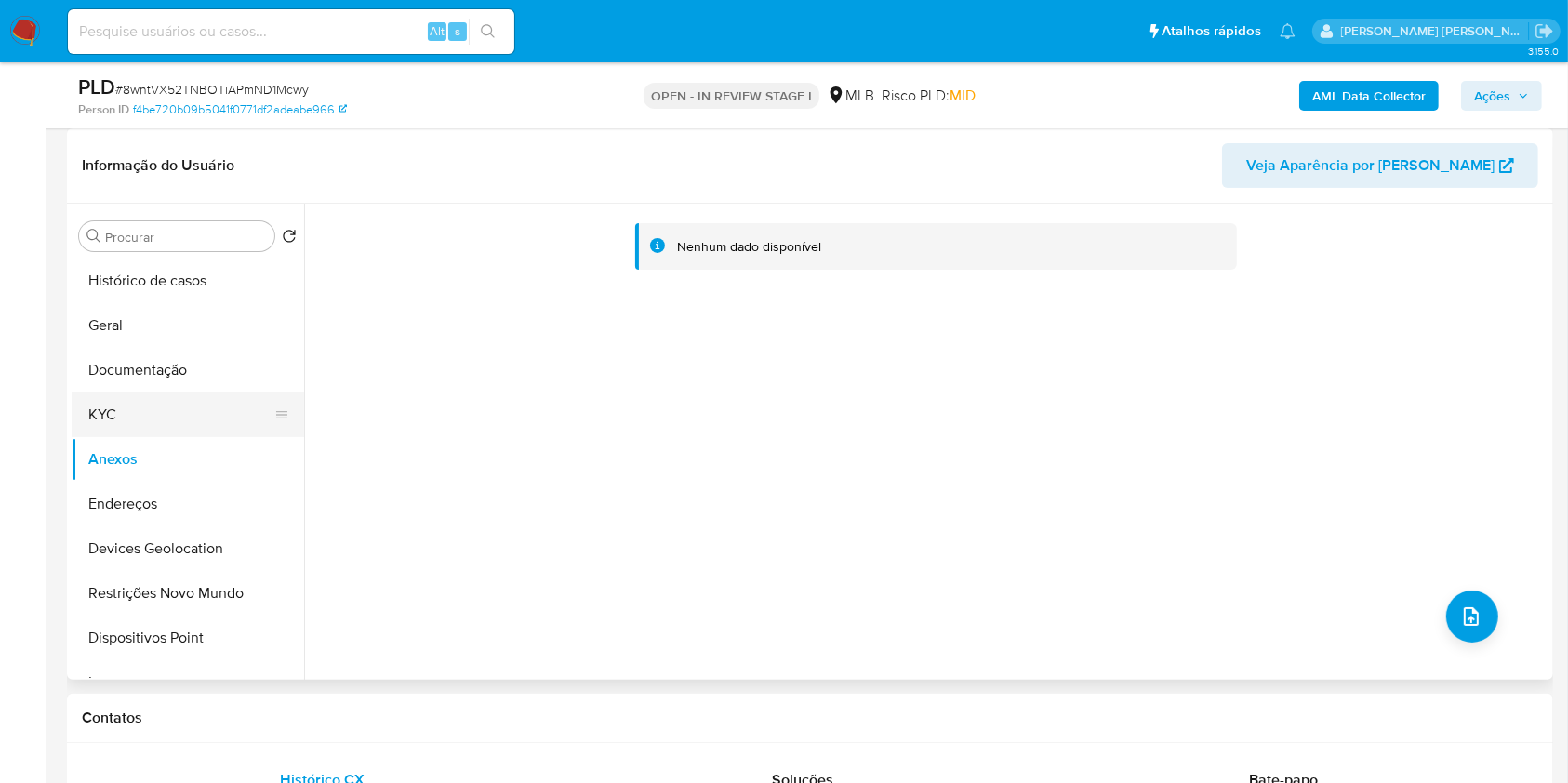
click at [141, 433] on button "KYC" at bounding box center [180, 414] width 217 height 44
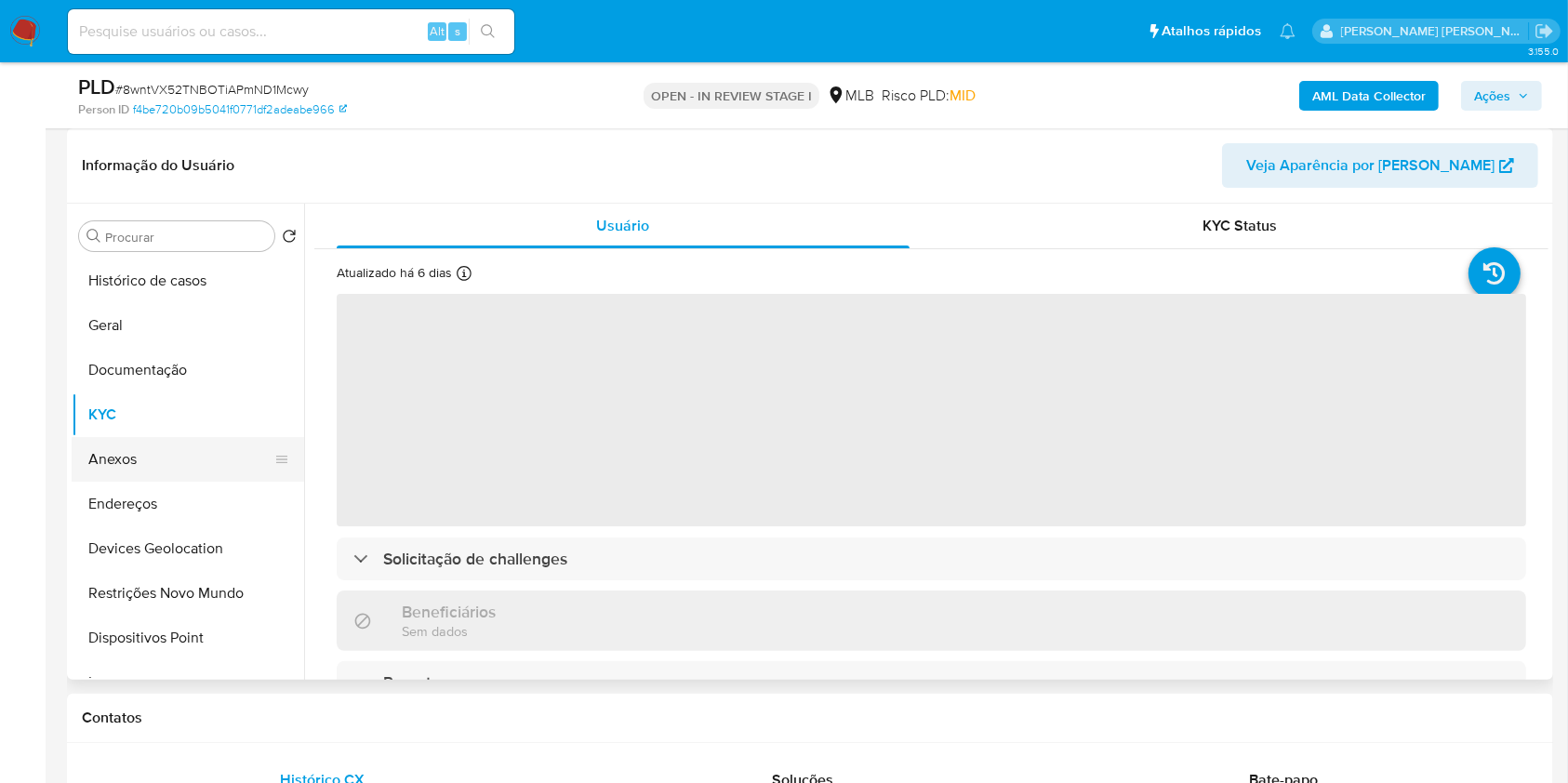
click at [148, 443] on button "Anexos" at bounding box center [180, 460] width 217 height 44
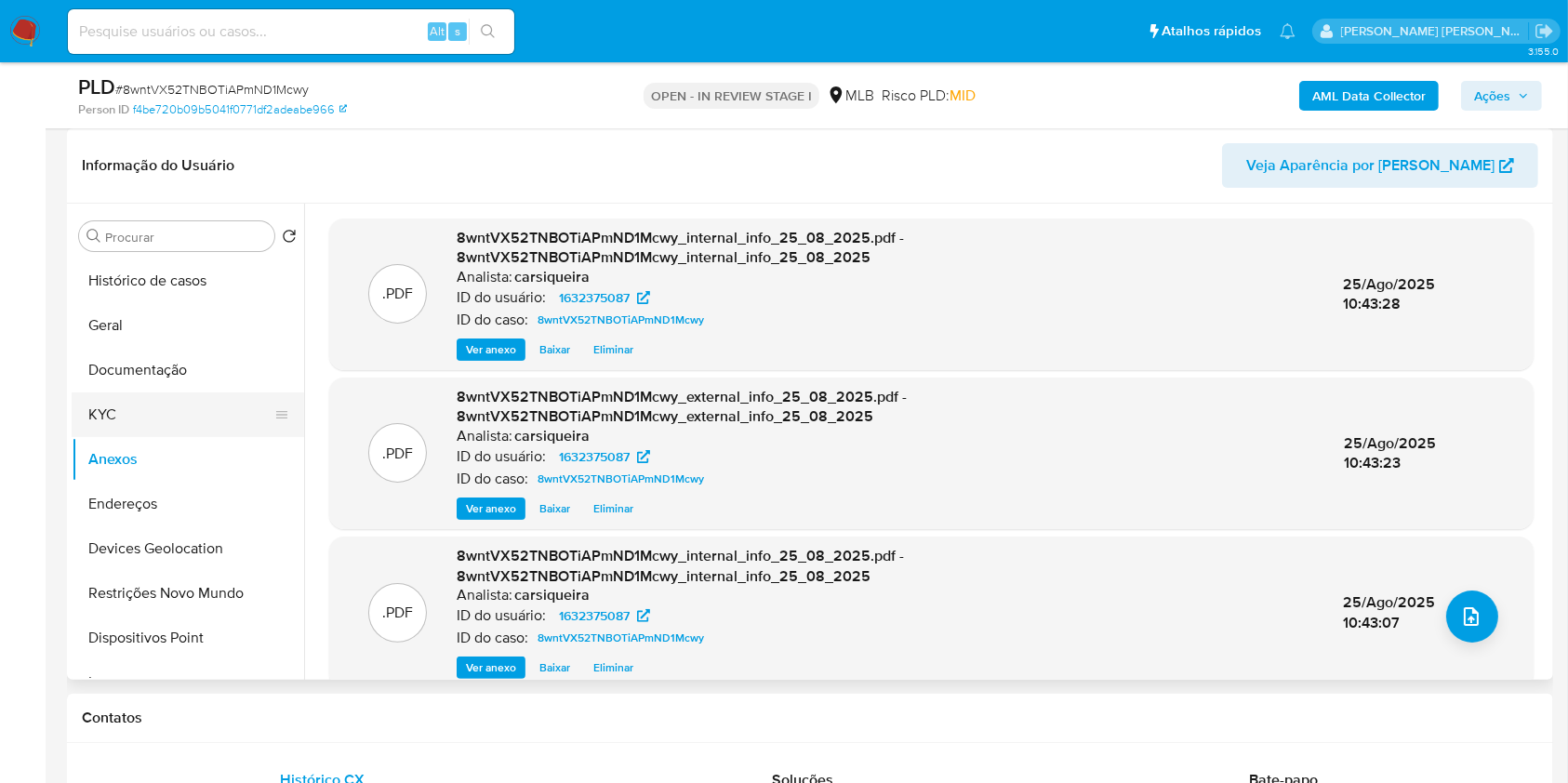
click at [125, 411] on button "KYC" at bounding box center [180, 414] width 217 height 44
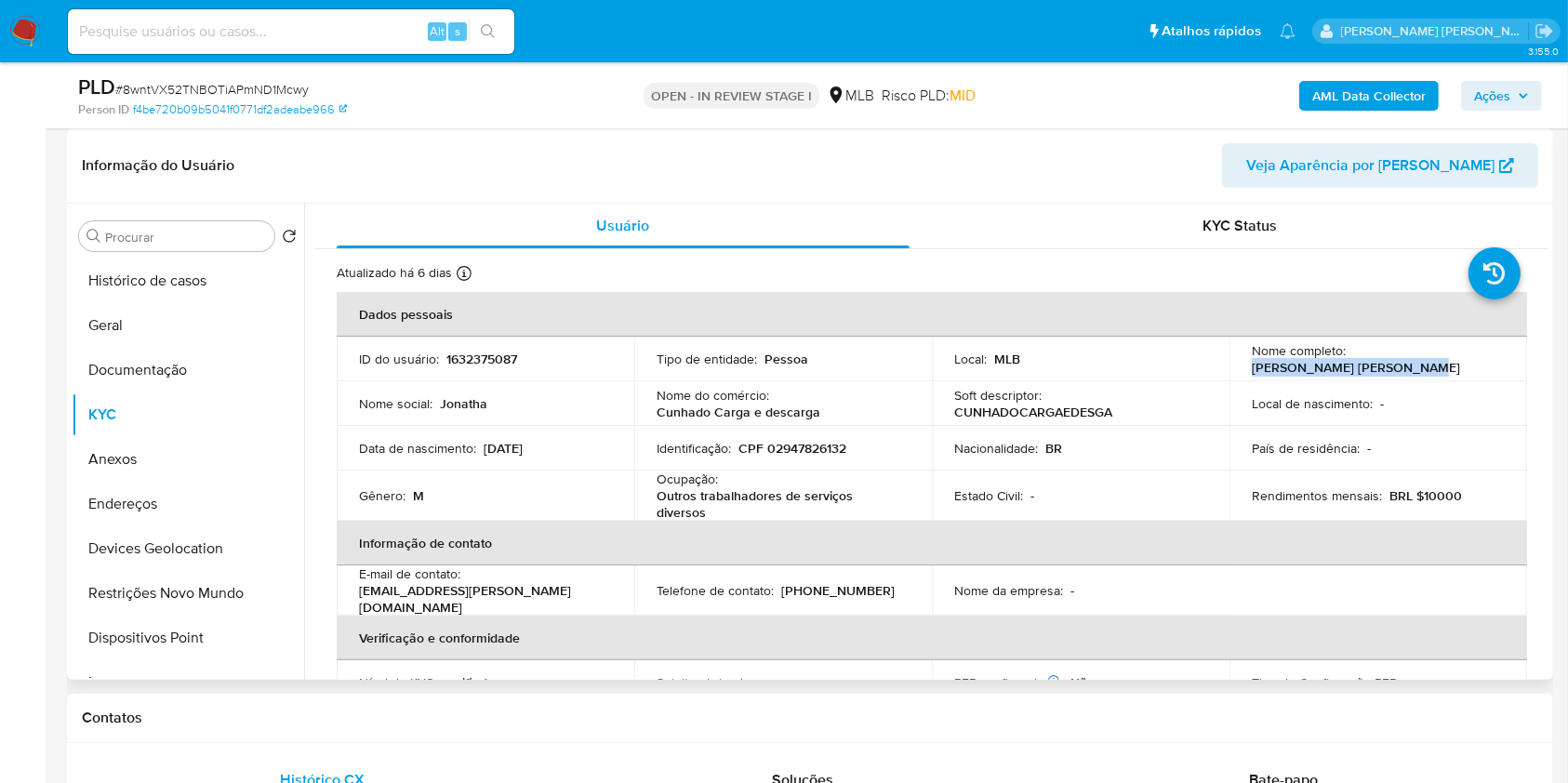
drag, startPoint x: 1405, startPoint y: 375, endPoint x: 1246, endPoint y: 368, distance: 159.2
click at [1252, 368] on div "Nome completo : Jonatha da Silva Oliveira" at bounding box center [1379, 358] width 253 height 34
copy p "Jonatha da Silva Oliveira"
click at [551, 560] on th "Informação de contato" at bounding box center [932, 543] width 1190 height 44
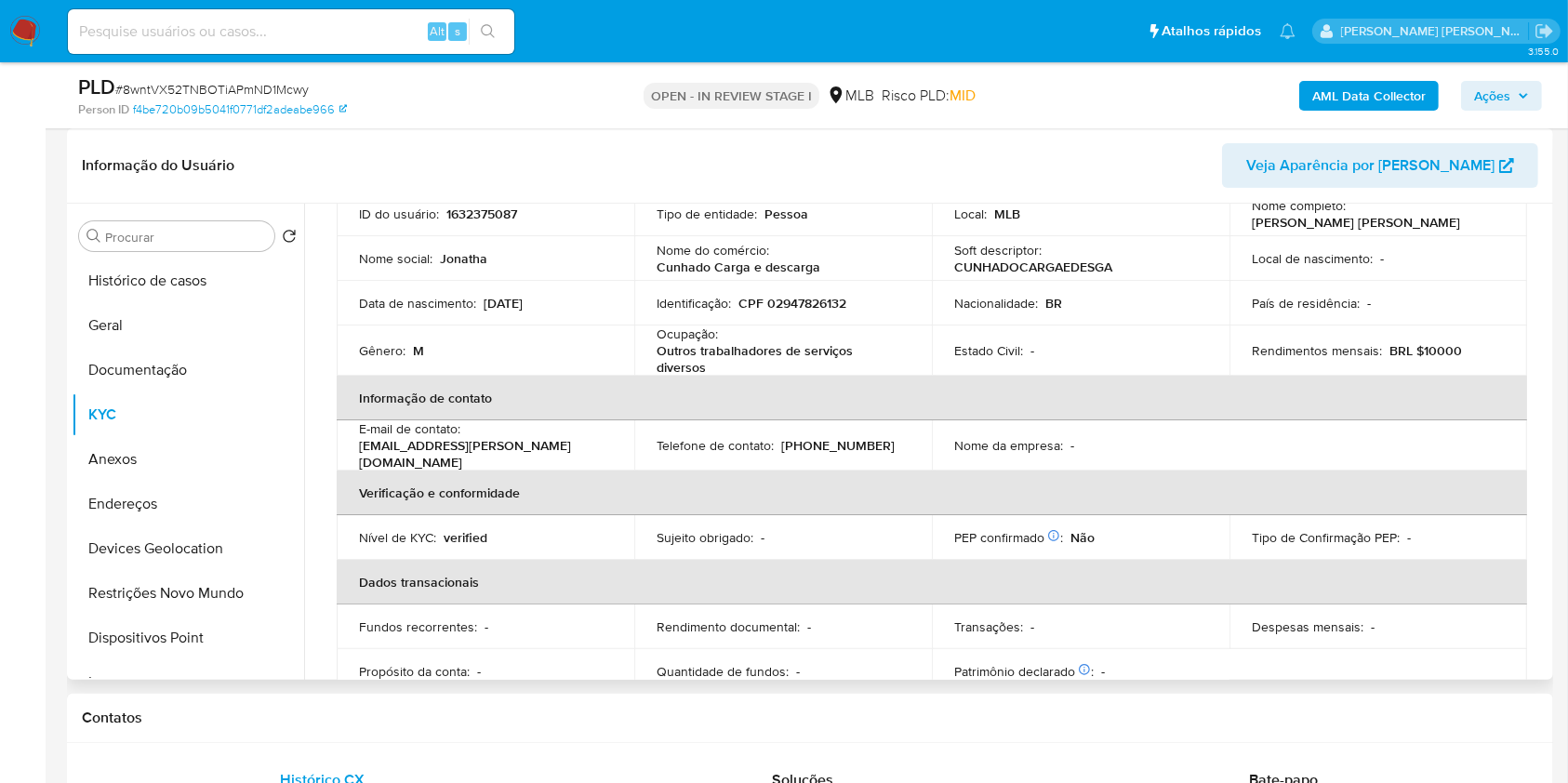
scroll to position [98, 0]
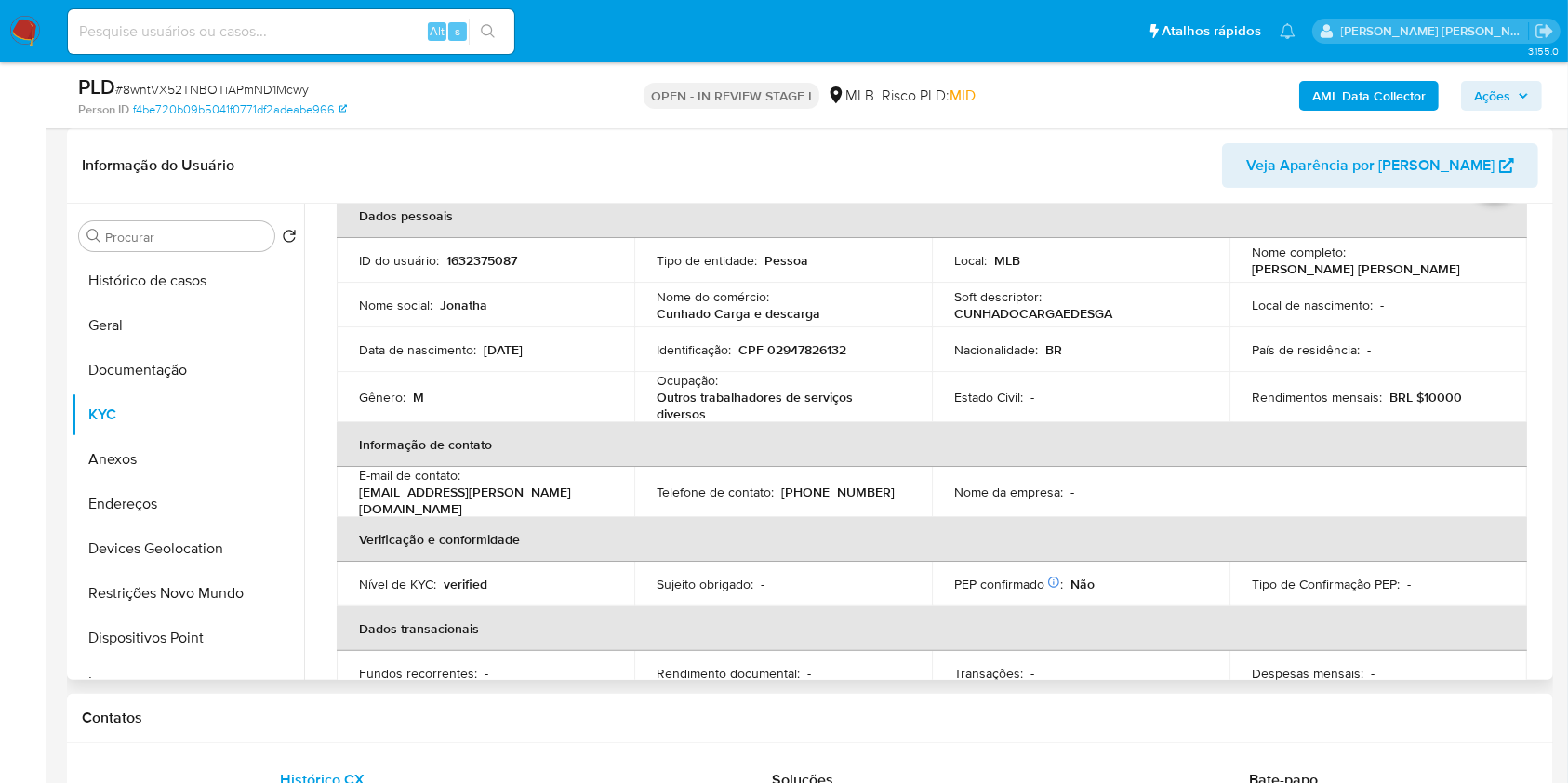
click at [811, 342] on p "CPF 02947826132" at bounding box center [793, 350] width 108 height 16
copy p "02947826132"
click at [571, 550] on th "Verificação e conformidade" at bounding box center [932, 540] width 1190 height 44
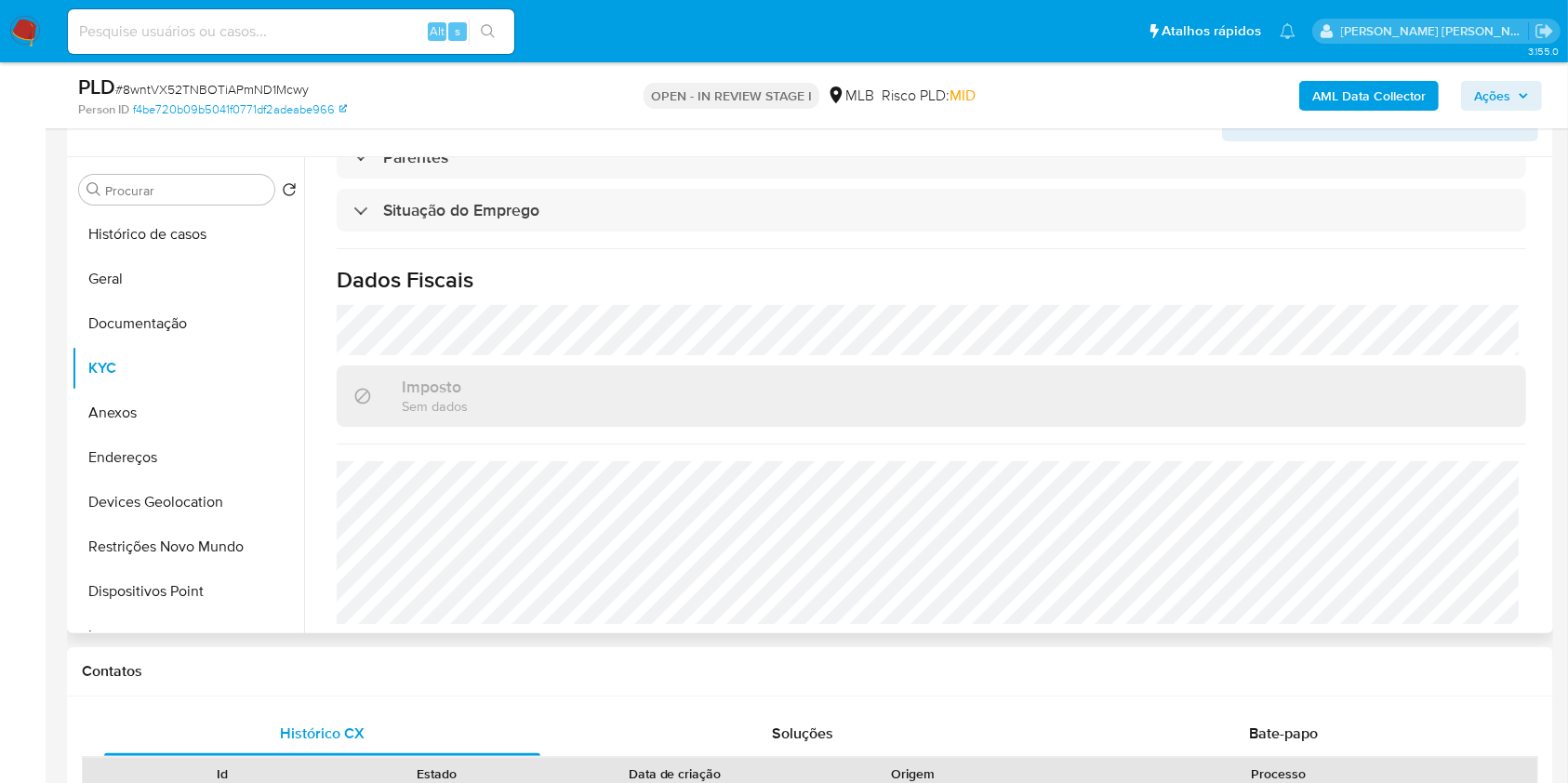
scroll to position [328, 0]
click at [169, 319] on button "Documentação" at bounding box center [180, 321] width 217 height 44
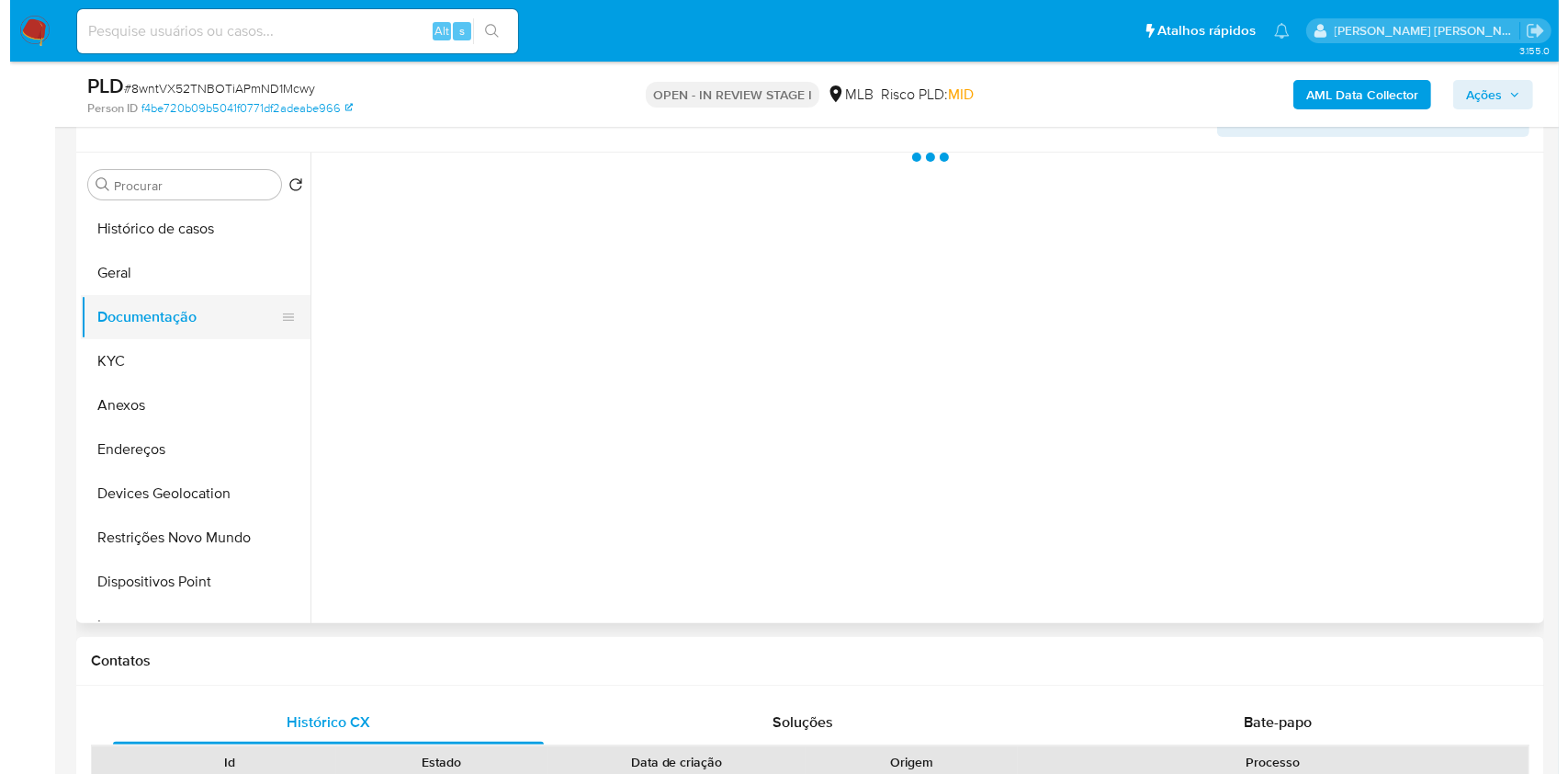
scroll to position [0, 0]
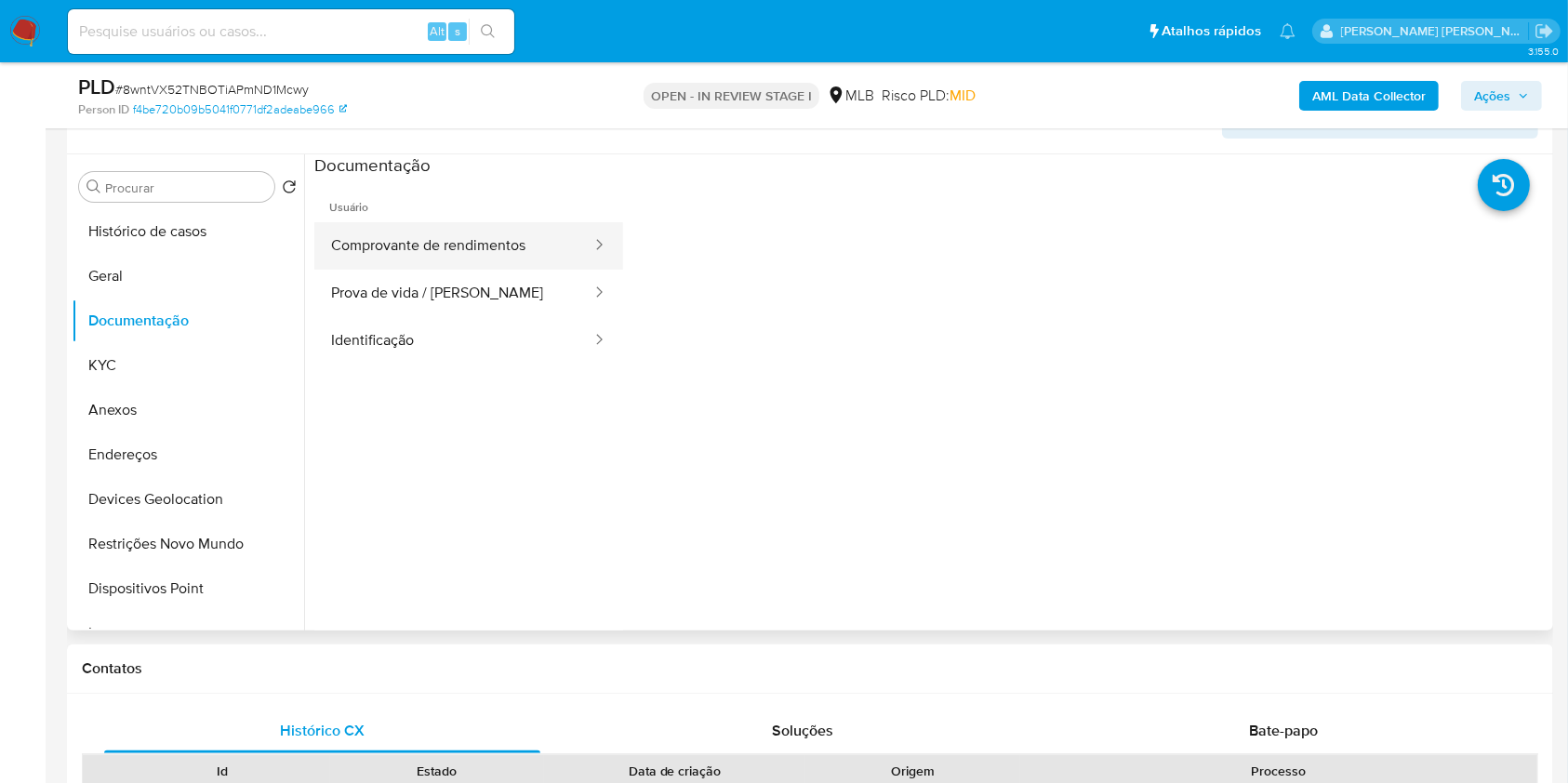
click at [397, 228] on button "Comprovante de rendimentos" at bounding box center [454, 245] width 279 height 47
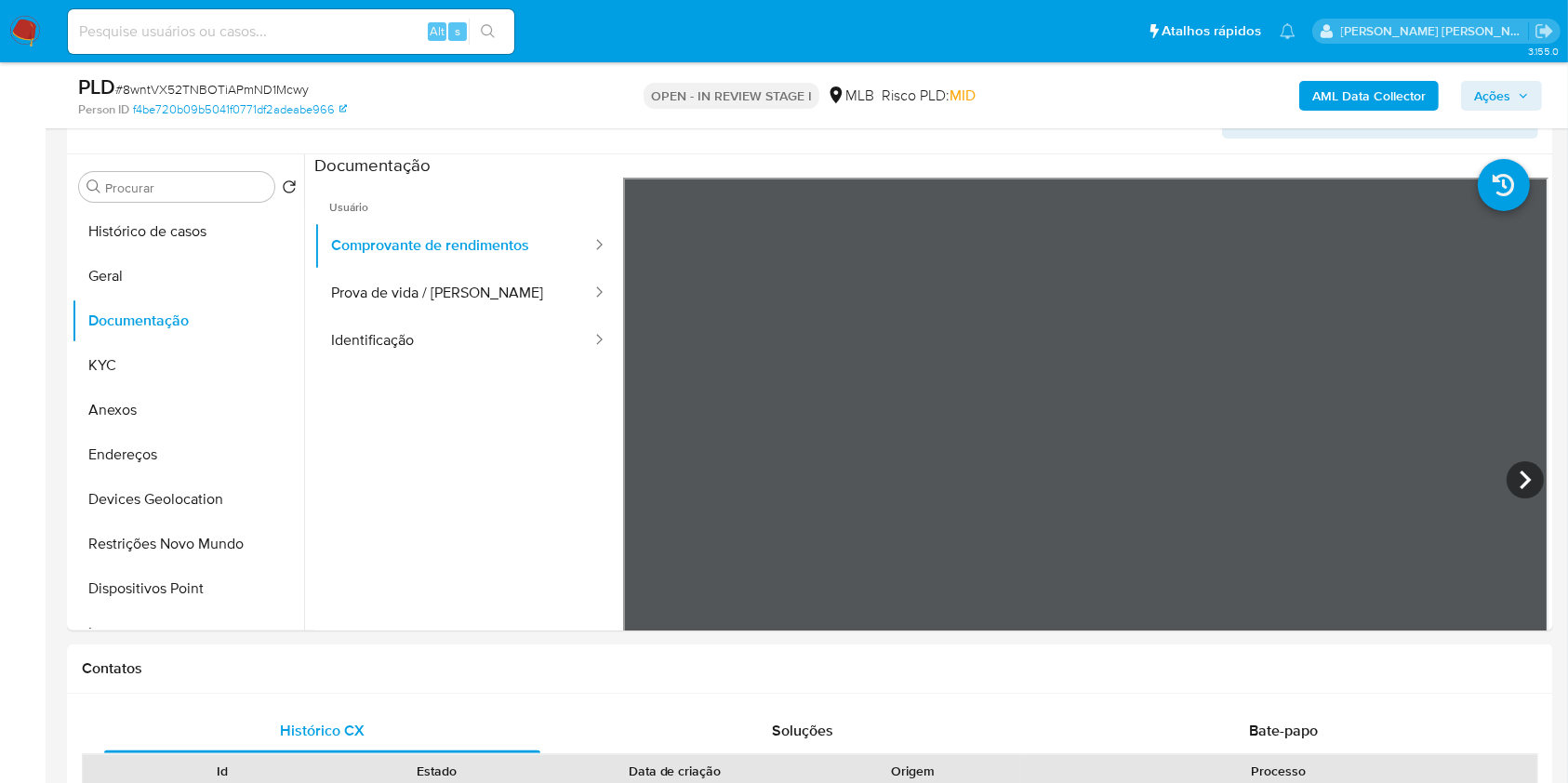
click at [1370, 105] on b "AML Data Collector" at bounding box center [1369, 96] width 114 height 30
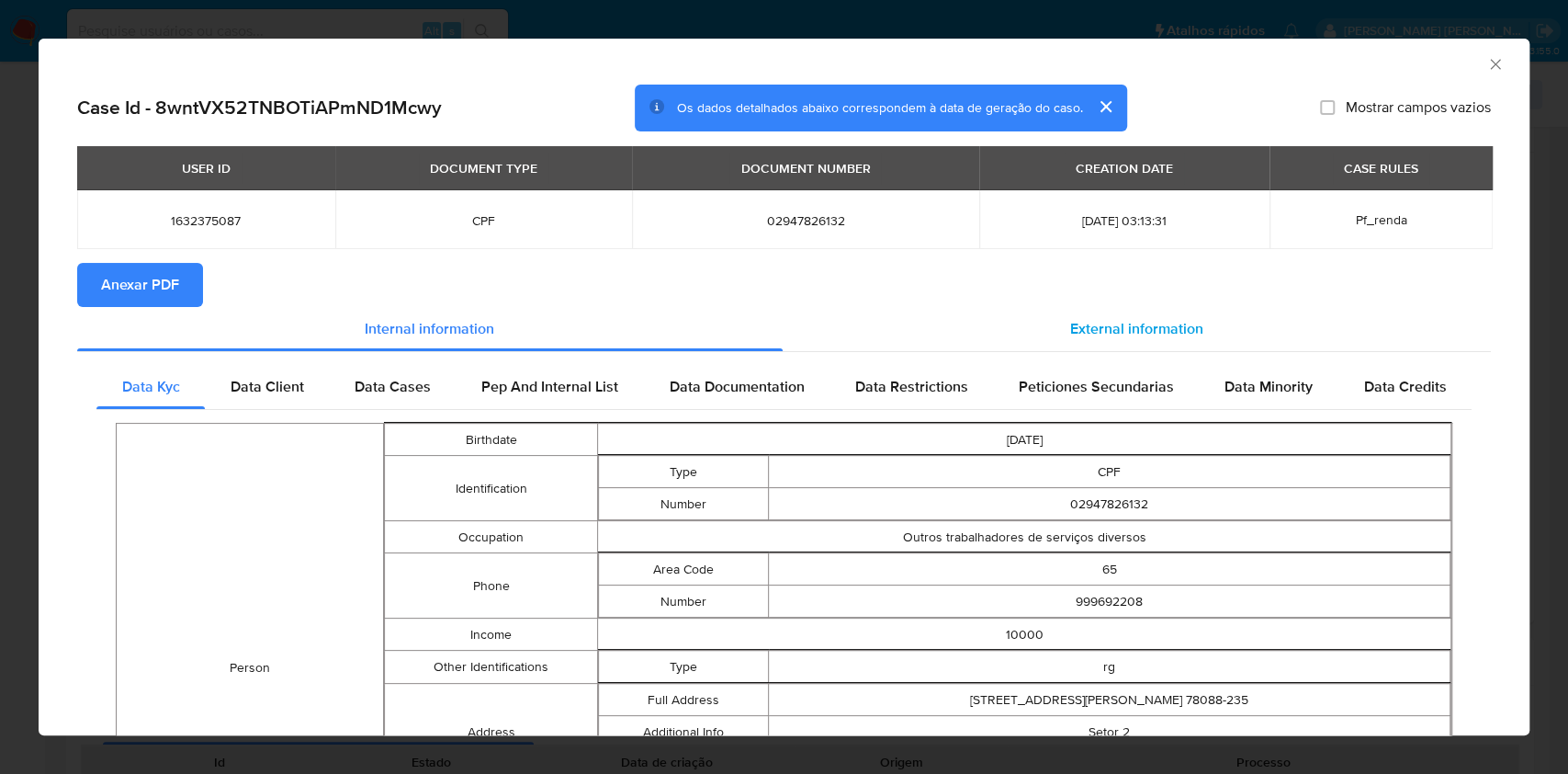
click at [1164, 315] on div "External information" at bounding box center [1138, 329] width 710 height 44
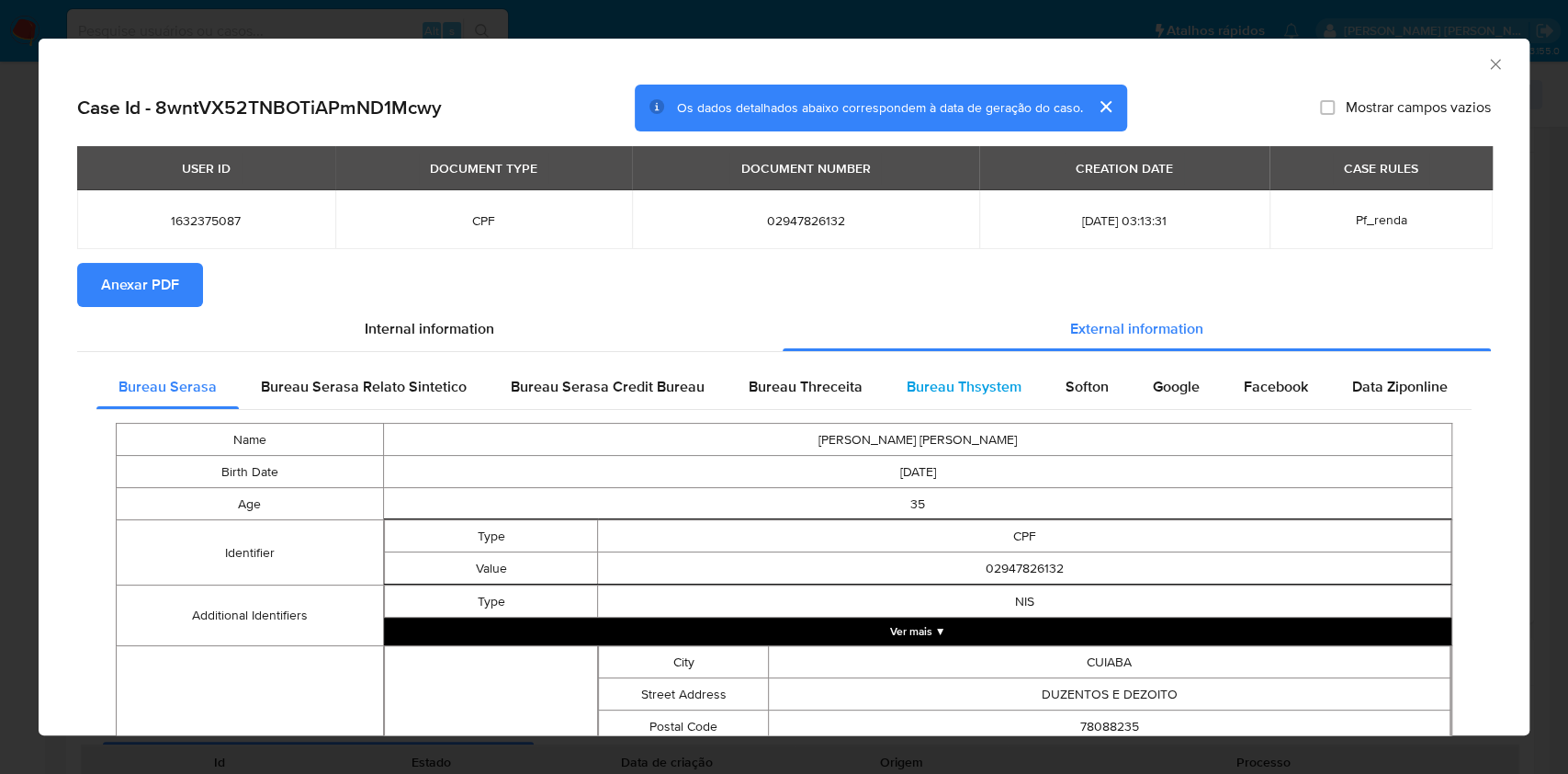
click at [971, 389] on span "Bureau Thsystem" at bounding box center [964, 387] width 114 height 21
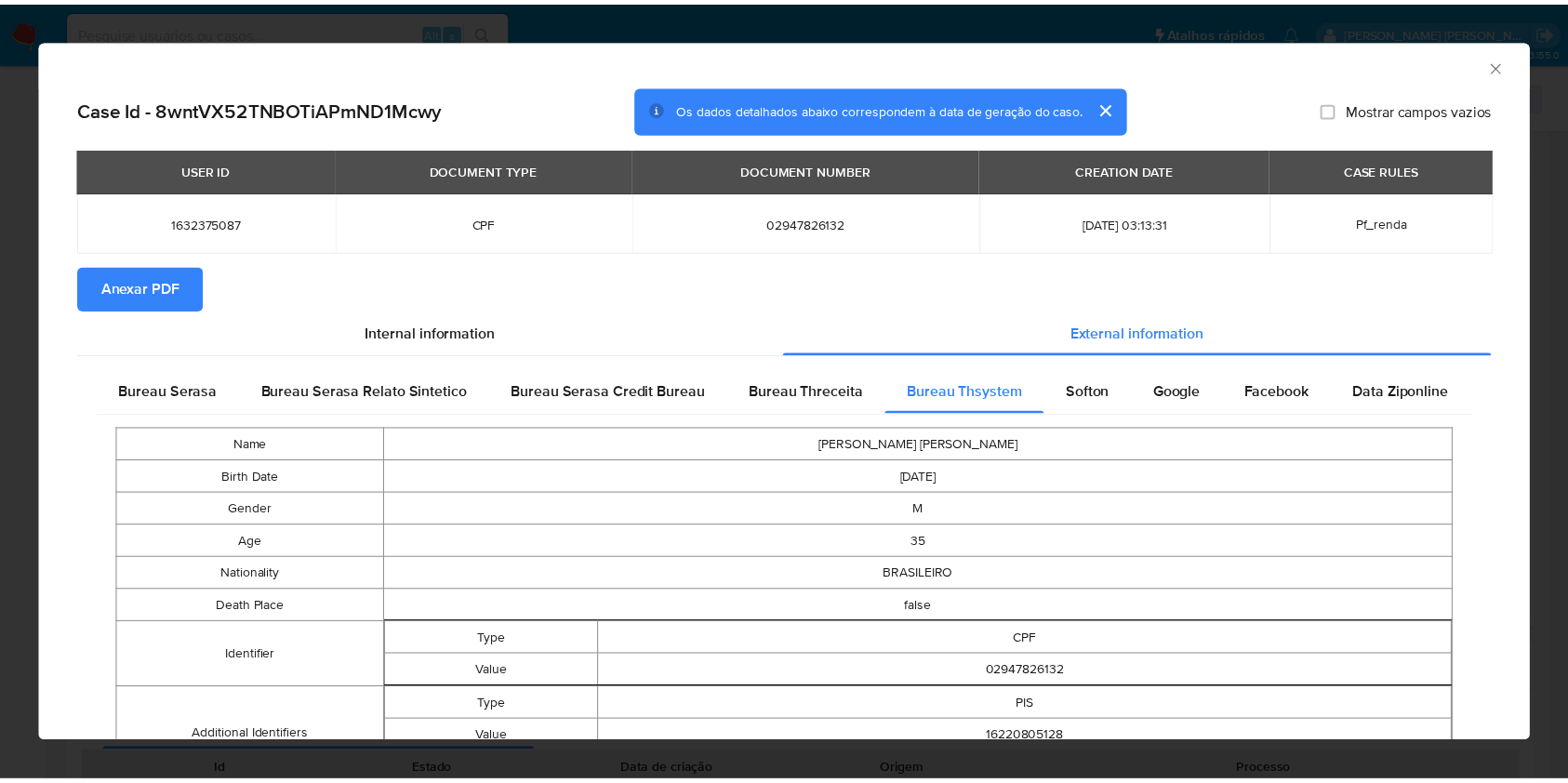
scroll to position [857, 0]
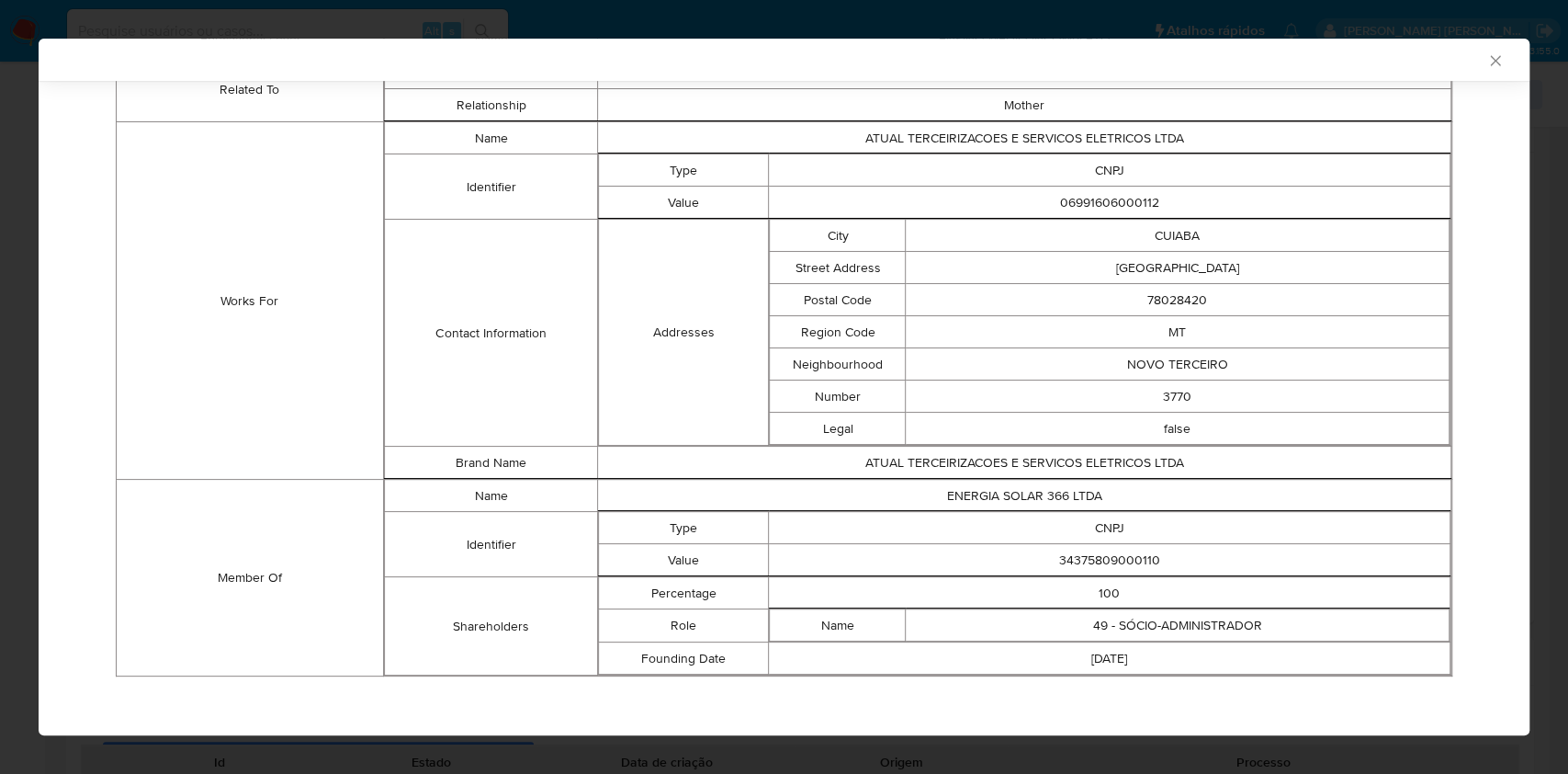
click at [1114, 565] on td "34375809000110" at bounding box center [1109, 560] width 682 height 32
copy td "34375809000110"
click at [0, 393] on div "AML Data Collector Case Id - 8wntVX52TNBOTiAPmND1Mcwy Os dados detalhados abaix…" at bounding box center [784, 387] width 1568 height 774
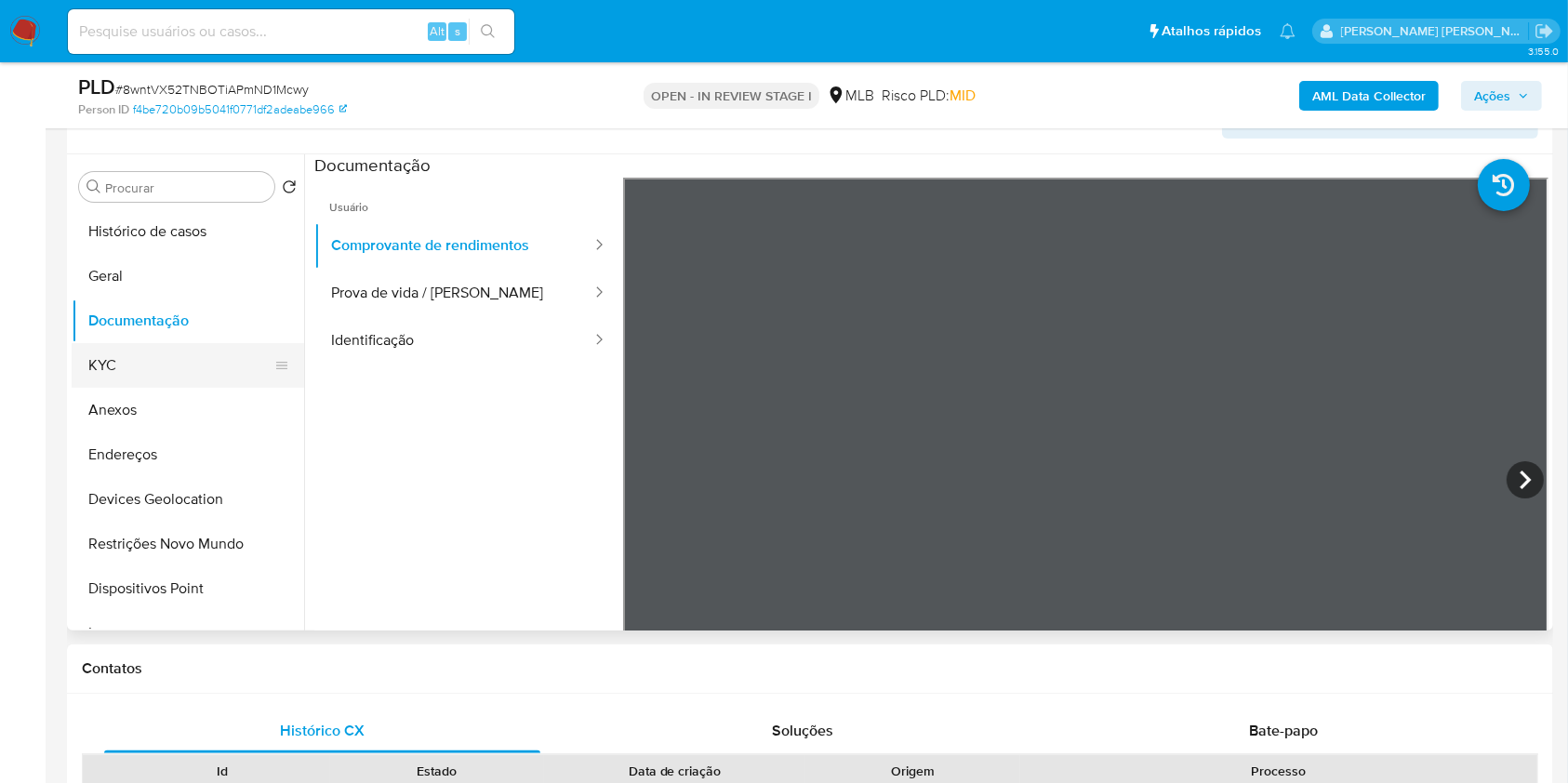
click at [147, 361] on button "KYC" at bounding box center [180, 365] width 217 height 44
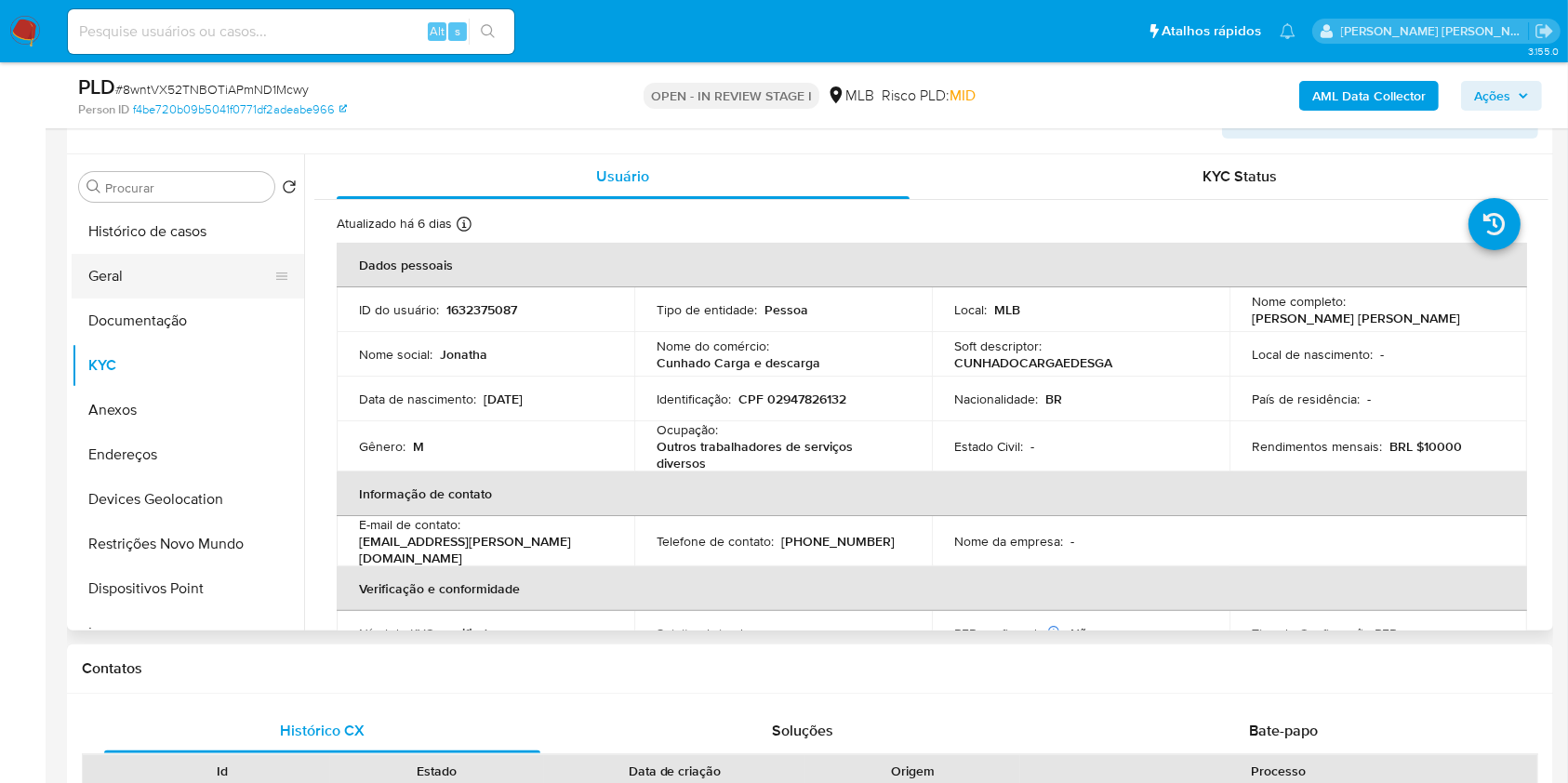
click at [128, 258] on button "Geral" at bounding box center [180, 276] width 217 height 44
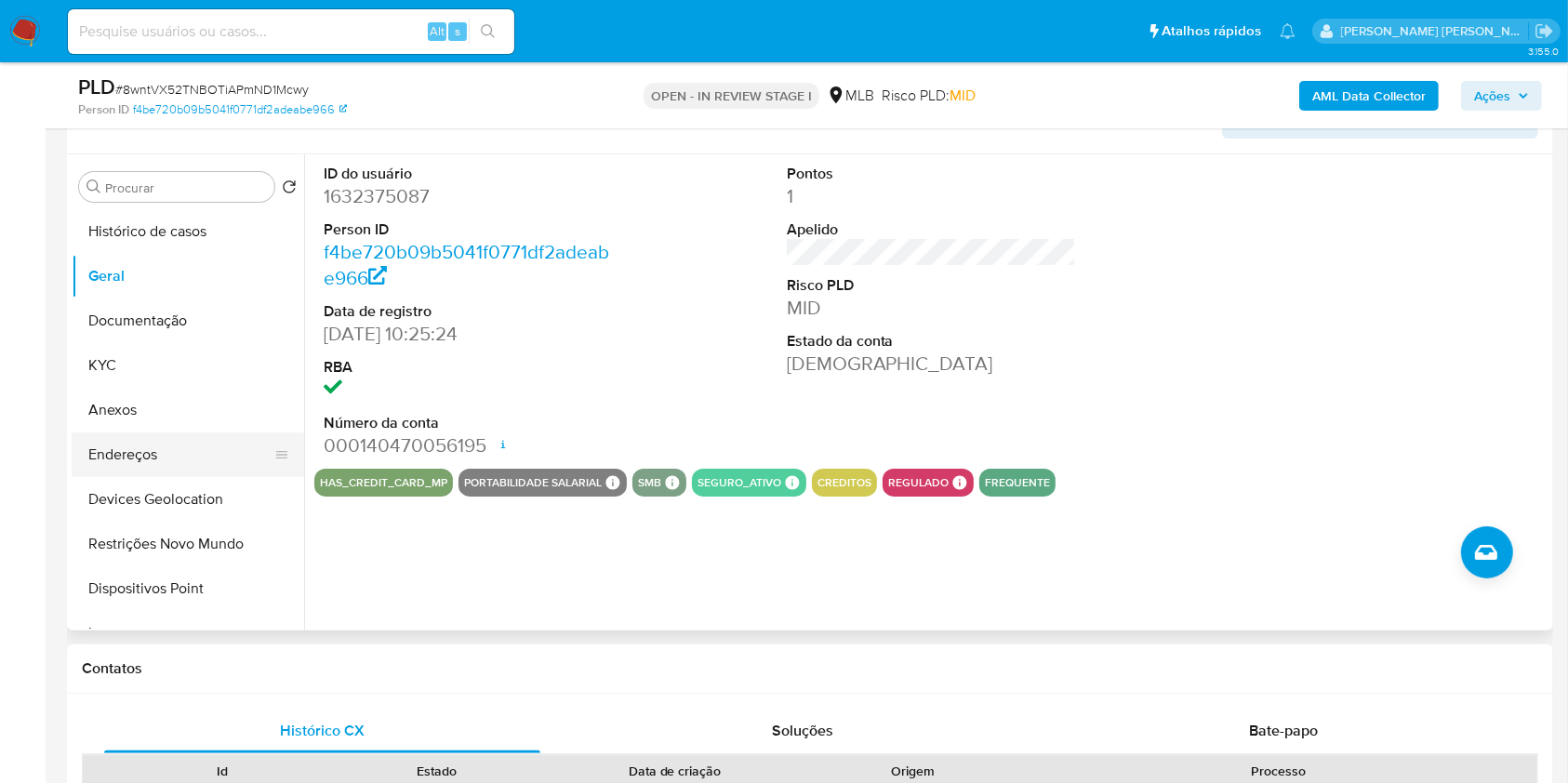
click at [210, 453] on button "Endereços" at bounding box center [180, 455] width 217 height 44
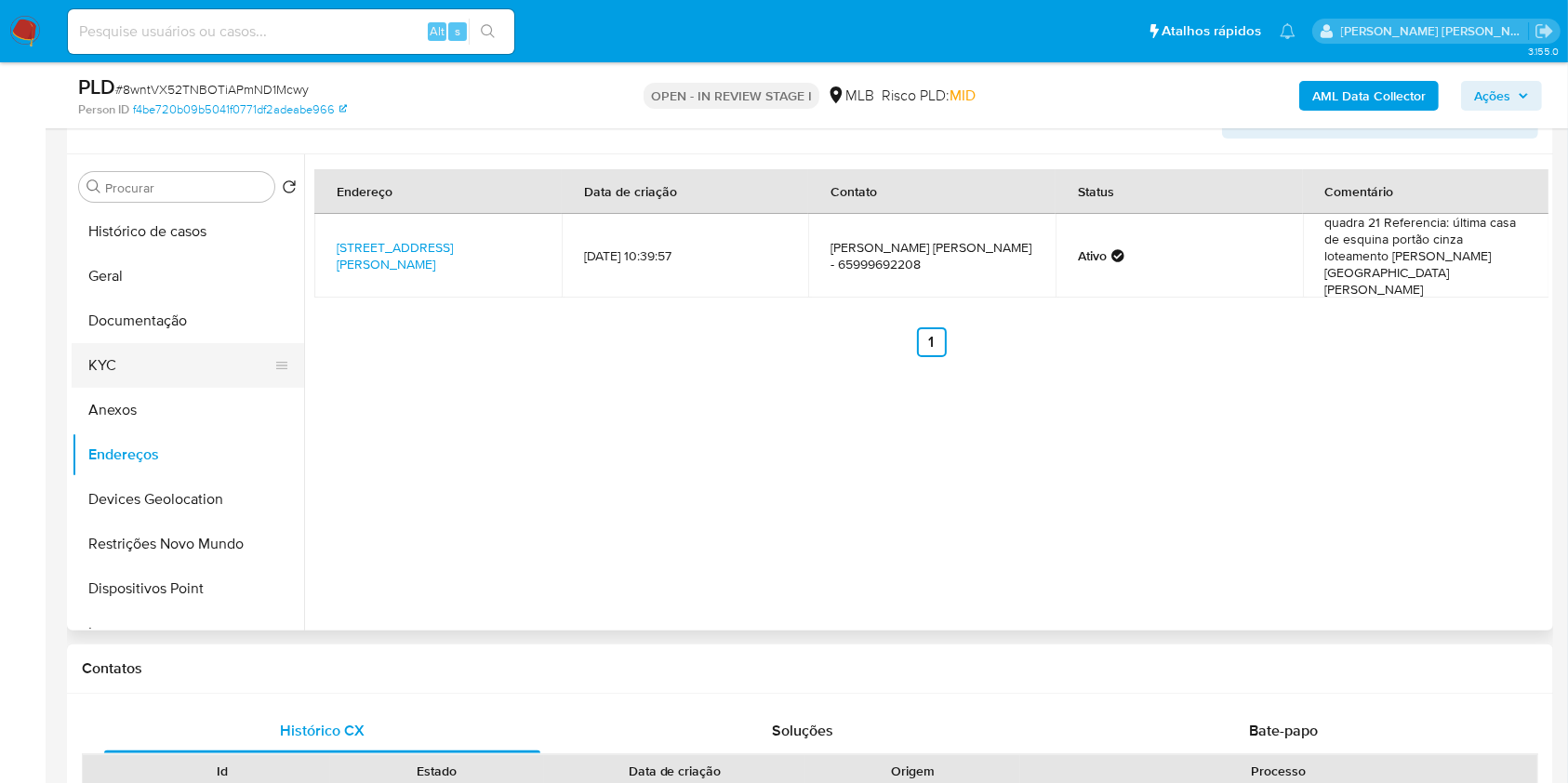
click at [167, 365] on button "KYC" at bounding box center [180, 365] width 217 height 44
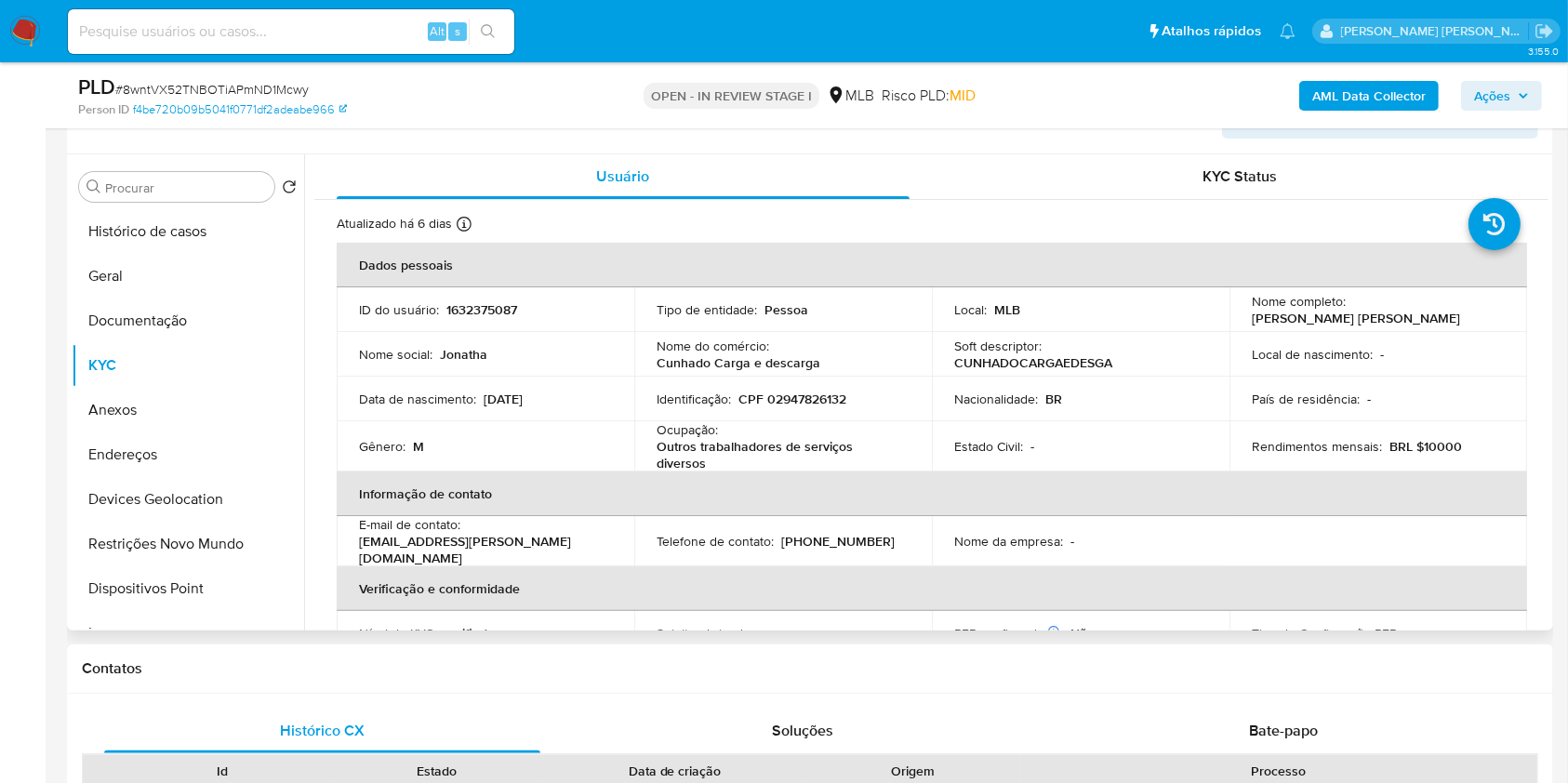
scroll to position [797, 0]
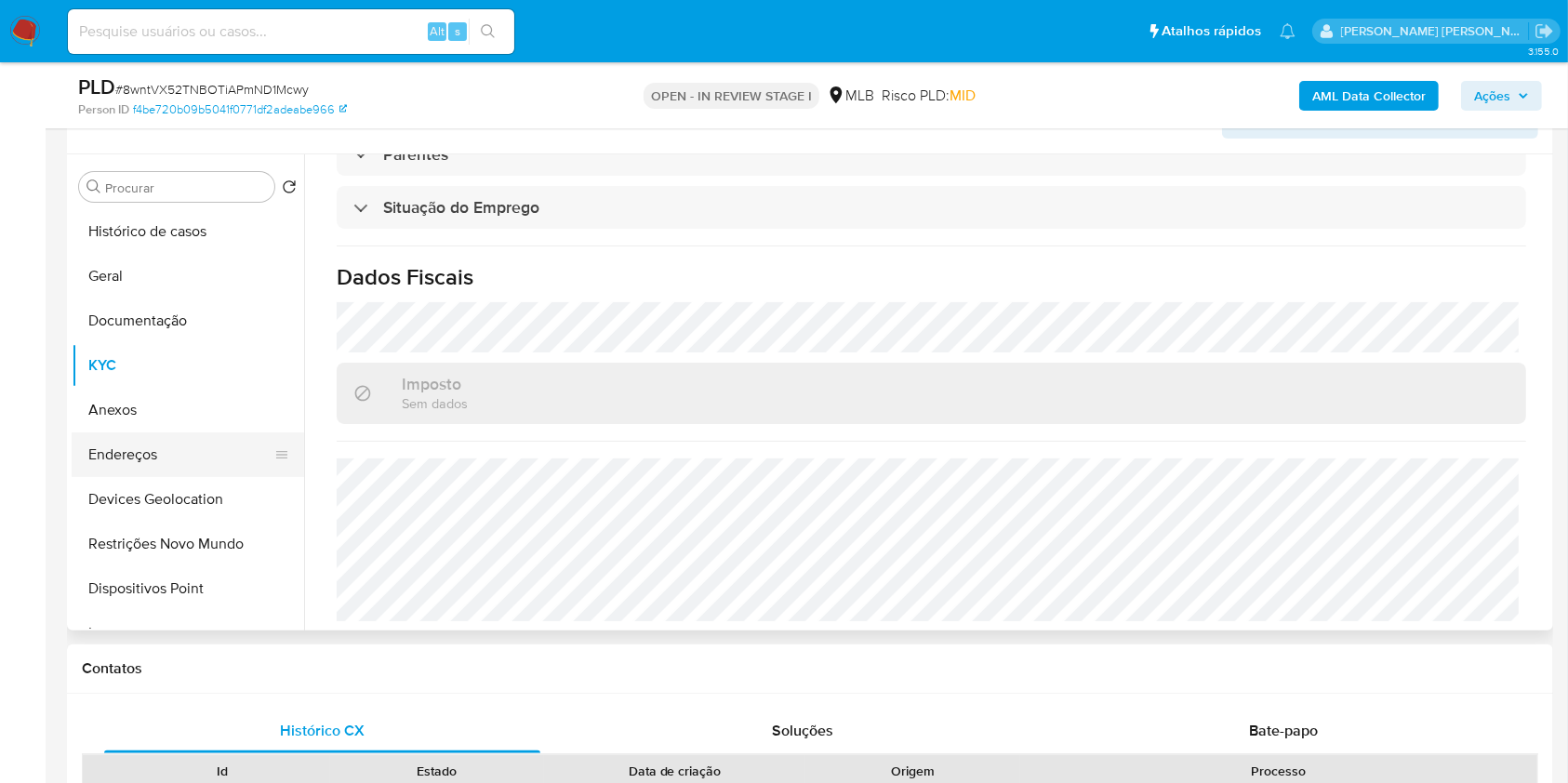
click at [162, 456] on button "Endereços" at bounding box center [180, 455] width 217 height 44
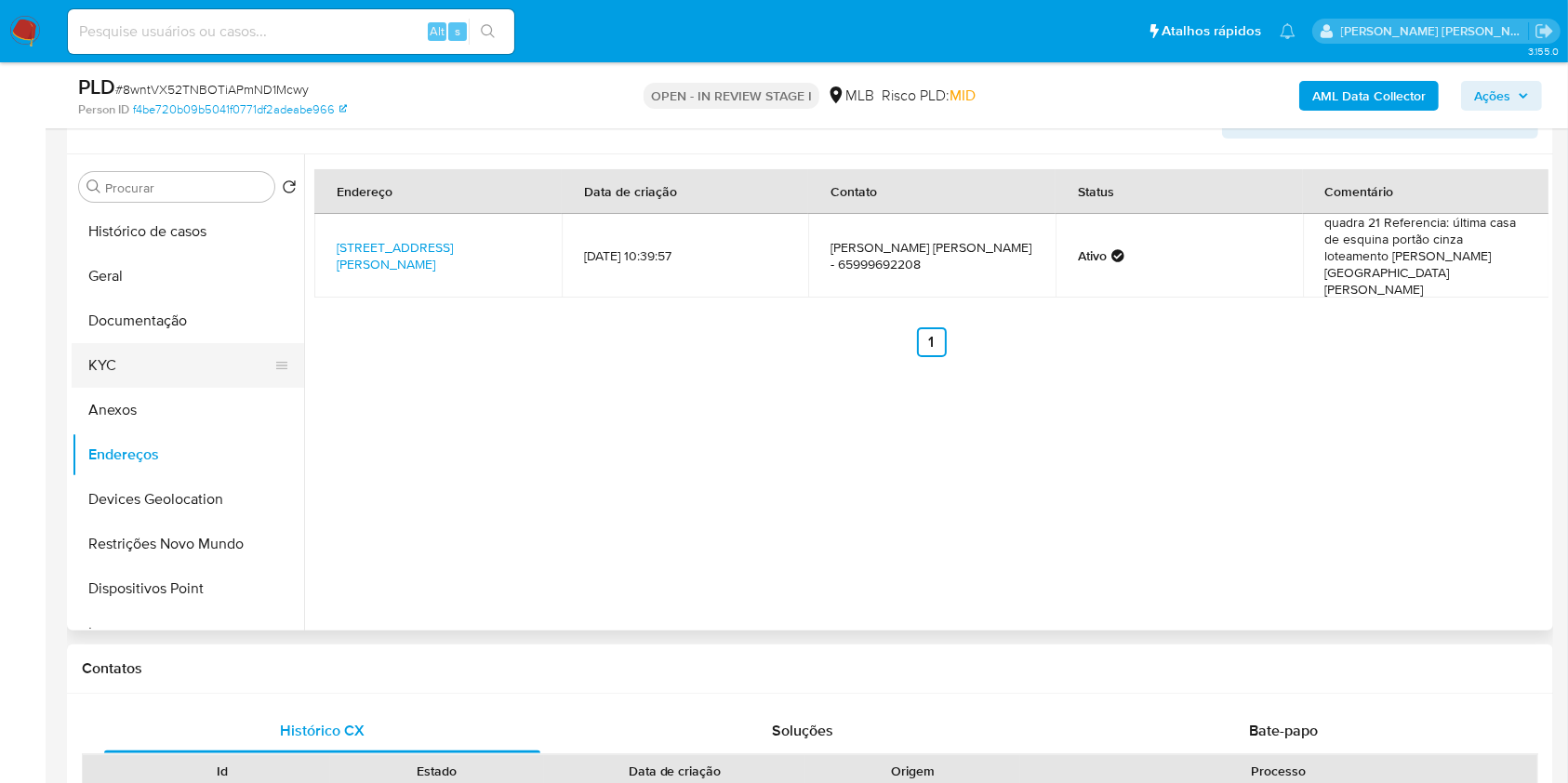
click at [148, 367] on button "KYC" at bounding box center [180, 365] width 217 height 44
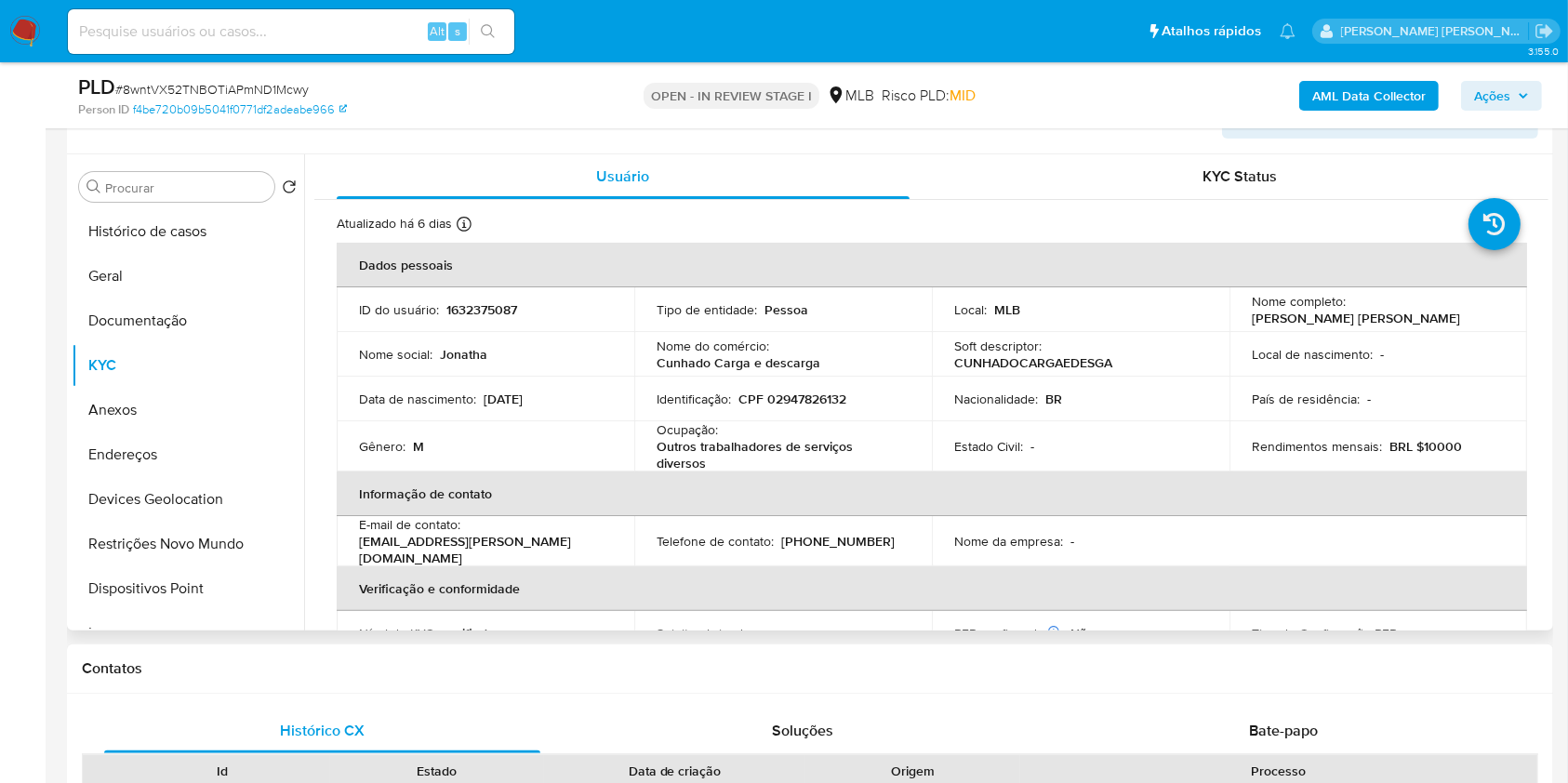
click at [829, 582] on th "Verificação e conformidade" at bounding box center [932, 589] width 1190 height 44
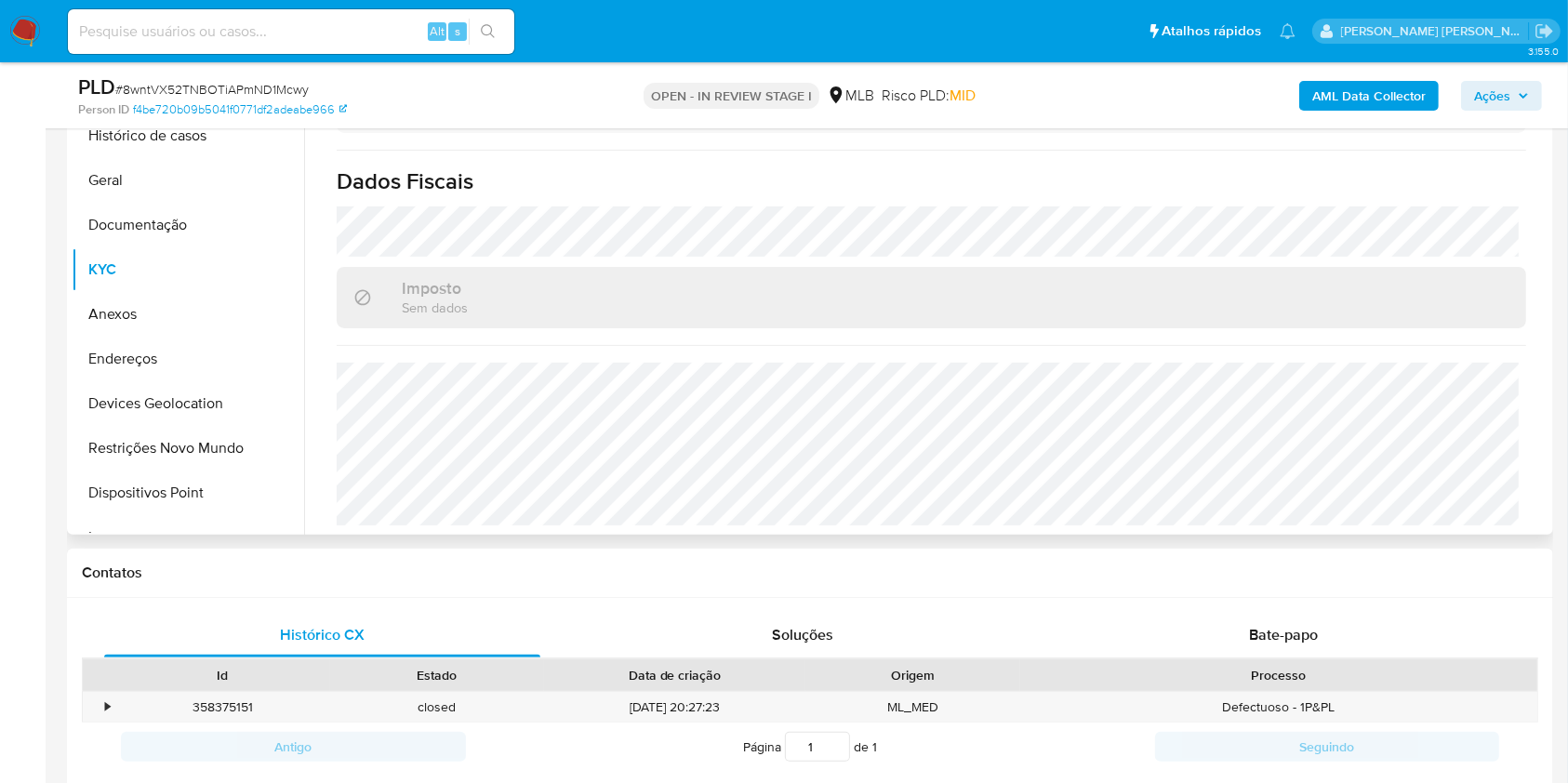
scroll to position [428, 0]
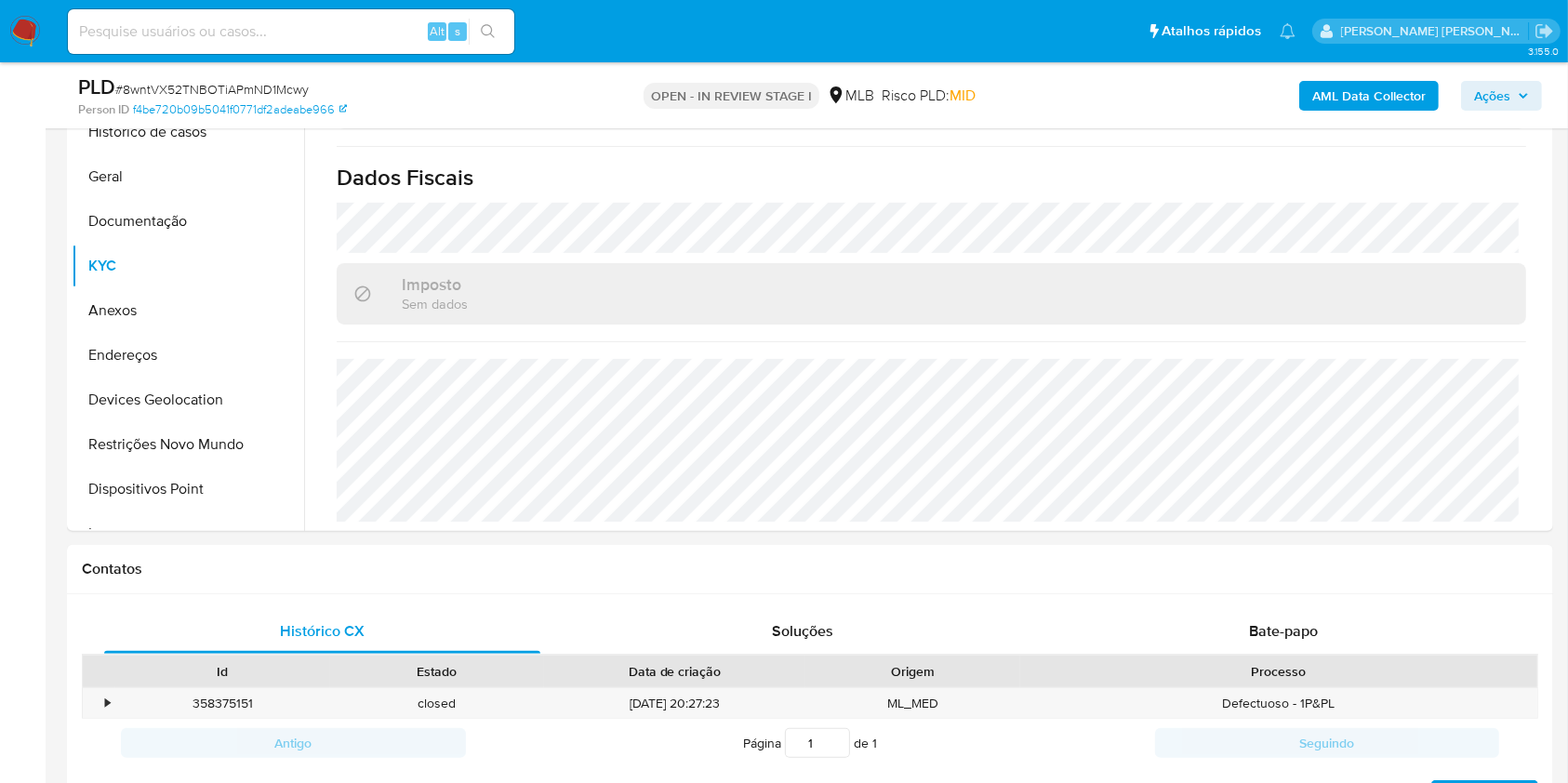
click at [1506, 108] on span "Ações" at bounding box center [1493, 96] width 37 height 30
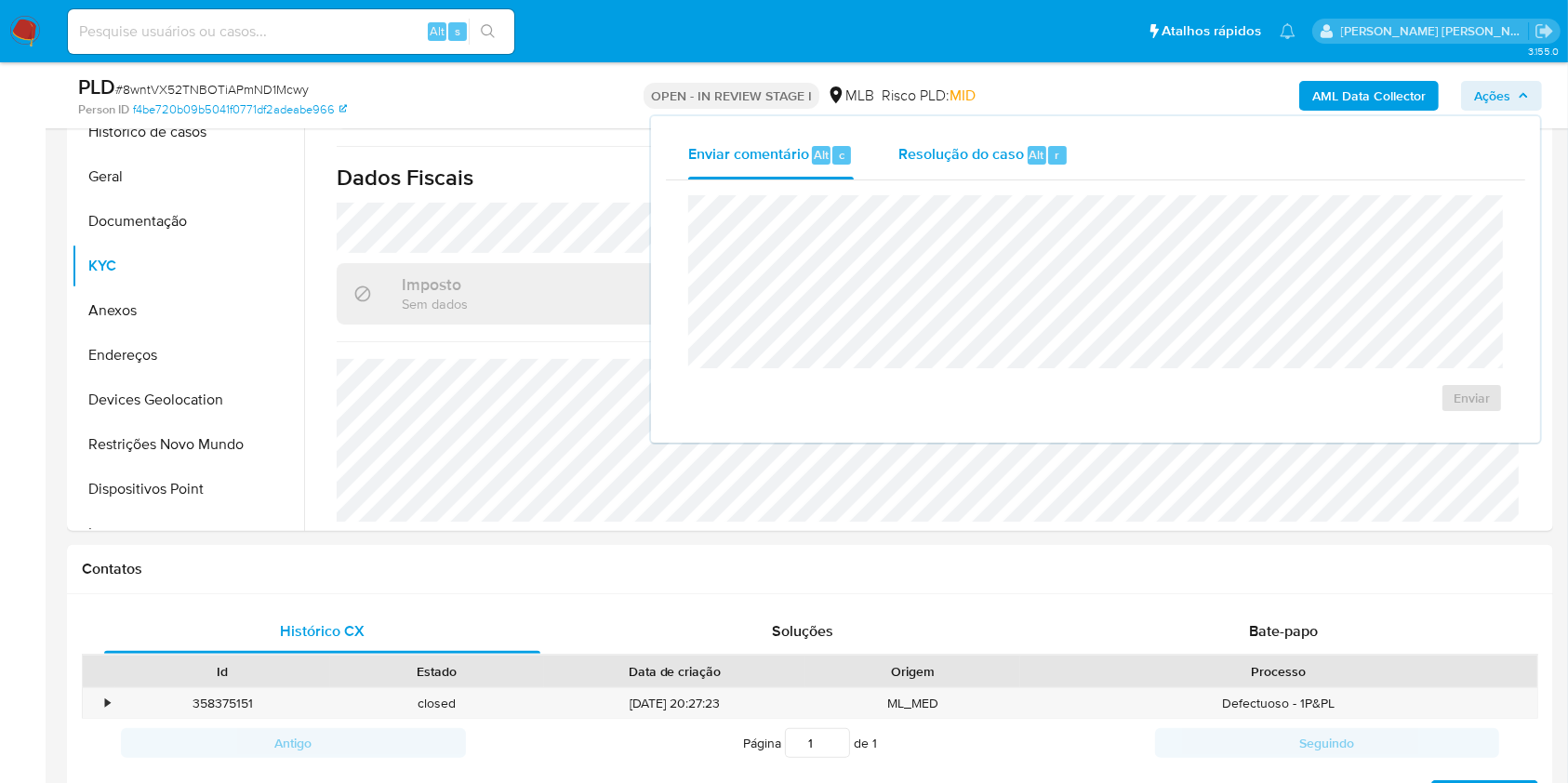
click at [1012, 145] on span "Resolução do caso" at bounding box center [962, 154] width 126 height 21
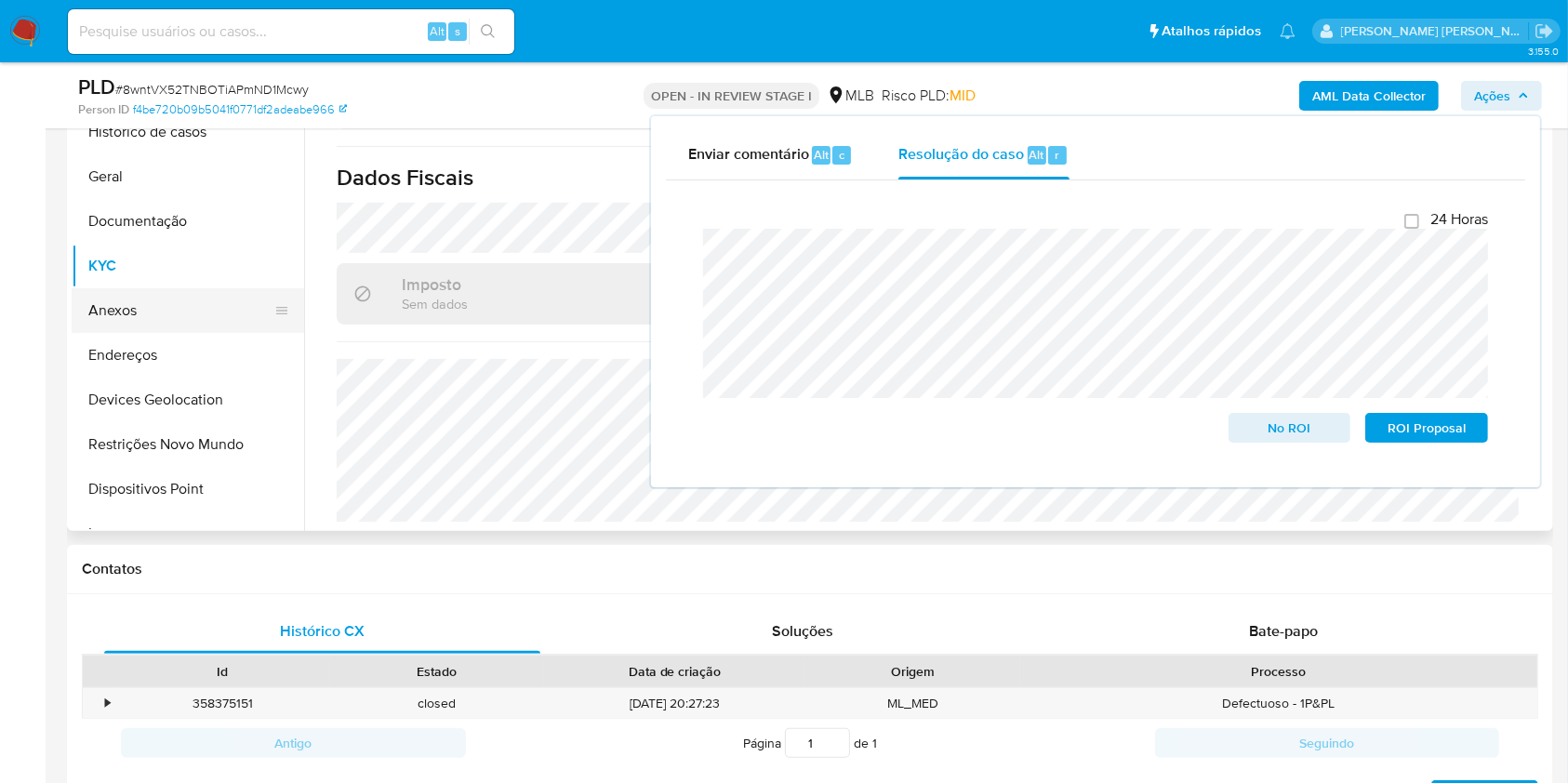
click at [138, 316] on button "Anexos" at bounding box center [180, 311] width 217 height 44
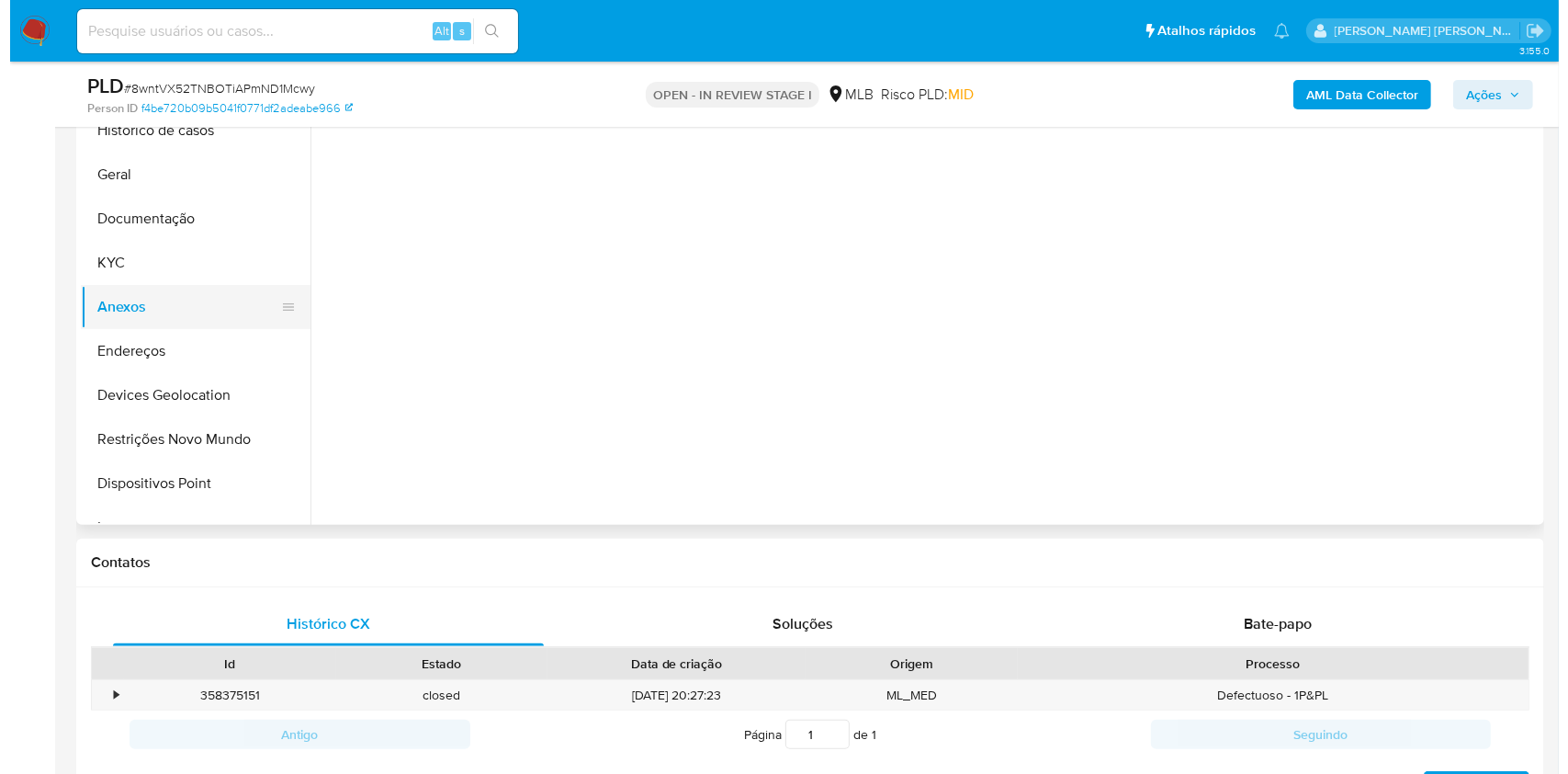
scroll to position [0, 0]
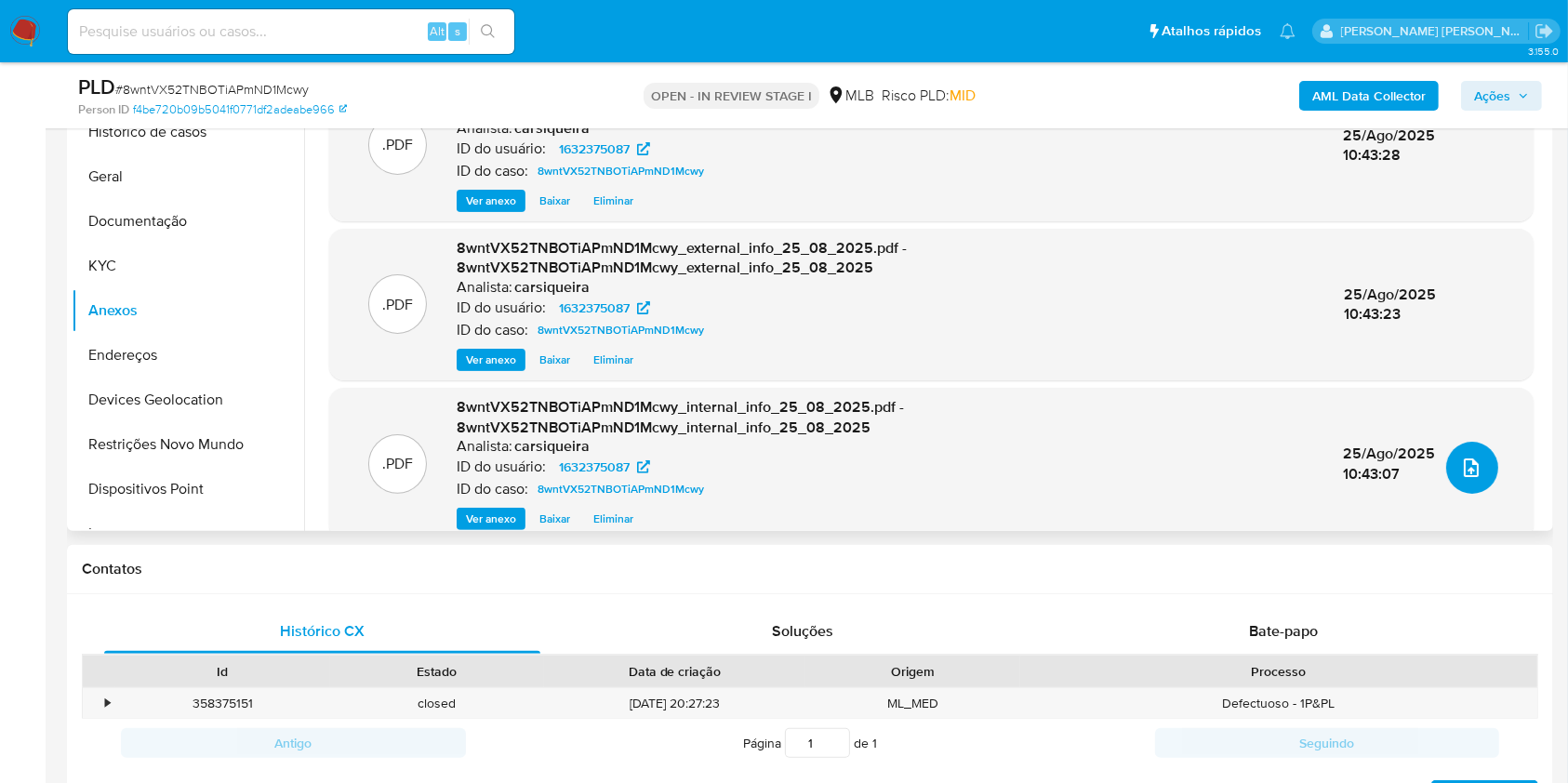
click at [1473, 477] on span "upload-file" at bounding box center [1470, 467] width 22 height 22
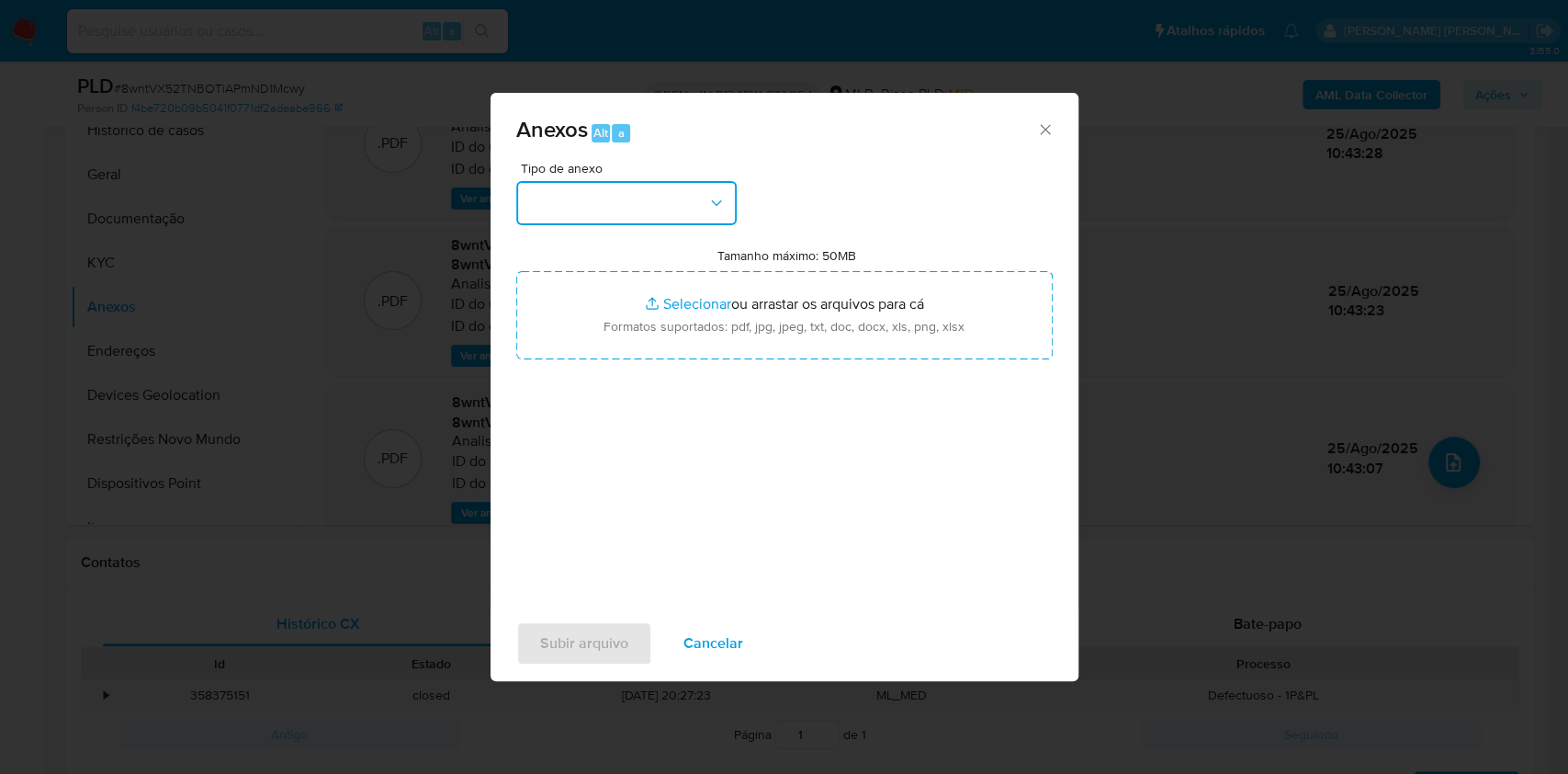
click at [600, 217] on button "button" at bounding box center [626, 203] width 220 height 44
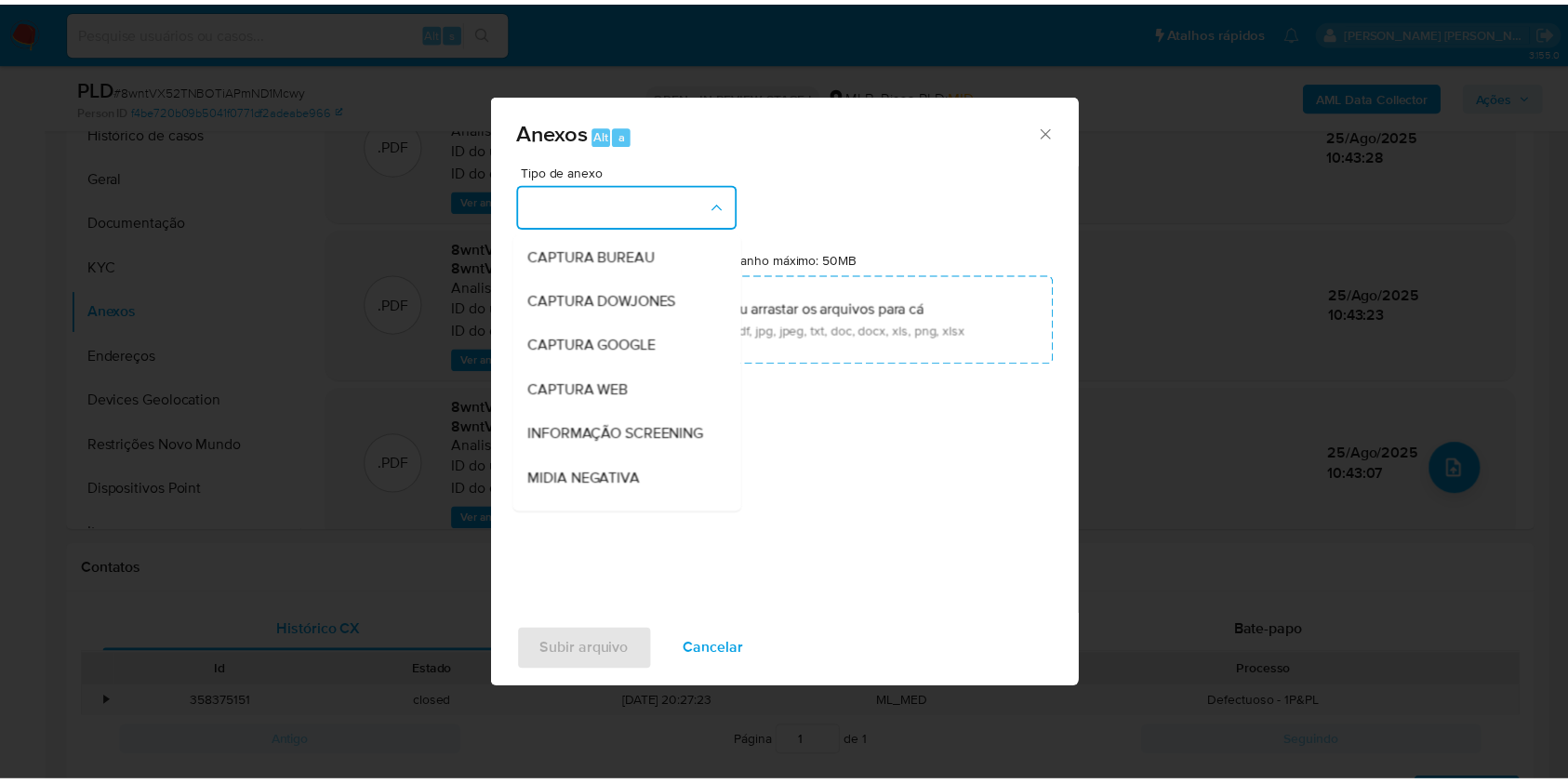
scroll to position [286, 0]
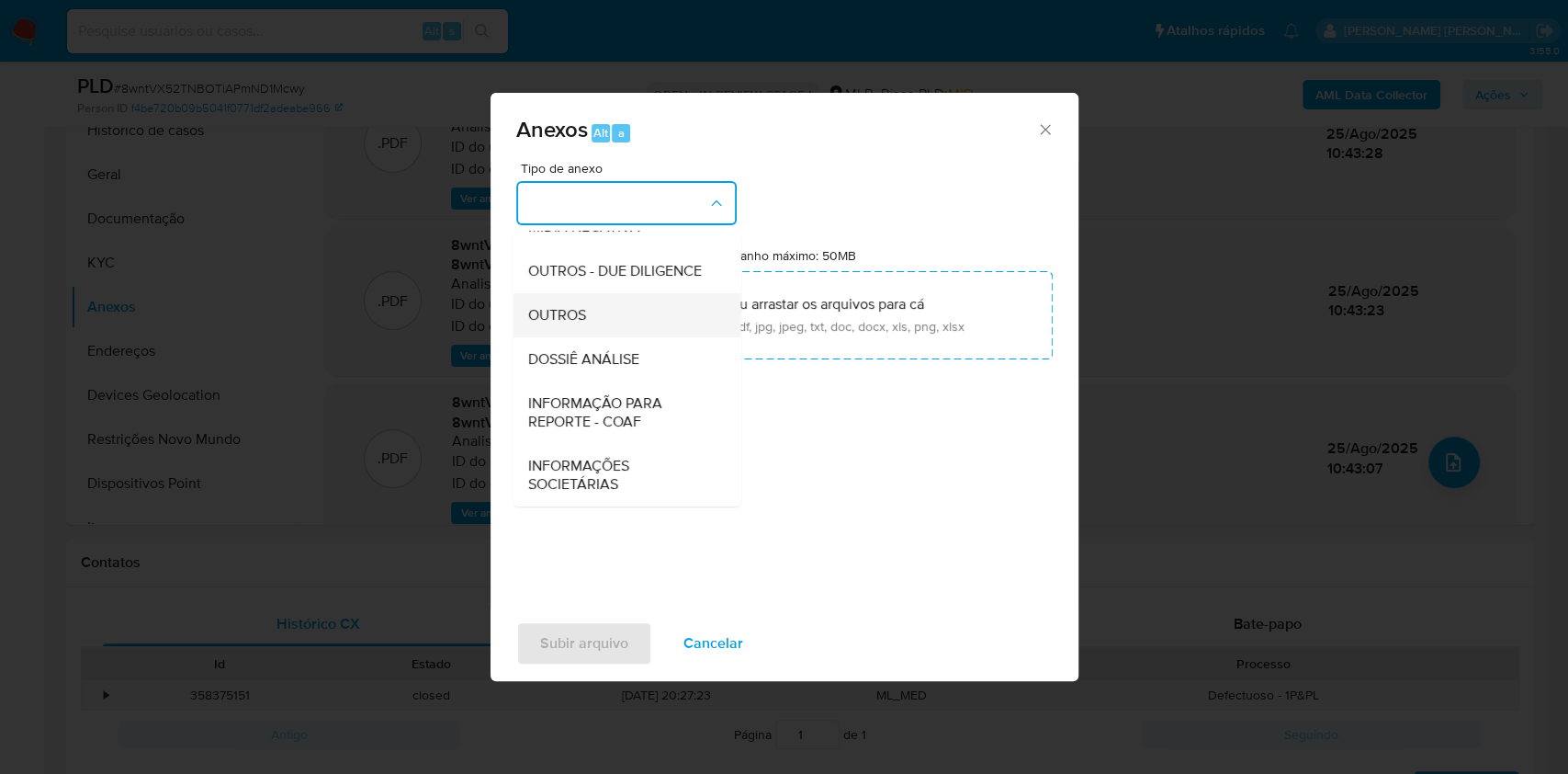
click at [603, 320] on div "OUTROS" at bounding box center [621, 315] width 188 height 44
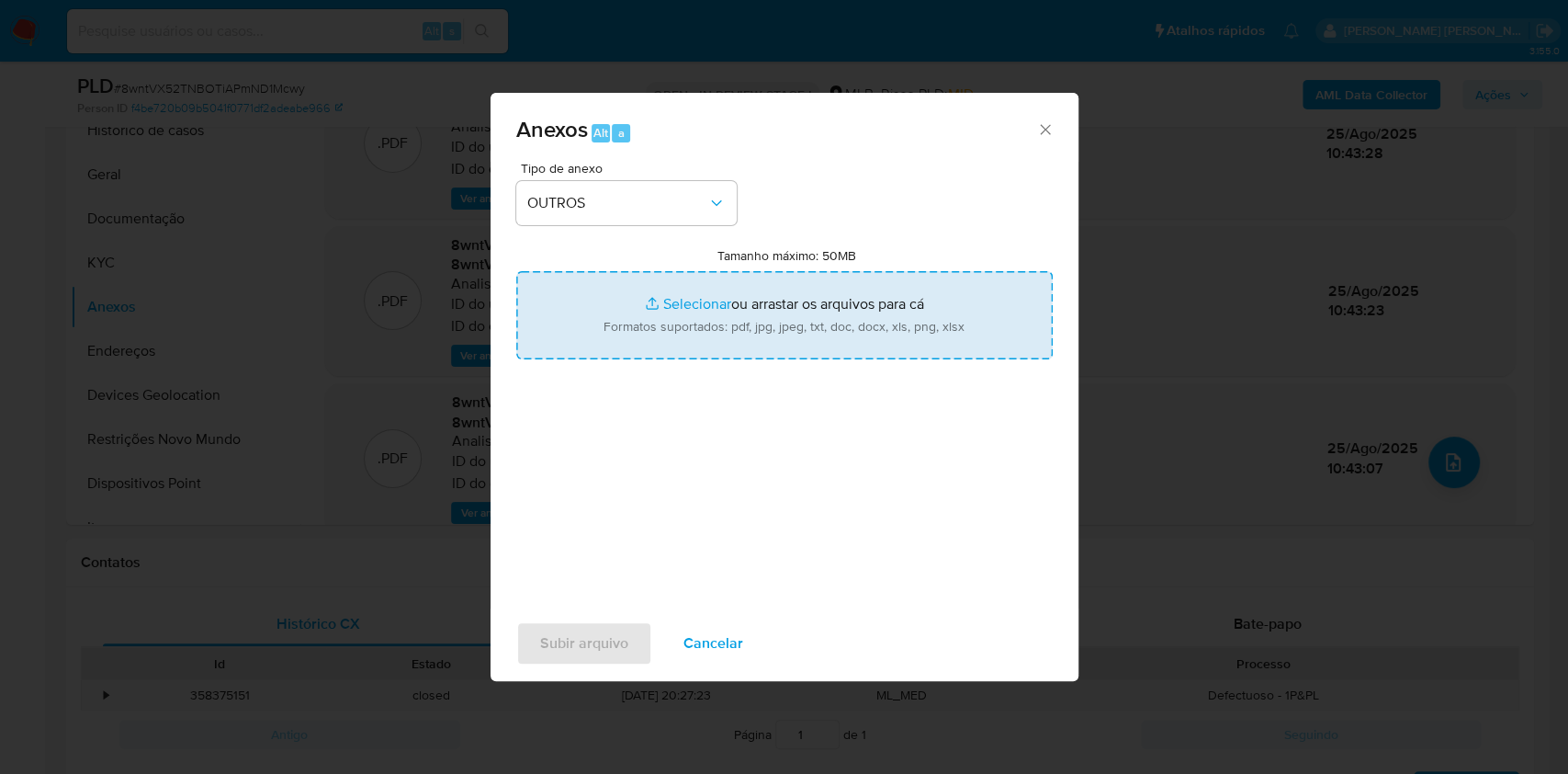
click at [678, 305] on input "Tamanho máximo: 50MB Selecionar arquivos" at bounding box center [784, 315] width 537 height 88
type input "C:\fakepath\SAR - CPF 02947826132 - JONATHA DA SILVA OLIVEIRA - Documentos Goog…"
click at [690, 310] on input "Tamanho máximo: 50MB Selecionar arquivos" at bounding box center [784, 315] width 537 height 88
type input "C:\fakepath\Mulan 1632375087_2025_08_25_07_46_27.xlsx"
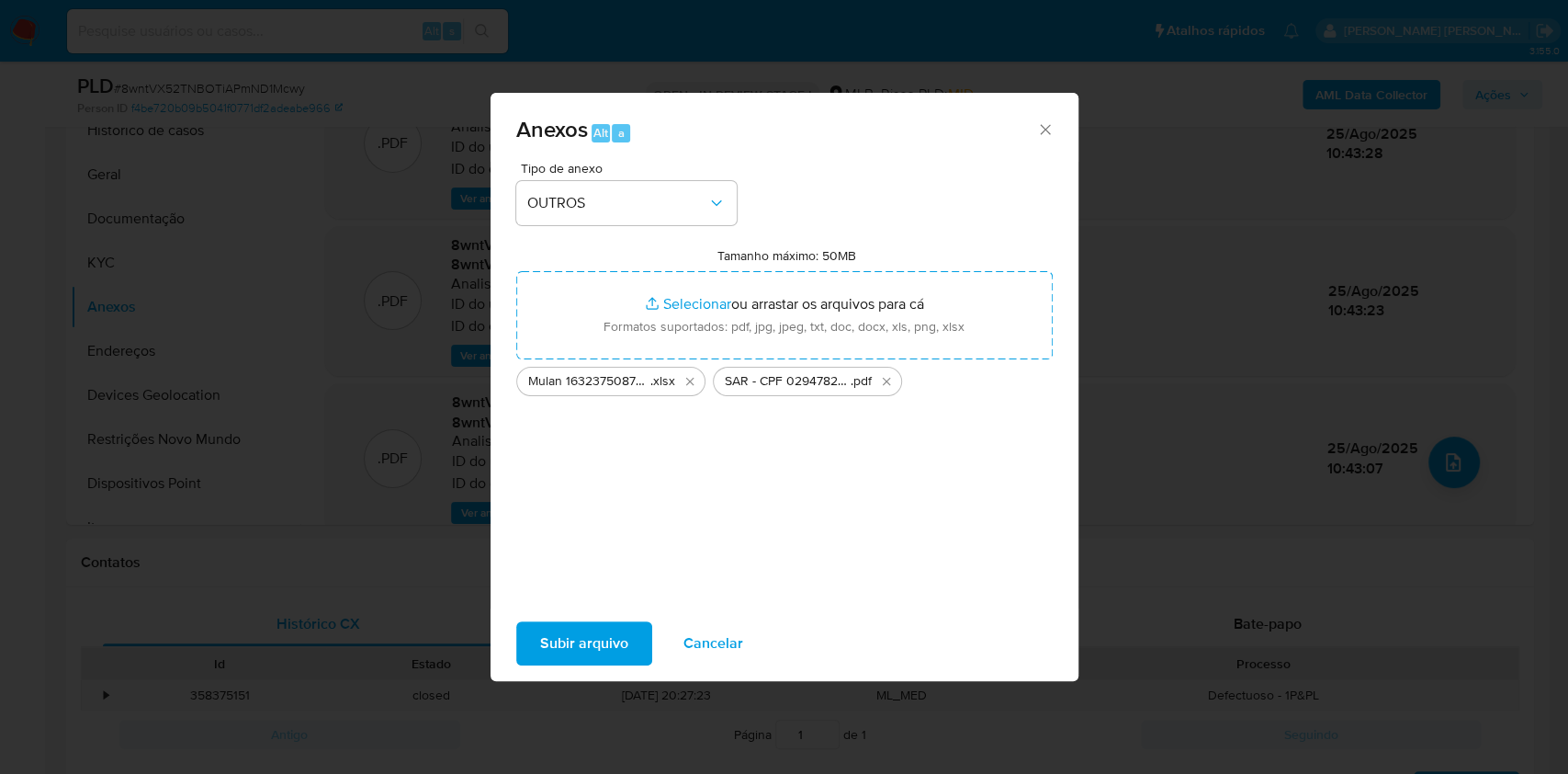
click at [576, 635] on span "Subir arquivo" at bounding box center [584, 643] width 88 height 40
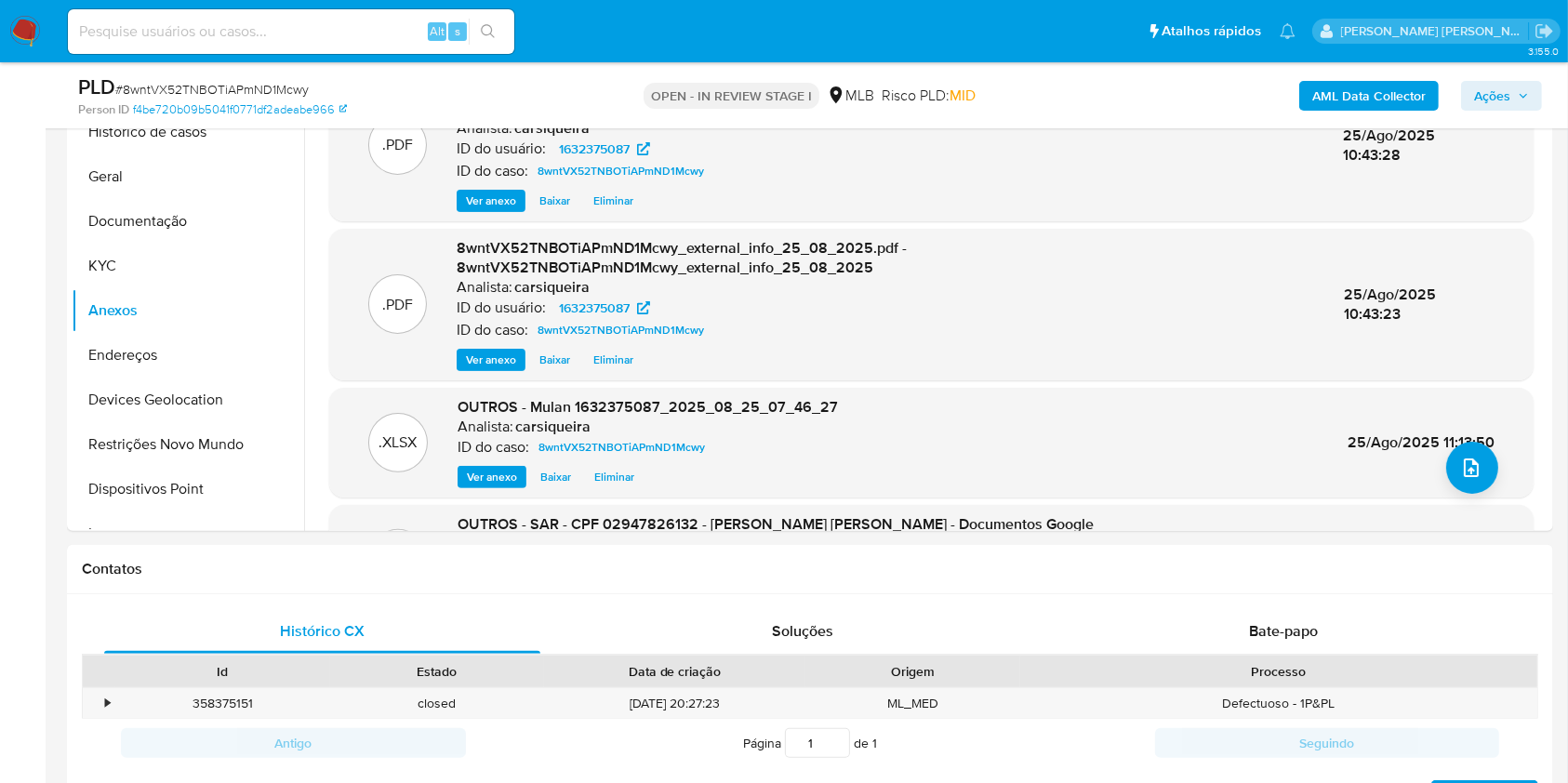
click at [1494, 97] on span "Ações" at bounding box center [1493, 96] width 37 height 30
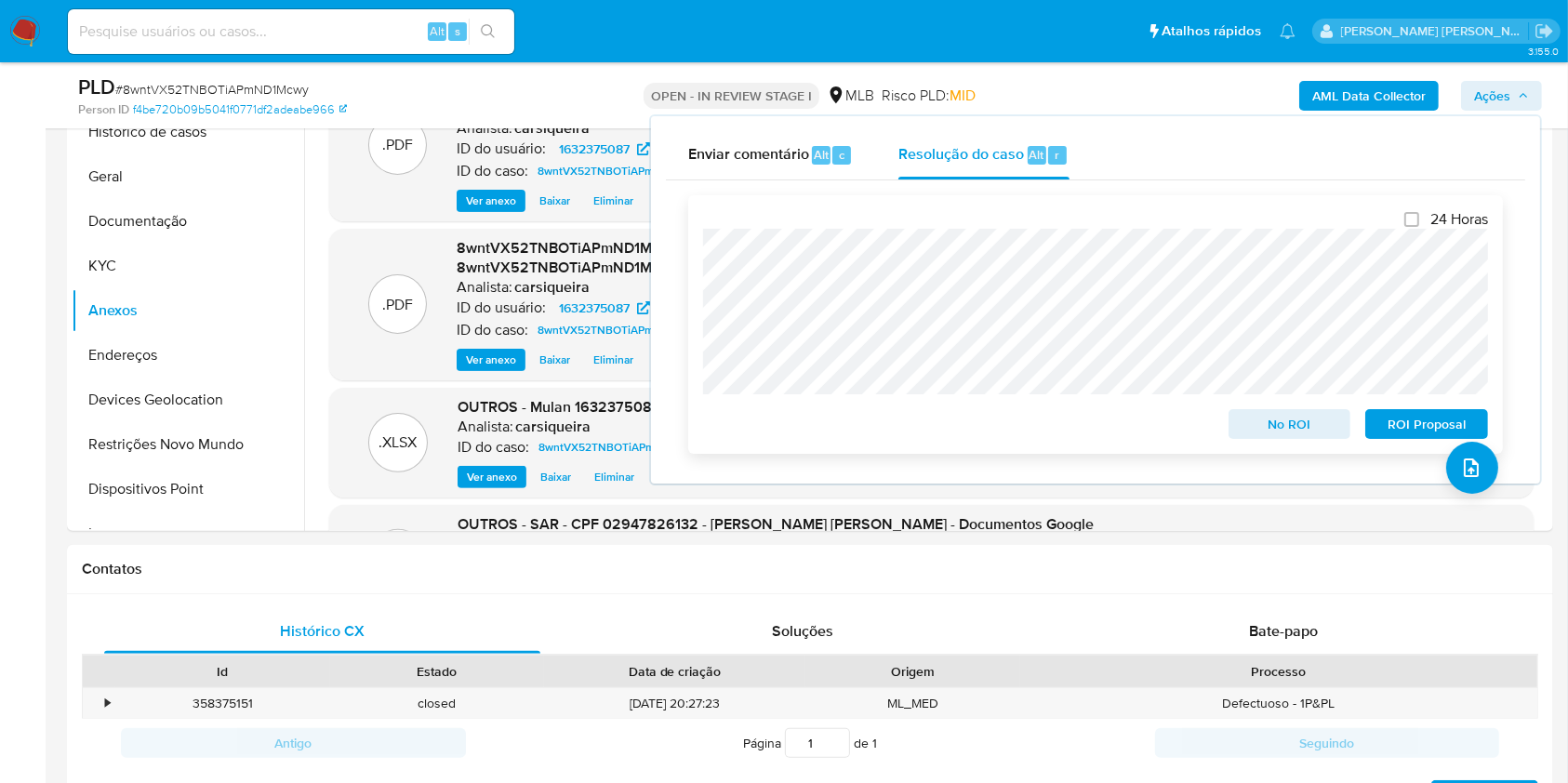
click at [1421, 418] on span "ROI Proposal" at bounding box center [1427, 424] width 97 height 26
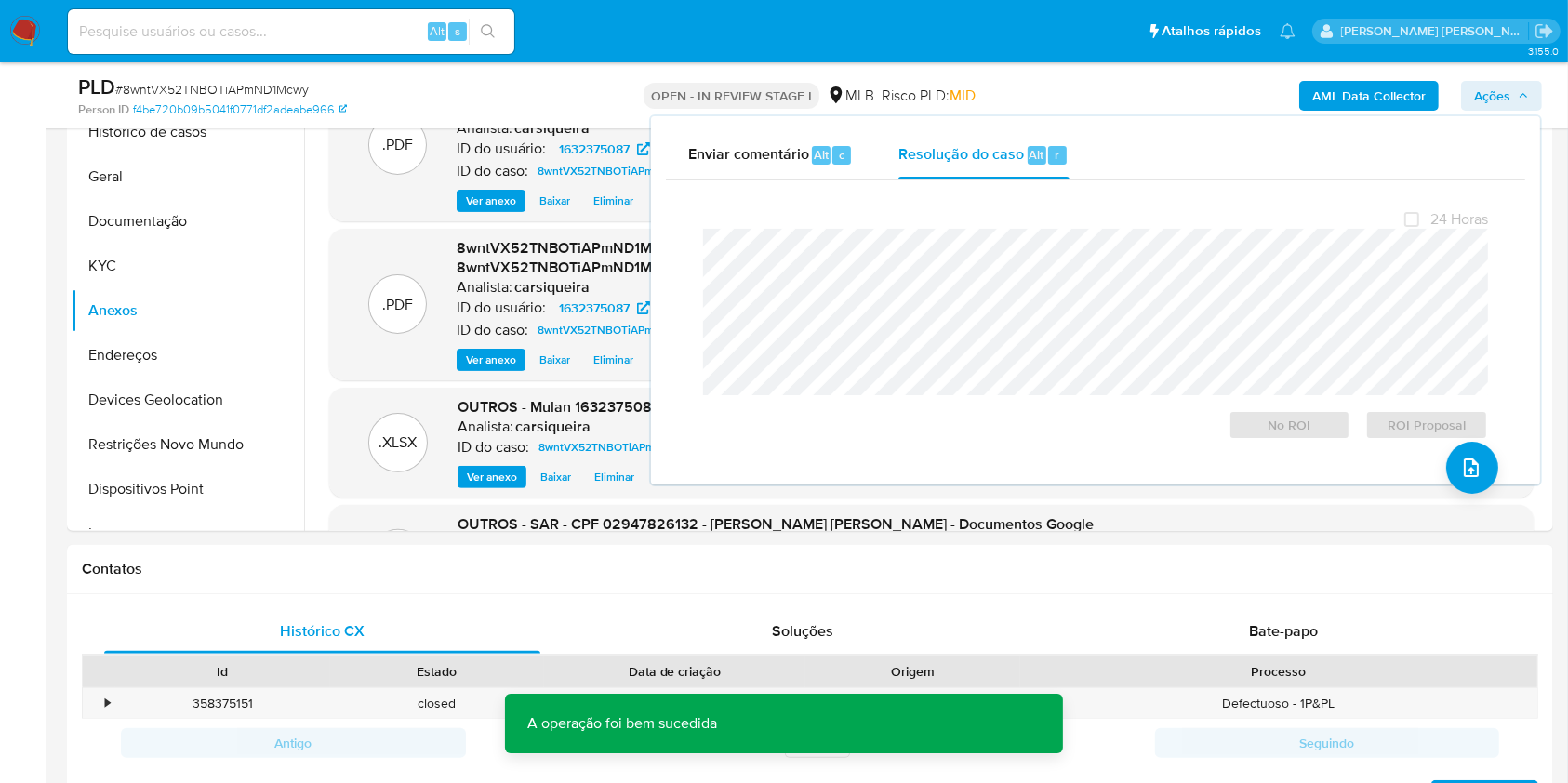
click at [140, 124] on div "PLD # 8wntVX52TNBOTiAPmND1Mcwy Person ID f4be720b09b5041f0771df2adeabe966 OPEN …" at bounding box center [809, 96] width 1486 height 66
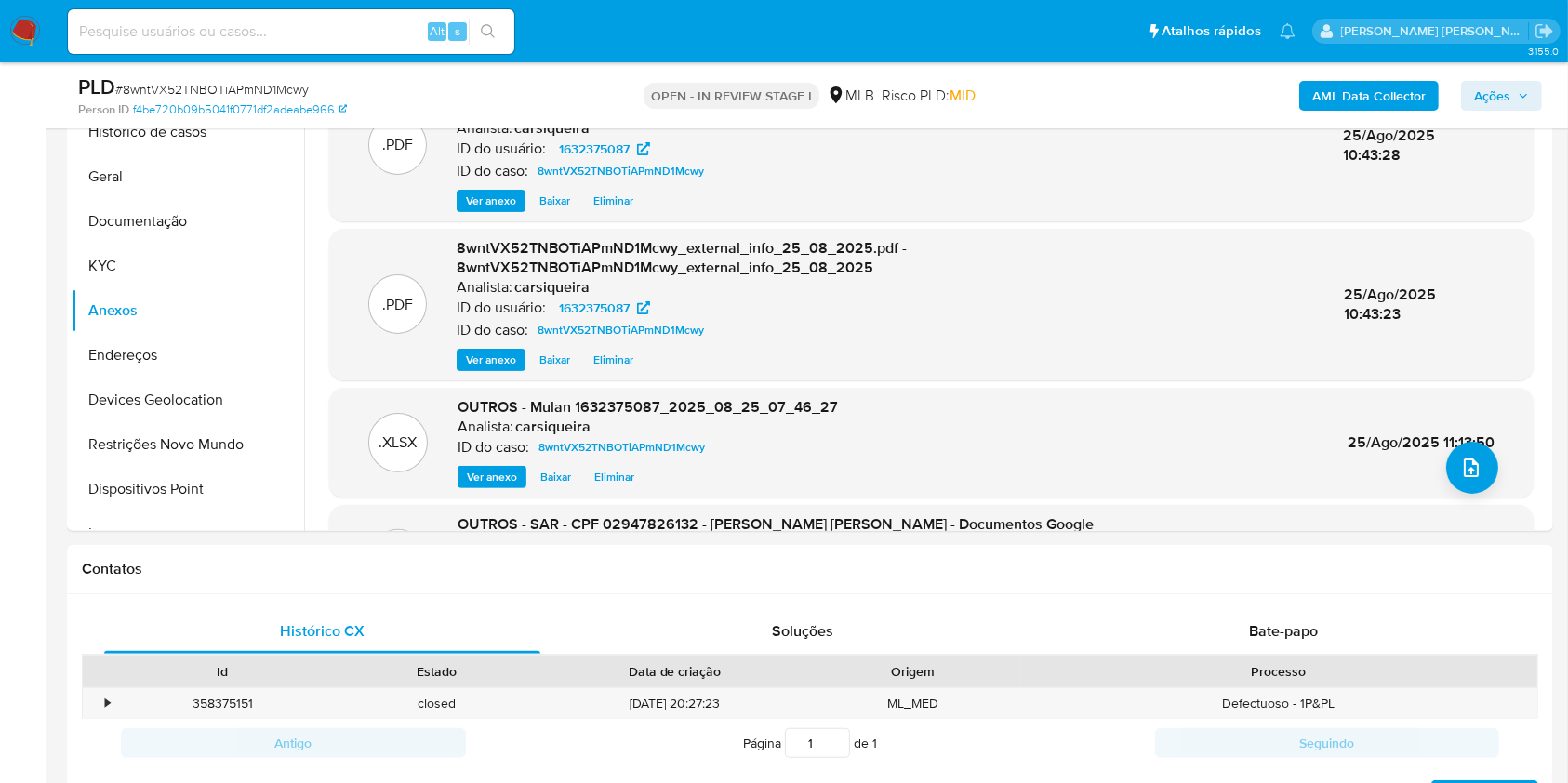
click at [140, 124] on div "PLD # 8wntVX52TNBOTiAPmND1Mcwy Person ID f4be720b09b5041f0771df2adeabe966 OPEN …" at bounding box center [809, 96] width 1486 height 66
click at [164, 88] on span "# 8wntVX52TNBOTiAPmND1Mcwy" at bounding box center [211, 89] width 193 height 18
copy span "8wntVX52TNBOTiAPmND1Mcwy"
click at [1521, 95] on icon "button" at bounding box center [1524, 96] width 12 height 12
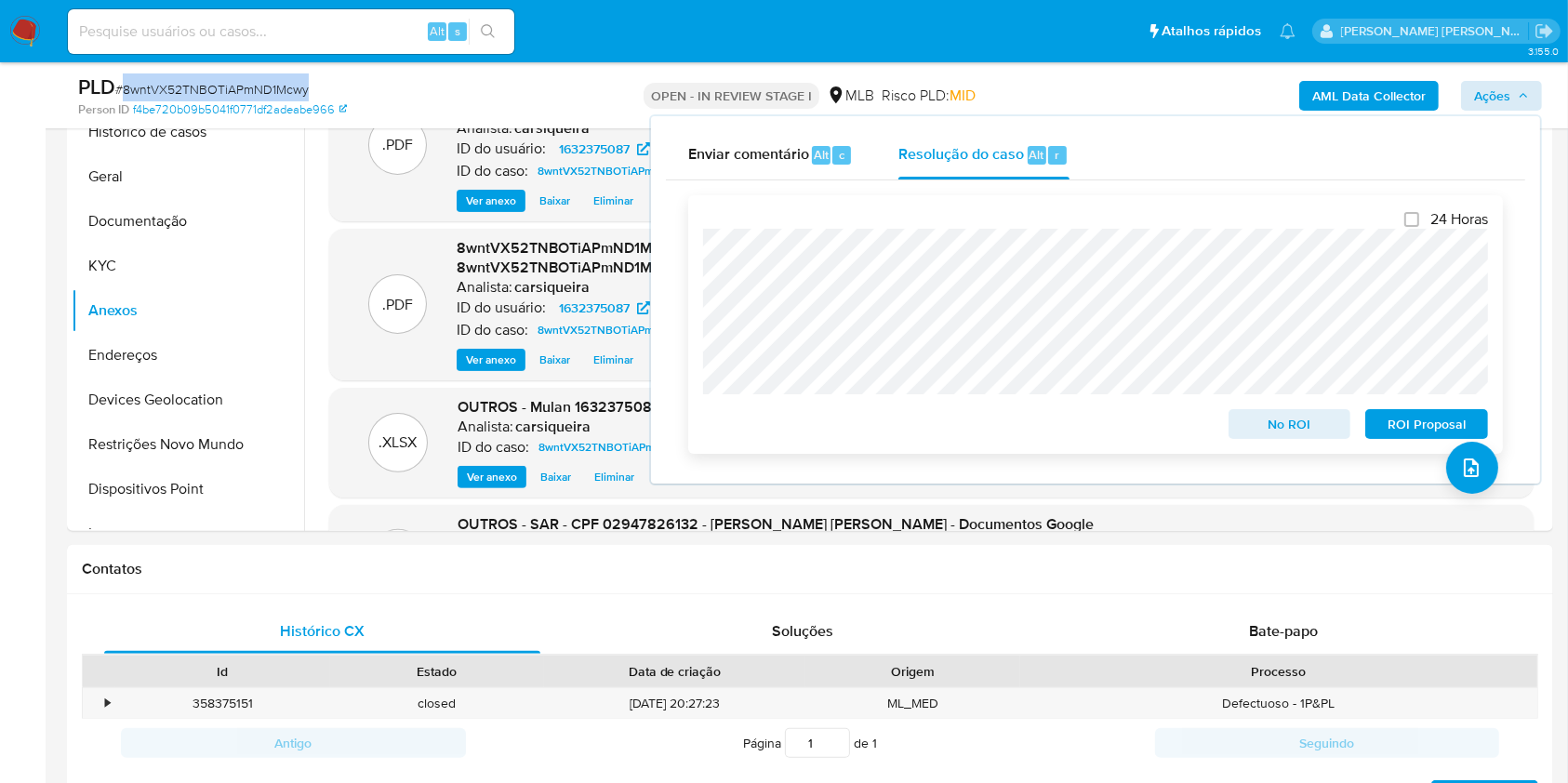
click at [1414, 425] on span "ROI Proposal" at bounding box center [1427, 424] width 97 height 26
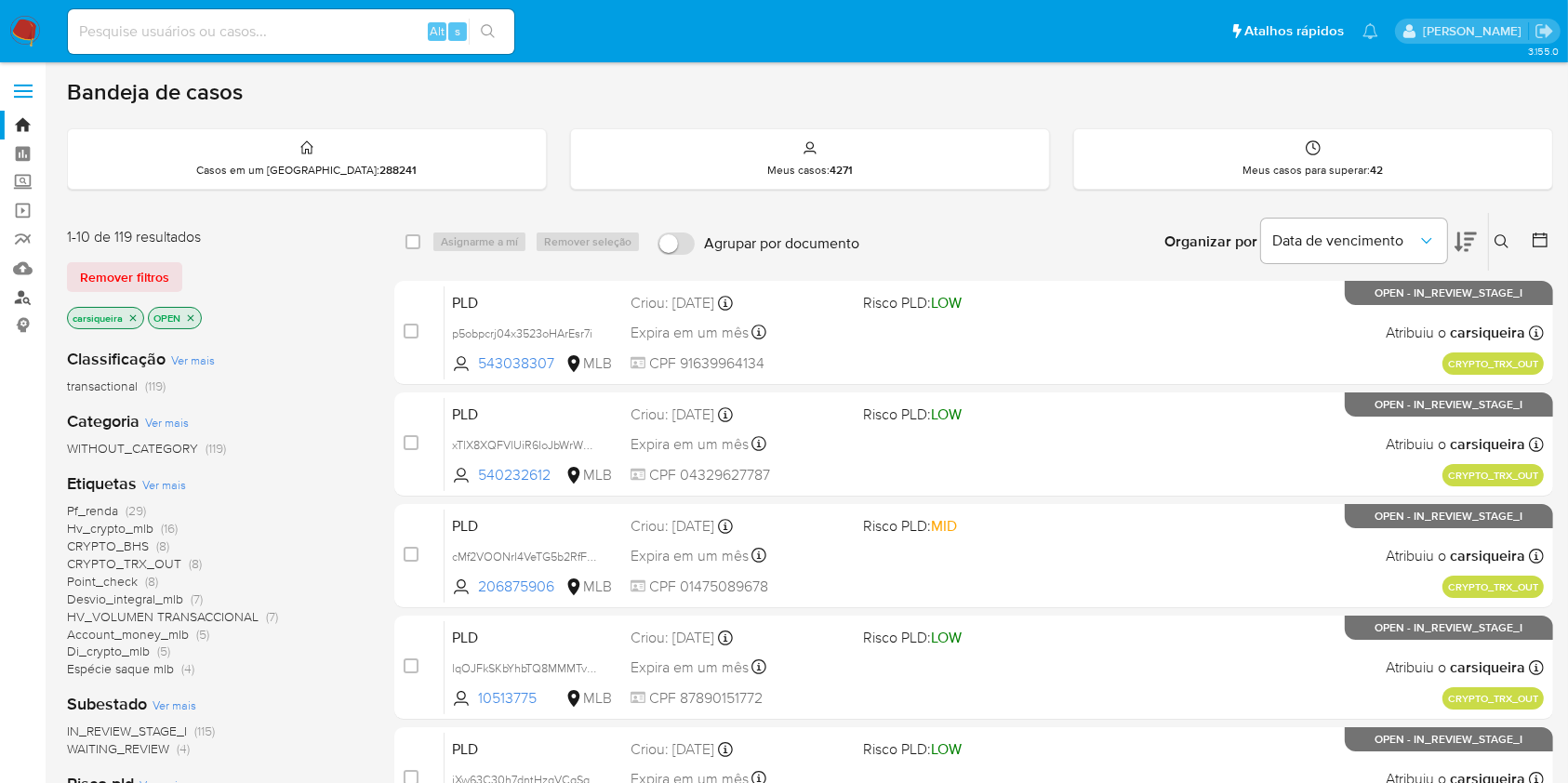
click at [22, 291] on link "Localizador de pessoas" at bounding box center [110, 297] width 221 height 29
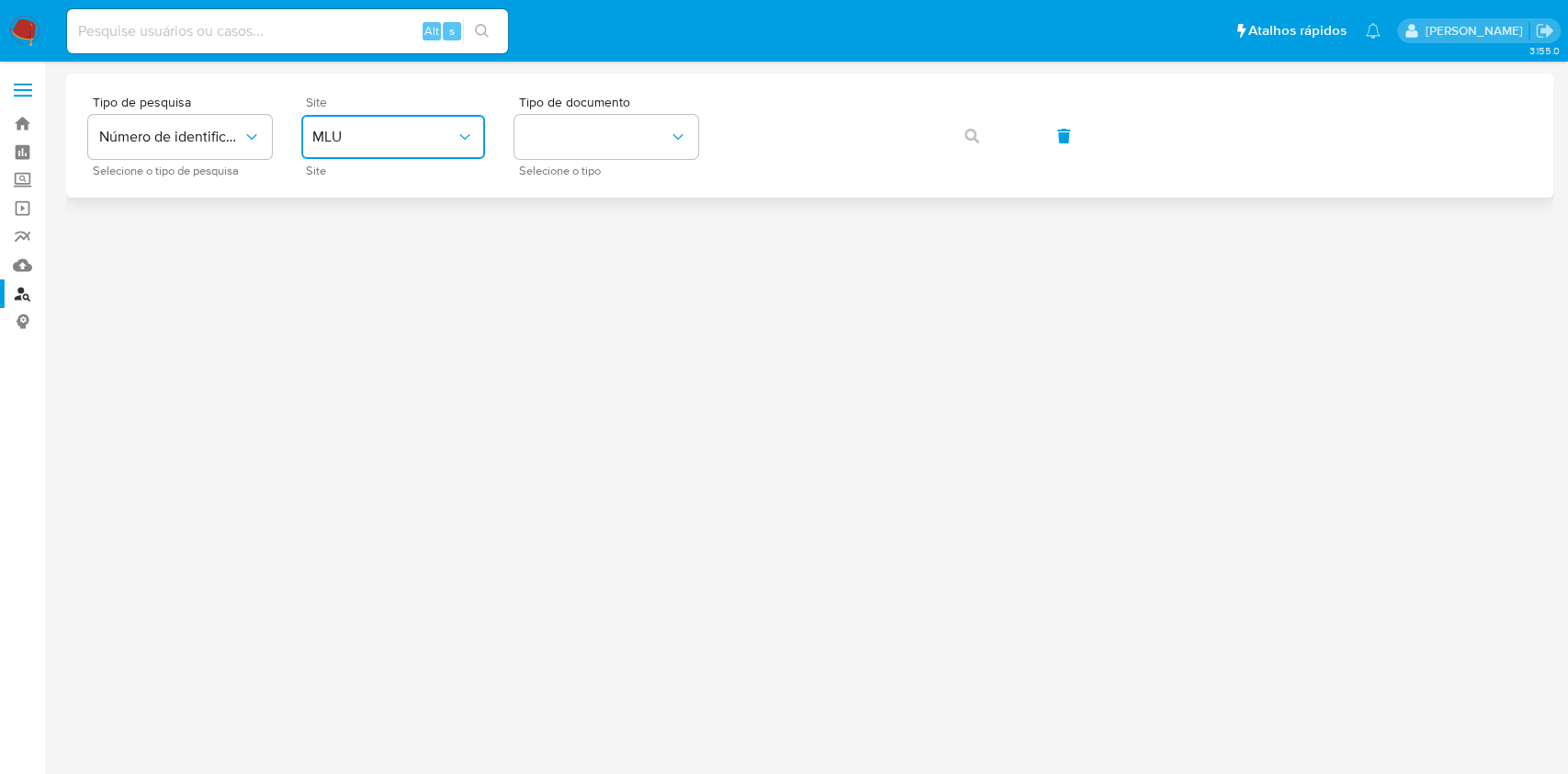
click at [357, 126] on button "MLU" at bounding box center [393, 136] width 184 height 44
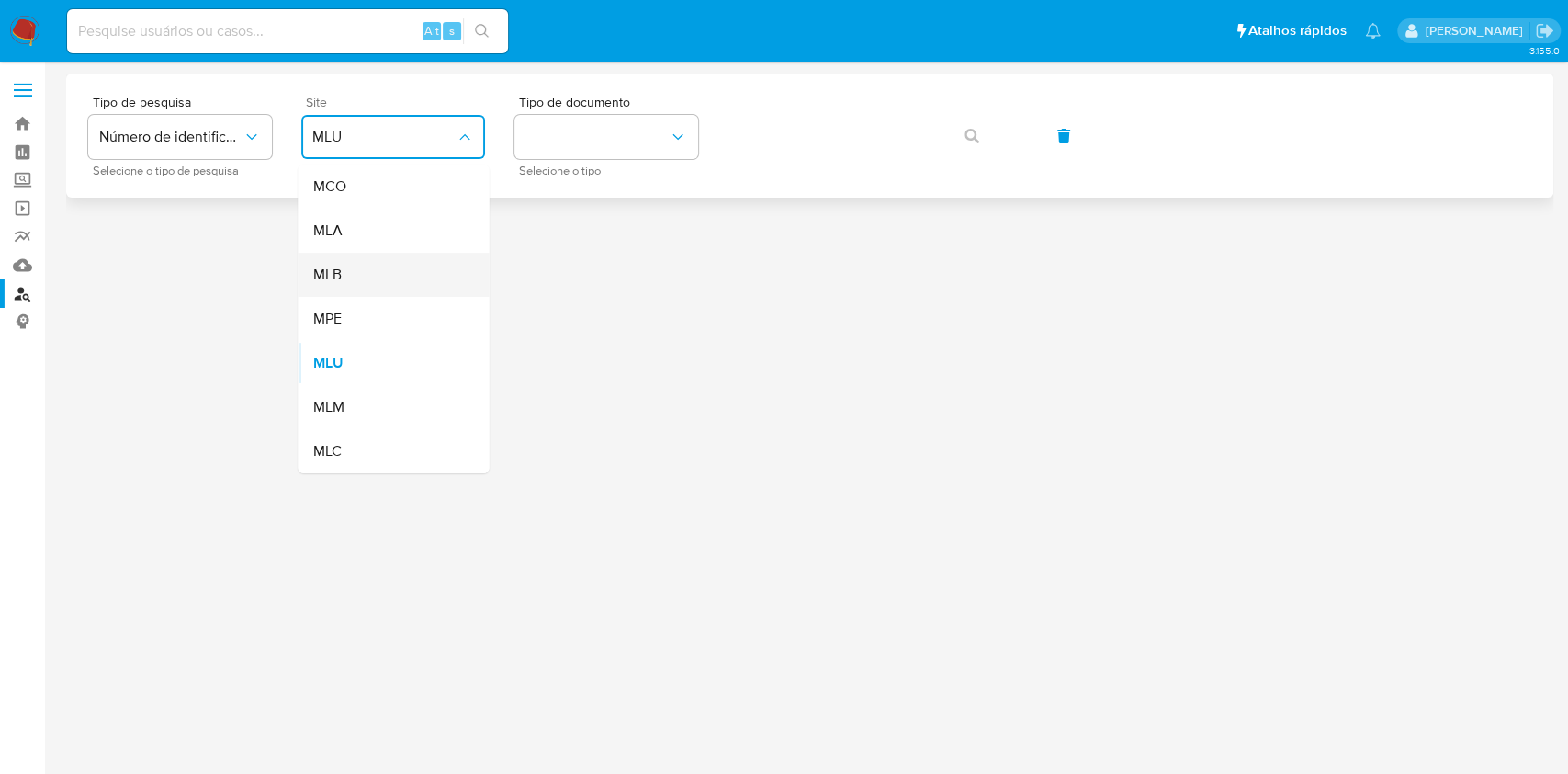
click at [404, 264] on div "MLB" at bounding box center [388, 275] width 151 height 44
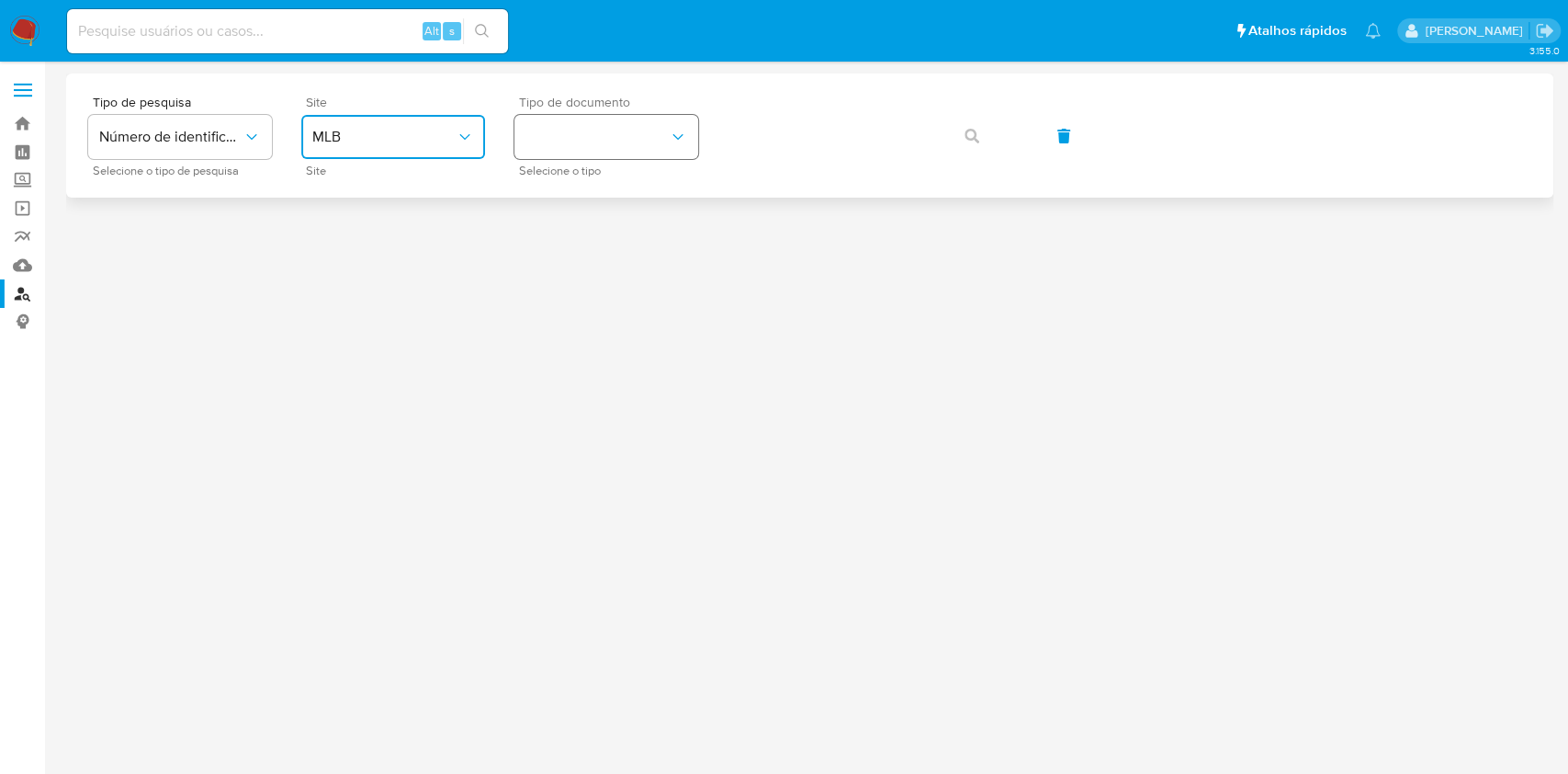
click at [561, 127] on button "identificationType" at bounding box center [606, 136] width 184 height 44
click at [583, 280] on div "CPF CPF" at bounding box center [601, 259] width 151 height 63
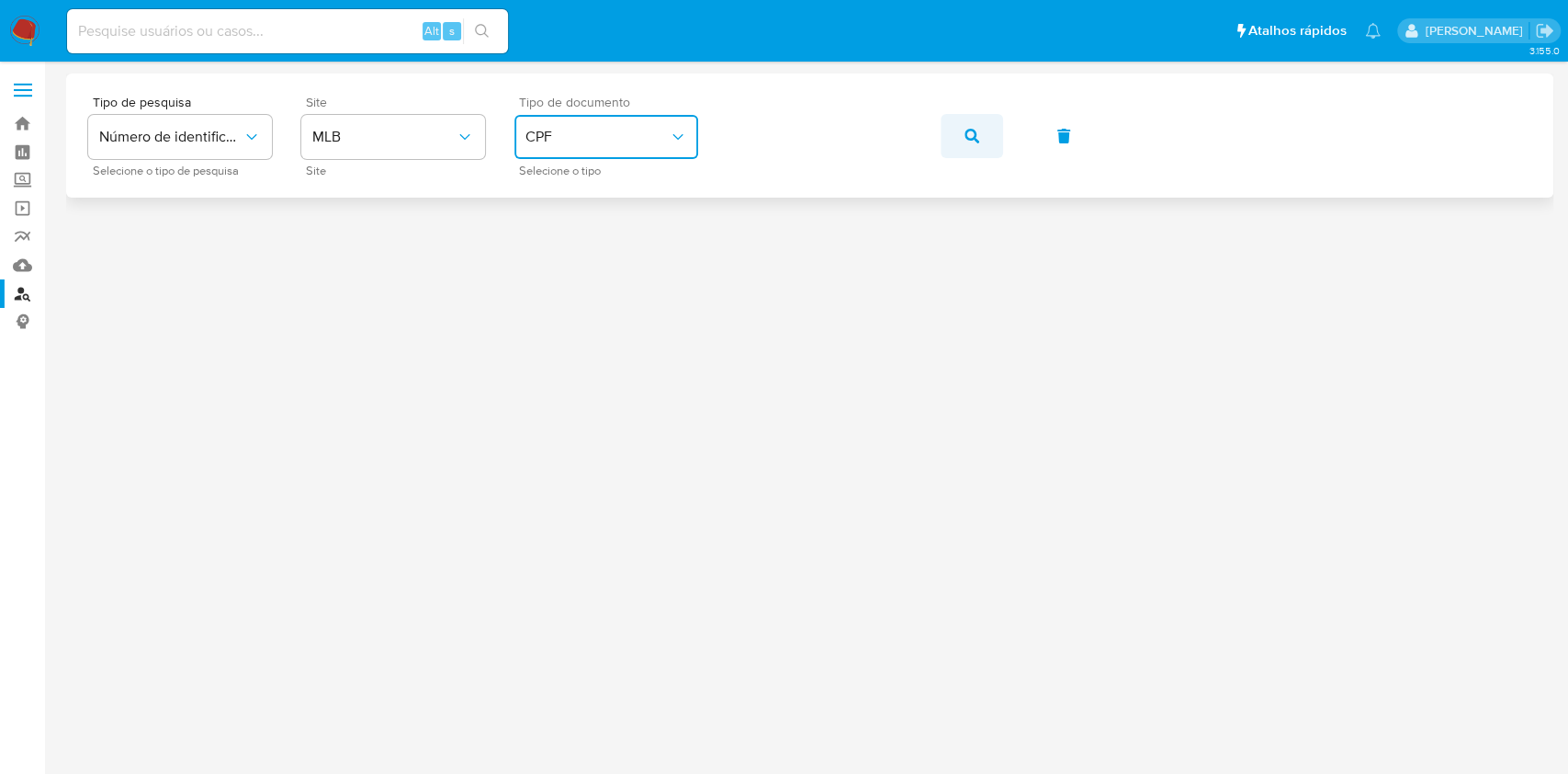
click at [970, 134] on icon "button" at bounding box center [971, 136] width 14 height 14
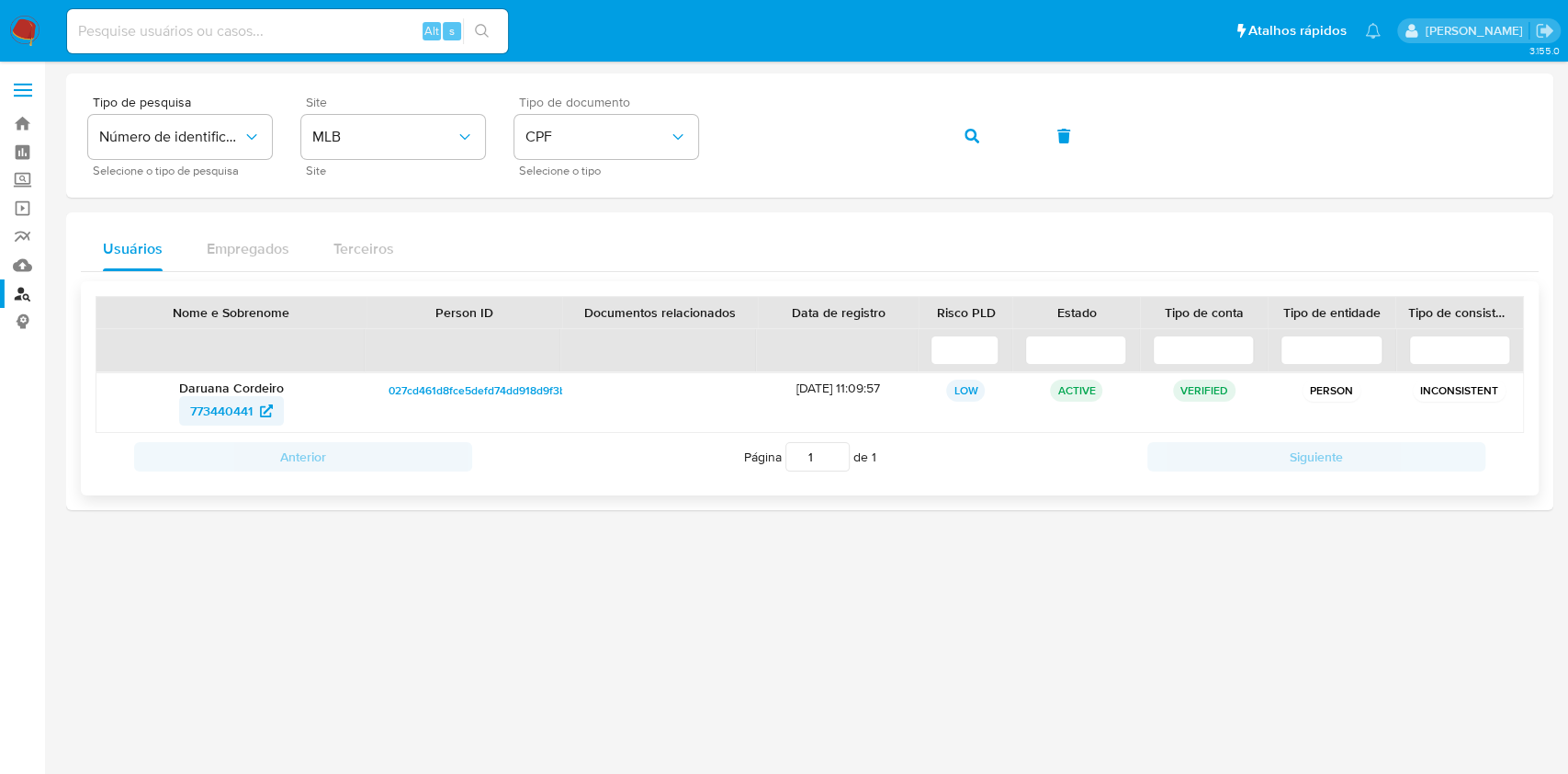
click at [237, 407] on span "773440441" at bounding box center [221, 410] width 63 height 30
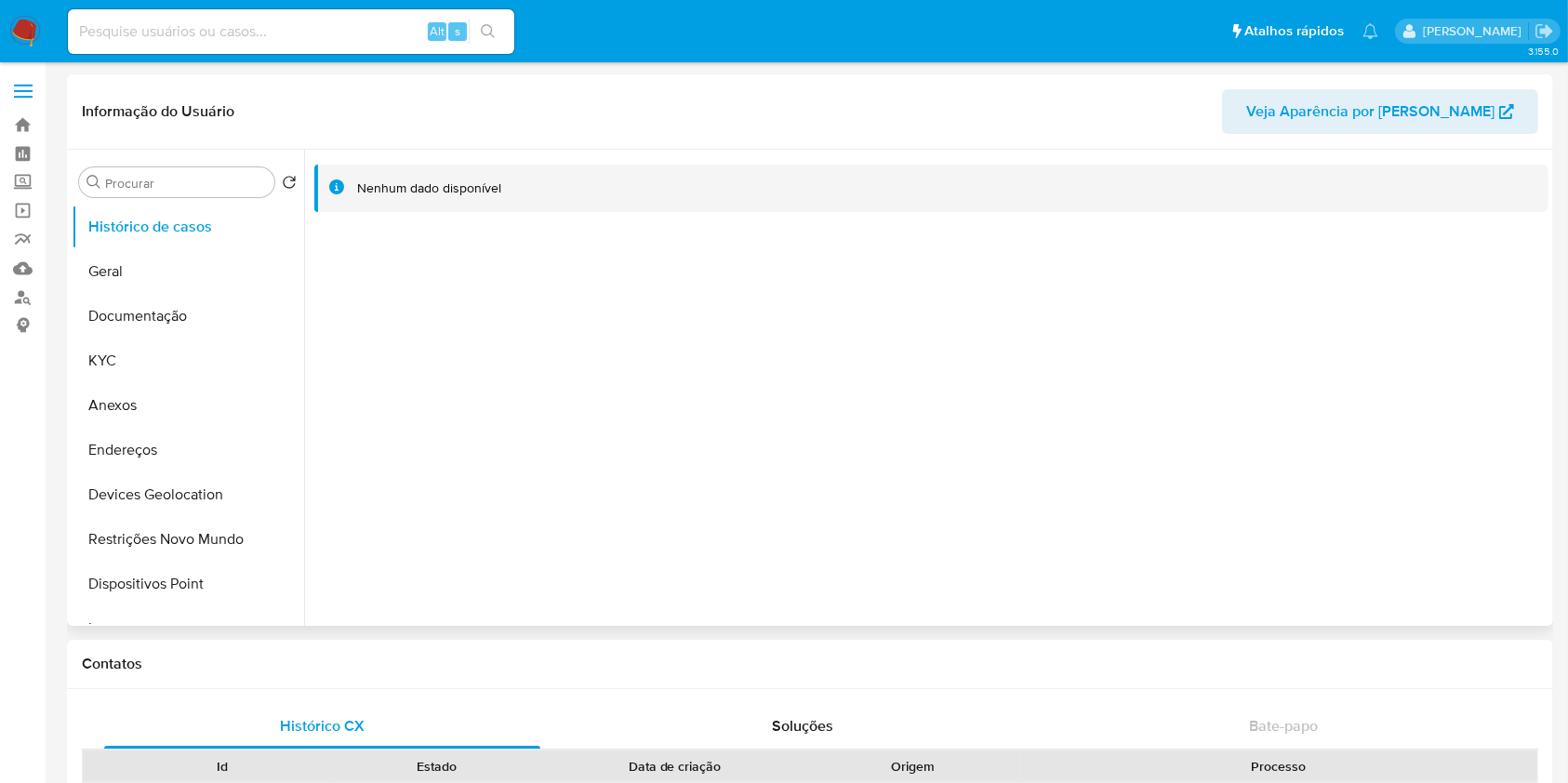
select select "10"
click at [134, 356] on button "KYC" at bounding box center [180, 361] width 217 height 44
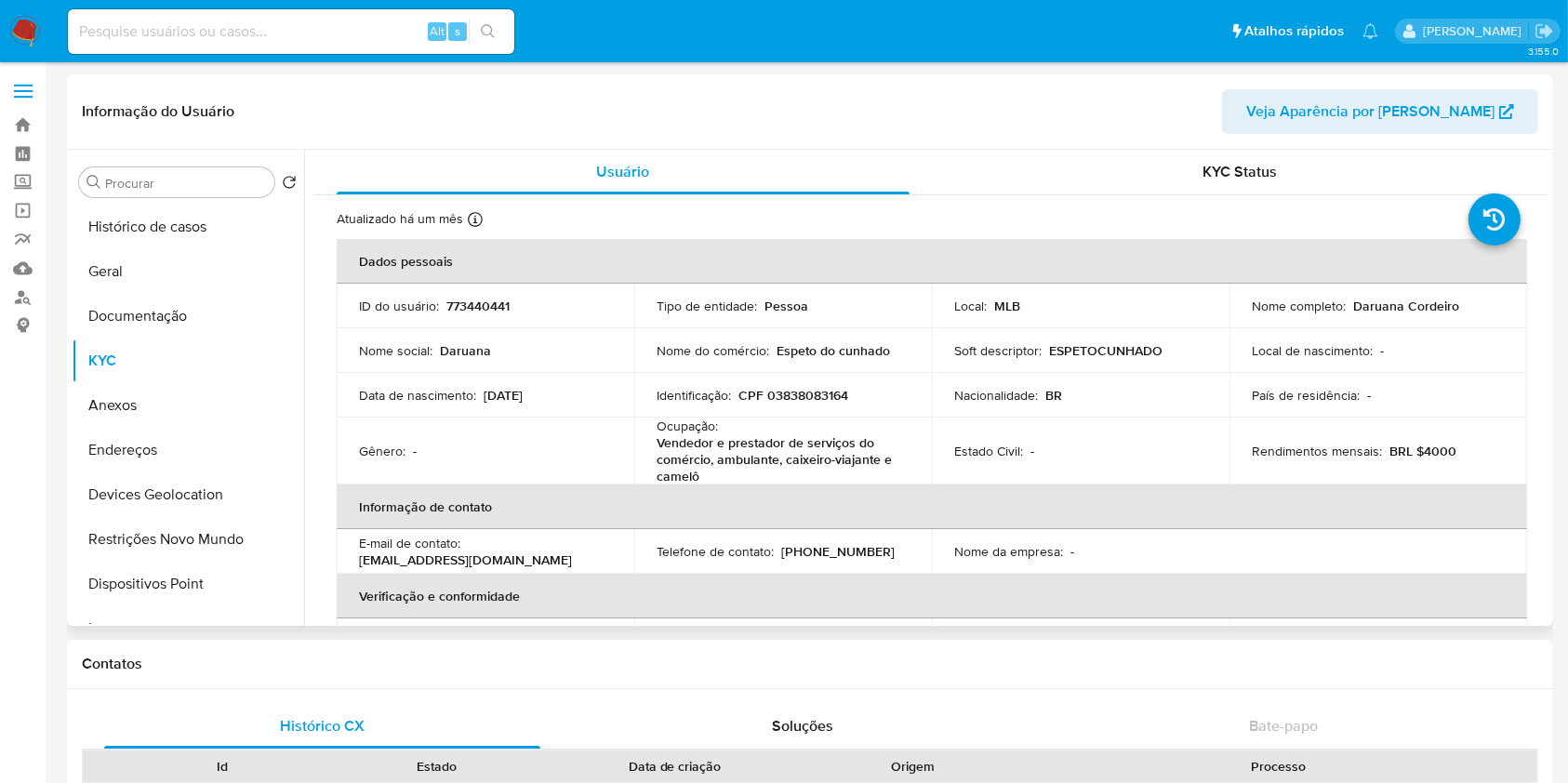
click at [594, 467] on td "Gênero : -" at bounding box center [486, 451] width 297 height 67
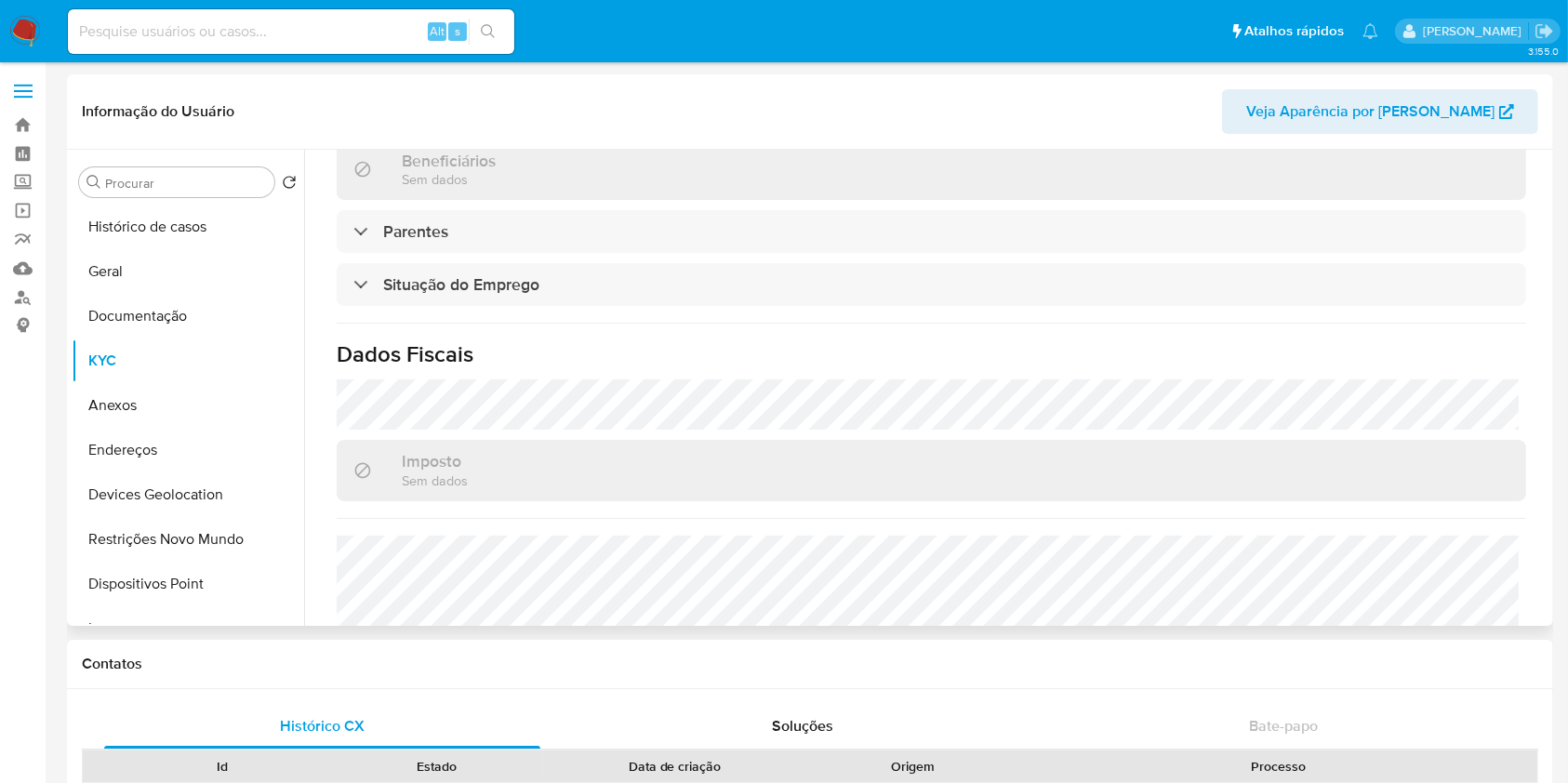
scroll to position [794, 0]
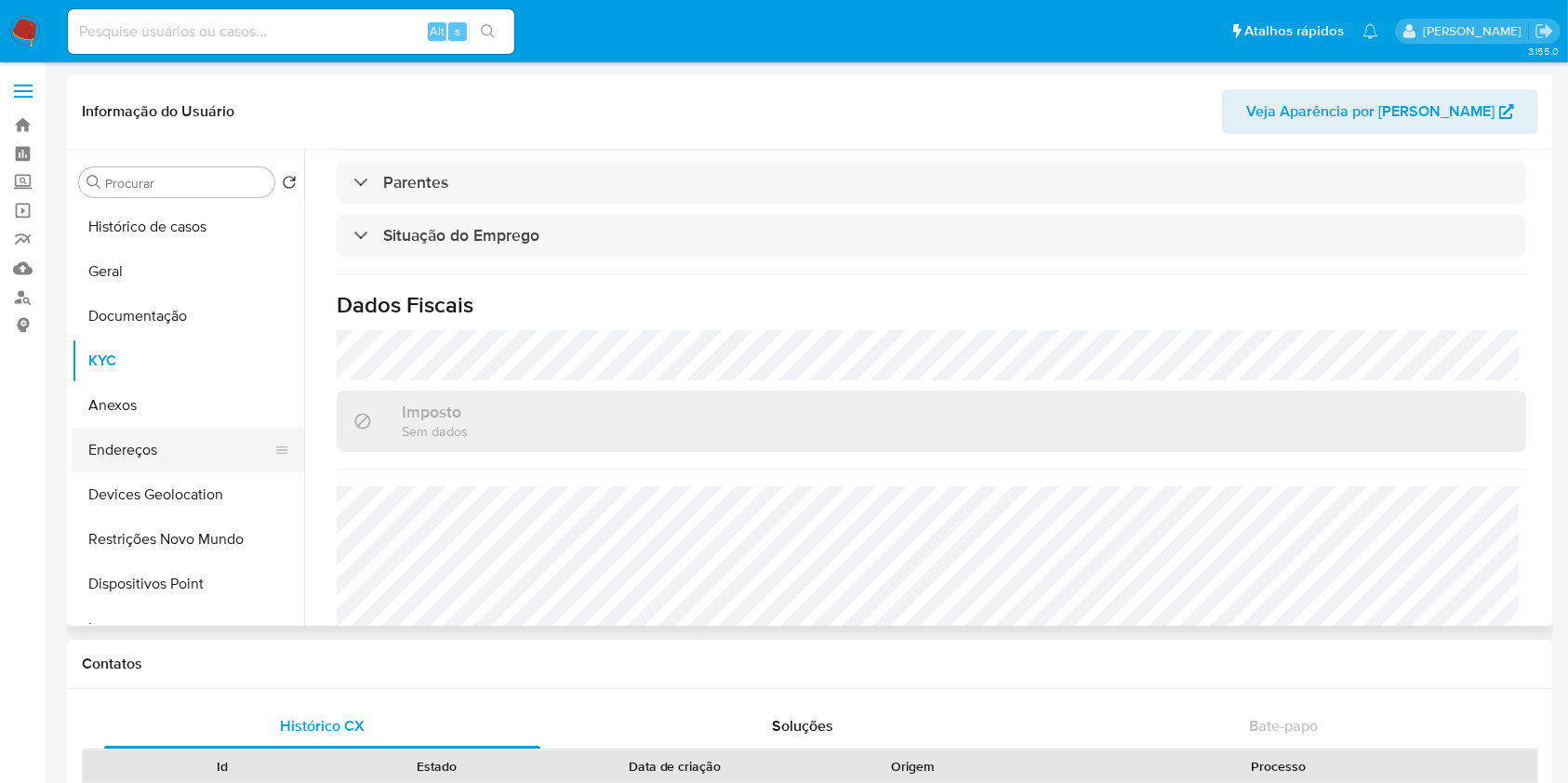
click at [177, 442] on button "Endereços" at bounding box center [180, 450] width 217 height 44
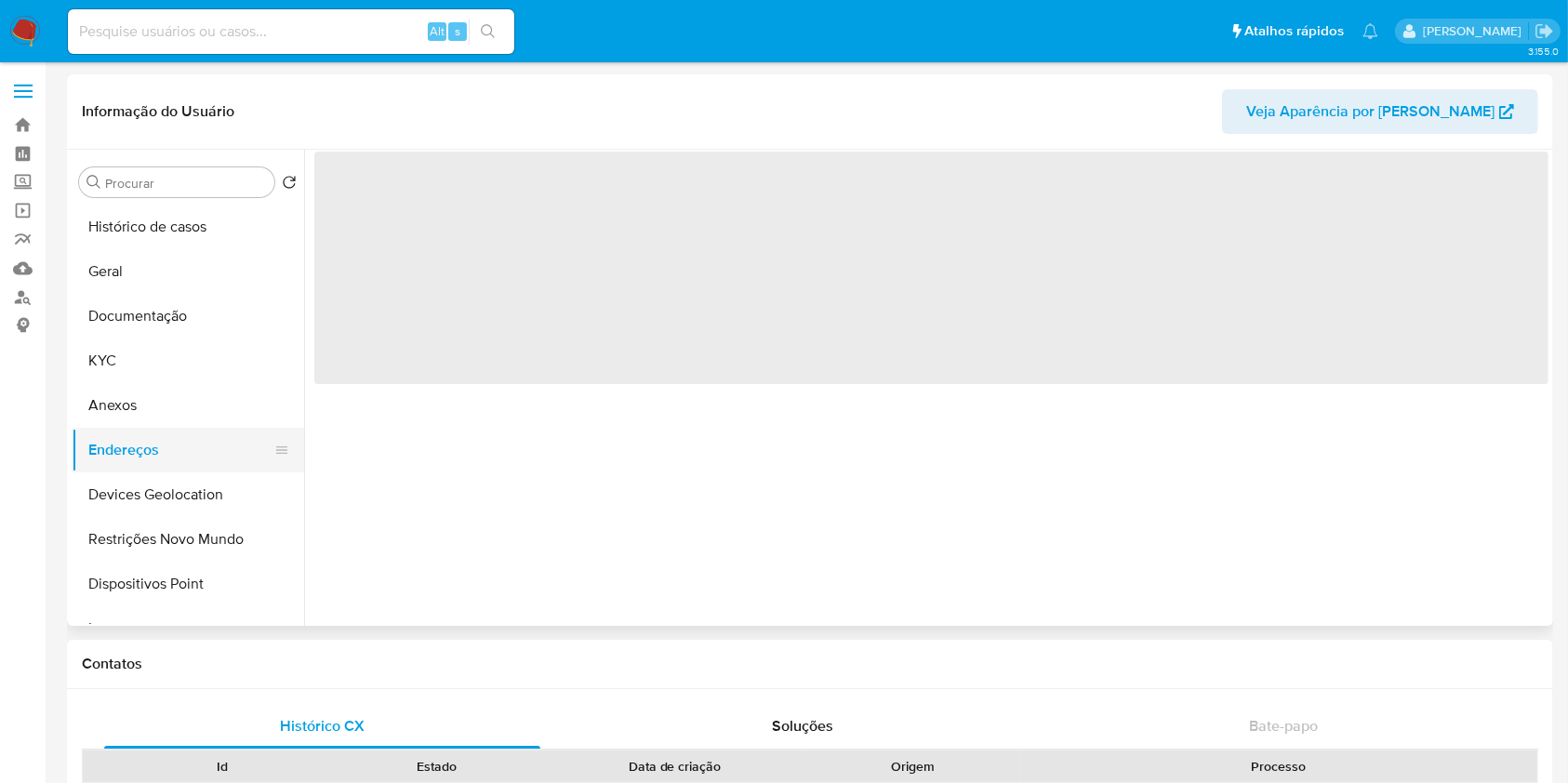
scroll to position [0, 0]
click at [177, 442] on button "Endereços" at bounding box center [180, 450] width 217 height 44
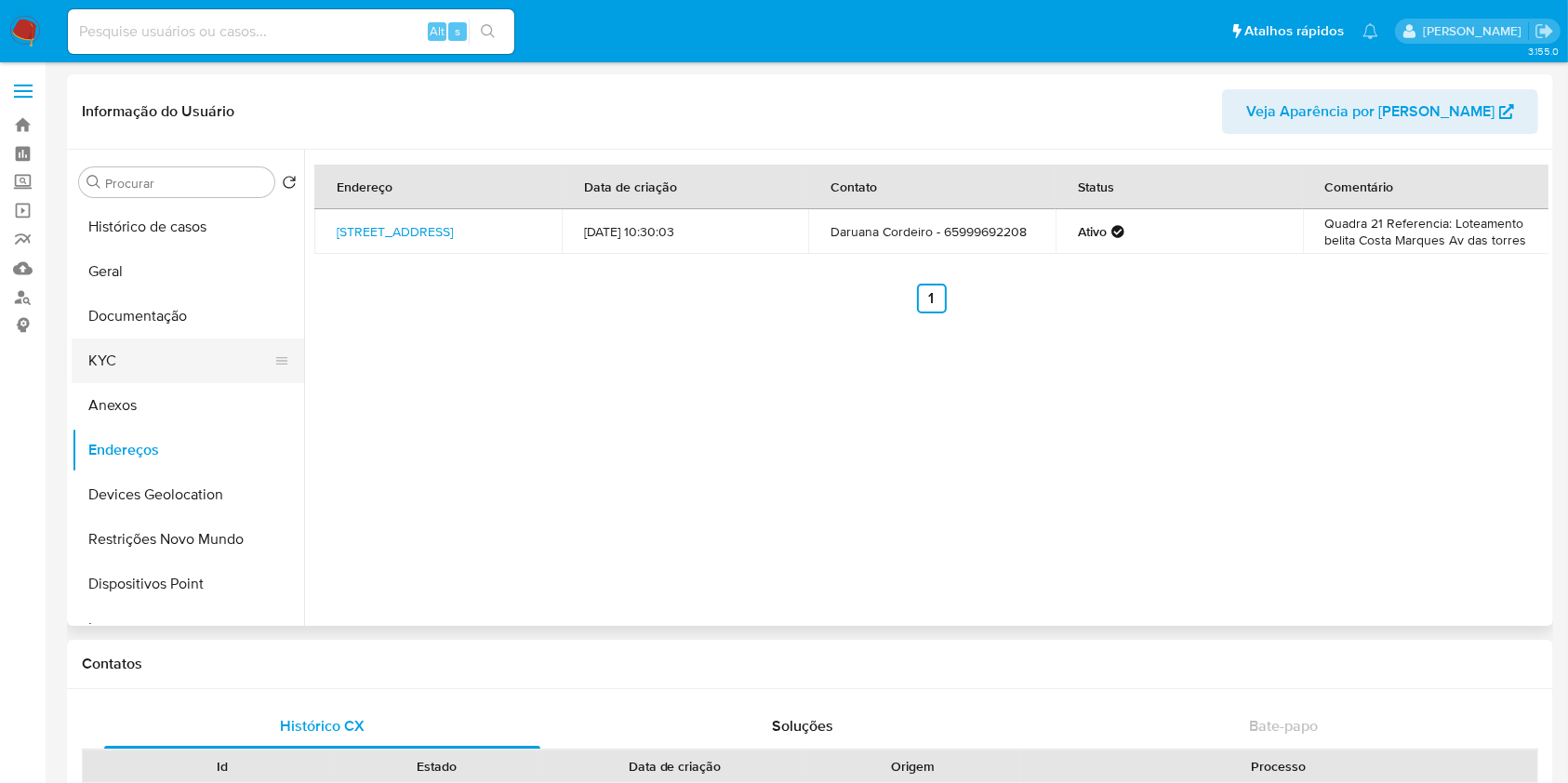
click at [126, 361] on button "KYC" at bounding box center [180, 361] width 217 height 44
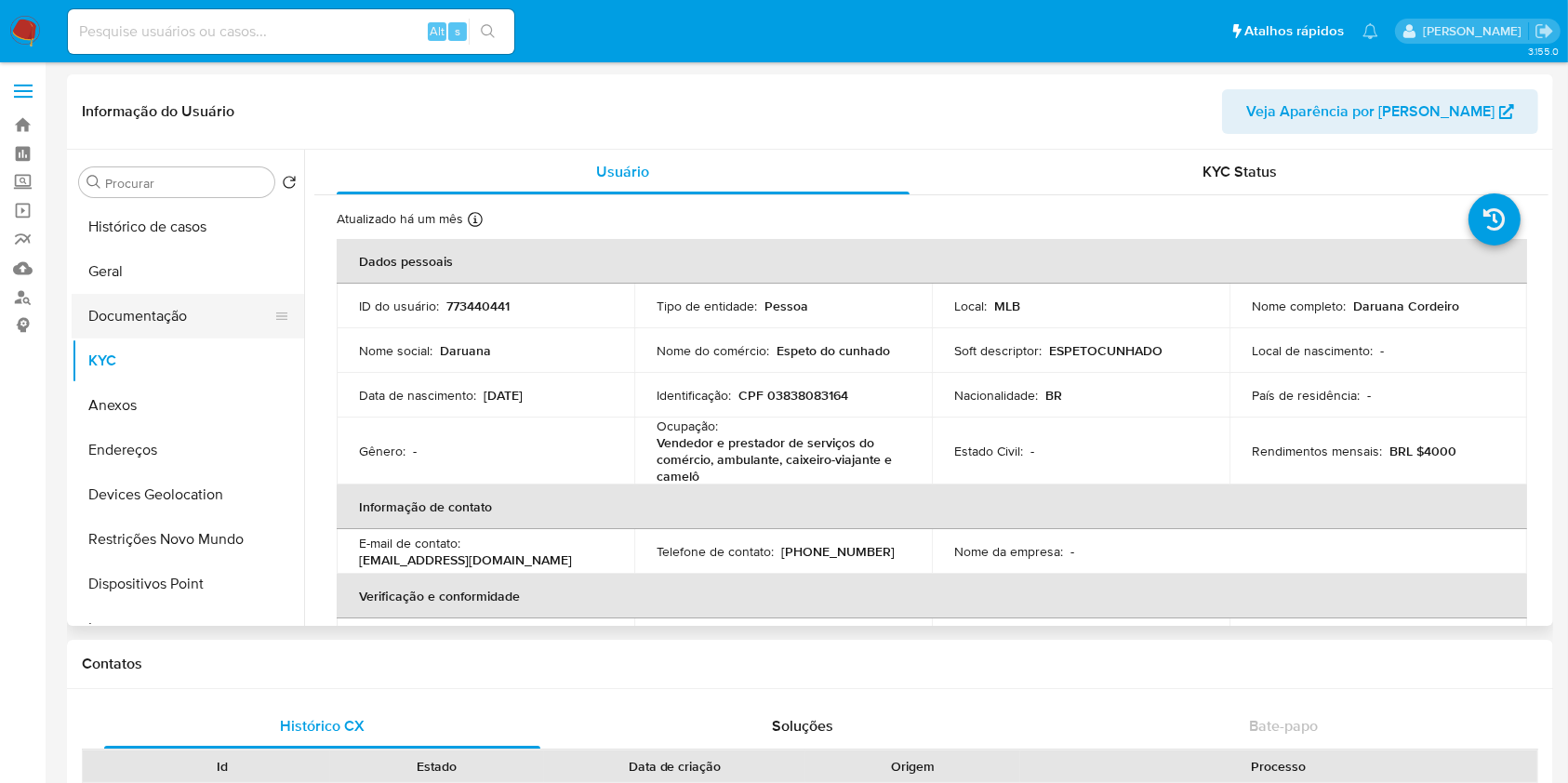
click at [151, 328] on button "Documentação" at bounding box center [180, 316] width 217 height 44
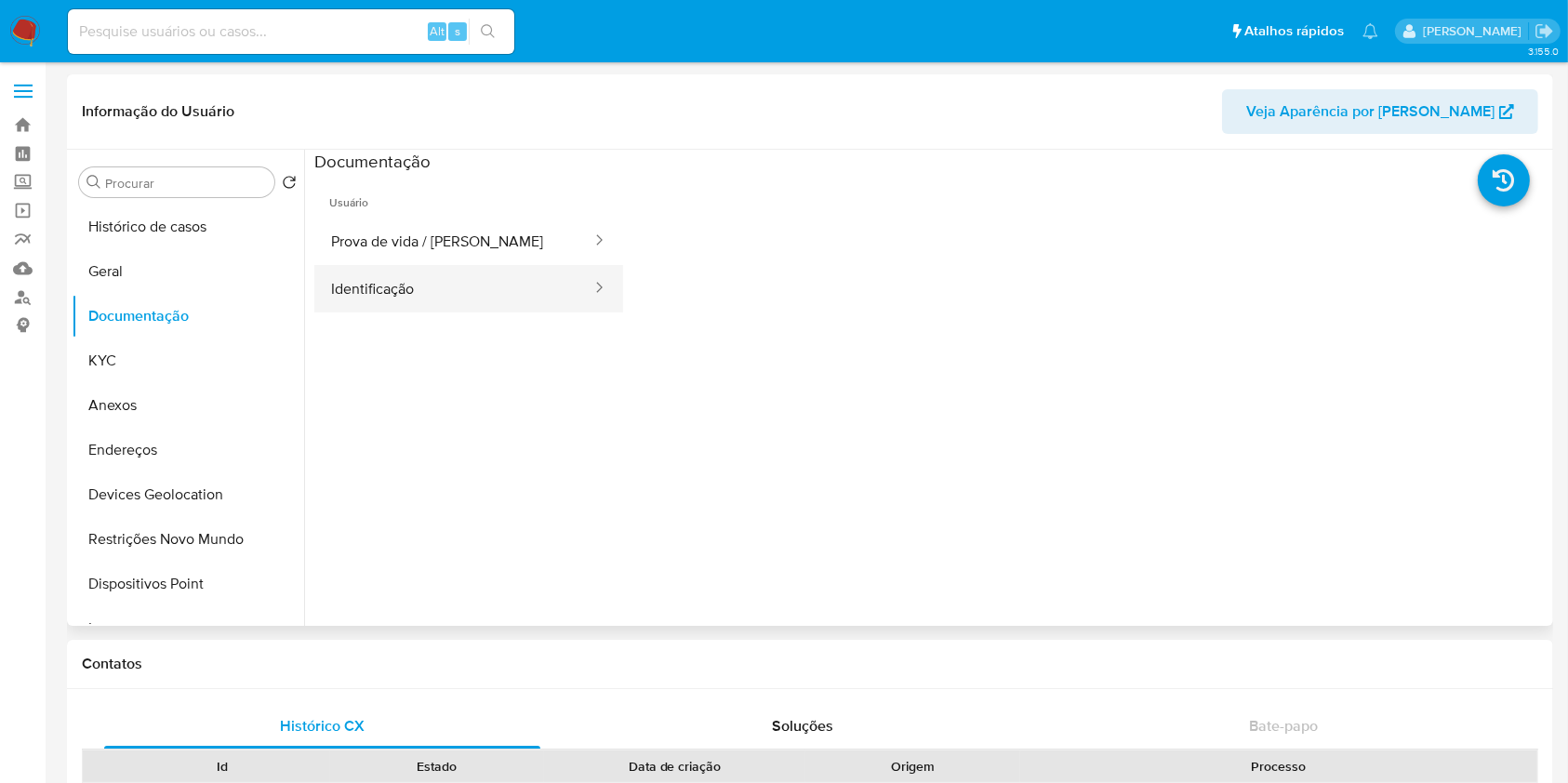
click at [416, 292] on button "Identificação" at bounding box center [454, 289] width 279 height 47
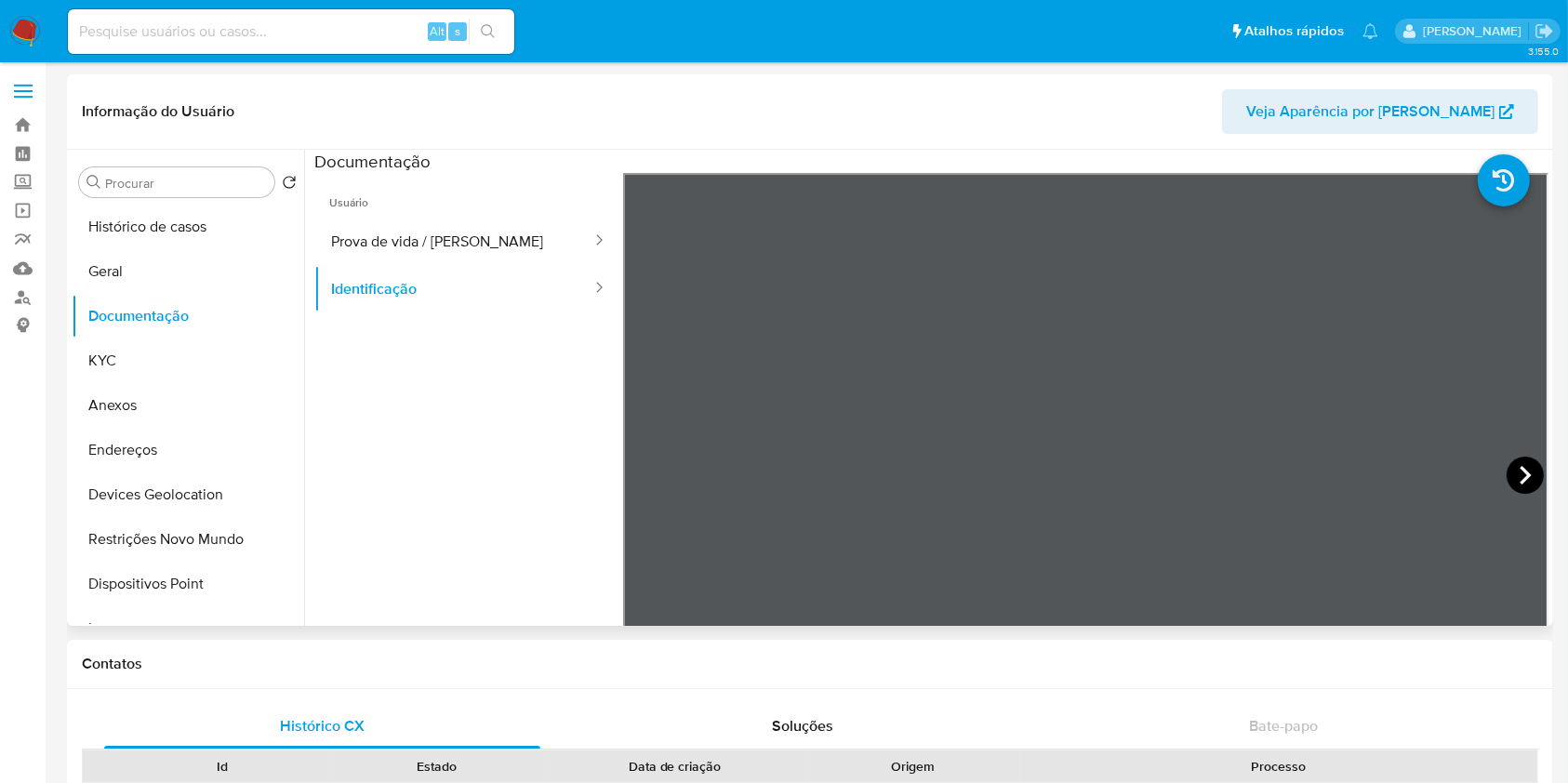
click at [1516, 472] on icon at bounding box center [1525, 475] width 38 height 38
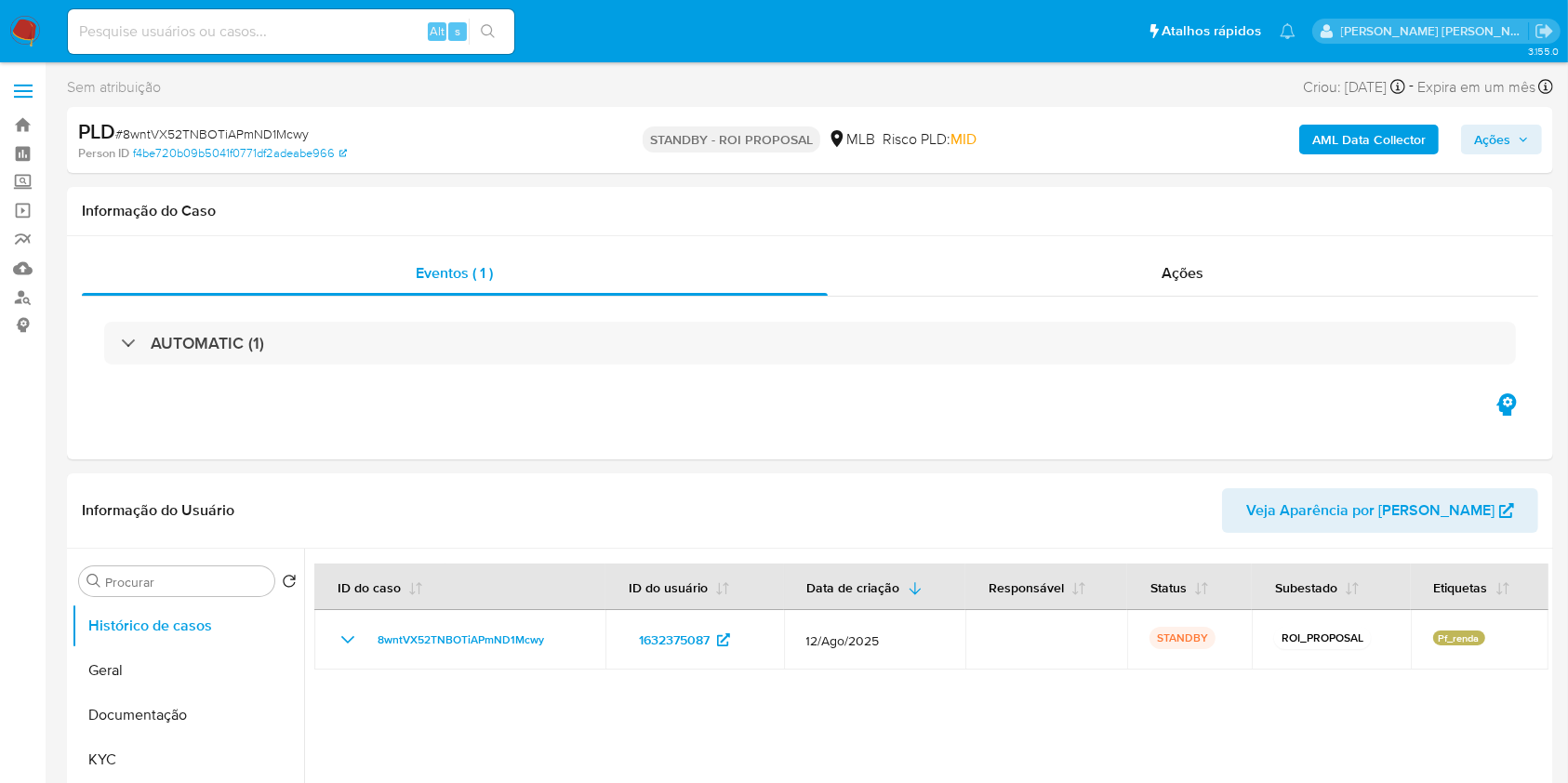
select select "10"
click at [25, 21] on img at bounding box center [25, 31] width 32 height 32
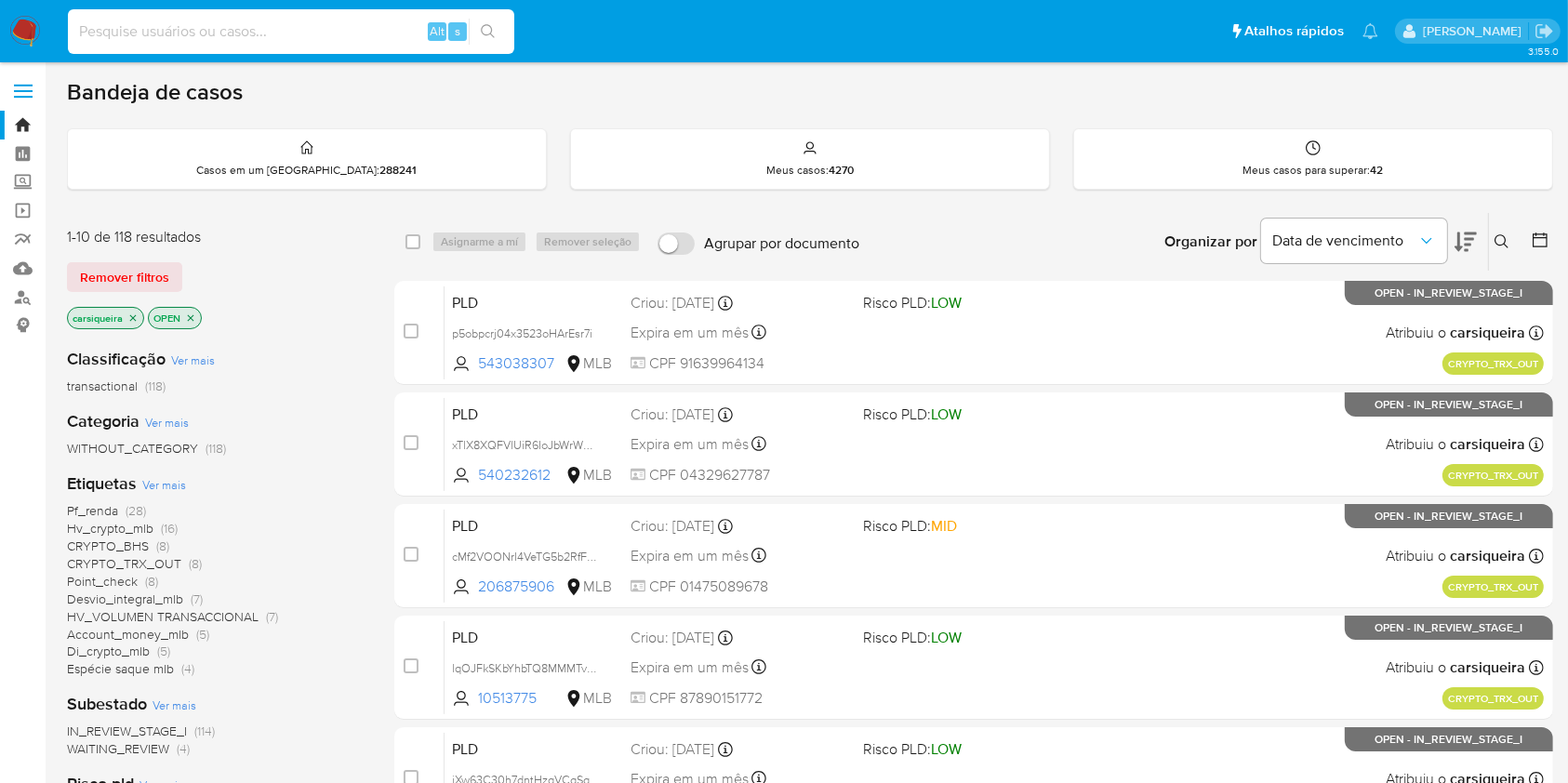
click at [283, 34] on input at bounding box center [291, 31] width 446 height 24
paste input "JavJJEQAxrY6ToMJHnBPy3GE"
type input "JavJJEQAxrY6ToMJHnBPy3GE"
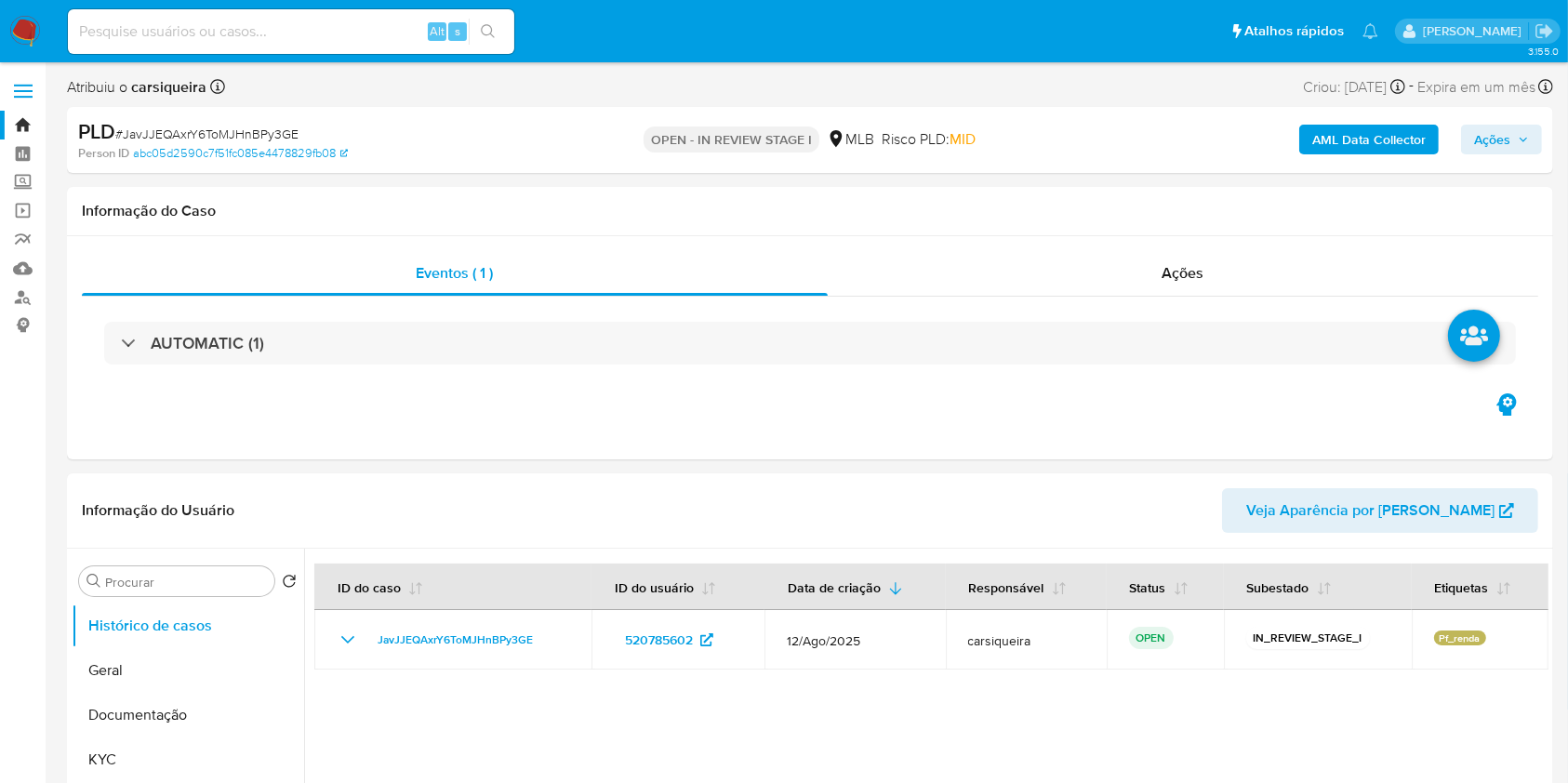
select select "10"
click at [582, 392] on div "Eventos ( 1 ) Ações AUTOMATIC (1)" at bounding box center [809, 348] width 1486 height 223
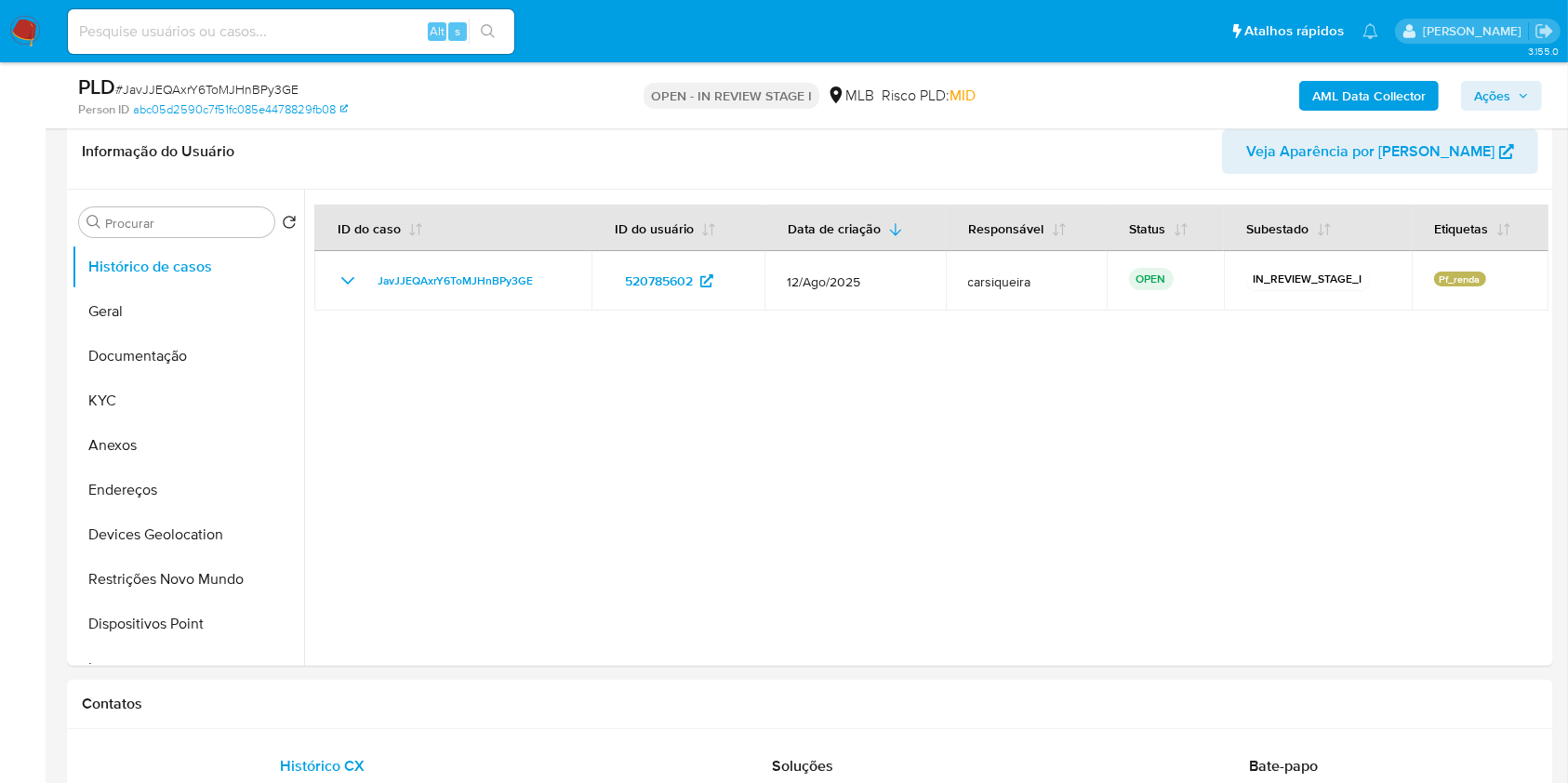
scroll to position [297, 0]
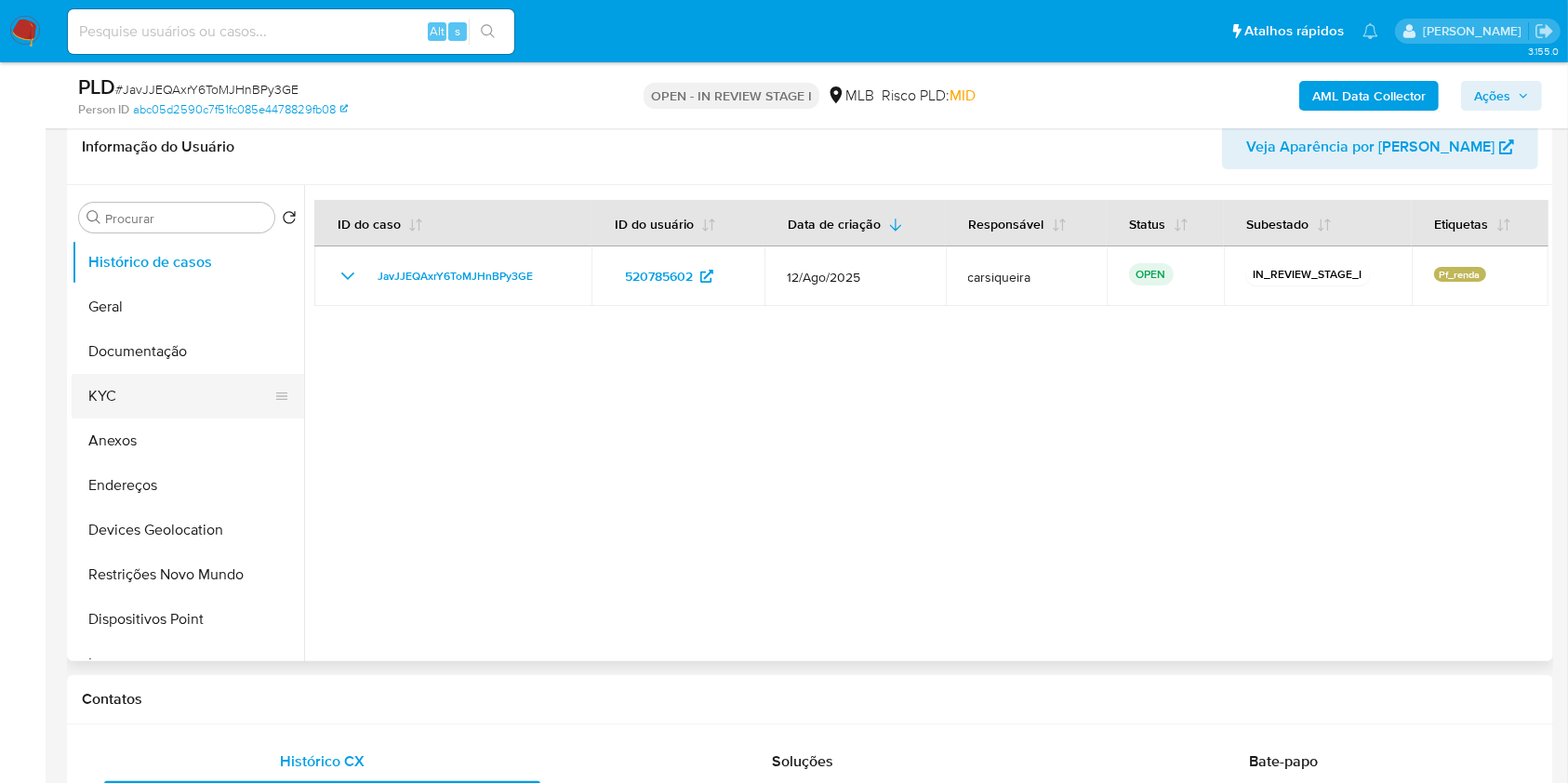
click at [152, 391] on button "KYC" at bounding box center [180, 396] width 217 height 44
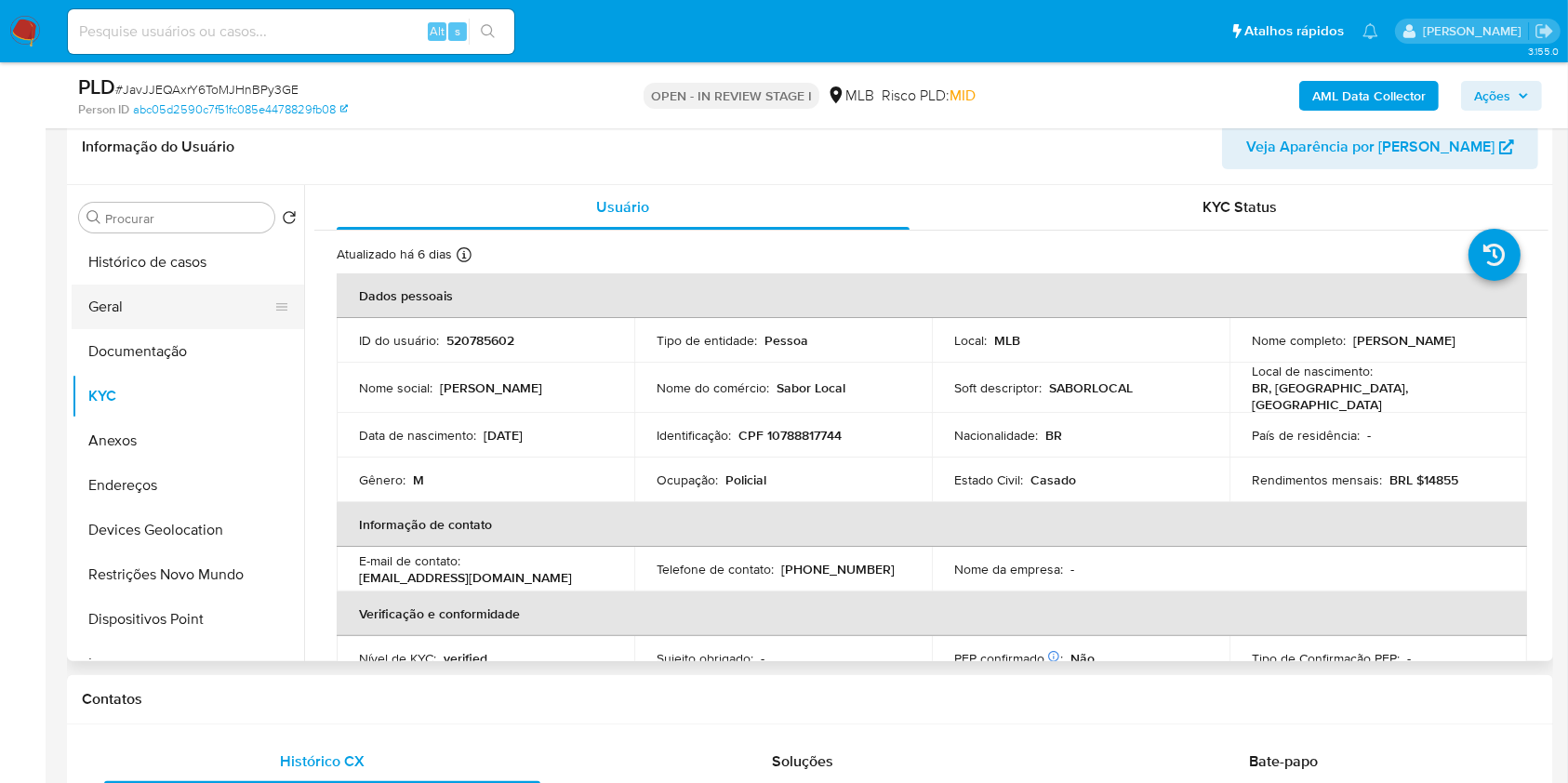
click at [134, 301] on button "Geral" at bounding box center [180, 307] width 217 height 44
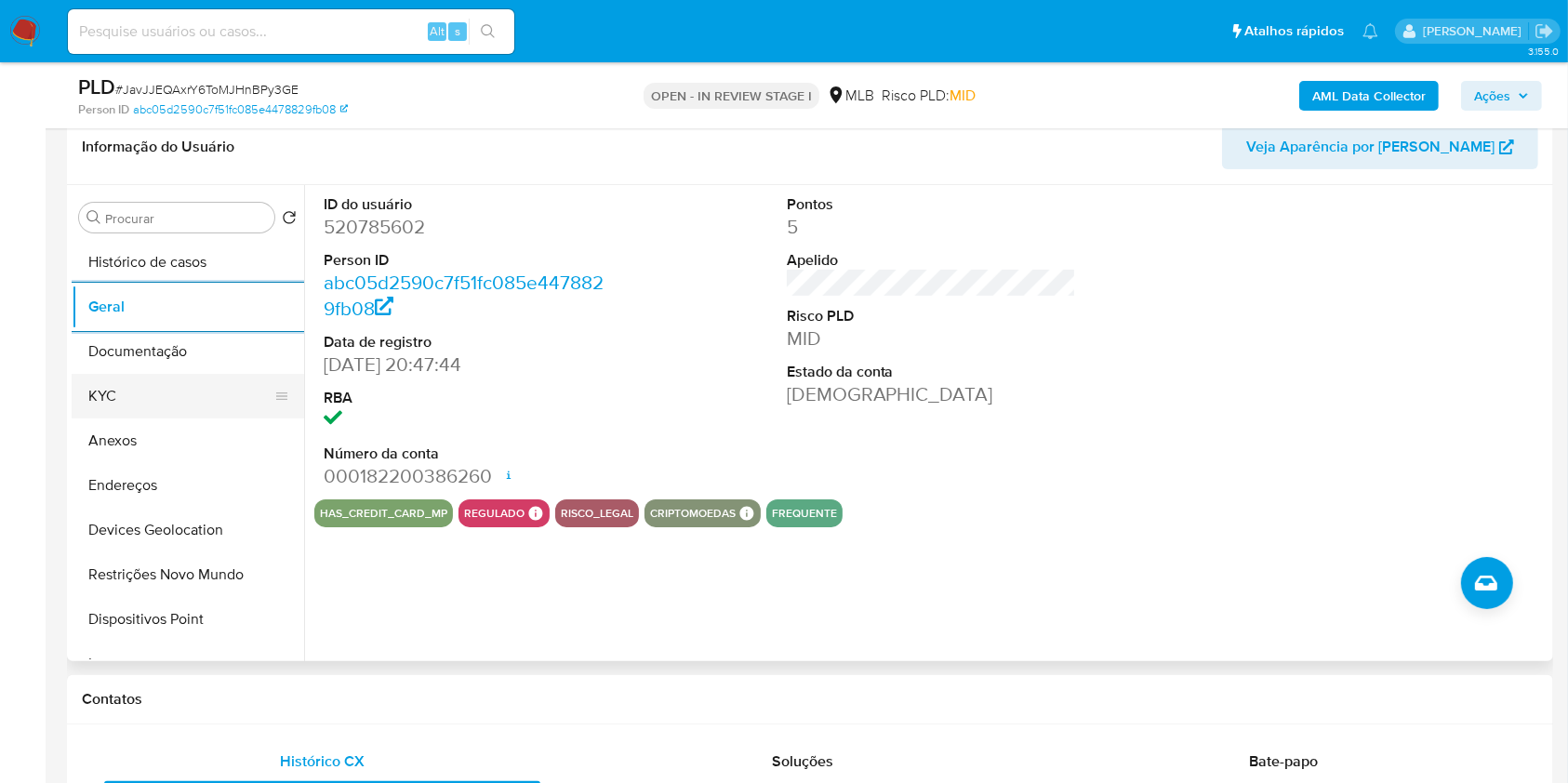
click at [159, 407] on button "KYC" at bounding box center [180, 396] width 217 height 44
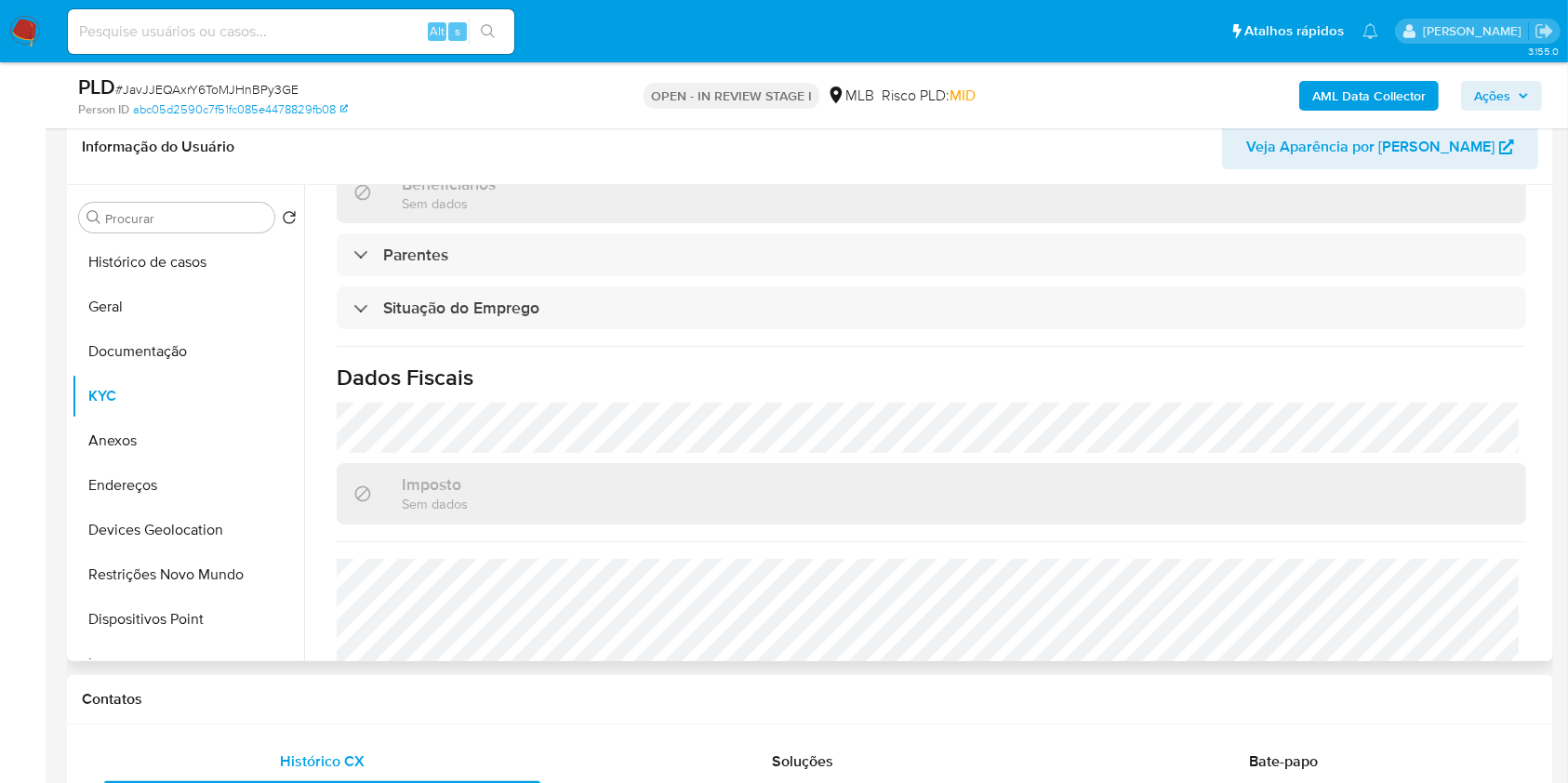
scroll to position [791, 0]
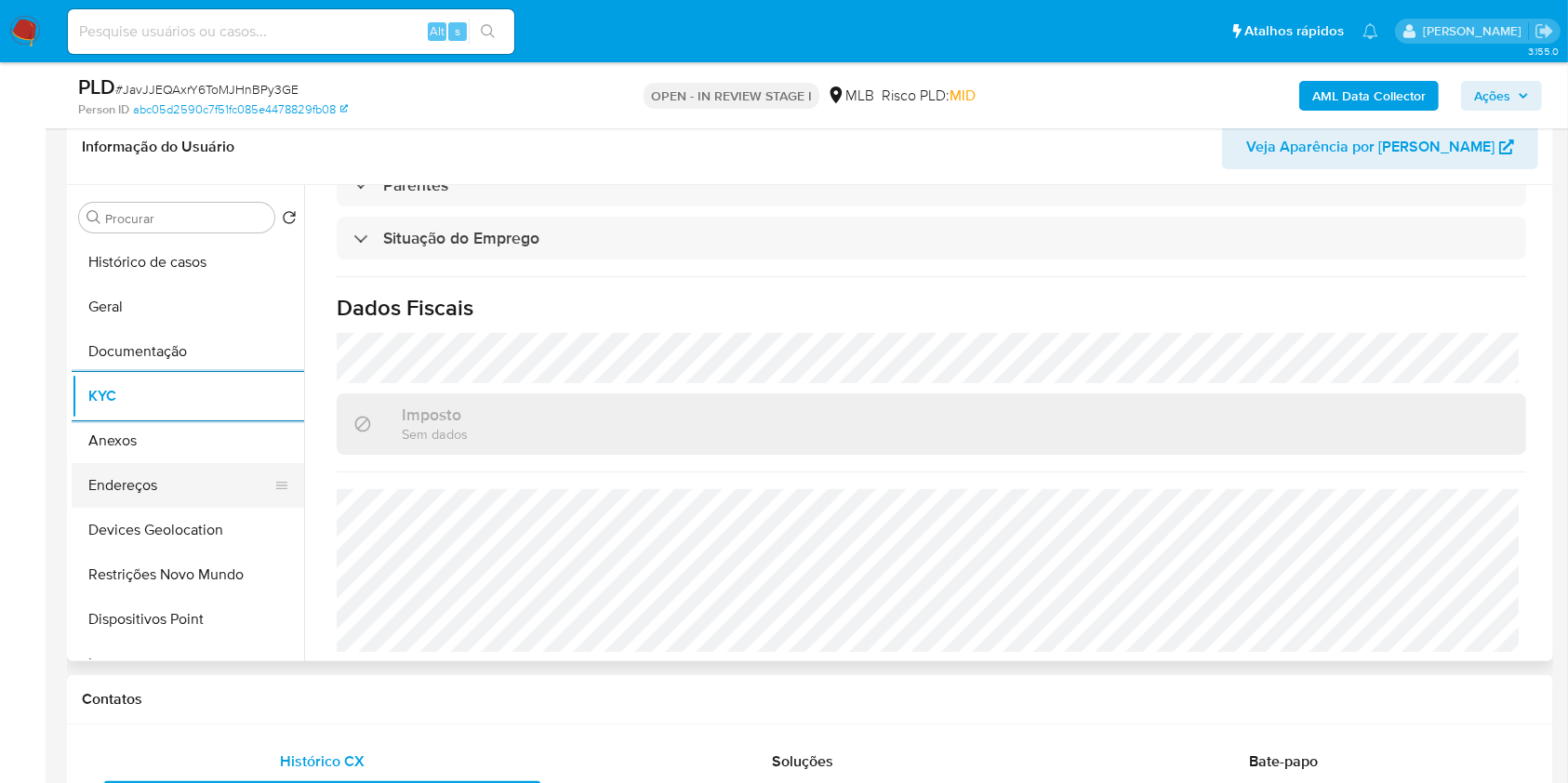
click at [209, 488] on button "Endereços" at bounding box center [180, 486] width 217 height 44
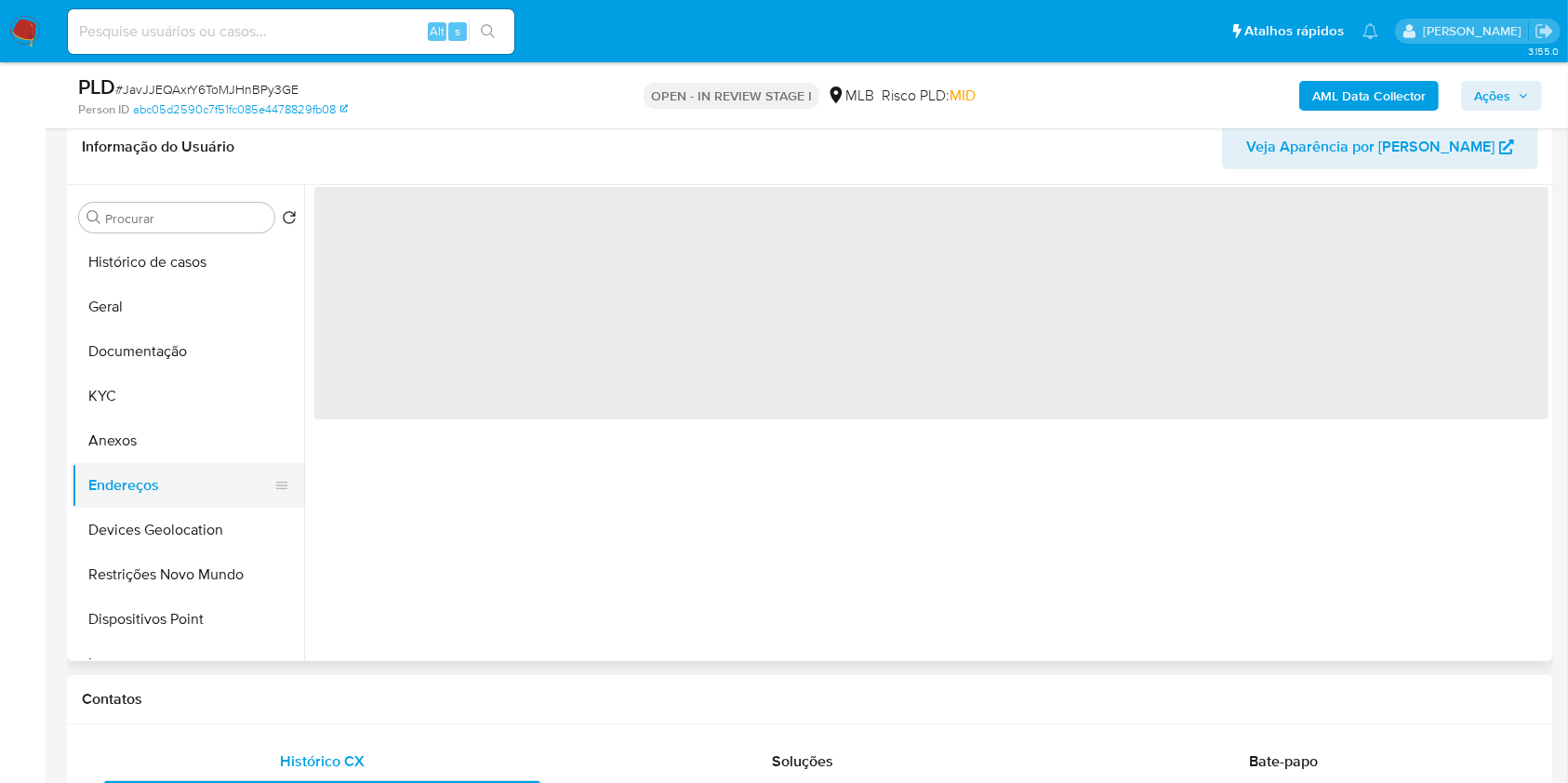
scroll to position [0, 0]
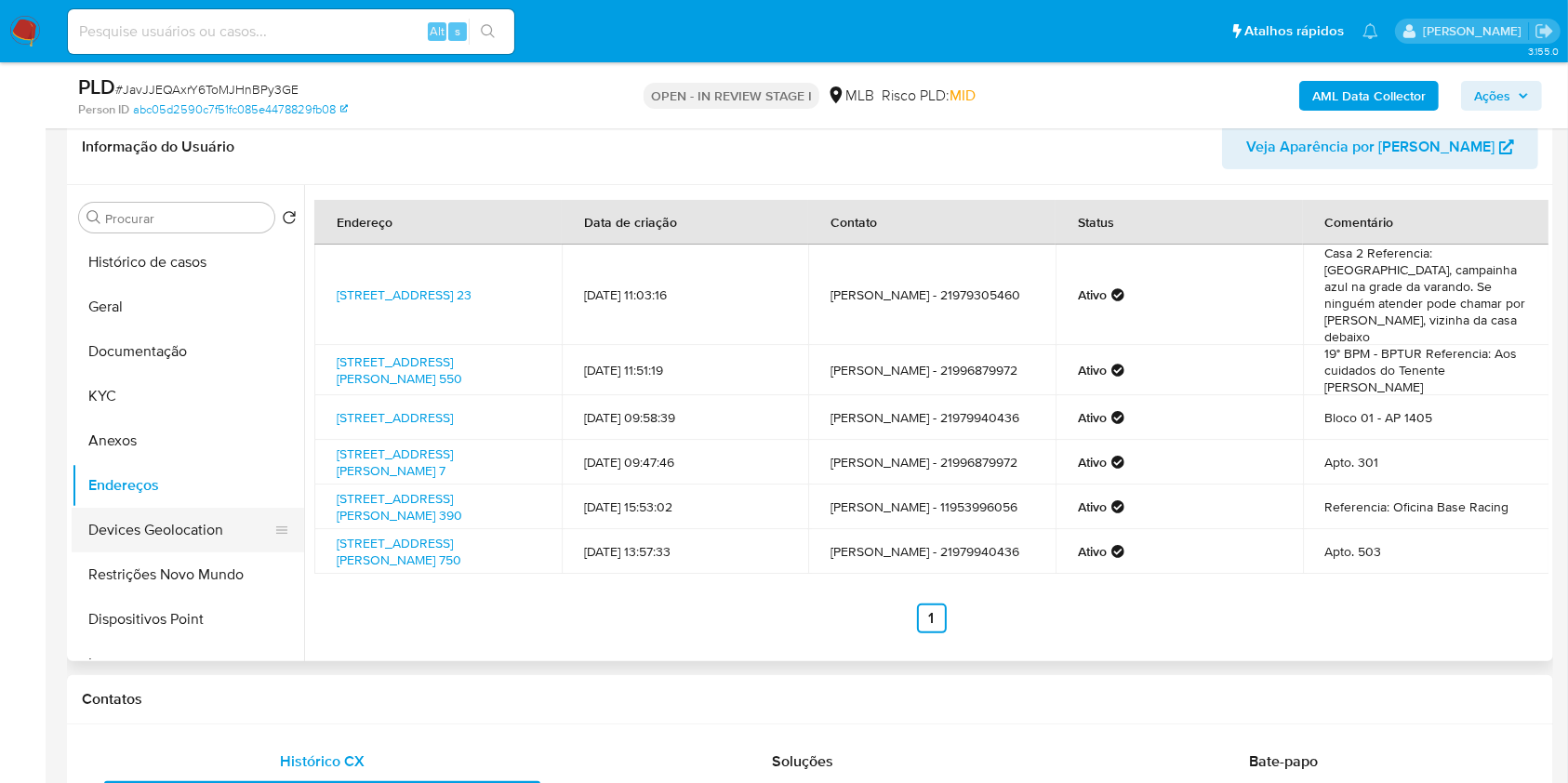
click at [154, 541] on button "Devices Geolocation" at bounding box center [180, 530] width 217 height 44
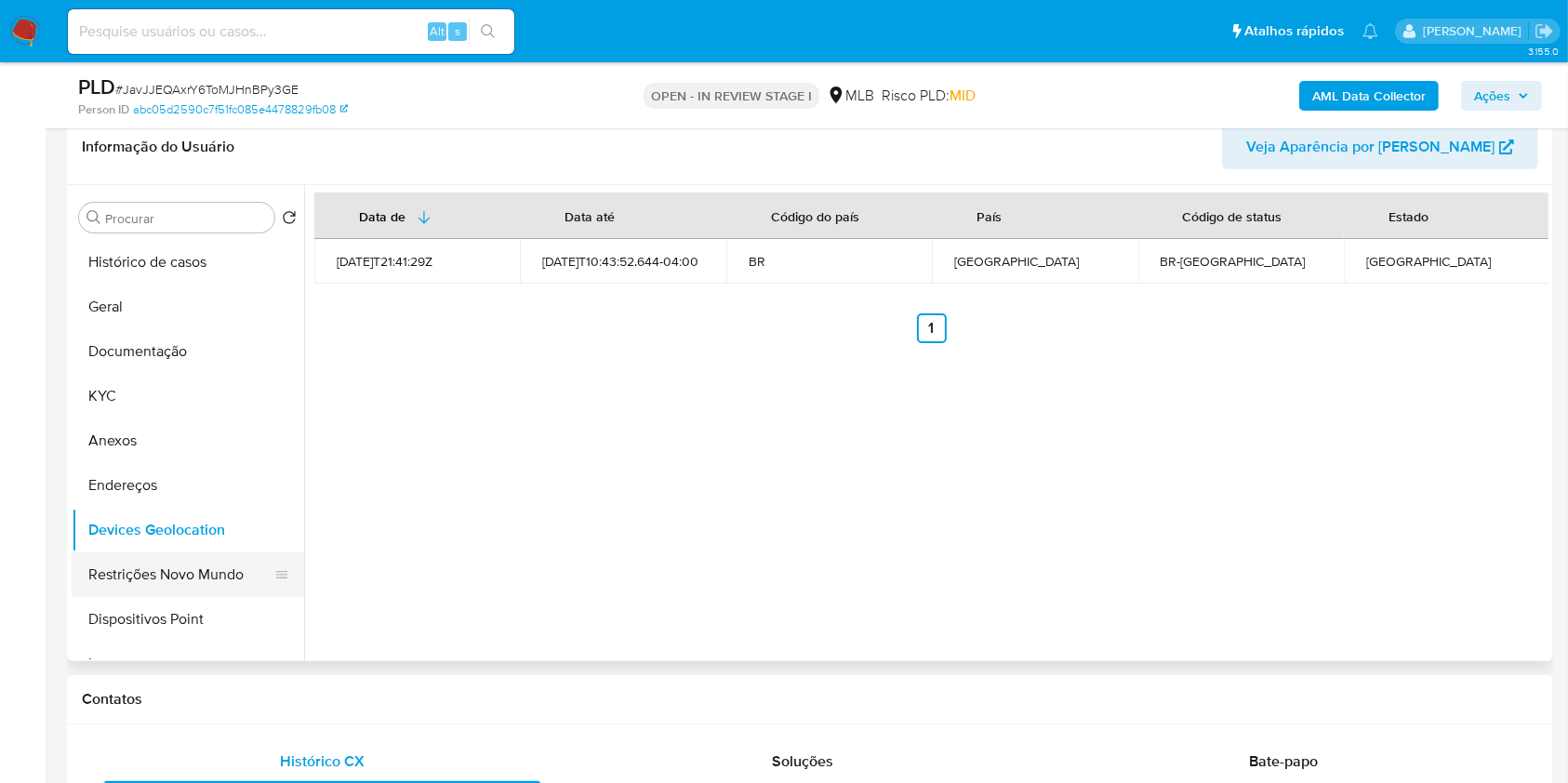
click at [226, 559] on button "Restrições Novo Mundo" at bounding box center [180, 574] width 217 height 44
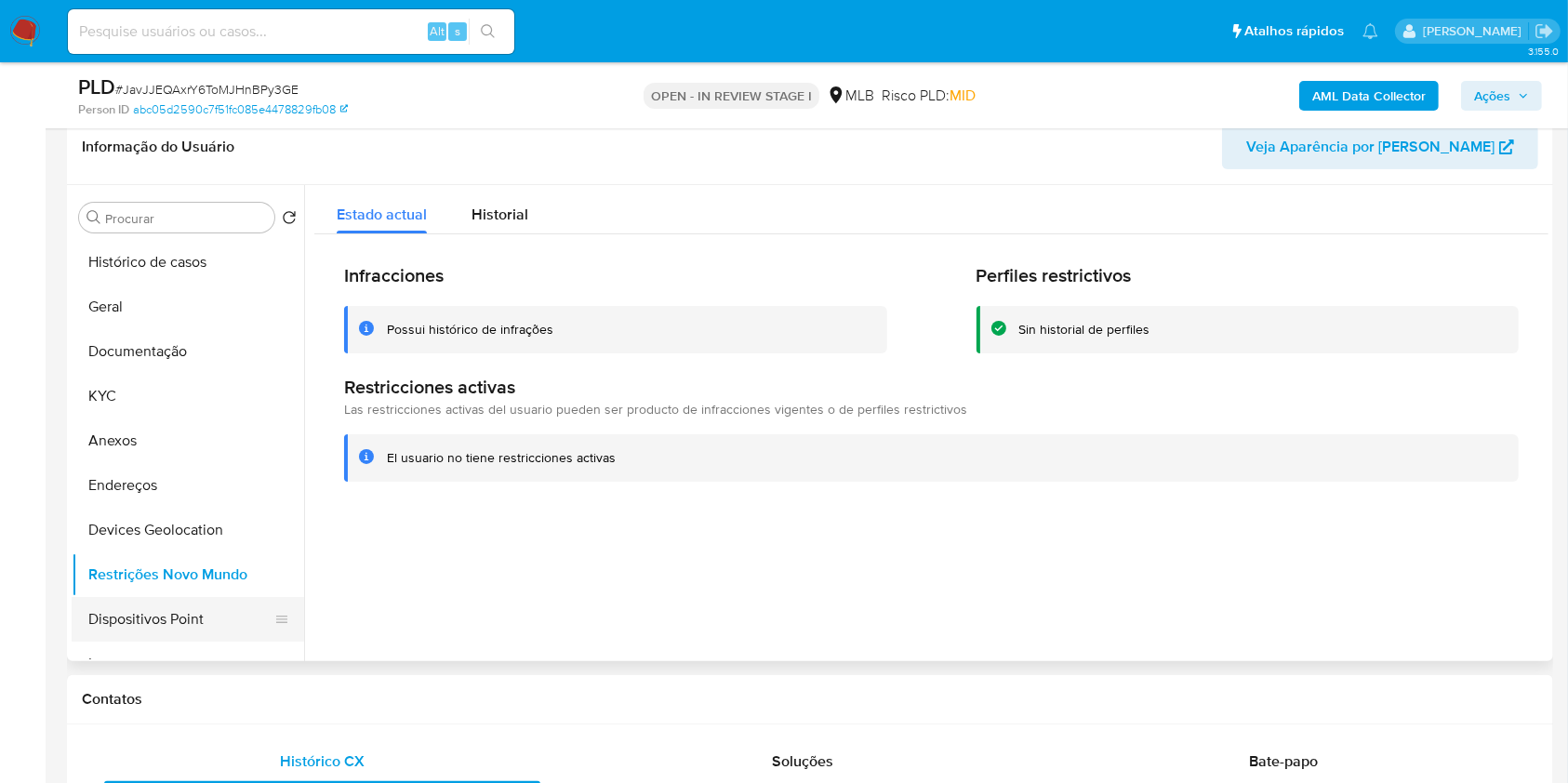
click at [223, 630] on button "Dispositivos Point" at bounding box center [180, 619] width 217 height 44
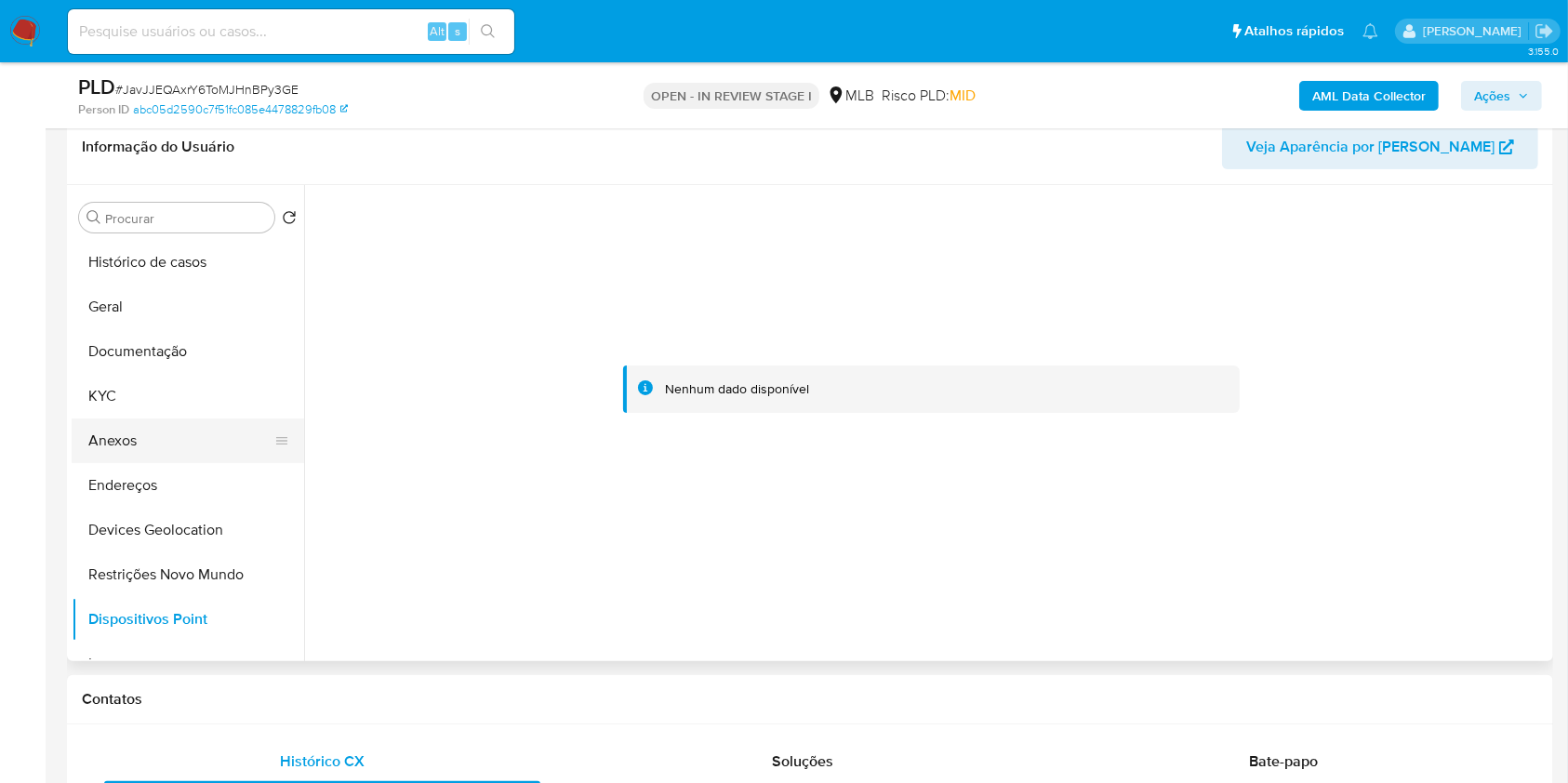
click at [200, 455] on button "Anexos" at bounding box center [180, 440] width 217 height 44
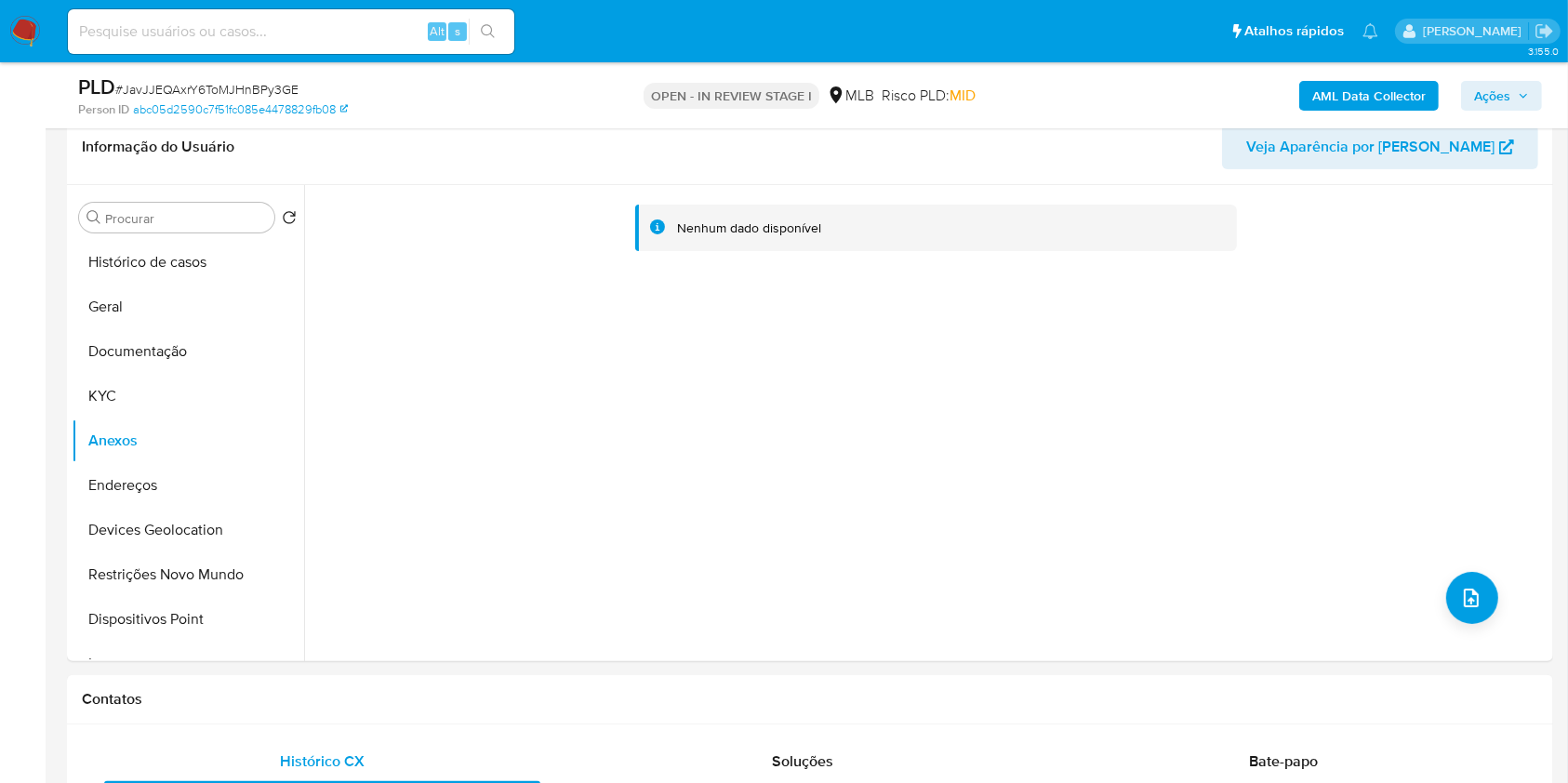
click at [1358, 99] on b "AML Data Collector" at bounding box center [1369, 96] width 114 height 30
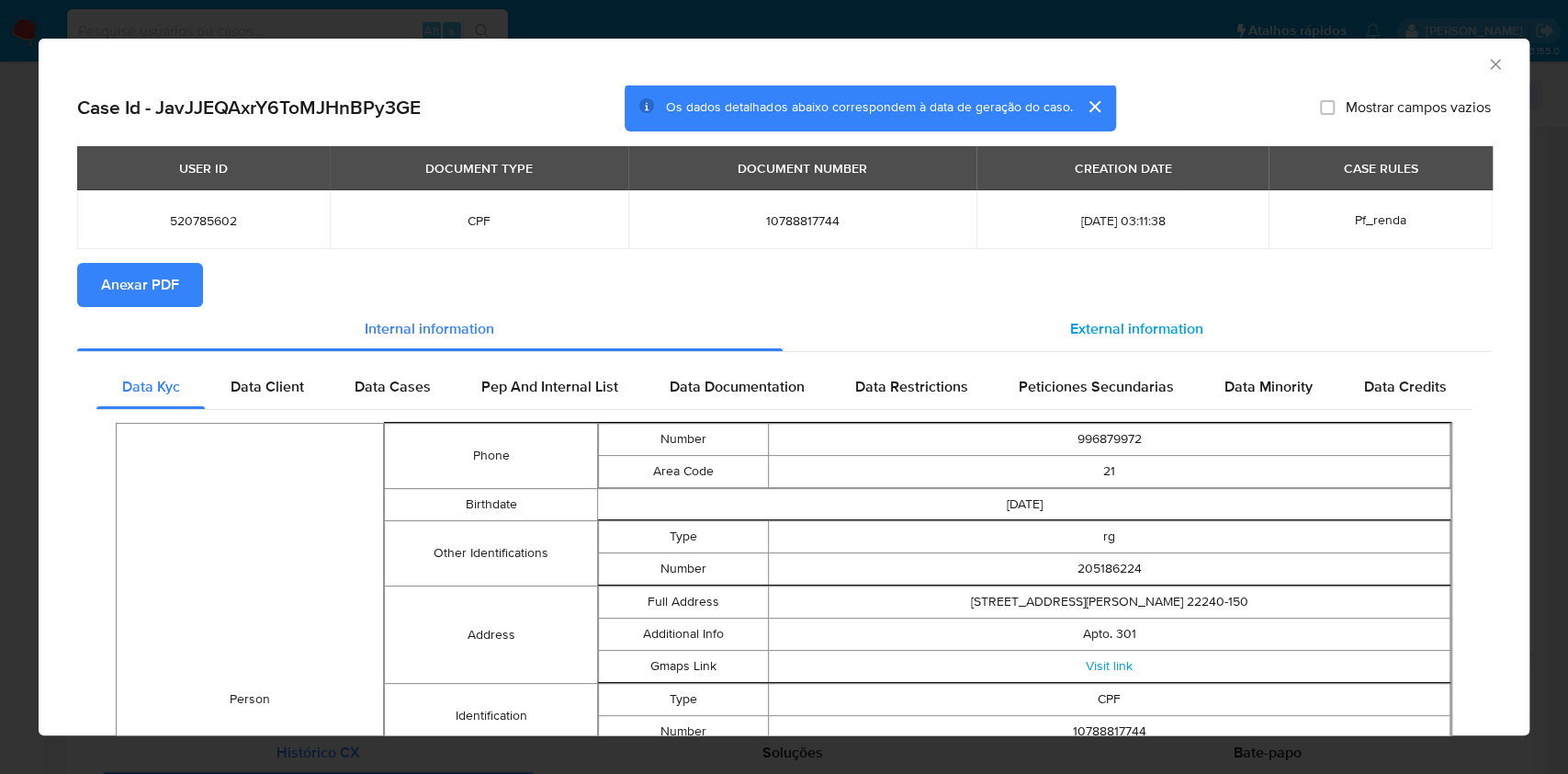
click at [1093, 323] on span "External information" at bounding box center [1137, 328] width 134 height 21
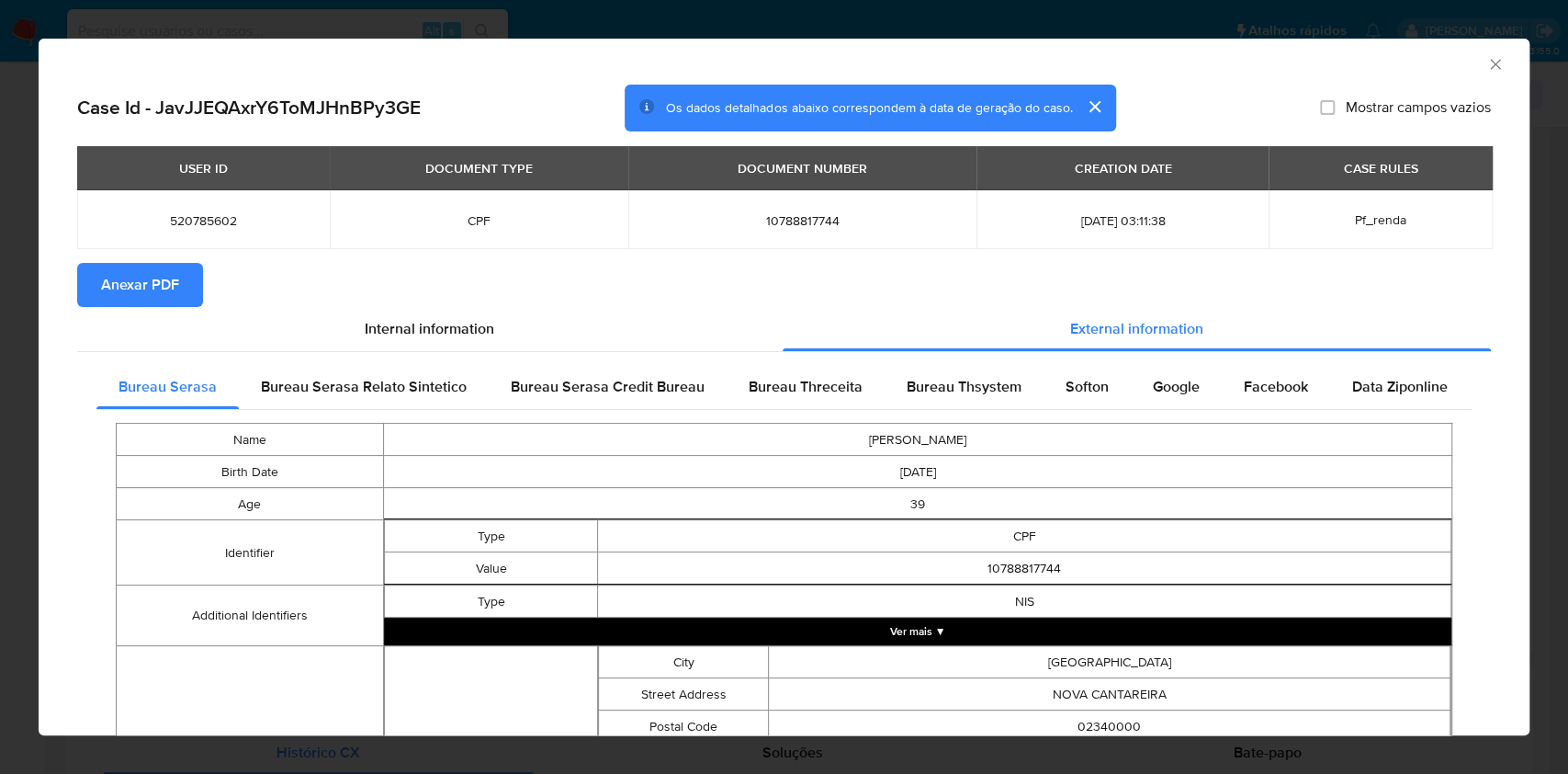
click at [160, 284] on span "Anexar PDF" at bounding box center [140, 284] width 78 height 40
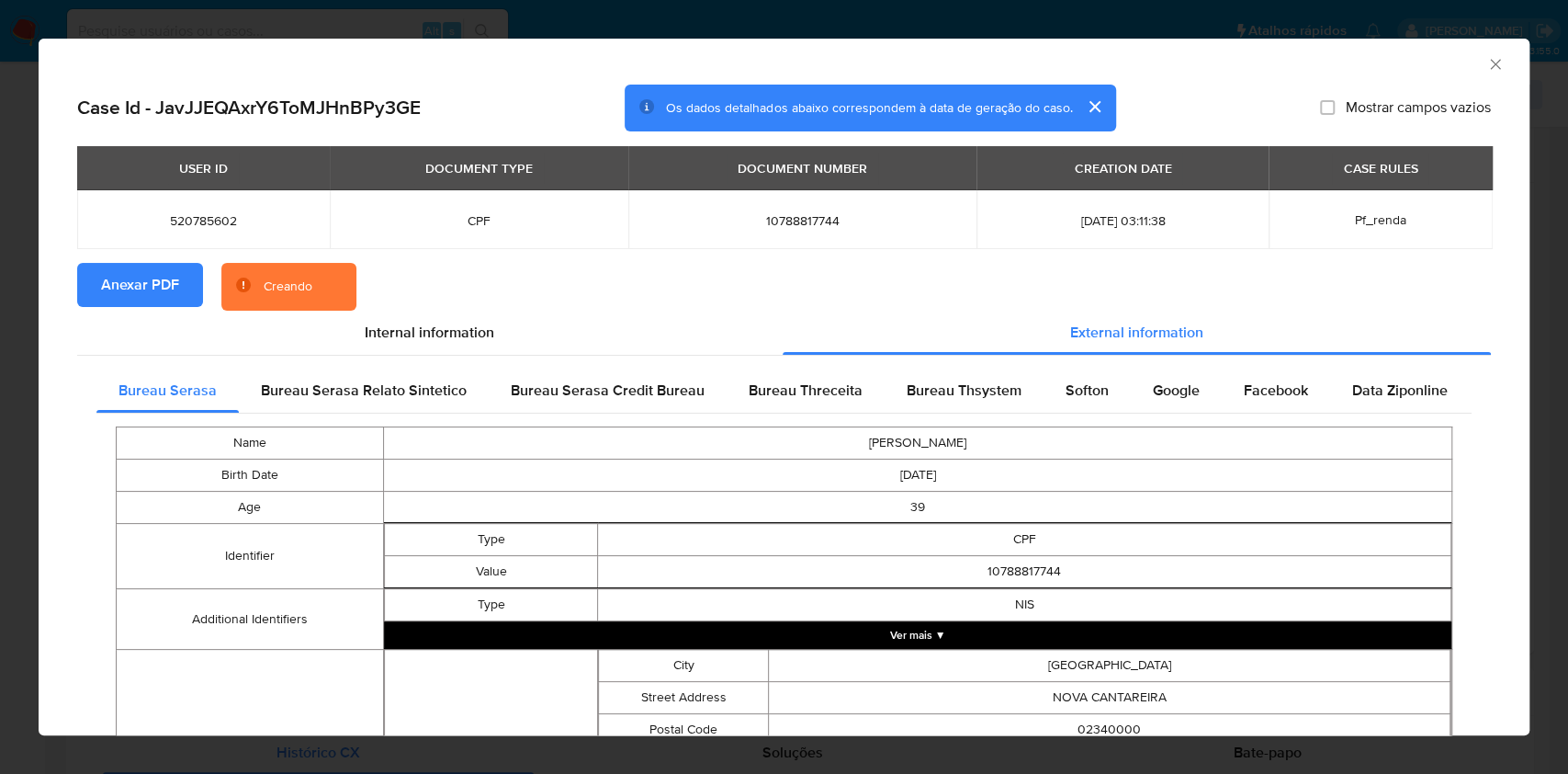
click at [0, 304] on div "AML Data Collector Case Id - JavJJEQAxrY6ToMJHnBPy3GE Os dados detalhados abaix…" at bounding box center [784, 387] width 1568 height 774
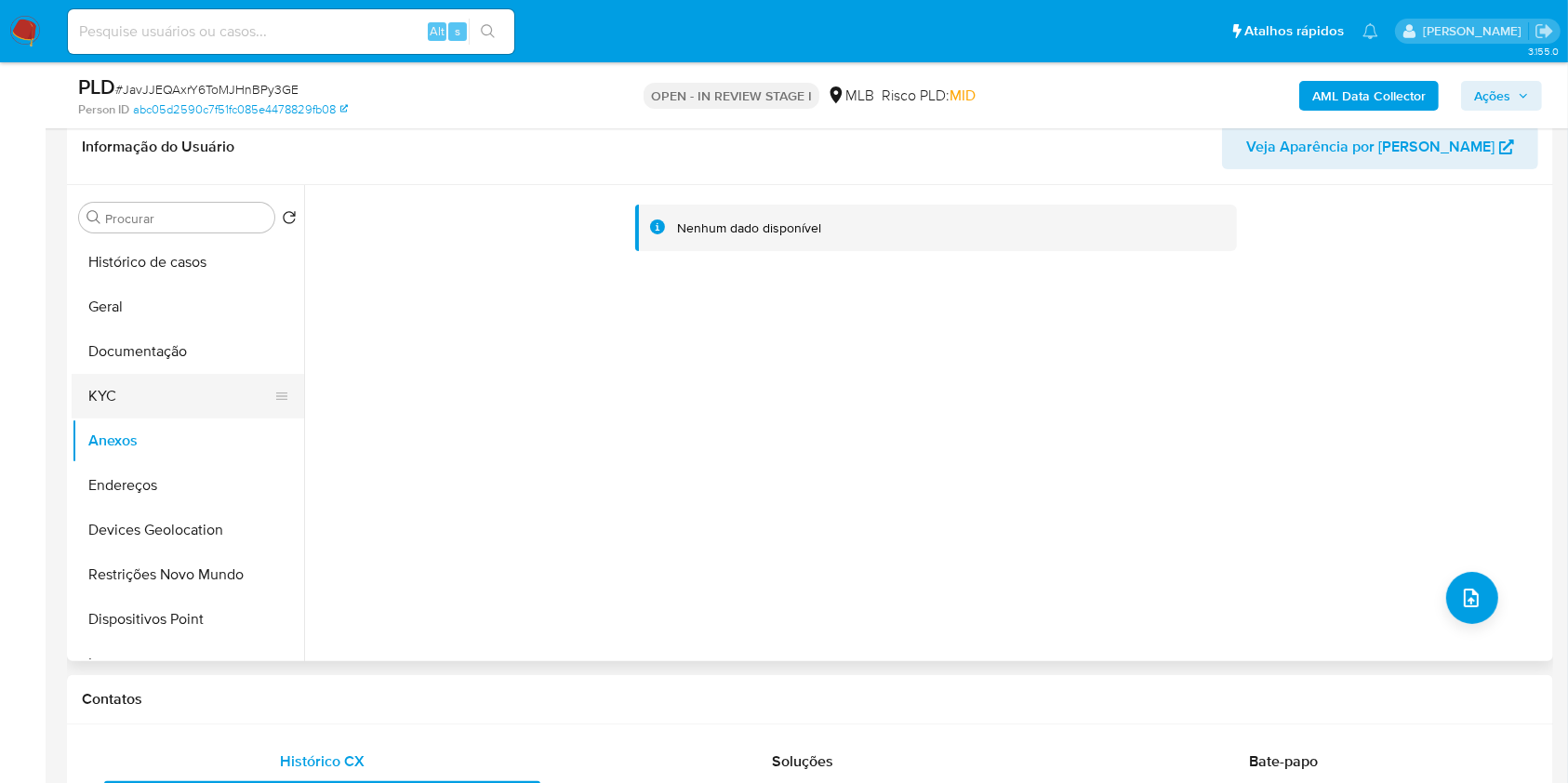
click at [178, 405] on button "KYC" at bounding box center [180, 396] width 217 height 44
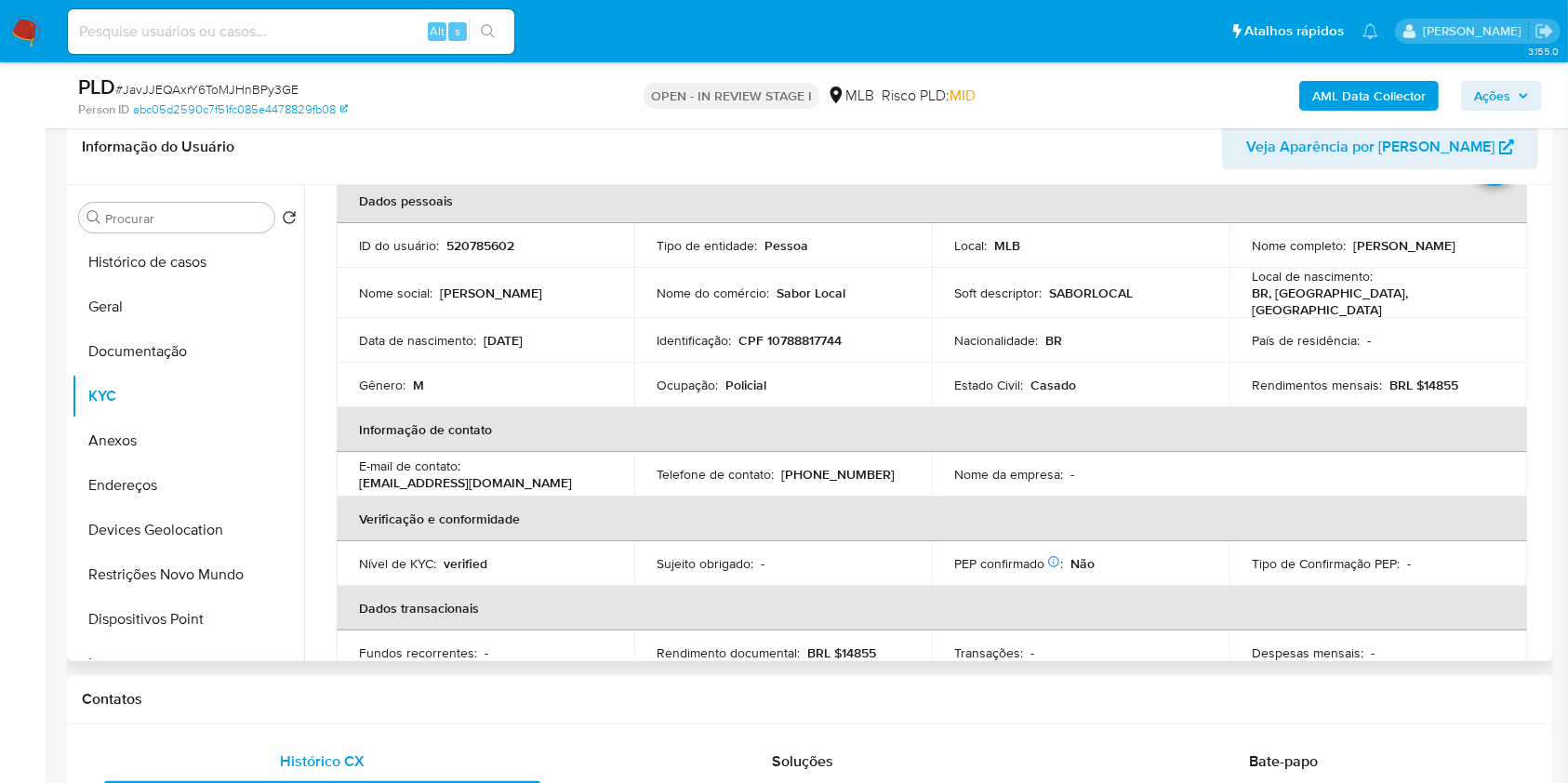
scroll to position [46, 0]
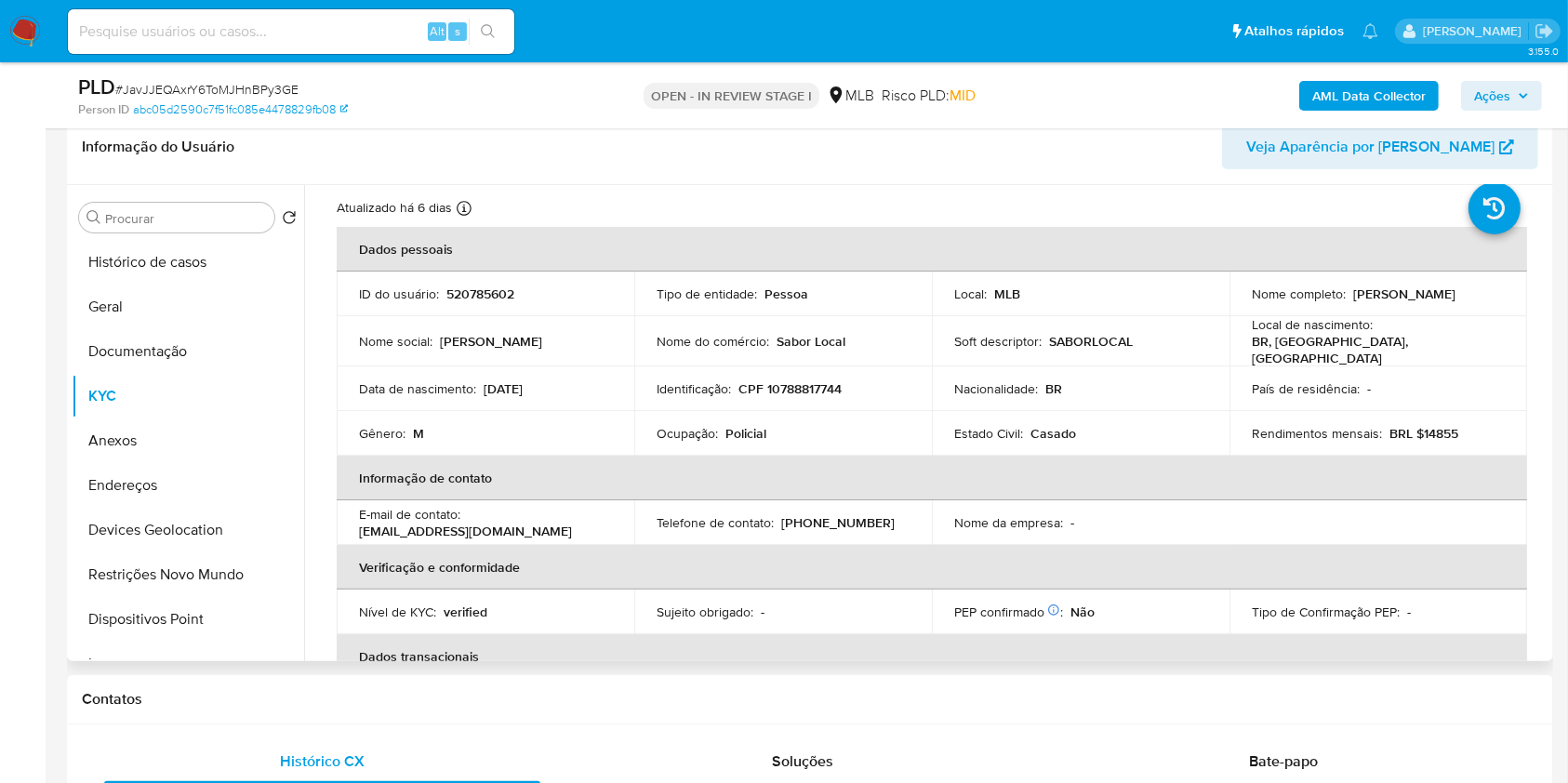
click at [796, 384] on p "CPF 10788817744" at bounding box center [790, 388] width 103 height 16
copy p "10788817744"
click at [197, 346] on button "Documentação" at bounding box center [180, 351] width 217 height 44
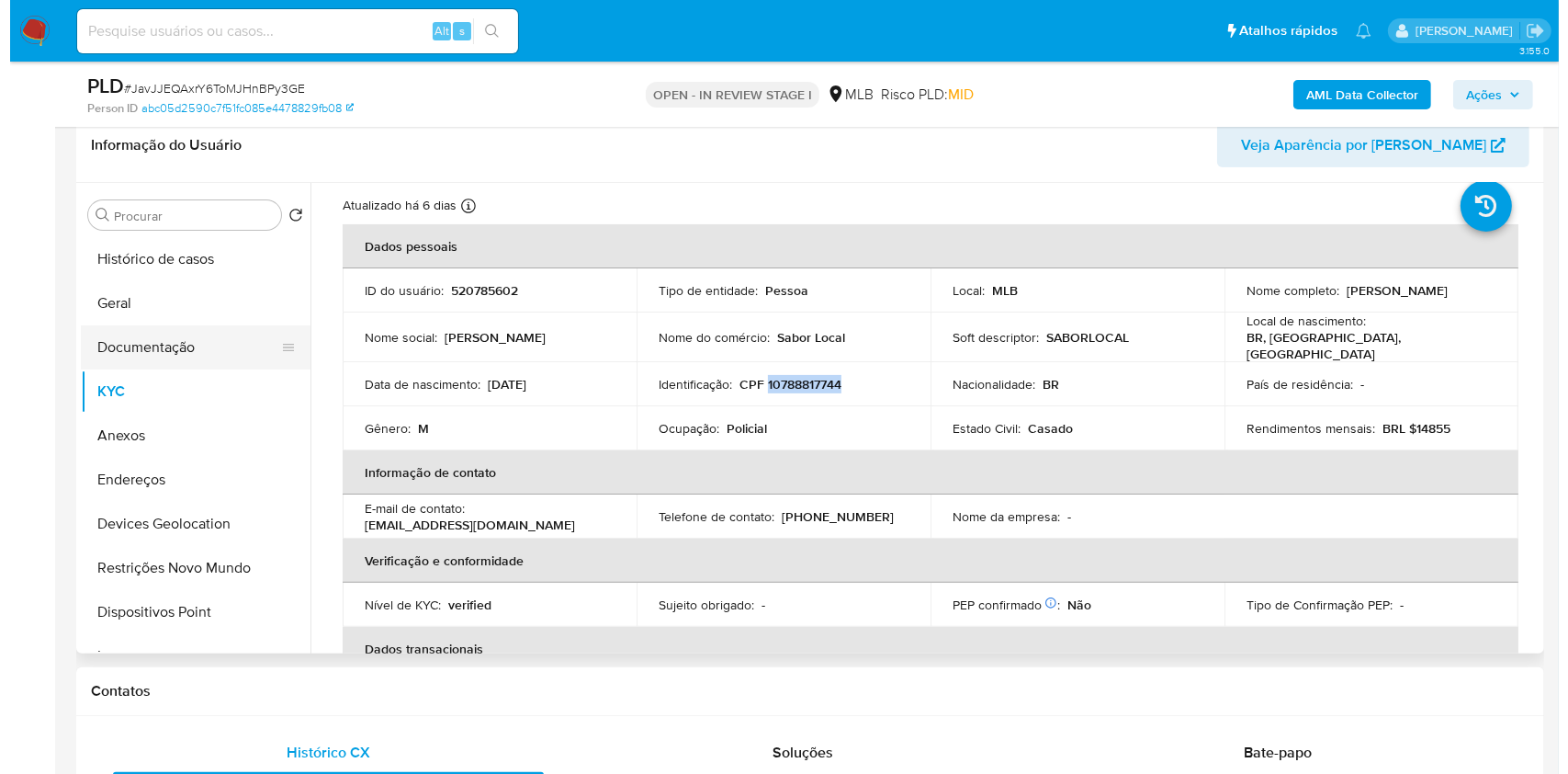
scroll to position [0, 0]
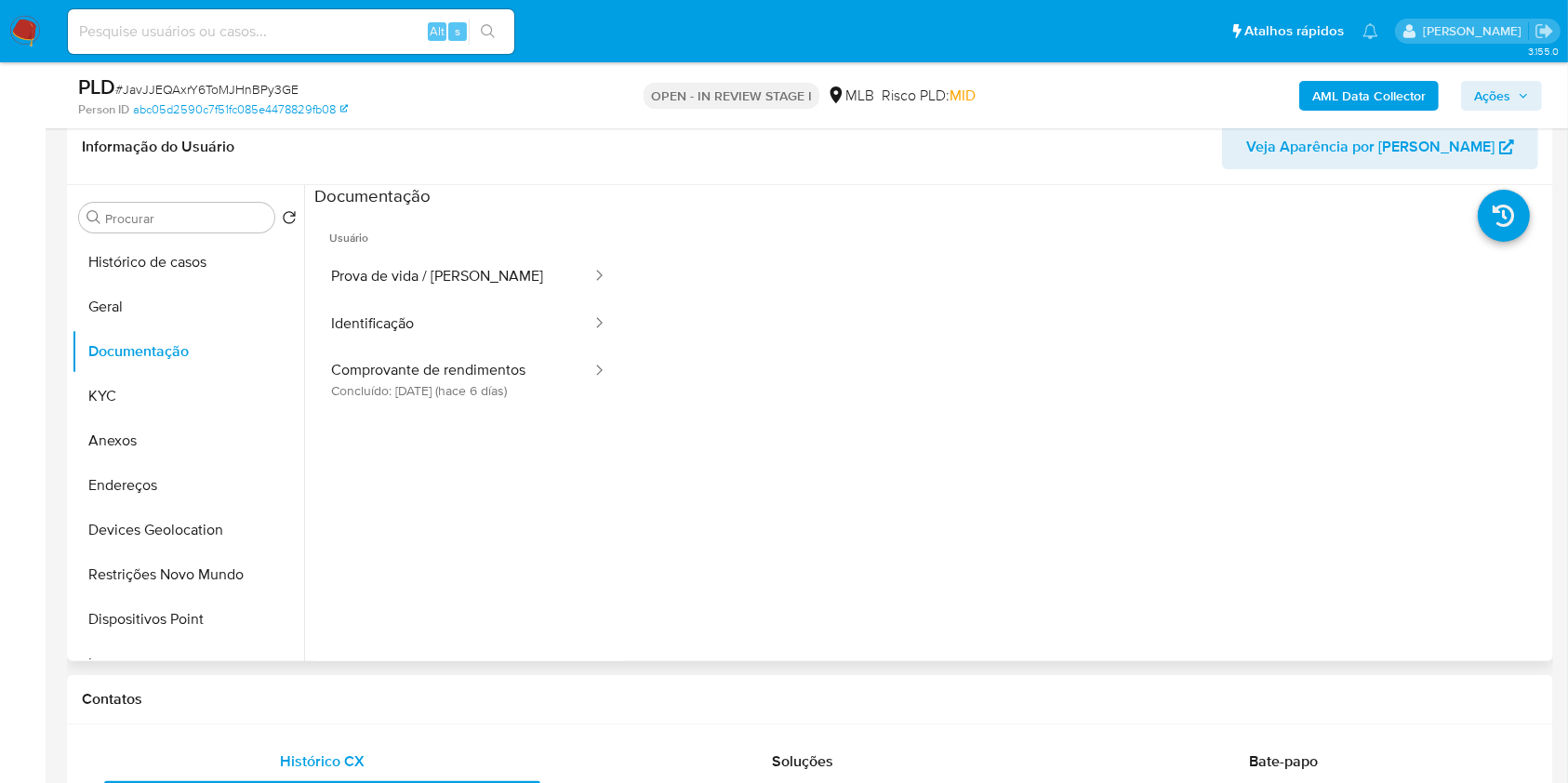
click at [438, 411] on ul "Usuário Prova de vida / Selfie Identificação Comprovante de rendimentos Concluí…" at bounding box center [469, 476] width 309 height 536
click at [452, 393] on button "Comprovante de rendimentos Concluído: 19/08/2025 (hace 6 días)" at bounding box center [454, 379] width 279 height 64
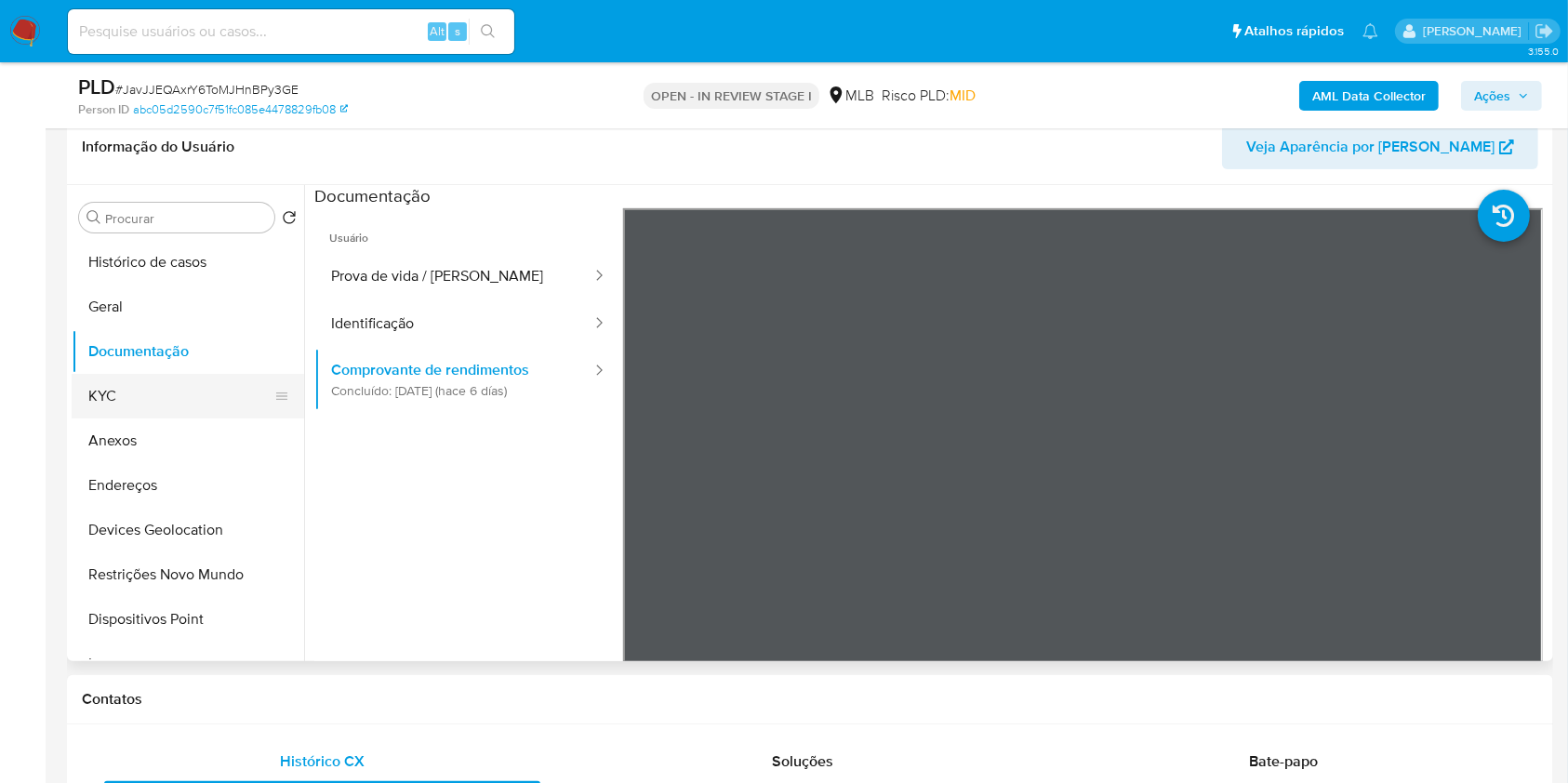
click at [125, 394] on button "KYC" at bounding box center [180, 396] width 217 height 44
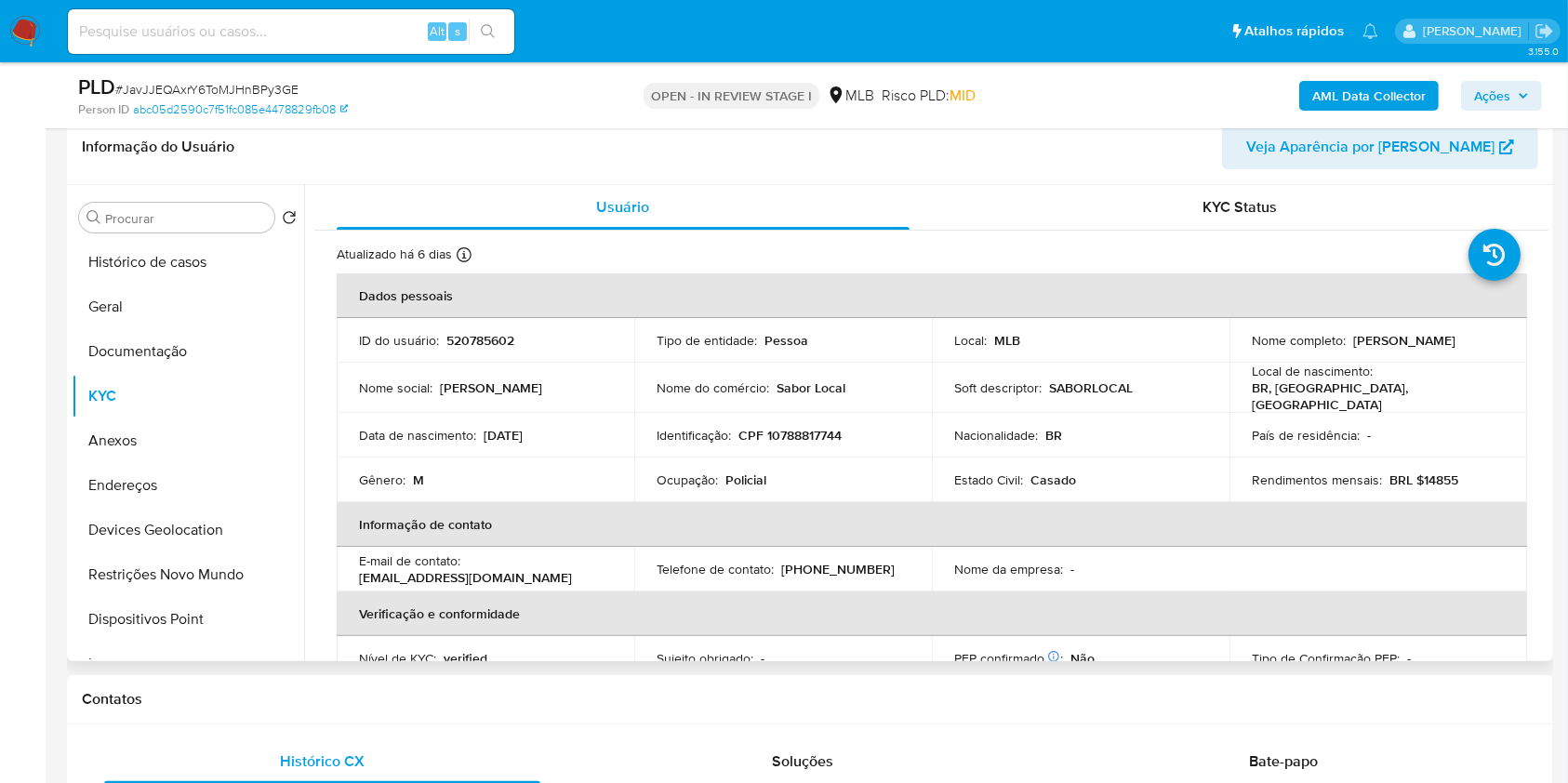
drag, startPoint x: 1476, startPoint y: 346, endPoint x: 1346, endPoint y: 340, distance: 130.1
click at [1346, 340] on div "Nome completo : Adrian da Silva Maia" at bounding box center [1379, 340] width 253 height 16
copy div "Adrian da Silva Maia"
click at [1374, 92] on b "AML Data Collector" at bounding box center [1369, 96] width 114 height 30
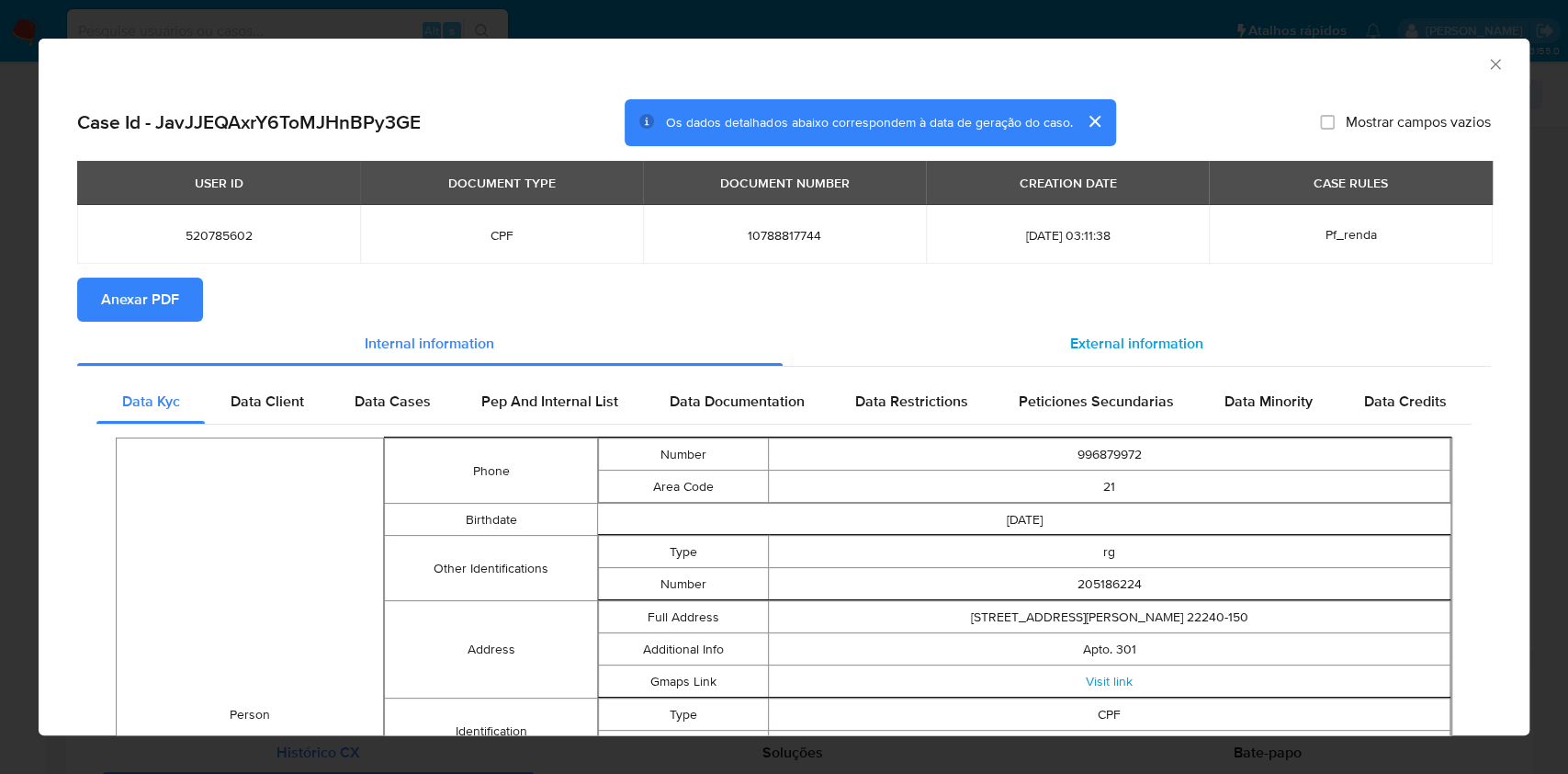
click at [1094, 356] on div "External information" at bounding box center [1138, 344] width 710 height 44
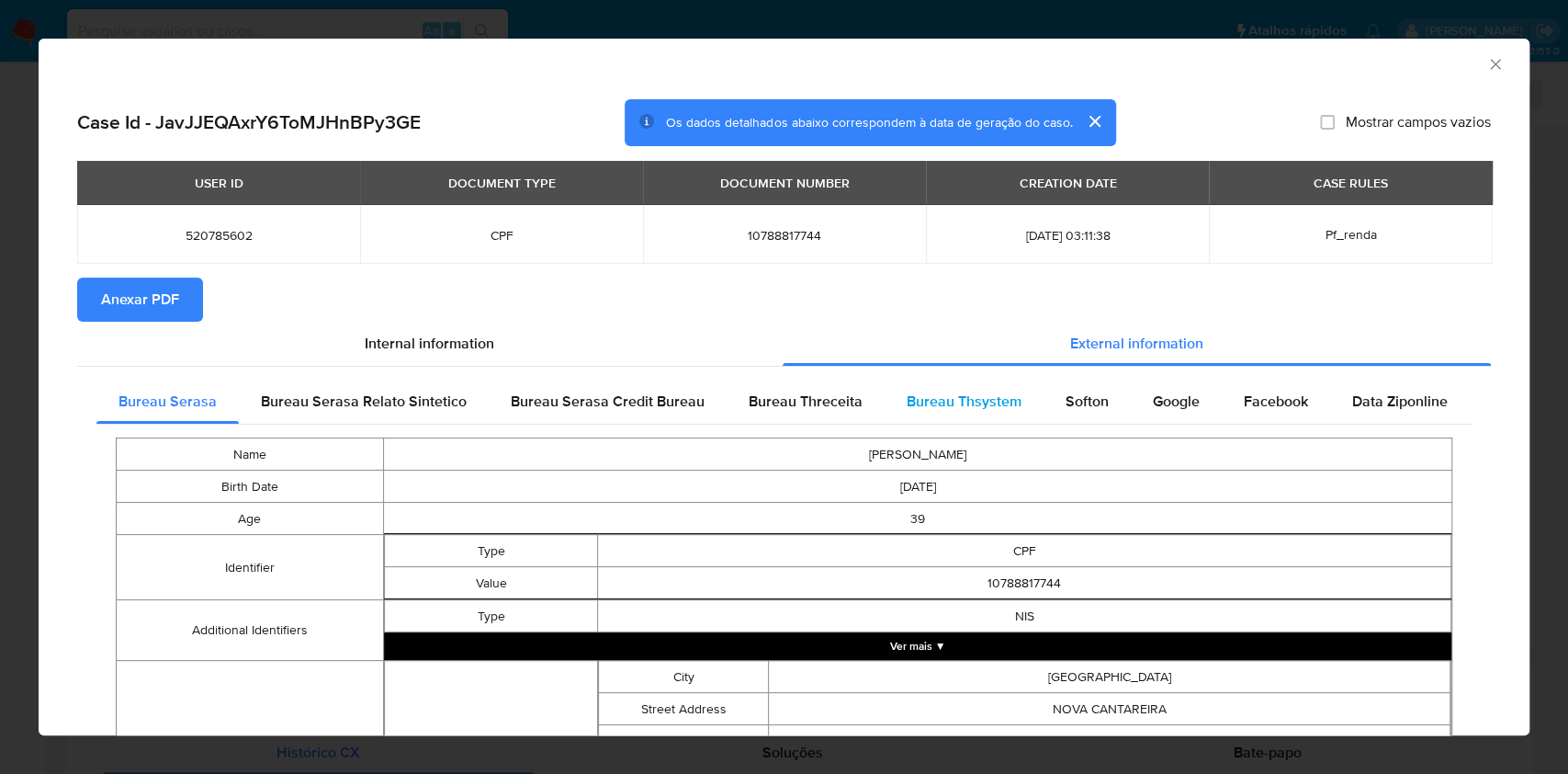
click at [912, 393] on span "Bureau Thsystem" at bounding box center [964, 401] width 114 height 21
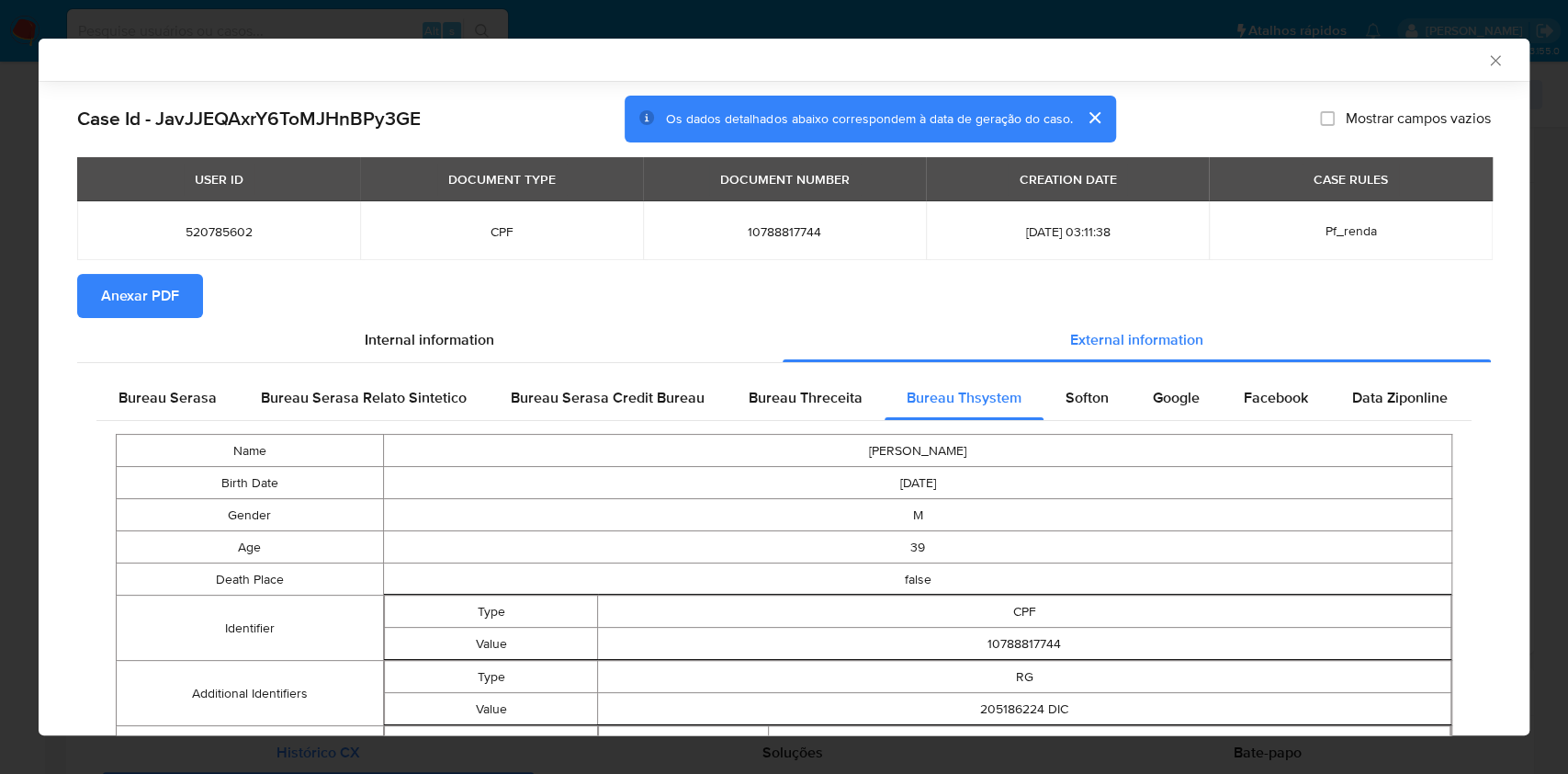
scroll to position [531, 0]
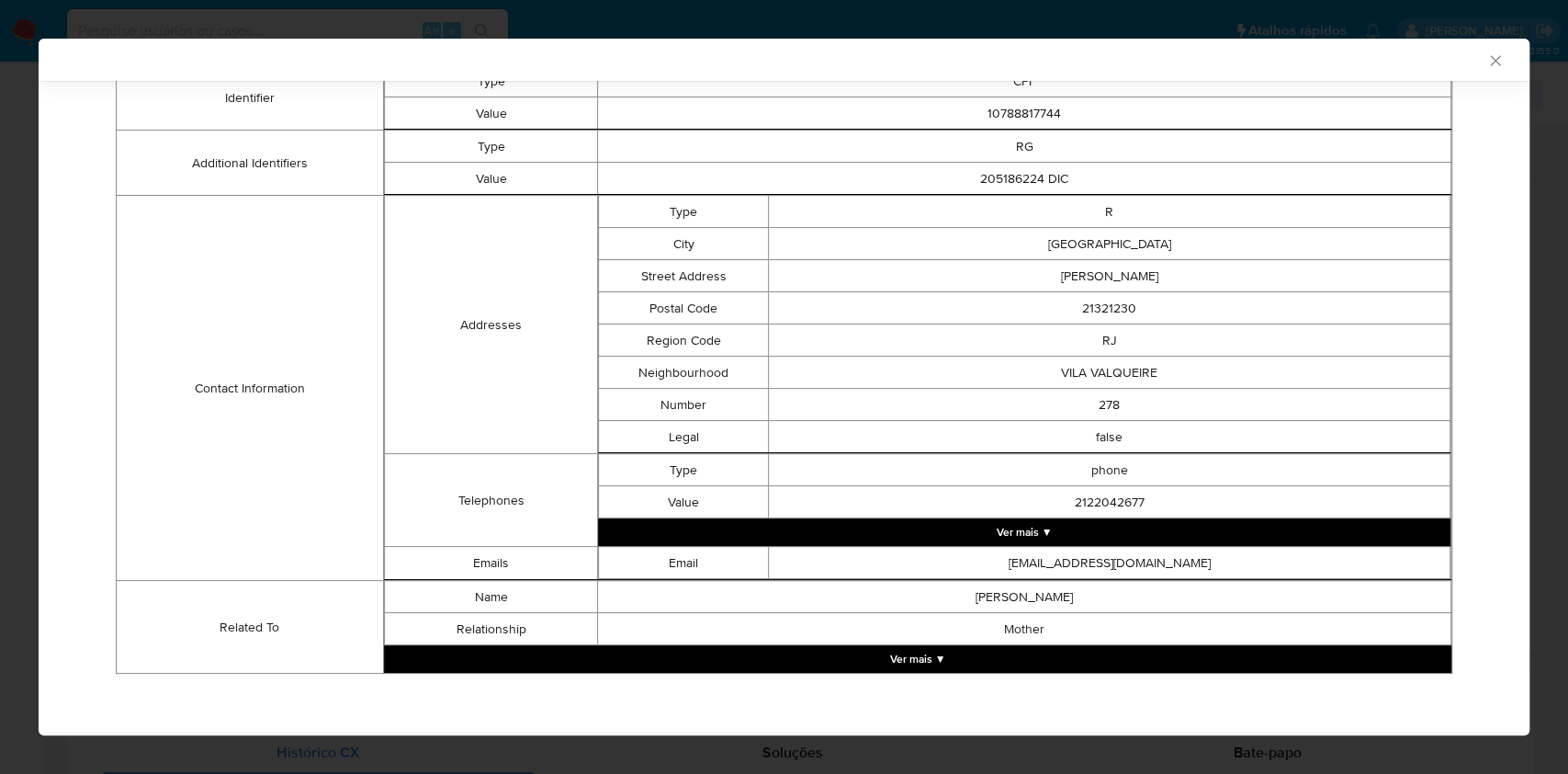
click at [7, 359] on div "AML Data Collector Case Id - JavJJEQAxrY6ToMJHnBPy3GE Os dados detalhados abaix…" at bounding box center [784, 387] width 1568 height 774
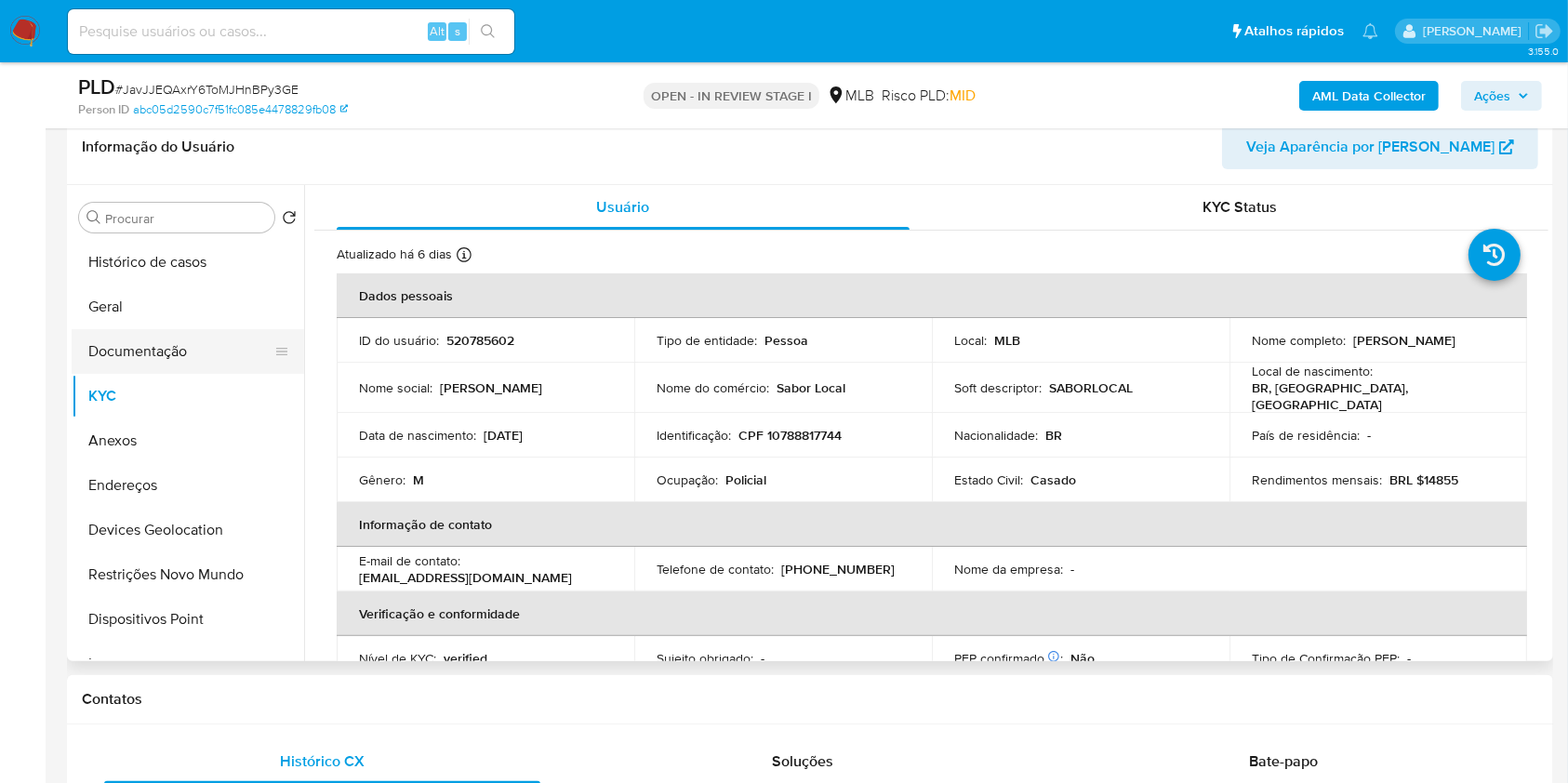
click at [159, 341] on button "Documentação" at bounding box center [180, 351] width 217 height 44
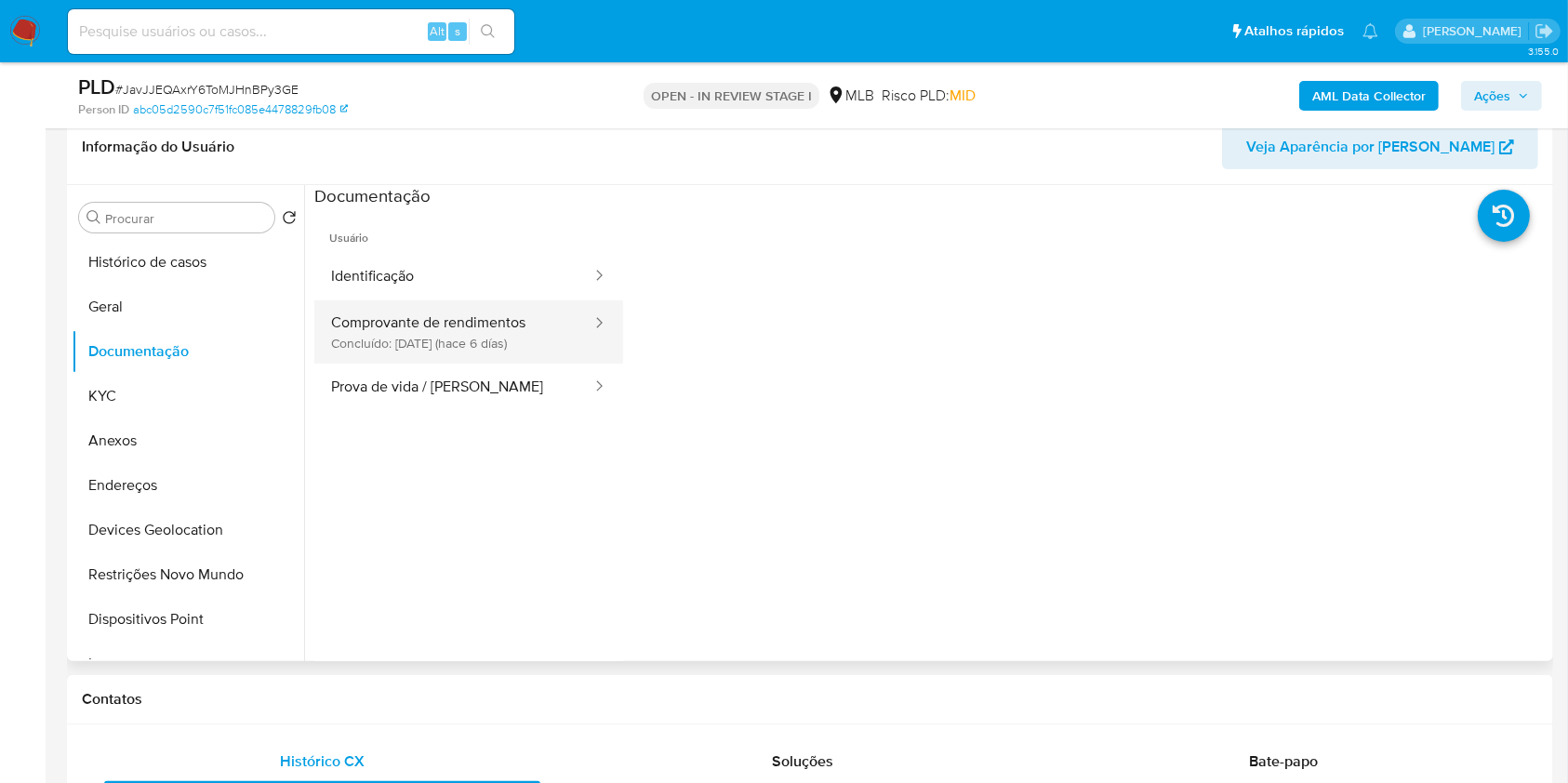
click at [485, 337] on button "Comprovante de rendimentos Concluído: 19/08/2025 (hace 6 días)" at bounding box center [454, 332] width 279 height 64
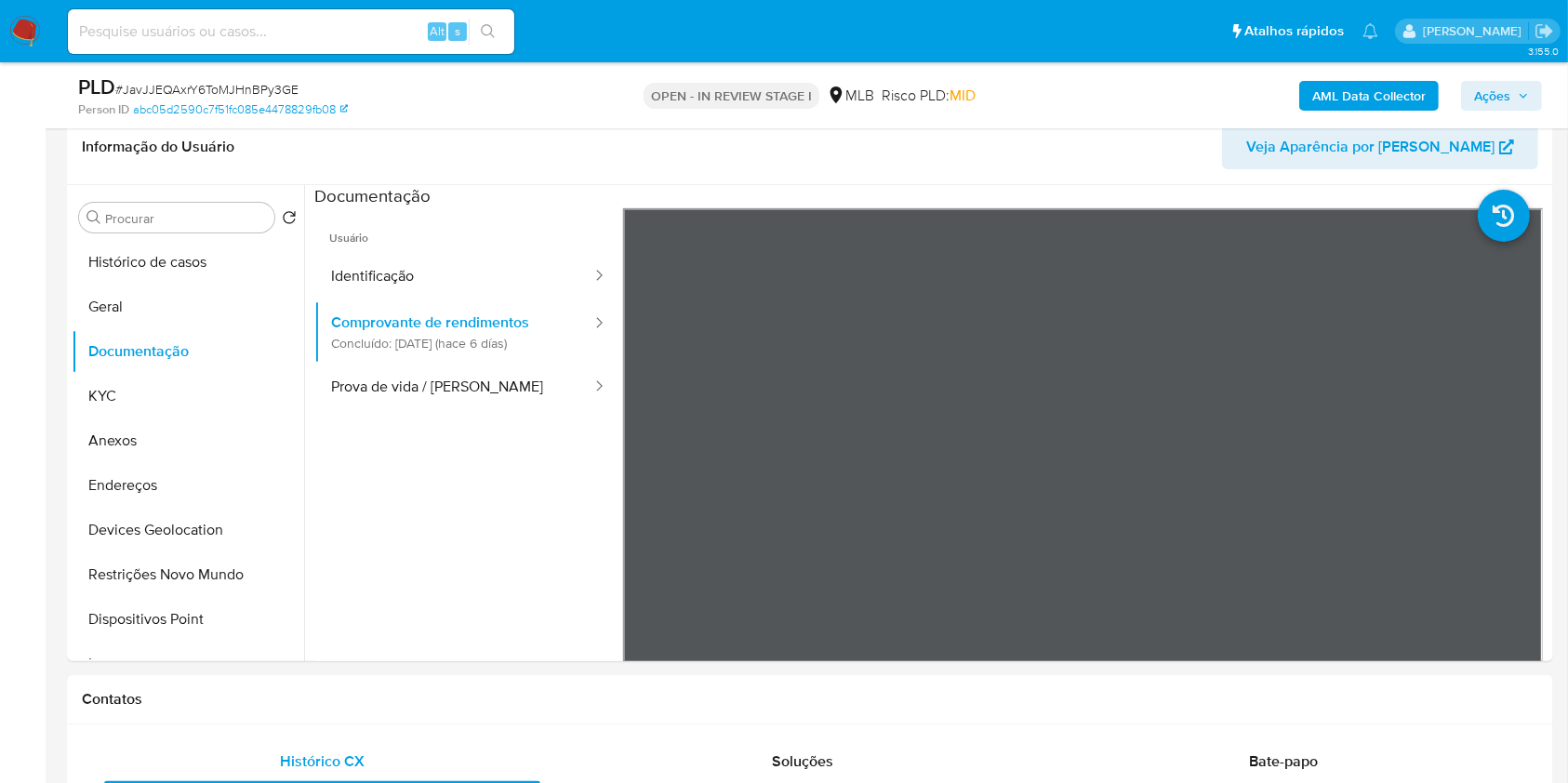
click at [1492, 93] on span "Ações" at bounding box center [1493, 96] width 37 height 30
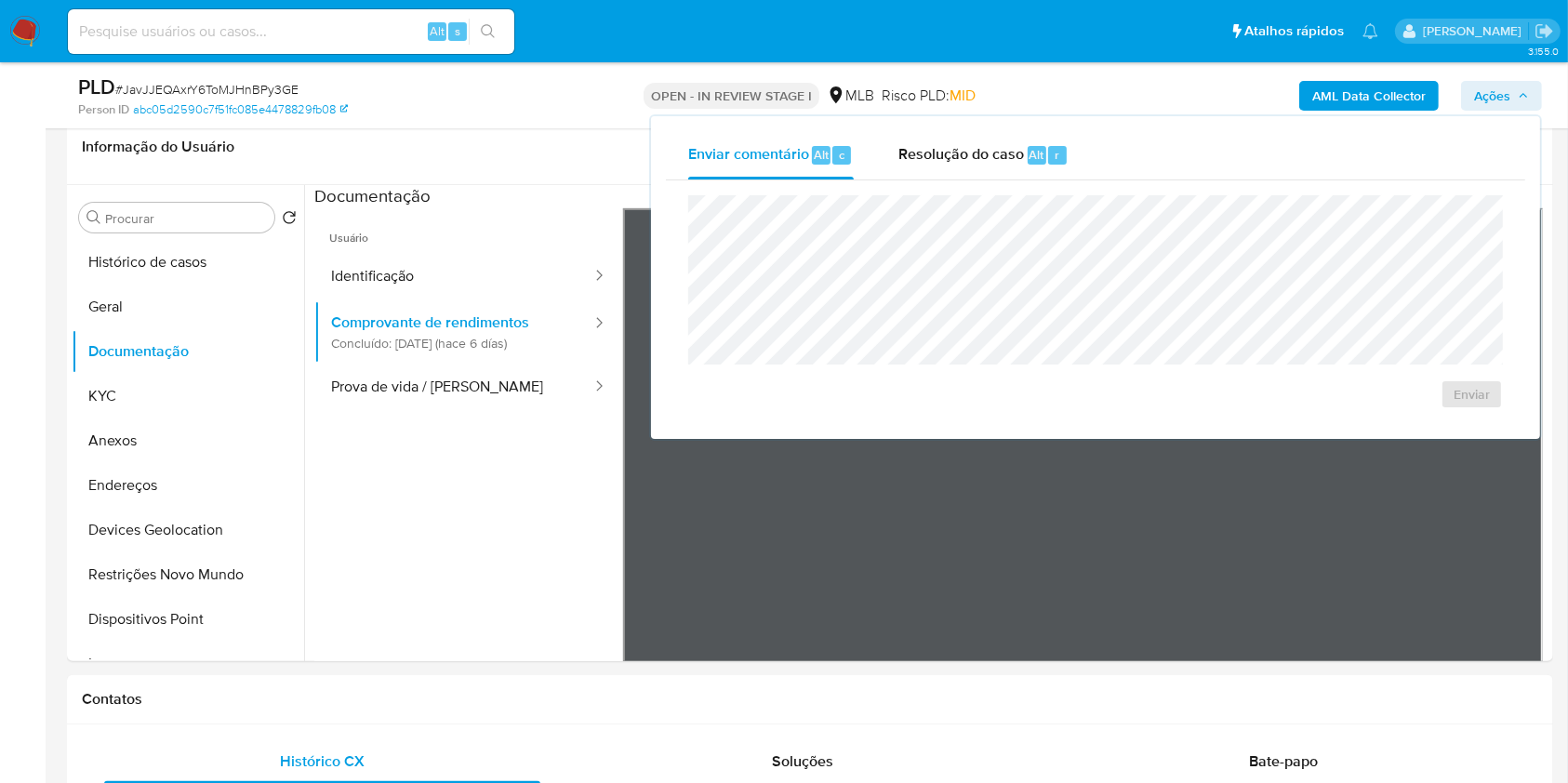
click at [928, 124] on div "Enviar comentário Alt c Resolução do caso Alt r Enviar" at bounding box center [1095, 277] width 889 height 322
click at [958, 150] on span "Resolução do caso" at bounding box center [962, 154] width 126 height 21
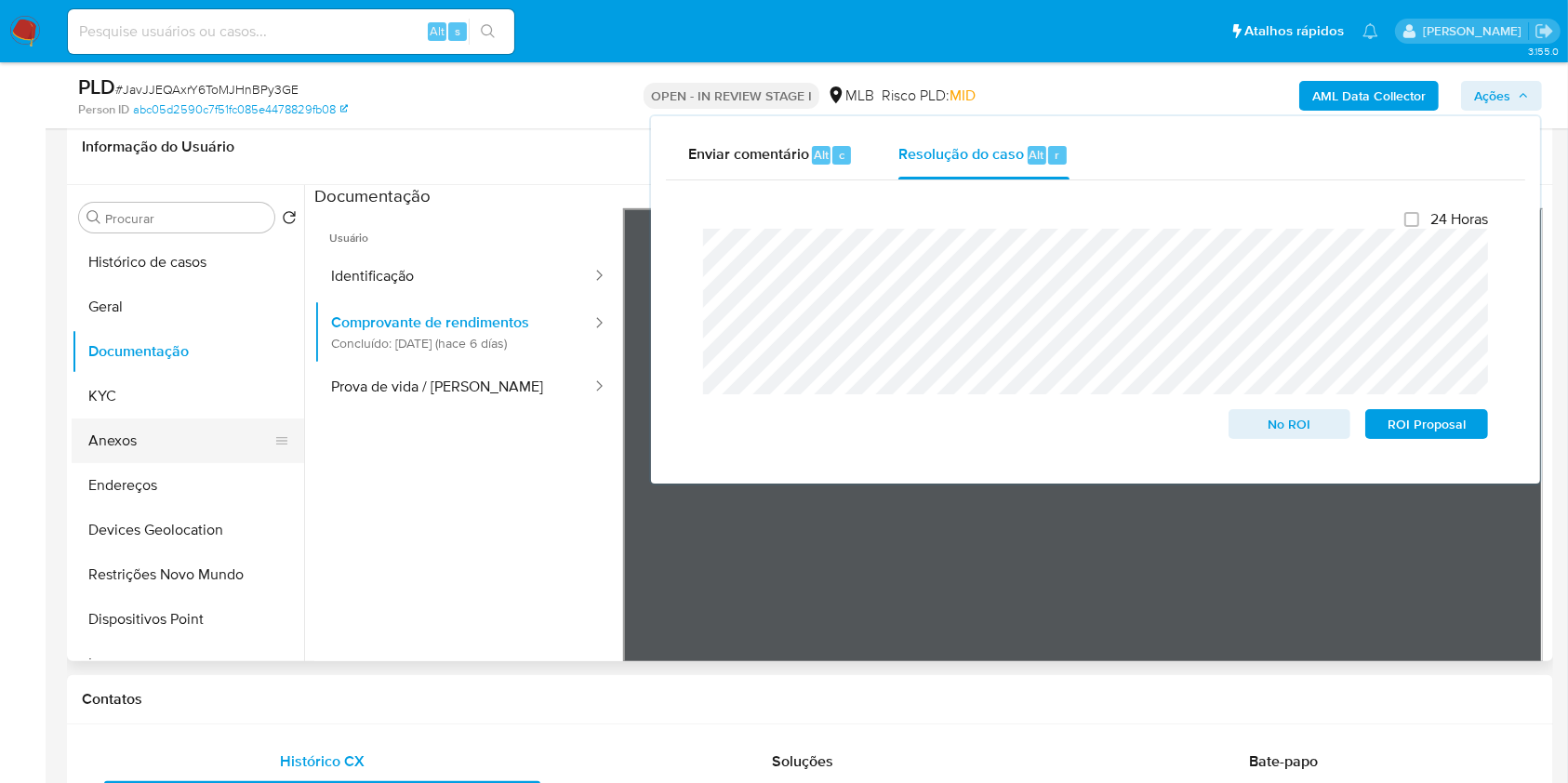
click at [209, 428] on button "Anexos" at bounding box center [180, 440] width 217 height 44
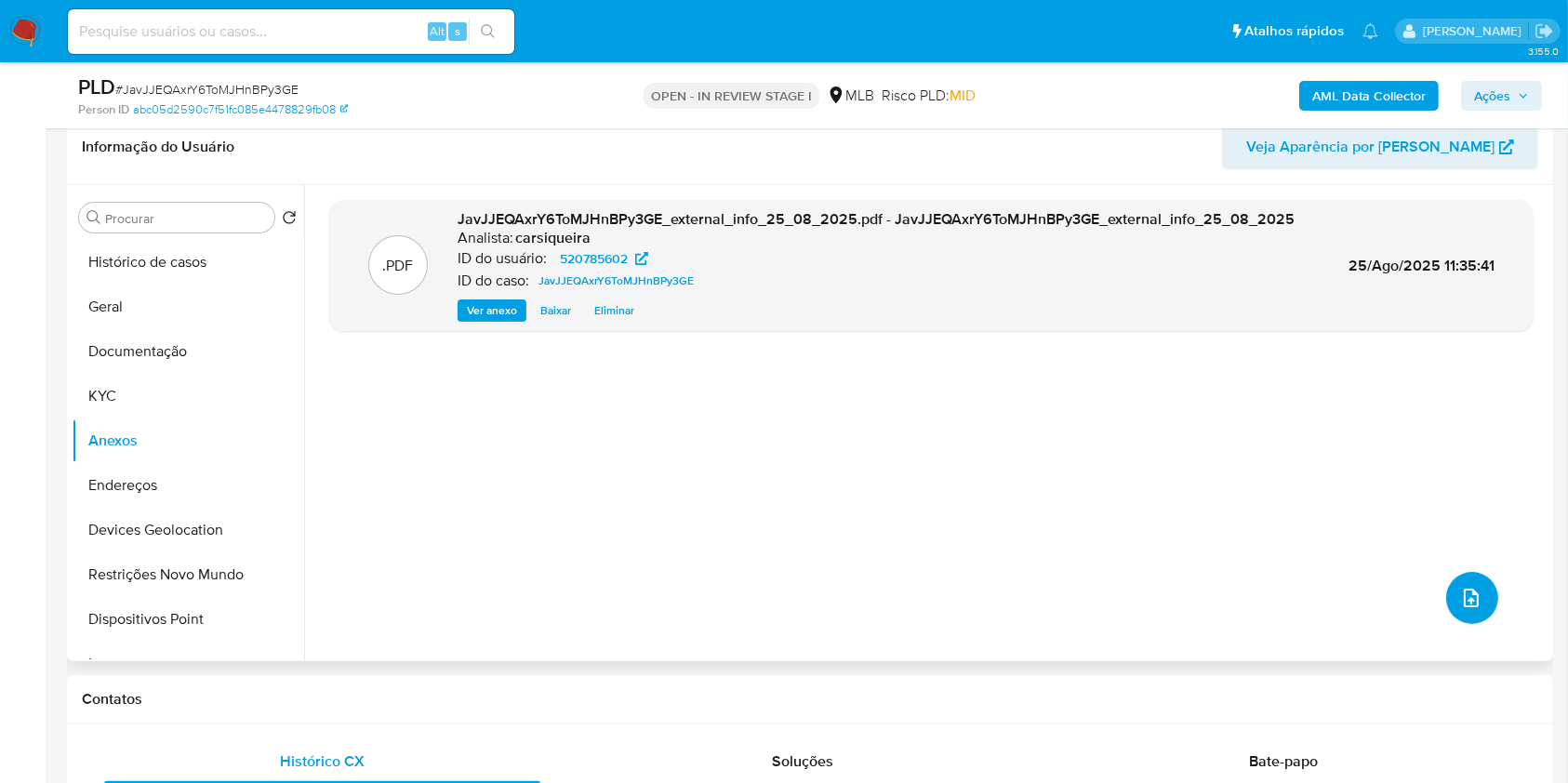
click at [1482, 588] on button "upload-file" at bounding box center [1472, 598] width 52 height 52
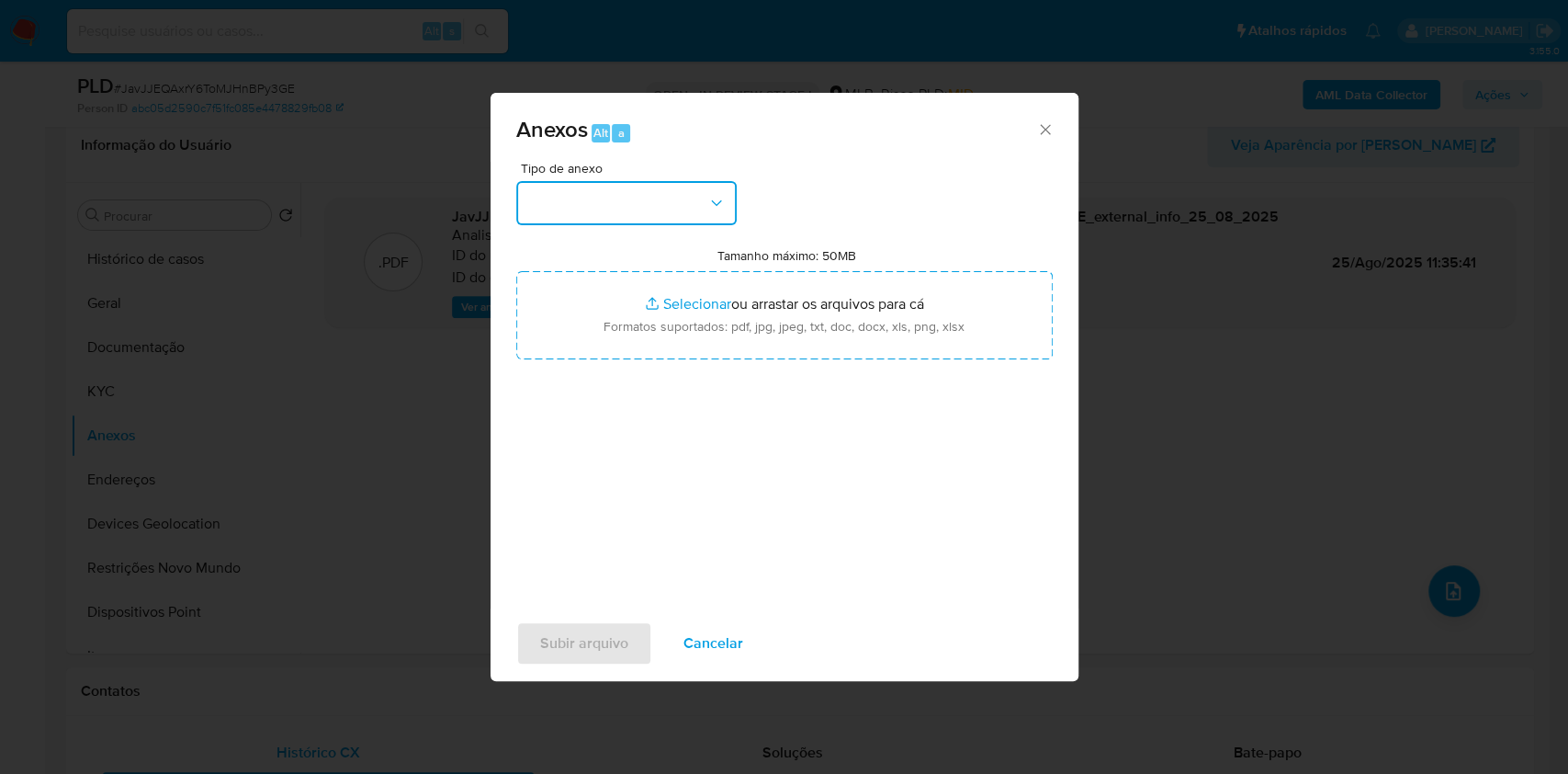
click at [609, 203] on button "button" at bounding box center [626, 203] width 220 height 44
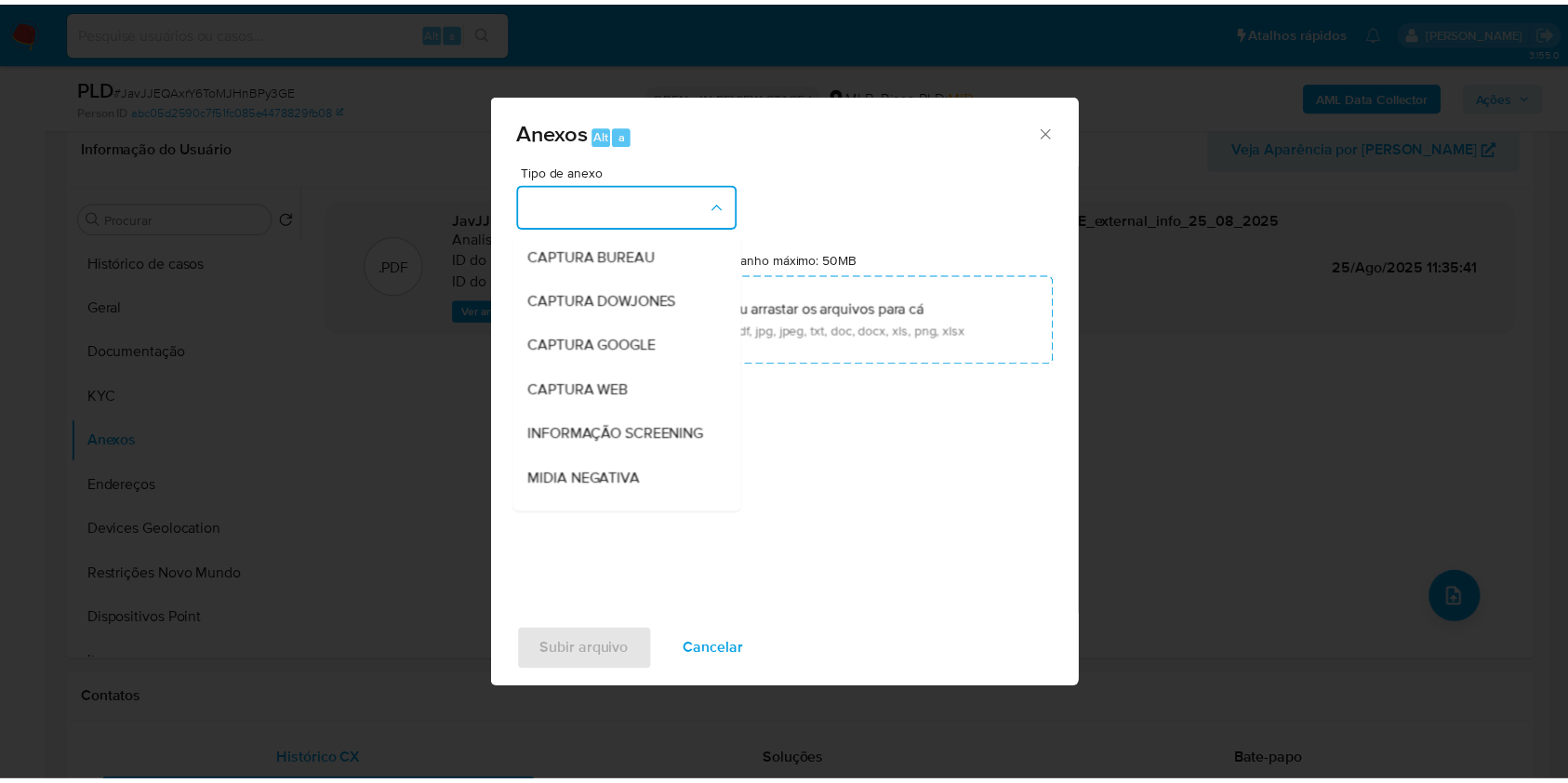
scroll to position [286, 0]
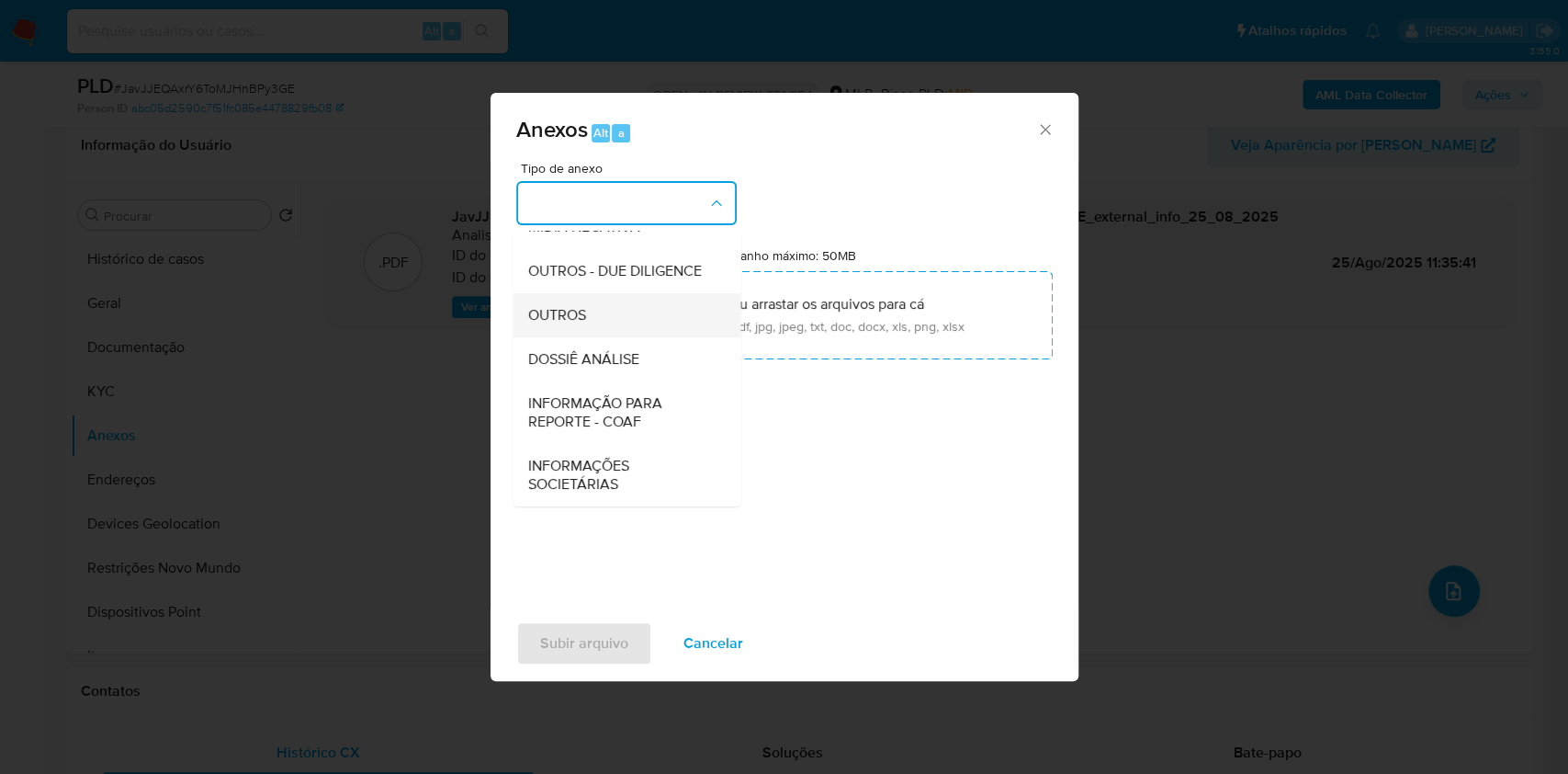
click at [580, 320] on span "OUTROS" at bounding box center [556, 315] width 58 height 18
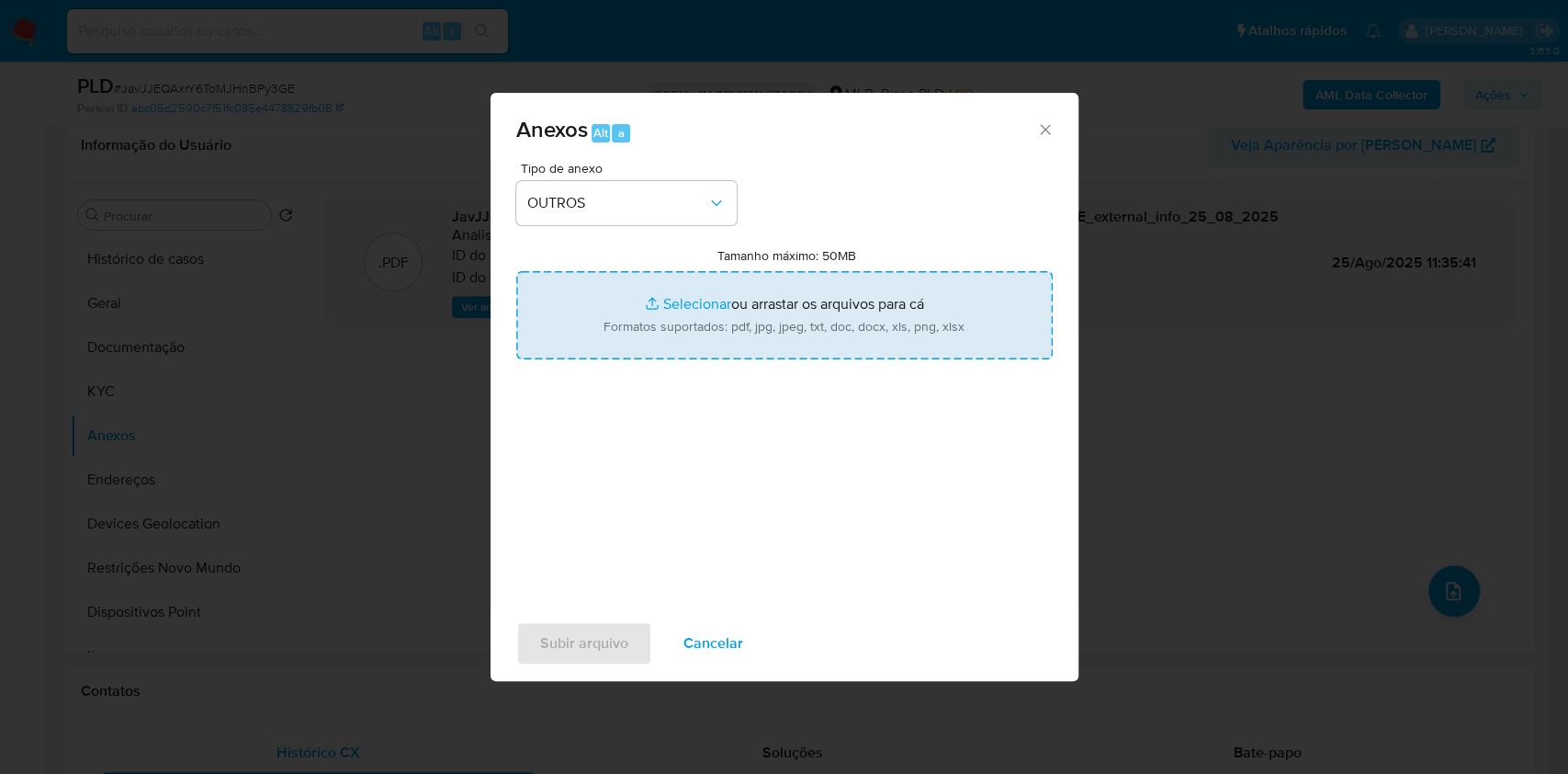
click at [684, 305] on input "Tamanho máximo: 50MB Selecionar arquivos" at bounding box center [784, 315] width 537 height 88
type input "C:\fakepath\CPF 10788817744 - ADRIAN DA SILVA MAIA - Documentos Google.pdf"
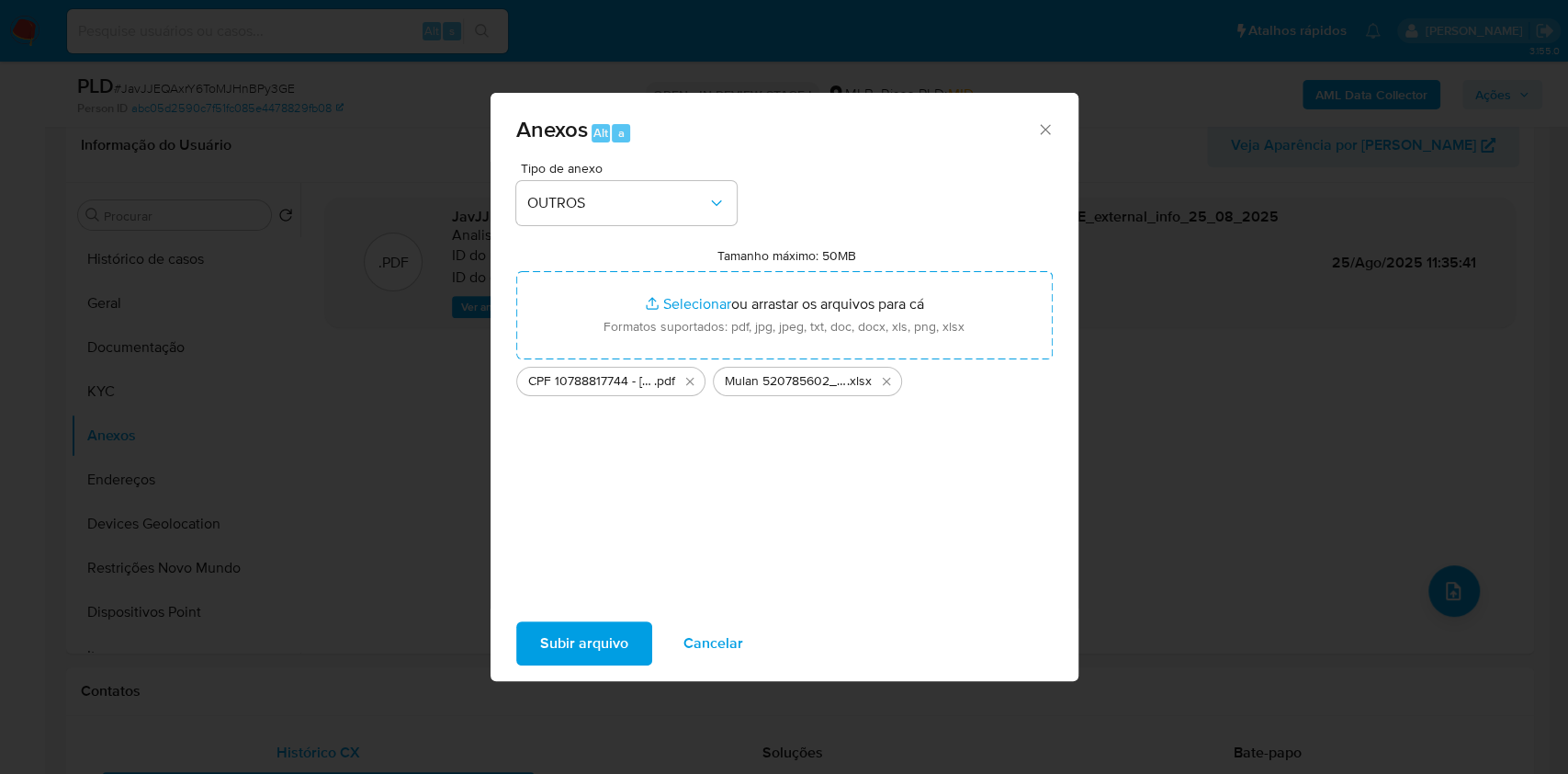
click at [576, 639] on span "Subir arquivo" at bounding box center [584, 643] width 88 height 40
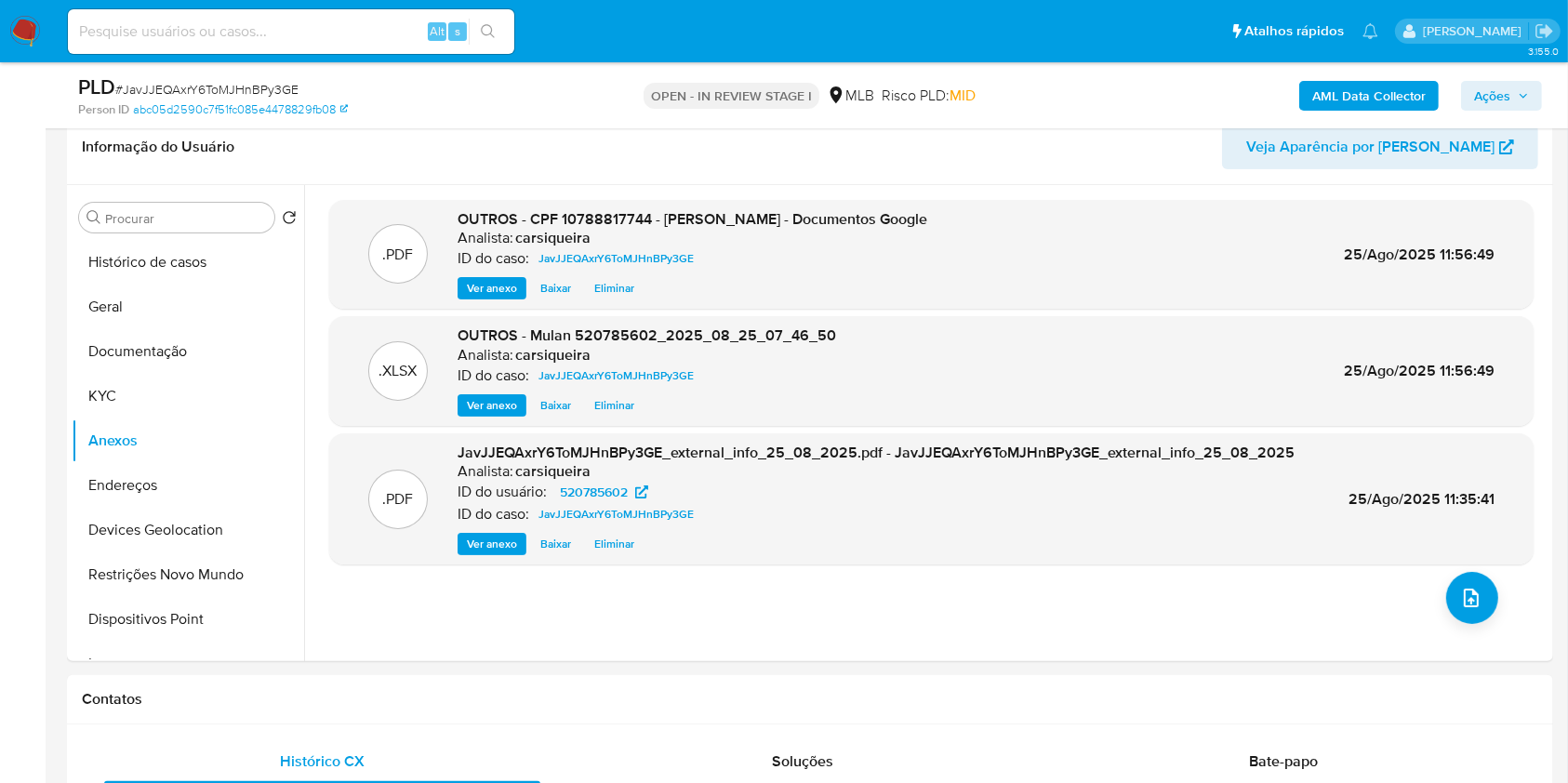
click at [1500, 90] on span "Ações" at bounding box center [1493, 96] width 37 height 30
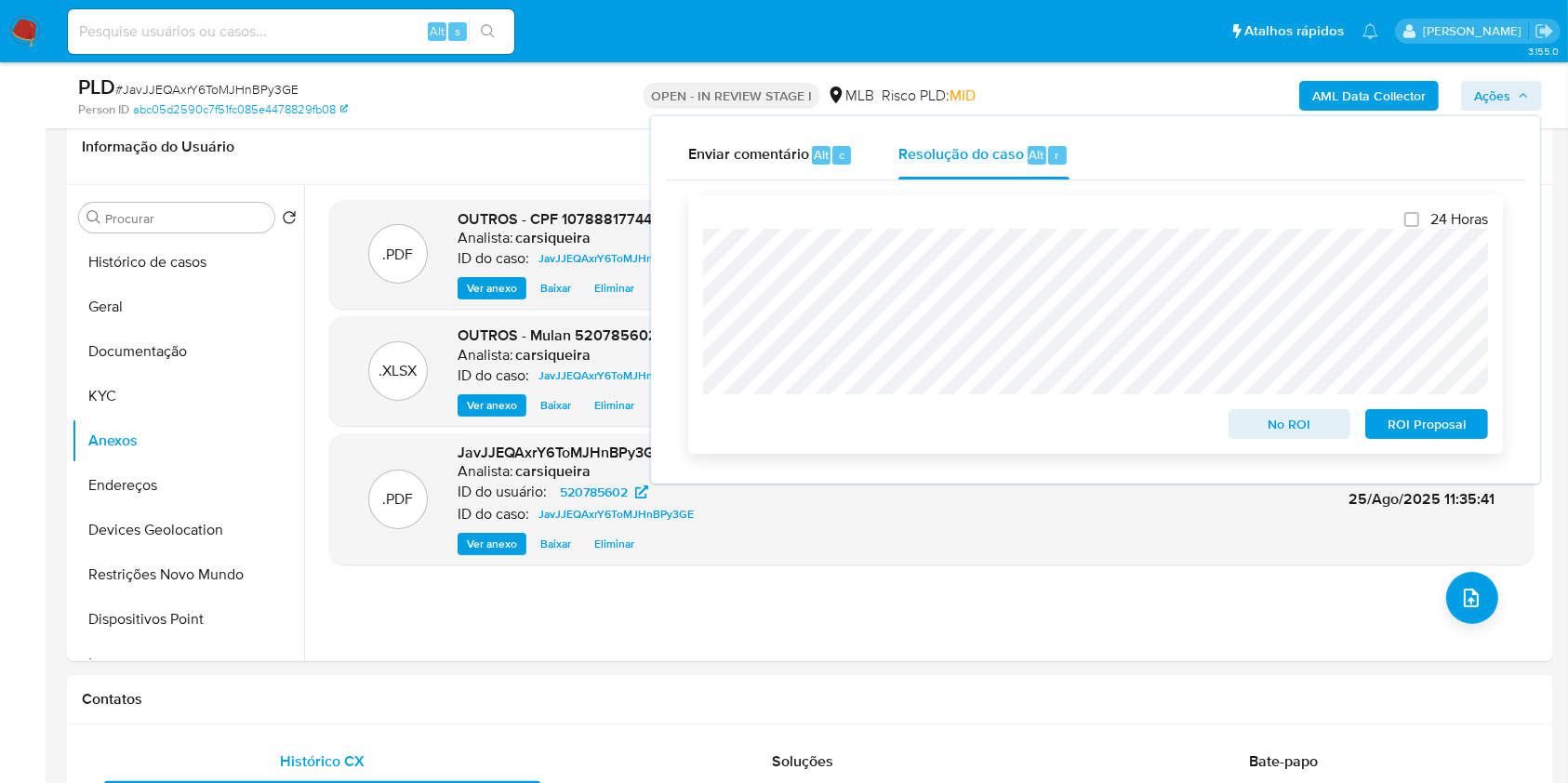
click at [1275, 428] on span "No ROI" at bounding box center [1290, 424] width 97 height 26
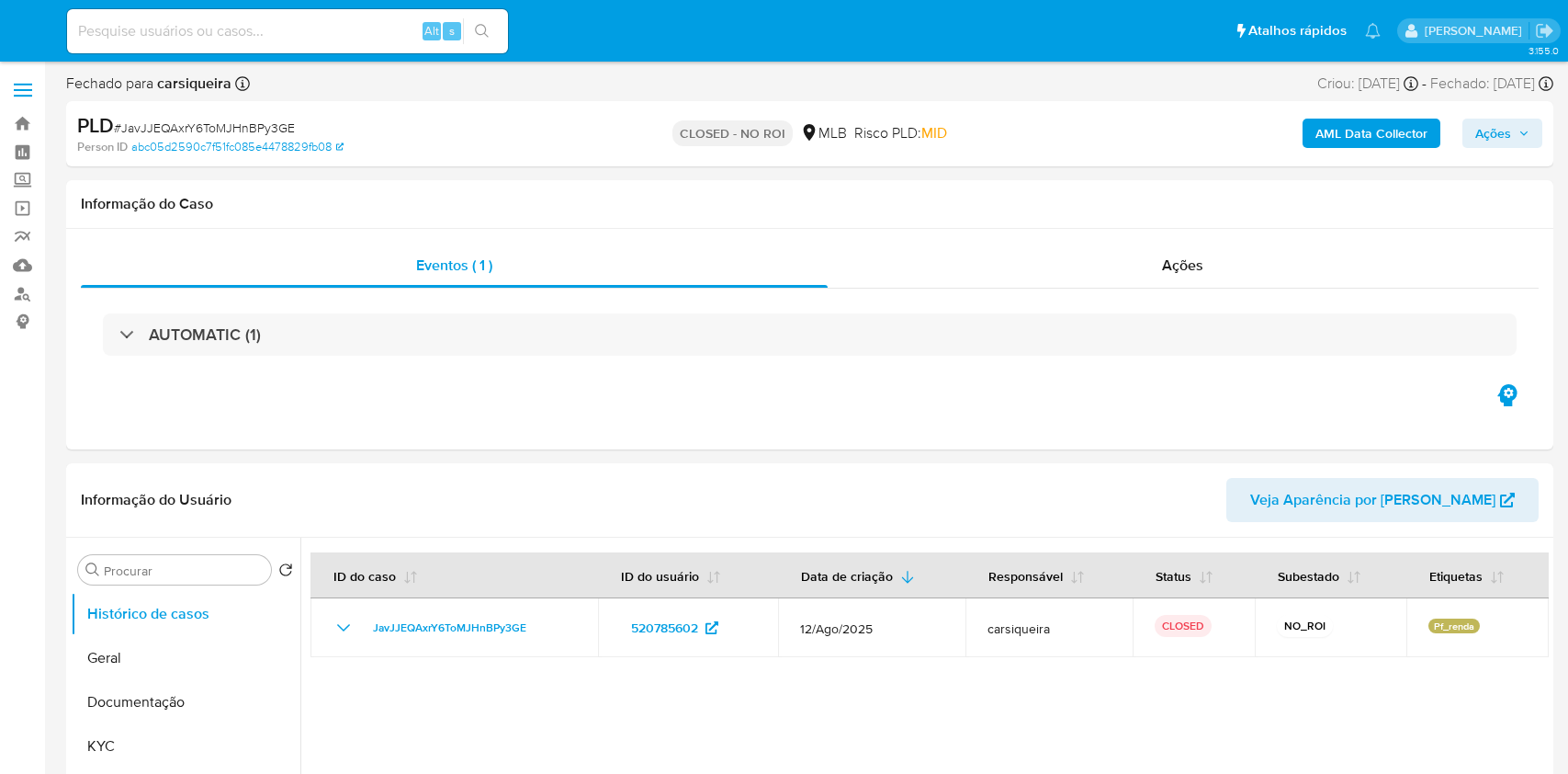
select select "10"
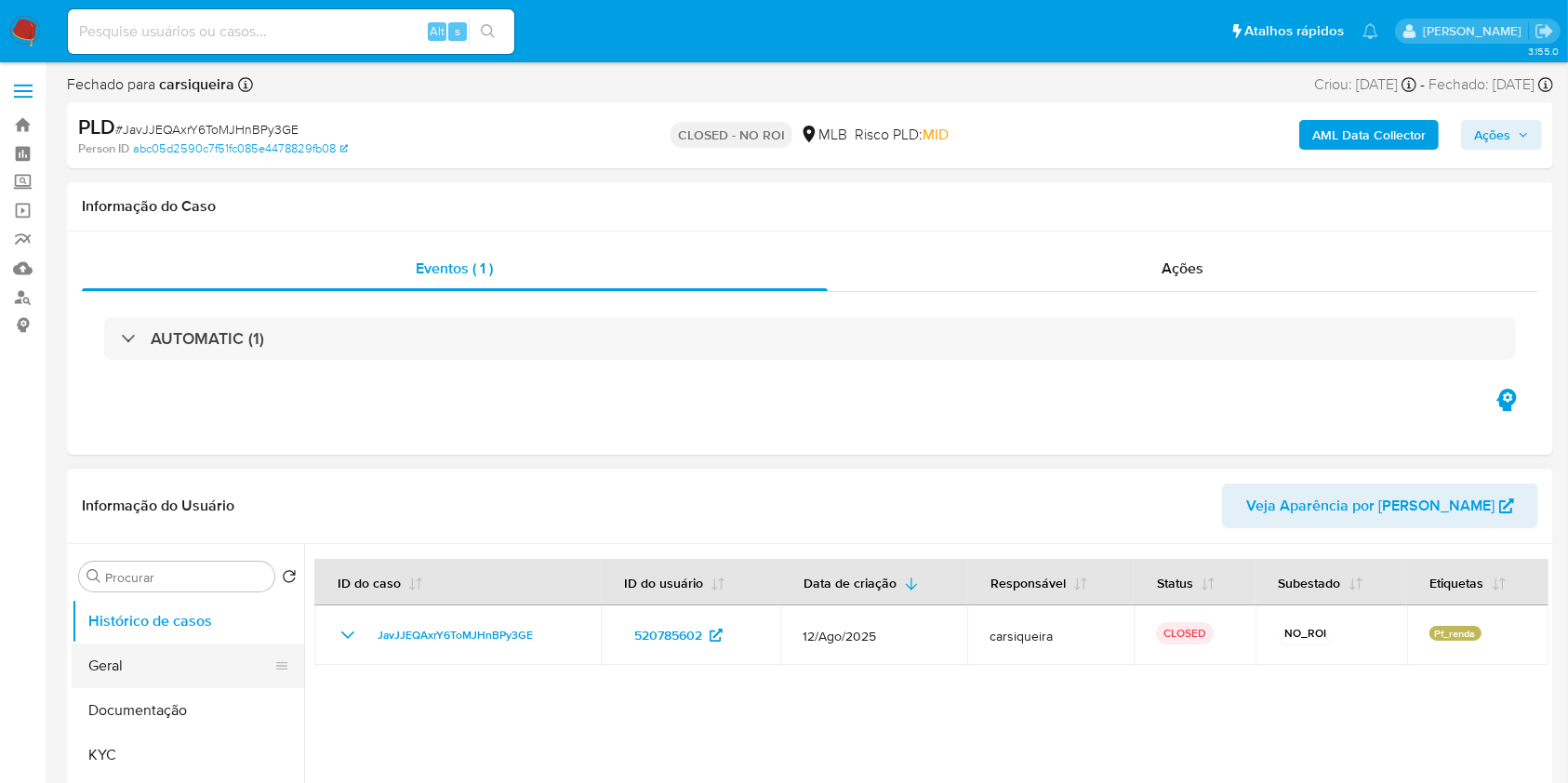
click at [141, 658] on button "Geral" at bounding box center [180, 666] width 217 height 44
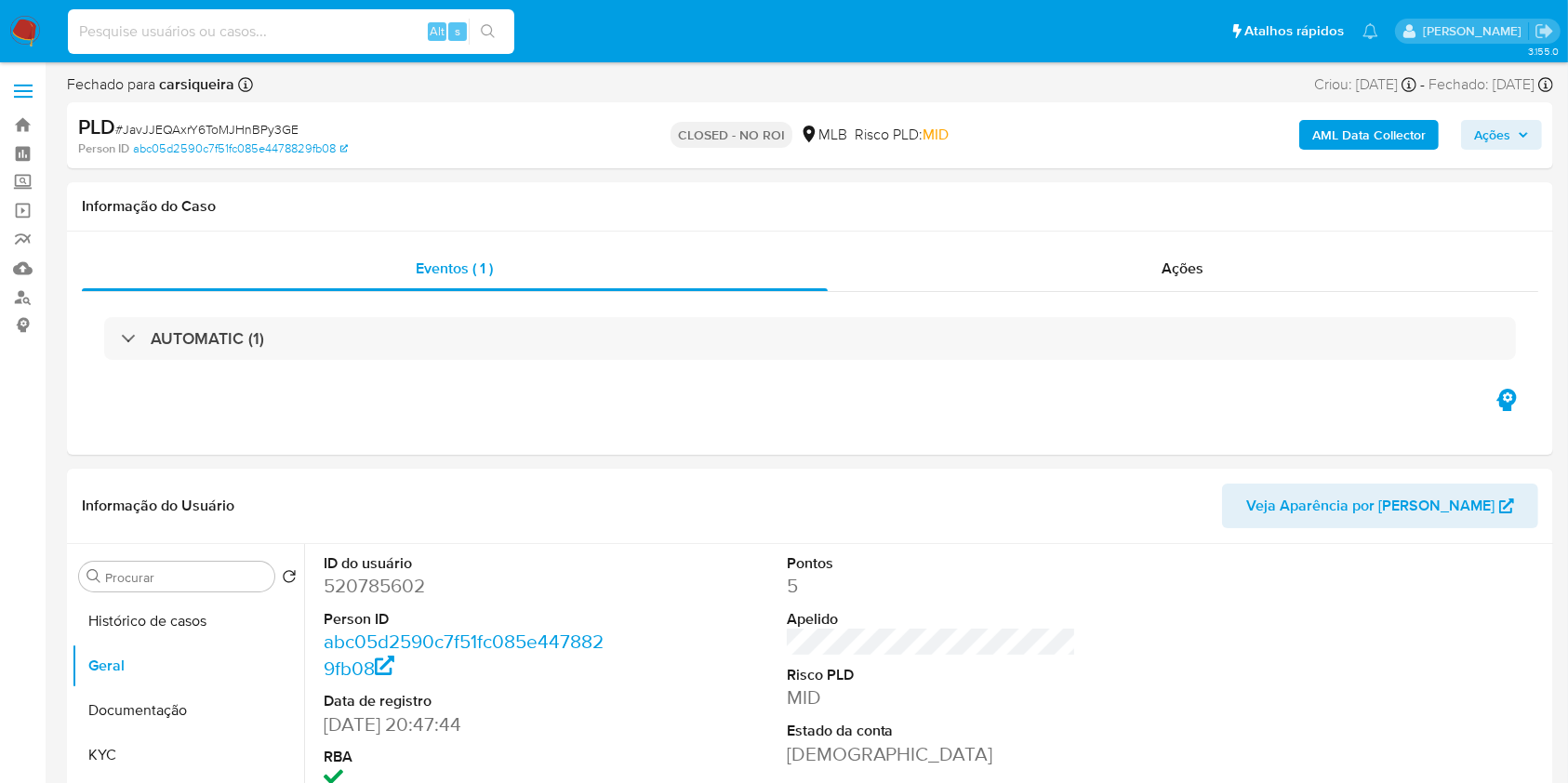
click at [294, 31] on input at bounding box center [291, 31] width 446 height 24
paste input "gIfS7WJtebHMoJmfdydptGI3"
type input "gIfS7WJtebHMoJmfdydptGI3"
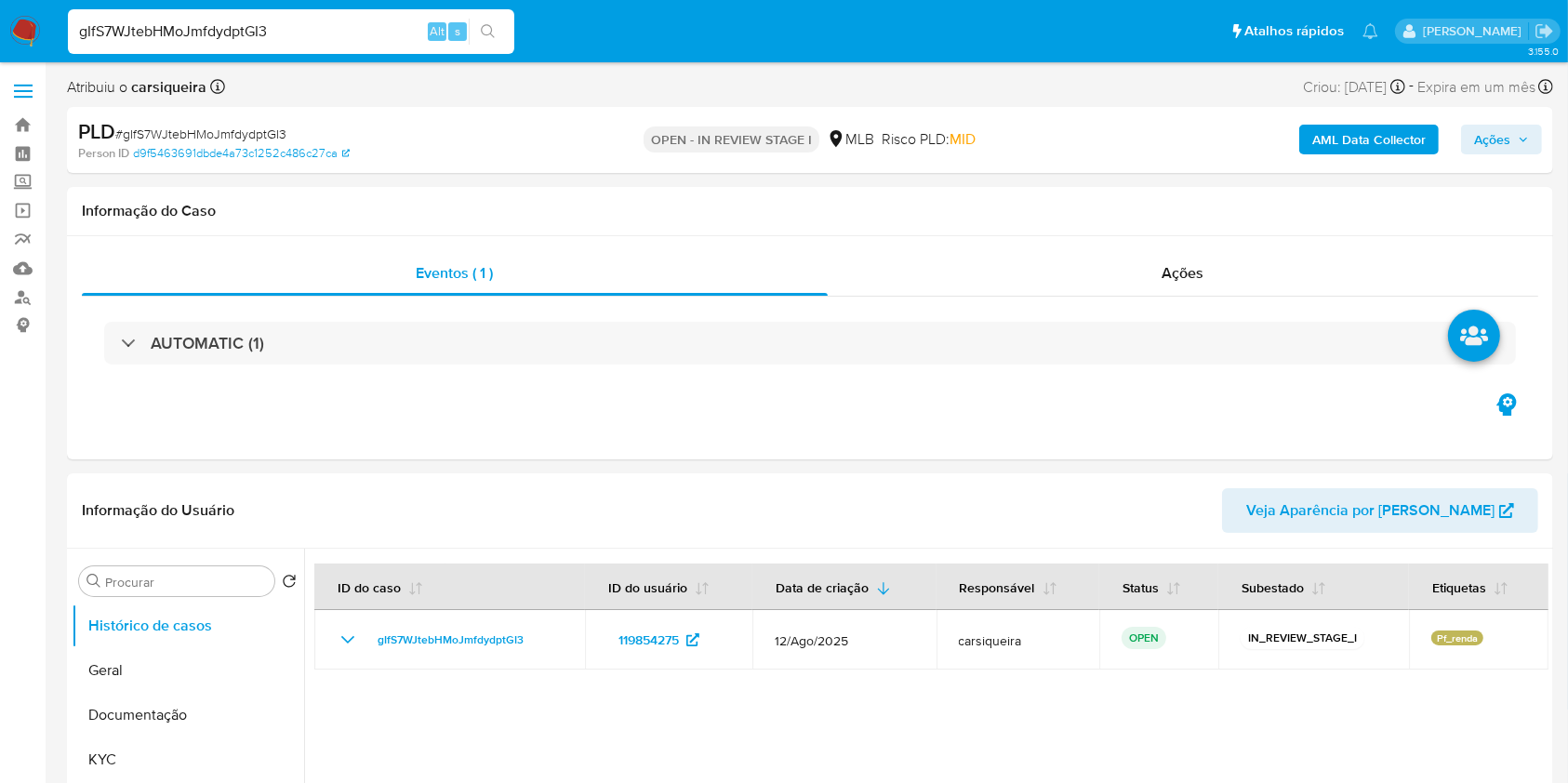
select select "10"
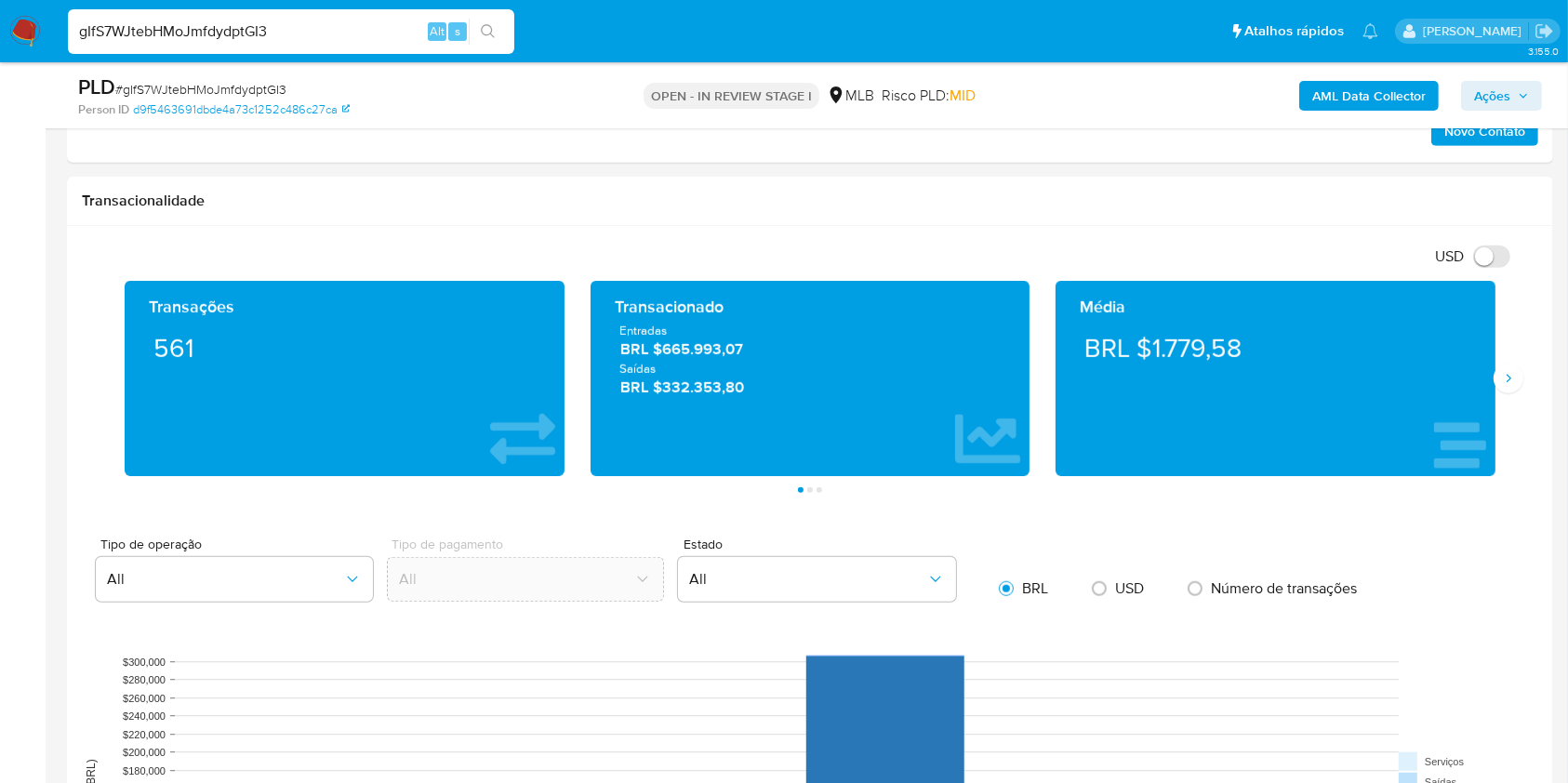
scroll to position [1205, 0]
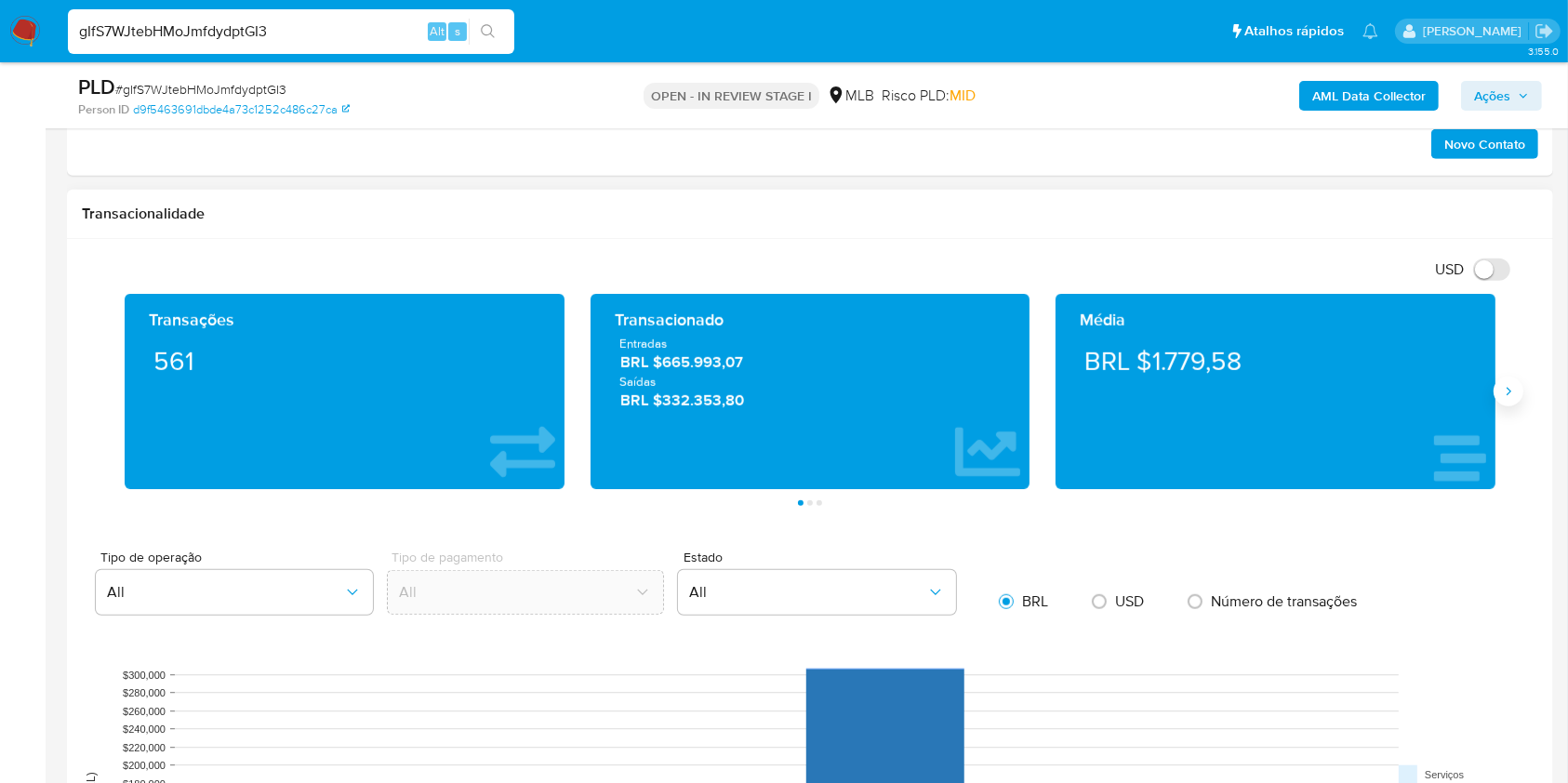
click at [1506, 393] on icon "Siguiente" at bounding box center [1508, 391] width 14 height 14
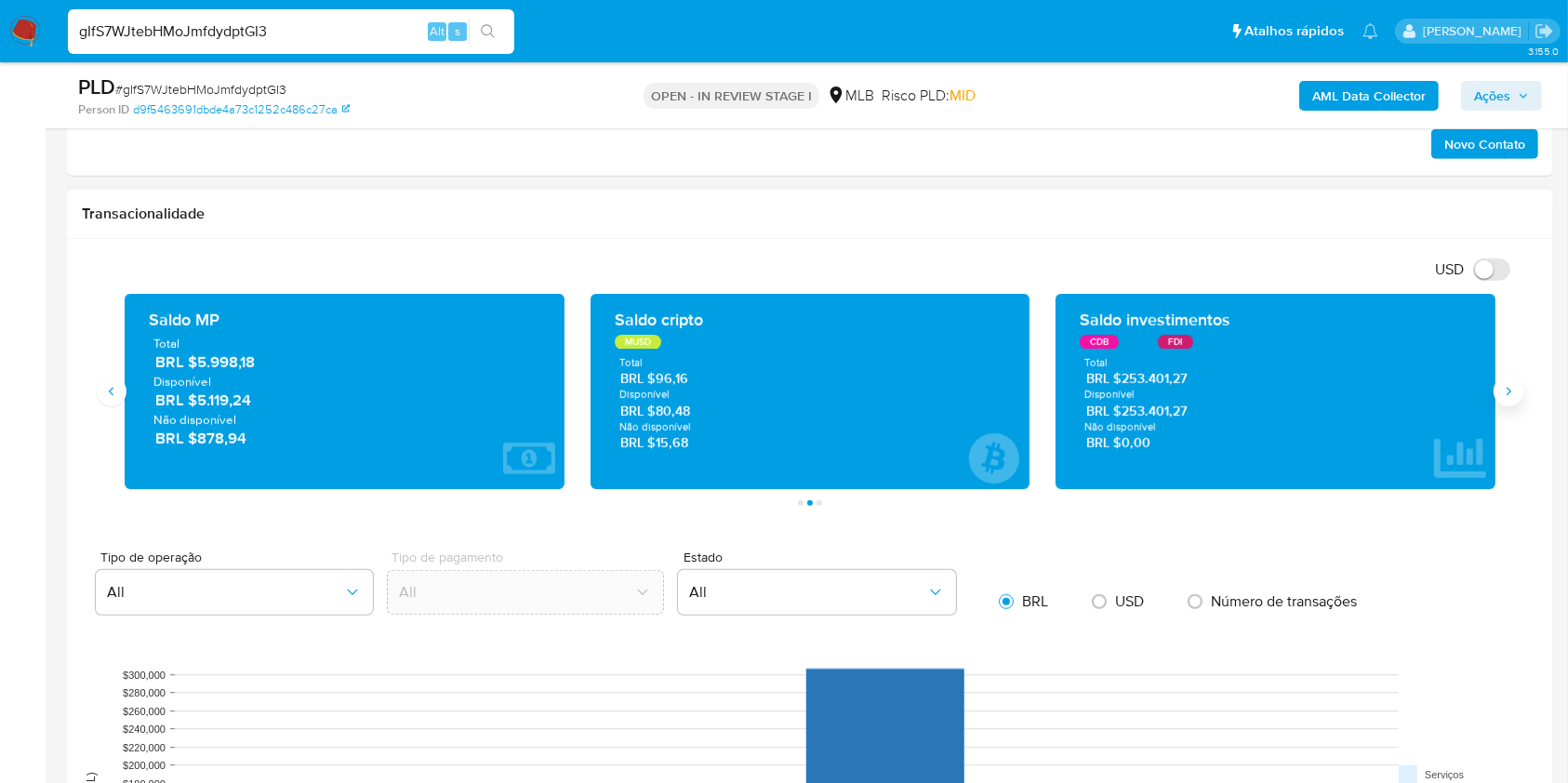
click at [1506, 393] on icon "Siguiente" at bounding box center [1508, 391] width 14 height 14
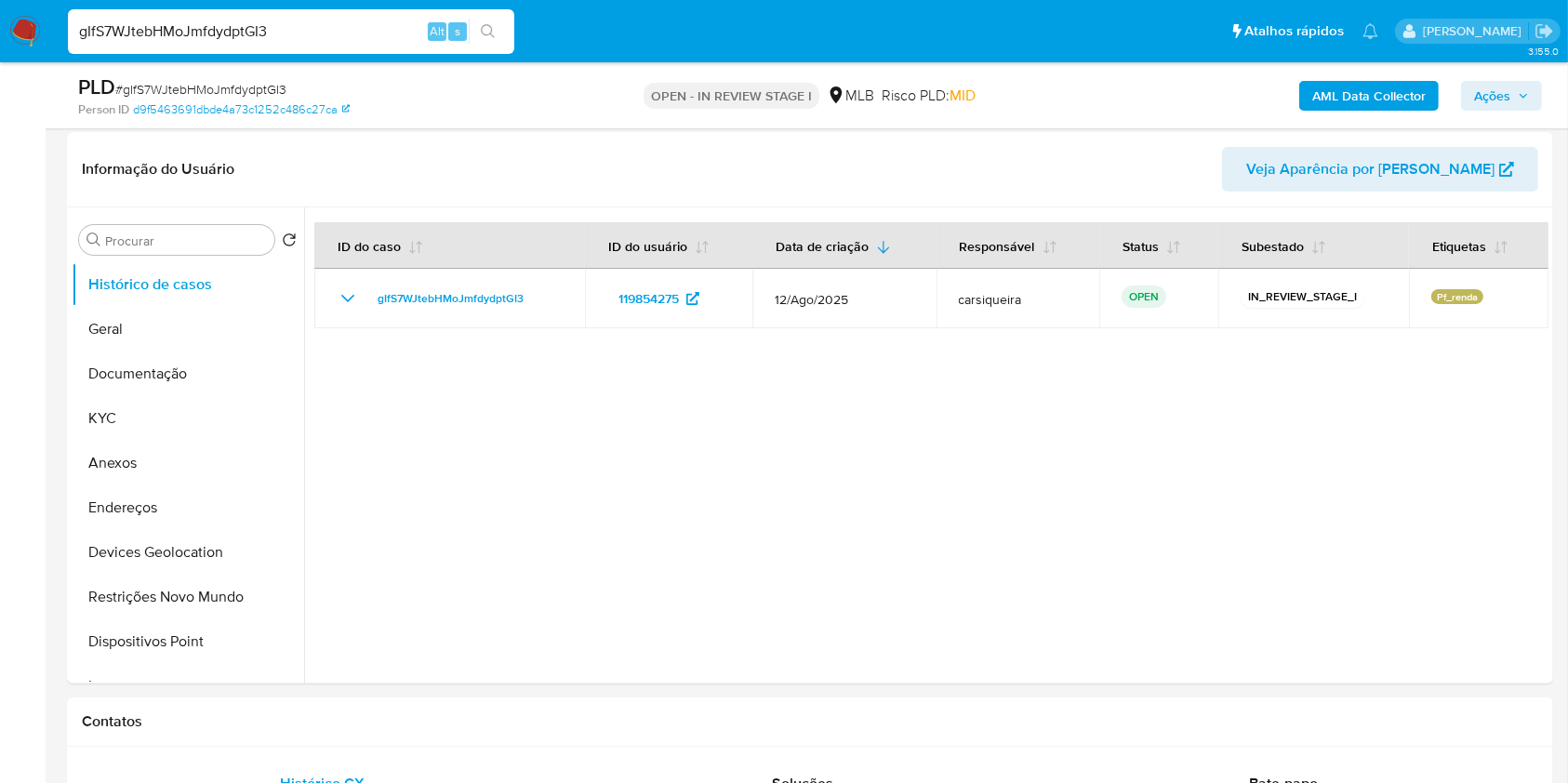
scroll to position [80, 0]
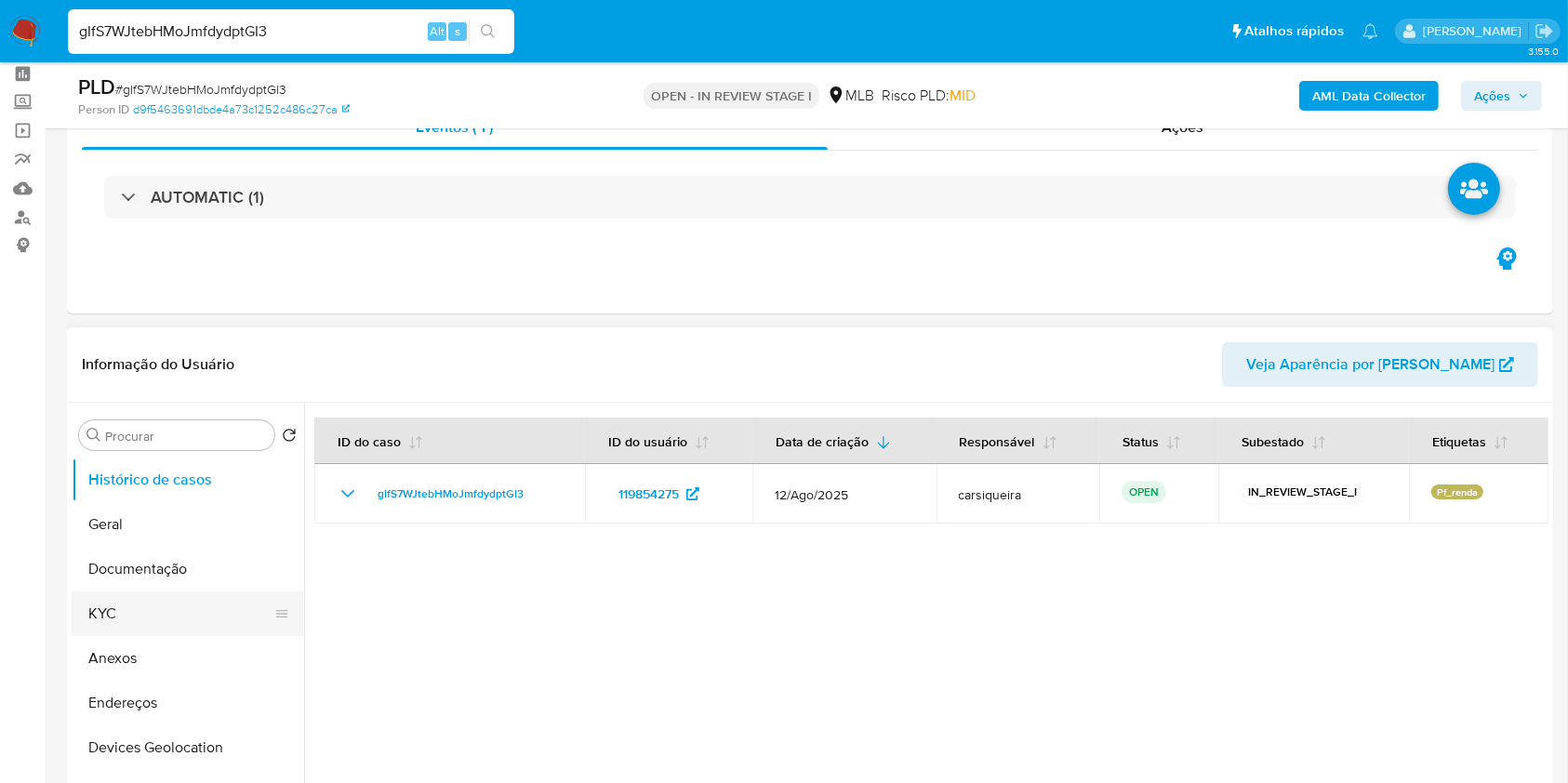
click at [139, 606] on button "KYC" at bounding box center [180, 614] width 217 height 44
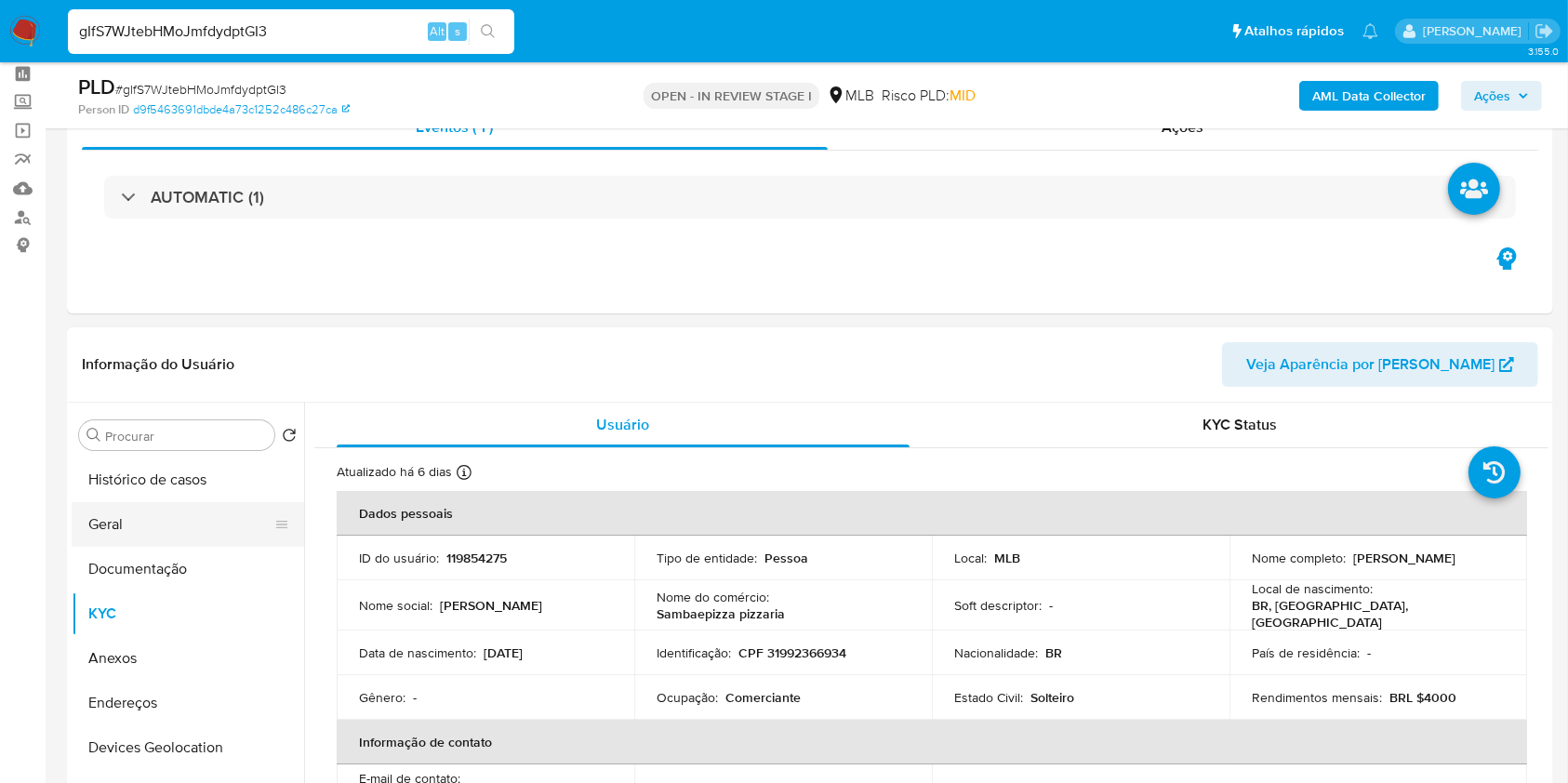
click at [157, 524] on button "Geral" at bounding box center [180, 524] width 217 height 44
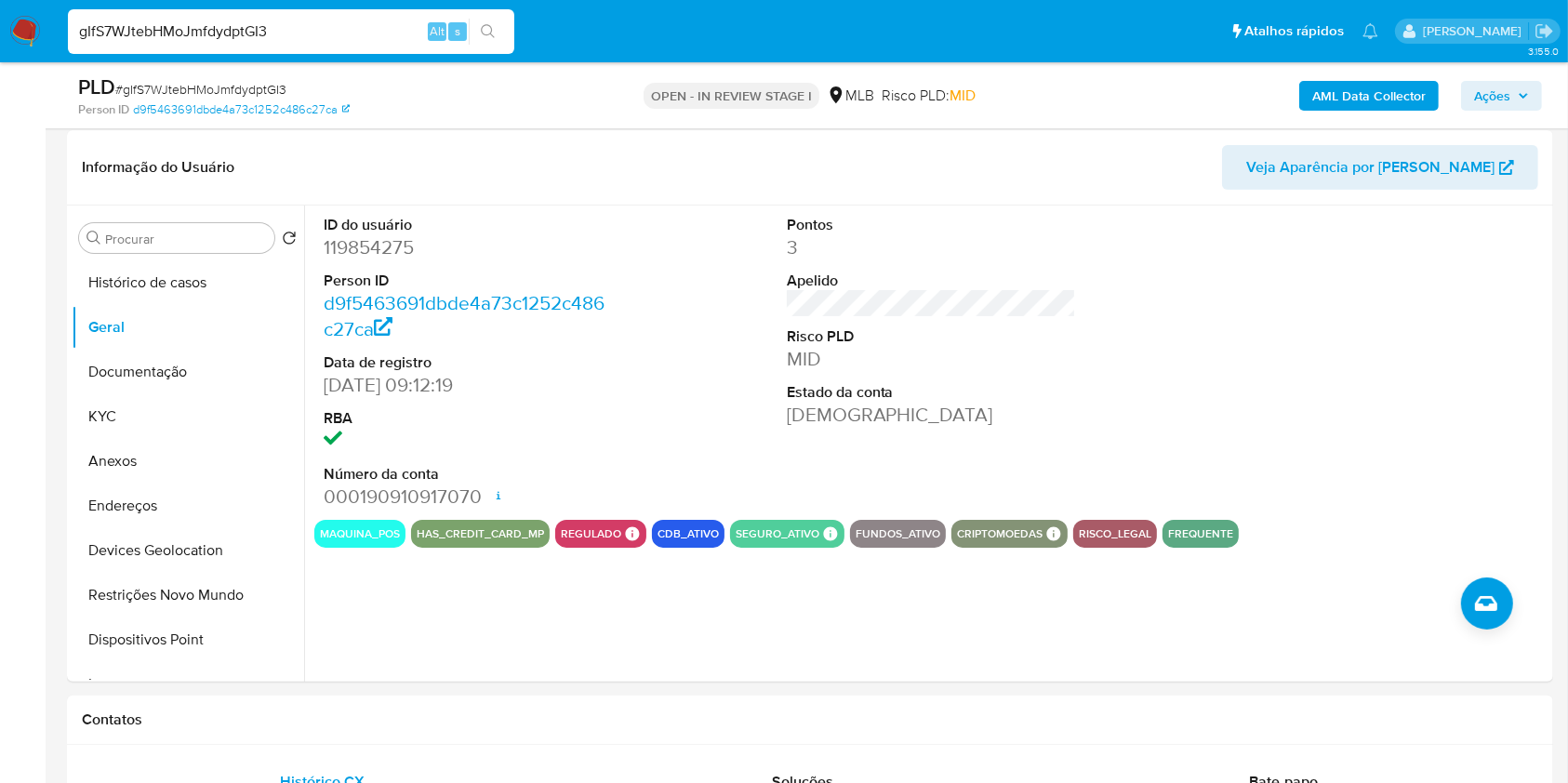
scroll to position [282, 0]
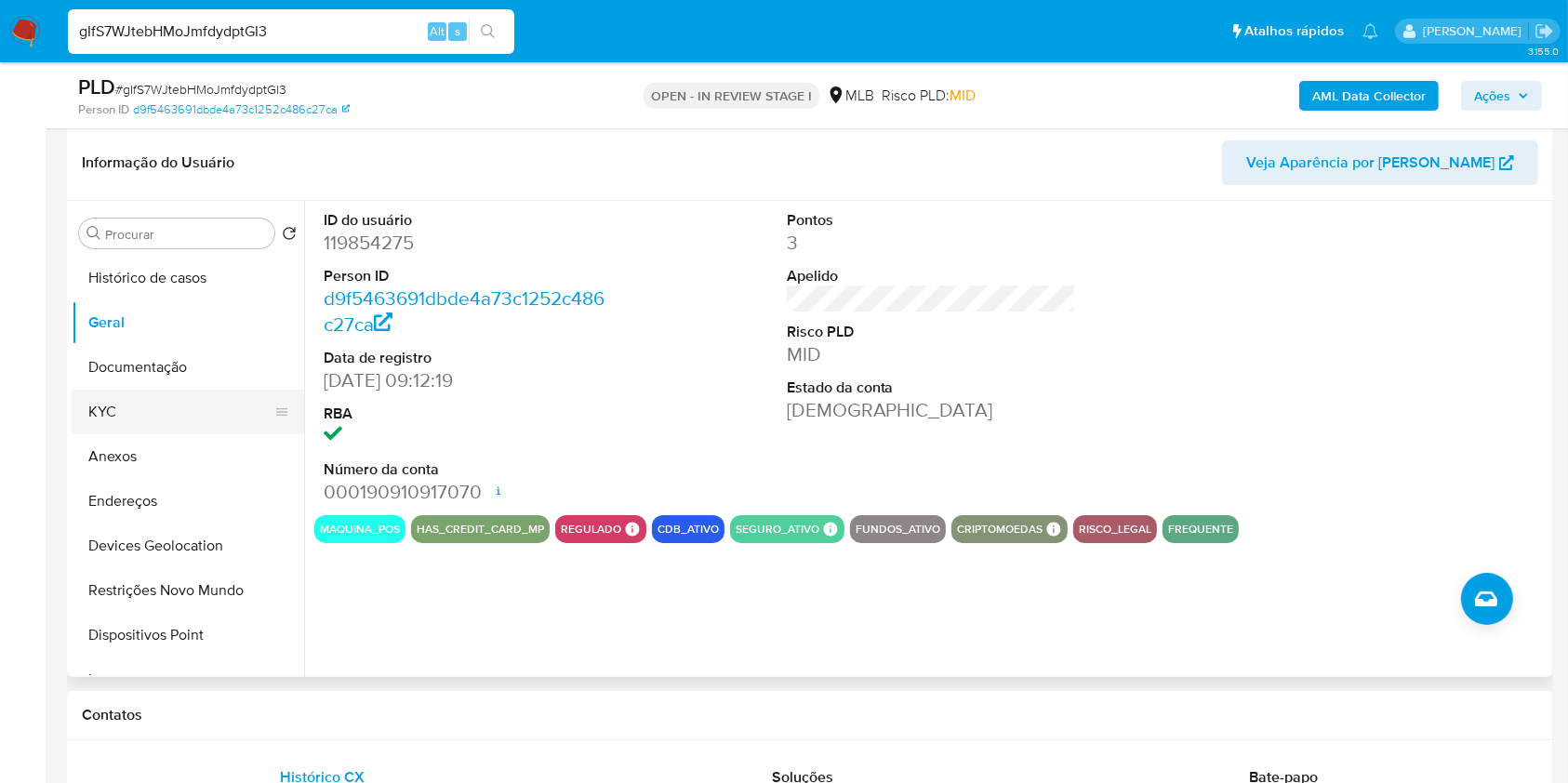
click at [142, 413] on button "KYC" at bounding box center [180, 412] width 217 height 44
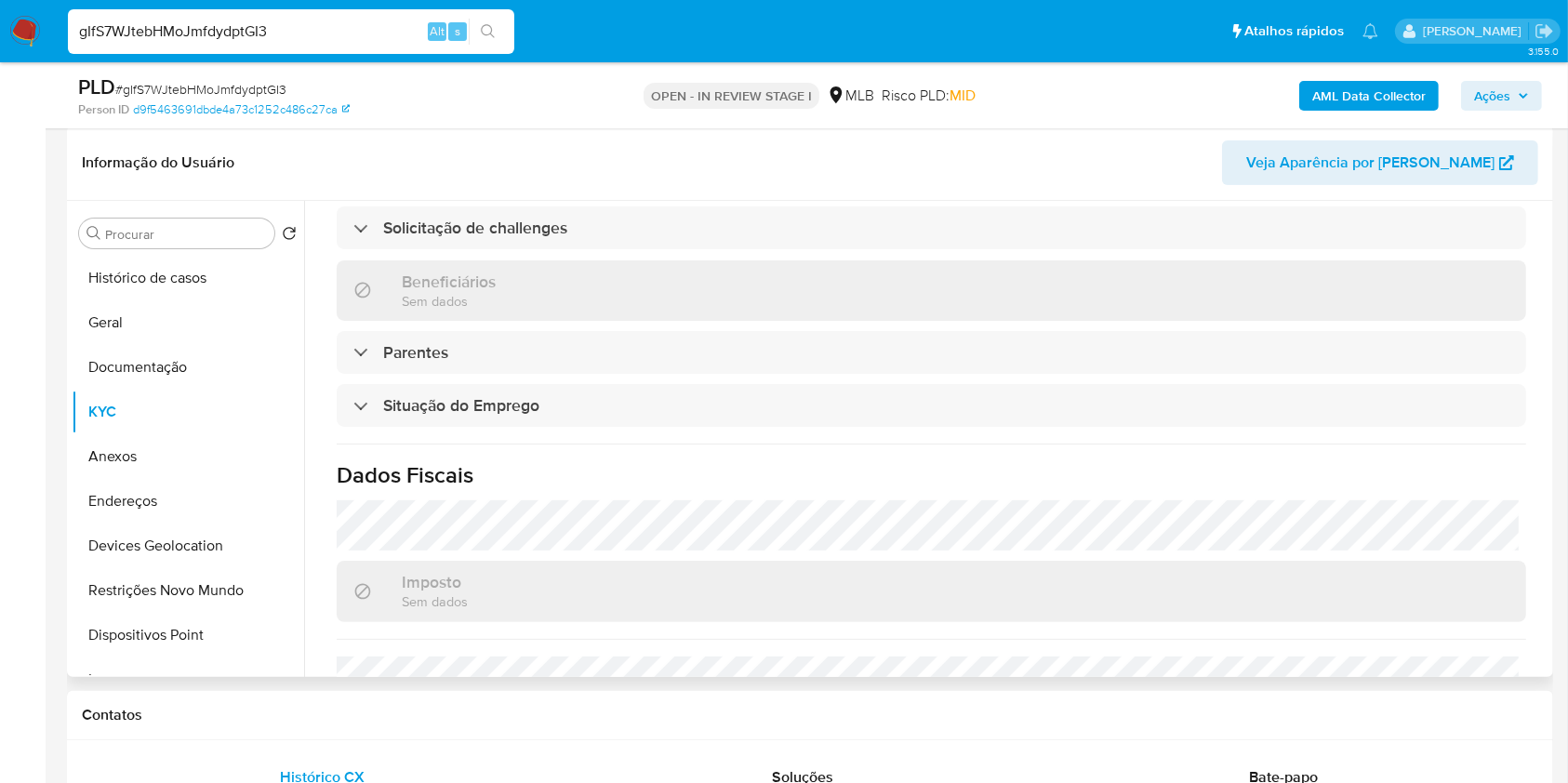
scroll to position [791, 0]
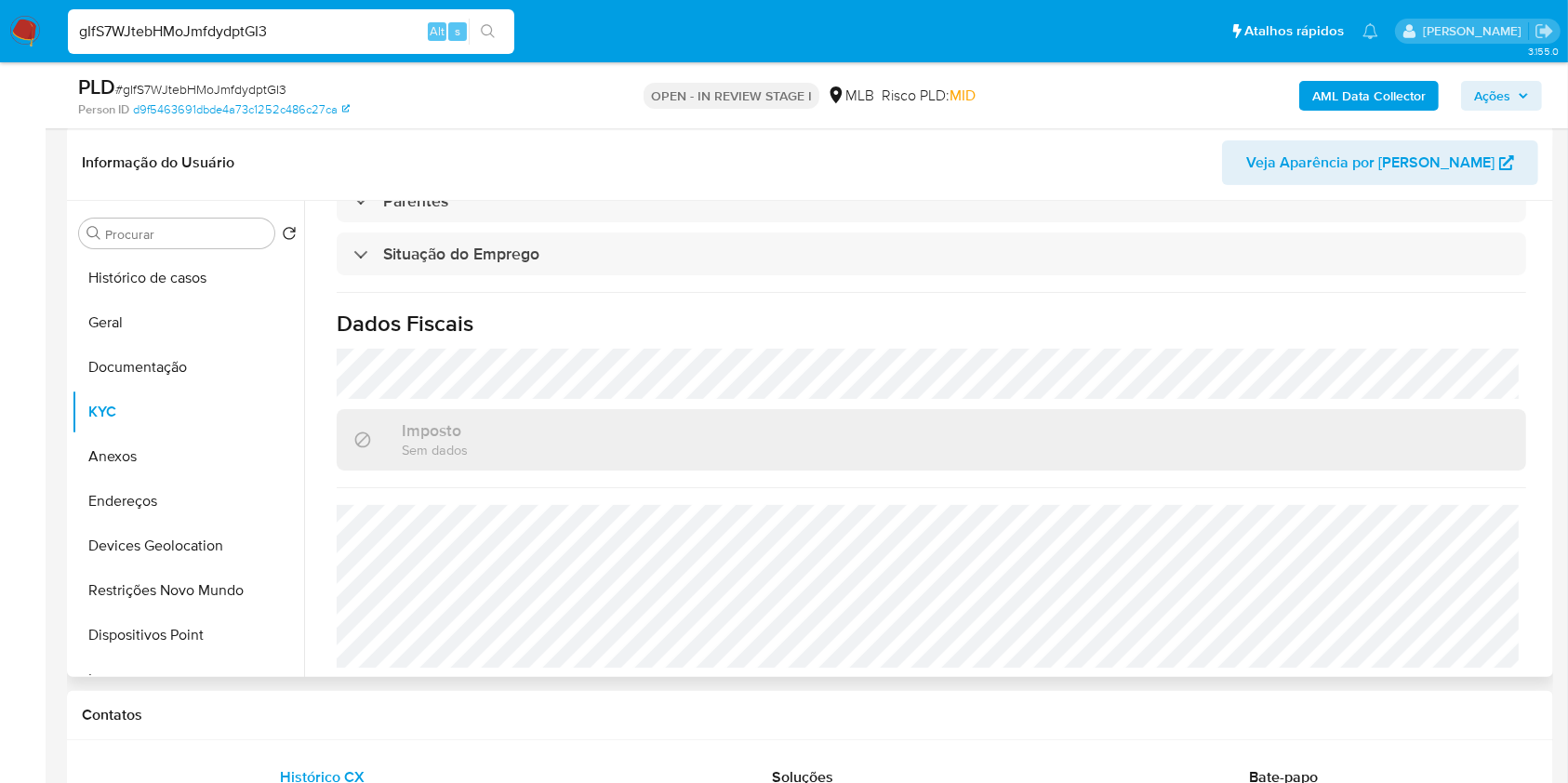
click at [969, 333] on div "Atualizado há 6 dias Criado: [DATE] 14:26:25 Atualizado: [DATE] 02:17:23 Dados …" at bounding box center [932, 70] width 1234 height 1228
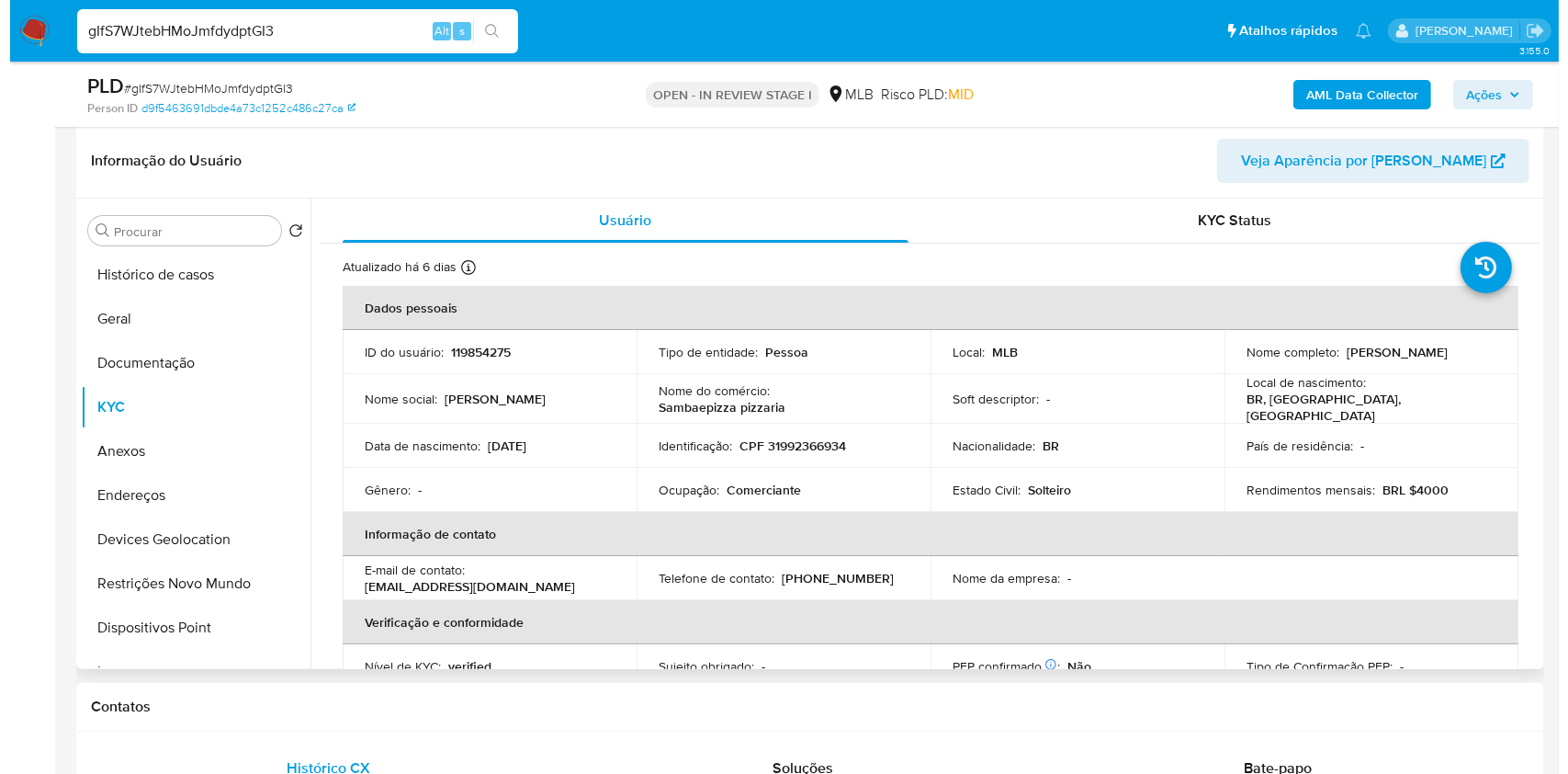
scroll to position [229, 0]
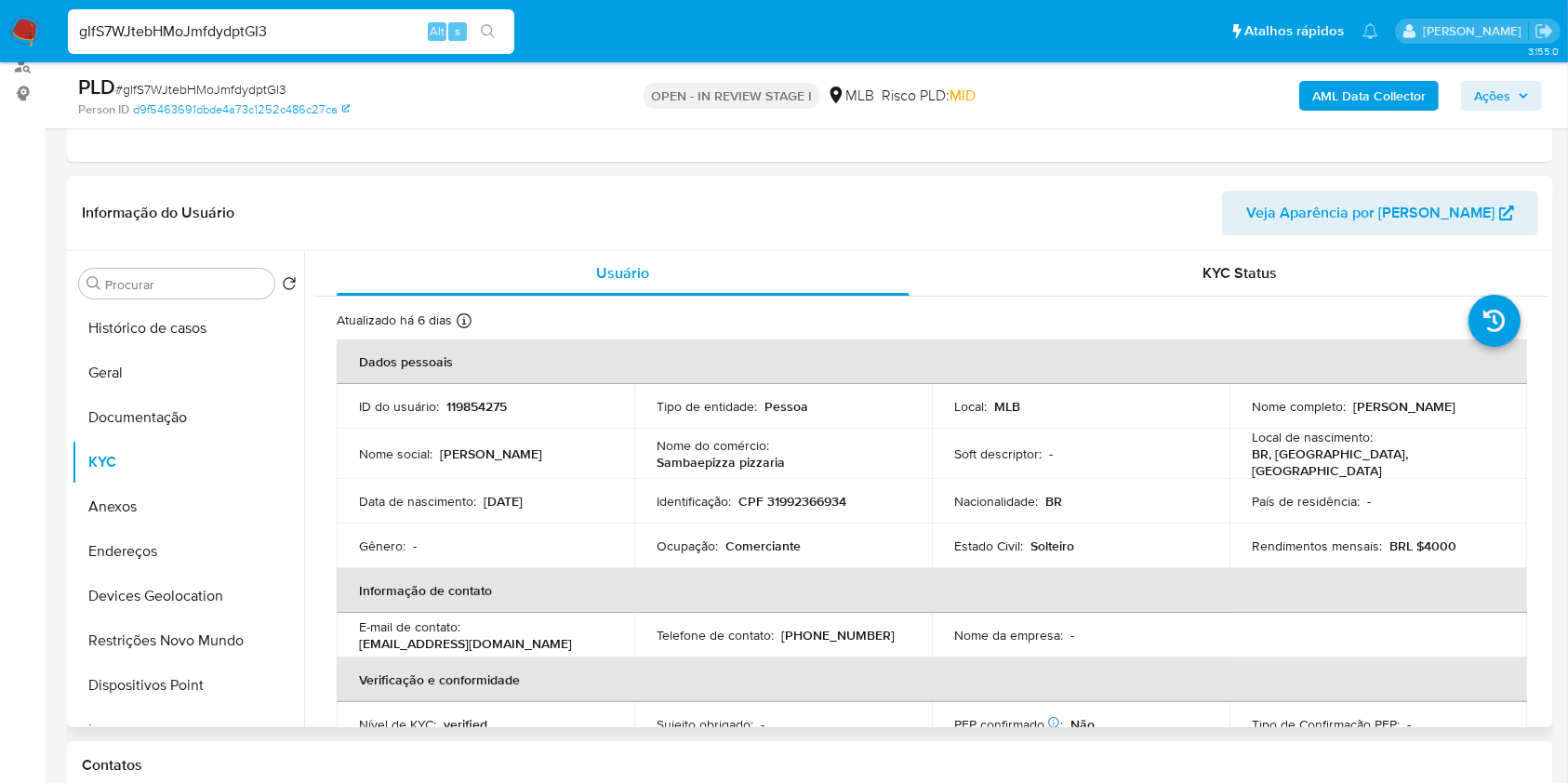
click at [794, 502] on p "CPF 31992366934" at bounding box center [793, 501] width 108 height 16
copy p "31992366934"
click at [183, 415] on button "Documentação" at bounding box center [180, 417] width 217 height 44
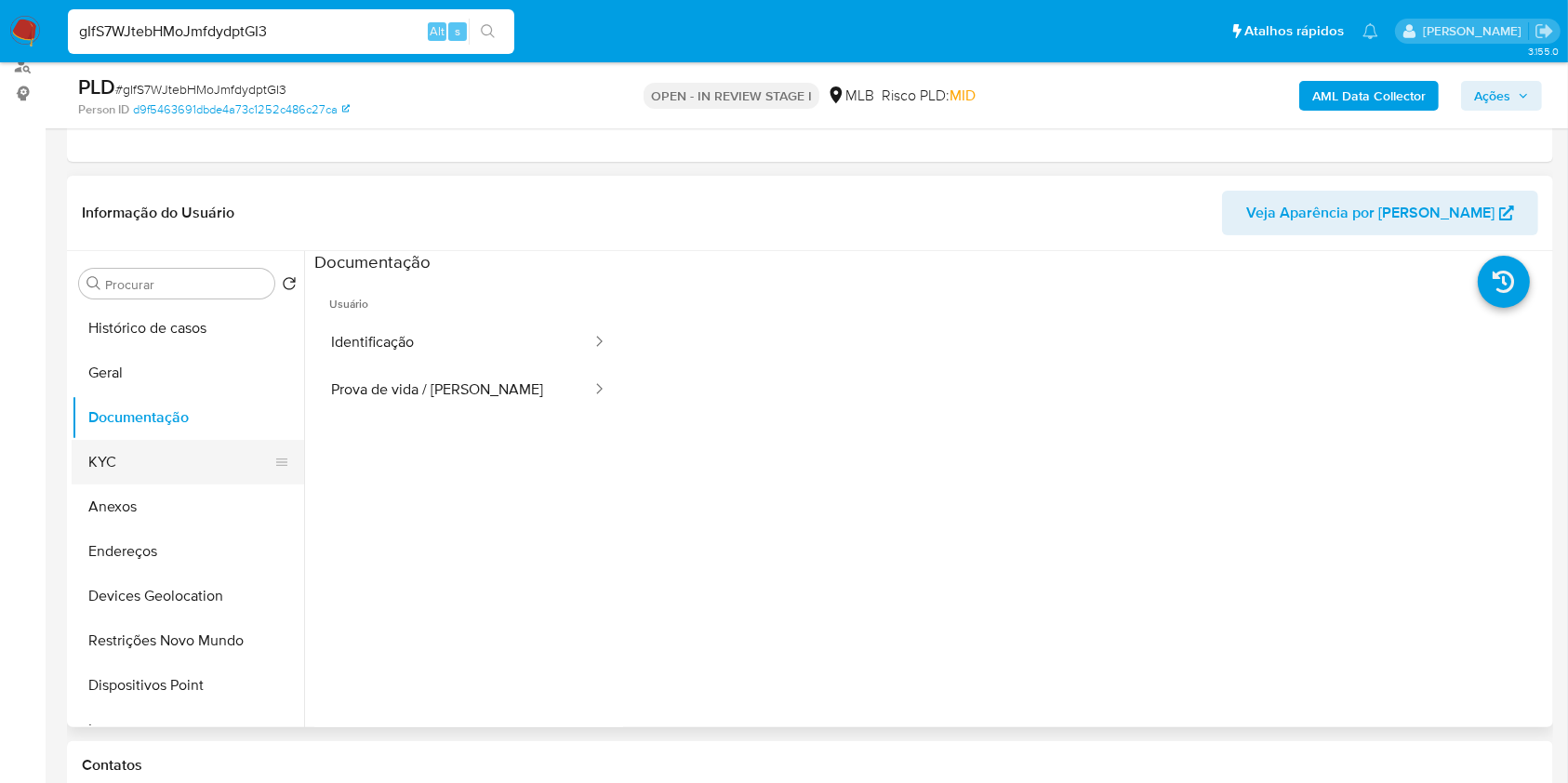
click at [161, 459] on button "KYC" at bounding box center [180, 462] width 217 height 44
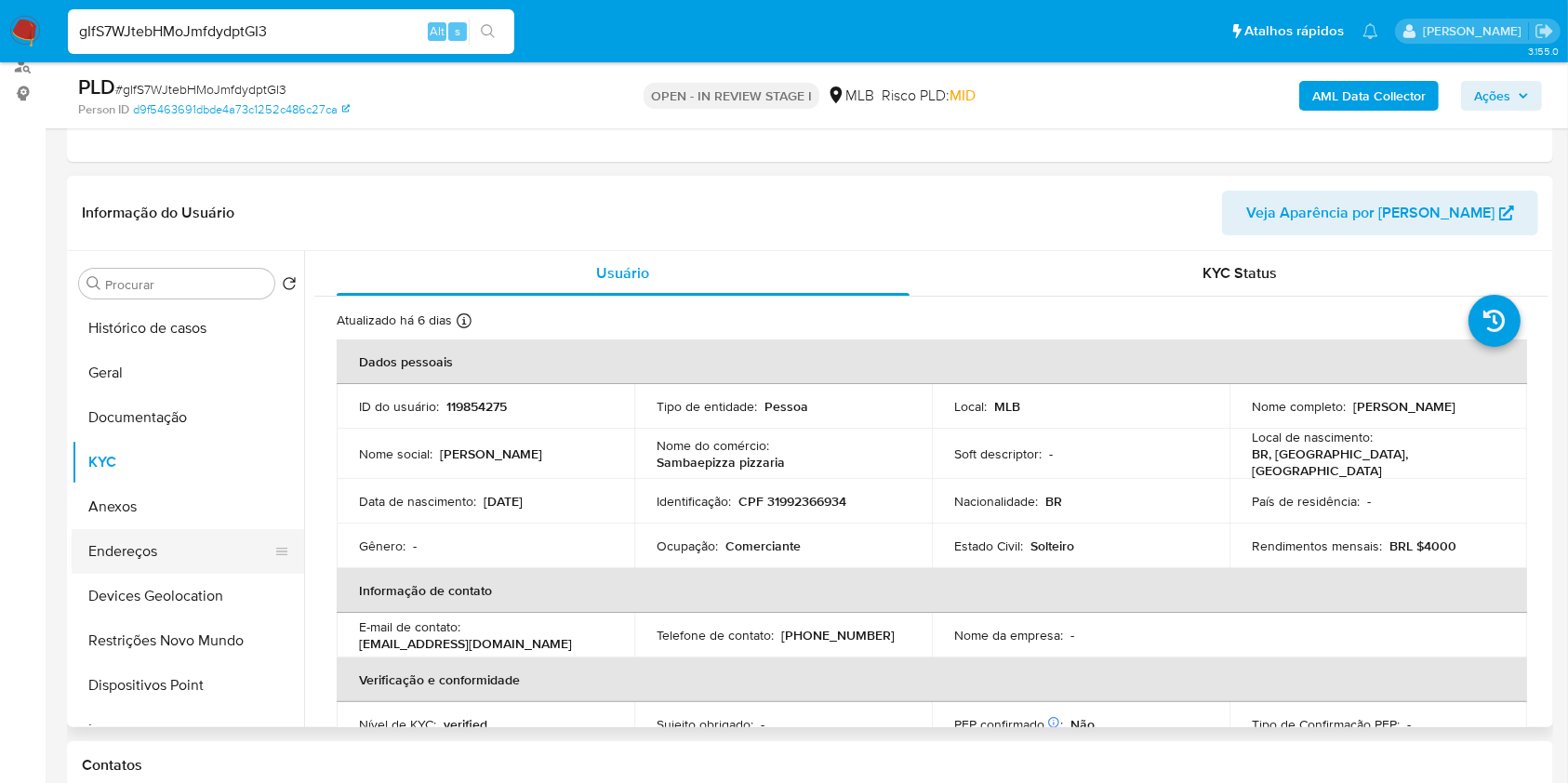
click at [181, 541] on button "Endereços" at bounding box center [180, 551] width 217 height 44
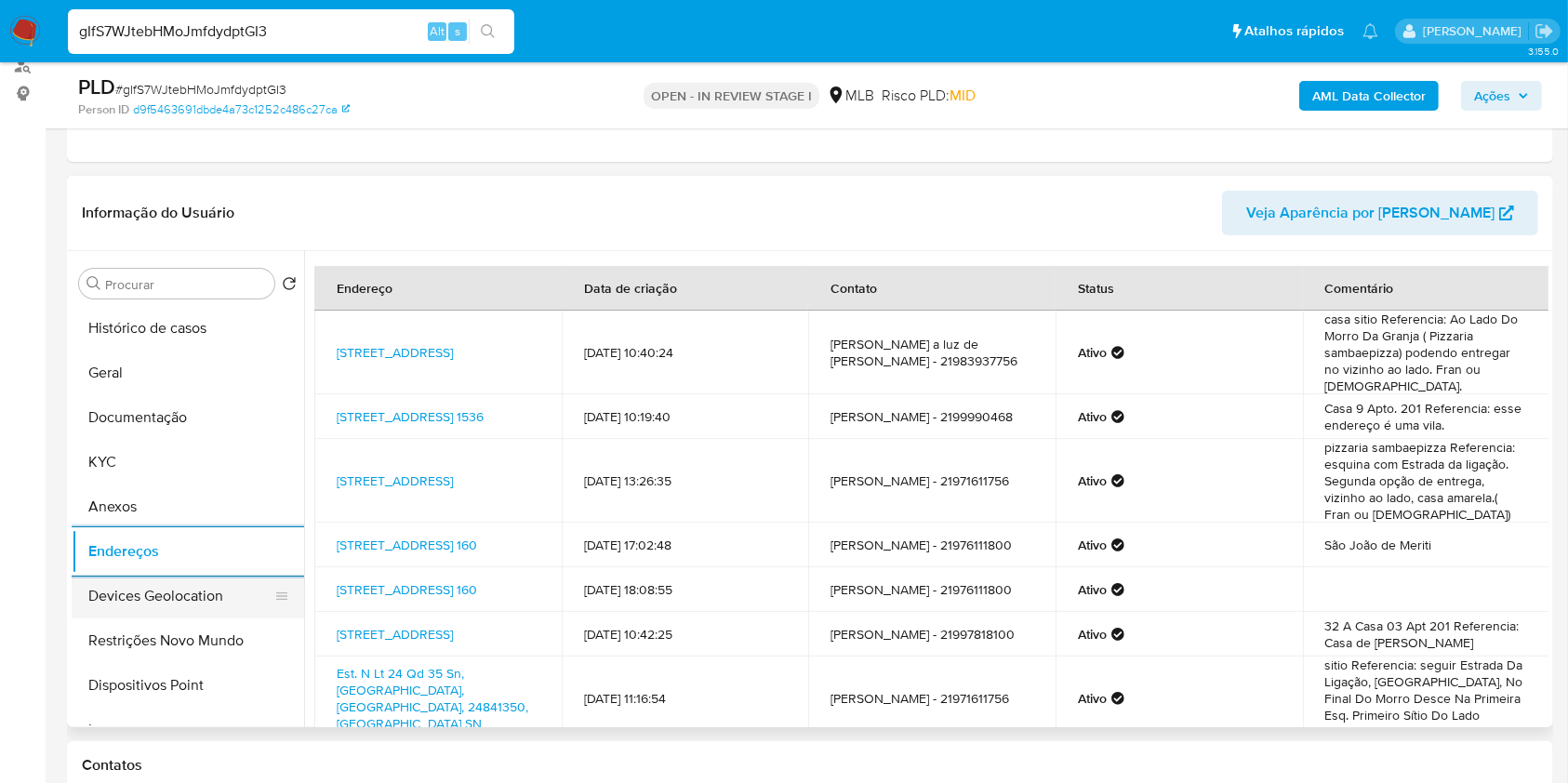
click at [199, 596] on button "Devices Geolocation" at bounding box center [180, 596] width 217 height 44
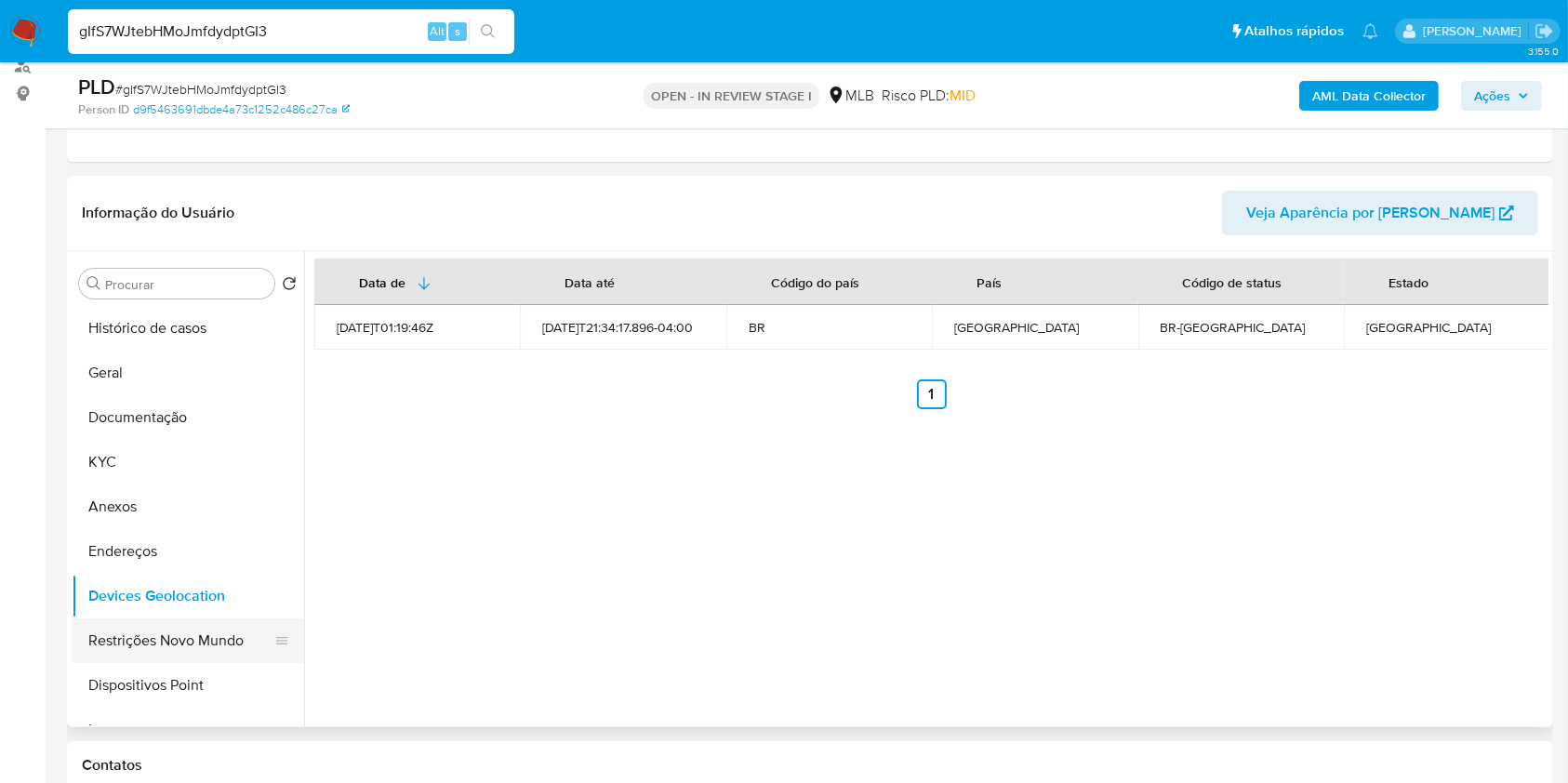
click at [209, 629] on button "Restrições Novo Mundo" at bounding box center [180, 641] width 217 height 44
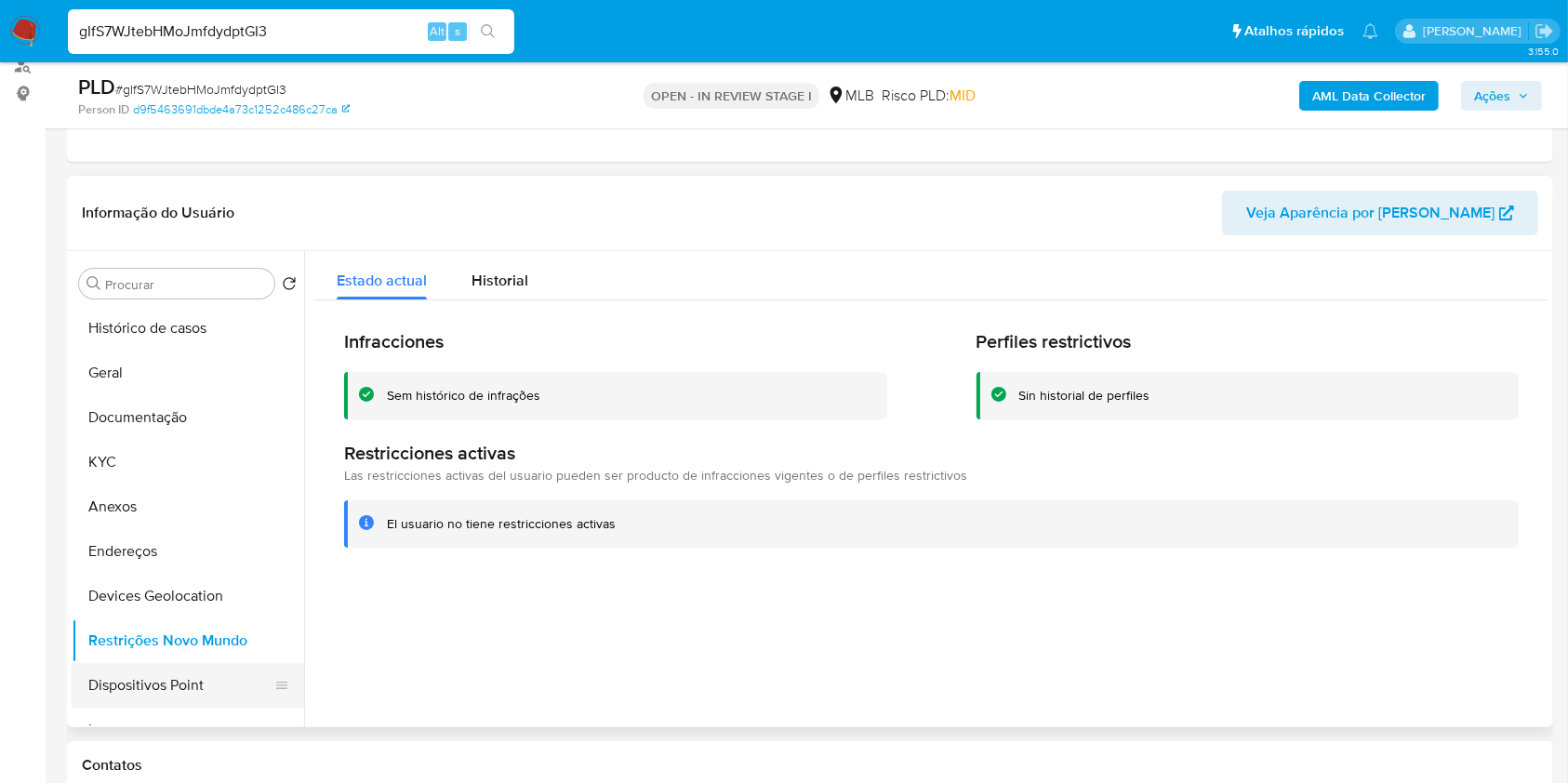
click at [213, 690] on button "Dispositivos Point" at bounding box center [180, 685] width 217 height 44
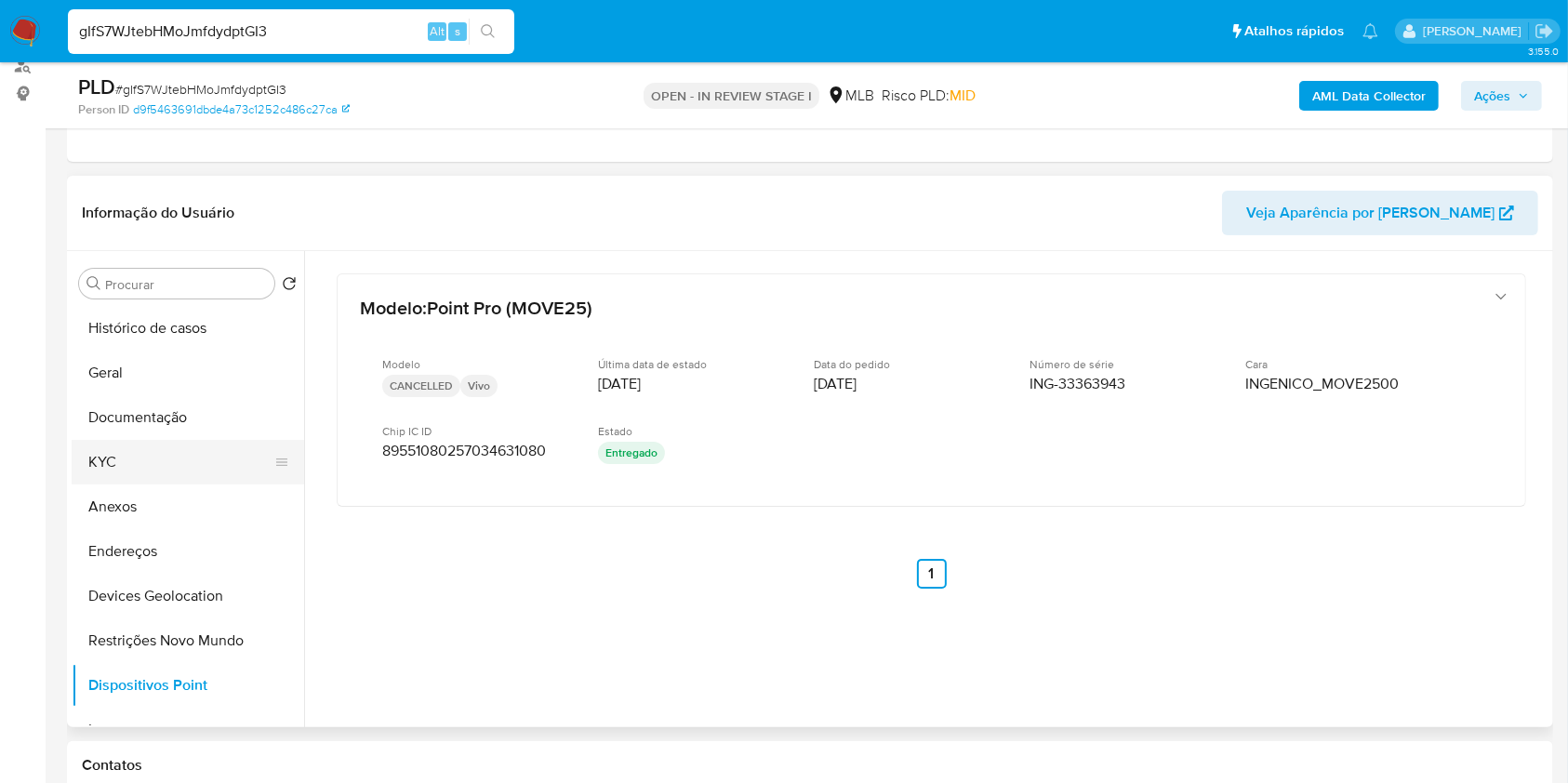
click at [126, 461] on button "KYC" at bounding box center [180, 462] width 217 height 44
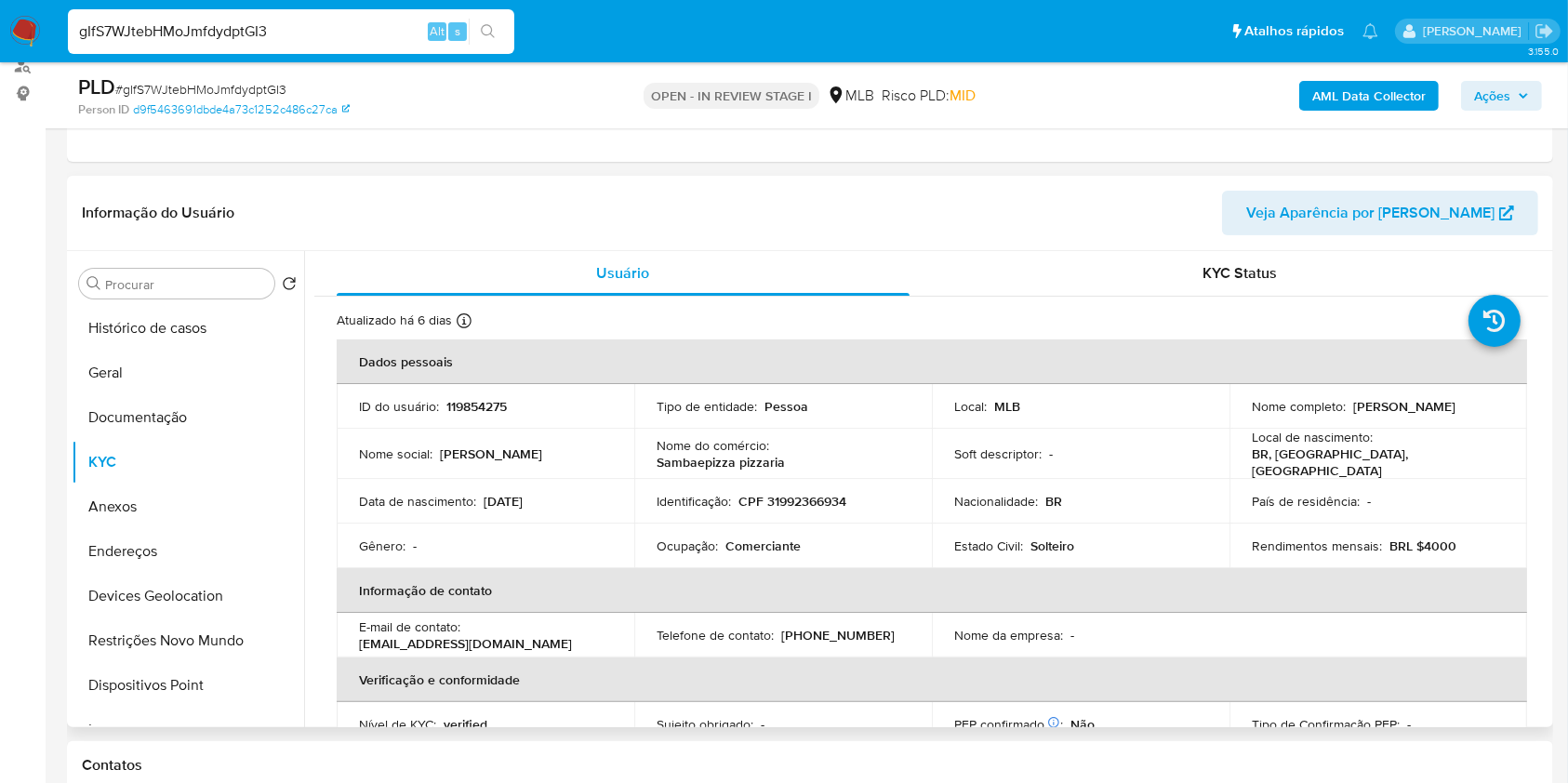
click at [830, 493] on p "CPF 31992366934" at bounding box center [793, 501] width 108 height 16
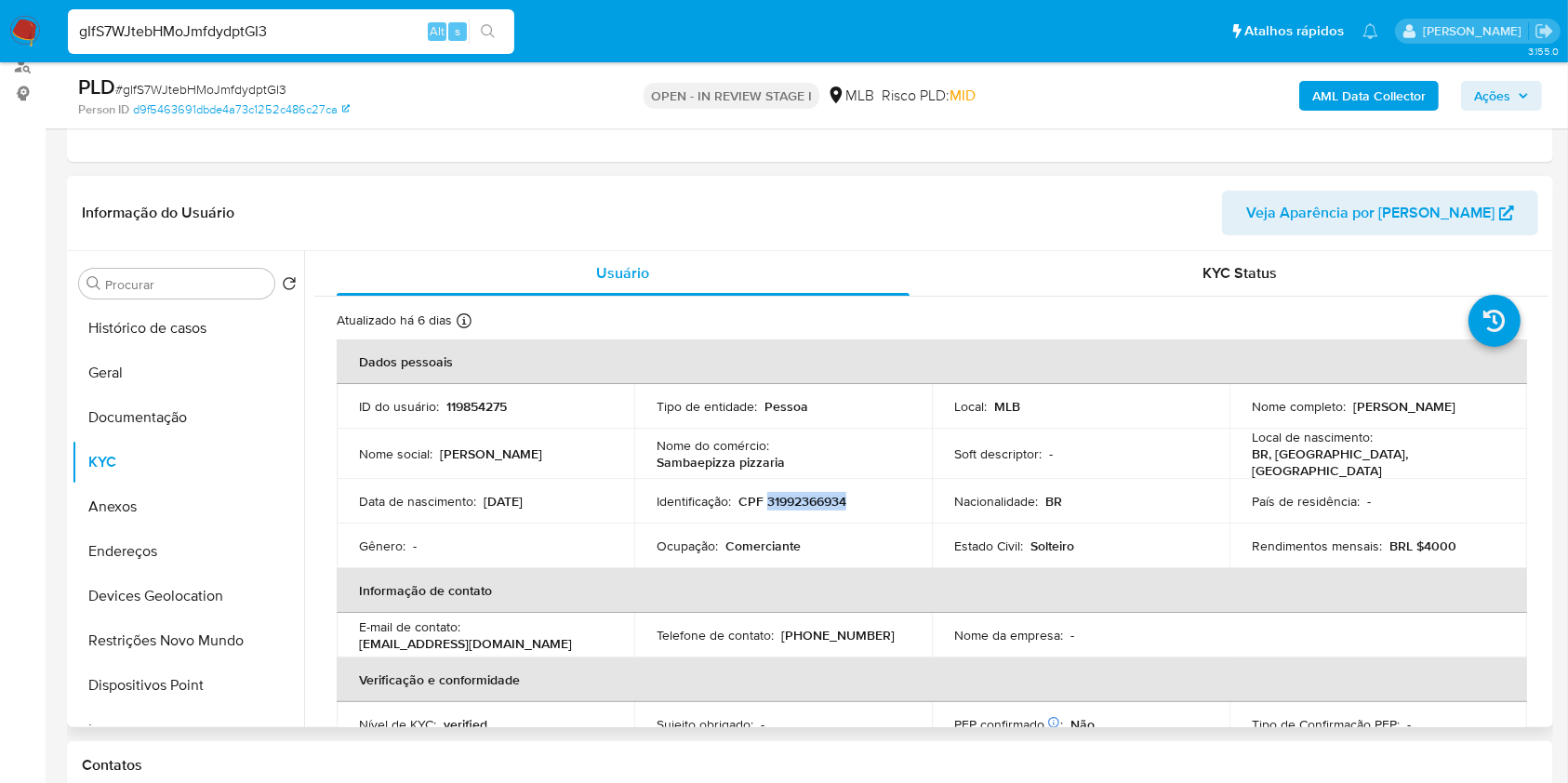
drag, startPoint x: 1480, startPoint y: 413, endPoint x: 1347, endPoint y: 405, distance: 133.2
click at [1347, 405] on div "Nome completo : [PERSON_NAME]" at bounding box center [1379, 405] width 253 height 16
copy p "[PERSON_NAME]"
click at [1364, 98] on b "AML Data Collector" at bounding box center [1369, 96] width 114 height 30
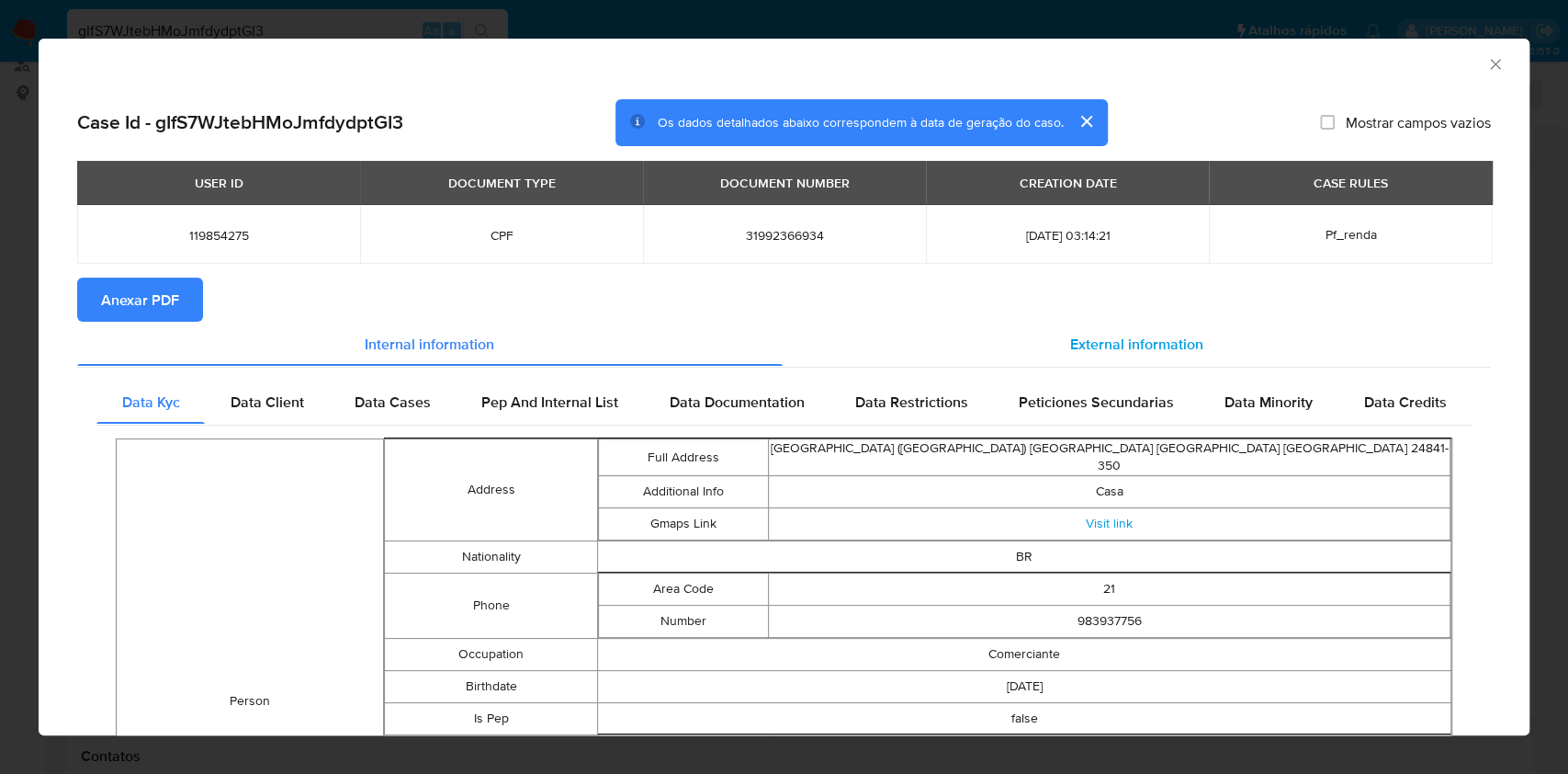
click at [1133, 342] on span "External information" at bounding box center [1137, 344] width 134 height 21
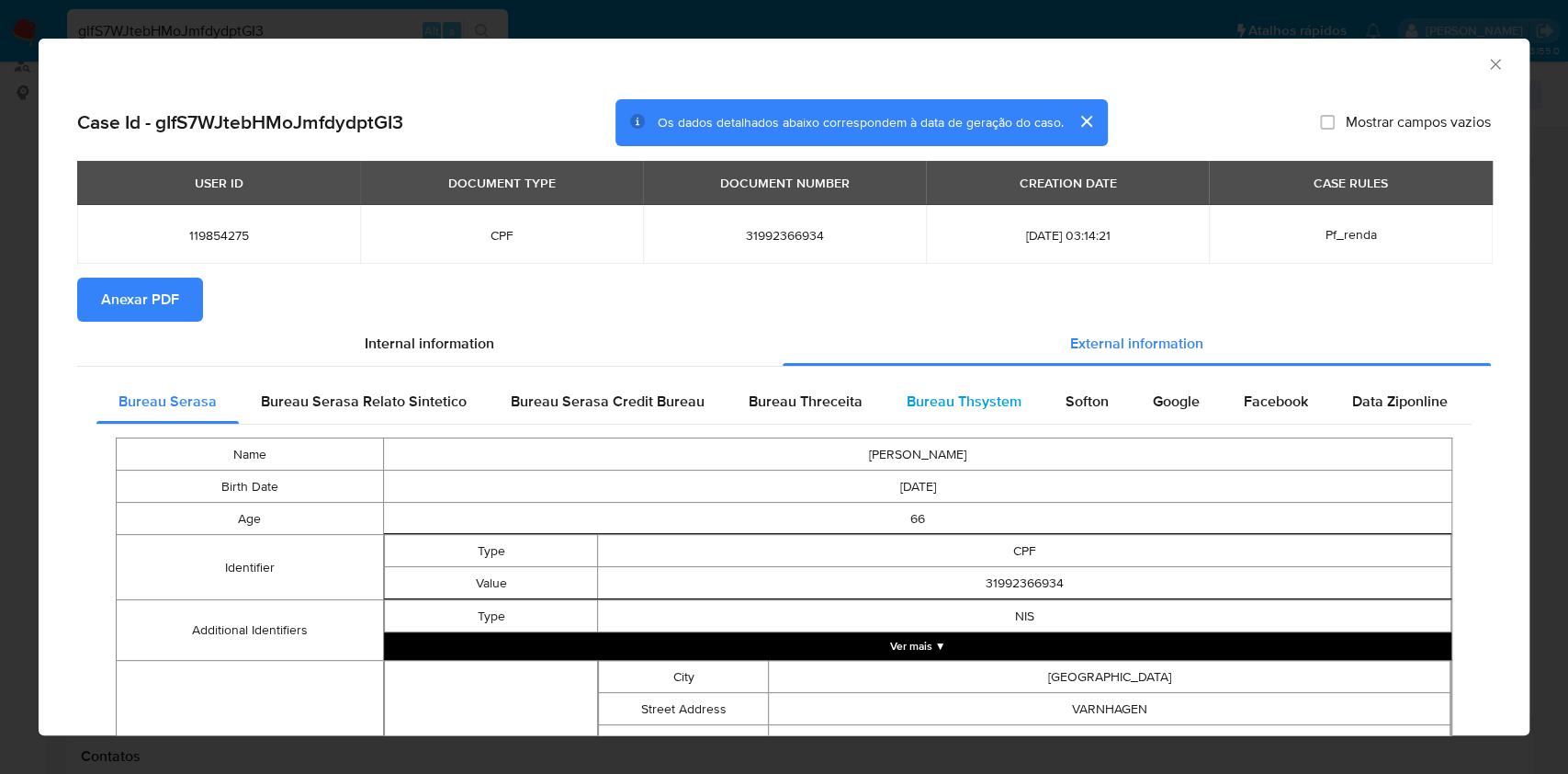
click at [980, 387] on div "Bureau Thsystem" at bounding box center [964, 402] width 159 height 44
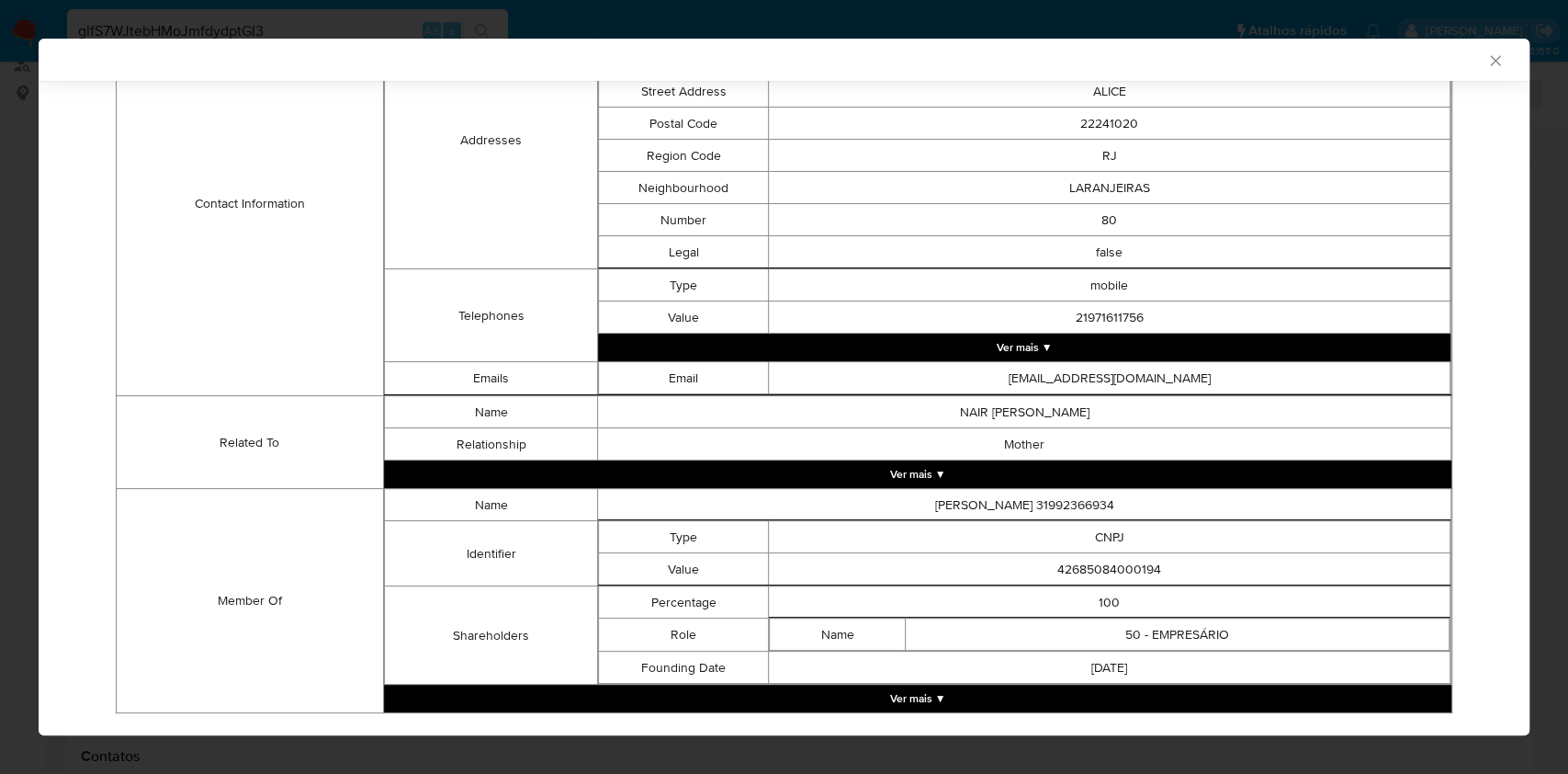
scroll to position [754, 0]
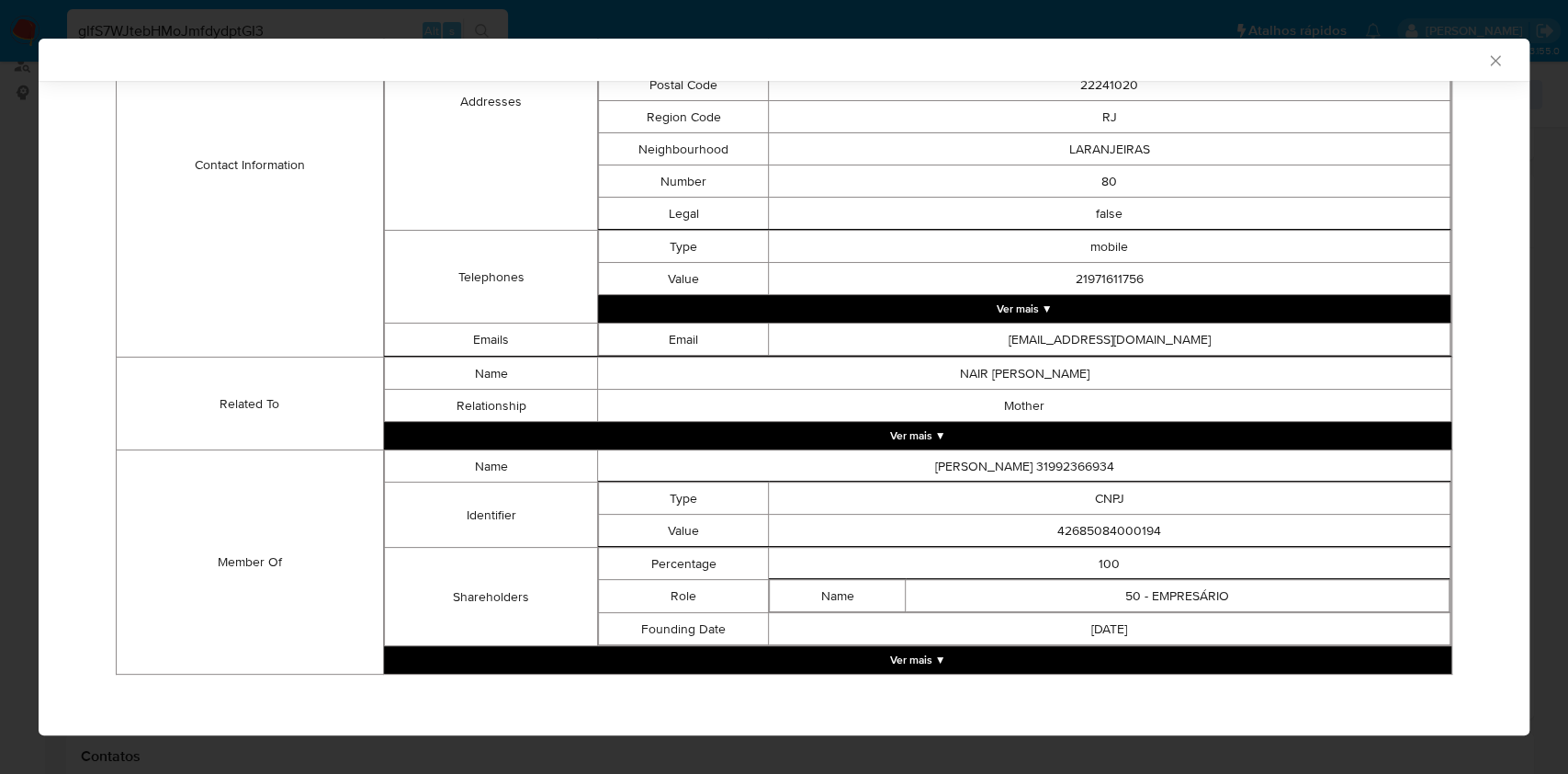
click at [878, 652] on button "Ver mais ▼" at bounding box center [918, 659] width 1067 height 28
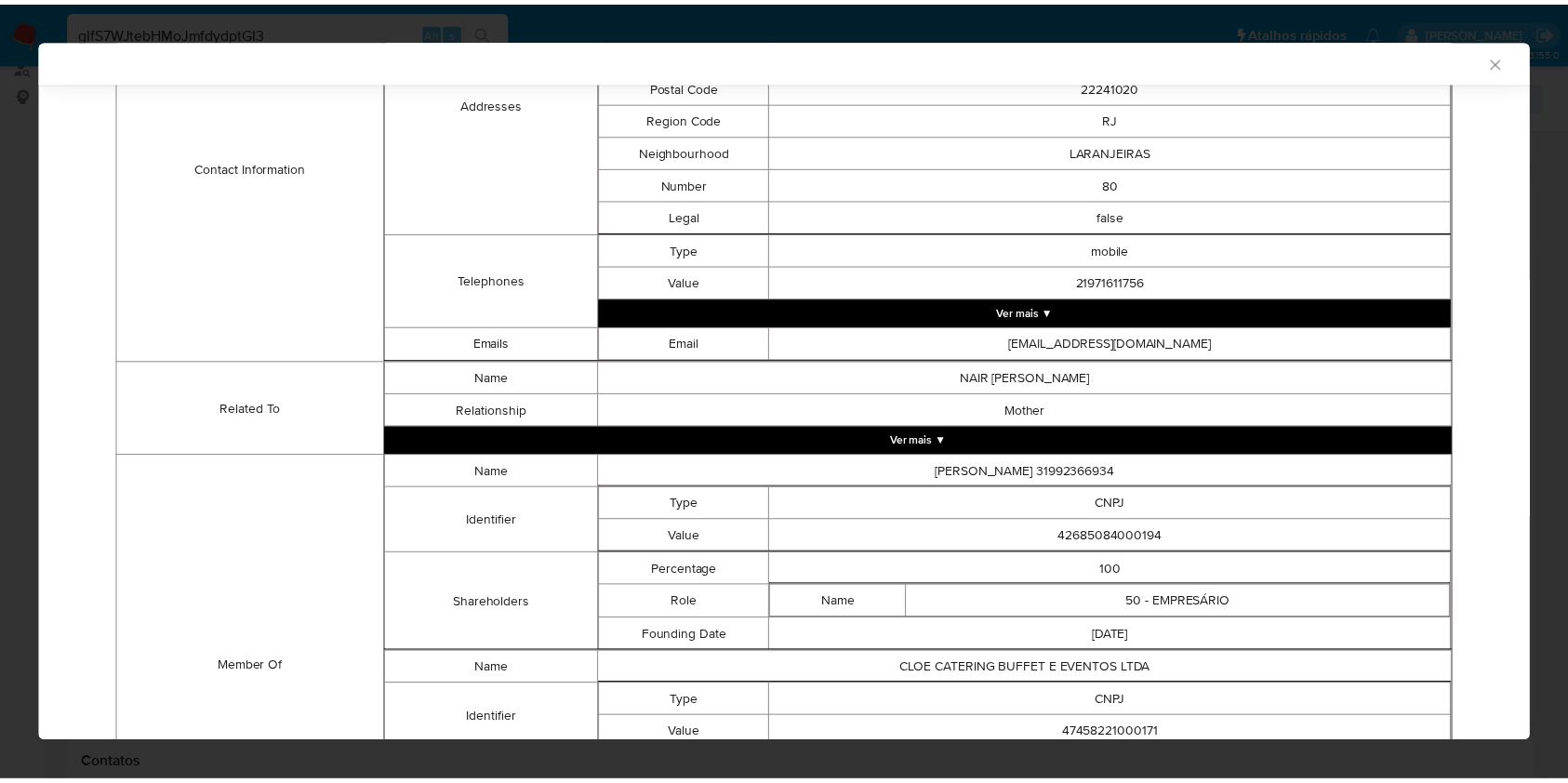
scroll to position [960, 0]
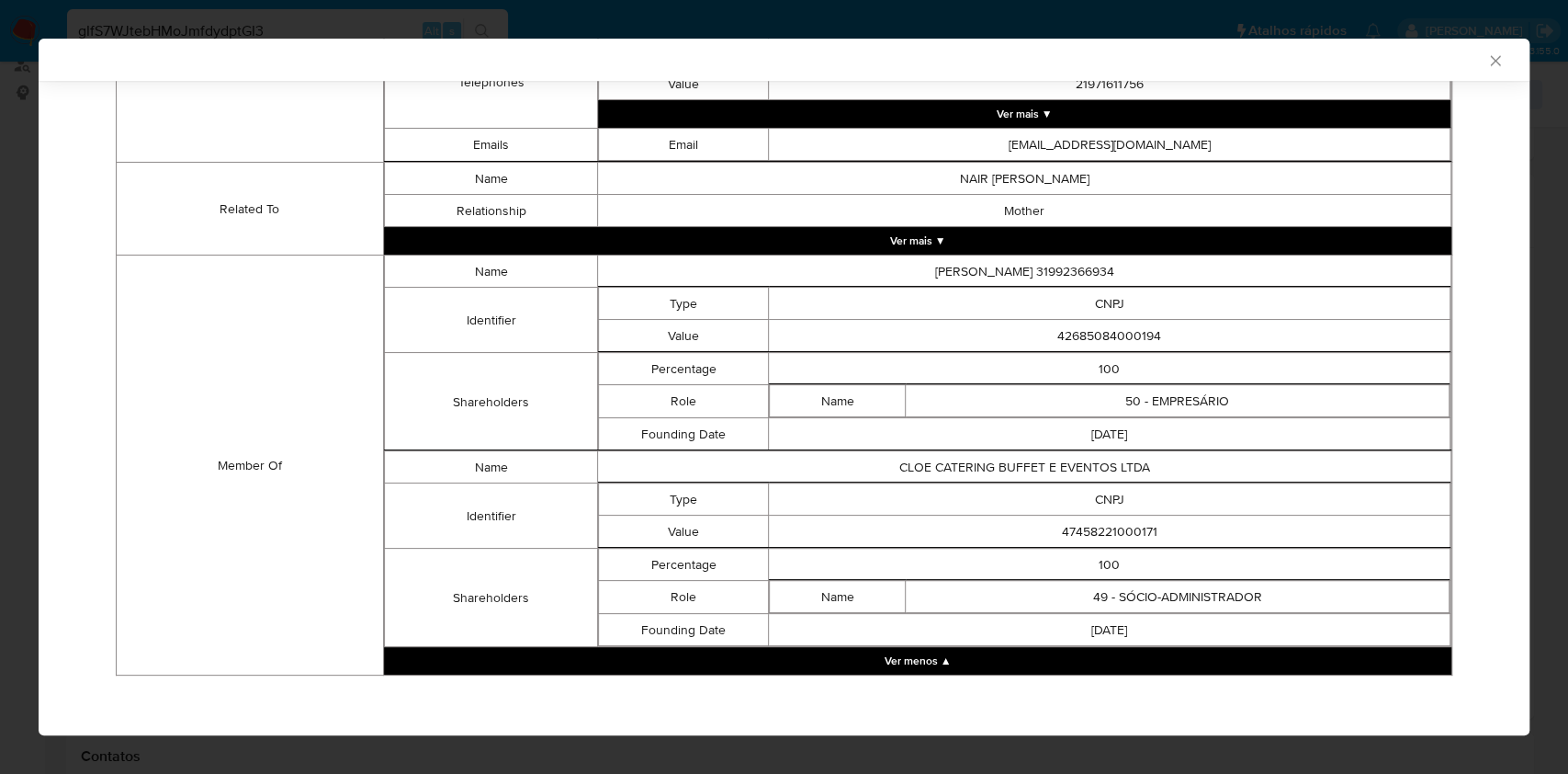
click at [1111, 525] on td "47458221000171" at bounding box center [1109, 532] width 682 height 32
copy td "47458221000171"
click at [1087, 320] on td "42685084000194" at bounding box center [1109, 336] width 682 height 32
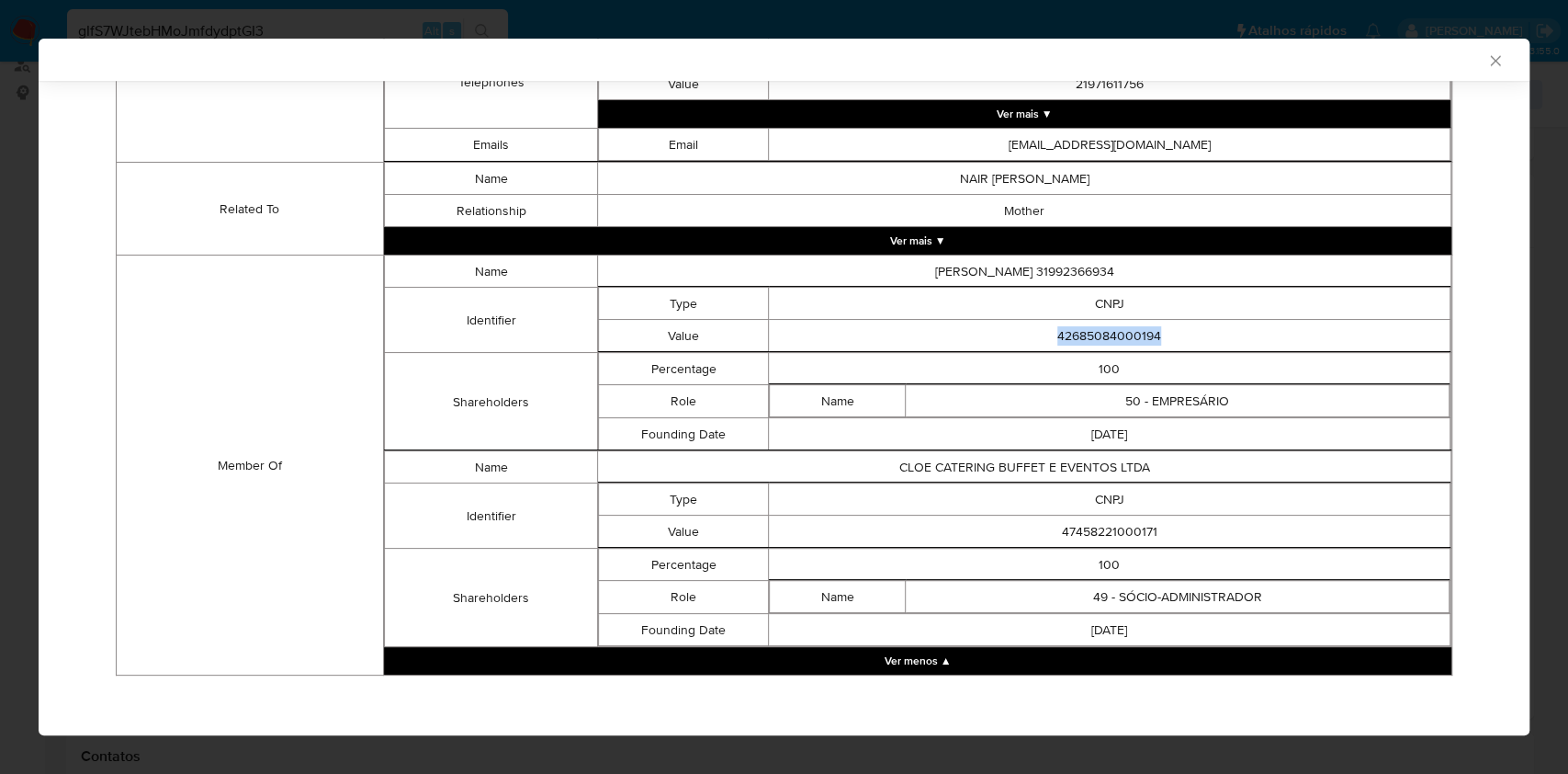
copy td "42685084000194"
click at [0, 343] on div "AML Data Collector Case Id - gIfS7WJtebHMoJmfdydptGI3 Os dados detalhados abaix…" at bounding box center [784, 387] width 1568 height 774
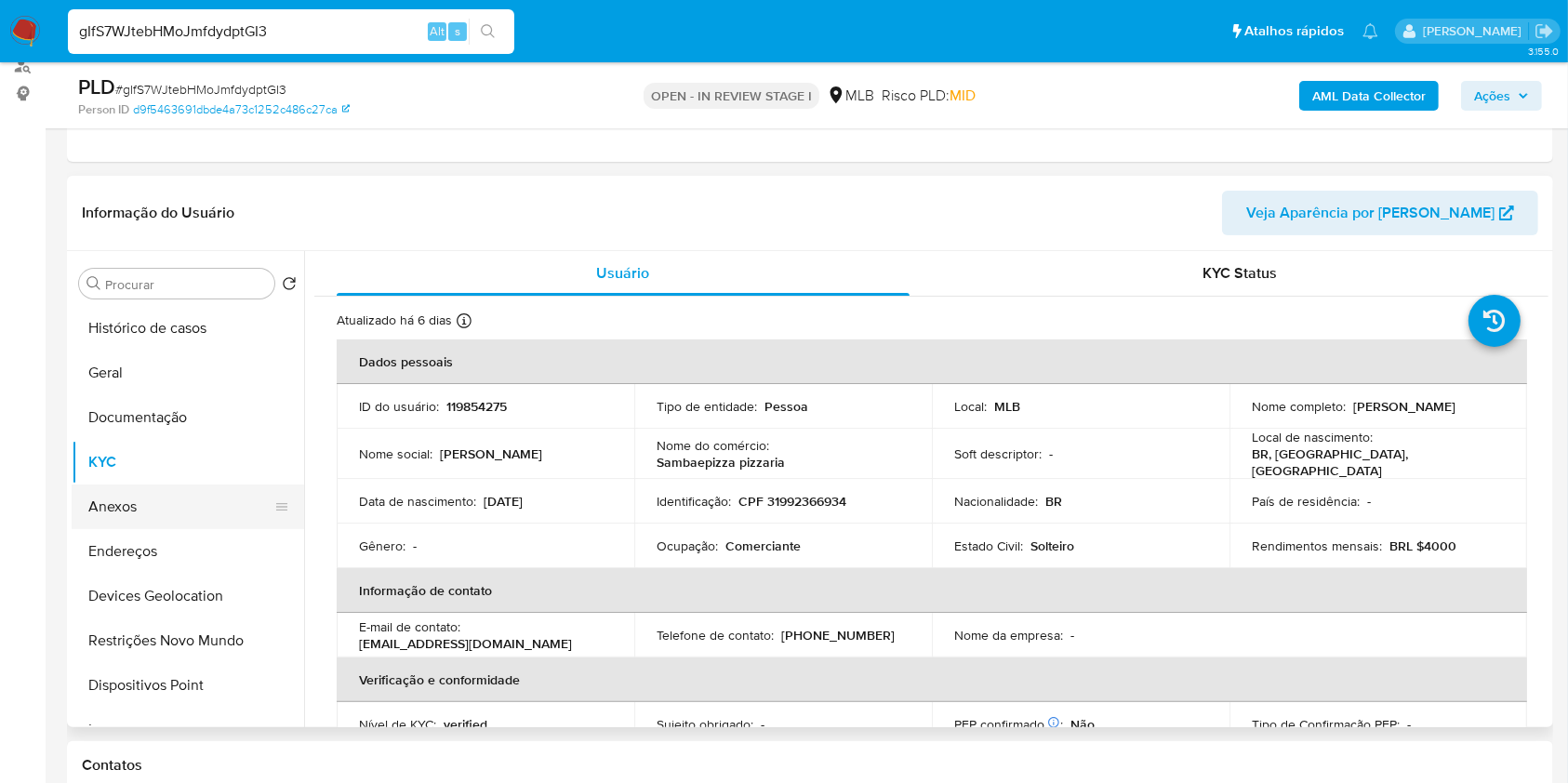
click at [165, 490] on button "Anexos" at bounding box center [180, 507] width 217 height 44
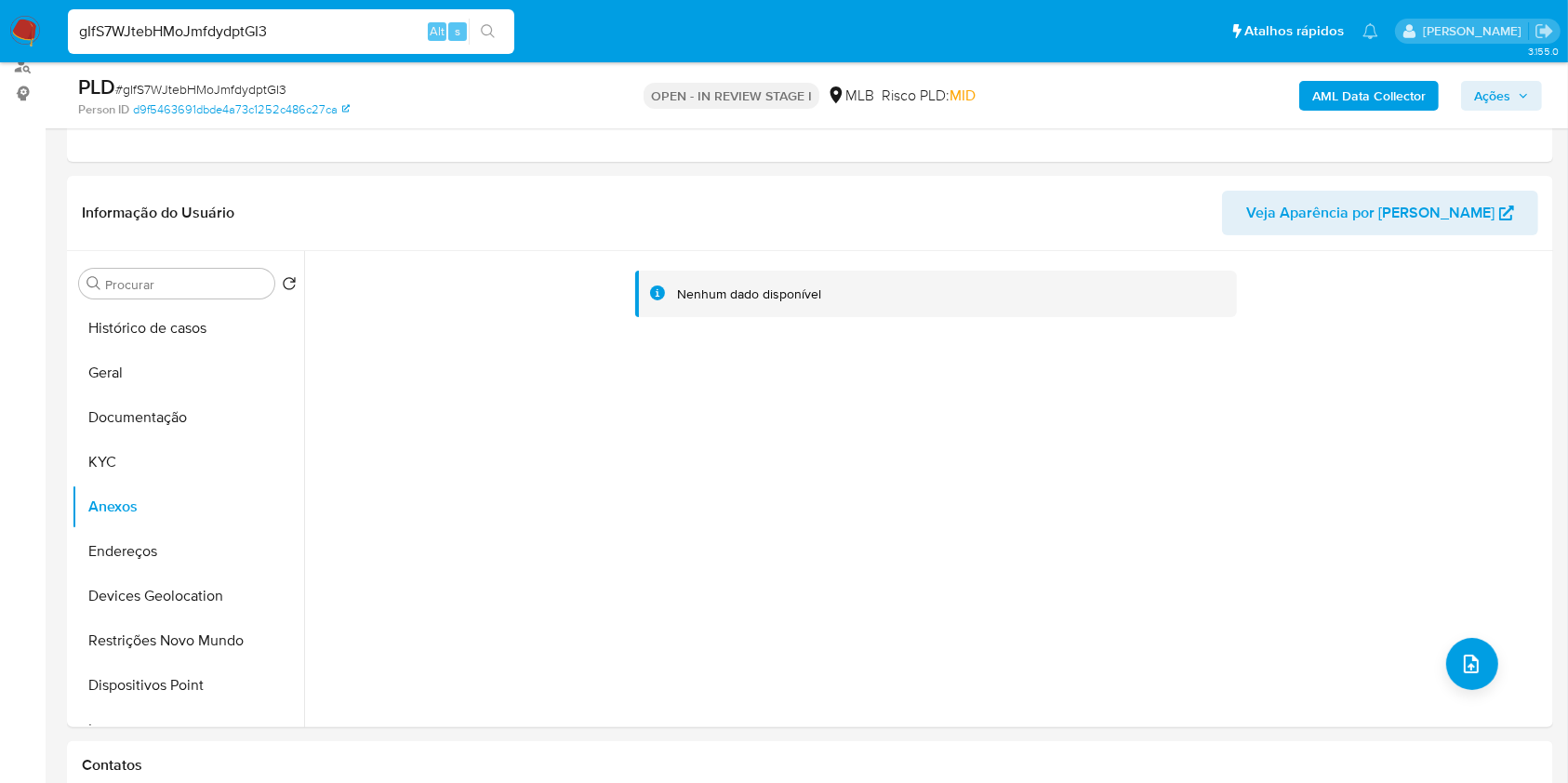
click at [1386, 87] on b "AML Data Collector" at bounding box center [1369, 96] width 114 height 30
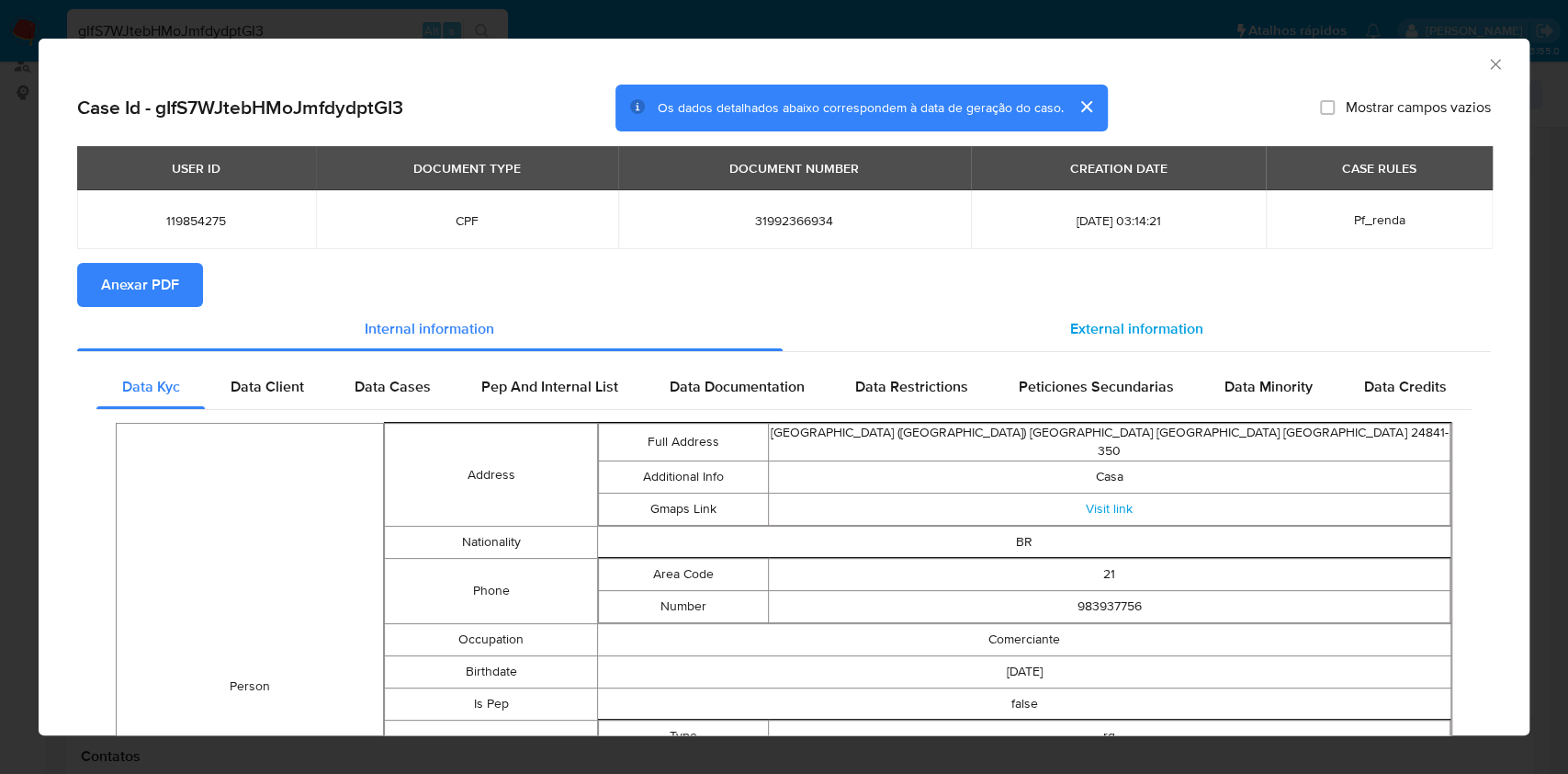
click at [1093, 321] on span "External information" at bounding box center [1137, 328] width 134 height 21
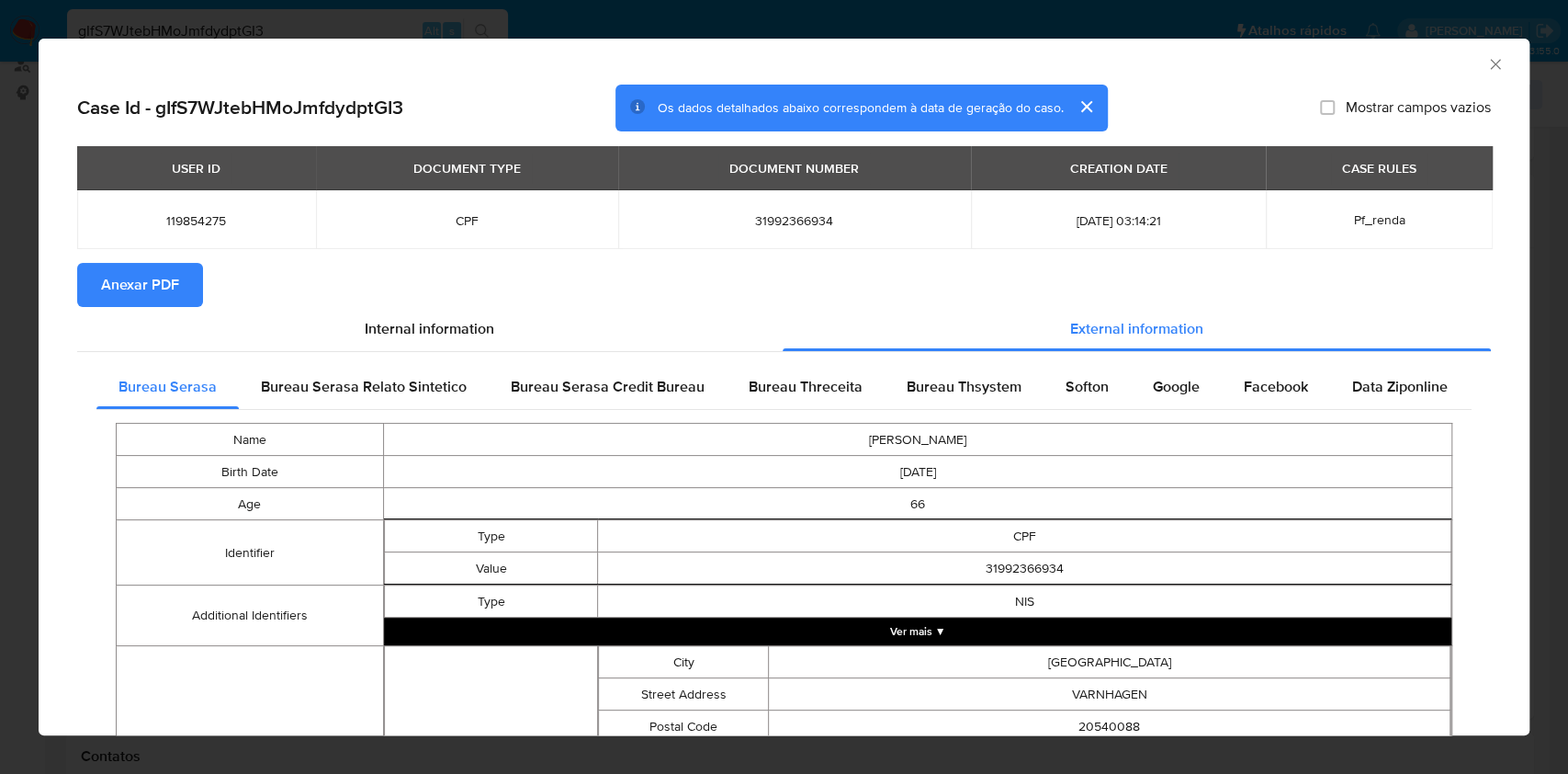
click at [139, 288] on span "Anexar PDF" at bounding box center [140, 284] width 78 height 40
click at [0, 526] on div "AML Data Collector Case Id - gIfS7WJtebHMoJmfdydptGI3 Os dados detalhados abaix…" at bounding box center [784, 387] width 1568 height 774
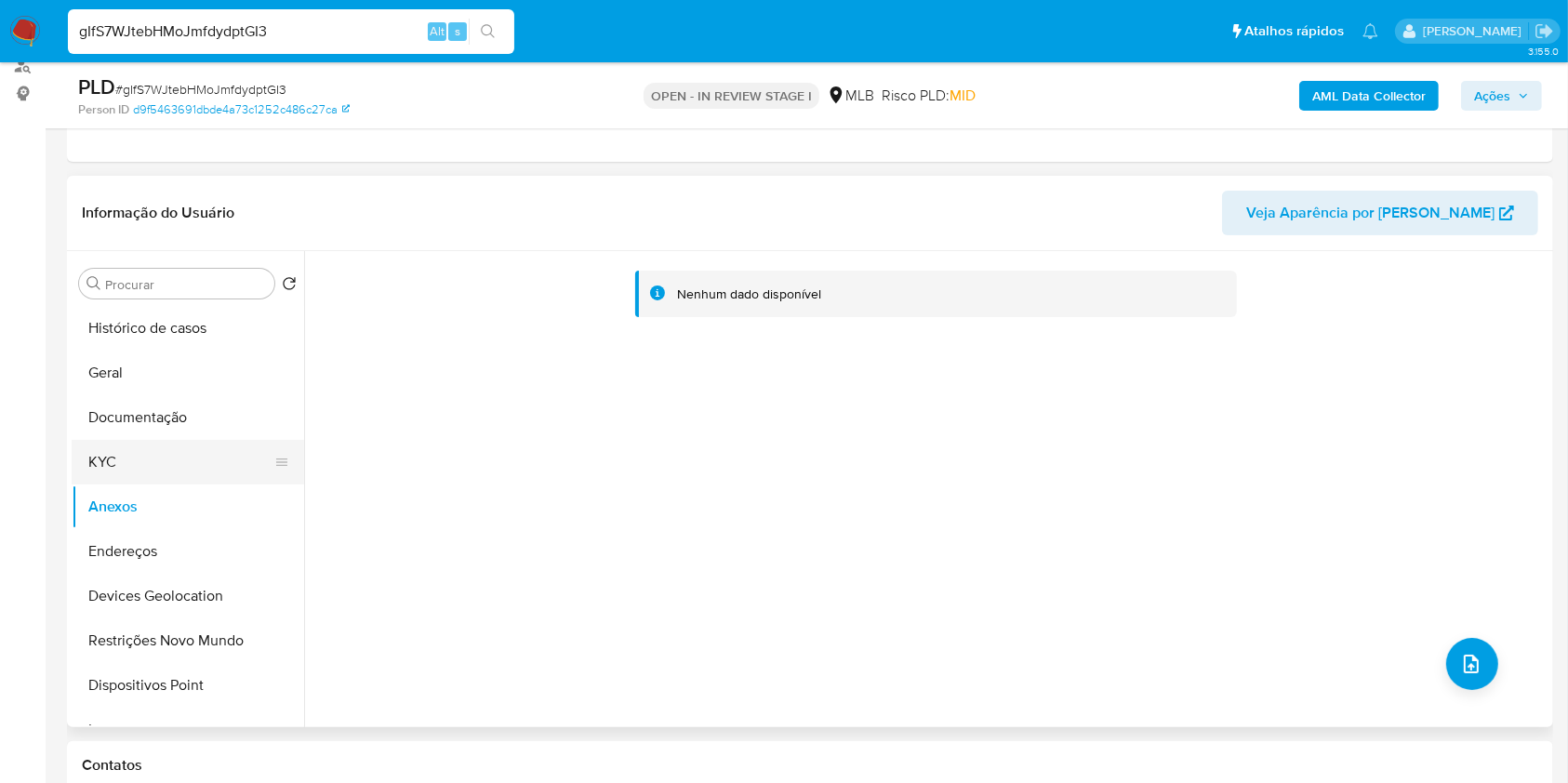
click at [207, 443] on button "KYC" at bounding box center [180, 462] width 217 height 44
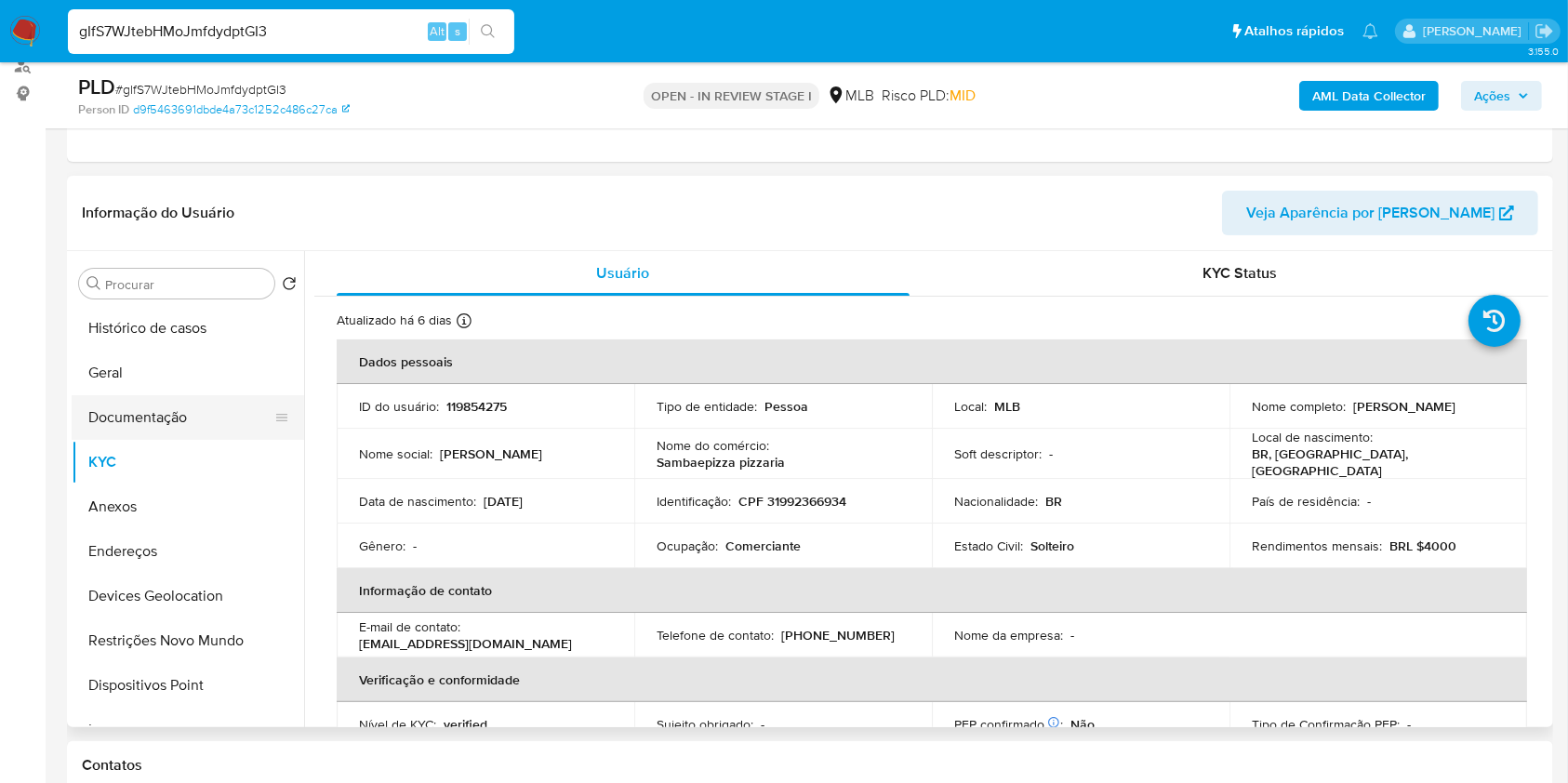
click at [200, 415] on button "Documentação" at bounding box center [180, 417] width 217 height 44
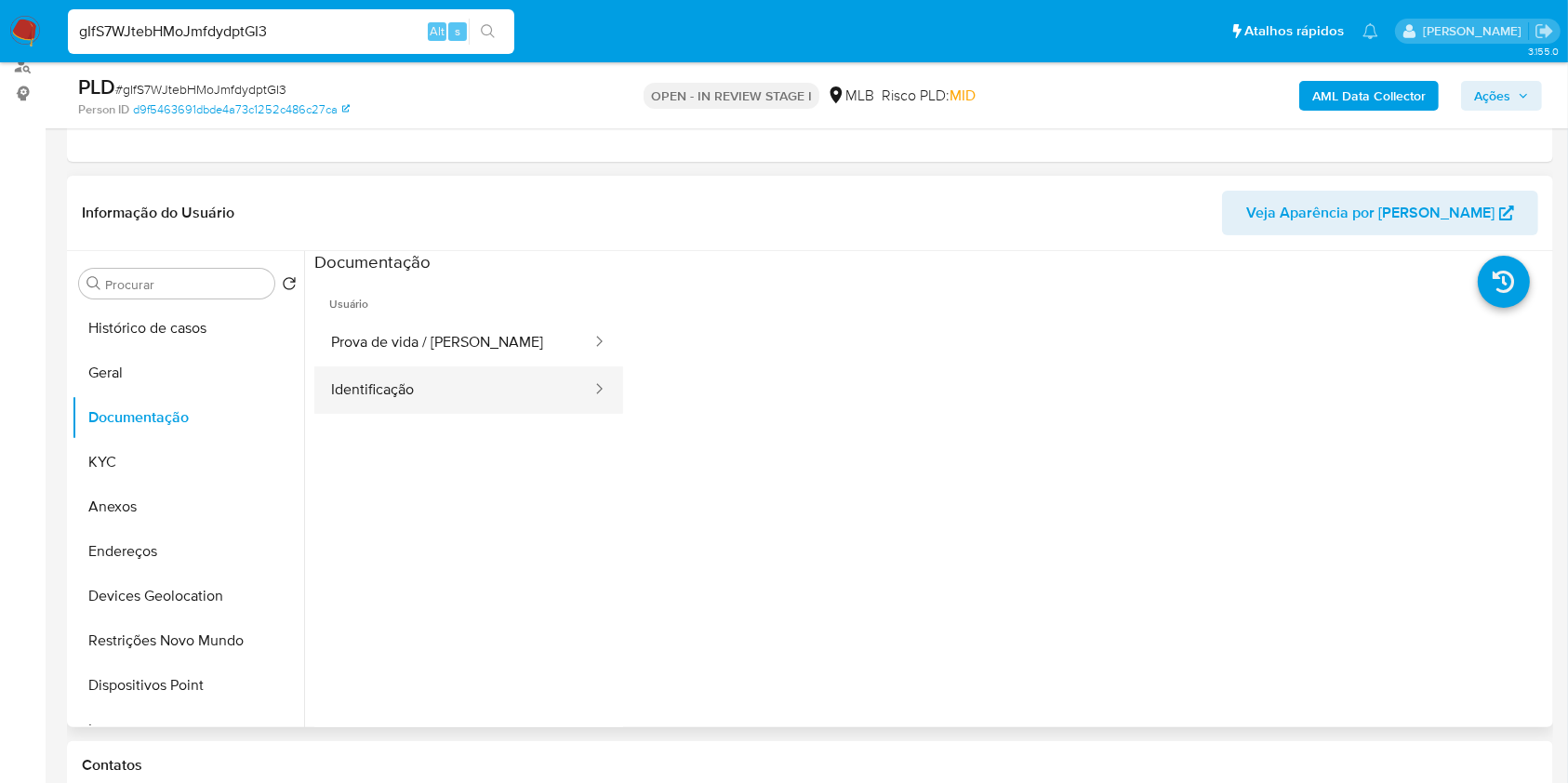
click at [472, 388] on button "Identificação" at bounding box center [454, 390] width 279 height 47
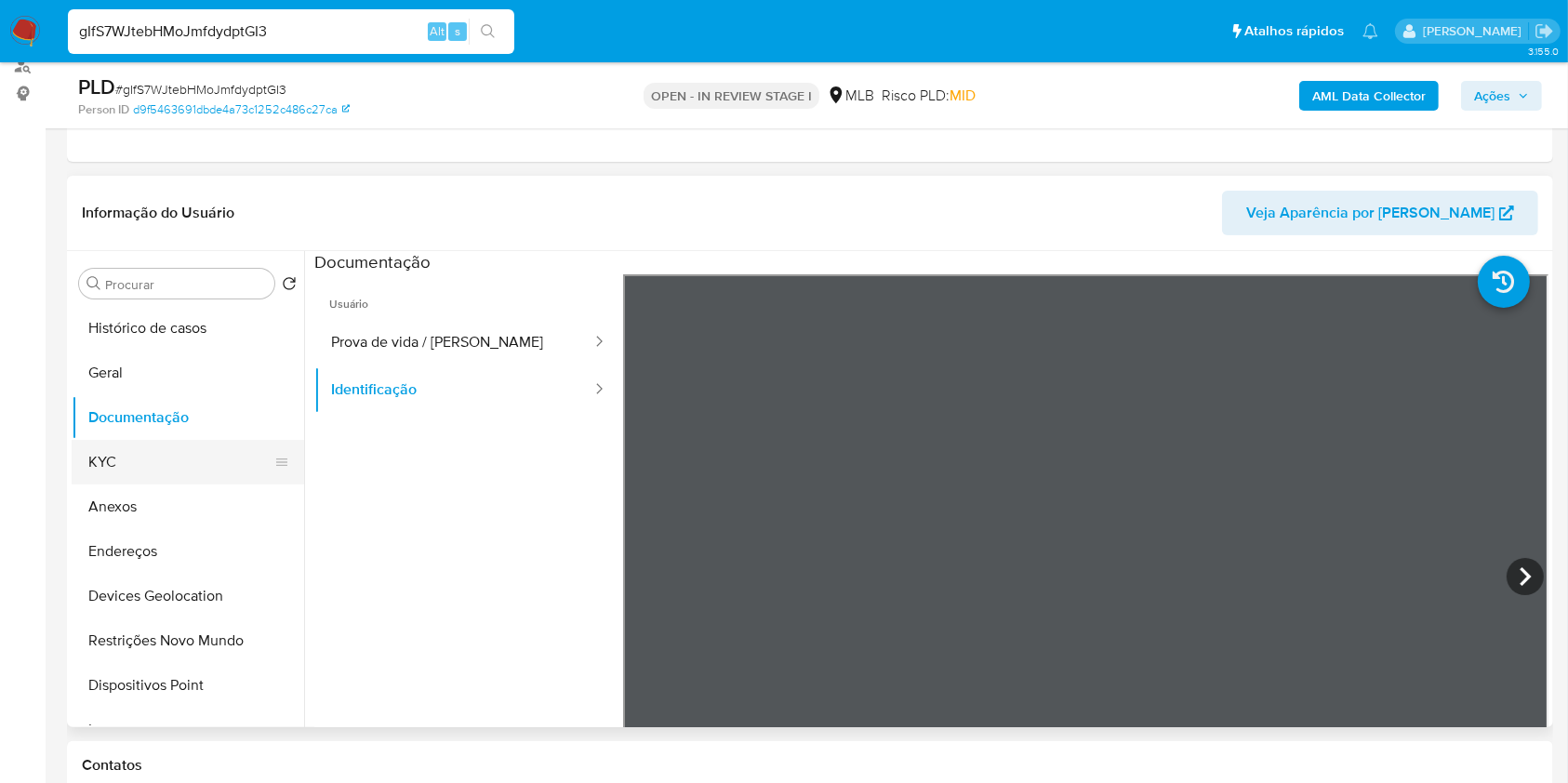
click at [164, 476] on button "KYC" at bounding box center [180, 462] width 217 height 44
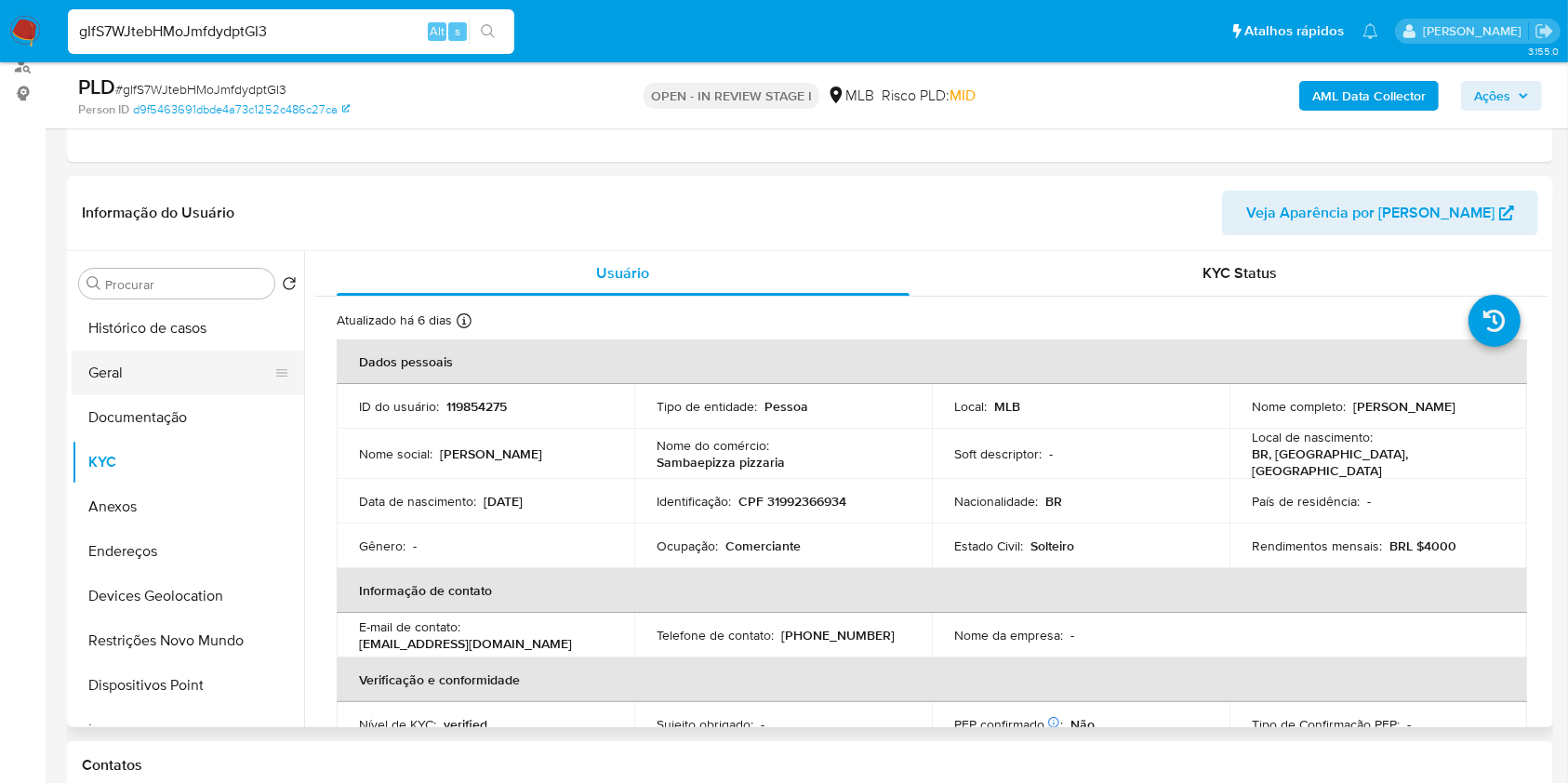
click at [170, 365] on button "Geral" at bounding box center [180, 373] width 217 height 44
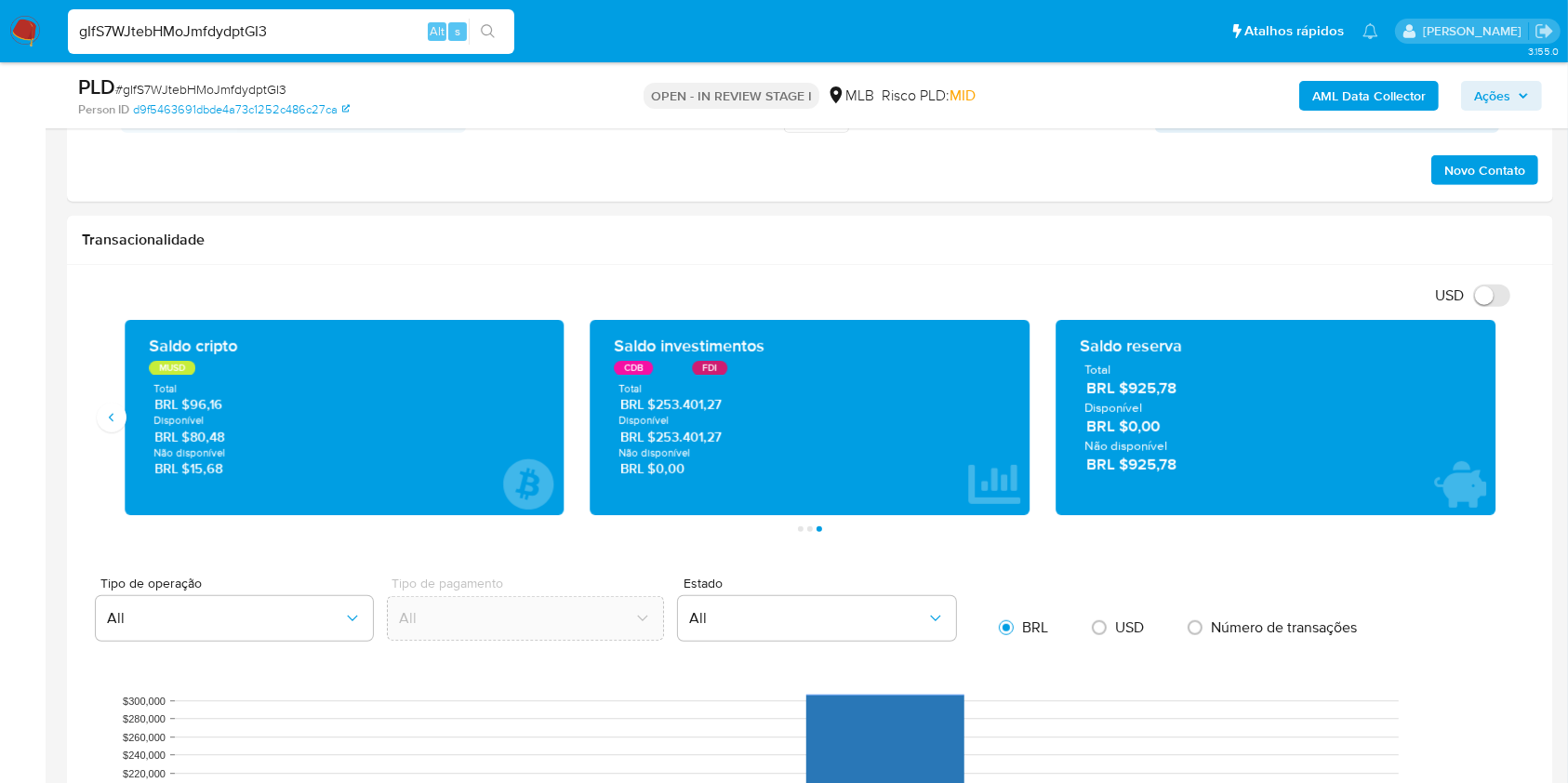
scroll to position [1183, 0]
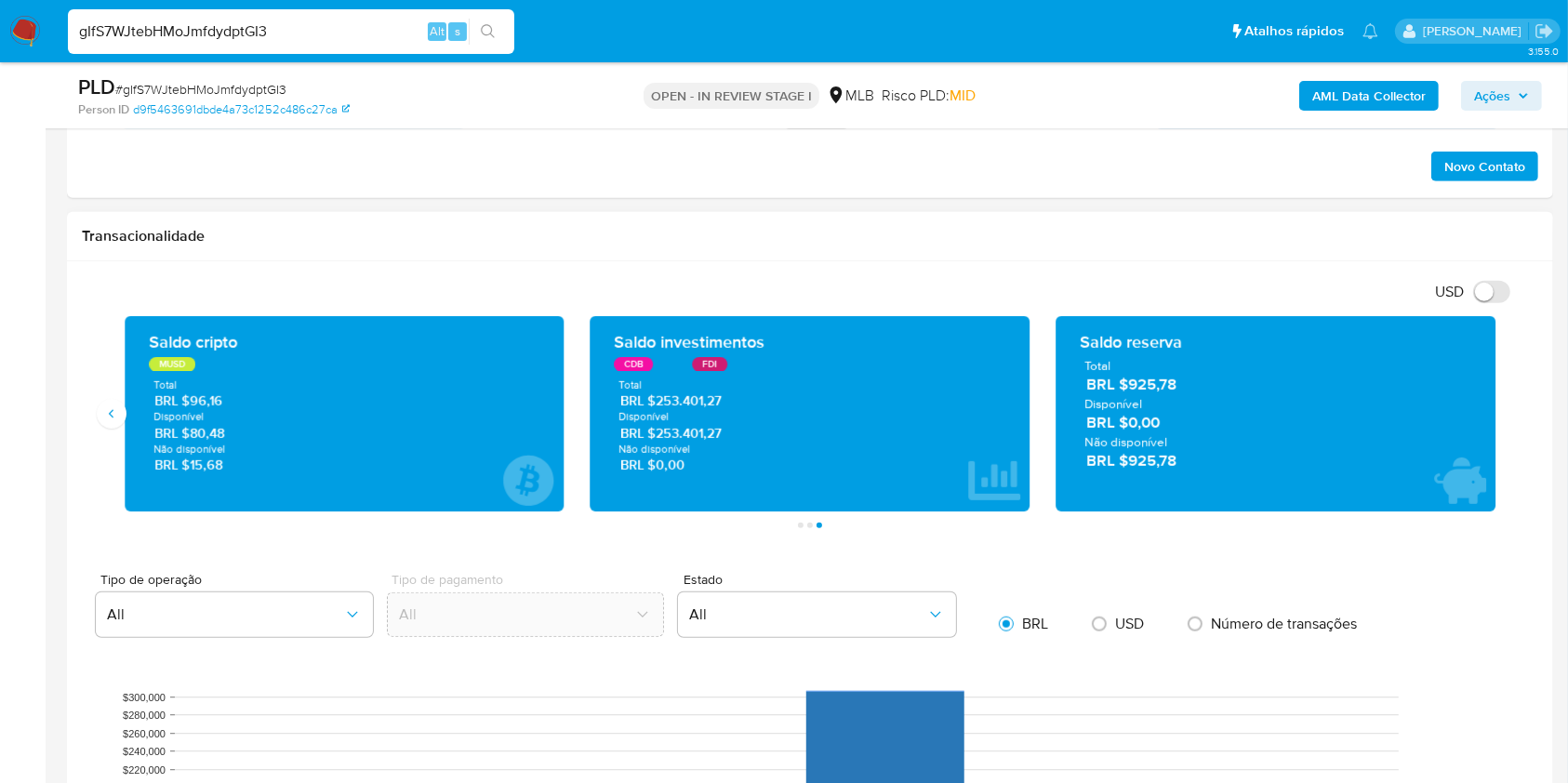
drag, startPoint x: 737, startPoint y: 434, endPoint x: 656, endPoint y: 428, distance: 81.2
click at [656, 428] on span "BRL $253.401,27" at bounding box center [810, 433] width 380 height 17
click at [1490, 98] on span "Ações" at bounding box center [1493, 96] width 37 height 30
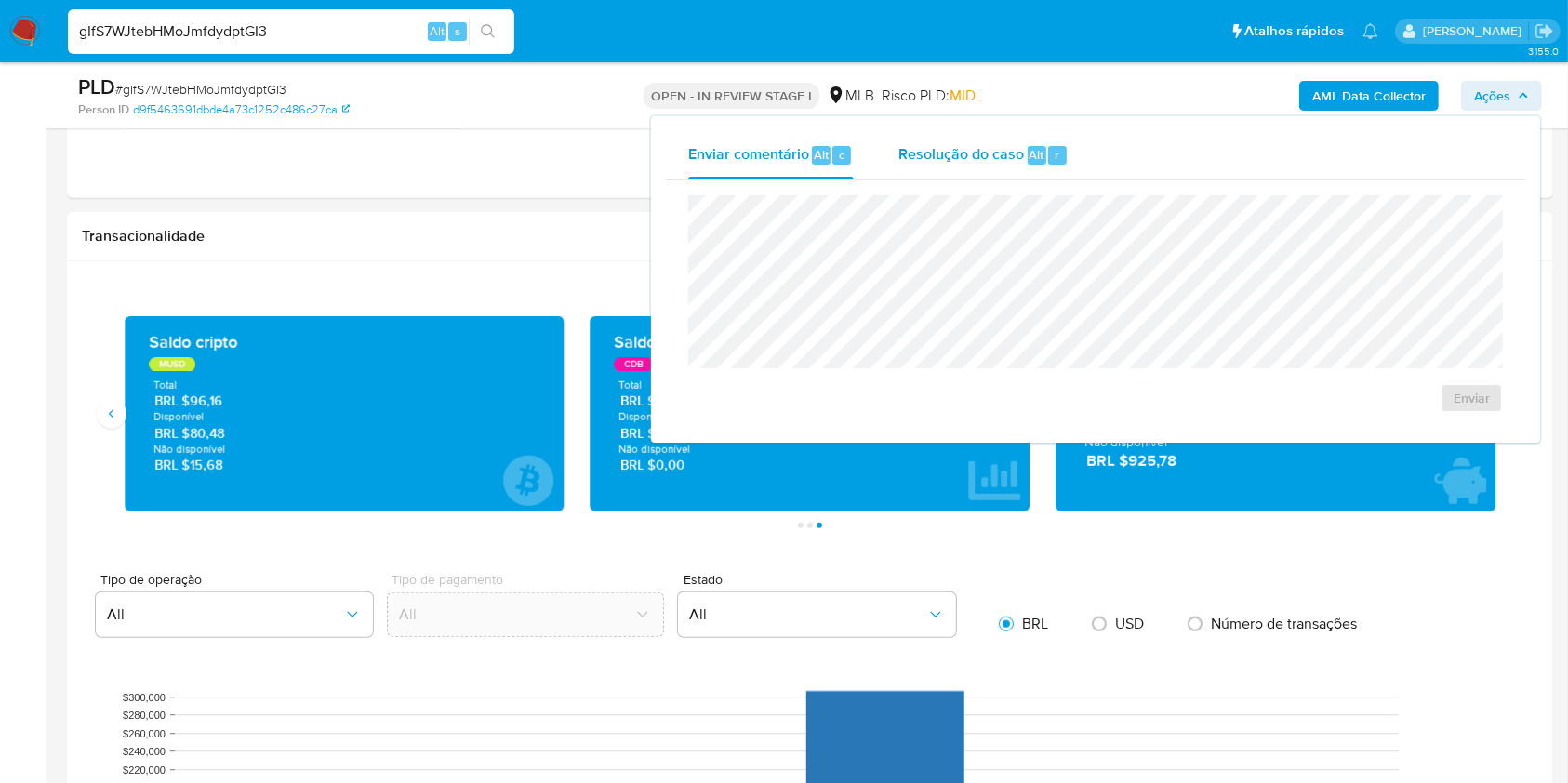
click at [971, 149] on span "Resolução do caso" at bounding box center [962, 154] width 126 height 21
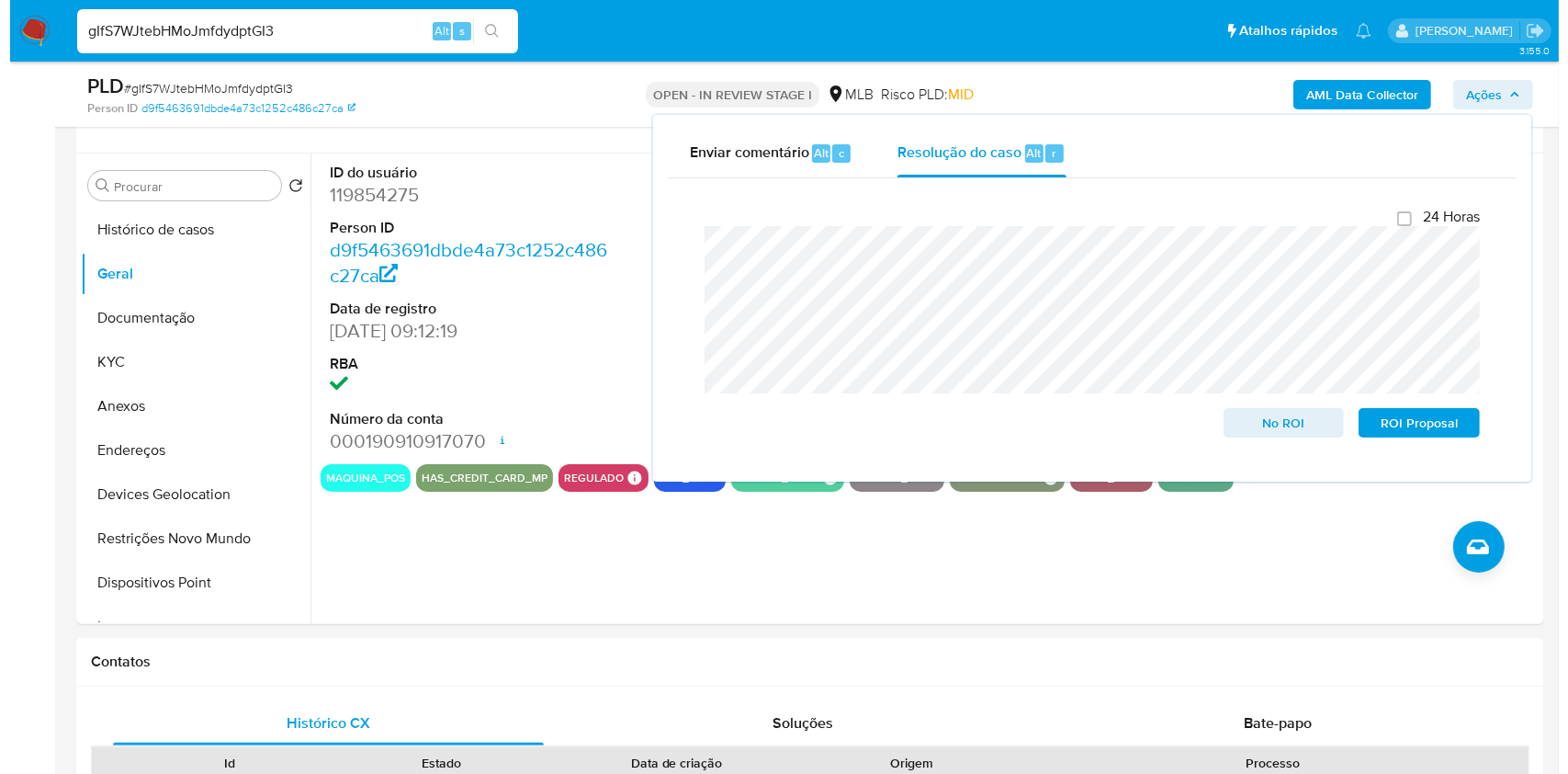
scroll to position [307, 0]
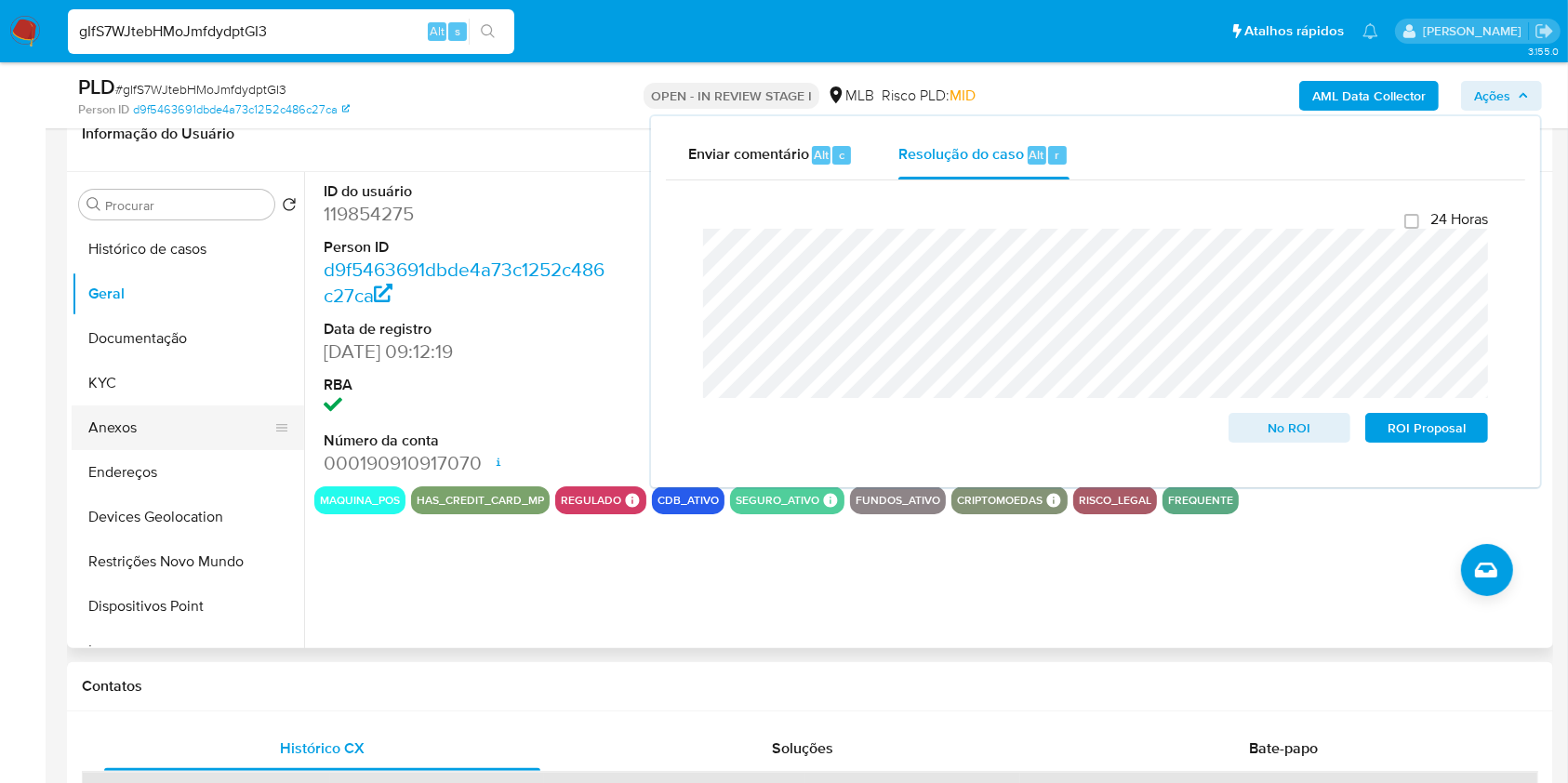
click at [132, 420] on button "Anexos" at bounding box center [180, 428] width 217 height 44
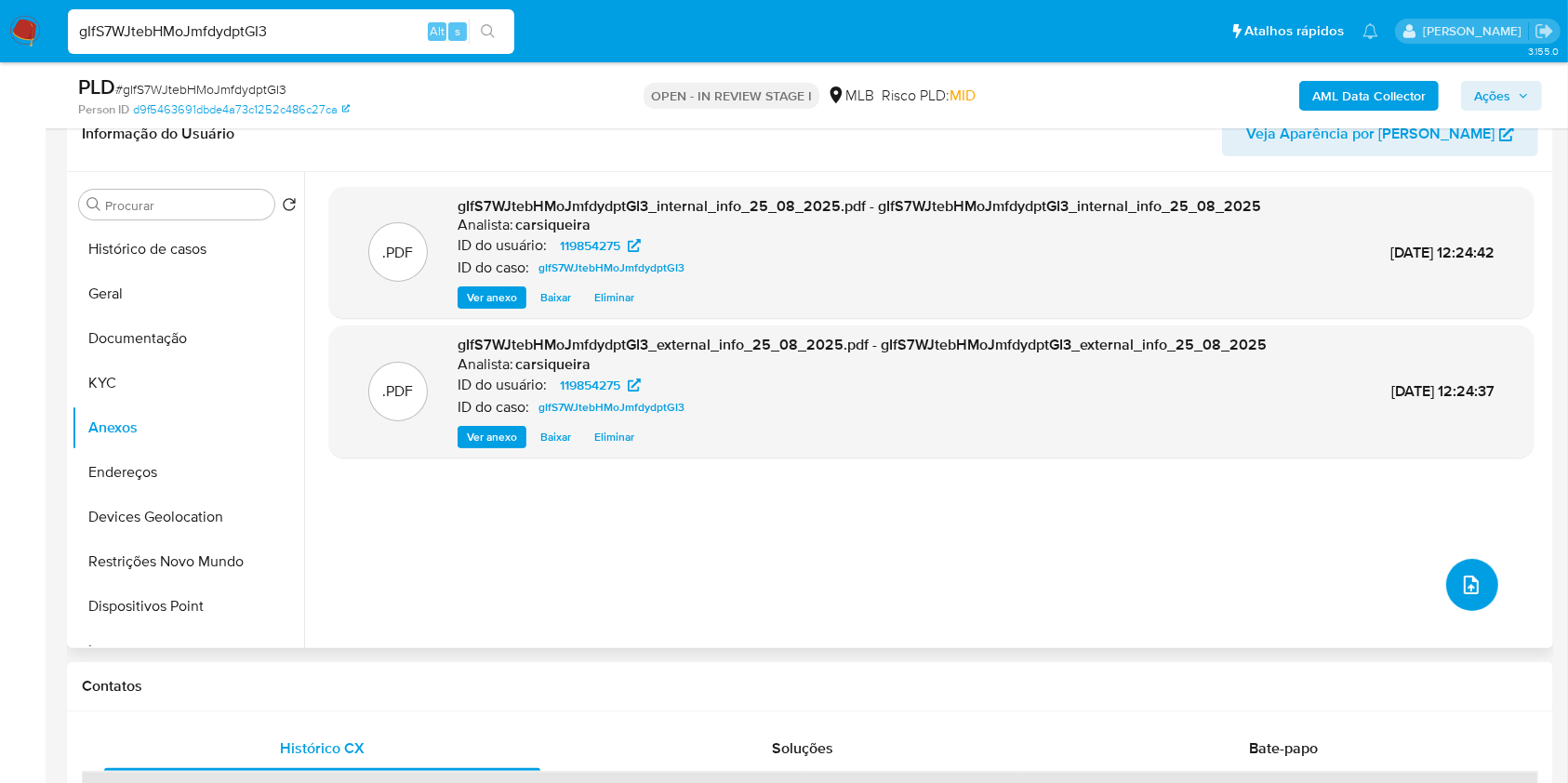
click at [1460, 585] on icon "upload-file" at bounding box center [1470, 584] width 22 height 22
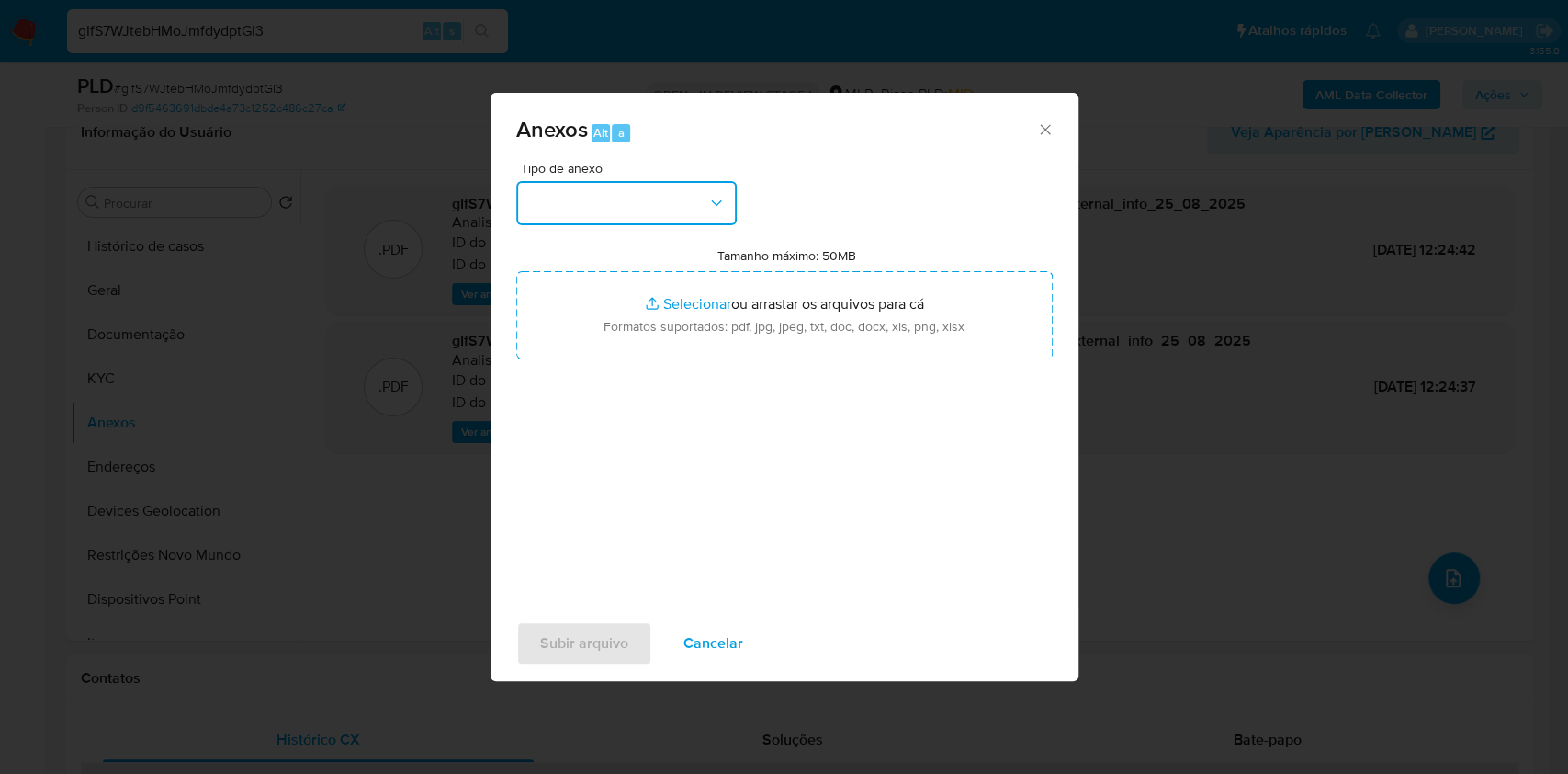
click at [639, 216] on button "button" at bounding box center [626, 203] width 220 height 44
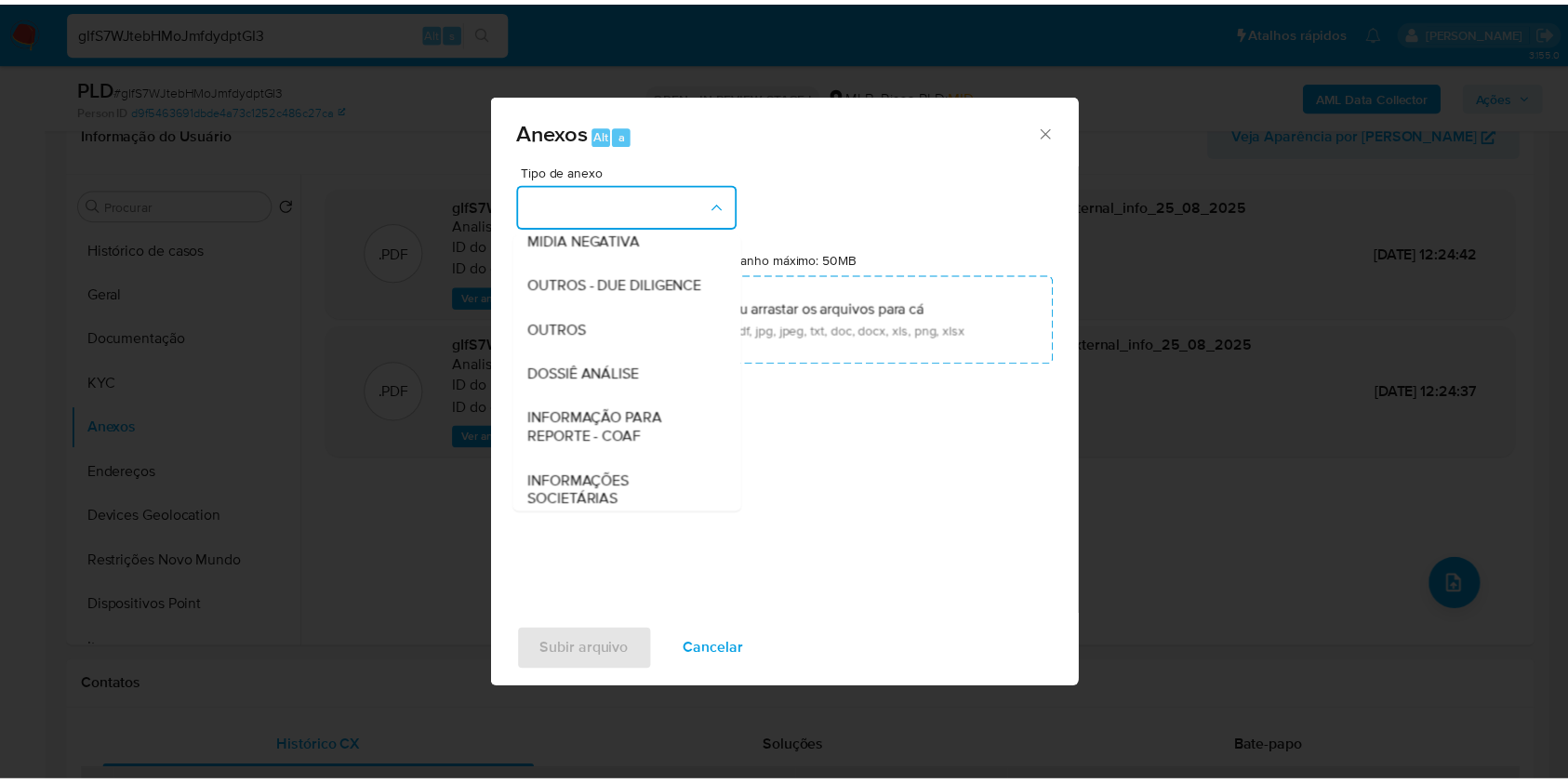
scroll to position [286, 0]
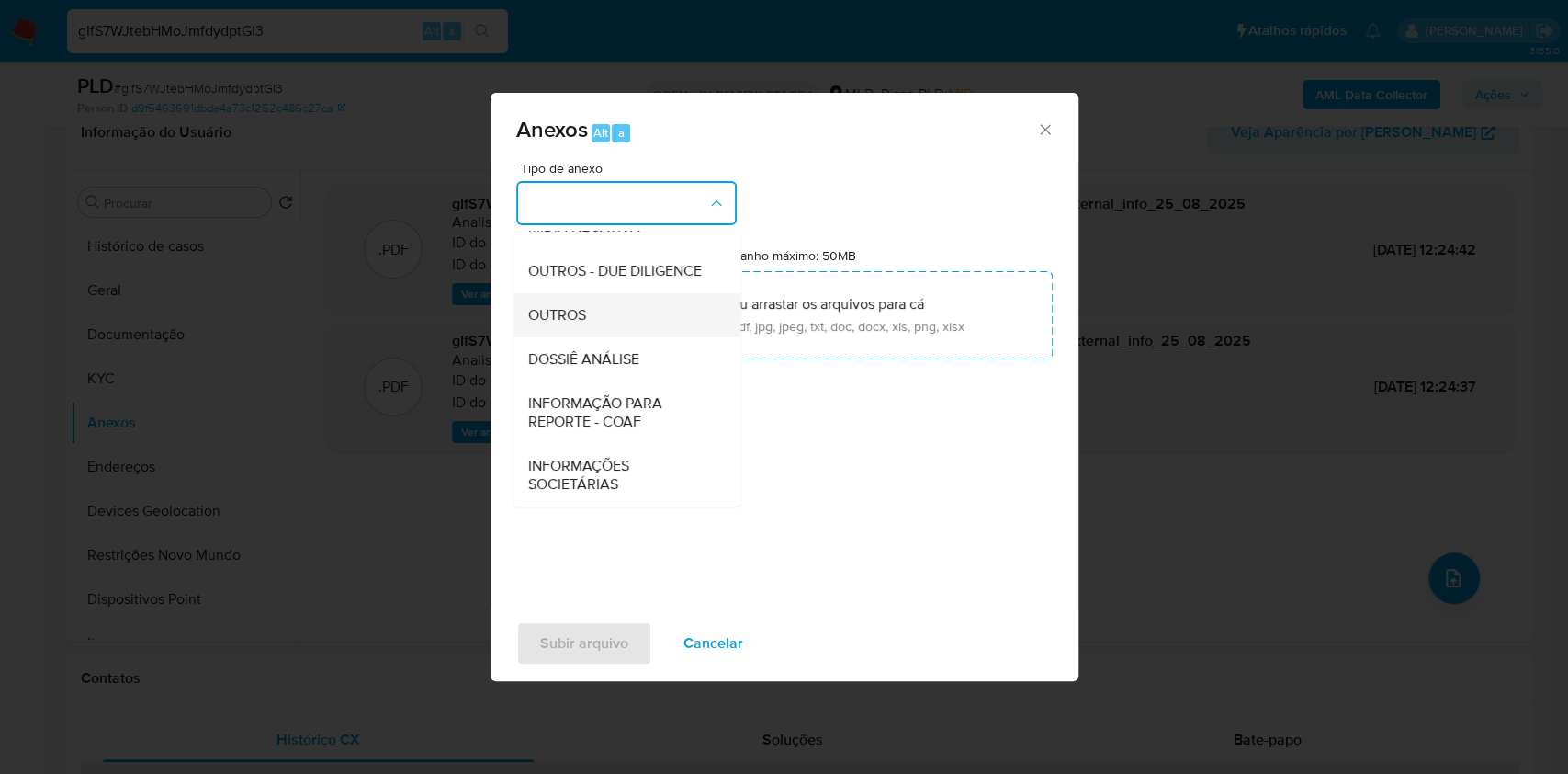
click at [564, 321] on span "OUTROS" at bounding box center [556, 315] width 58 height 18
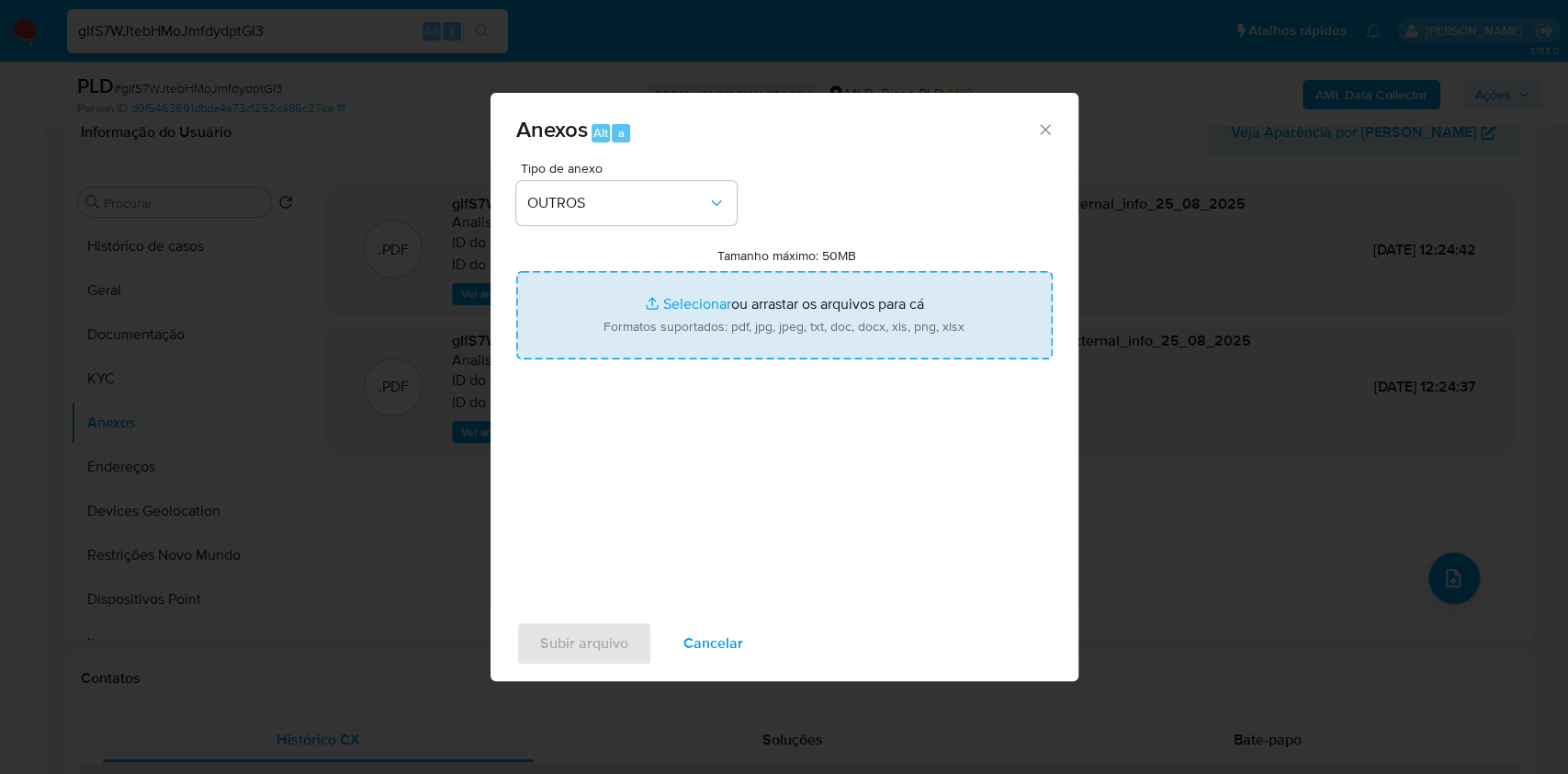
click at [683, 305] on input "Tamanho máximo: 50MB Selecionar arquivos" at bounding box center [784, 315] width 537 height 88
type input "C:\fakepath\CPF 31992366934 - MARIA DA LUZ DE PAULA - Documentos Google.pdf"
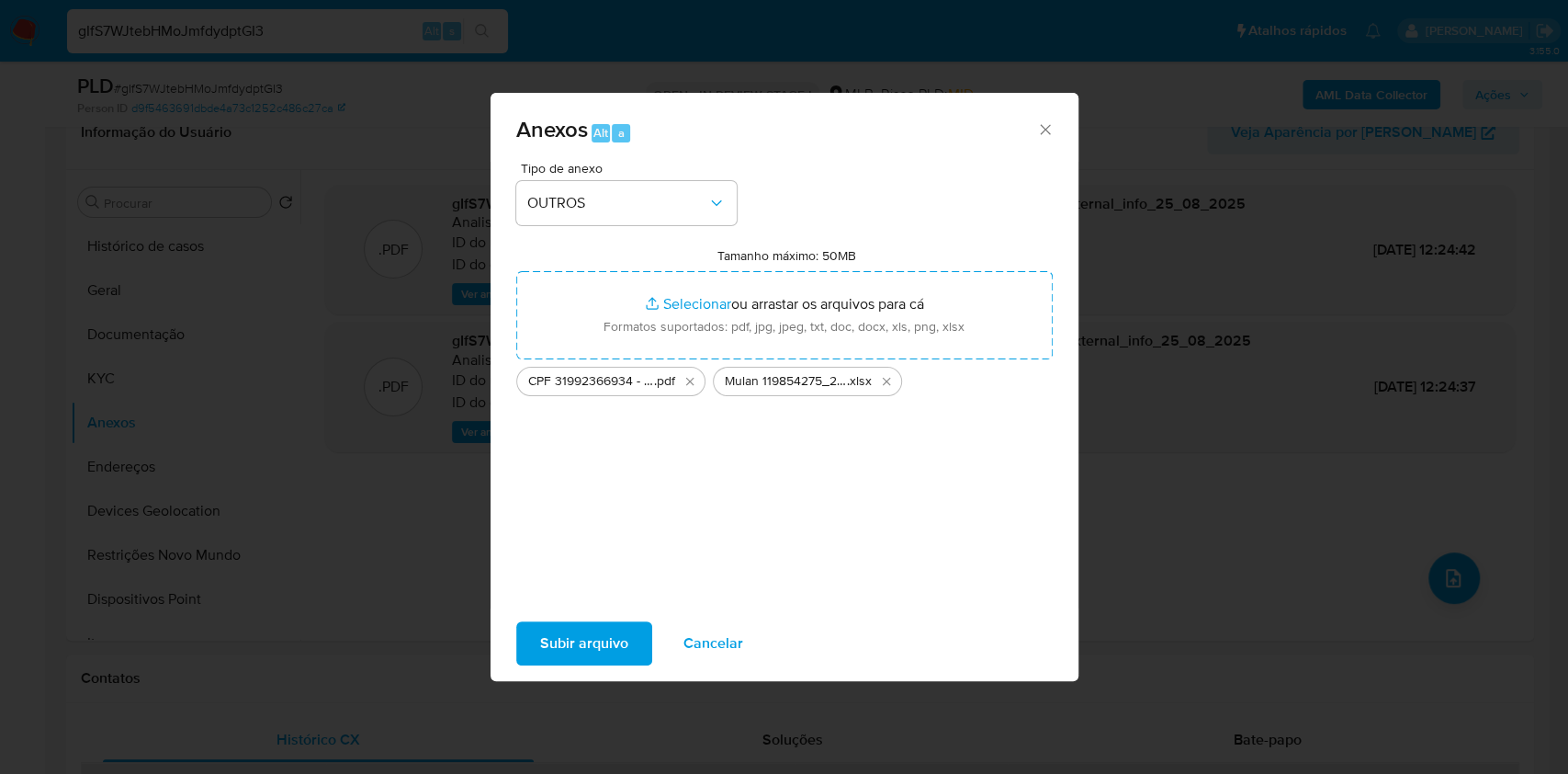
click at [566, 643] on span "Subir arquivo" at bounding box center [584, 643] width 88 height 40
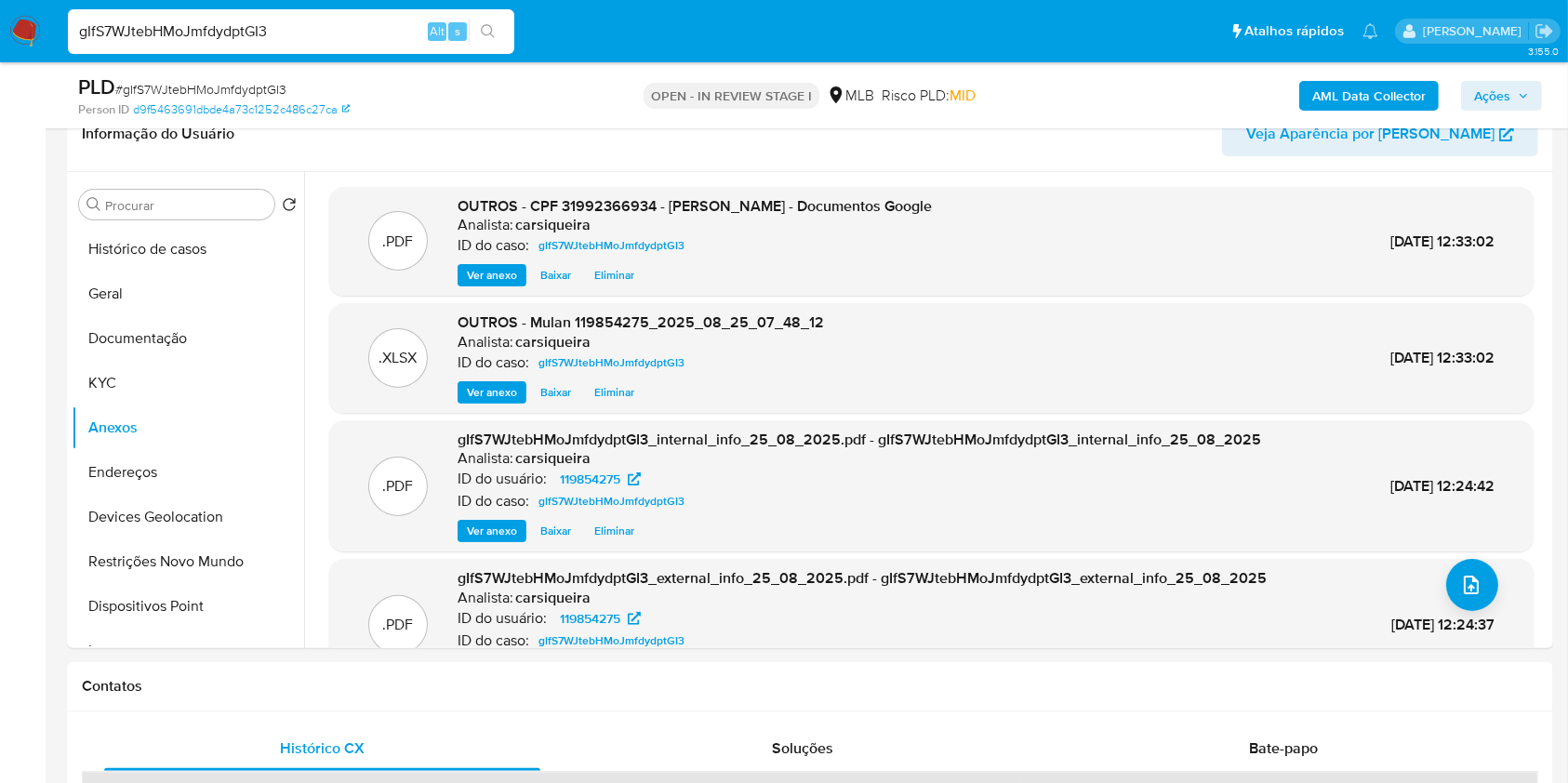
click at [1512, 97] on span "Ações" at bounding box center [1501, 96] width 55 height 26
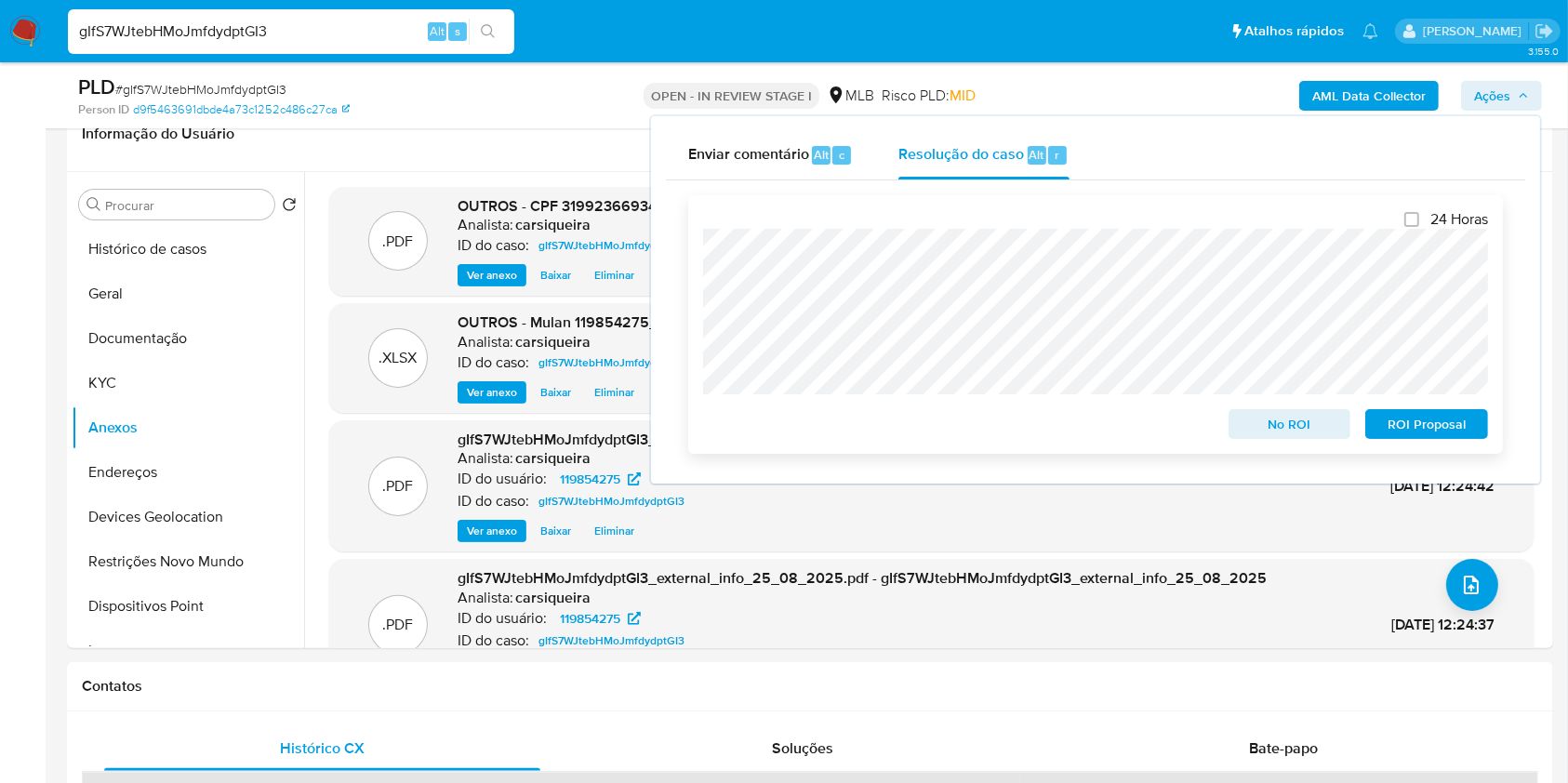
click at [1302, 417] on span "No ROI" at bounding box center [1290, 424] width 97 height 26
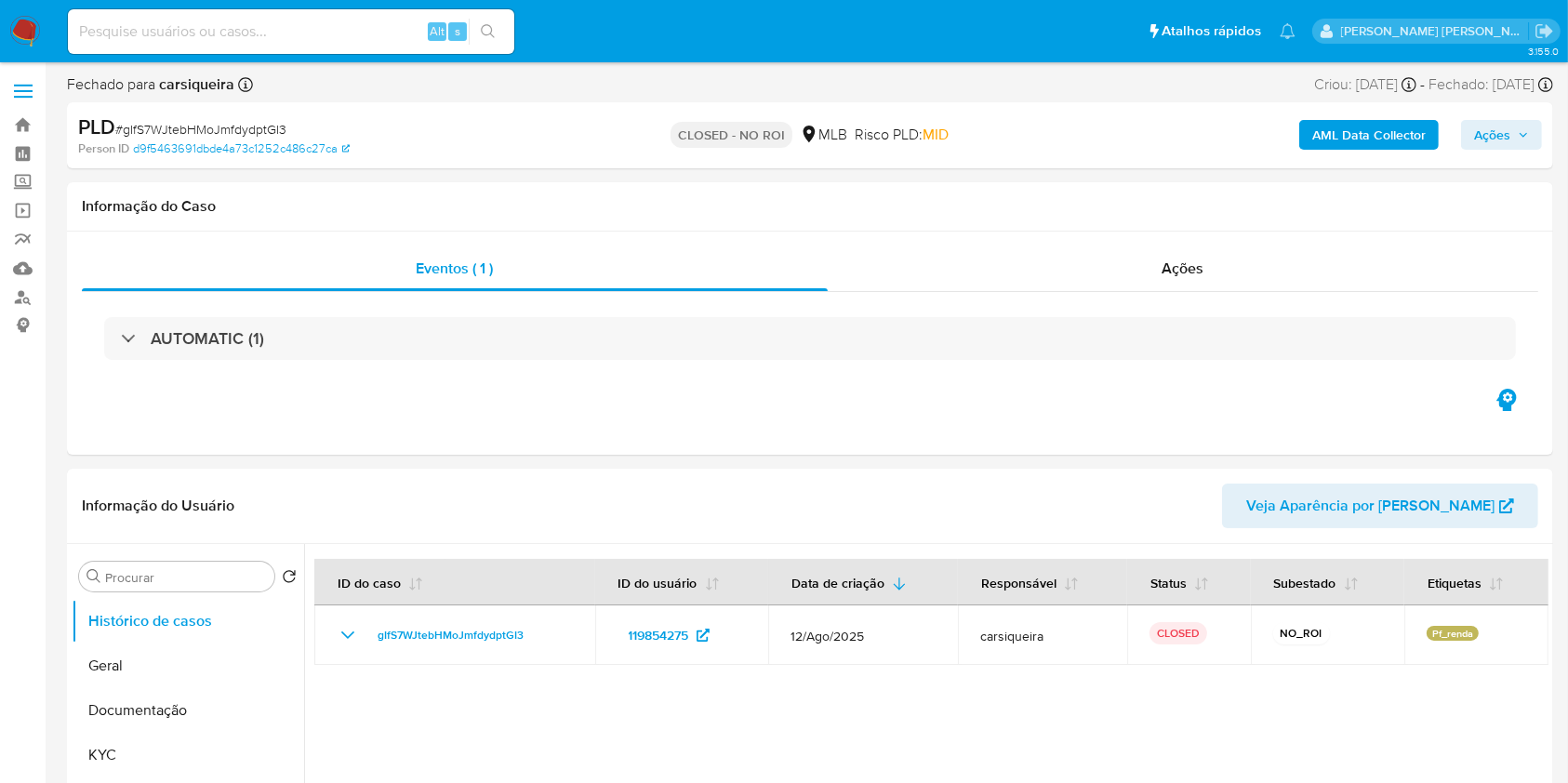
select select "10"
click at [29, 17] on img at bounding box center [25, 31] width 32 height 32
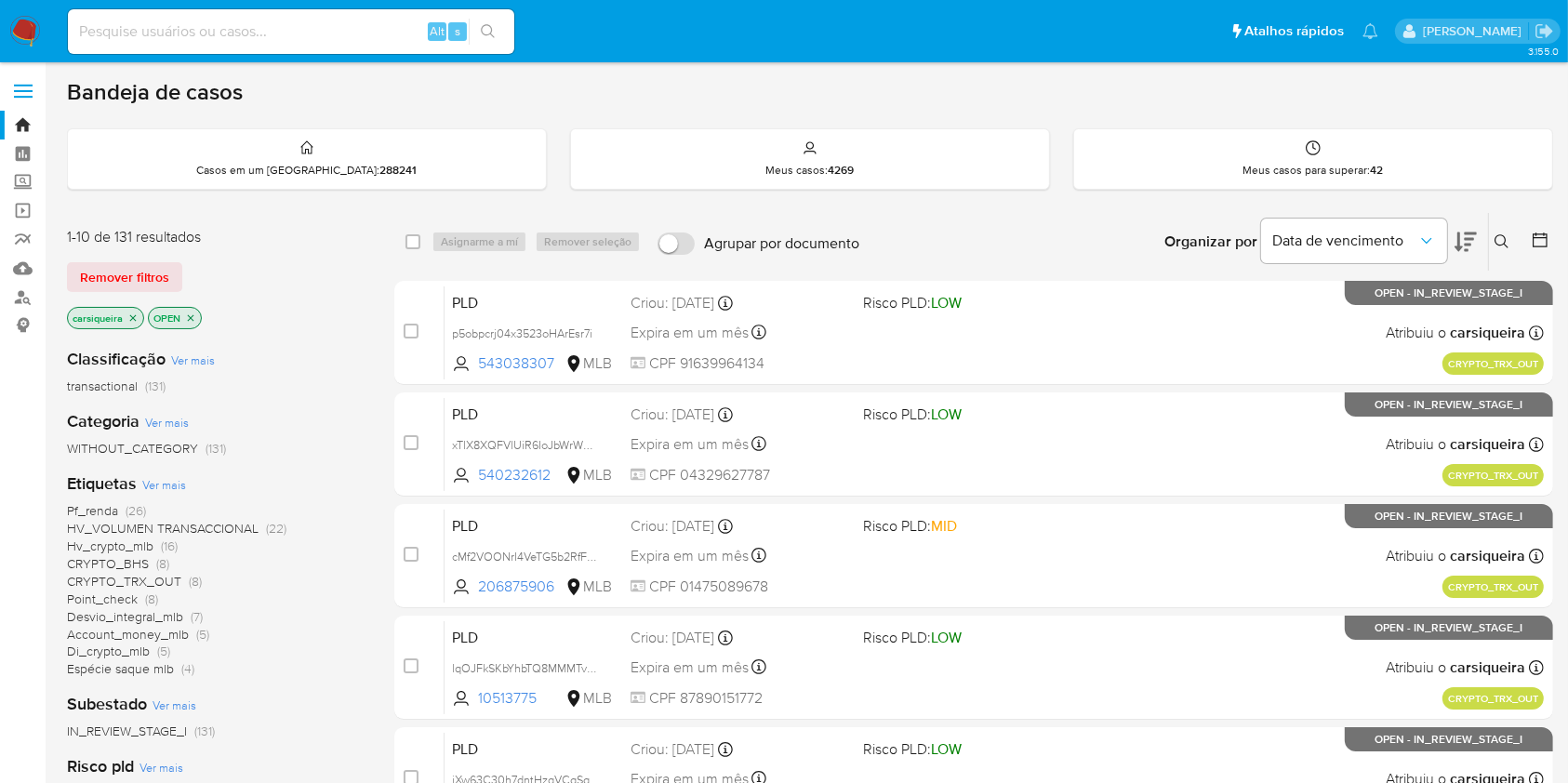
click at [347, 711] on div "Subestado Ver mais IN_REVIEW_STAGE_I (131)" at bounding box center [215, 716] width 297 height 47
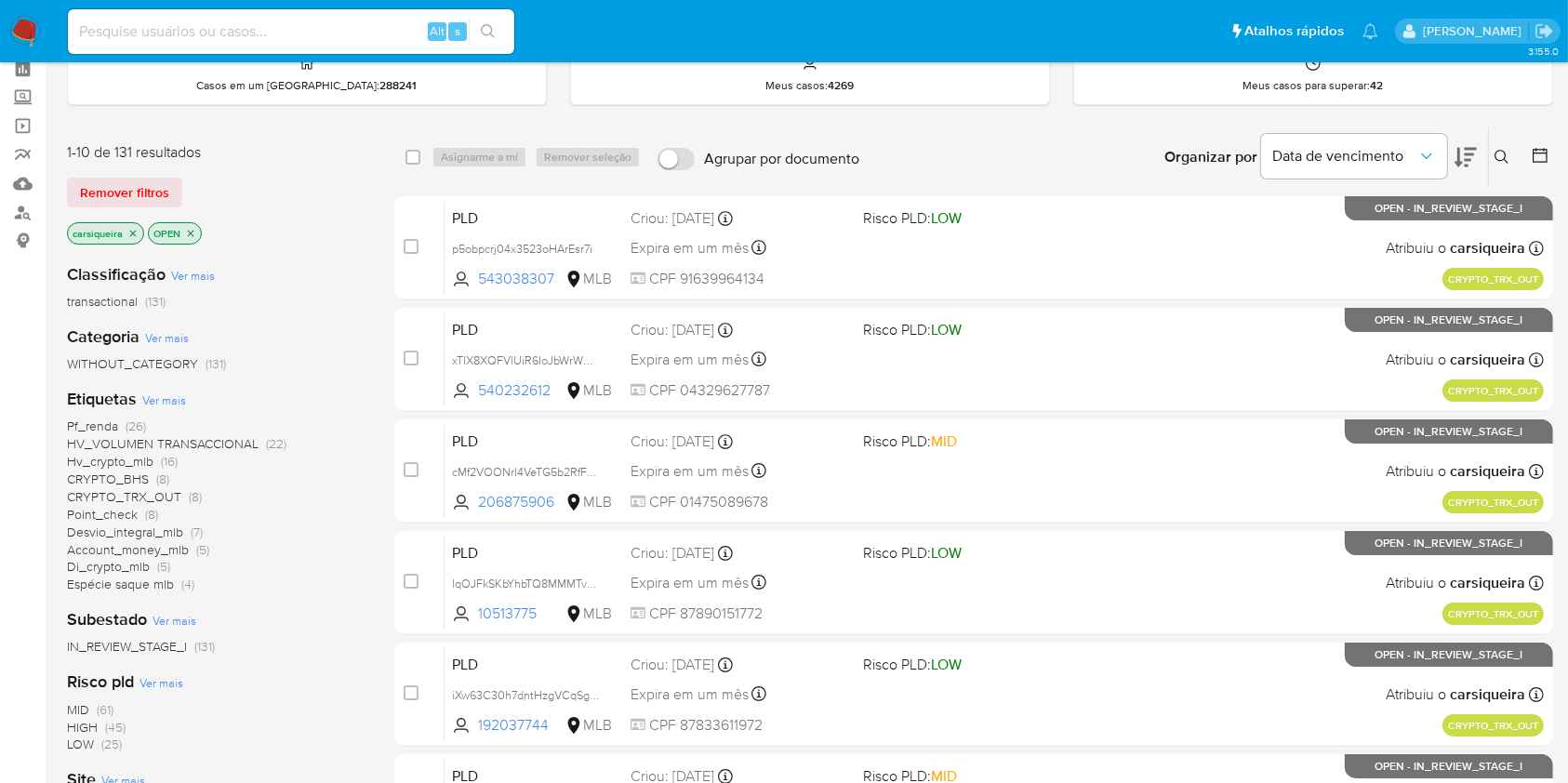
scroll to position [98, 0]
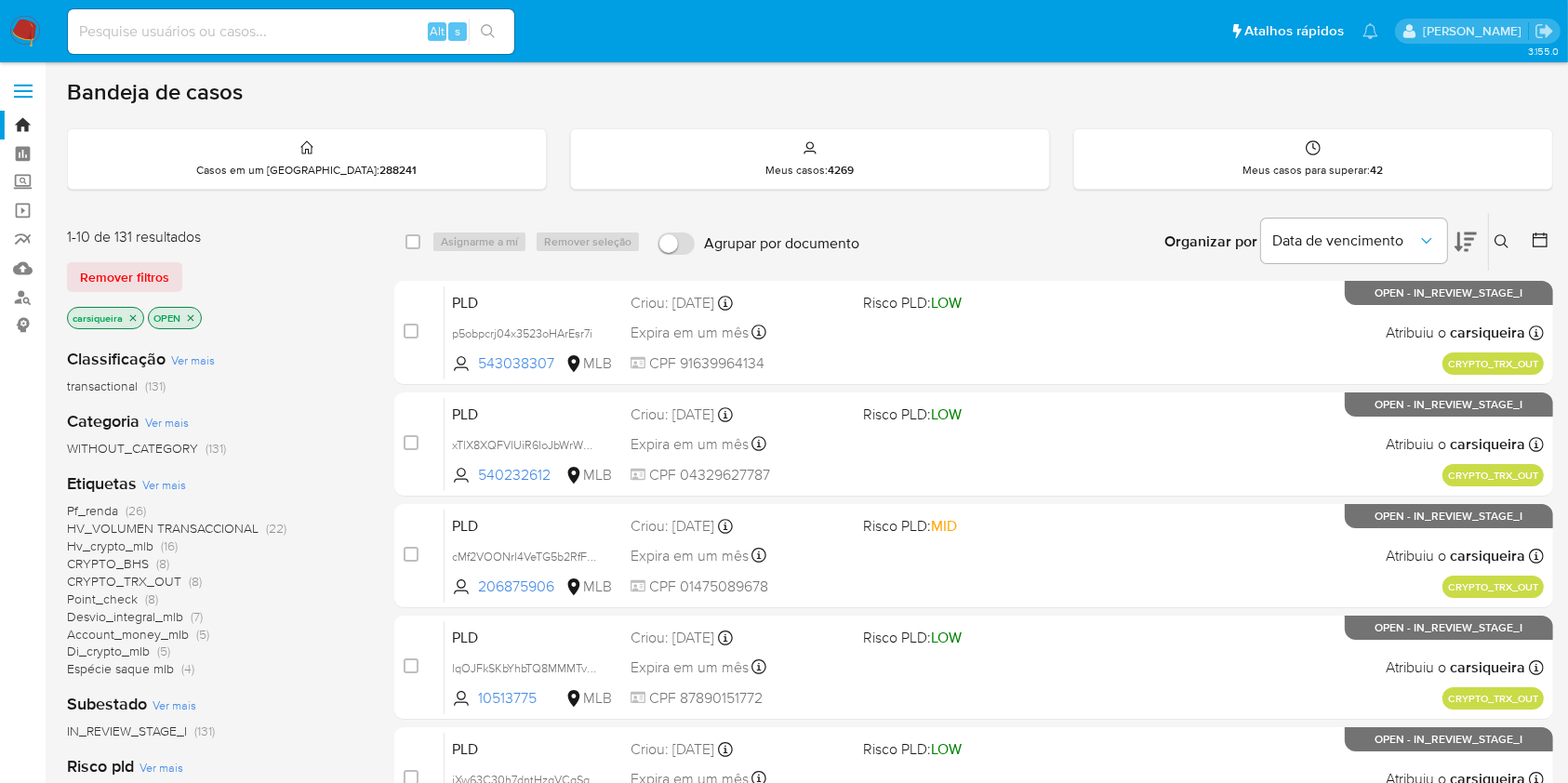
click at [272, 707] on div "Subestado Ver mais IN_REVIEW_STAGE_I (131)" at bounding box center [215, 716] width 297 height 47
click at [260, 532] on span "HV_VOLUMEN TRANSACCIONAL (22)" at bounding box center [176, 528] width 219 height 17
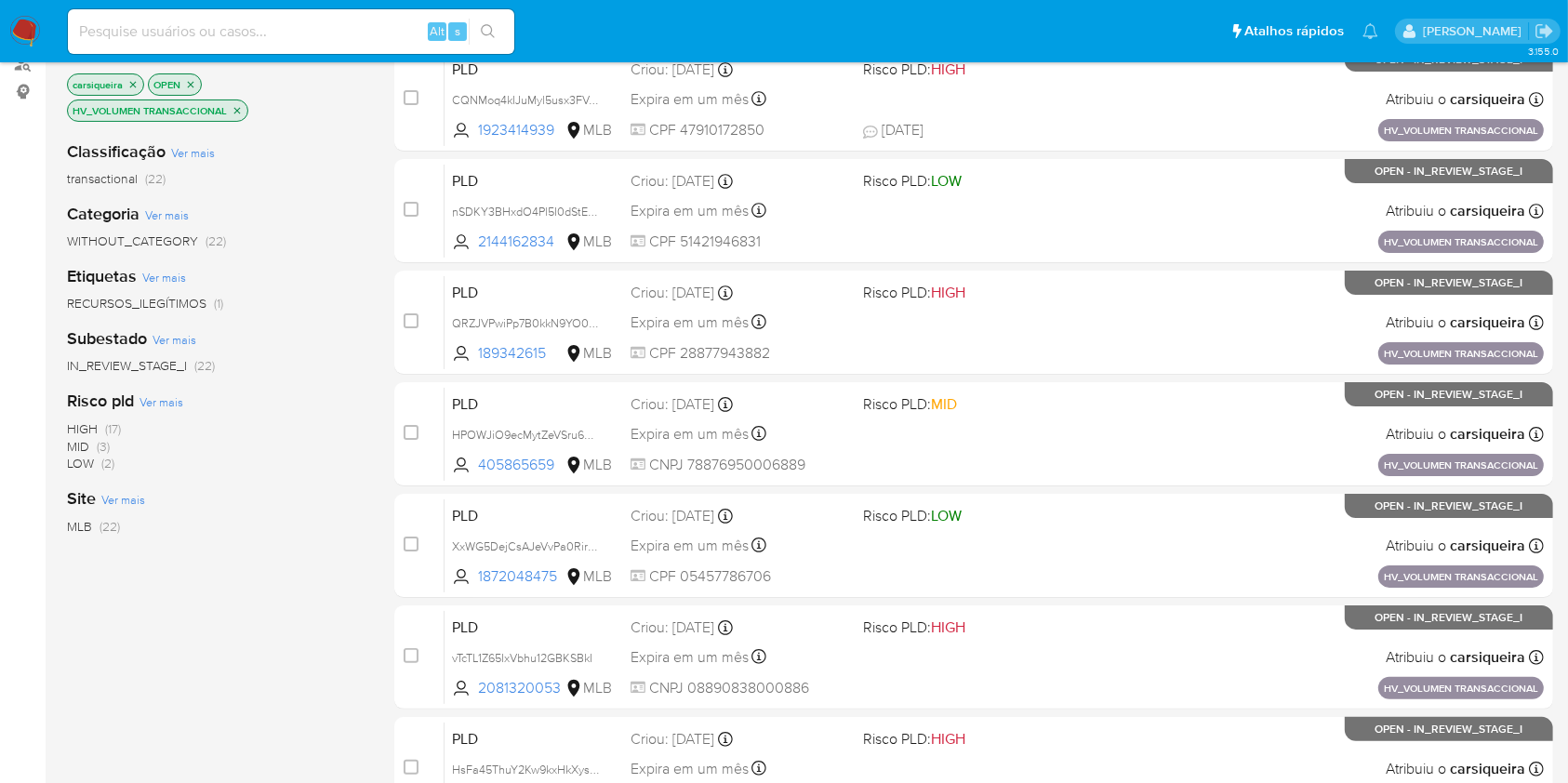
scroll to position [238, 0]
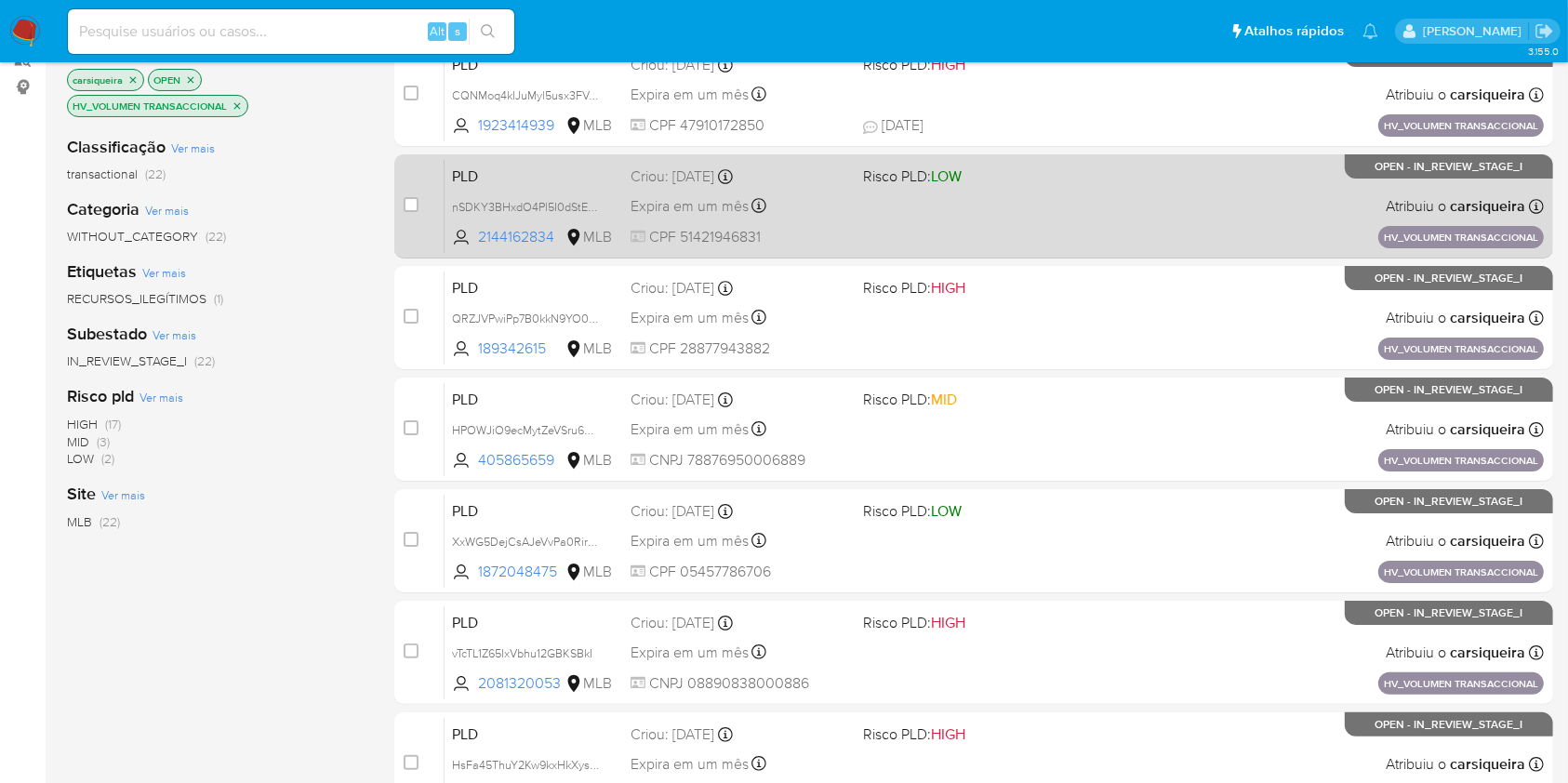
click at [962, 212] on div "PLD nSDKY3BHxdO4Pl5I0dStEujY 2144162834 MLB Risco PLD: LOW Criou: 14/08/2025 Cr…" at bounding box center [994, 206] width 1100 height 94
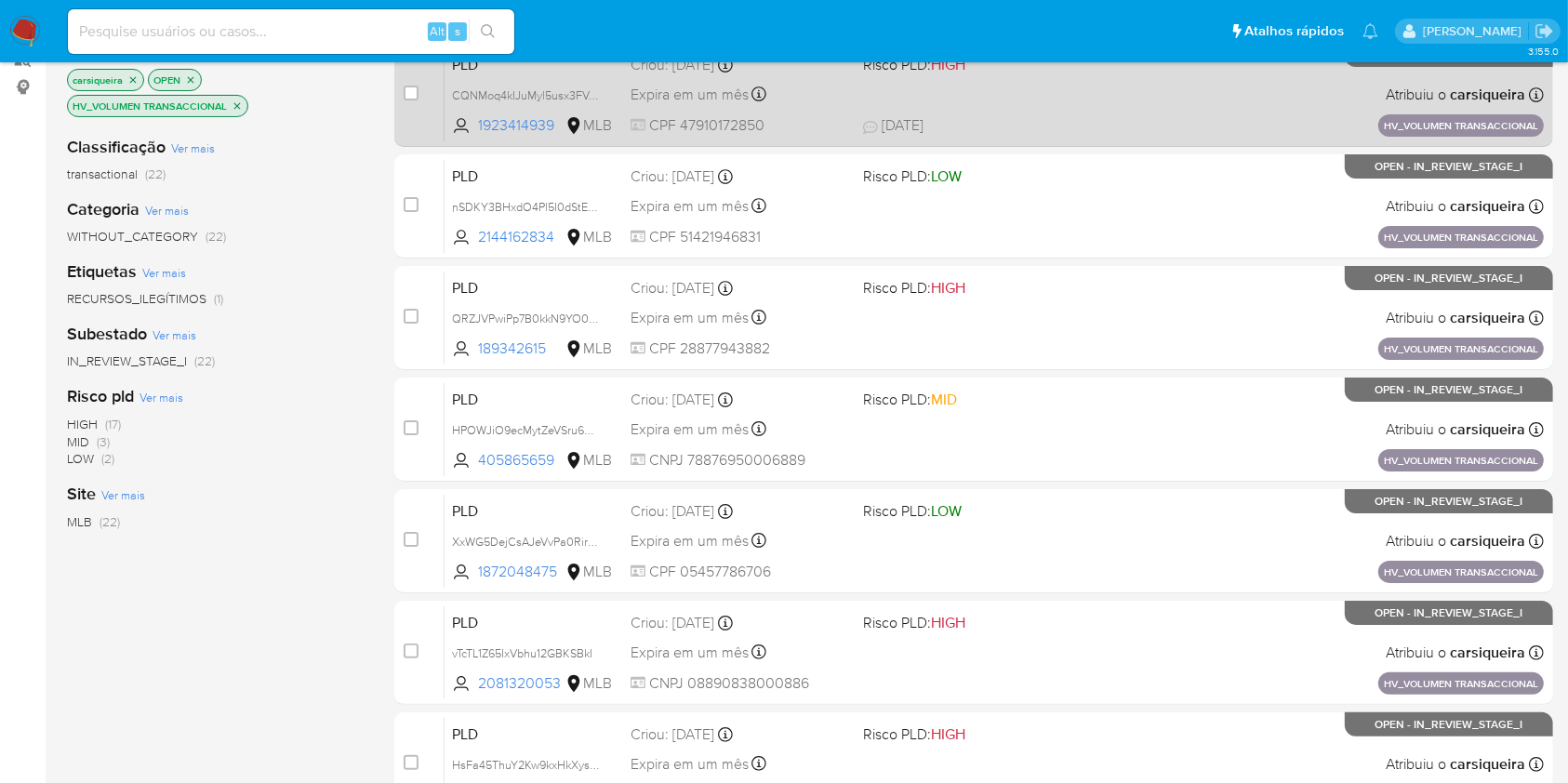
click at [1024, 100] on div "PLD CQNMoq4kIJuMyl5usx3FVgTy 1923414939 MLB Risco PLD: HIGH Criou: 14/08/2025 C…" at bounding box center [994, 94] width 1100 height 94
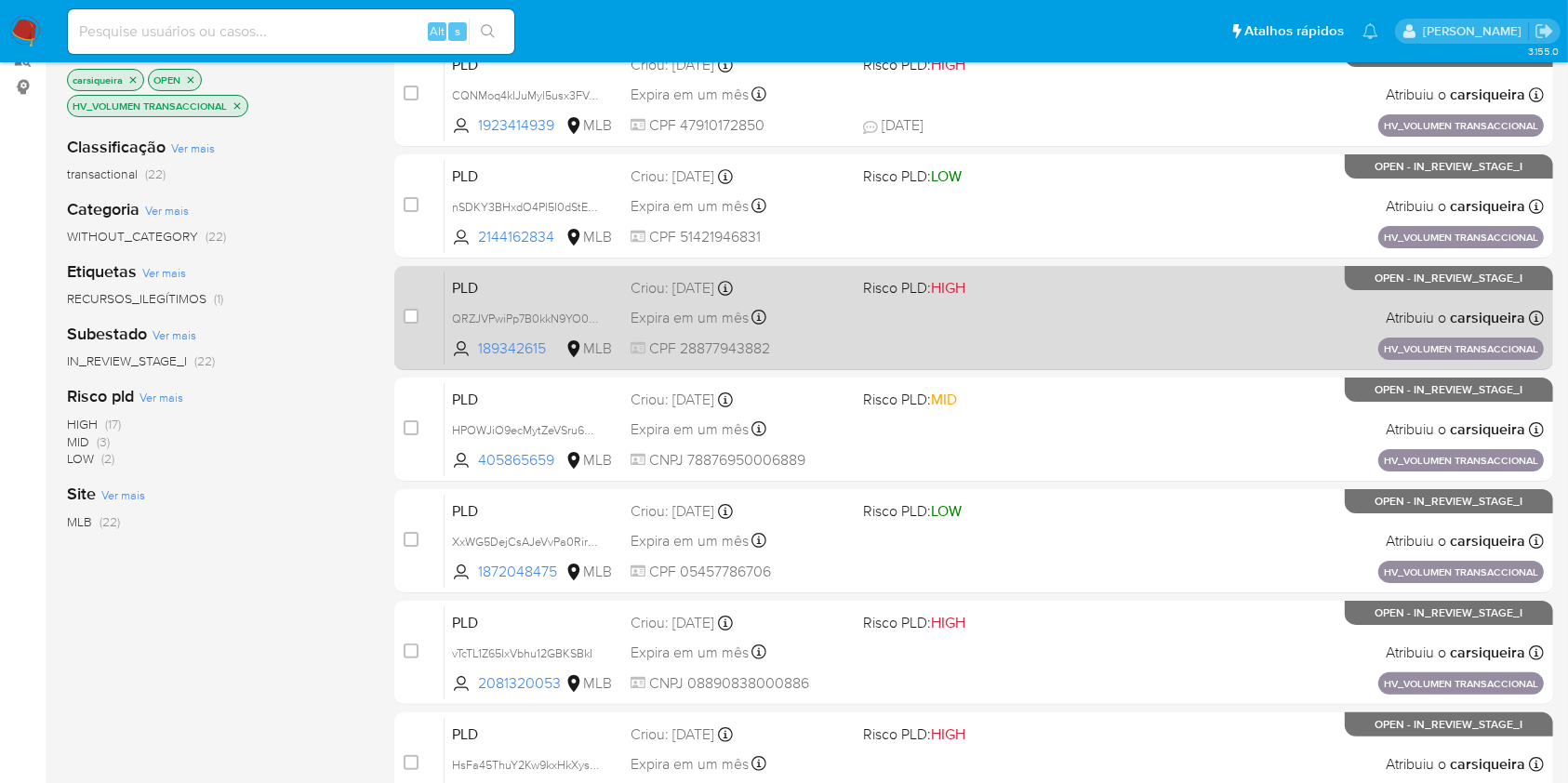
click at [1001, 328] on div "PLD QRZJVPwiPp7B0kkN9YO0B53J 189342615 MLB Risco PLD: HIGH Criou: 14/08/2025 Cr…" at bounding box center [994, 317] width 1100 height 94
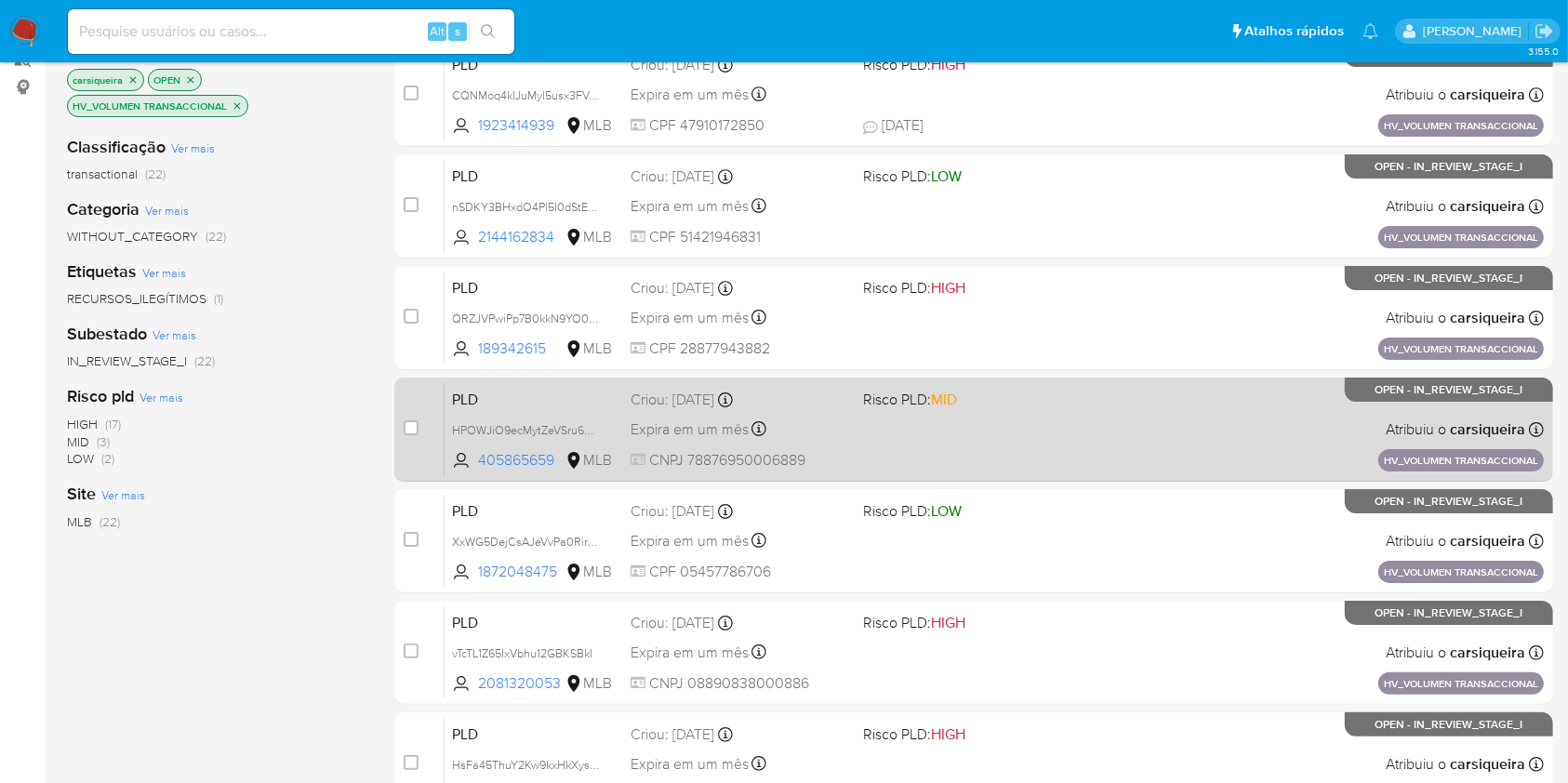
click at [1106, 447] on div "PLD HPOWJiO9ecMytZeVSru6W7JH 405865659 MLB Risco PLD: MID Criou: 14/08/2025 Cri…" at bounding box center [994, 429] width 1100 height 94
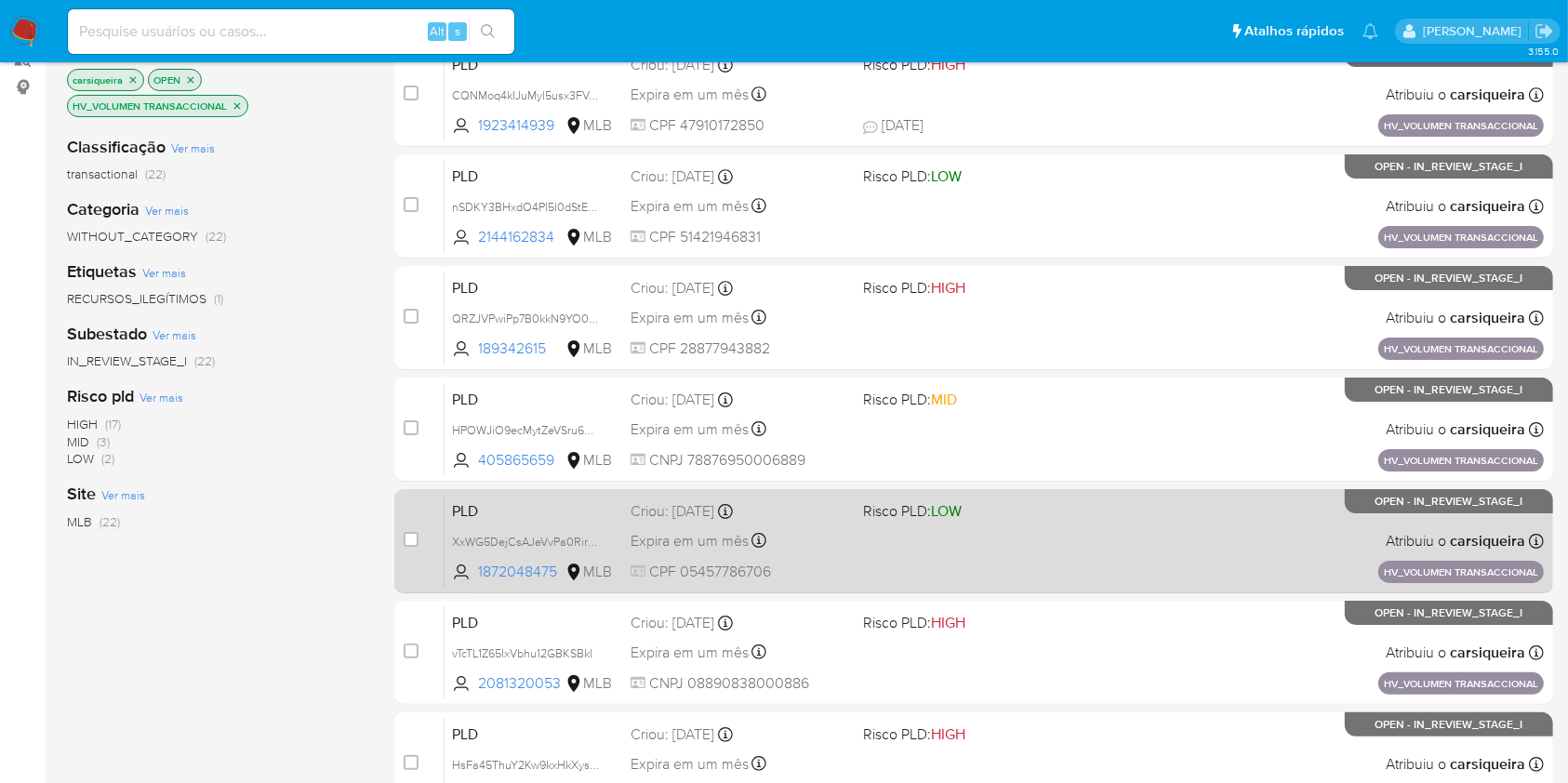
click at [967, 529] on div "PLD XxWG5DejCsAJeVvPa0Rir6Od 1872048475 MLB Risco PLD: LOW Criou: 14/08/2025 Cr…" at bounding box center [994, 540] width 1100 height 94
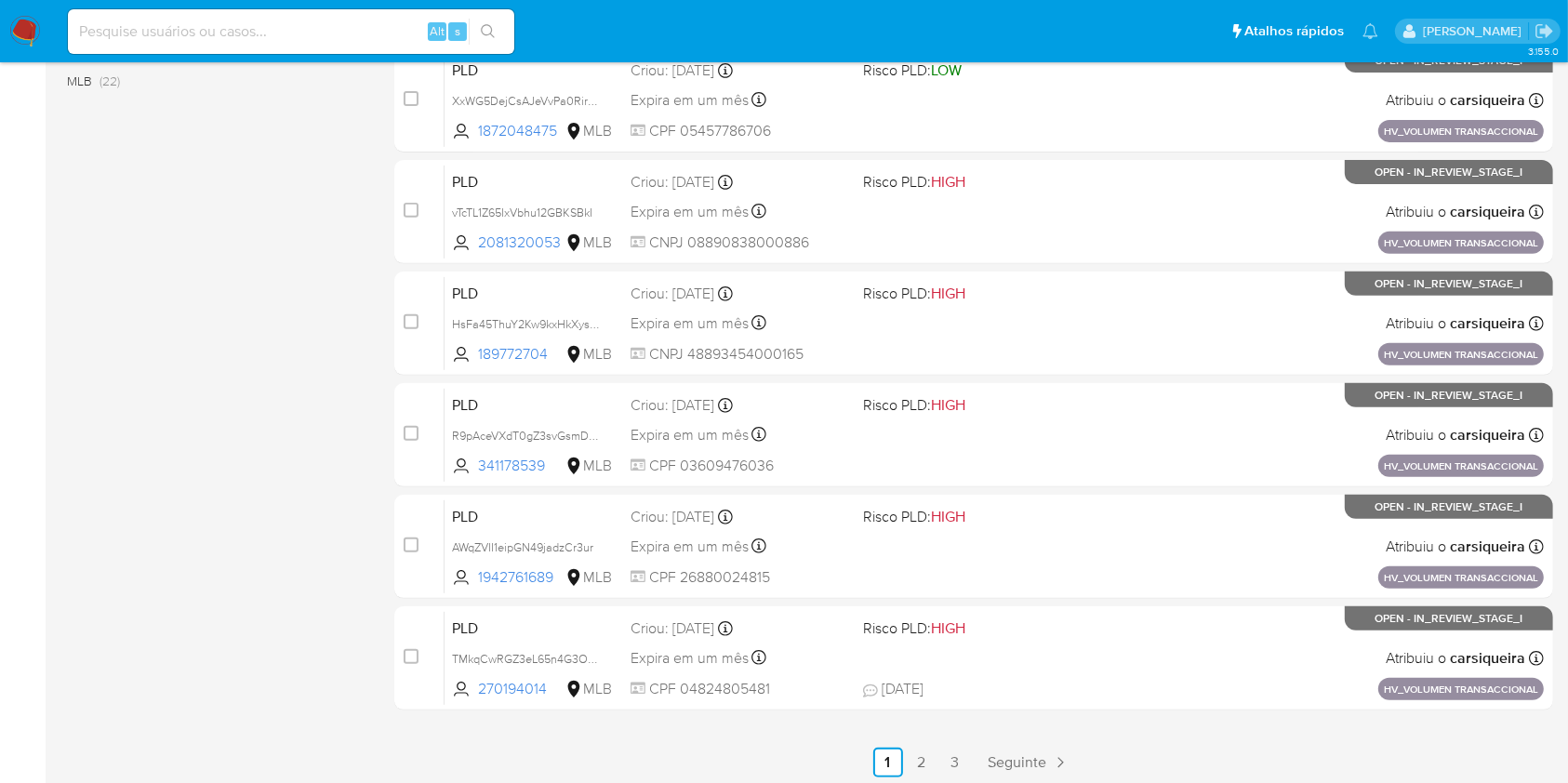
scroll to position [685, 0]
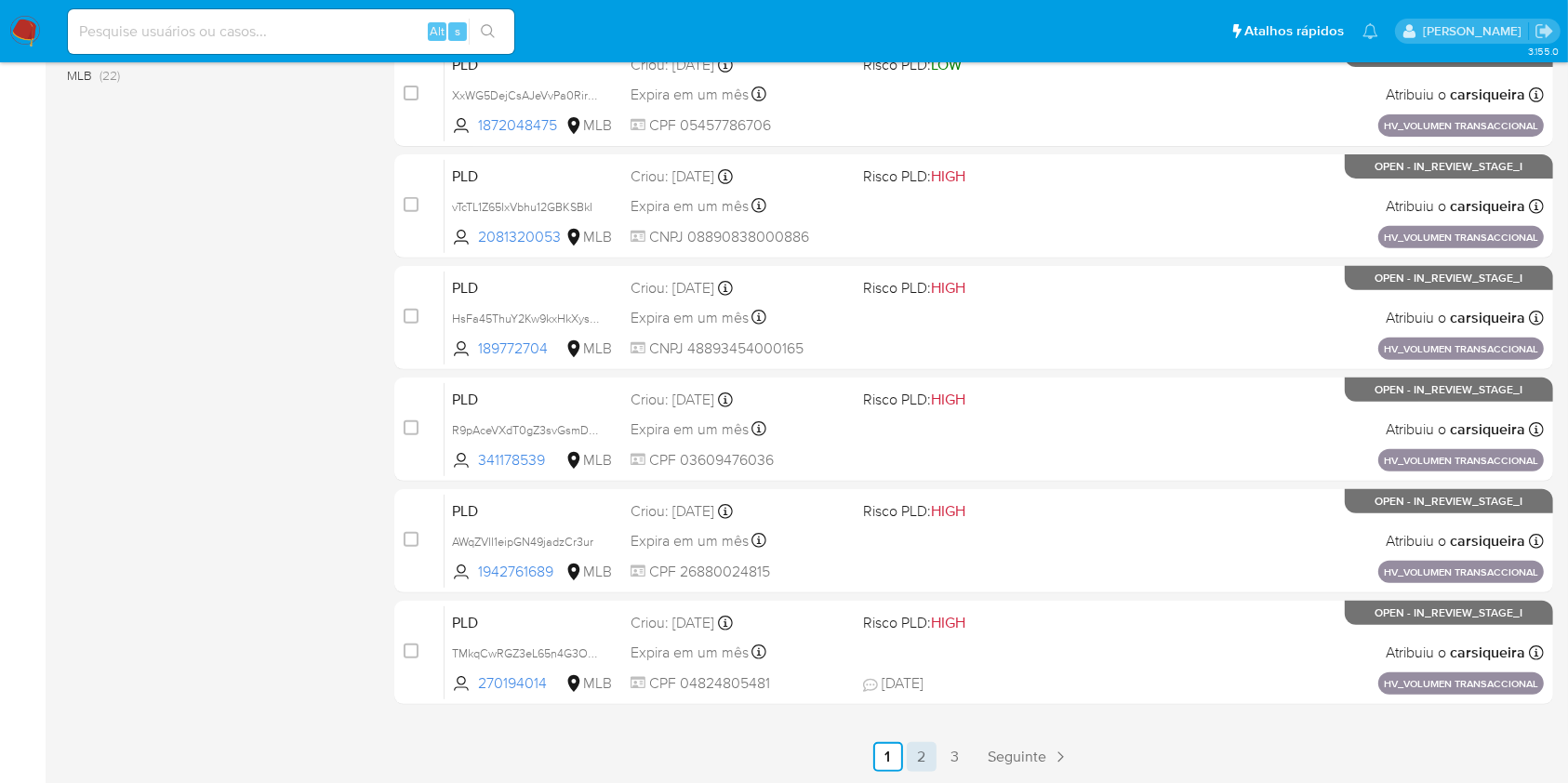
click at [924, 755] on link "2" at bounding box center [921, 757] width 30 height 30
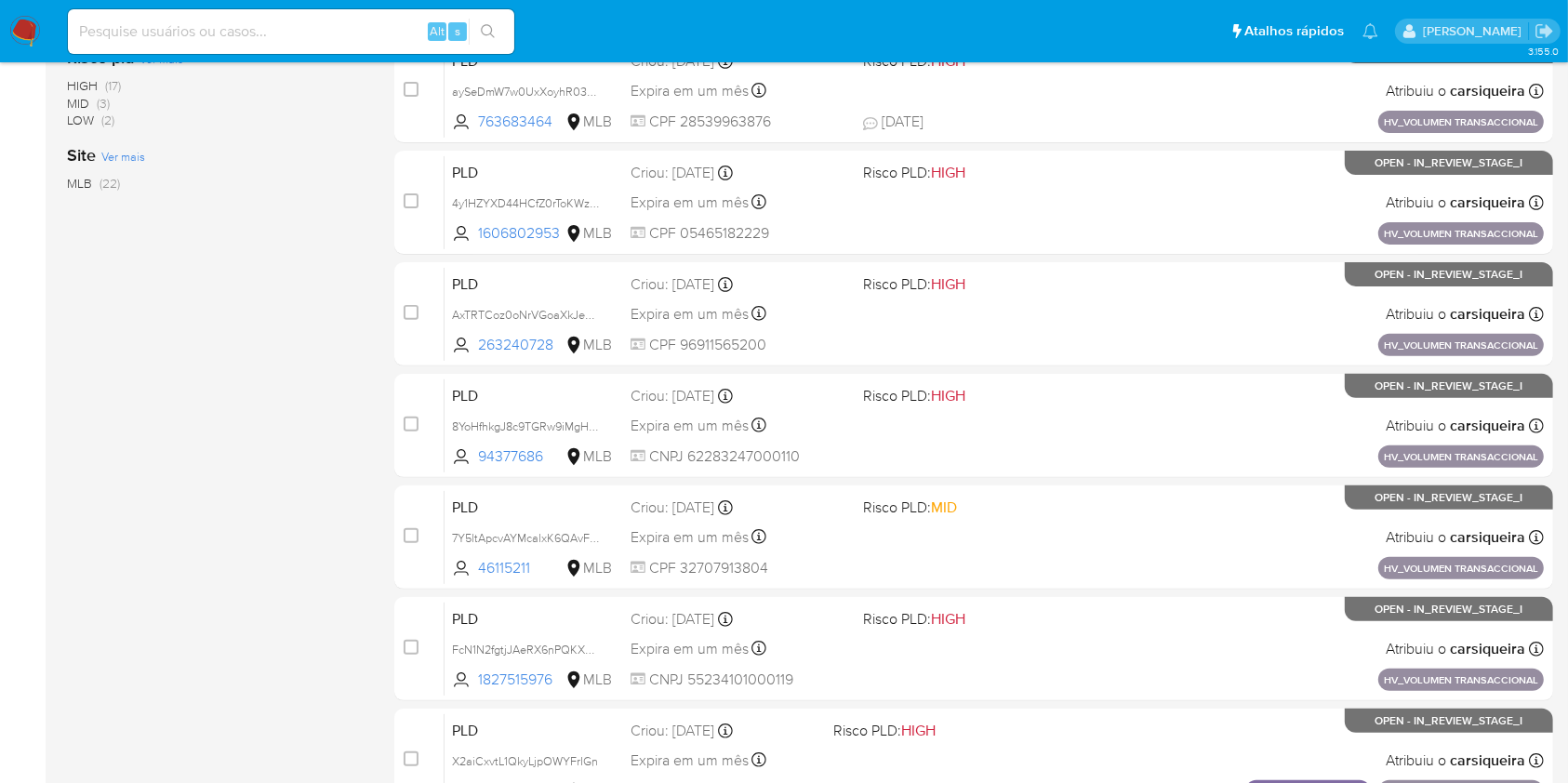
scroll to position [685, 0]
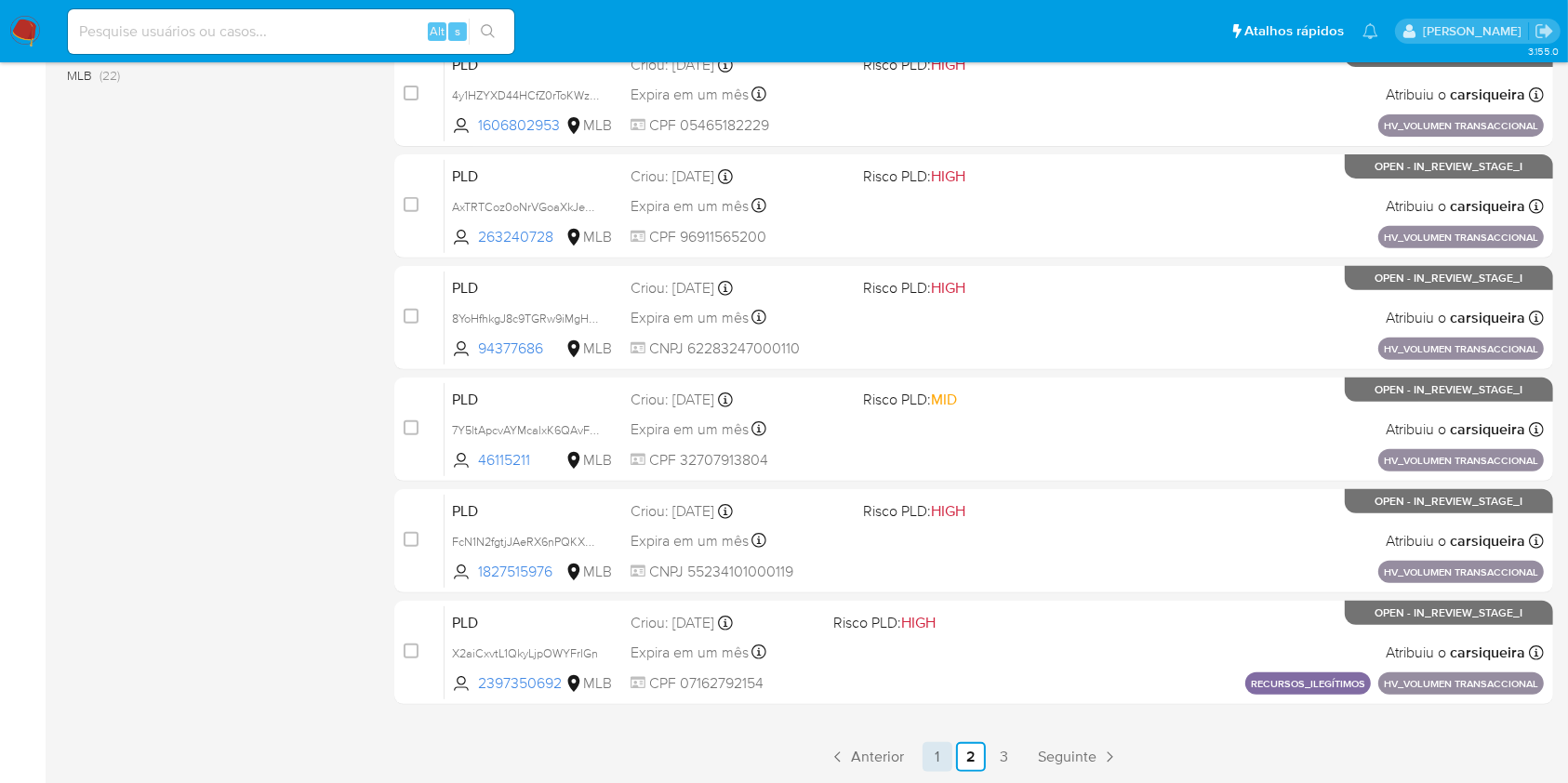
click at [931, 755] on link "1" at bounding box center [938, 757] width 30 height 30
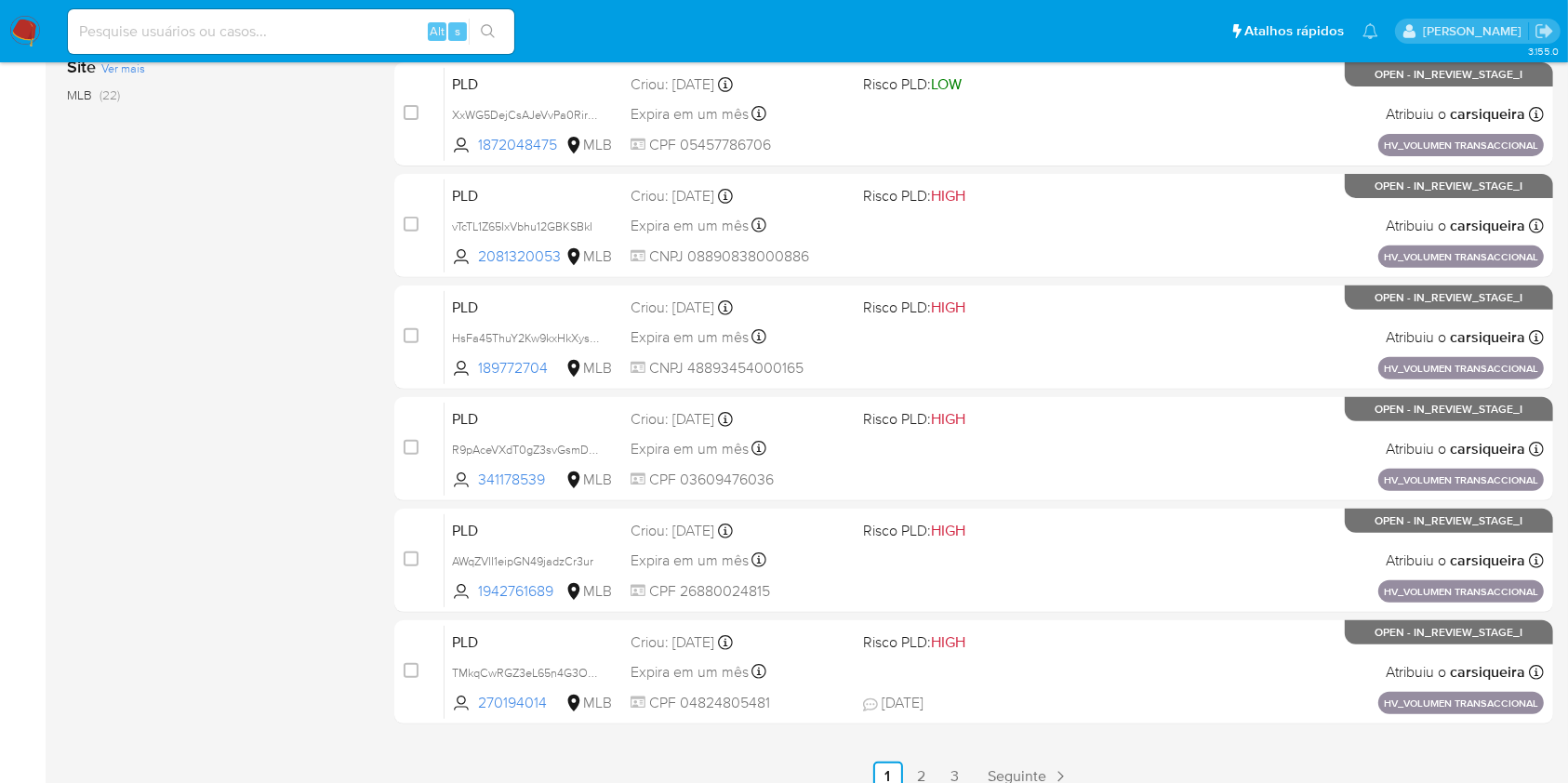
scroll to position [685, 0]
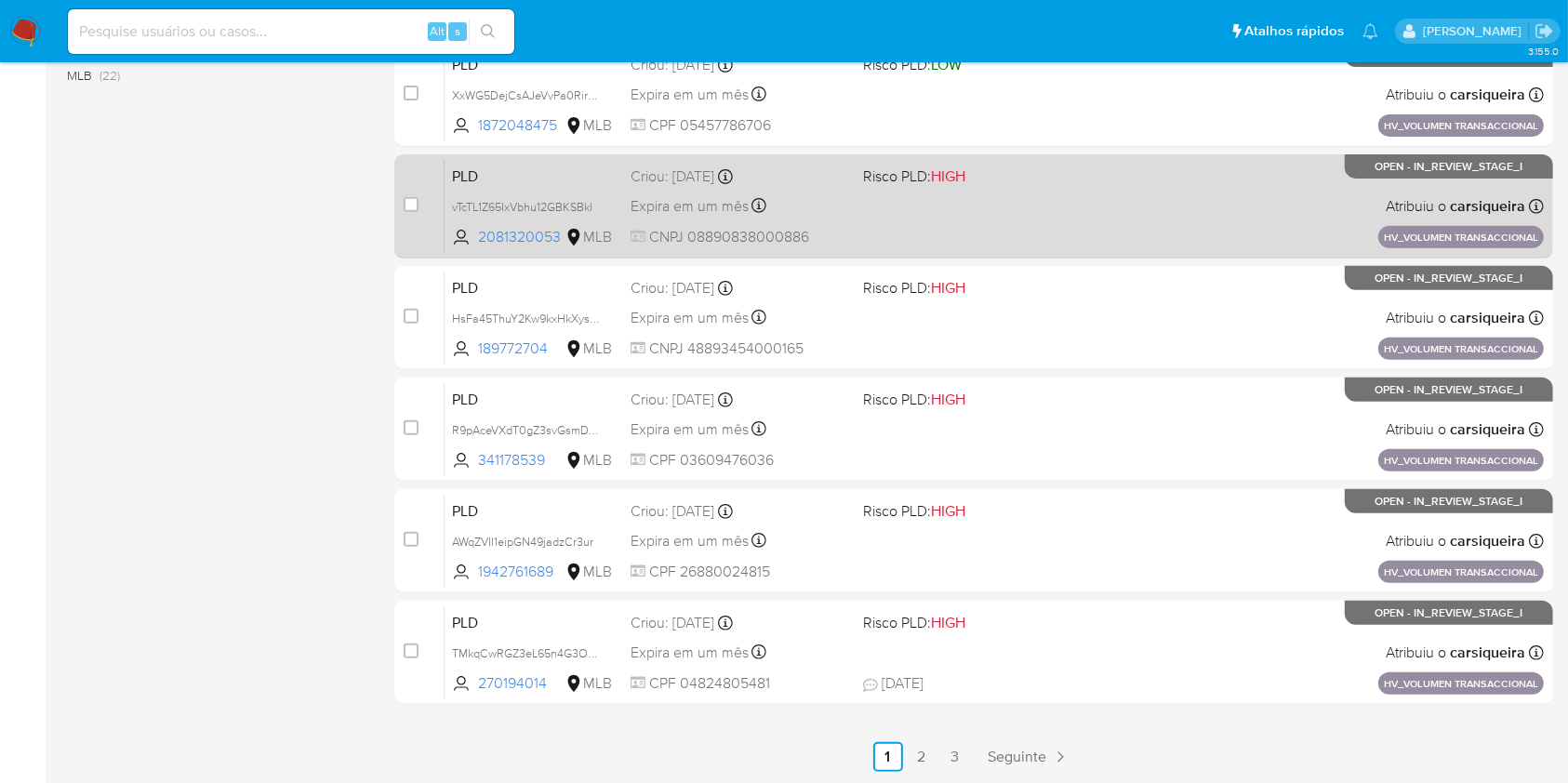
click at [968, 208] on div "PLD vTcTL1Z65IxVbhu12GBKSBkI 2081320053 MLB Risco PLD: HIGH Criou: 14/08/2025 C…" at bounding box center [994, 206] width 1100 height 94
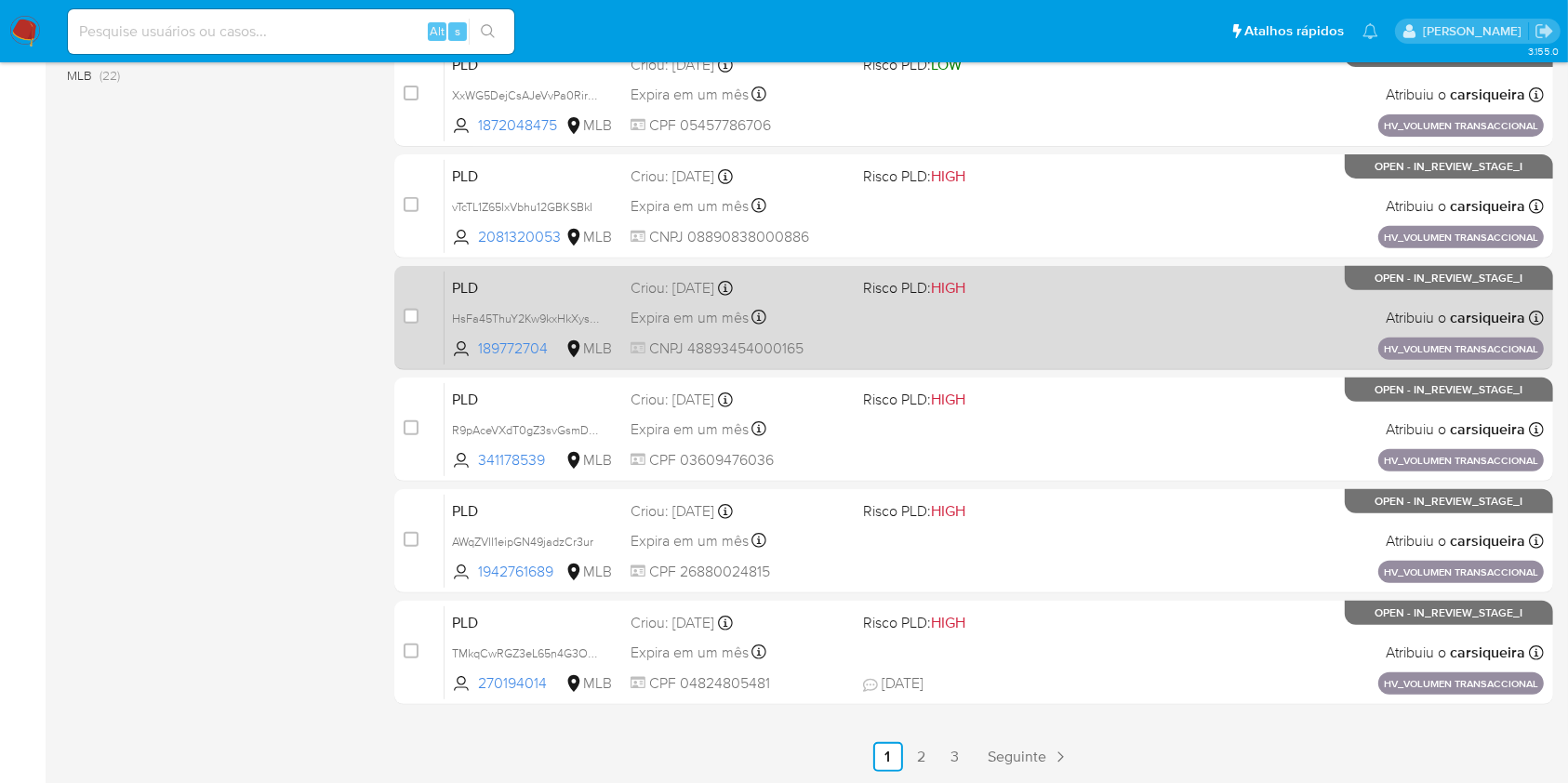
click at [894, 310] on div "PLD HsFa45ThuY2Kw9kxHkXysUqa 189772704 MLB Risco PLD: HIGH Criou: 14/08/2025 Cr…" at bounding box center [994, 317] width 1100 height 94
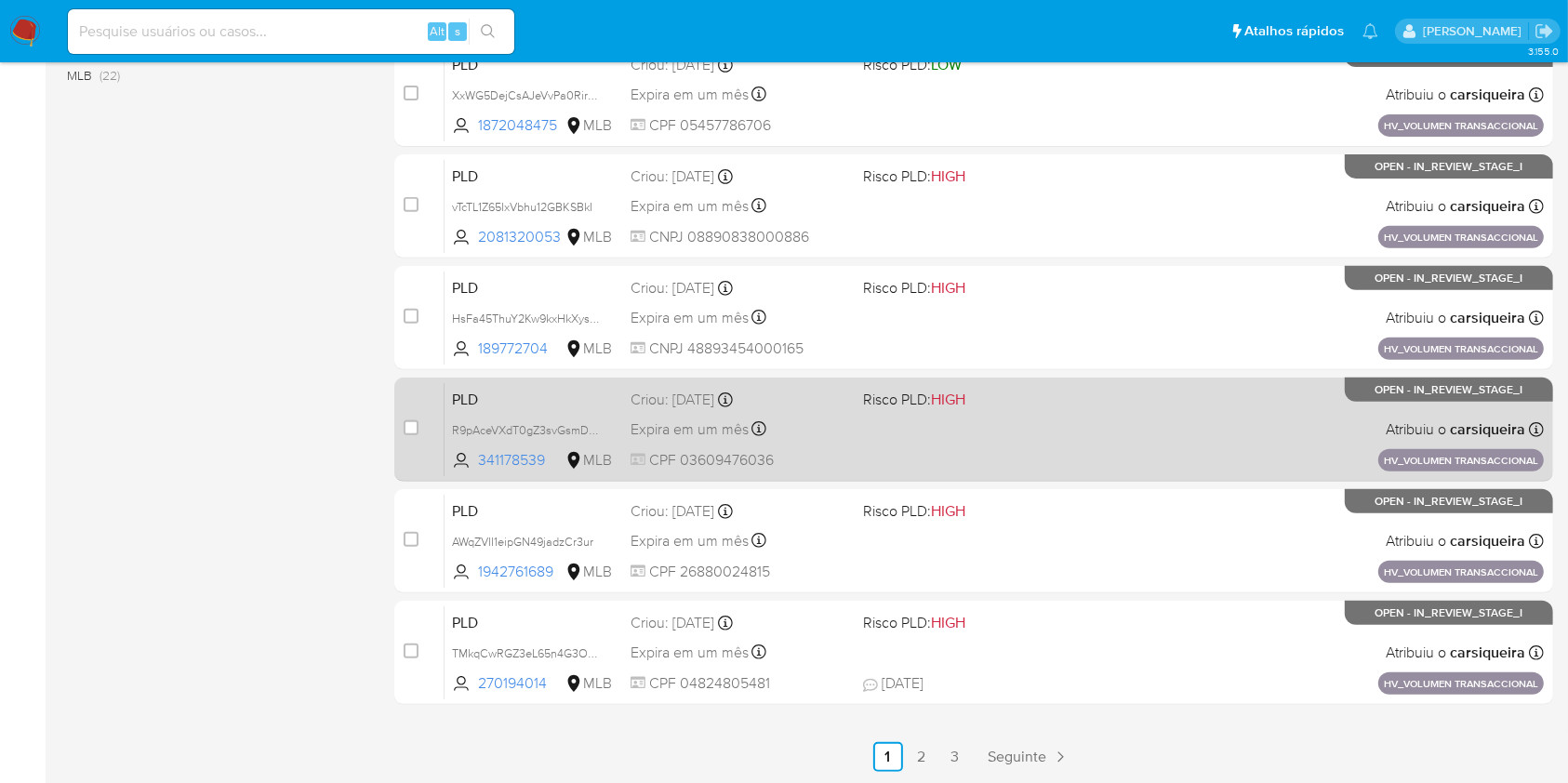
click at [995, 398] on span "Risco PLD: HIGH" at bounding box center [971, 398] width 216 height 24
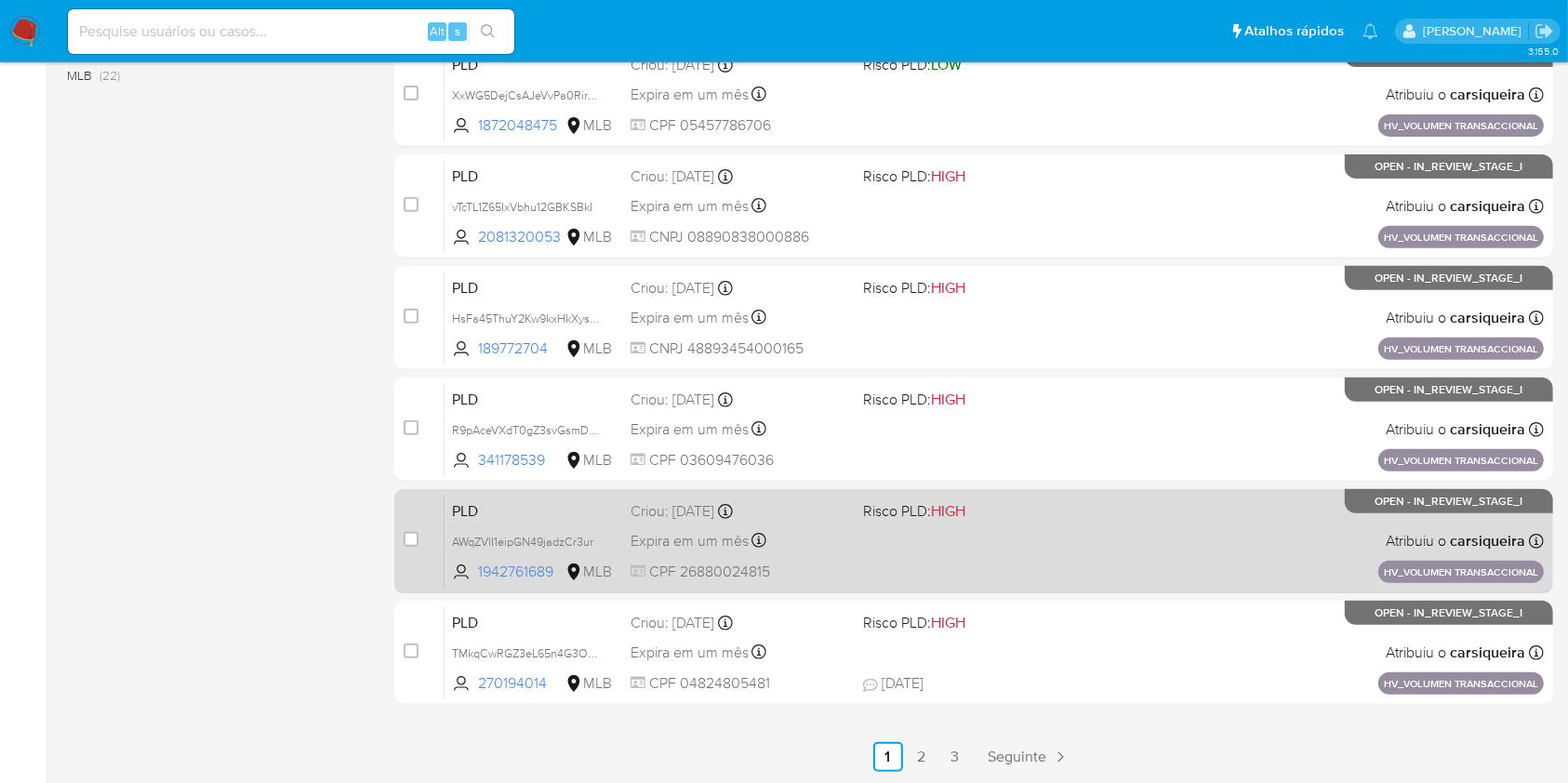
click at [1014, 584] on div "PLD AWqZVII1eipGN49jadzCr3ur 1942761689 MLB Risco PLD: HIGH Criou: 14/08/2025 C…" at bounding box center [994, 540] width 1100 height 94
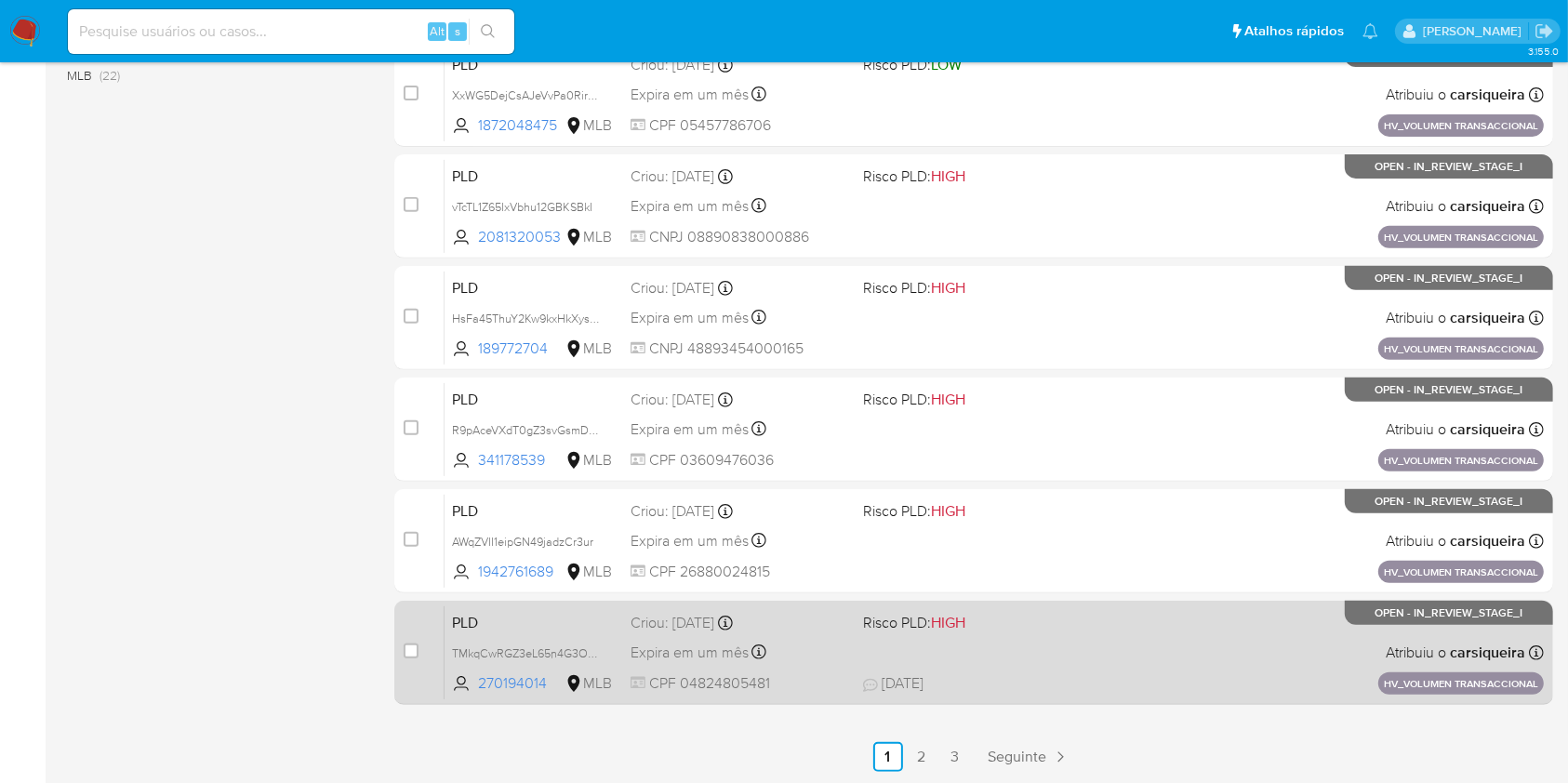
click at [1001, 664] on div "PLD TMkqCwRGZ3eL65n4G3OdcRCj 270194014 MLB Risco PLD: HIGH Criou: 14/08/2025 Cr…" at bounding box center [994, 652] width 1100 height 94
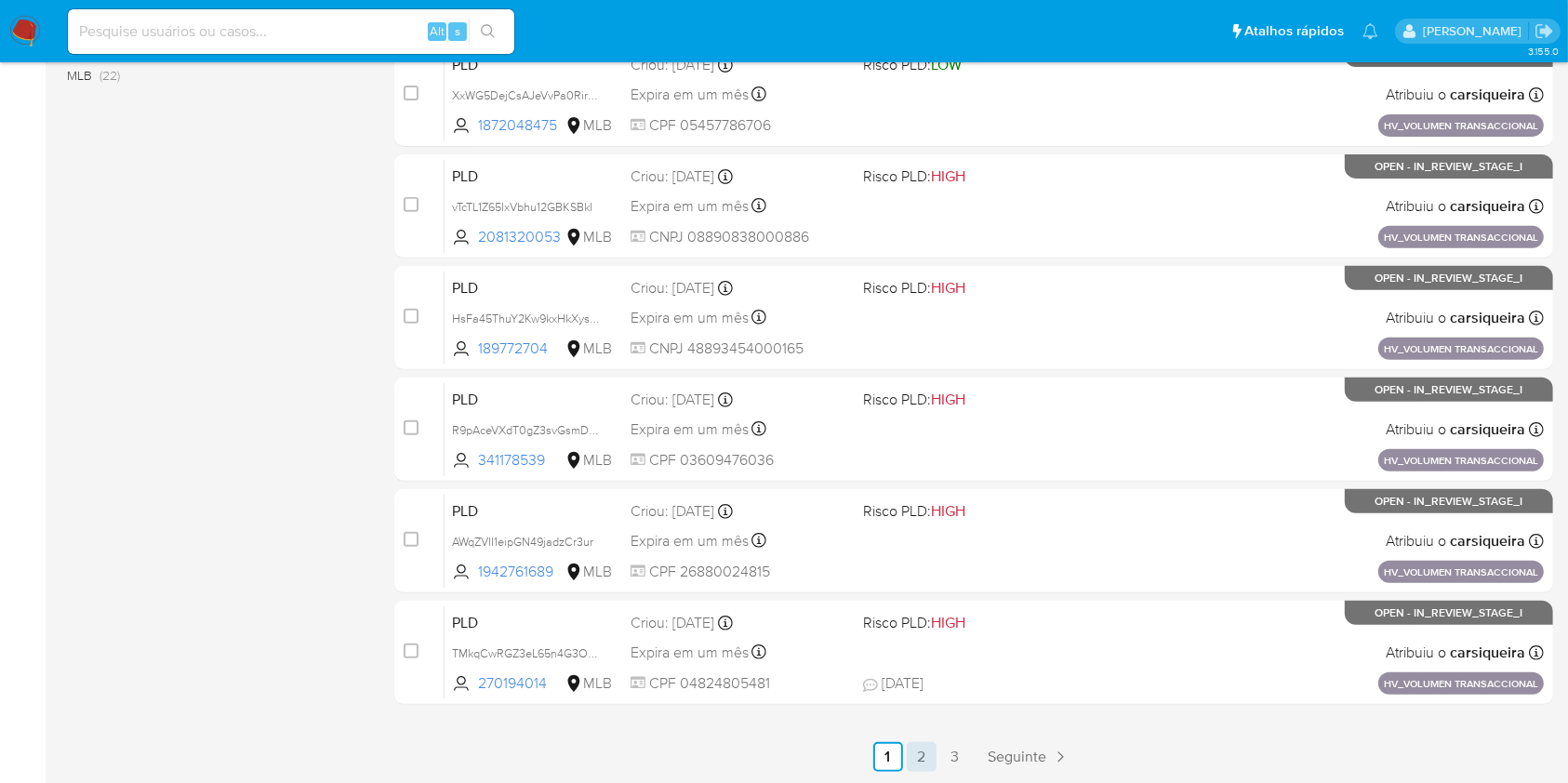
click at [918, 747] on link "2" at bounding box center [921, 757] width 30 height 30
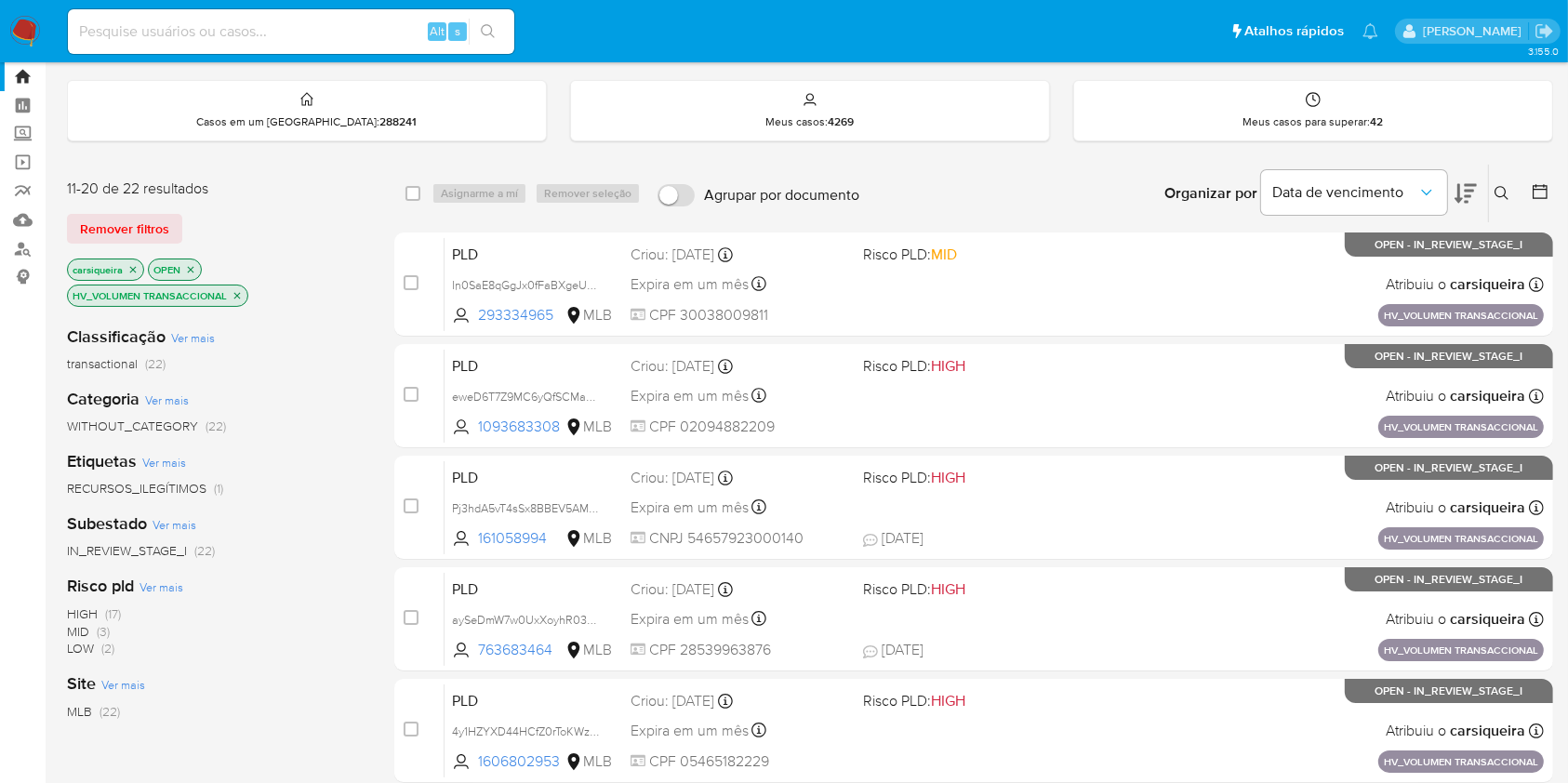
scroll to position [70, 0]
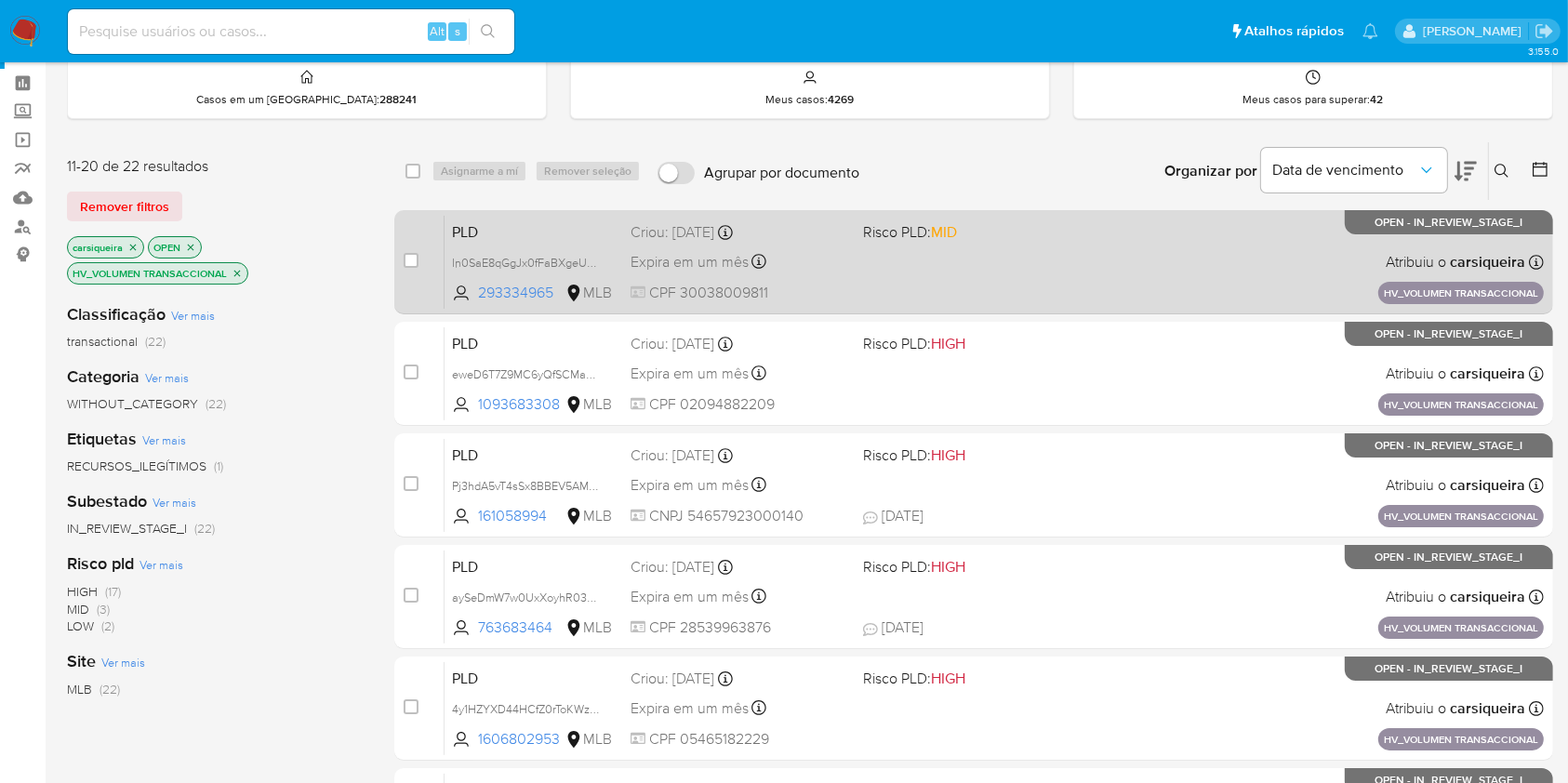
click at [982, 251] on div "PLD In0SaE8qGgJx0fFaBXgeUGav 293334965 MLB Risco PLD: MID Criou: 14/08/2025 Cri…" at bounding box center [994, 262] width 1100 height 94
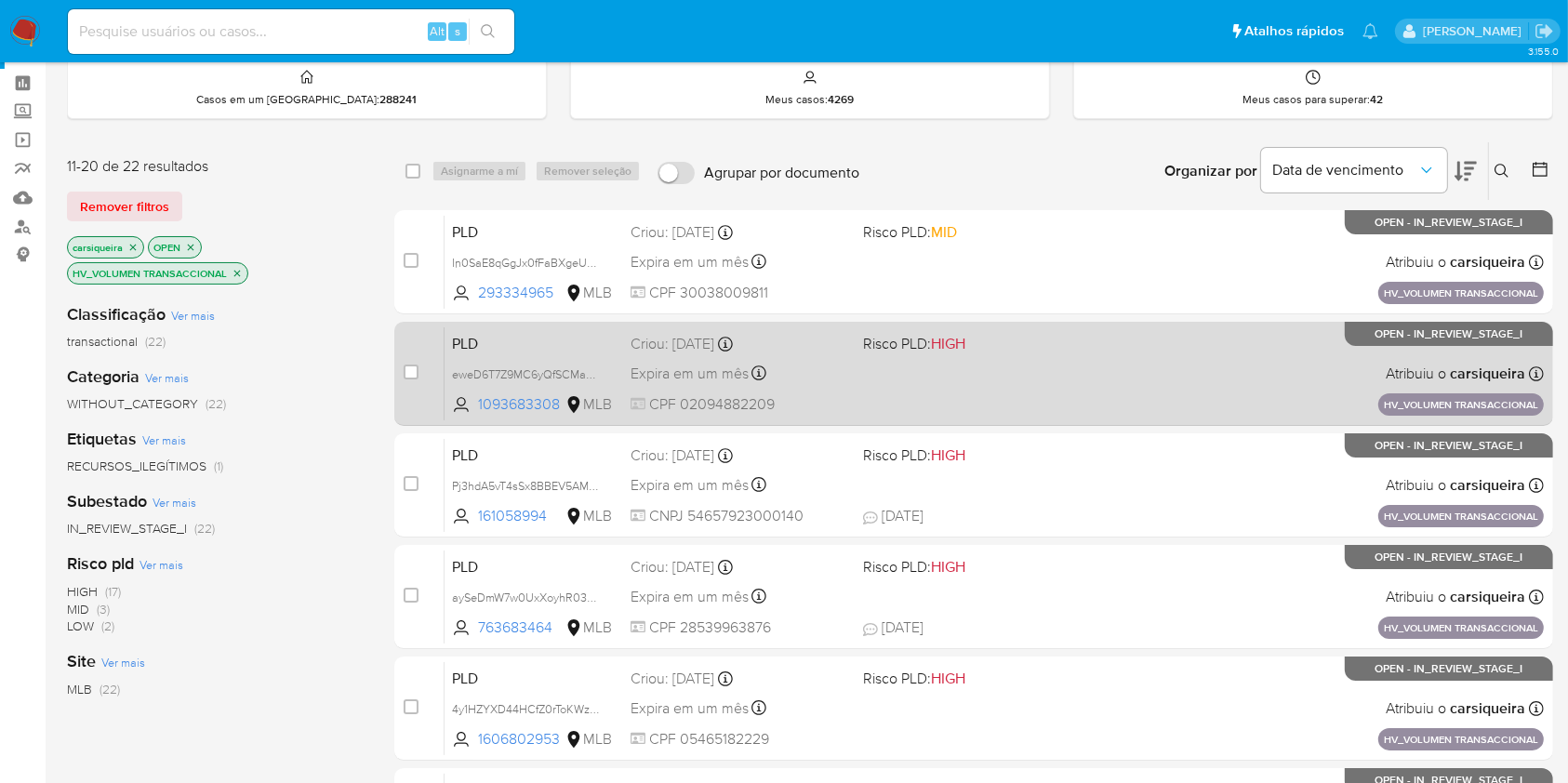
click at [1066, 342] on span "Risco PLD: HIGH" at bounding box center [971, 342] width 216 height 24
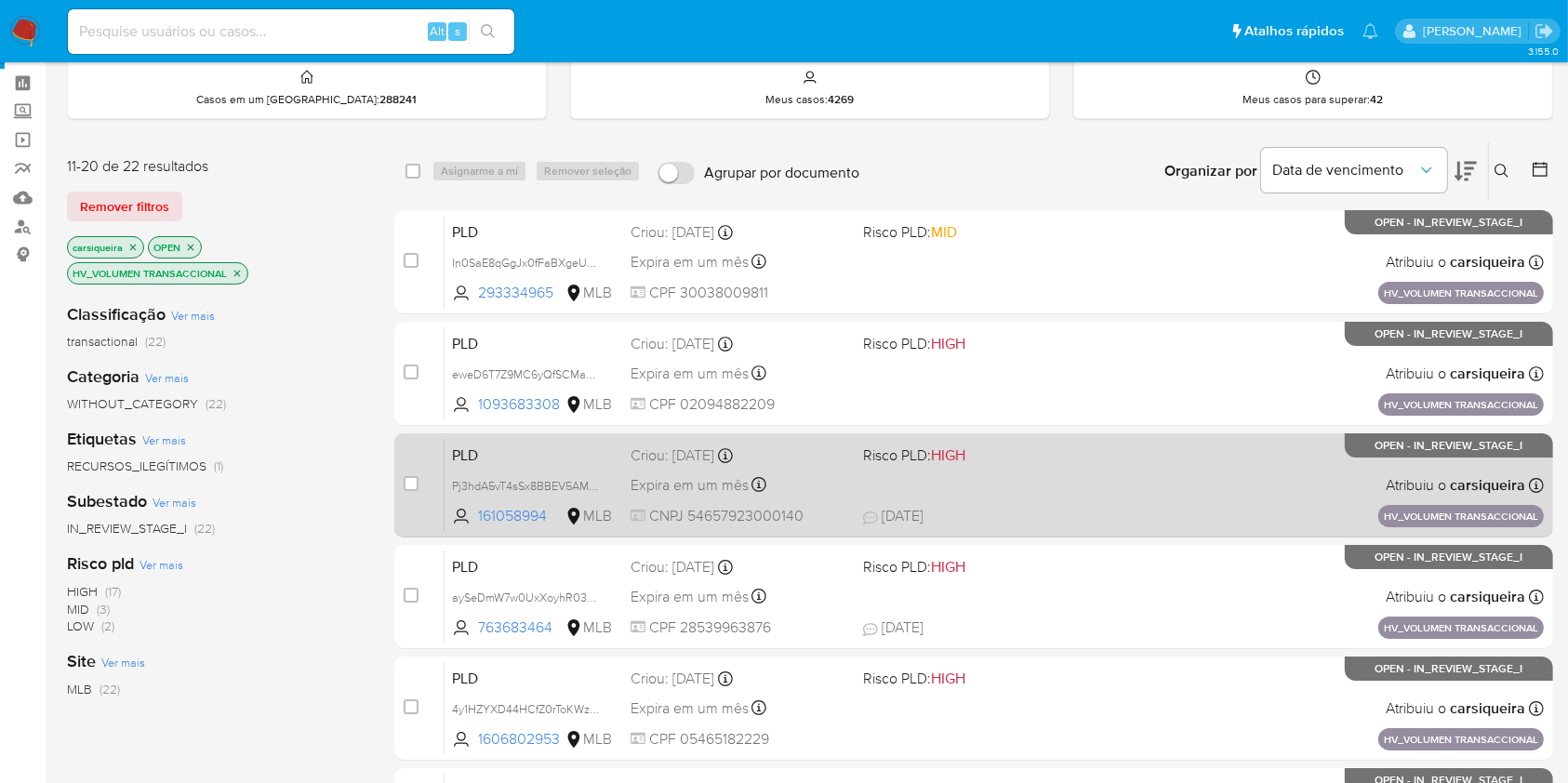
click at [1068, 461] on span "Risco PLD: HIGH" at bounding box center [971, 454] width 216 height 24
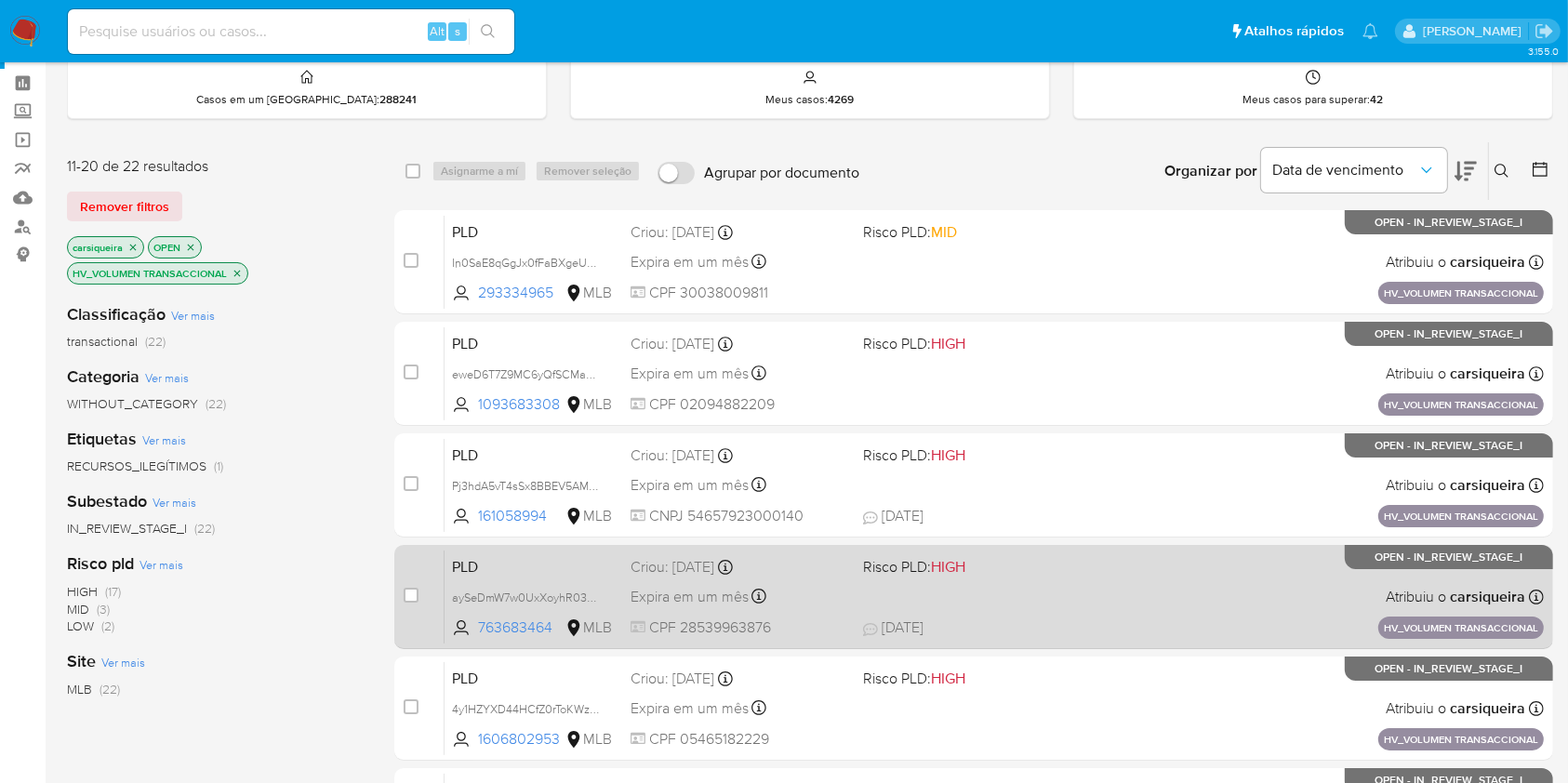
click at [1152, 608] on div "PLD aySeDmW7w0UxXoyhR03mjavX 763683464 MLB Risco PLD: HIGH Criou: 14/08/2025 Cr…" at bounding box center [994, 596] width 1100 height 94
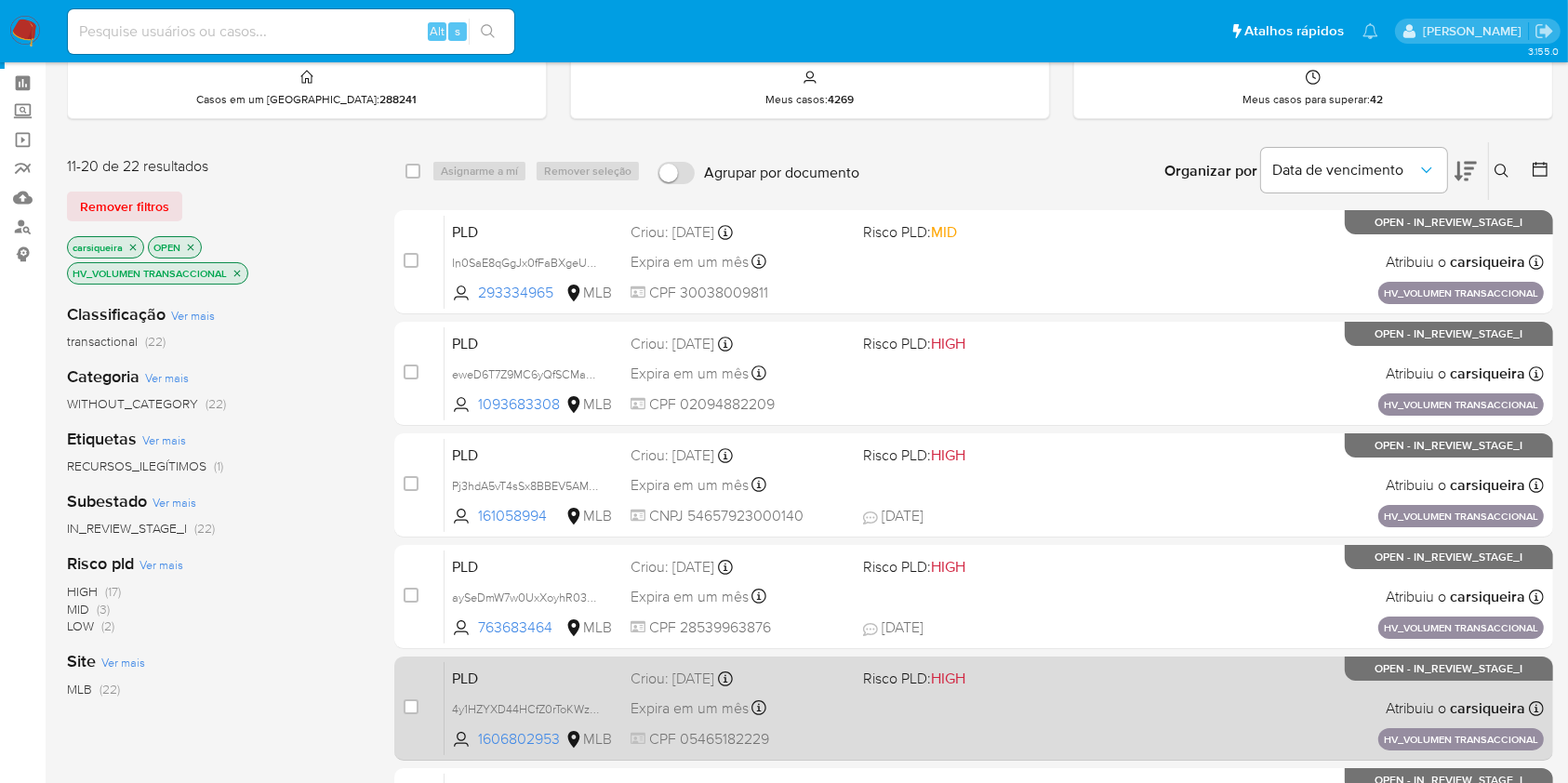
click at [1127, 709] on div "PLD 4y1HZYXD44HCfZ0rToKWzlk2 1606802953 MLB Risco PLD: HIGH Criou: 14/08/2025 C…" at bounding box center [994, 708] width 1100 height 94
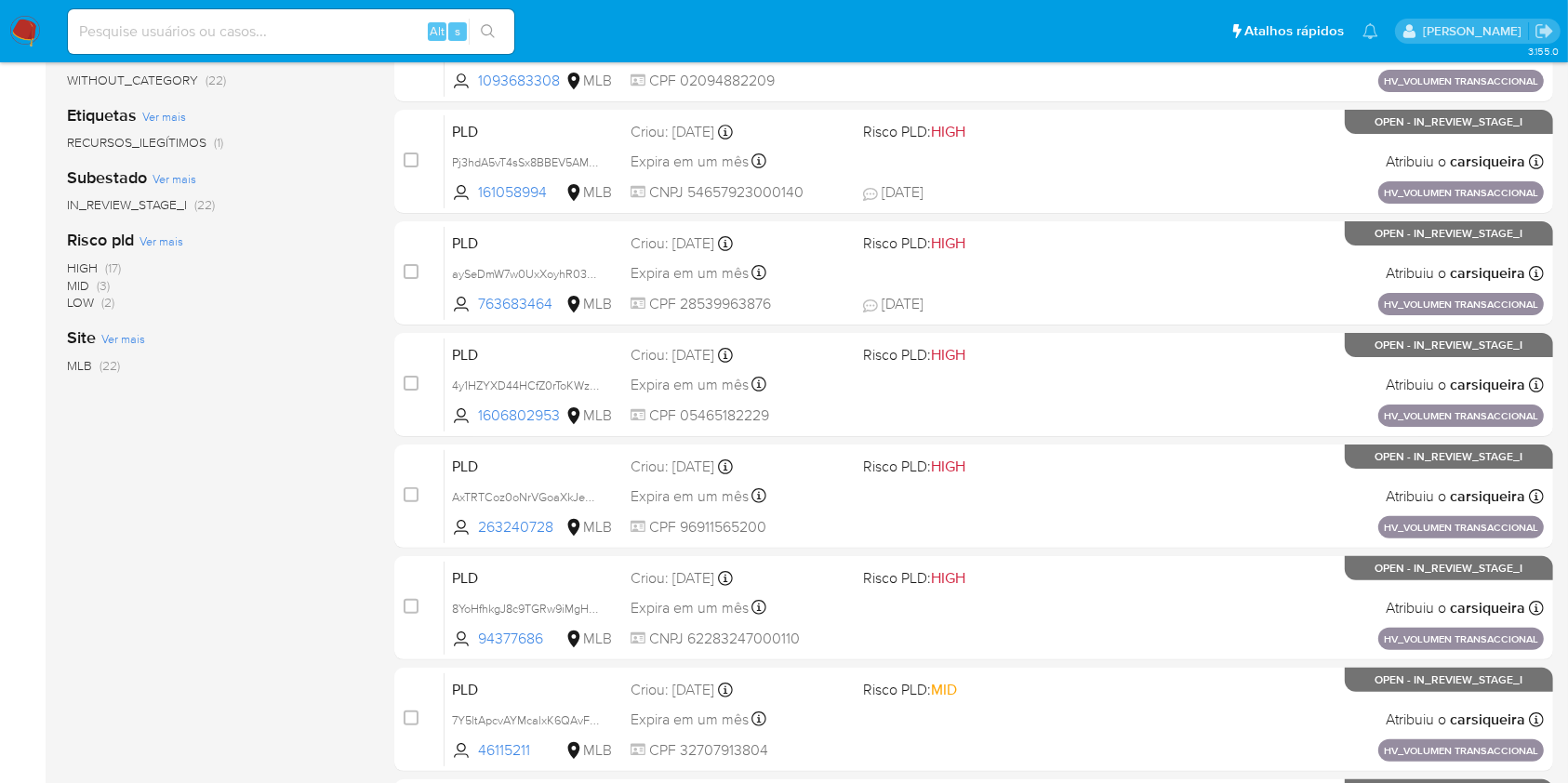
scroll to position [685, 0]
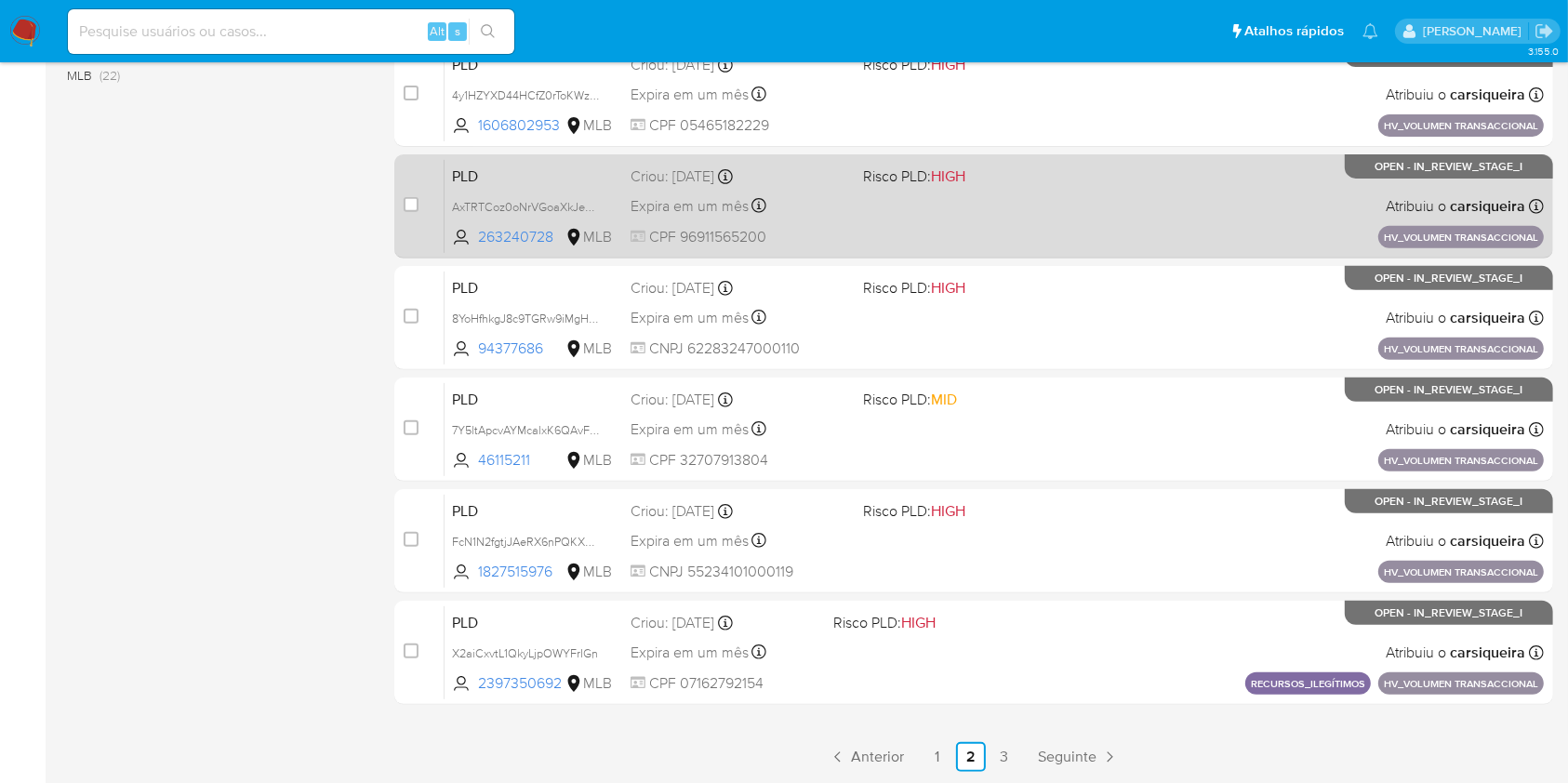
click at [924, 197] on div "PLD AxTRTCoz0oNrVGoaXkJeSl3f 263240728 MLB Risco PLD: HIGH Criou: 14/08/2025 Cr…" at bounding box center [994, 206] width 1100 height 94
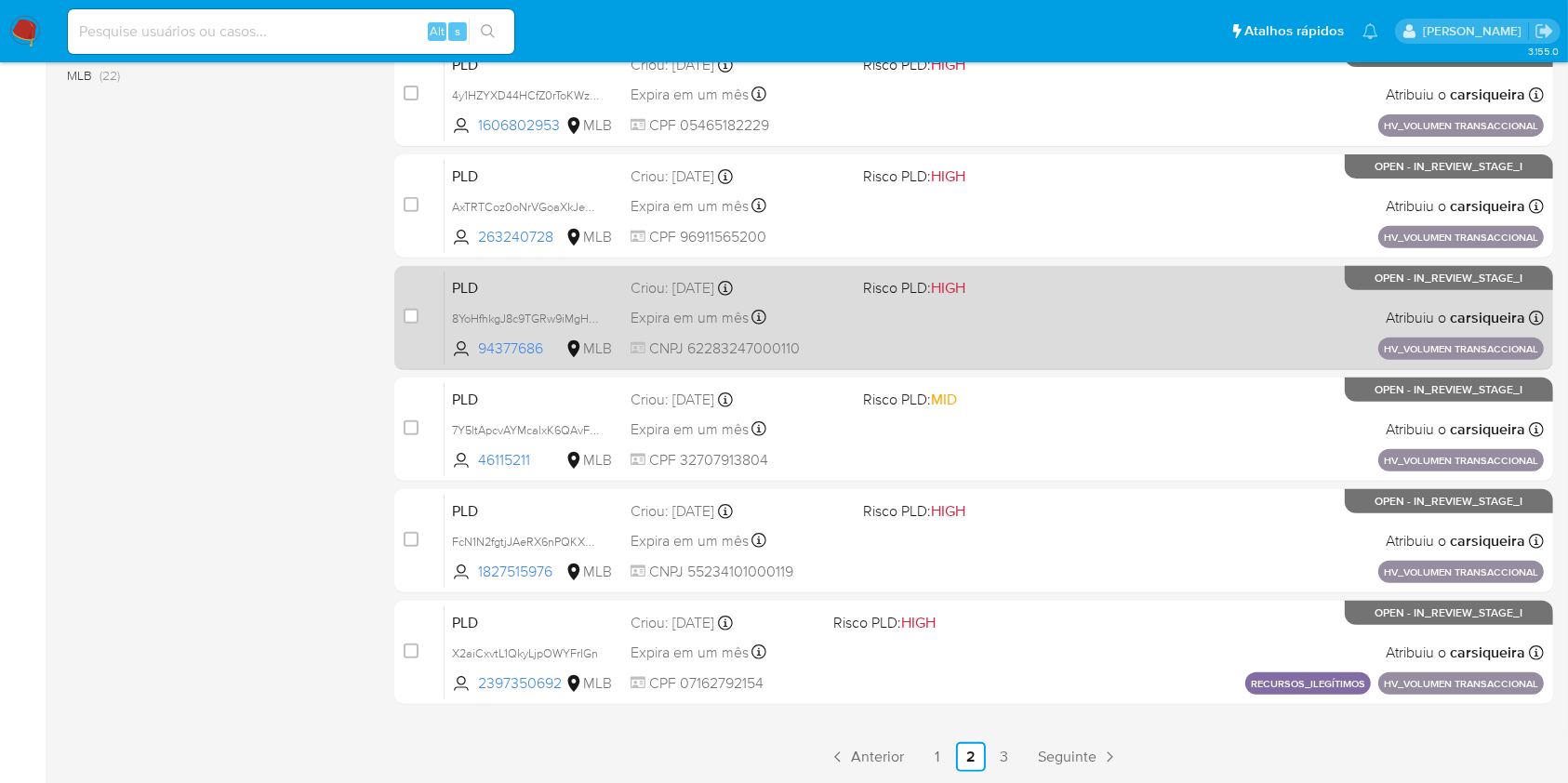
click at [1190, 325] on div "PLD 8YoHfhkgJ8c9TGRw9iMgHfc2 94377686 MLB Risco PLD: HIGH Criou: 14/08/2025 Cri…" at bounding box center [994, 317] width 1100 height 94
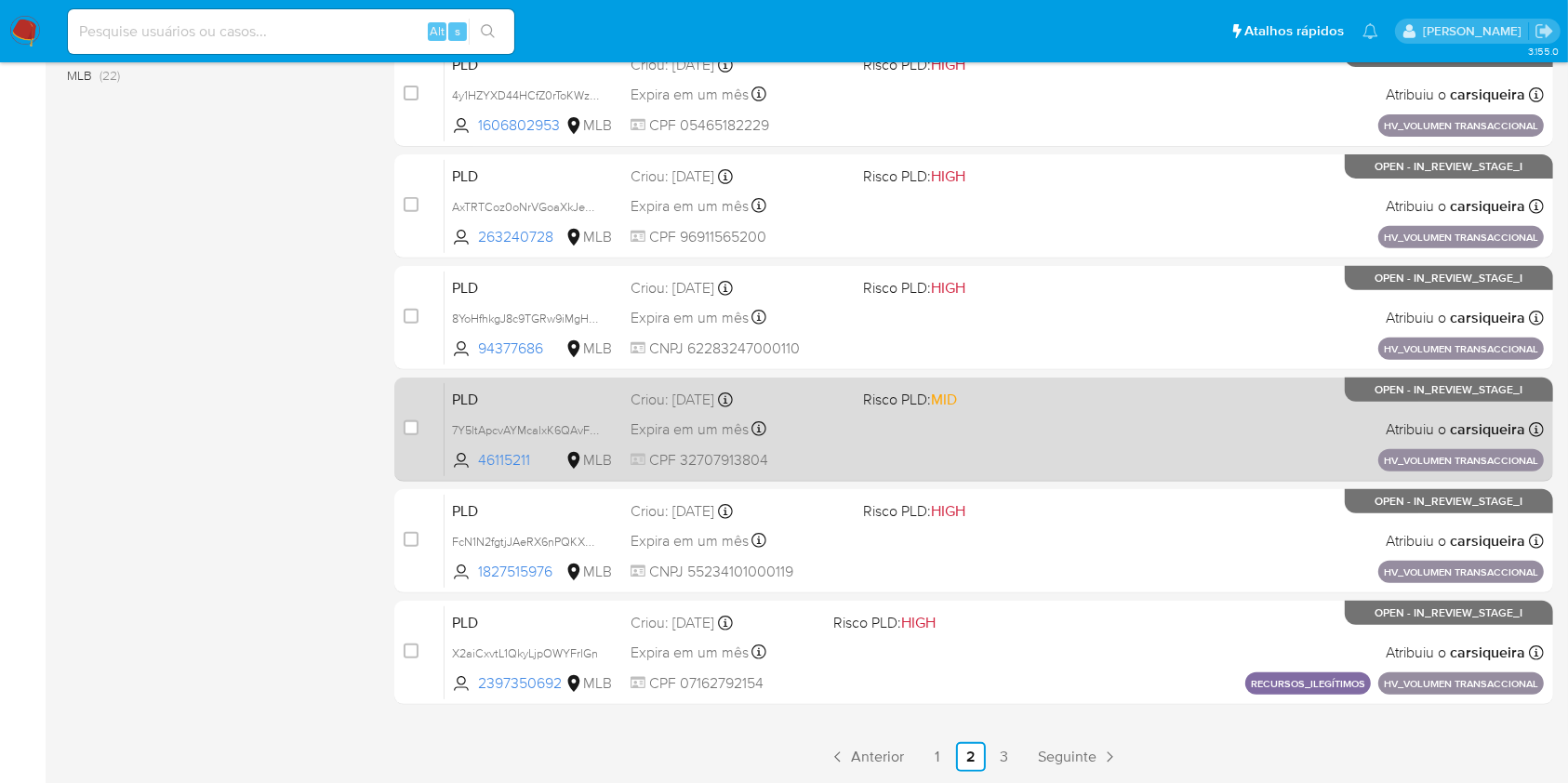
click at [1065, 459] on div "PLD 7Y5ltApcvAYMcalxK6QAvFxm 46115211 MLB Risco PLD: MID Criou: 14/08/2025 Crio…" at bounding box center [994, 429] width 1100 height 94
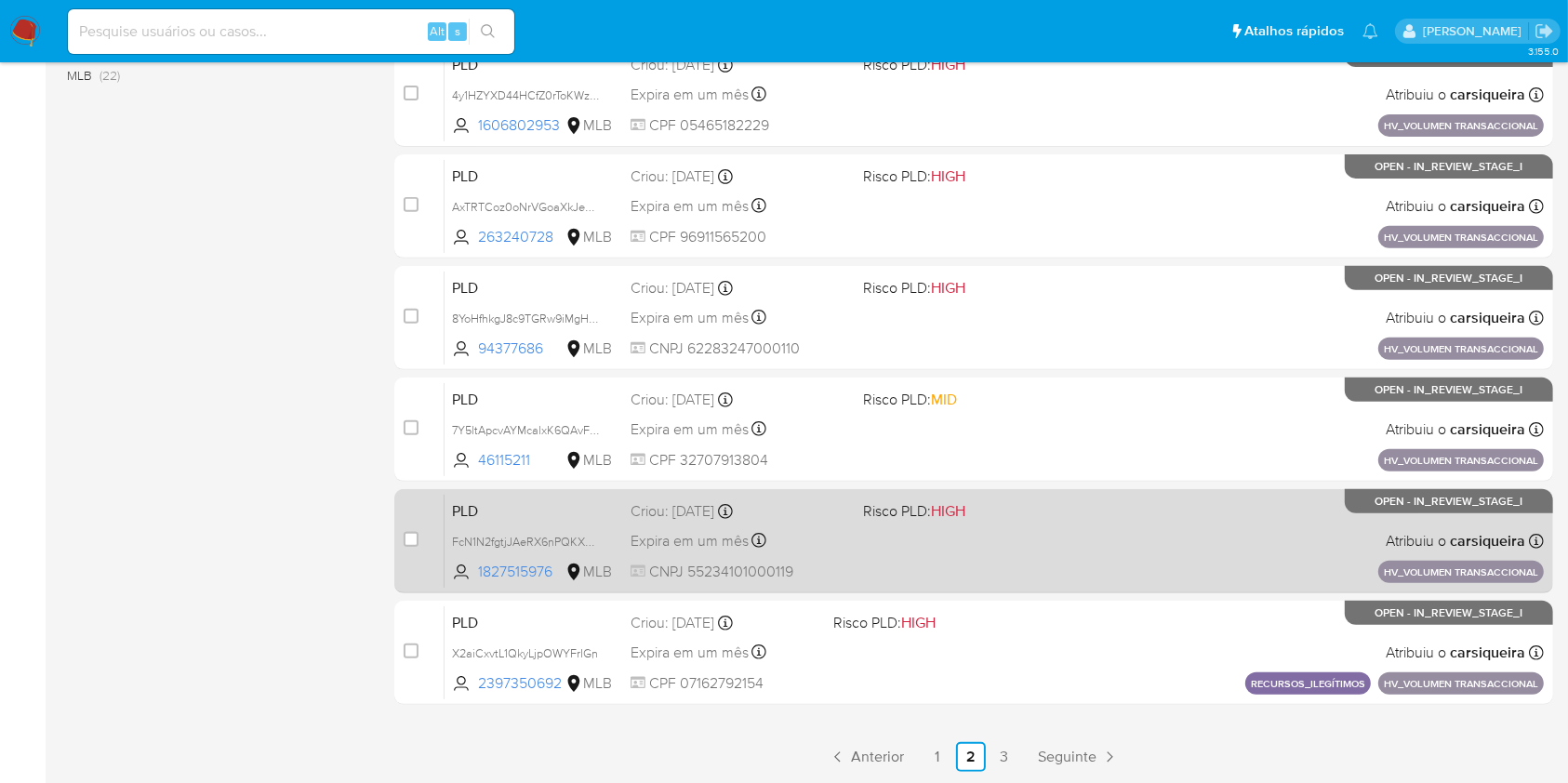
click at [1072, 535] on div "PLD FcN1N2fgtjJAeRX6nPQKXUlQ 1827515976 MLB Risco PLD: HIGH Criou: 14/08/2025 C…" at bounding box center [994, 540] width 1100 height 94
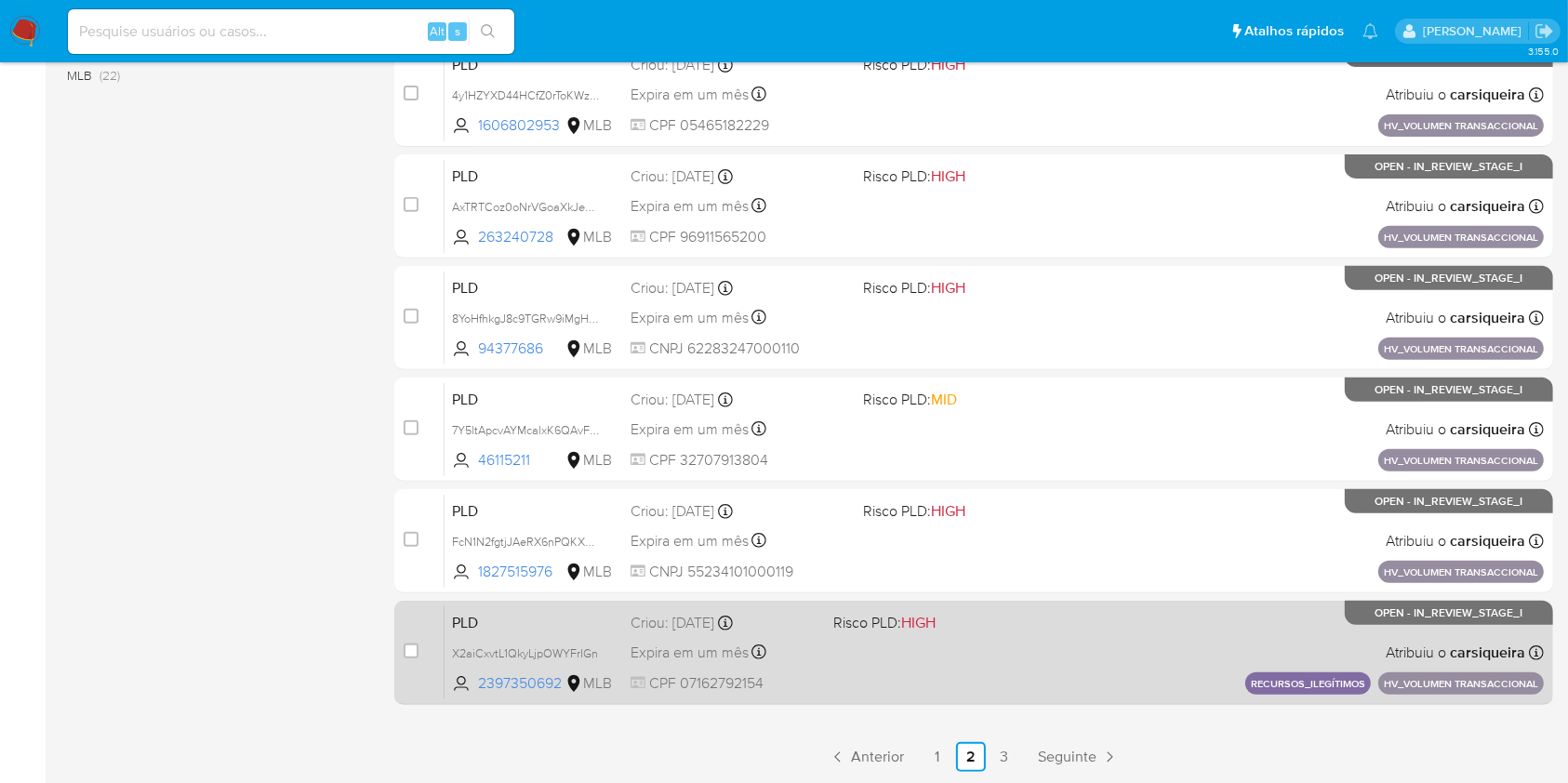
click at [1106, 642] on div "PLD X2aiCxvtL1QkyLjpOWYFrIGn 2397350692 MLB Risco PLD: HIGH Criou: 14/08/2025 C…" at bounding box center [994, 652] width 1100 height 94
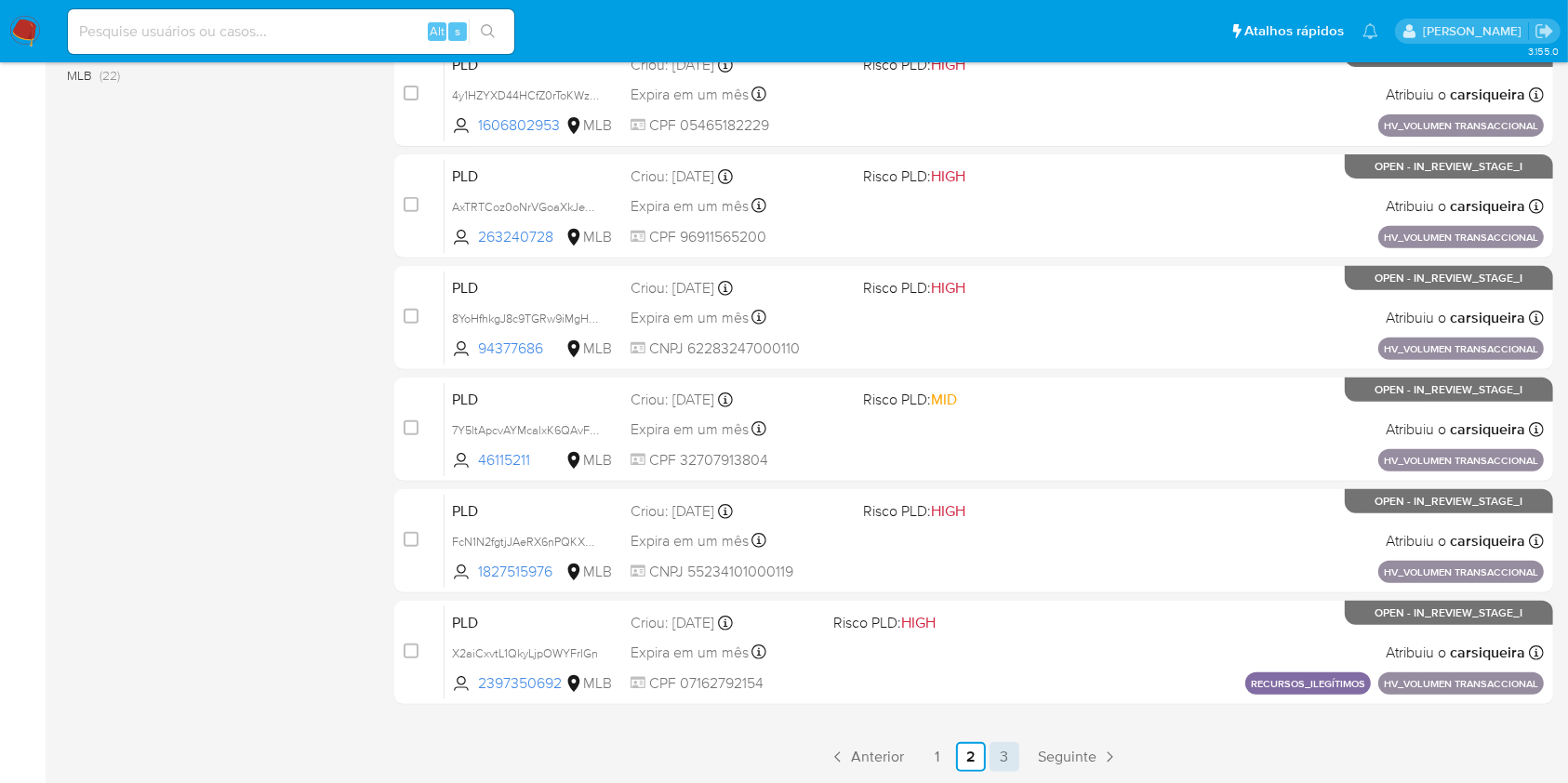
click at [998, 755] on link "3" at bounding box center [1004, 757] width 30 height 30
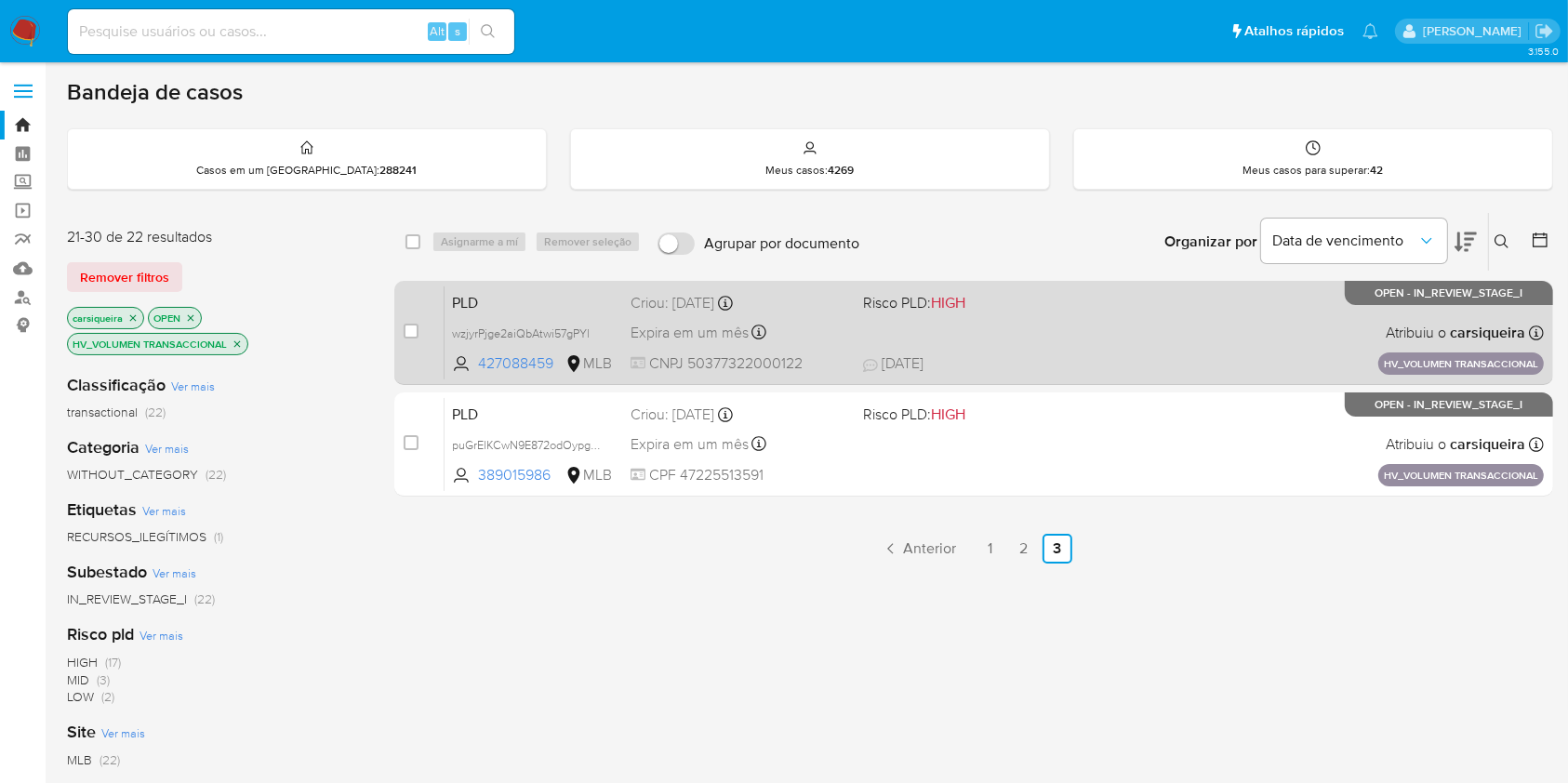
click at [1031, 329] on div "PLD wzjyrPjge2aiQbAtwi57gPYl 427088459 MLB Risco PLD: HIGH Criou: 14/08/2025 Cr…" at bounding box center [994, 332] width 1100 height 94
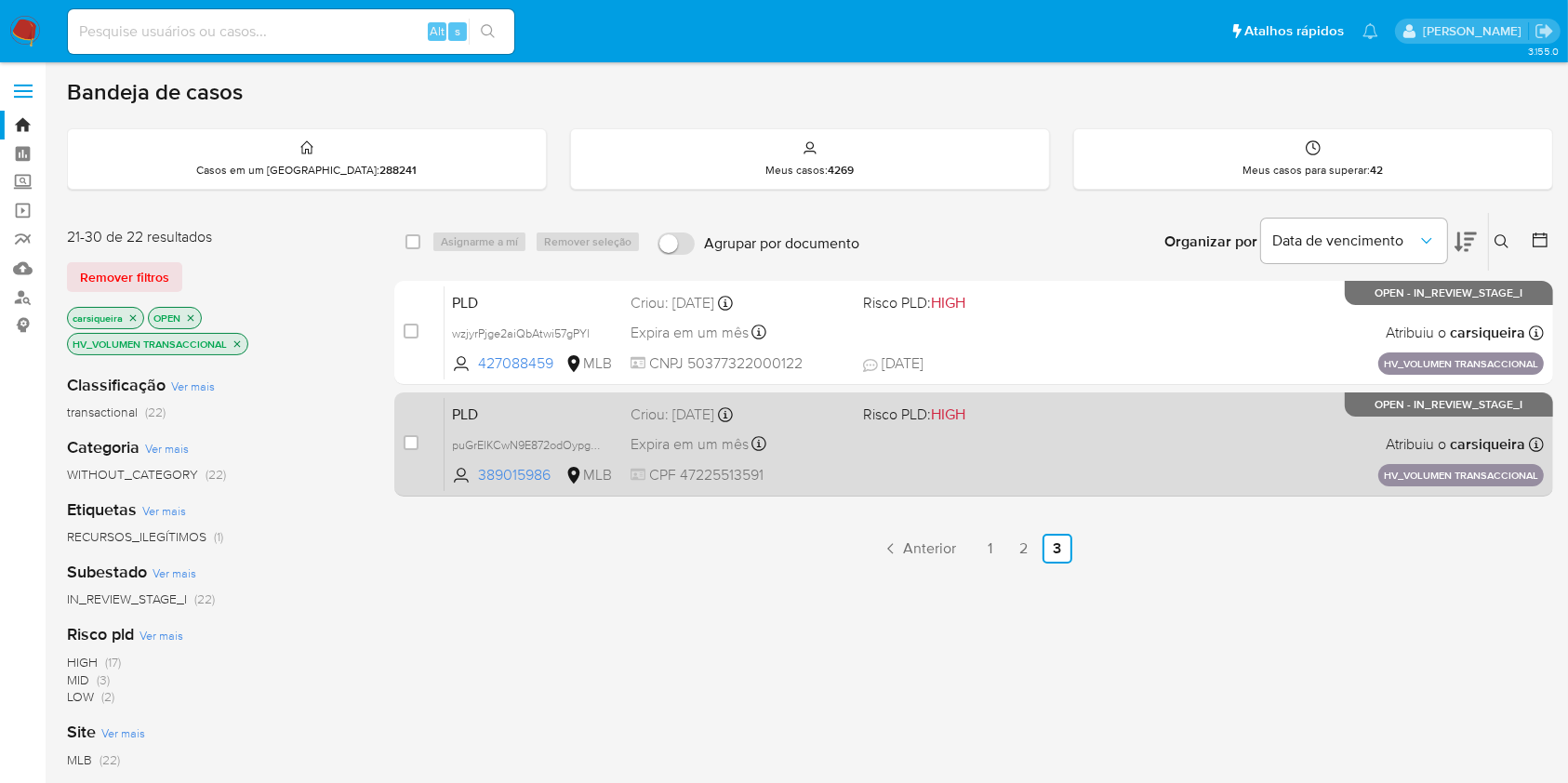
click at [1005, 435] on div "PLD puGrElKCwN9E872odOypgEvp 389015986 MLB Risco PLD: HIGH Criou: 14/08/2025 Cr…" at bounding box center [994, 443] width 1100 height 94
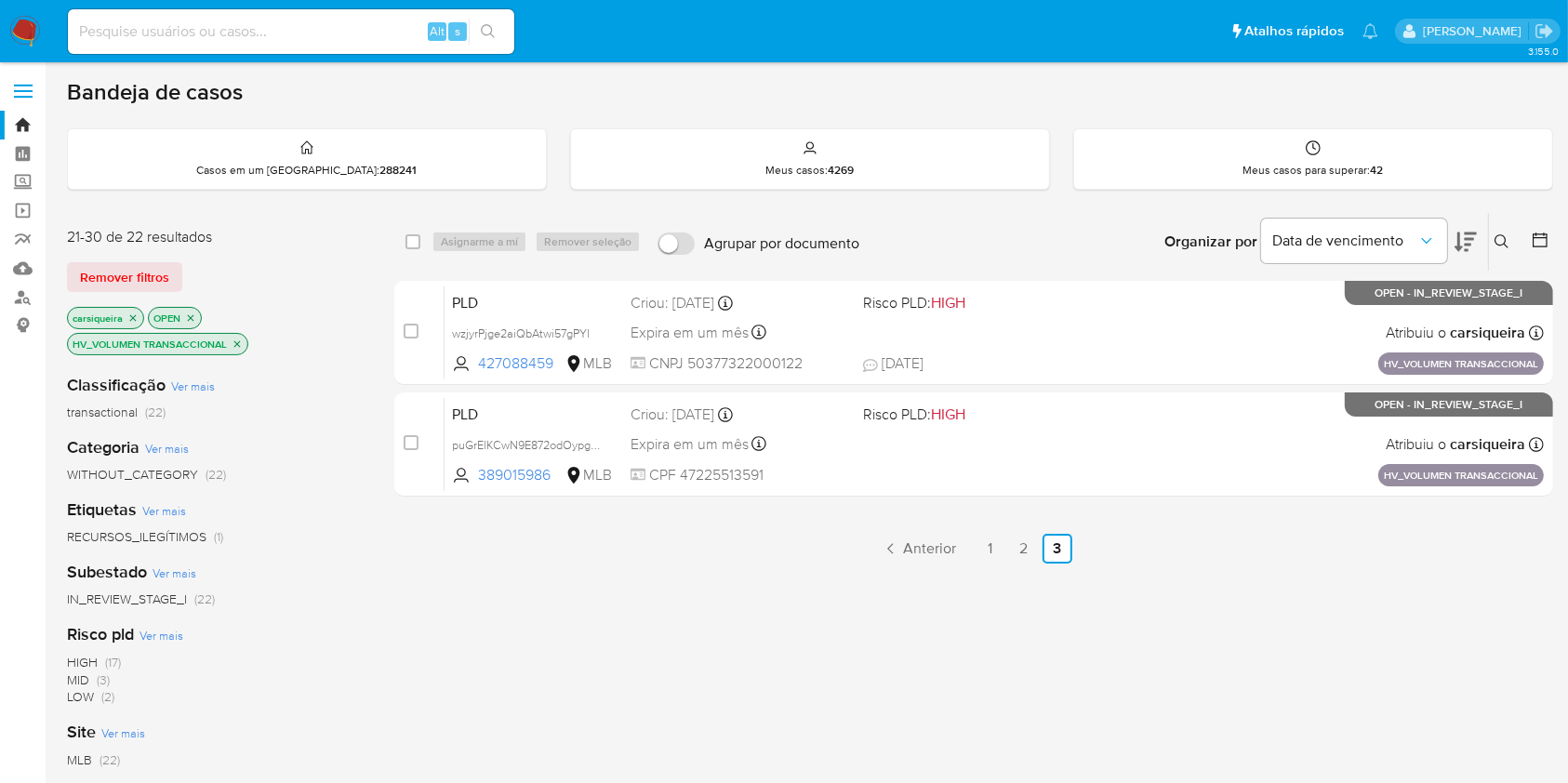
click at [27, 25] on img at bounding box center [25, 31] width 32 height 32
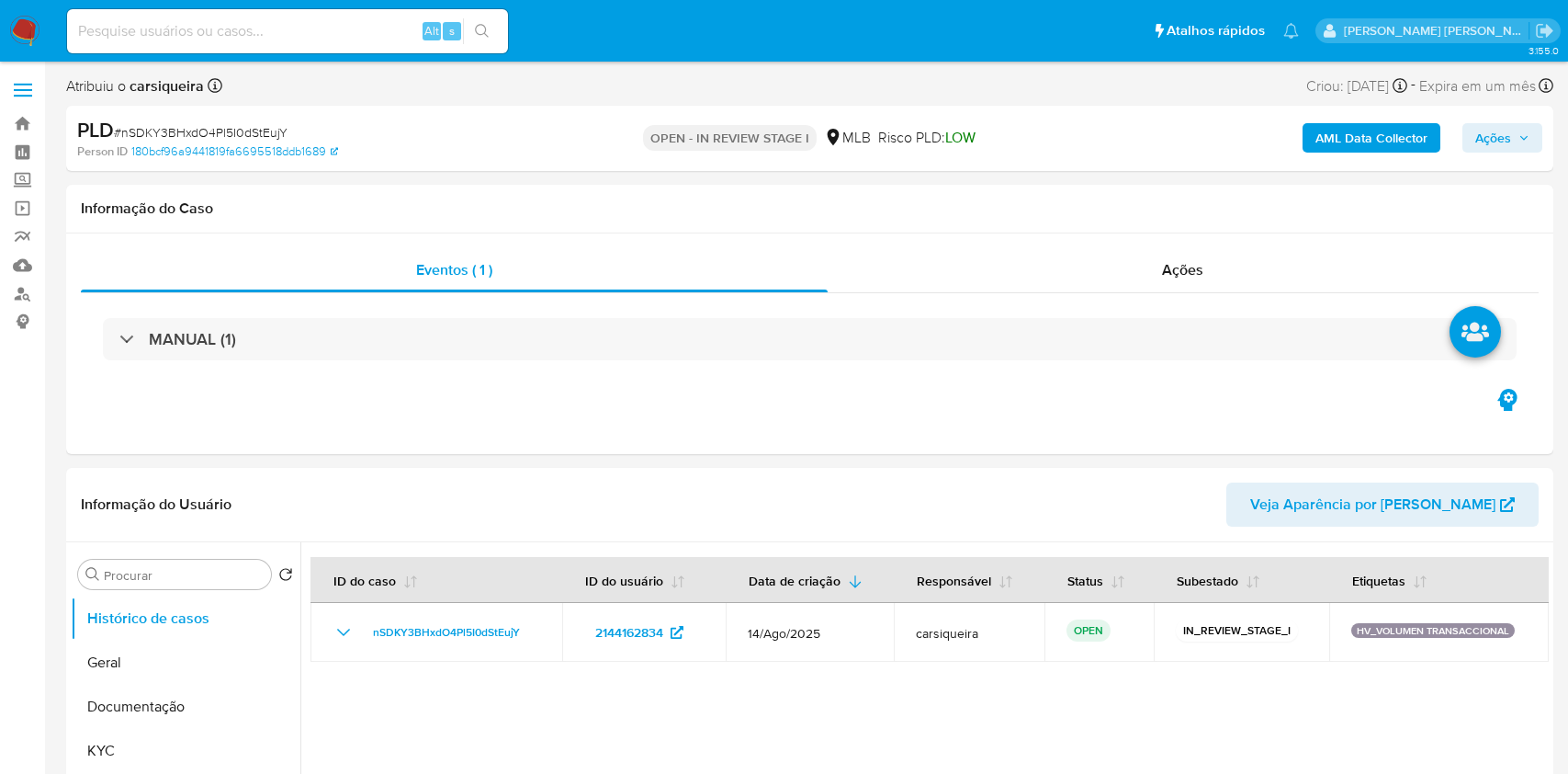
select select "10"
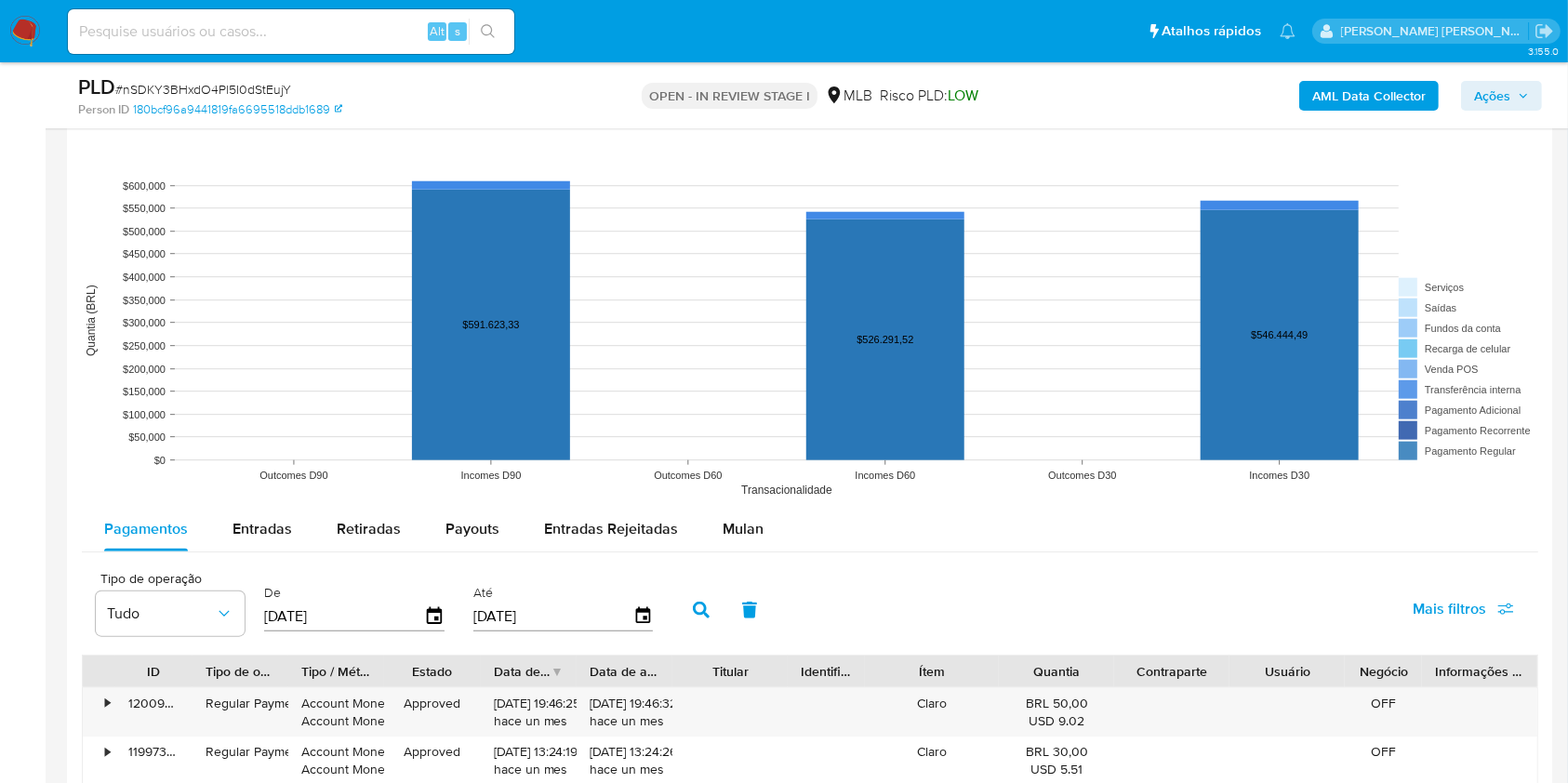
scroll to position [1751, 0]
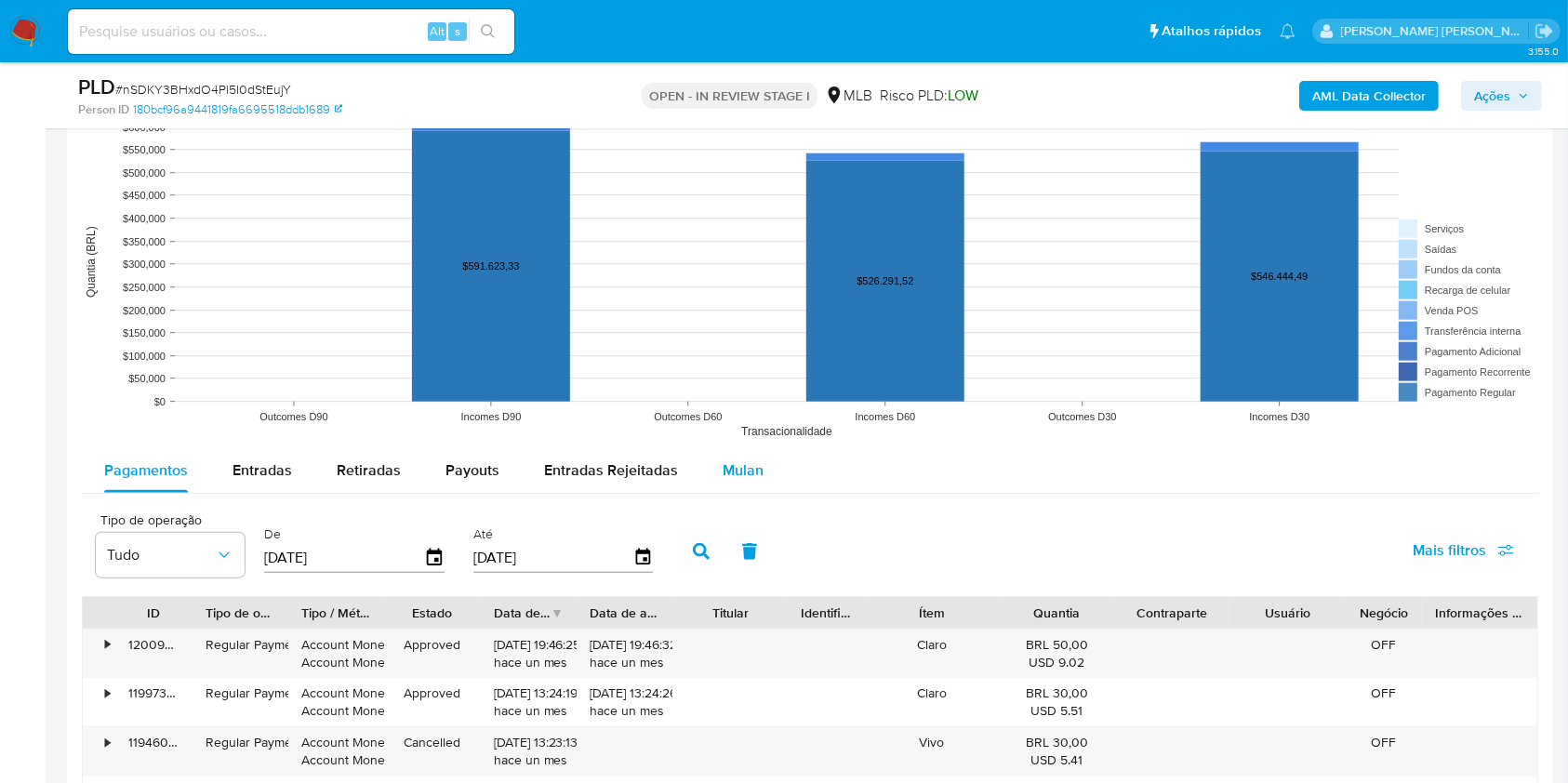
click at [722, 472] on span "Mulan" at bounding box center [742, 470] width 41 height 21
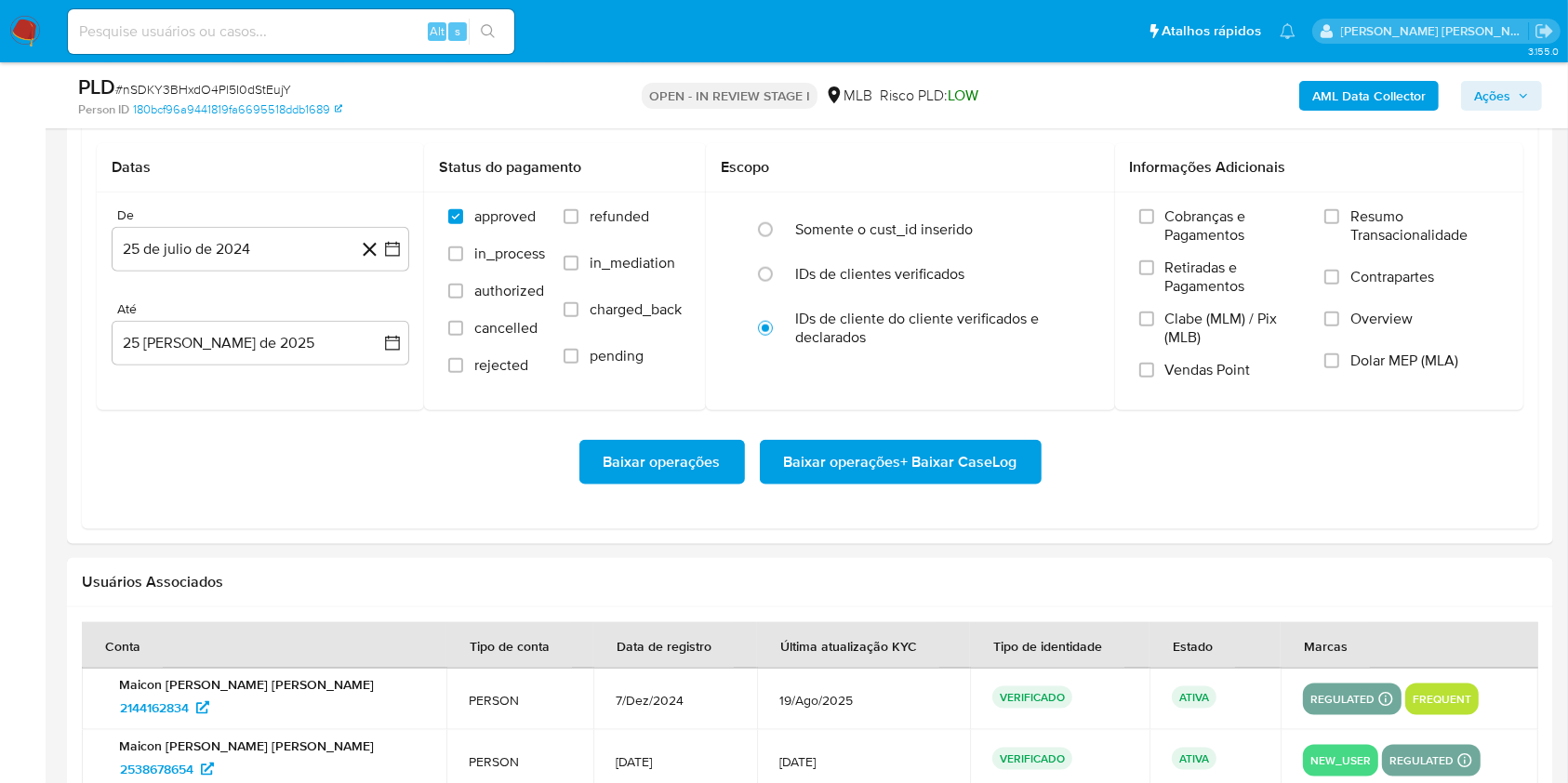
scroll to position [2160, 0]
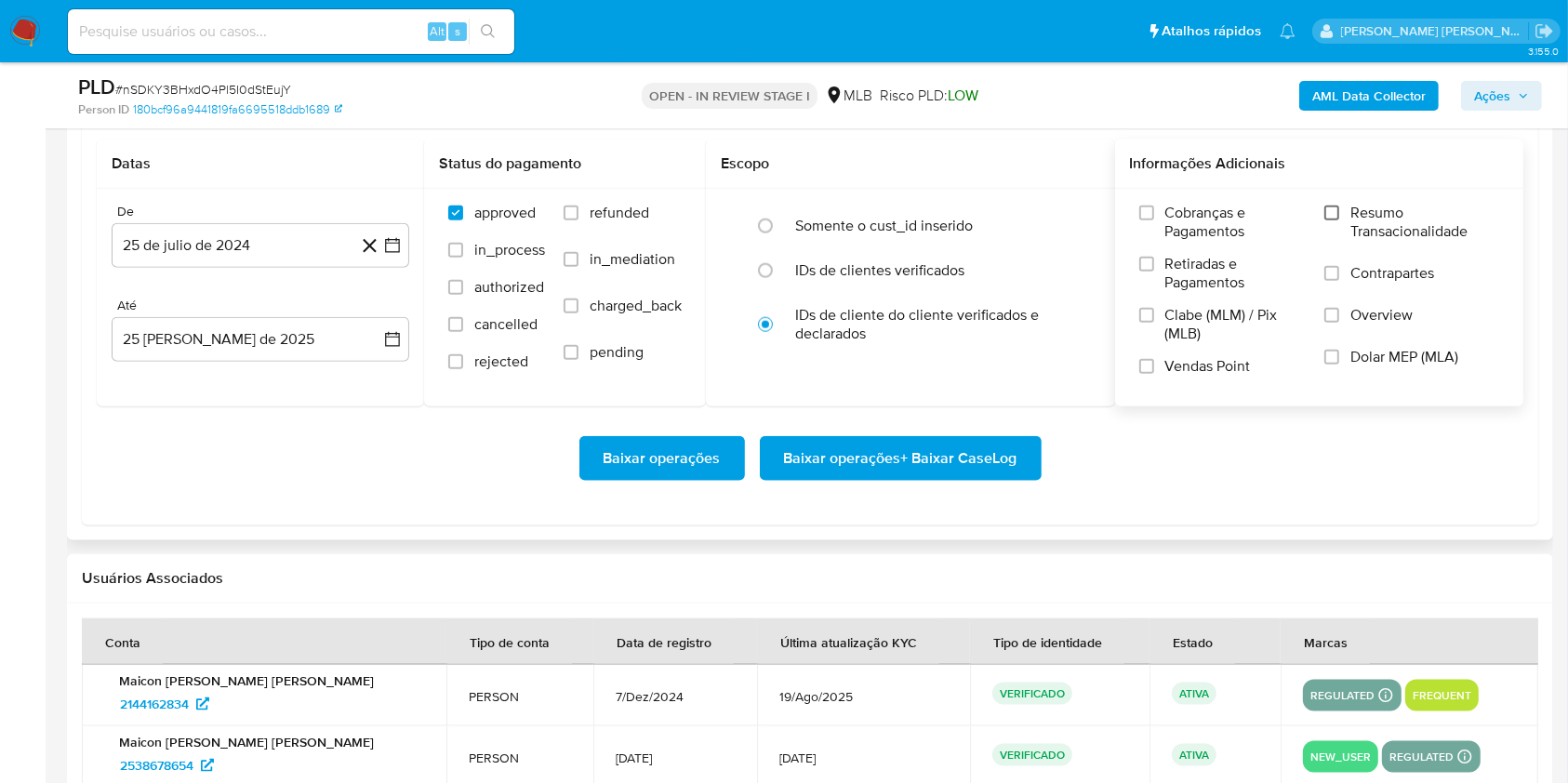
click at [1336, 217] on input "Resumo Transacionalidade" at bounding box center [1331, 212] width 14 height 14
click at [1146, 364] on input "Vendas Point" at bounding box center [1146, 366] width 14 height 14
click at [391, 251] on icon "button" at bounding box center [392, 245] width 18 height 18
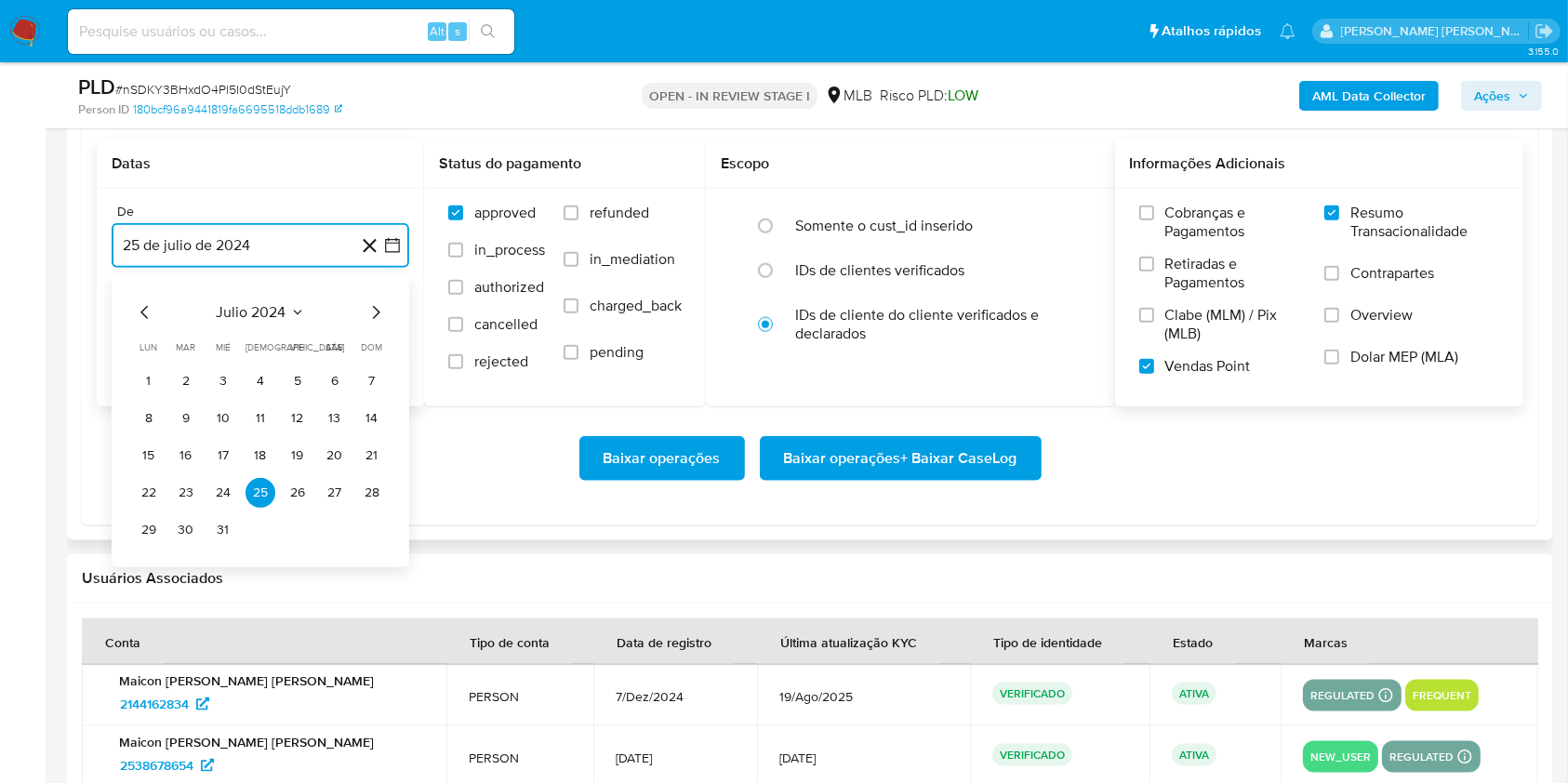
click at [374, 304] on icon "Mes siguiente" at bounding box center [376, 312] width 22 height 22
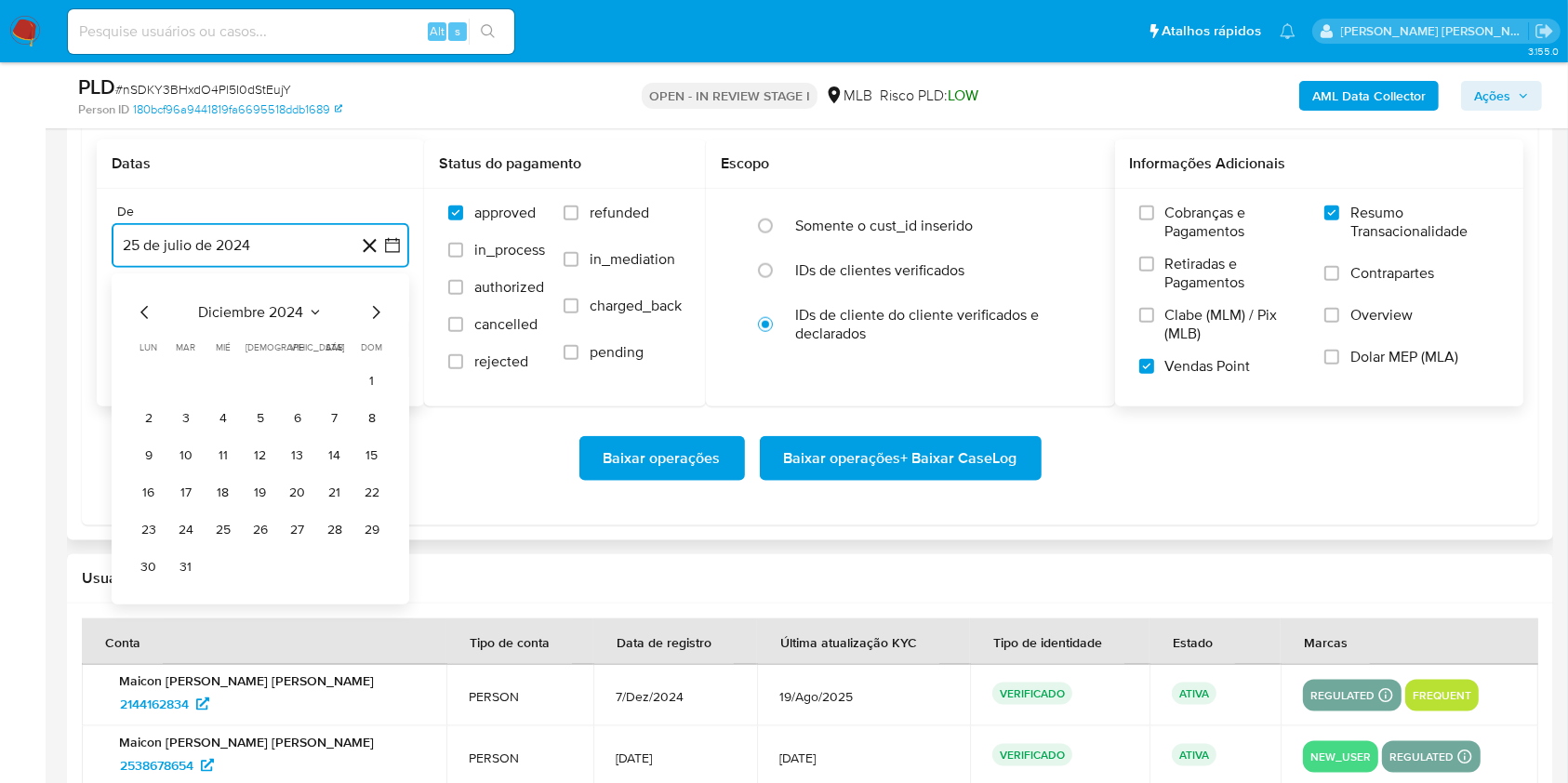
click at [374, 304] on icon "Mes siguiente" at bounding box center [376, 312] width 22 height 22
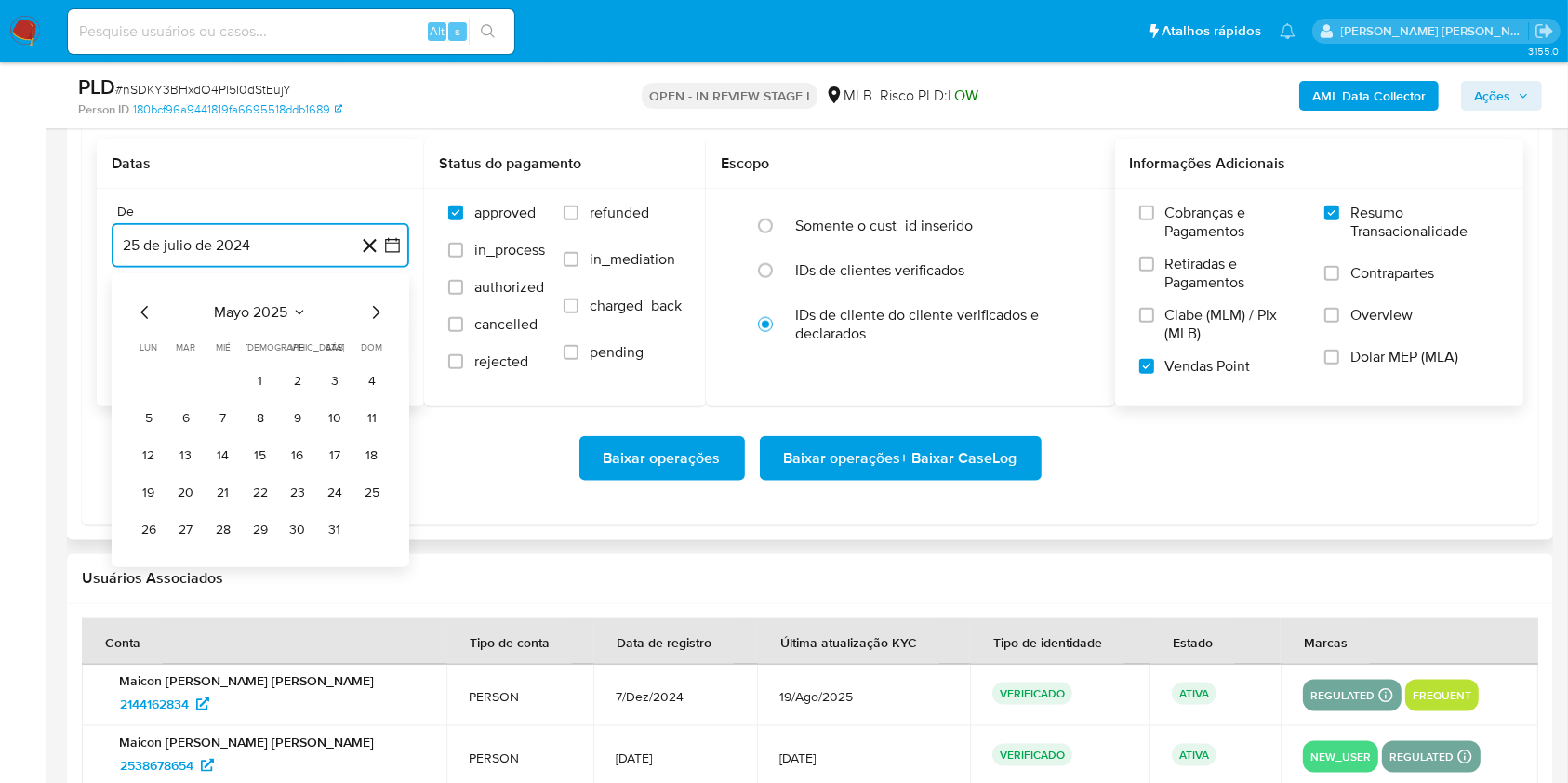
click at [374, 304] on icon "Mes siguiente" at bounding box center [376, 312] width 22 height 22
click at [183, 372] on button "1" at bounding box center [185, 381] width 30 height 30
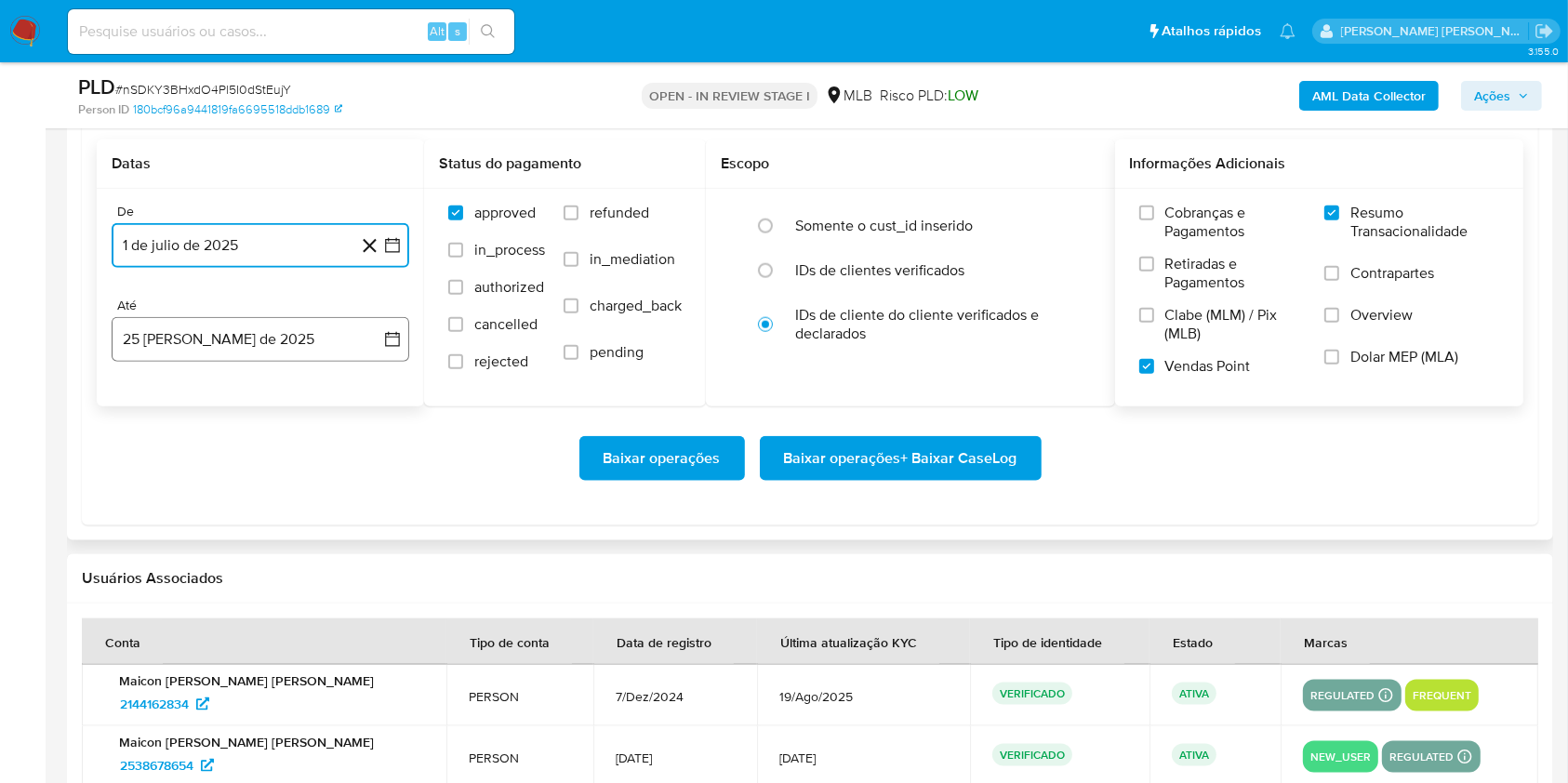
click at [240, 337] on button "25 [PERSON_NAME] de 2025" at bounding box center [261, 339] width 297 height 44
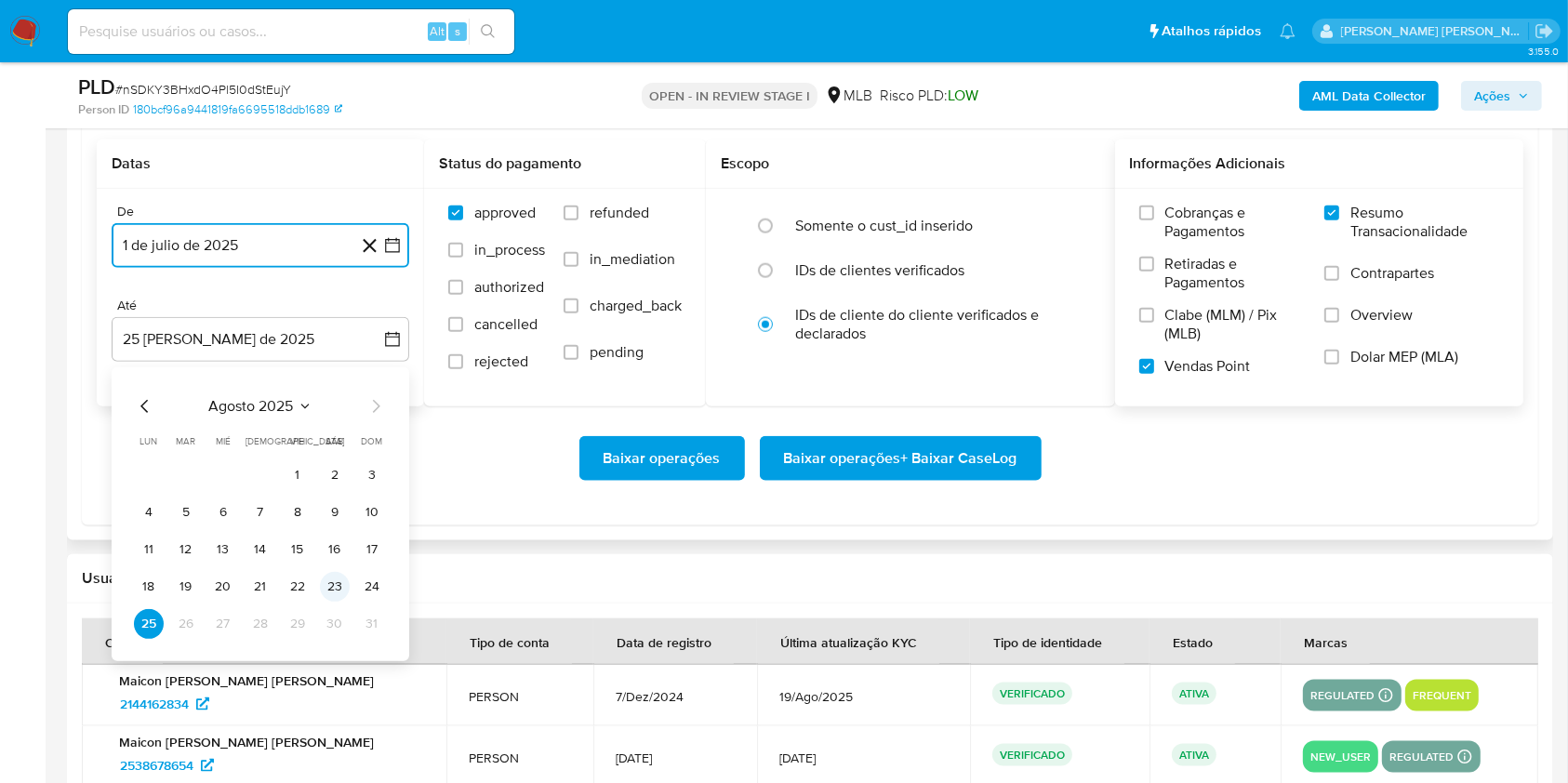
click at [336, 578] on button "23" at bounding box center [334, 586] width 30 height 30
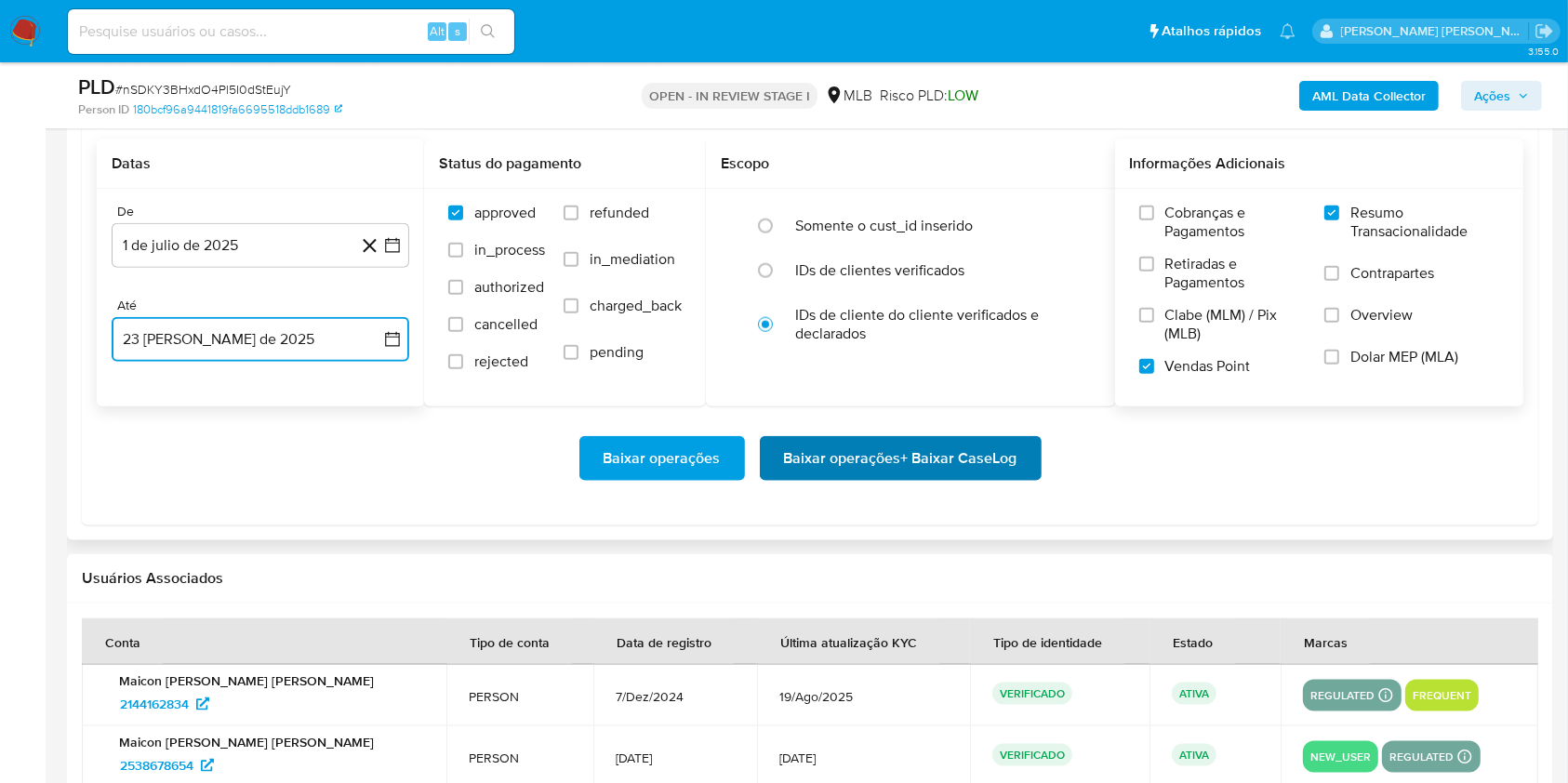
click at [891, 461] on span "Baixar operações + Baixar CaseLog" at bounding box center [901, 459] width 234 height 41
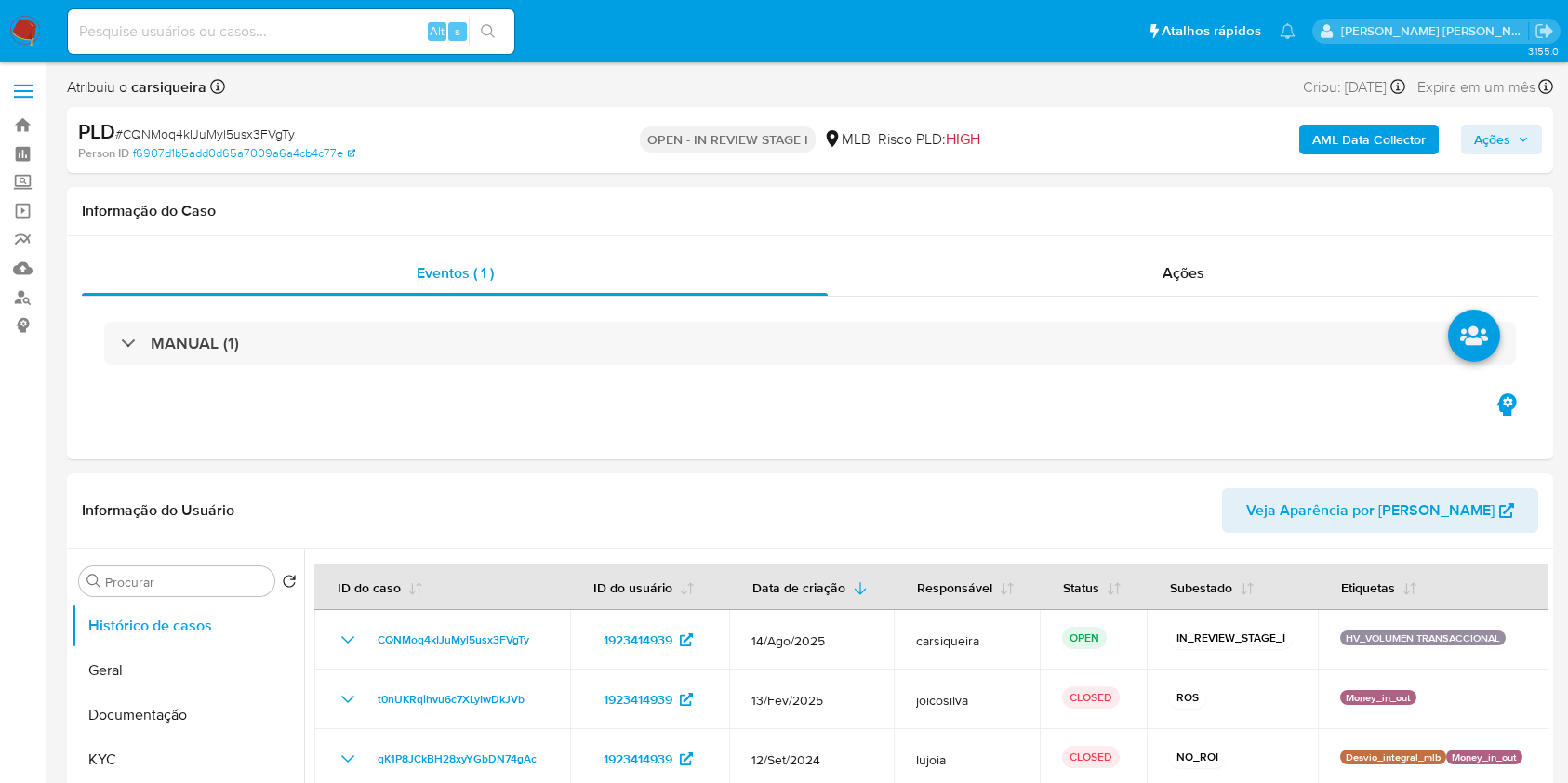
select select "10"
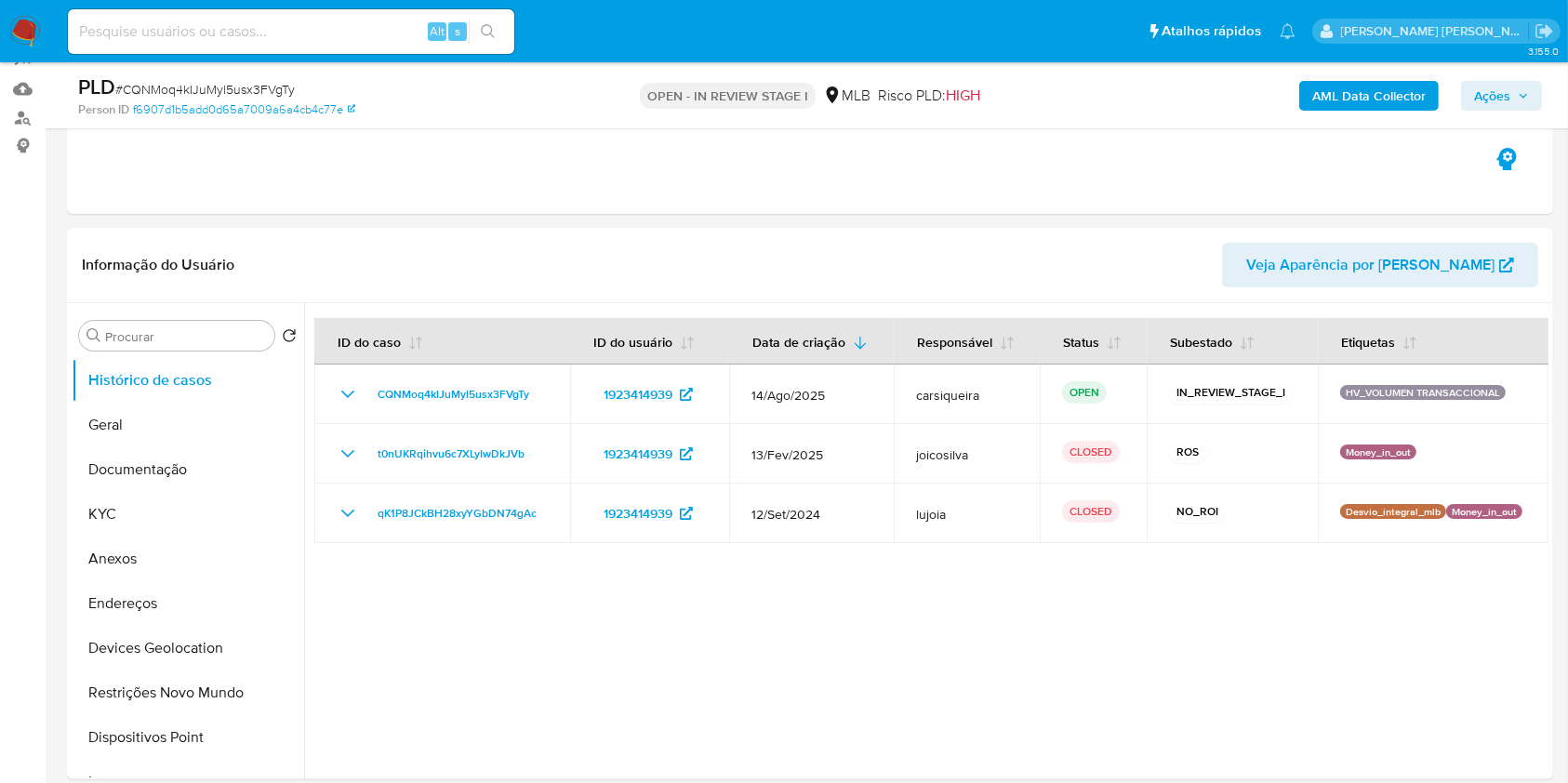
scroll to position [210, 0]
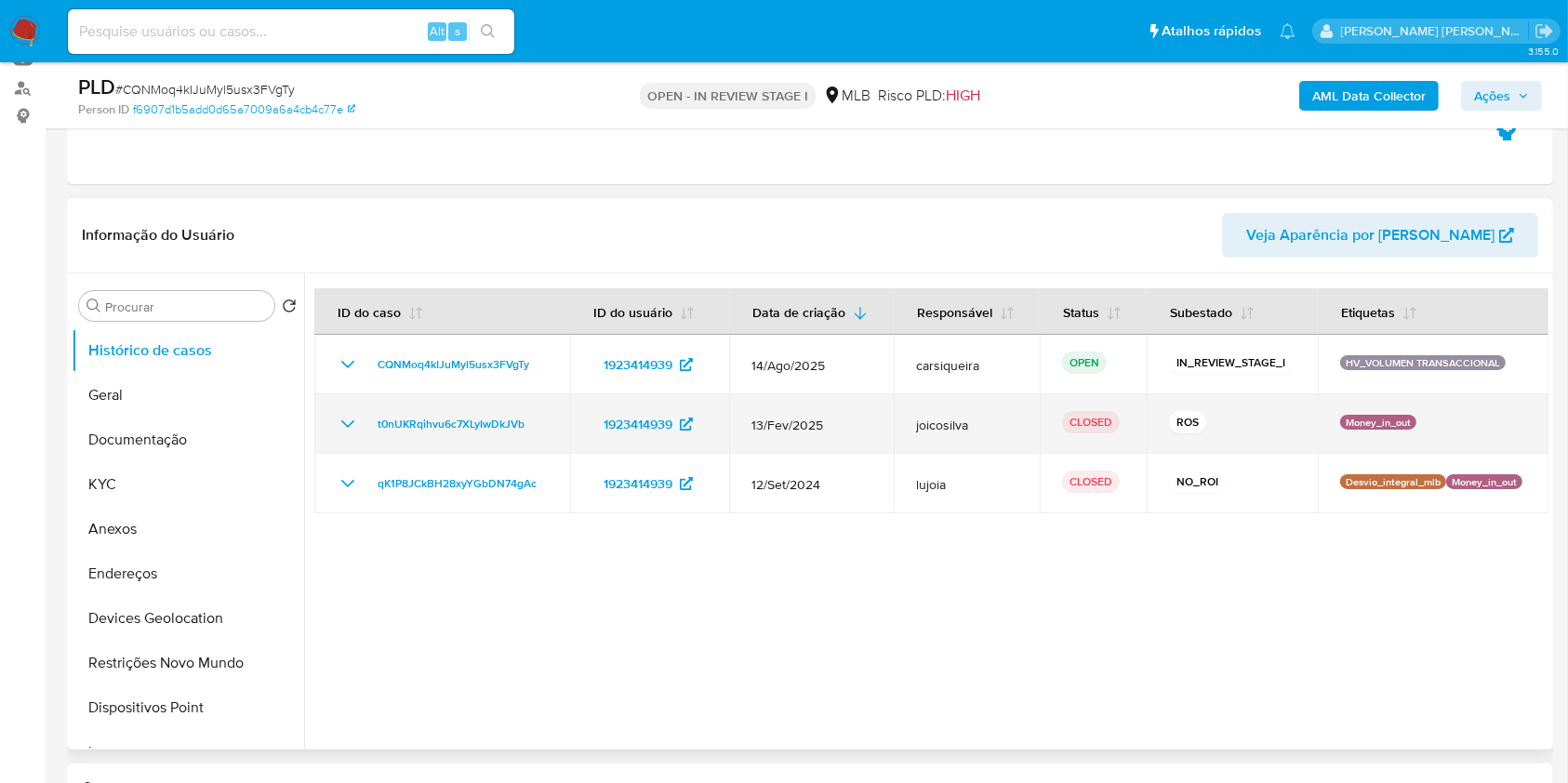
click at [343, 428] on icon "Mostrar/Ocultar" at bounding box center [348, 424] width 22 height 22
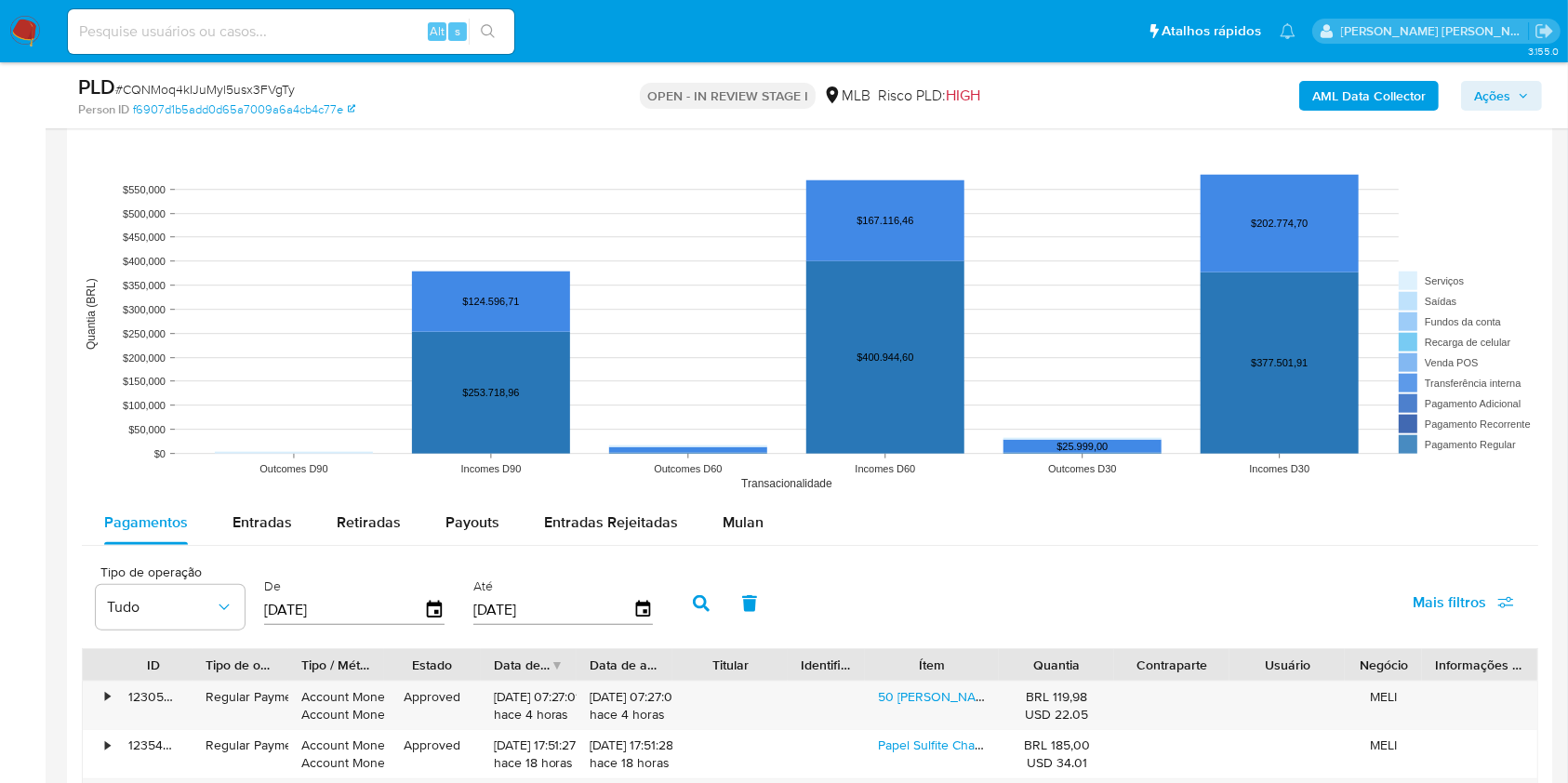
scroll to position [1767, 0]
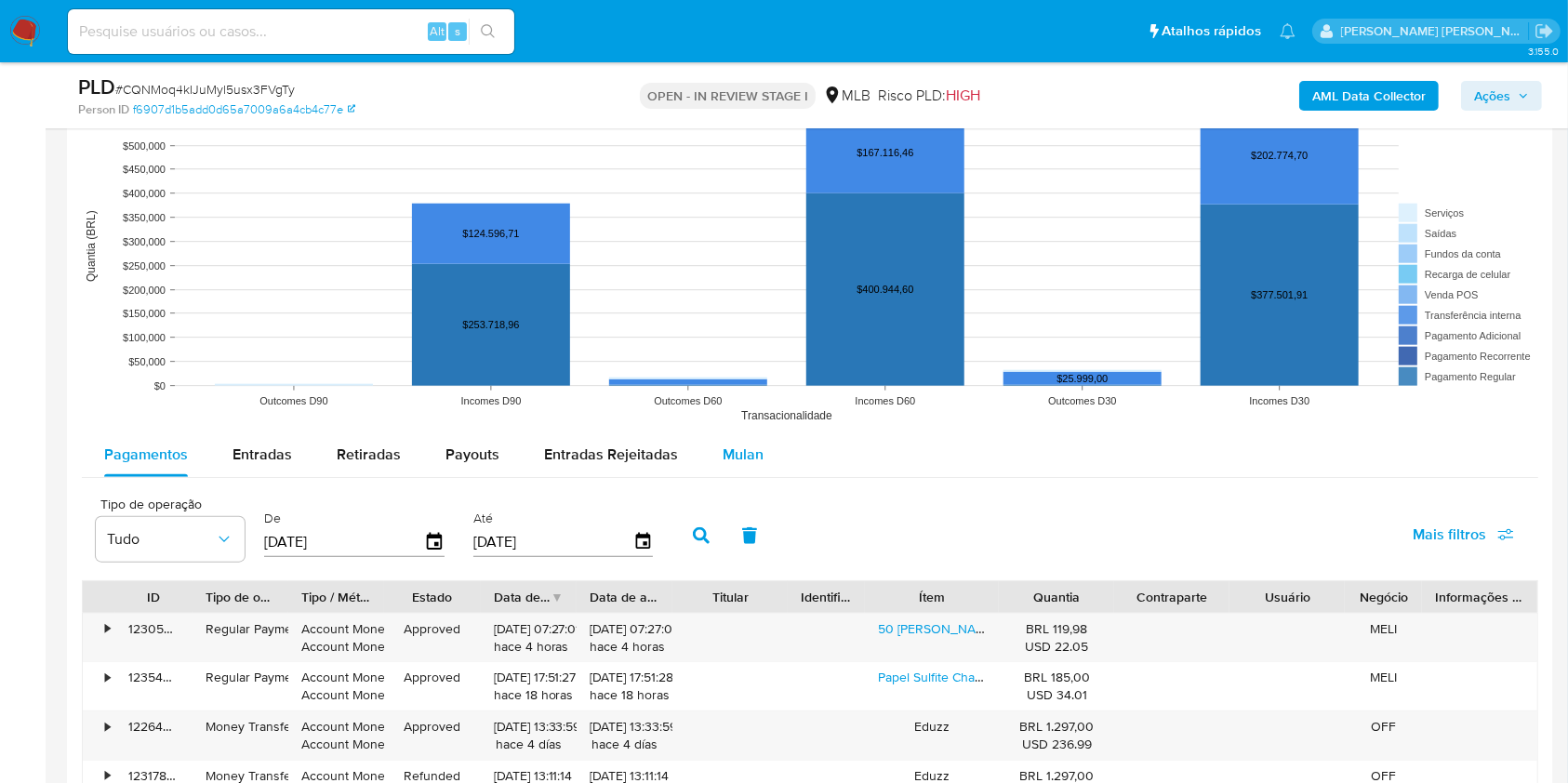
click at [744, 459] on span "Mulan" at bounding box center [742, 454] width 41 height 21
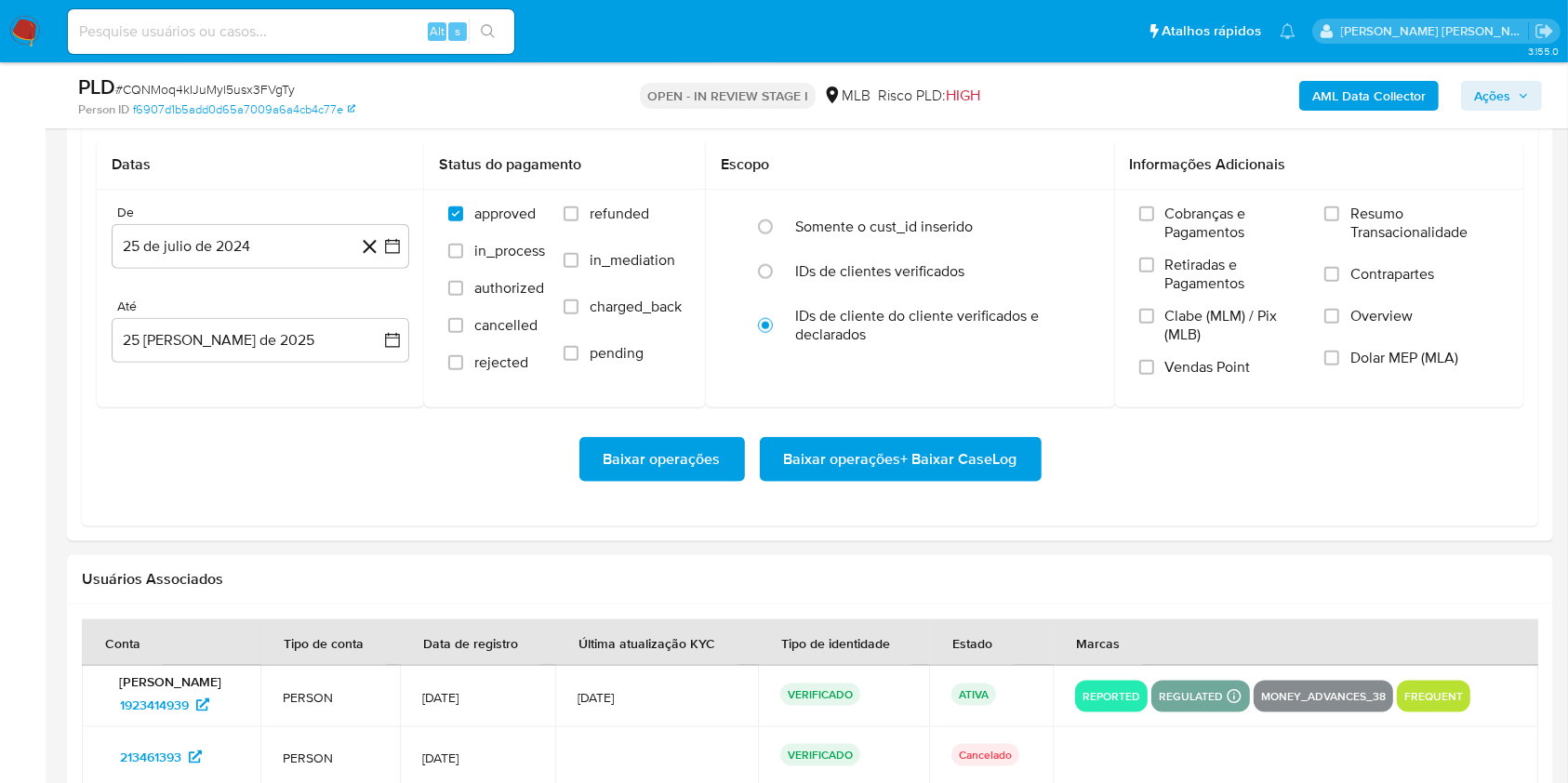
scroll to position [2188, 0]
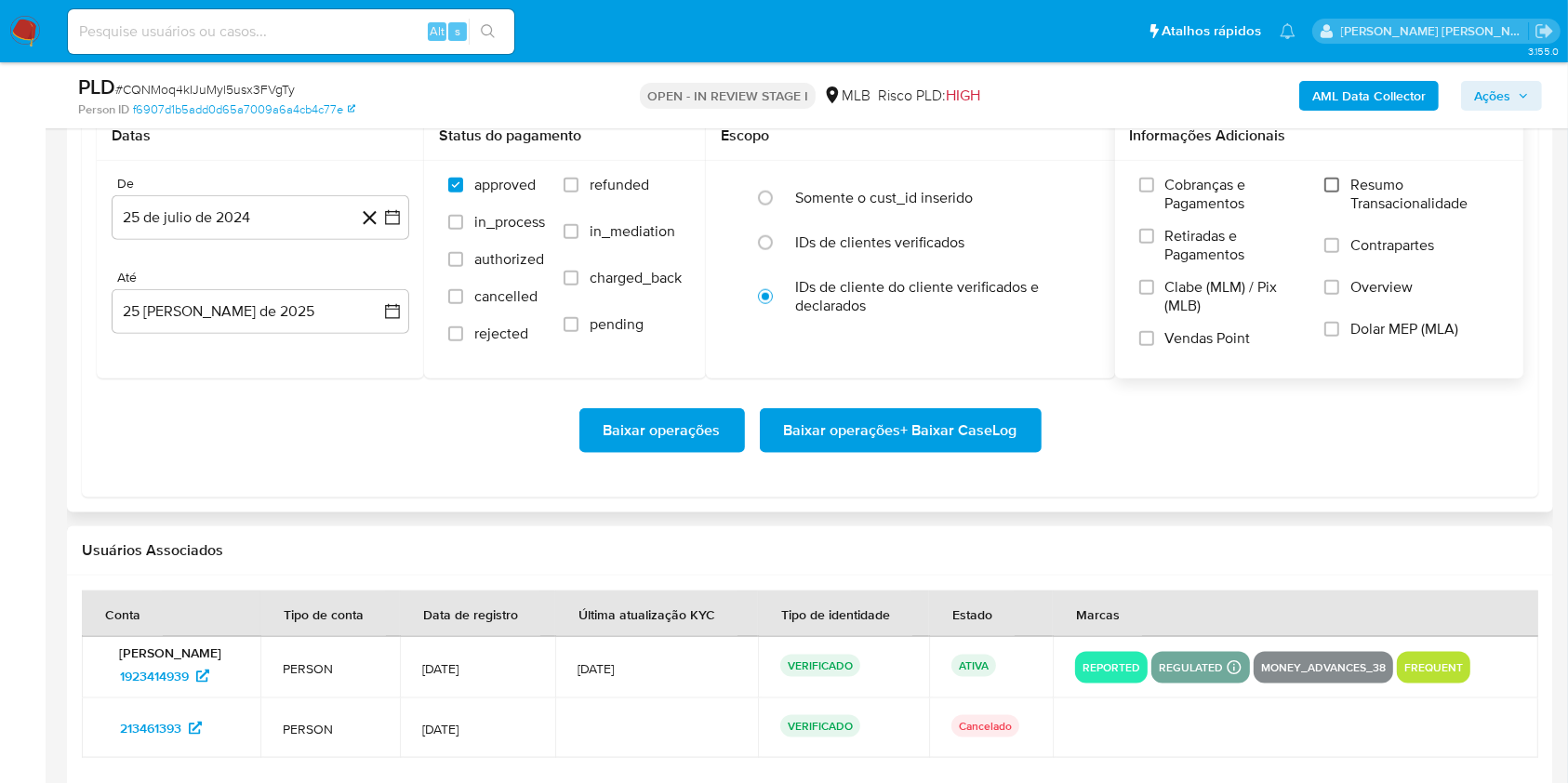
click at [1334, 182] on input "Resumo Transacionalidade" at bounding box center [1331, 184] width 14 height 14
click at [1146, 340] on input "Vendas Point" at bounding box center [1146, 338] width 14 height 14
drag, startPoint x: 367, startPoint y: 230, endPoint x: 393, endPoint y: 227, distance: 26.2
click at [393, 227] on button "25 de julio de 2024" at bounding box center [261, 217] width 297 height 44
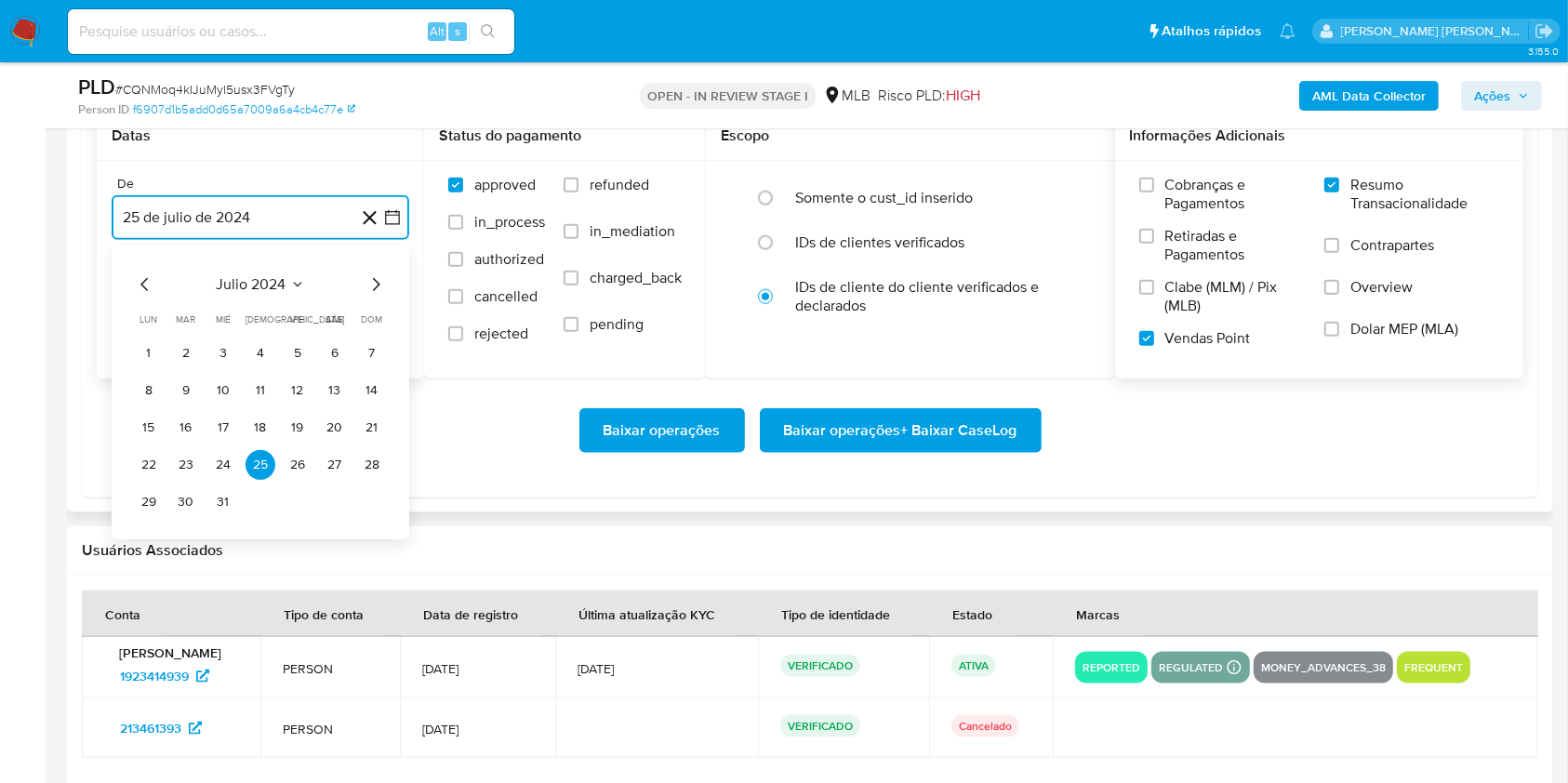
click at [393, 227] on button "25 de julio de 2024" at bounding box center [261, 217] width 297 height 44
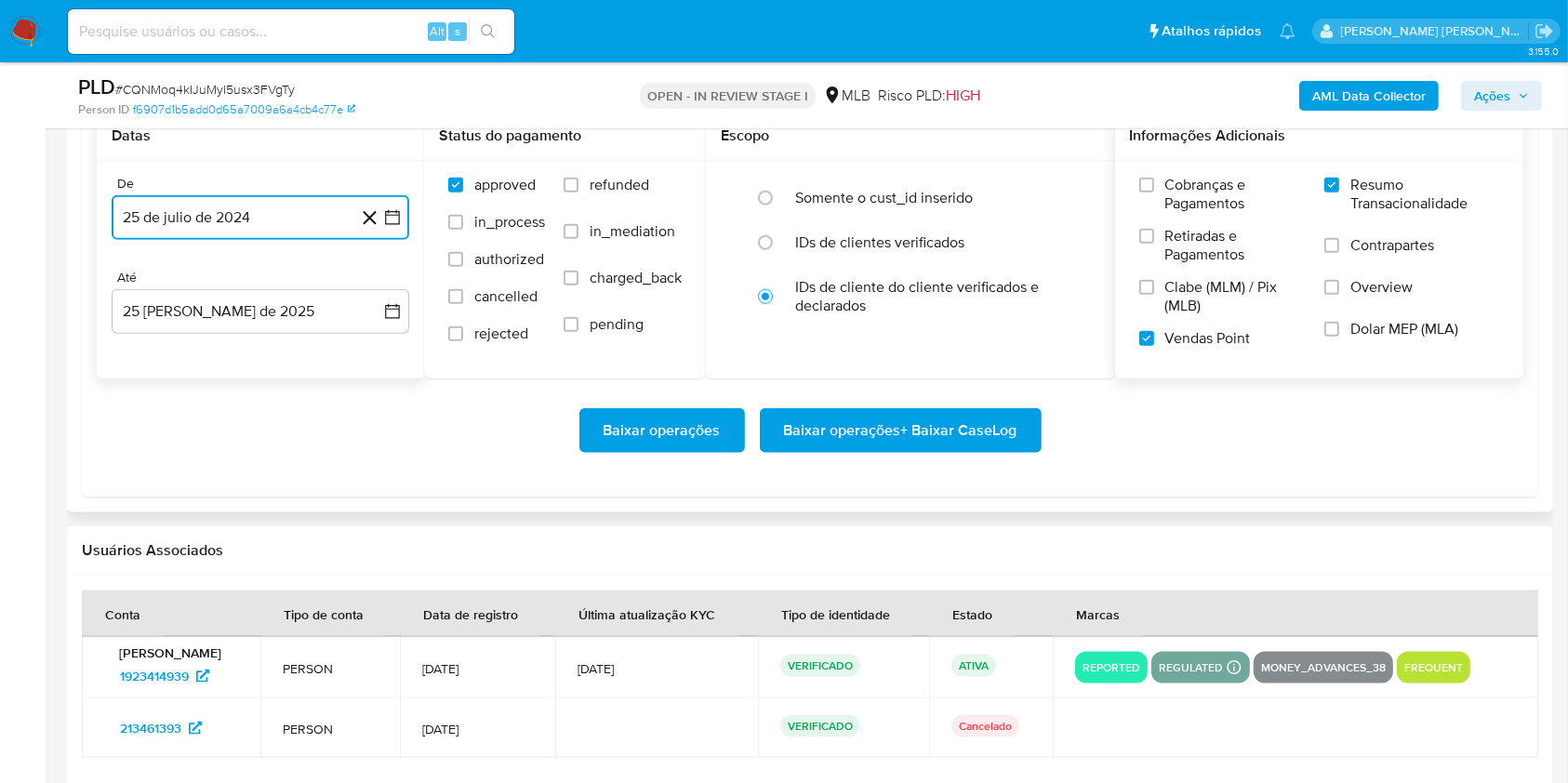
click at [393, 227] on button "25 de julio de 2024" at bounding box center [261, 217] width 297 height 44
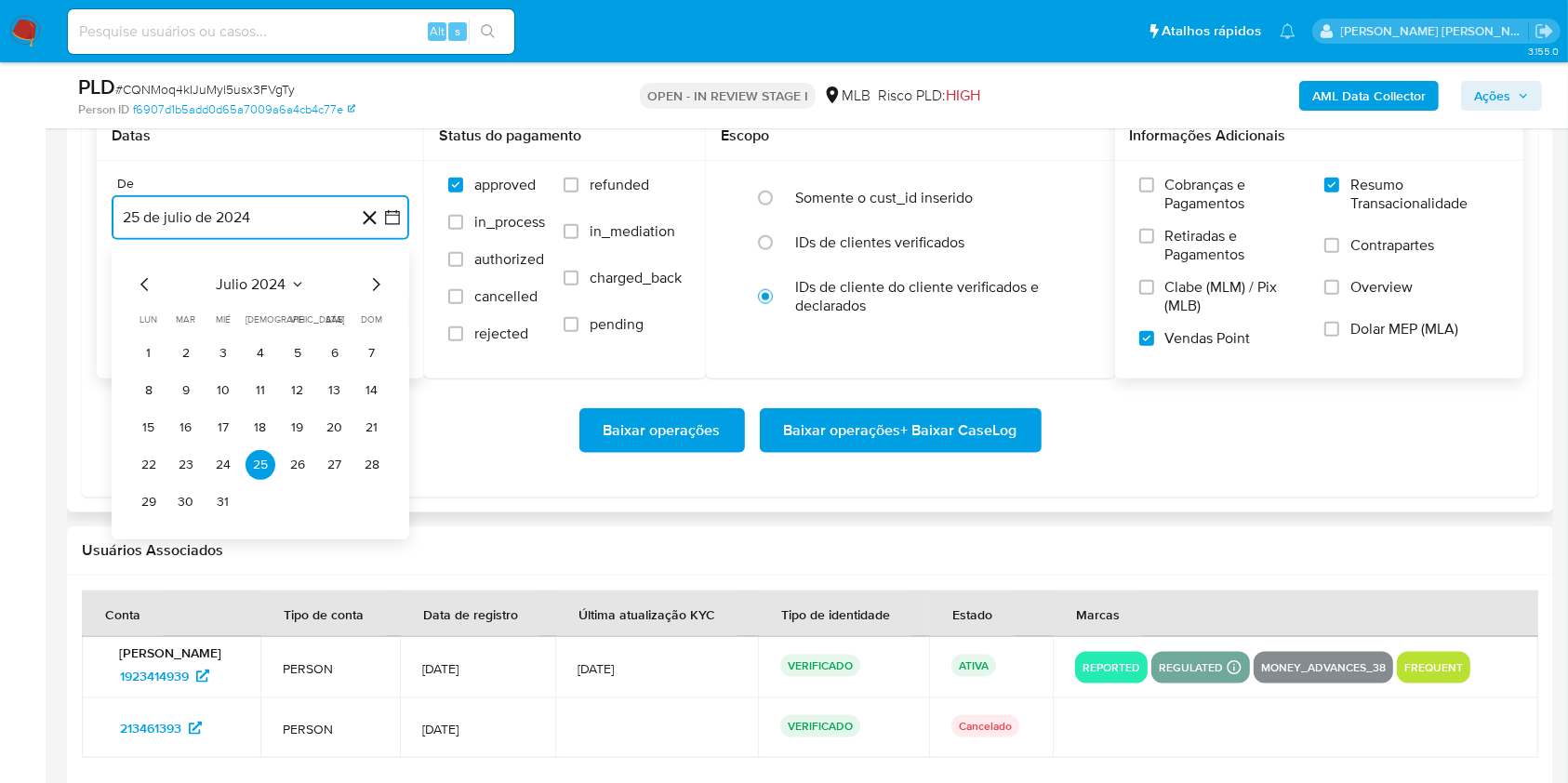
click at [382, 290] on icon "Mes siguiente" at bounding box center [376, 284] width 22 height 22
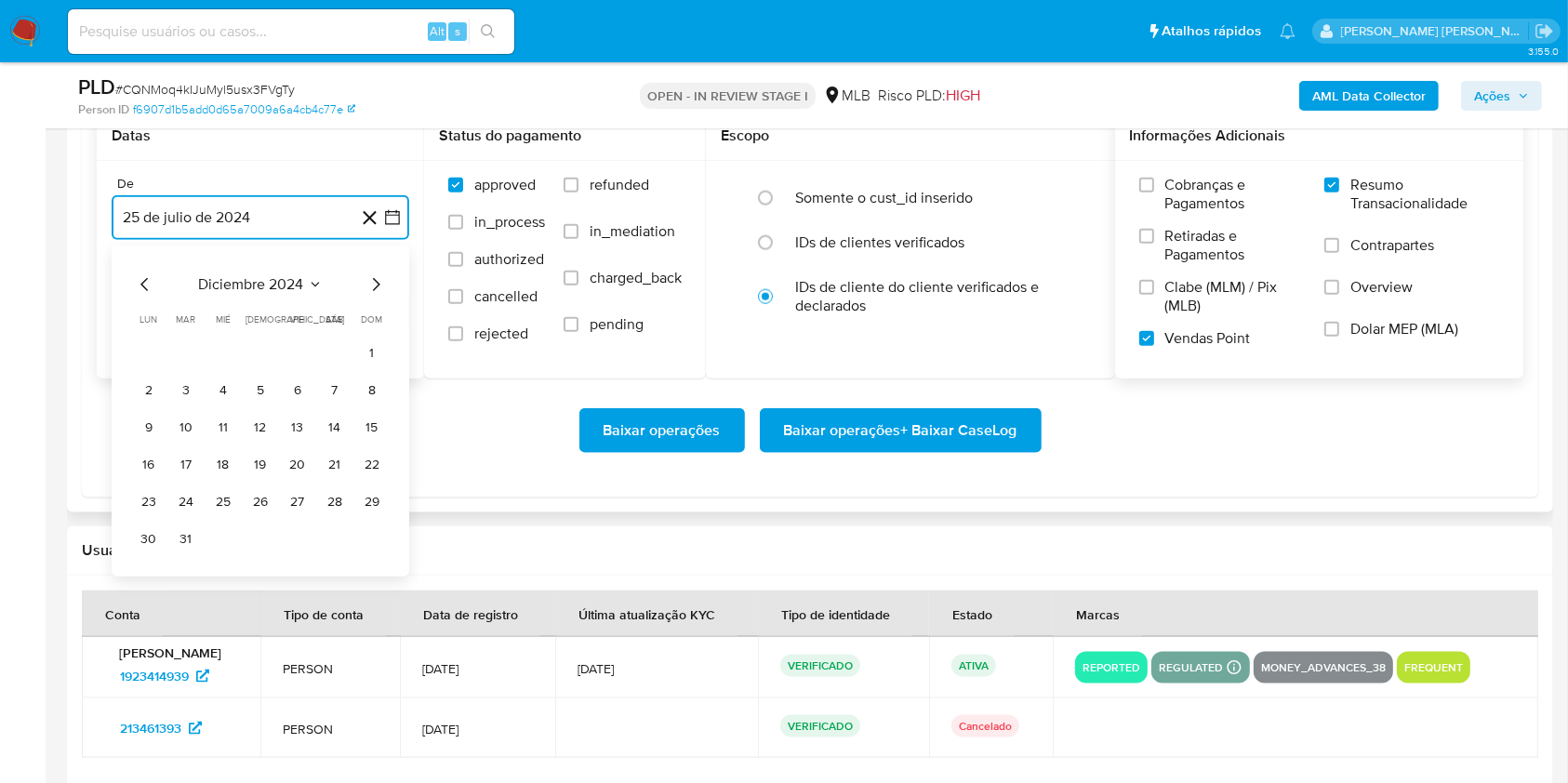
click at [382, 290] on icon "Mes siguiente" at bounding box center [376, 284] width 22 height 22
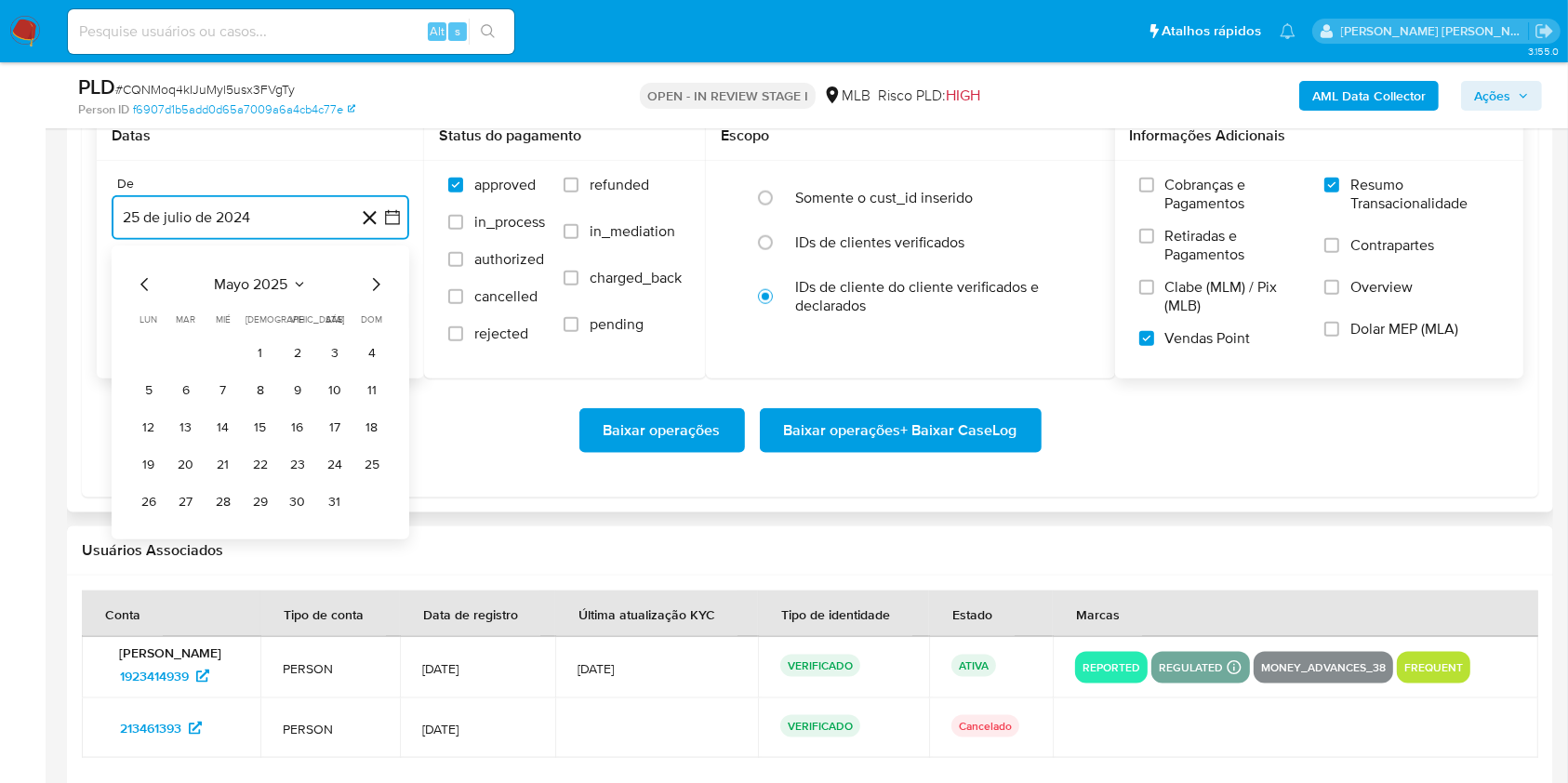
click at [382, 290] on icon "Mes siguiente" at bounding box center [376, 284] width 22 height 22
click at [179, 352] on button "1" at bounding box center [185, 353] width 30 height 30
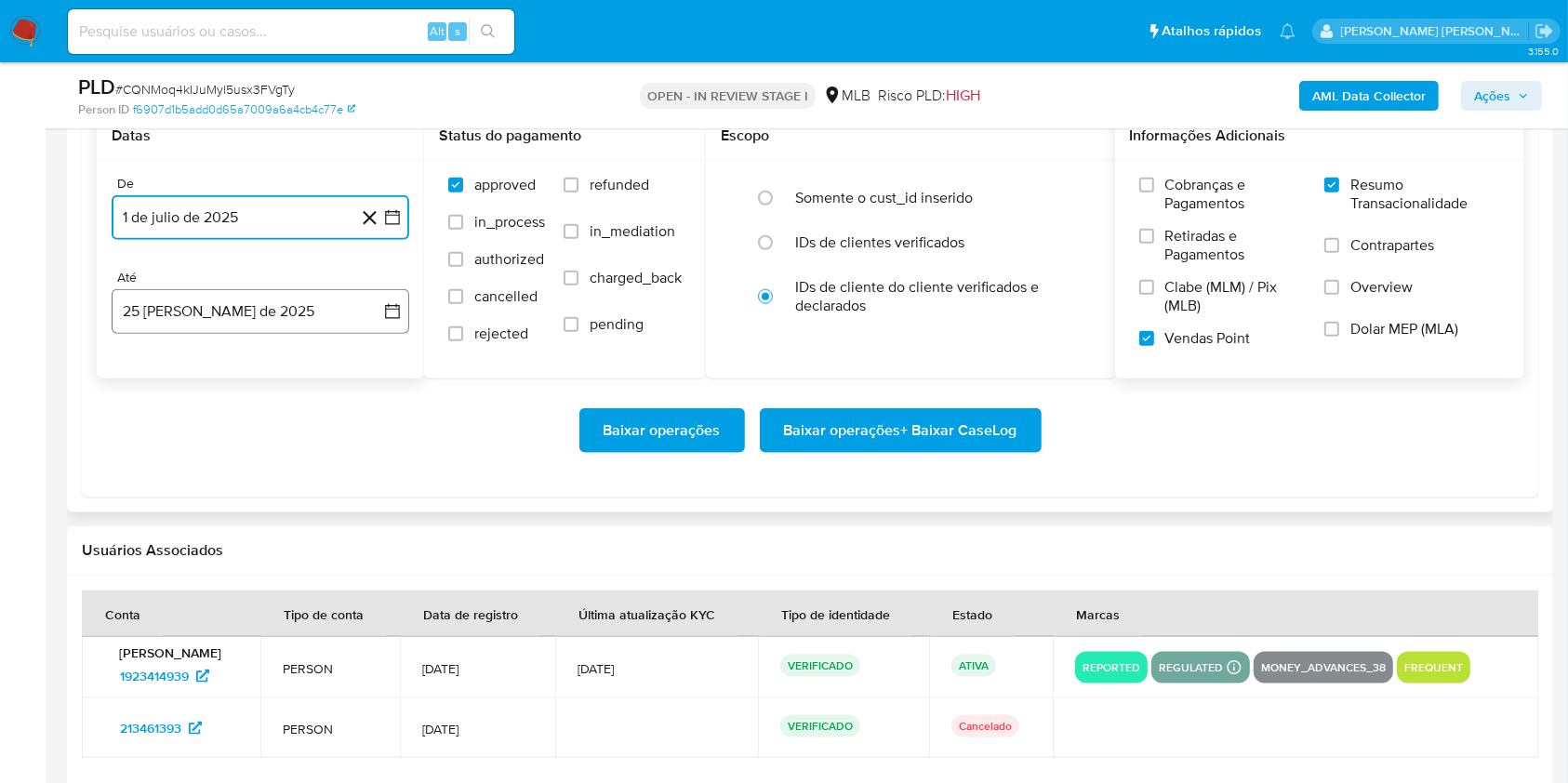
click at [247, 291] on button "25 [PERSON_NAME] de 2025" at bounding box center [261, 312] width 297 height 44
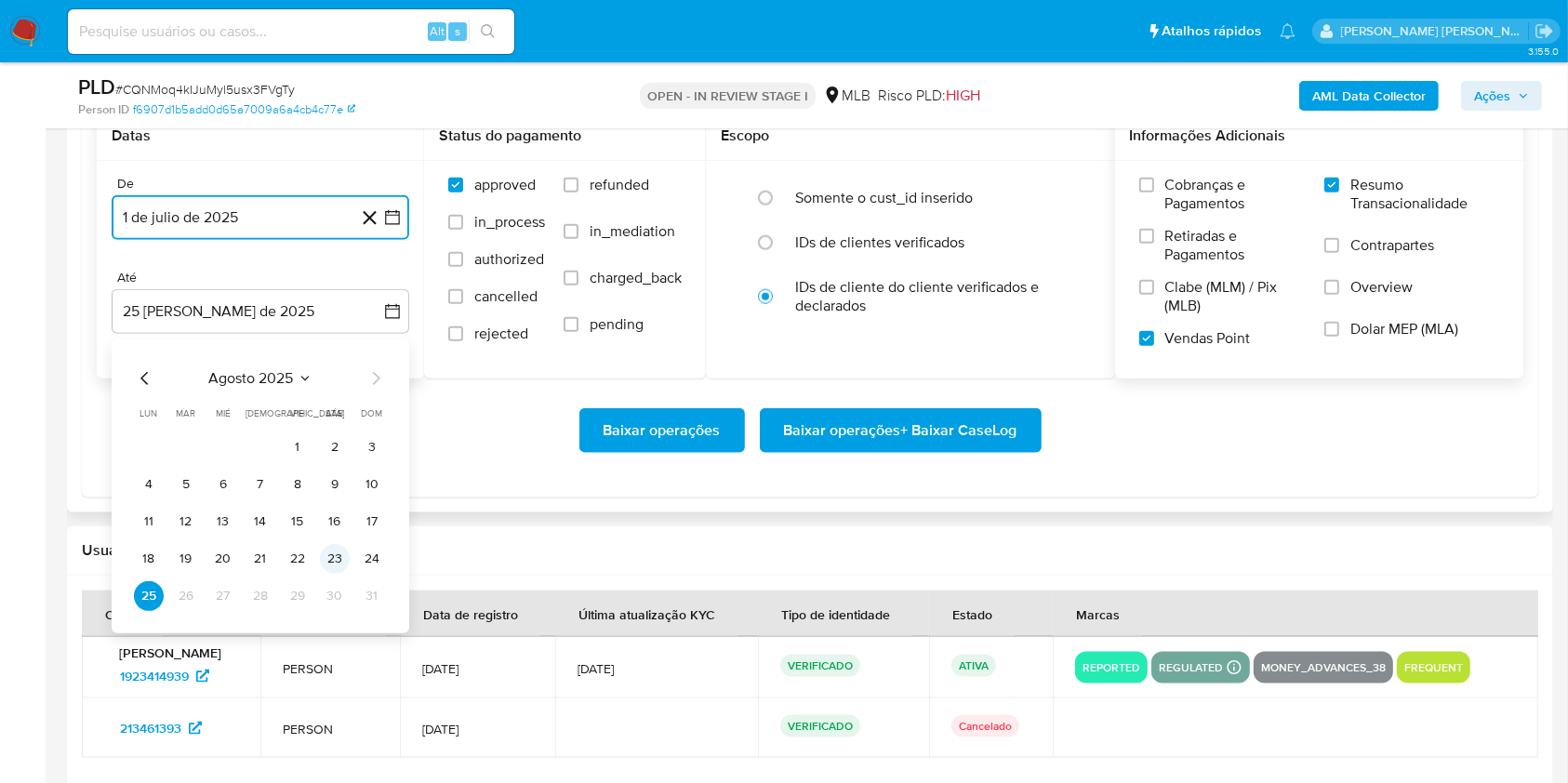
click at [331, 559] on button "23" at bounding box center [334, 559] width 30 height 30
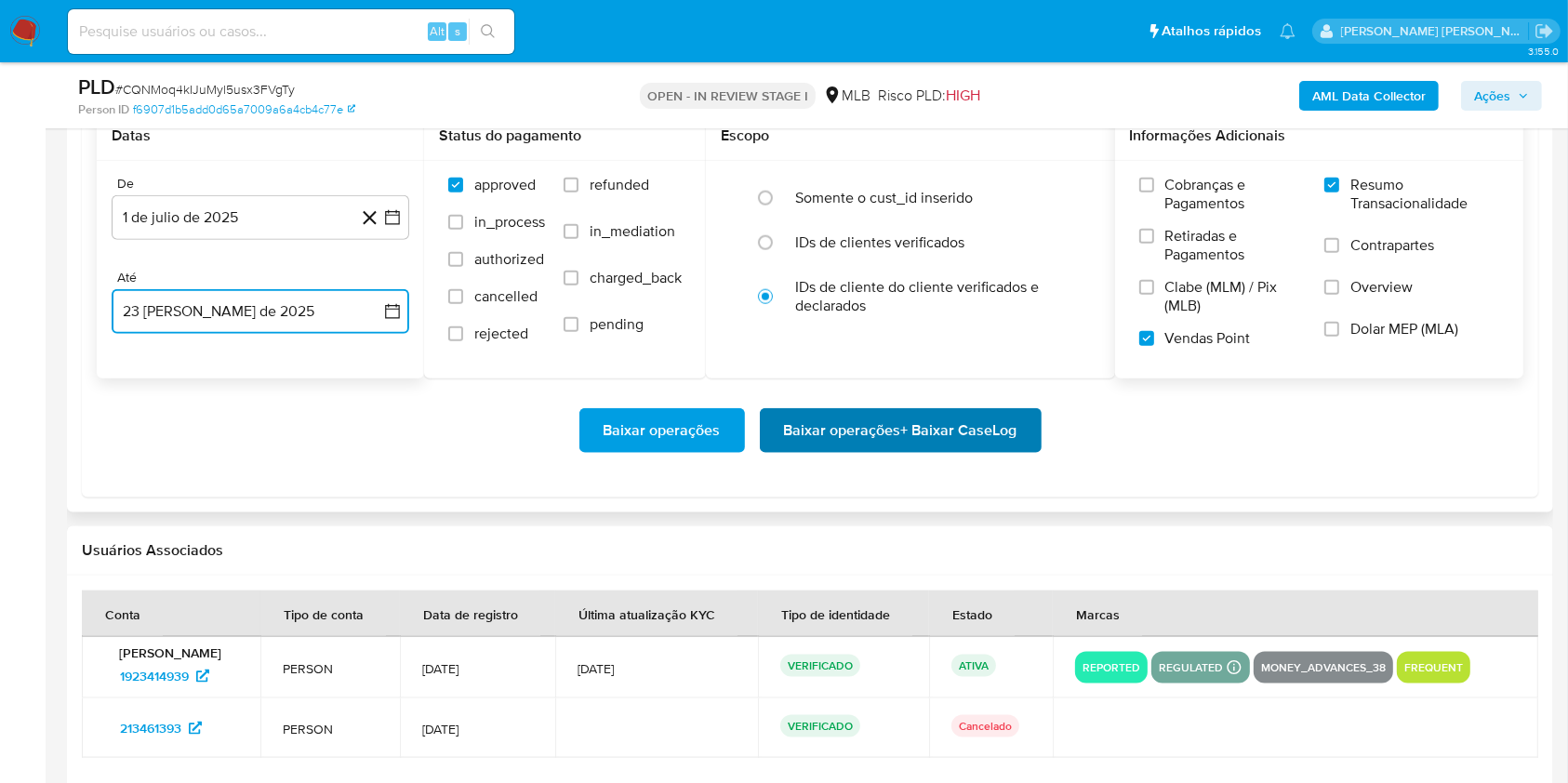
click at [838, 443] on span "Baixar operações + Baixar CaseLog" at bounding box center [901, 431] width 234 height 41
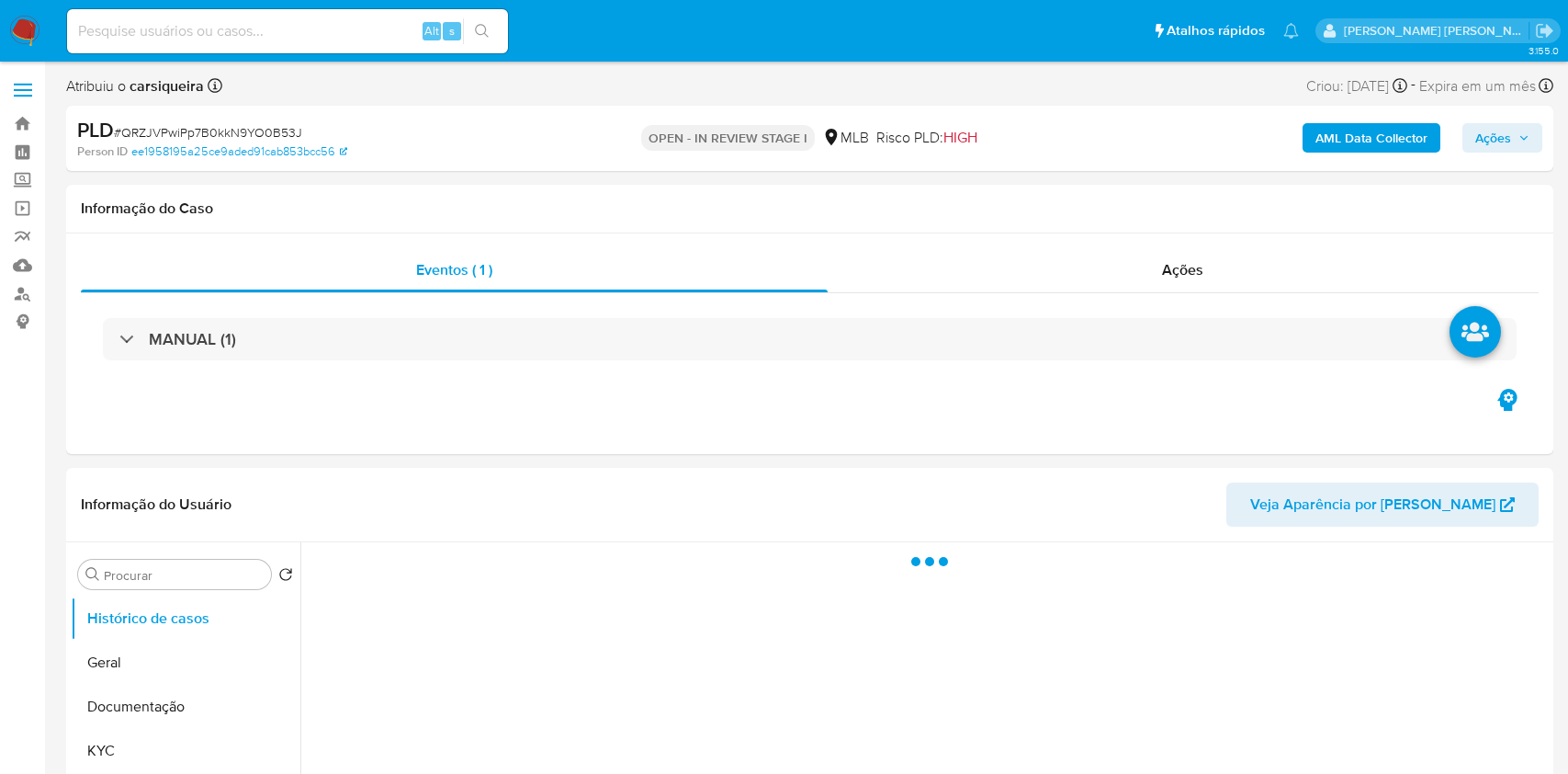
select select "10"
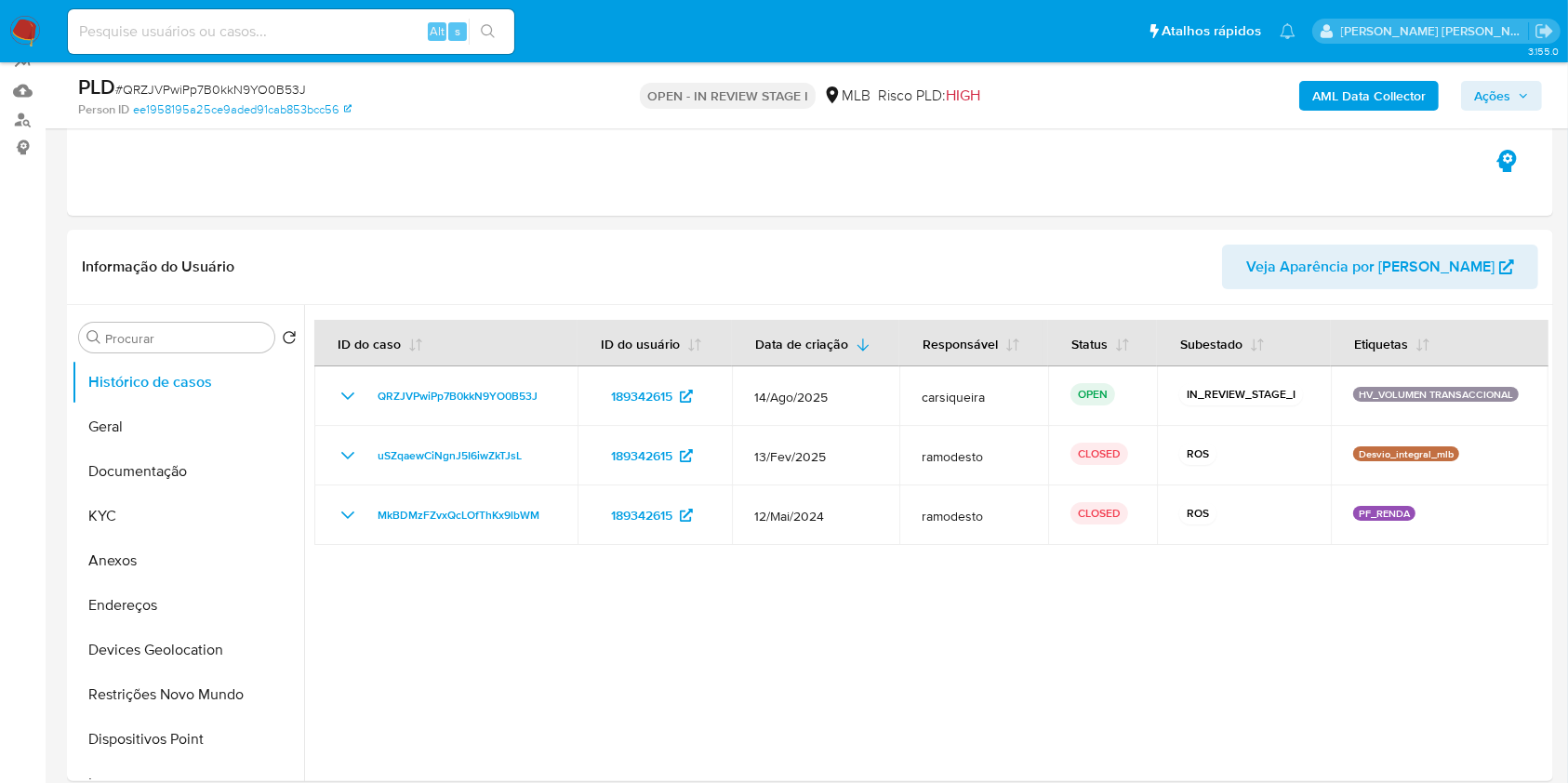
scroll to position [190, 0]
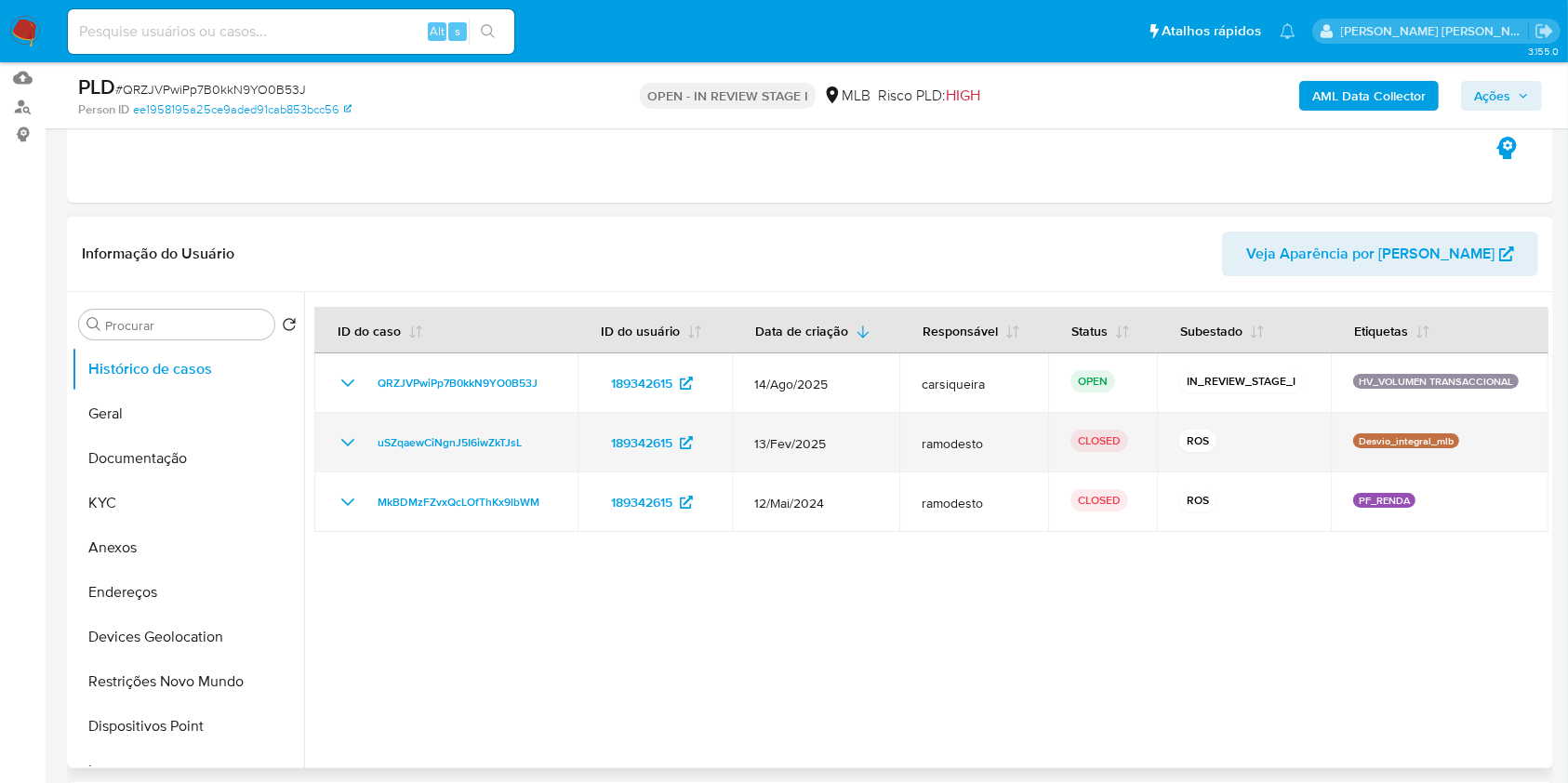
click at [347, 445] on icon "Mostrar/Ocultar" at bounding box center [348, 442] width 22 height 22
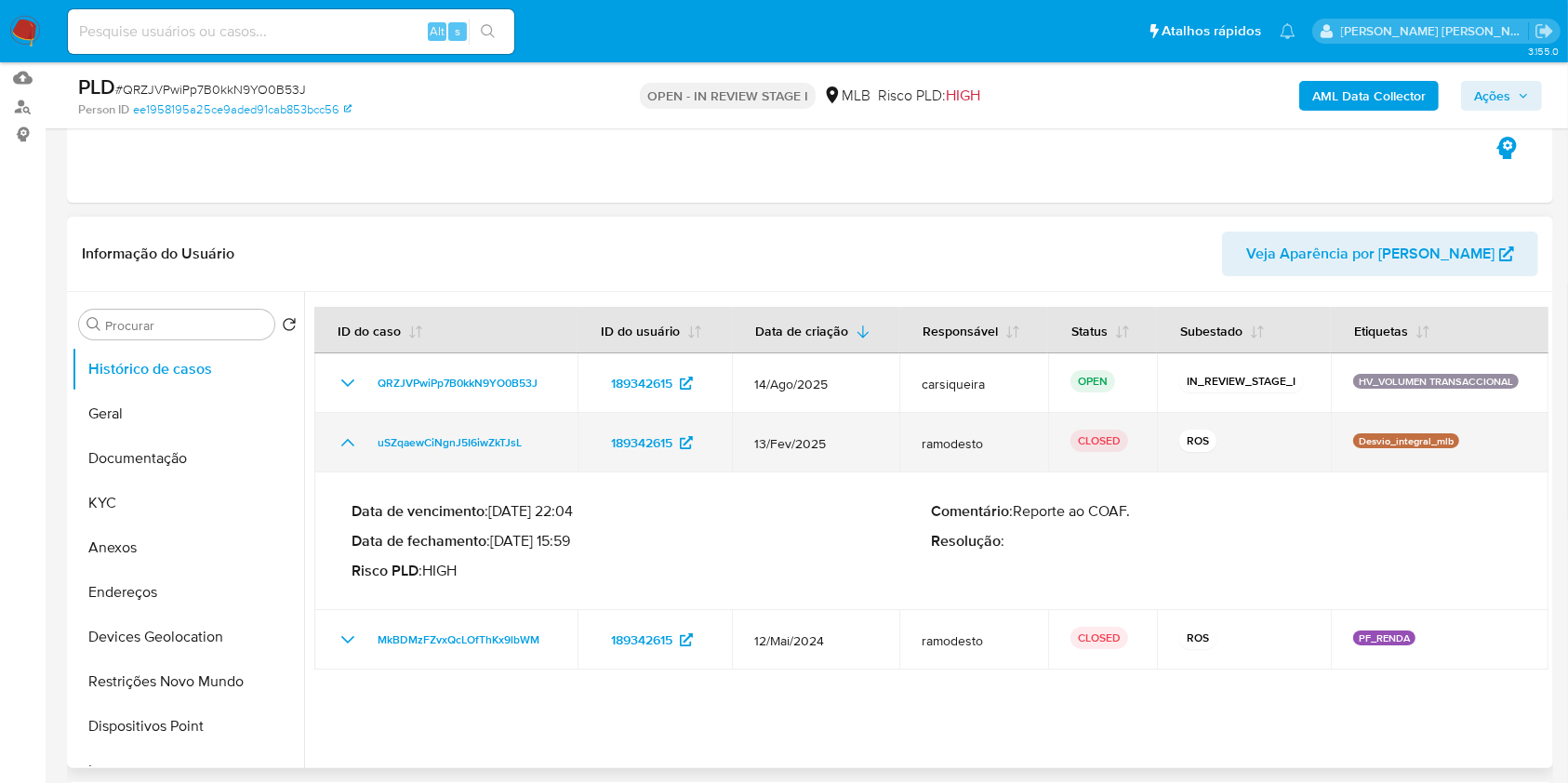
click at [347, 445] on icon "Mostrar/Ocultar" at bounding box center [348, 442] width 22 height 22
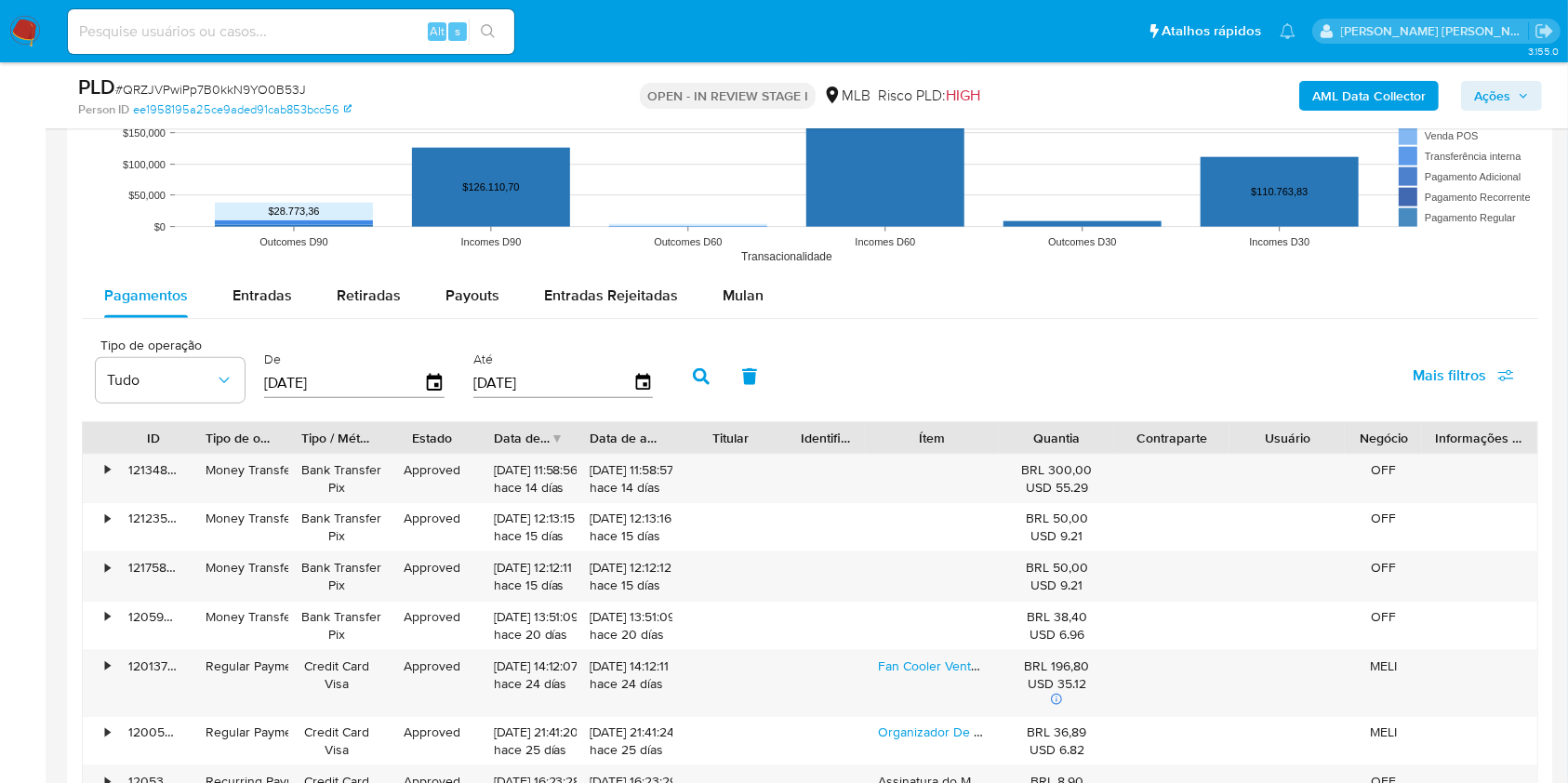
scroll to position [1935, 0]
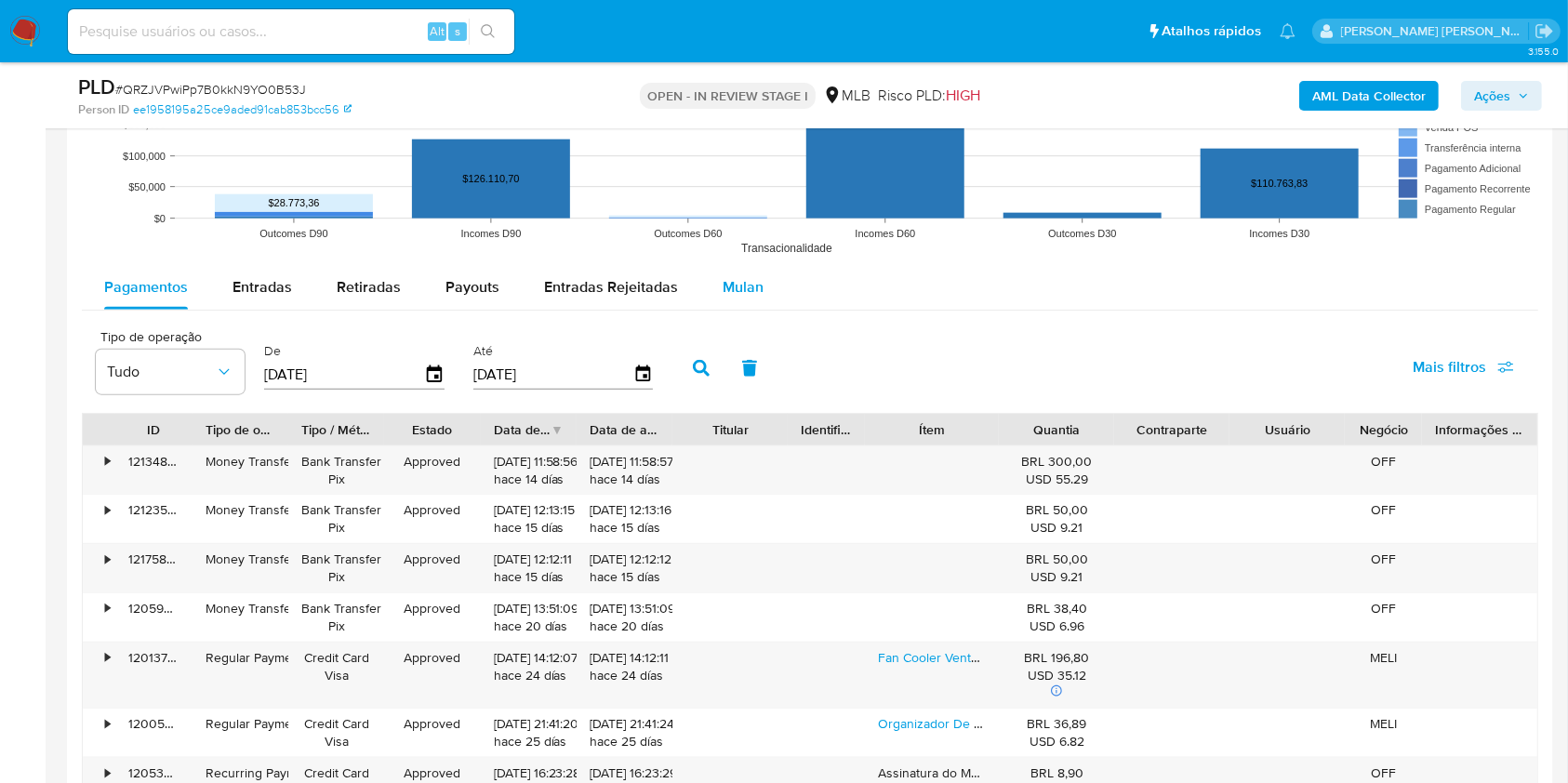
click at [739, 284] on span "Mulan" at bounding box center [742, 287] width 41 height 21
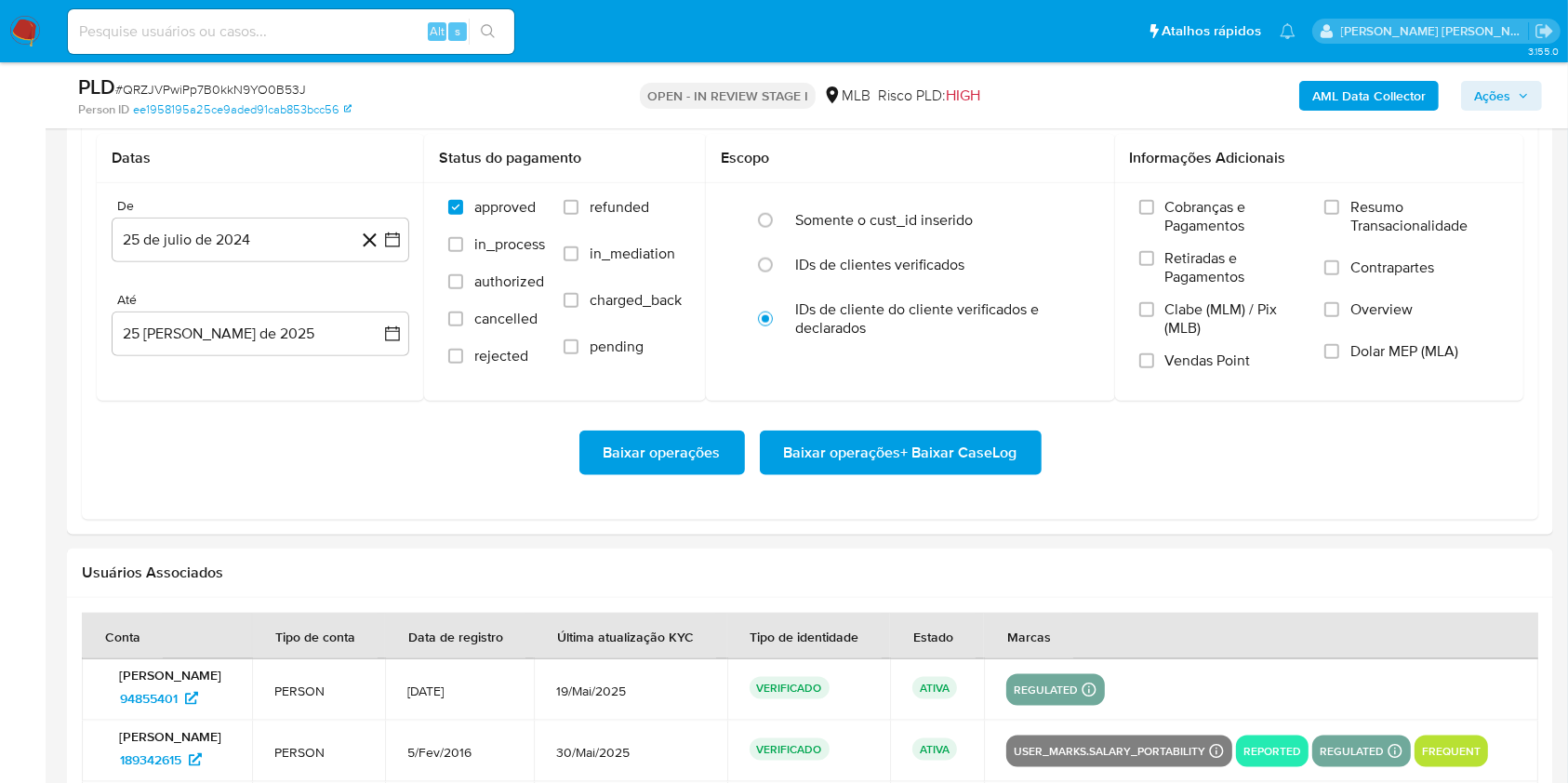
scroll to position [2172, 0]
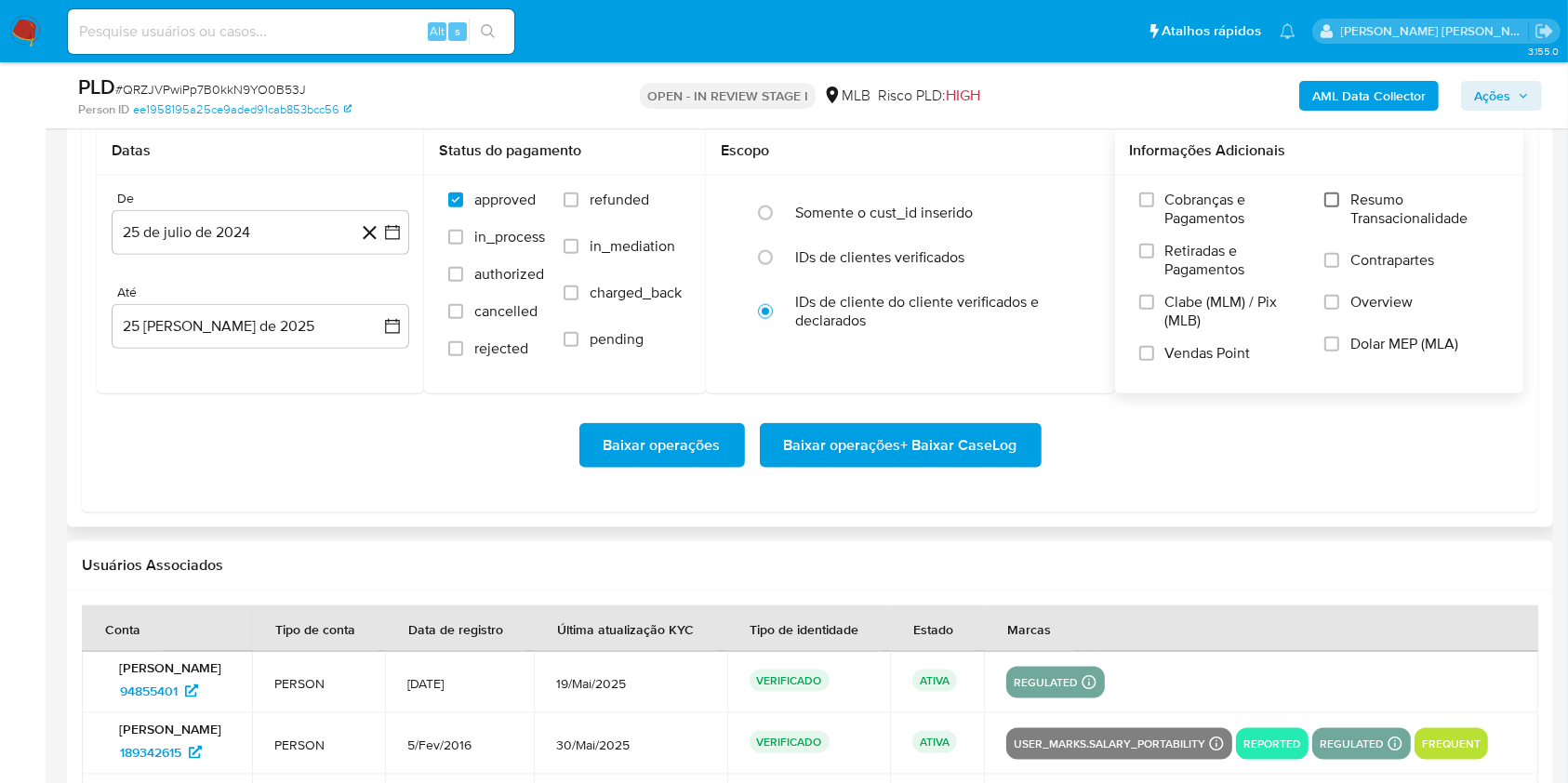
click at [1333, 200] on input "Resumo Transacionalidade" at bounding box center [1331, 199] width 14 height 14
click at [1149, 360] on label "Vendas Point" at bounding box center [1222, 360] width 166 height 33
click at [1149, 360] on input "Vendas Point" at bounding box center [1146, 352] width 14 height 14
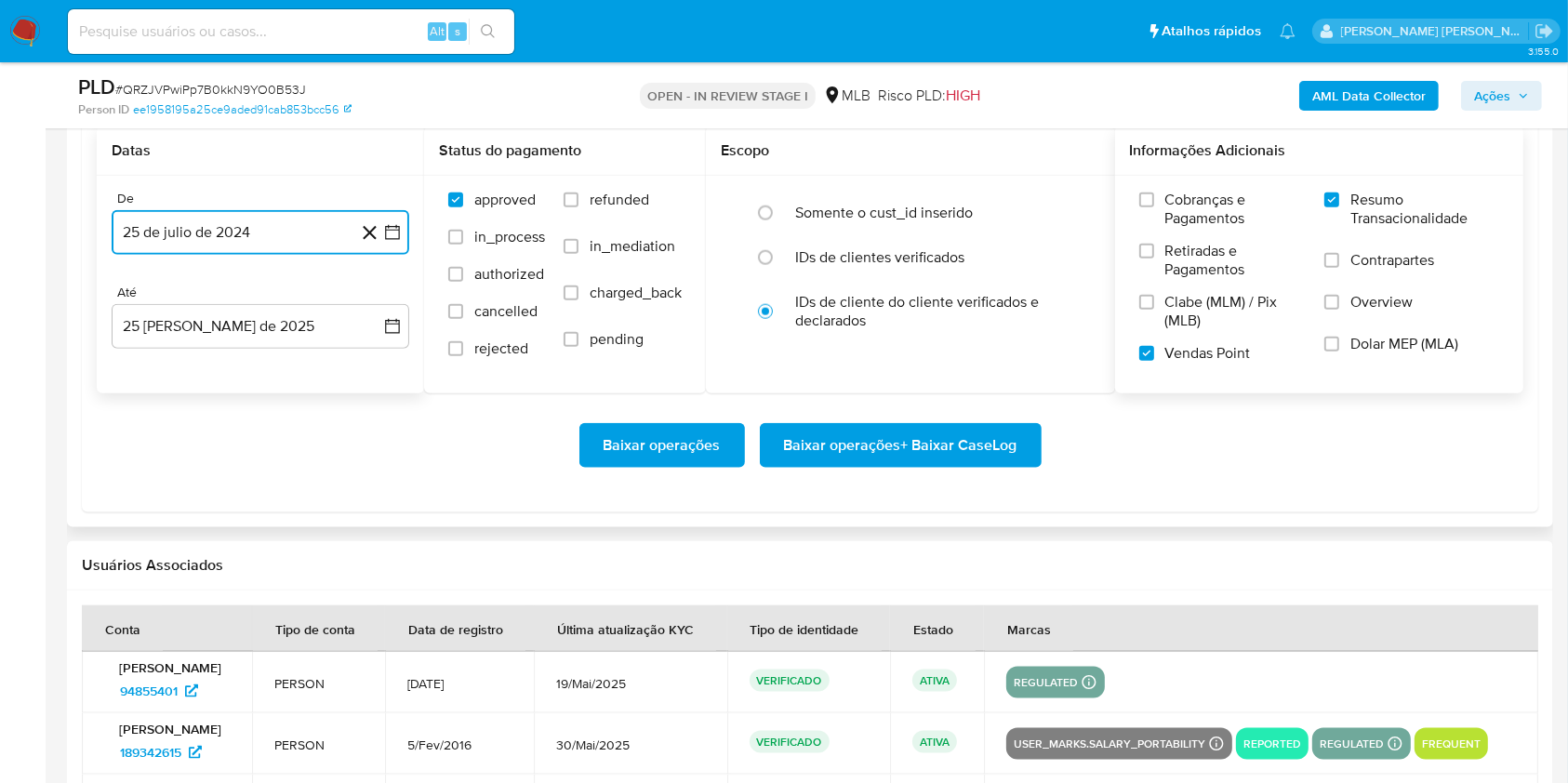
click at [386, 238] on icon "button" at bounding box center [392, 232] width 14 height 14
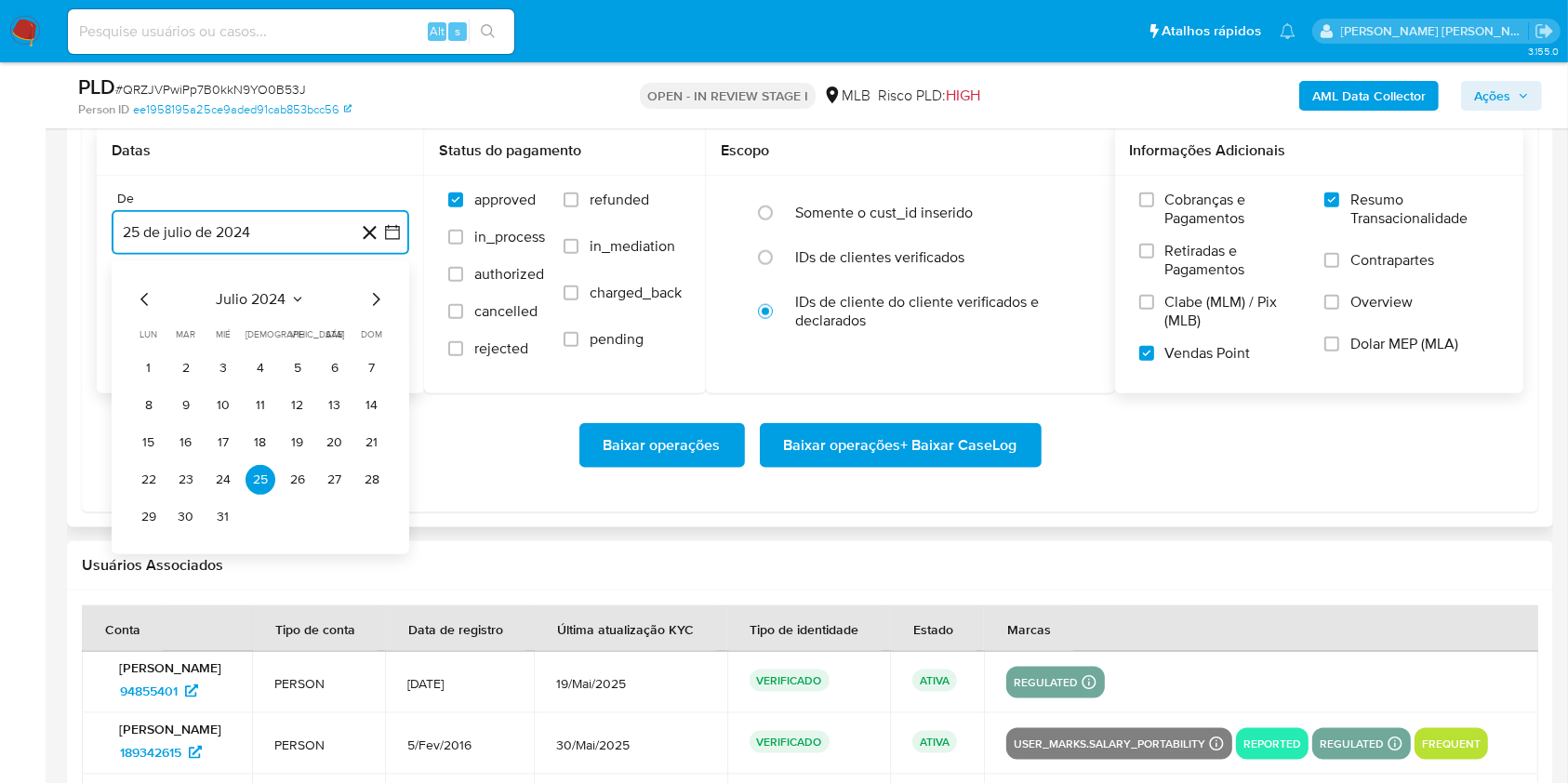
click at [379, 299] on icon "Mes siguiente" at bounding box center [376, 299] width 22 height 22
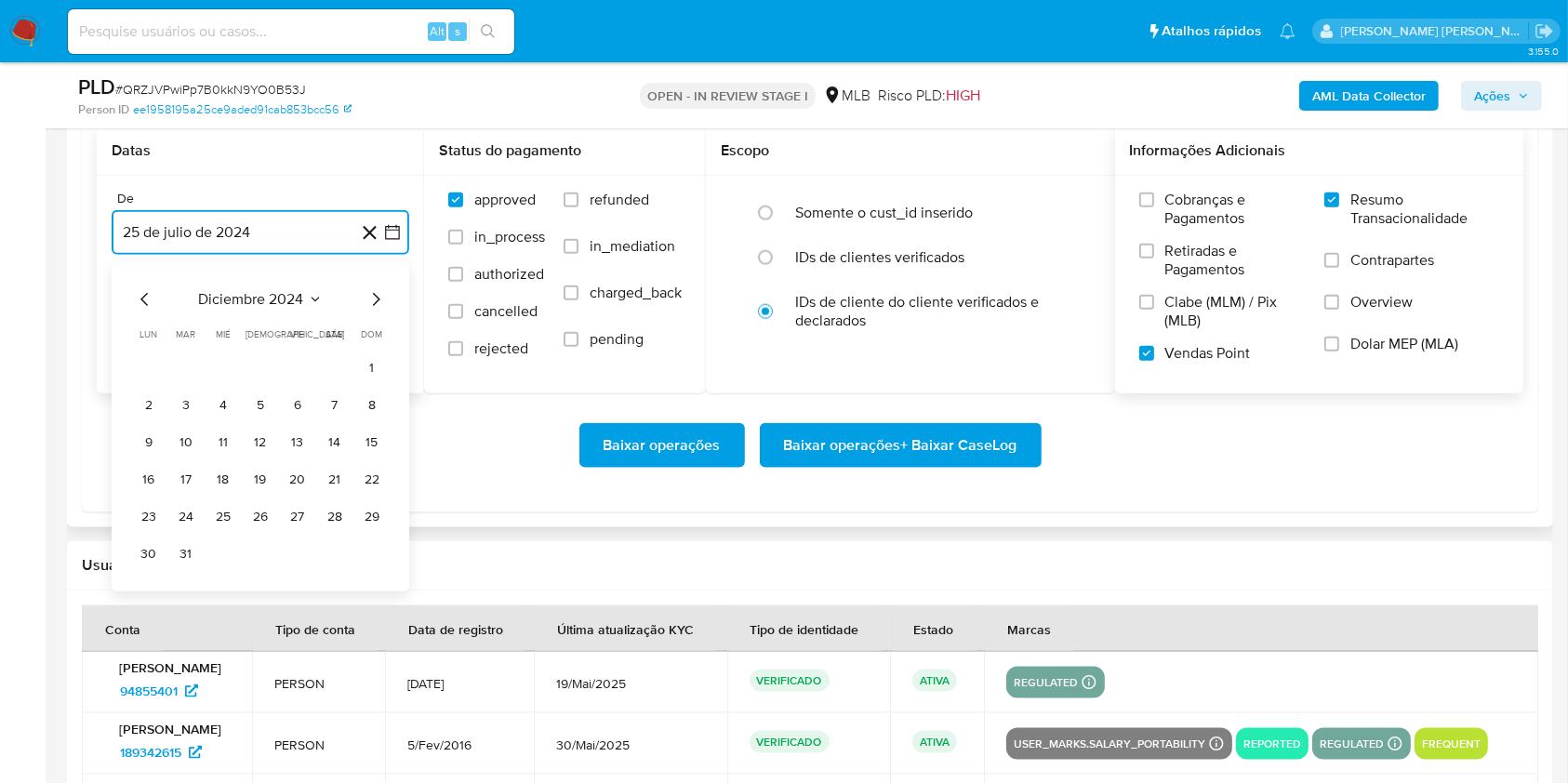
click at [379, 299] on icon "Mes siguiente" at bounding box center [376, 299] width 22 height 22
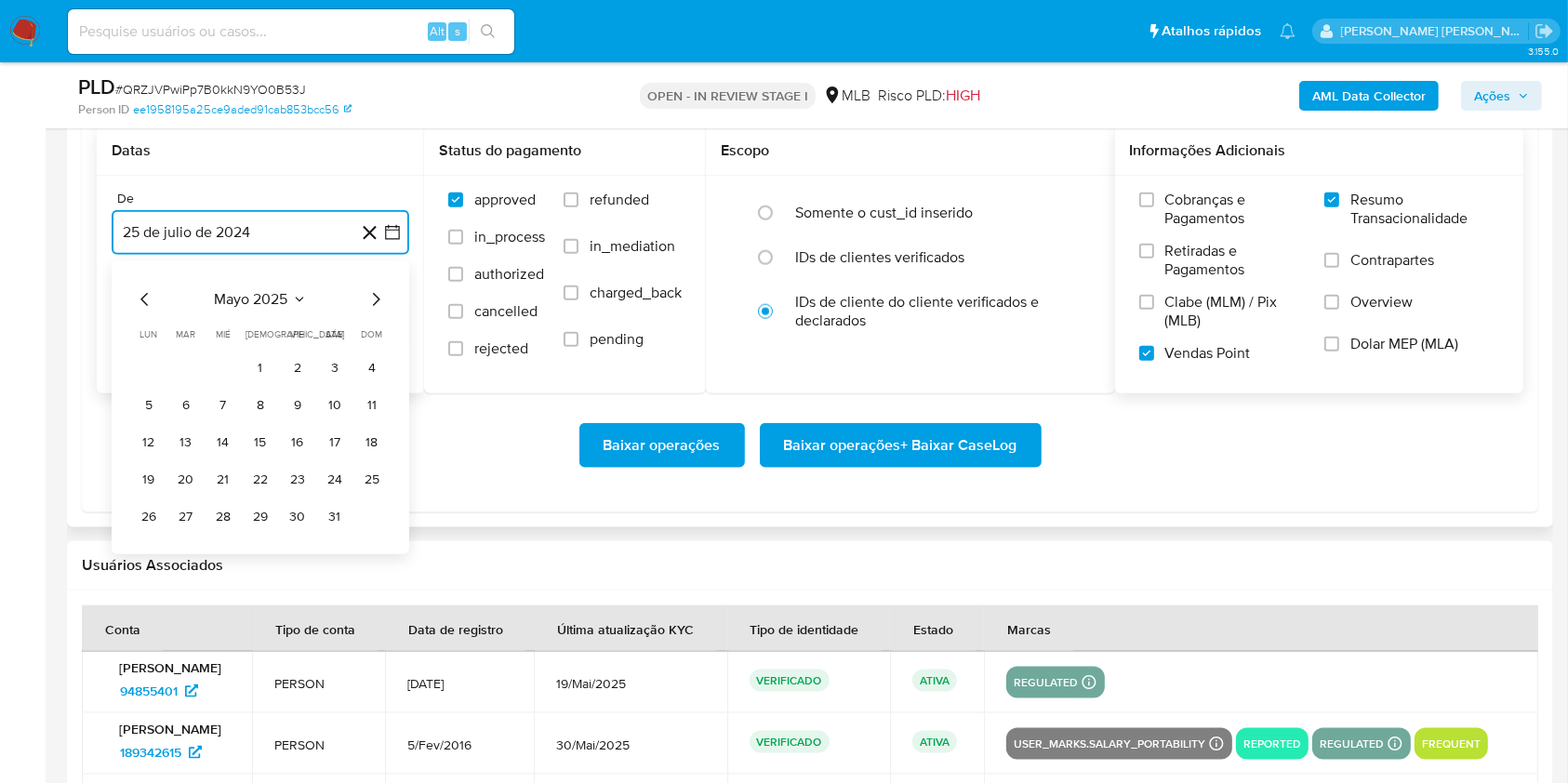
click at [379, 299] on icon "Mes siguiente" at bounding box center [376, 299] width 22 height 22
click at [142, 291] on icon "Mes anterior" at bounding box center [145, 299] width 22 height 22
click at [188, 355] on button "1" at bounding box center [185, 368] width 30 height 30
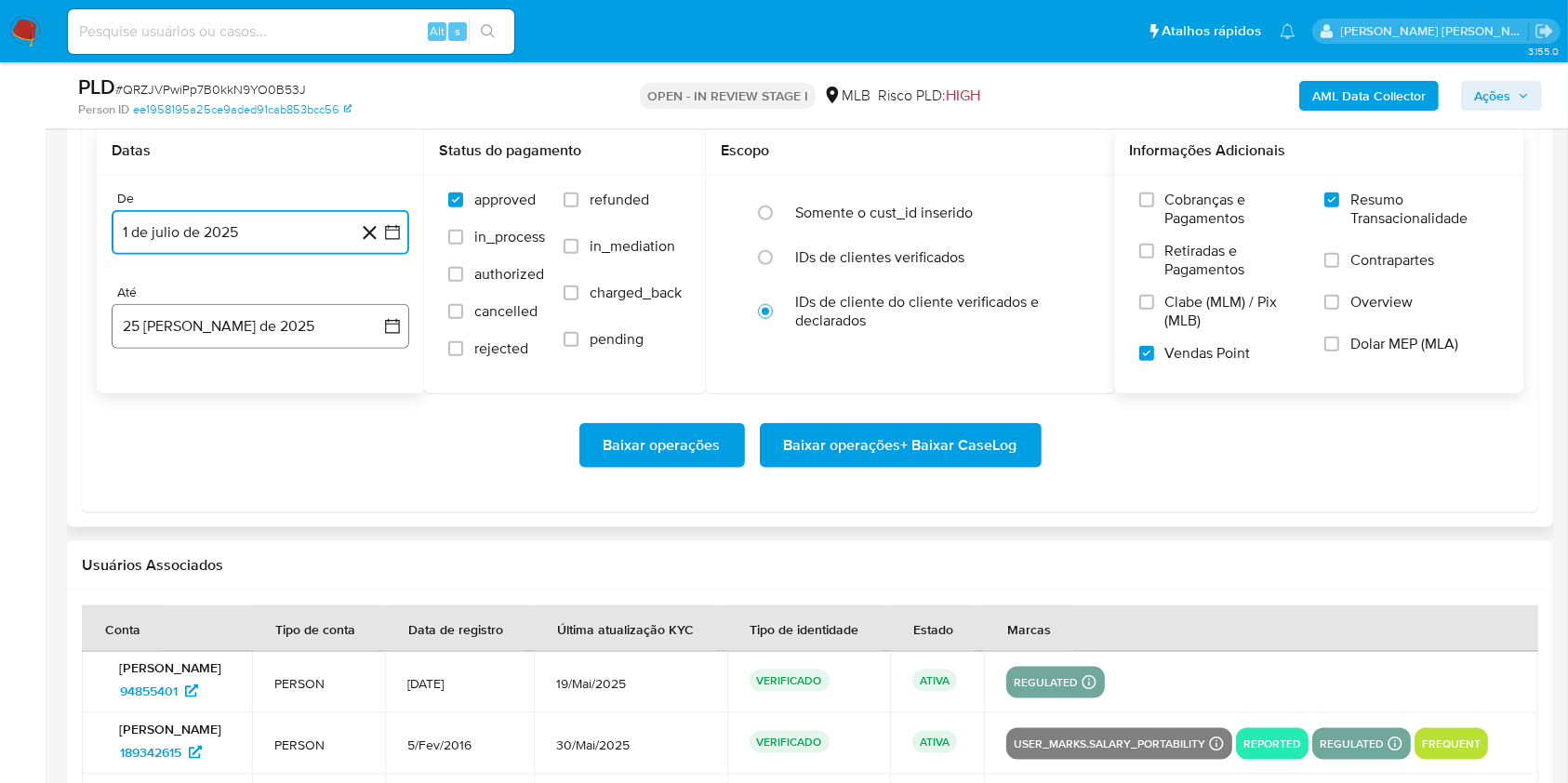
click at [217, 331] on button "25 [PERSON_NAME] de 2025" at bounding box center [261, 326] width 297 height 44
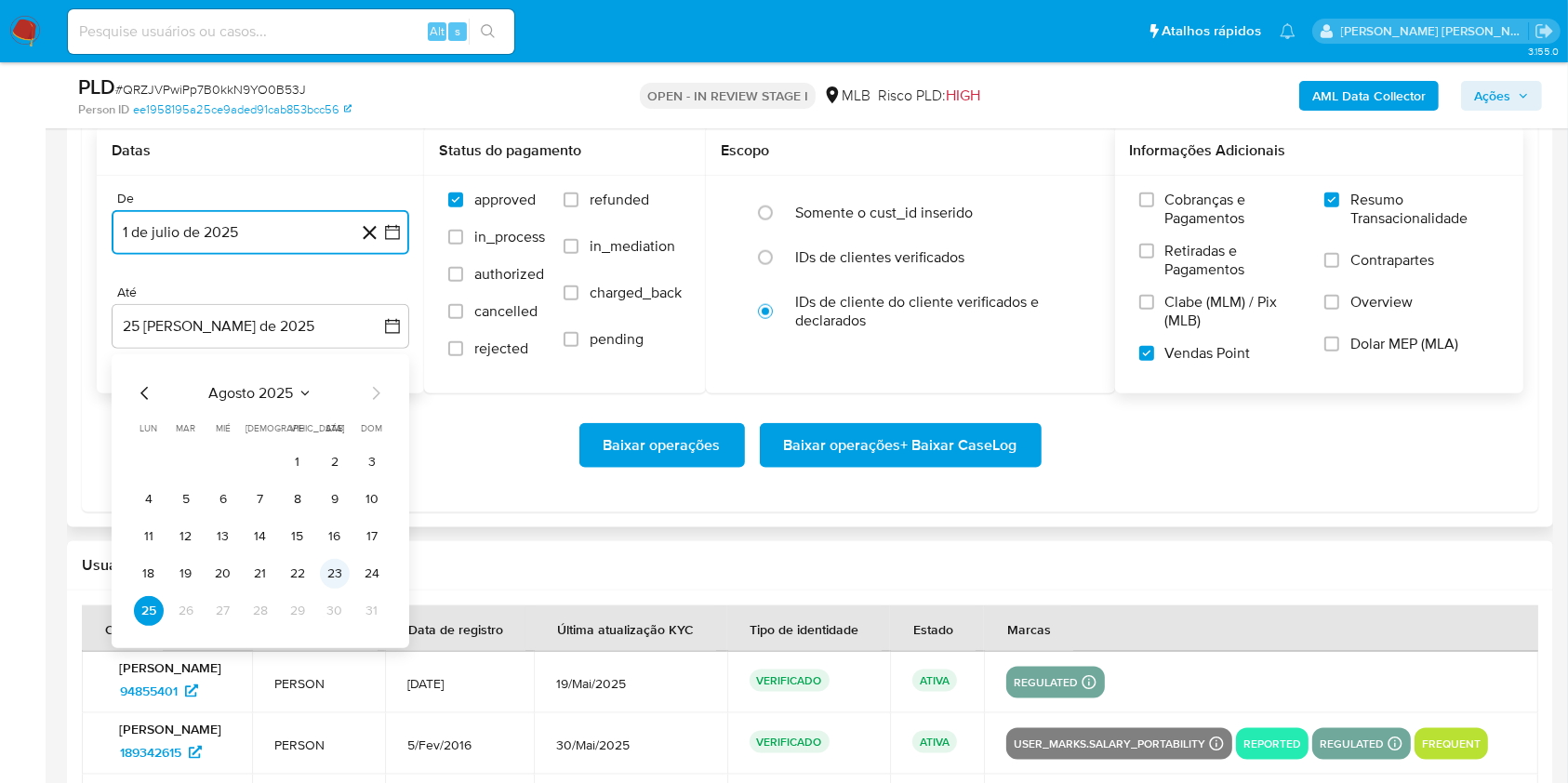
click at [343, 563] on button "23" at bounding box center [334, 573] width 30 height 30
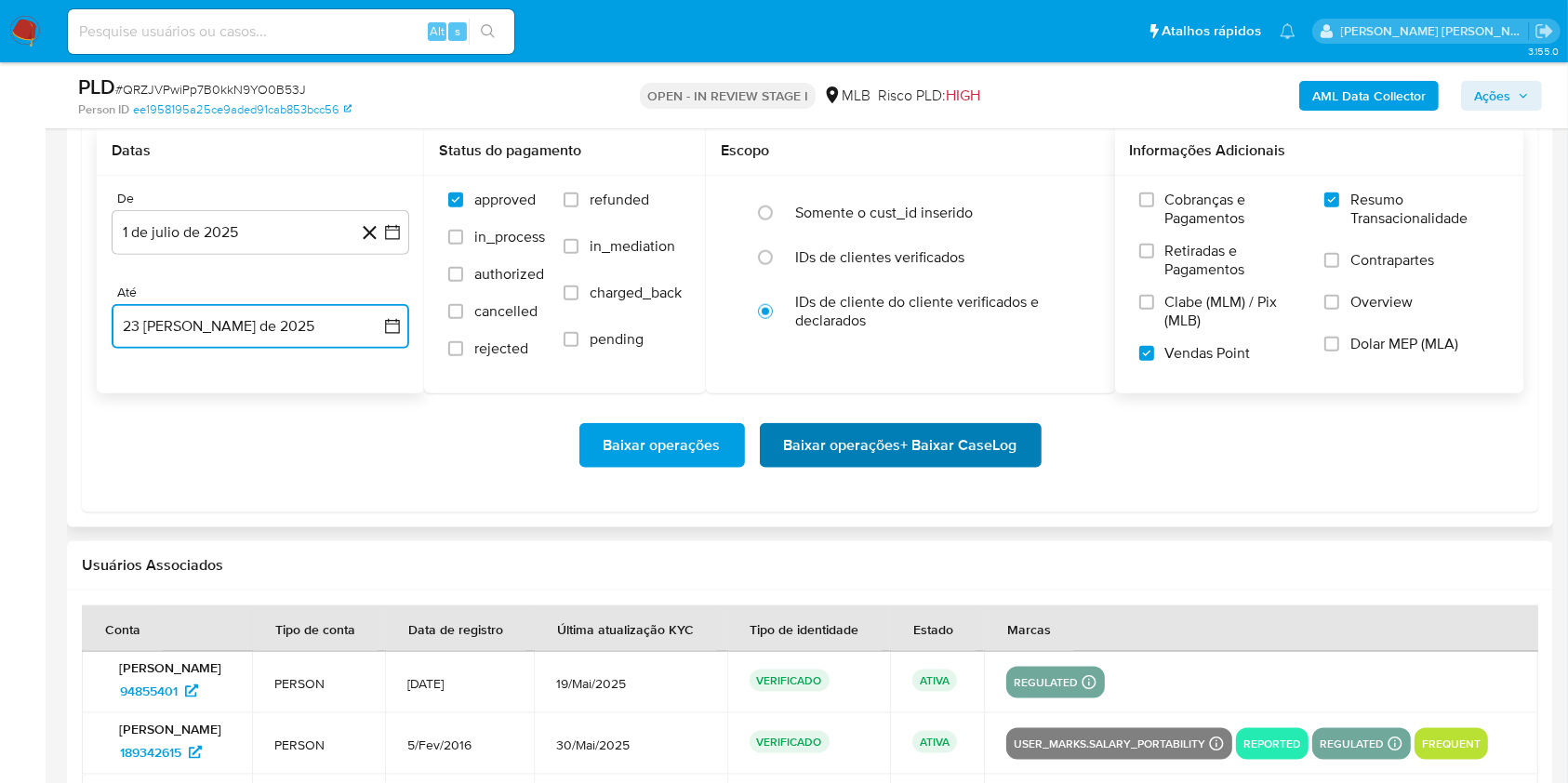
click at [826, 444] on span "Baixar operações + Baixar CaseLog" at bounding box center [901, 445] width 234 height 41
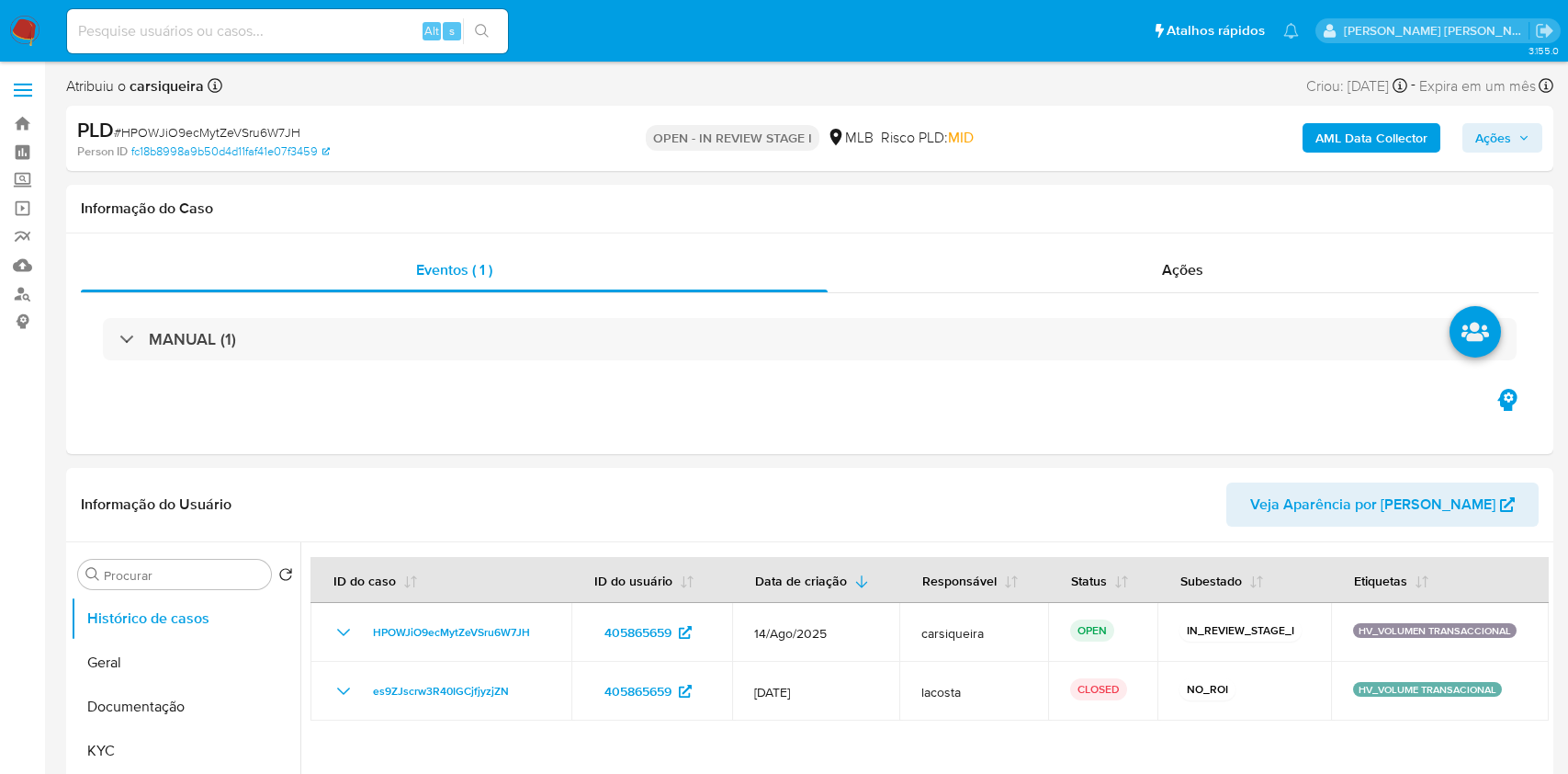
select select "10"
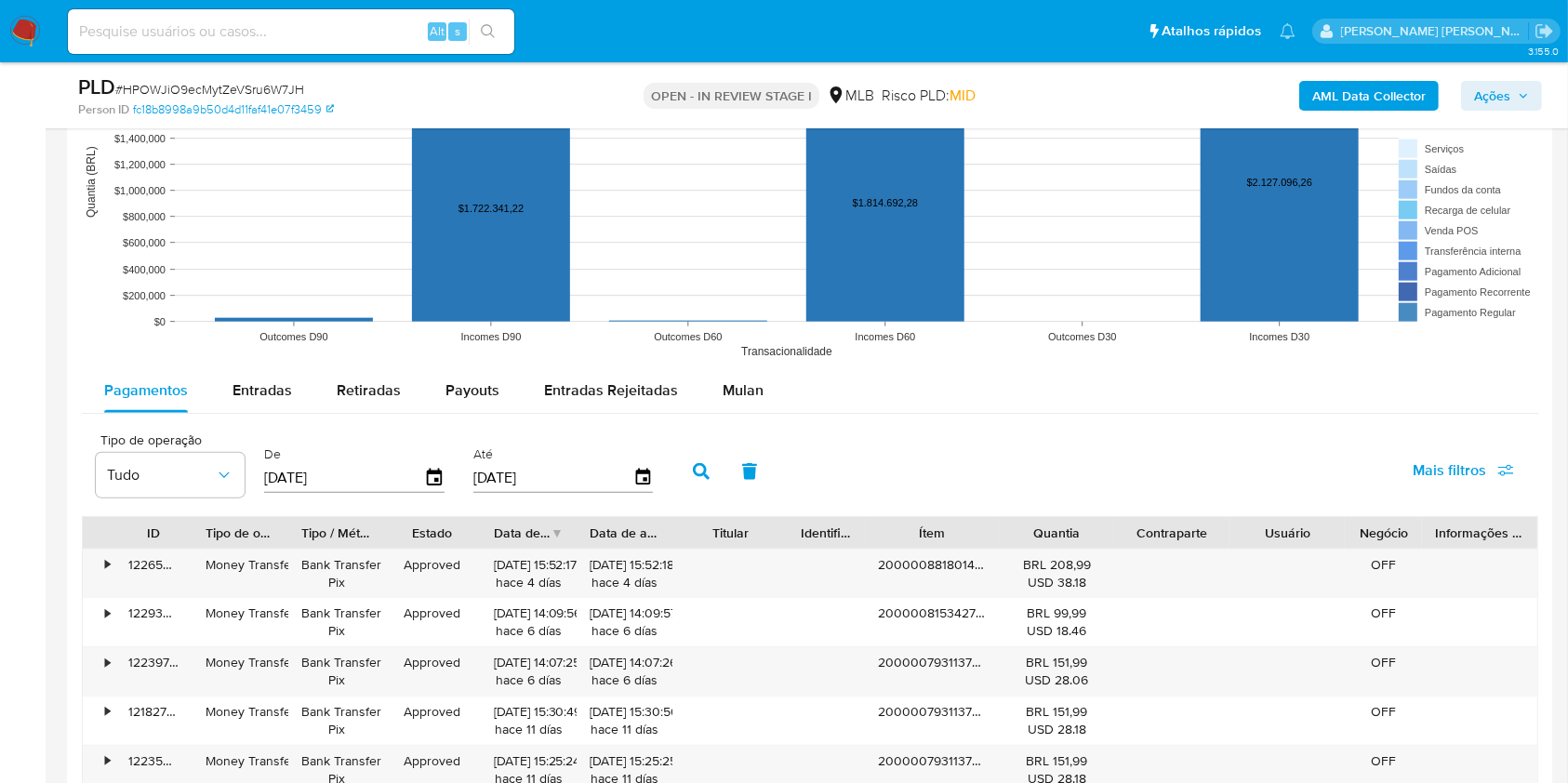
scroll to position [1886, 0]
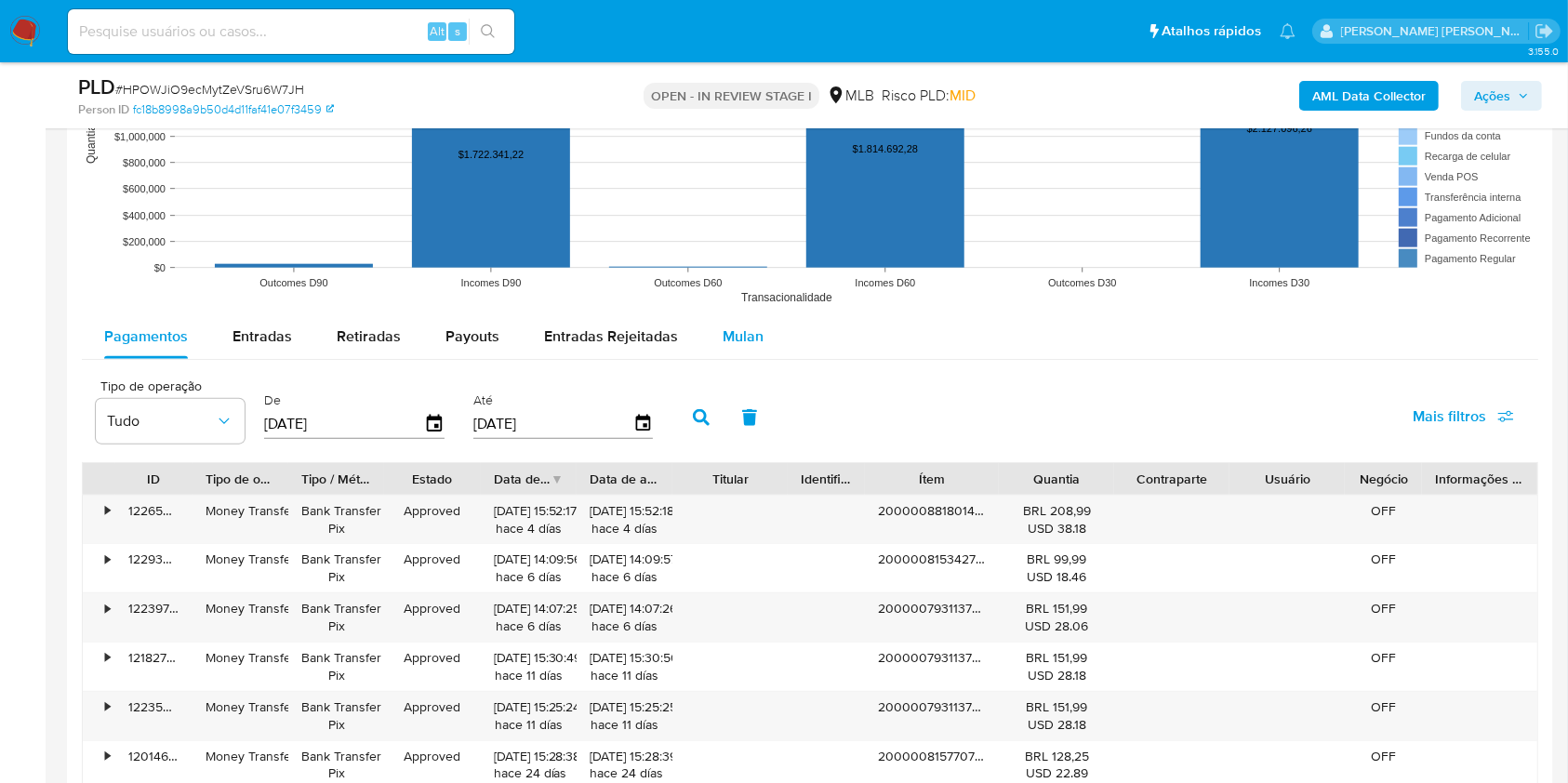
click at [740, 338] on span "Mulan" at bounding box center [742, 336] width 41 height 21
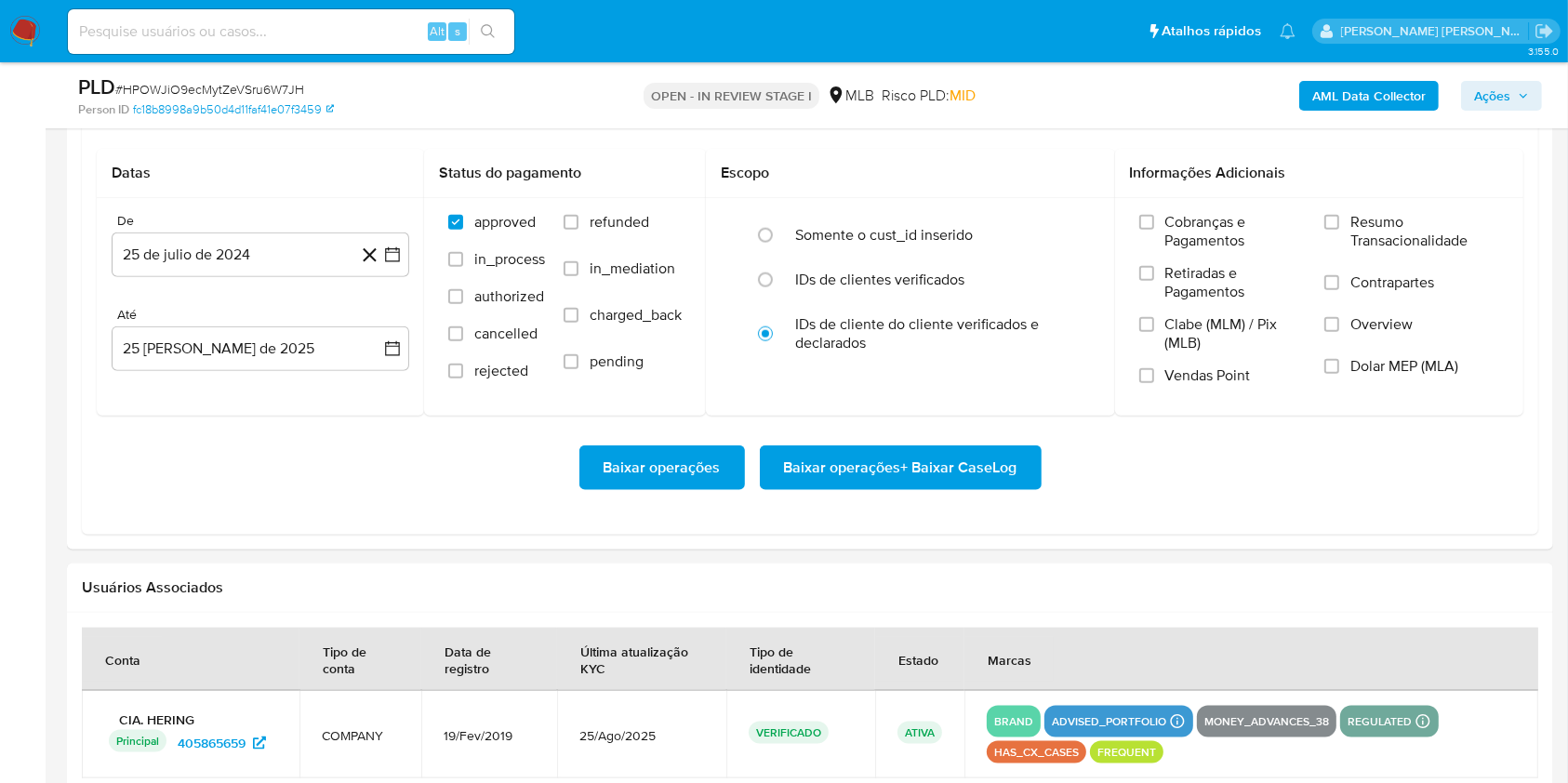
scroll to position [2158, 0]
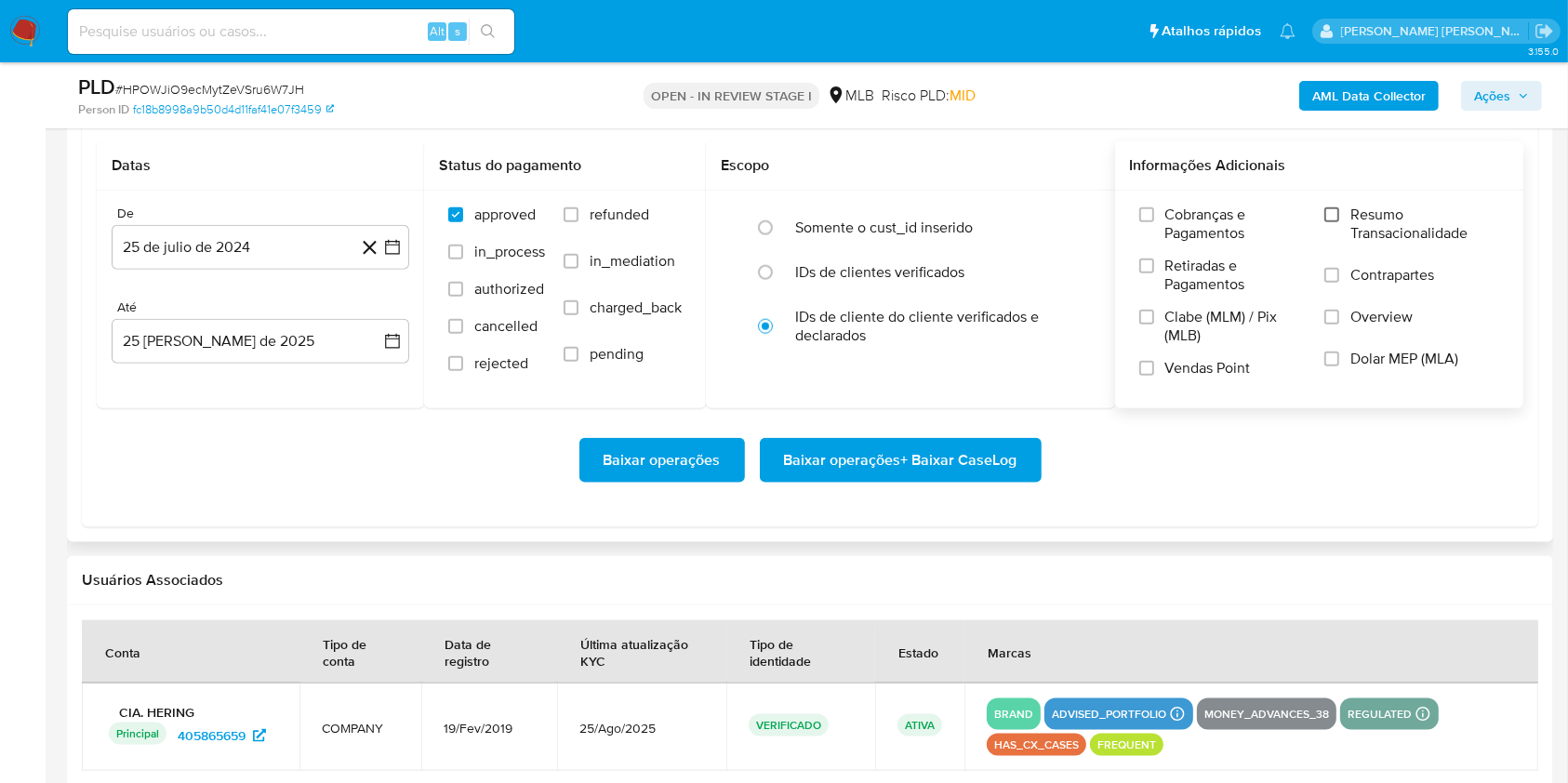
click at [1331, 210] on input "Resumo Transacionalidade" at bounding box center [1331, 214] width 14 height 14
click at [1154, 372] on label "Vendas Point" at bounding box center [1222, 376] width 166 height 33
click at [1154, 372] on input "Vendas Point" at bounding box center [1146, 368] width 14 height 14
click at [392, 249] on icon "button" at bounding box center [392, 247] width 18 height 18
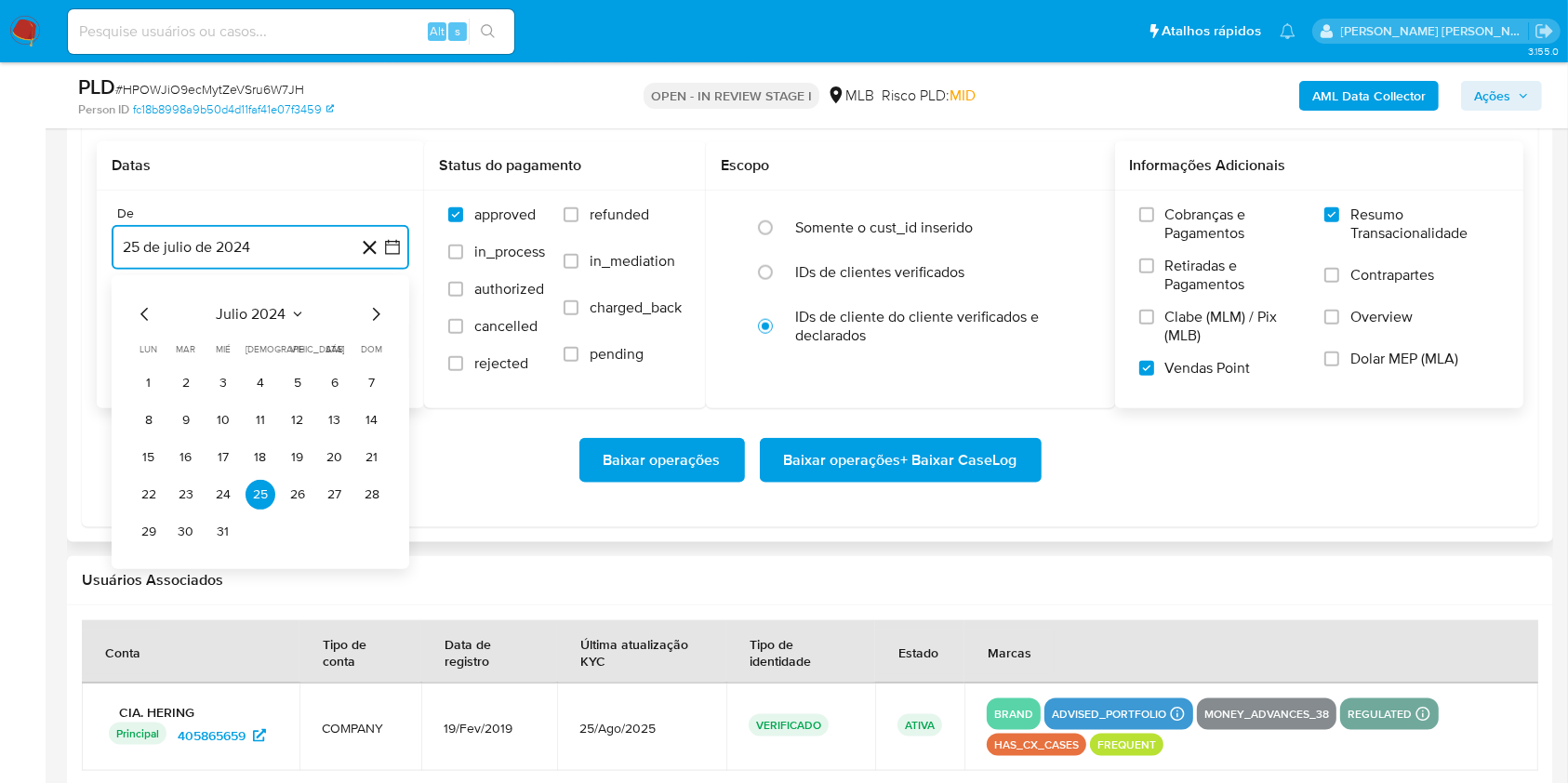
click at [376, 317] on icon "Mes siguiente" at bounding box center [376, 314] width 22 height 22
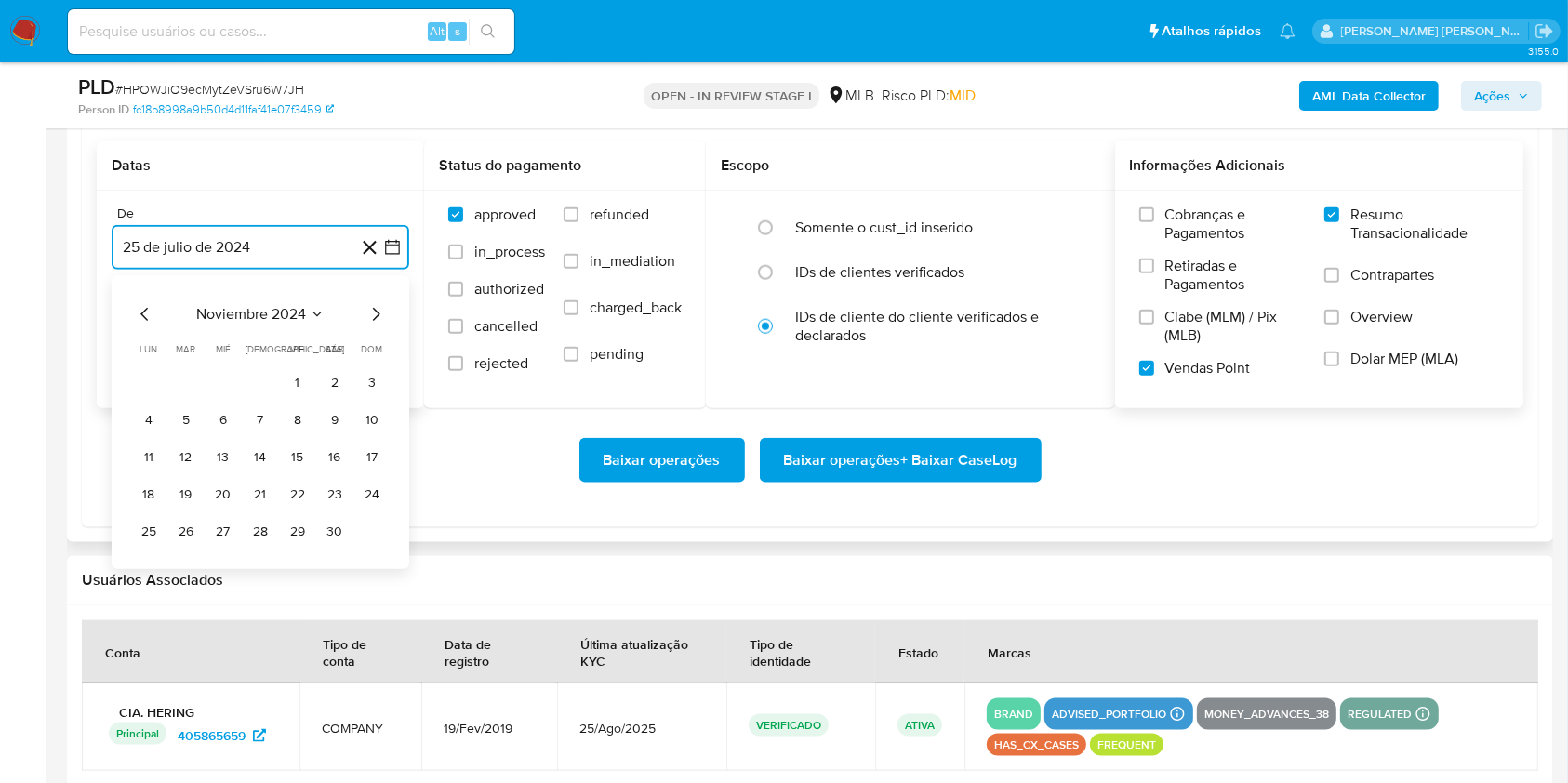
click at [376, 317] on icon "Mes siguiente" at bounding box center [376, 314] width 22 height 22
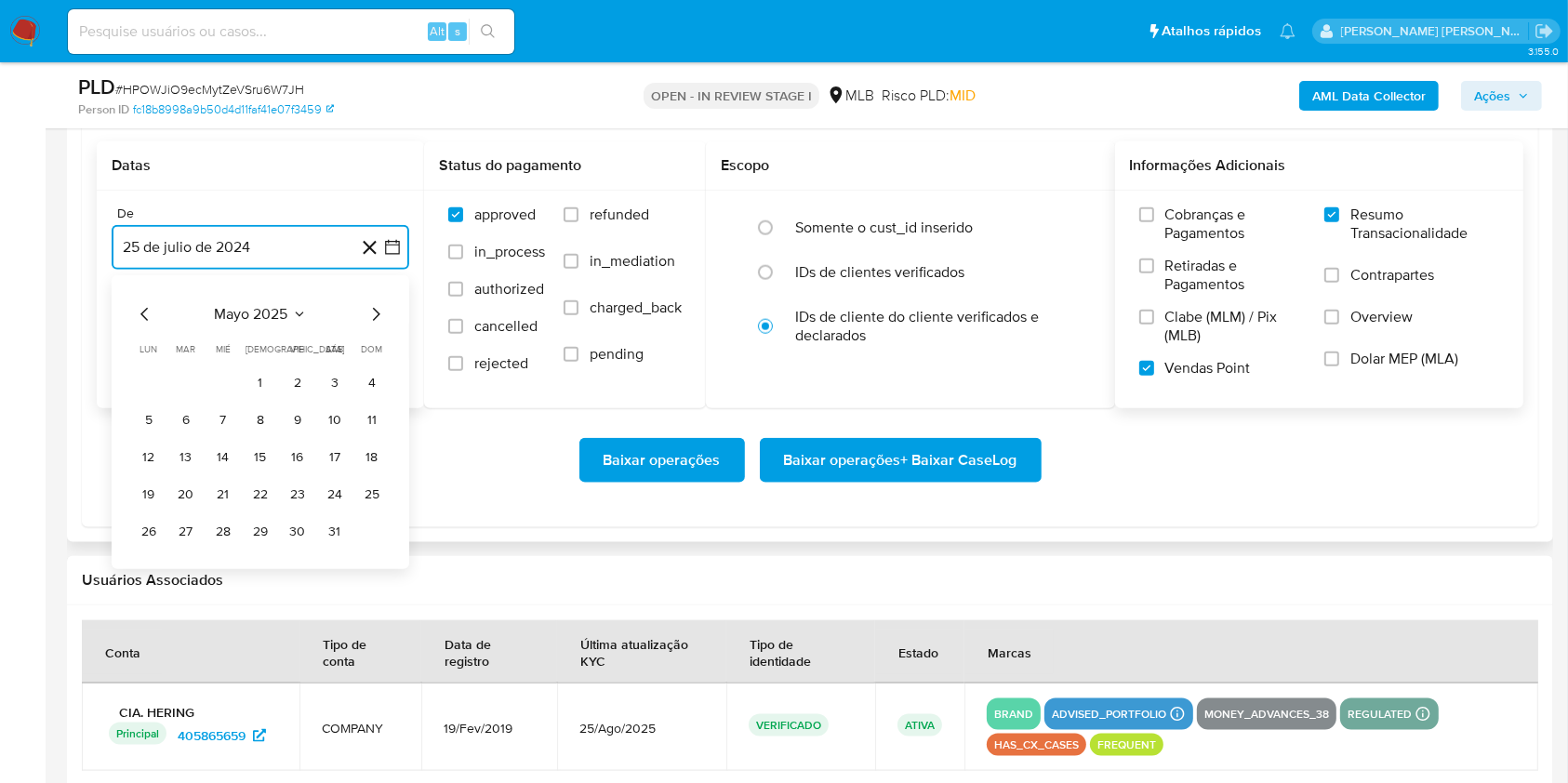
click at [376, 317] on icon "Mes siguiente" at bounding box center [376, 314] width 22 height 22
click at [186, 384] on button "1" at bounding box center [185, 382] width 30 height 30
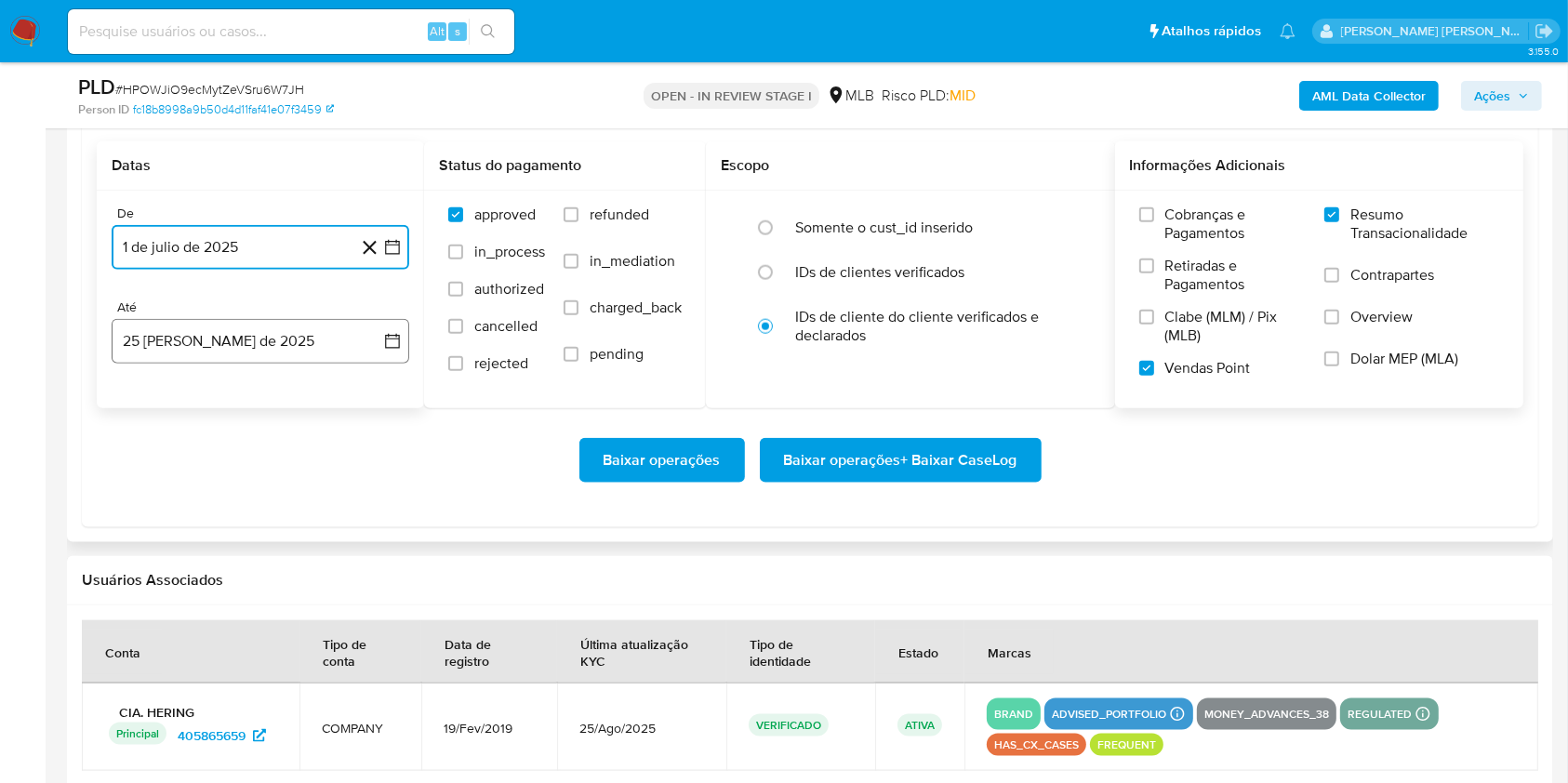
click at [325, 336] on button "25 de agosto de 2025" at bounding box center [261, 341] width 297 height 44
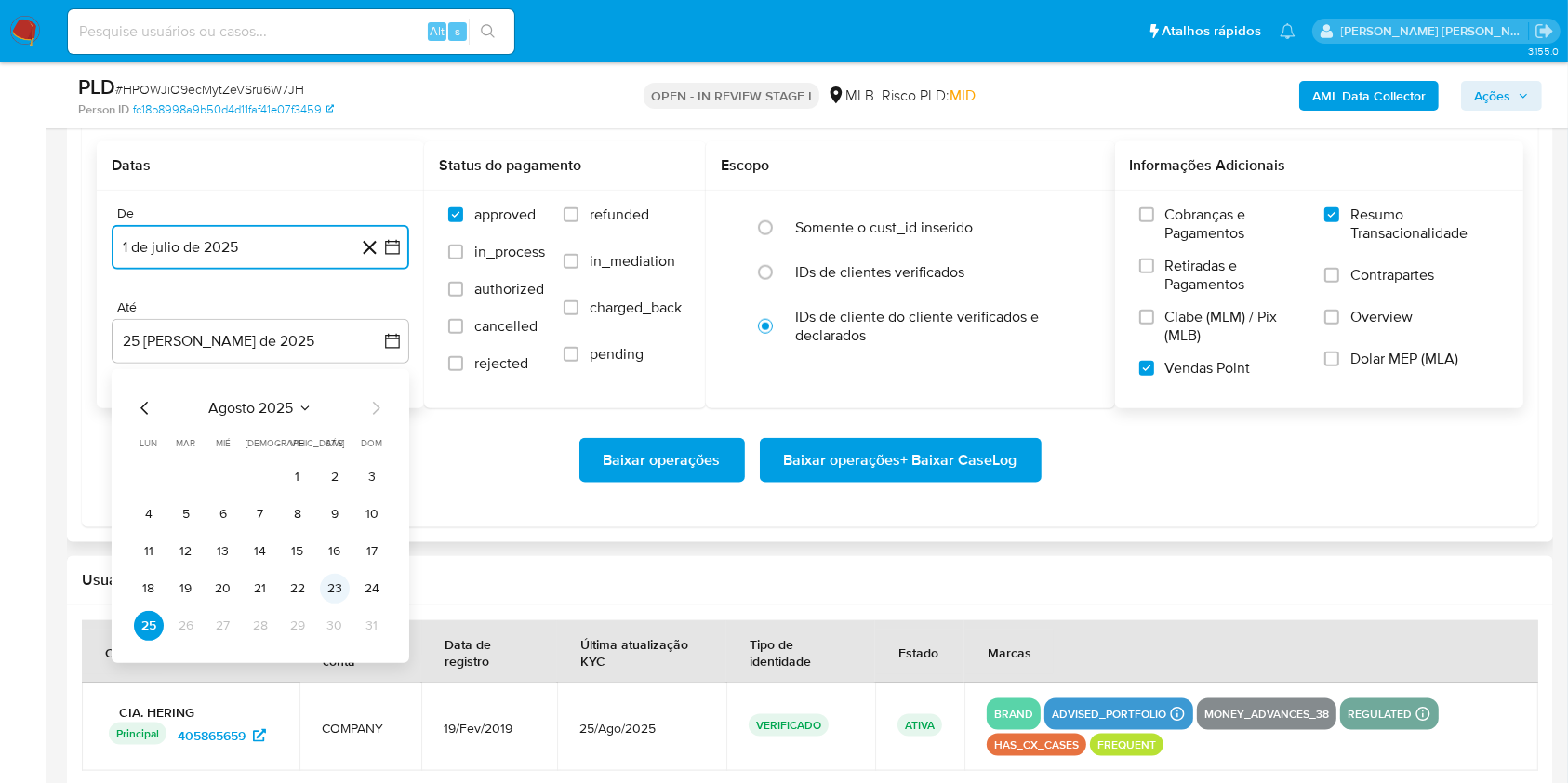
click at [331, 593] on button "23" at bounding box center [334, 588] width 30 height 30
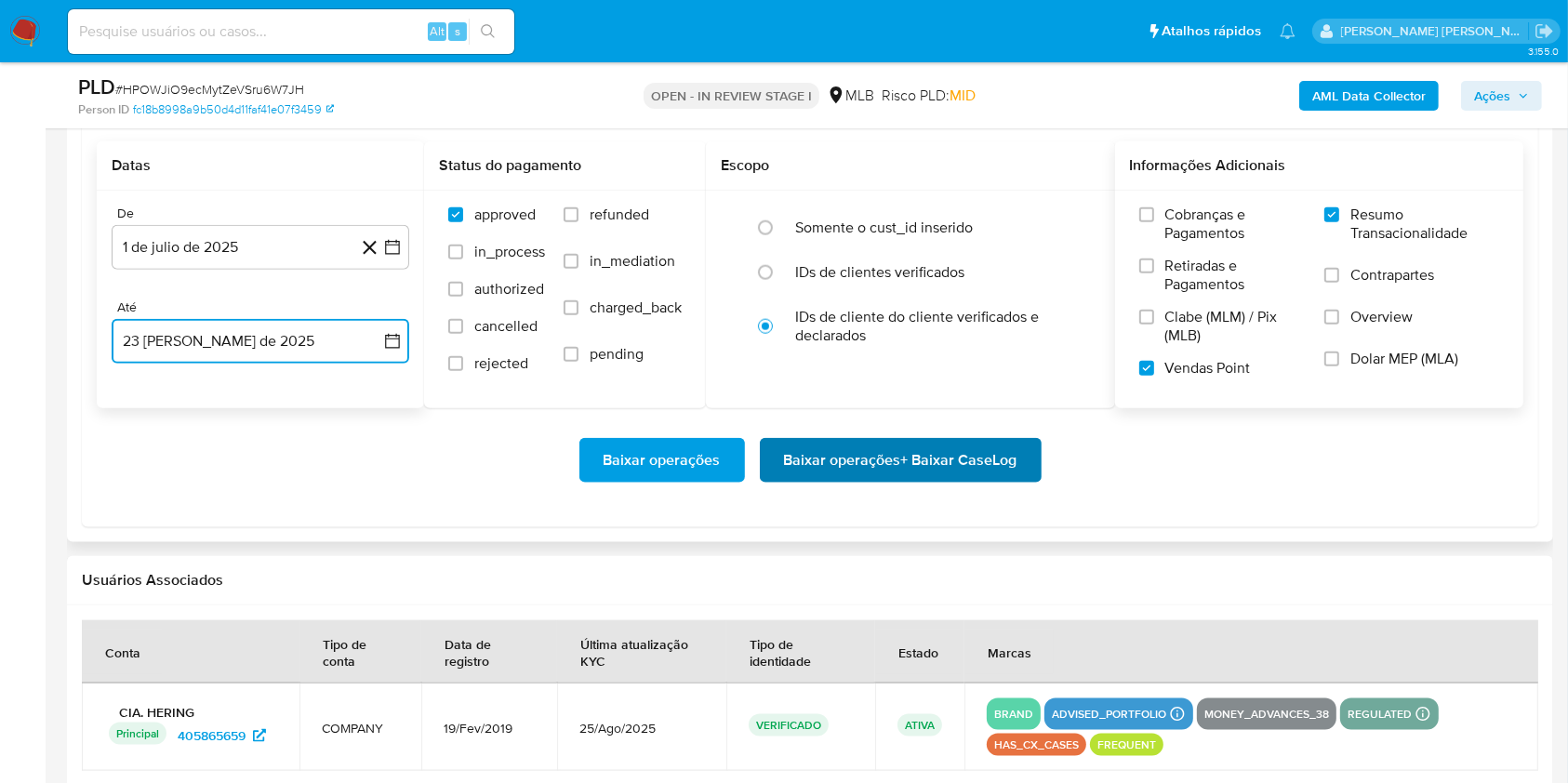
click at [916, 461] on span "Baixar operações + Baixar CaseLog" at bounding box center [901, 461] width 234 height 41
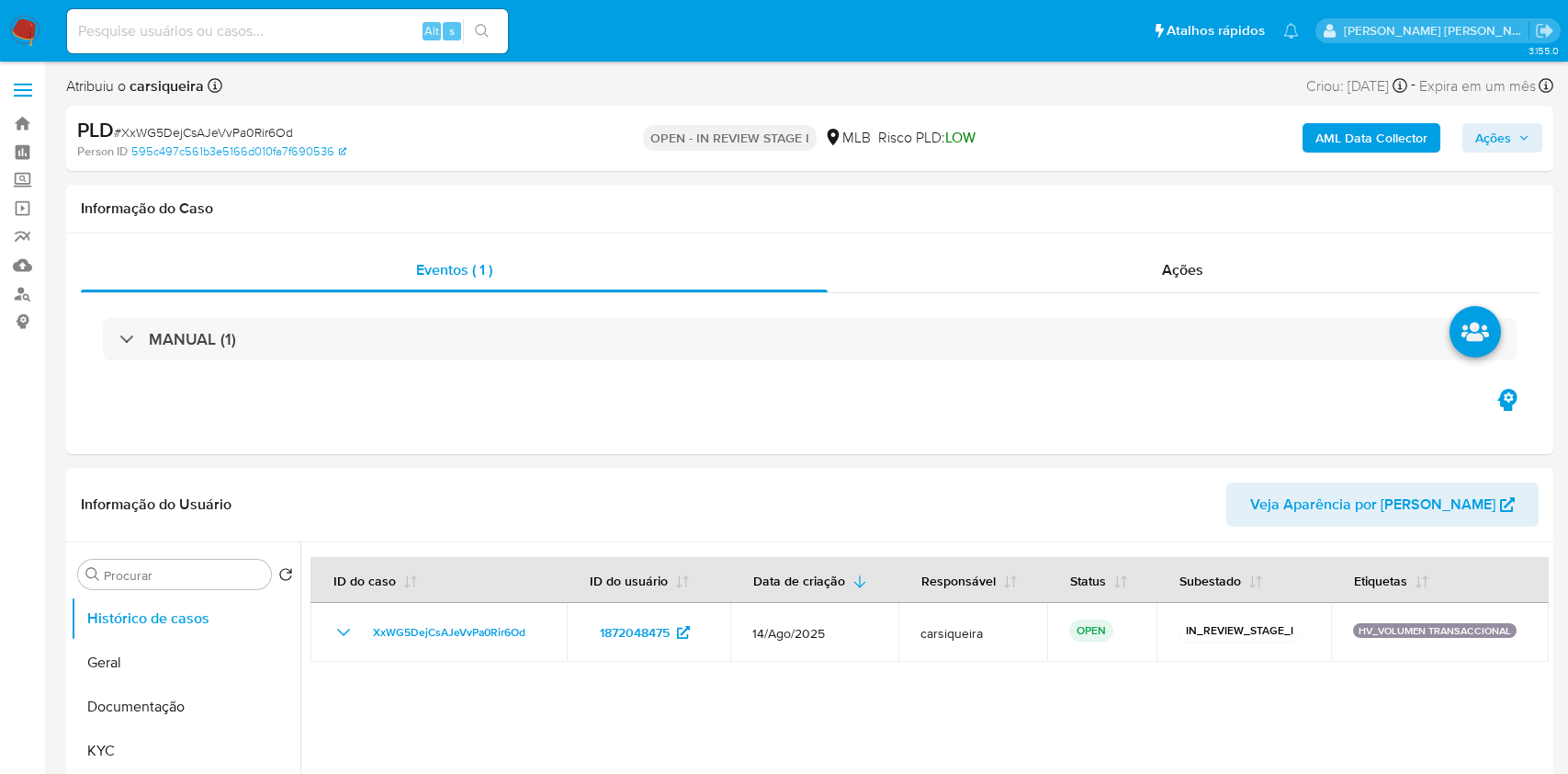
select select "10"
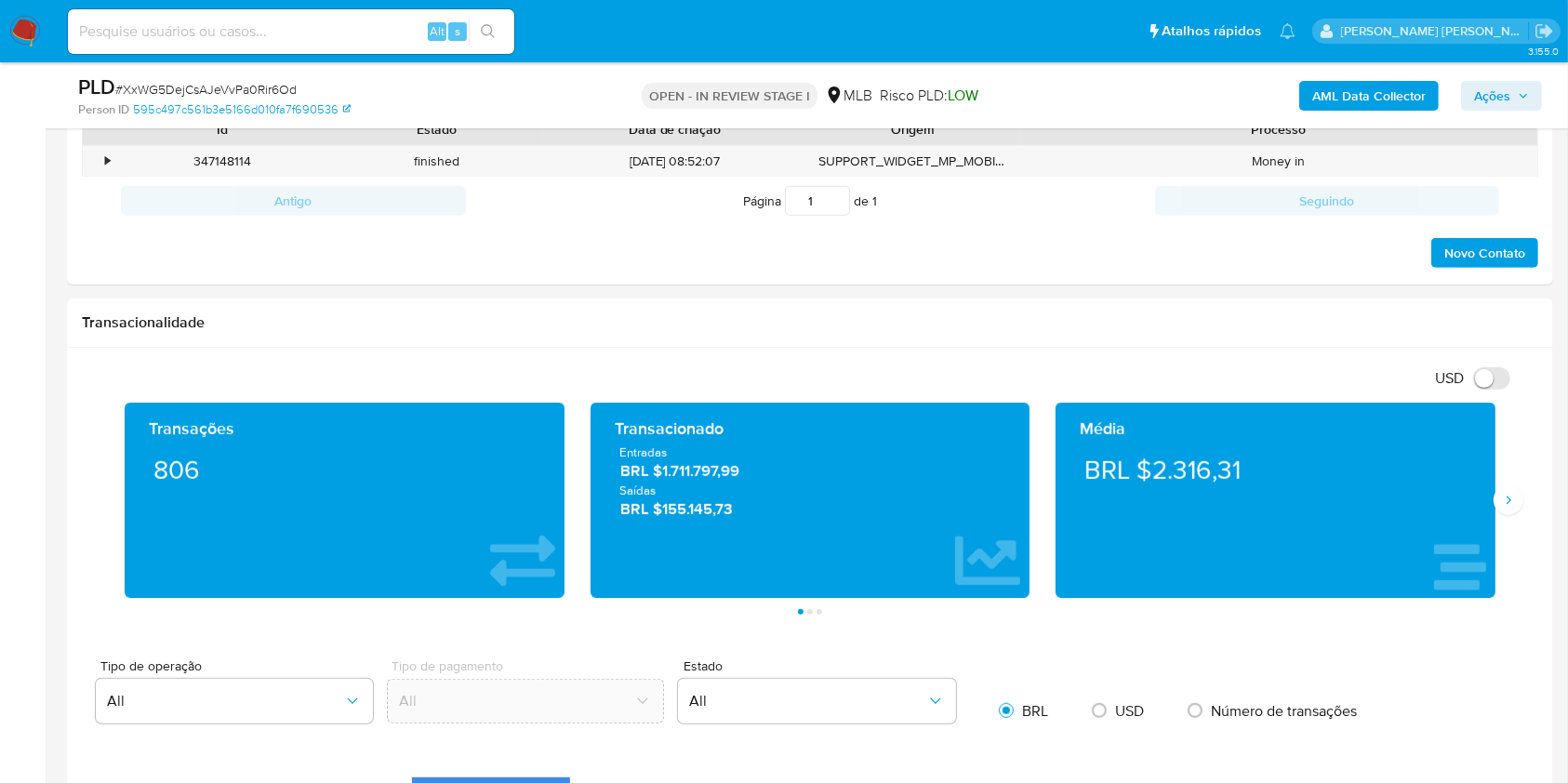
scroll to position [942, 0]
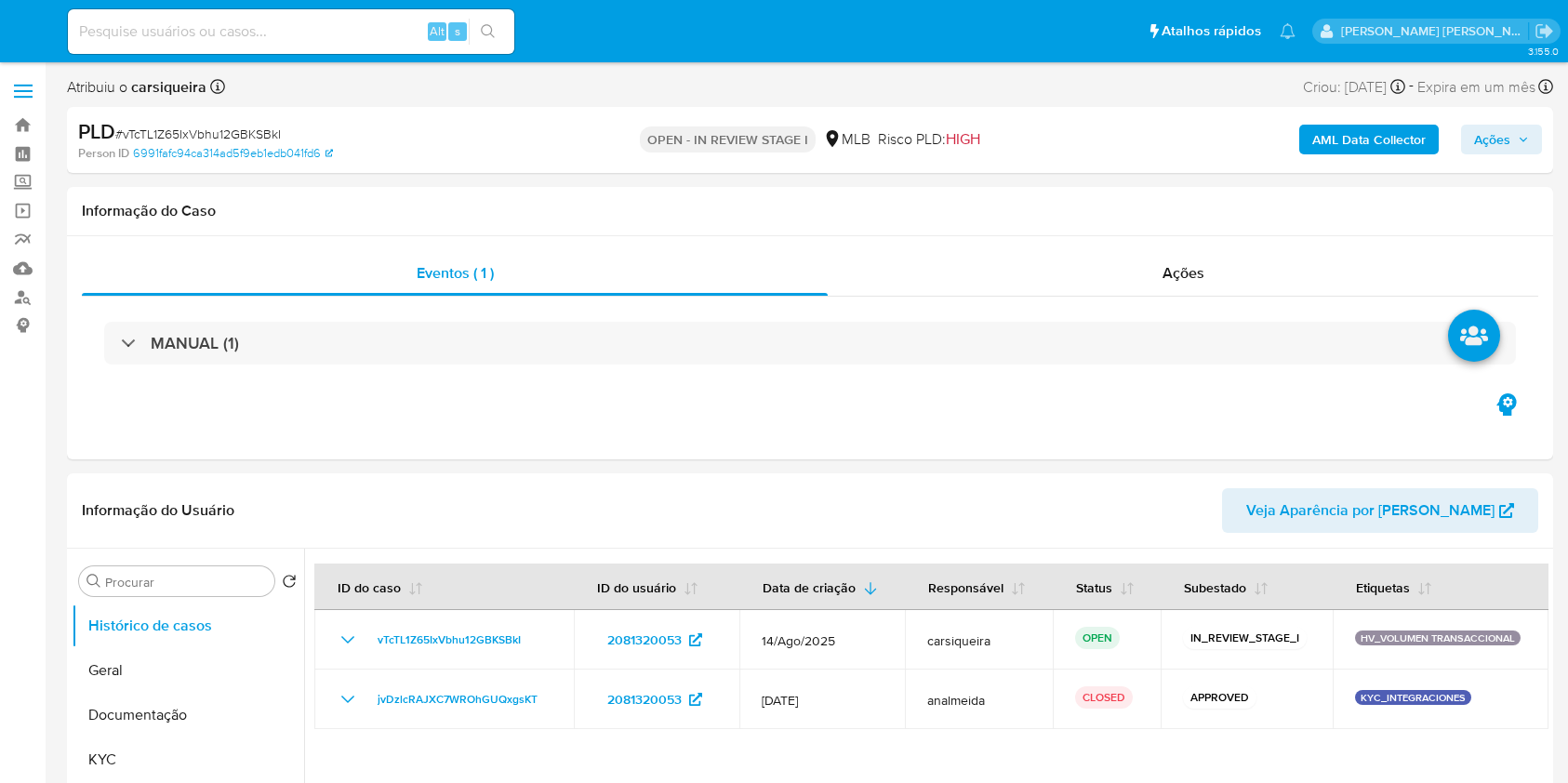
select select "10"
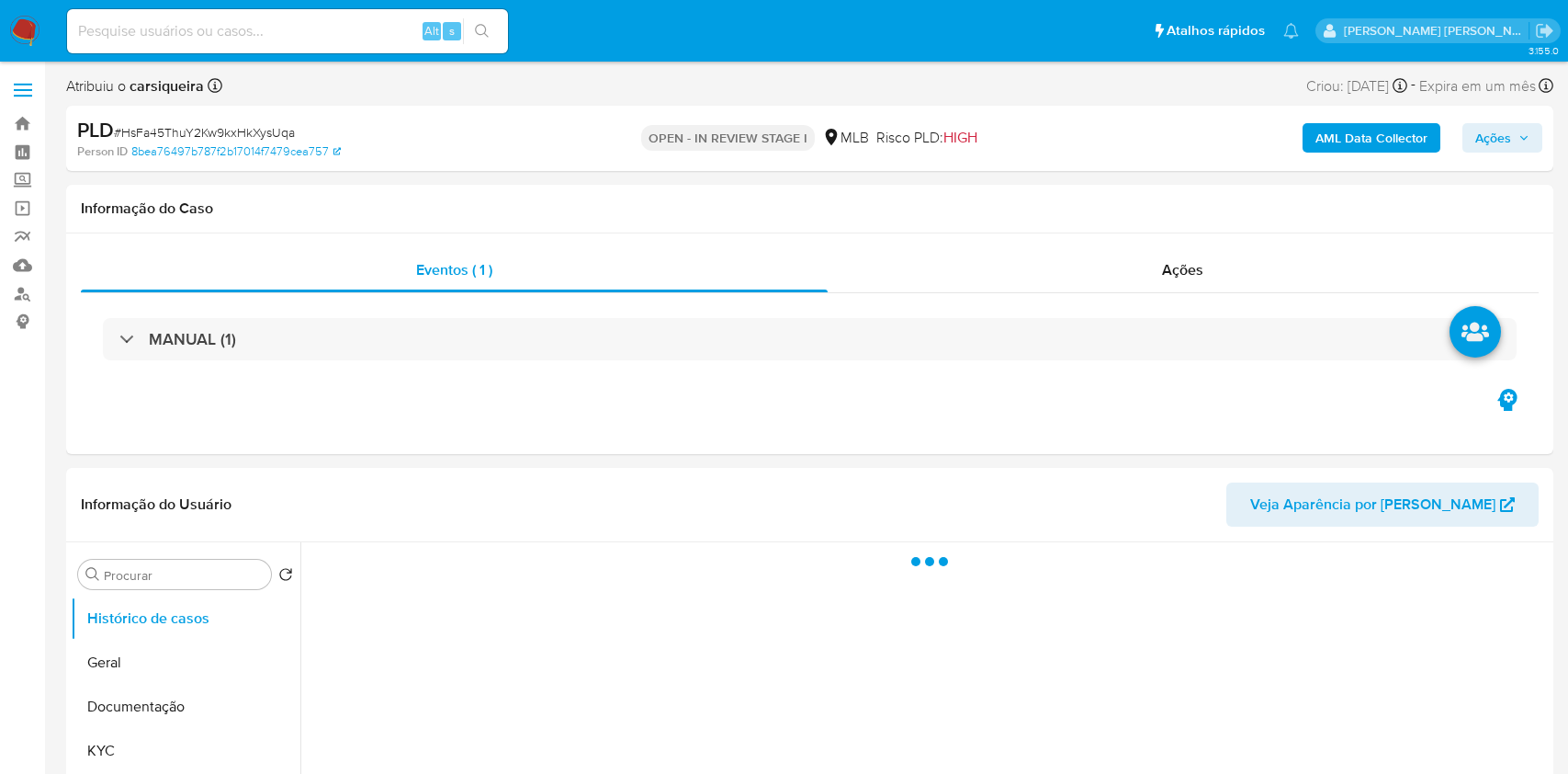
select select "10"
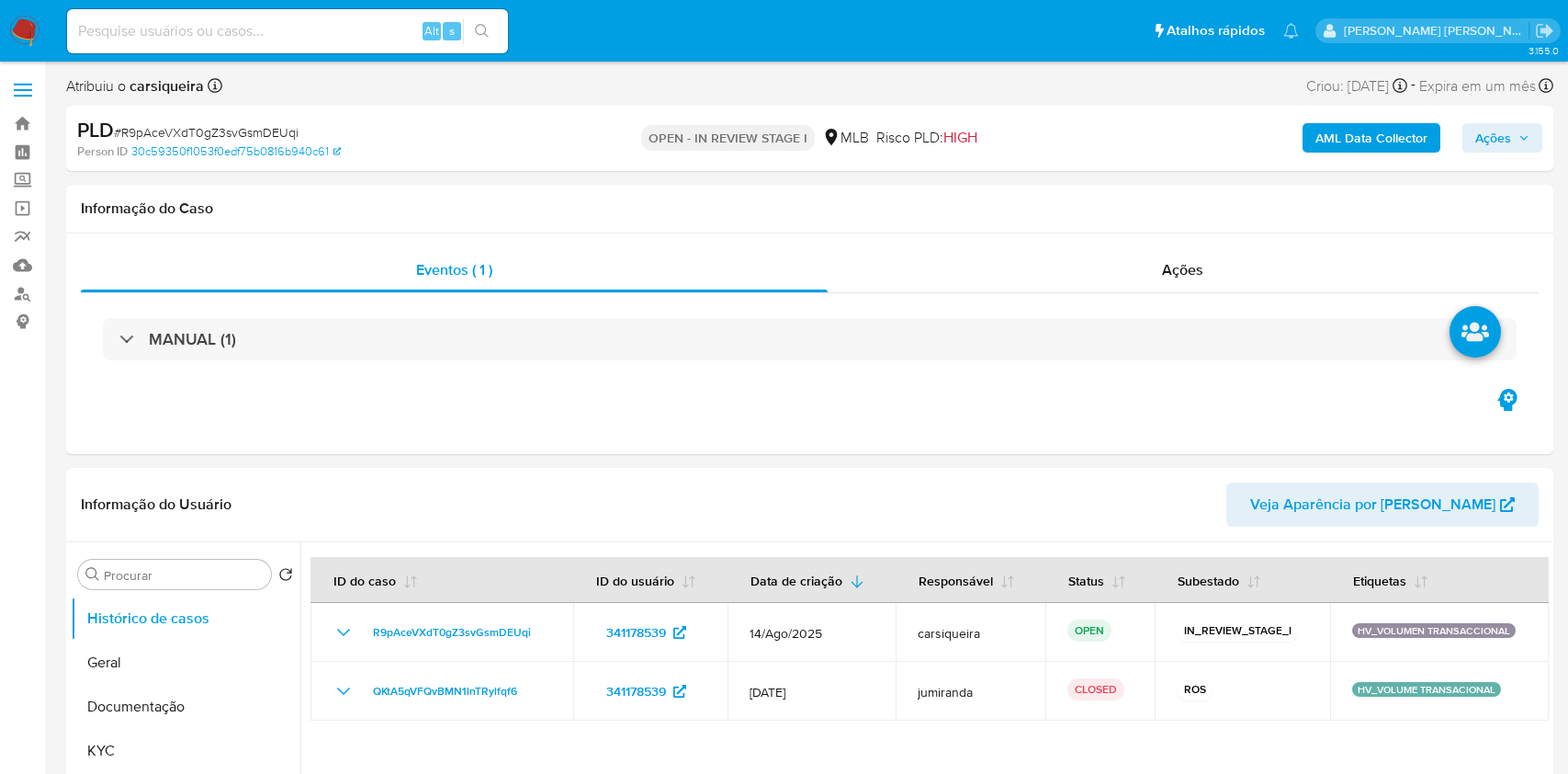
select select "10"
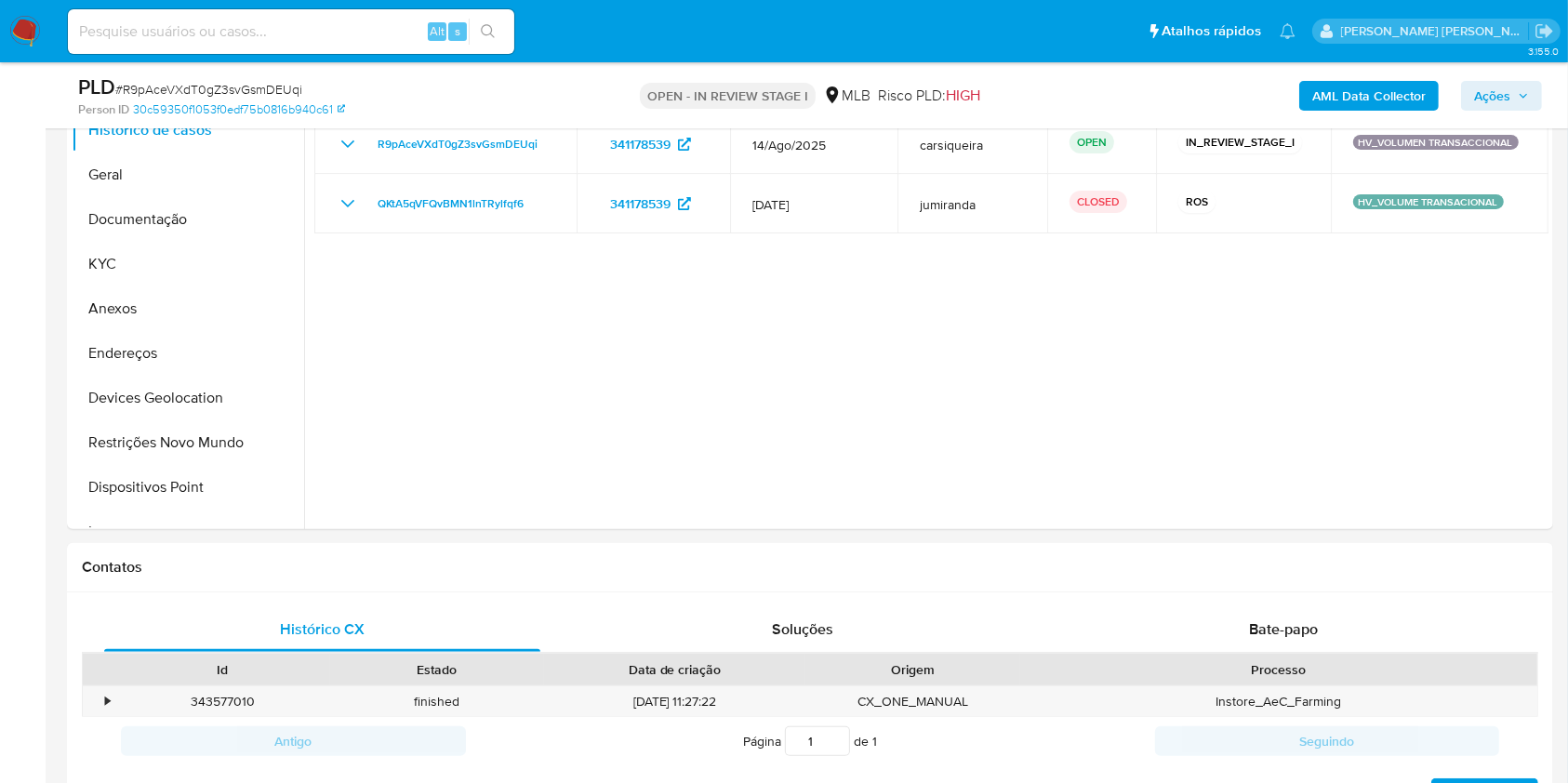
scroll to position [401, 0]
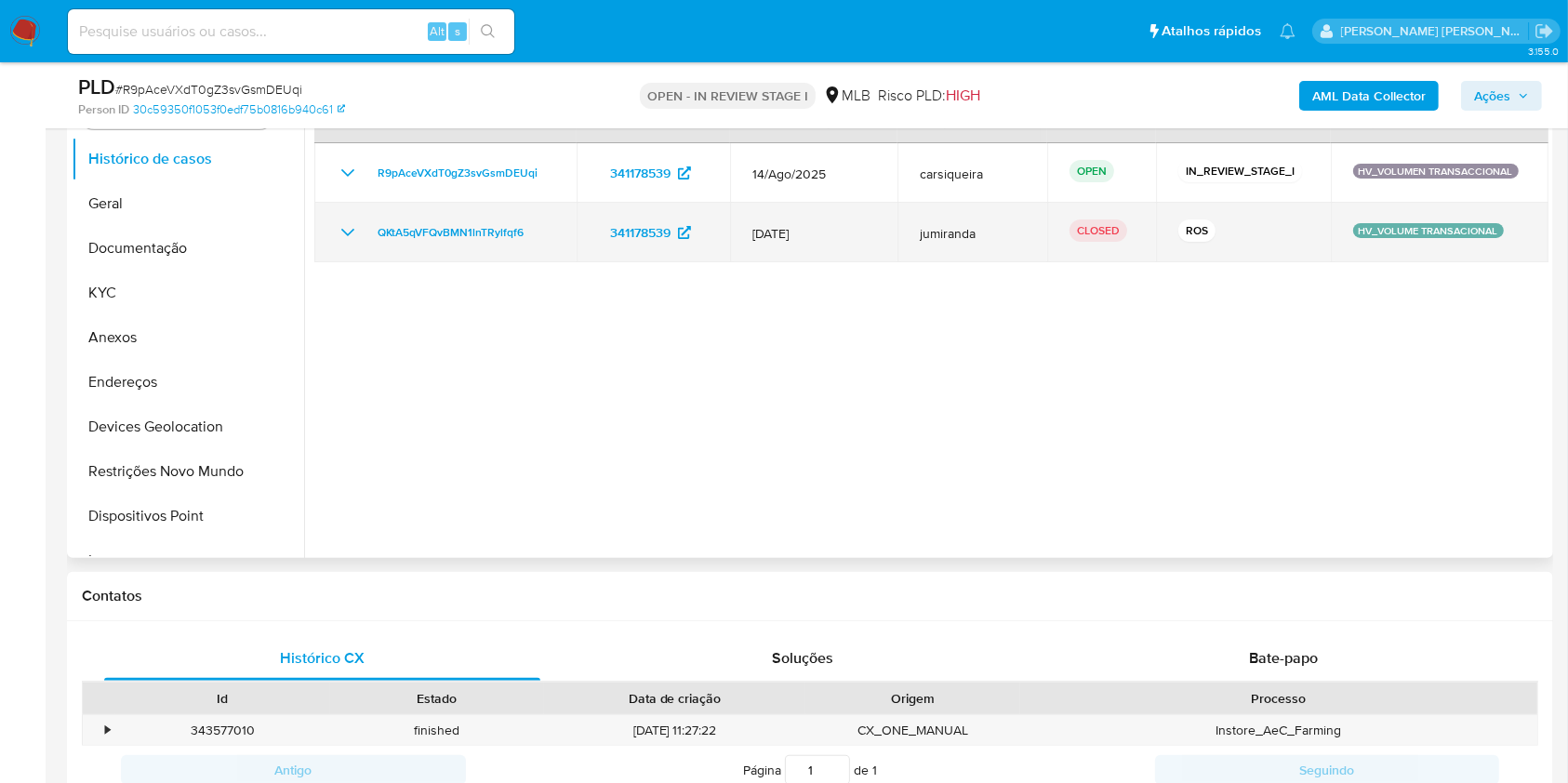
click at [350, 230] on icon "Mostrar/Ocultar" at bounding box center [348, 233] width 13 height 8
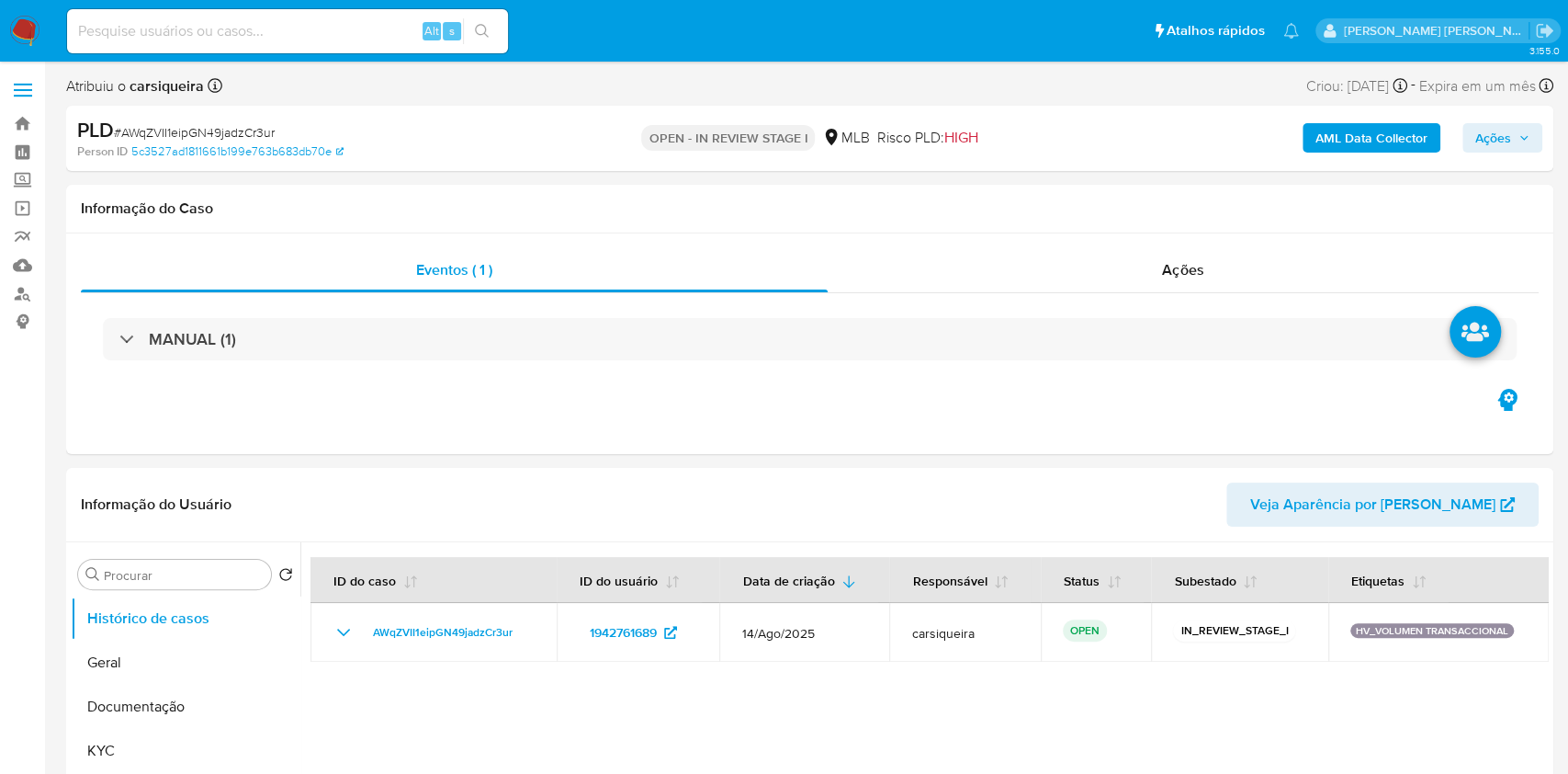
select select "10"
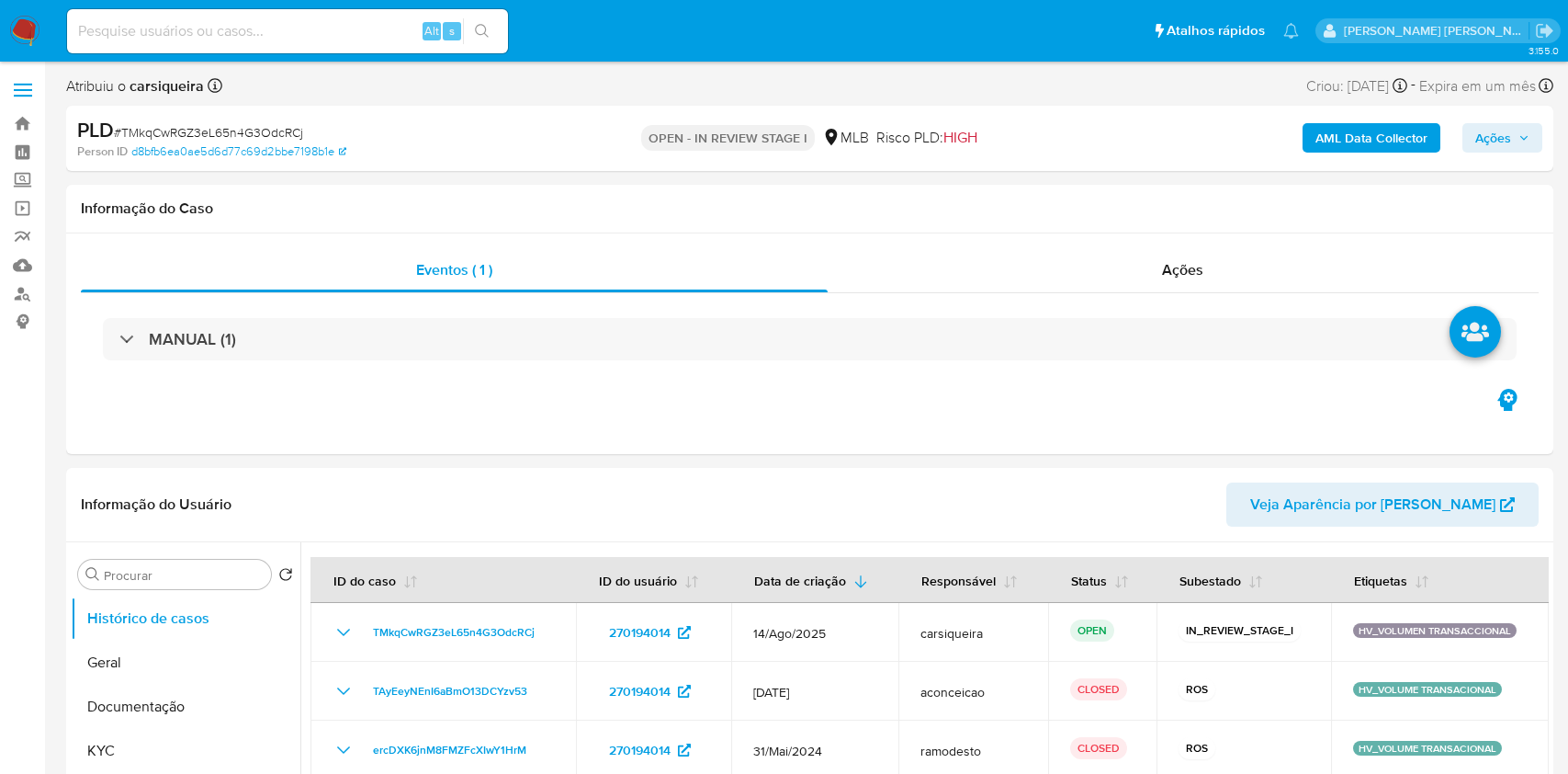
select select "10"
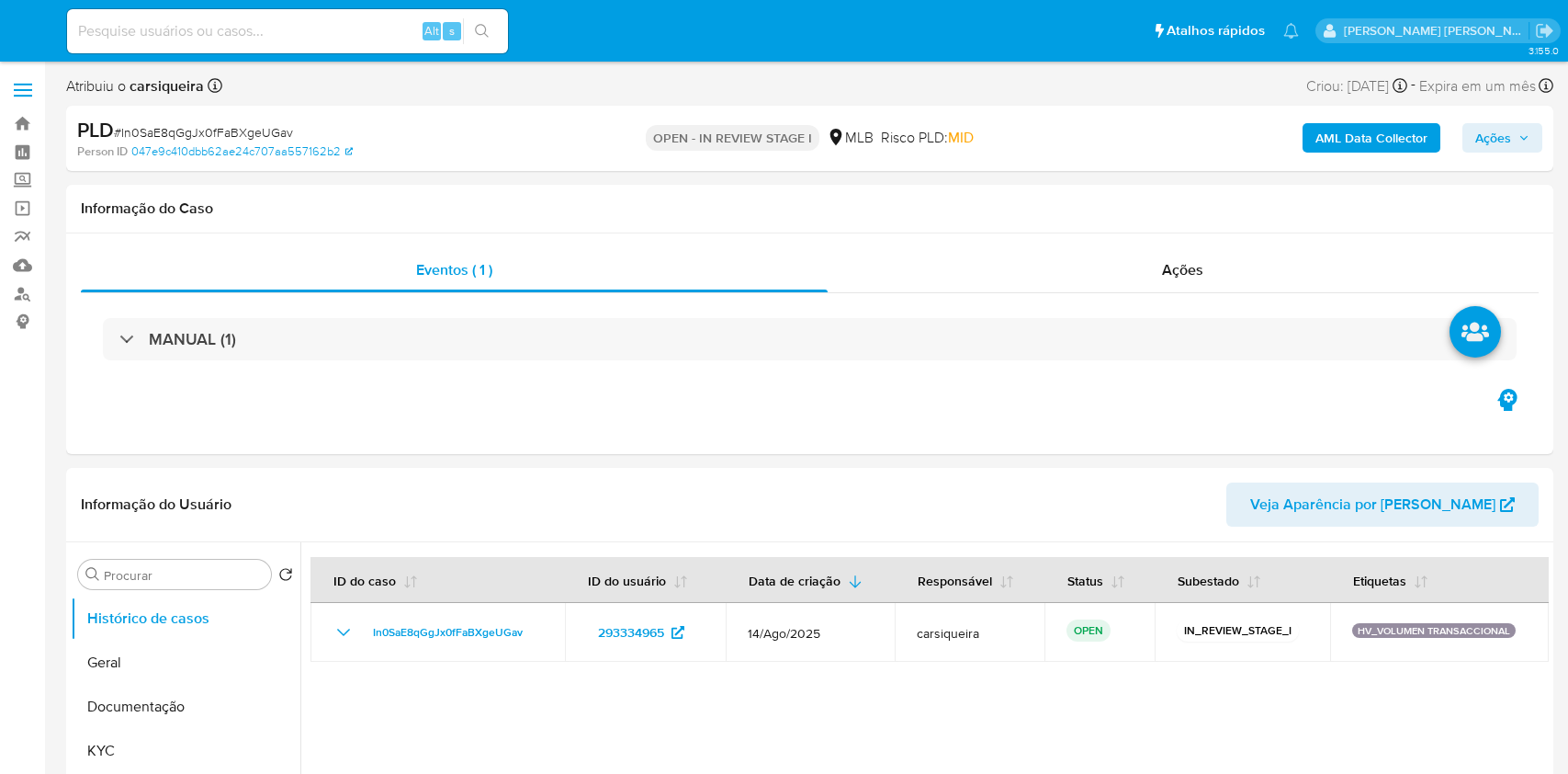
select select "10"
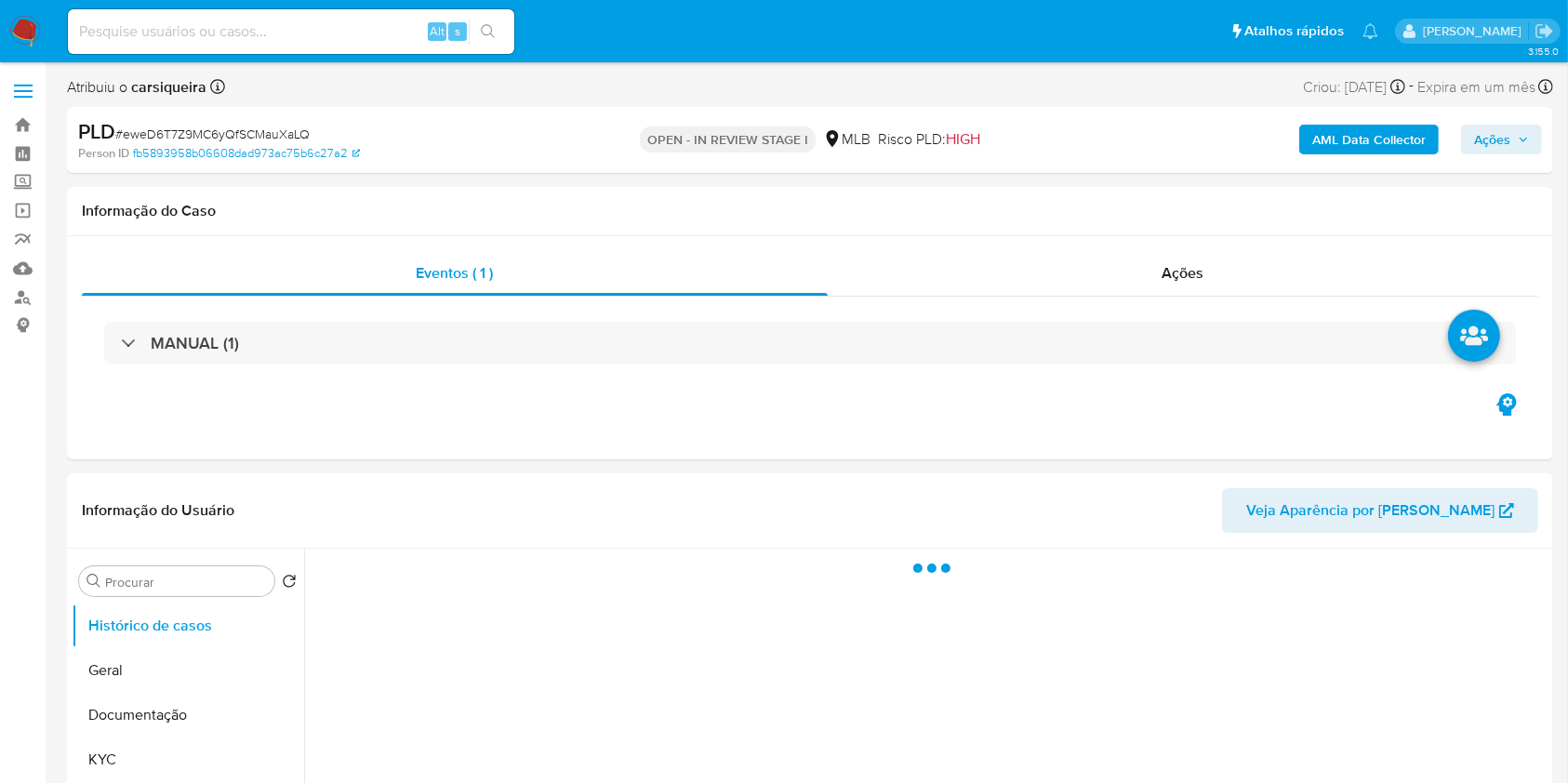
select select "10"
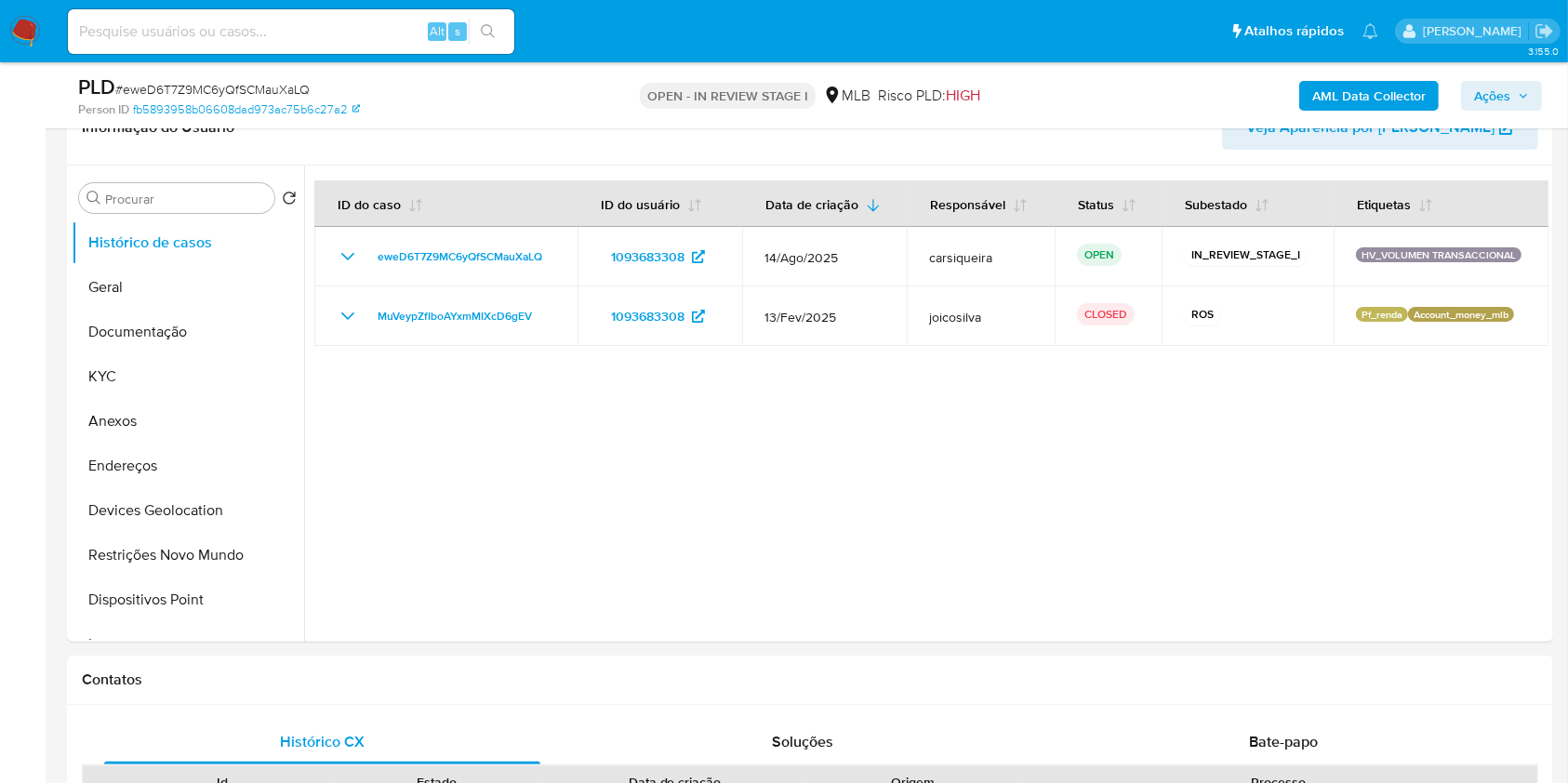
scroll to position [309, 0]
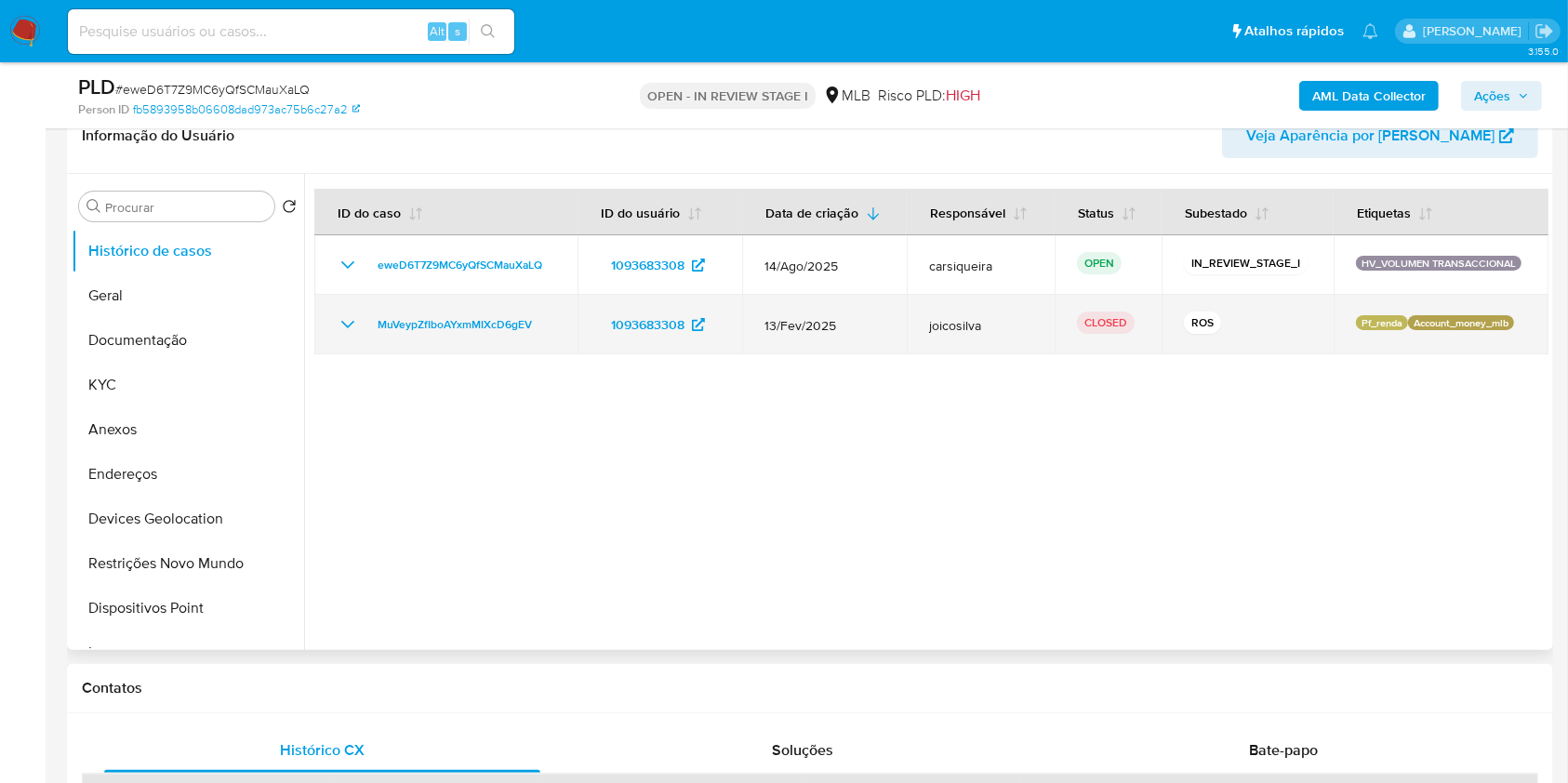
click at [338, 326] on icon "Mostrar/Ocultar" at bounding box center [348, 324] width 22 height 22
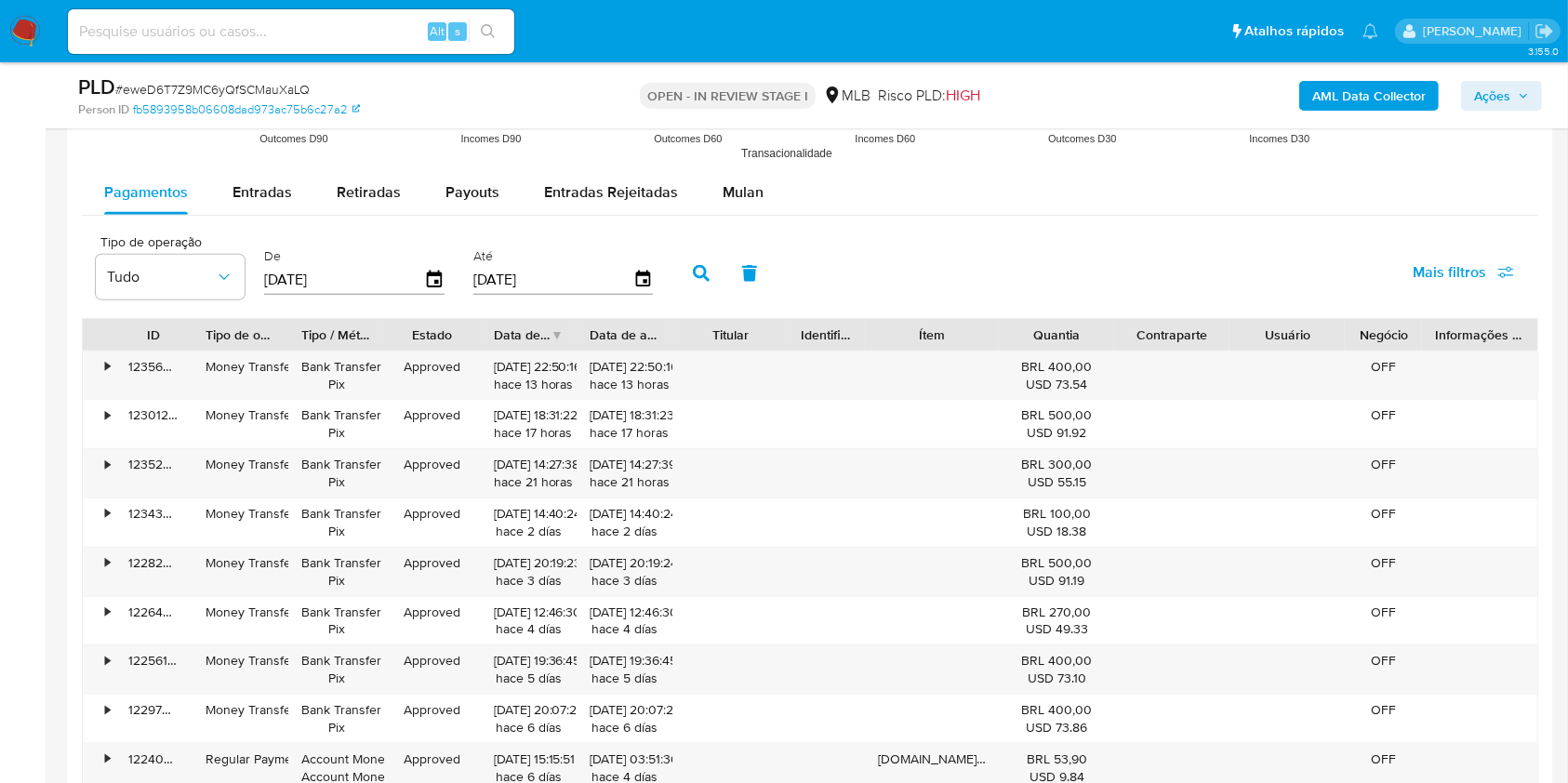
scroll to position [2033, 0]
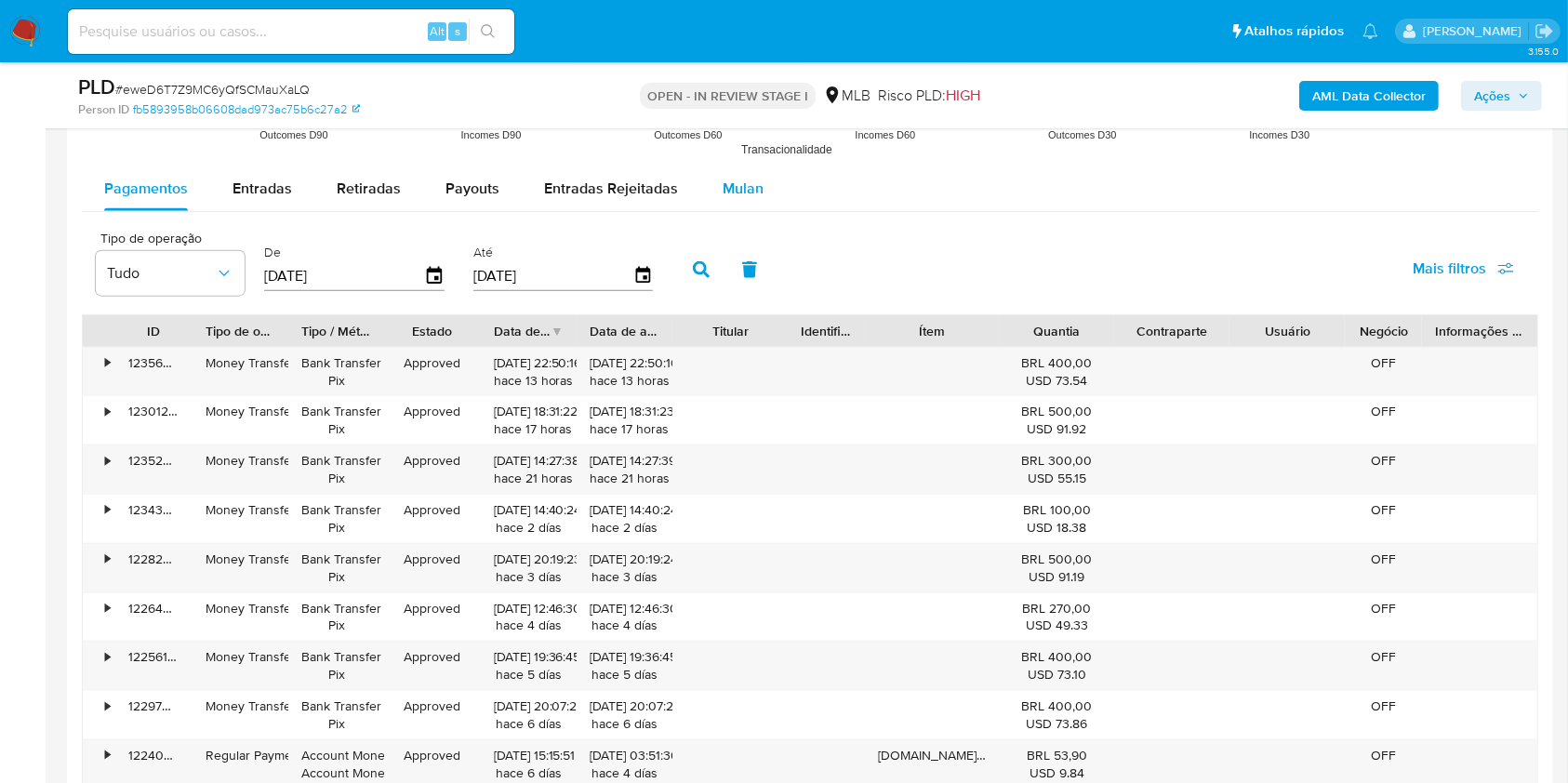
click at [746, 190] on span "Mulan" at bounding box center [742, 188] width 41 height 21
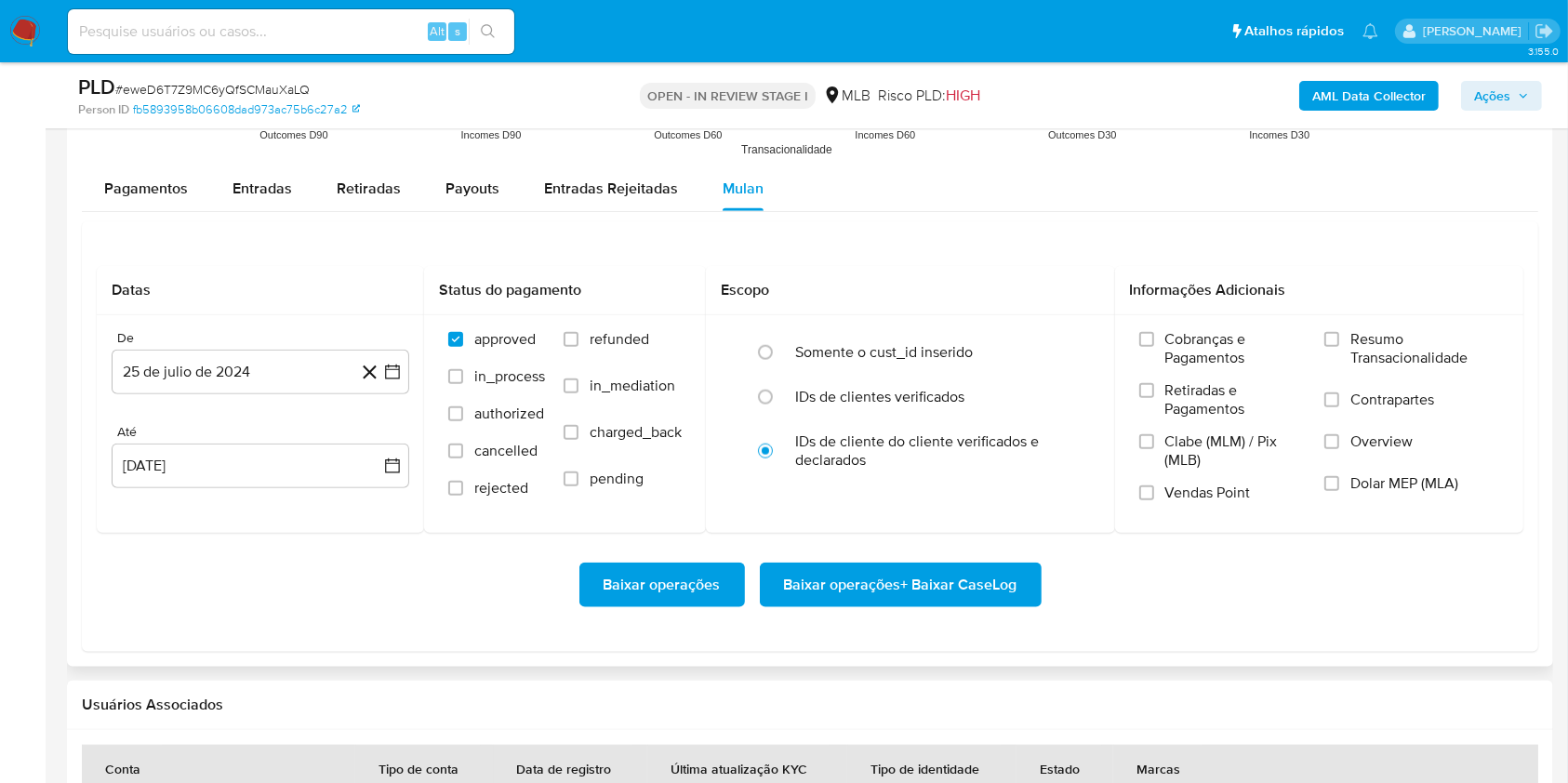
click at [937, 257] on div "Datas De 25 de julio de 2024 25-07-2024 Até 25 de agosto de 2025 25-08-2025 Sta…" at bounding box center [810, 436] width 1456 height 431
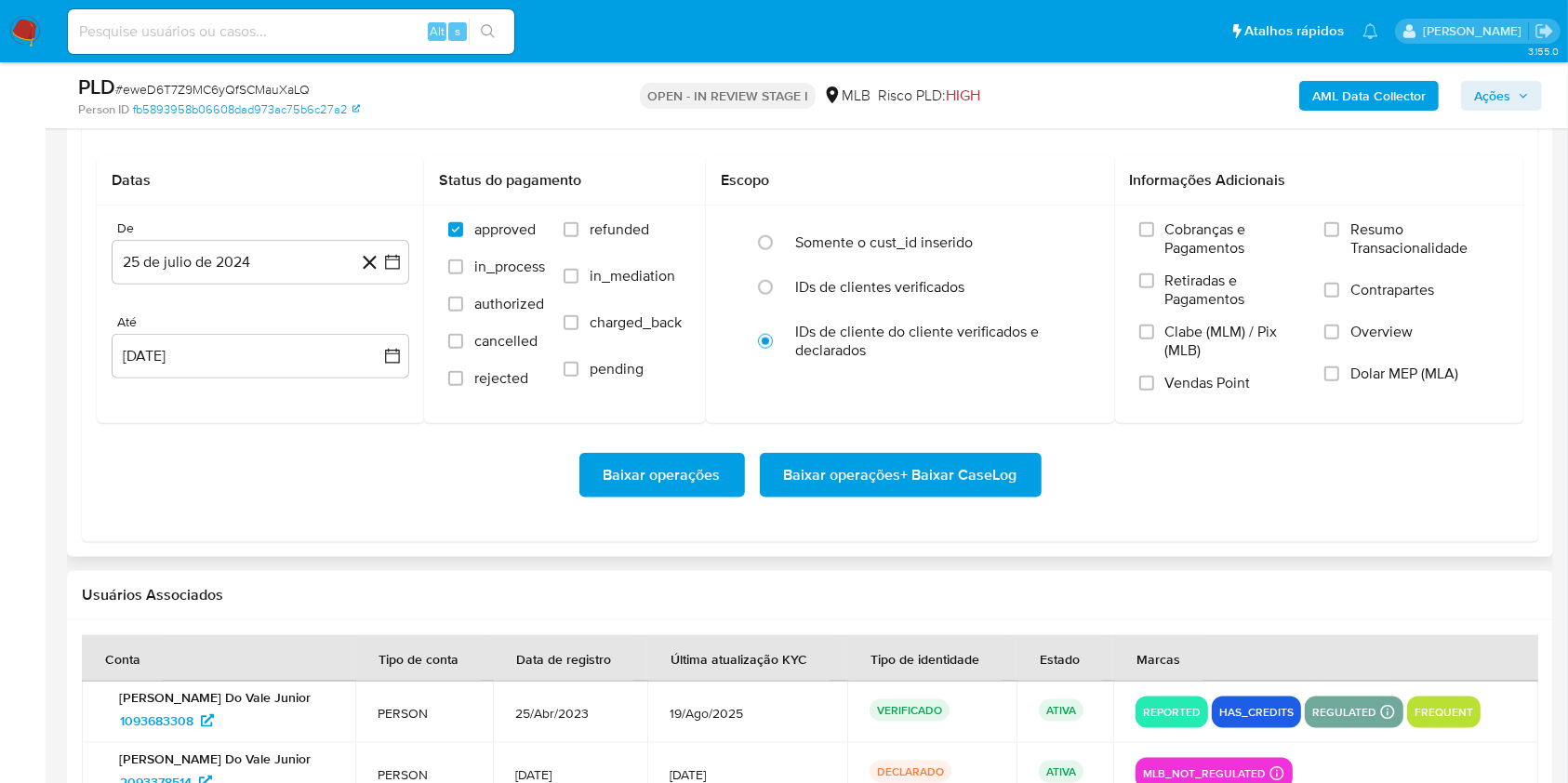
scroll to position [2182, 0]
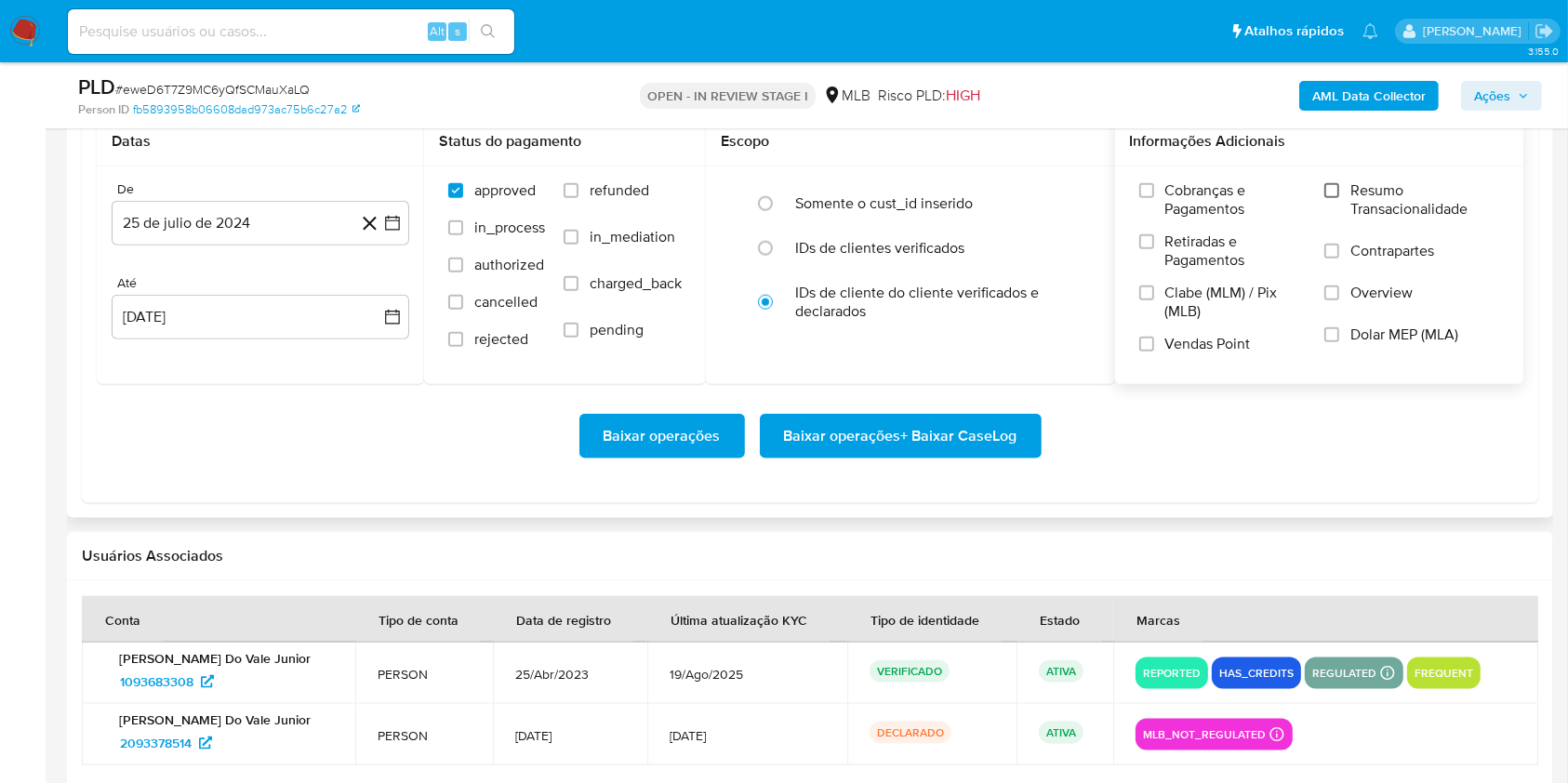
click at [1330, 193] on input "Resumo Transacionalidade" at bounding box center [1331, 190] width 14 height 14
click at [1146, 342] on input "Vendas Point" at bounding box center [1146, 344] width 14 height 14
click at [387, 218] on icon "button" at bounding box center [392, 223] width 18 height 18
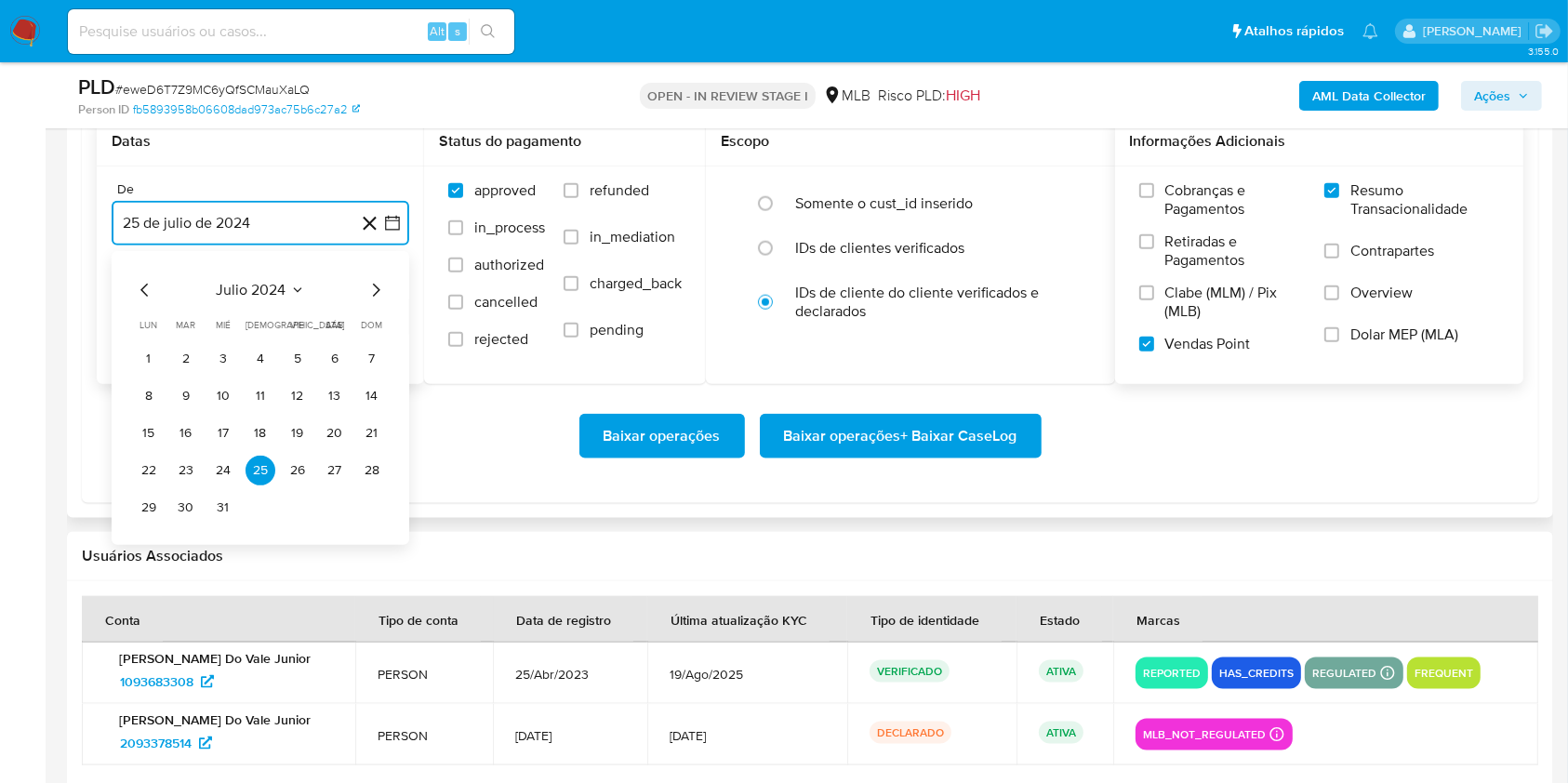
click at [372, 283] on icon "Mes siguiente" at bounding box center [376, 290] width 22 height 22
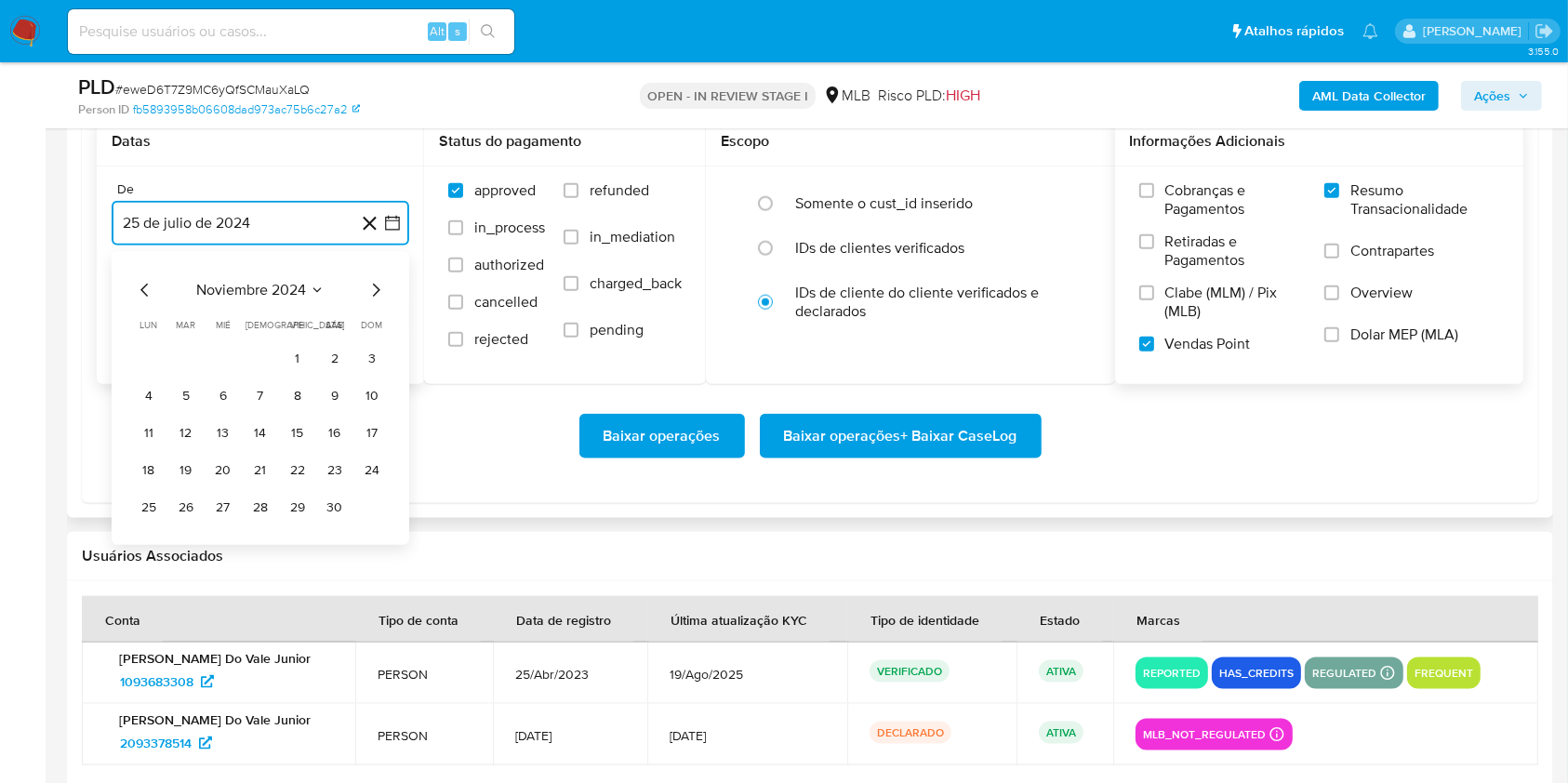
click at [372, 283] on icon "Mes siguiente" at bounding box center [376, 290] width 22 height 22
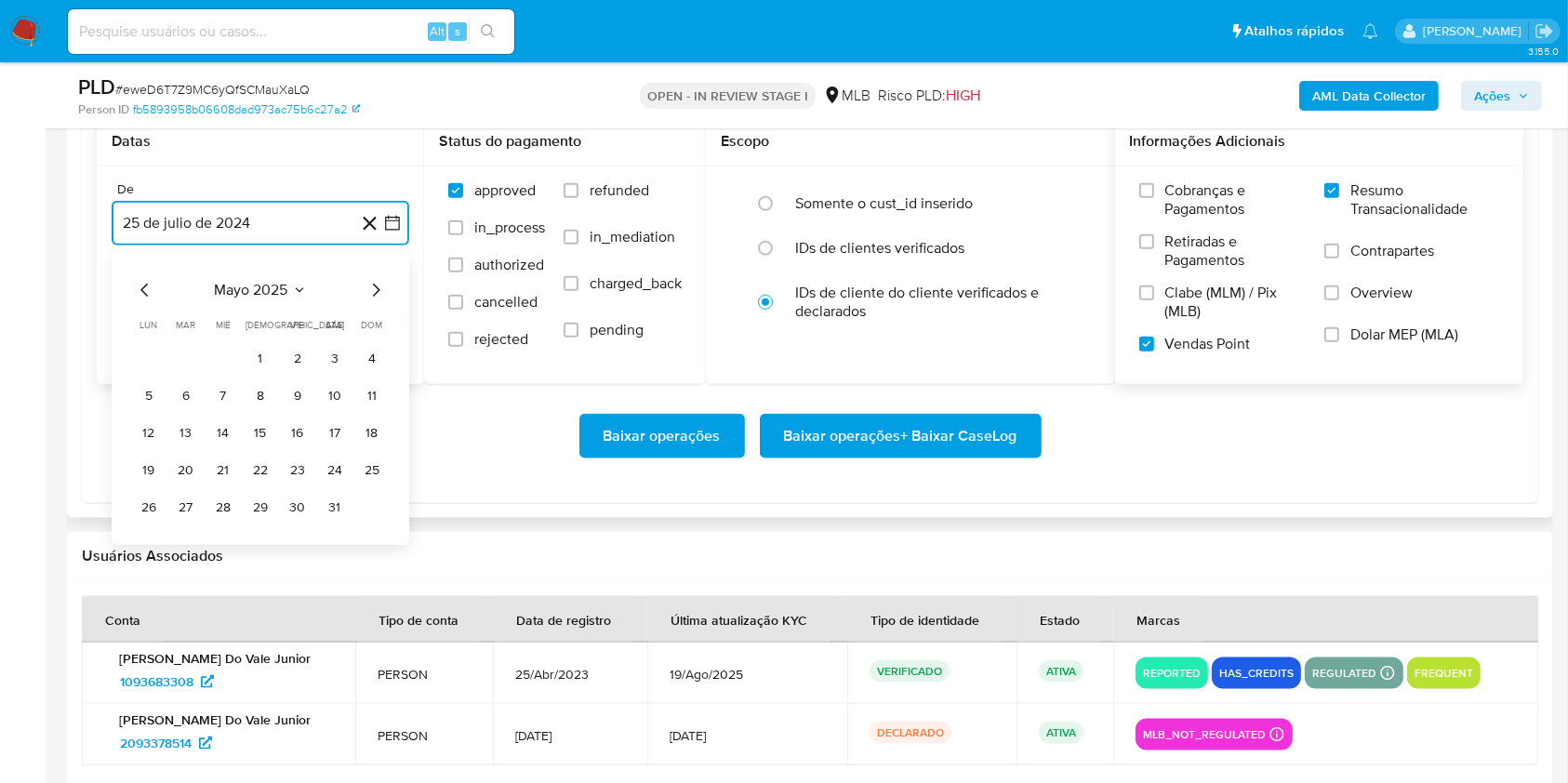
click at [372, 283] on icon "Mes siguiente" at bounding box center [376, 290] width 22 height 22
click at [378, 280] on icon "Mes siguiente" at bounding box center [376, 290] width 22 height 22
click at [193, 352] on button "1" at bounding box center [185, 358] width 30 height 30
click at [201, 325] on button "25 de agosto de 2025" at bounding box center [261, 317] width 297 height 44
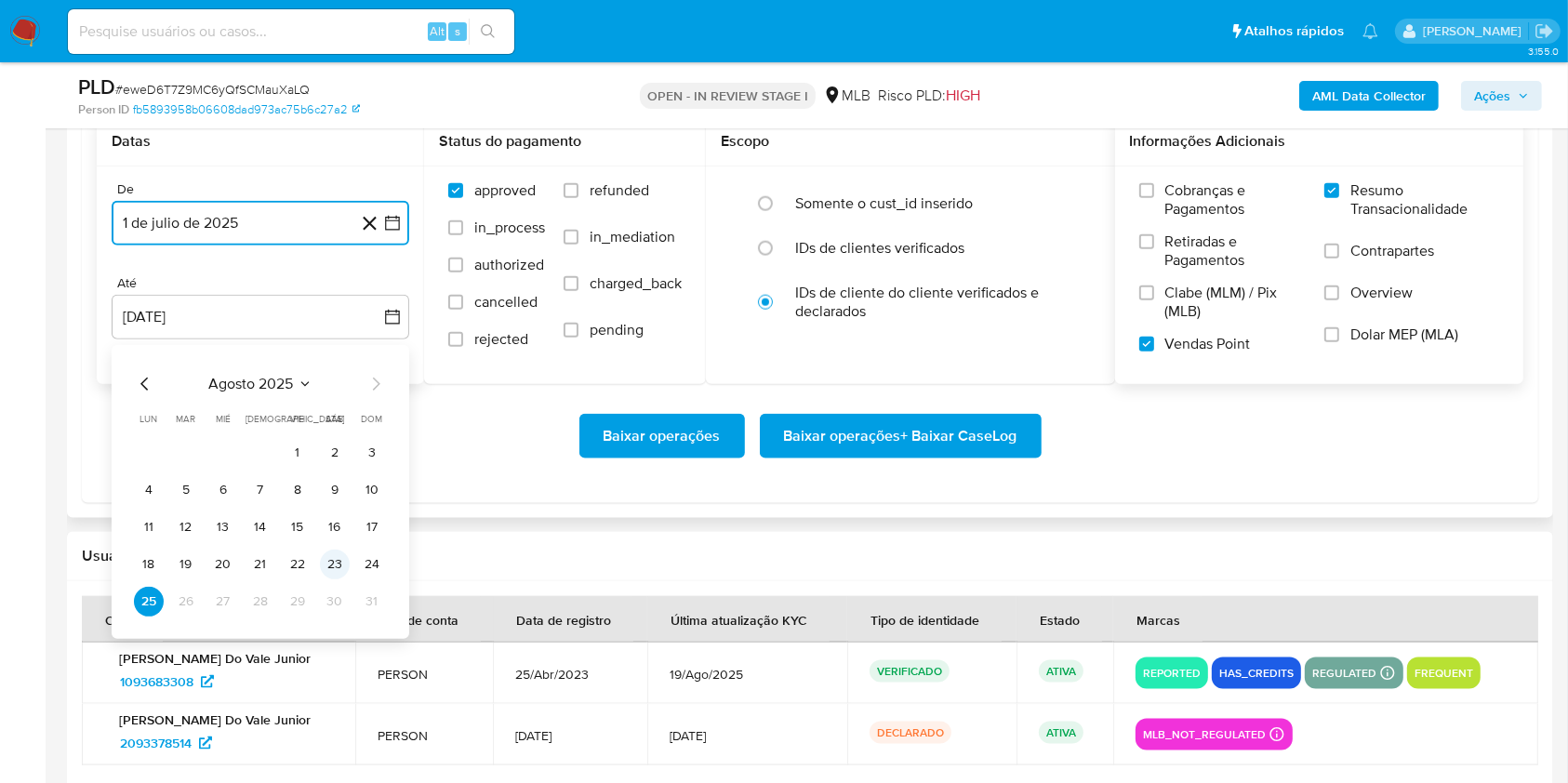
click at [341, 554] on button "23" at bounding box center [334, 564] width 30 height 30
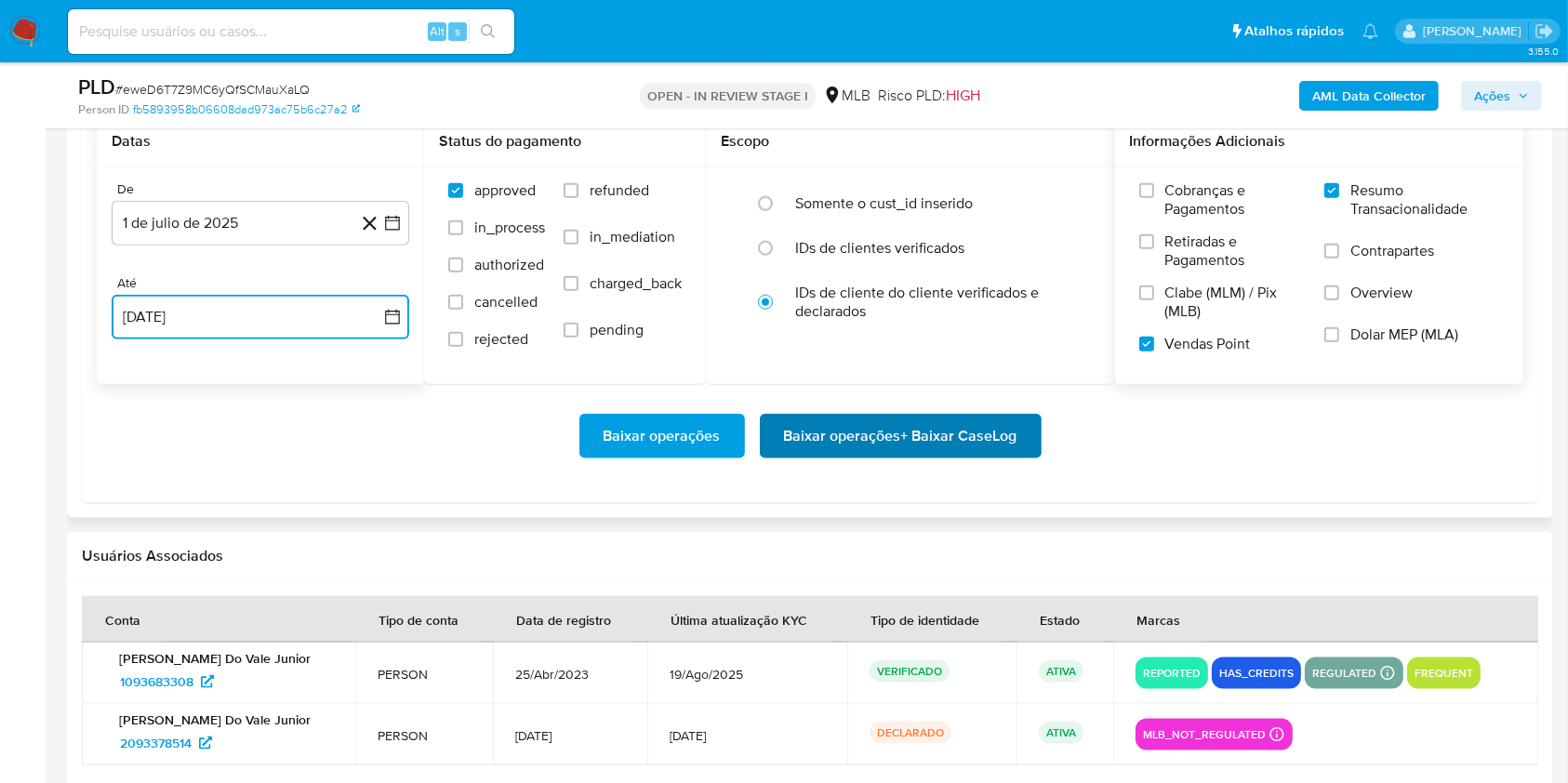
click at [832, 440] on span "Baixar operações + Baixar CaseLog" at bounding box center [901, 436] width 234 height 41
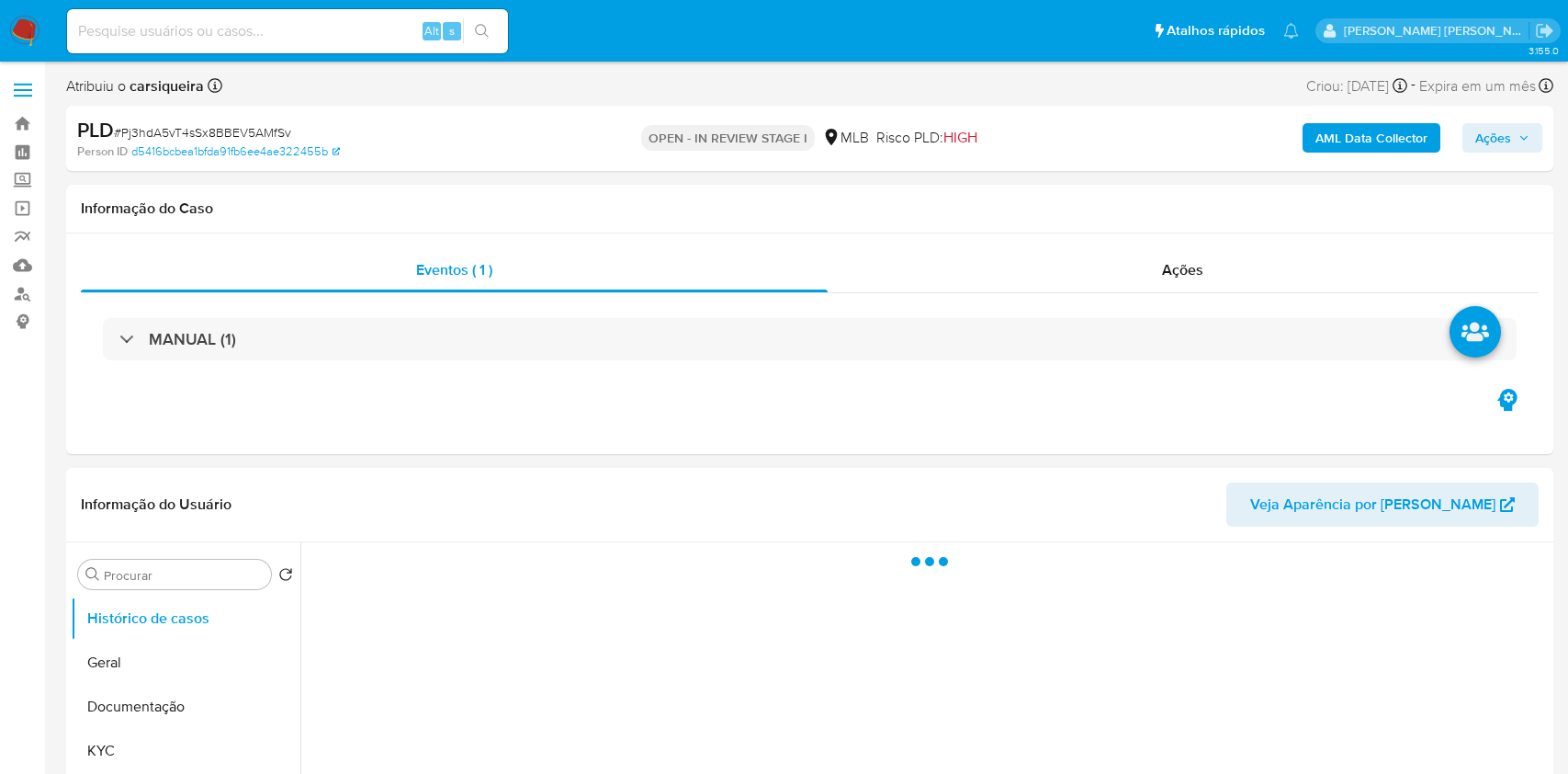
select select "10"
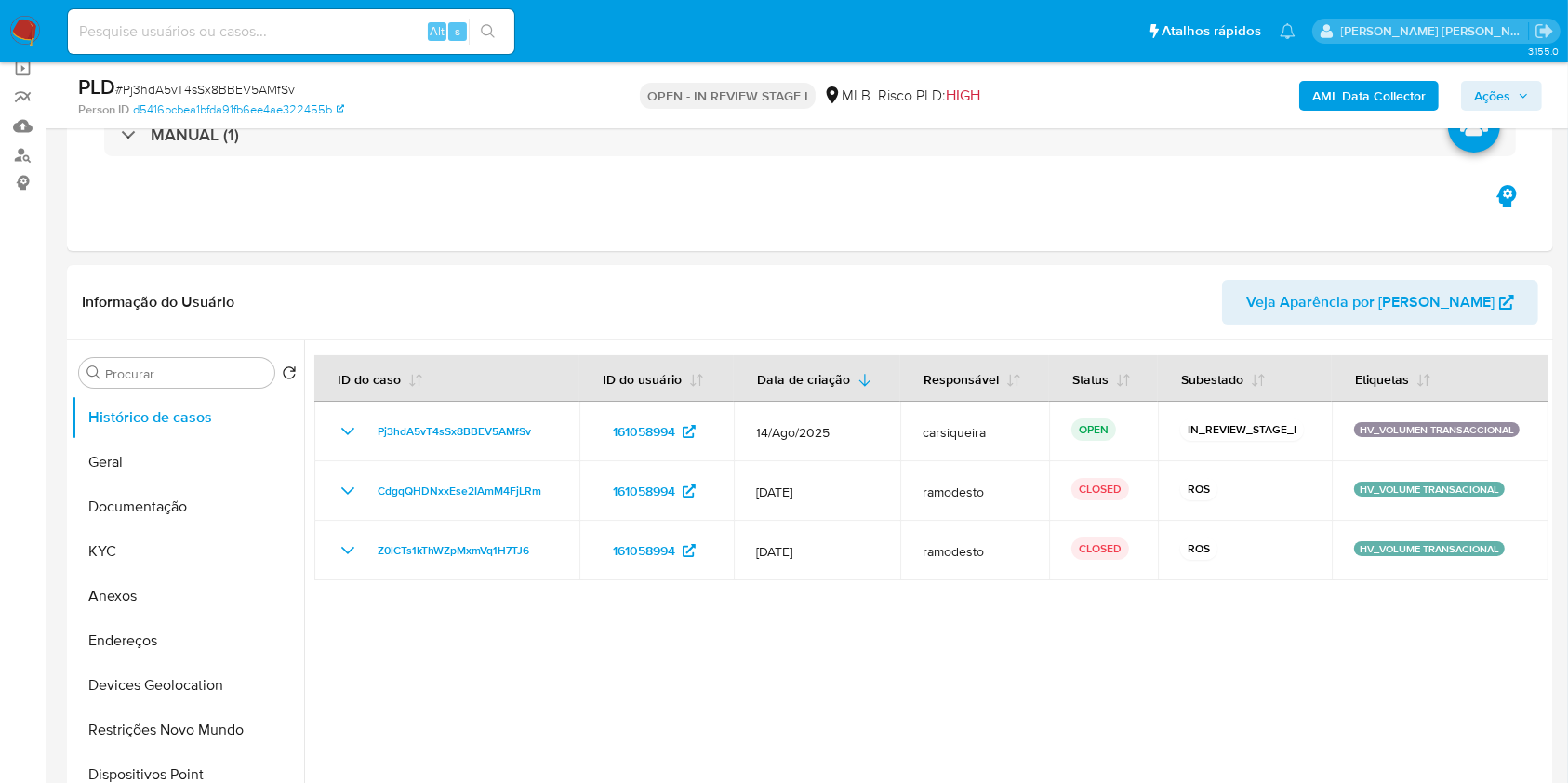
scroll to position [167, 0]
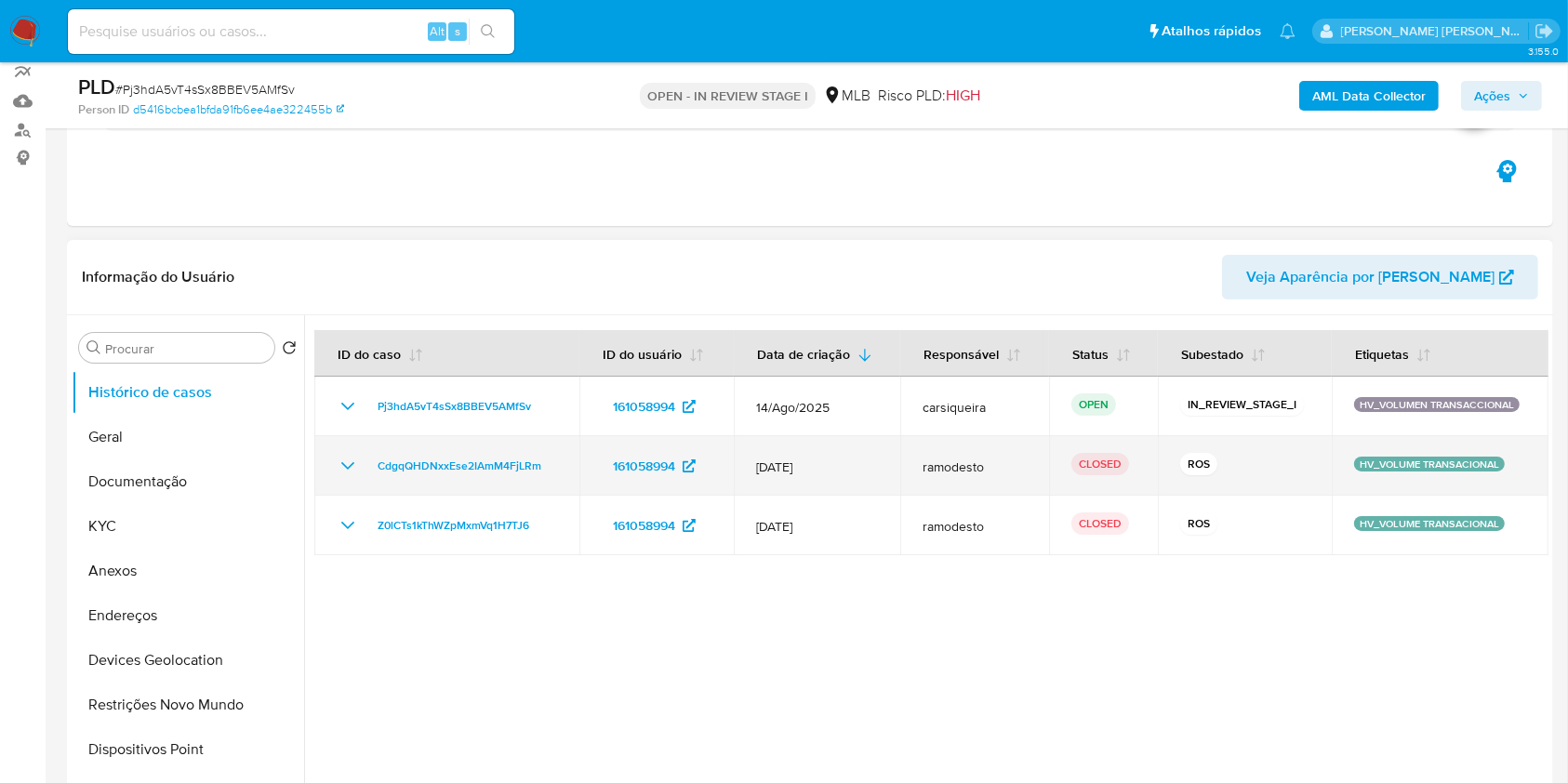
click at [344, 467] on icon "Mostrar/Ocultar" at bounding box center [348, 465] width 22 height 22
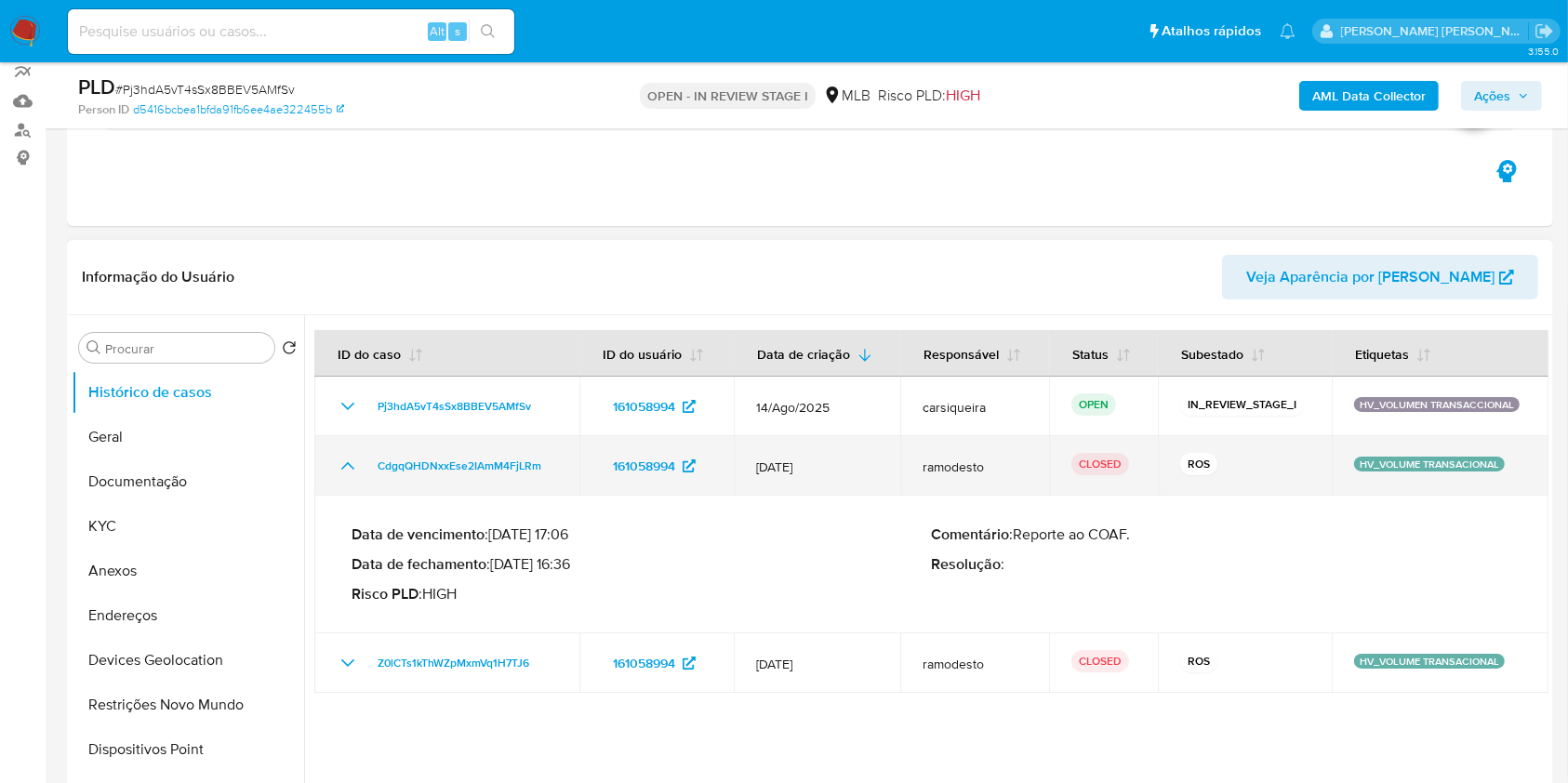
click at [344, 467] on icon "Mostrar/Ocultar" at bounding box center [348, 465] width 22 height 22
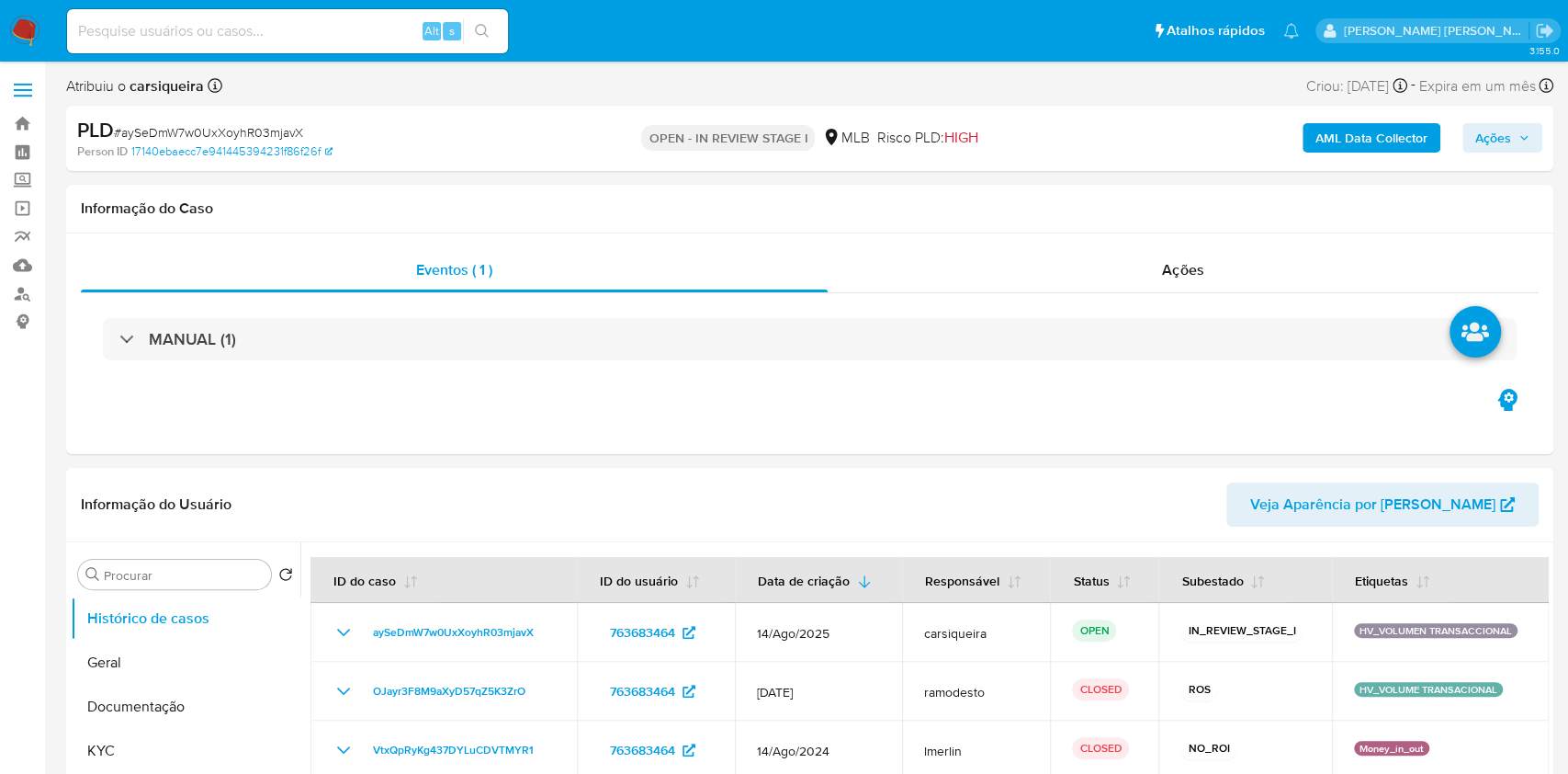
select select "10"
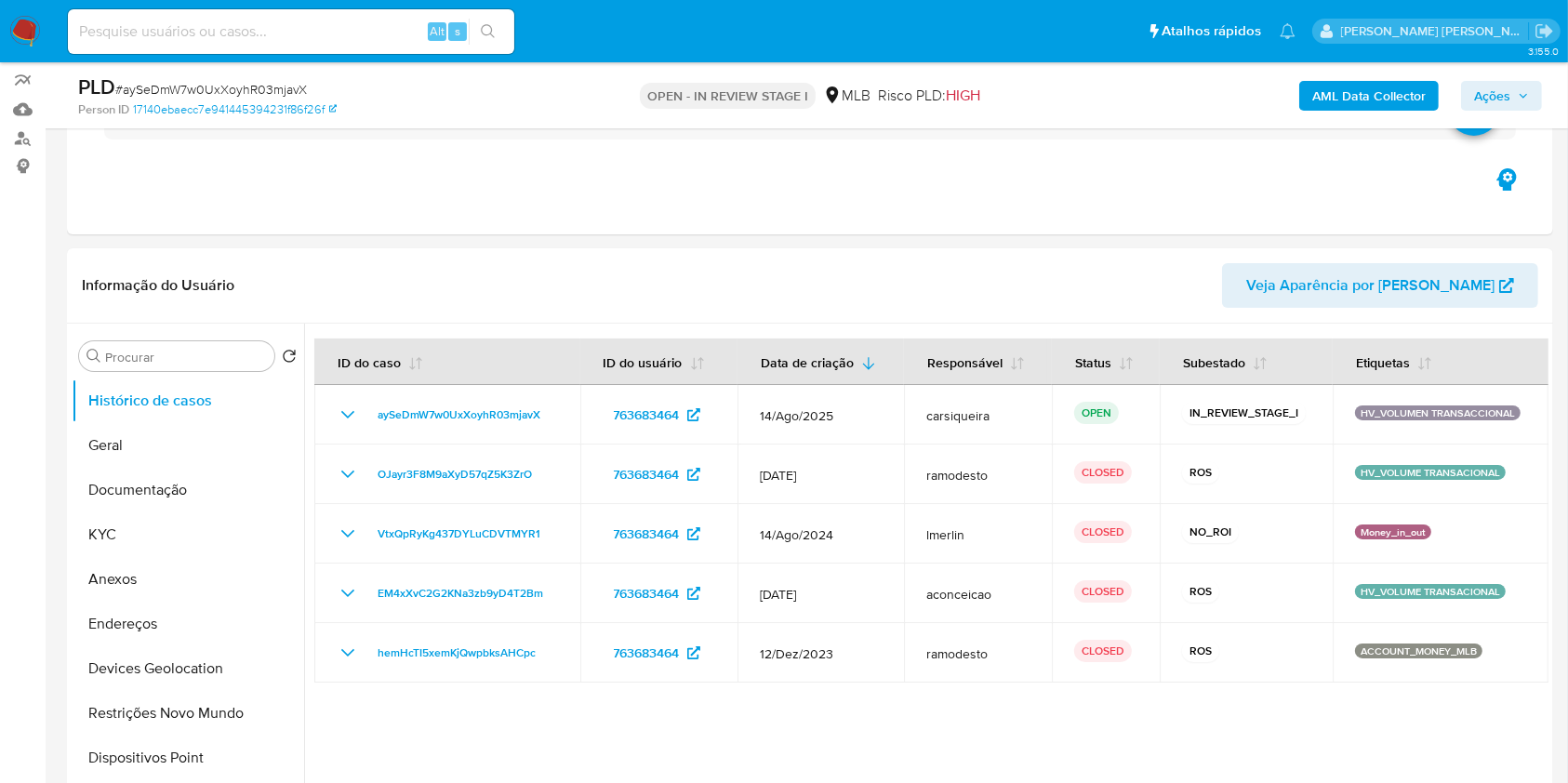
scroll to position [159, 0]
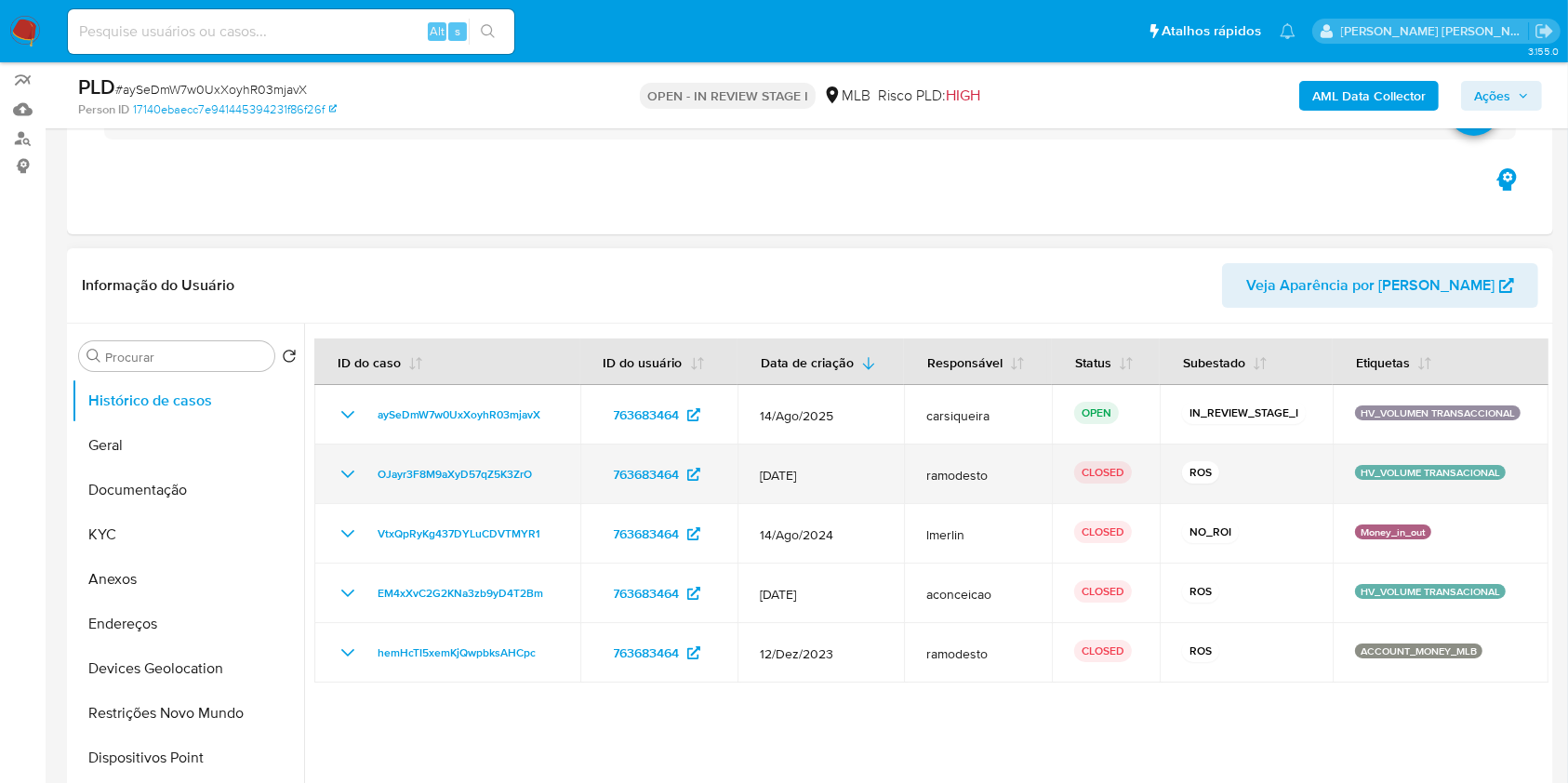
click at [350, 469] on icon "Mostrar/Ocultar" at bounding box center [348, 474] width 22 height 22
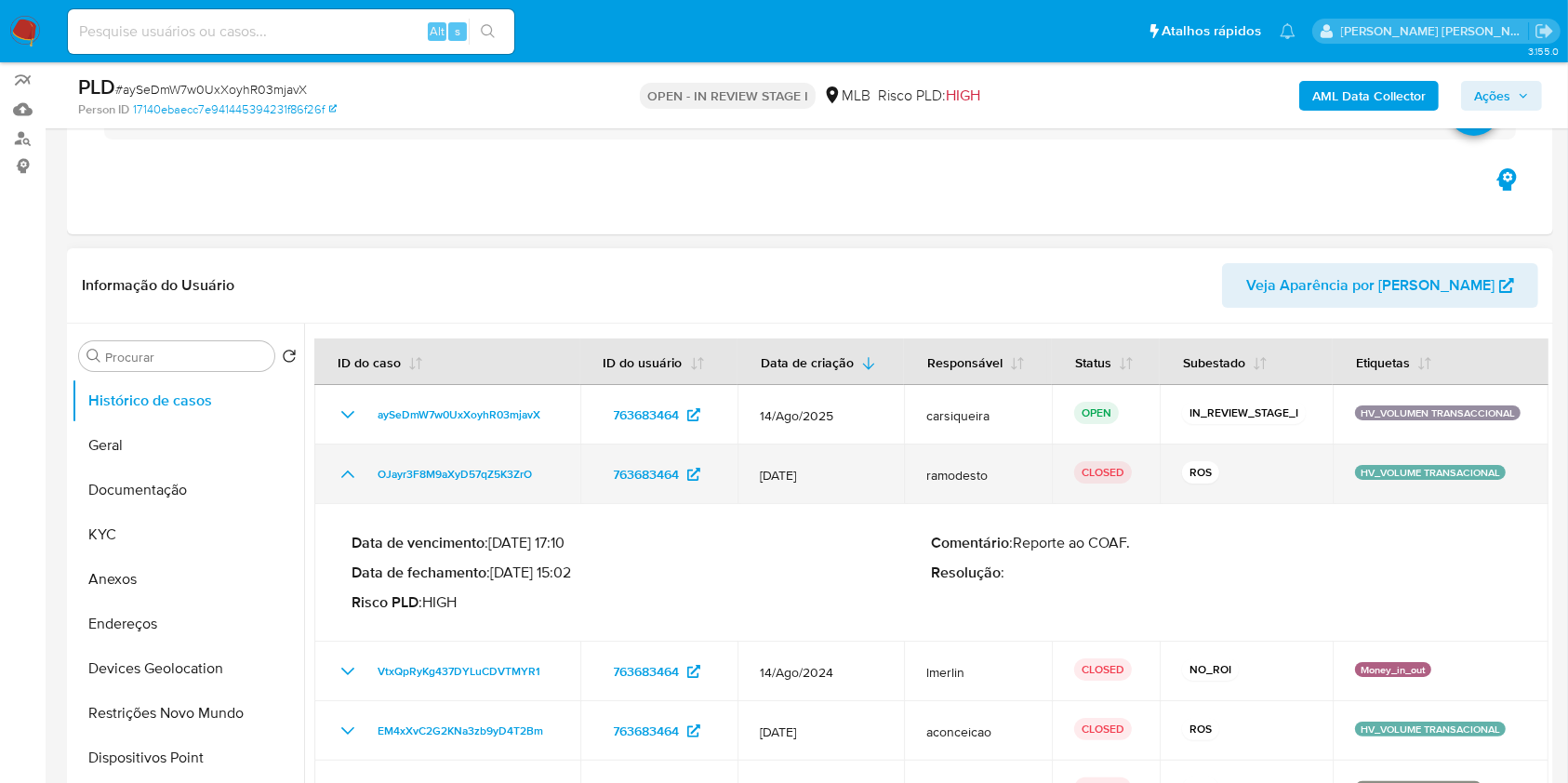
click at [350, 469] on icon "Mostrar/Ocultar" at bounding box center [348, 474] width 22 height 22
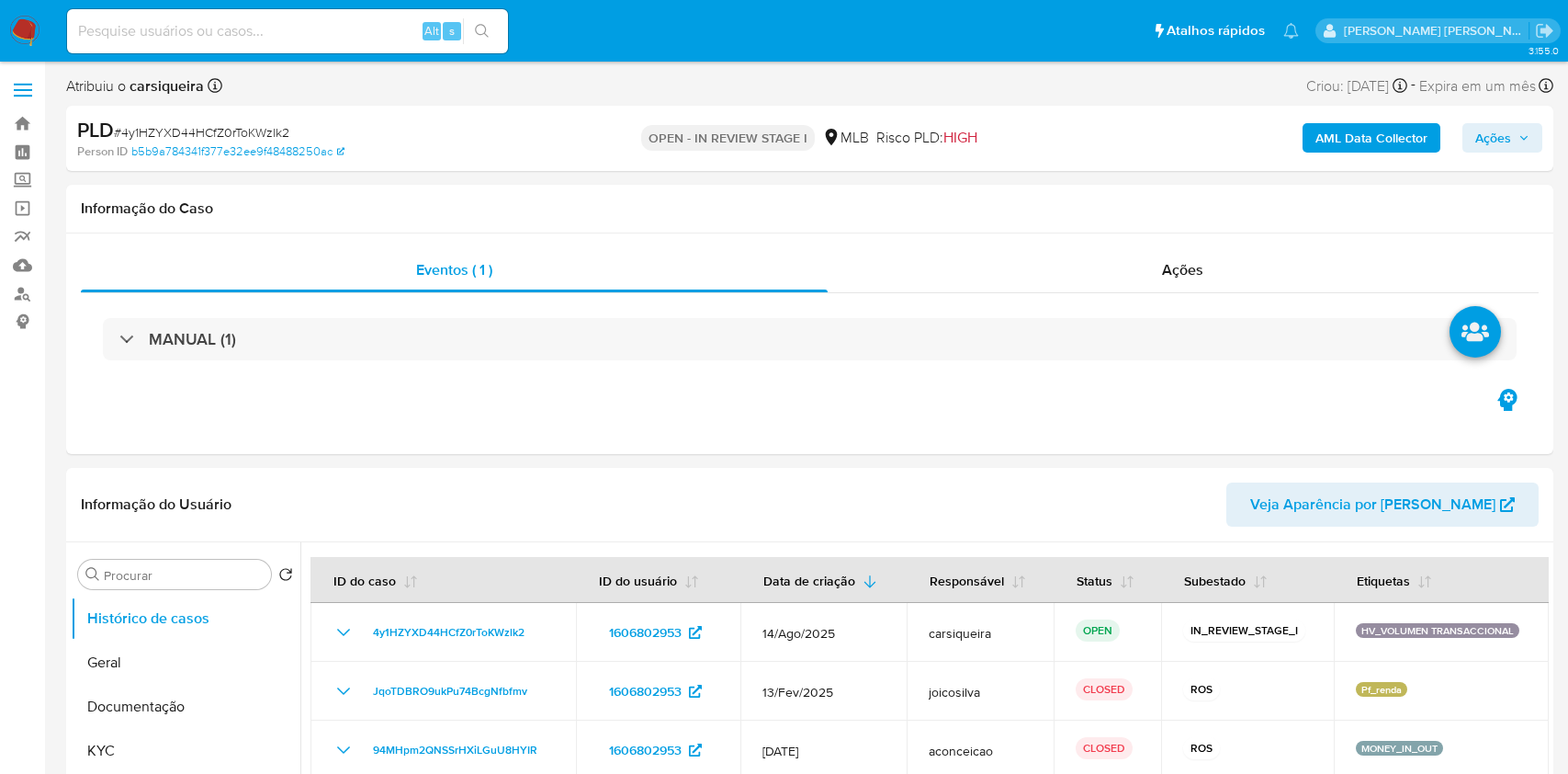
select select "10"
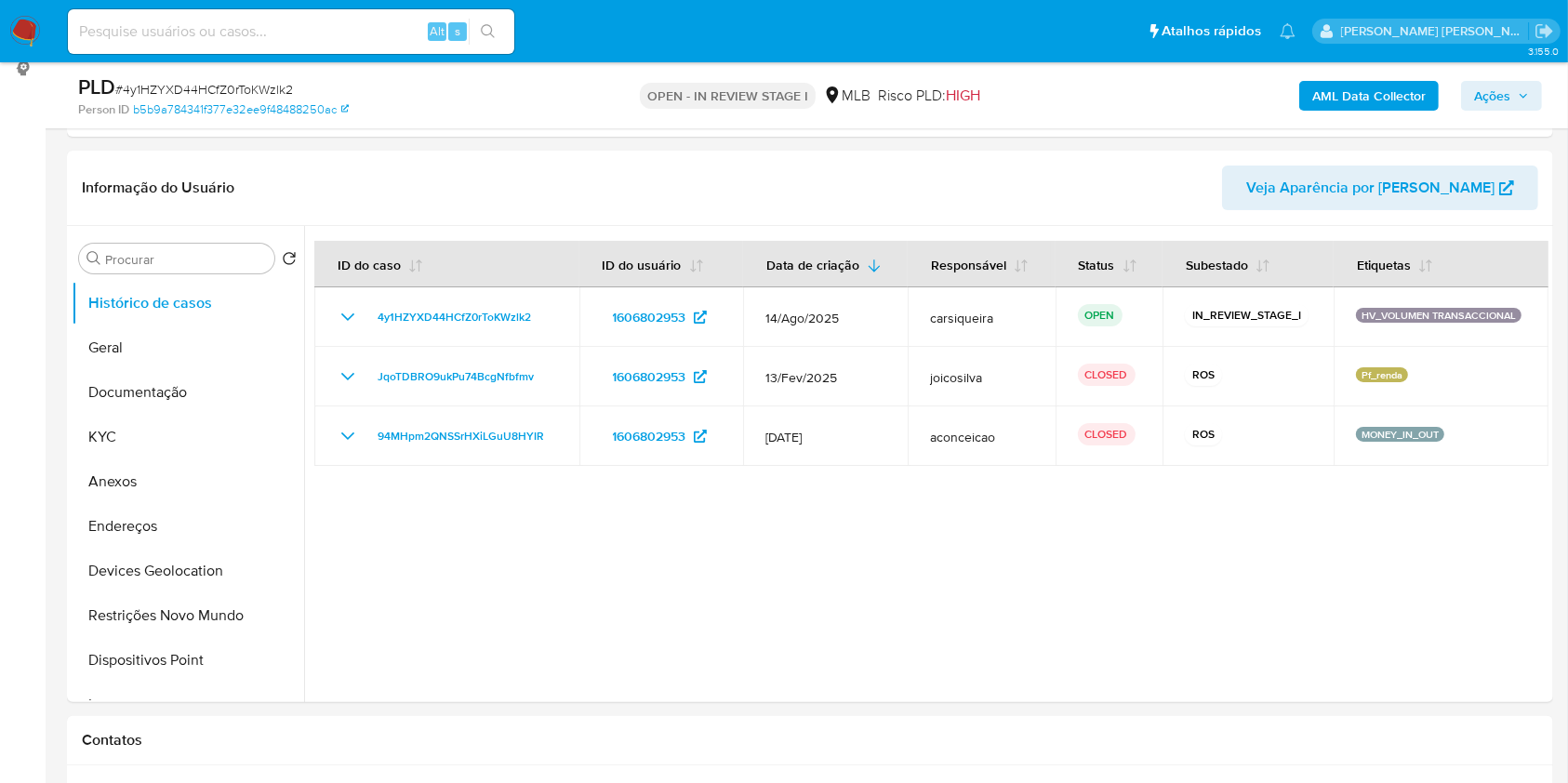
scroll to position [253, 0]
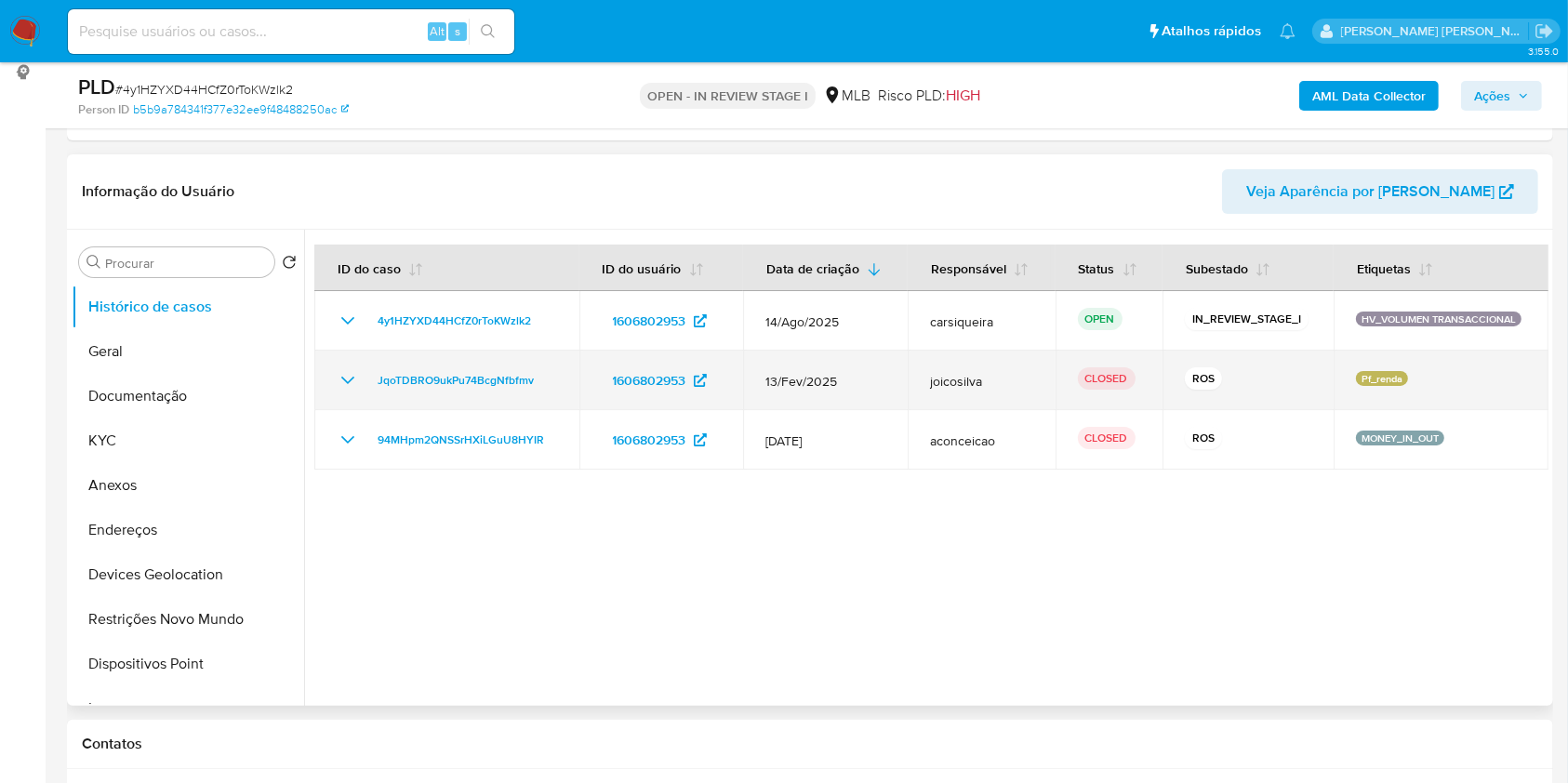
click at [343, 379] on icon "Mostrar/Ocultar" at bounding box center [348, 379] width 22 height 22
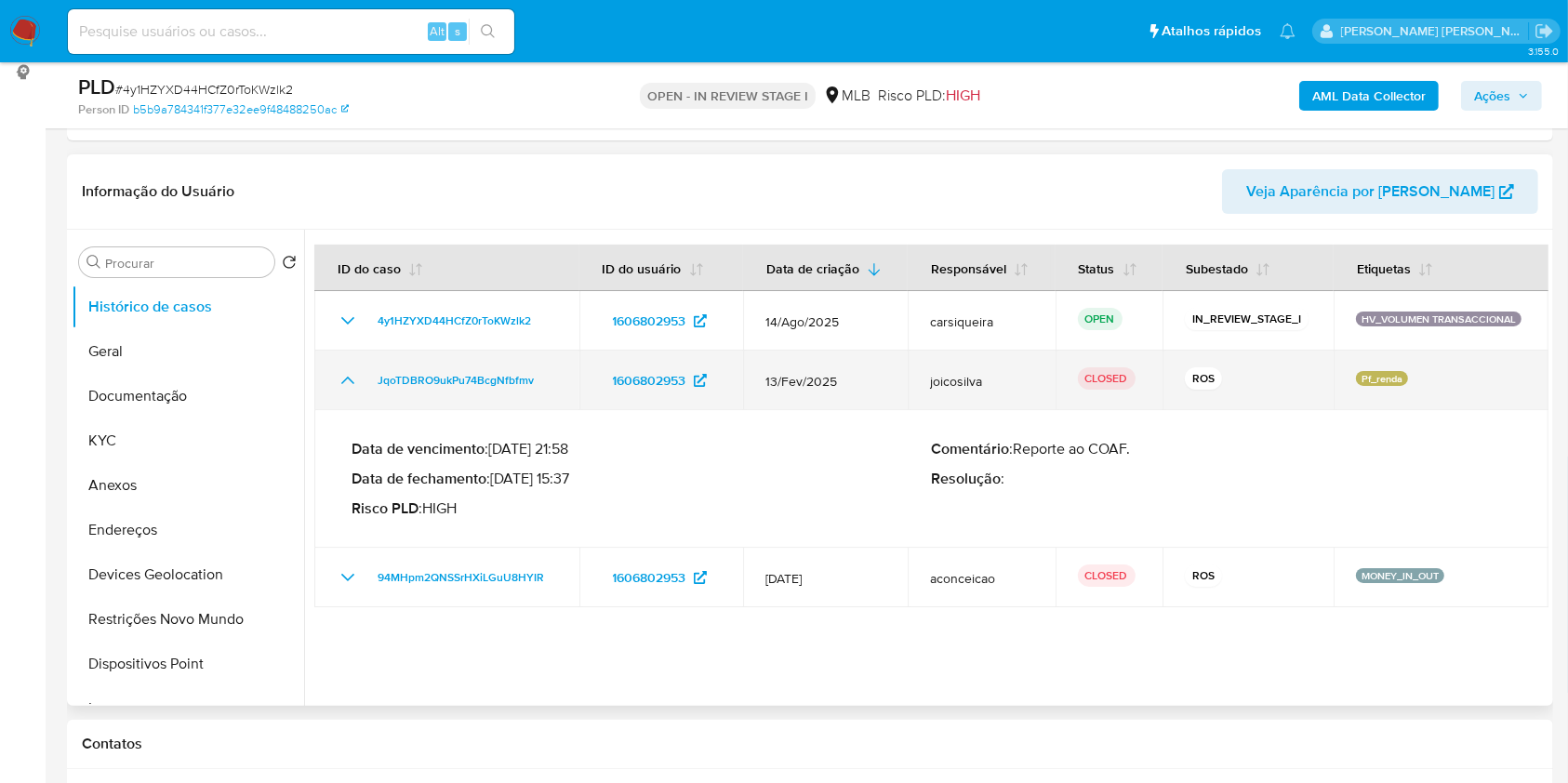
click at [343, 379] on icon "Mostrar/Ocultar" at bounding box center [348, 380] width 13 height 8
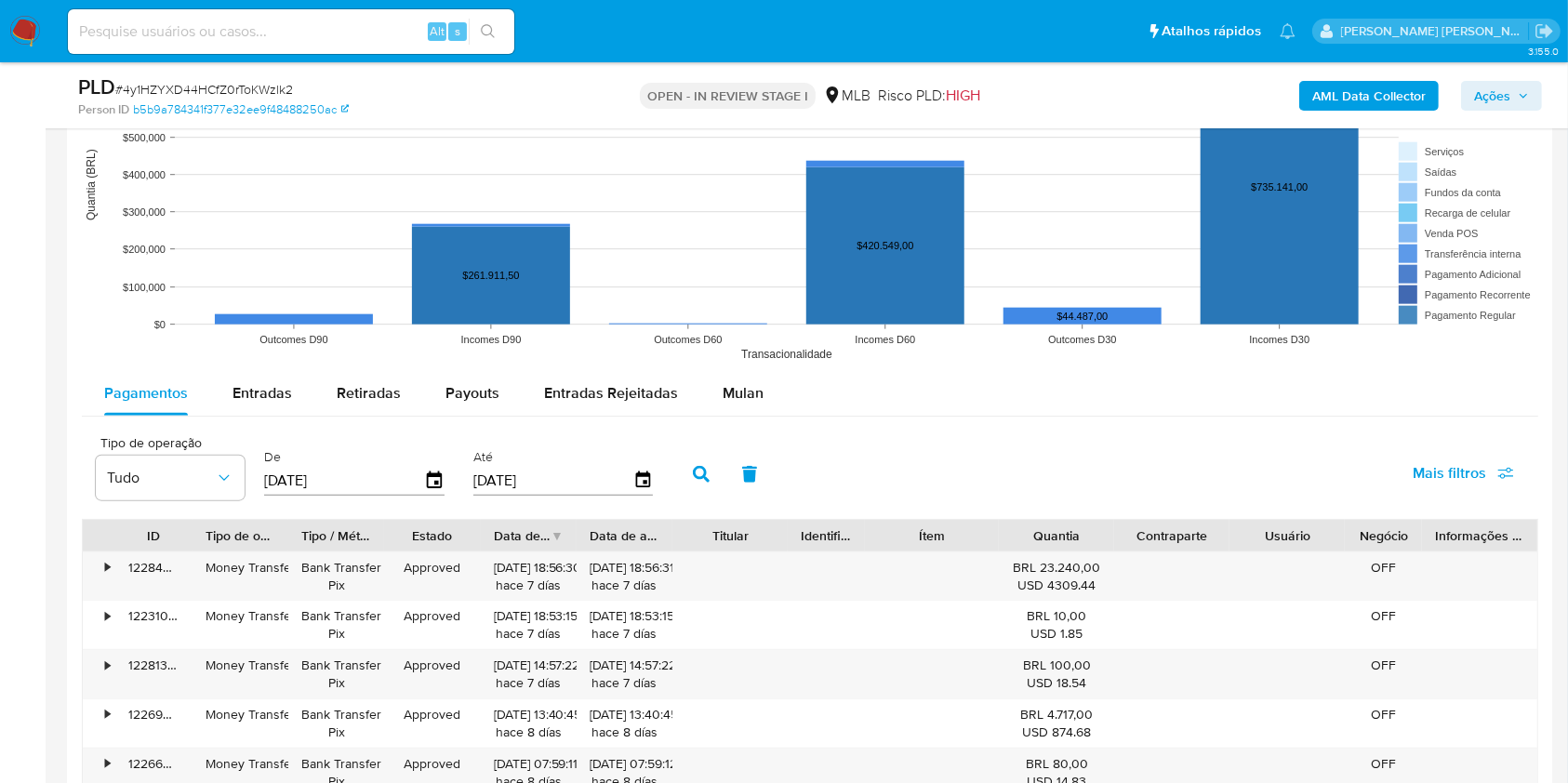
scroll to position [1935, 0]
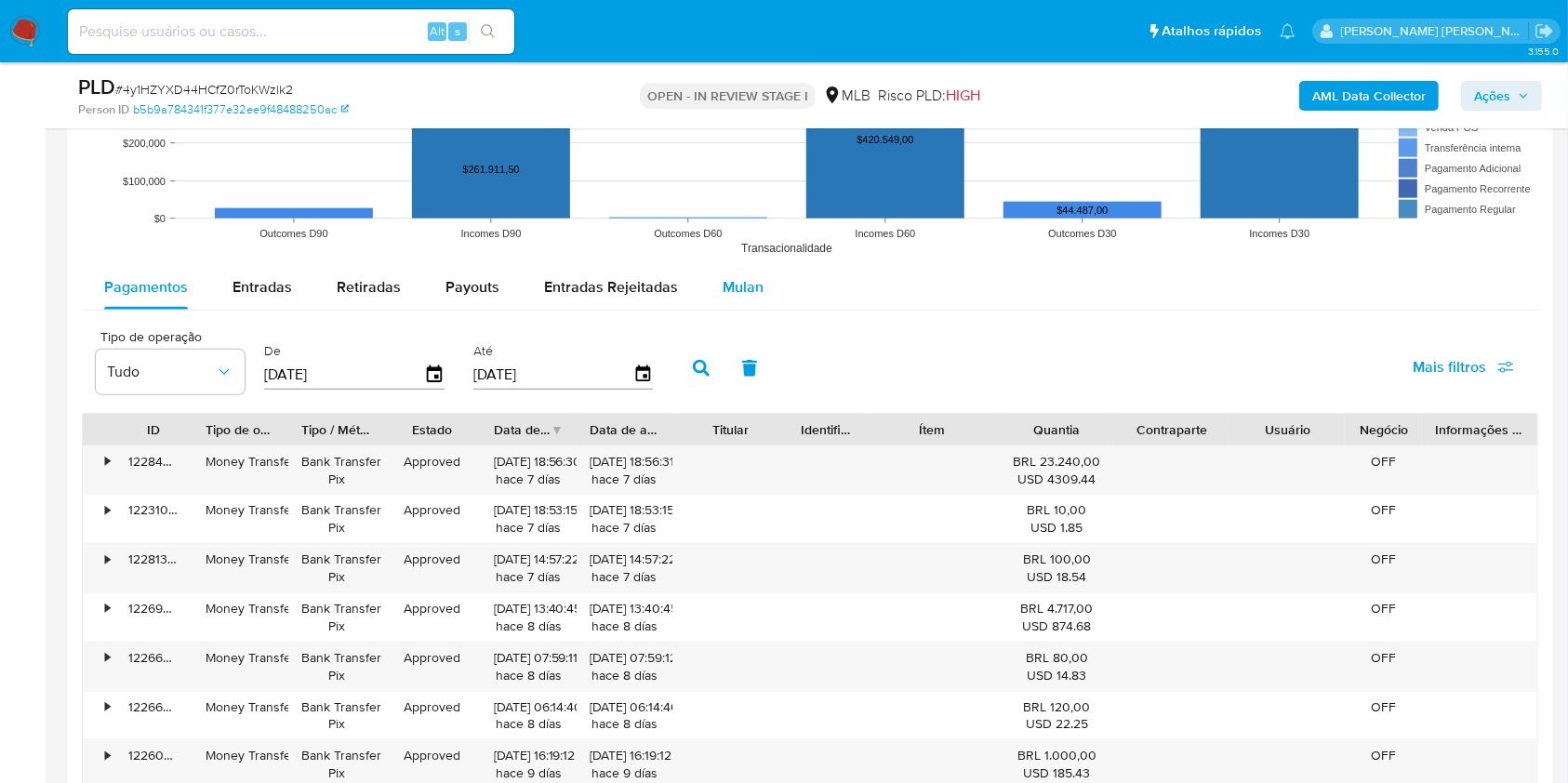
click at [729, 279] on span "Mulan" at bounding box center [742, 287] width 41 height 21
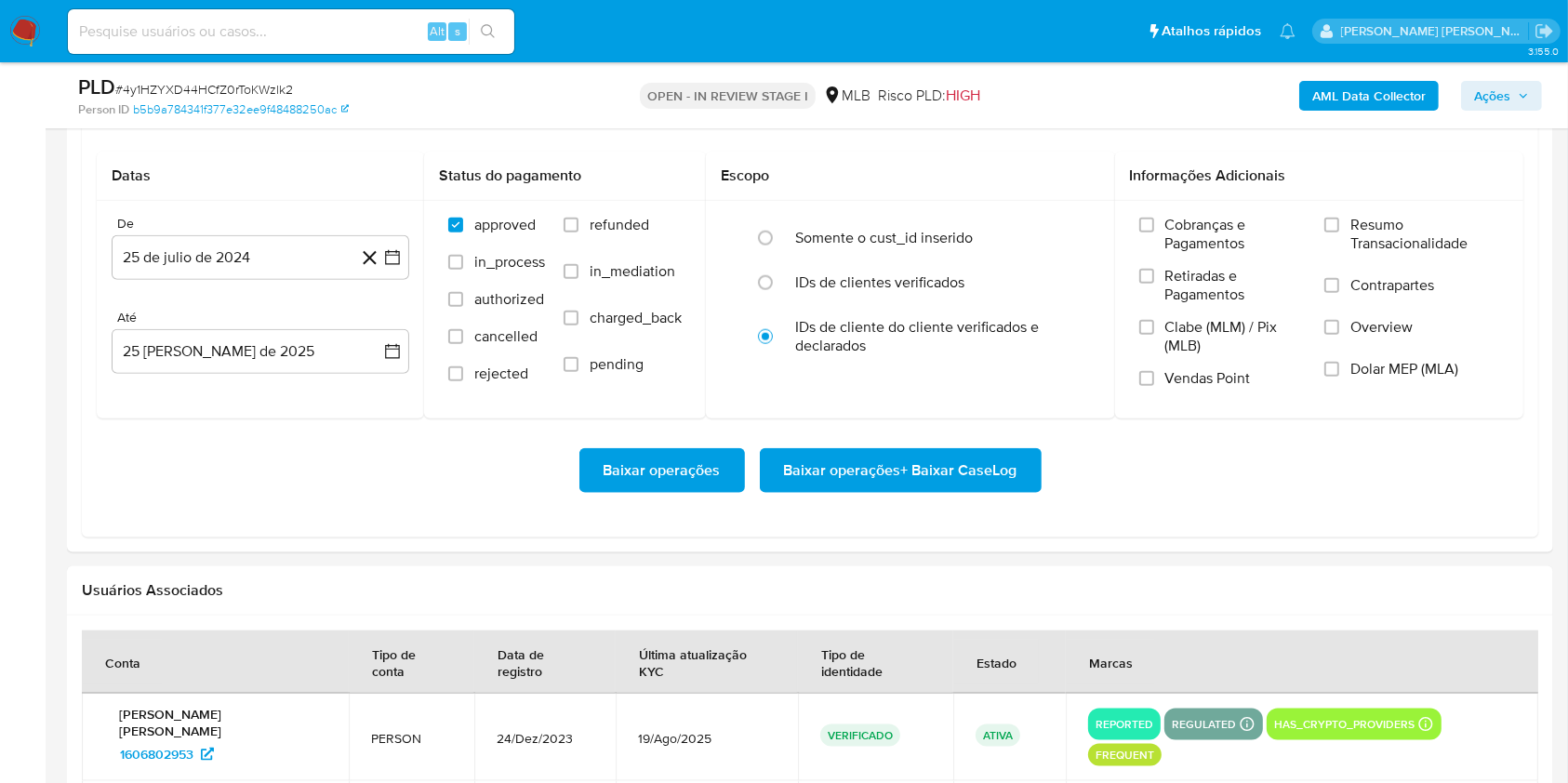
scroll to position [2165, 0]
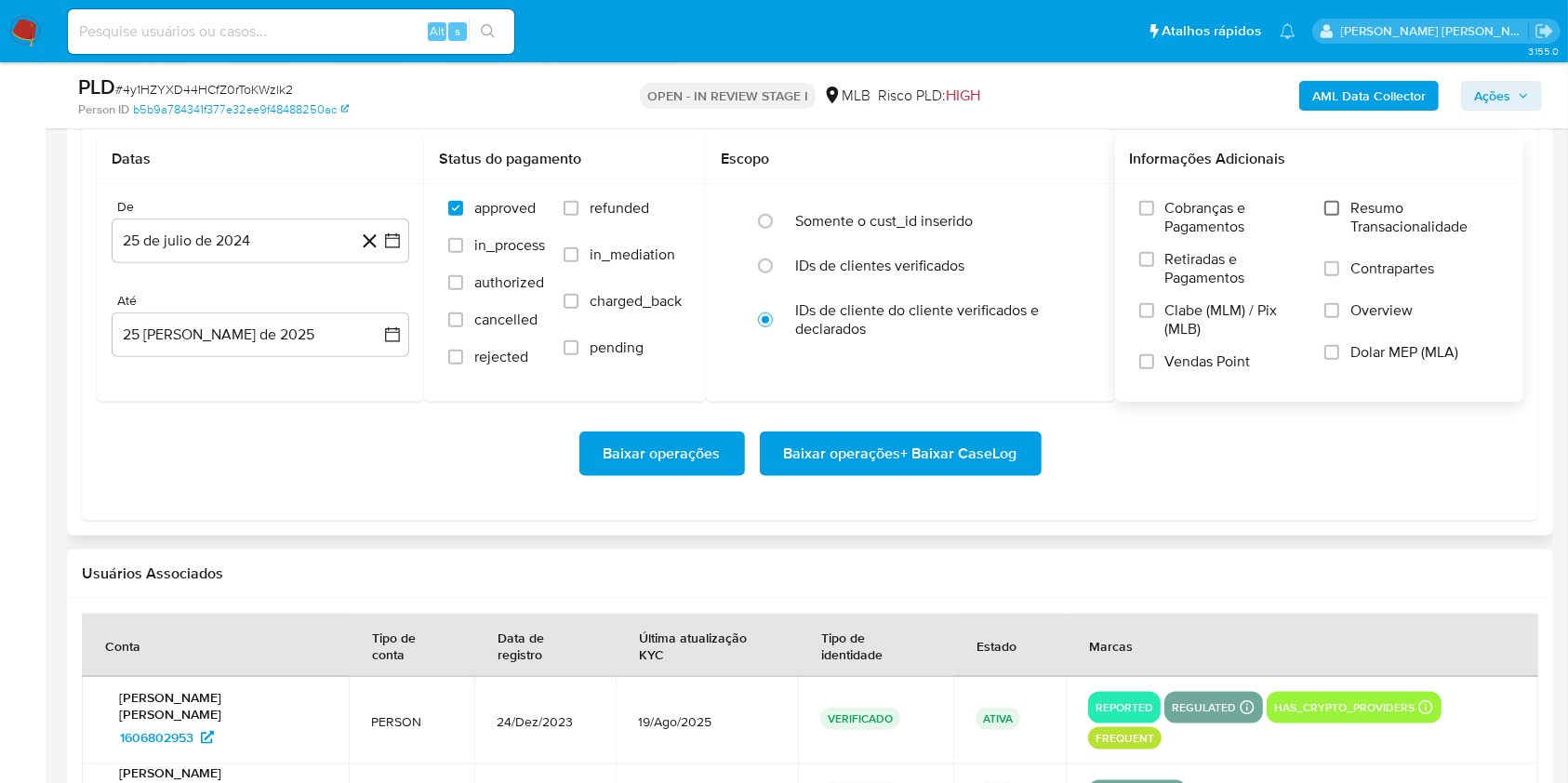
click at [1325, 211] on input "Resumo Transacionalidade" at bounding box center [1331, 208] width 14 height 14
click at [1152, 359] on input "Vendas Point" at bounding box center [1146, 361] width 14 height 14
click at [388, 239] on icon "button" at bounding box center [392, 240] width 18 height 18
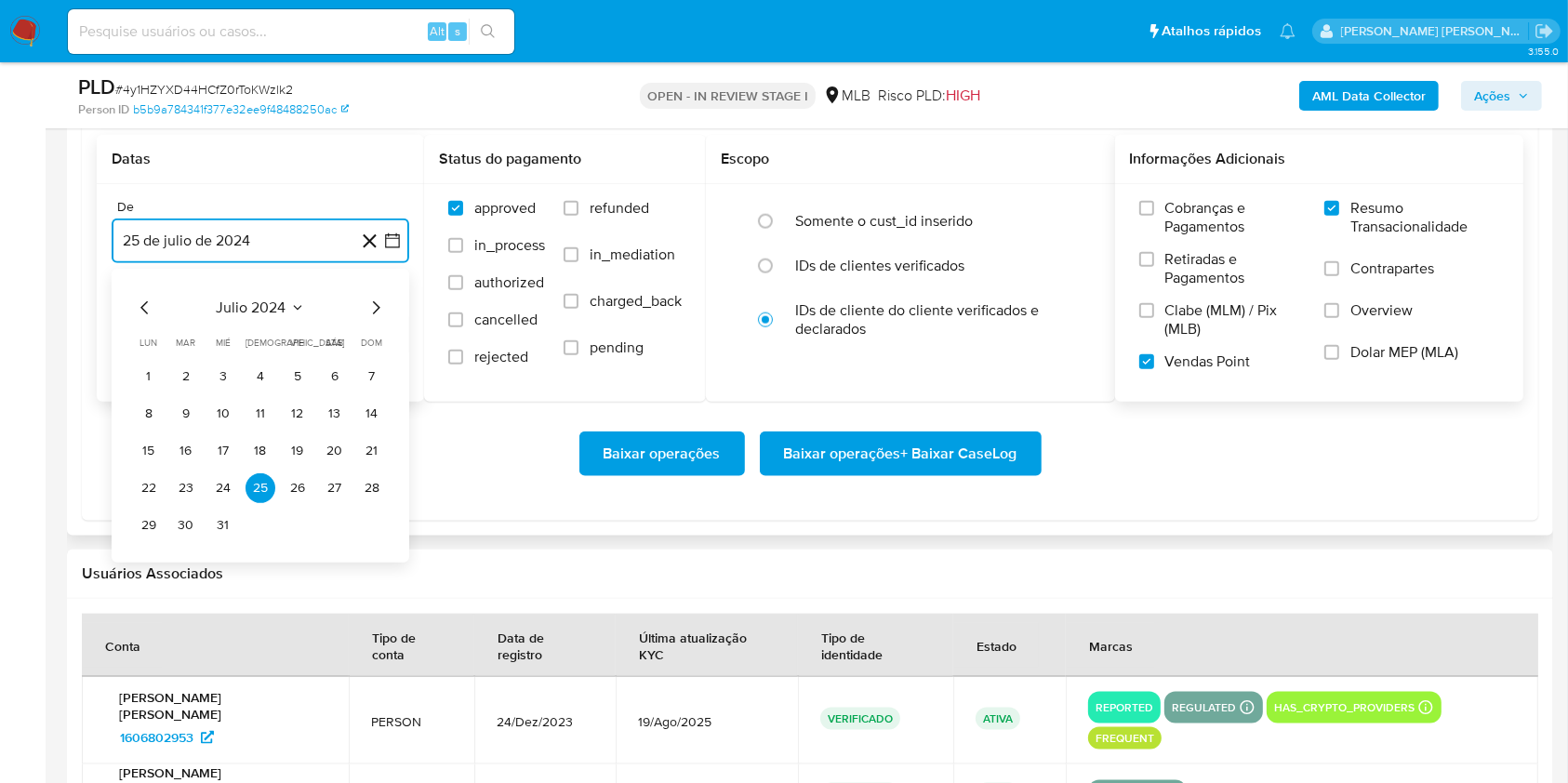
click at [372, 315] on icon "Mes siguiente" at bounding box center [376, 307] width 22 height 22
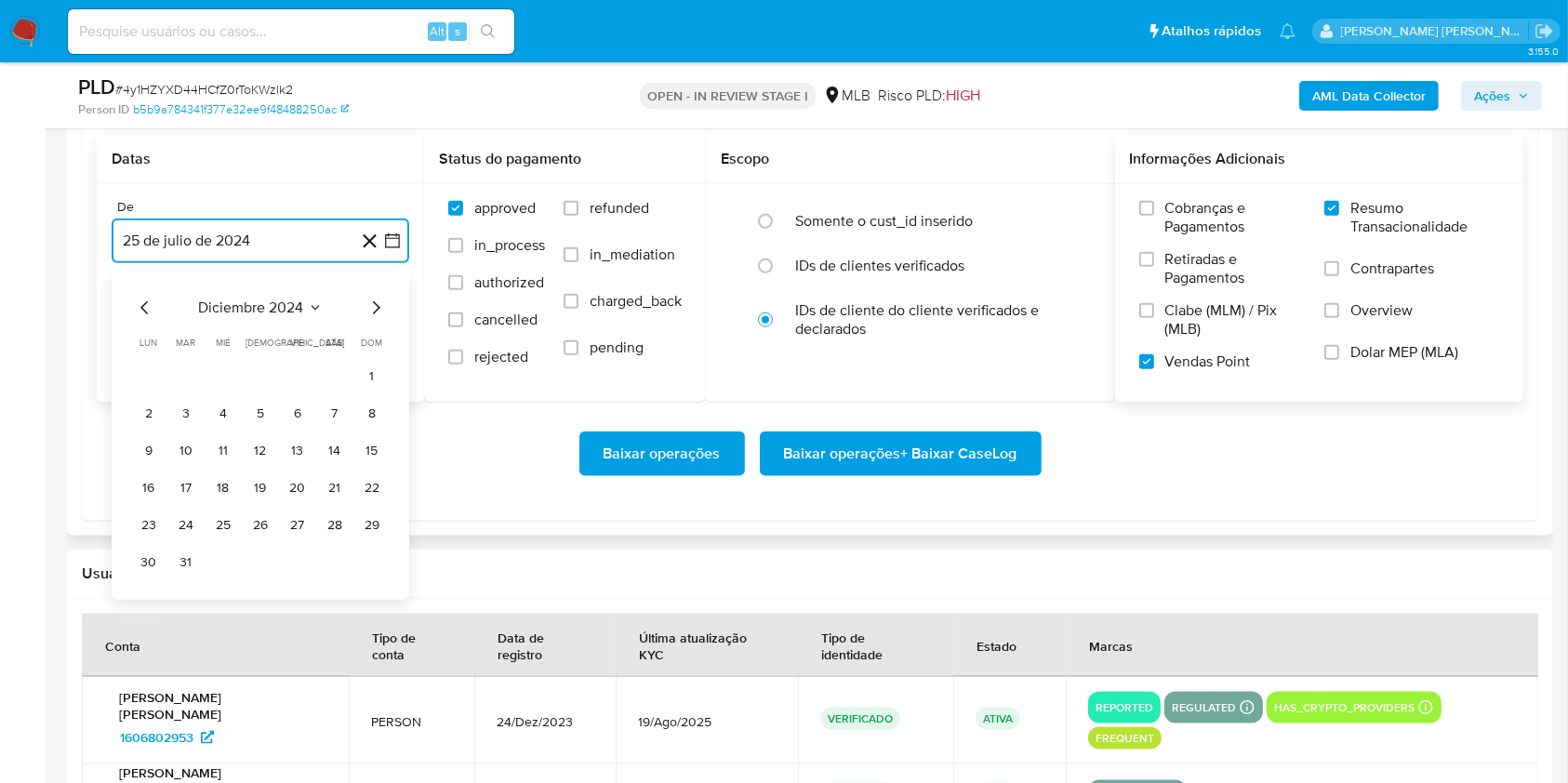
click at [372, 315] on icon "Mes siguiente" at bounding box center [376, 307] width 22 height 22
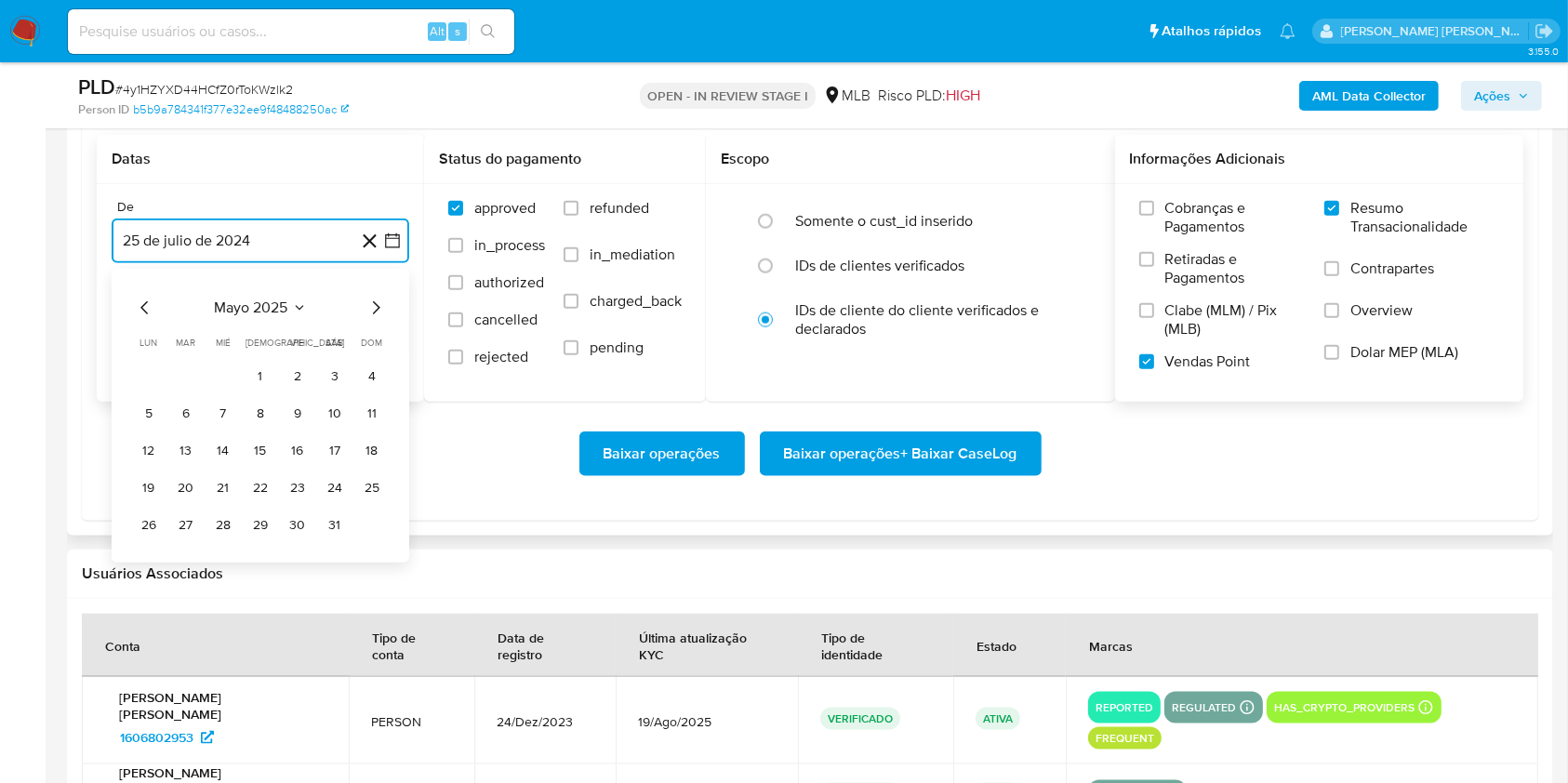
click at [372, 315] on icon "Mes siguiente" at bounding box center [376, 307] width 22 height 22
click at [183, 379] on button "1" at bounding box center [185, 377] width 30 height 30
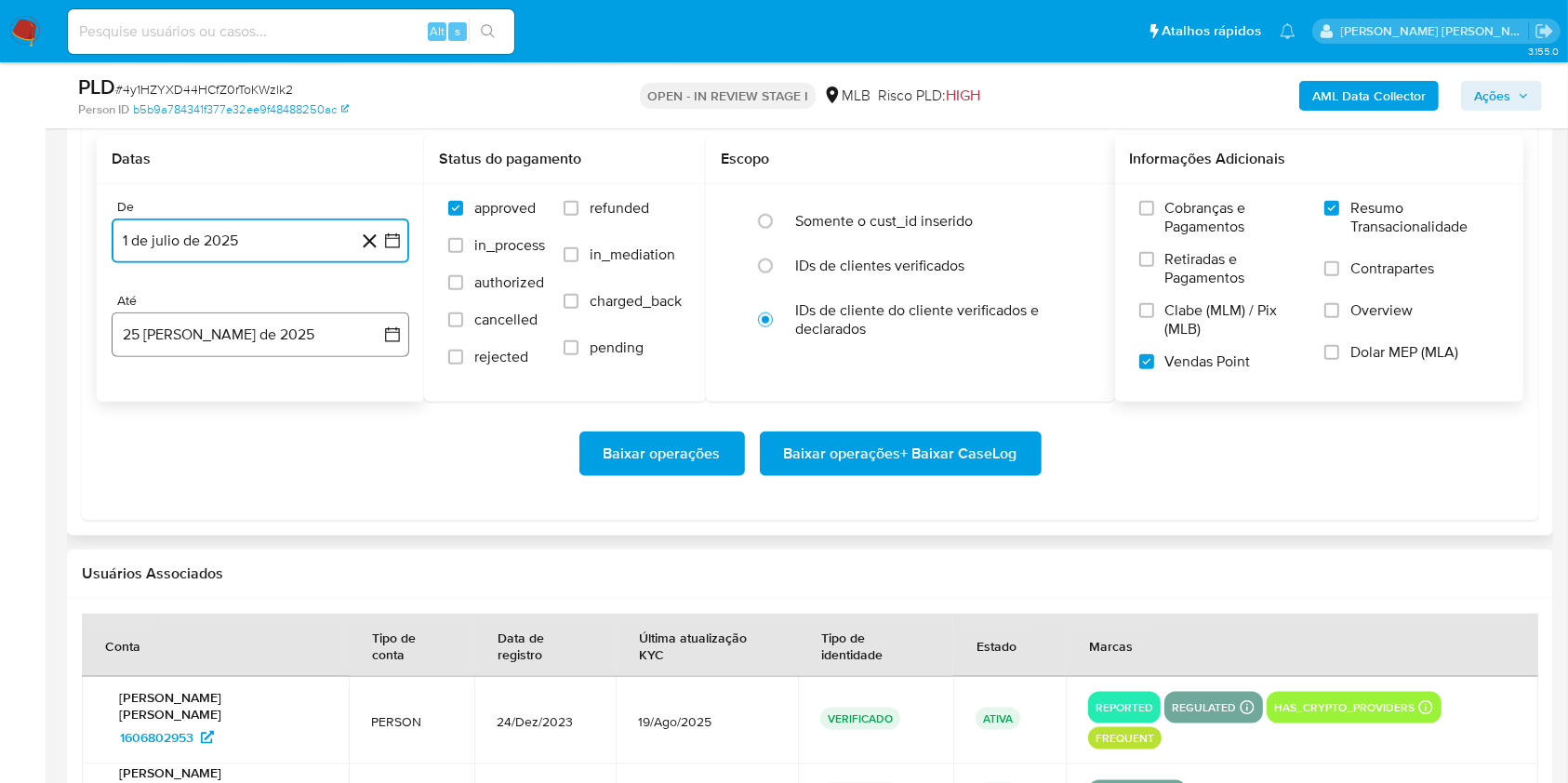
click at [206, 323] on button "25 [PERSON_NAME] de 2025" at bounding box center [261, 335] width 297 height 44
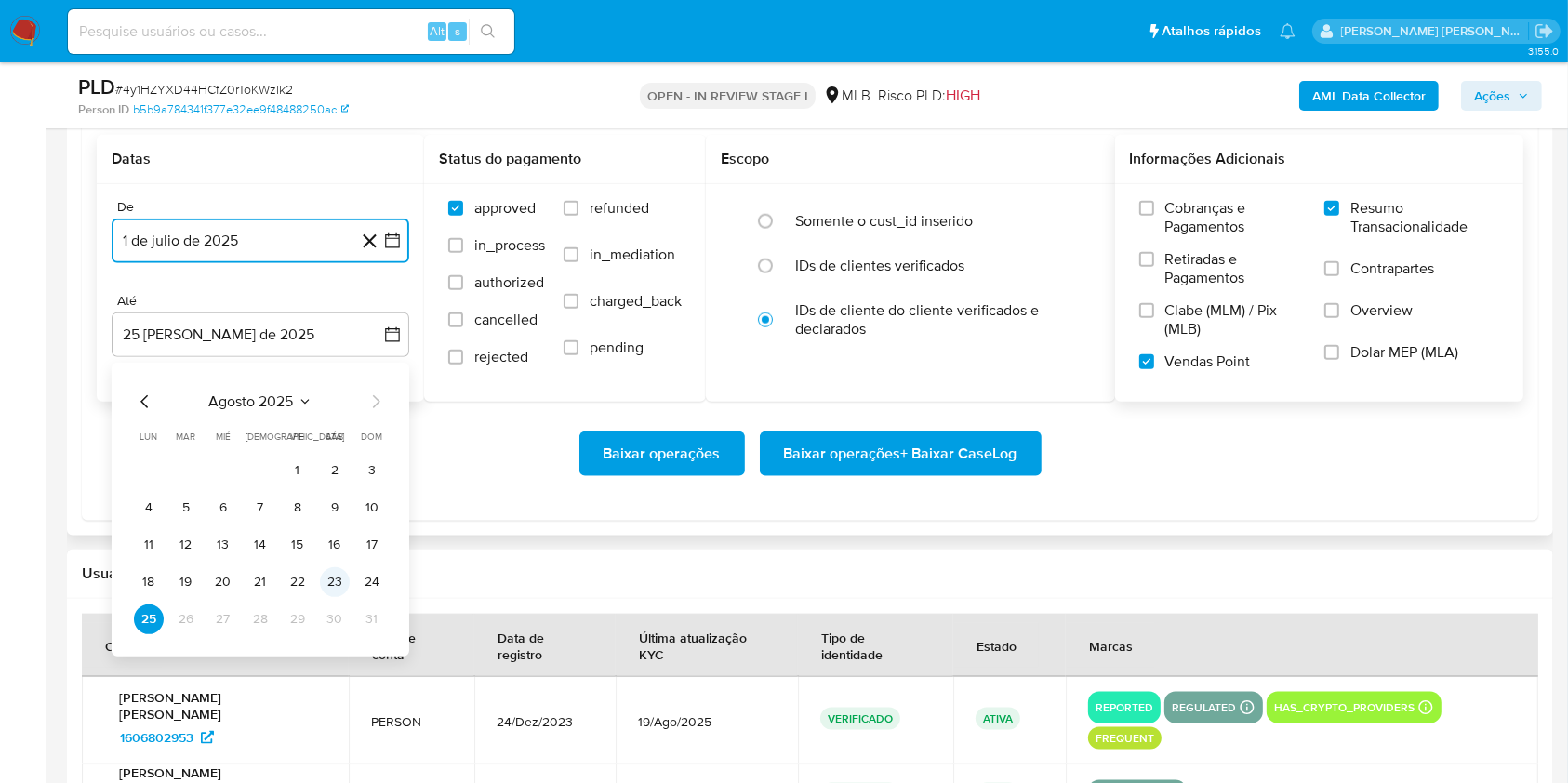
click at [335, 586] on button "23" at bounding box center [334, 582] width 30 height 30
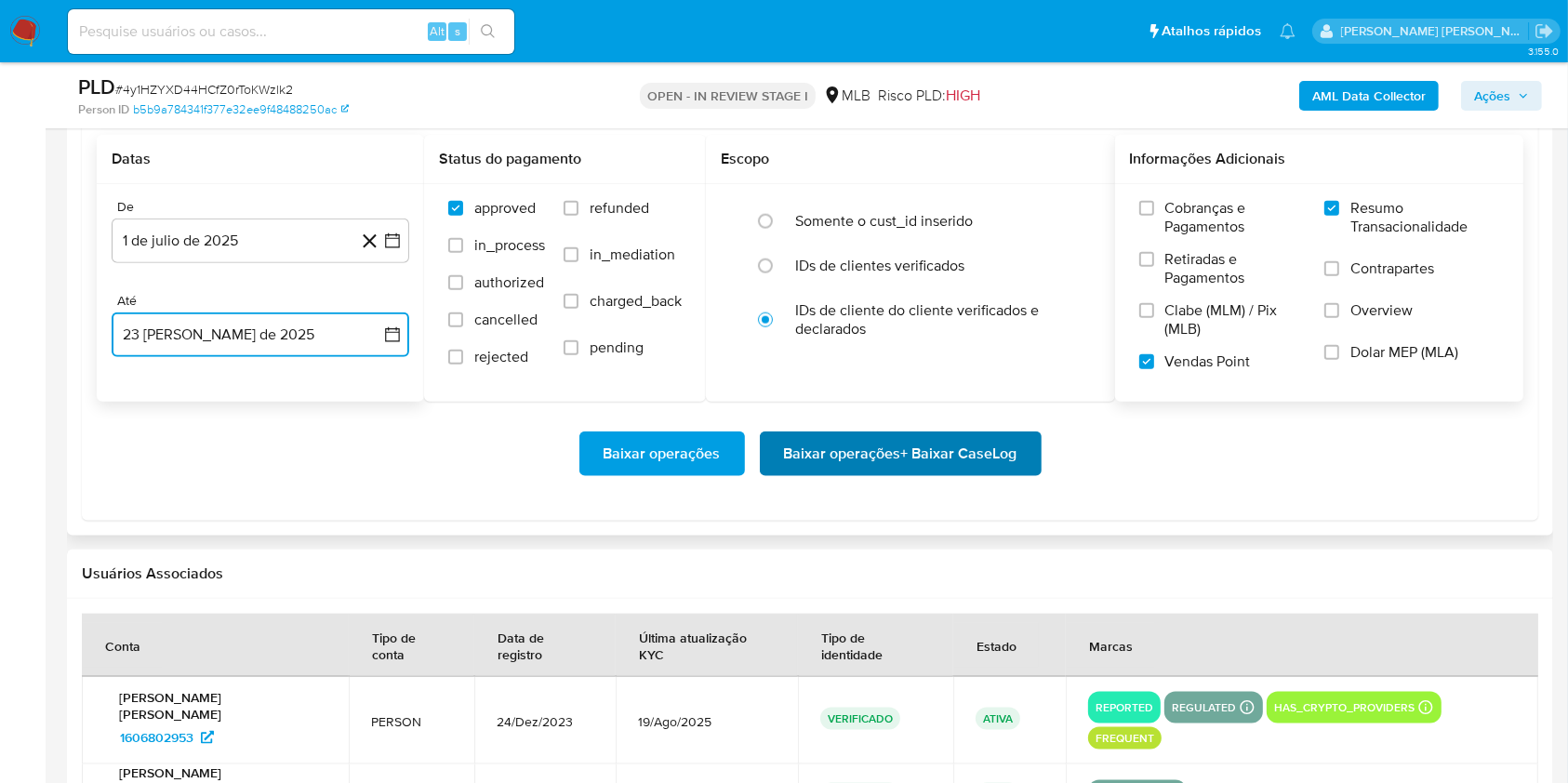
click at [888, 465] on span "Baixar operações + Baixar CaseLog" at bounding box center [901, 454] width 234 height 41
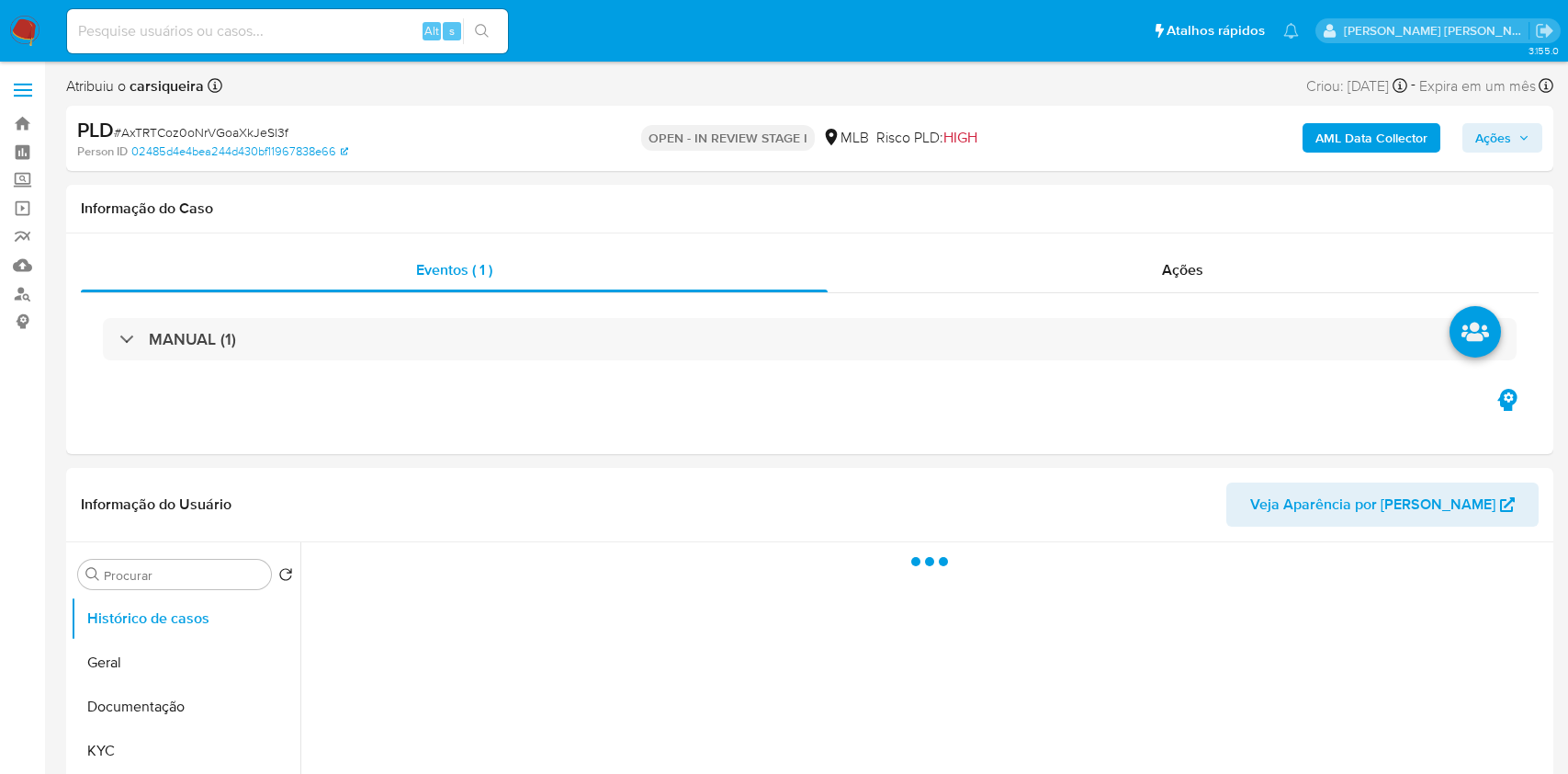
select select "10"
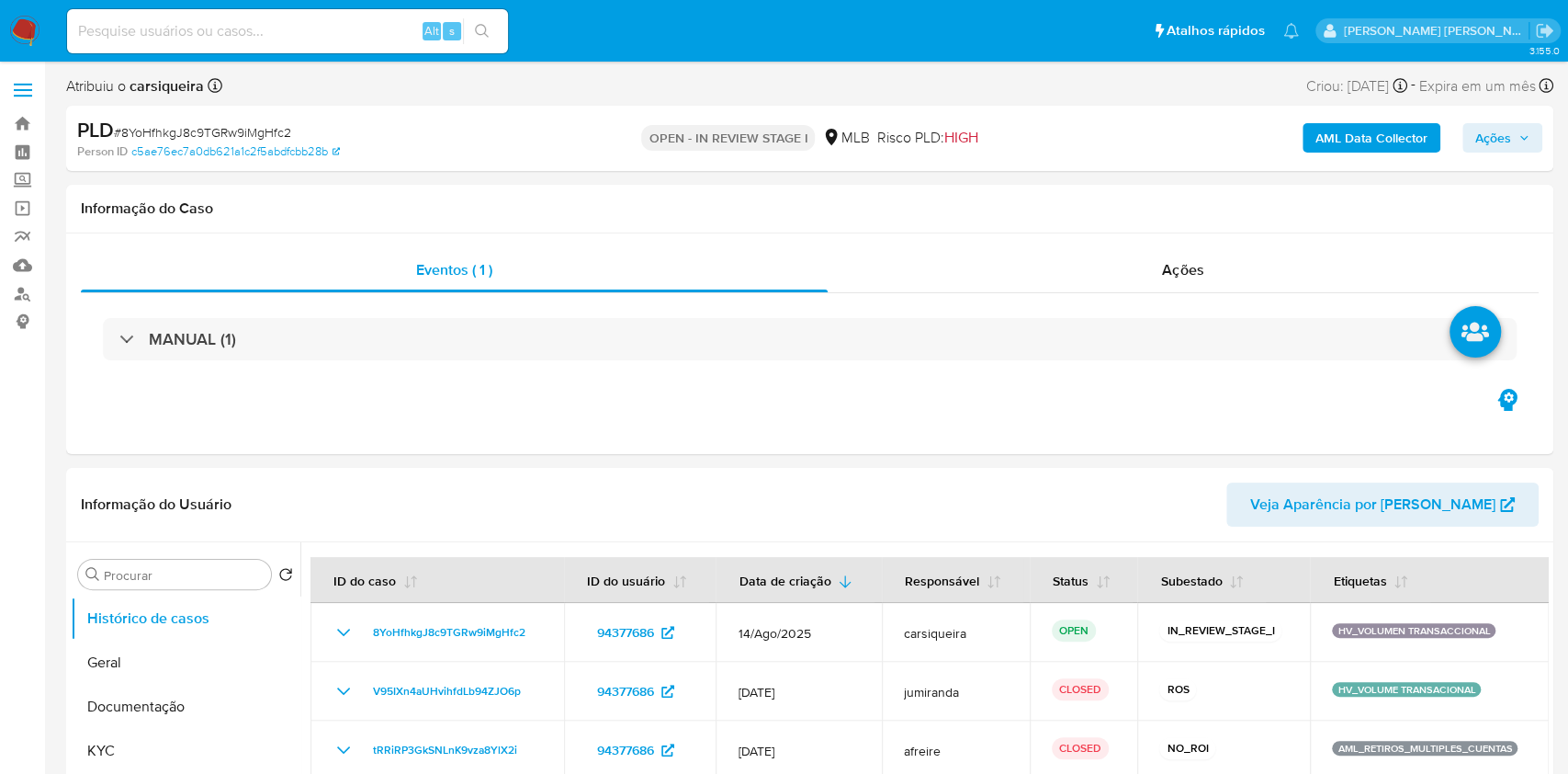
select select "10"
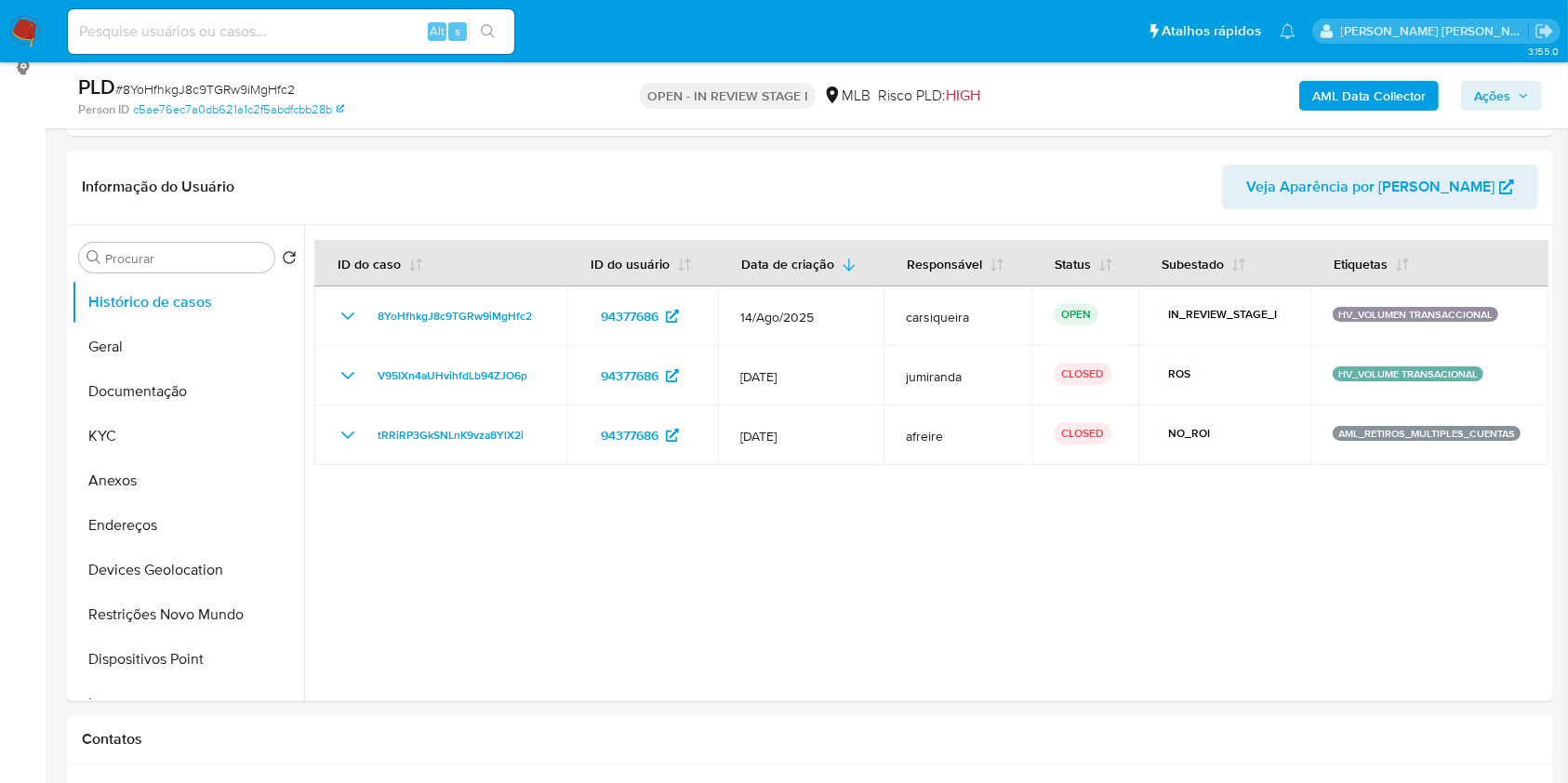
scroll to position [266, 0]
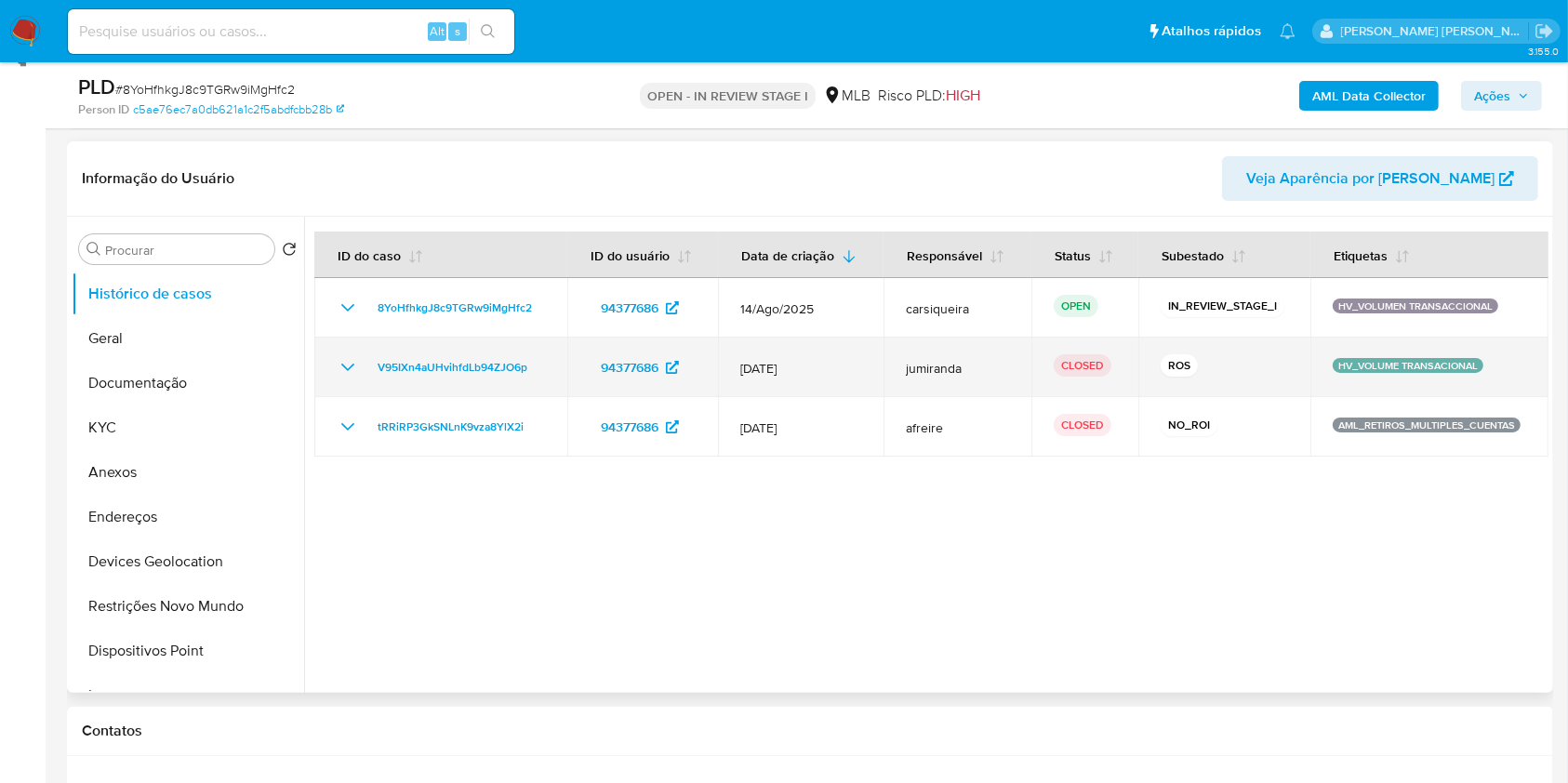
click at [342, 368] on icon "Mostrar/Ocultar" at bounding box center [348, 367] width 22 height 22
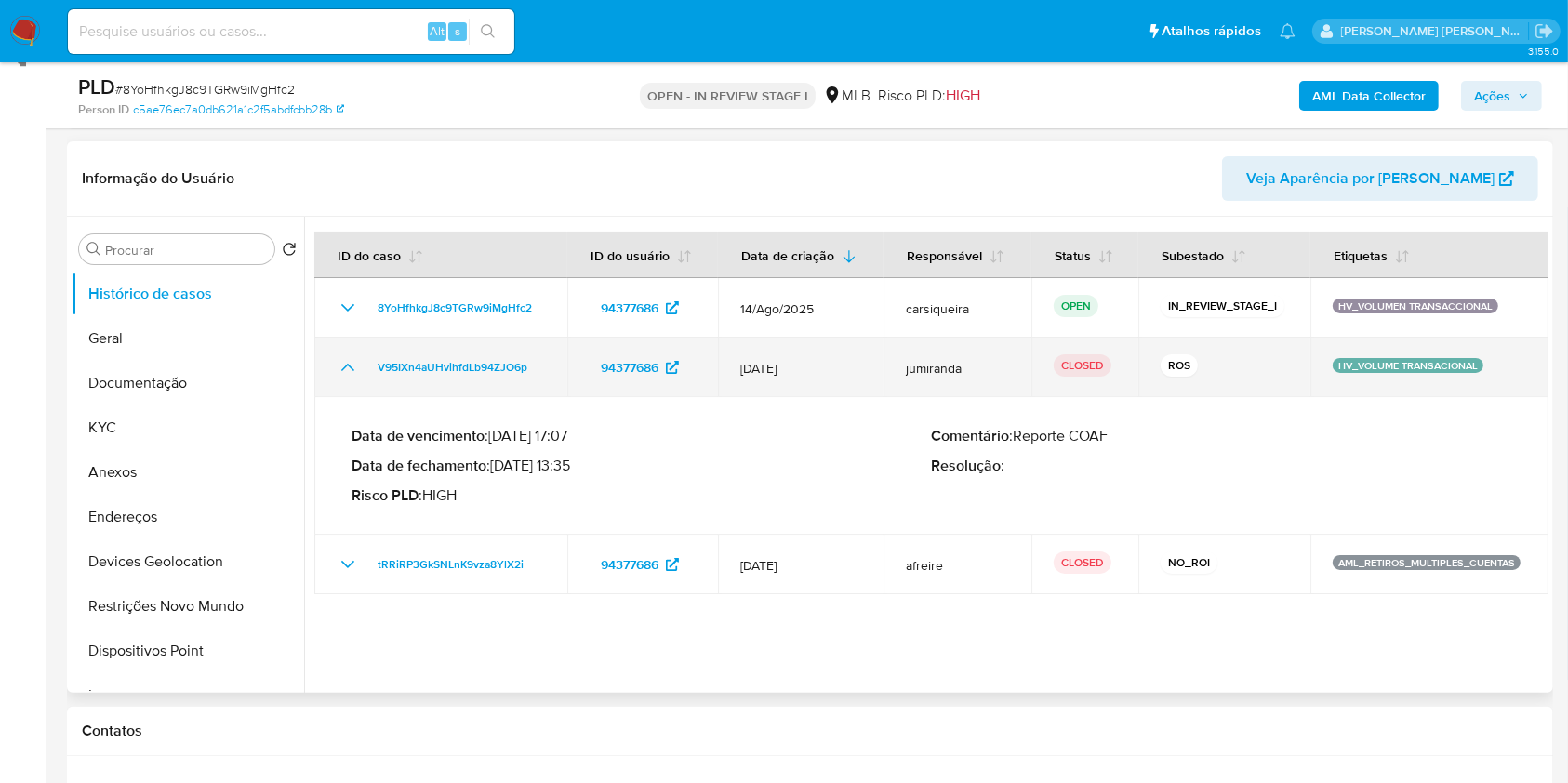
click at [342, 368] on icon "Mostrar/Ocultar" at bounding box center [348, 368] width 13 height 8
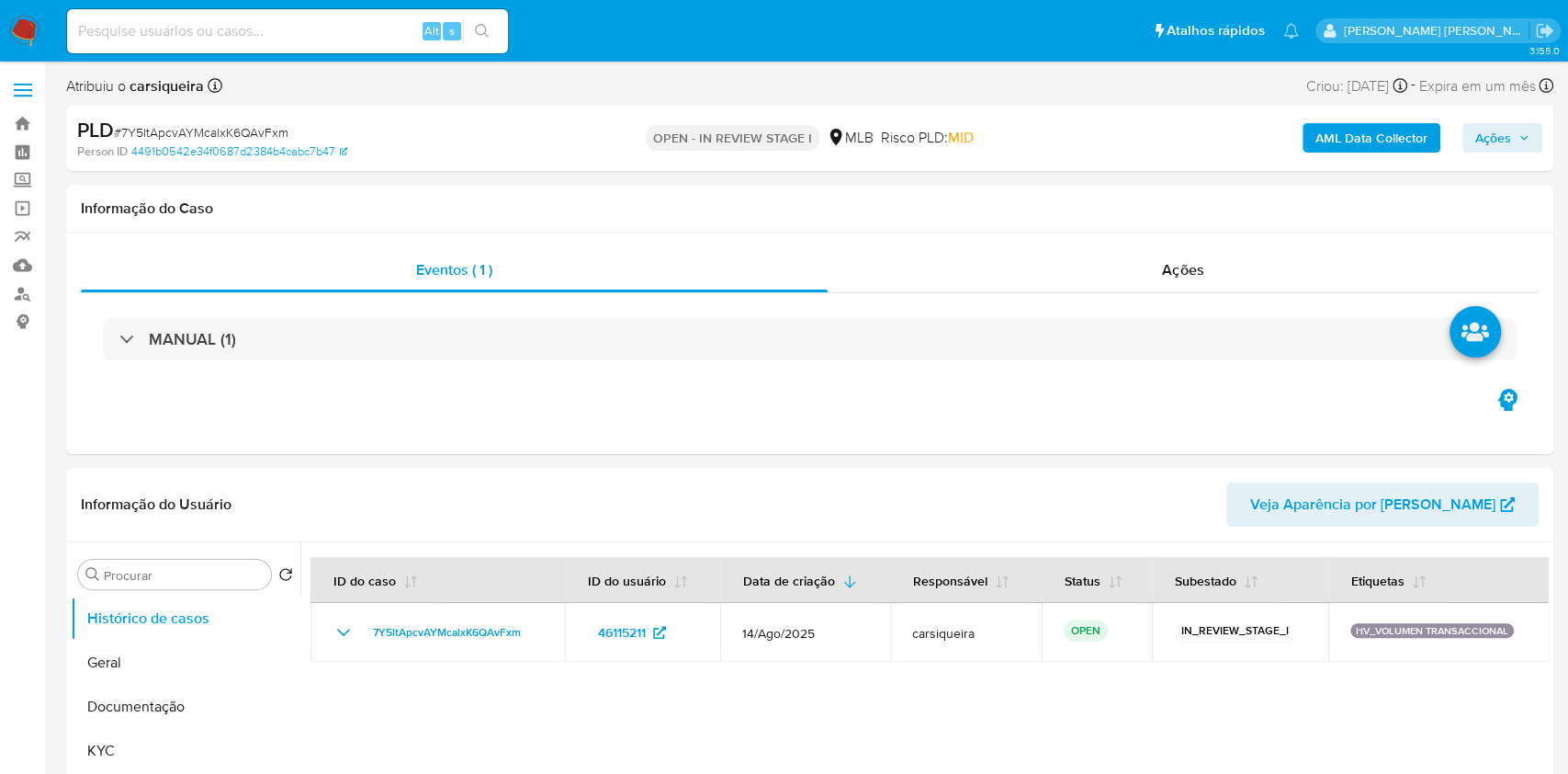
select select "10"
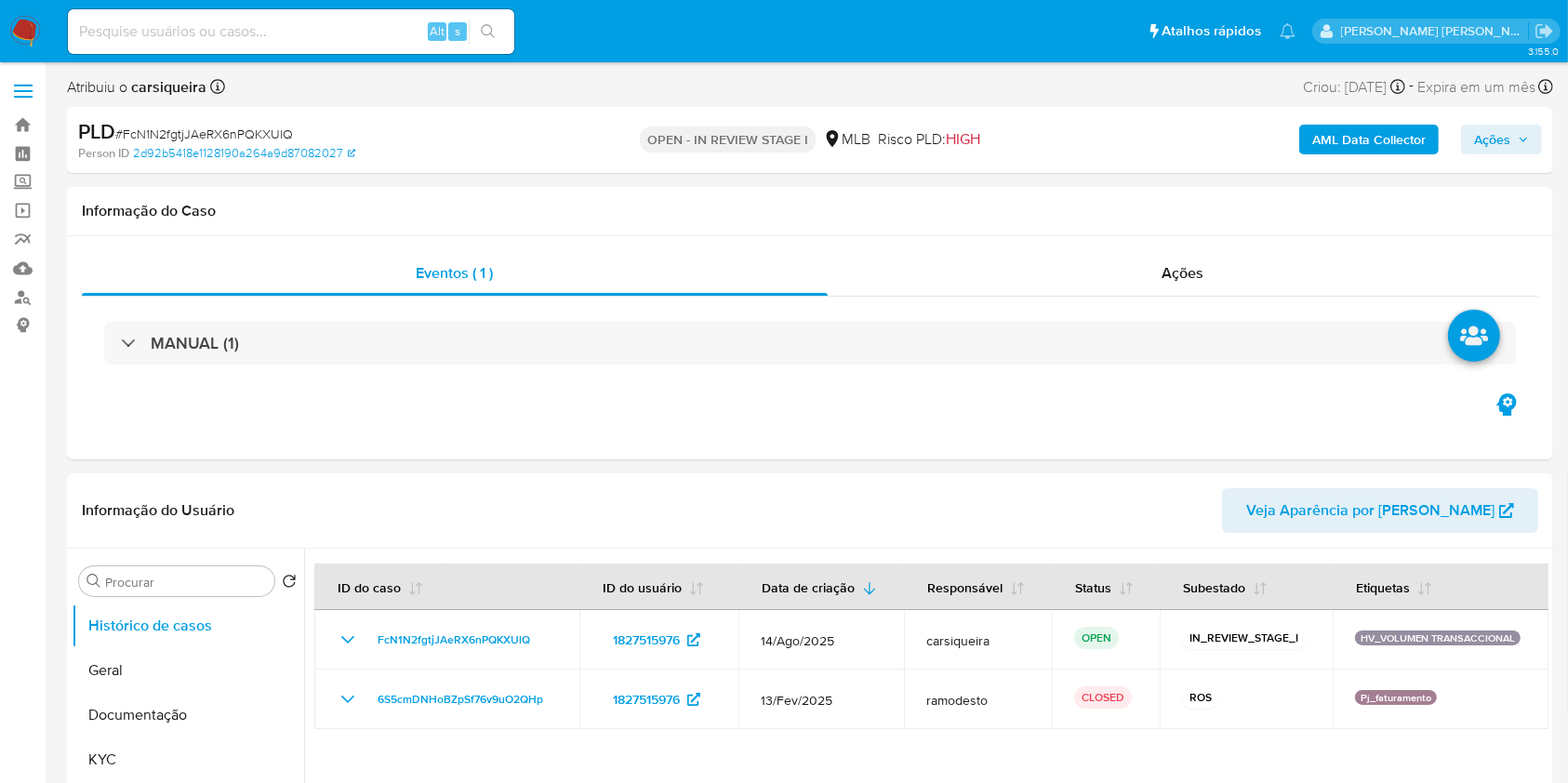
select select "10"
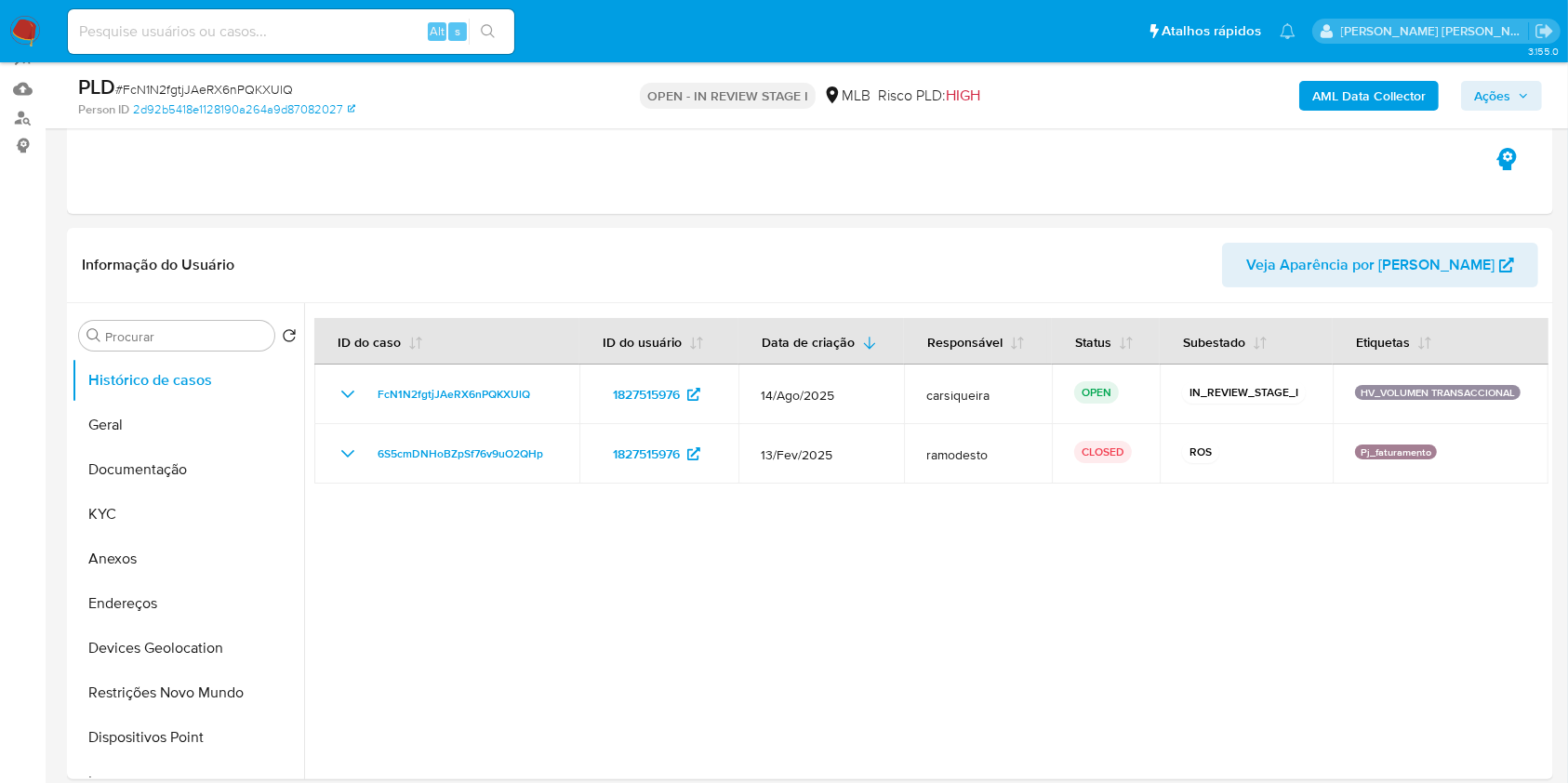
scroll to position [231, 0]
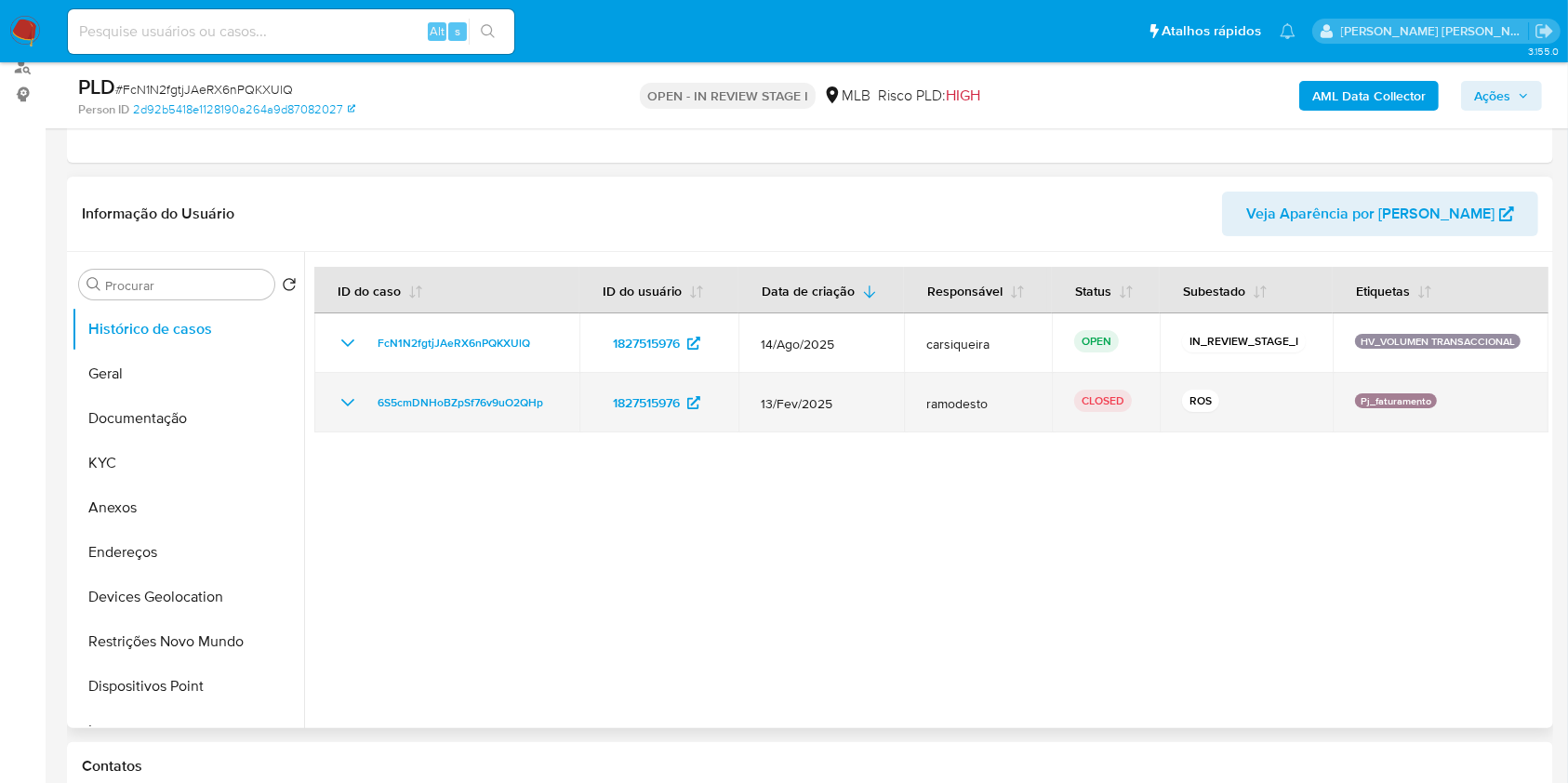
click at [338, 401] on icon "Mostrar/Ocultar" at bounding box center [348, 403] width 22 height 22
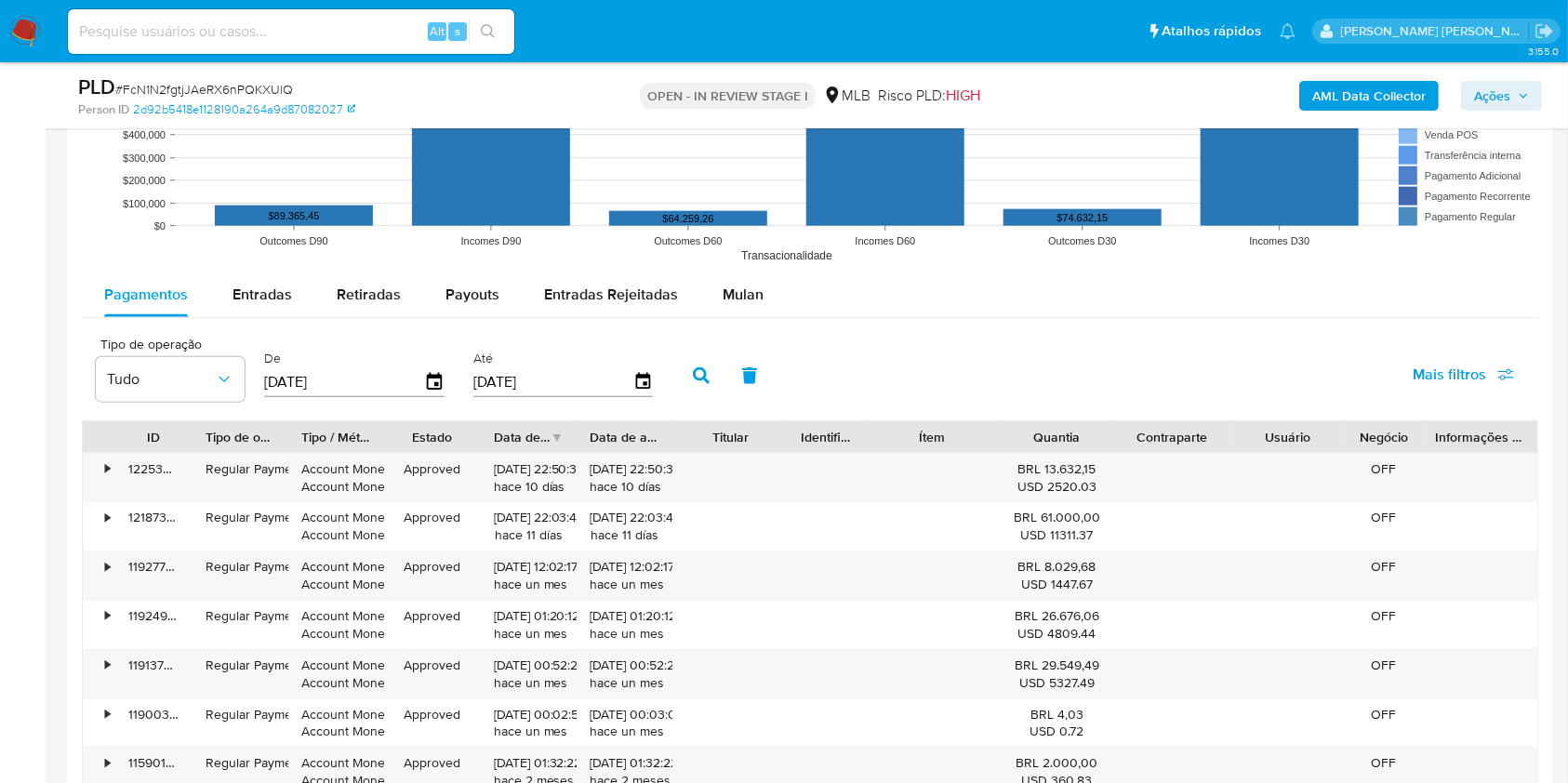
scroll to position [1948, 0]
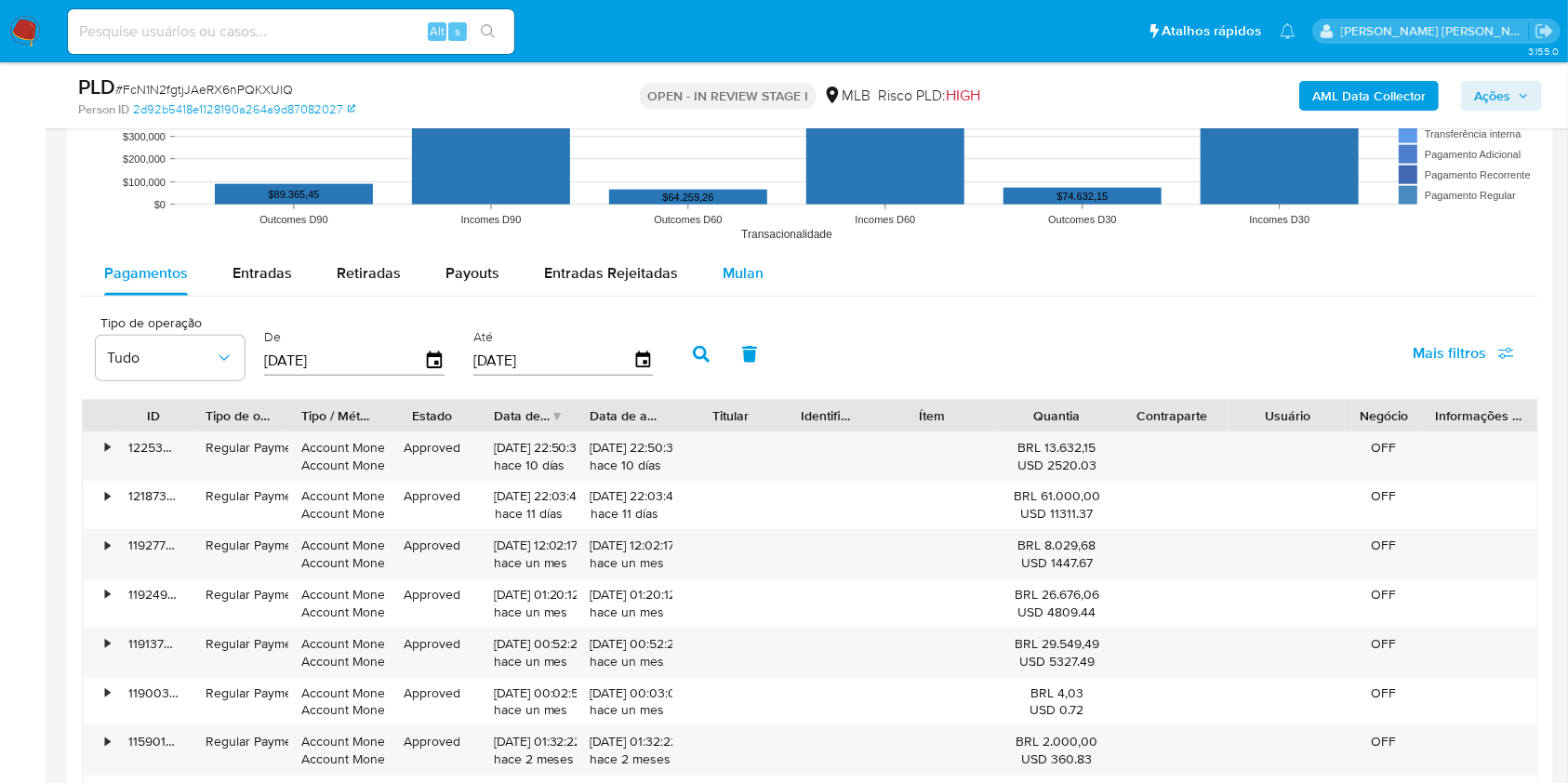
click at [746, 279] on span "Mulan" at bounding box center [742, 273] width 41 height 21
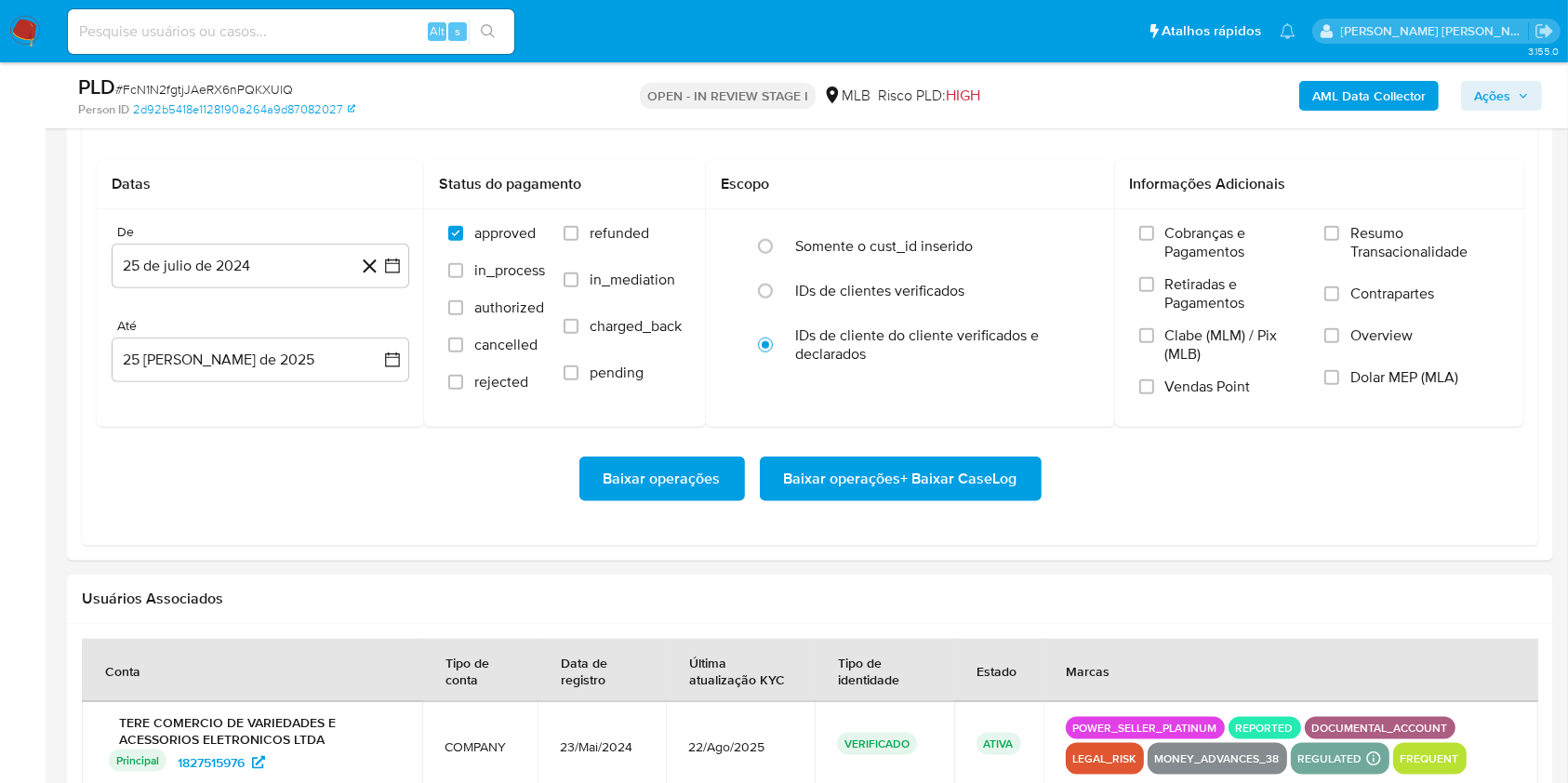
scroll to position [2163, 0]
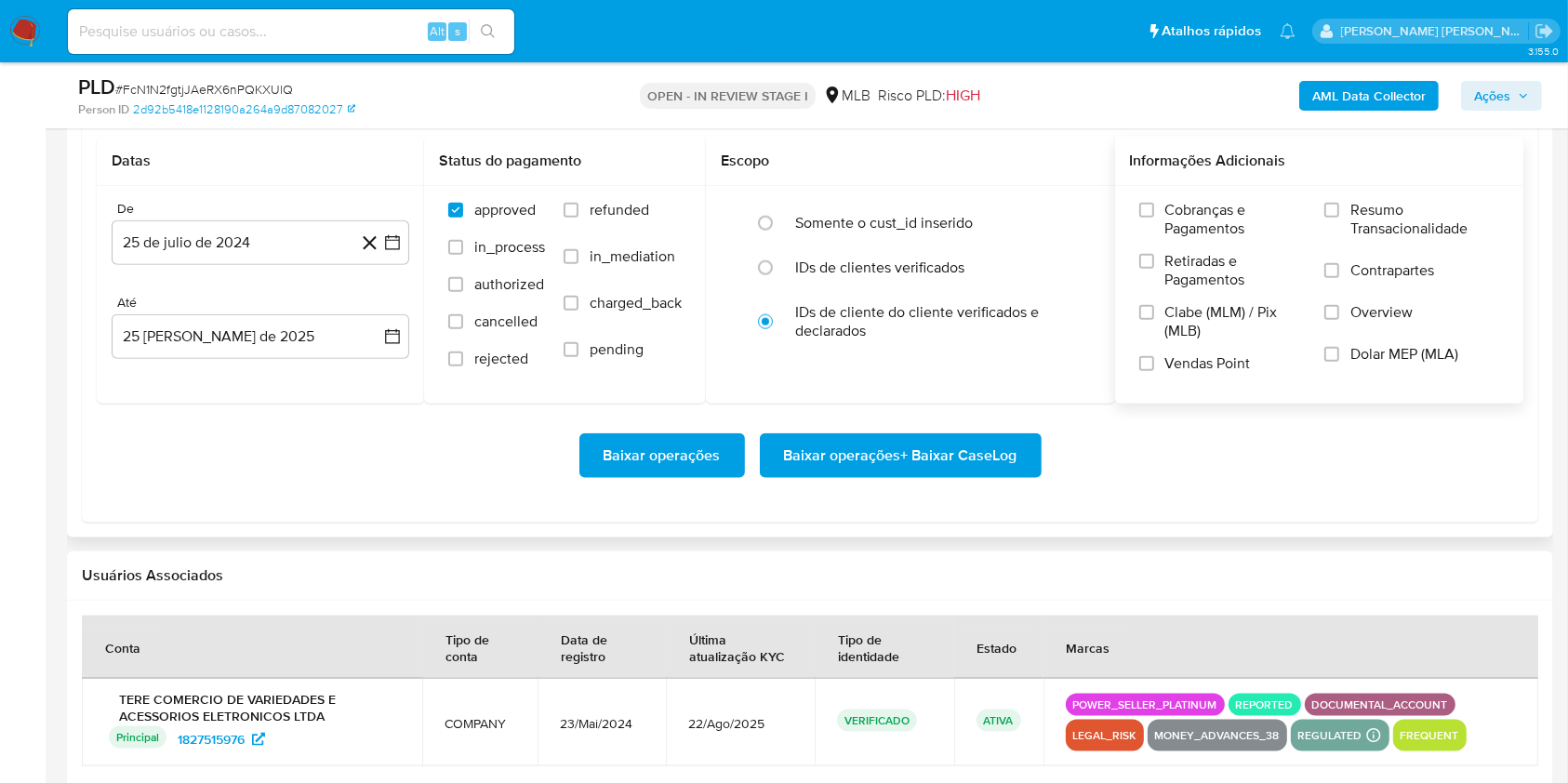
click at [1332, 223] on label "Resumo Transacionalidade" at bounding box center [1412, 231] width 175 height 61
click at [1332, 217] on input "Resumo Transacionalidade" at bounding box center [1331, 210] width 14 height 14
click at [1156, 367] on label "Vendas Point" at bounding box center [1222, 371] width 166 height 33
click at [1154, 367] on input "Vendas Point" at bounding box center [1146, 363] width 14 height 14
click at [390, 242] on icon "button" at bounding box center [392, 242] width 18 height 18
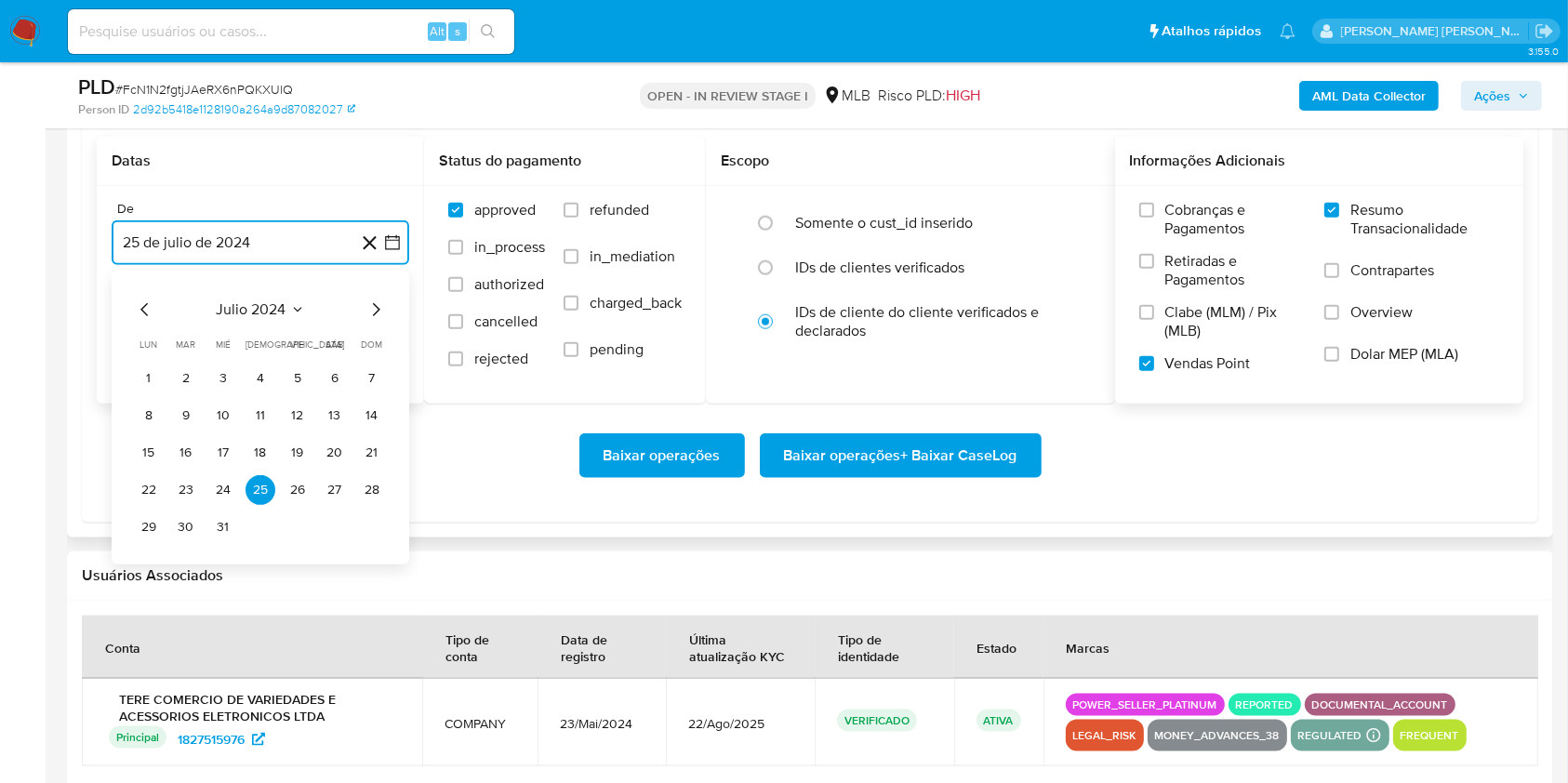
click at [377, 299] on icon "Mes siguiente" at bounding box center [376, 309] width 22 height 22
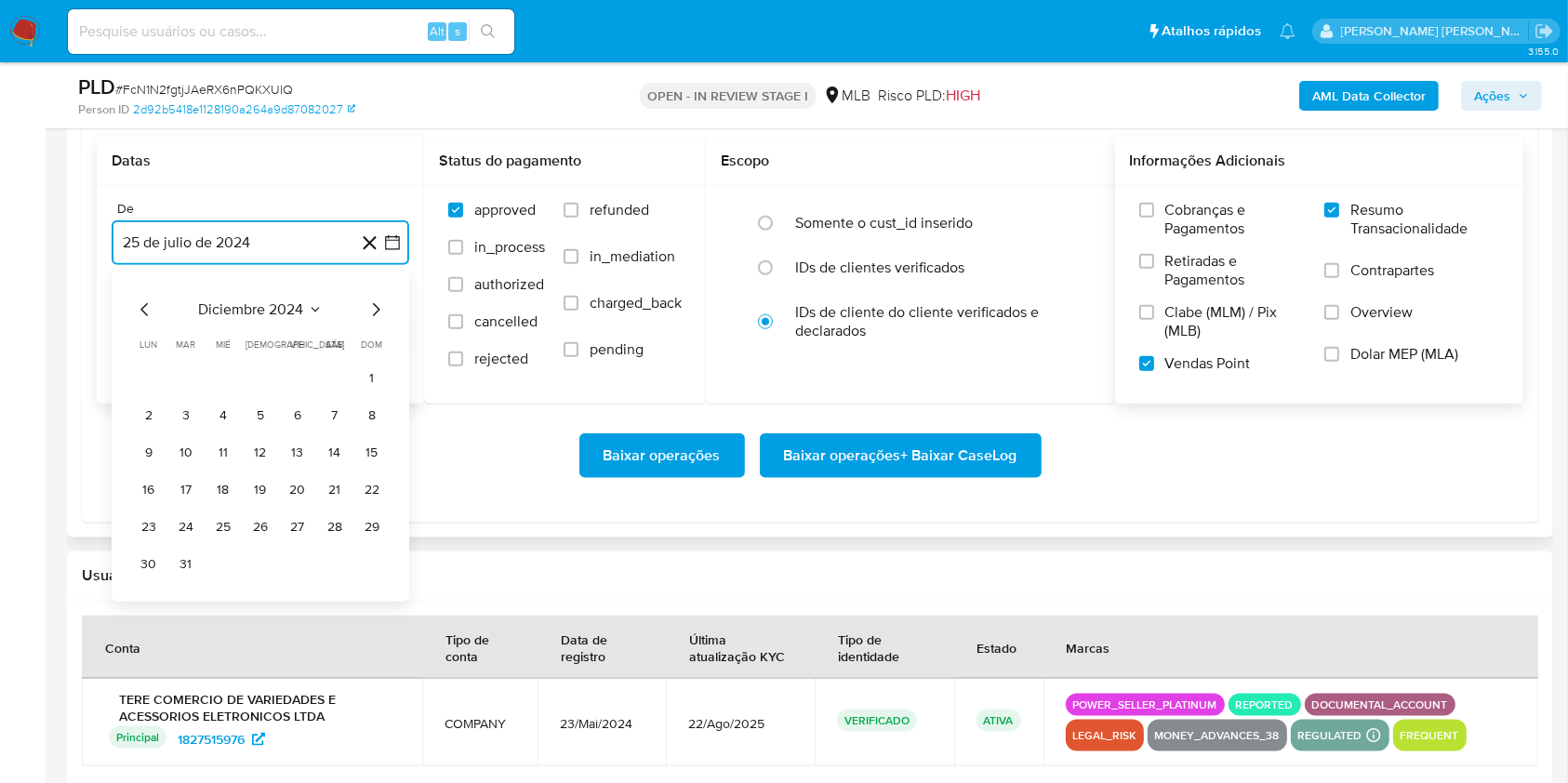
click at [377, 299] on icon "Mes siguiente" at bounding box center [376, 309] width 22 height 22
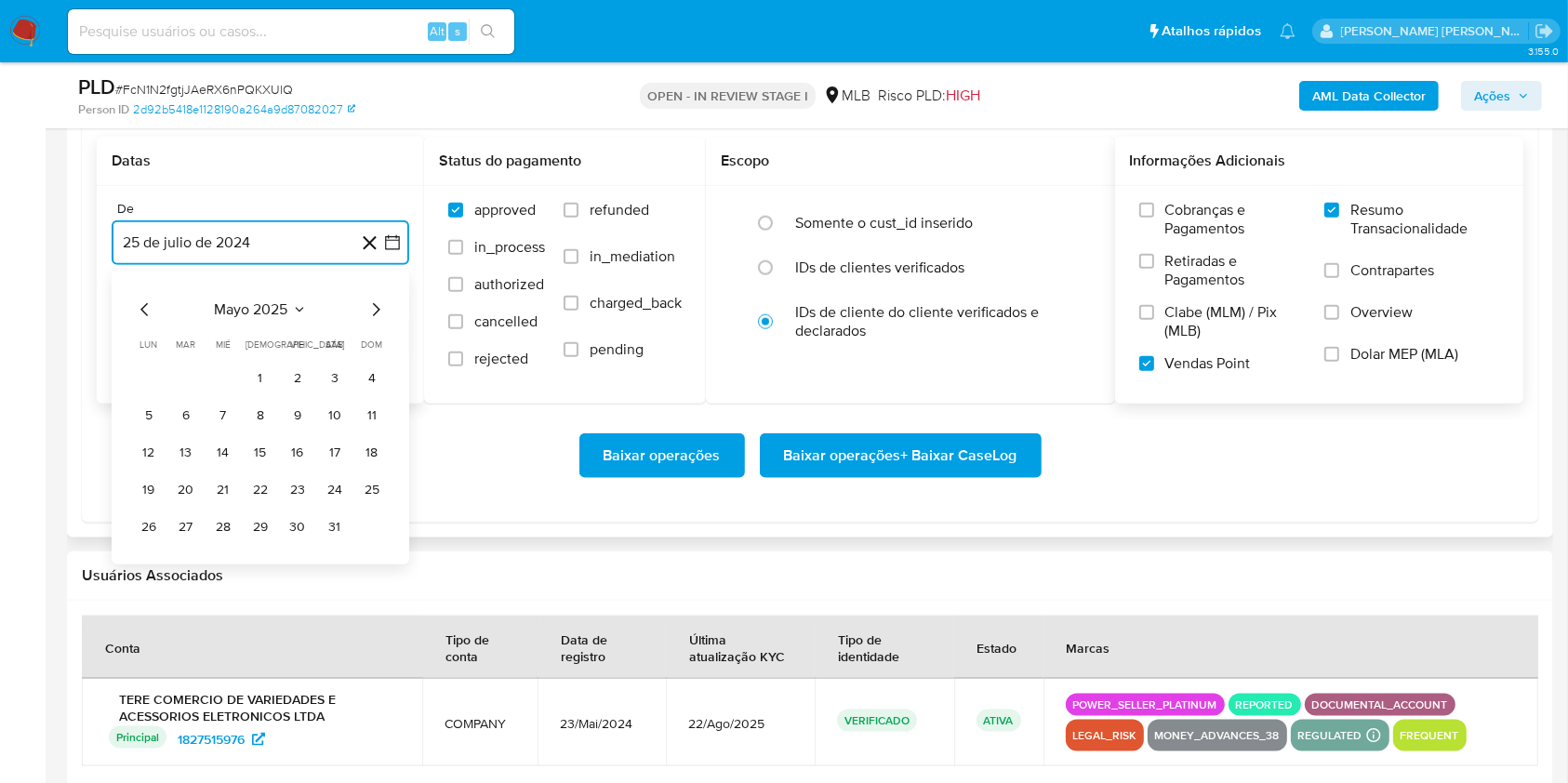
click at [377, 299] on icon "Mes siguiente" at bounding box center [376, 309] width 22 height 22
click at [377, 302] on icon "Mes siguiente" at bounding box center [376, 309] width 22 height 22
click at [186, 387] on button "1" at bounding box center [185, 378] width 30 height 30
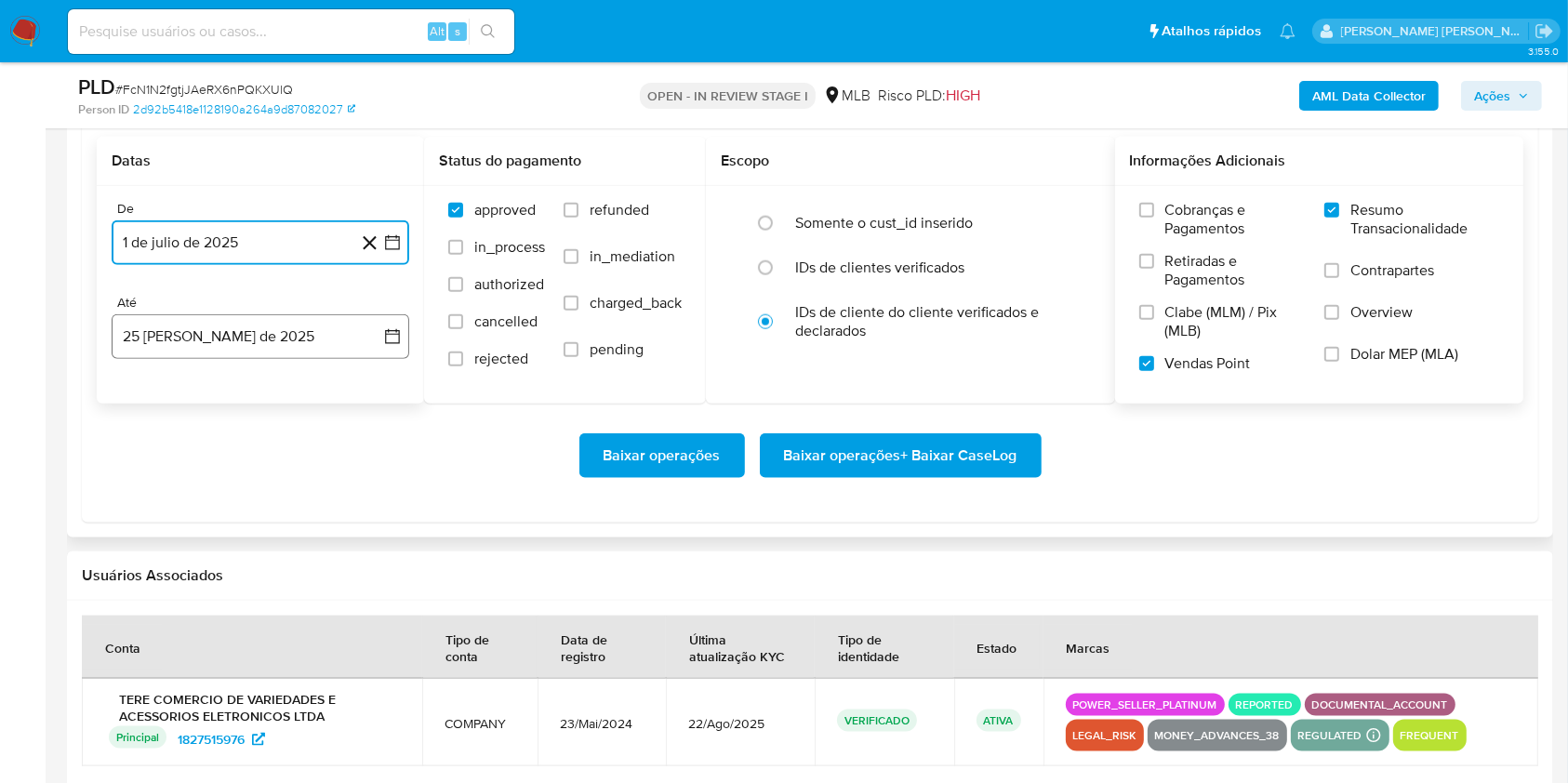
click at [266, 317] on button "25 de agosto de 2025" at bounding box center [261, 337] width 297 height 44
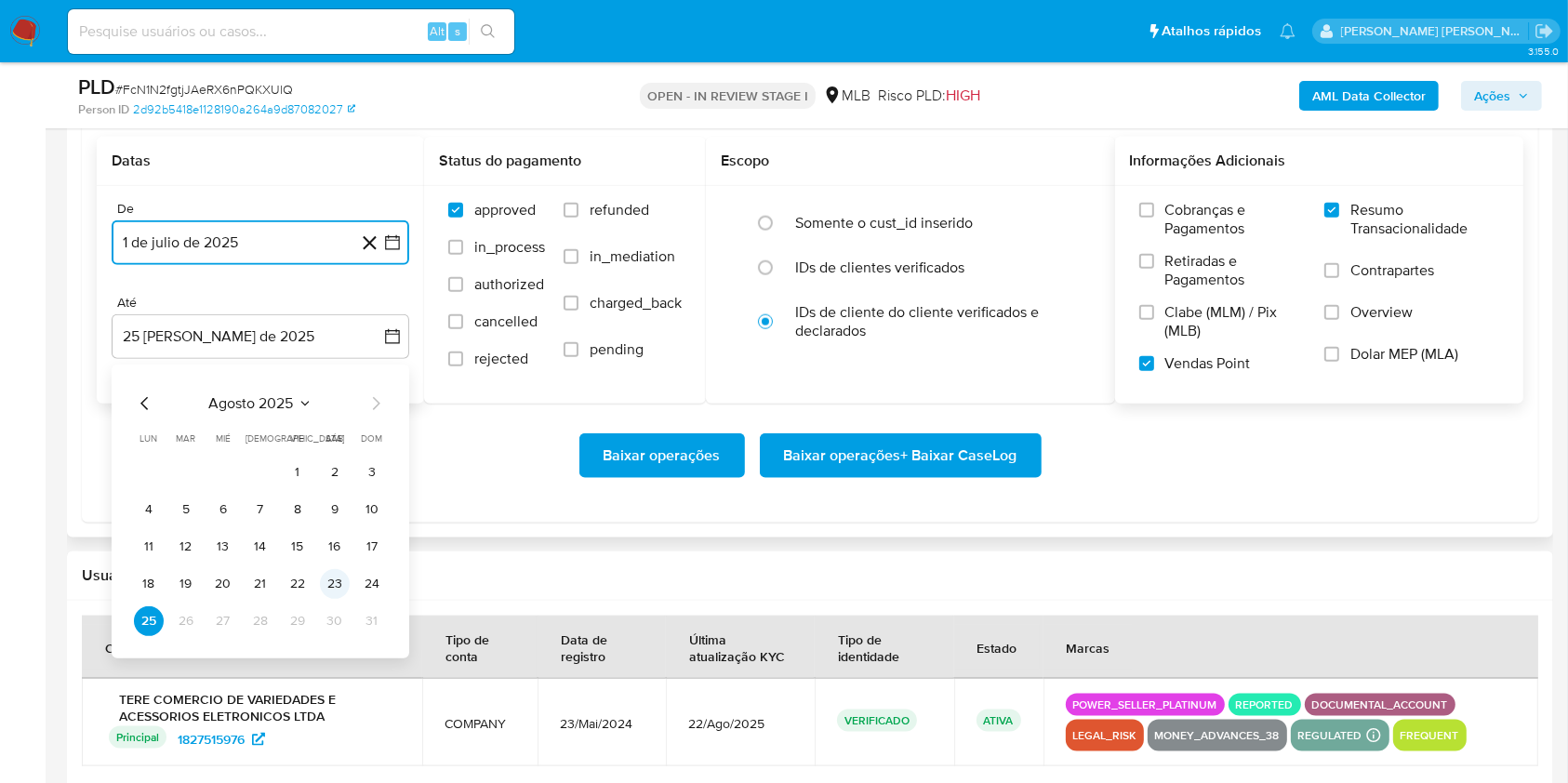
click at [338, 588] on button "23" at bounding box center [334, 584] width 30 height 30
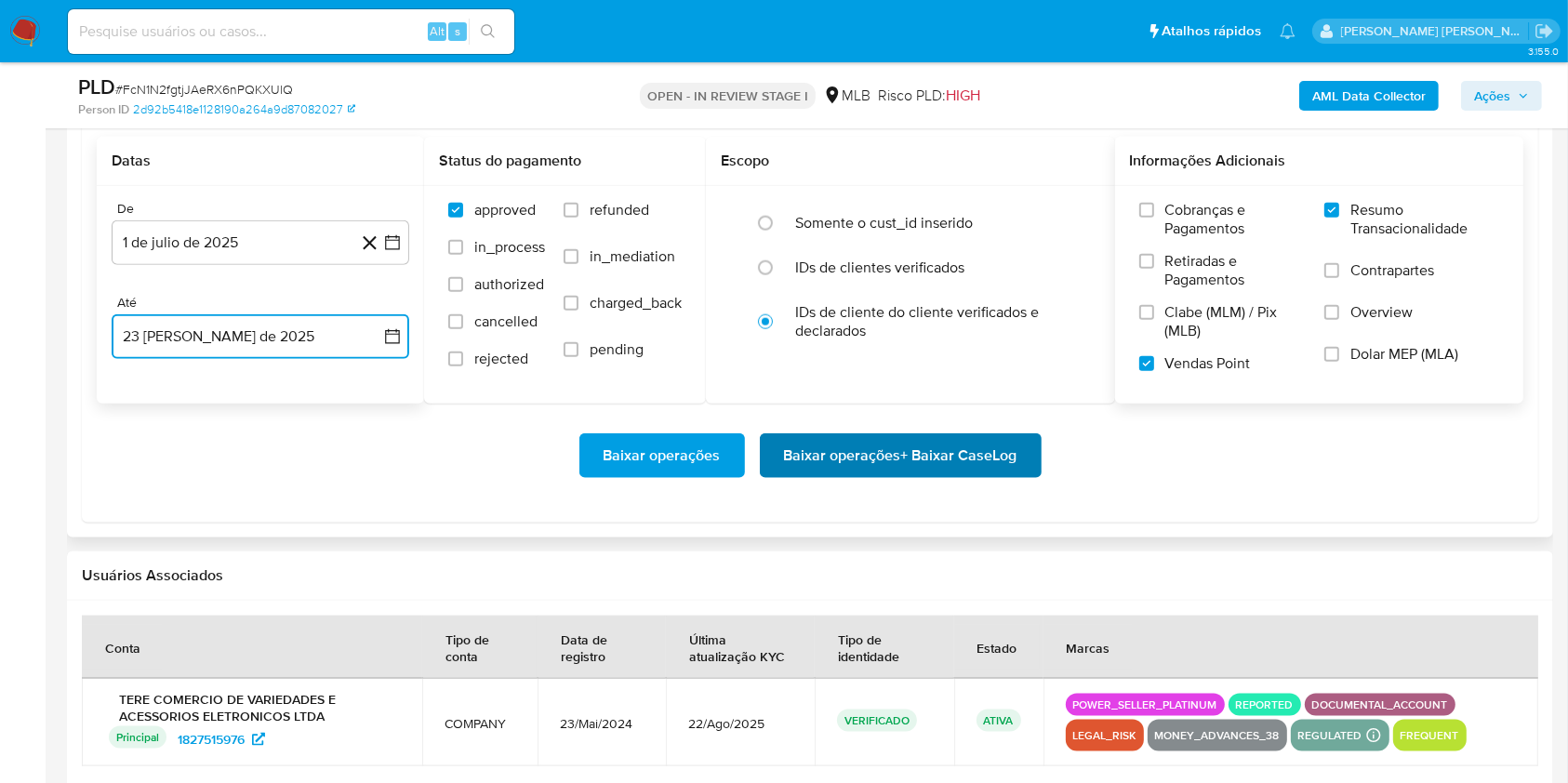
click at [968, 456] on span "Baixar operações + Baixar CaseLog" at bounding box center [901, 456] width 234 height 41
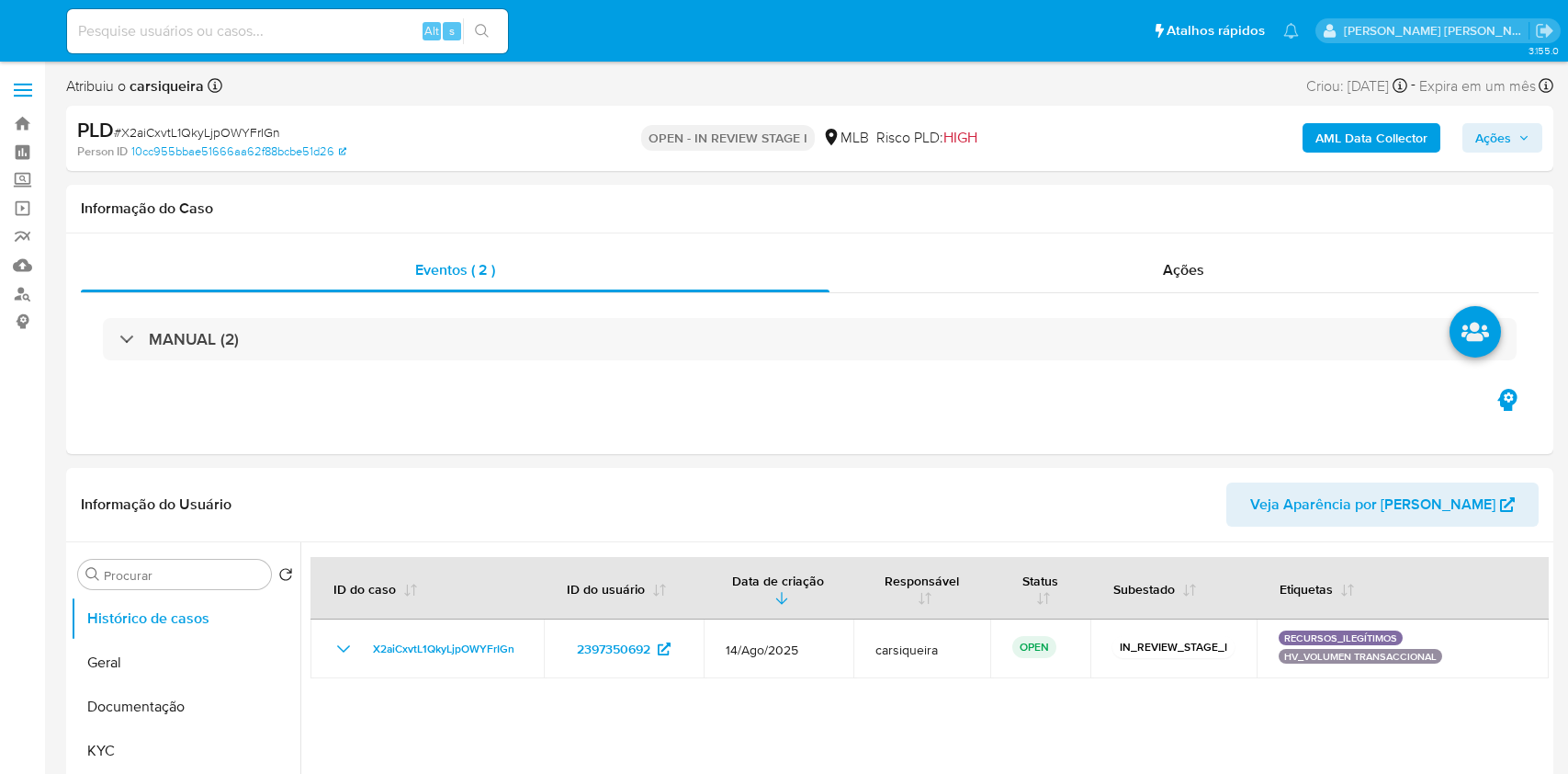
select select "10"
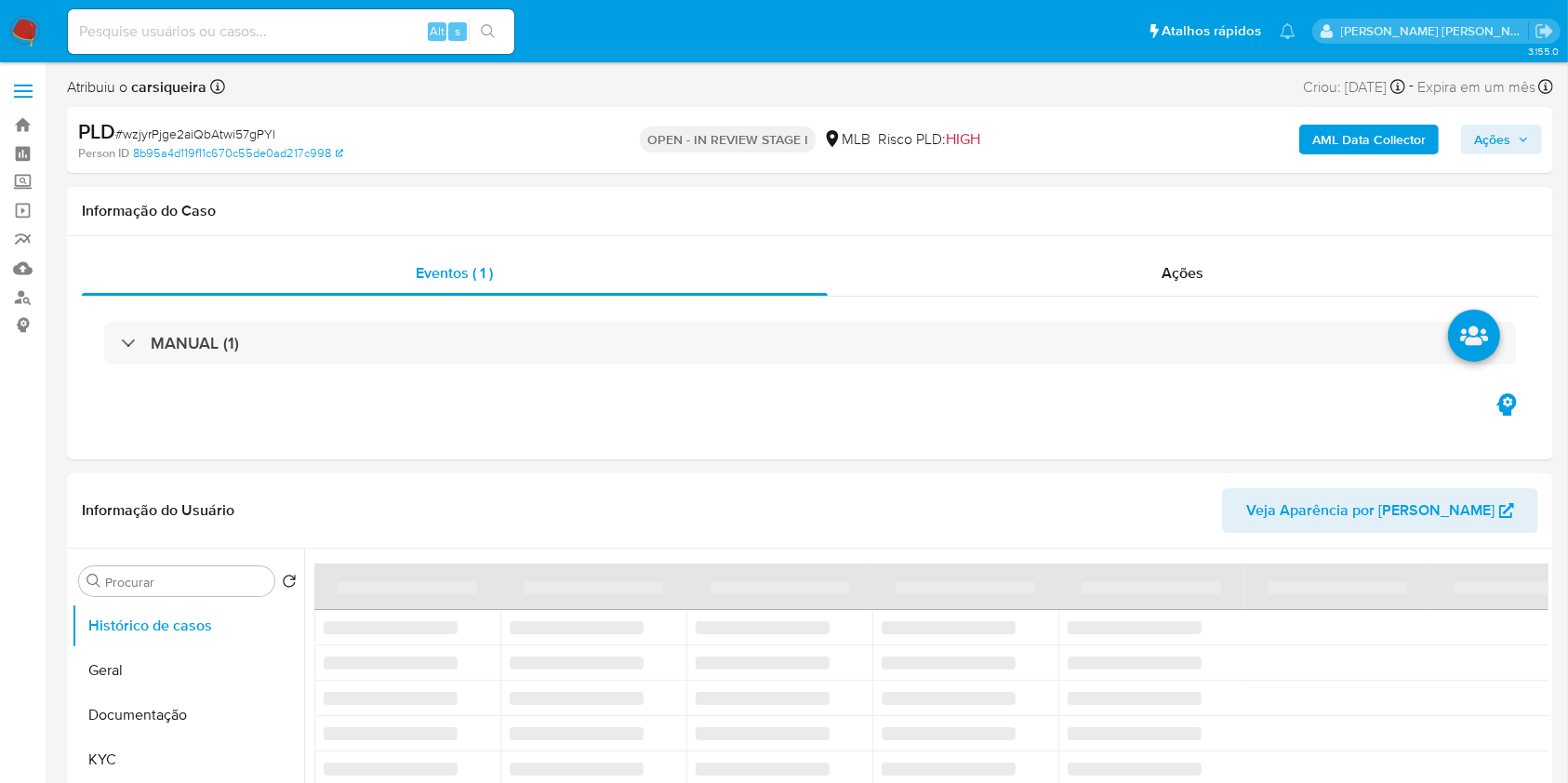
select select "10"
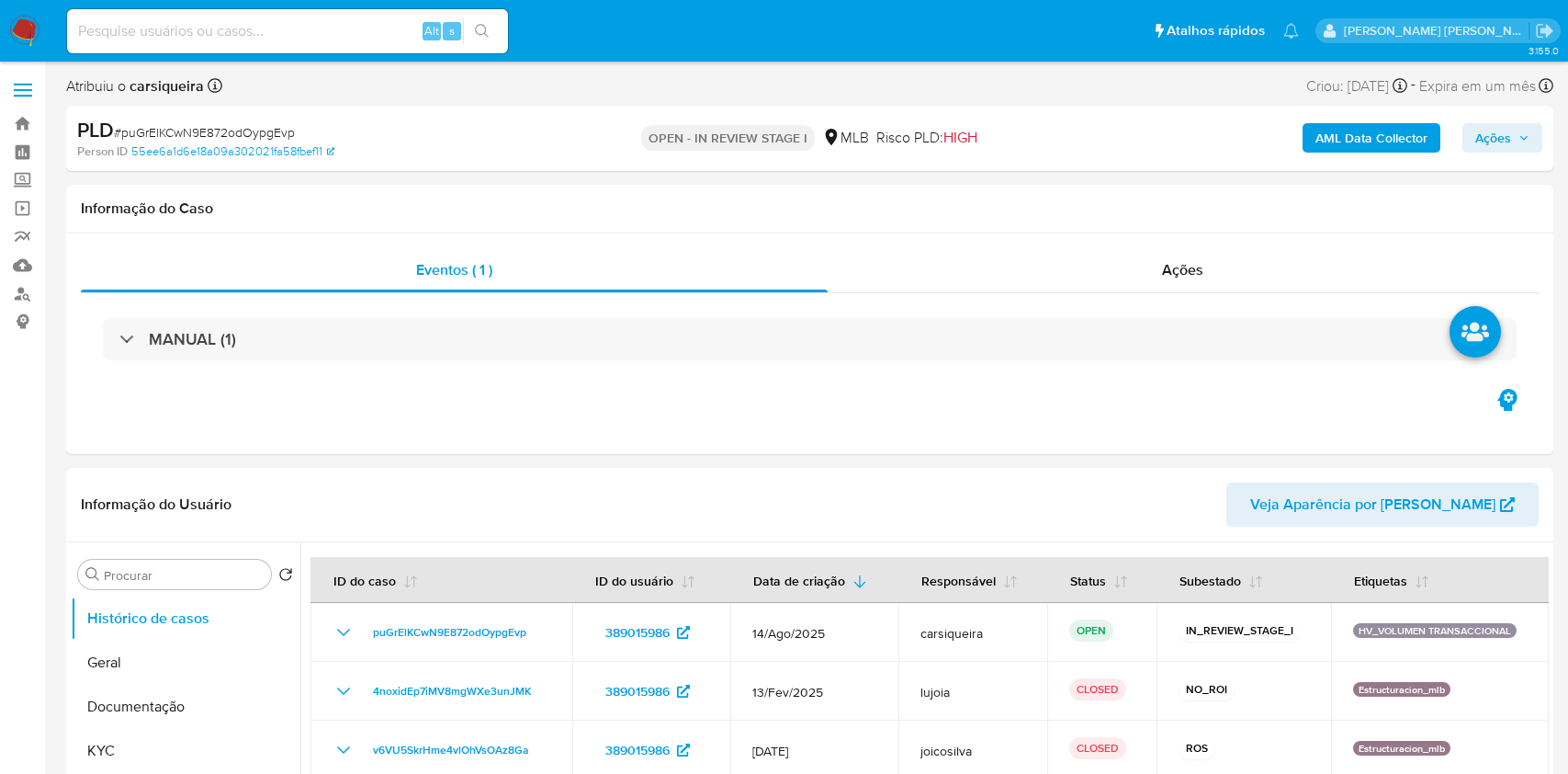
select select "10"
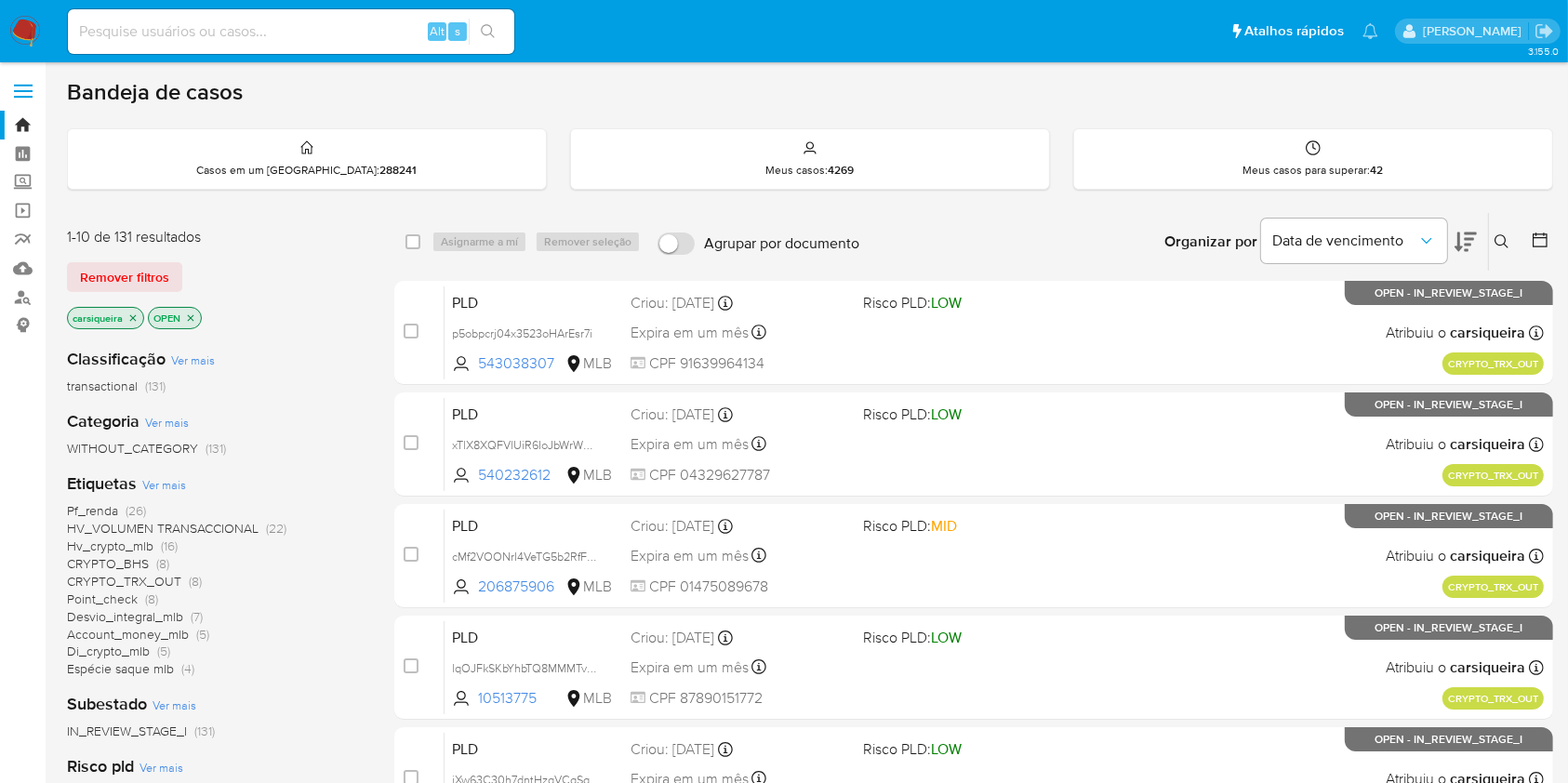
click at [22, 31] on img at bounding box center [25, 31] width 32 height 32
